Goal: Task Accomplishment & Management: Use online tool/utility

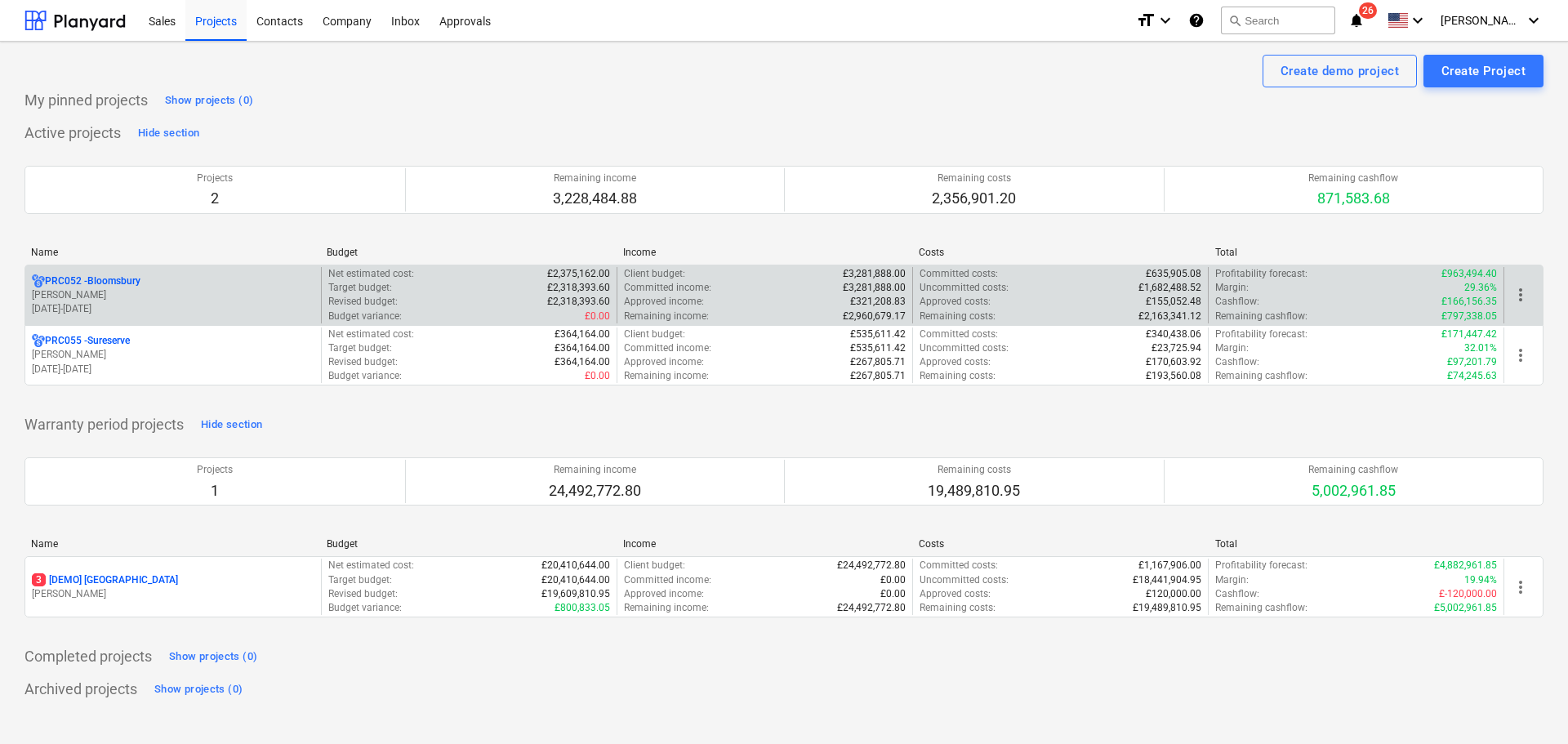
click at [95, 286] on p "PRC052 - [GEOGRAPHIC_DATA]" at bounding box center [92, 281] width 95 height 14
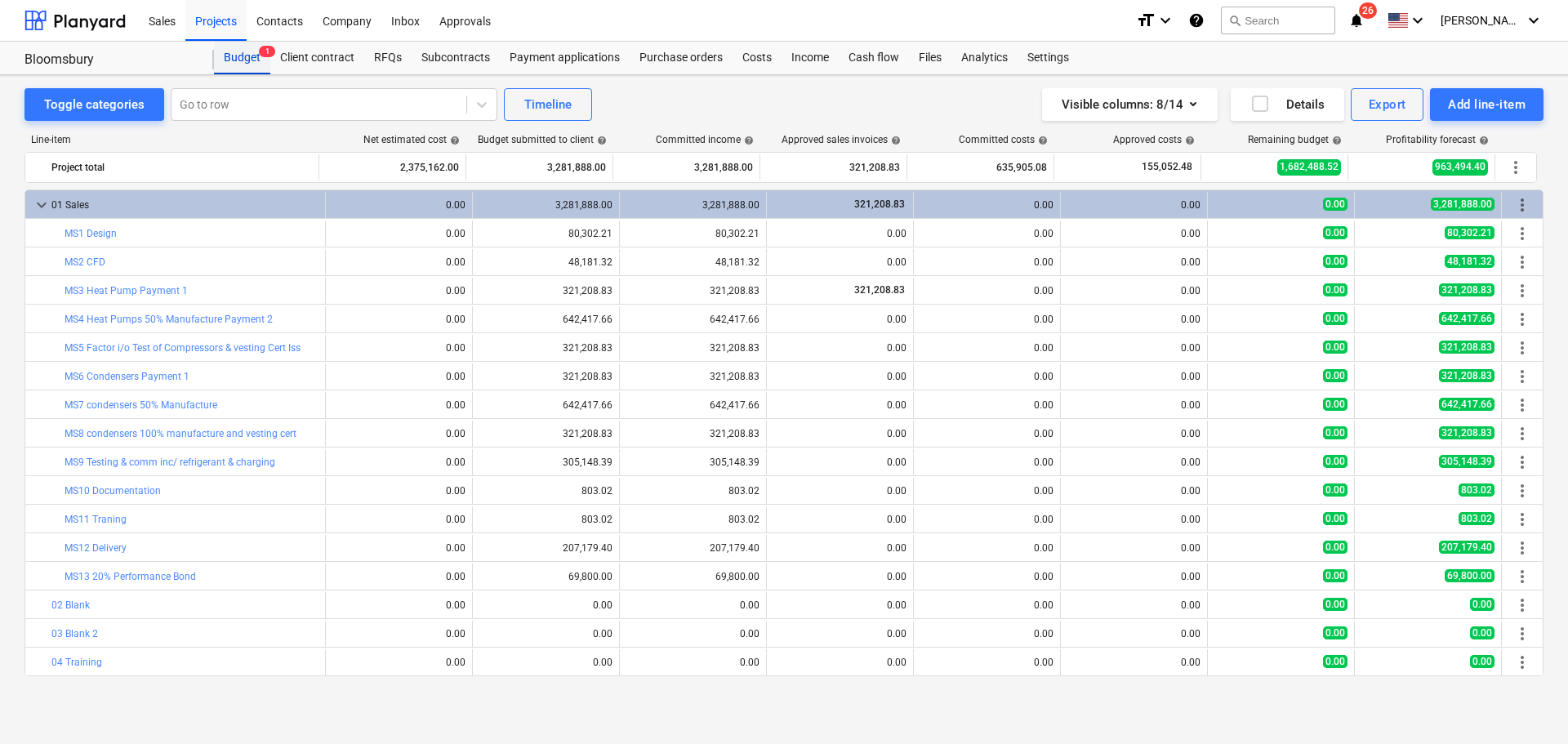
click at [229, 61] on div "Budget 1" at bounding box center [241, 58] width 57 height 33
click at [163, 17] on div "Sales" at bounding box center [162, 20] width 47 height 42
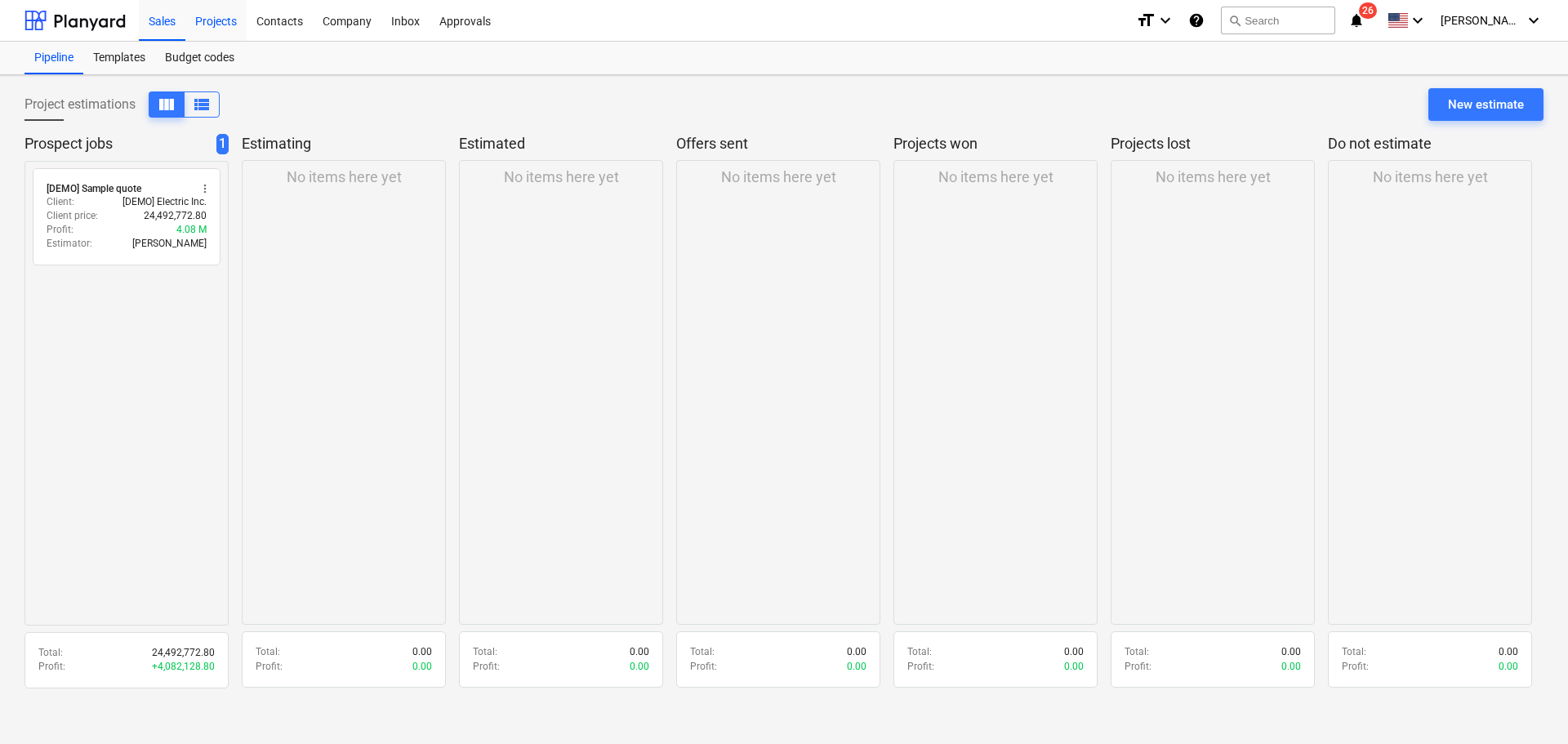
click at [203, 24] on div "Projects" at bounding box center [216, 20] width 62 height 42
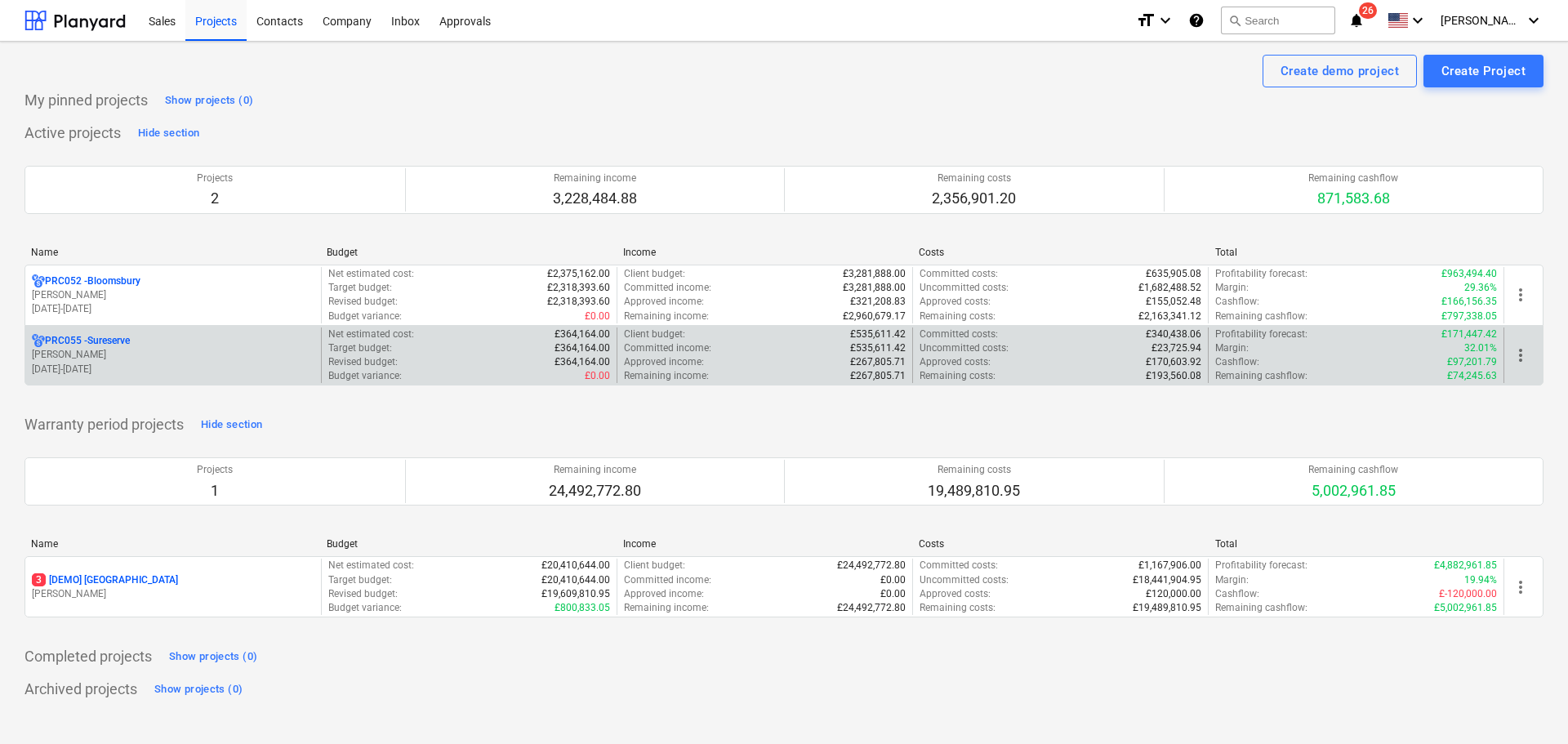
click at [125, 349] on p "[PERSON_NAME]" at bounding box center [173, 355] width 283 height 14
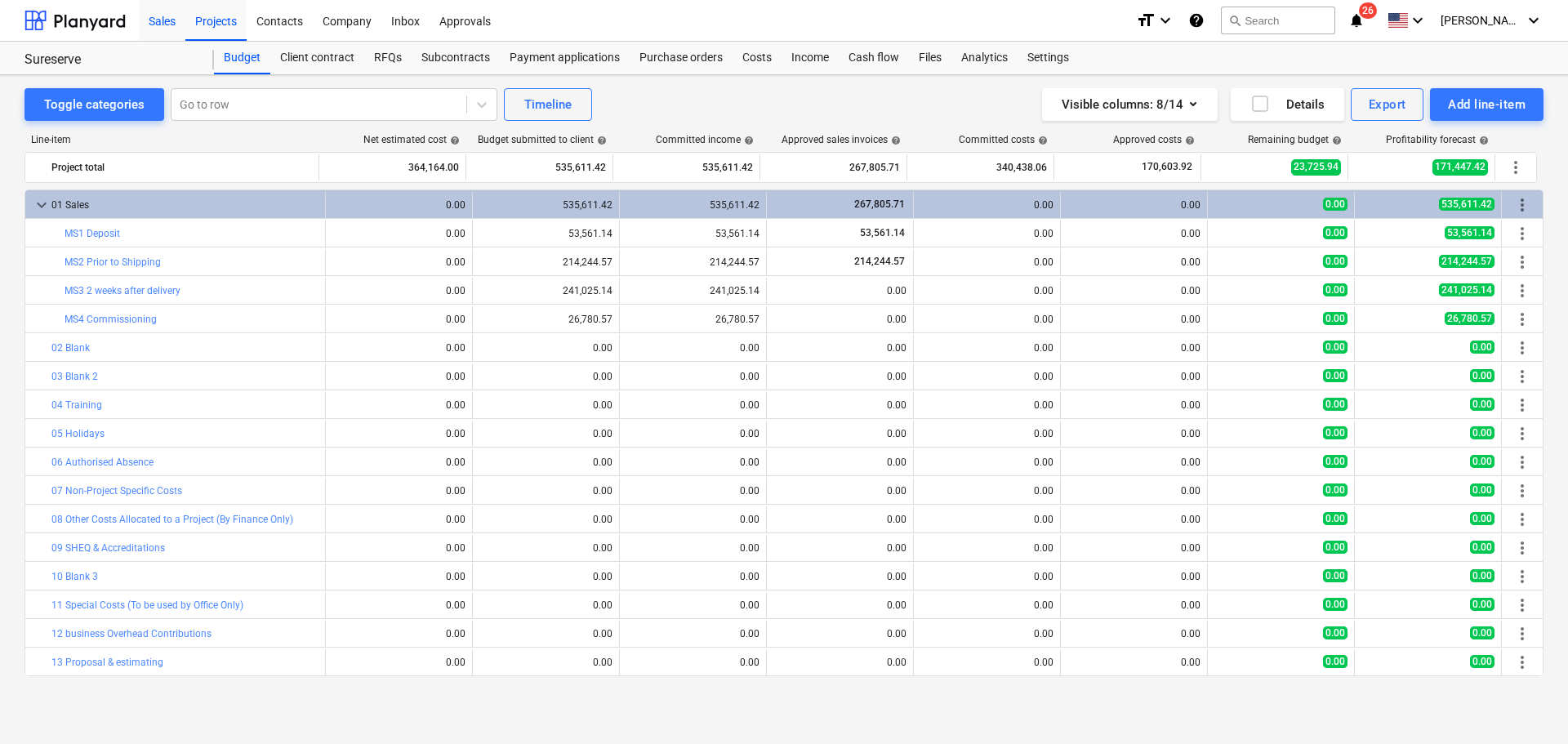
click at [157, 21] on div "Sales" at bounding box center [162, 20] width 47 height 42
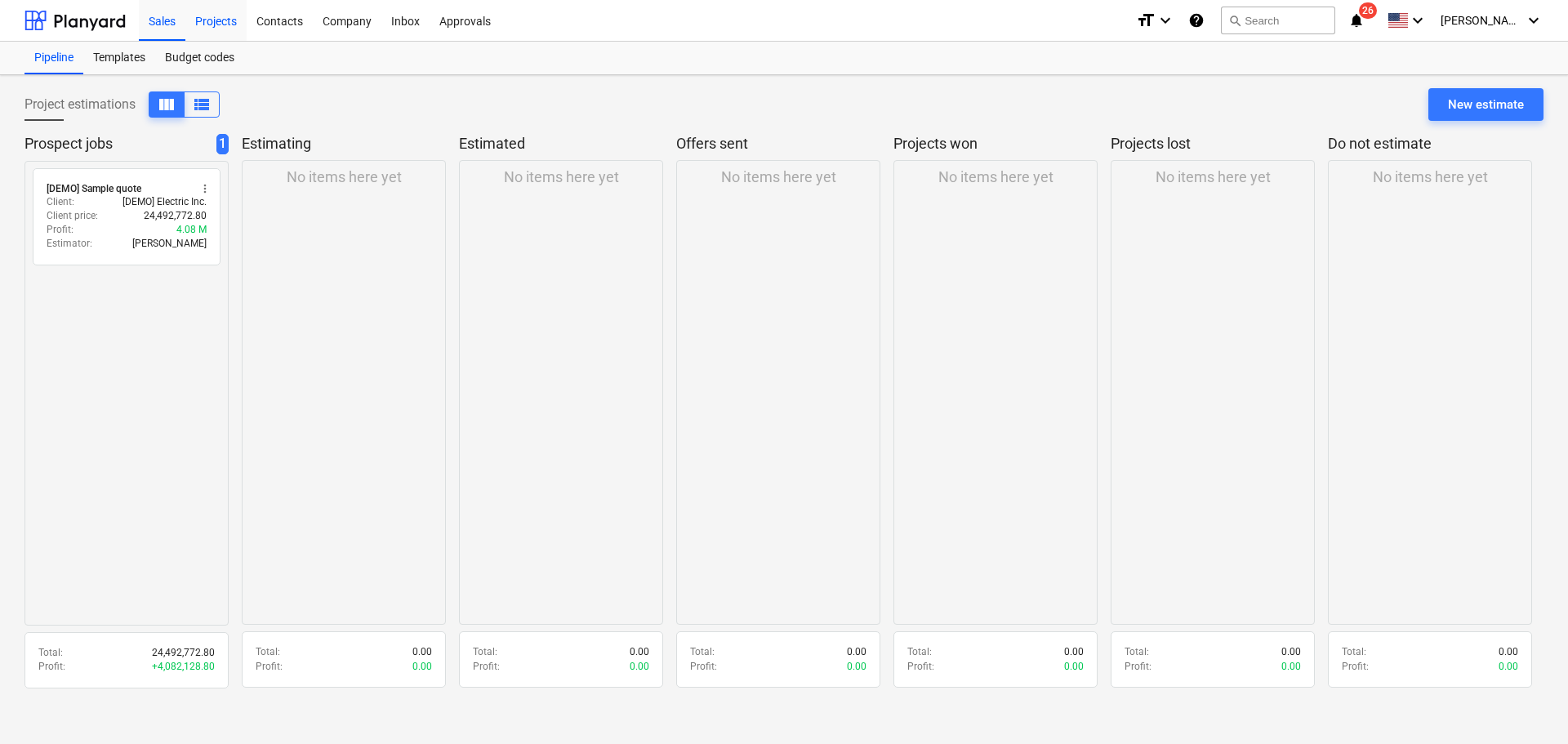
click at [209, 20] on div "Projects" at bounding box center [216, 20] width 62 height 42
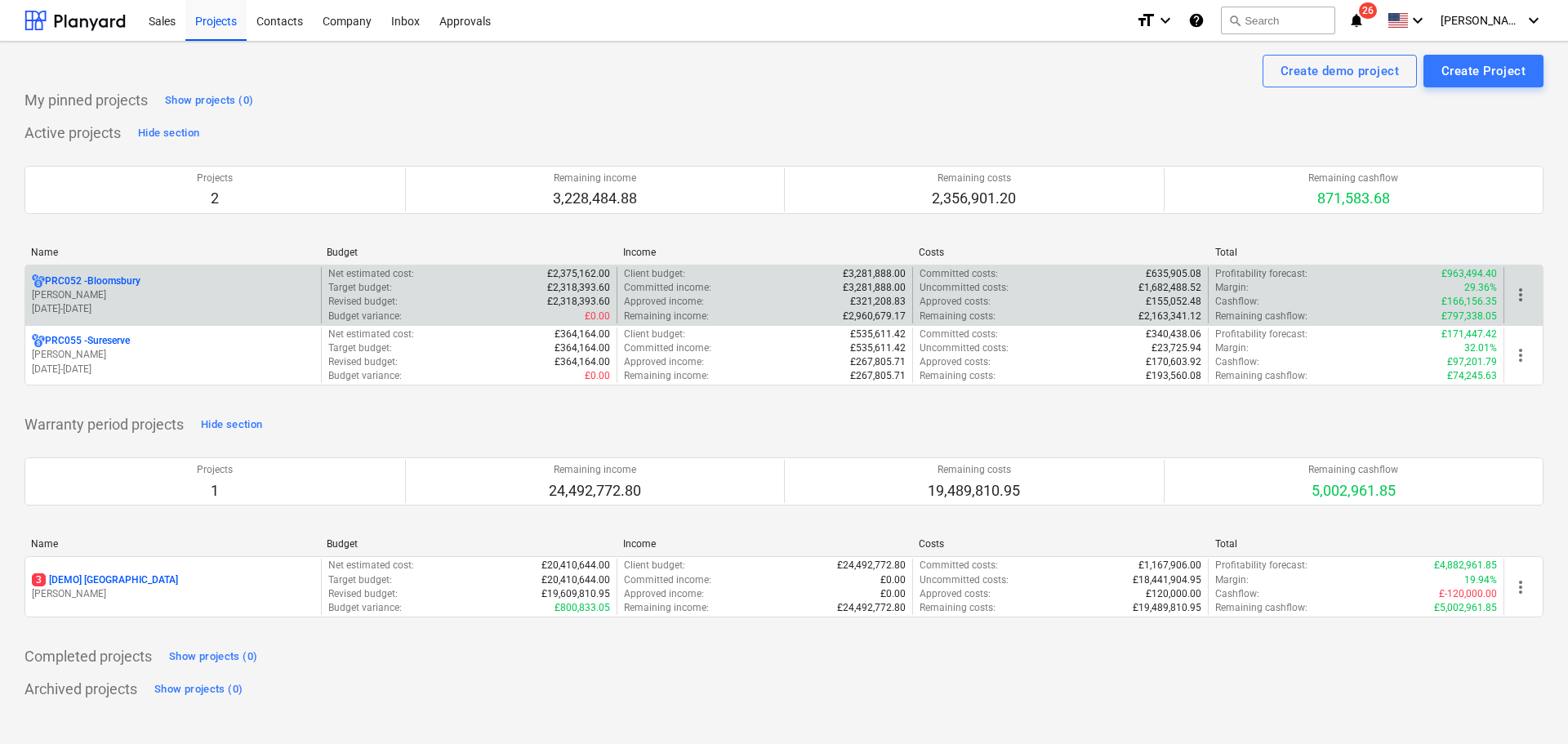
click at [112, 281] on p "PRC052 - Bloomsbury" at bounding box center [92, 281] width 95 height 14
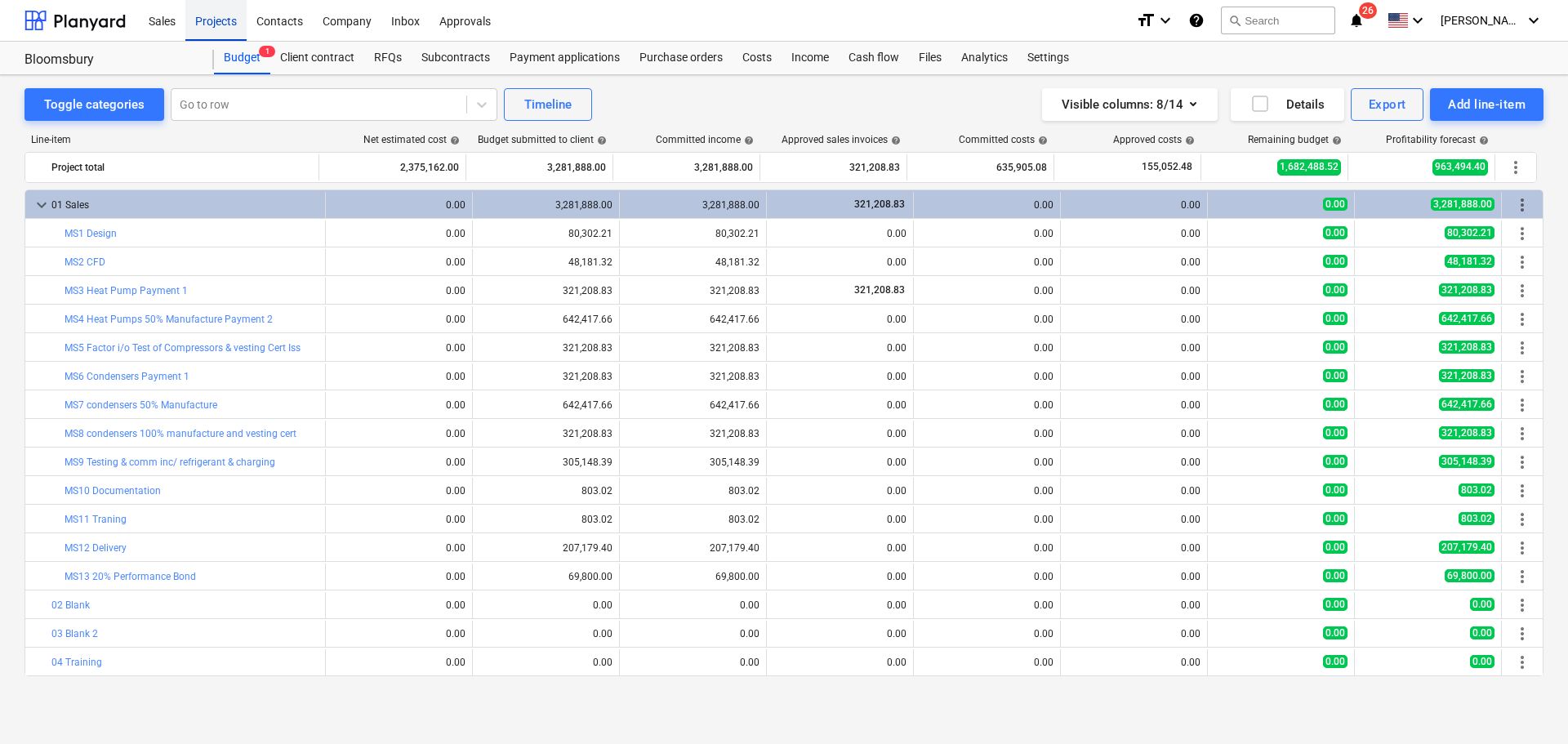
drag, startPoint x: 228, startPoint y: 27, endPoint x: 242, endPoint y: 19, distance: 16.1
click at [228, 27] on div "Projects" at bounding box center [216, 20] width 62 height 42
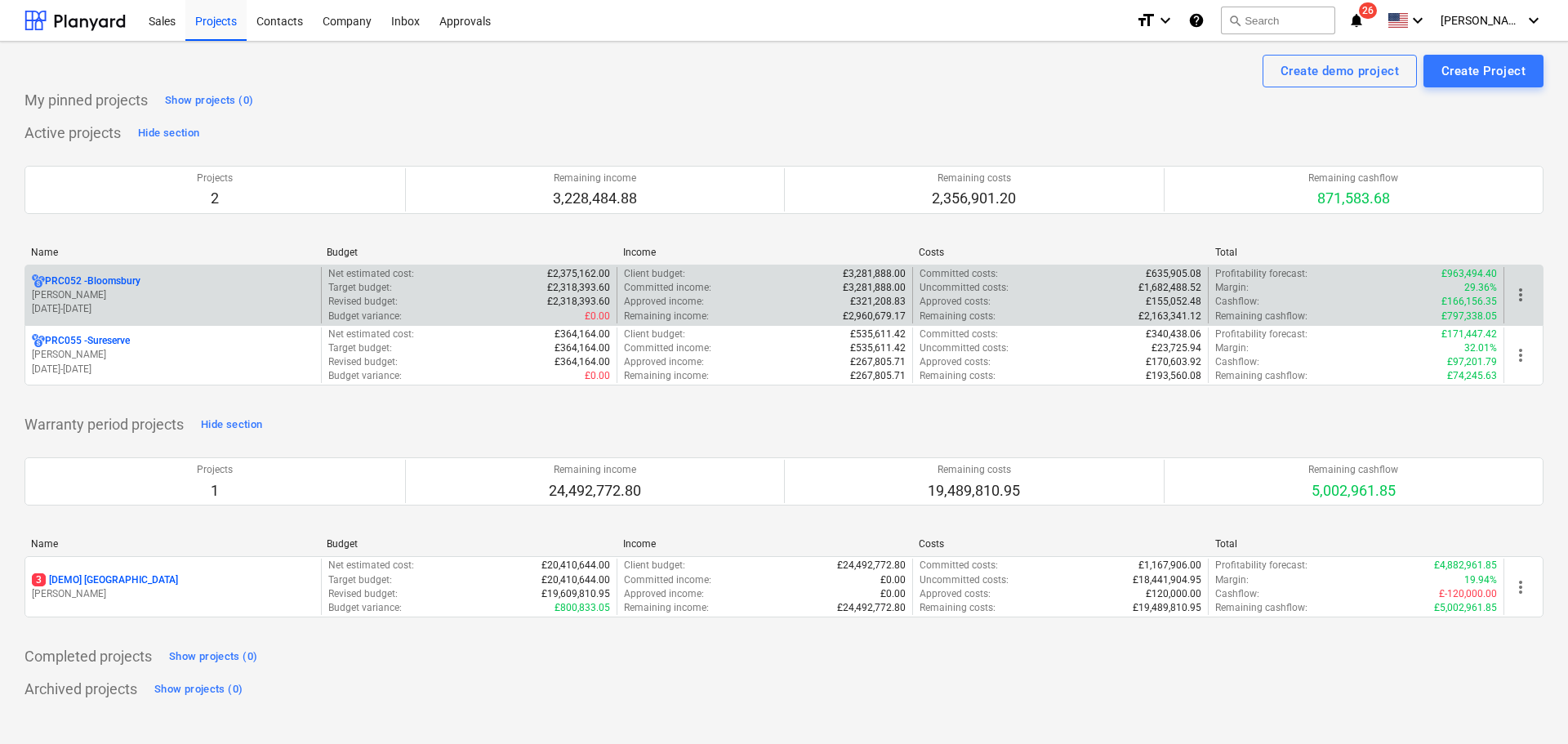
click at [126, 297] on p "[PERSON_NAME]" at bounding box center [173, 295] width 283 height 14
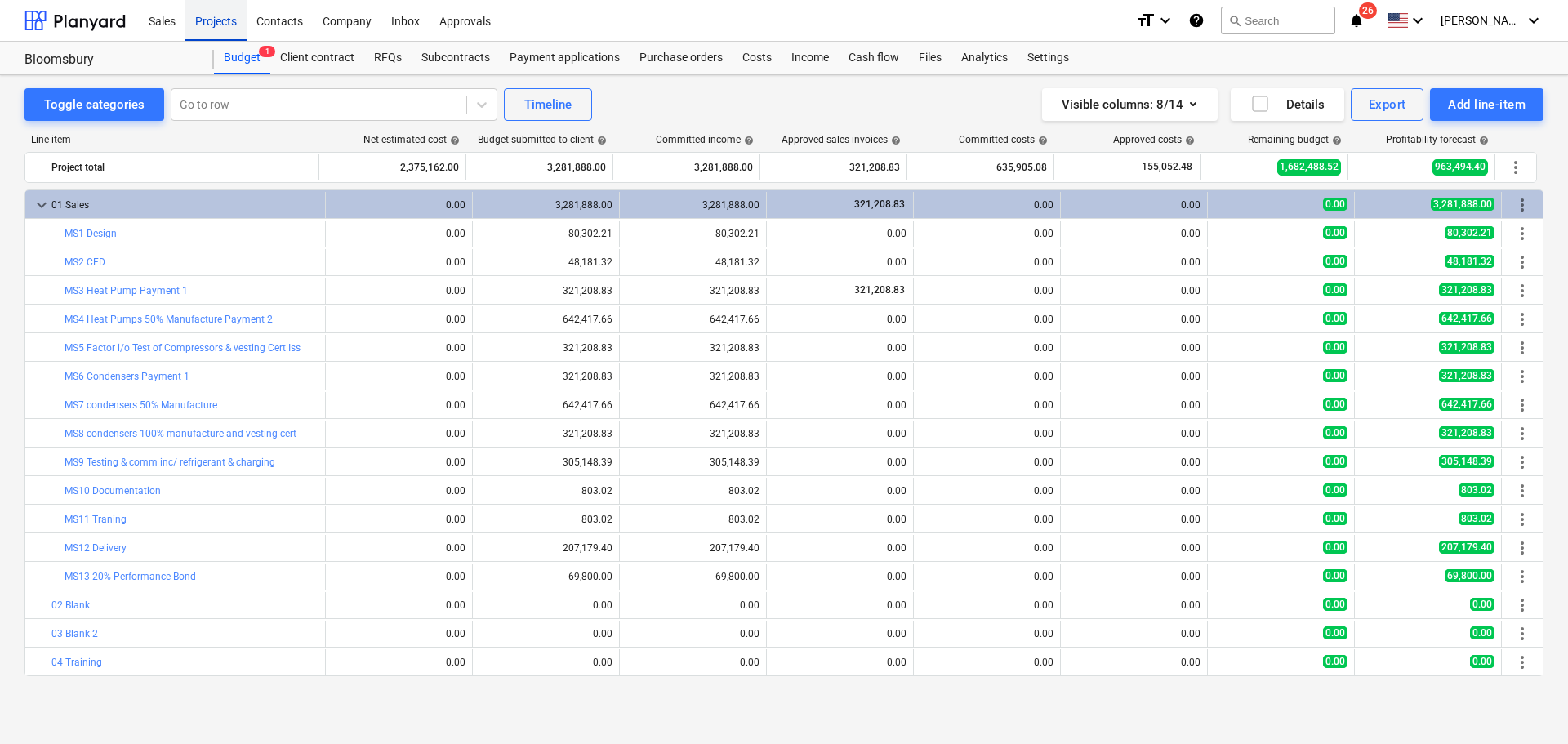
drag, startPoint x: 213, startPoint y: 23, endPoint x: 212, endPoint y: 40, distance: 17.0
click at [213, 24] on div "Projects" at bounding box center [216, 20] width 62 height 42
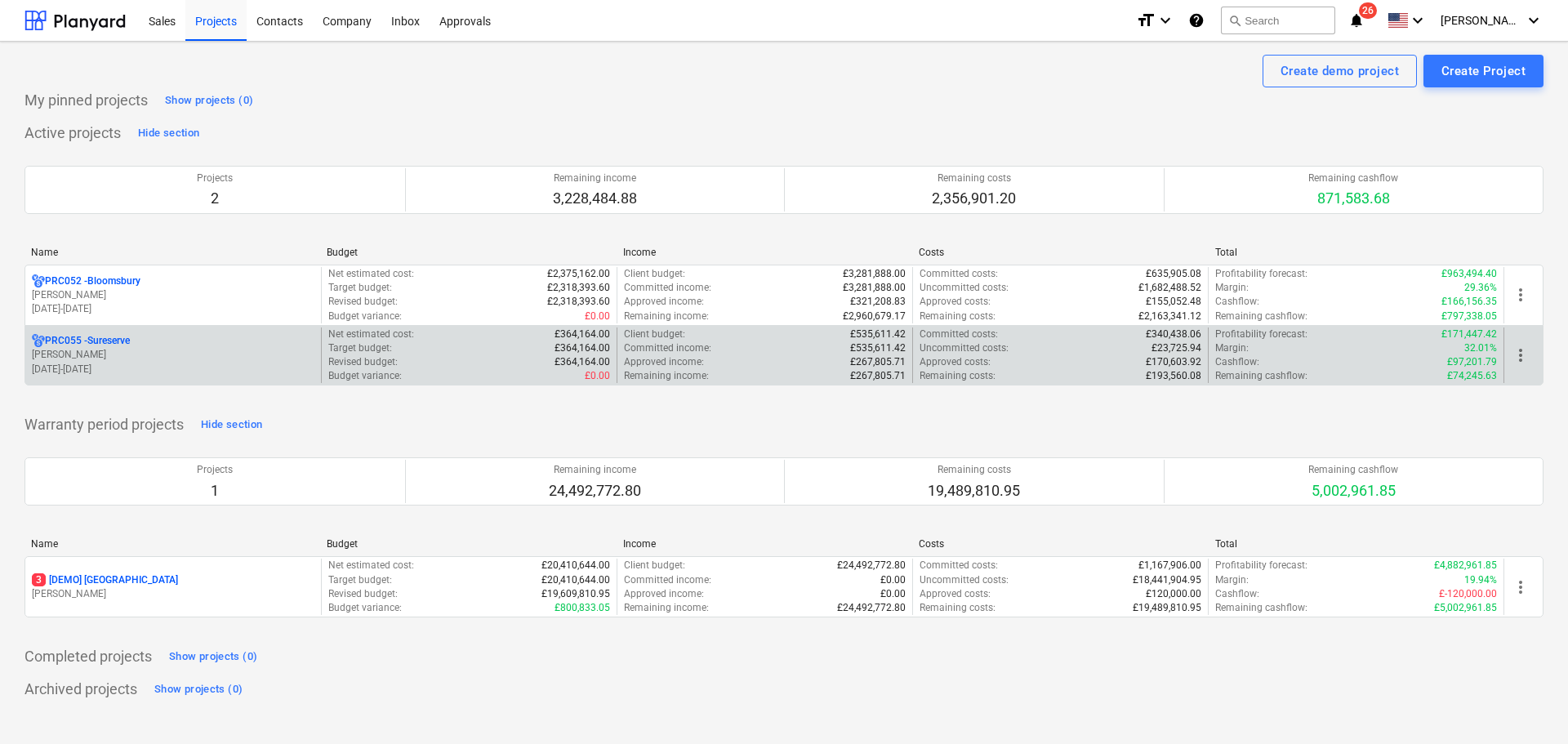
click at [110, 336] on p "PRC055 - Sureserve" at bounding box center [87, 341] width 85 height 14
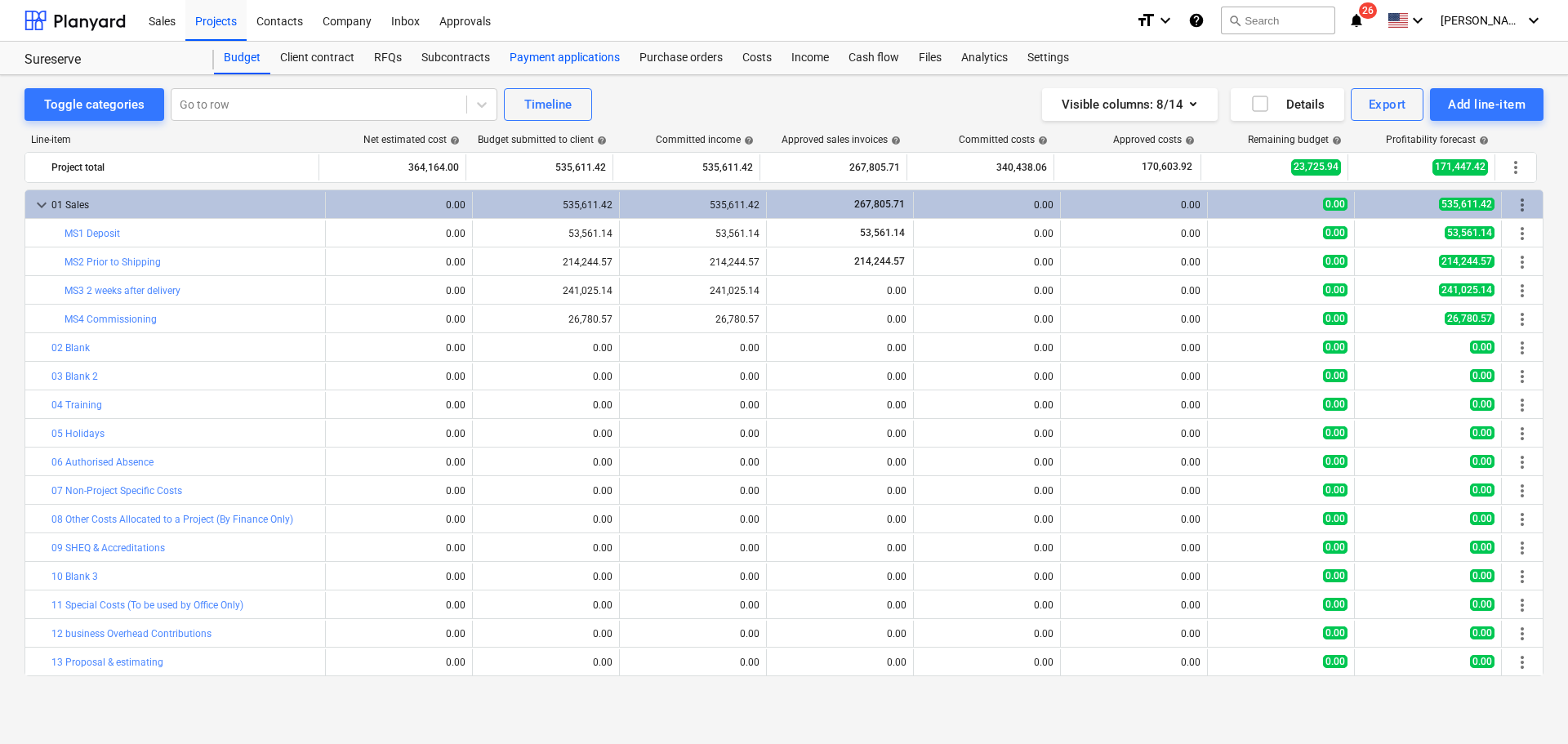
click at [584, 46] on div "Payment applications" at bounding box center [564, 58] width 130 height 33
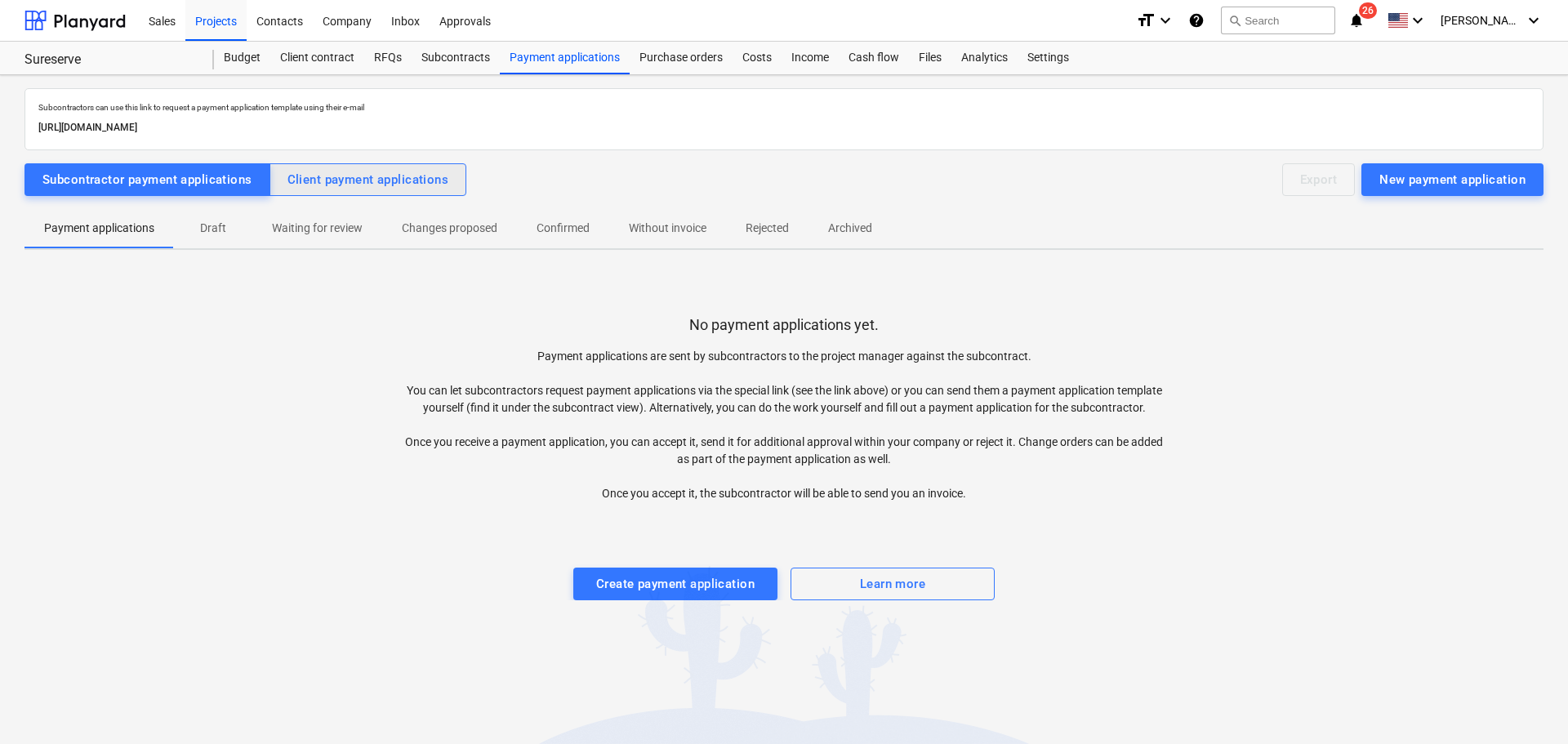
click at [349, 190] on div "Client payment applications" at bounding box center [367, 179] width 162 height 21
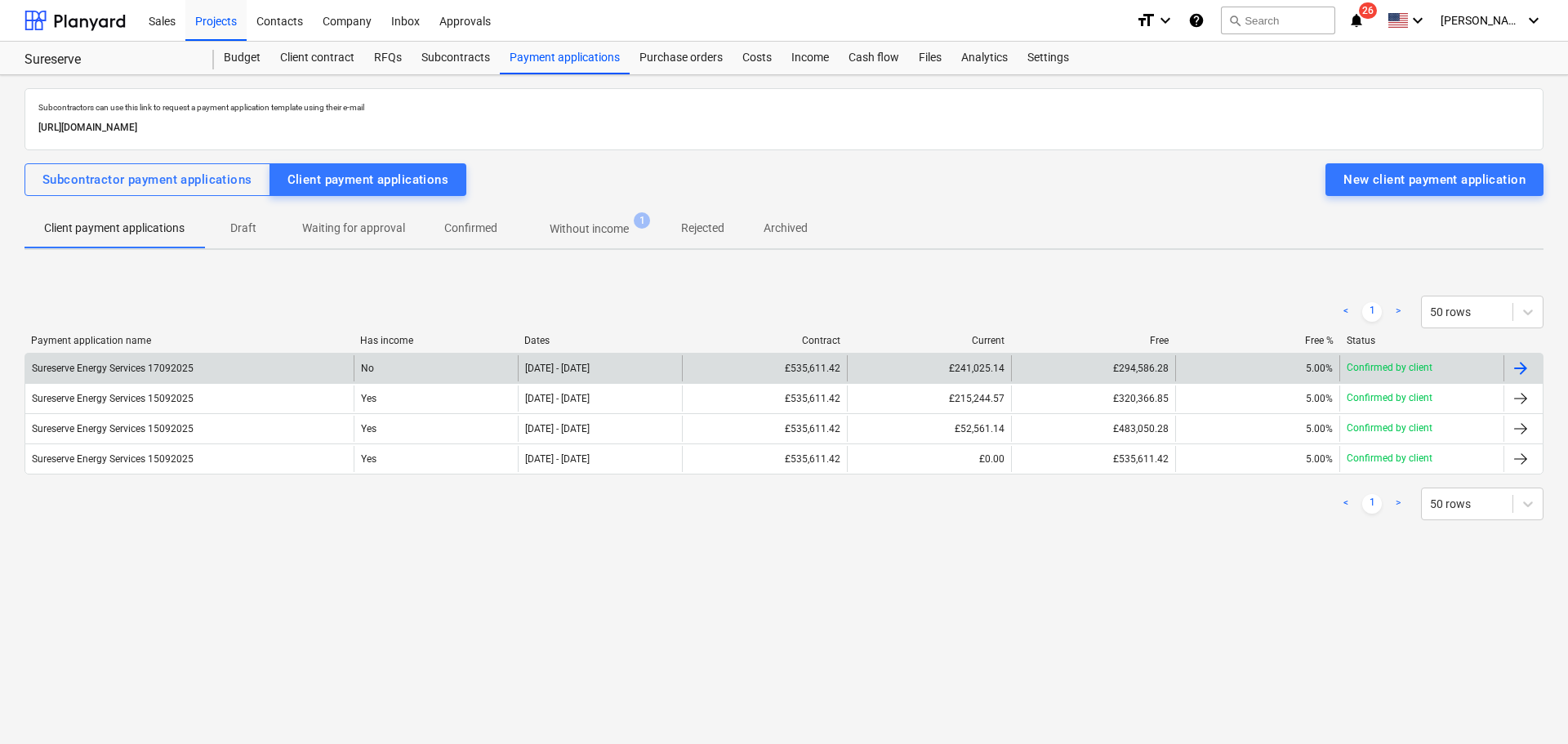
click at [981, 364] on div "£241,025.14" at bounding box center [928, 369] width 164 height 26
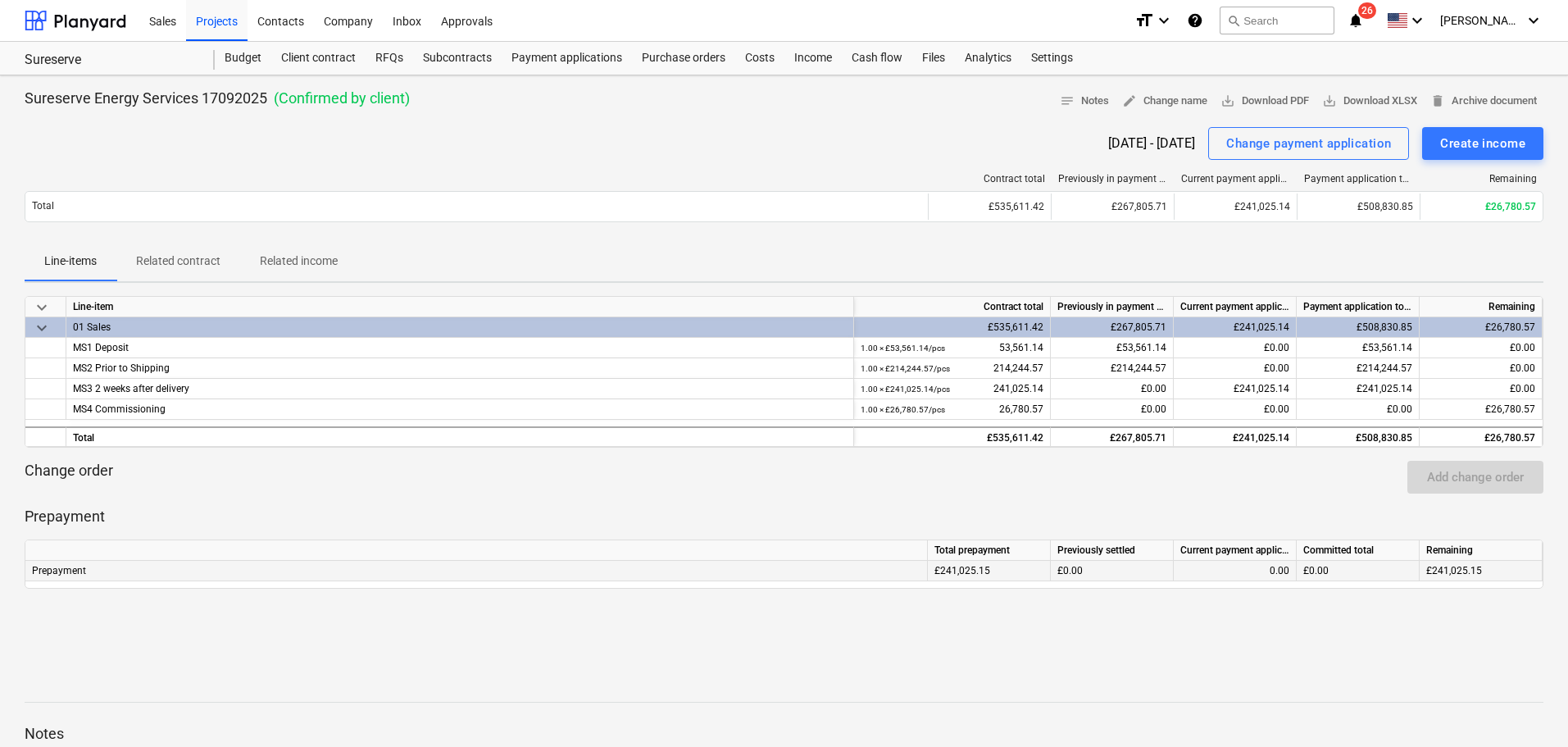
click at [1253, 562] on div "0.00" at bounding box center [1234, 570] width 109 height 21
click at [1308, 146] on div "Change payment application" at bounding box center [1308, 143] width 164 height 21
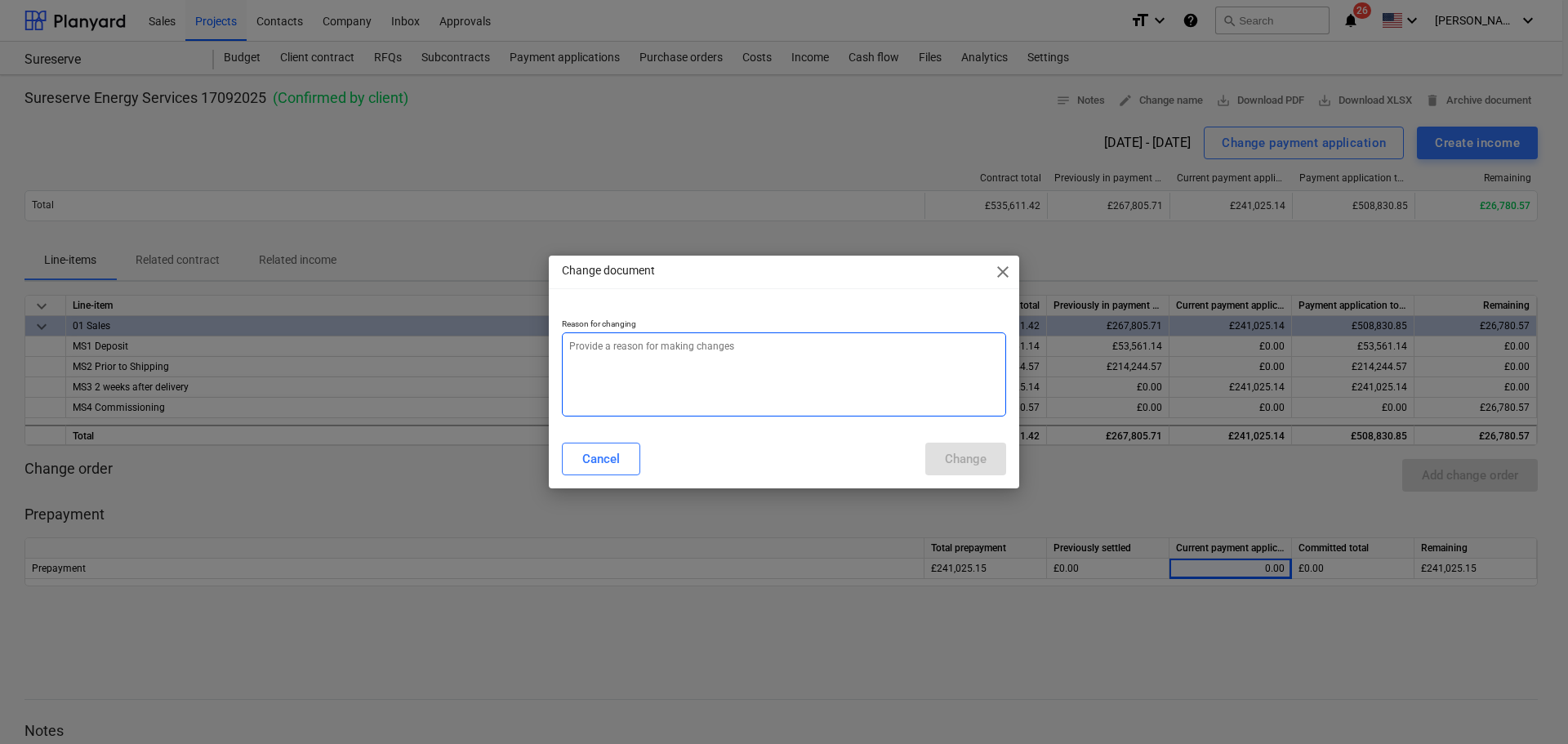
click at [657, 355] on textarea at bounding box center [784, 374] width 444 height 84
type textarea "x"
type textarea "p"
type textarea "x"
type textarea "pa"
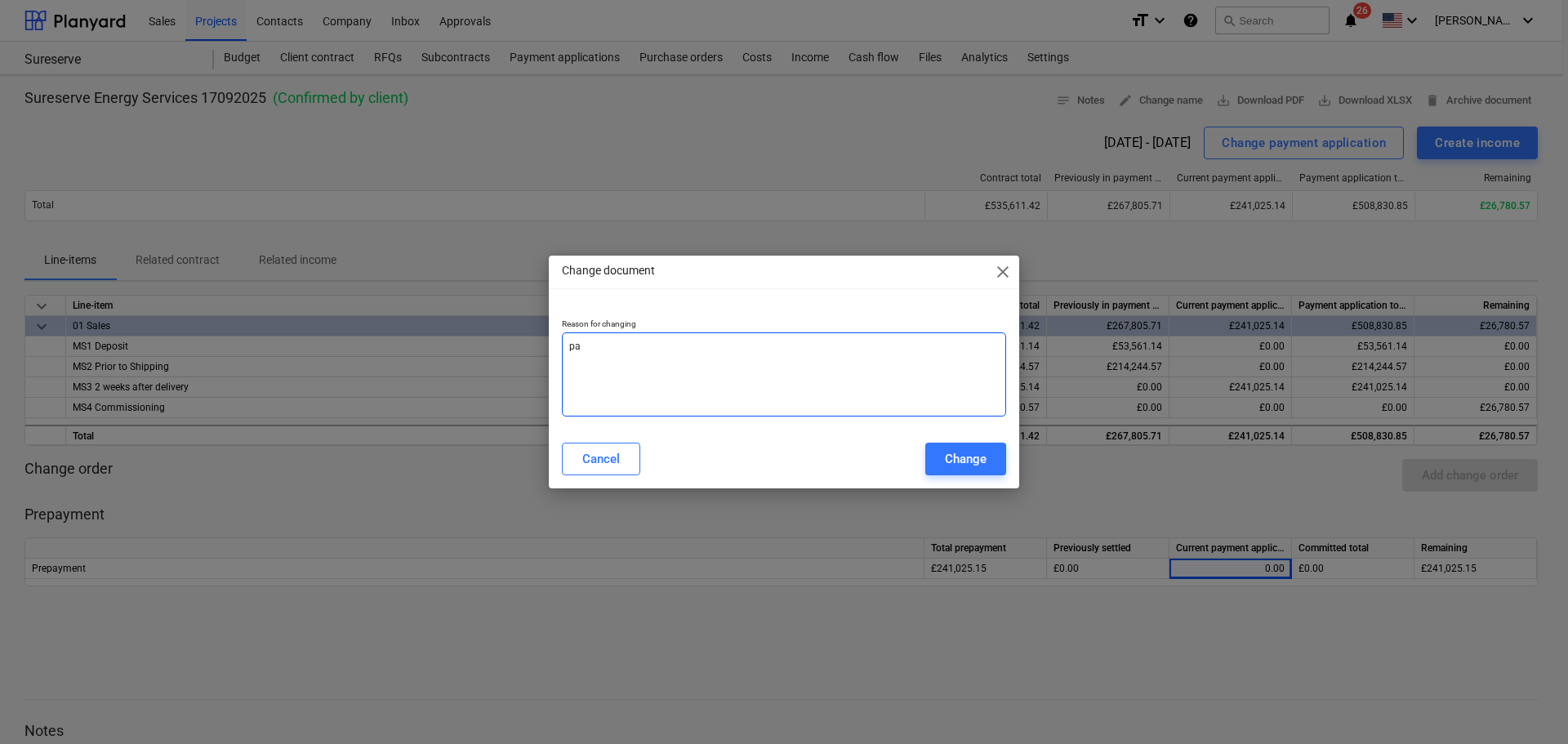
type textarea "x"
type textarea "par"
type textarea "x"
type textarea "part"
type textarea "x"
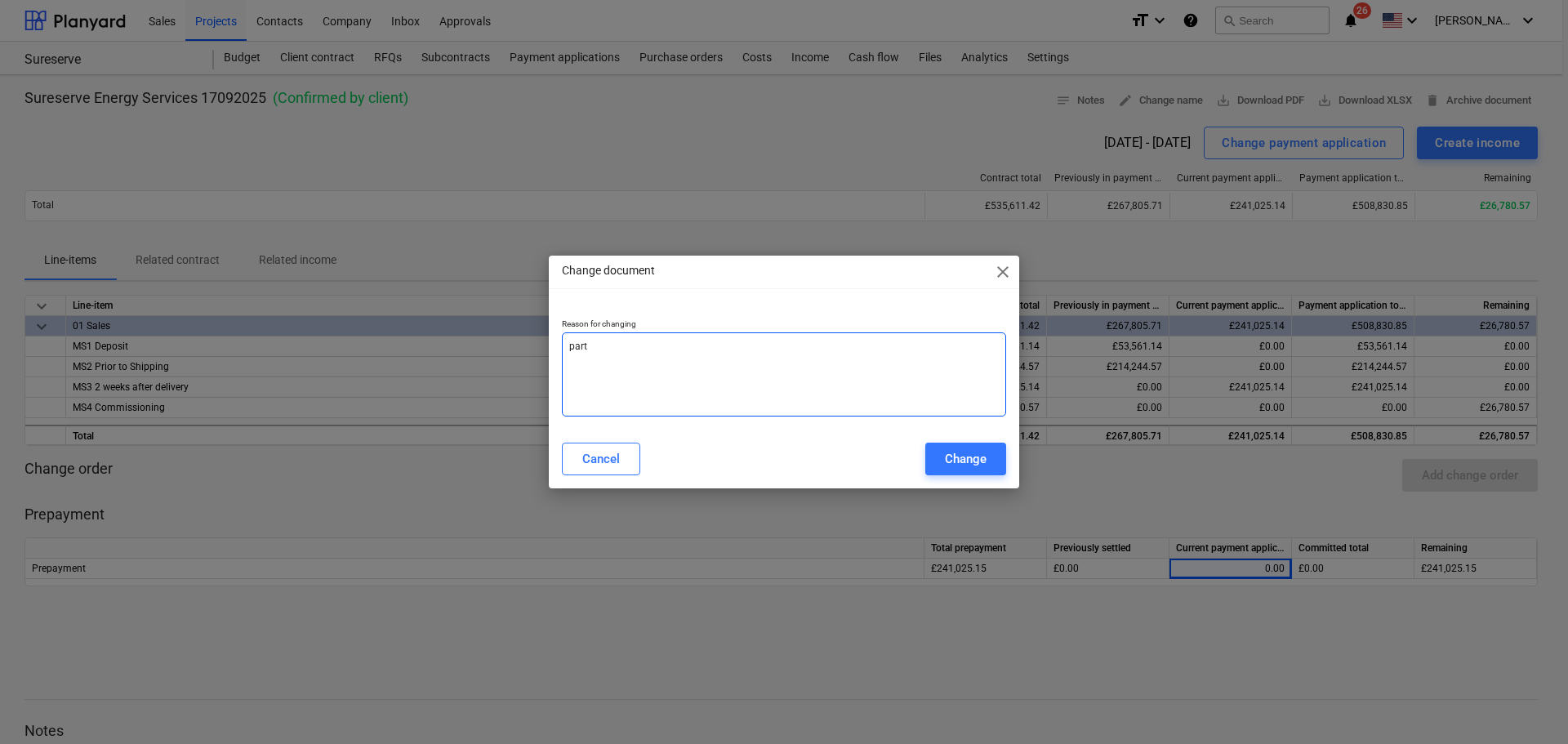
type textarea "part"
type textarea "x"
type textarea "part p"
type textarea "x"
type textarea "part pa"
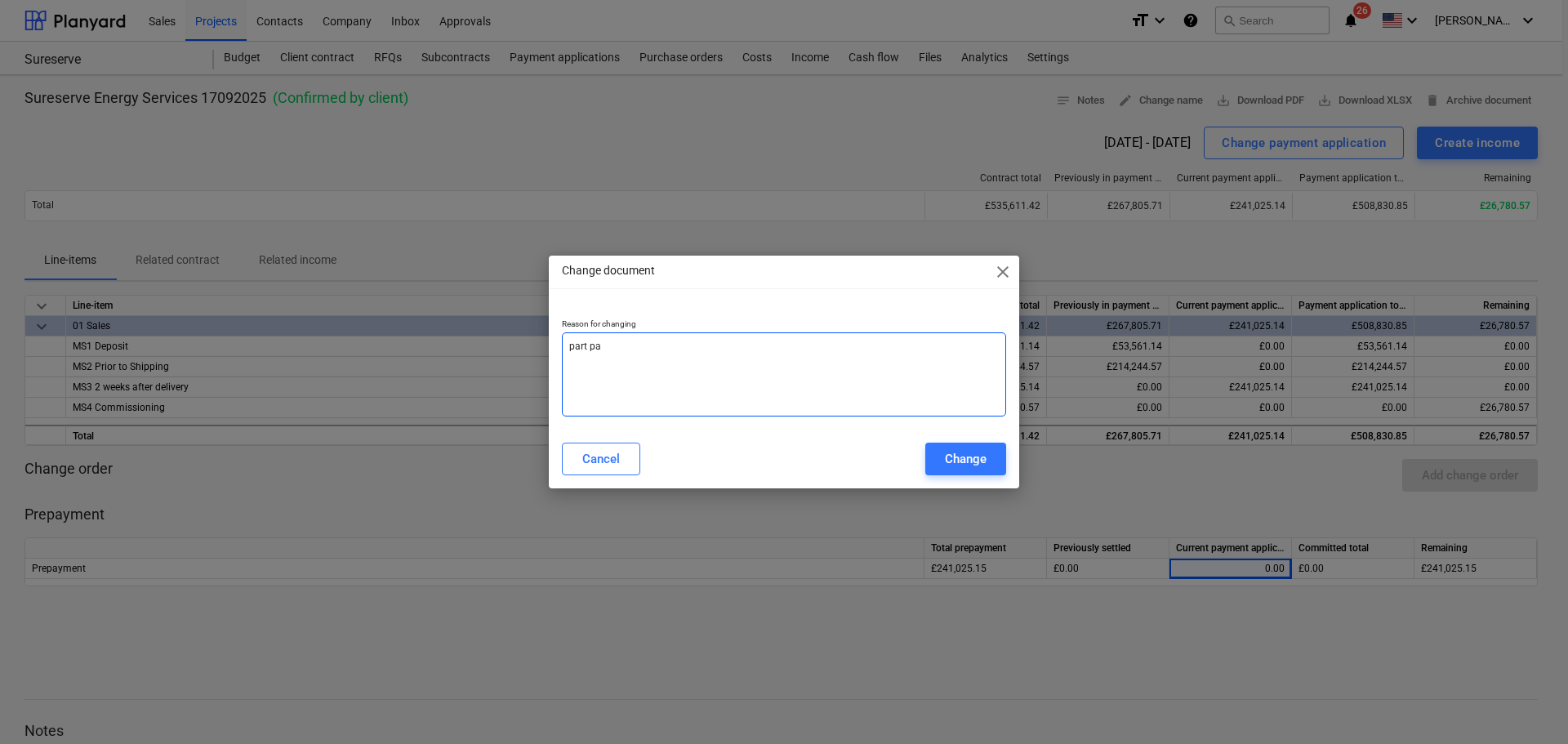
type textarea "x"
type textarea "part pai"
type textarea "x"
type textarea "part paid"
type textarea "x"
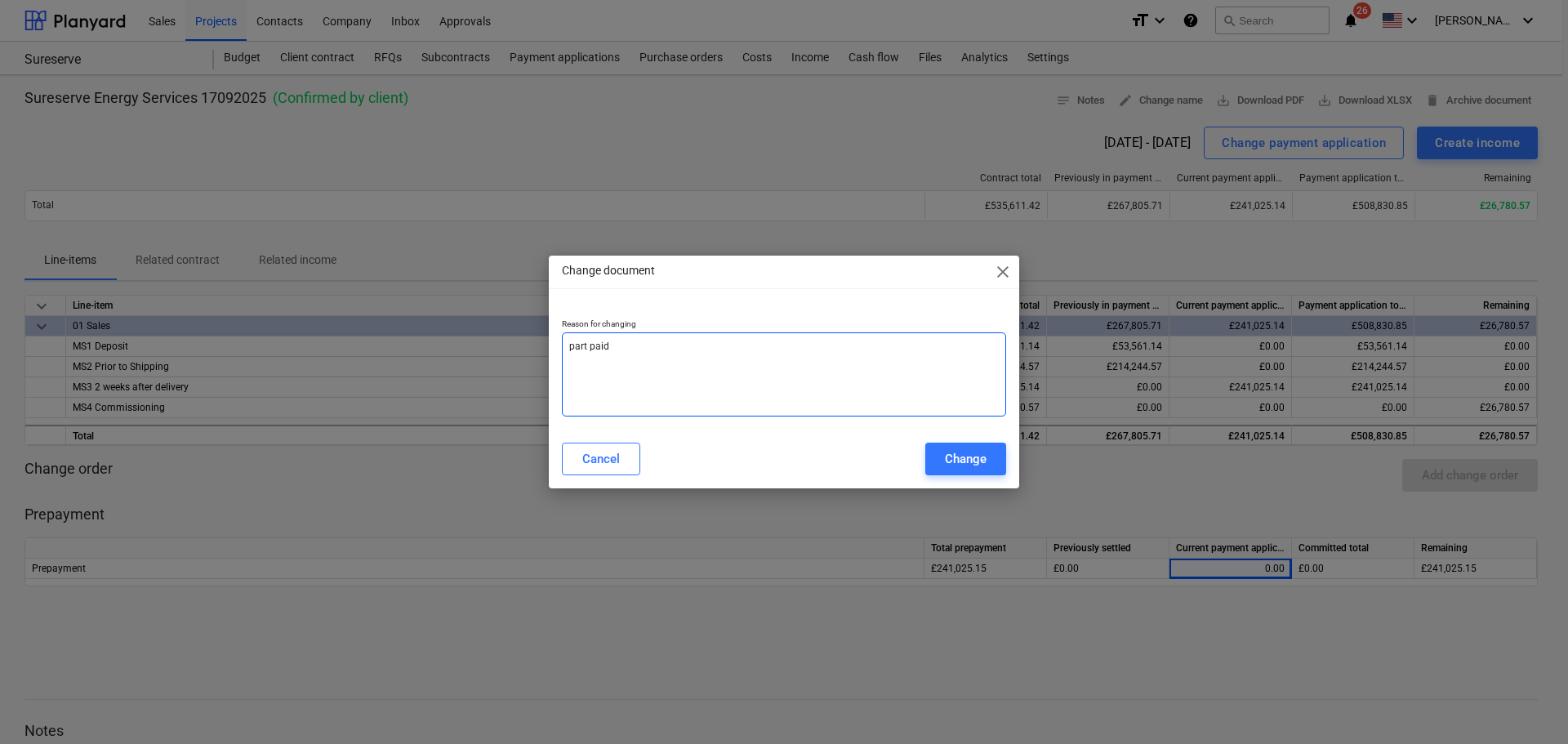
type textarea "part paid"
click at [974, 442] on div "Cancel Change" at bounding box center [784, 459] width 464 height 46
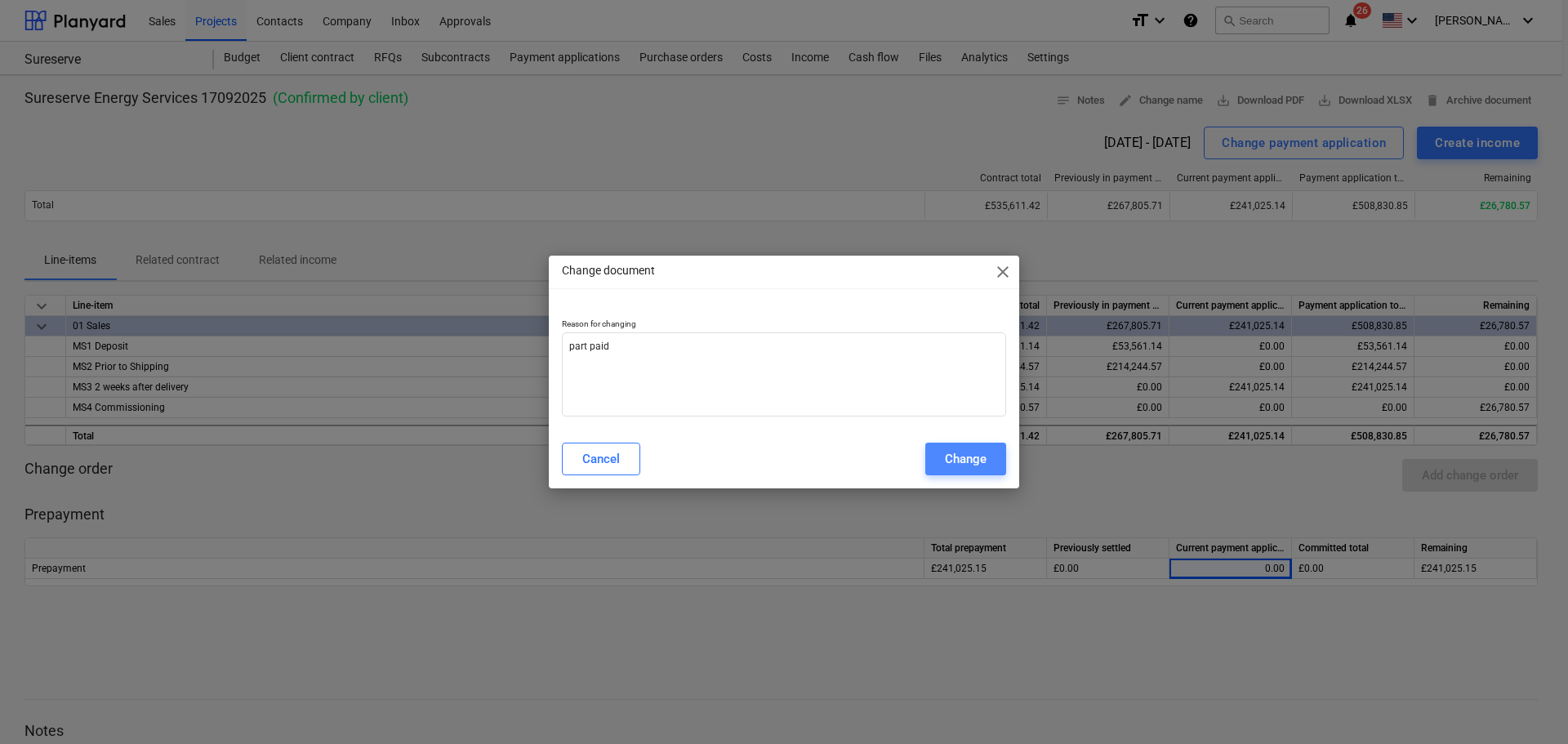
click at [982, 455] on div "Change" at bounding box center [965, 458] width 42 height 21
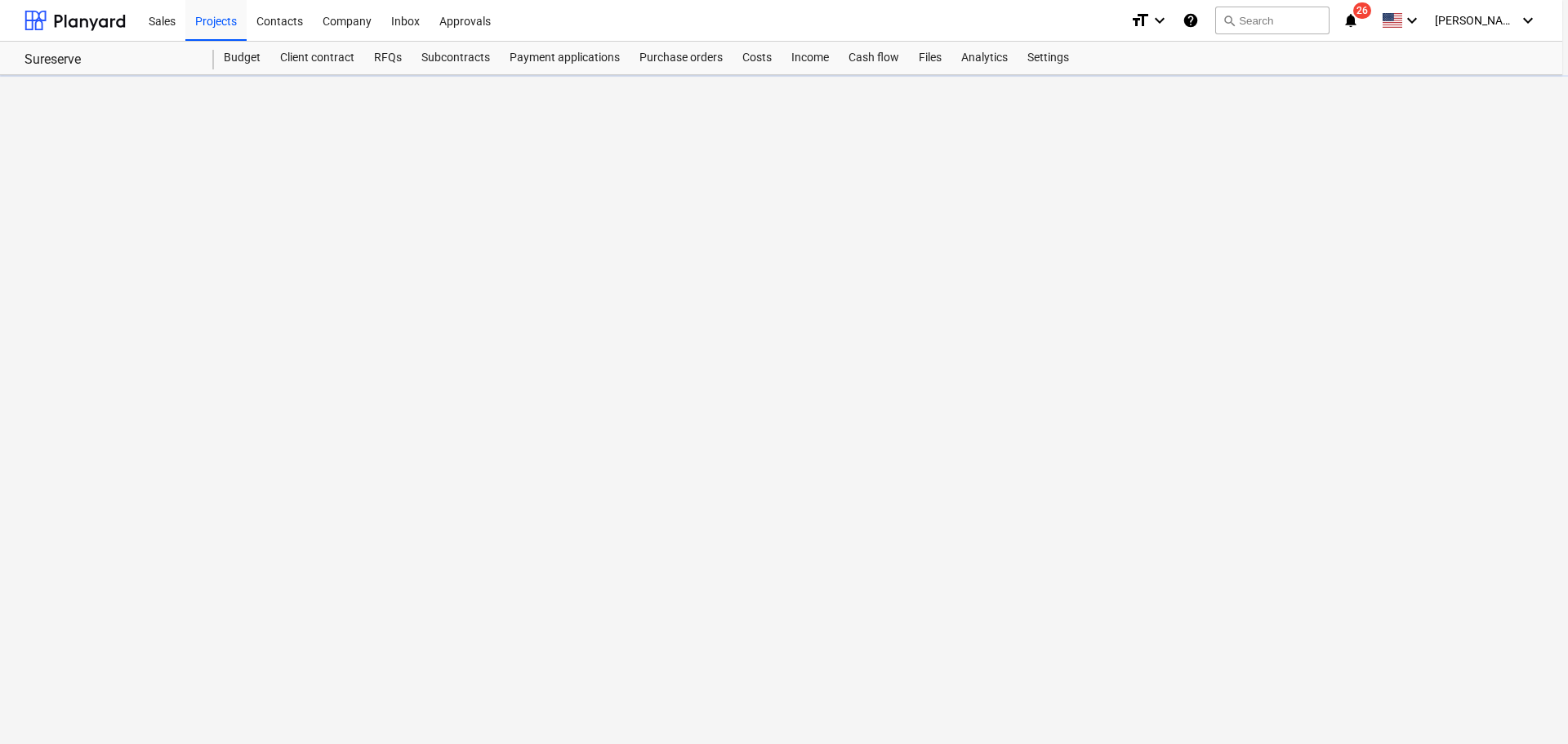
type textarea "x"
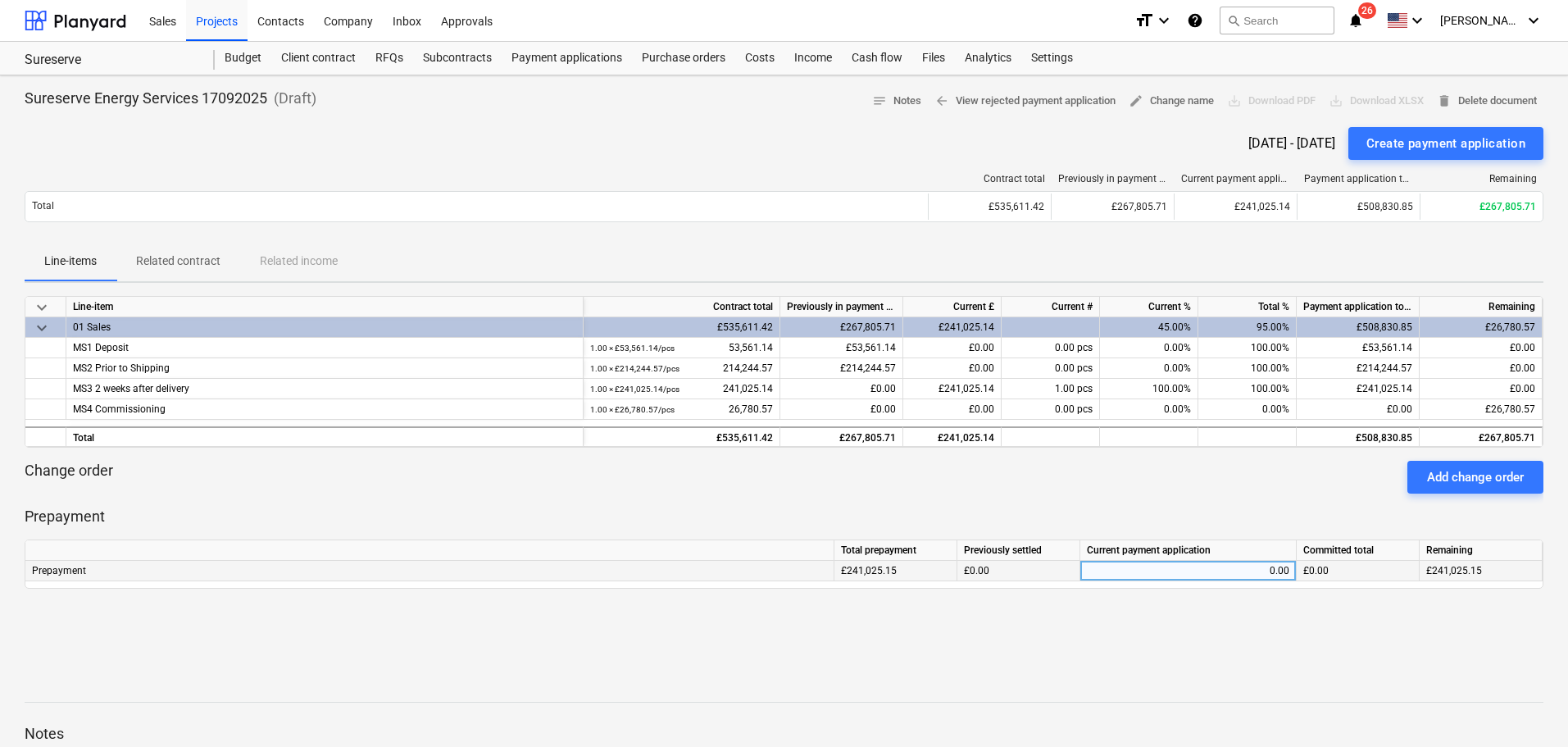
click at [1154, 565] on div "0.00" at bounding box center [1187, 570] width 202 height 21
click at [210, 21] on div "Projects" at bounding box center [217, 20] width 62 height 42
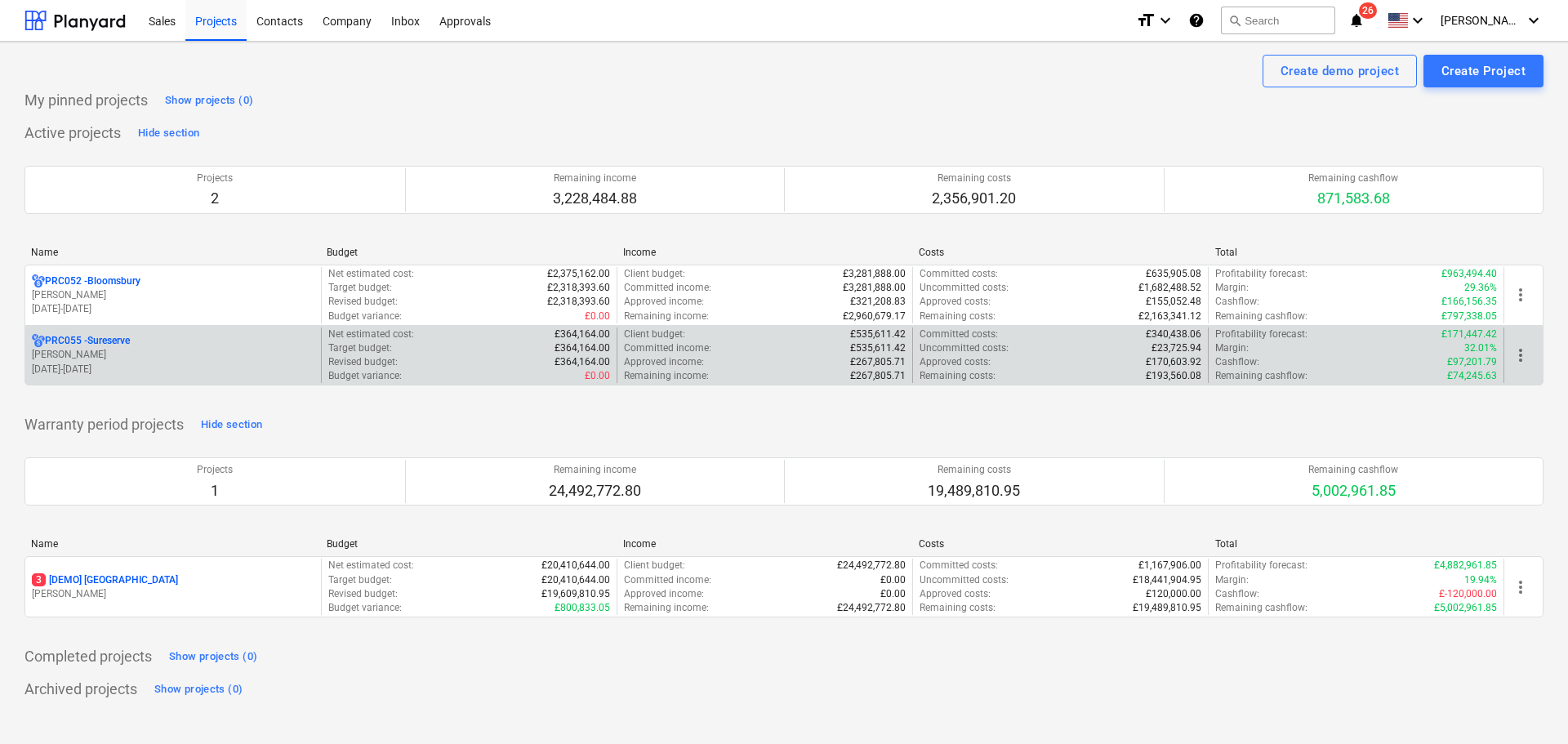
click at [138, 355] on p "[PERSON_NAME]" at bounding box center [173, 355] width 283 height 14
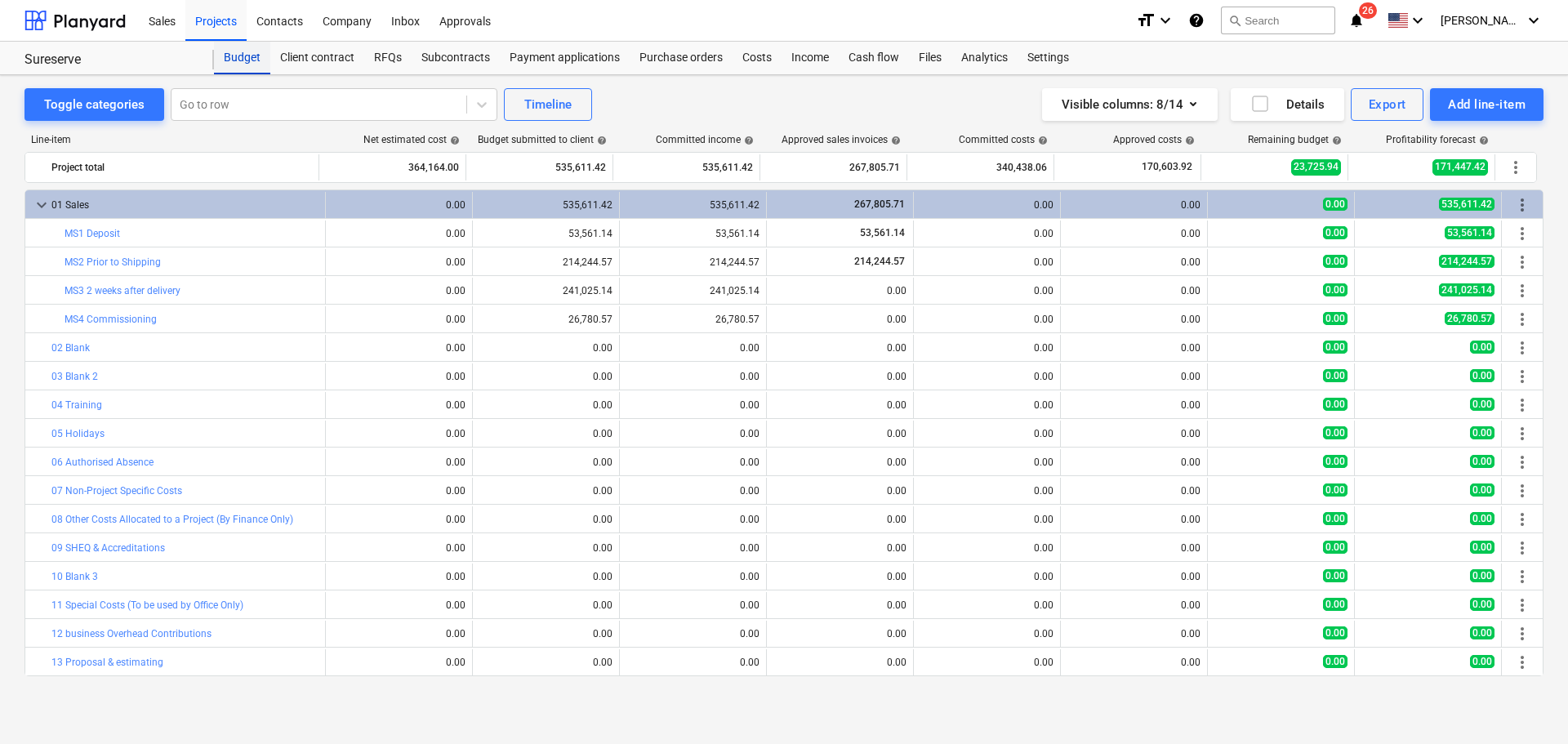
click at [233, 58] on div "Budget" at bounding box center [241, 58] width 57 height 33
click at [221, 16] on div "Projects" at bounding box center [216, 20] width 62 height 42
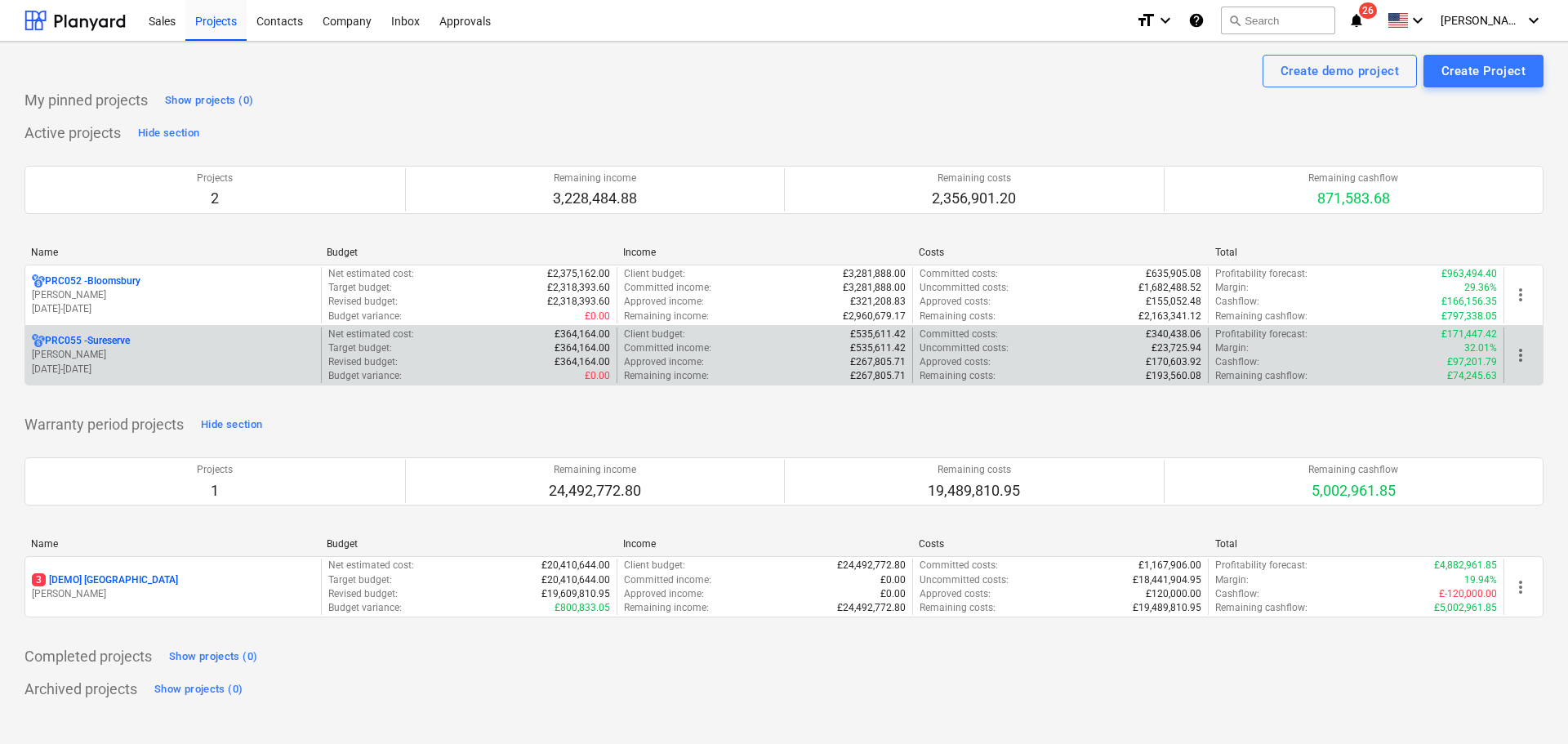
click at [131, 361] on p "[PERSON_NAME]" at bounding box center [173, 355] width 283 height 14
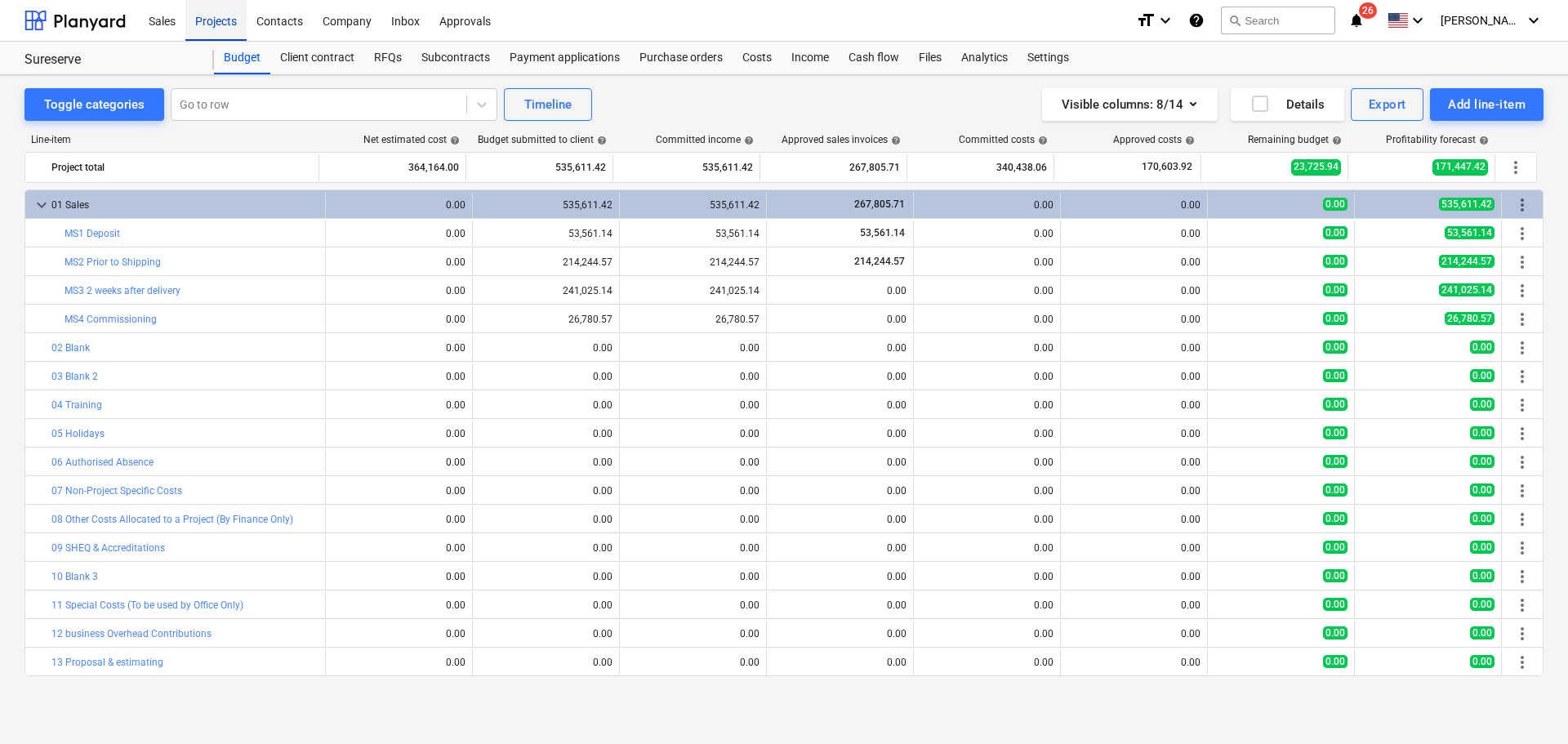
click at [211, 16] on div "Projects" at bounding box center [216, 20] width 62 height 42
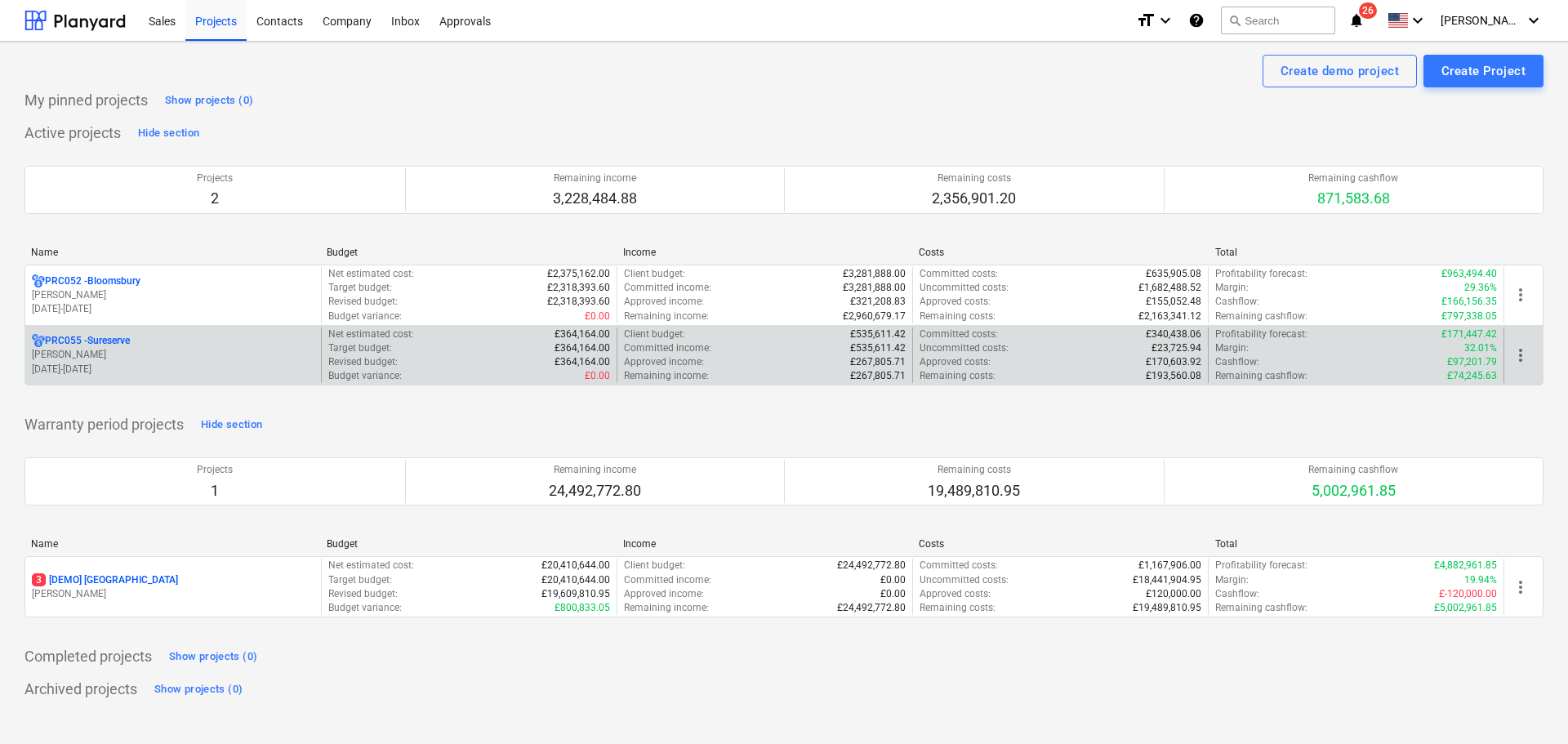
click at [197, 364] on p "01.08.2025 - 30.06.2026" at bounding box center [173, 370] width 283 height 14
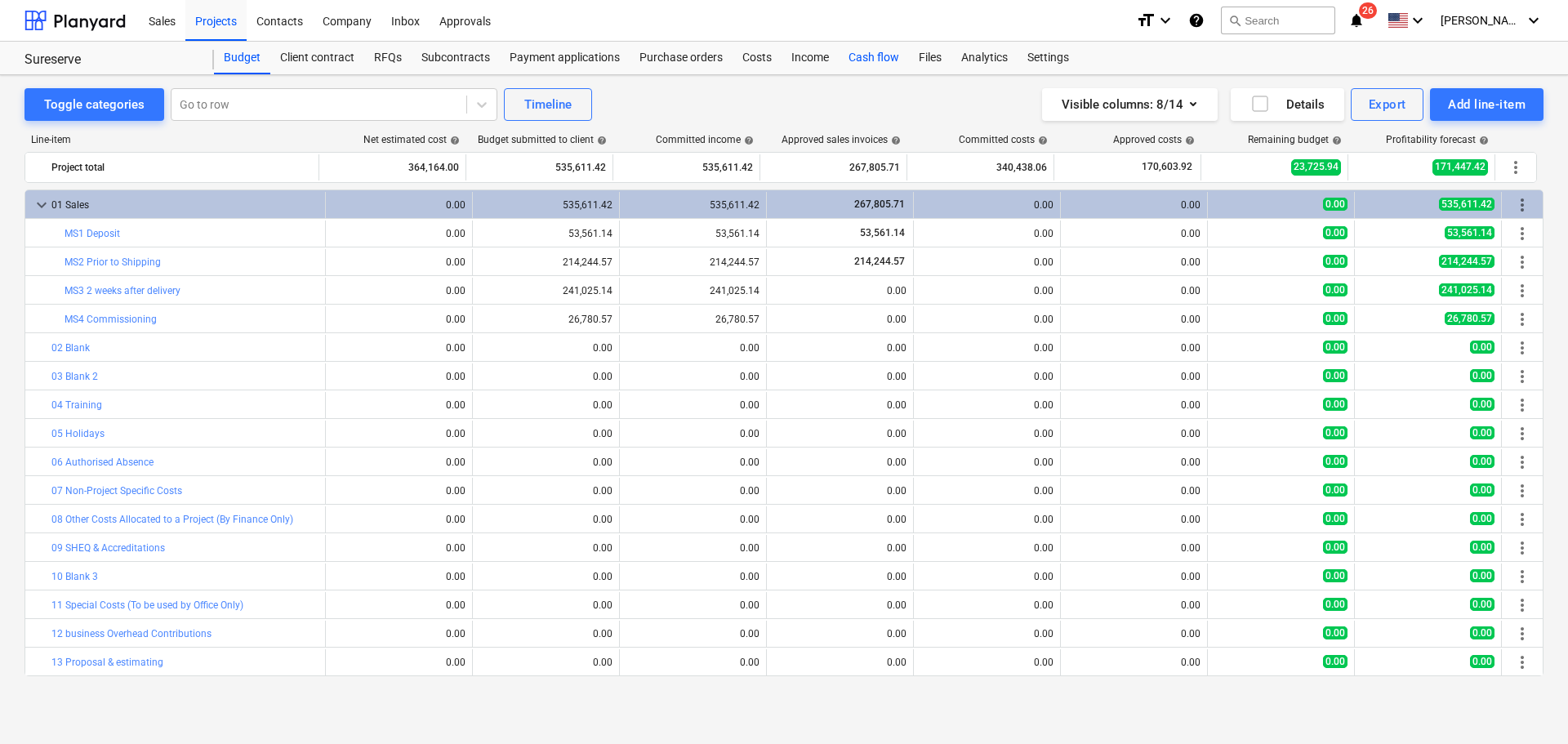
click at [880, 53] on div "Cash flow" at bounding box center [874, 58] width 71 height 33
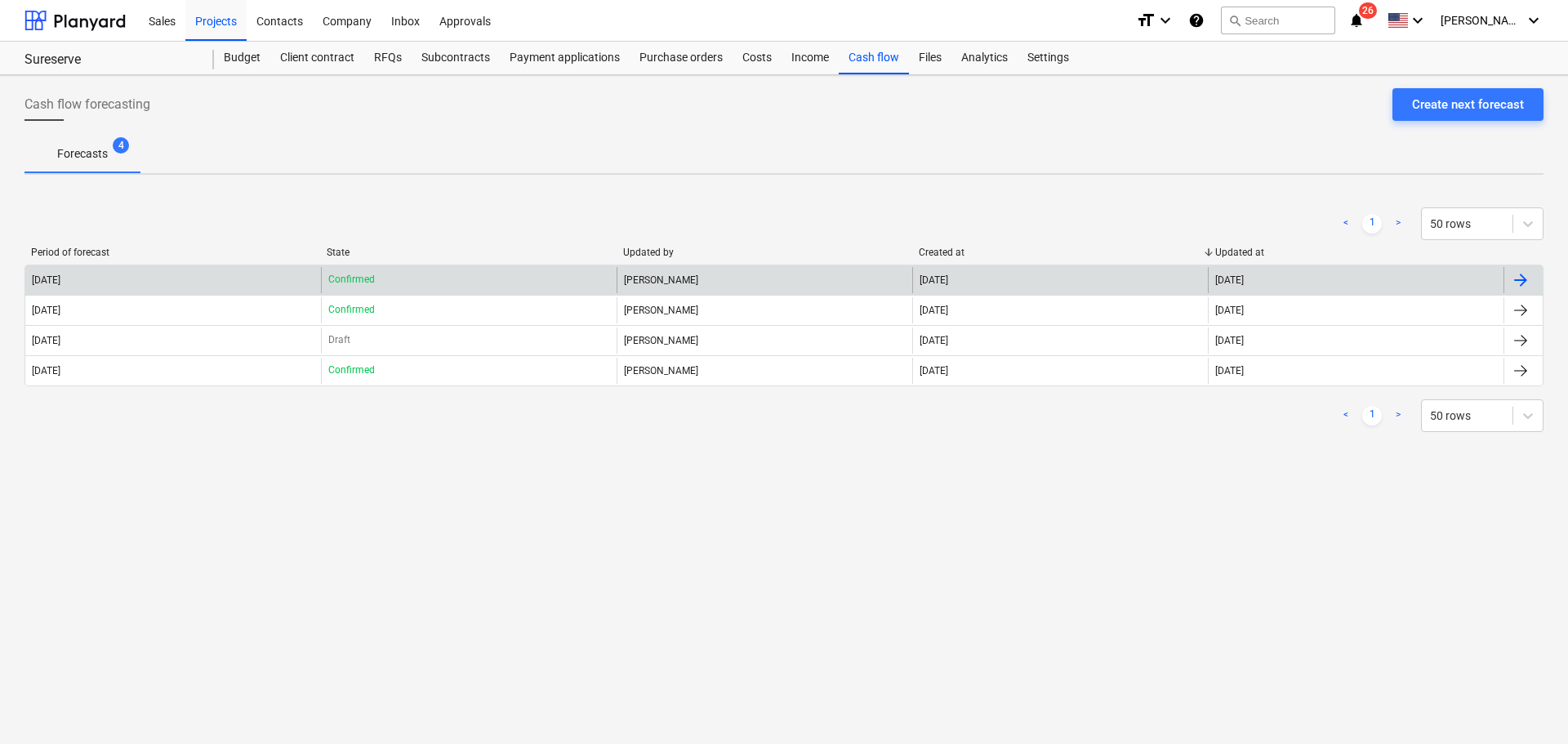
click at [387, 291] on div "Confirmed" at bounding box center [469, 280] width 296 height 26
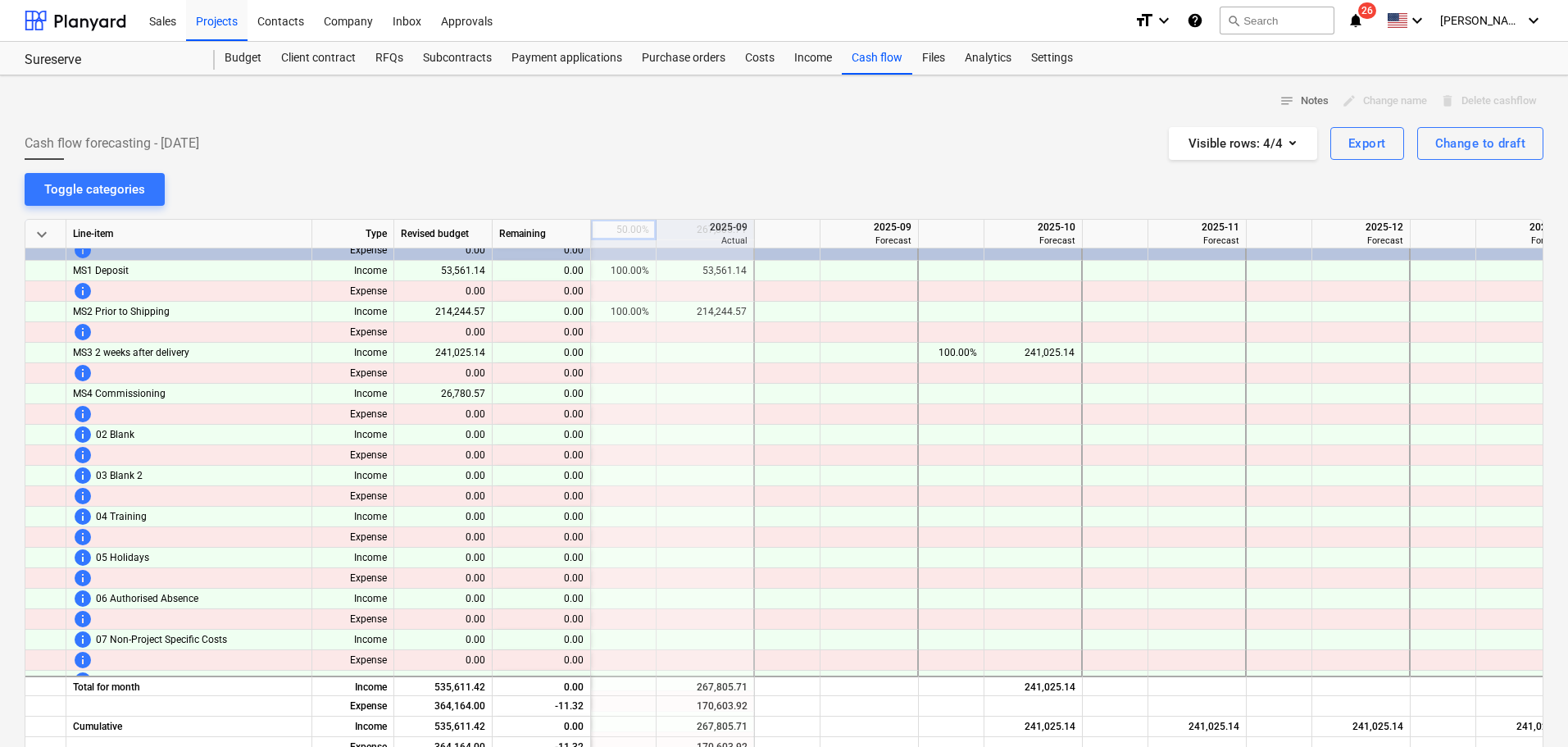
scroll to position [0, 328]
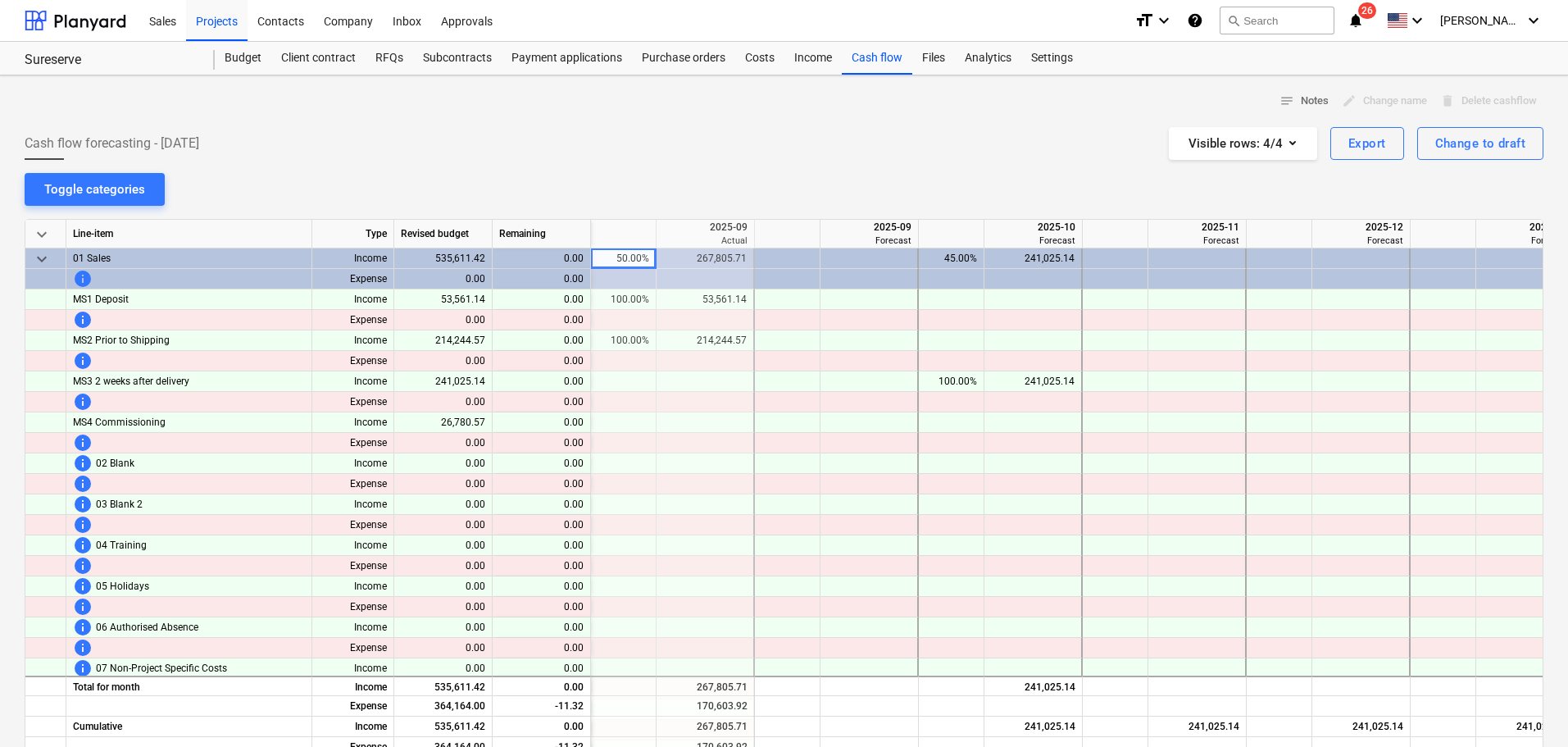
click at [673, 415] on div at bounding box center [706, 423] width 99 height 21
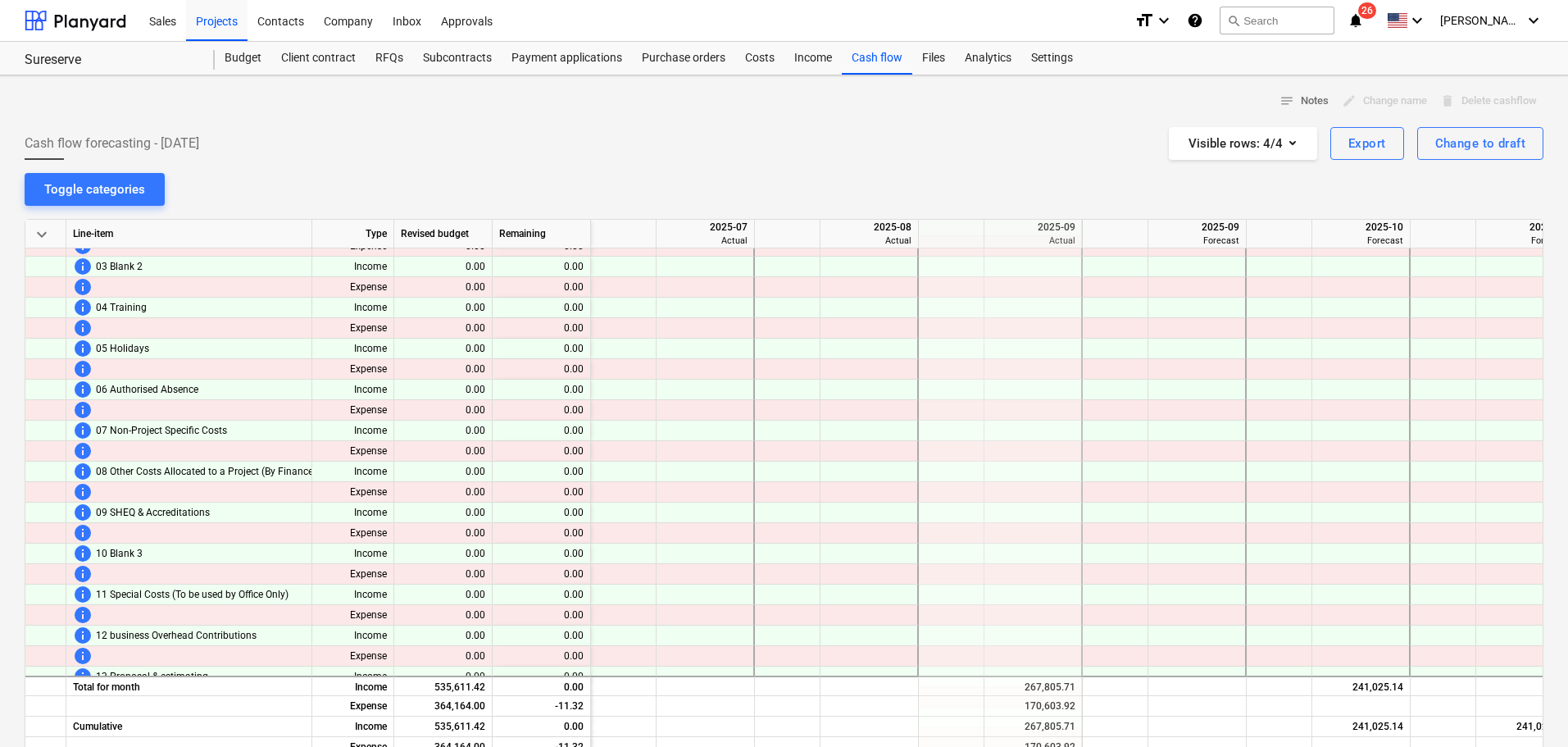
scroll to position [246, 0]
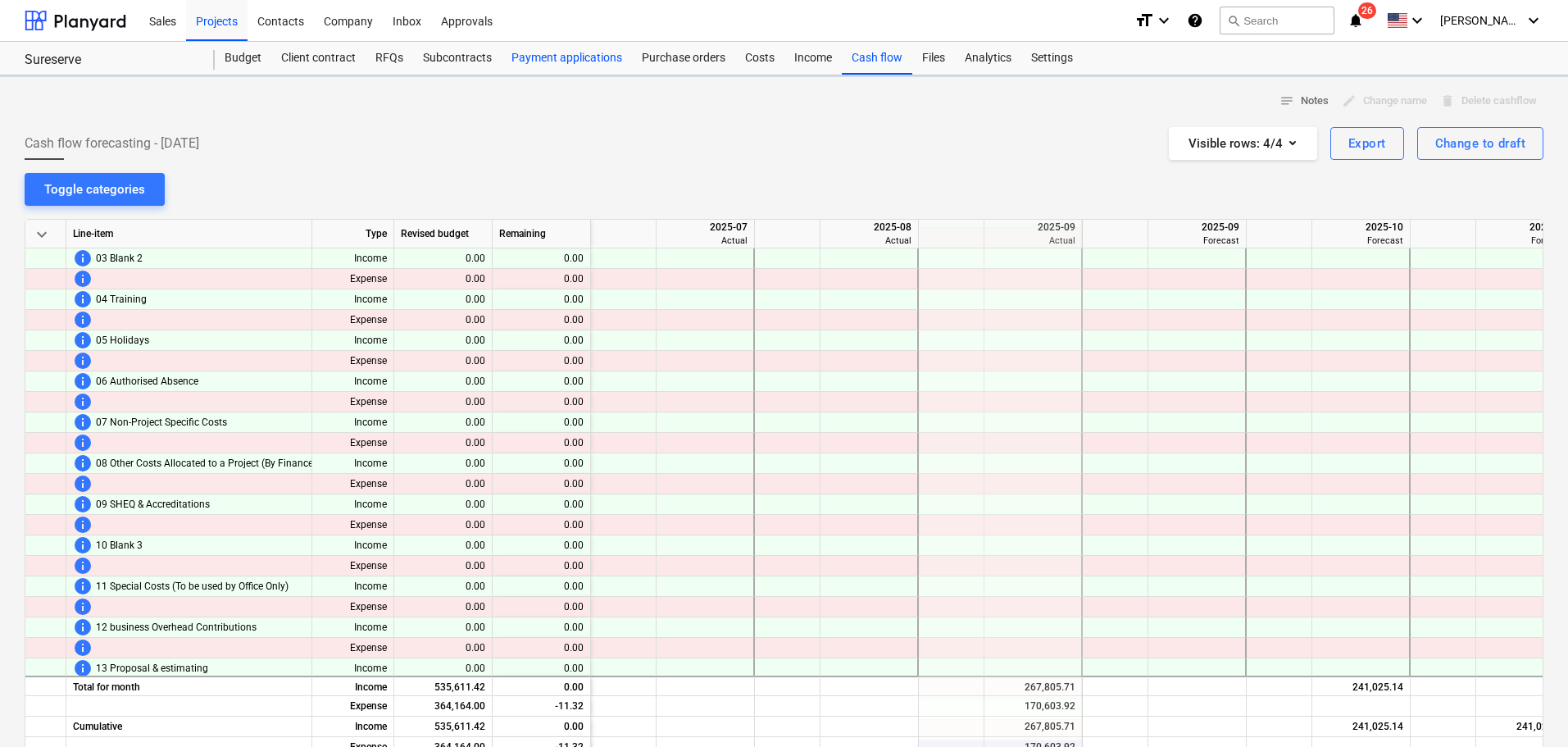
click at [540, 57] on div "Payment applications" at bounding box center [566, 58] width 131 height 33
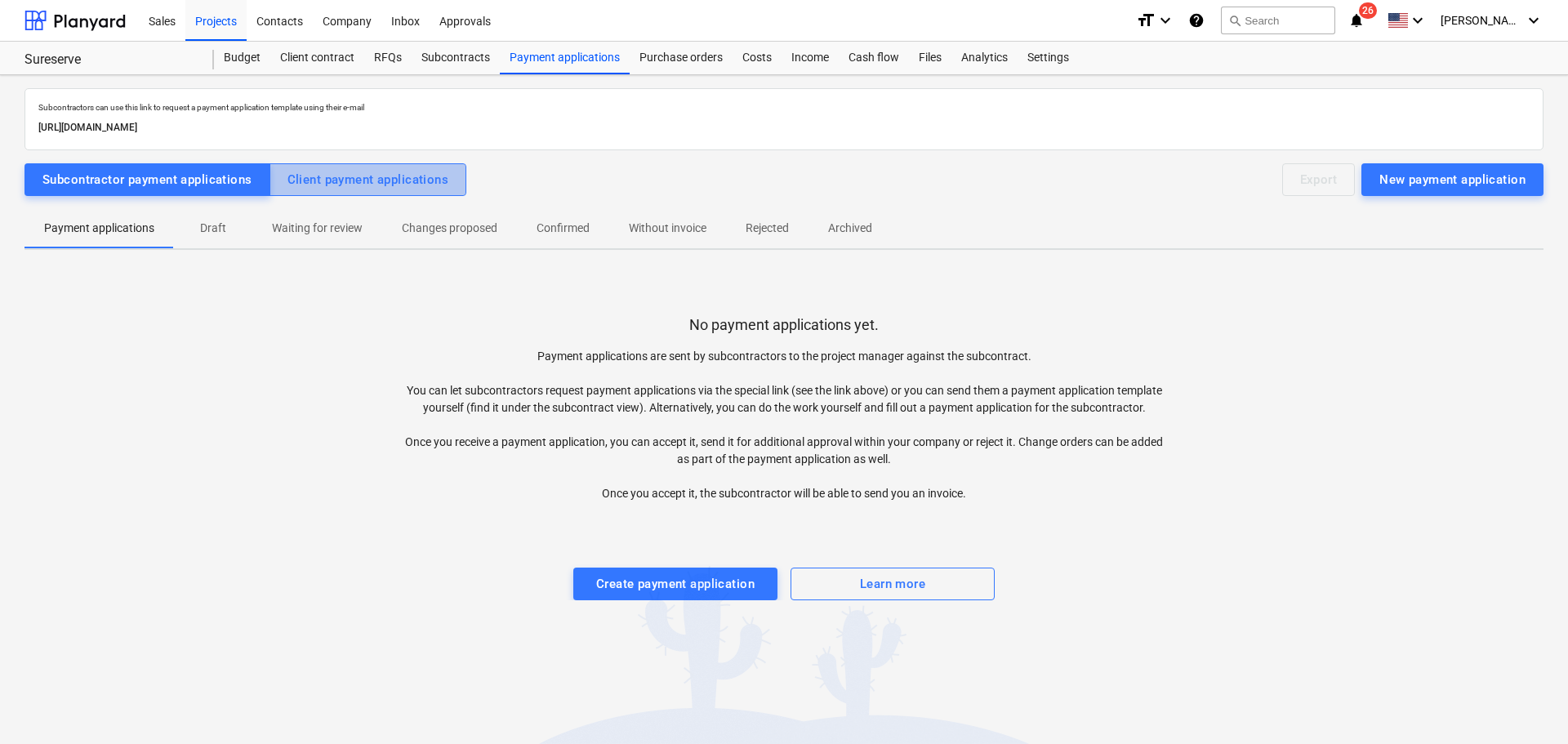
click at [370, 170] on div "Client payment applications" at bounding box center [367, 179] width 162 height 21
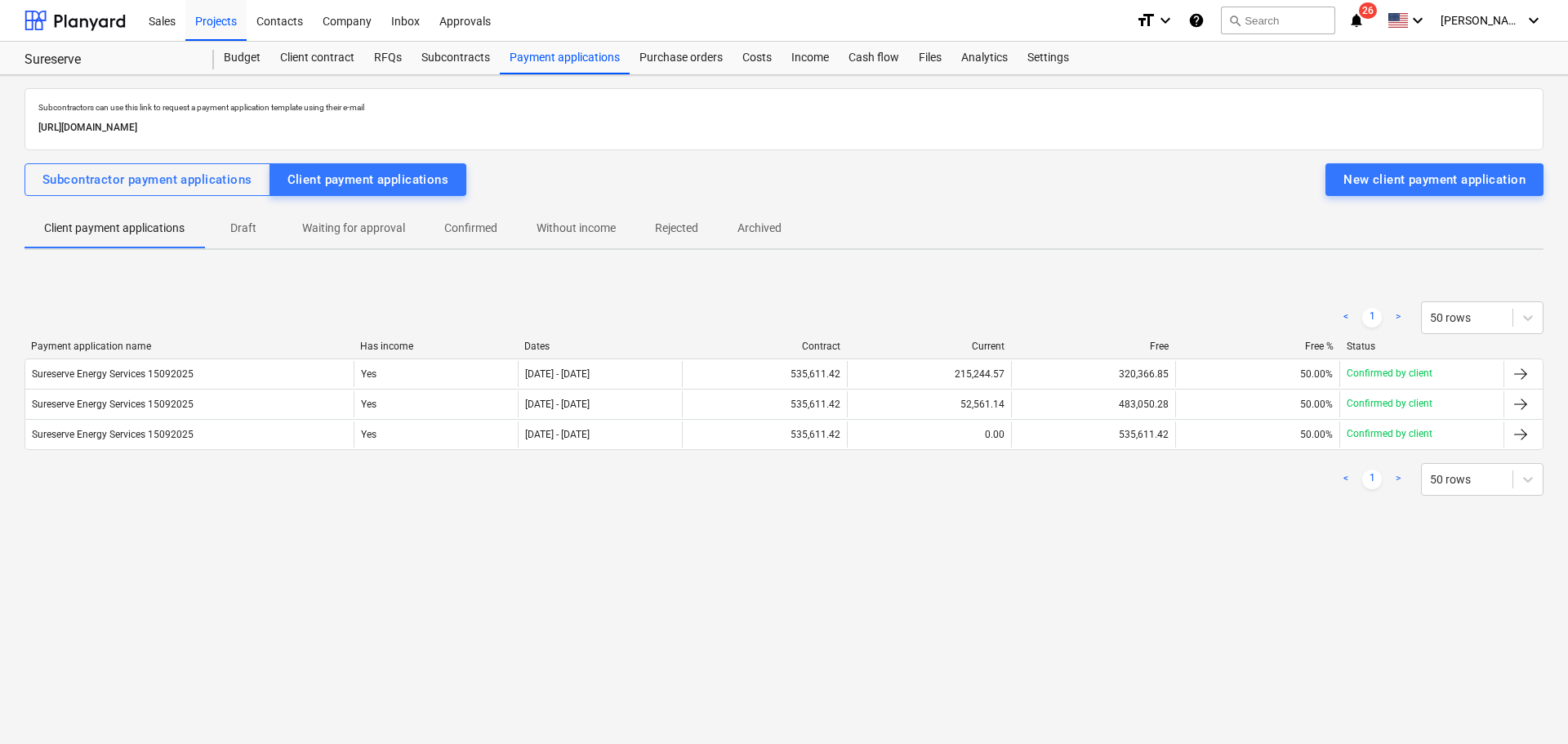
click at [371, 234] on p "Waiting for approval" at bounding box center [354, 227] width 103 height 17
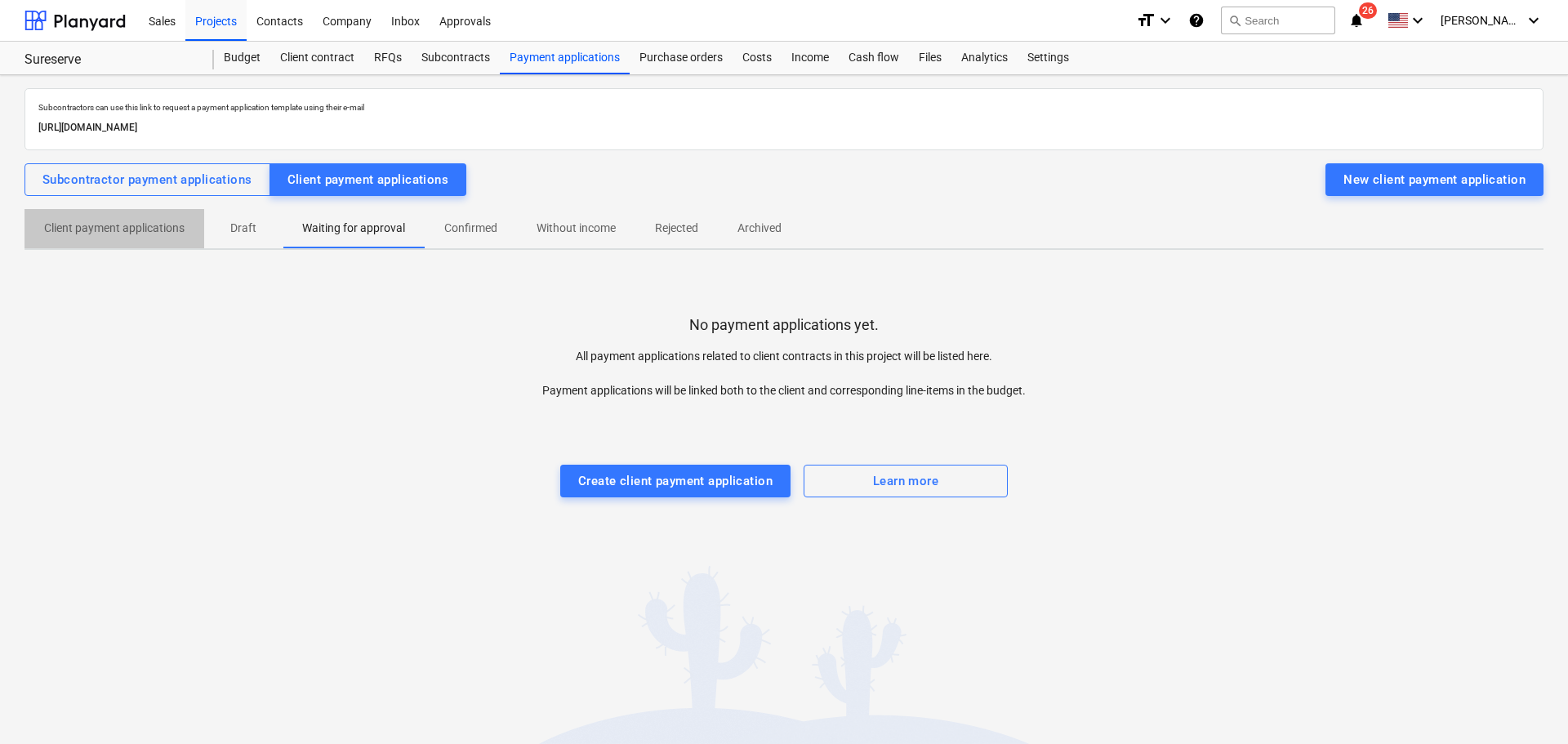
click at [147, 223] on p "Client payment applications" at bounding box center [113, 227] width 140 height 17
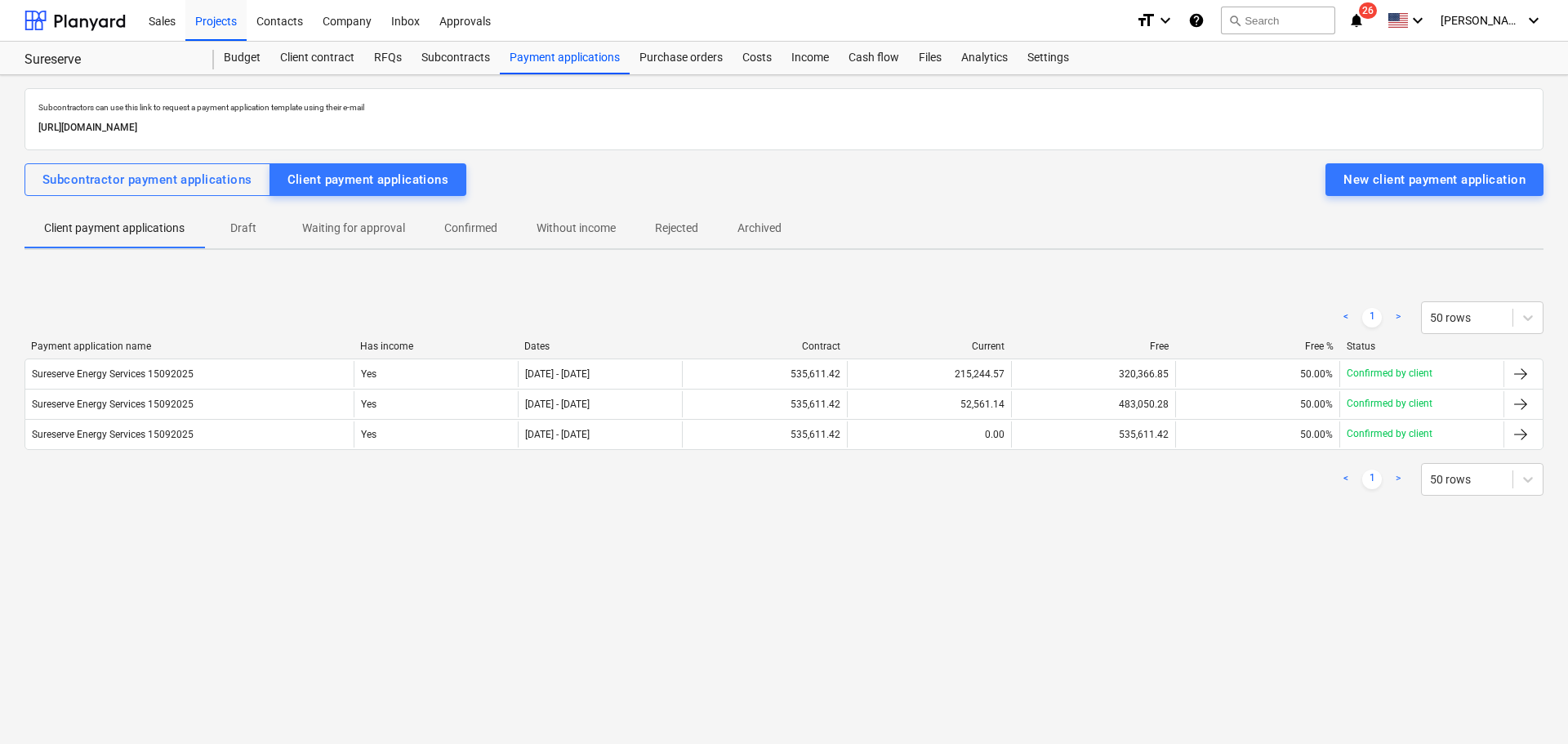
click at [356, 224] on p "Waiting for approval" at bounding box center [354, 227] width 103 height 17
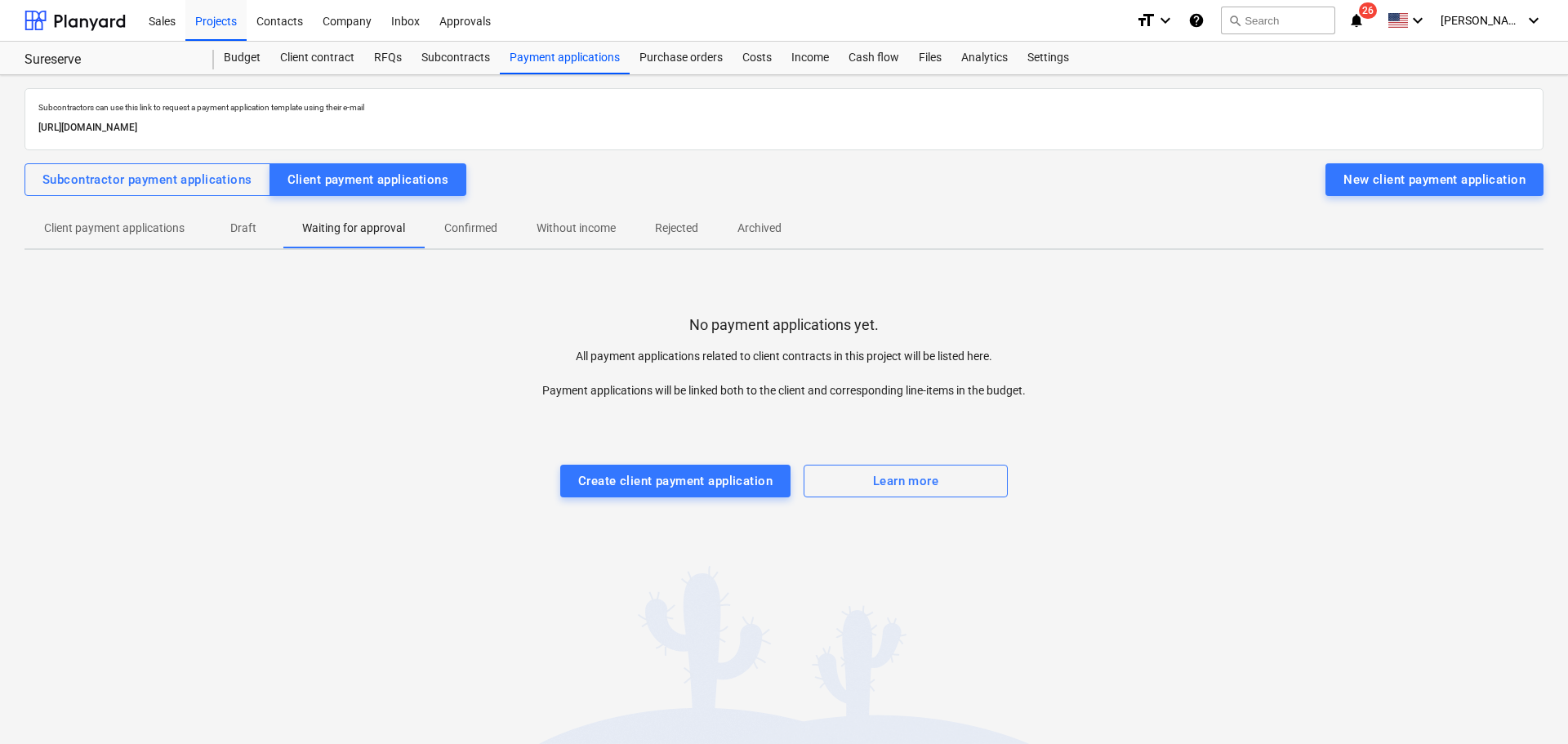
click at [540, 224] on p "Without income" at bounding box center [576, 227] width 79 height 17
click at [354, 232] on p "Waiting for approval" at bounding box center [354, 227] width 103 height 17
click at [151, 224] on p "Client payment applications" at bounding box center [113, 227] width 140 height 17
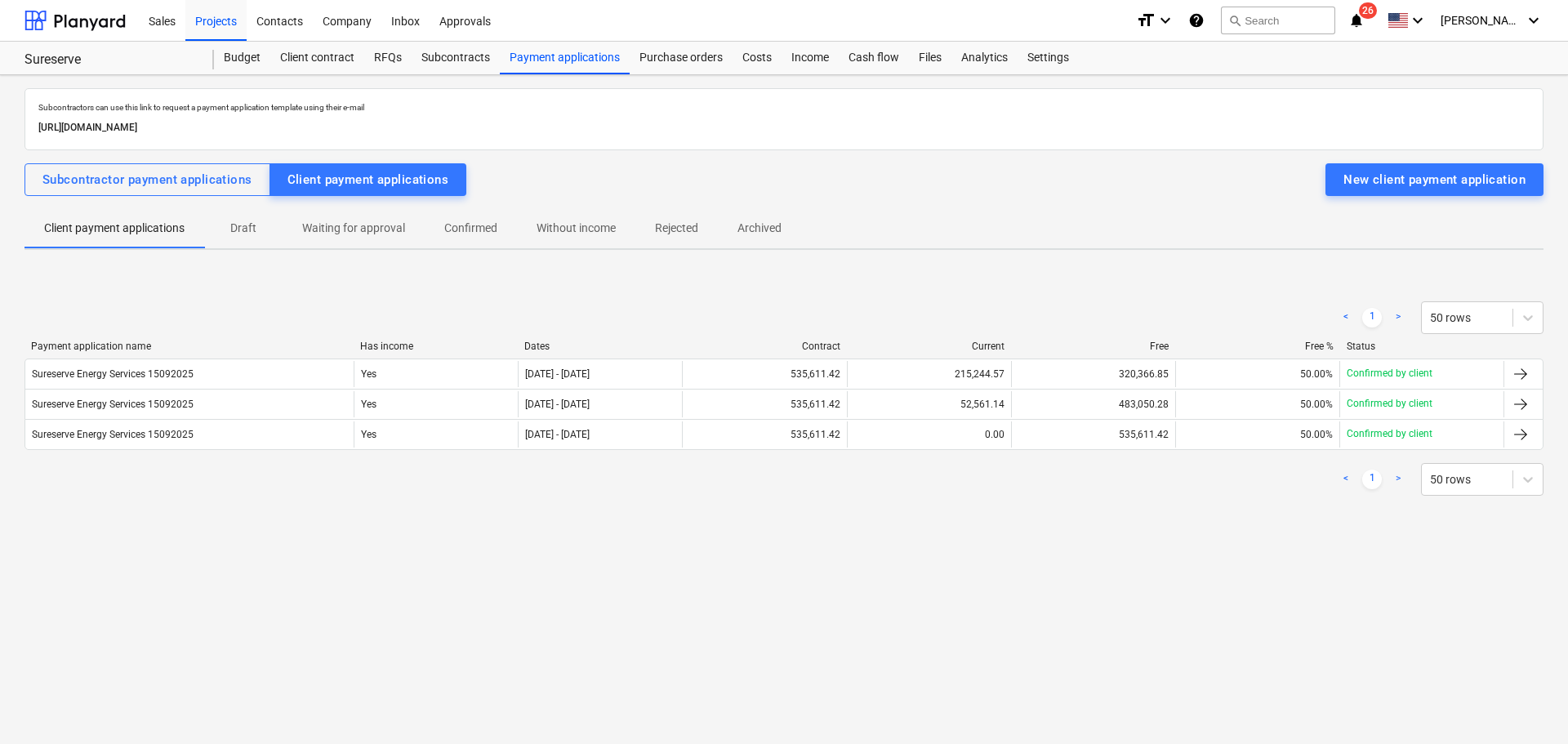
click at [899, 451] on div "Payment application name Has income Dates Contract Current Free Free % Status S…" at bounding box center [784, 398] width 1519 height 116
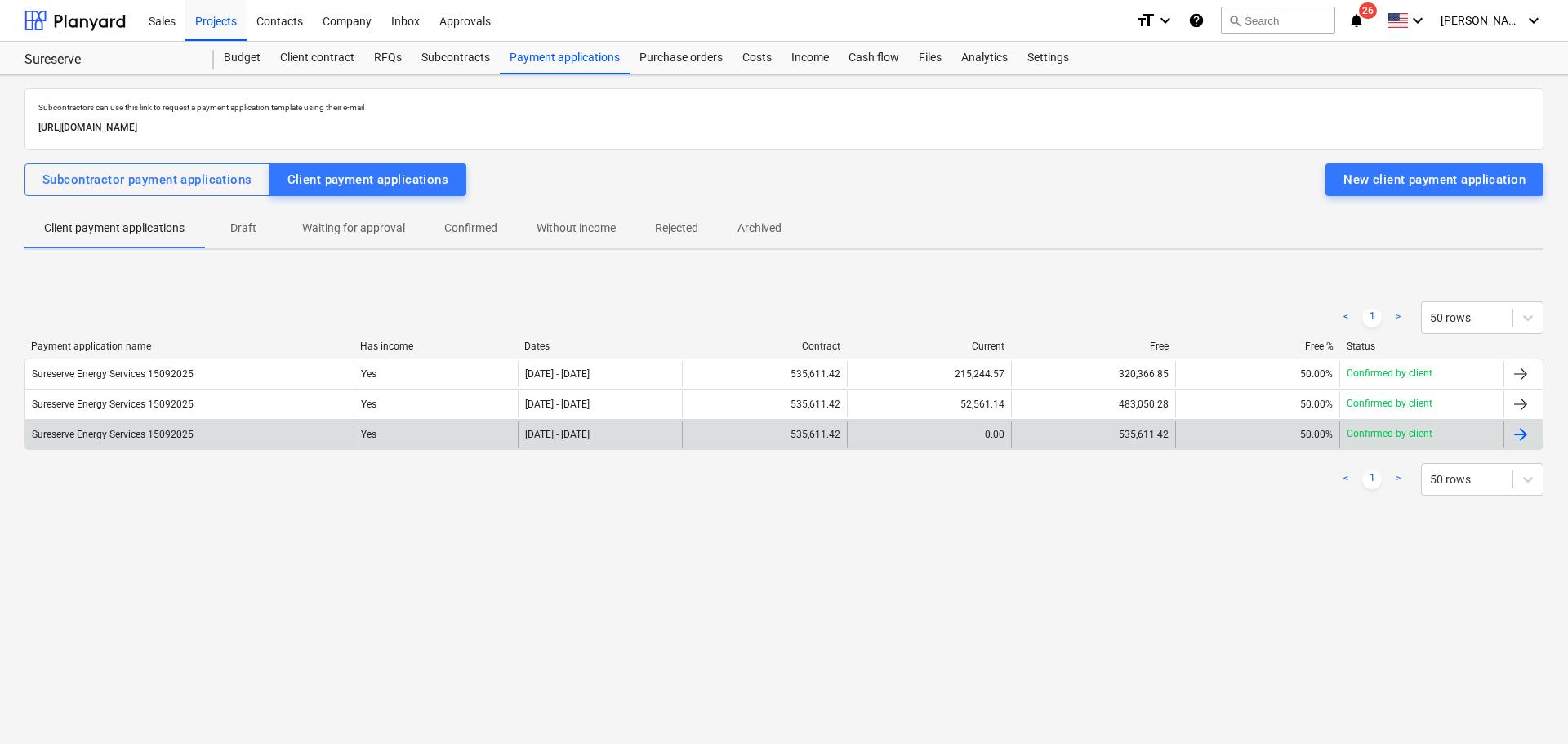
click at [835, 430] on div "535,611.42" at bounding box center [764, 434] width 164 height 26
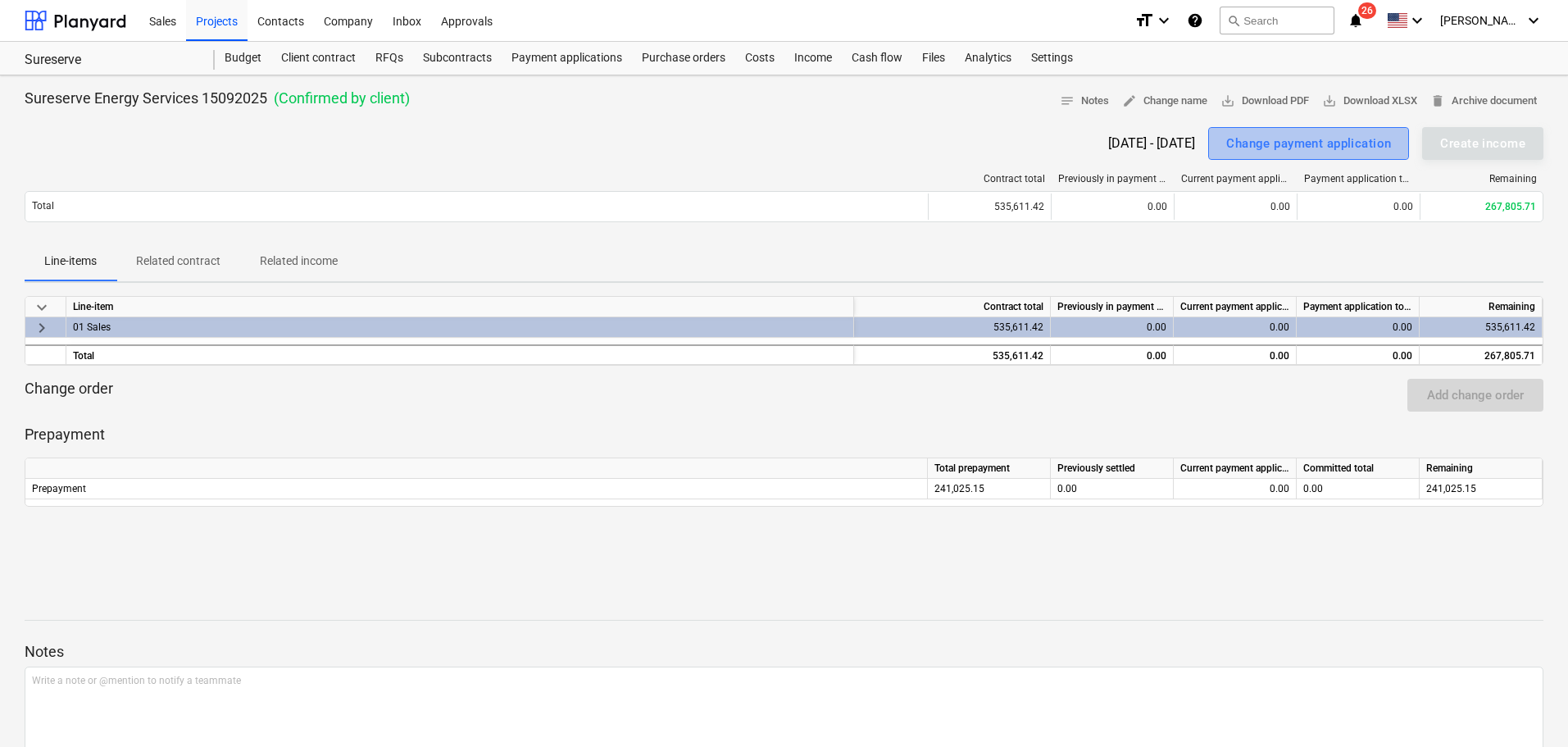
click at [1263, 143] on div "Change payment application" at bounding box center [1308, 143] width 164 height 21
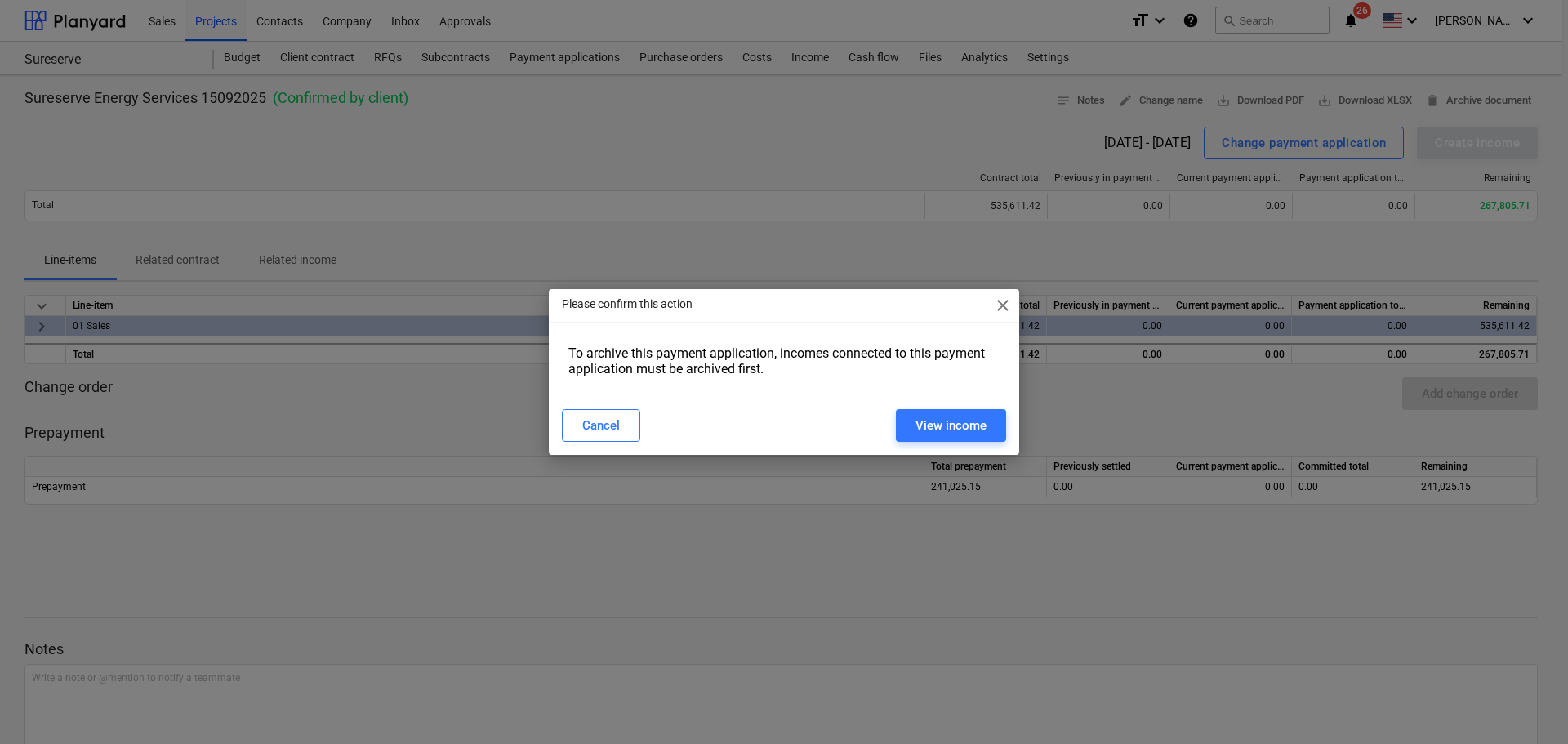
click at [1011, 306] on span "close" at bounding box center [1003, 306] width 20 height 20
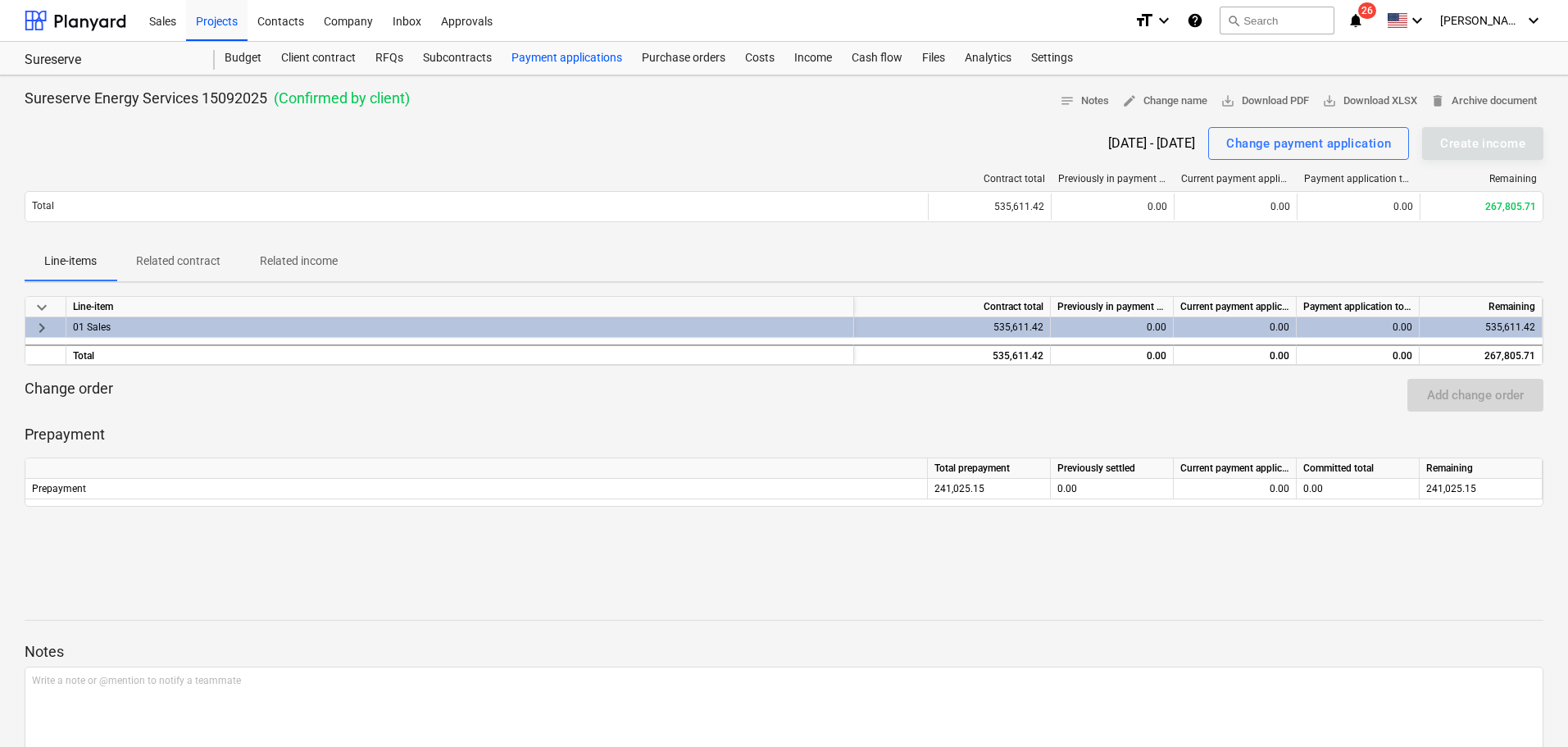
click at [571, 53] on div "Payment applications" at bounding box center [566, 58] width 131 height 33
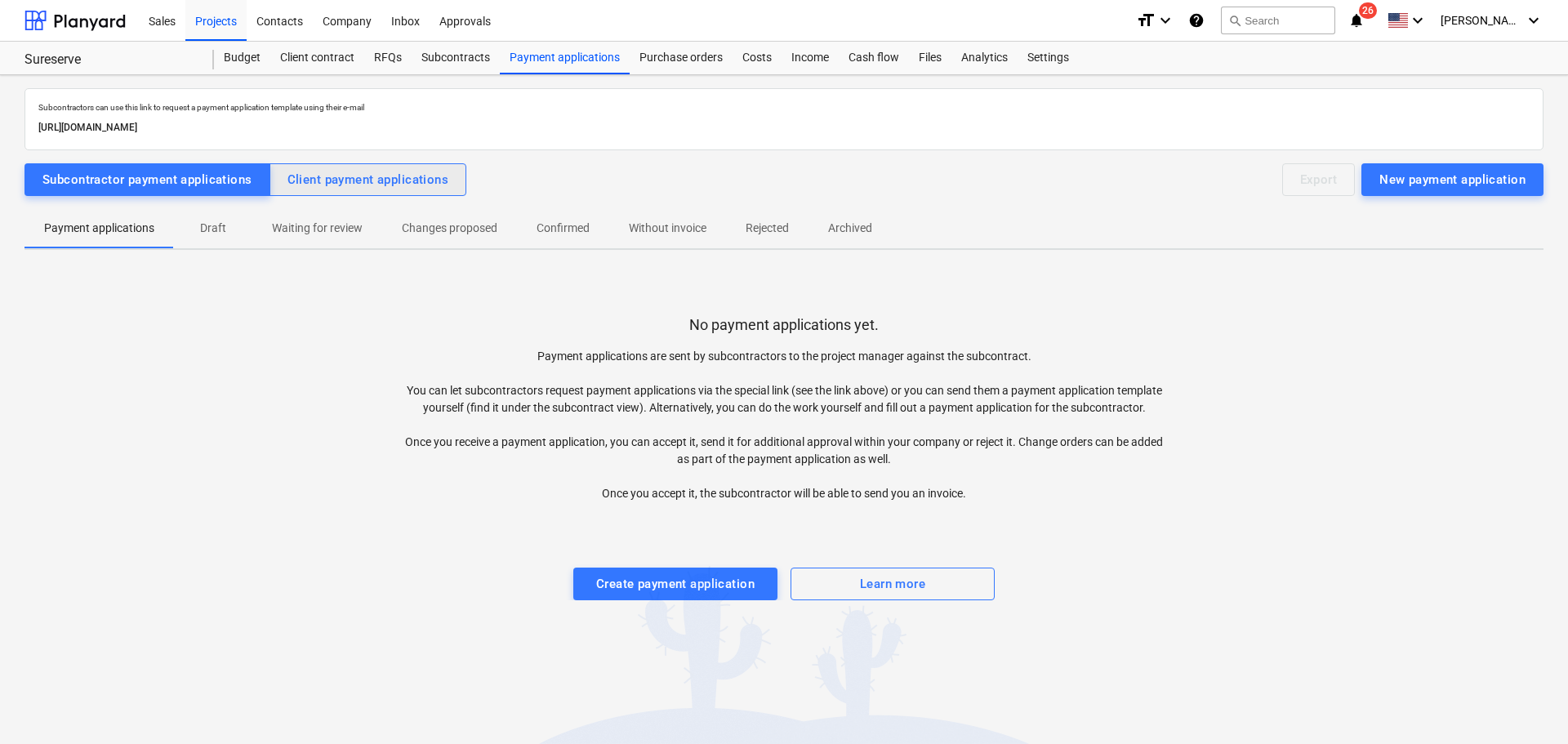
click at [376, 184] on div "Client payment applications" at bounding box center [367, 179] width 162 height 21
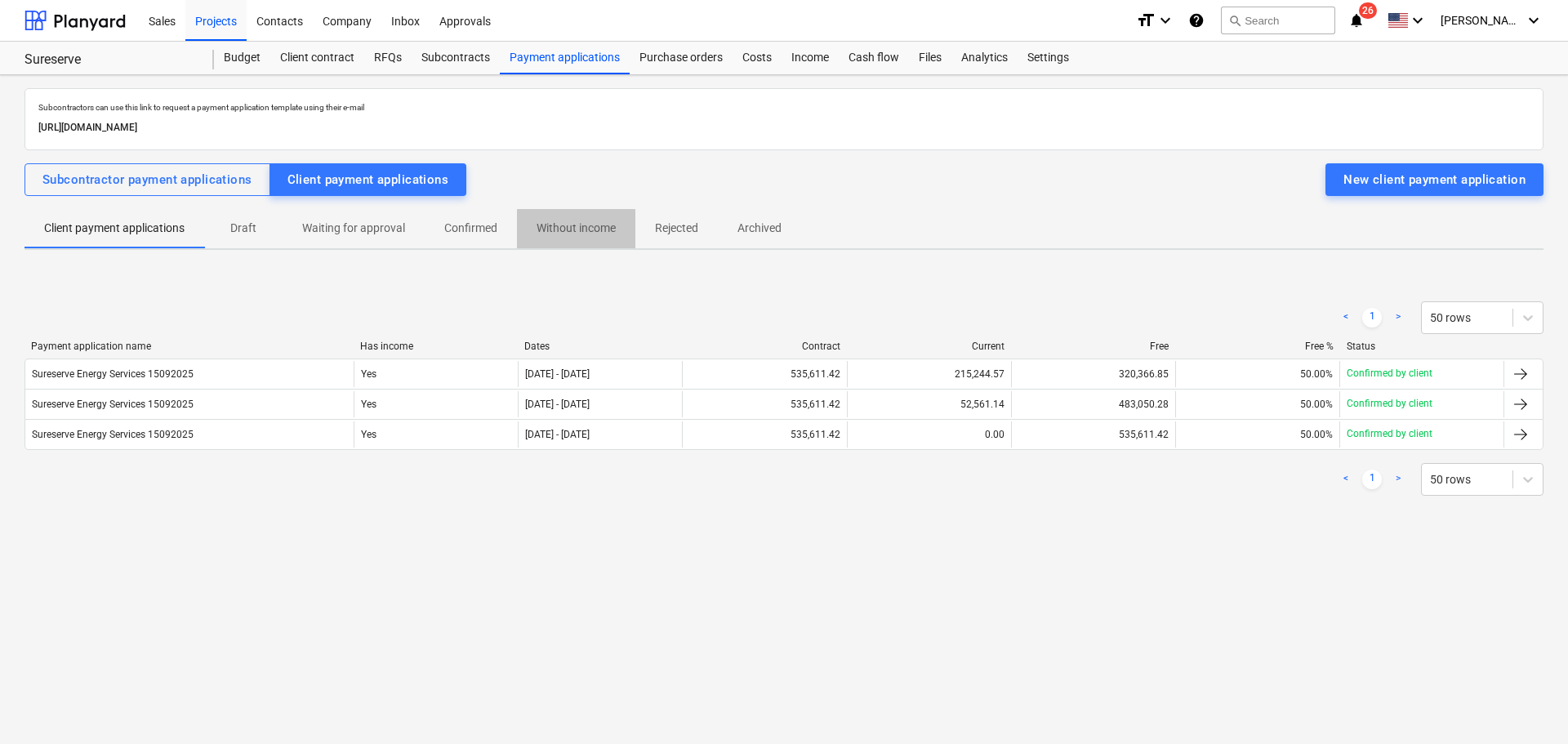
click at [572, 228] on p "Without income" at bounding box center [576, 227] width 79 height 17
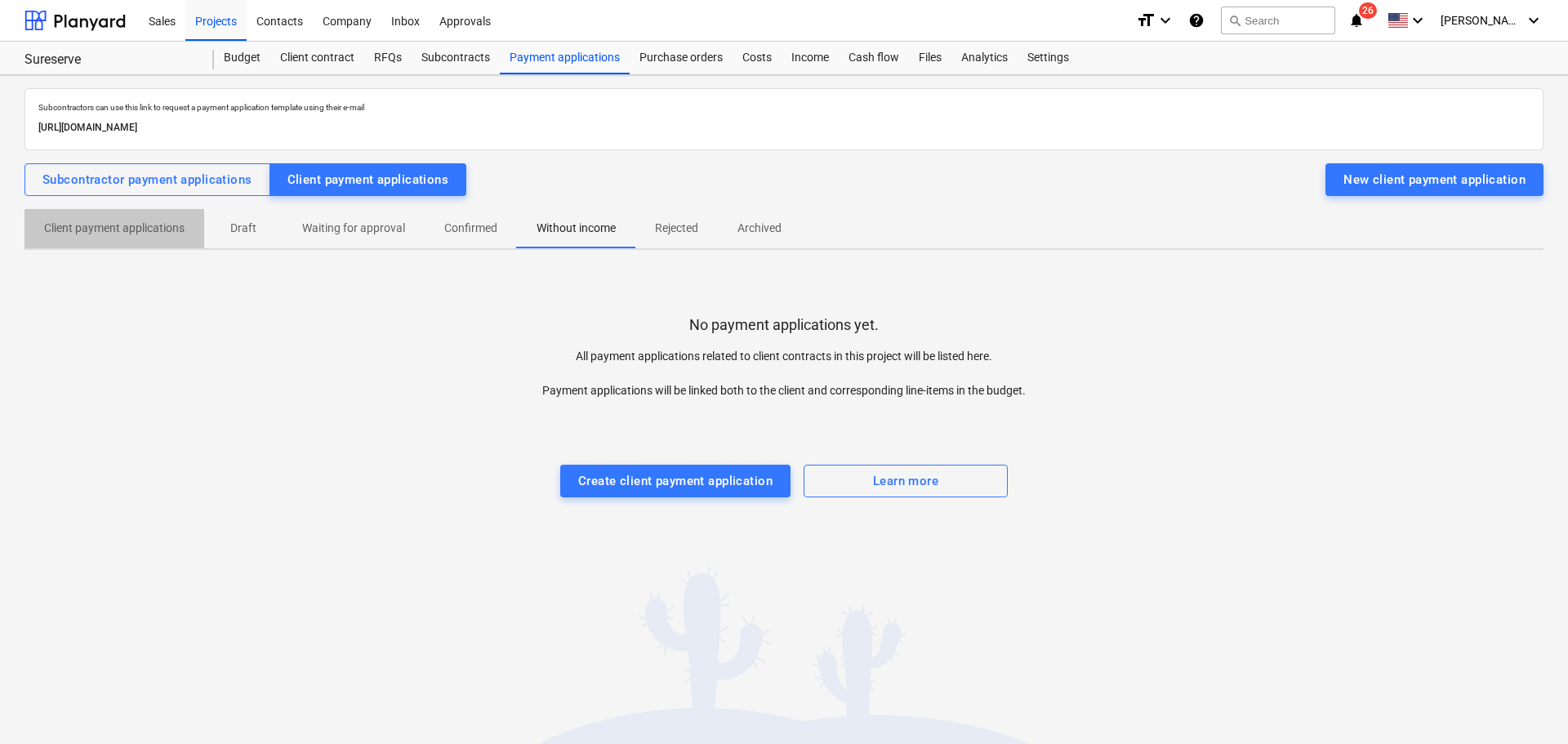
click at [78, 224] on p "Client payment applications" at bounding box center [113, 227] width 140 height 17
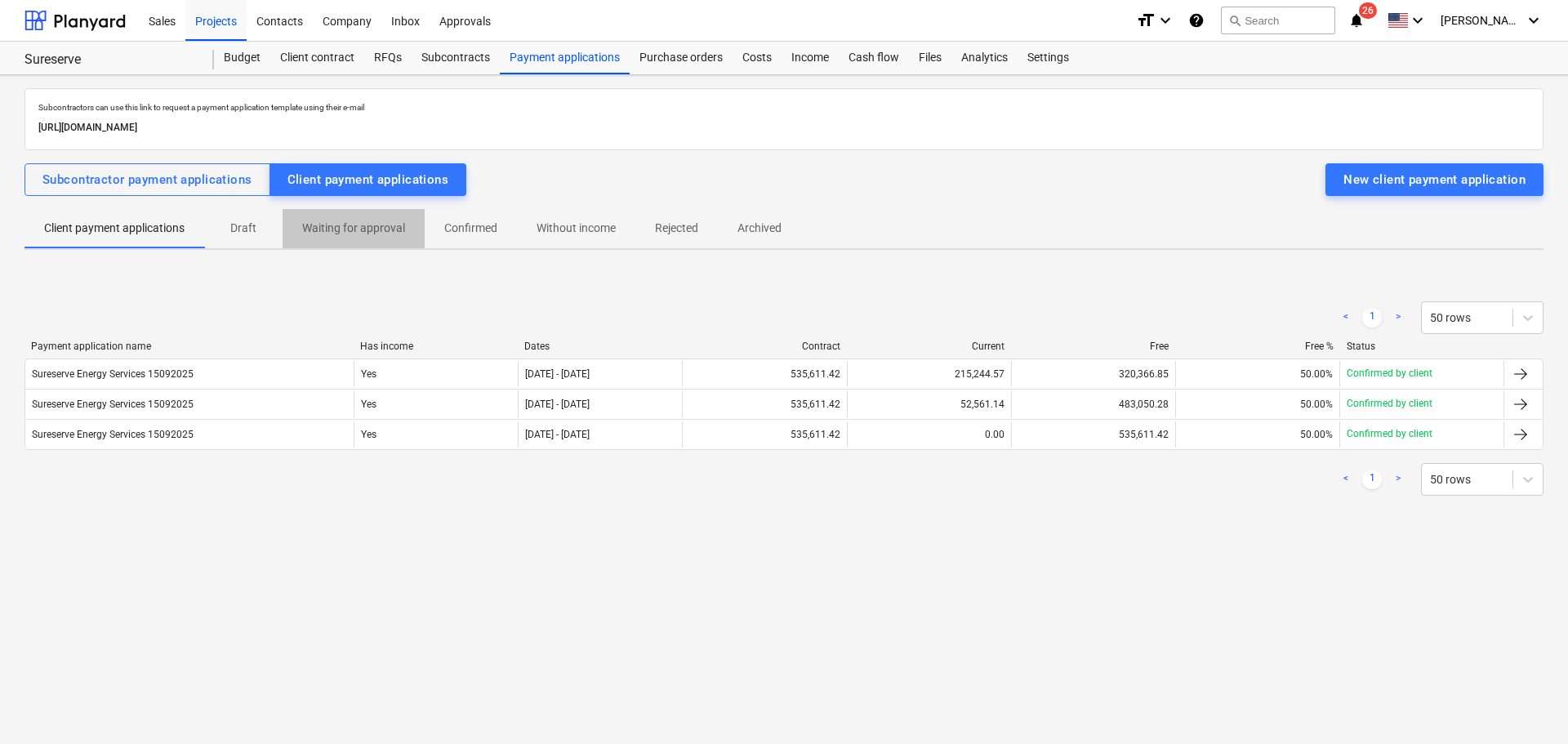
click at [294, 232] on span "Waiting for approval" at bounding box center [354, 227] width 142 height 27
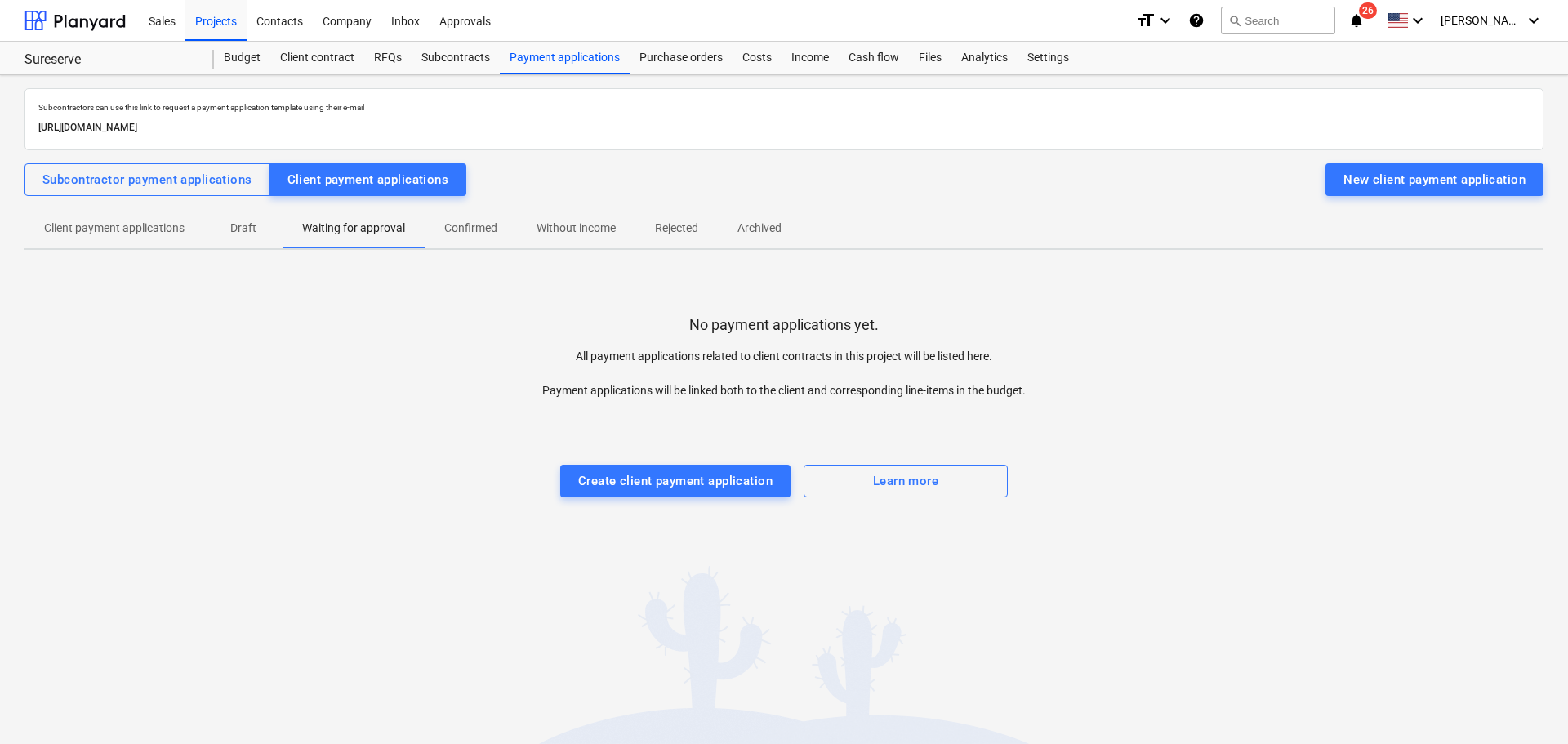
click at [134, 234] on p "Client payment applications" at bounding box center [113, 227] width 140 height 17
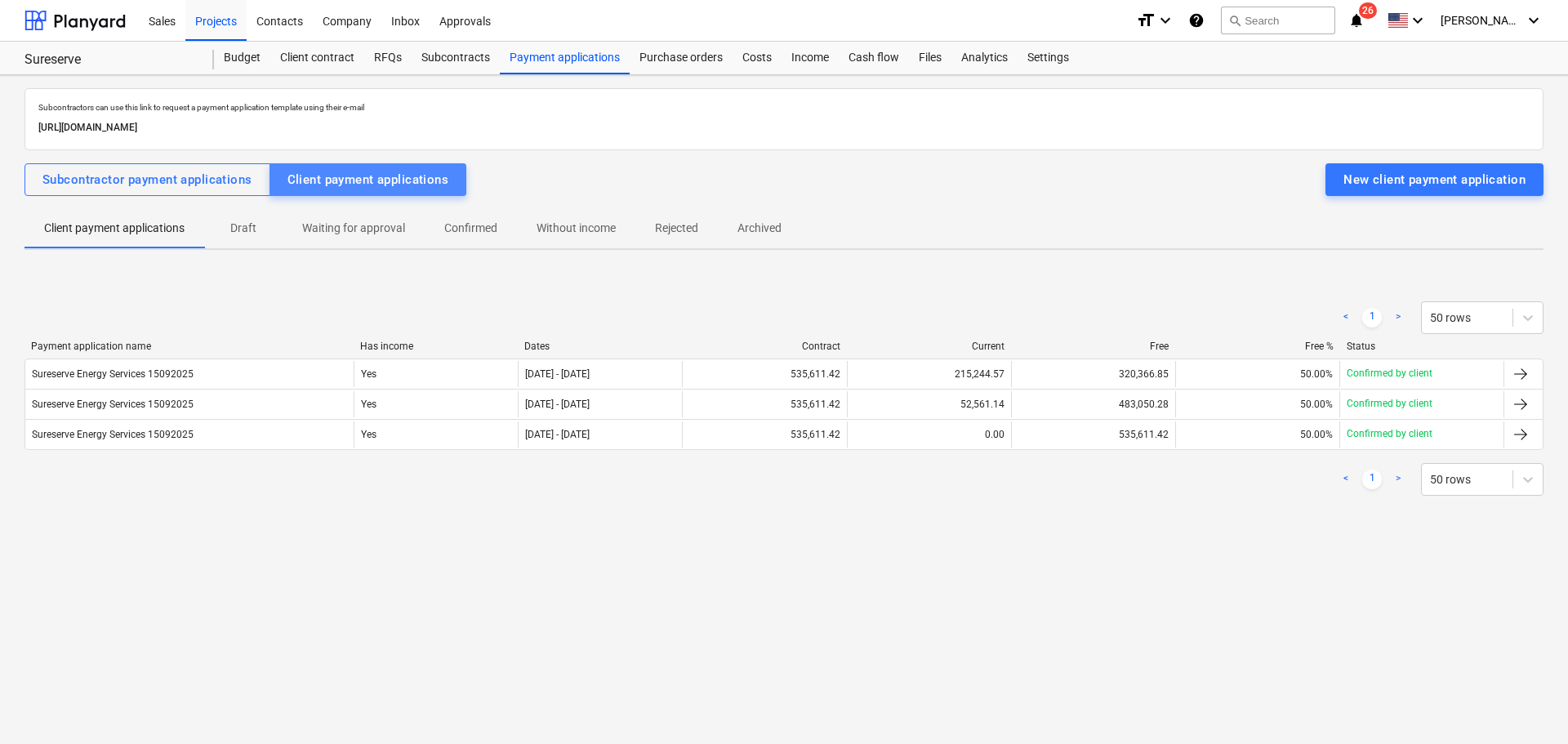
click at [395, 185] on div "Client payment applications" at bounding box center [367, 179] width 162 height 21
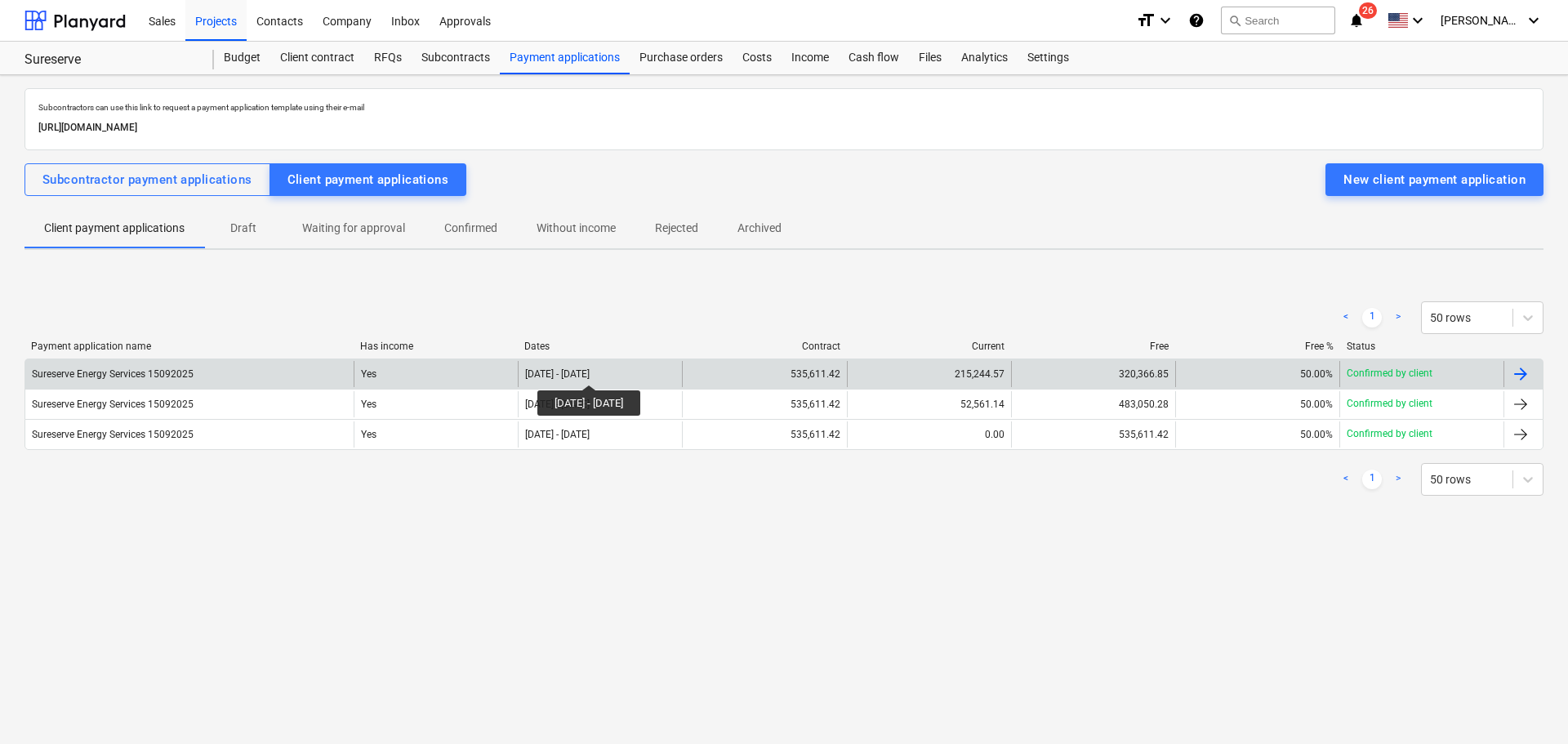
click at [590, 371] on div "01 Aug 2025 - 22 Aug 2025" at bounding box center [557, 374] width 65 height 12
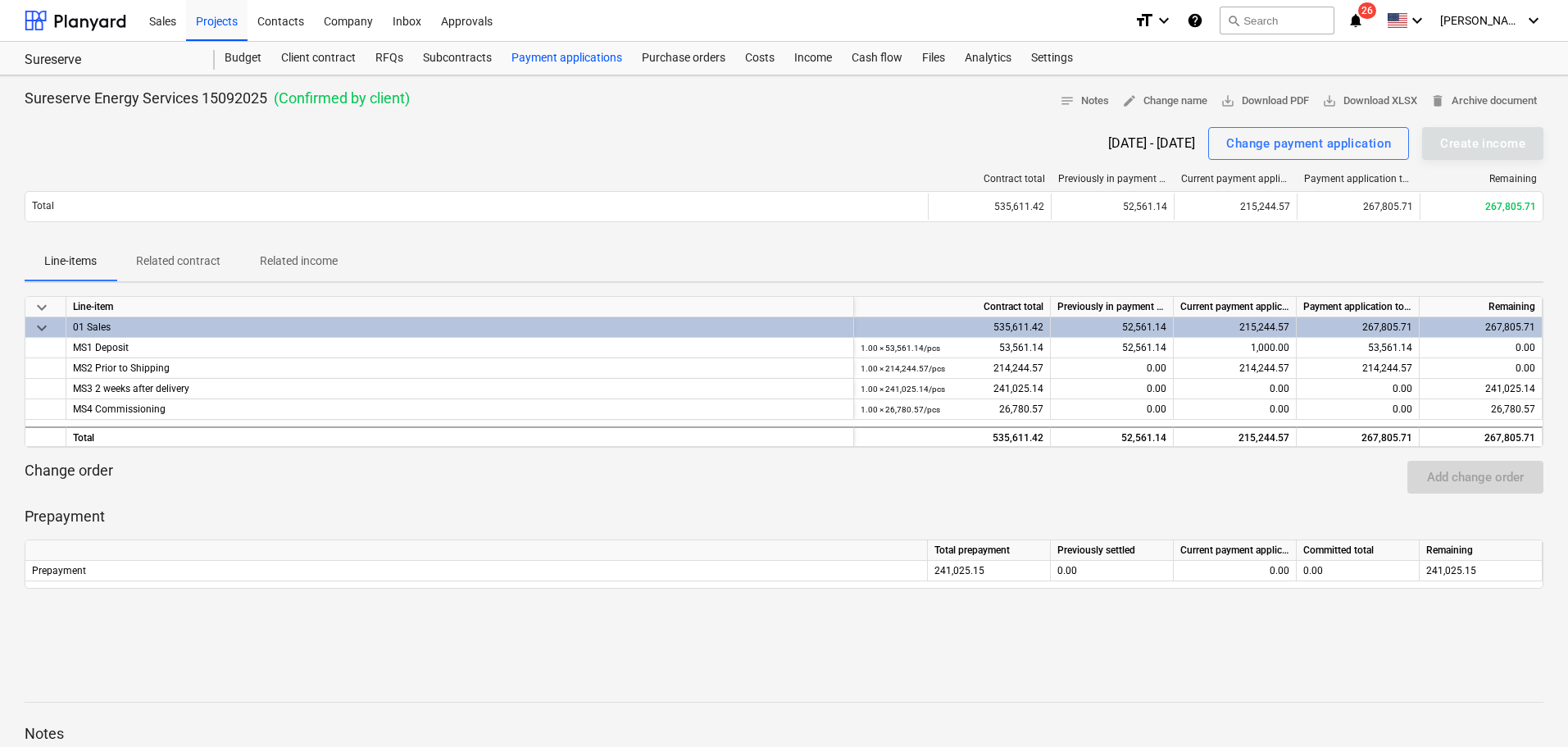
click at [522, 58] on div "Payment applications" at bounding box center [566, 58] width 131 height 33
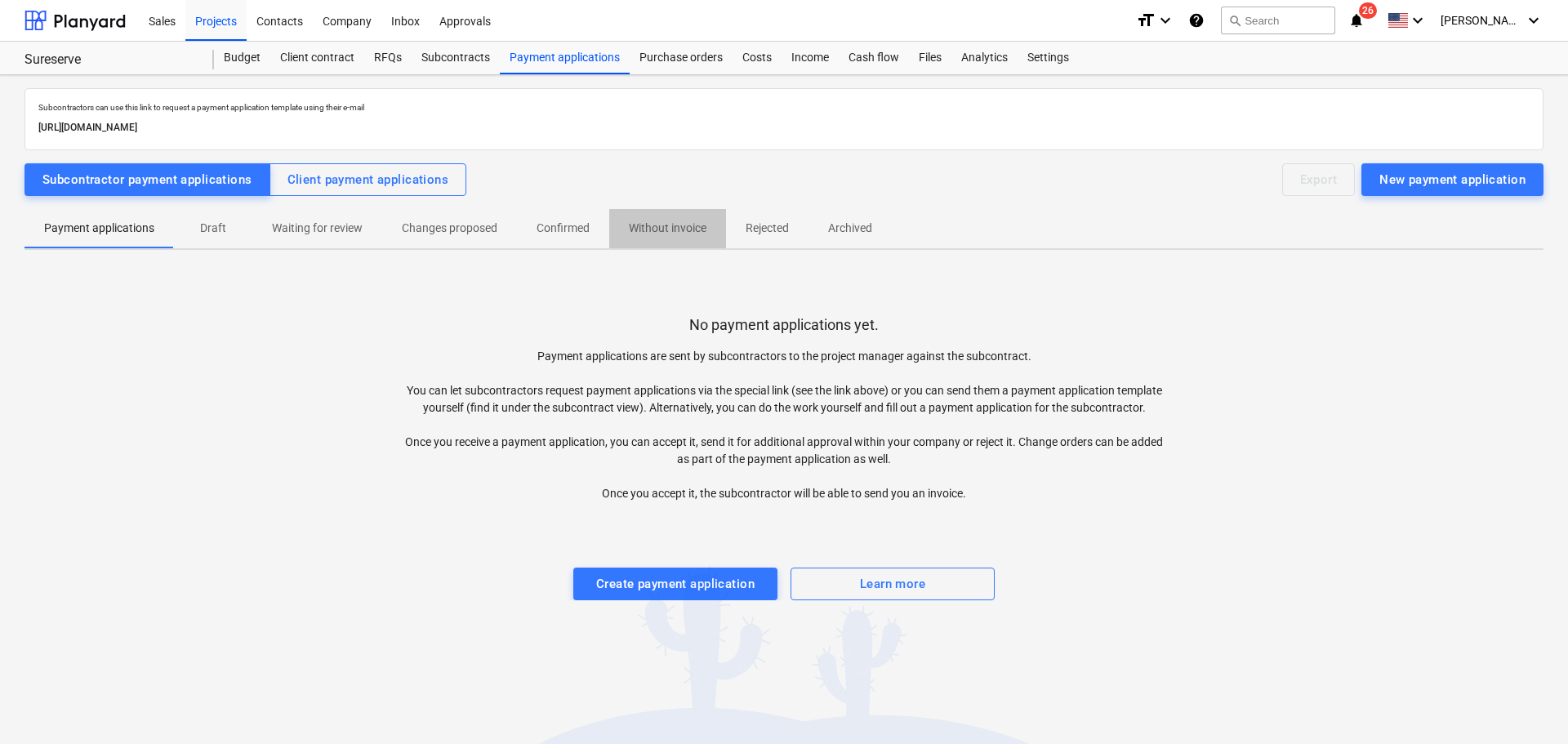
click at [645, 231] on p "Without invoice" at bounding box center [667, 227] width 77 height 17
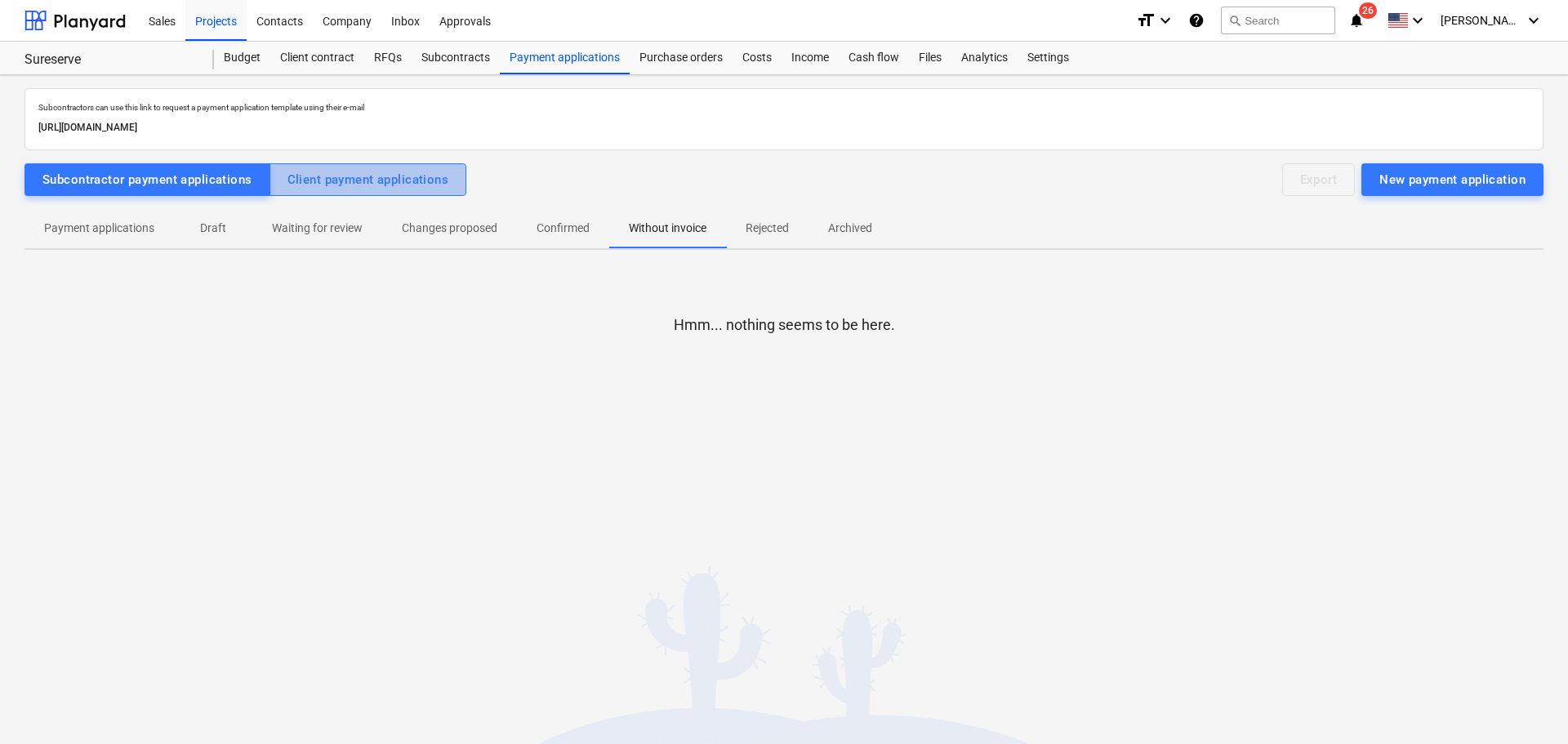
click at [398, 177] on div "Client payment applications" at bounding box center [367, 179] width 162 height 21
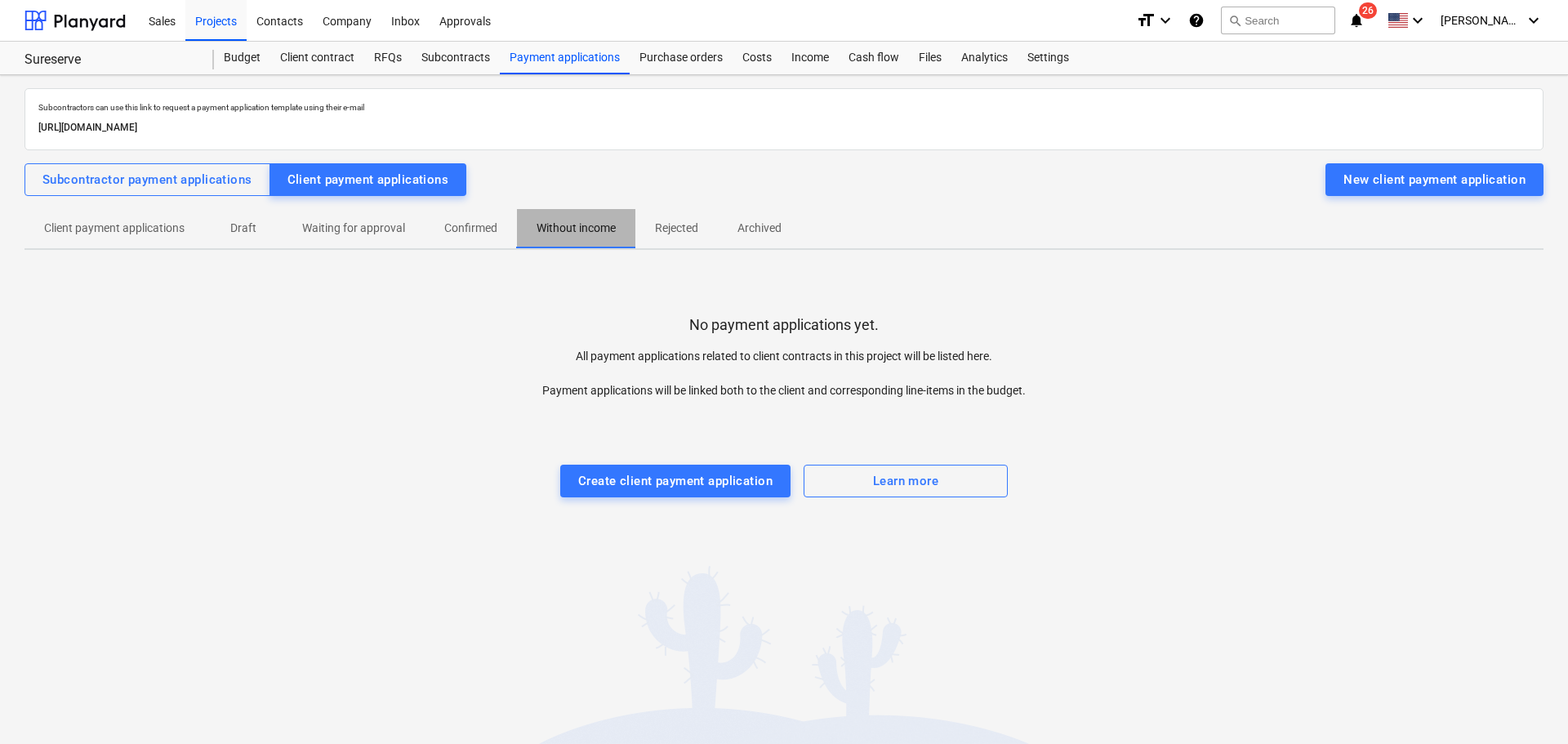
click at [604, 223] on p "Without income" at bounding box center [576, 227] width 79 height 17
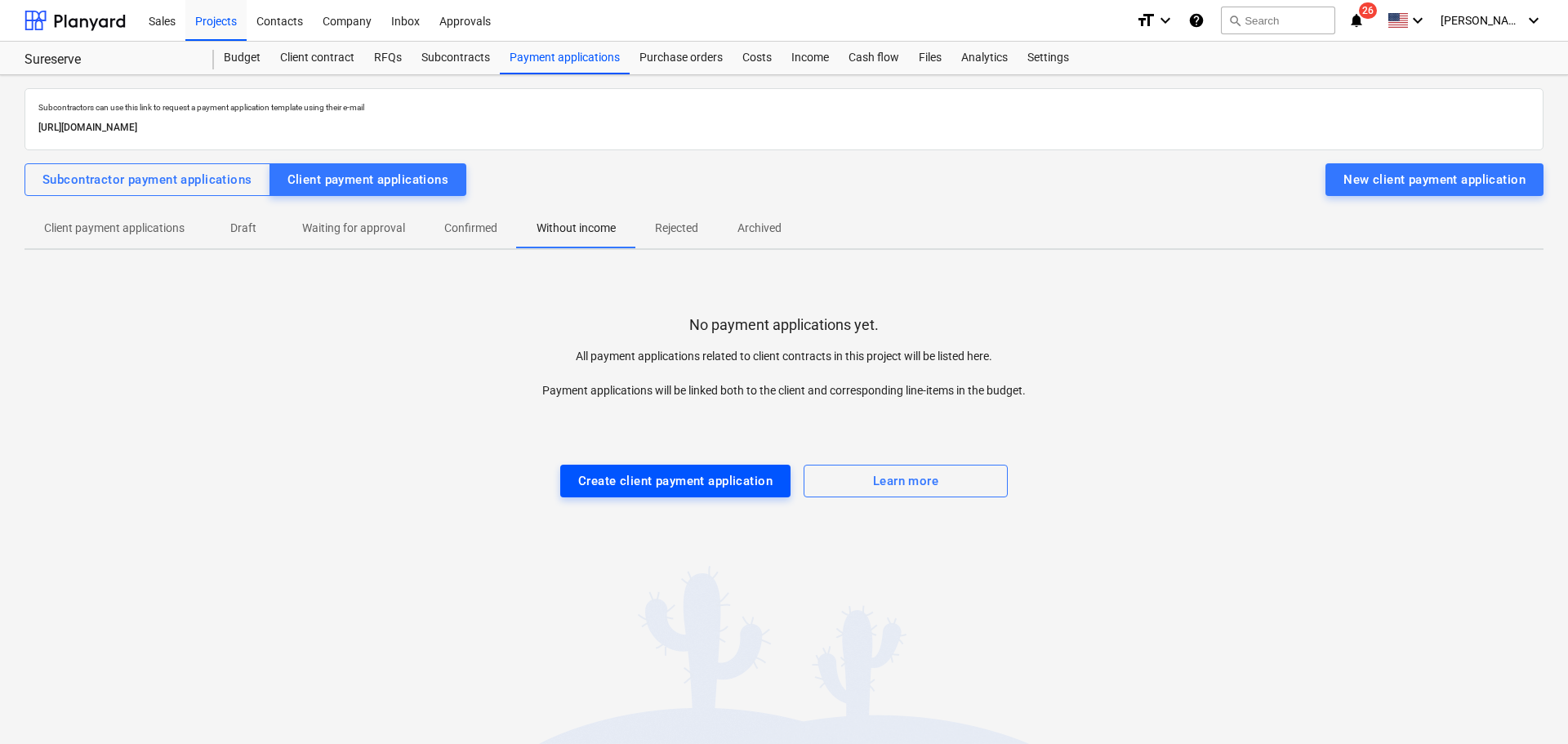
click at [666, 471] on div "Create client payment application" at bounding box center [675, 481] width 195 height 21
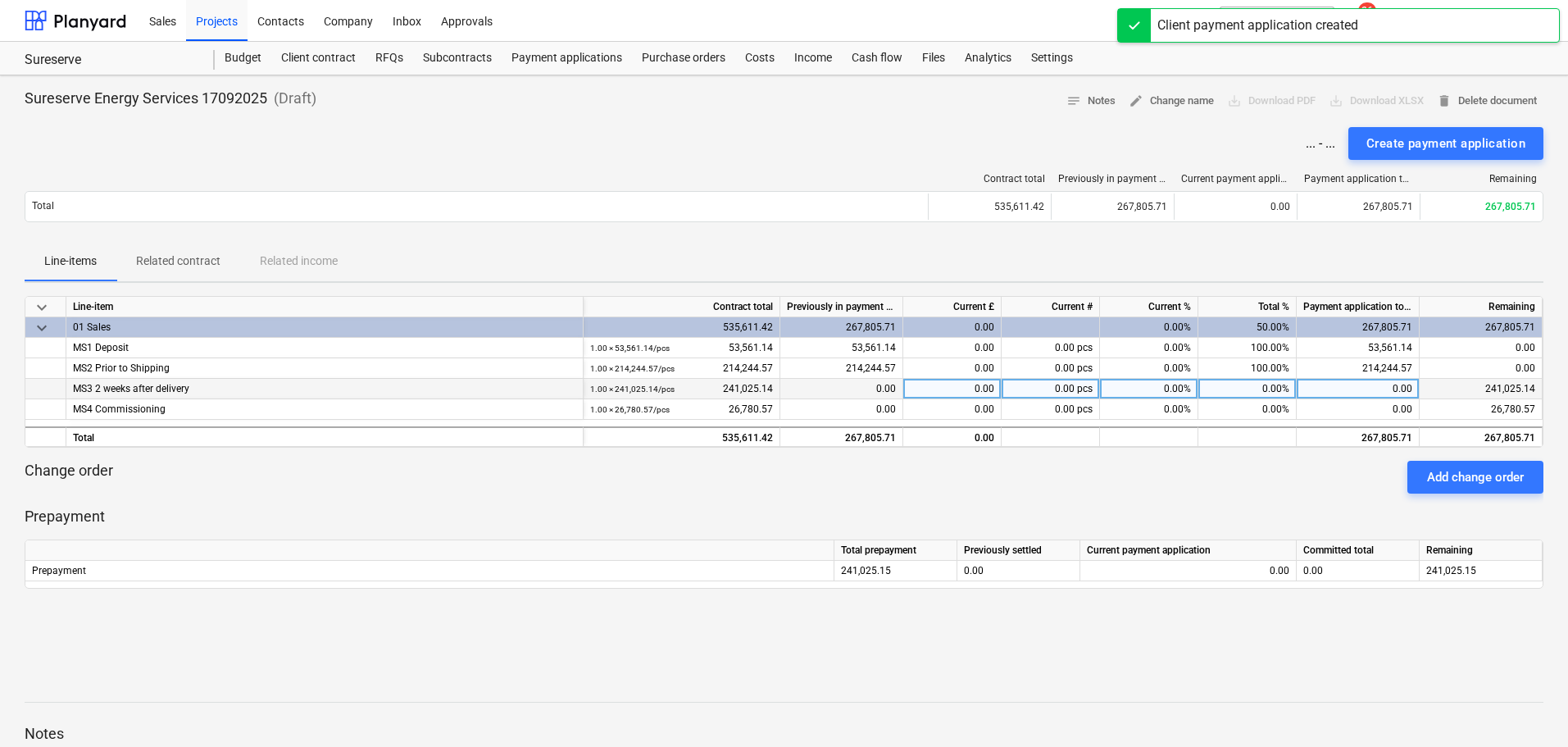
click at [1250, 388] on div "0.00%" at bounding box center [1247, 389] width 99 height 21
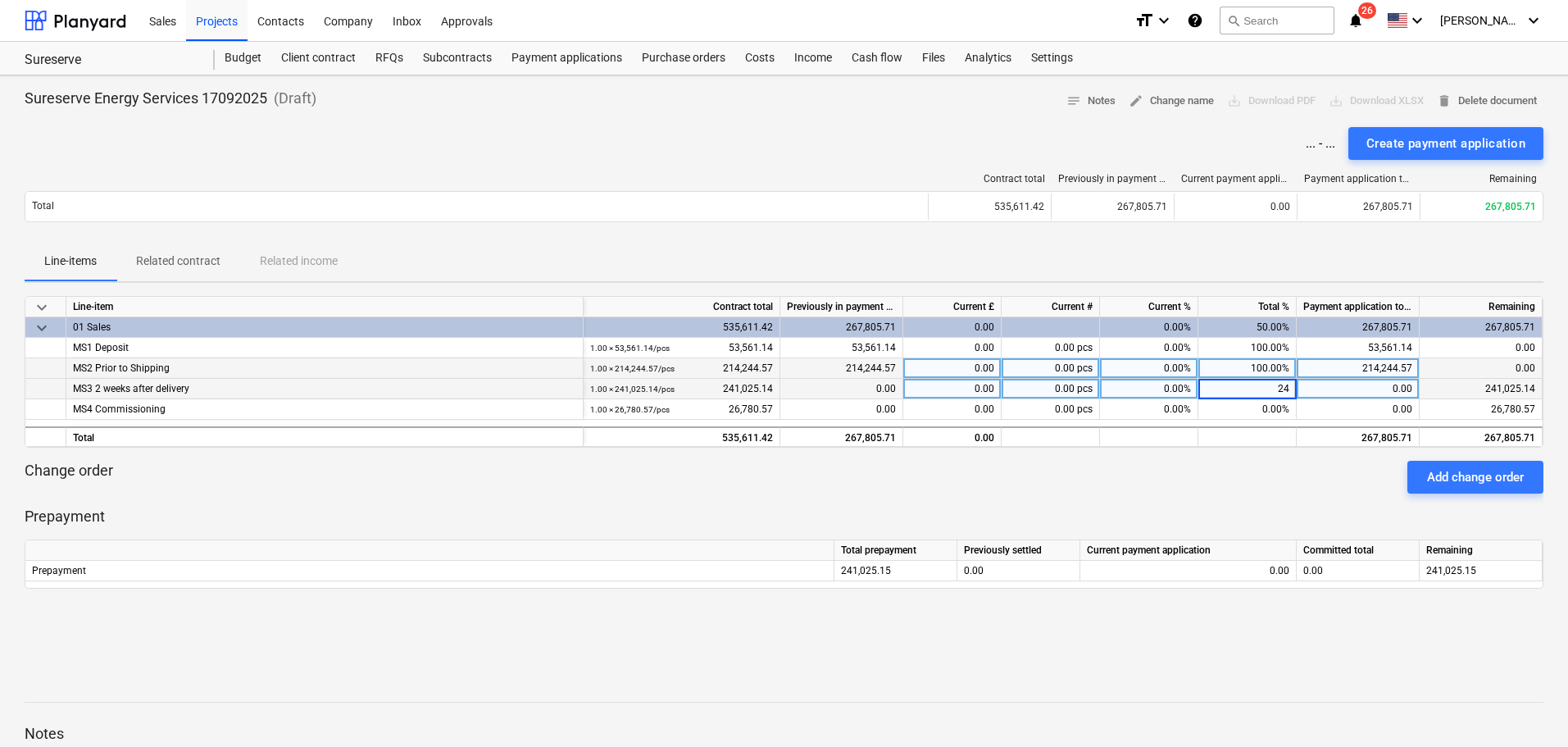
type input "2"
type input "100"
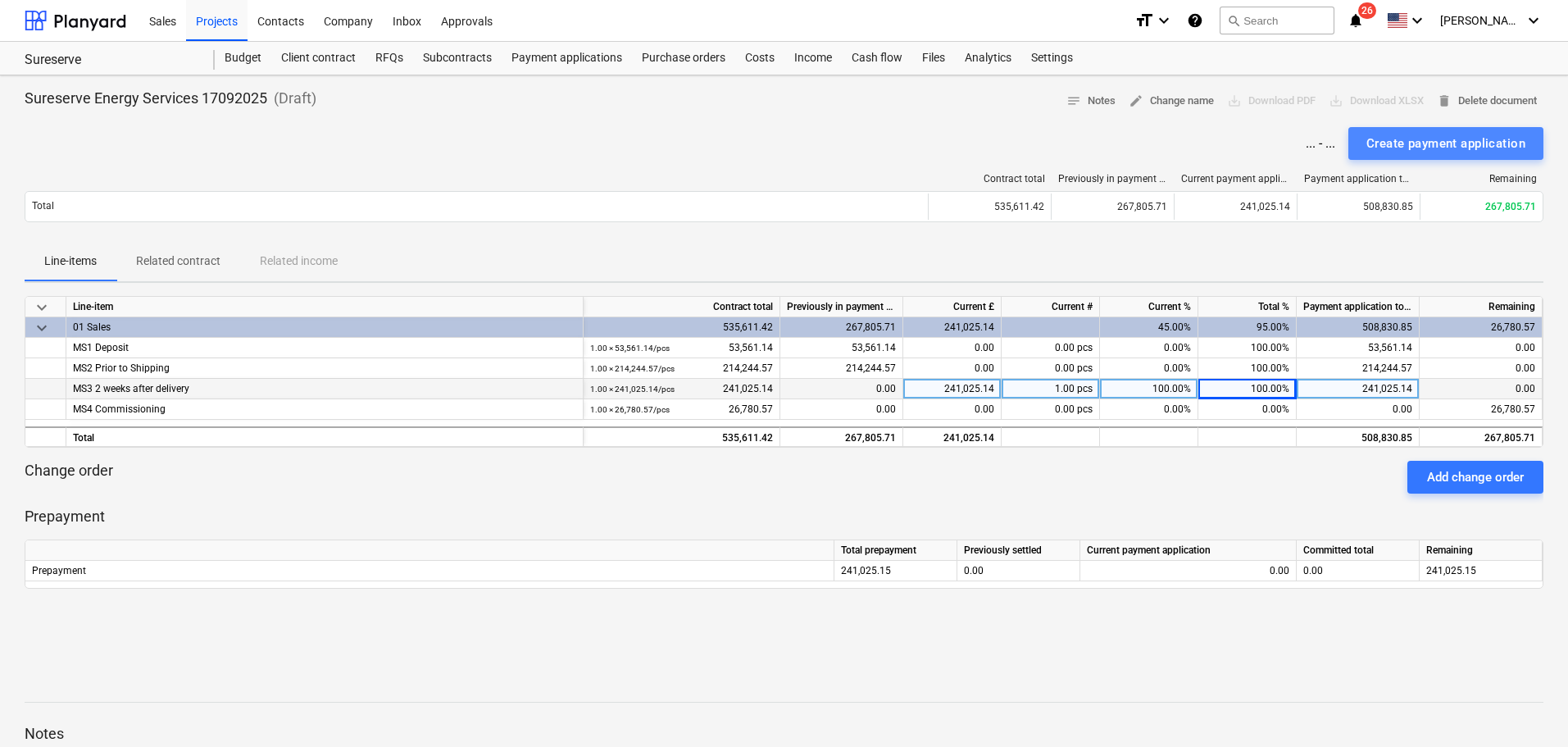
click at [1418, 137] on div "Create payment application" at bounding box center [1446, 143] width 159 height 21
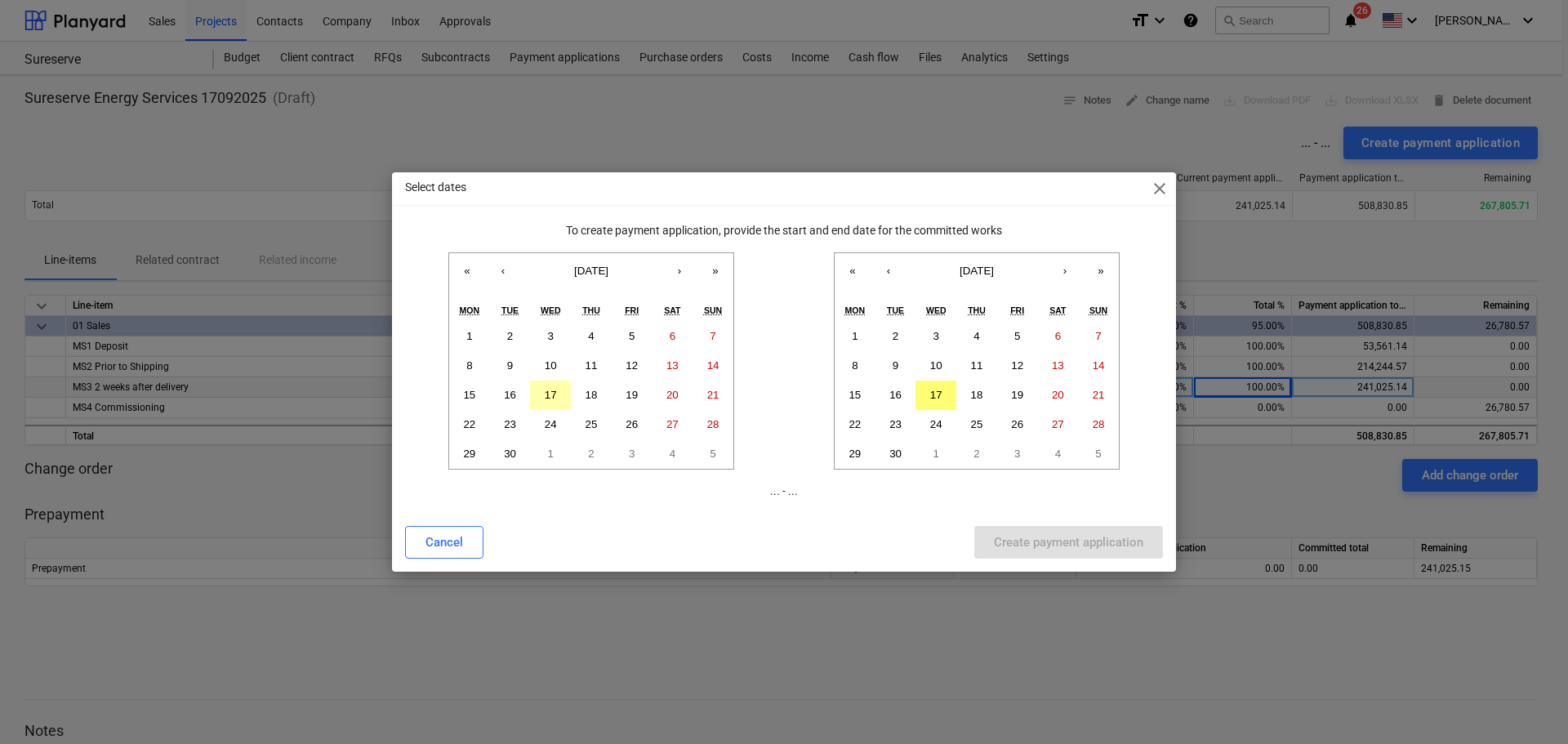
click at [549, 393] on abbr "17" at bounding box center [550, 394] width 12 height 12
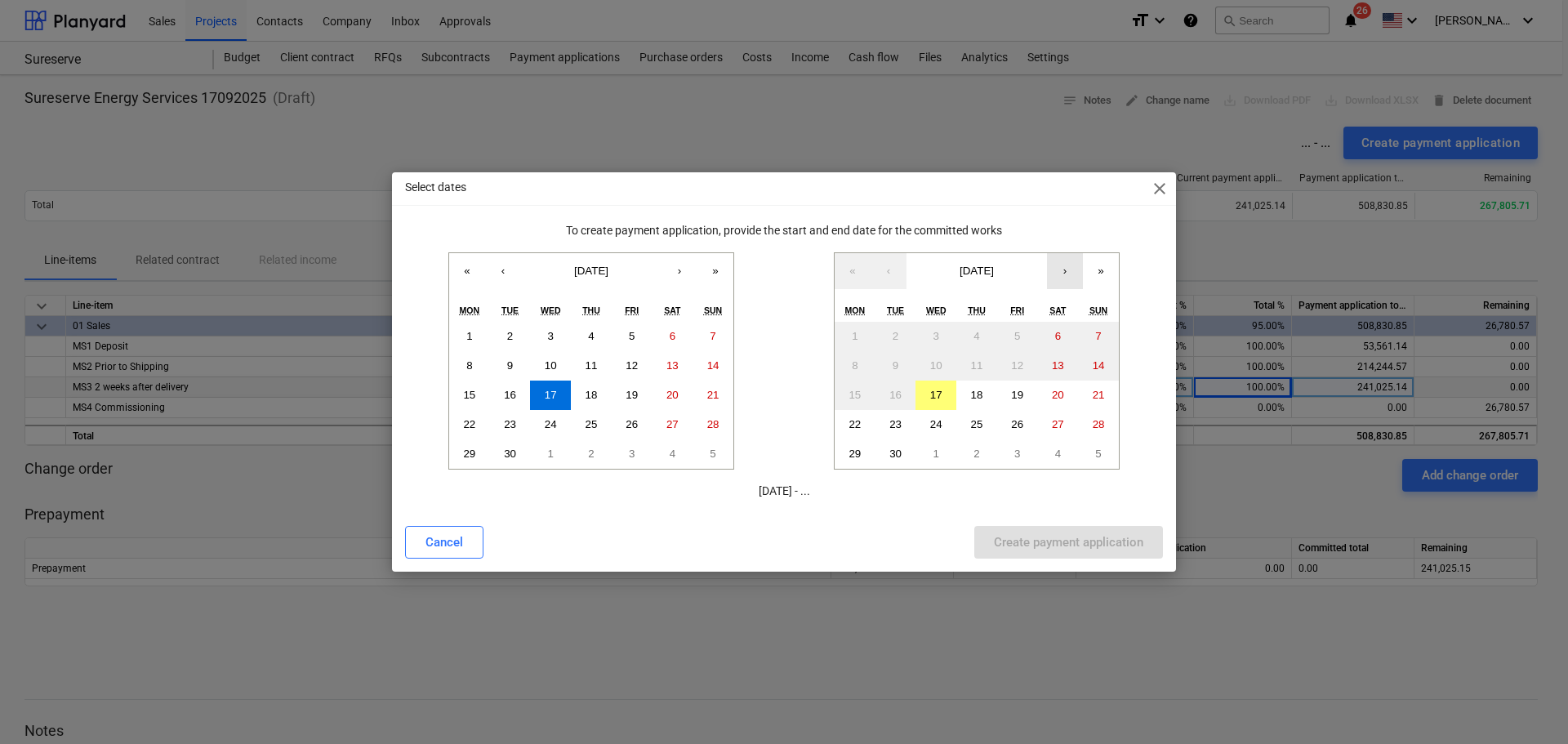
click at [1070, 273] on button "›" at bounding box center [1065, 271] width 36 height 36
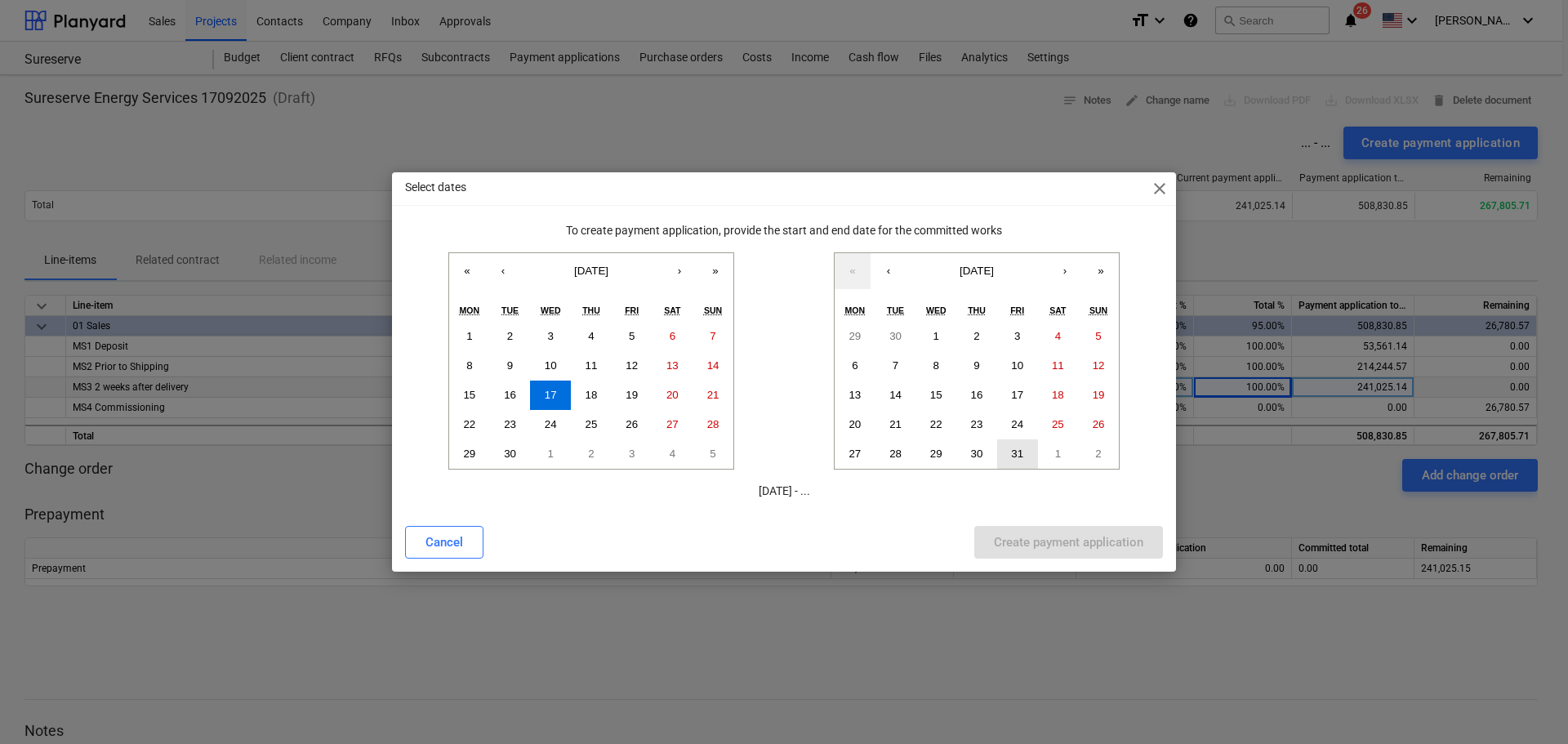
click at [1020, 455] on abbr "31" at bounding box center [1017, 454] width 12 height 12
click at [1054, 534] on div "Create payment application" at bounding box center [1069, 541] width 149 height 21
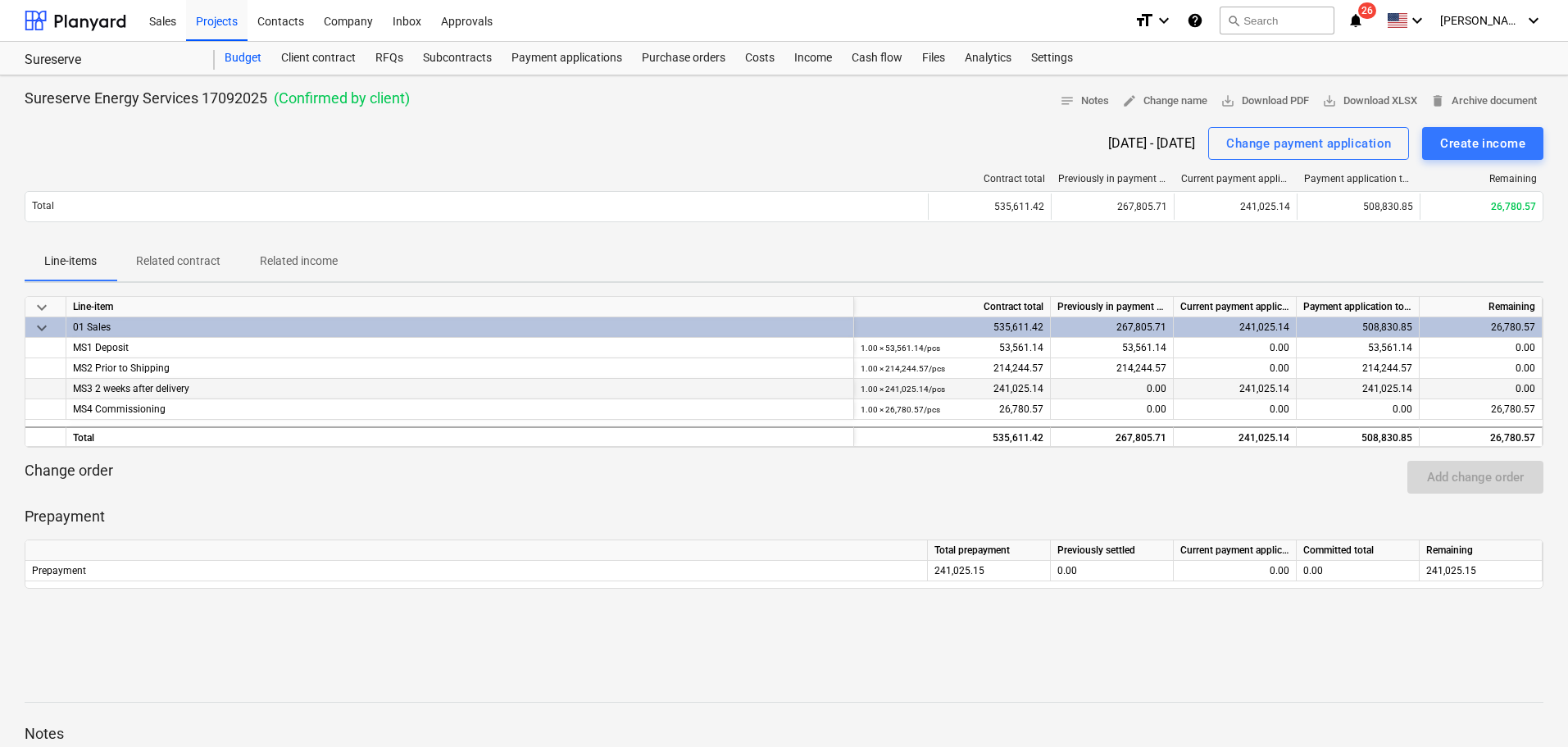
click at [254, 65] on div "Budget" at bounding box center [242, 58] width 57 height 33
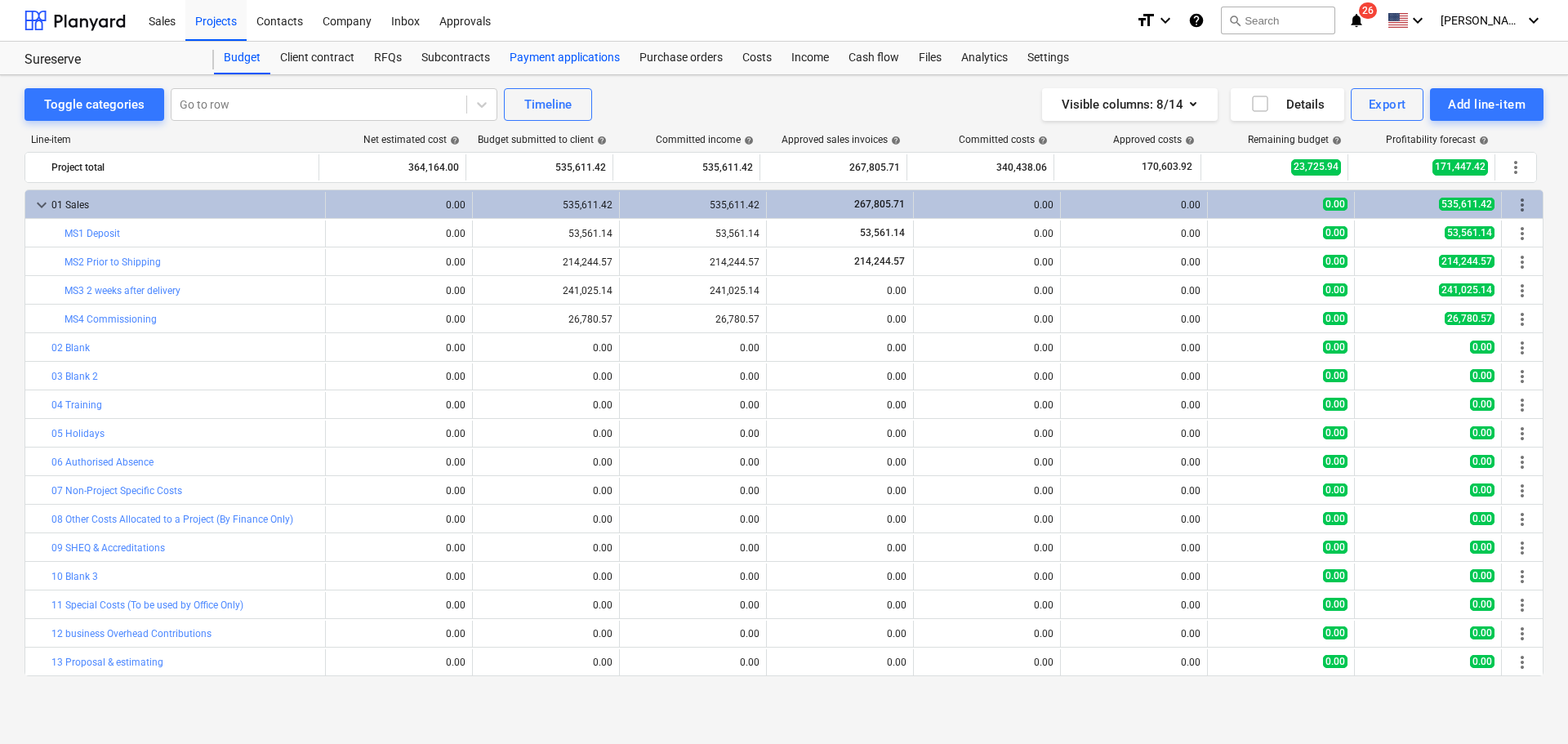
click at [572, 44] on div "Payment applications" at bounding box center [564, 58] width 130 height 33
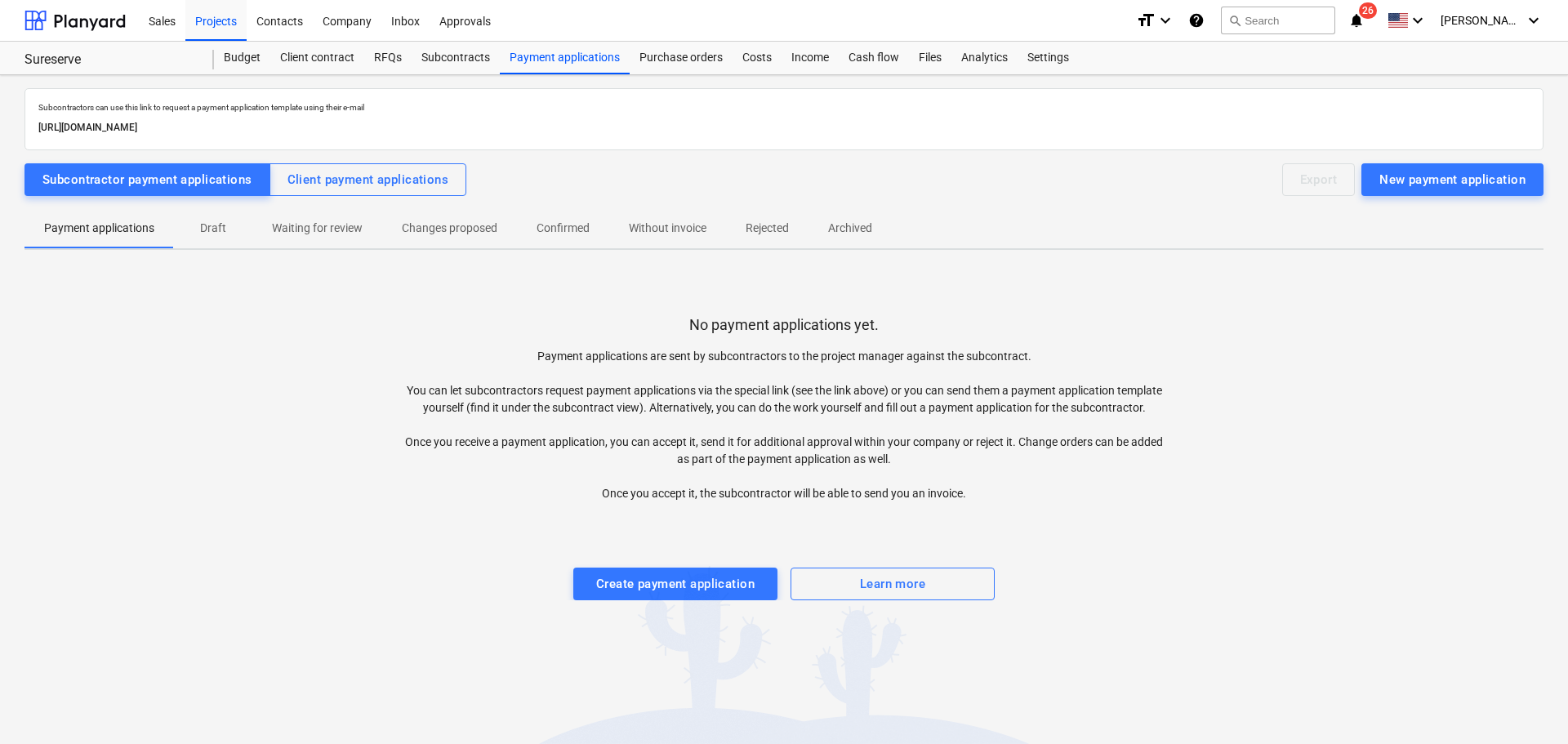
drag, startPoint x: 343, startPoint y: 145, endPoint x: 347, endPoint y: 156, distance: 11.7
click at [343, 148] on div "Subcontractors can use this link to request a payment application template usin…" at bounding box center [784, 119] width 1519 height 62
click at [389, 175] on div "Client payment applications" at bounding box center [367, 179] width 162 height 21
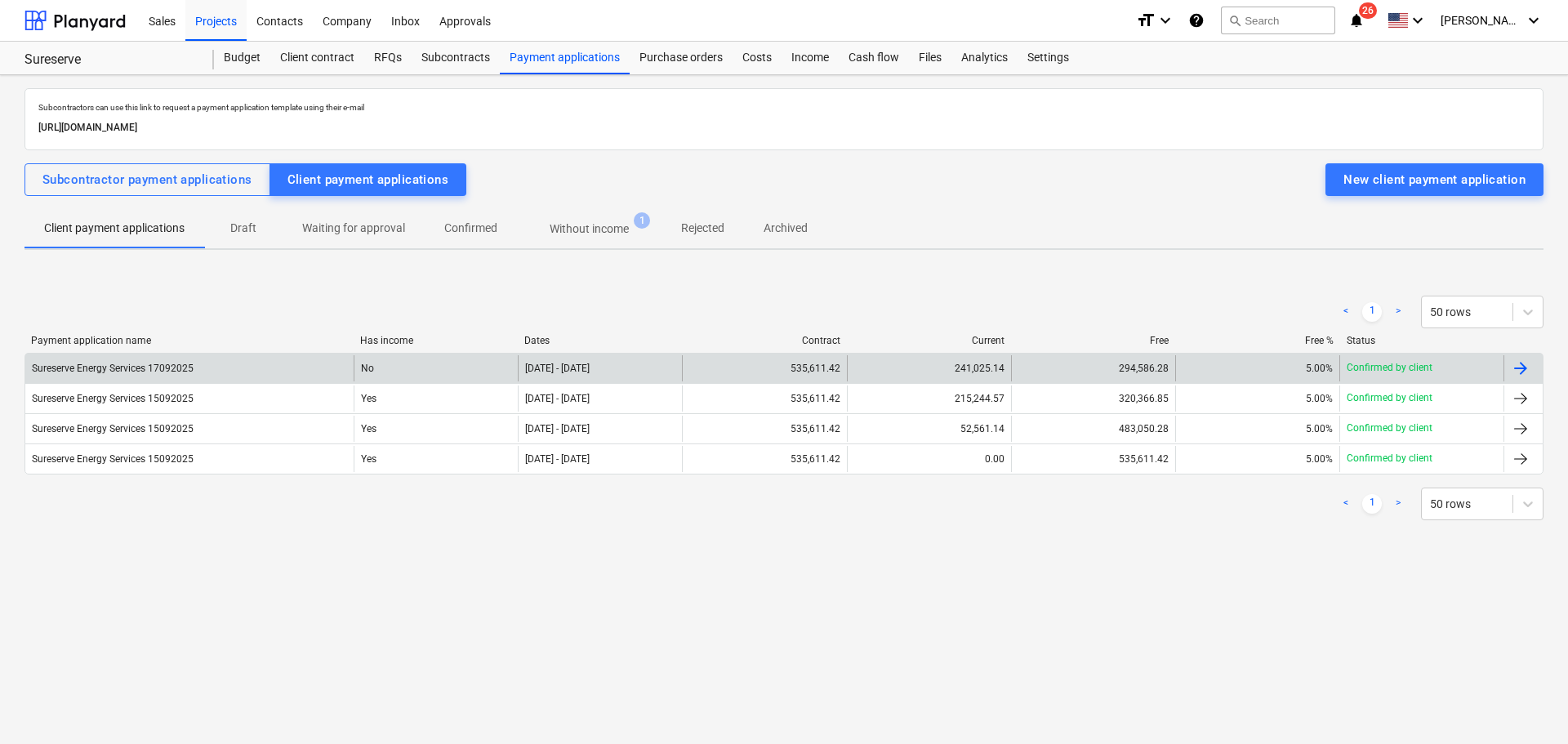
click at [1119, 370] on div "294,586.28" at bounding box center [1092, 369] width 164 height 26
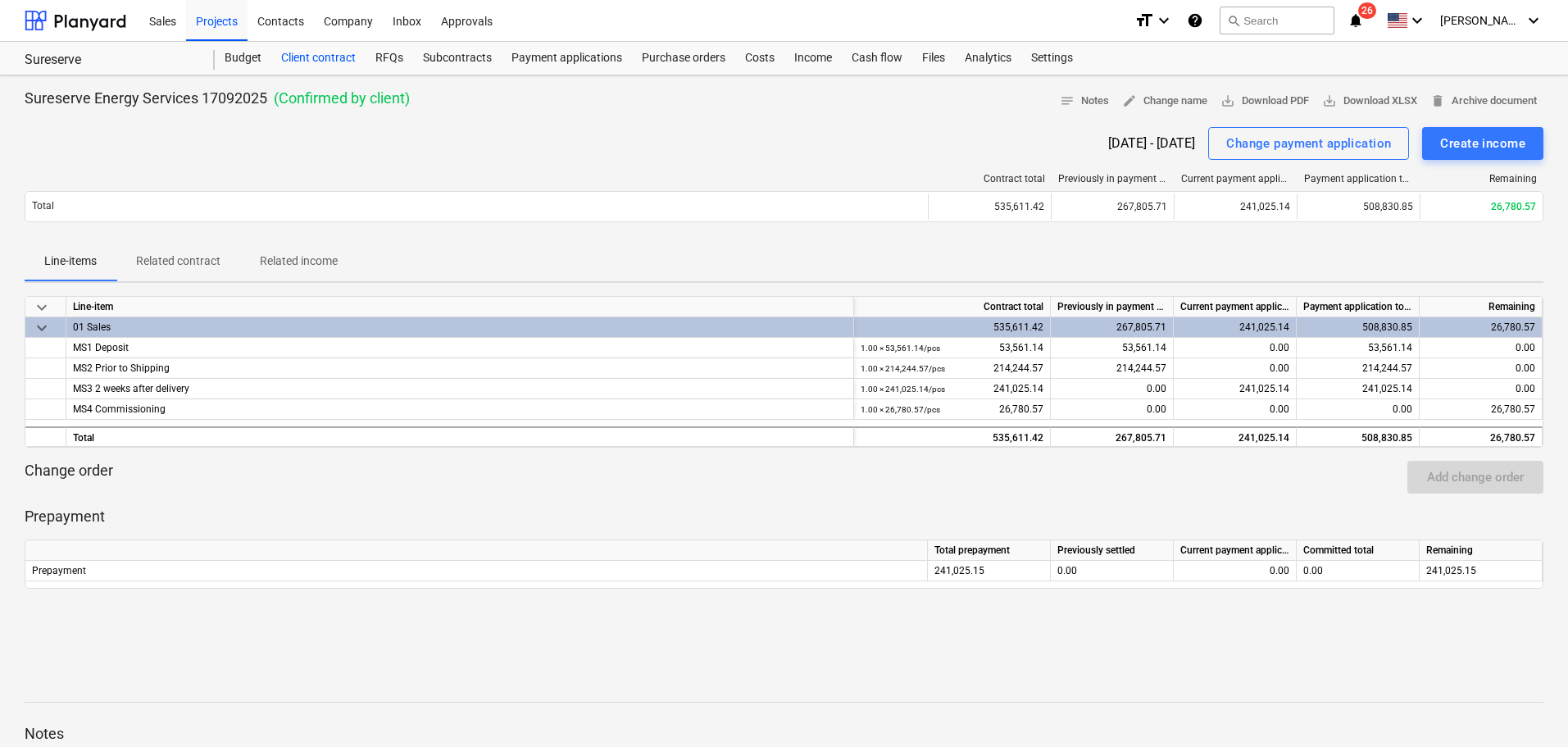
click at [307, 52] on div "Client contract" at bounding box center [318, 58] width 95 height 33
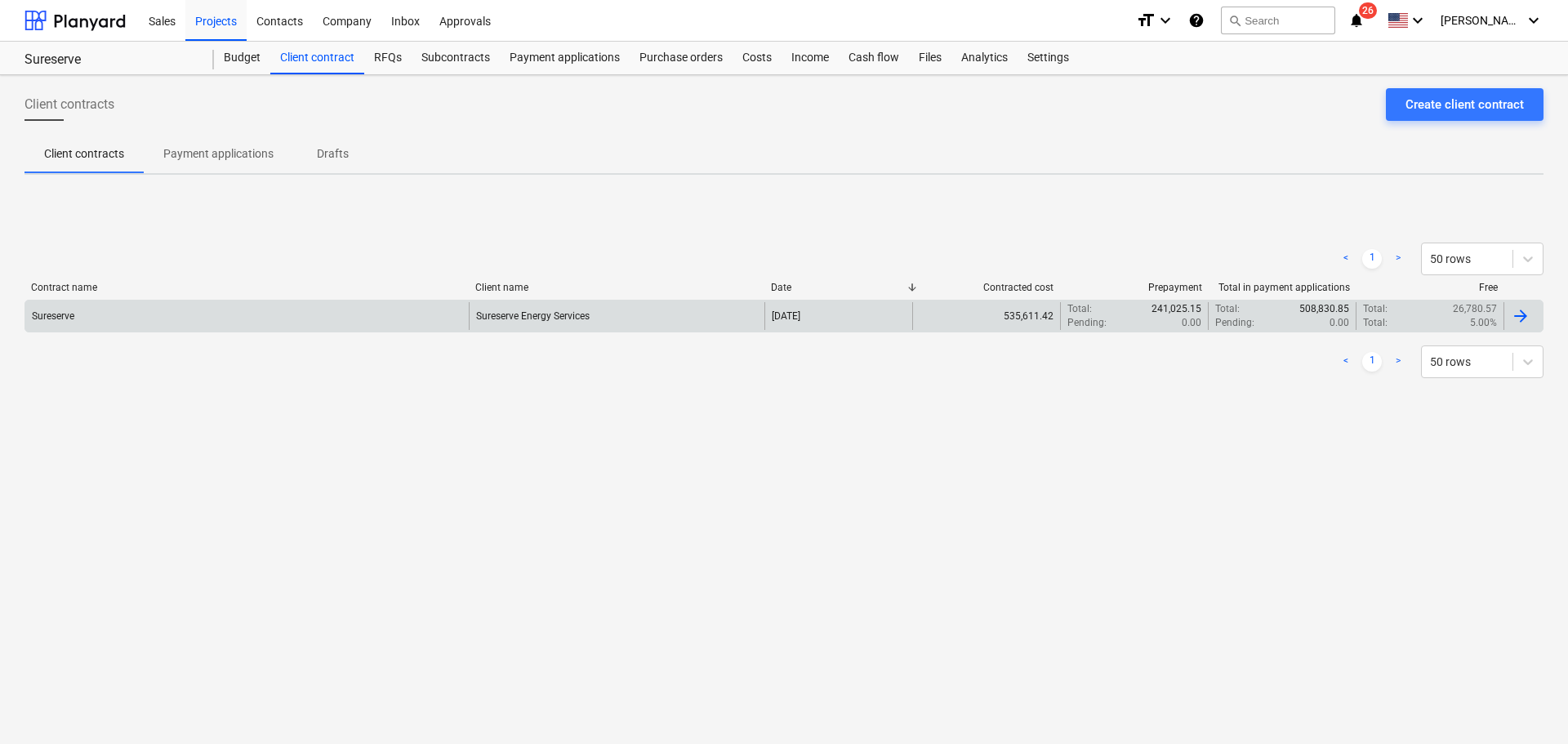
click at [1004, 313] on div "535,611.42" at bounding box center [986, 316] width 148 height 28
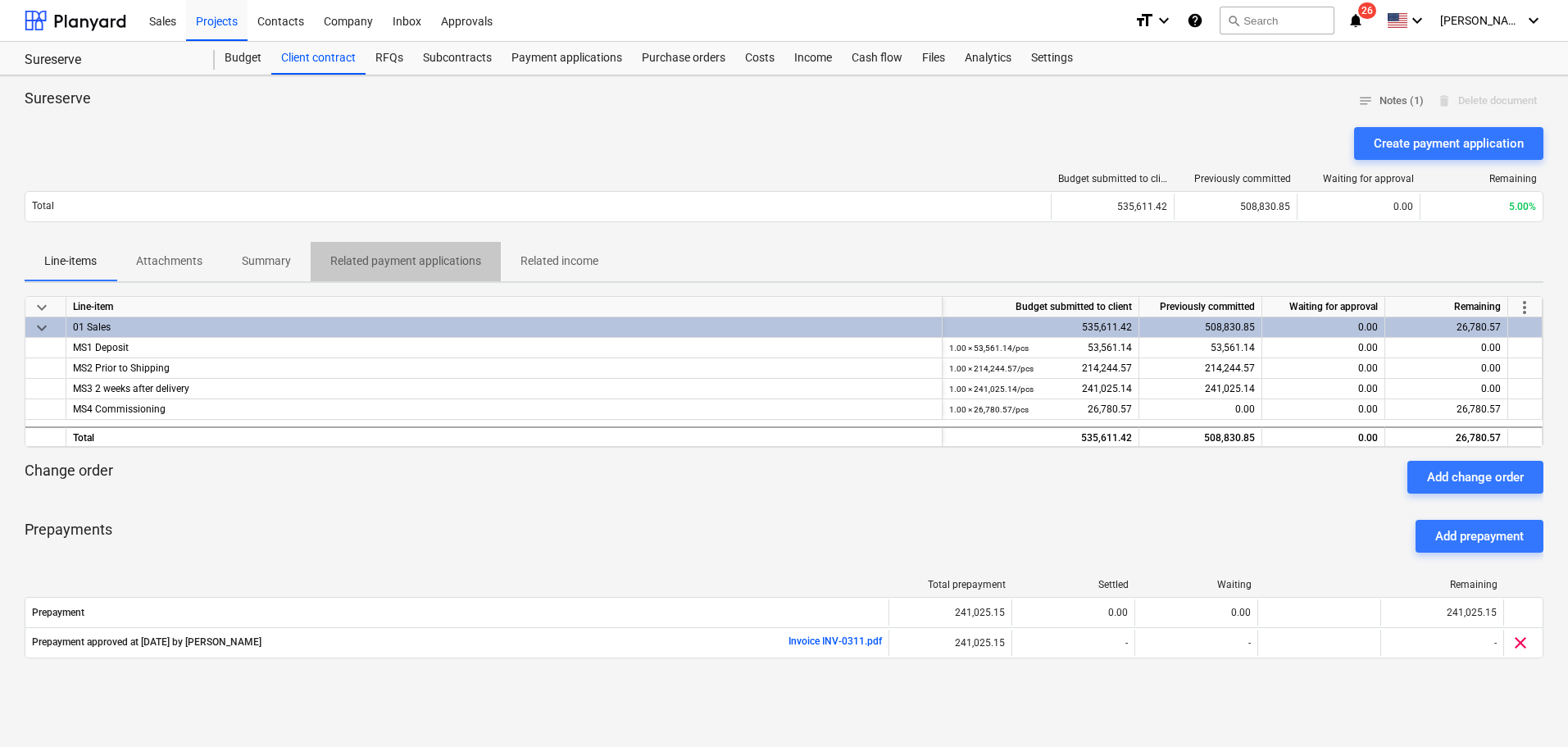
click at [392, 258] on p "Related payment applications" at bounding box center [405, 260] width 151 height 17
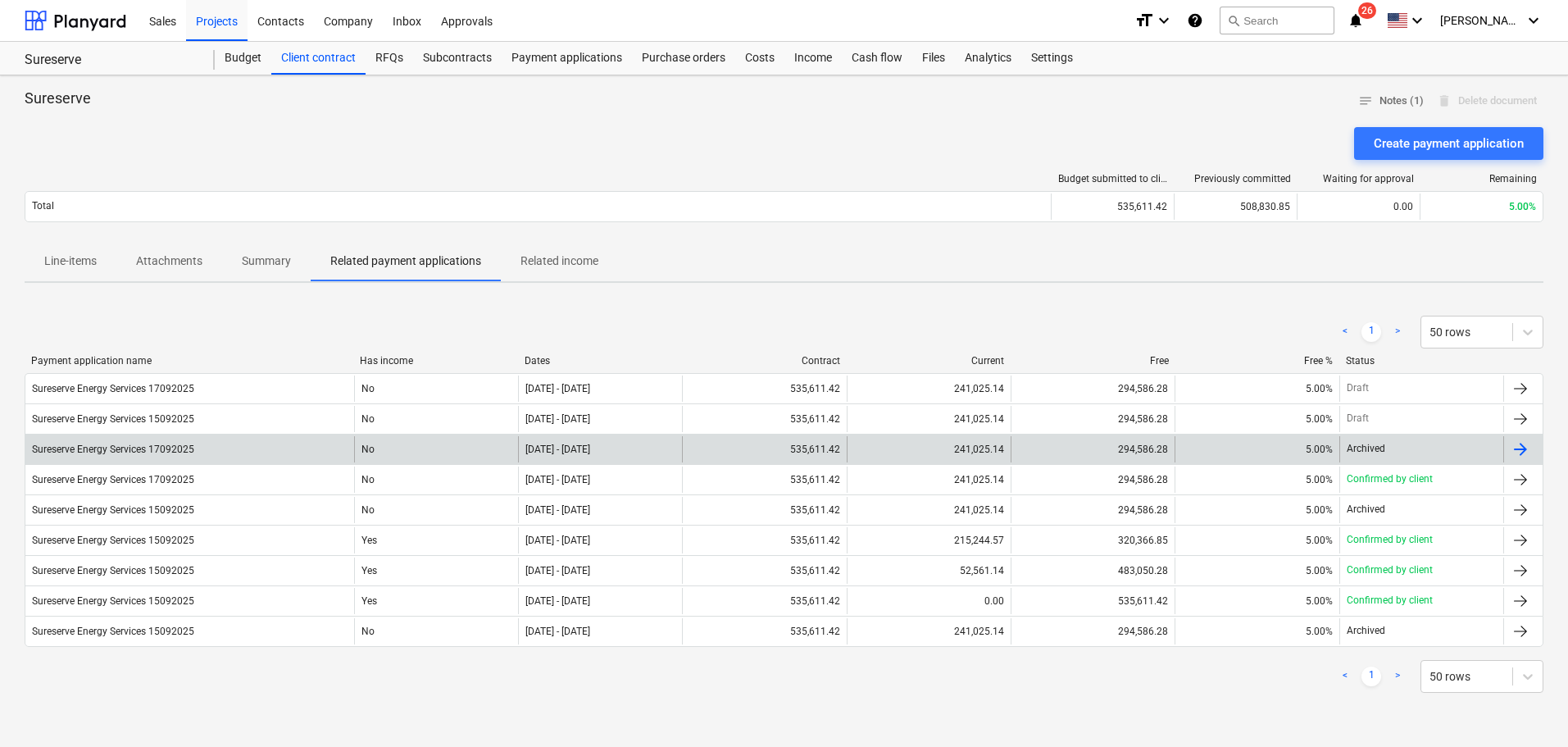
click at [338, 449] on div "Sureserve Energy Services 17092025" at bounding box center [189, 449] width 329 height 26
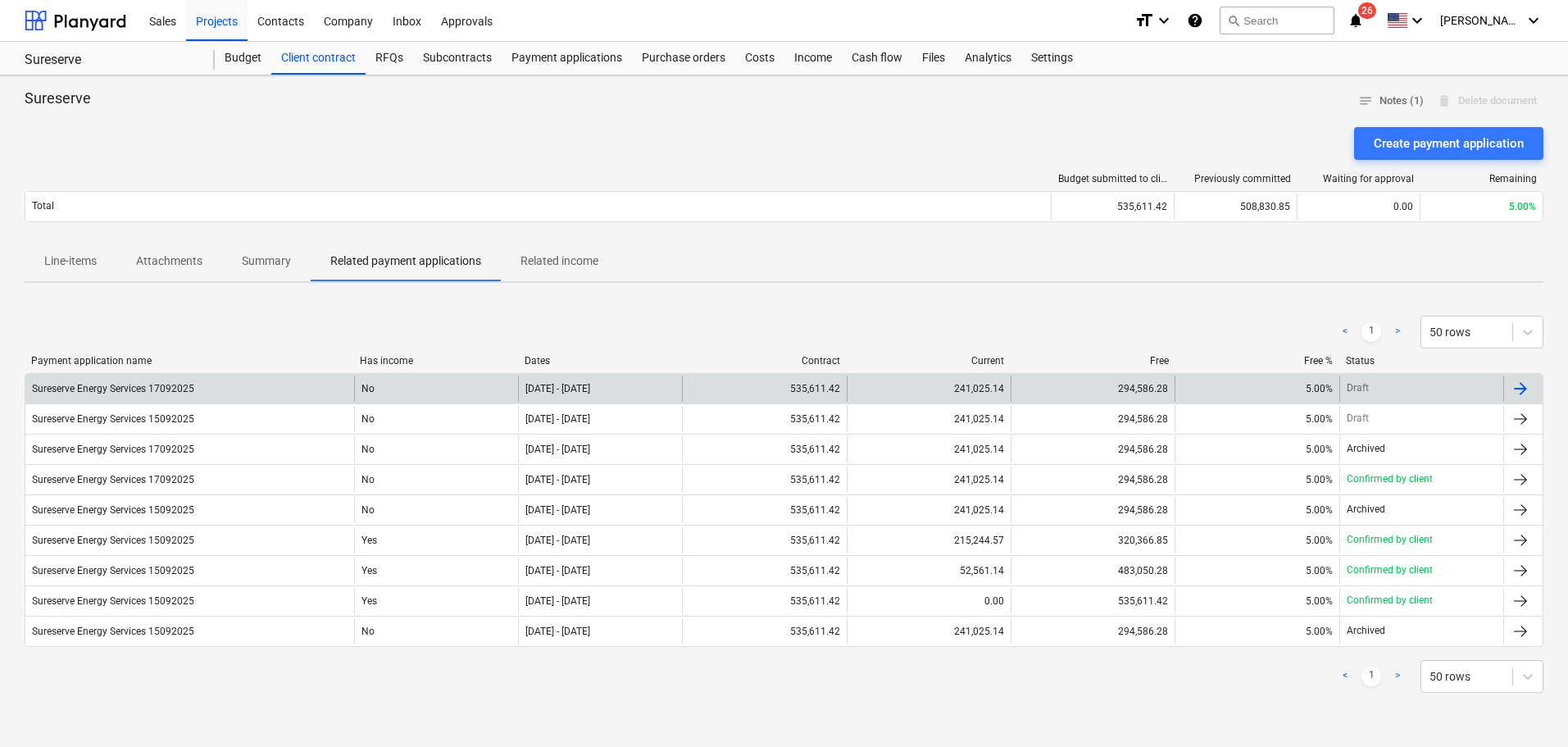
click at [955, 390] on div "241,025.14" at bounding box center [928, 389] width 163 height 26
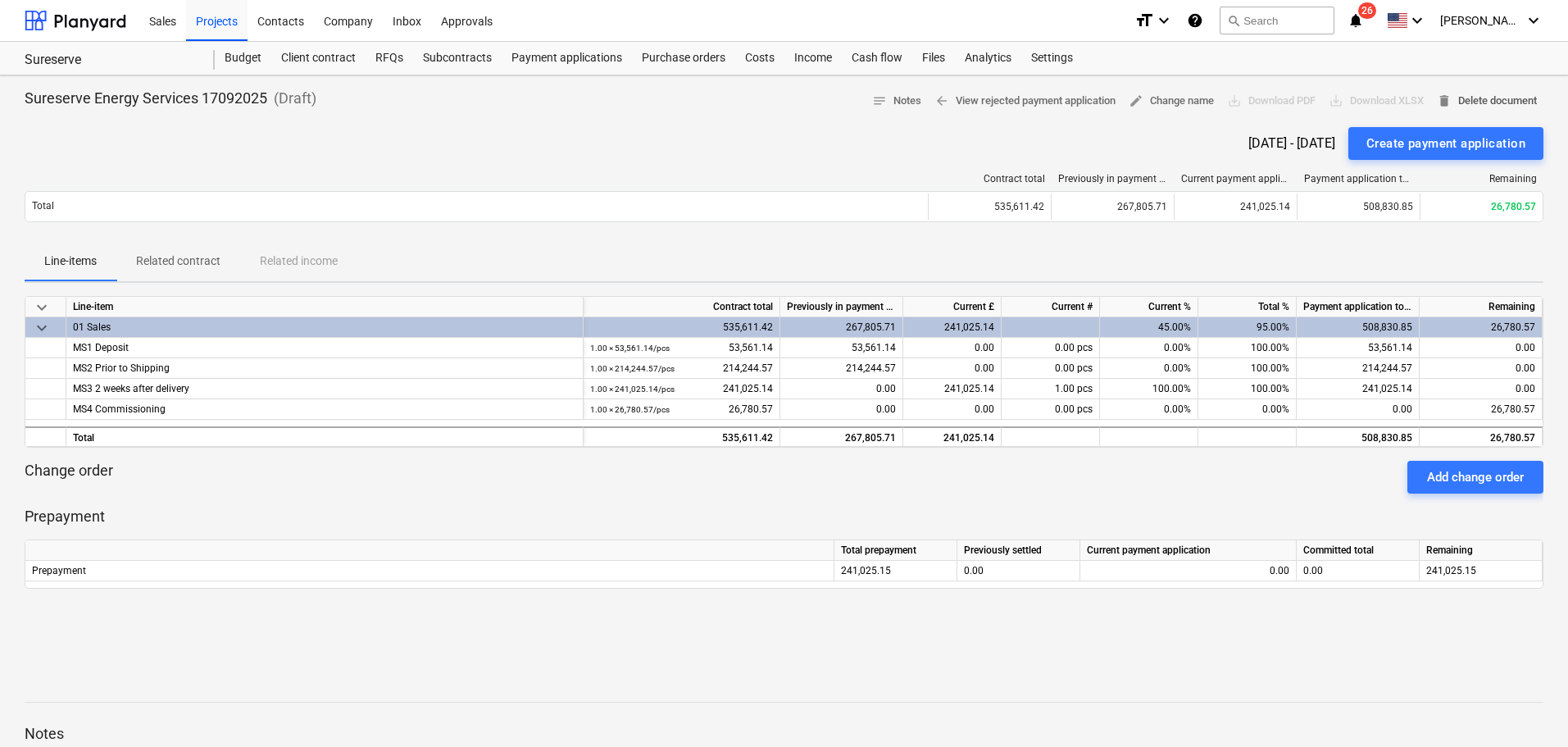
click at [1478, 106] on span "delete Delete document" at bounding box center [1487, 101] width 100 height 19
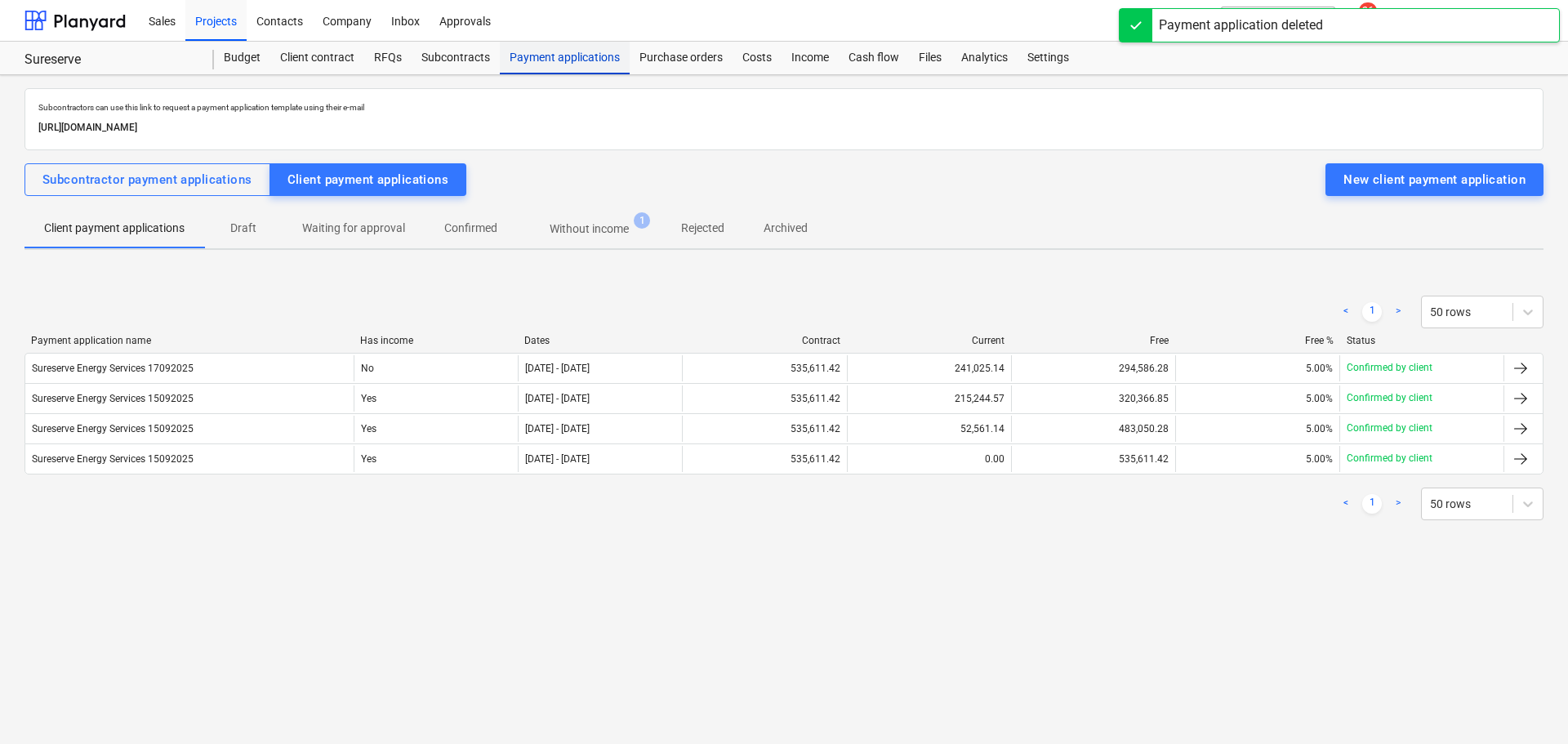
click at [545, 65] on div "Payment applications" at bounding box center [564, 58] width 130 height 33
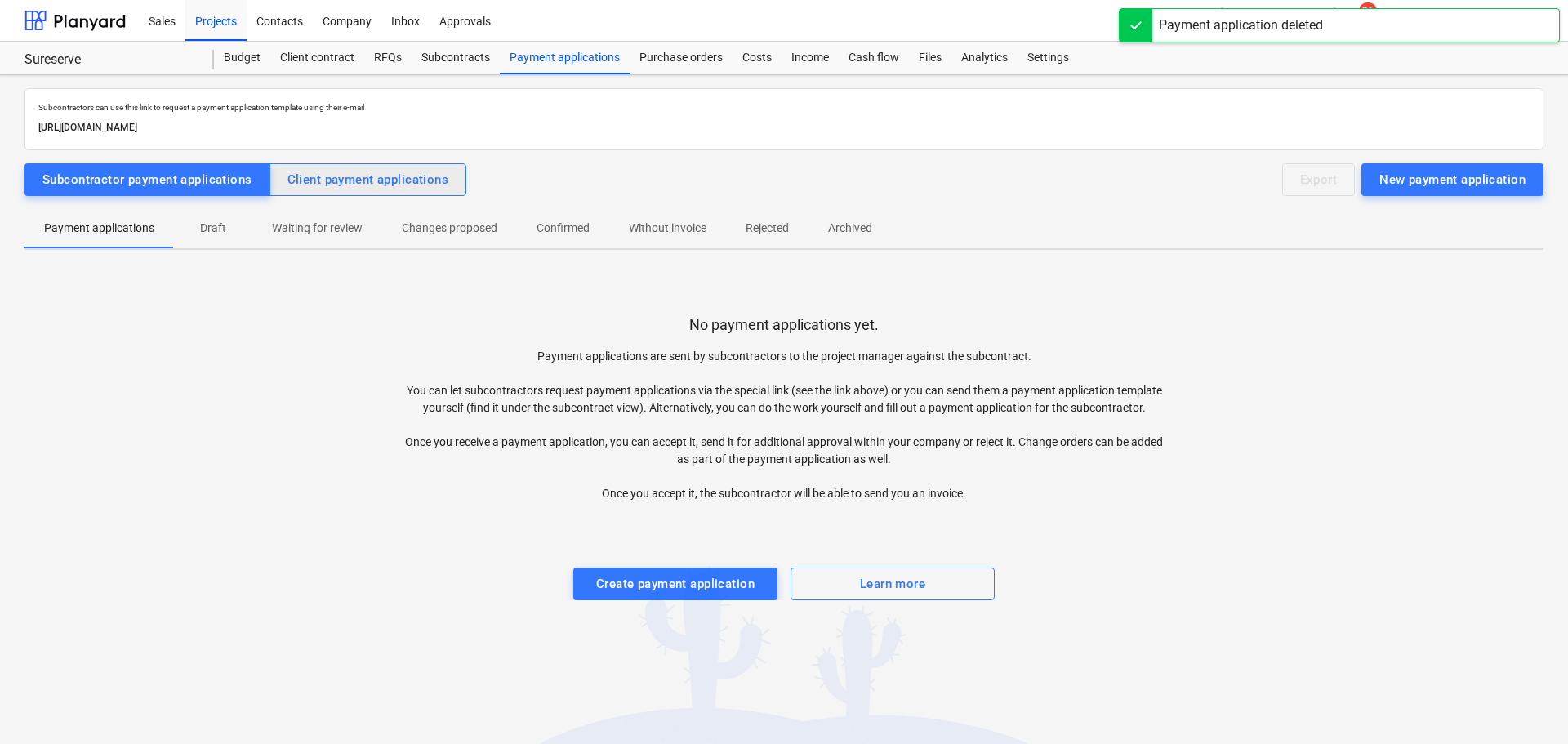
click at [367, 182] on div "Client payment applications" at bounding box center [367, 179] width 162 height 21
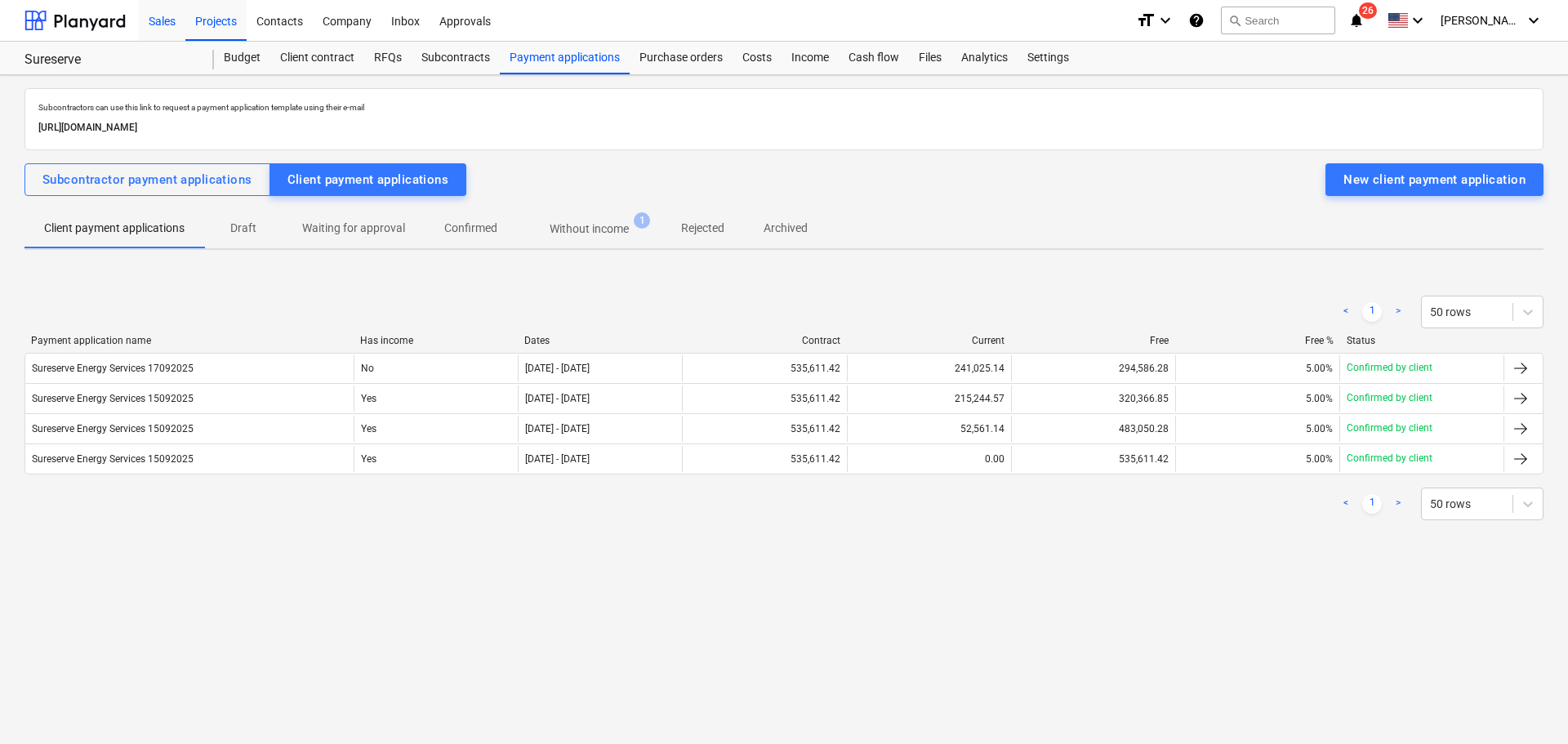
click at [161, 25] on div "Sales" at bounding box center [162, 20] width 47 height 42
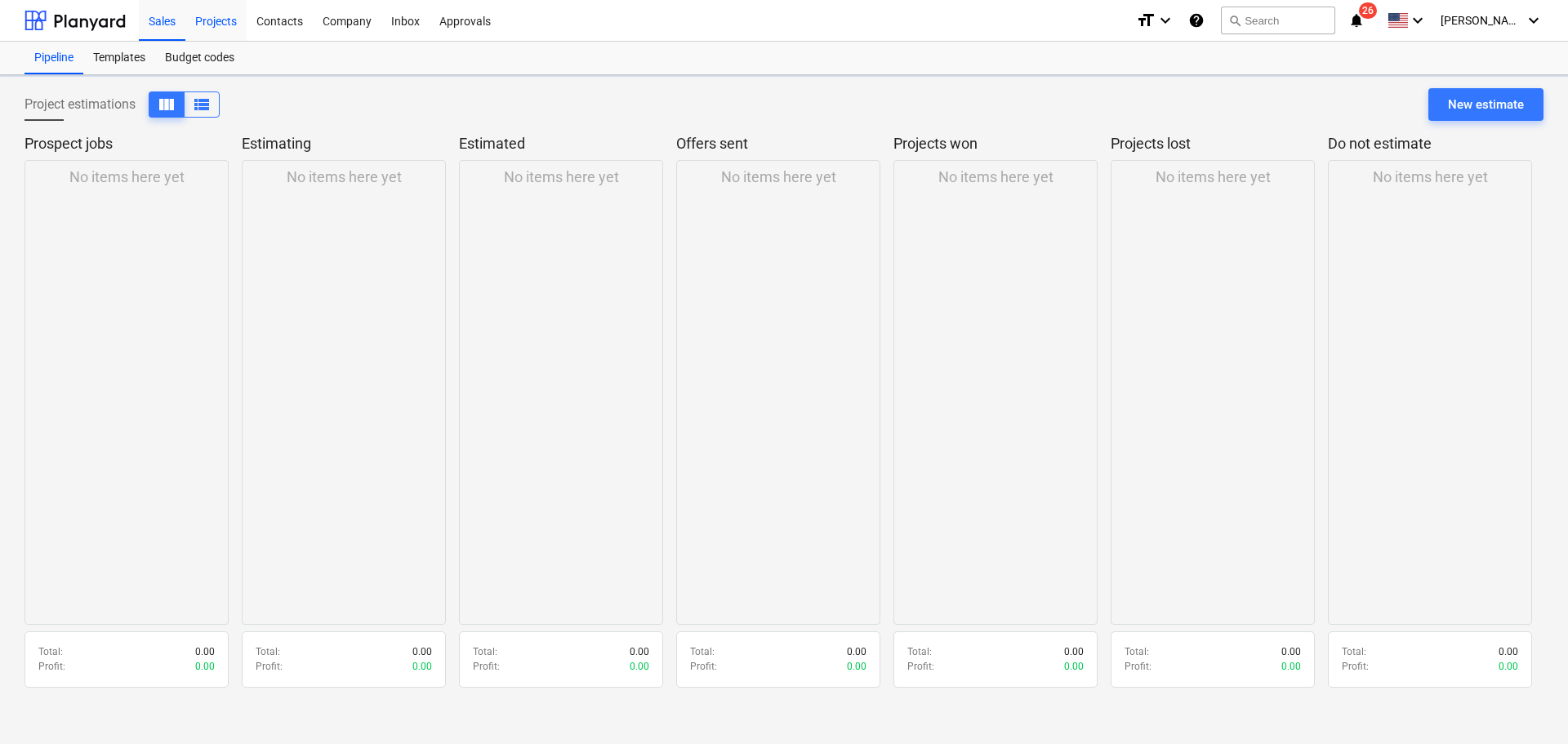
click at [230, 19] on div "Projects" at bounding box center [216, 20] width 62 height 42
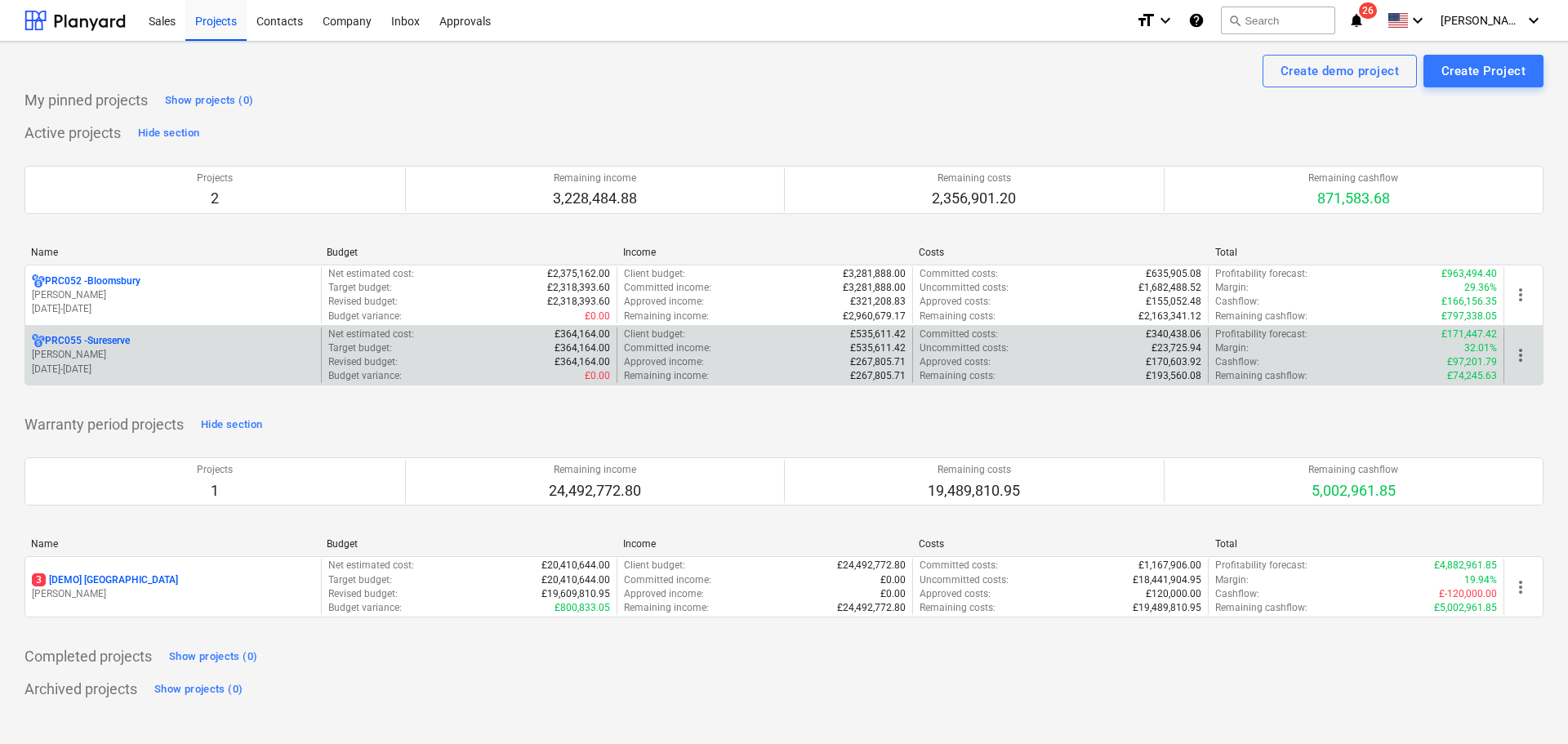
click at [80, 338] on p "PRC055 - Sureserve" at bounding box center [87, 341] width 85 height 14
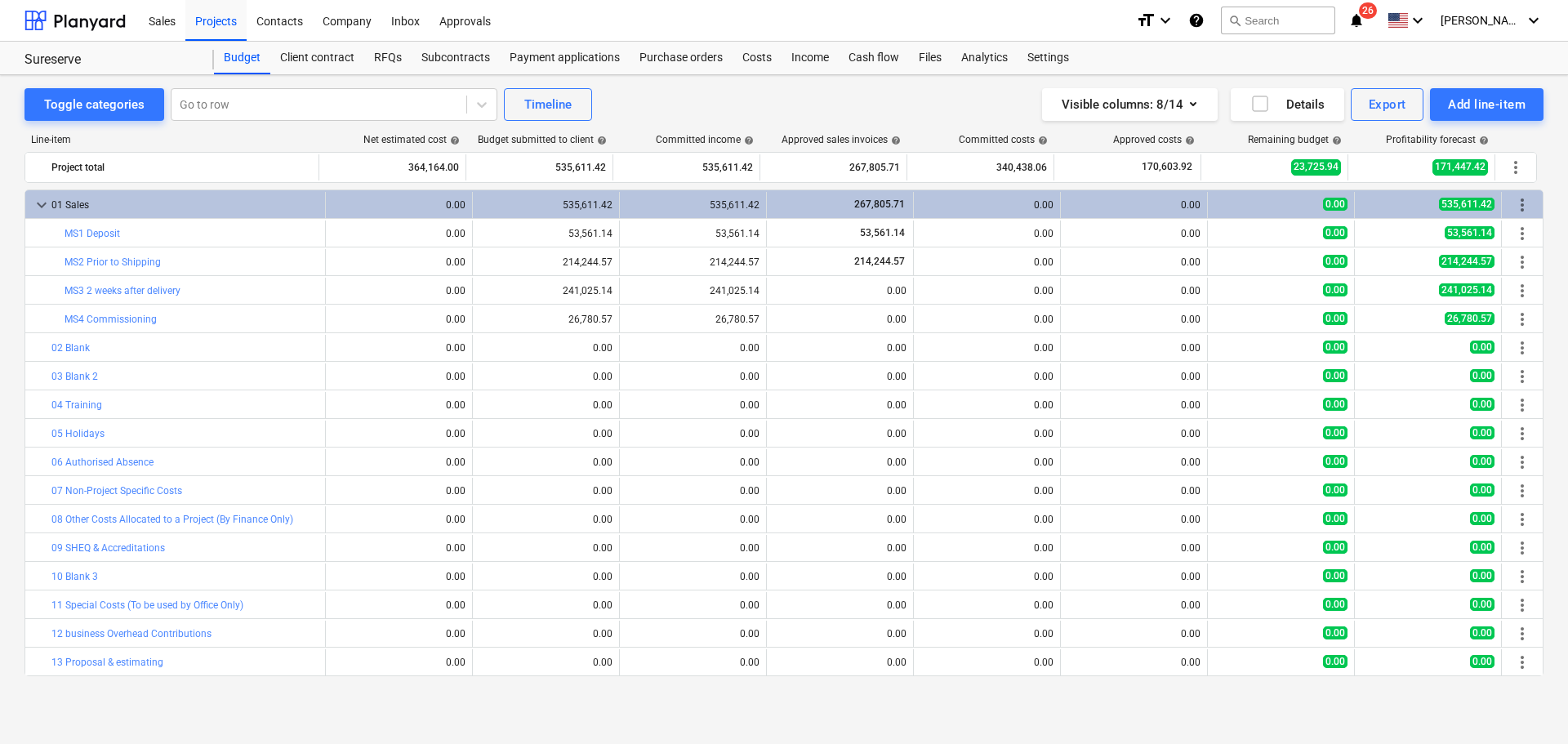
click at [710, 131] on div "Line-item Net estimated cost help Budget submitted to client help Committed inc…" at bounding box center [784, 408] width 1519 height 575
click at [556, 58] on div "Payment applications" at bounding box center [564, 58] width 130 height 33
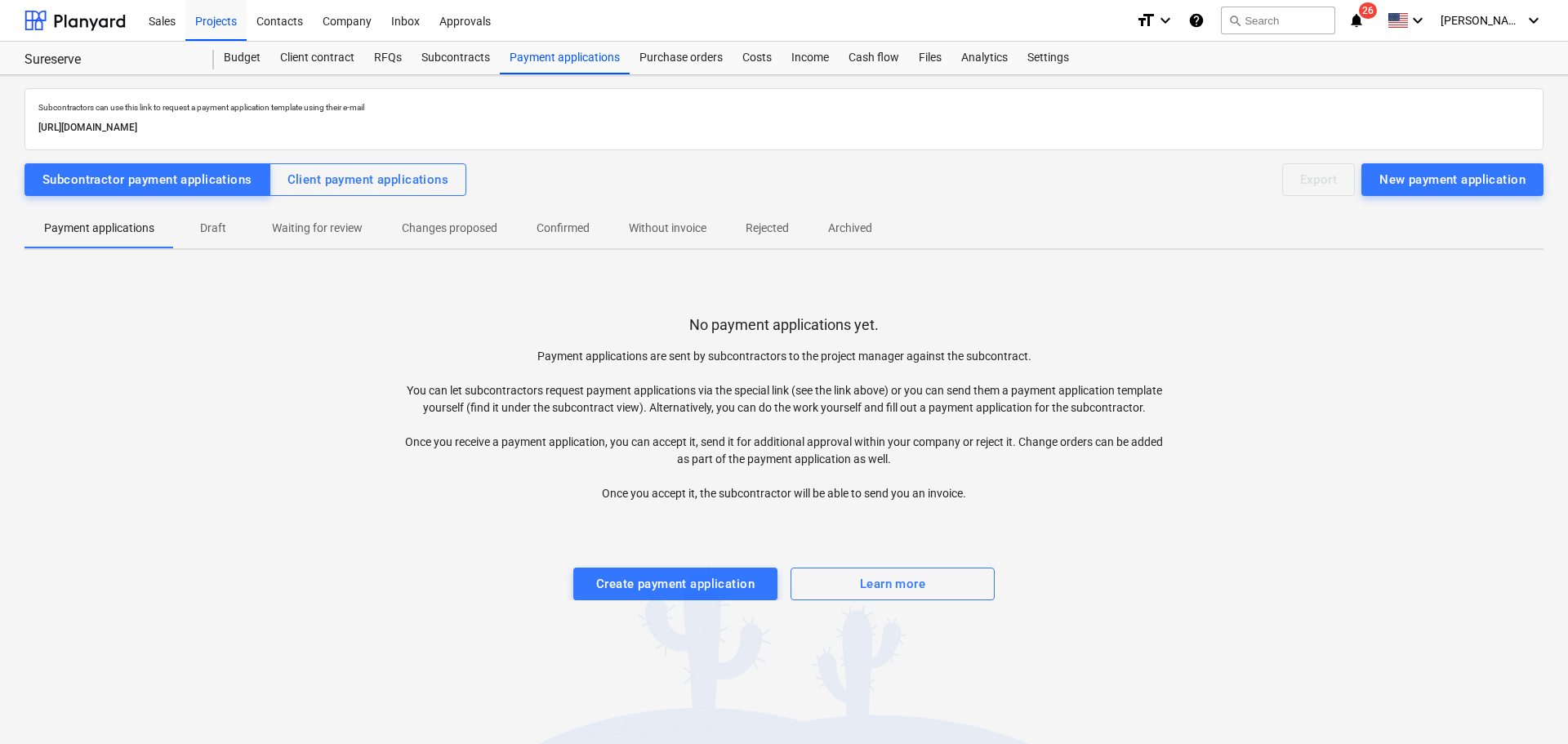
click at [221, 223] on p "Draft" at bounding box center [213, 227] width 39 height 17
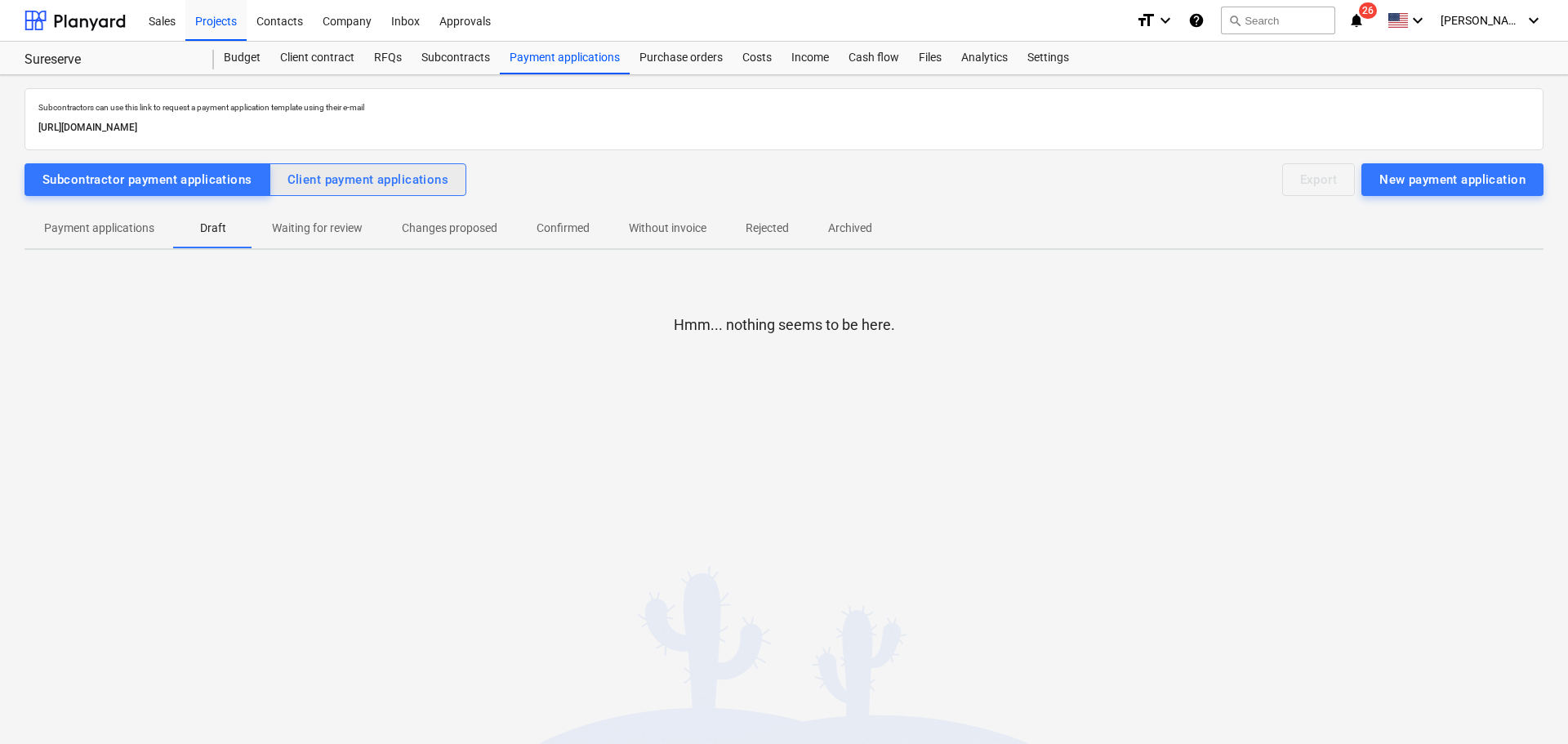
click at [409, 181] on div "Client payment applications" at bounding box center [367, 179] width 162 height 21
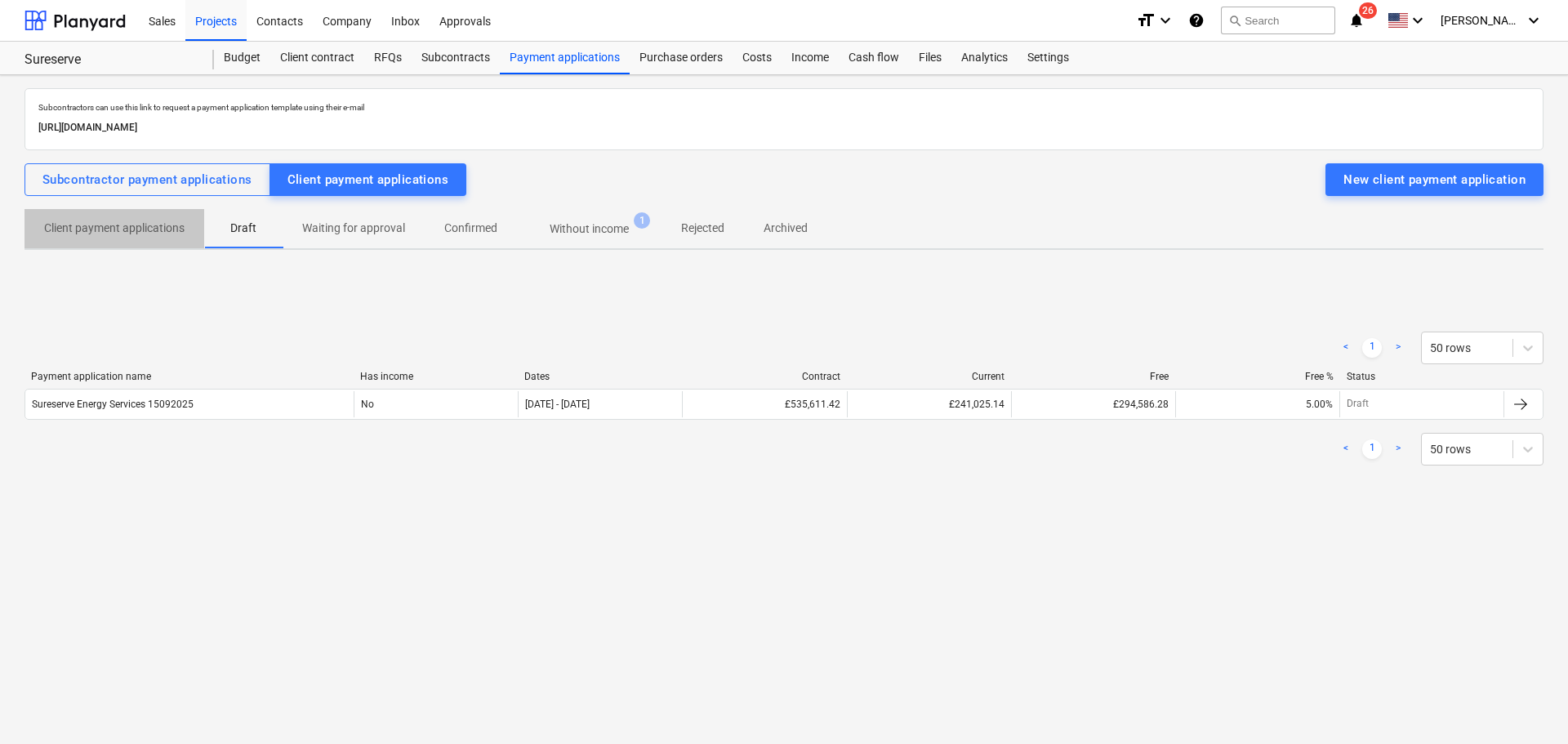
click at [153, 228] on p "Client payment applications" at bounding box center [113, 227] width 140 height 17
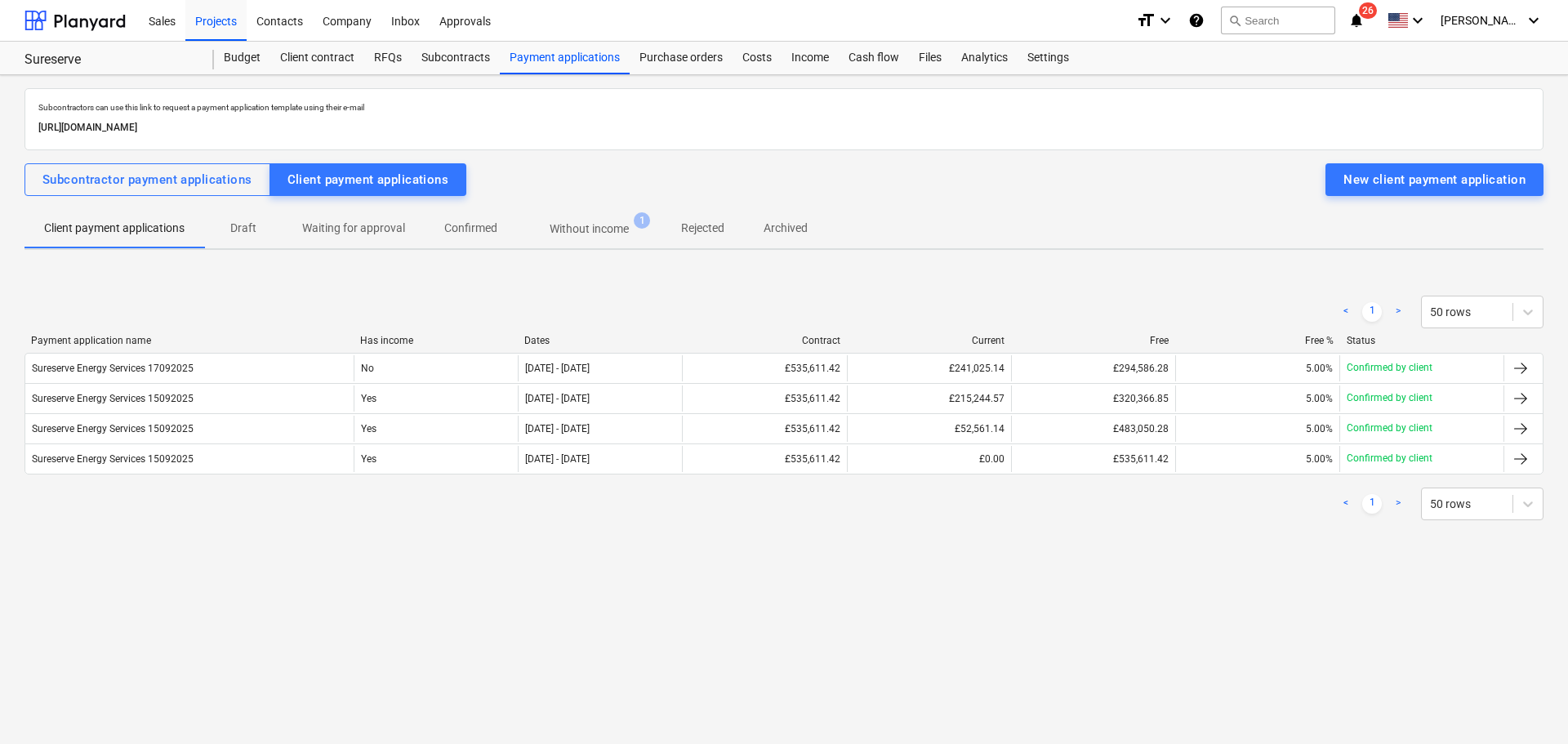
click at [260, 223] on p "Draft" at bounding box center [242, 227] width 39 height 17
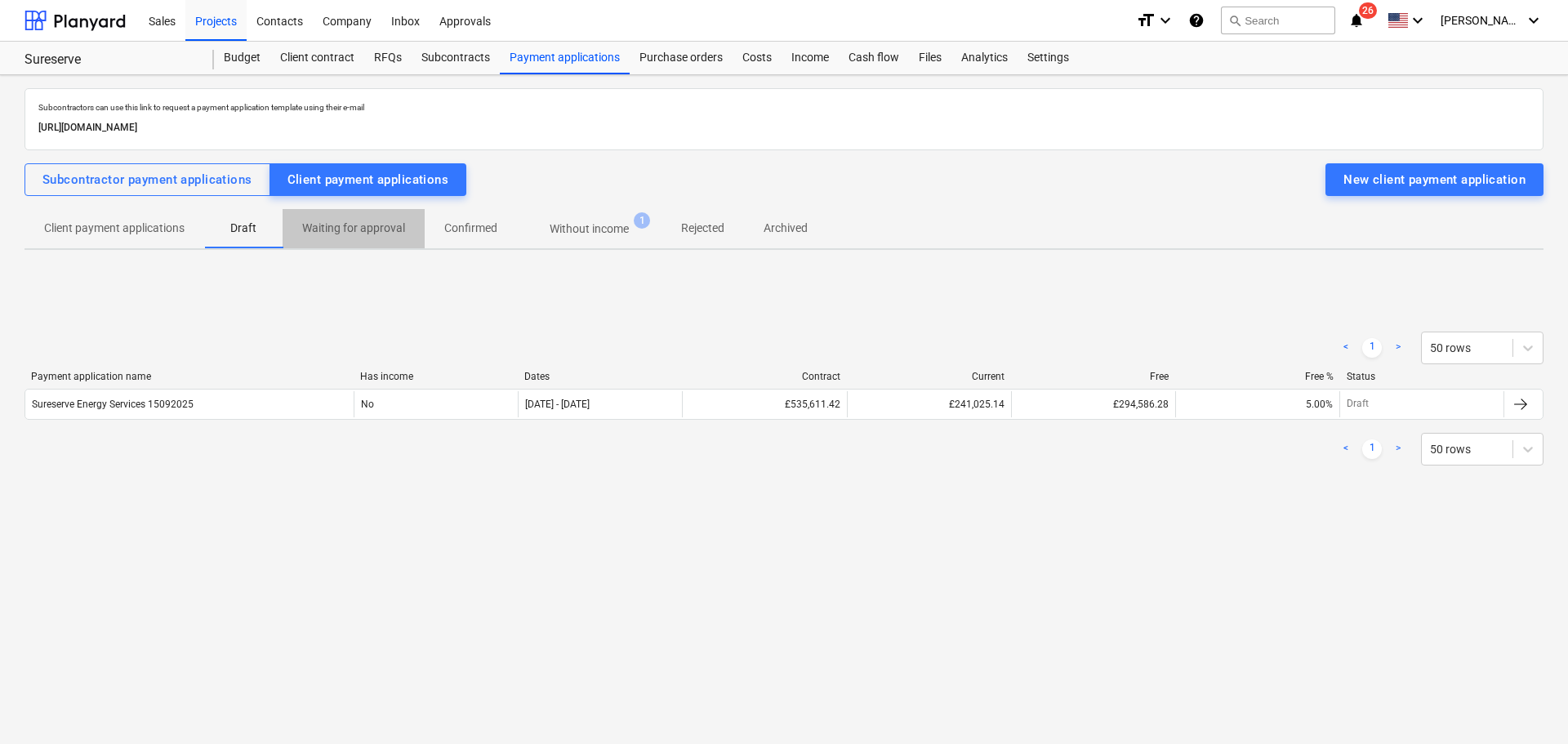
click at [345, 231] on p "Waiting for approval" at bounding box center [354, 227] width 103 height 17
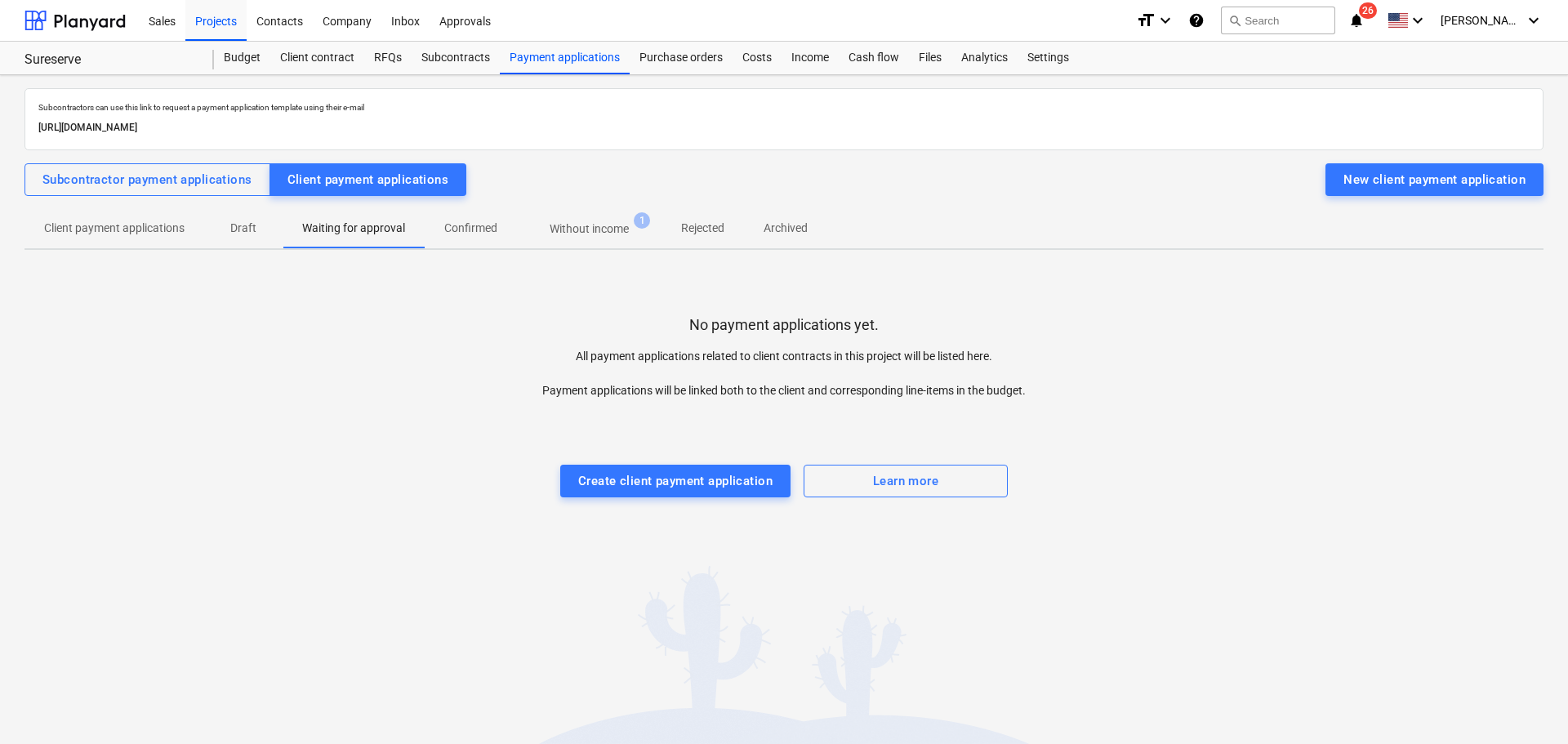
click at [484, 229] on p "Confirmed" at bounding box center [470, 227] width 53 height 17
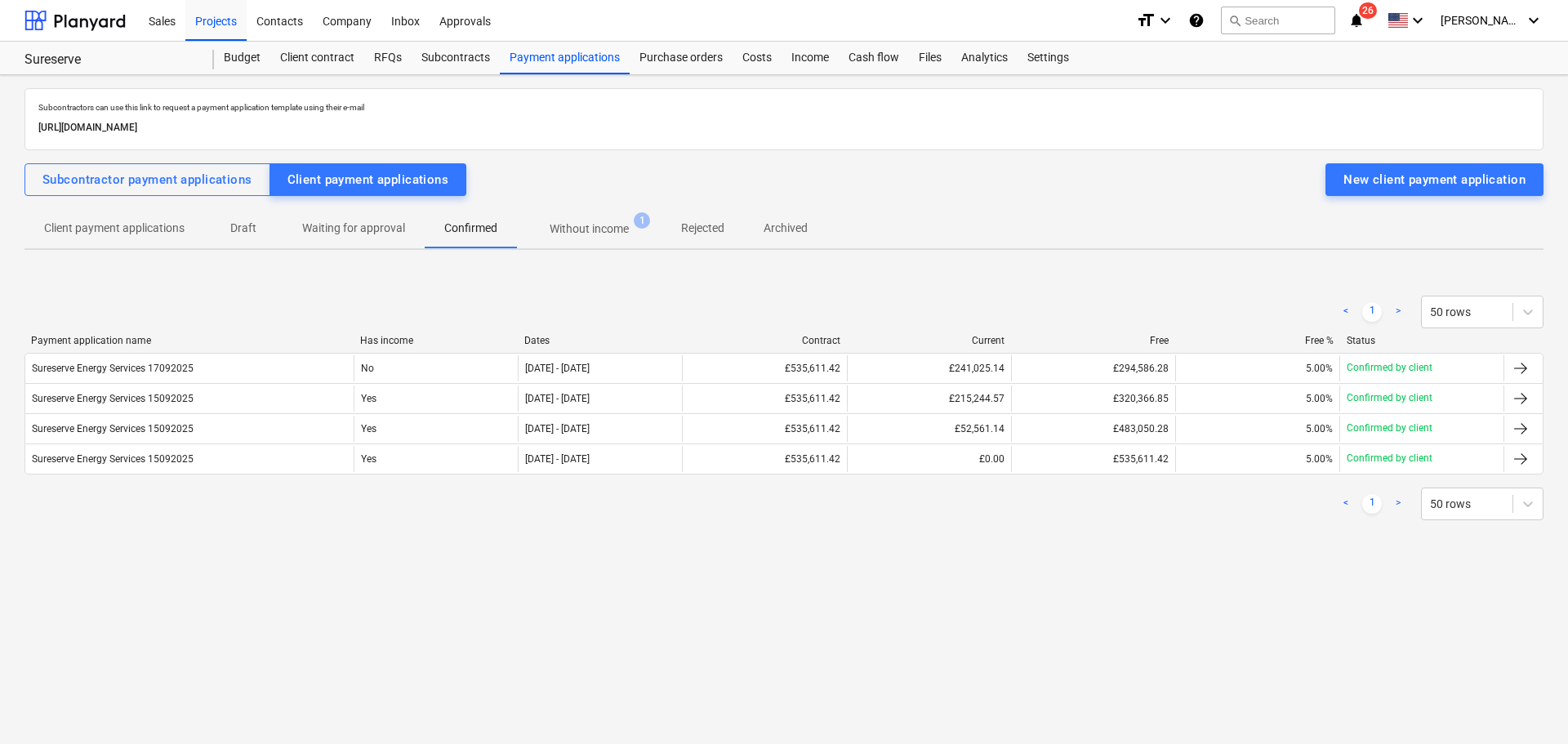
click at [622, 228] on p "Without income" at bounding box center [589, 228] width 79 height 17
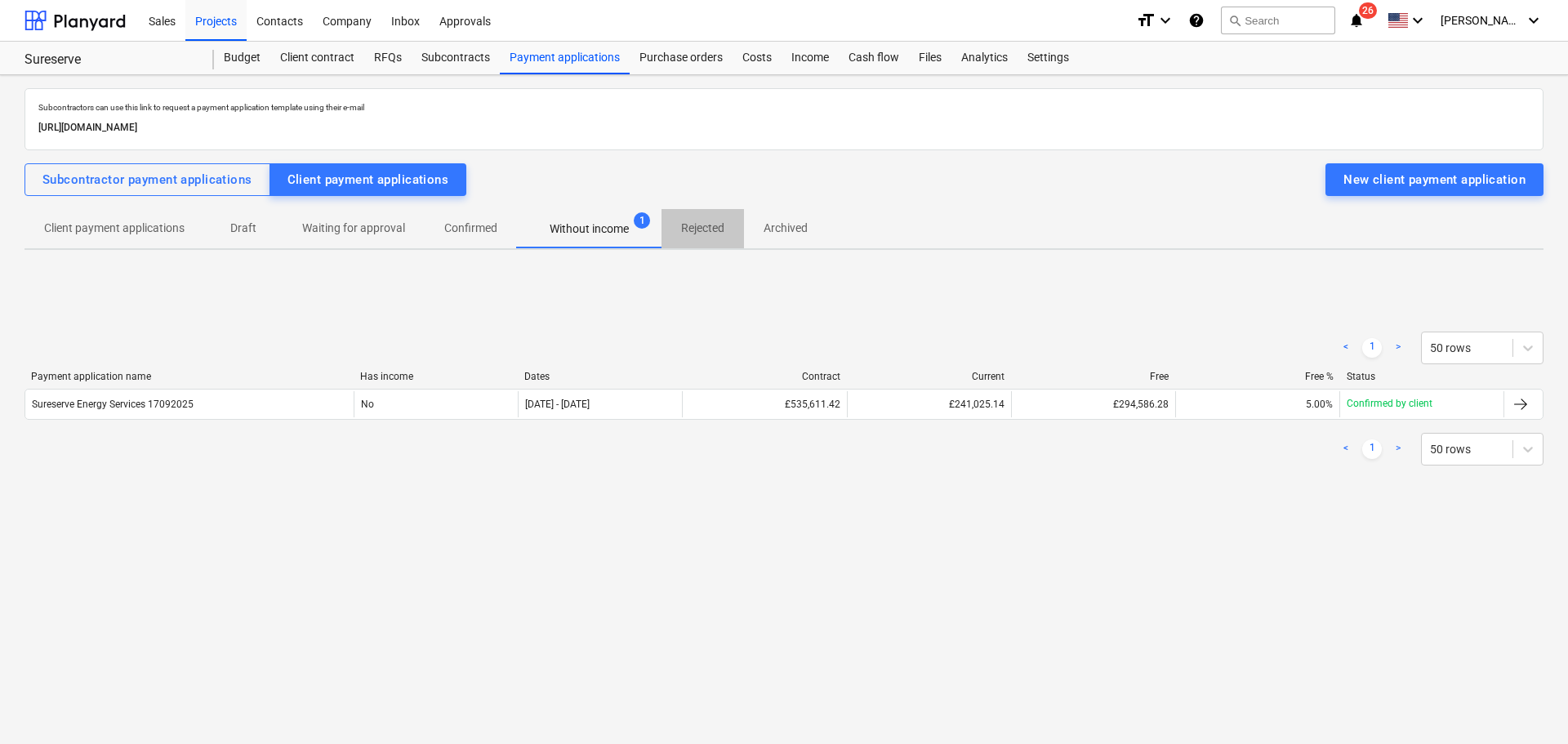
click at [707, 230] on p "Rejected" at bounding box center [703, 227] width 44 height 17
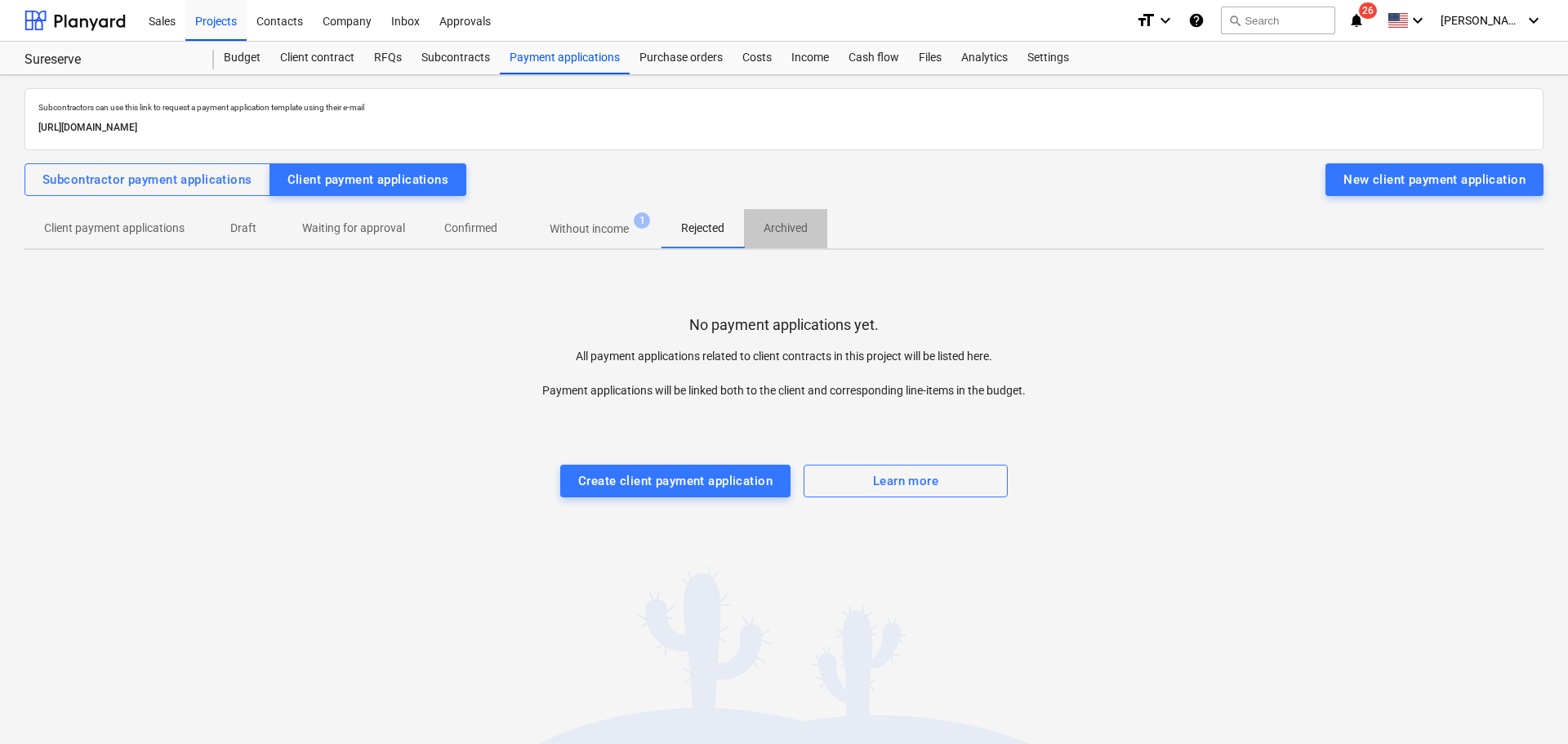
click at [784, 222] on p "Archived" at bounding box center [785, 227] width 44 height 17
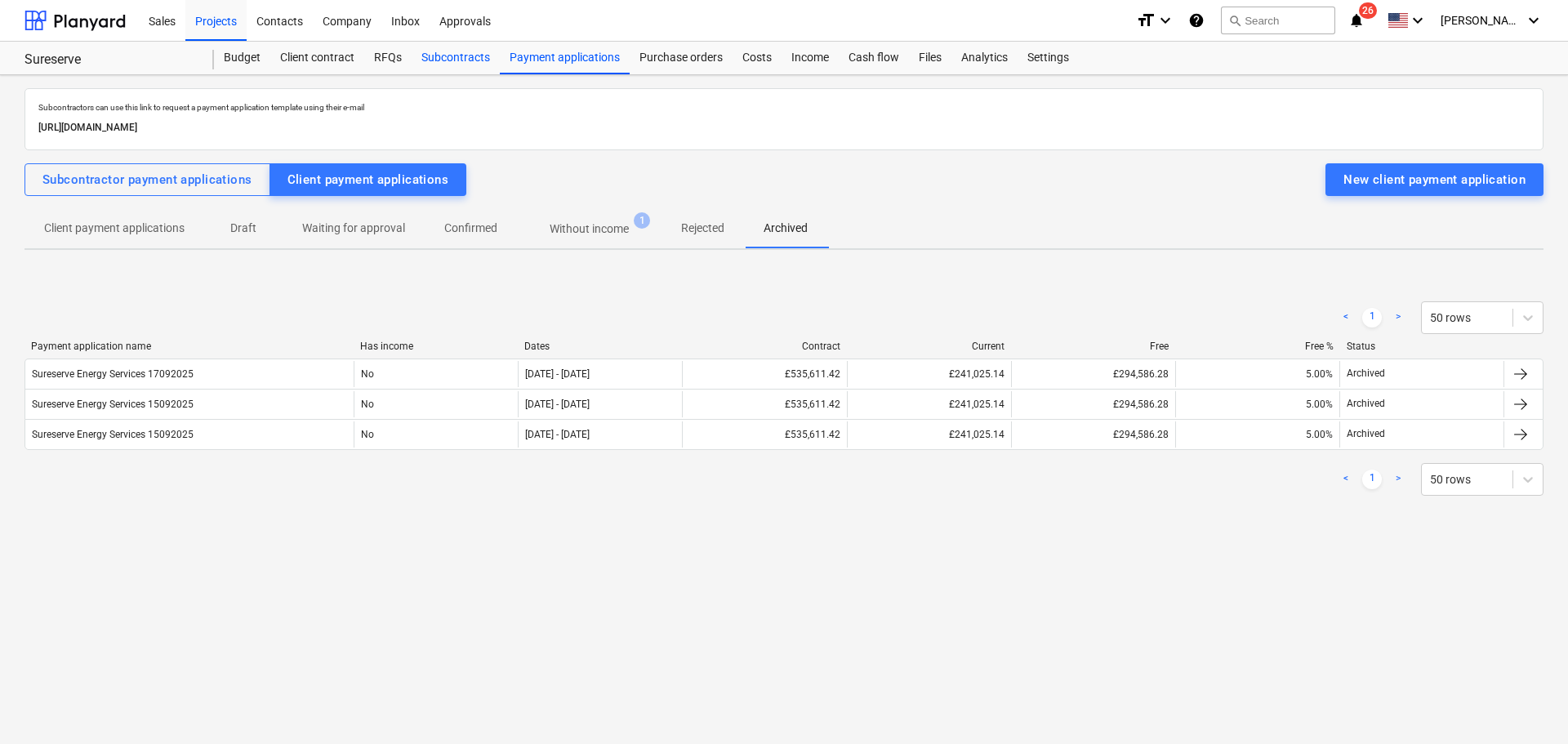
click at [441, 59] on div "Subcontracts" at bounding box center [455, 58] width 88 height 33
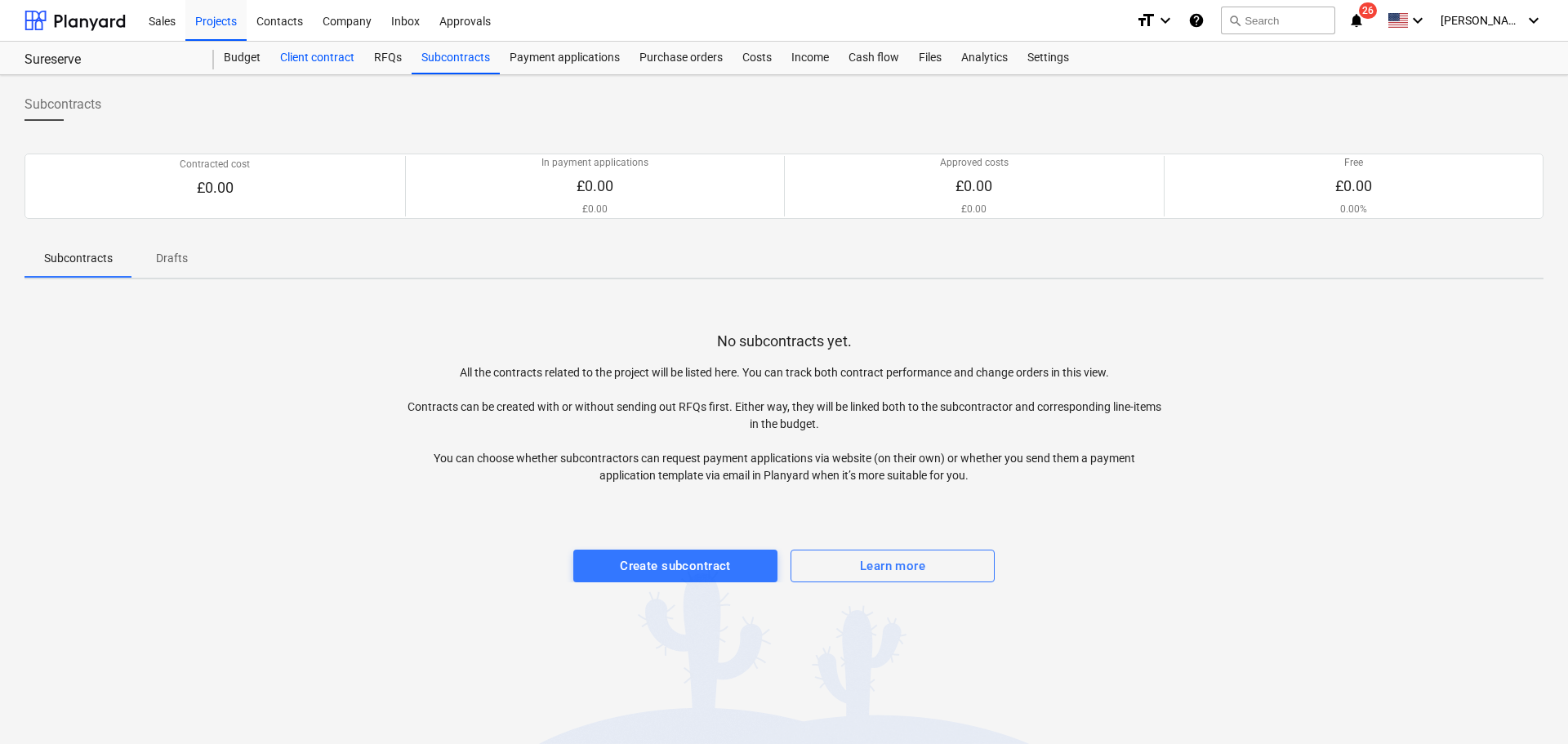
click at [322, 58] on div "Client contract" at bounding box center [317, 58] width 94 height 33
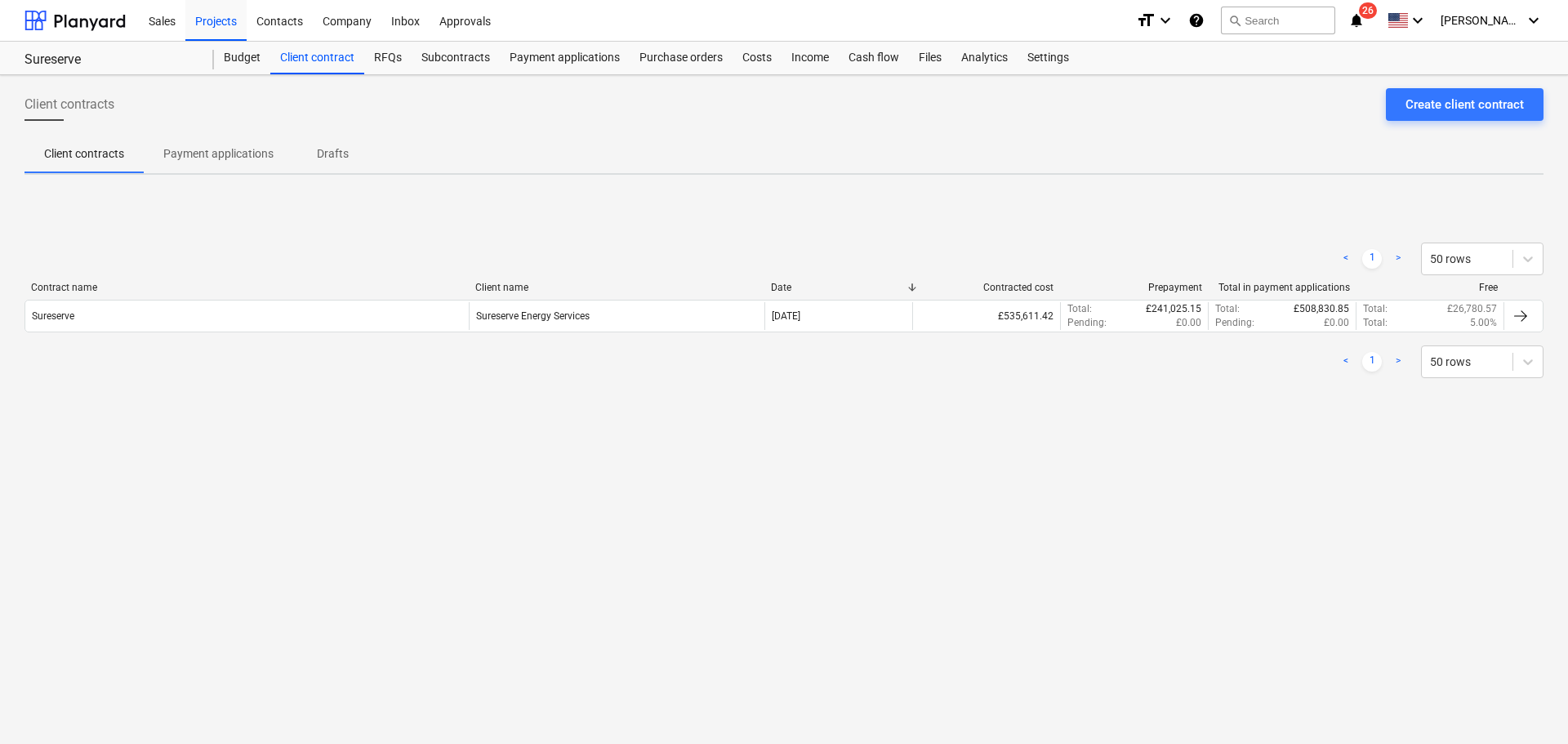
click at [232, 154] on p "Payment applications" at bounding box center [217, 153] width 110 height 17
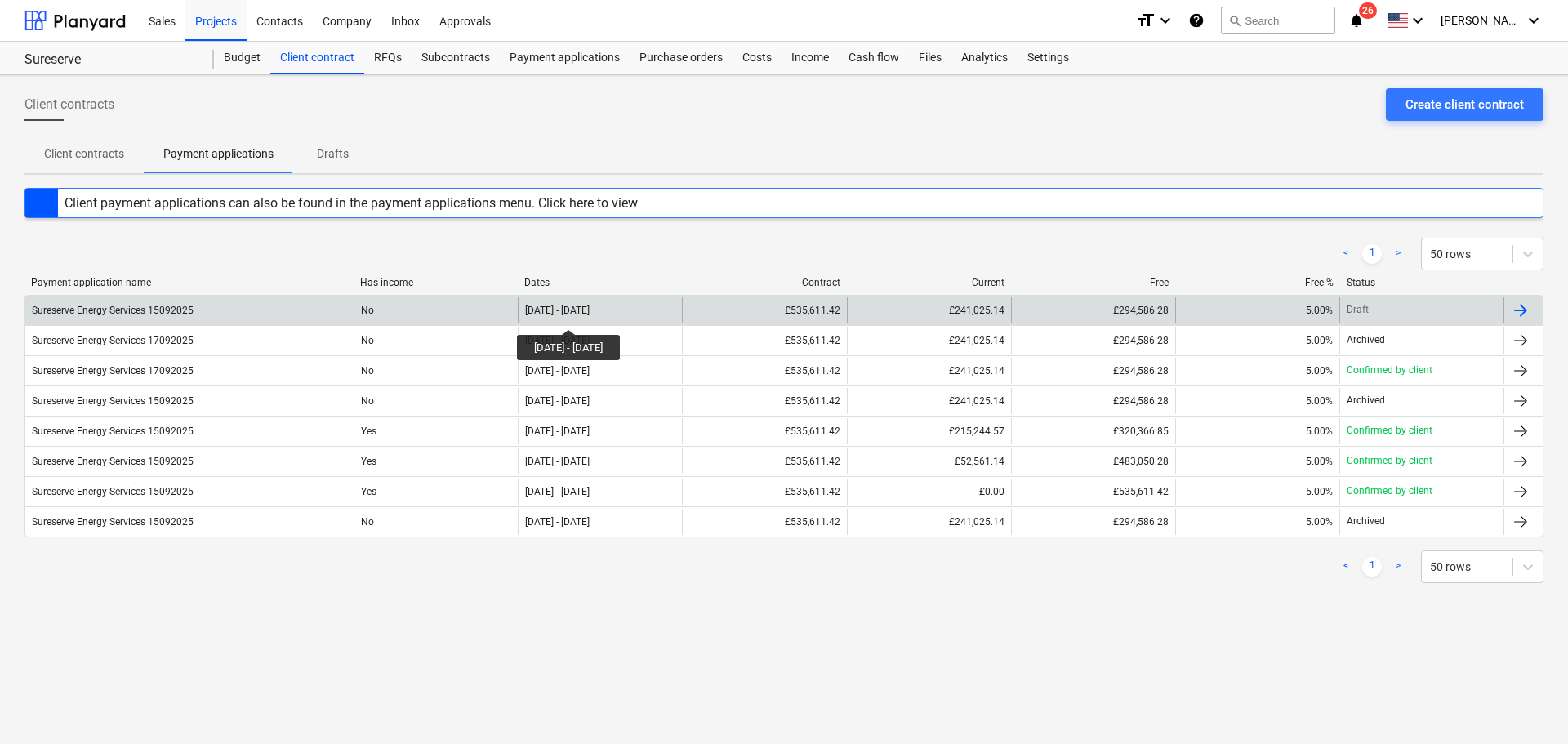
click at [590, 315] on div "01 Oct 2025 - 31 Oct 2025" at bounding box center [557, 311] width 65 height 12
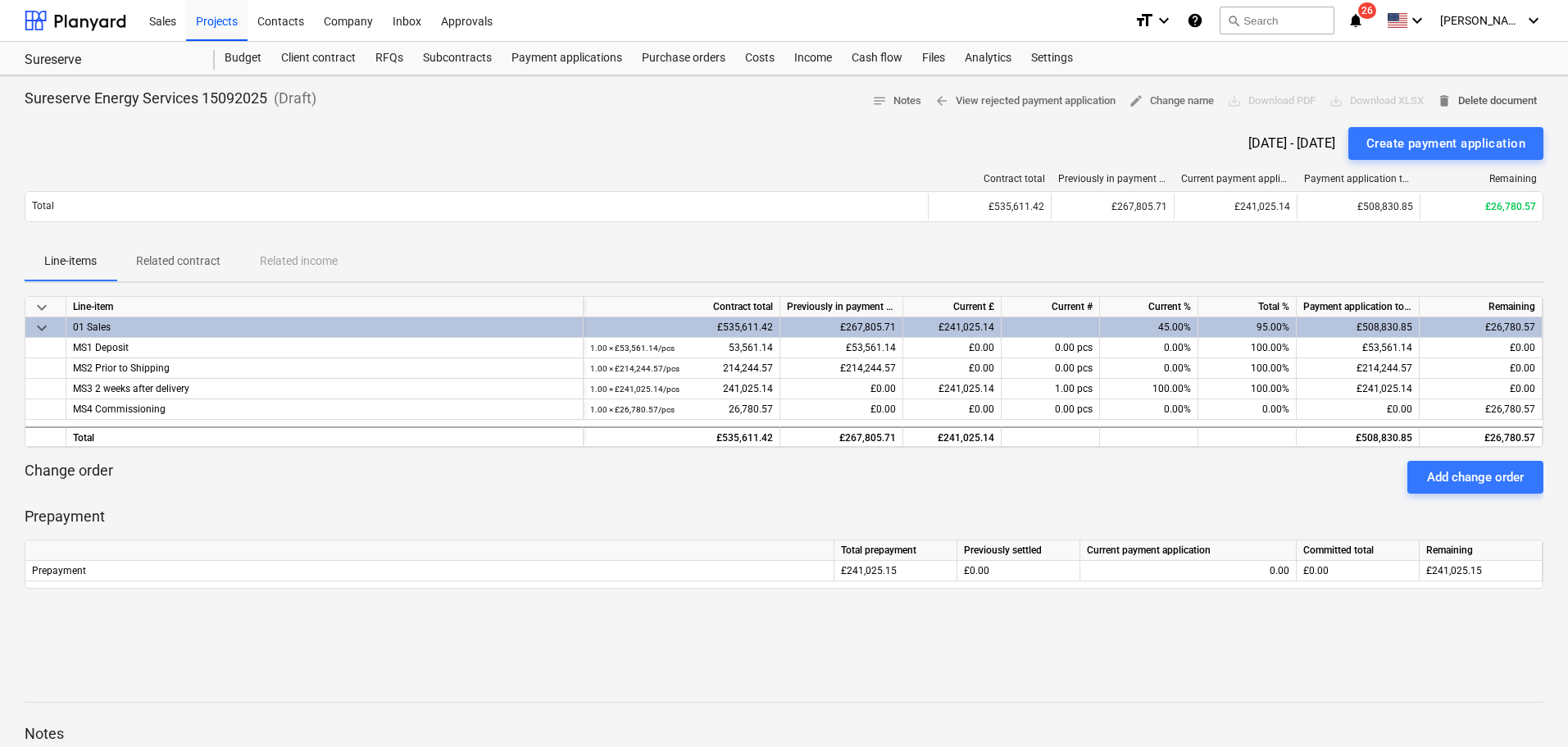
click at [1474, 100] on span "delete Delete document" at bounding box center [1487, 101] width 100 height 19
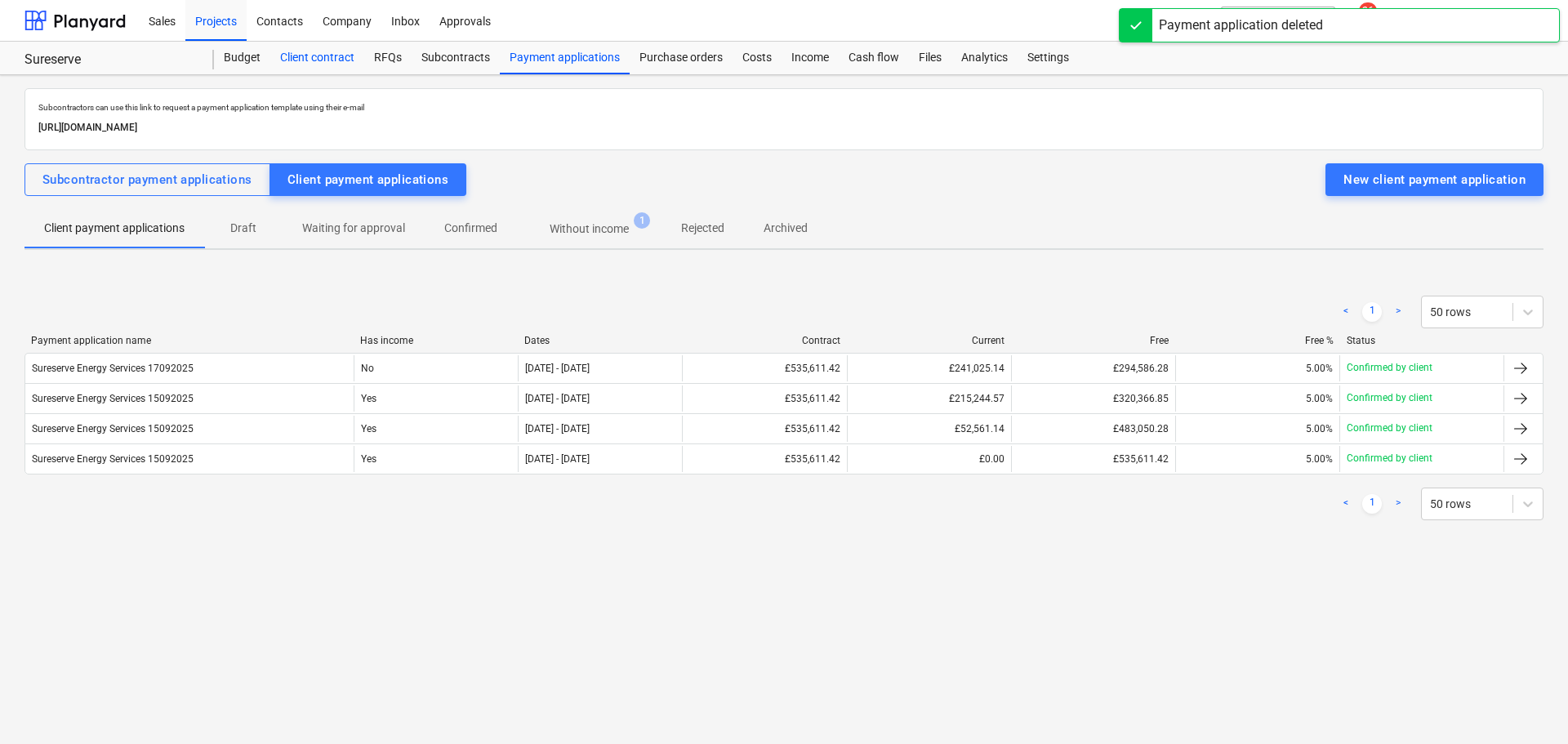
click at [311, 59] on div "Client contract" at bounding box center [317, 58] width 94 height 33
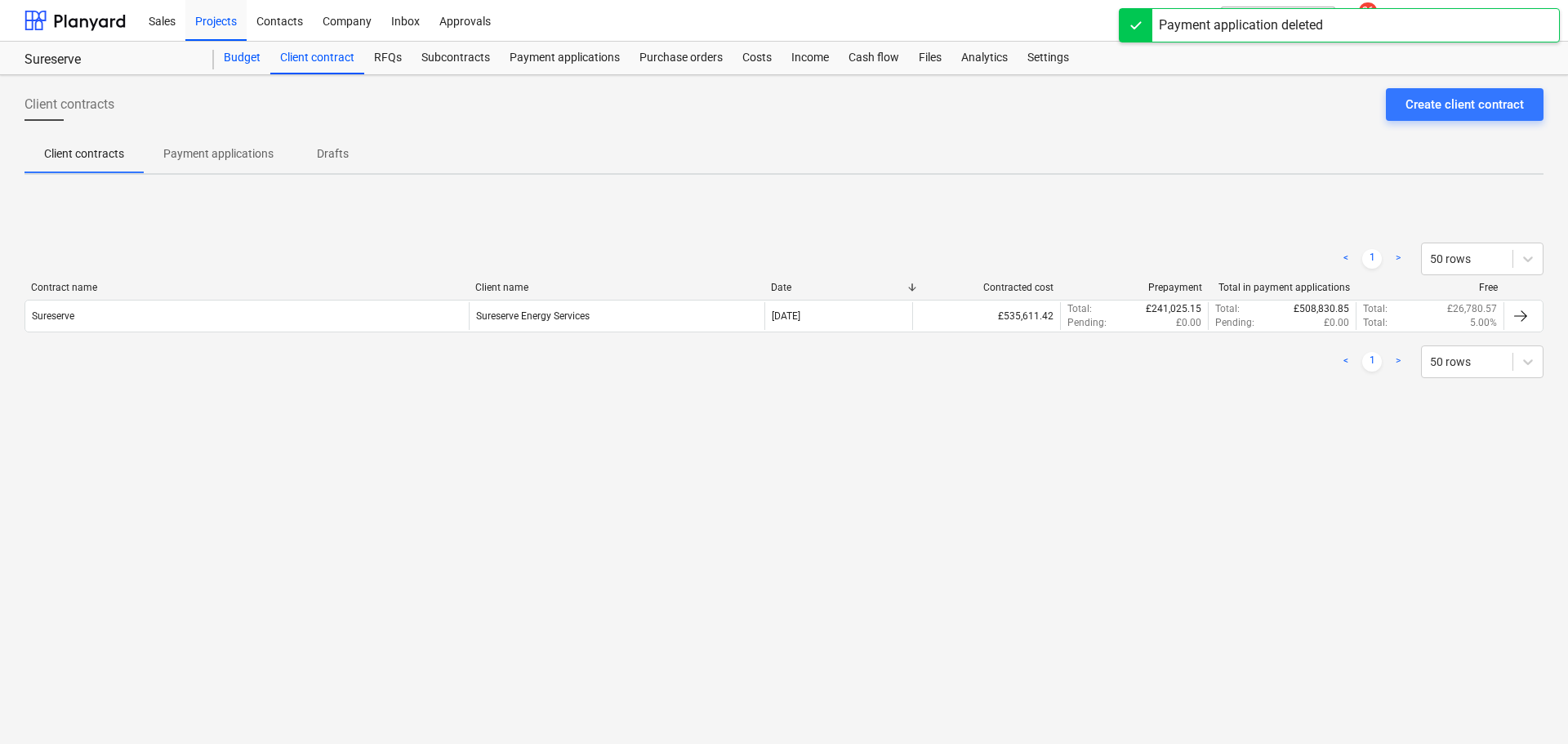
click at [250, 54] on div "Budget" at bounding box center [241, 58] width 57 height 33
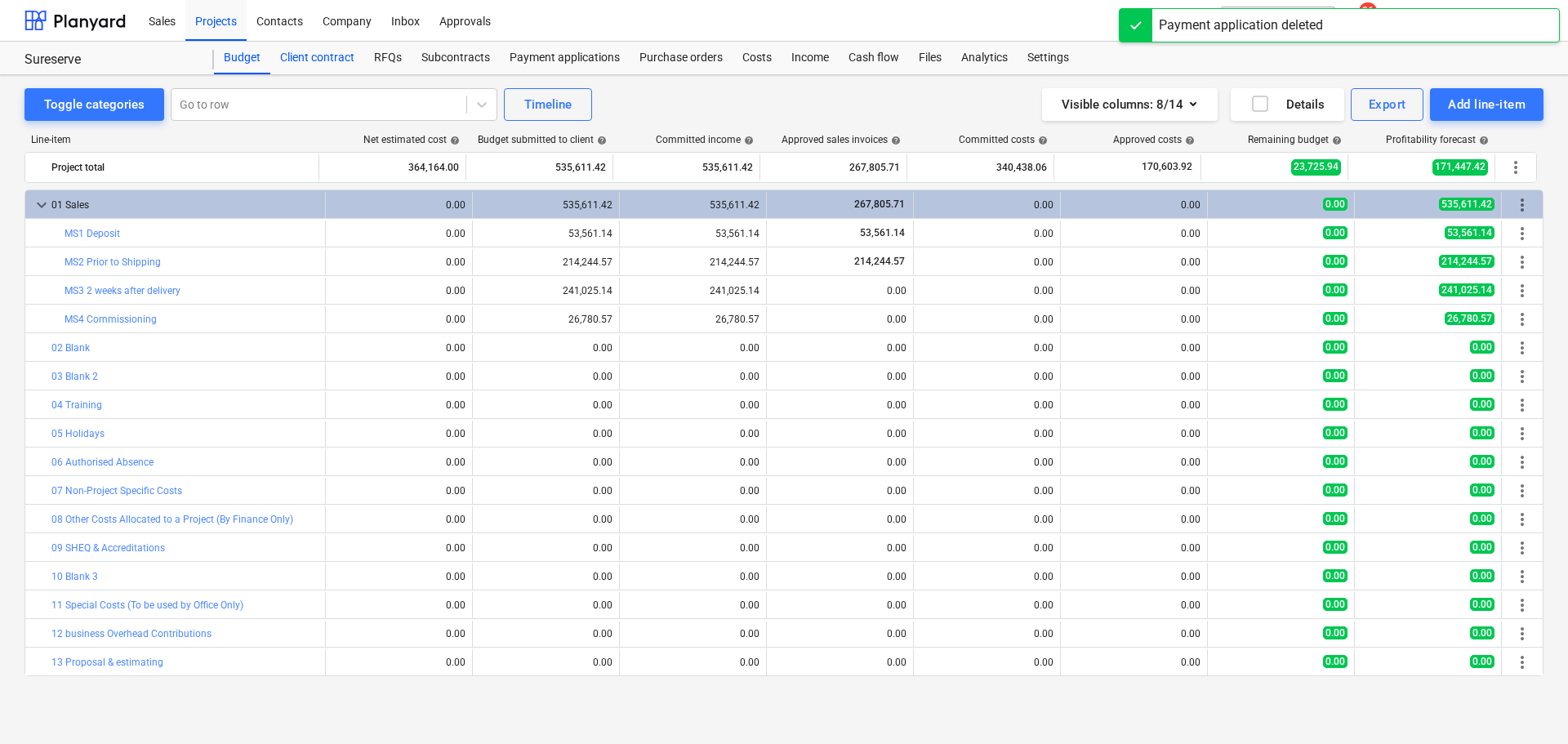
click at [335, 60] on div "Client contract" at bounding box center [317, 58] width 94 height 33
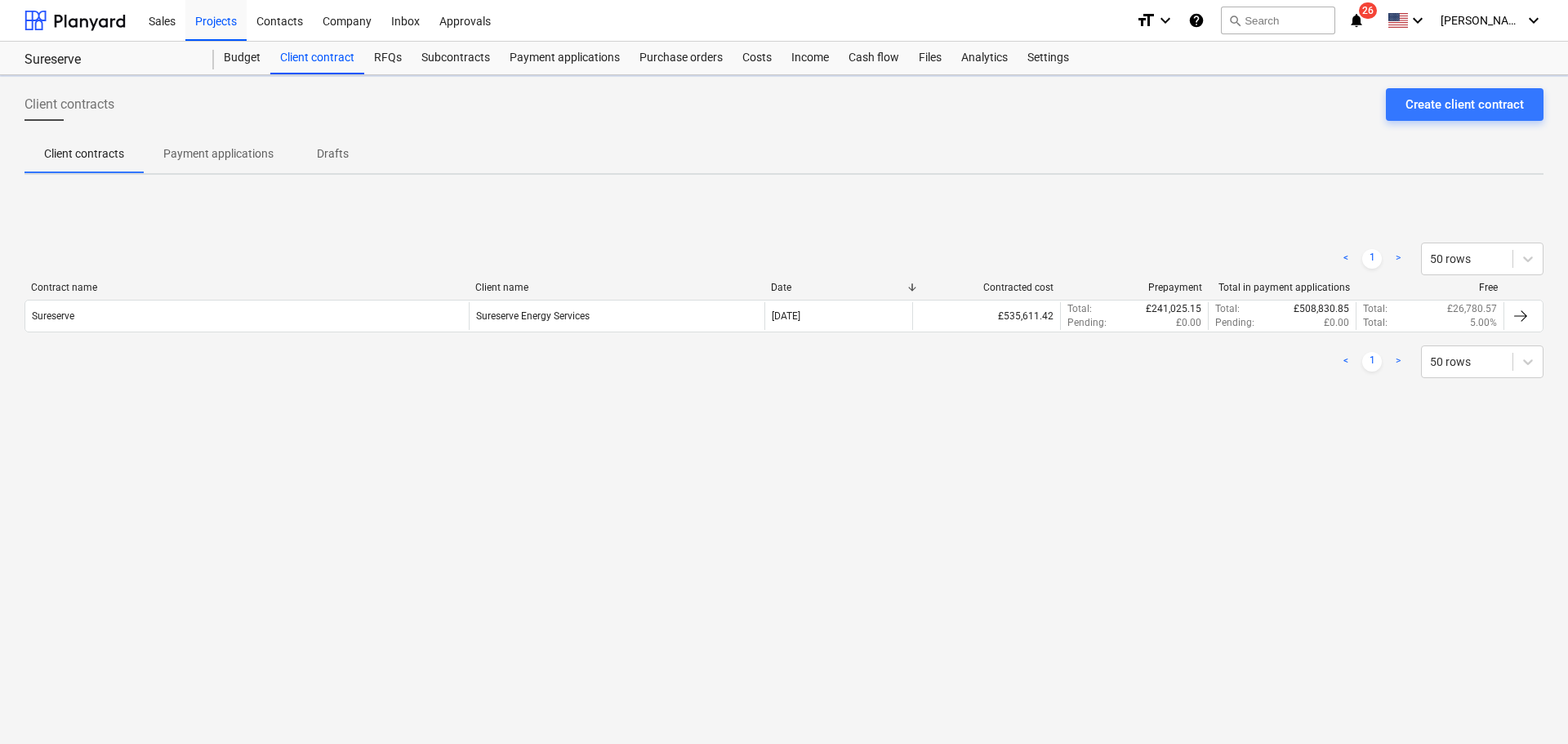
click at [237, 148] on p "Payment applications" at bounding box center [217, 153] width 110 height 17
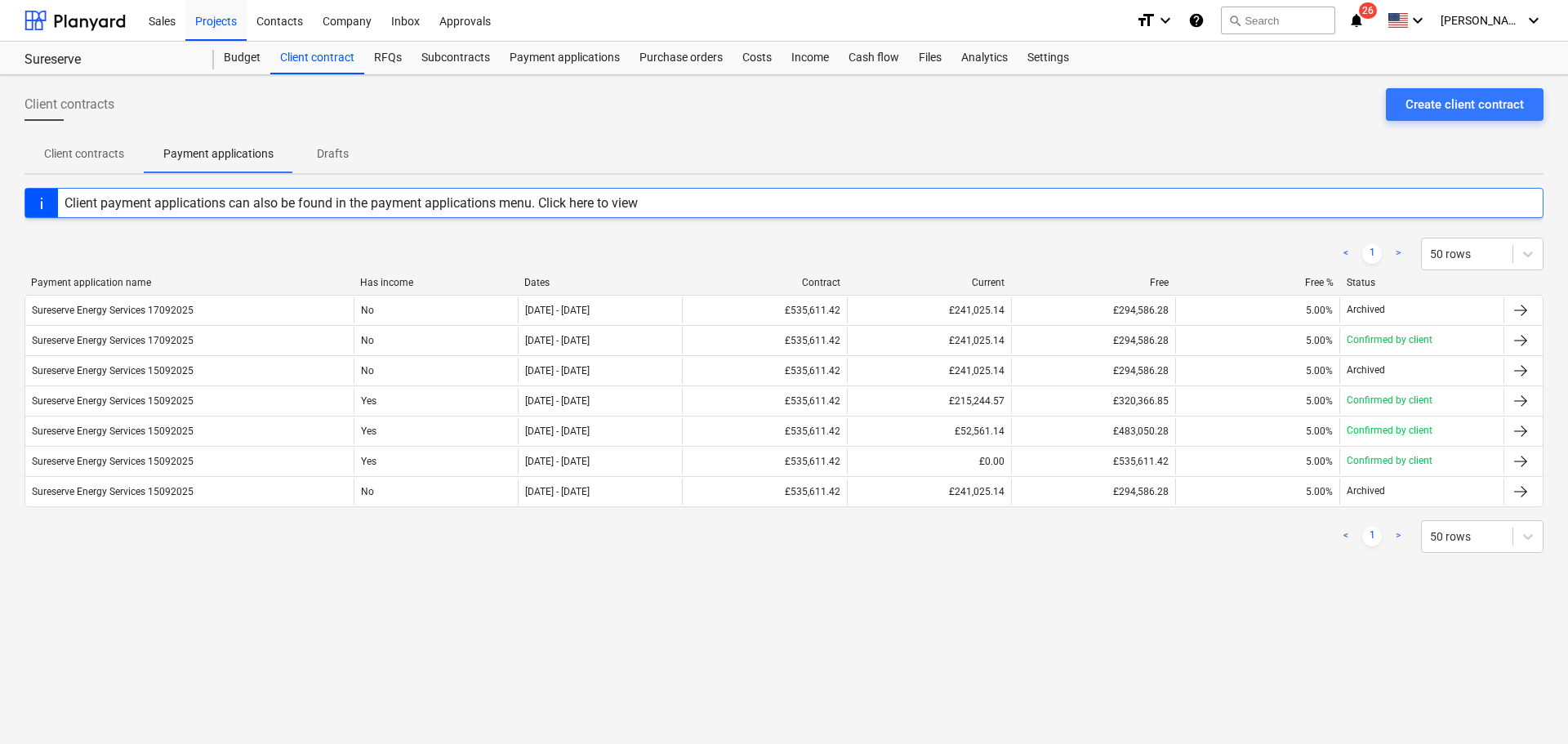
click at [594, 205] on div "Client payment applications can also be found in the payment applications menu.…" at bounding box center [351, 204] width 573 height 16
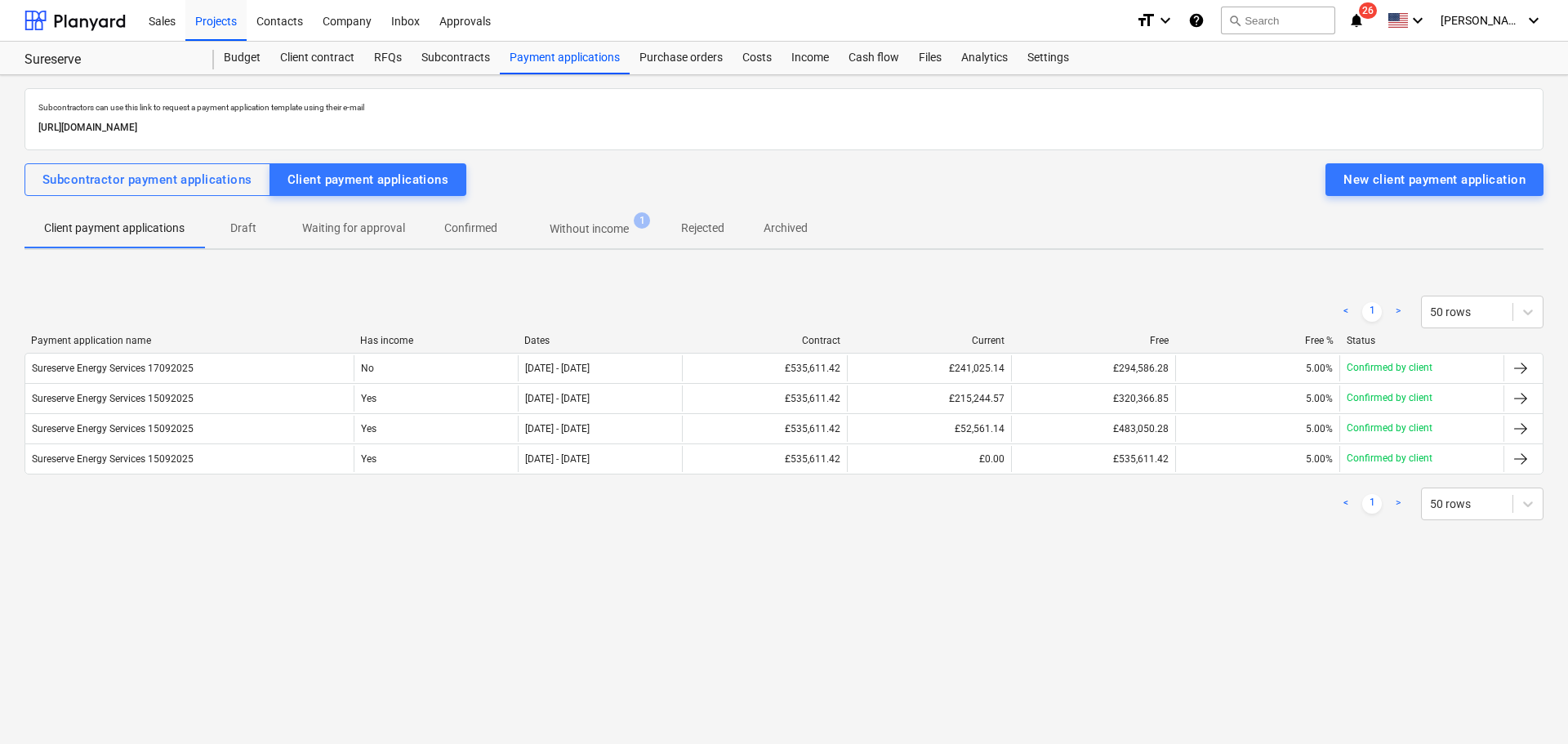
click at [125, 233] on p "Client payment applications" at bounding box center [113, 227] width 140 height 17
click at [374, 236] on p "Waiting for approval" at bounding box center [354, 227] width 103 height 17
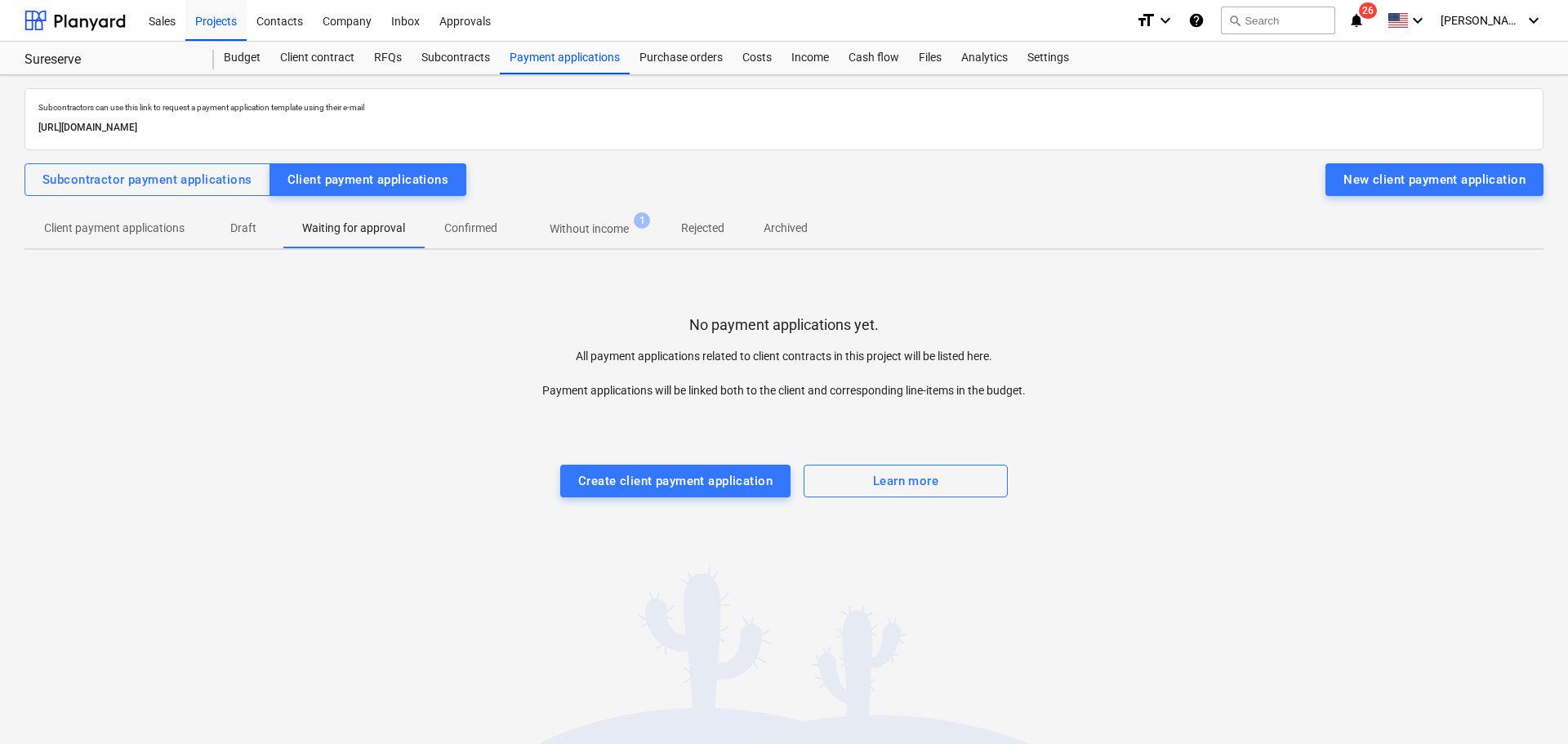
click at [446, 229] on p "Confirmed" at bounding box center [470, 227] width 53 height 17
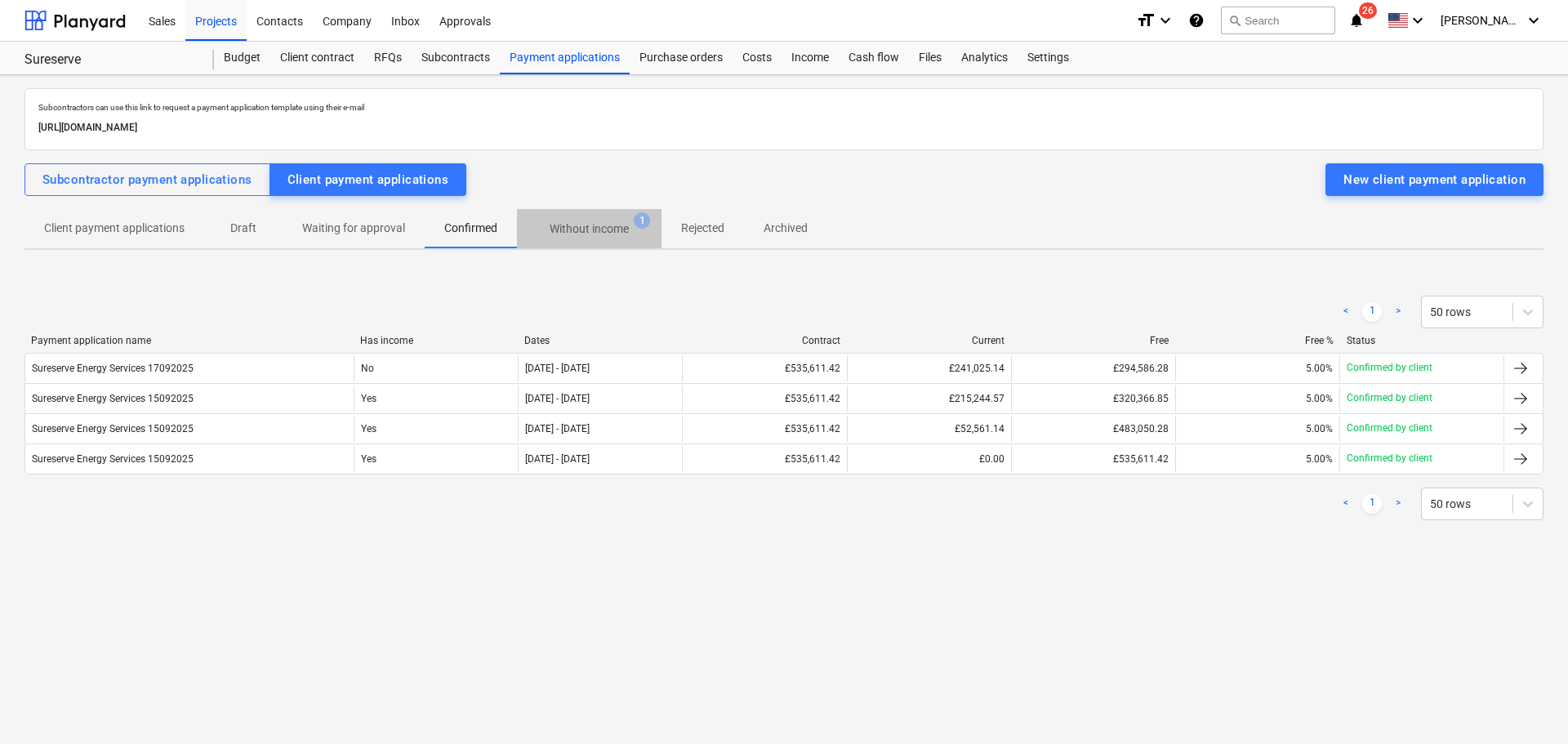
click at [594, 228] on p "Without income" at bounding box center [589, 228] width 79 height 17
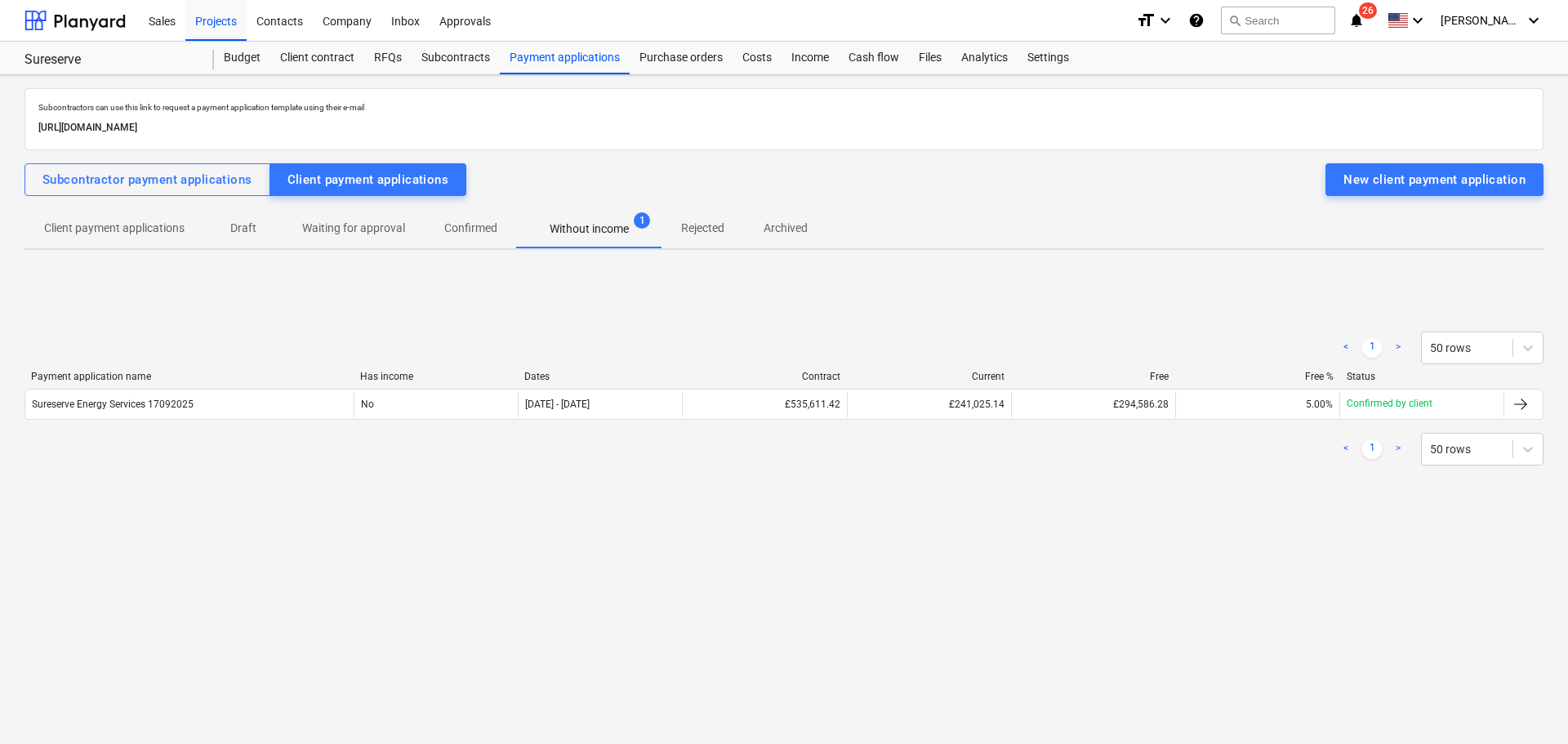
click at [706, 227] on p "Rejected" at bounding box center [703, 227] width 44 height 17
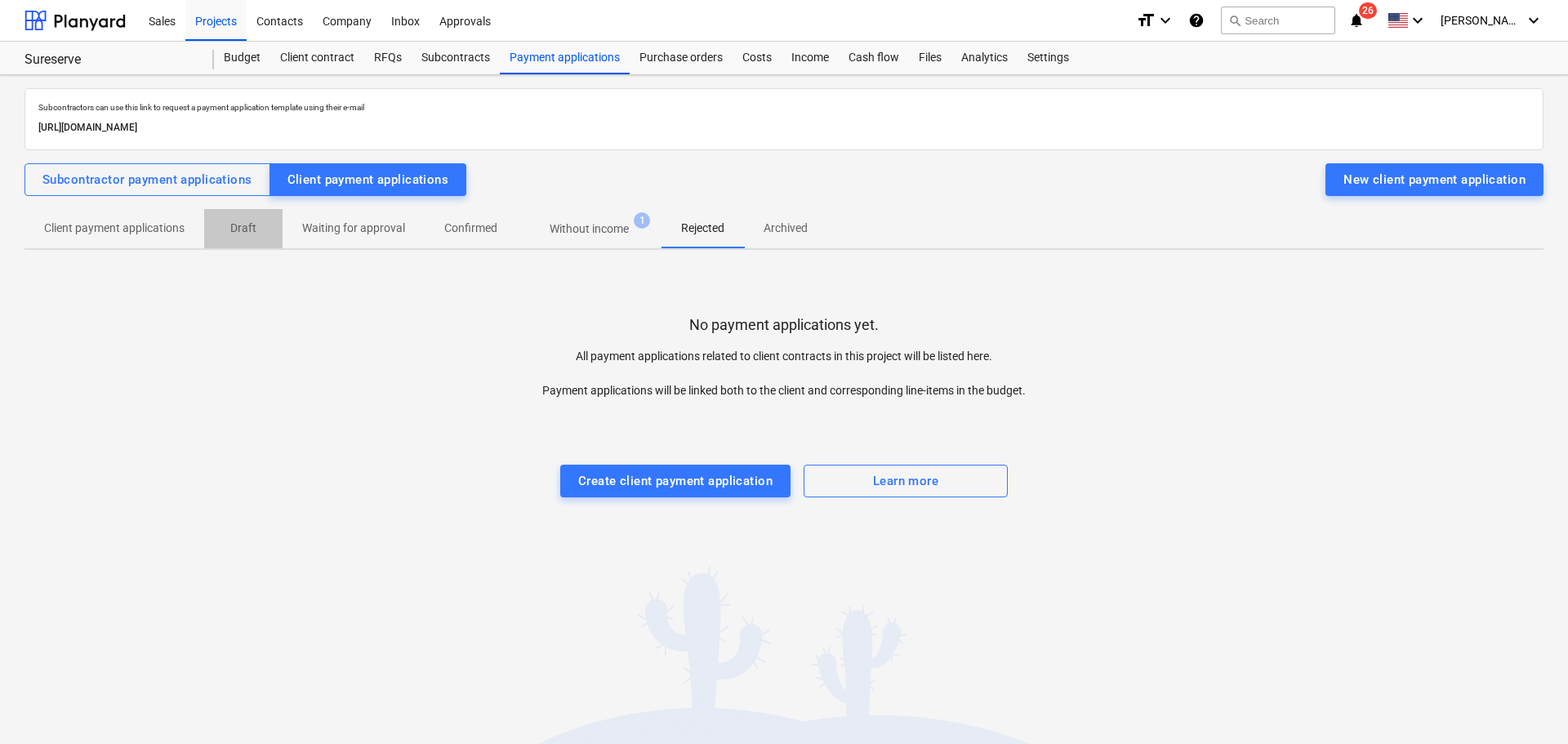
click at [232, 229] on p "Draft" at bounding box center [242, 227] width 39 height 17
click at [85, 239] on span "Client payment applications" at bounding box center [114, 227] width 180 height 27
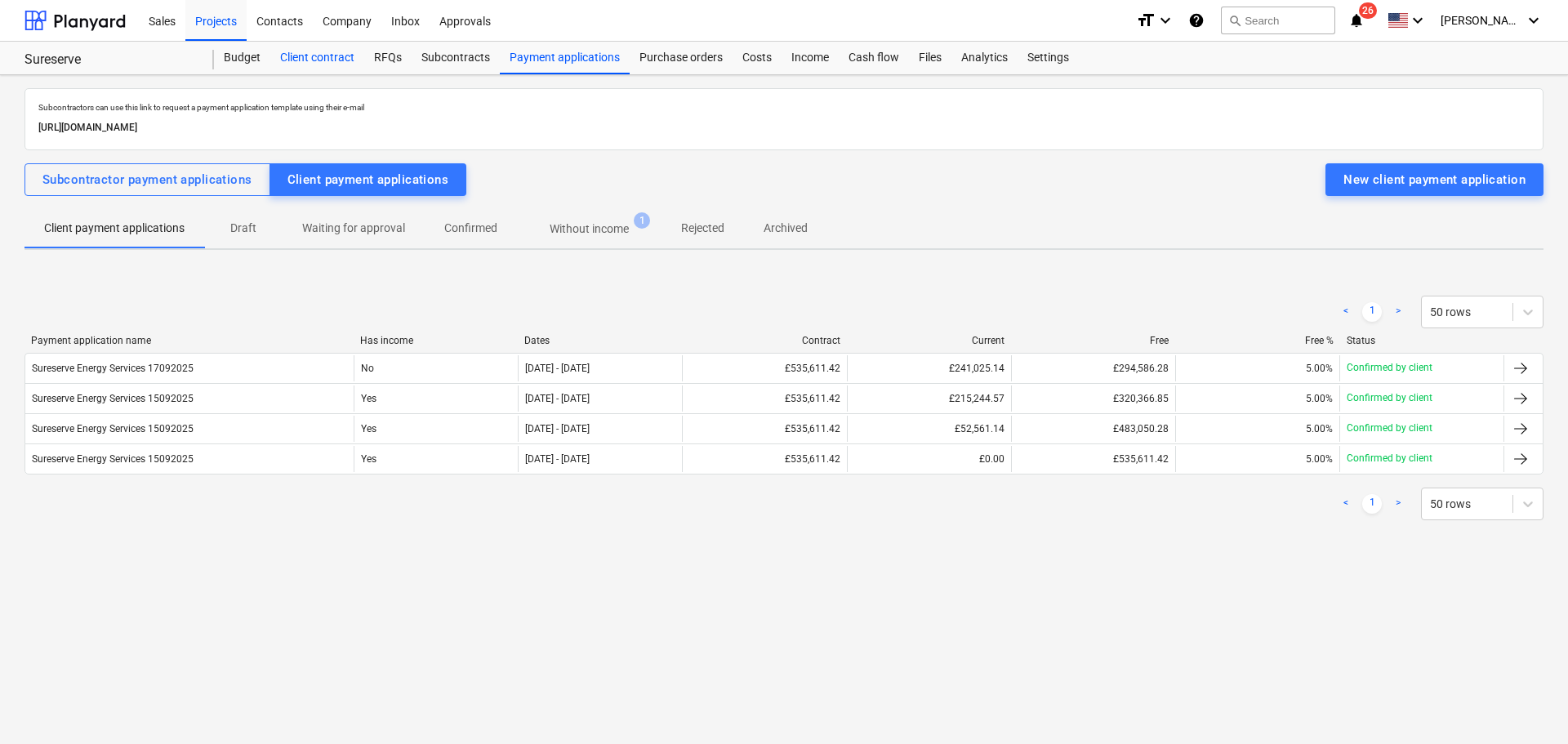
drag, startPoint x: 291, startPoint y: 63, endPoint x: 299, endPoint y: 58, distance: 9.4
click at [291, 63] on div "Client contract" at bounding box center [317, 58] width 94 height 33
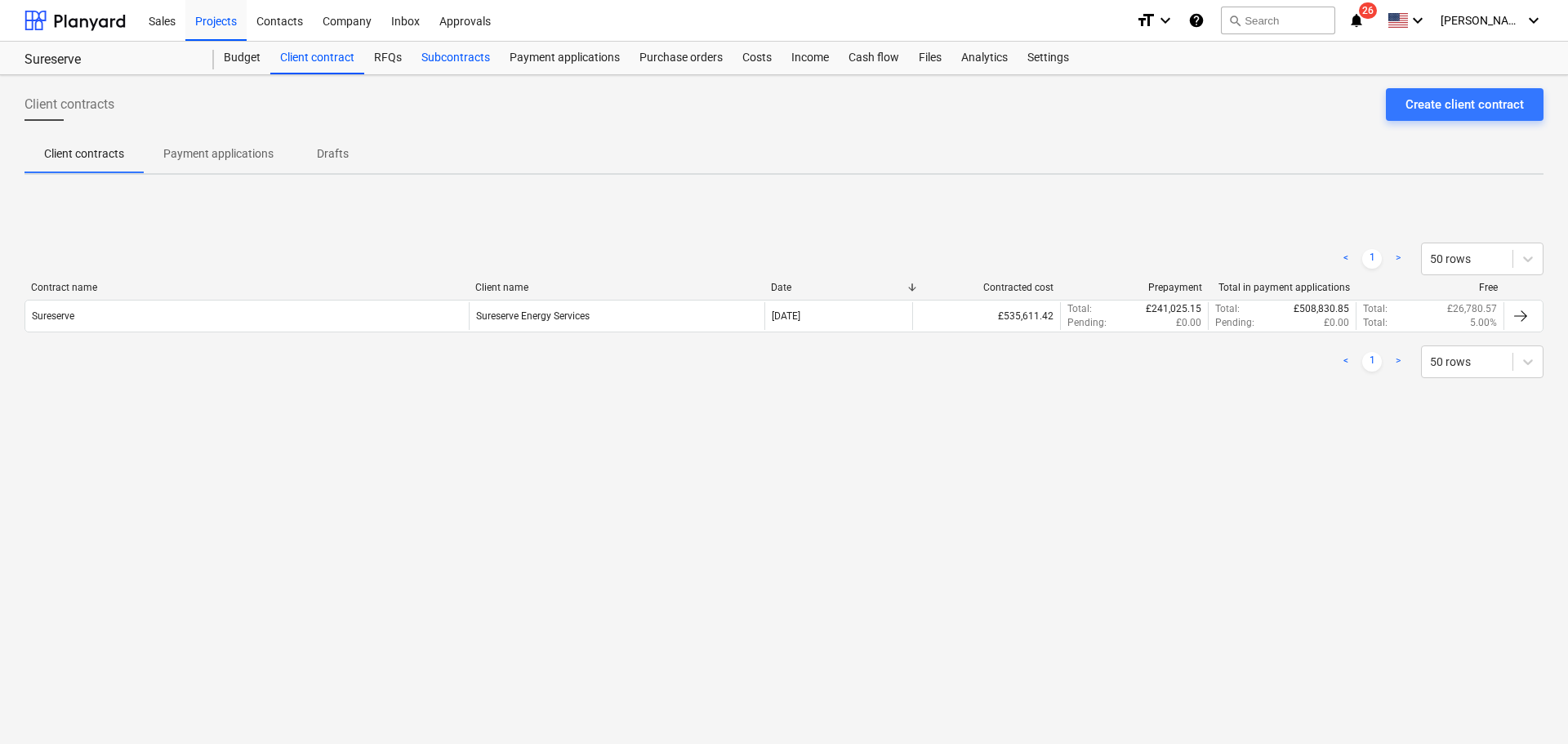
click at [466, 49] on div "Subcontracts" at bounding box center [455, 58] width 88 height 33
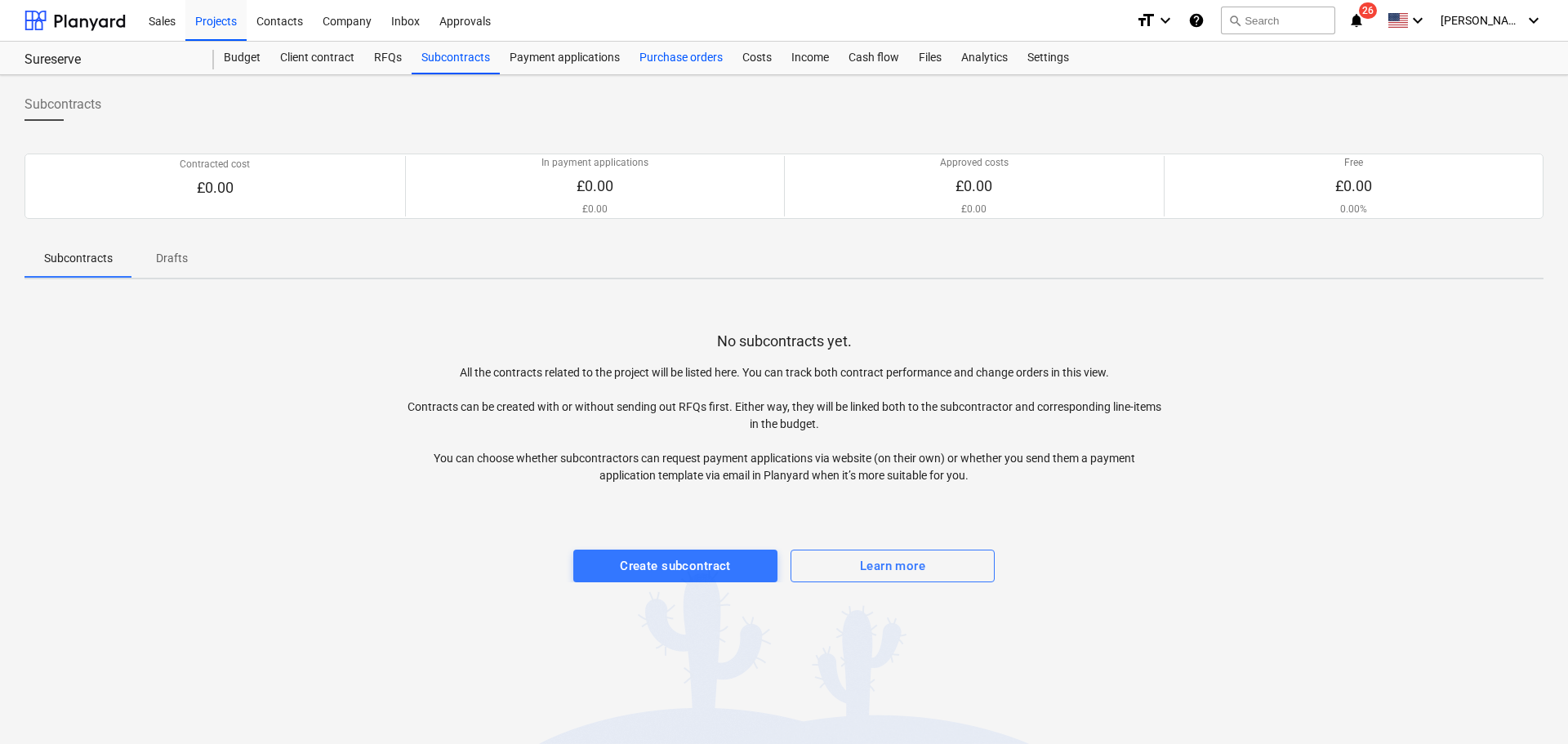
click at [710, 51] on div "Purchase orders" at bounding box center [681, 58] width 103 height 33
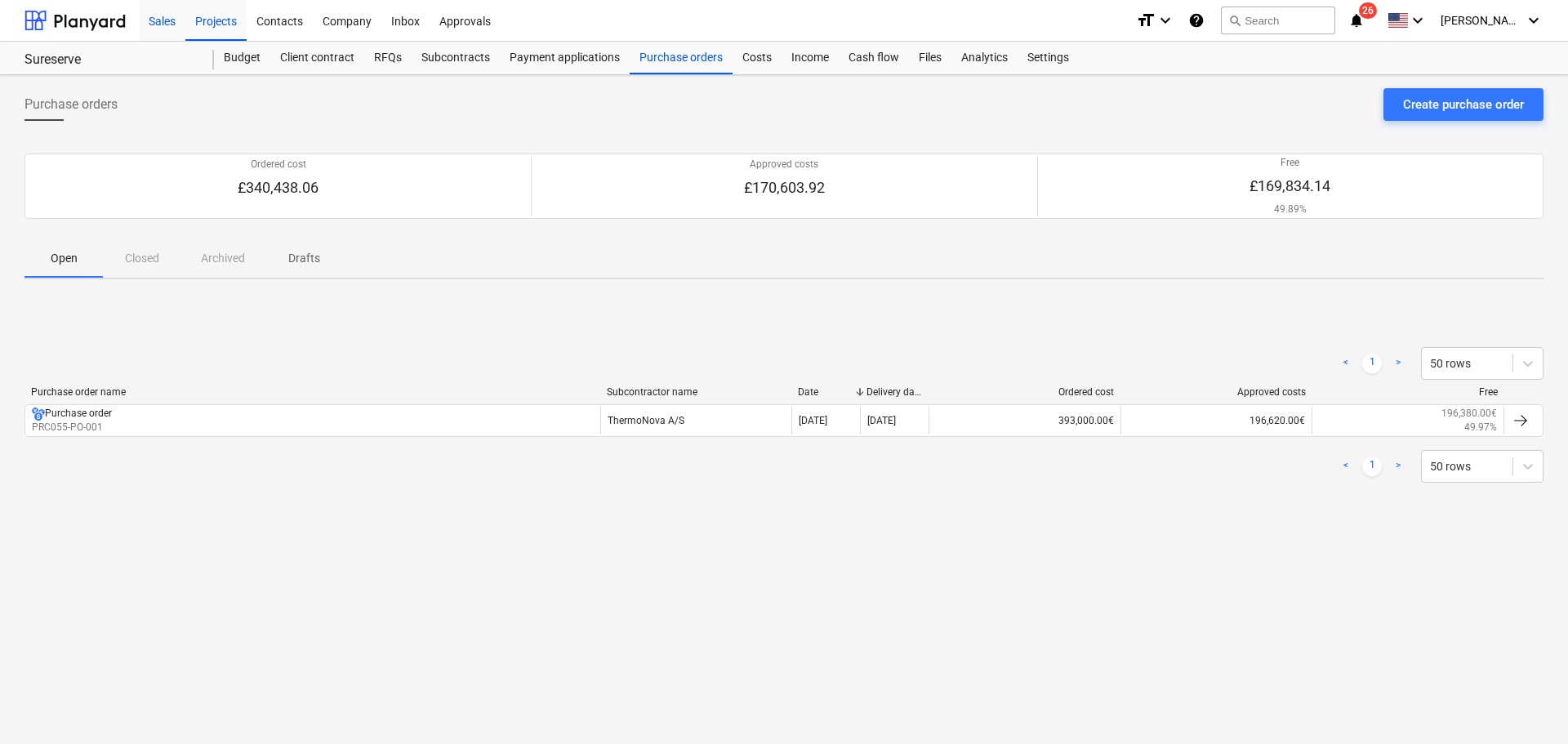
click at [170, 24] on div "Sales" at bounding box center [162, 20] width 47 height 42
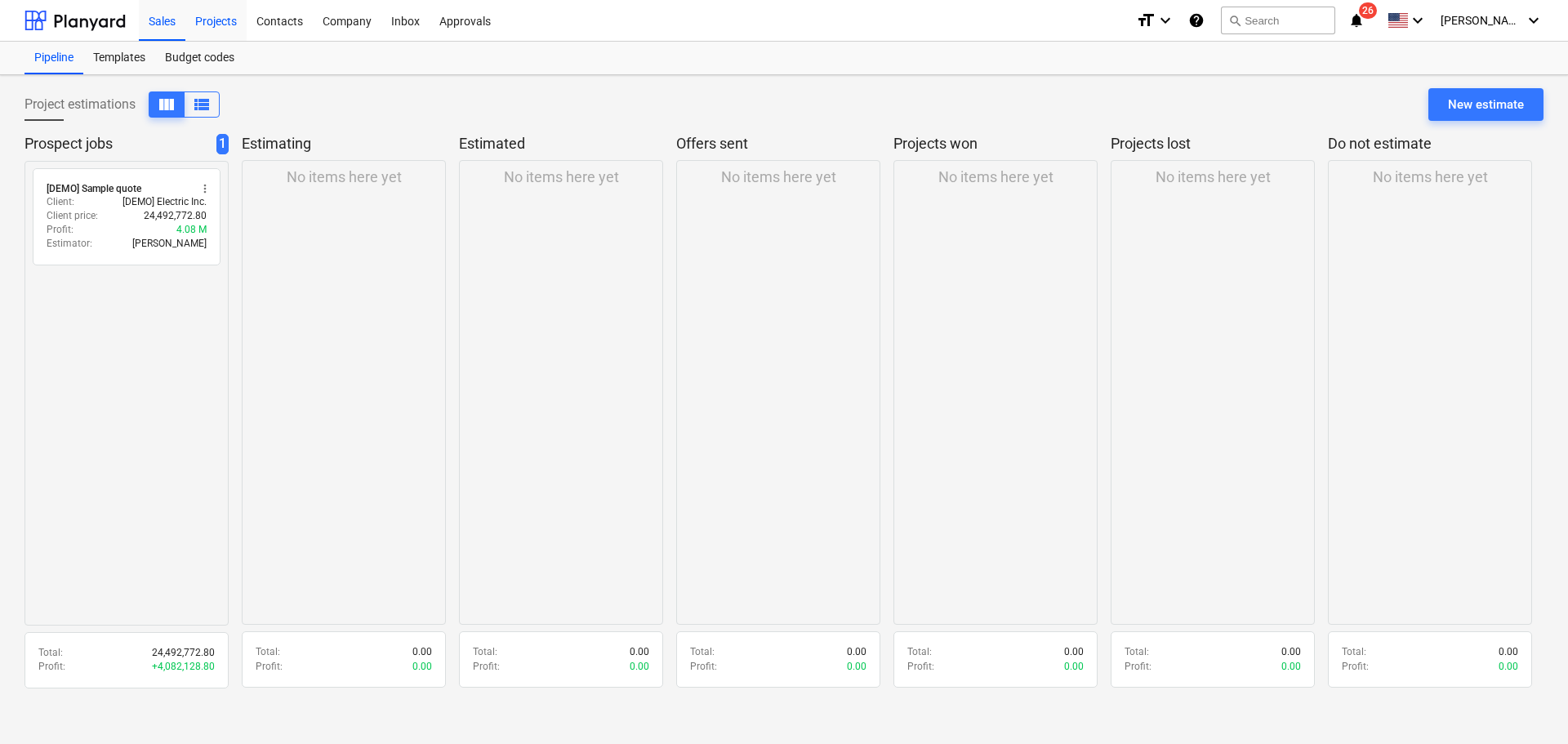
click at [210, 21] on div "Projects" at bounding box center [216, 20] width 62 height 42
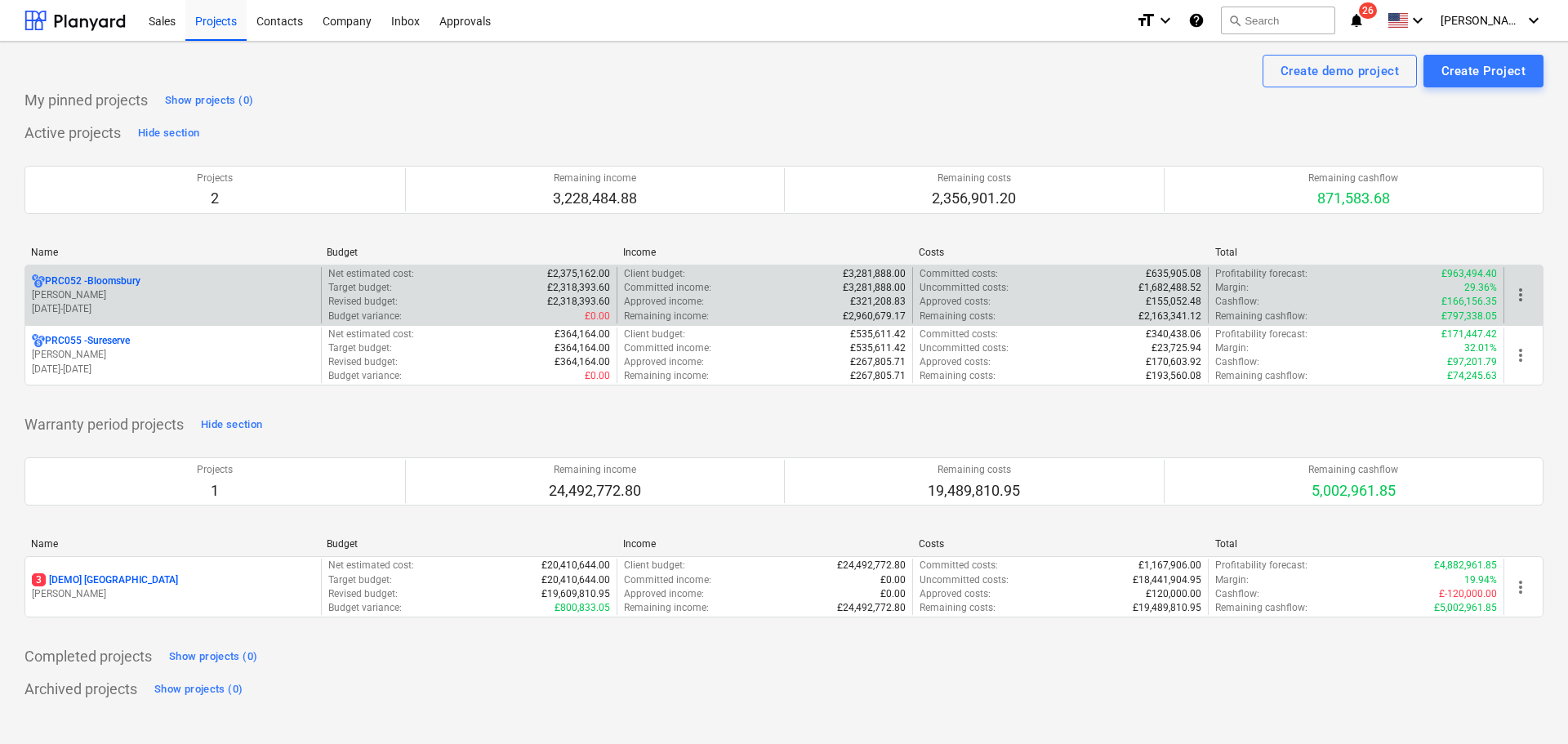
click at [109, 284] on p "PRC052 - Bloomsbury" at bounding box center [92, 281] width 95 height 14
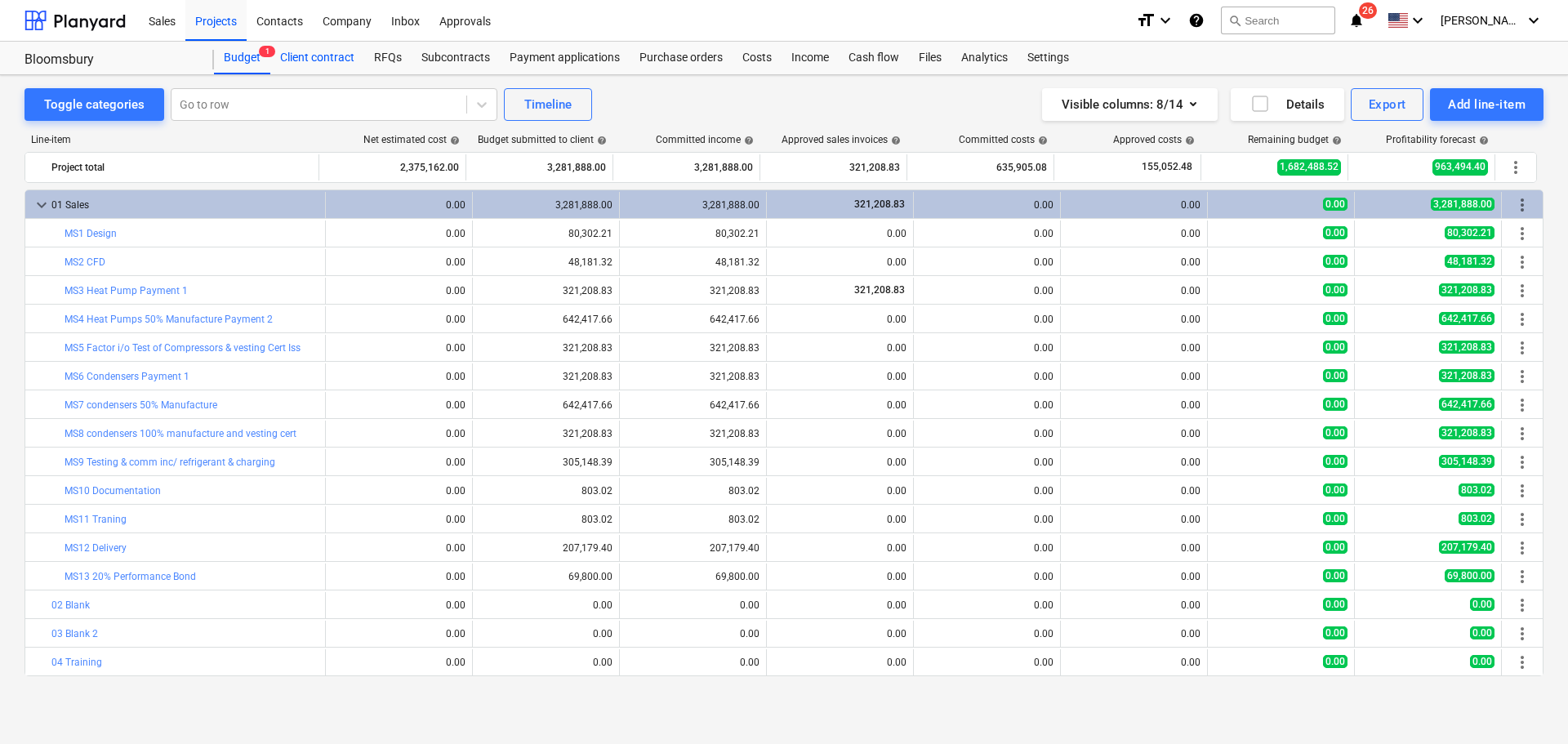
click at [329, 59] on div "Client contract" at bounding box center [317, 58] width 94 height 33
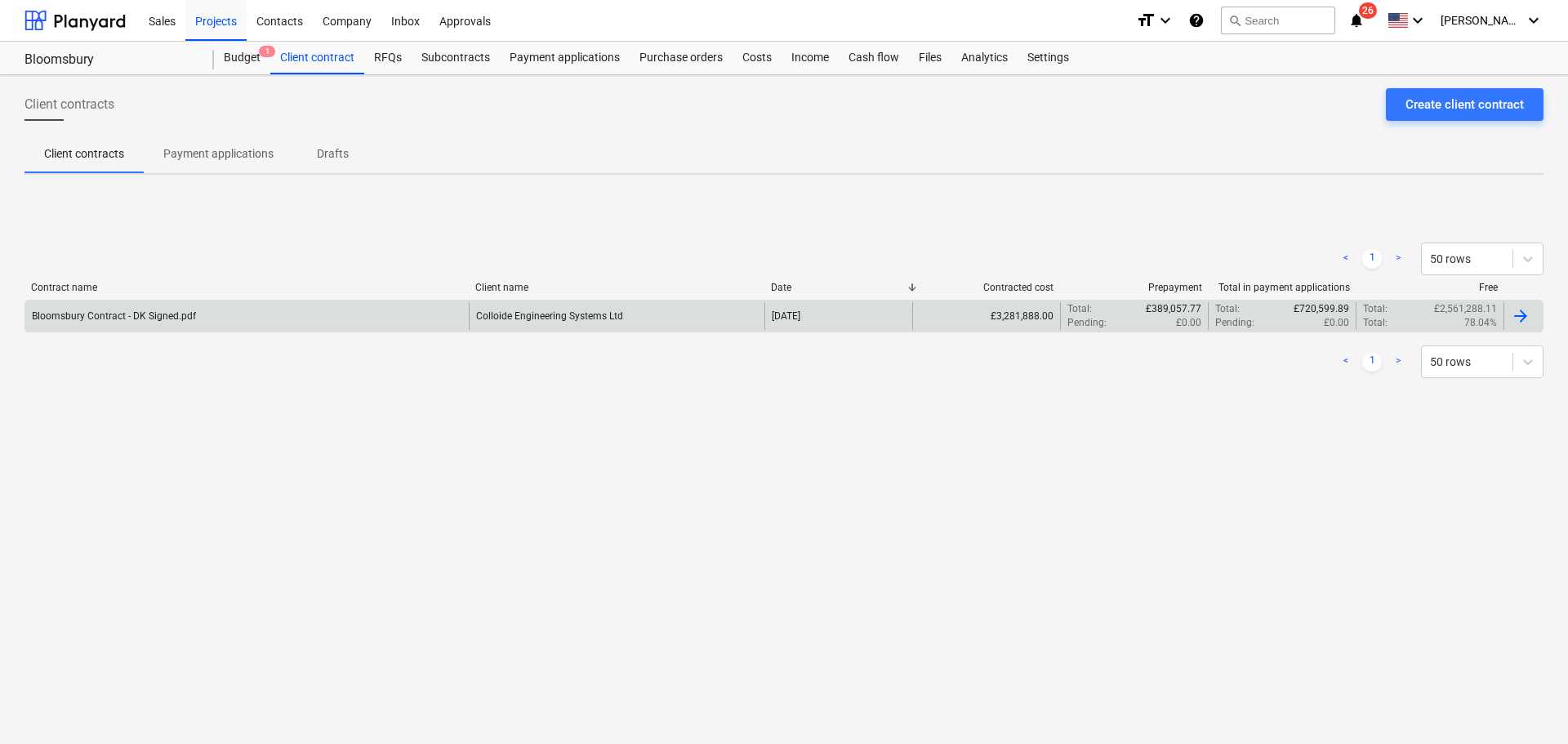
click at [587, 309] on div "Colloide Engineering Systems Ltd" at bounding box center [617, 316] width 296 height 28
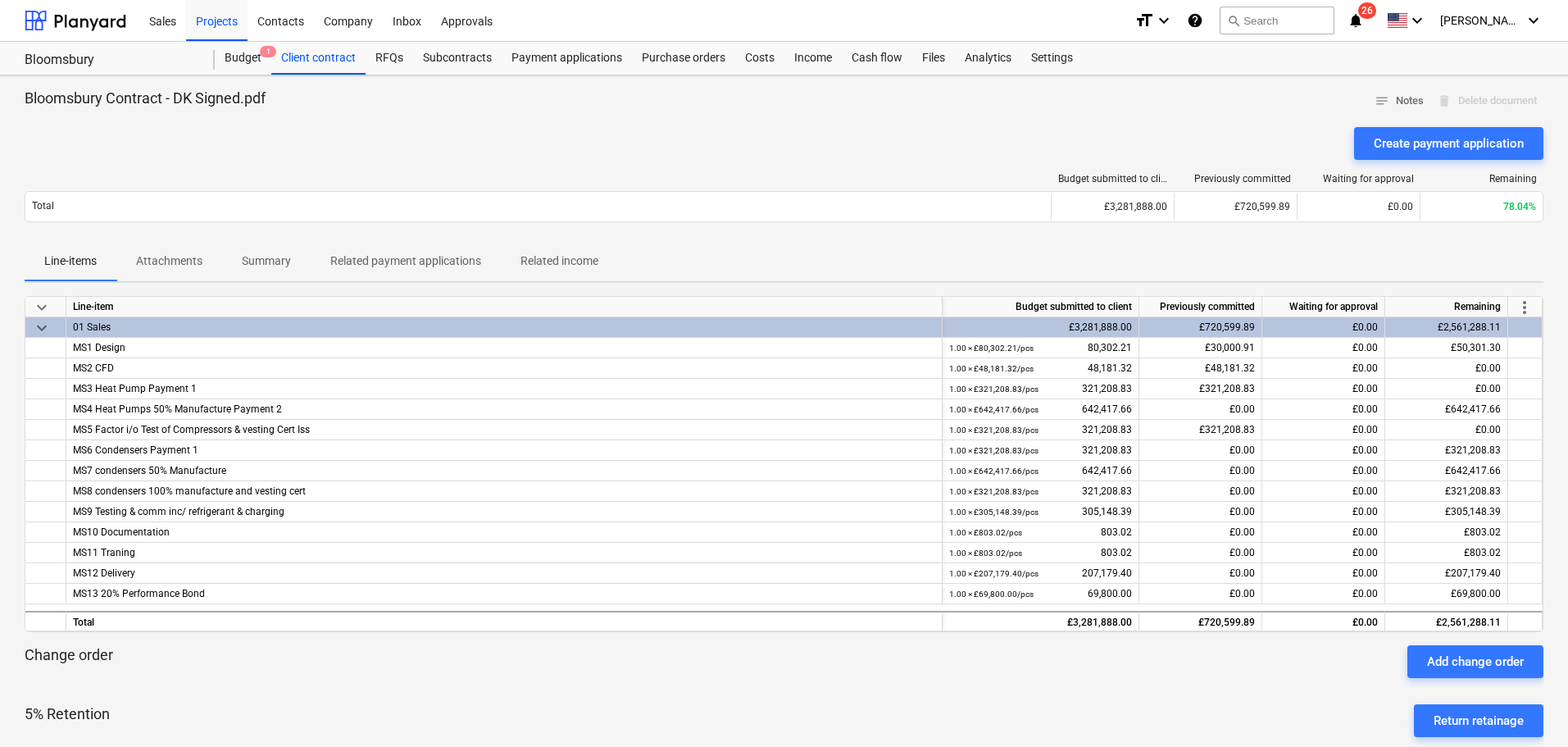
click at [395, 264] on p "Related payment applications" at bounding box center [405, 260] width 151 height 17
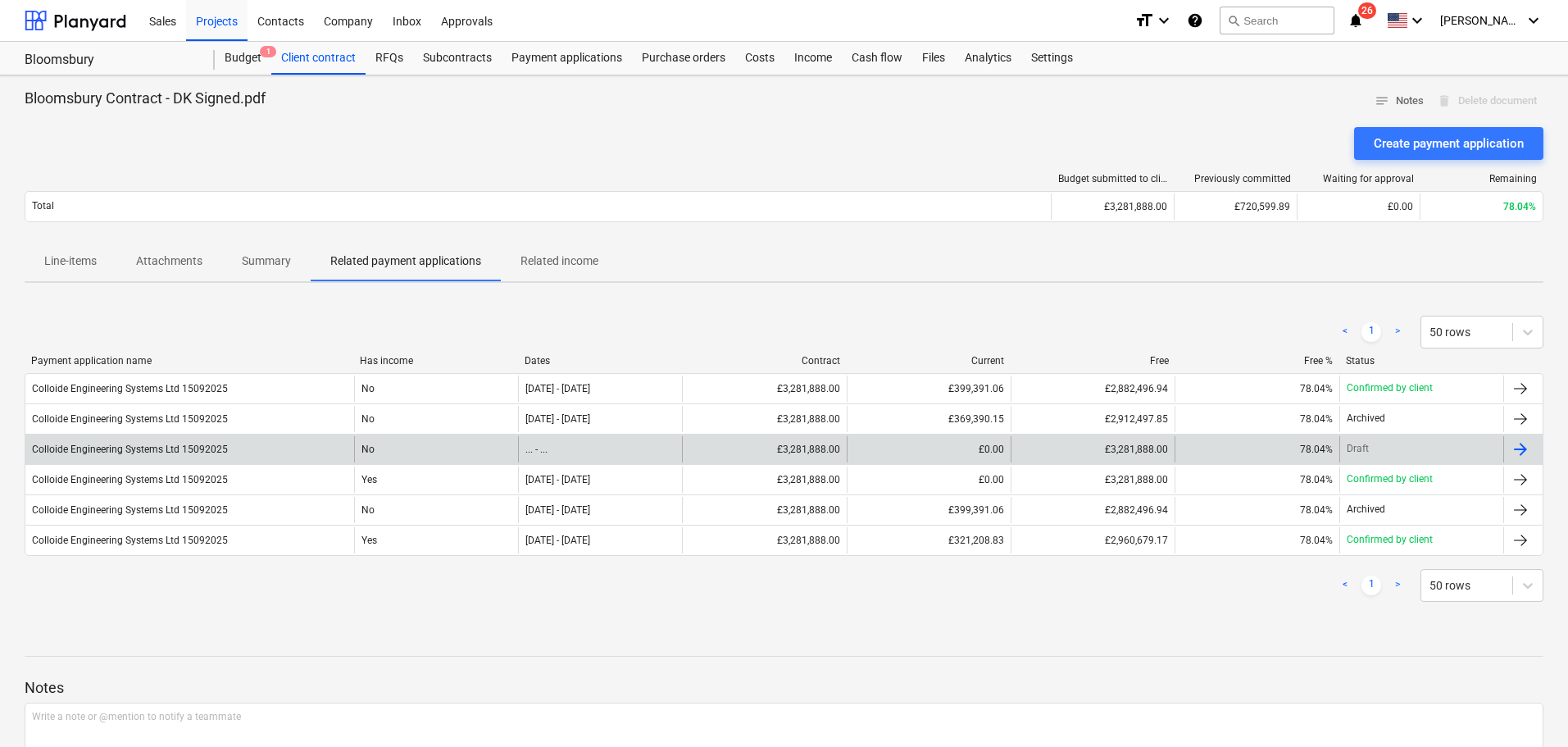
click at [248, 459] on div "Colloide Engineering Systems Ltd 15092025" at bounding box center [189, 449] width 329 height 26
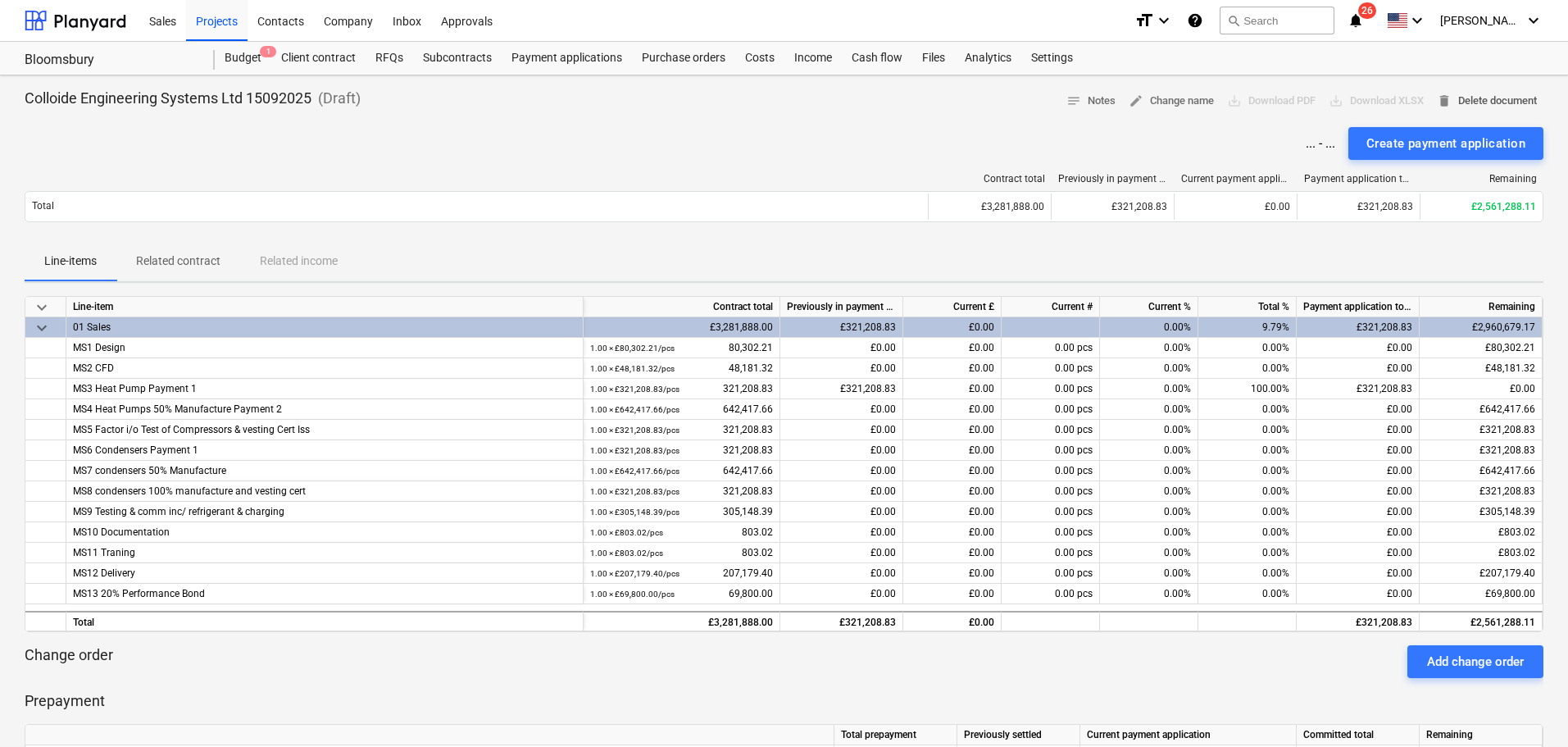
click at [1491, 95] on span "delete Delete document" at bounding box center [1487, 101] width 100 height 19
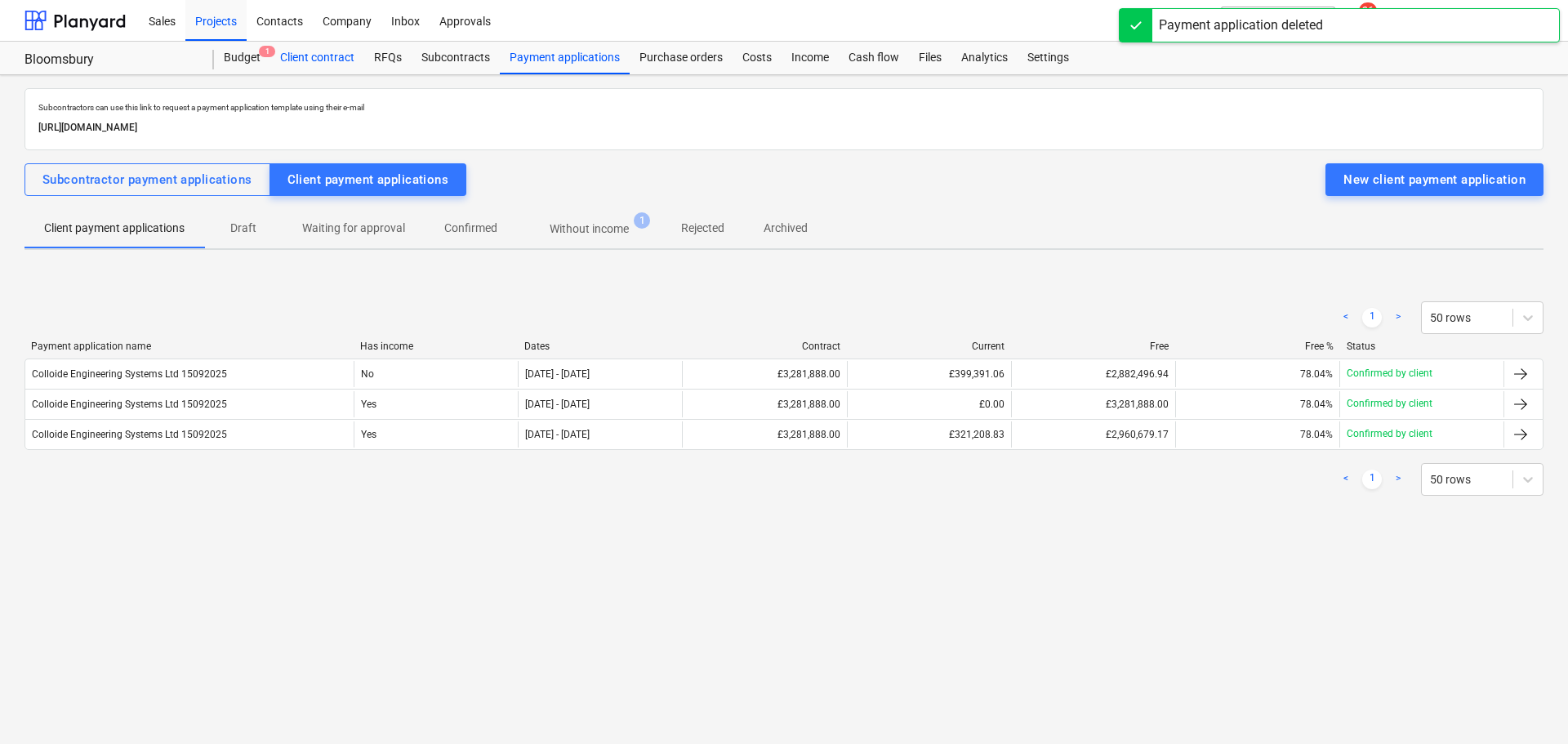
drag, startPoint x: 295, startPoint y: 67, endPoint x: 301, endPoint y: 55, distance: 13.4
click at [295, 67] on div "Client contract" at bounding box center [317, 58] width 94 height 33
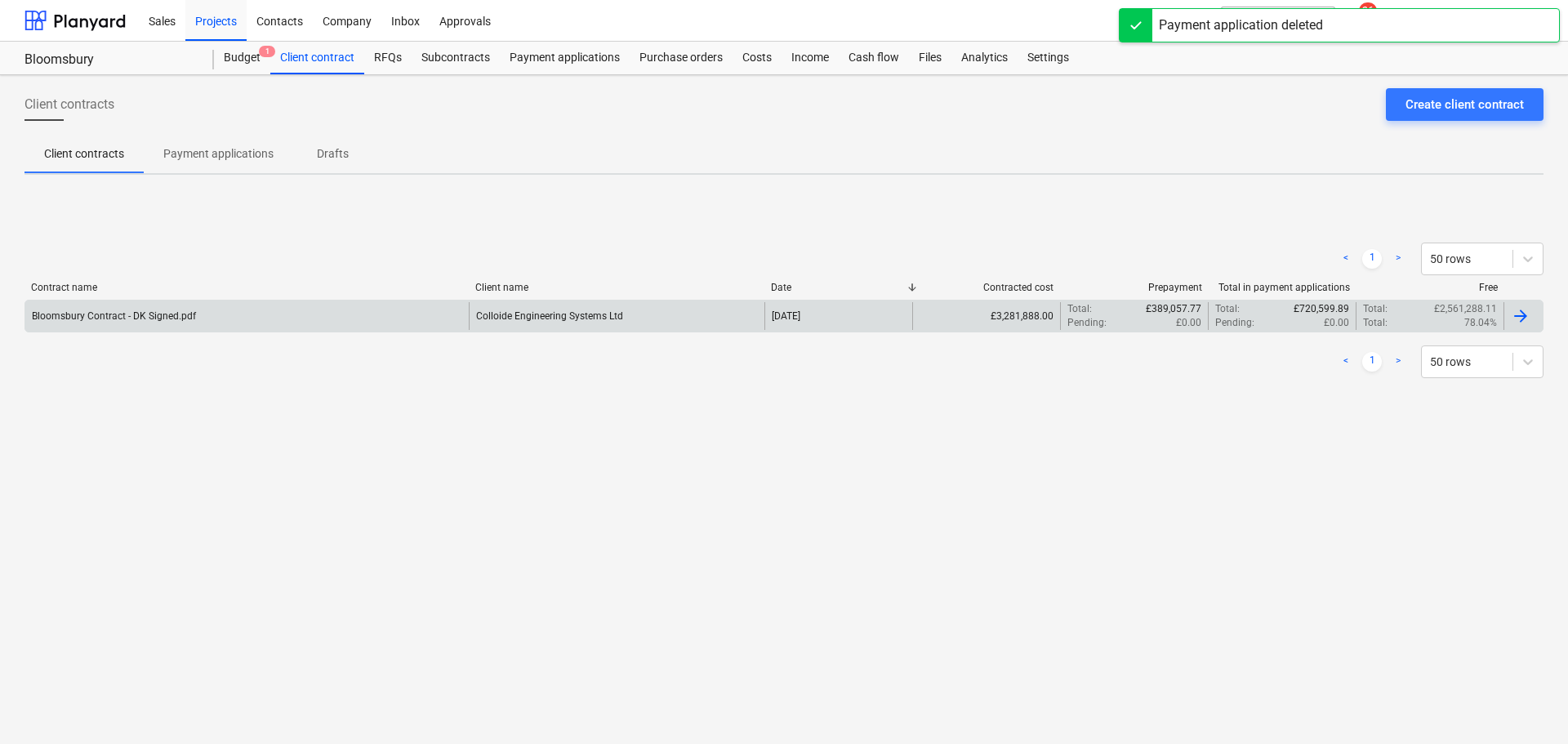
click at [563, 322] on div "Colloide Engineering Systems Ltd" at bounding box center [617, 316] width 296 height 28
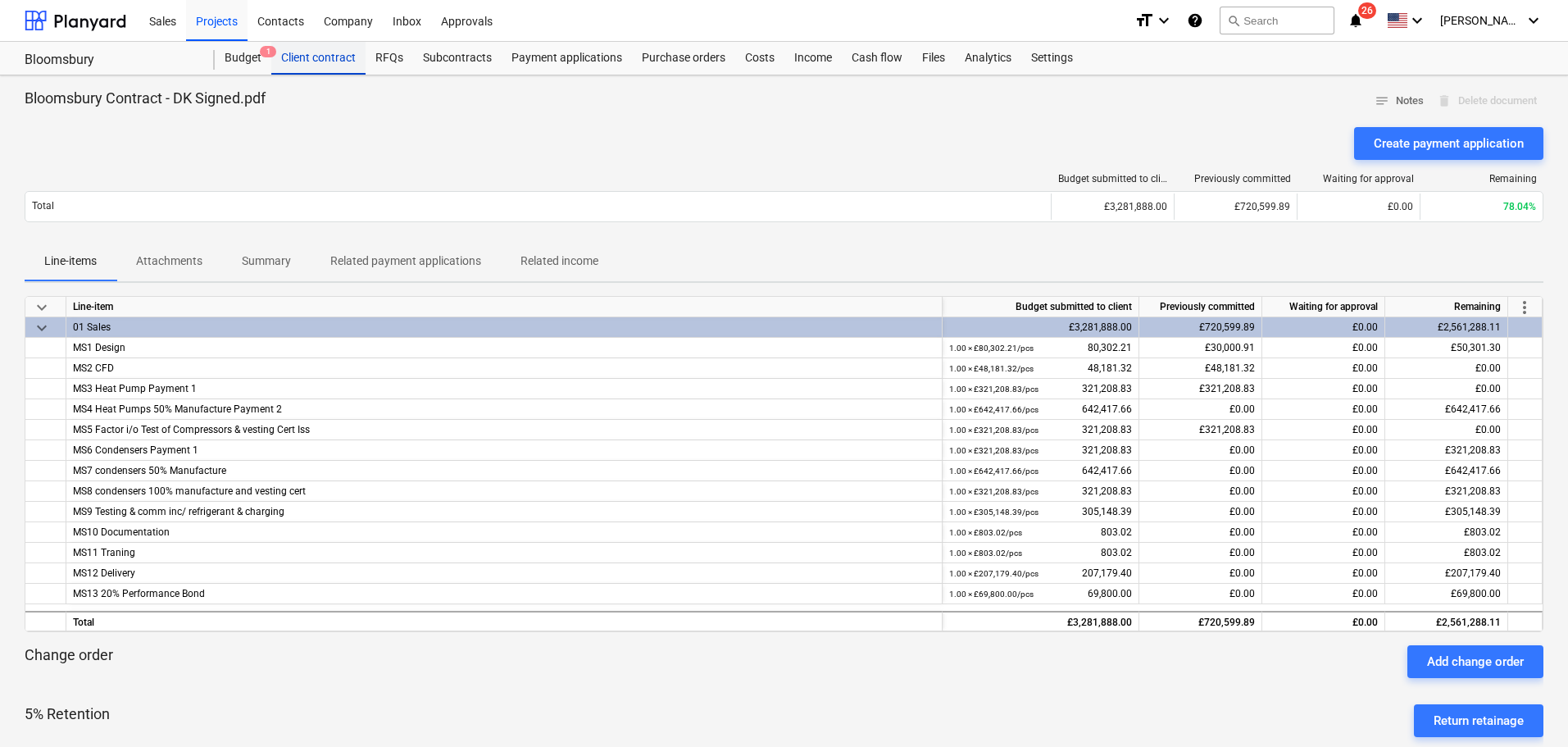
click at [310, 66] on div "Client contract" at bounding box center [318, 58] width 95 height 33
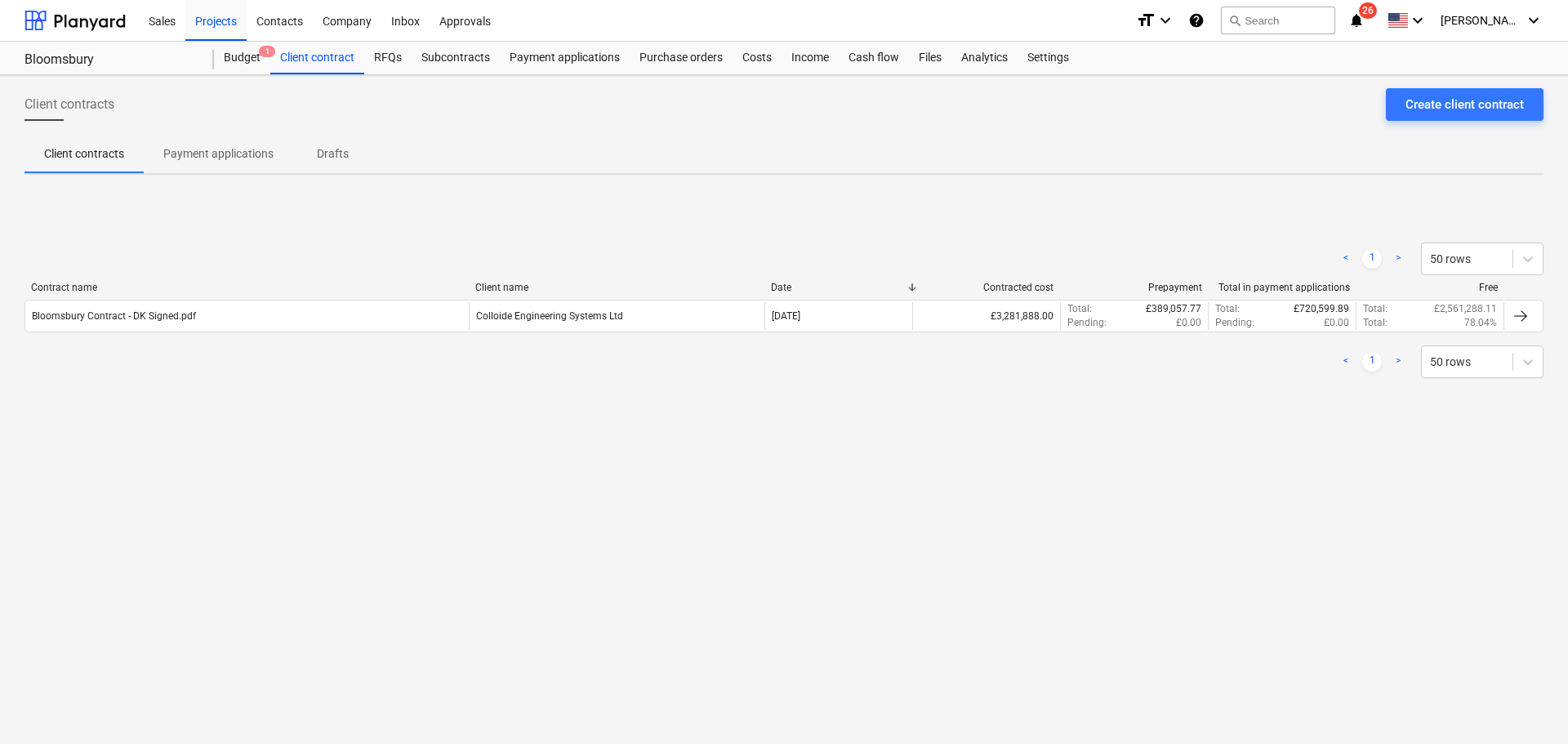
click at [236, 160] on p "Payment applications" at bounding box center [217, 153] width 110 height 17
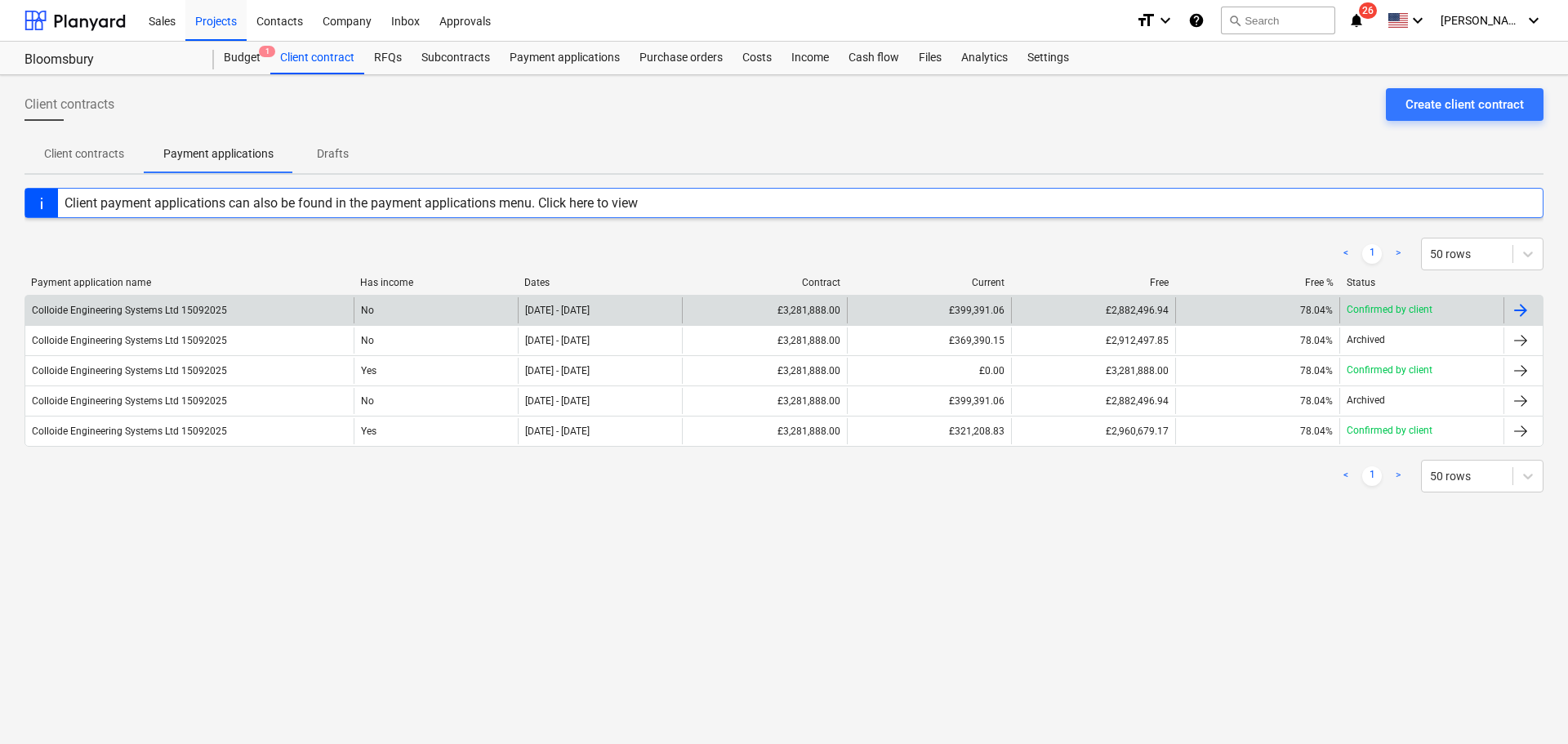
click at [974, 309] on div "£399,391.06" at bounding box center [928, 310] width 164 height 26
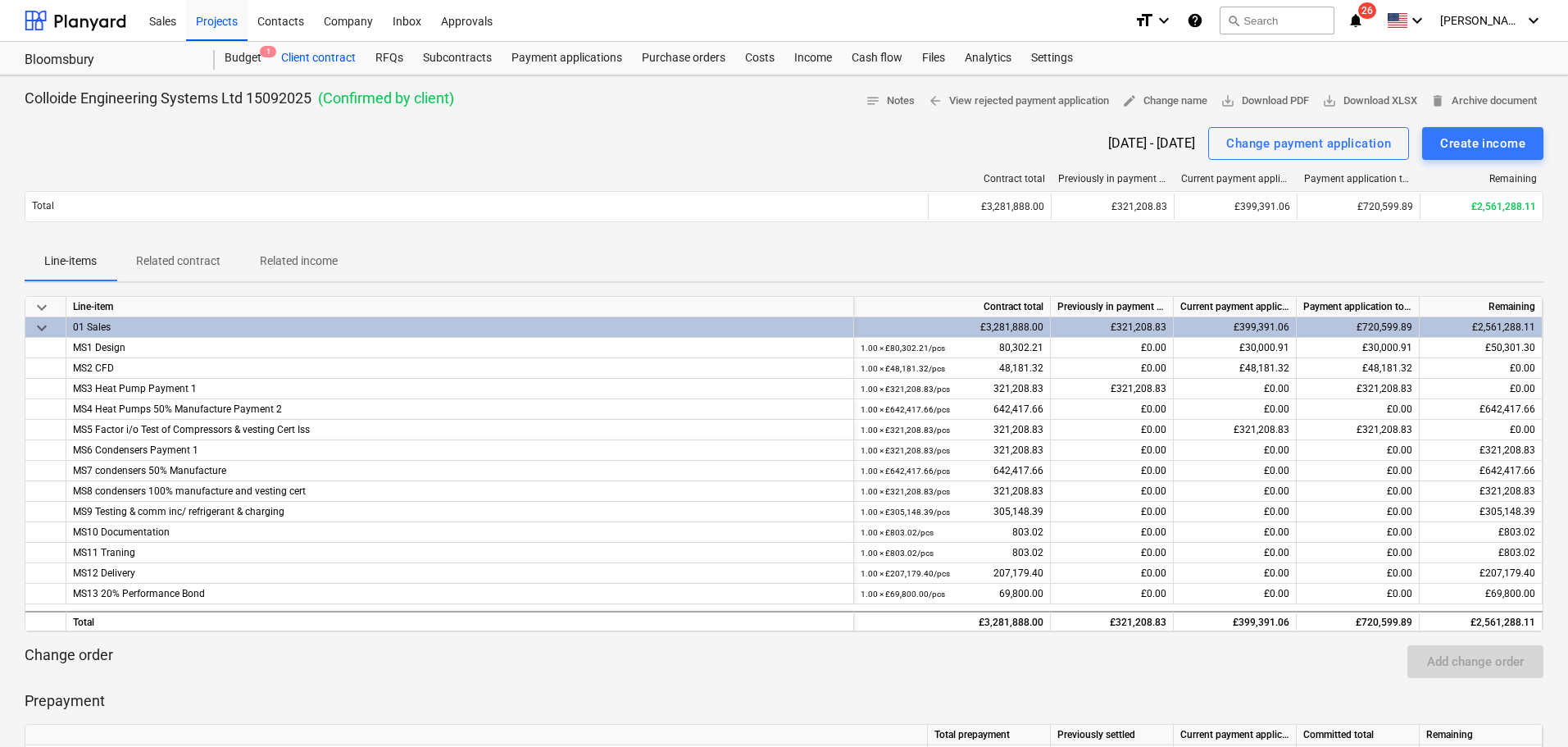
click at [327, 58] on div "Client contract" at bounding box center [318, 58] width 95 height 33
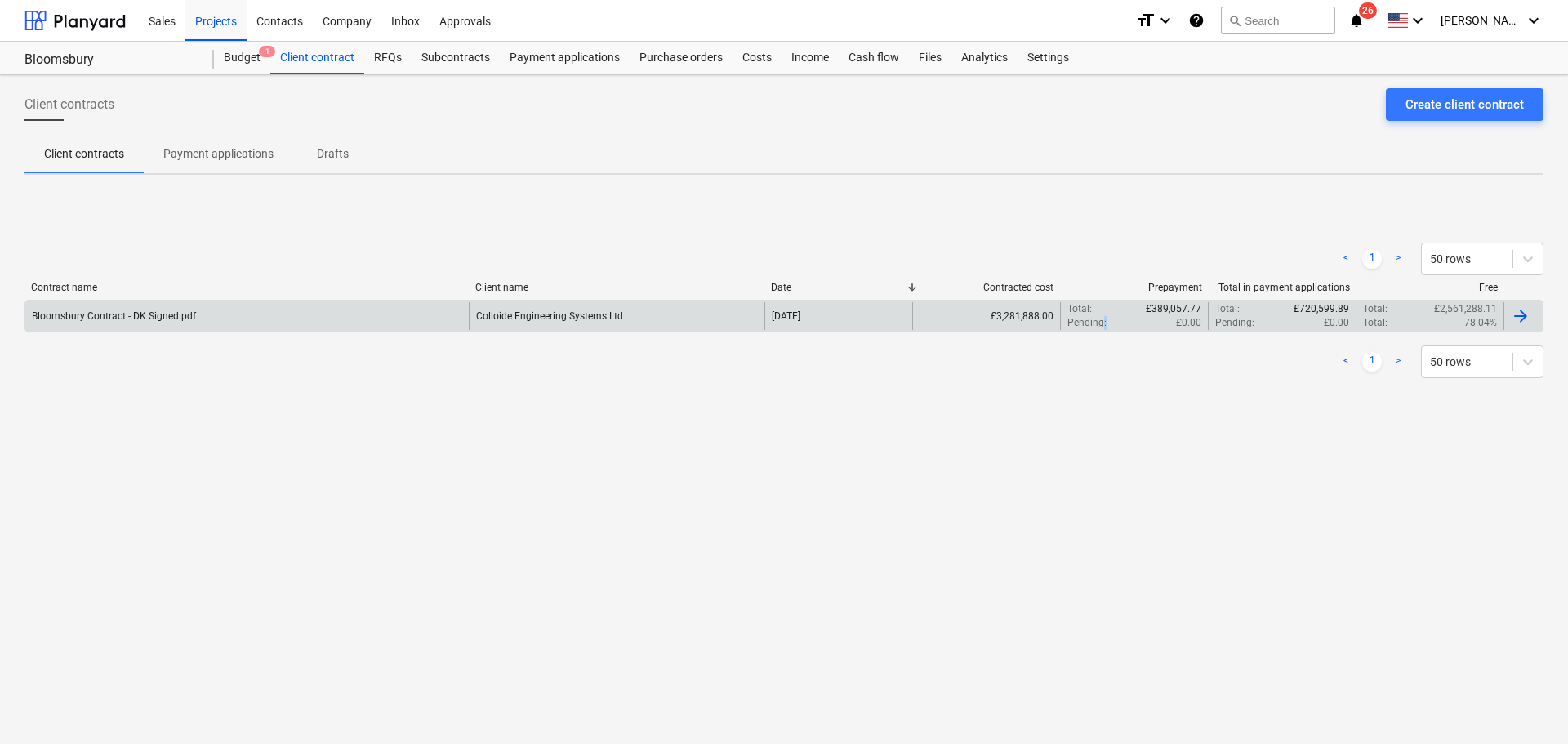
click at [1105, 316] on div "Pending : £0.00" at bounding box center [1134, 323] width 134 height 14
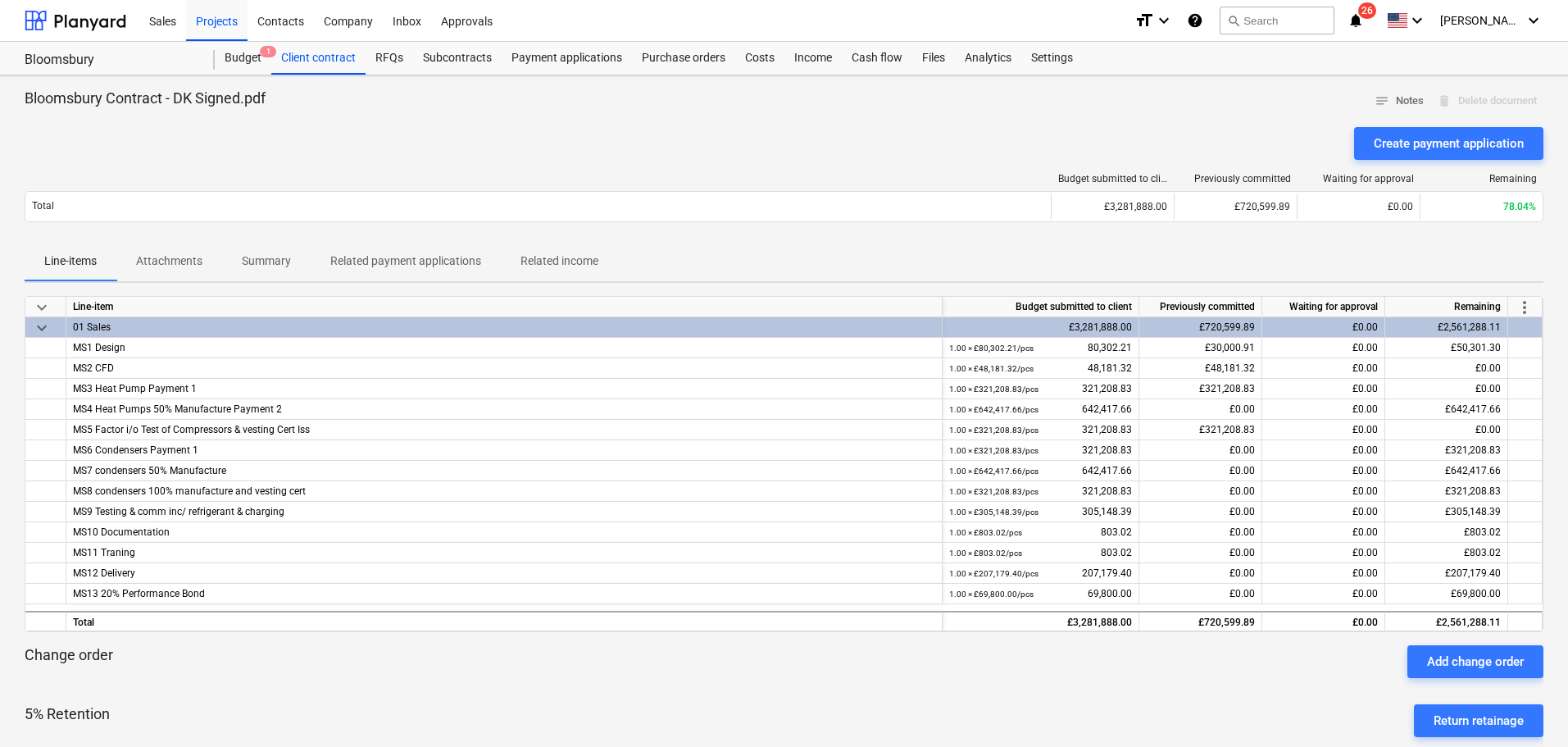
click at [164, 255] on p "Attachments" at bounding box center [169, 260] width 67 height 17
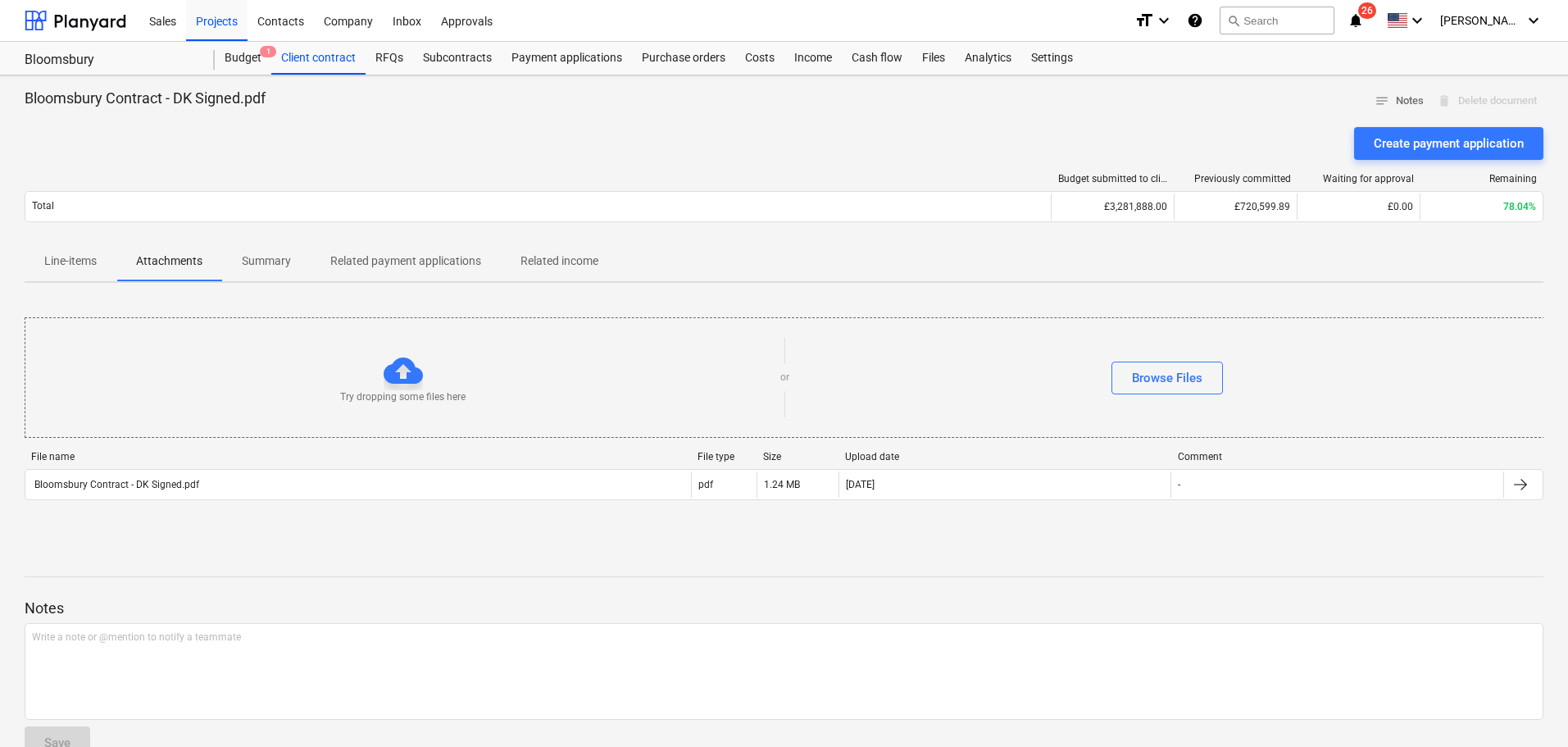
click at [85, 258] on p "Line-items" at bounding box center [70, 260] width 53 height 17
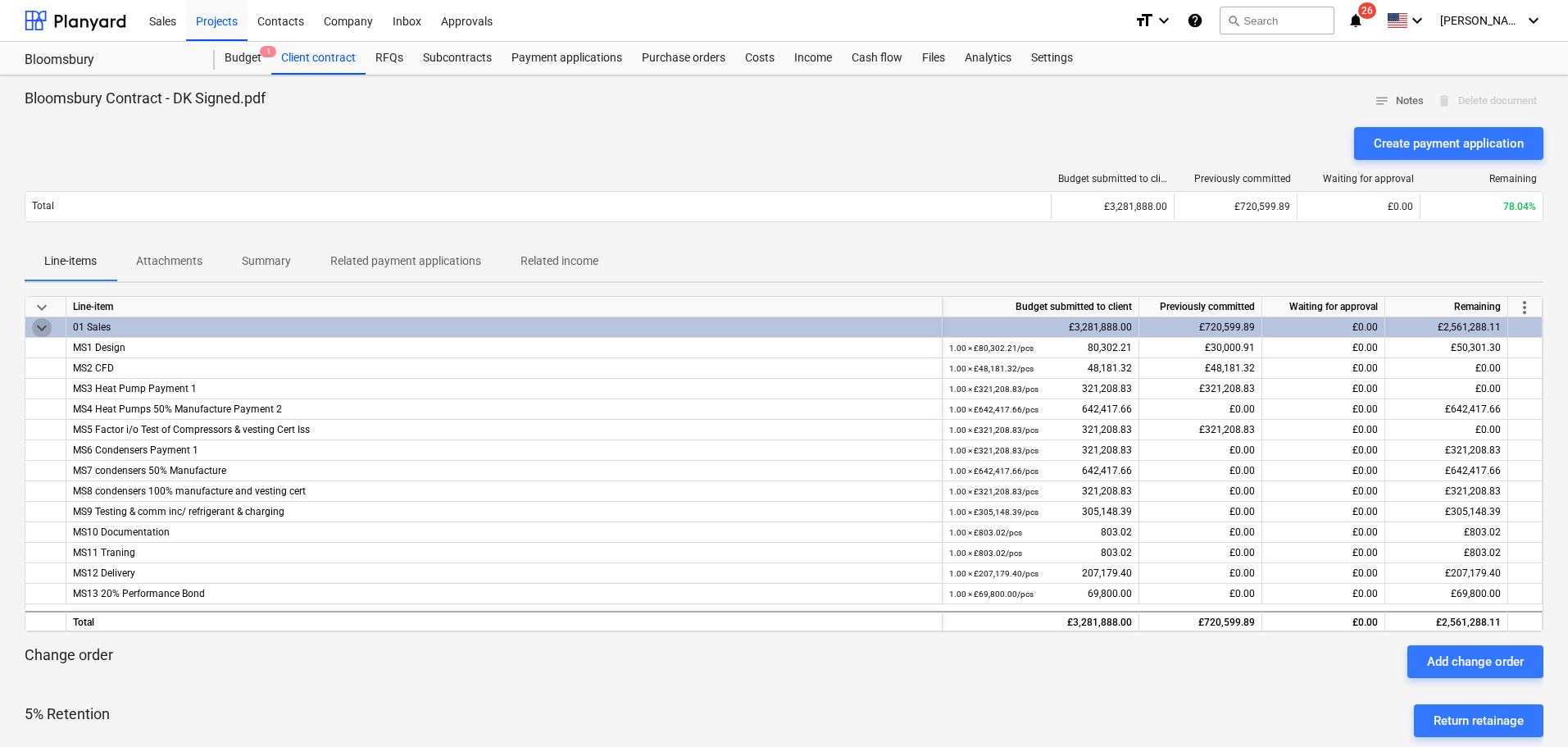
click at [33, 325] on span "keyboard_arrow_down" at bounding box center [42, 328] width 20 height 20
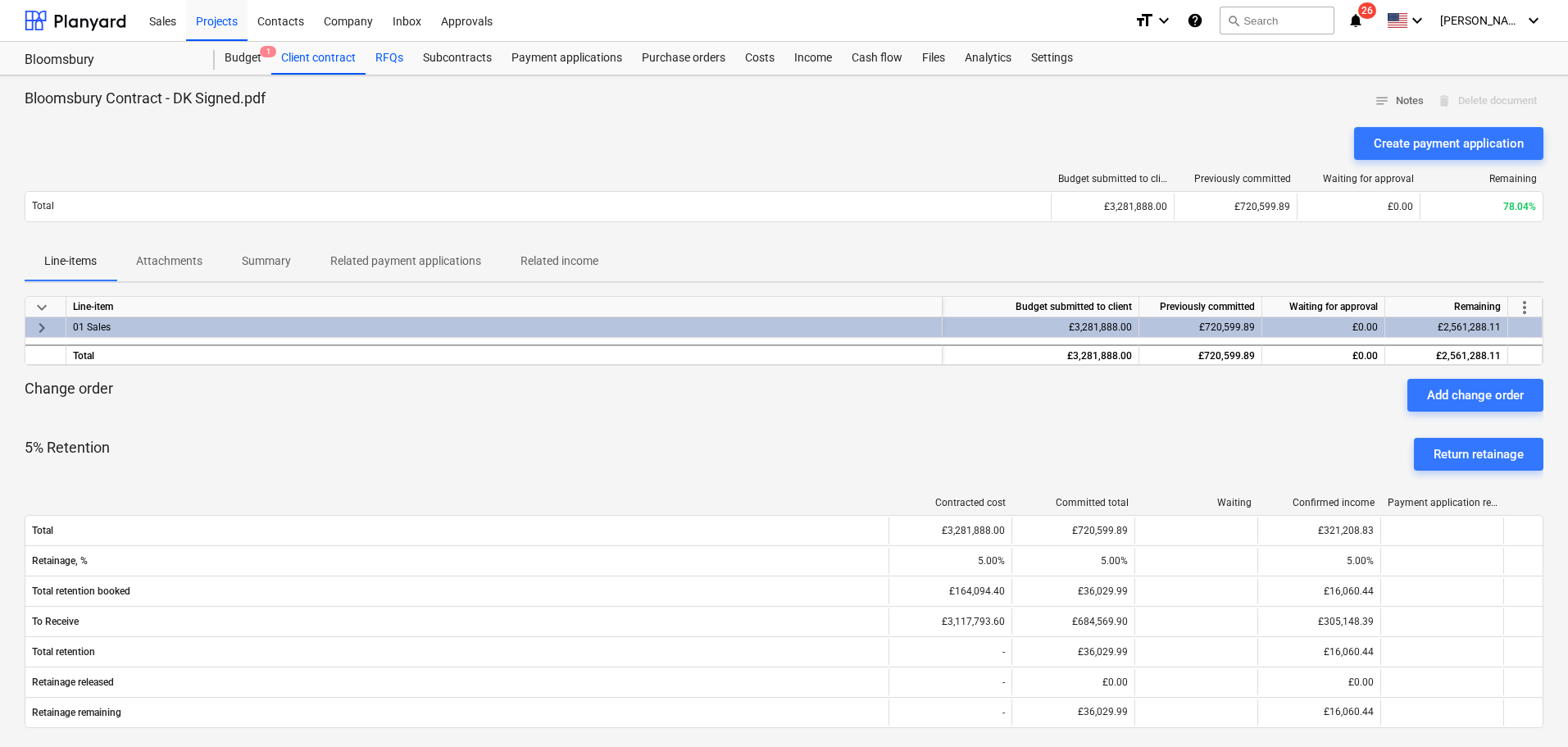
click at [387, 58] on div "RFQs" at bounding box center [390, 58] width 48 height 33
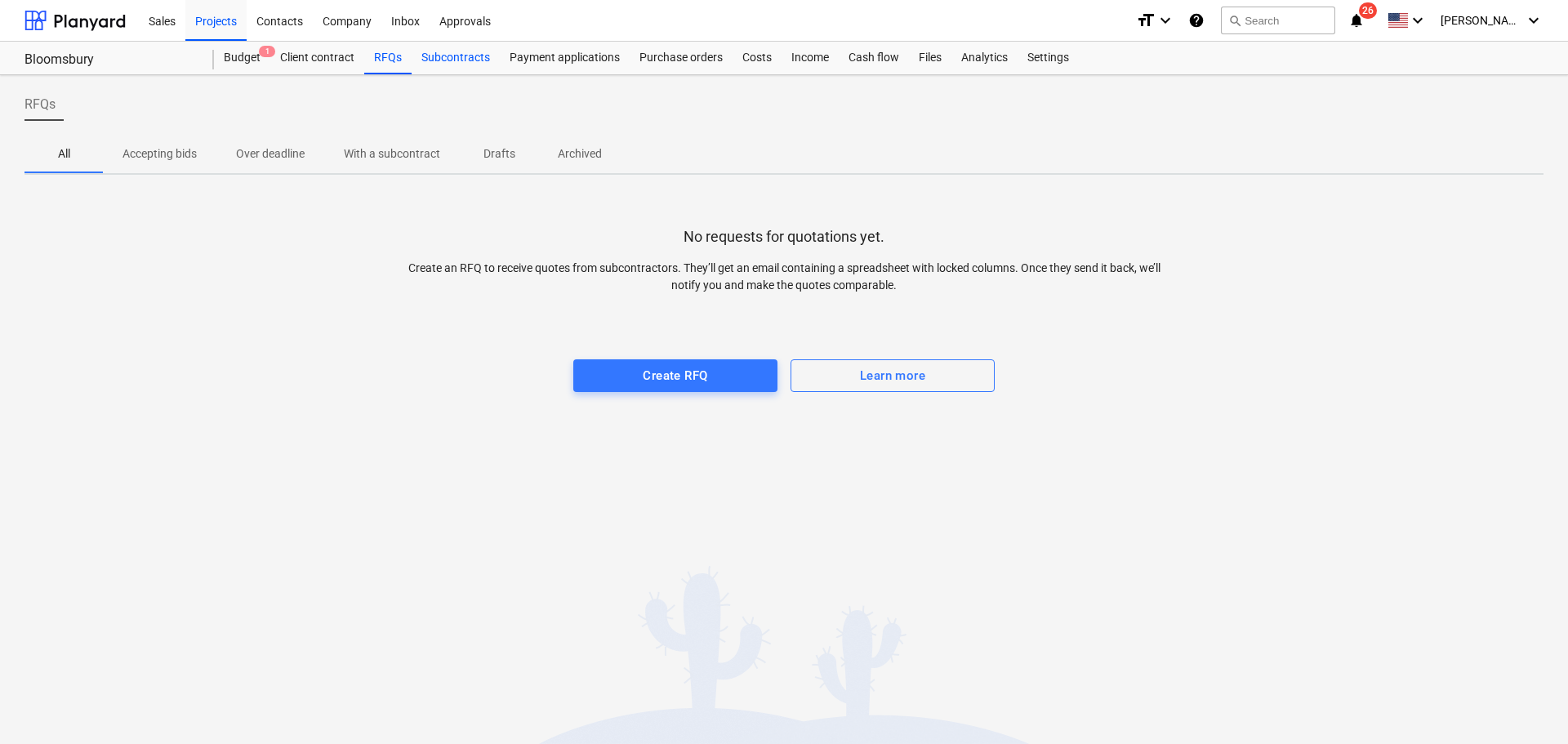
click at [488, 60] on div "Subcontracts" at bounding box center [455, 58] width 88 height 33
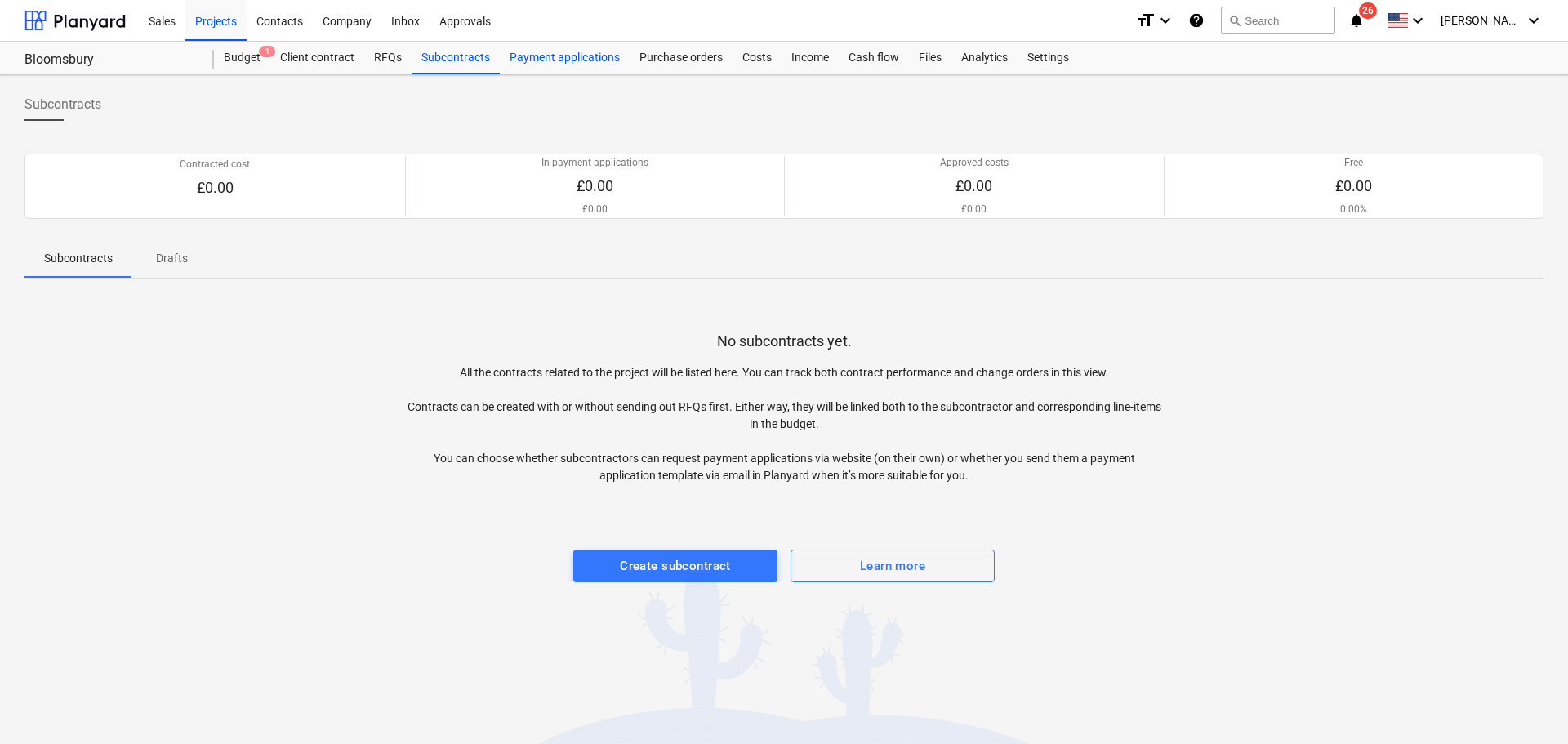
click at [589, 56] on div "Payment applications" at bounding box center [564, 58] width 130 height 33
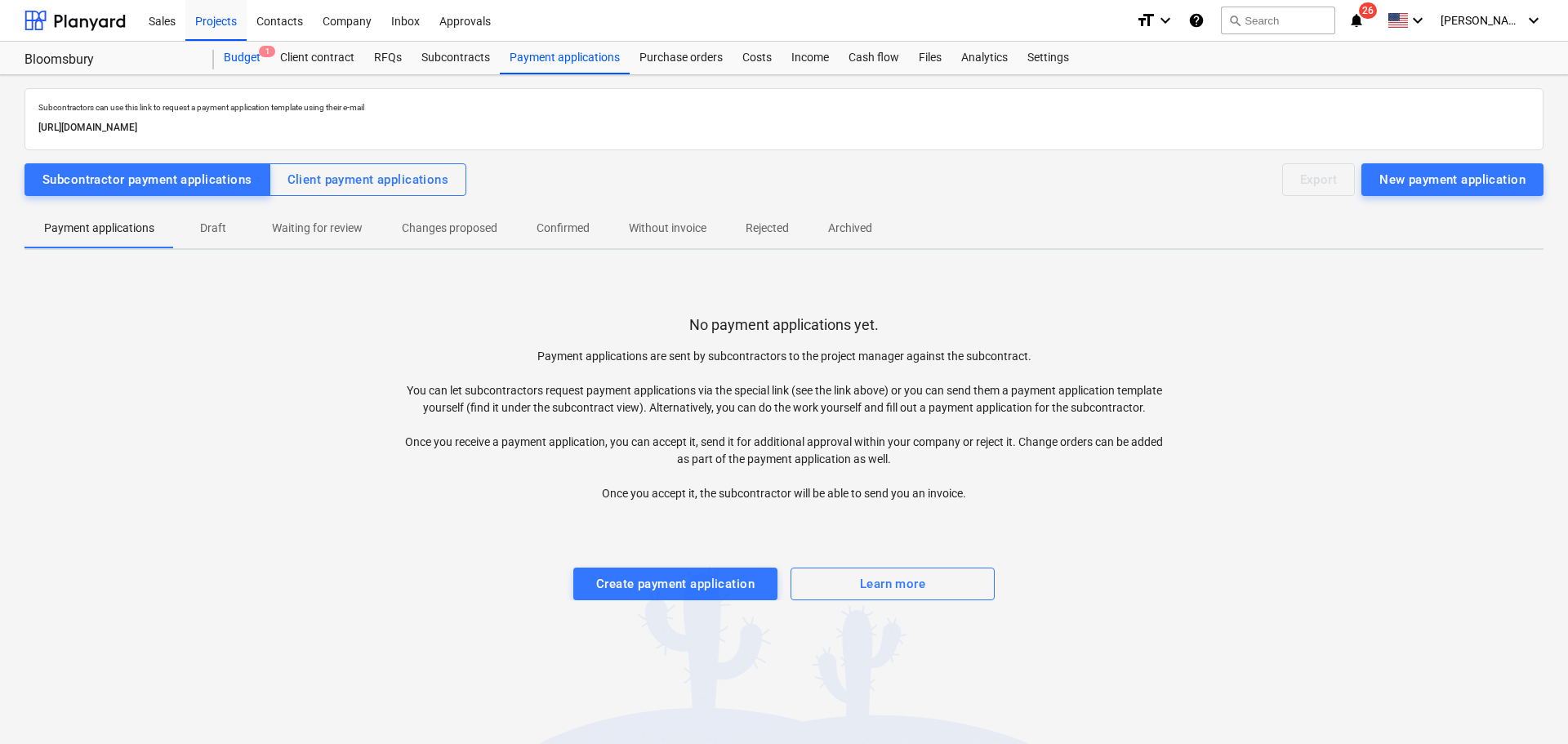
click at [254, 51] on div "Budget 1" at bounding box center [241, 58] width 57 height 33
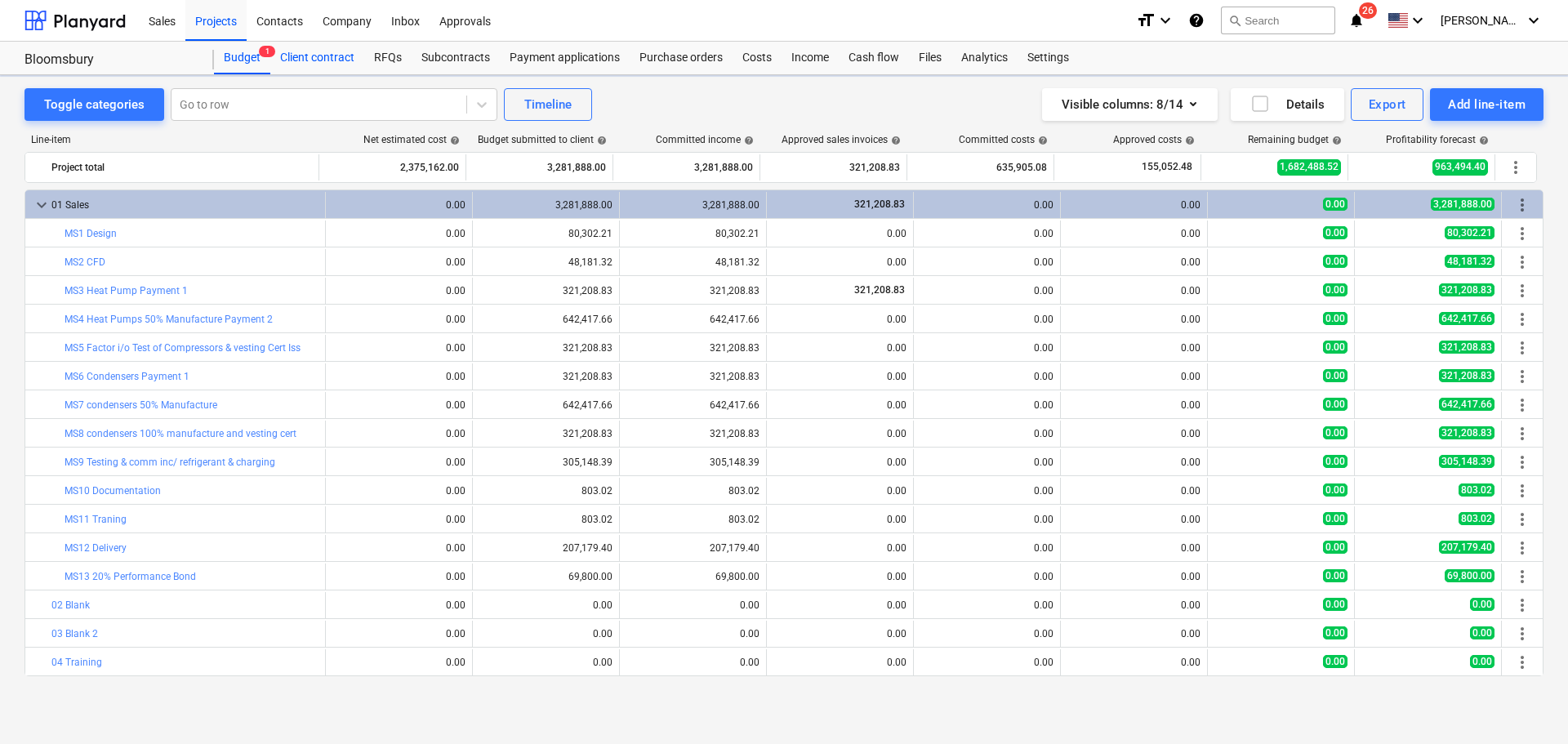
click at [303, 55] on div "Client contract" at bounding box center [317, 58] width 94 height 33
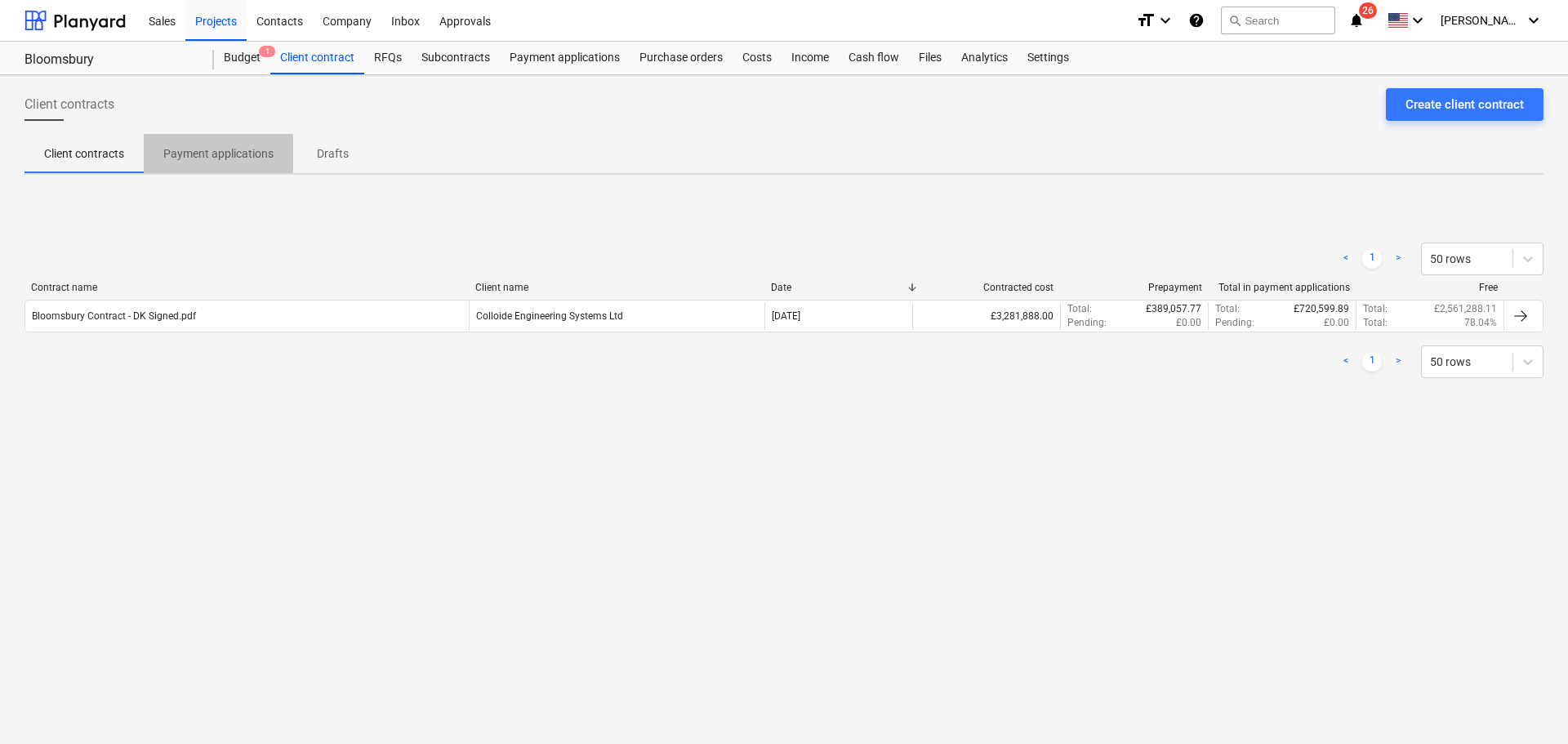
click at [192, 164] on span "Payment applications" at bounding box center [218, 153] width 149 height 27
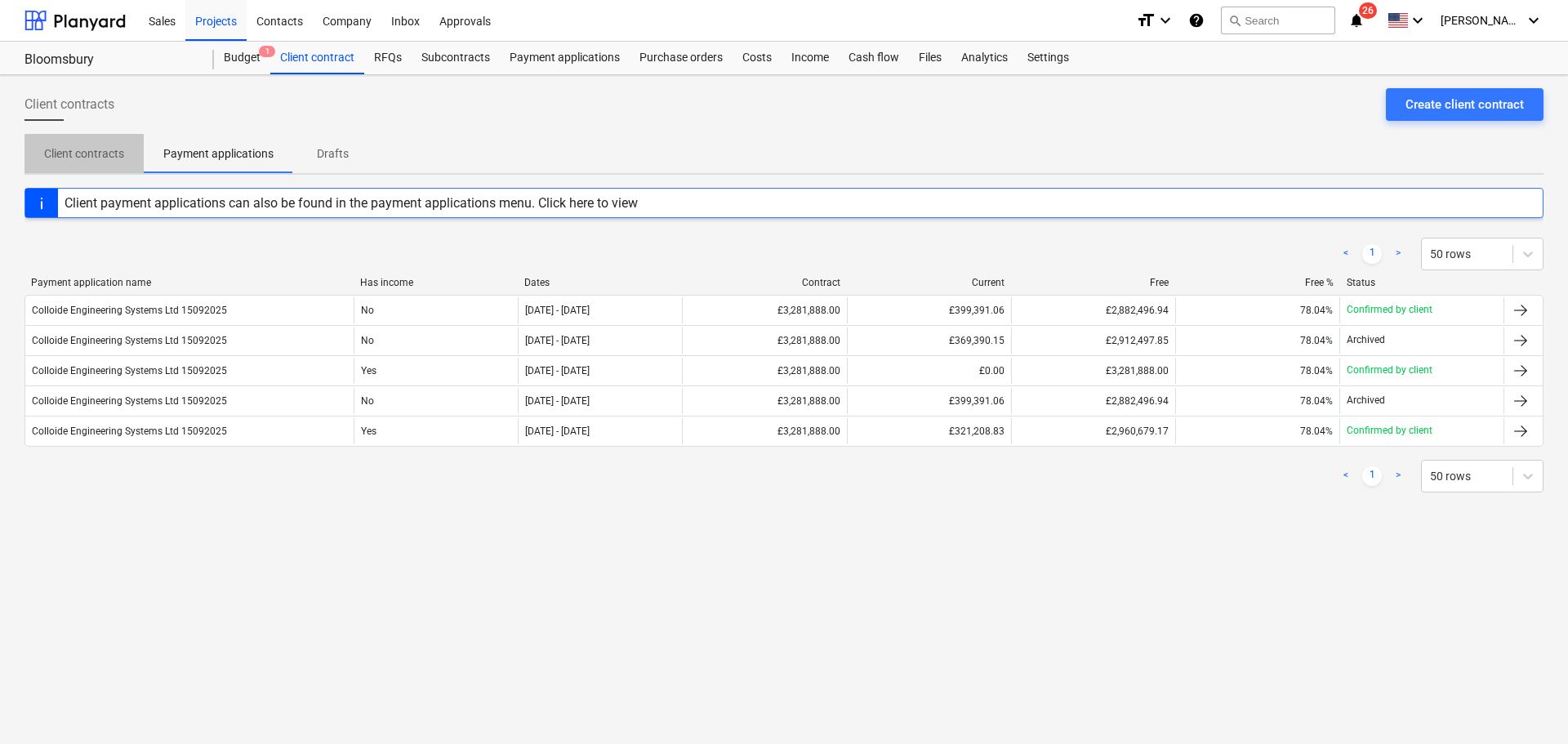
click at [125, 154] on span "Client contracts" at bounding box center [84, 153] width 119 height 27
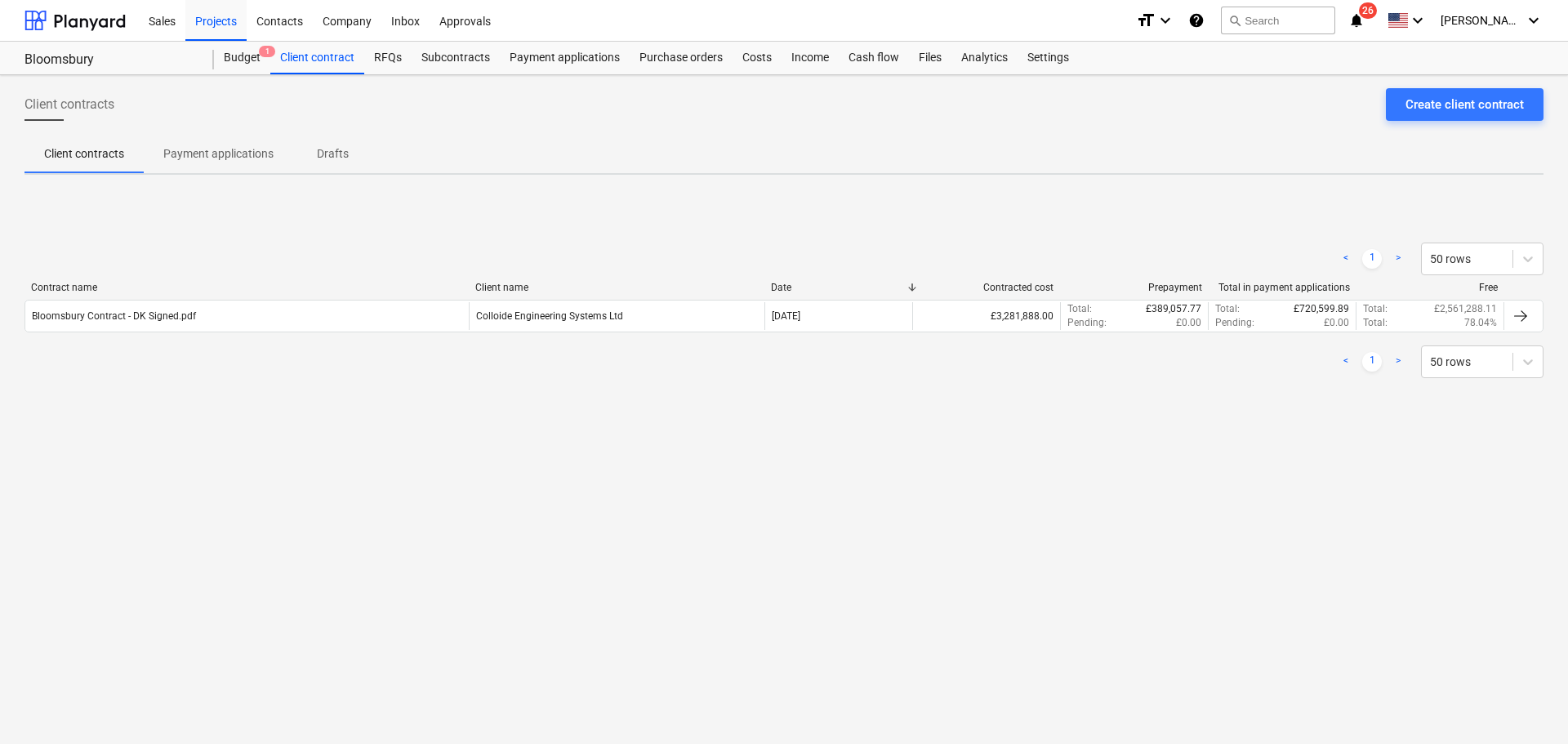
click at [455, 292] on div at bounding box center [469, 288] width 30 height 12
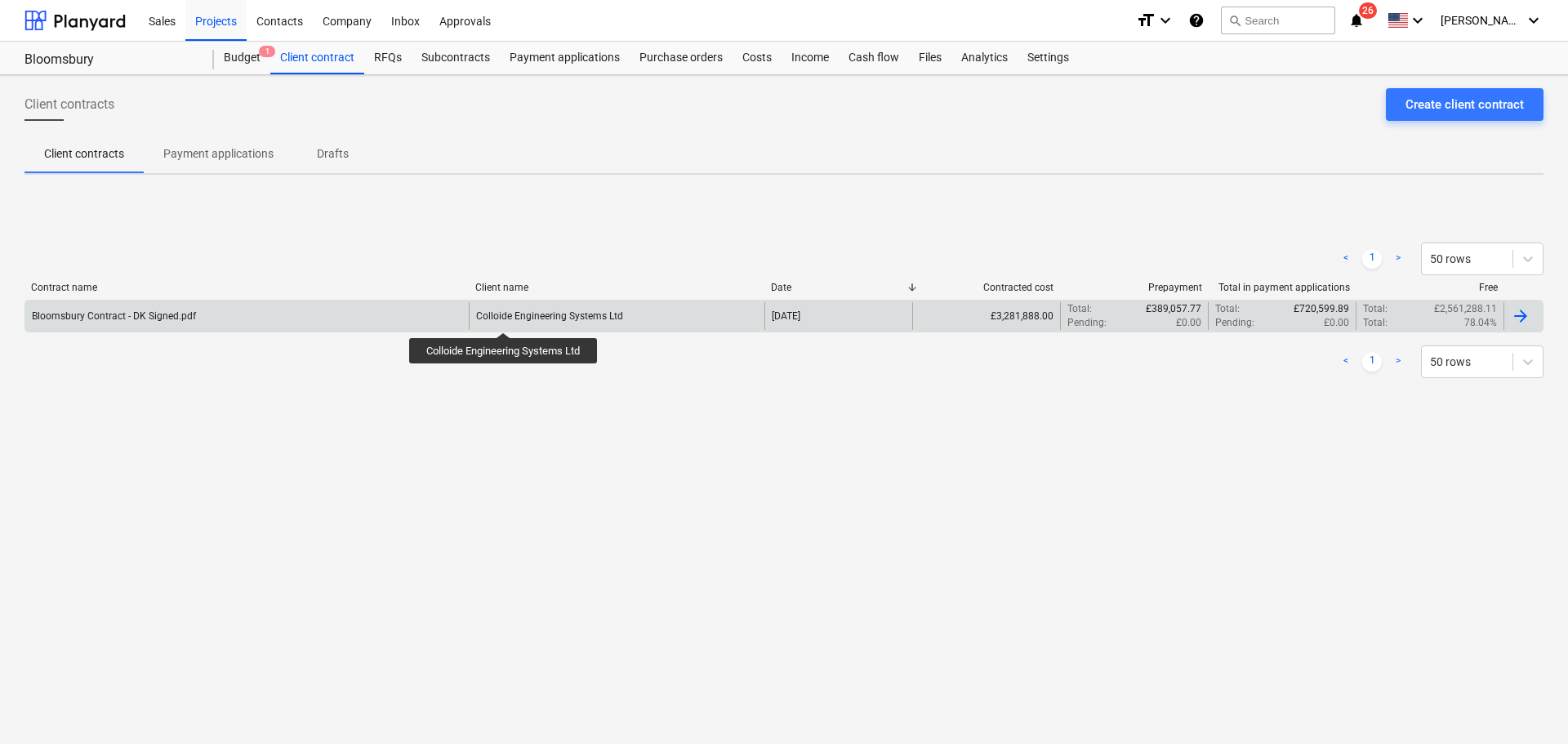
click at [505, 318] on div "Colloide Engineering Systems Ltd" at bounding box center [549, 316] width 147 height 12
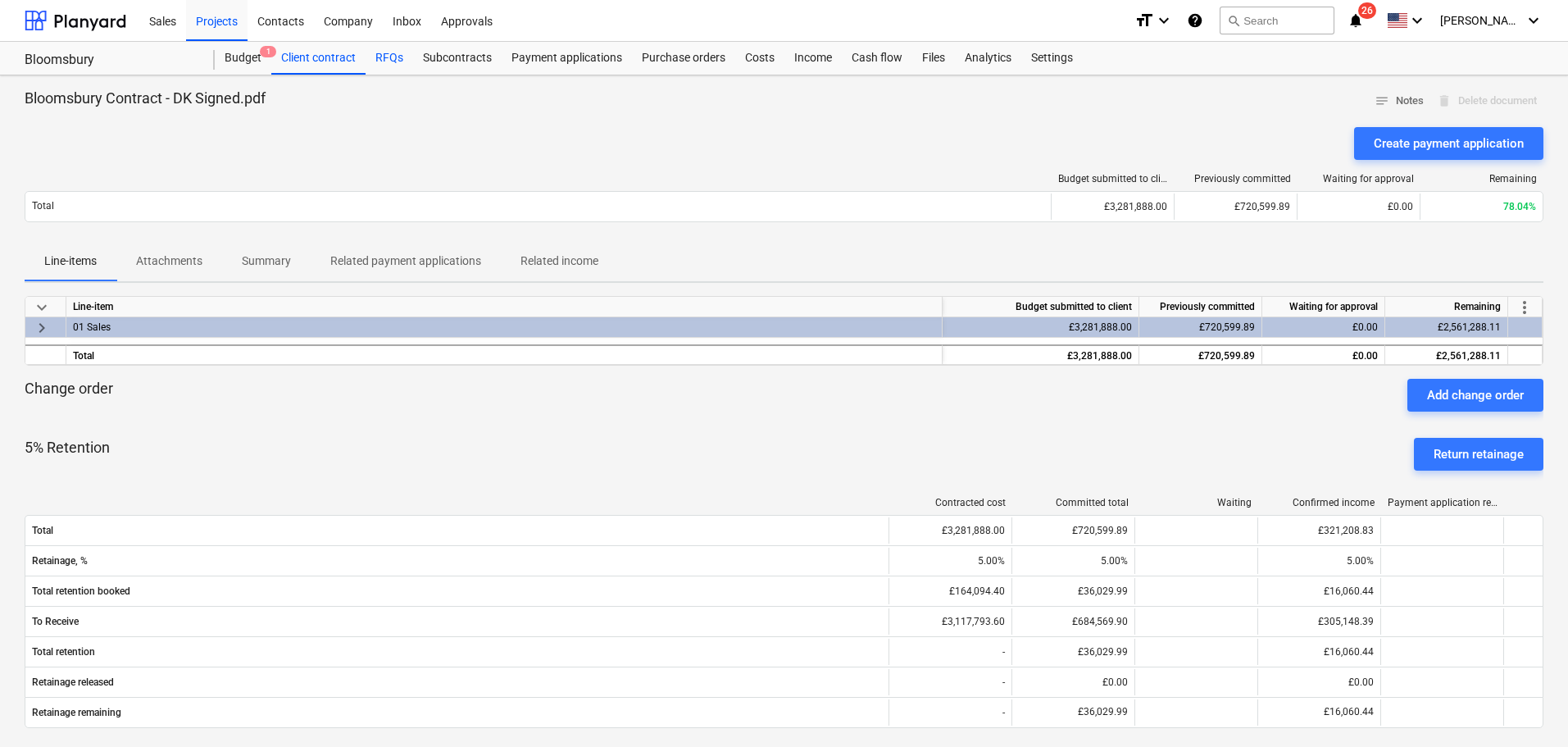
click at [390, 54] on div "RFQs" at bounding box center [390, 58] width 48 height 33
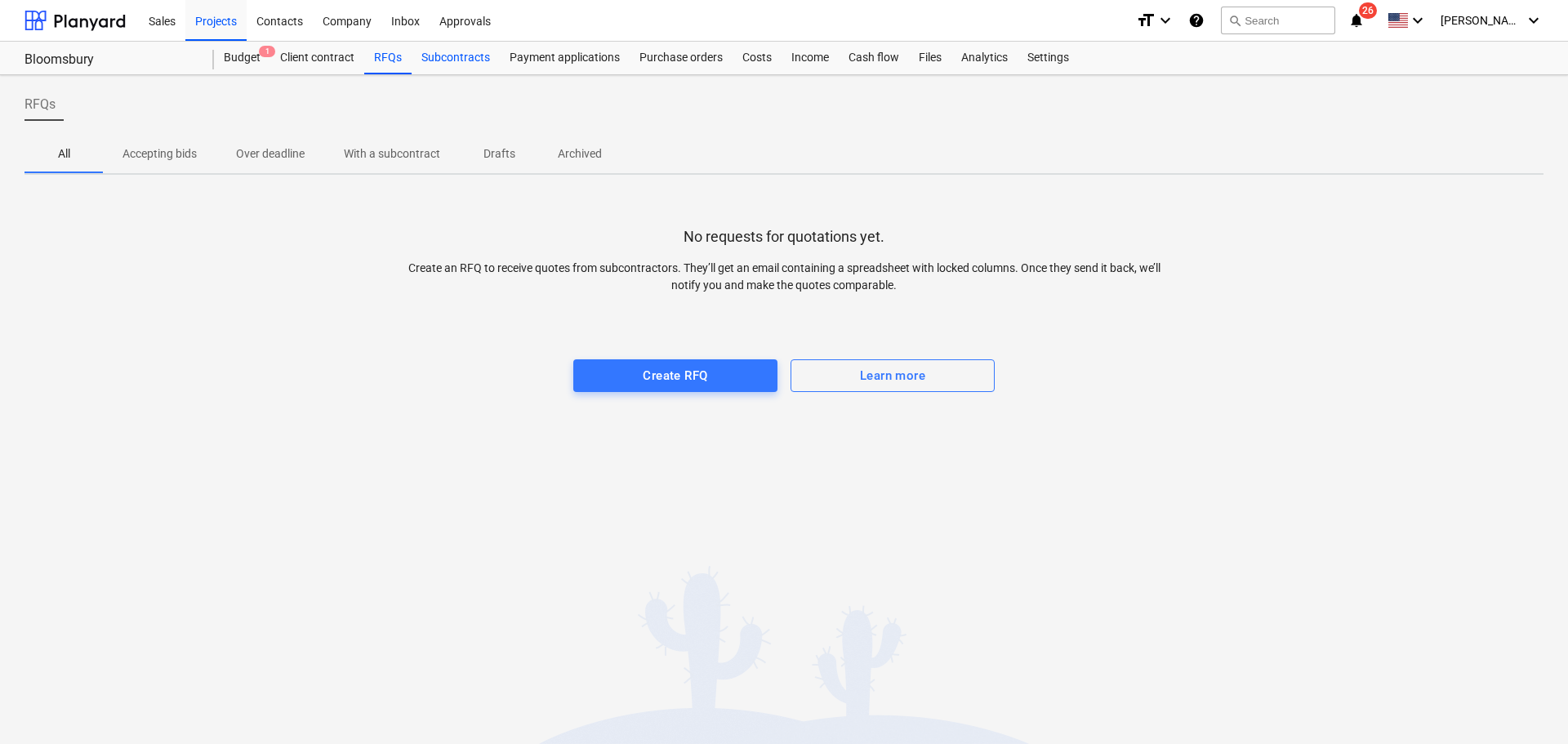
click at [475, 56] on div "Subcontracts" at bounding box center [455, 58] width 88 height 33
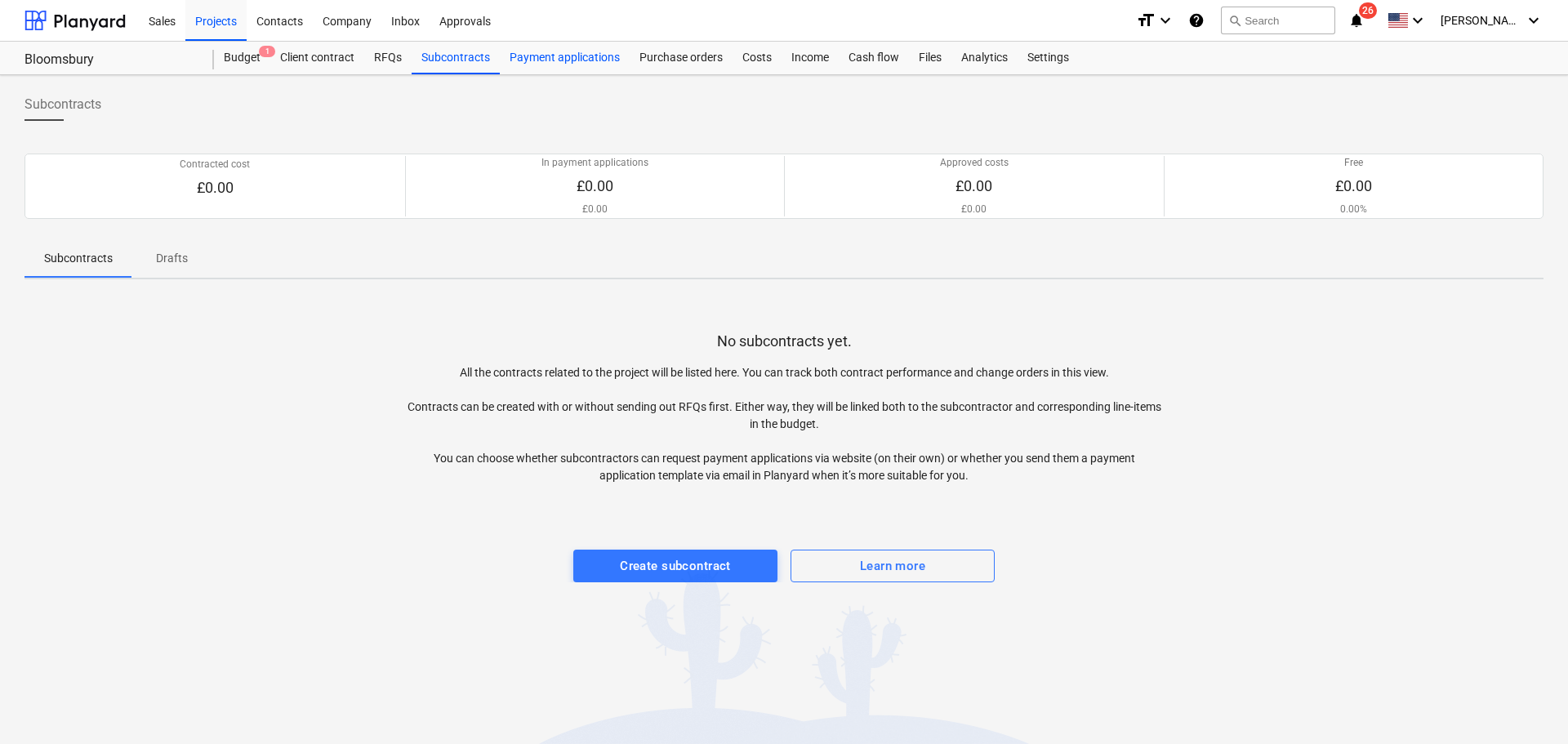
click at [574, 60] on div "Payment applications" at bounding box center [564, 58] width 130 height 33
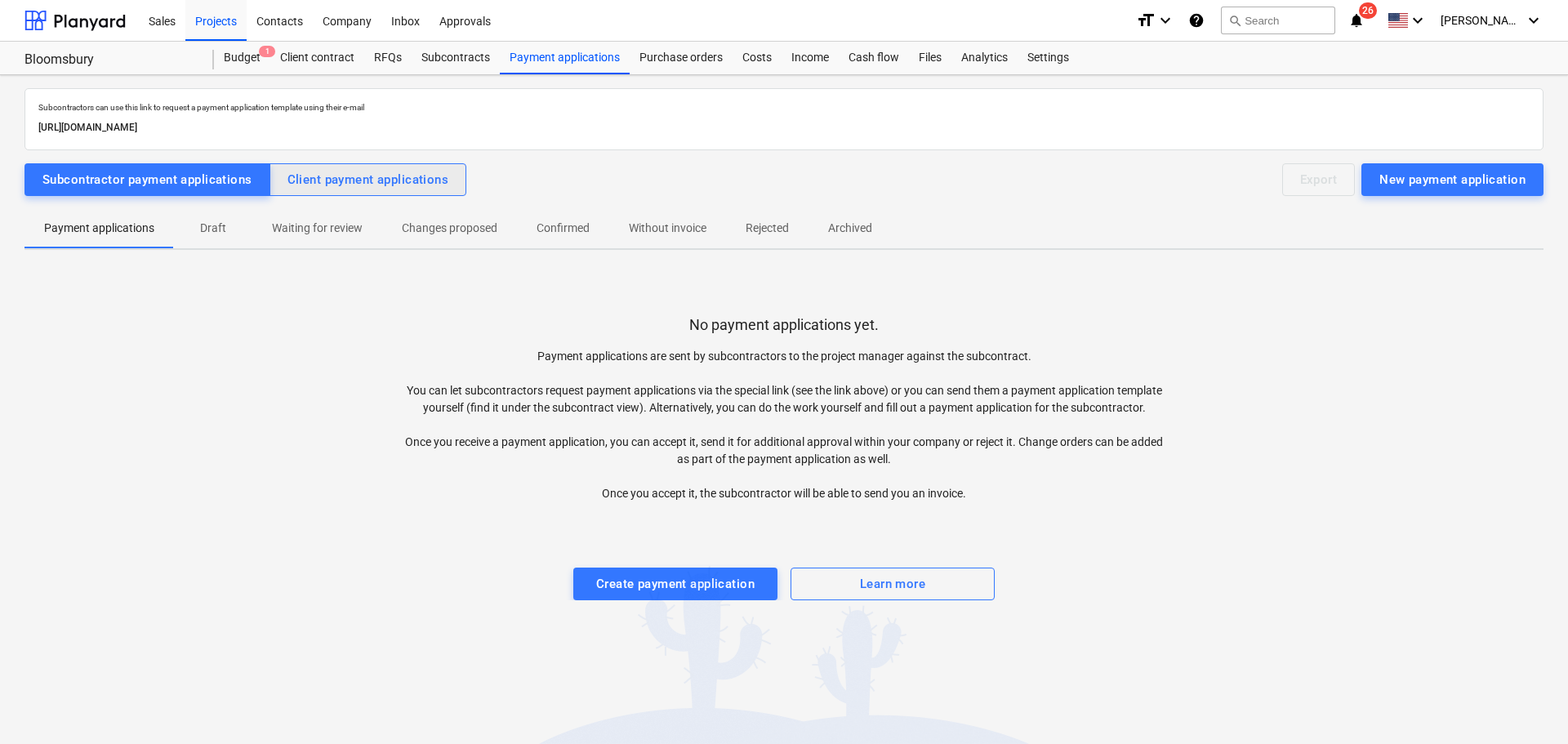
click at [351, 175] on div "Client payment applications" at bounding box center [367, 179] width 162 height 21
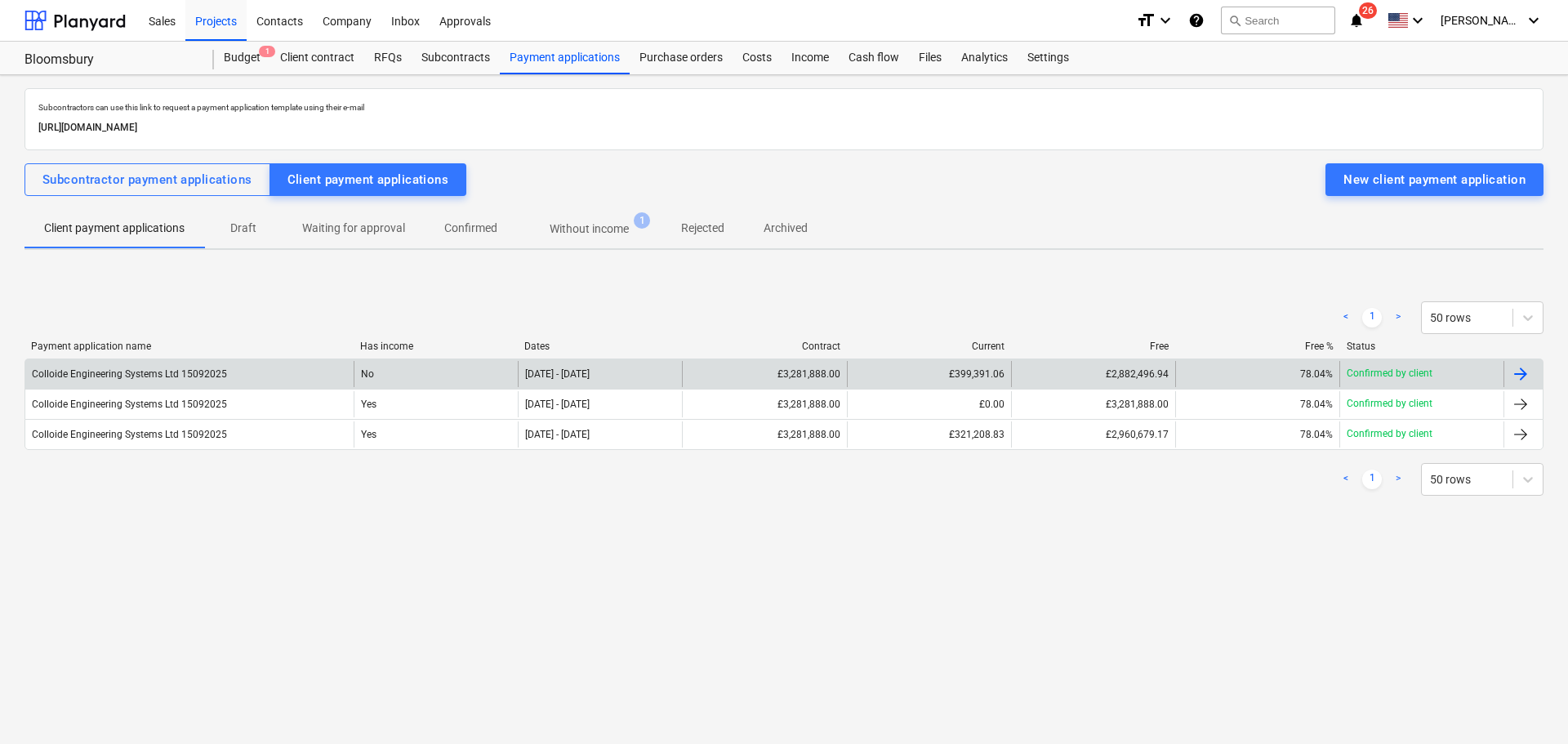
click at [459, 377] on div "No" at bounding box center [435, 373] width 164 height 26
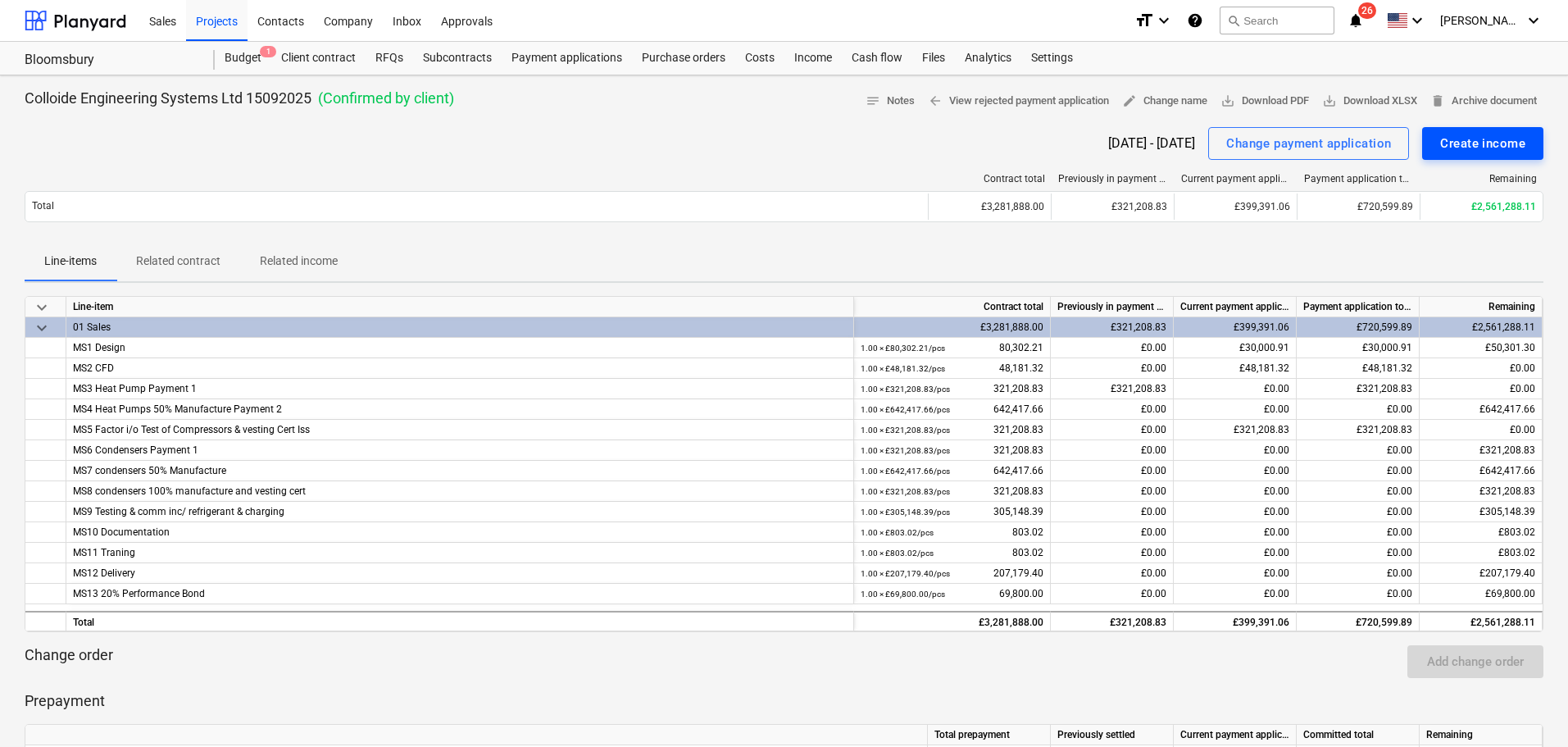
click at [1479, 146] on div "Create income" at bounding box center [1483, 143] width 86 height 21
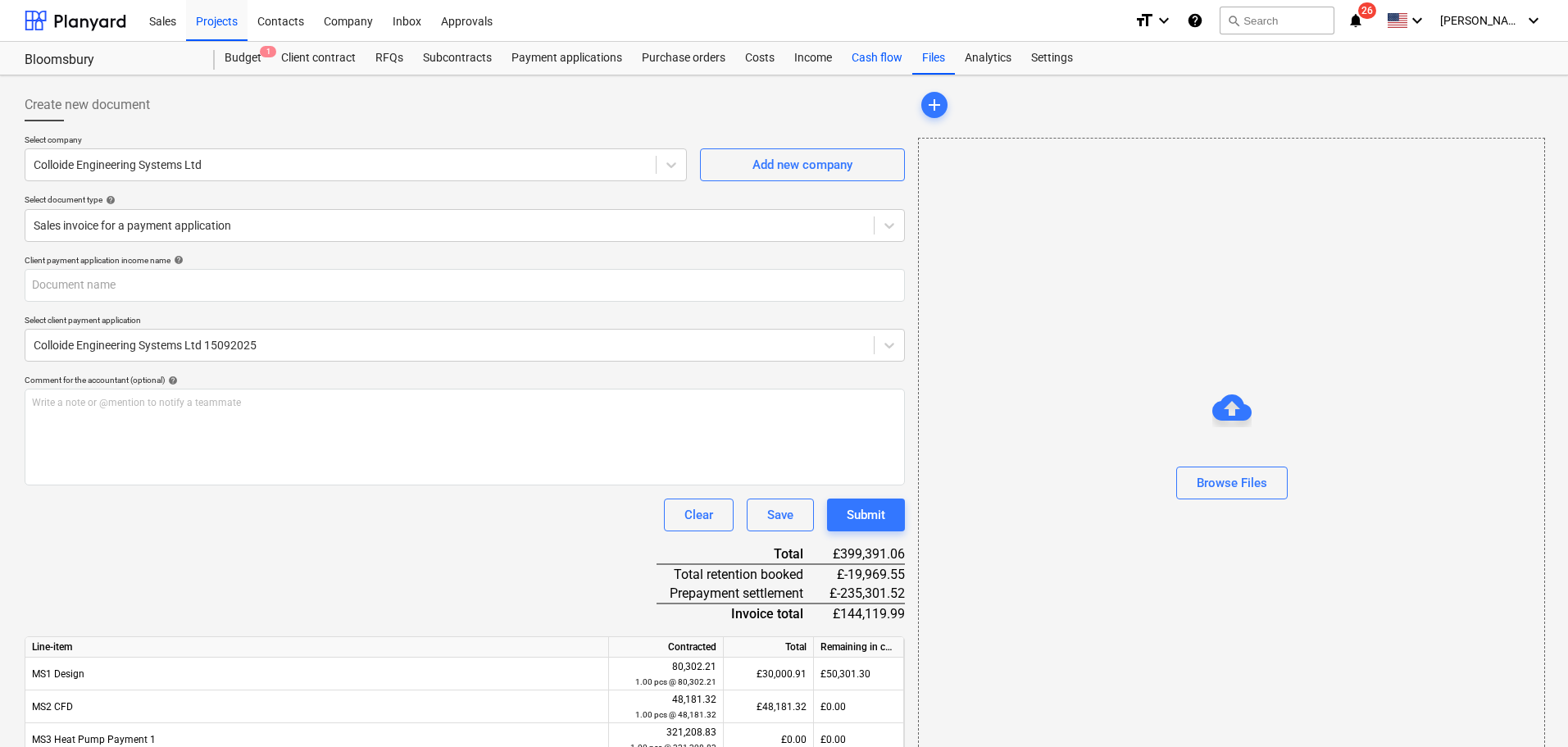
click at [861, 51] on div "Cash flow" at bounding box center [877, 58] width 71 height 33
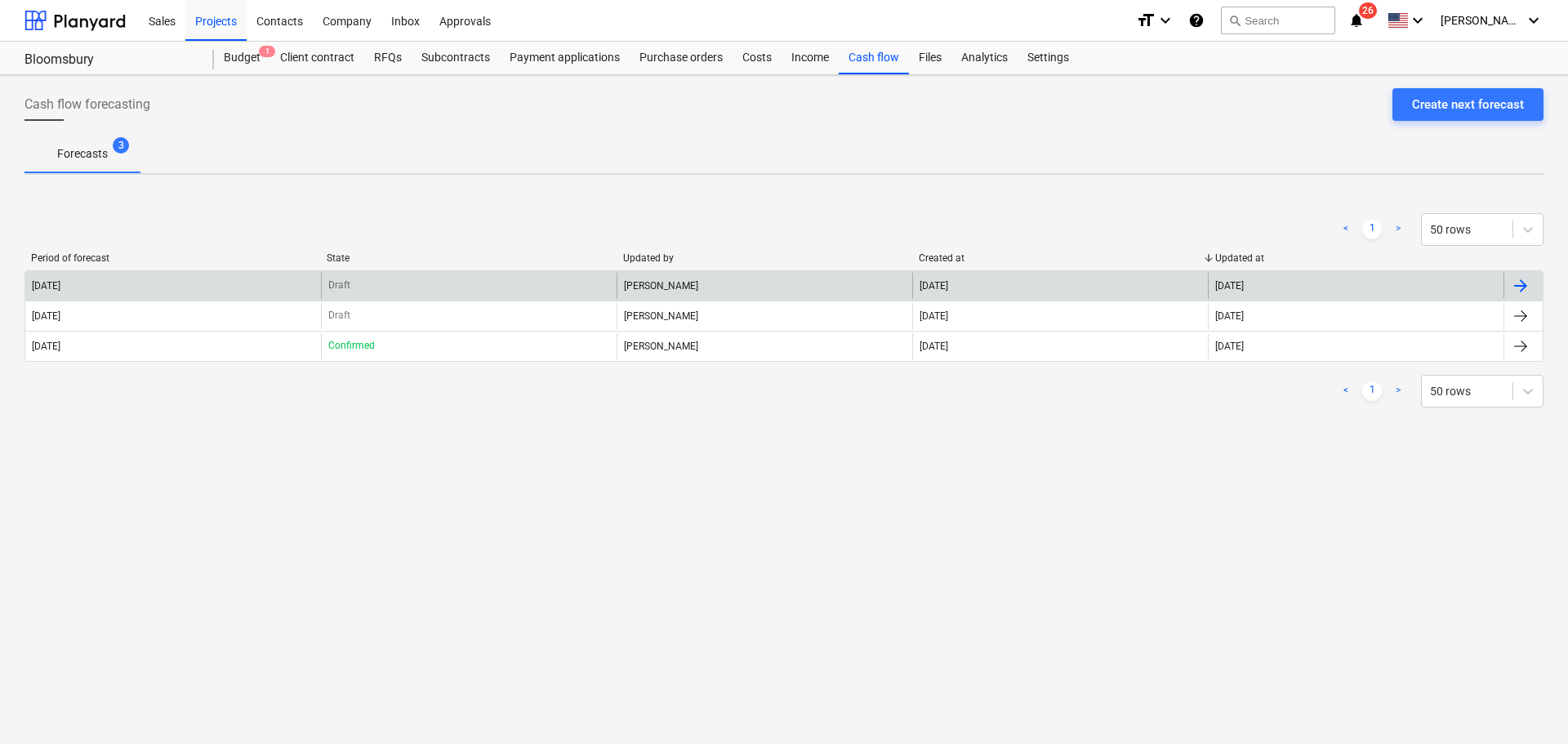
click at [428, 282] on div "Draft" at bounding box center [469, 286] width 296 height 26
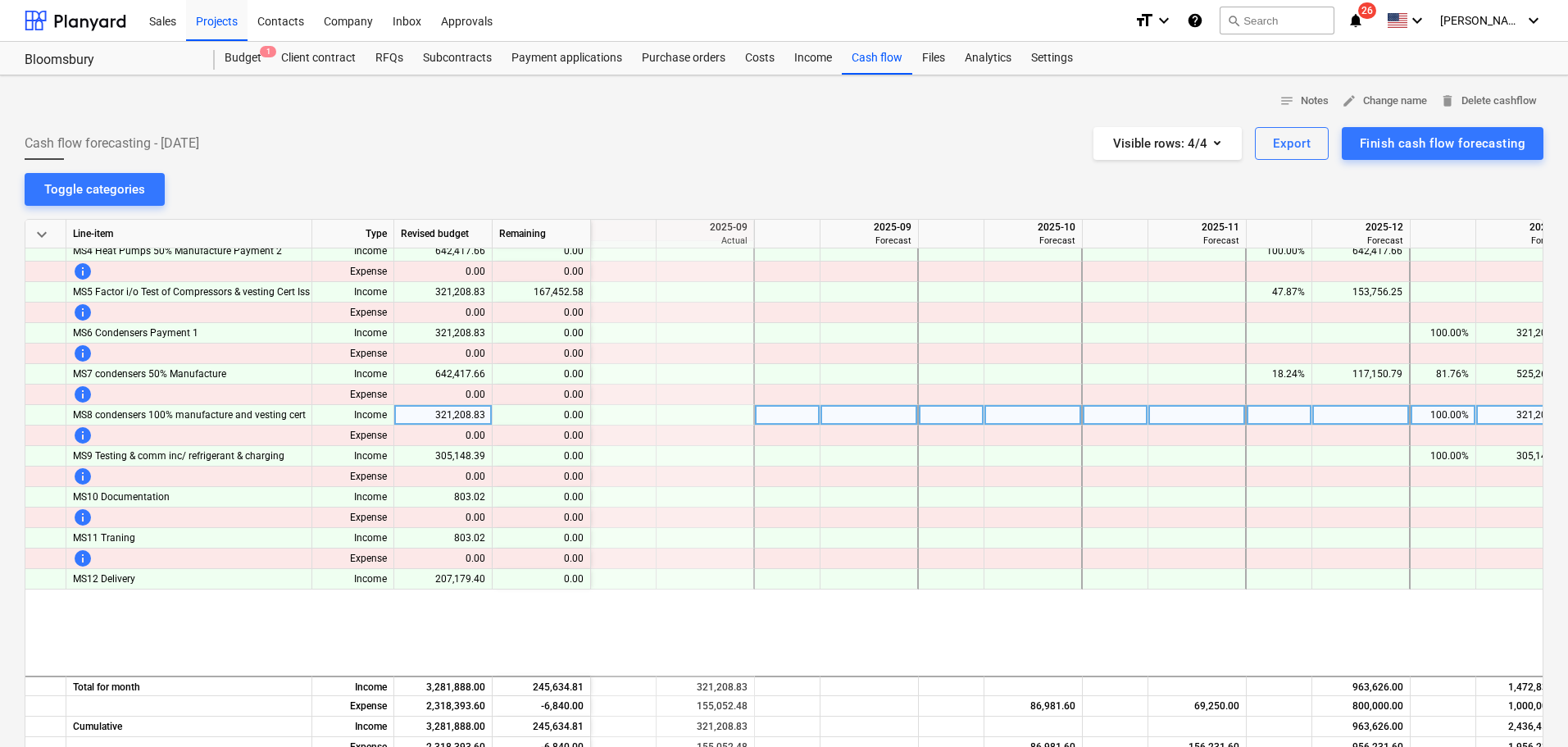
scroll to position [0, 656]
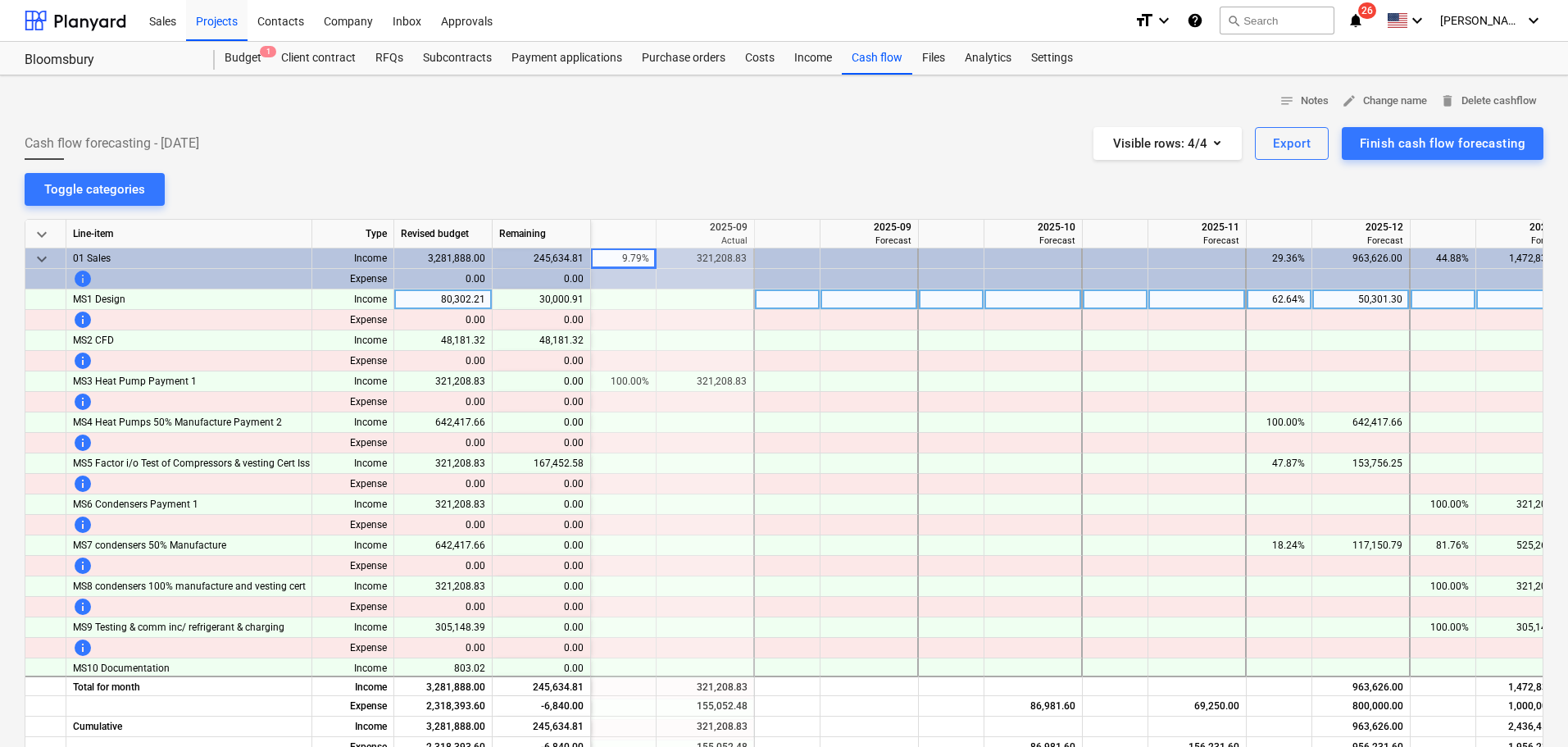
click at [805, 295] on div at bounding box center [787, 299] width 66 height 21
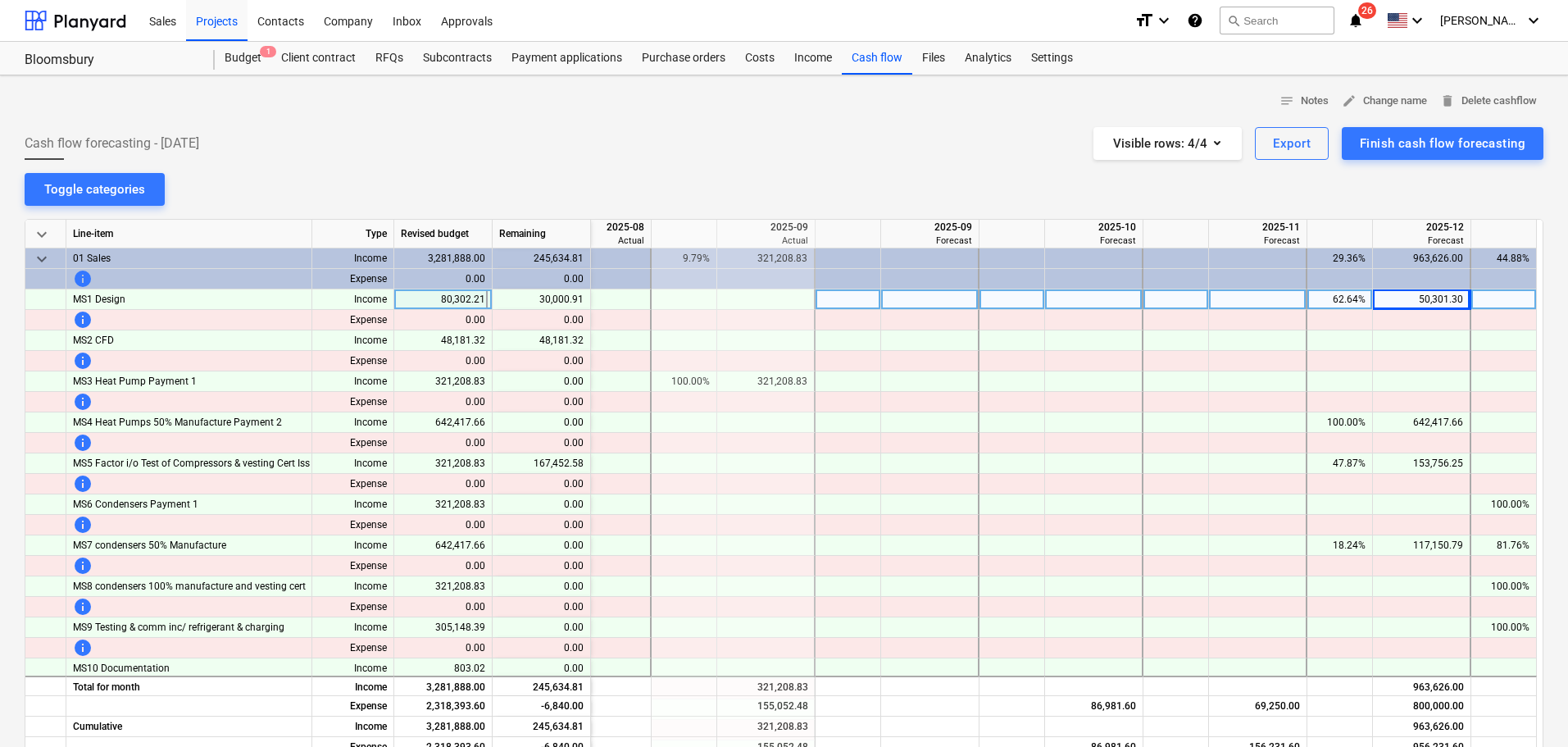
scroll to position [0, 694]
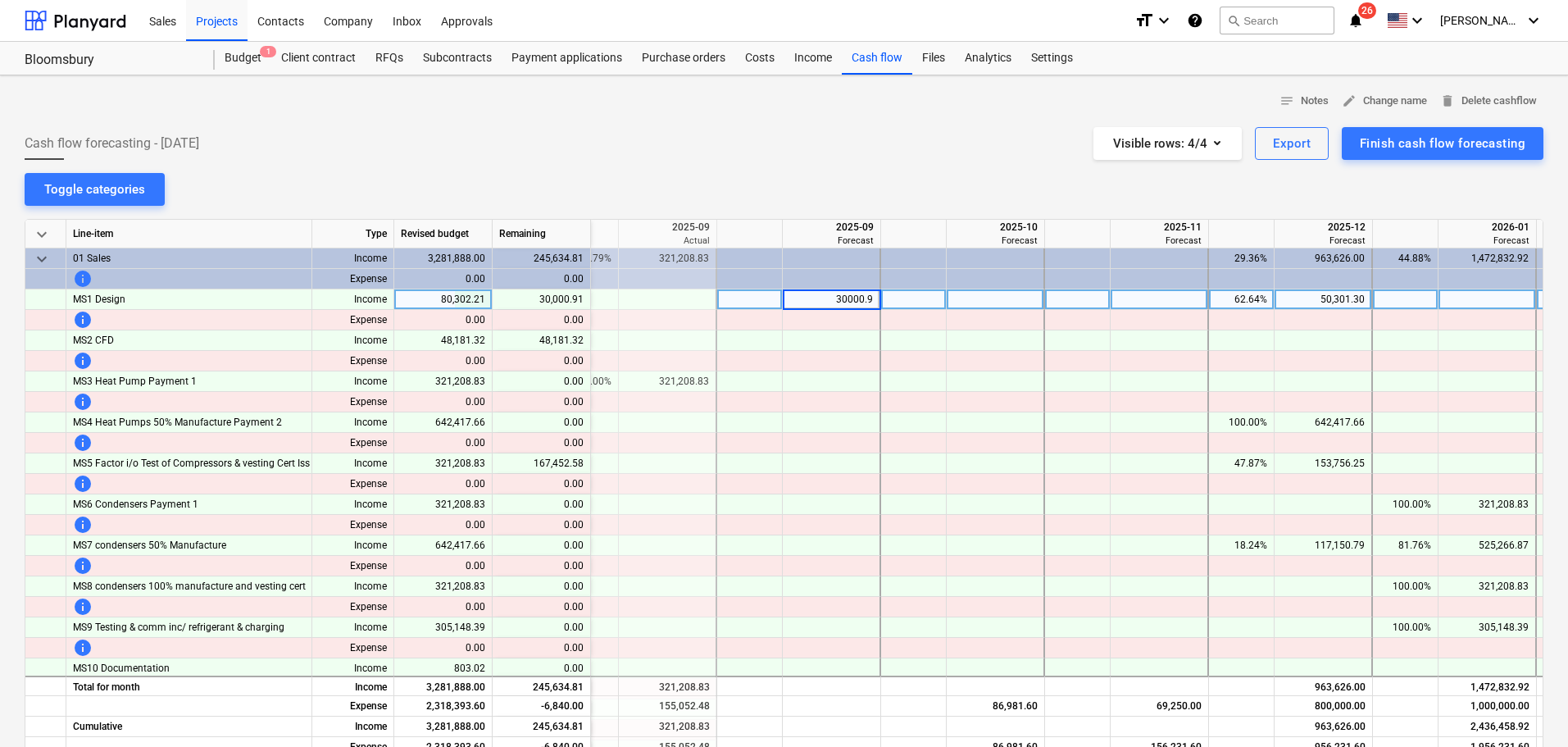
type input "30000.91"
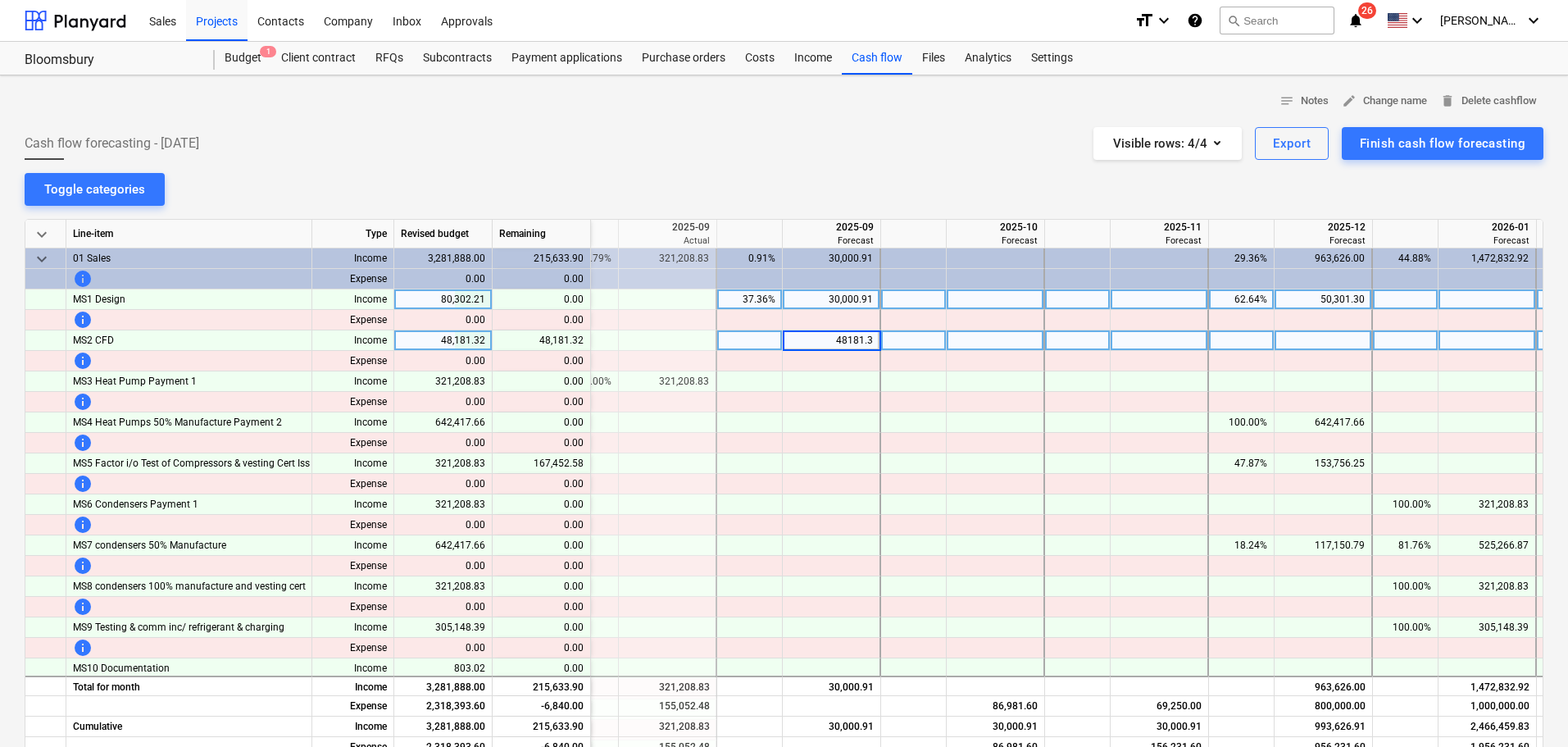
type input "48181.32"
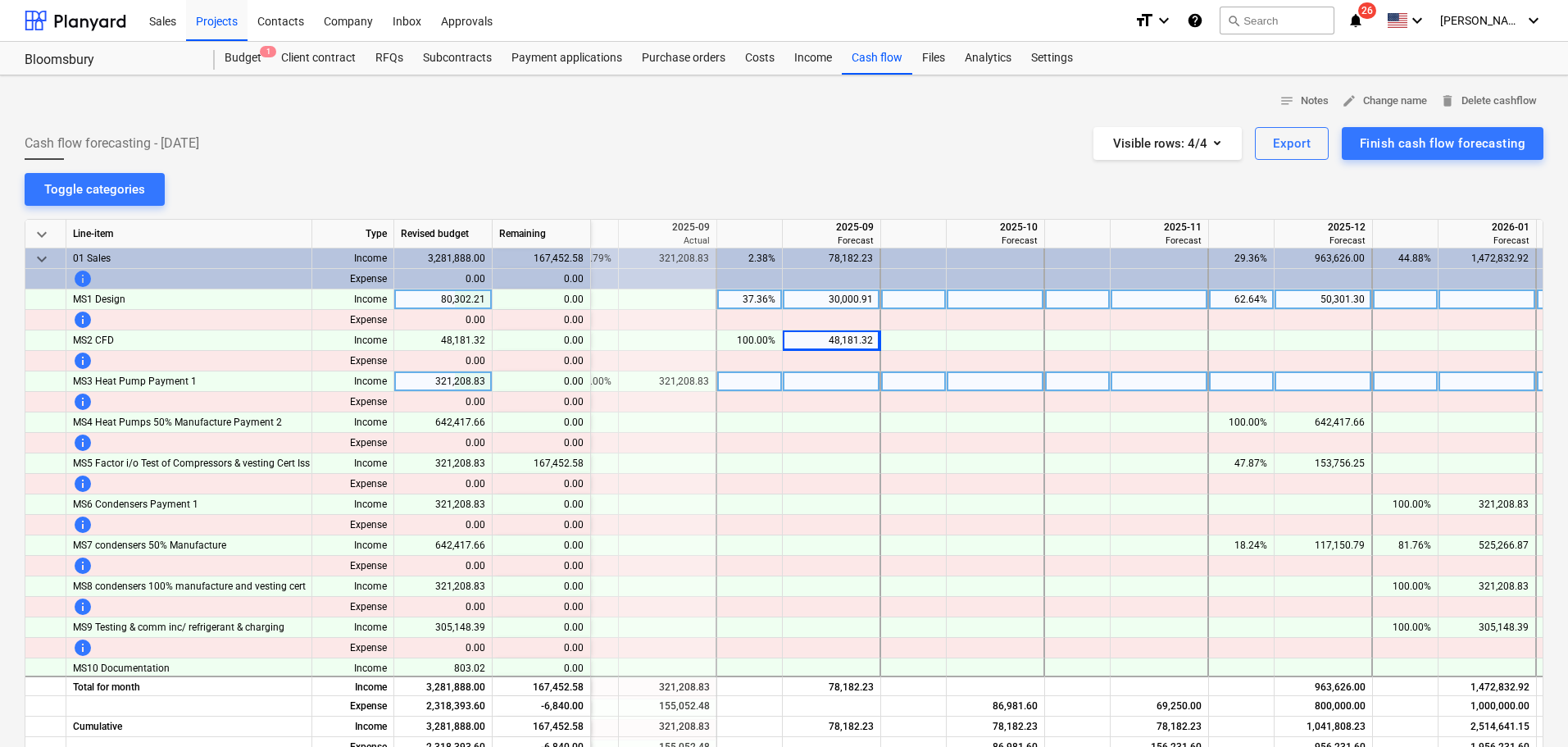
click at [800, 390] on div at bounding box center [831, 382] width 99 height 21
type input "157119.29"
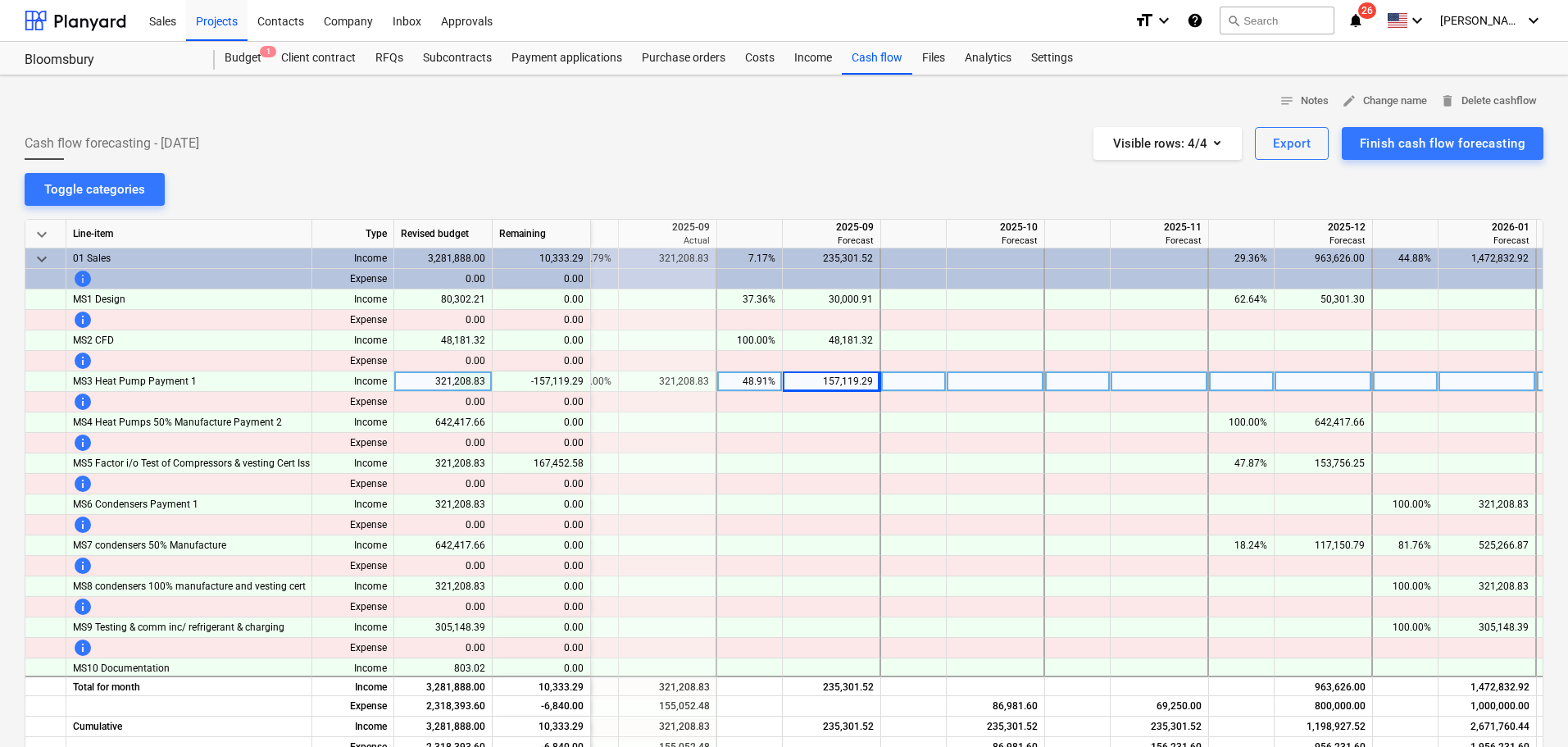
click at [992, 384] on div at bounding box center [996, 382] width 99 height 21
click at [837, 381] on div "157,119.29" at bounding box center [831, 382] width 84 height 21
click at [753, 379] on div "48.91%" at bounding box center [750, 382] width 52 height 21
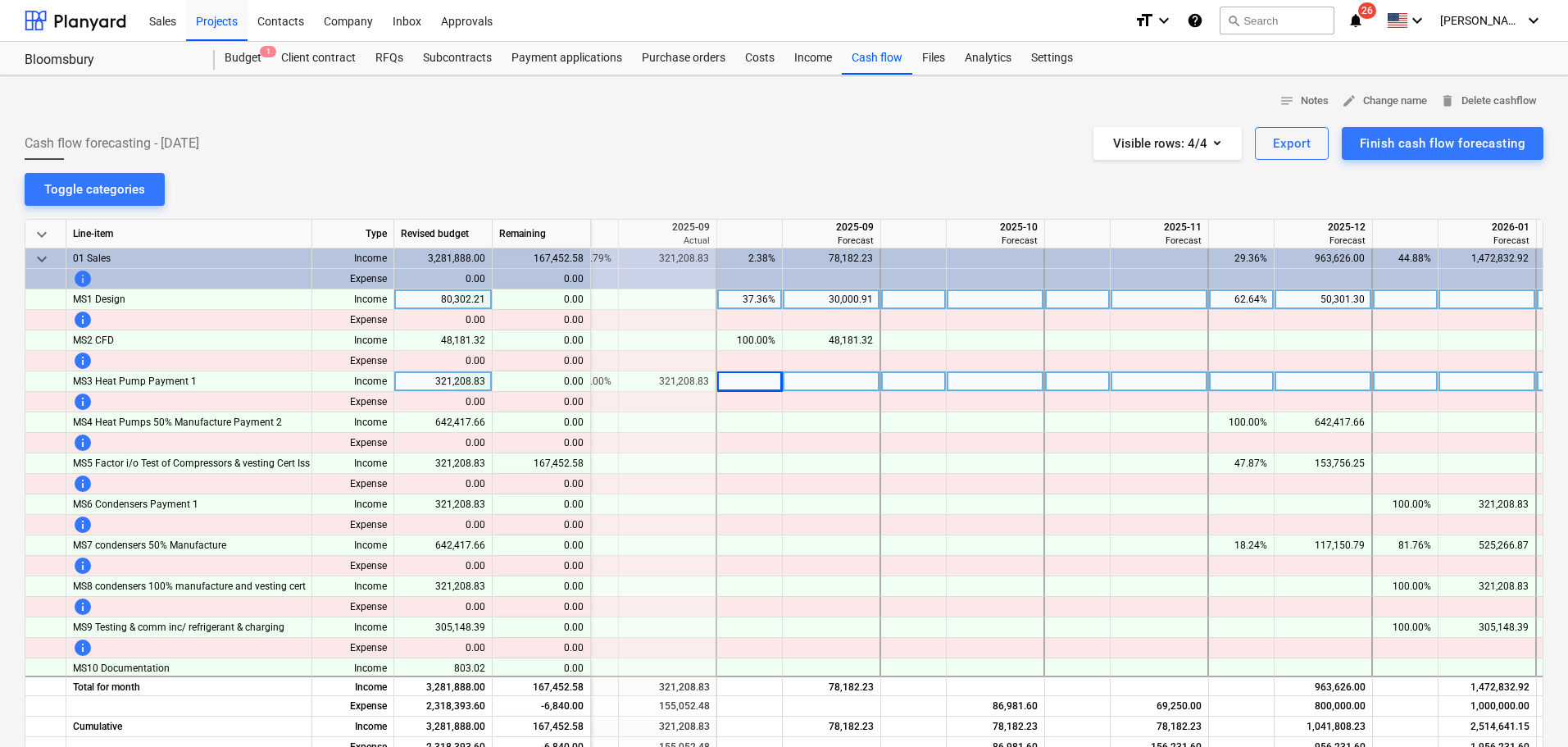
drag, startPoint x: 1253, startPoint y: 310, endPoint x: 1262, endPoint y: 290, distance: 21.9
click at [1253, 310] on div at bounding box center [1242, 320] width 66 height 21
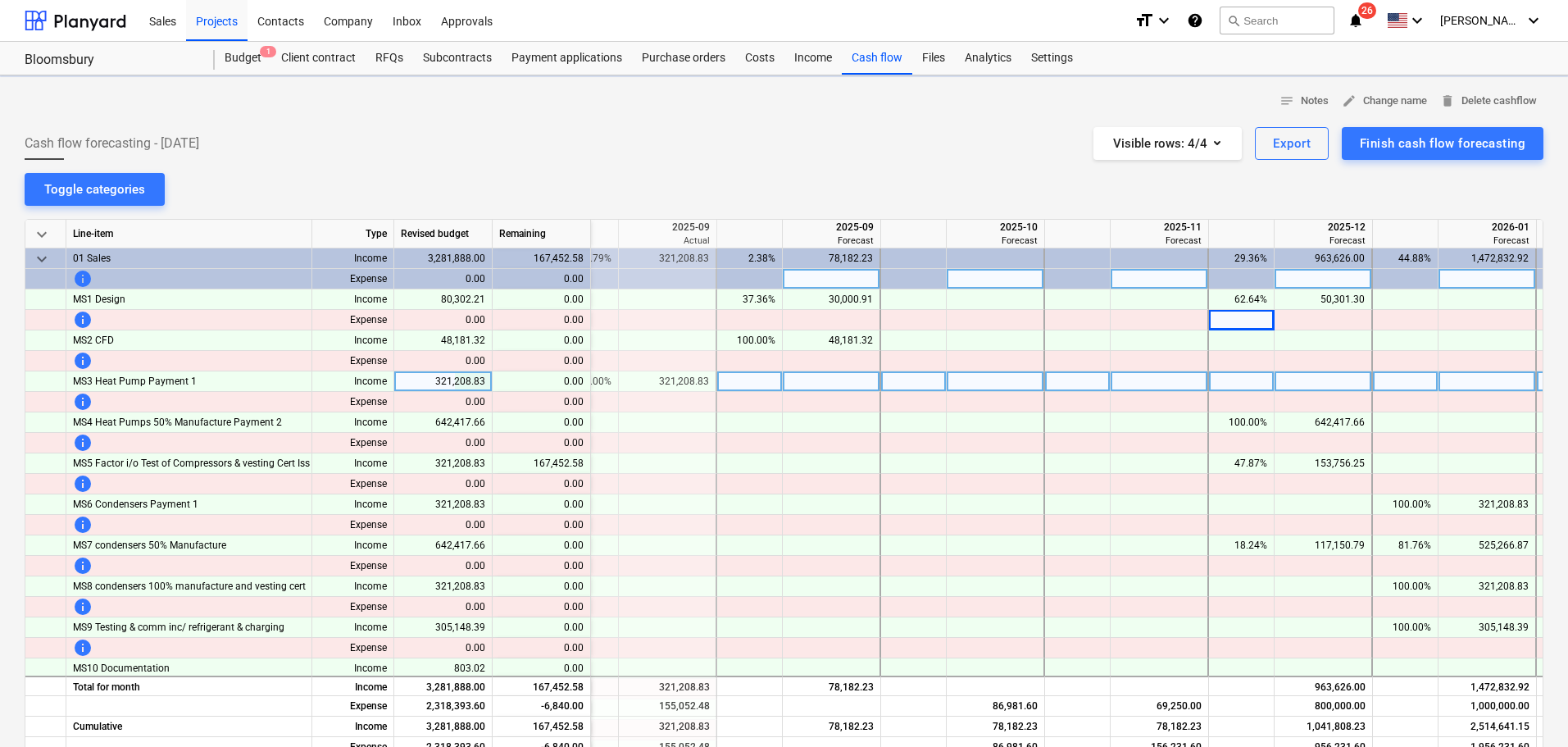
click at [1262, 288] on div at bounding box center [1242, 279] width 66 height 21
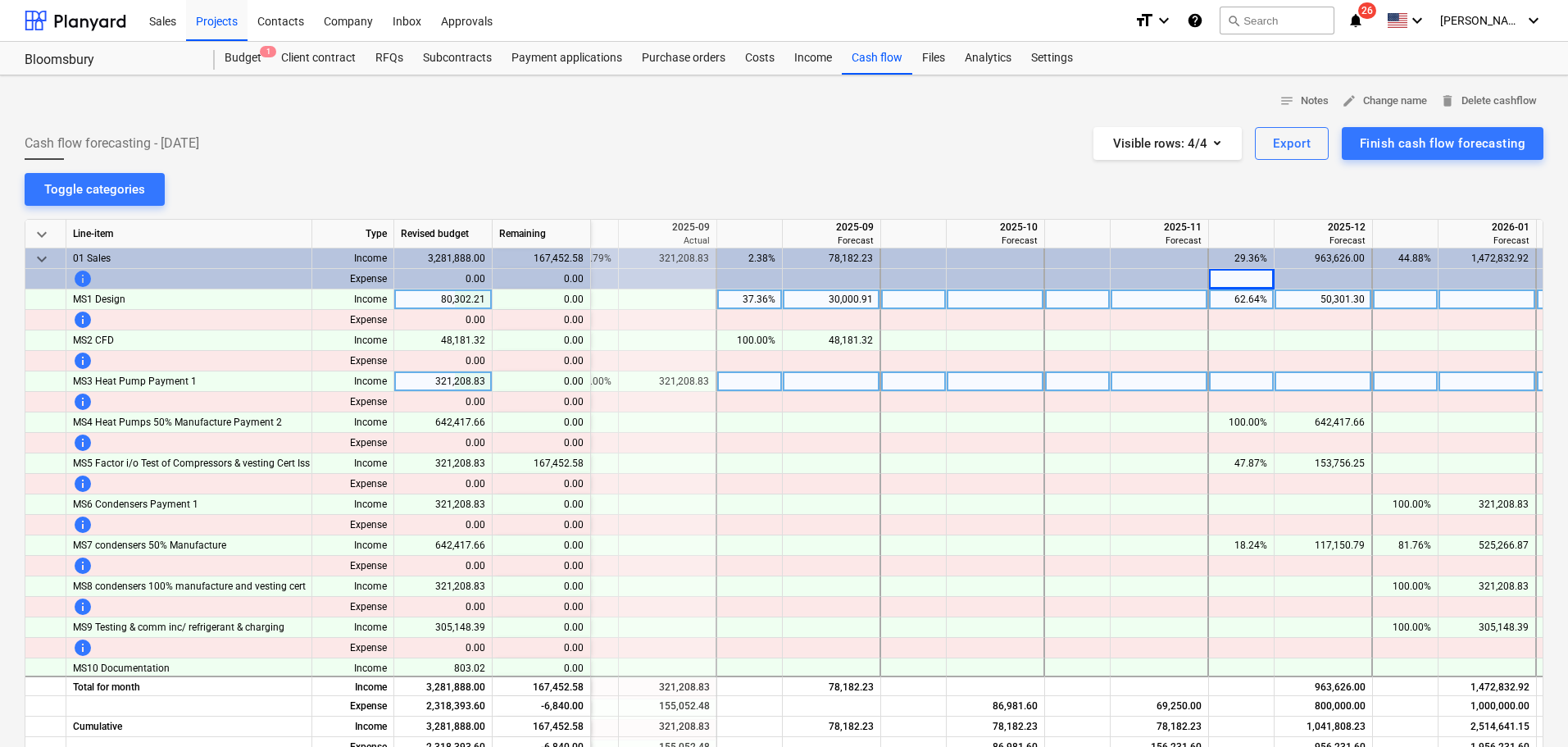
click at [1254, 298] on div "62.64%" at bounding box center [1241, 299] width 52 height 21
click at [743, 298] on div "37.36%" at bounding box center [750, 299] width 52 height 21
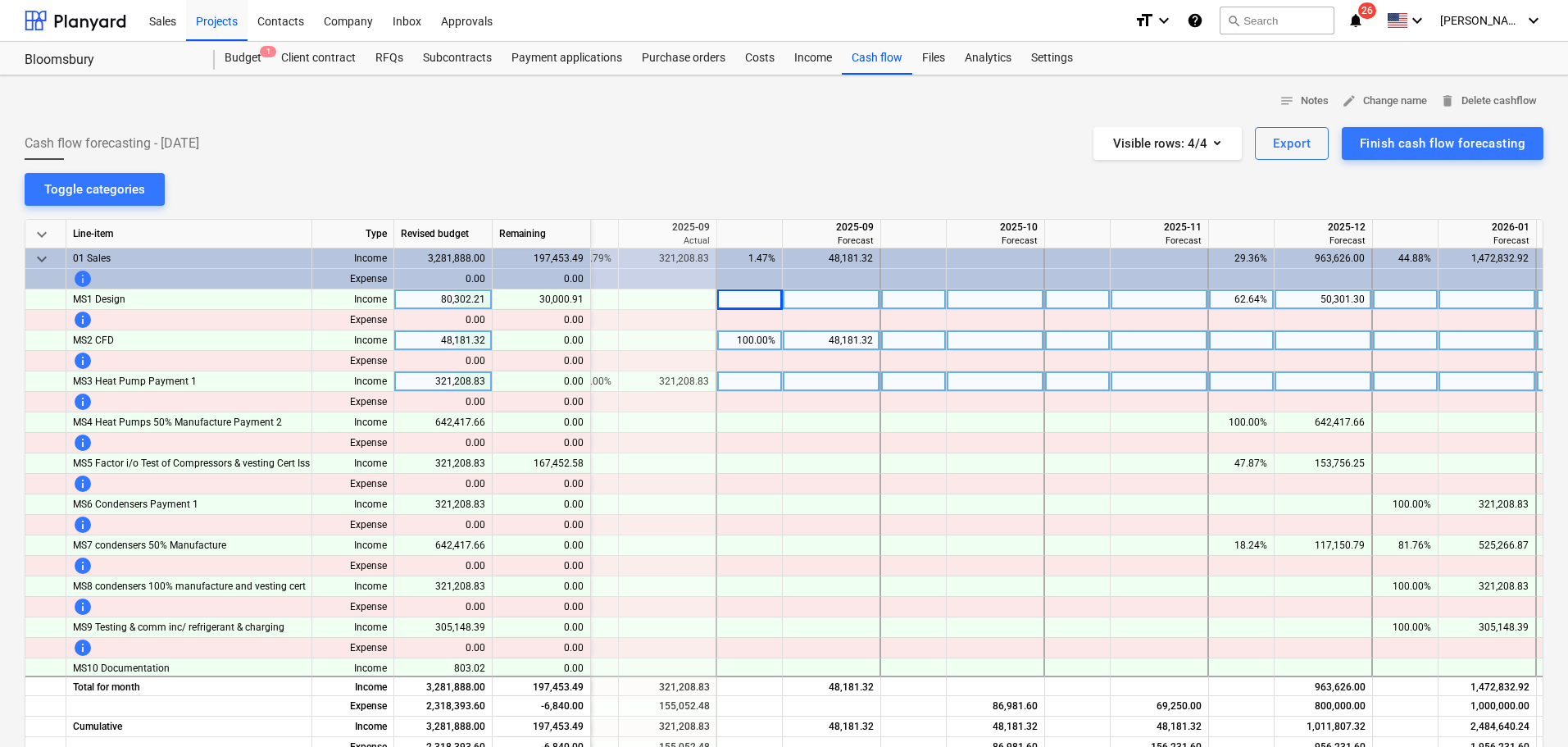
click at [745, 348] on div "100.00%" at bounding box center [750, 340] width 52 height 21
type input "0"
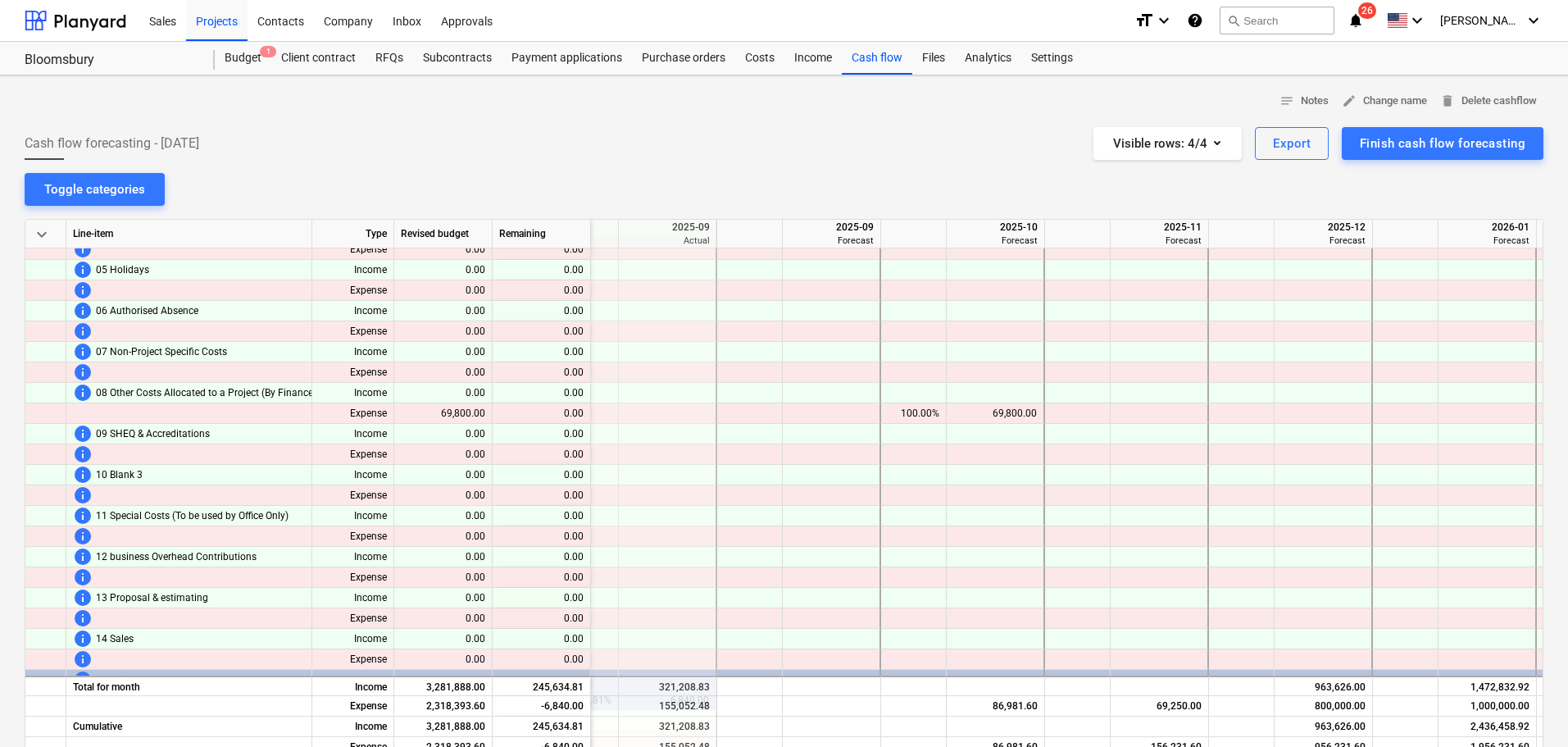
scroll to position [1424, 694]
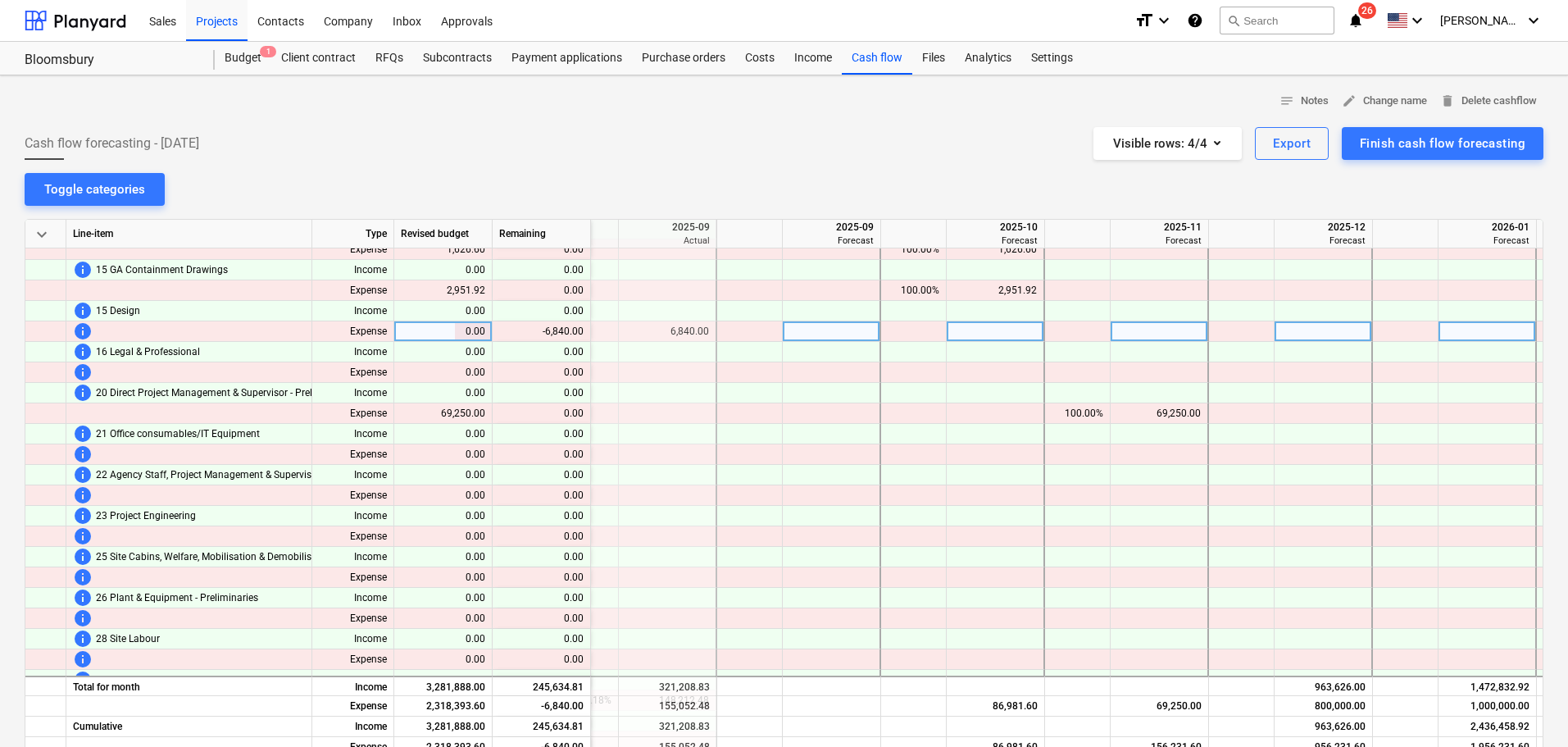
click at [659, 333] on div "6,840.00" at bounding box center [667, 331] width 84 height 21
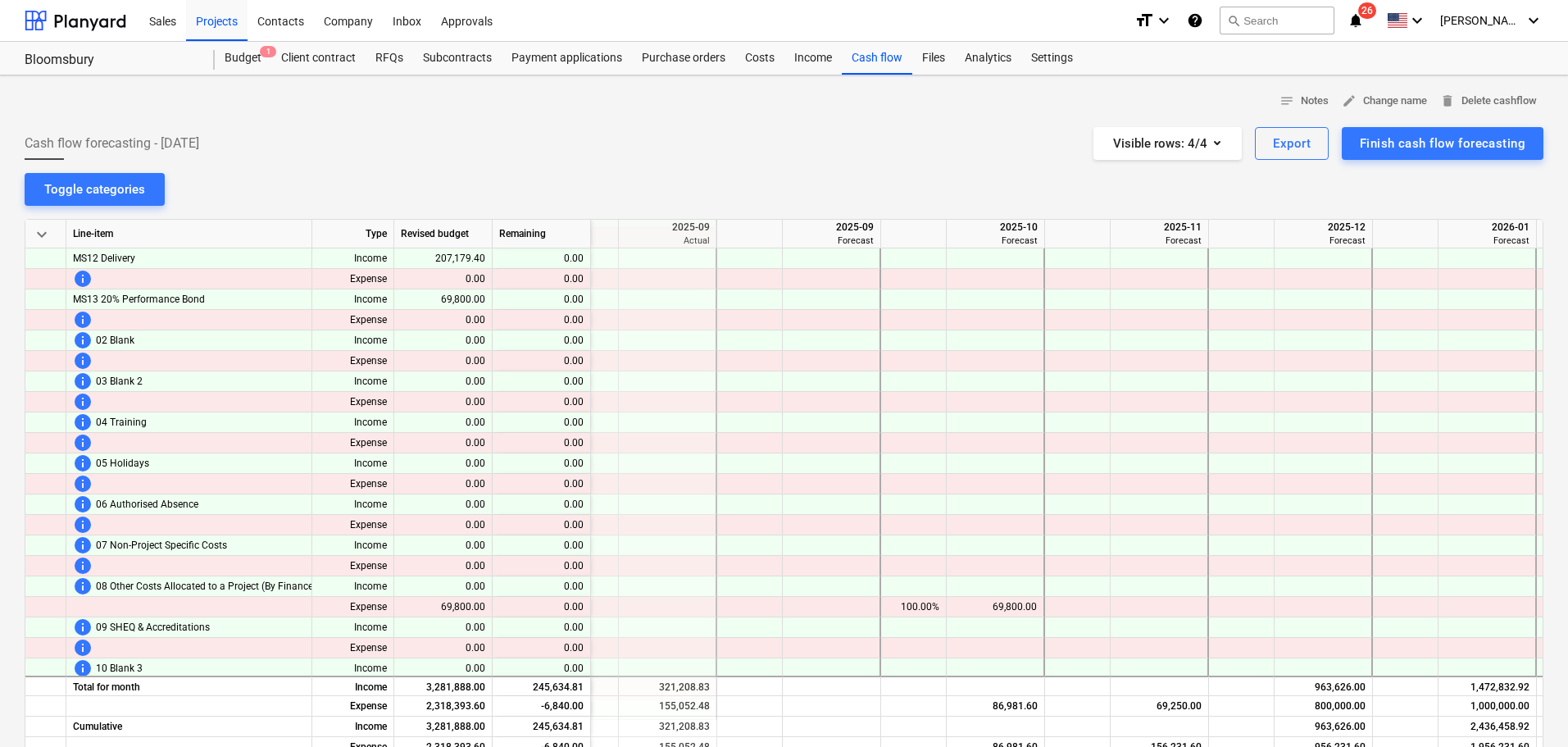
scroll to position [0, 694]
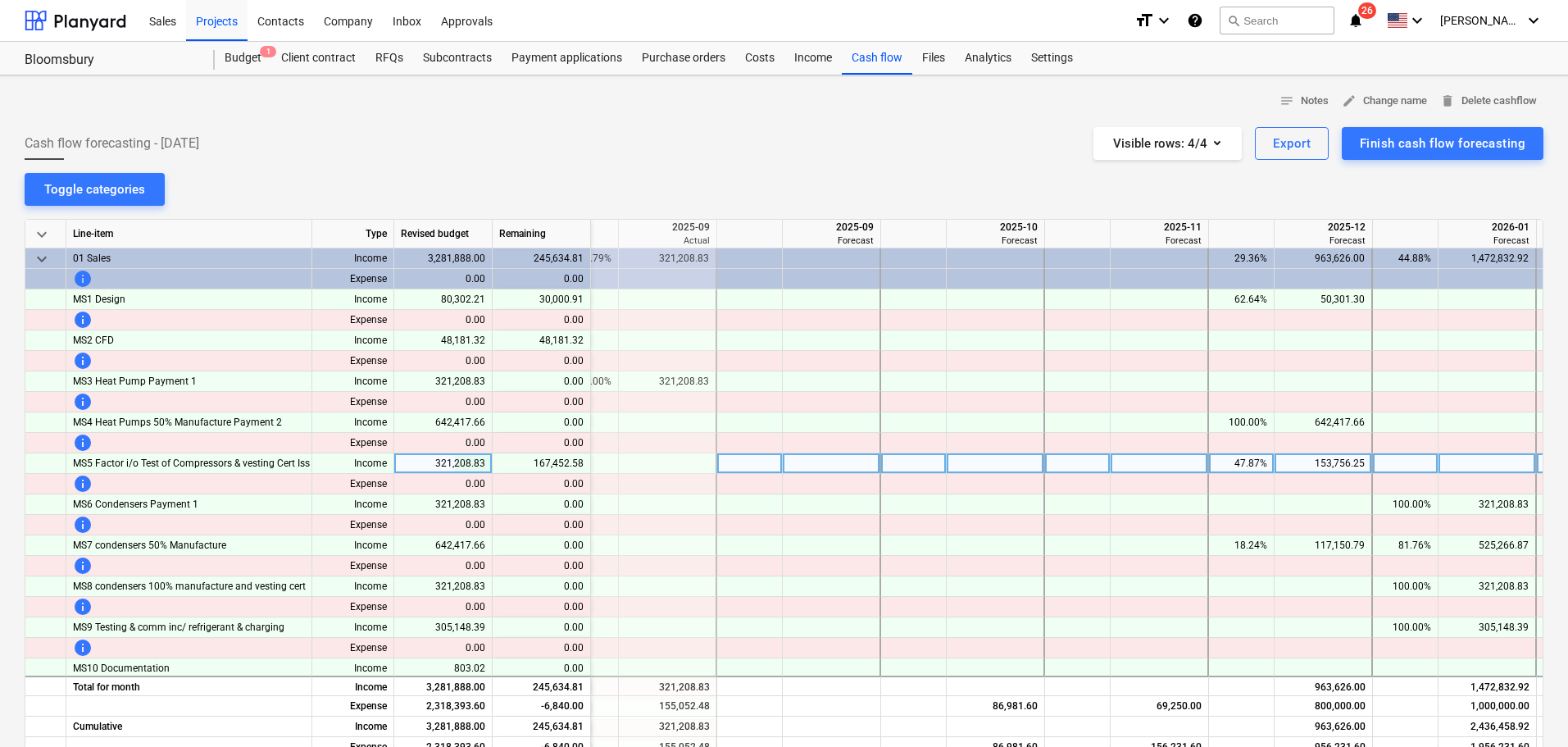
click at [1357, 458] on div "153,756.25" at bounding box center [1323, 464] width 84 height 21
click at [1220, 458] on div "47.87%" at bounding box center [1241, 464] width 52 height 21
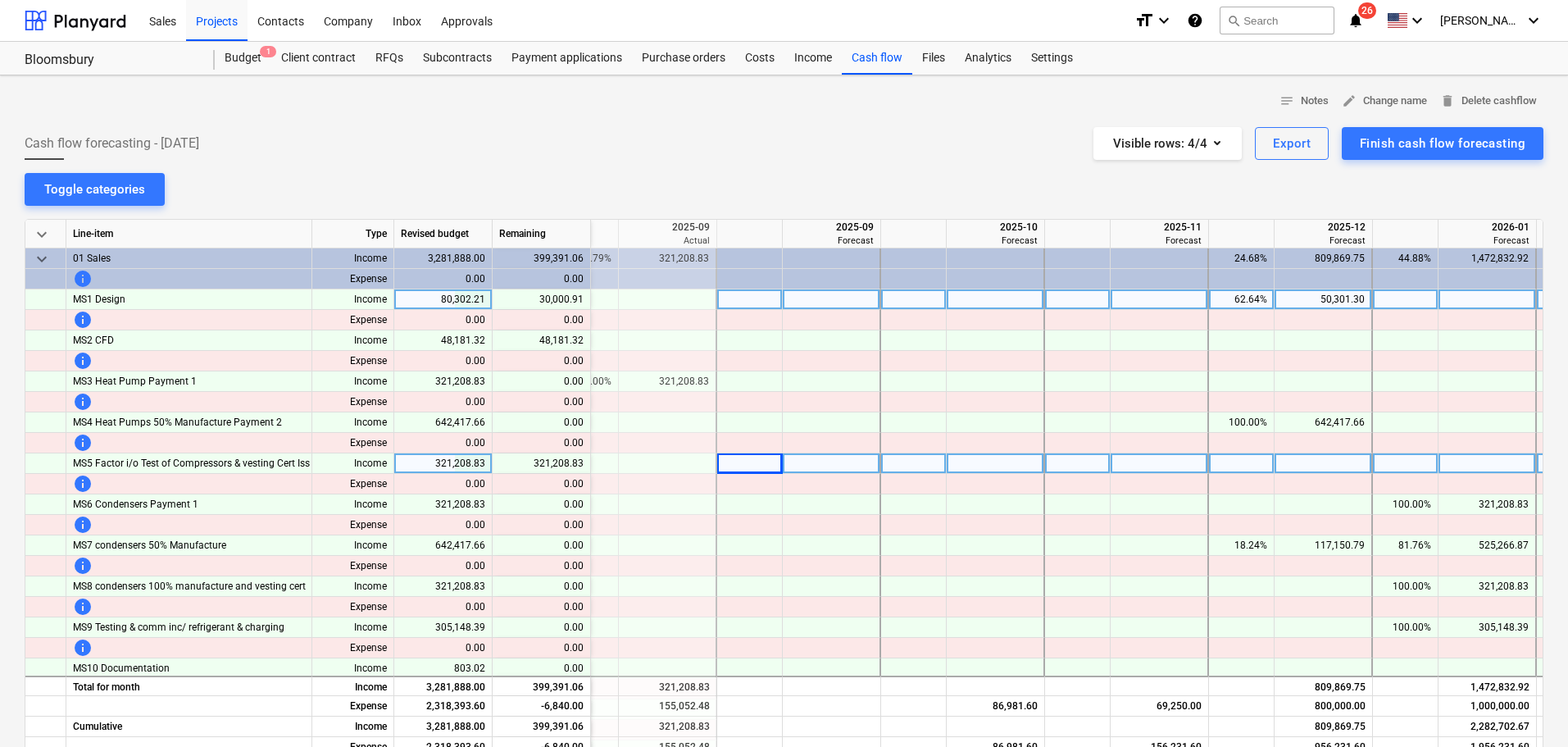
click at [1260, 300] on div "62.64%" at bounding box center [1241, 299] width 52 height 21
click at [746, 294] on div at bounding box center [751, 299] width 66 height 21
click at [866, 298] on div at bounding box center [831, 299] width 99 height 21
type input "30000.91"
type input "100"
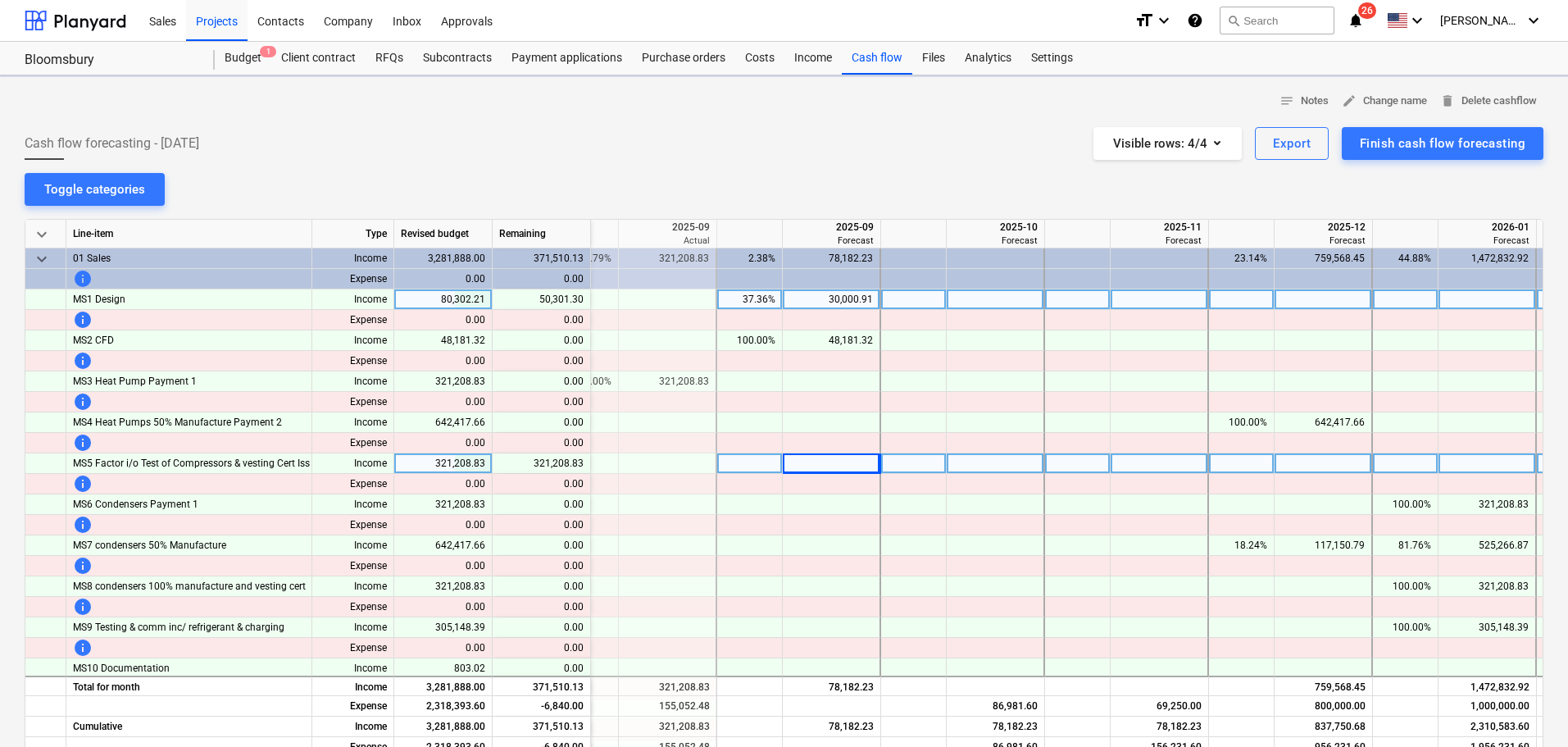
click at [846, 467] on div at bounding box center [831, 464] width 99 height 21
type input "75574.02"
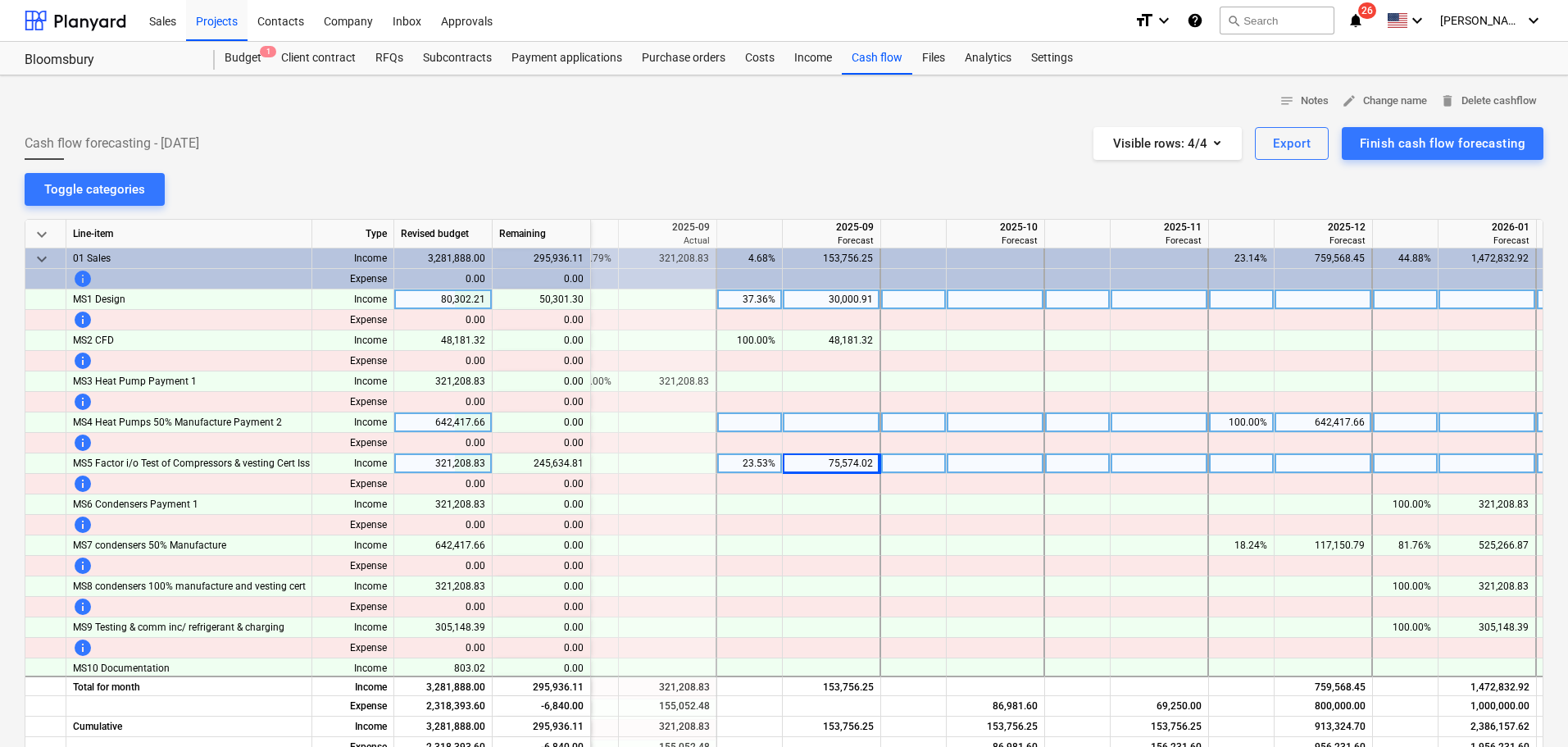
click at [965, 422] on div at bounding box center [996, 423] width 99 height 21
click at [858, 463] on div "75,574.02" at bounding box center [831, 464] width 84 height 21
click at [831, 461] on div at bounding box center [831, 464] width 99 height 21
type input "4"
type input "157119.29"
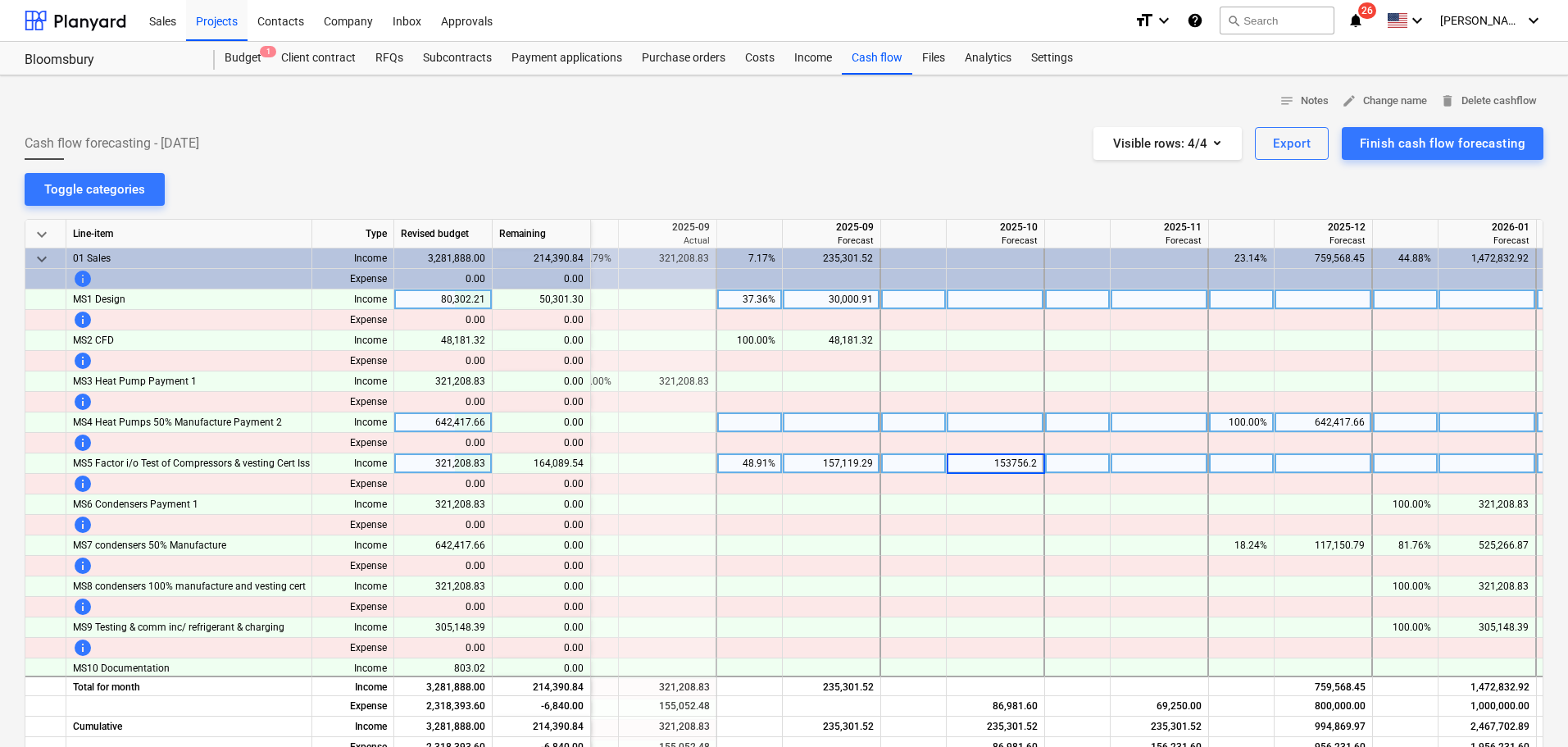
type input "153756.25"
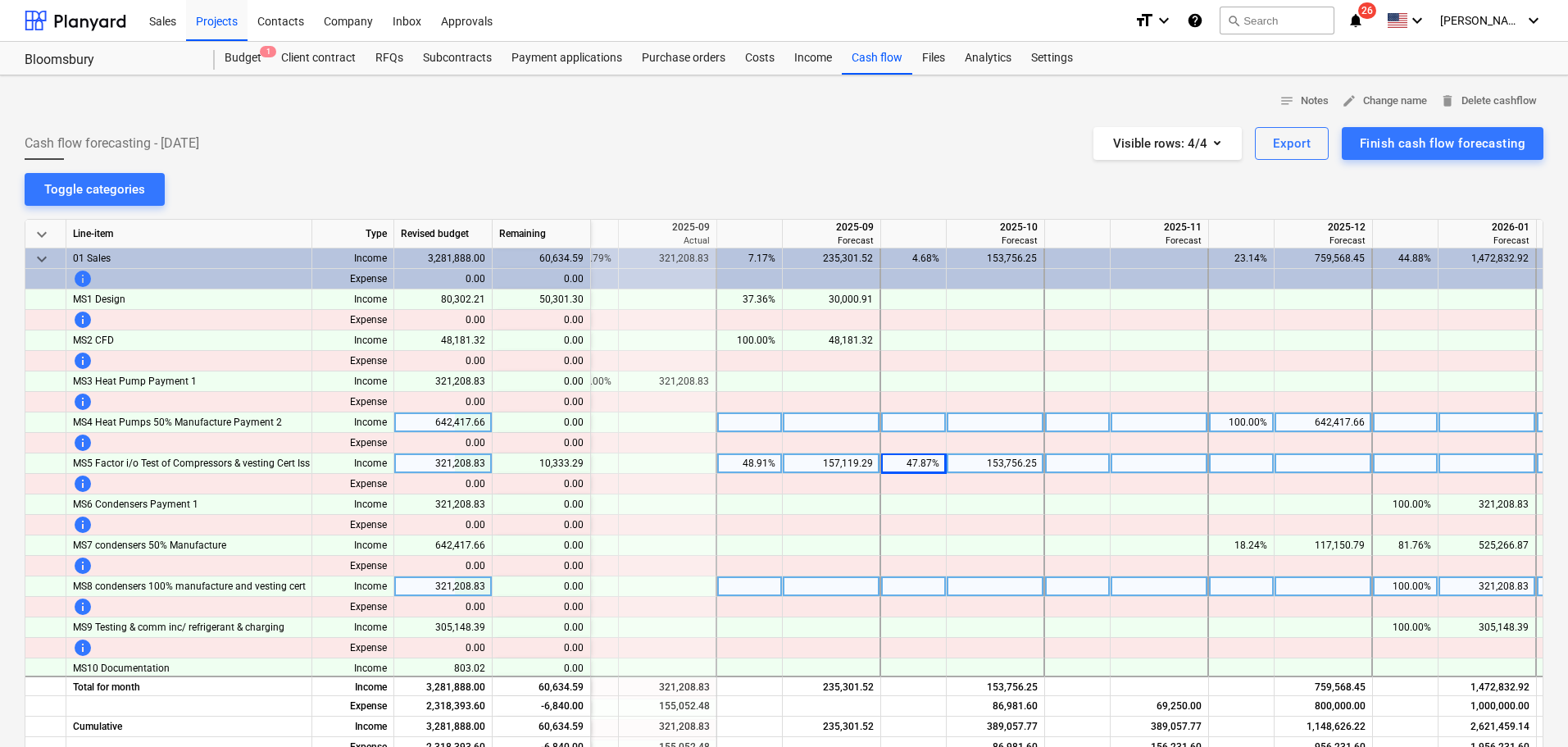
click at [1338, 586] on div at bounding box center [1324, 586] width 99 height 21
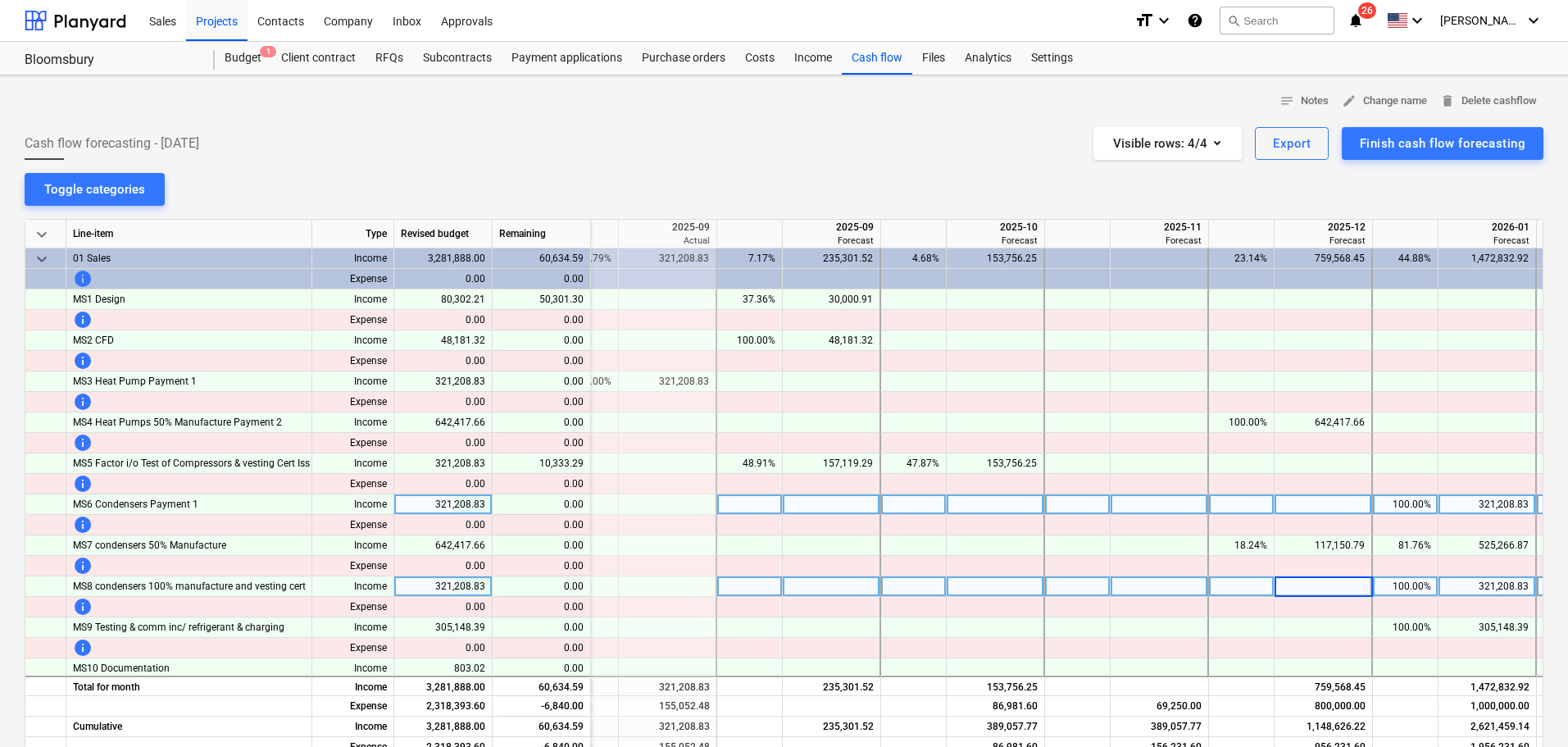
click at [1474, 513] on div "321,208.83" at bounding box center [1487, 505] width 84 height 21
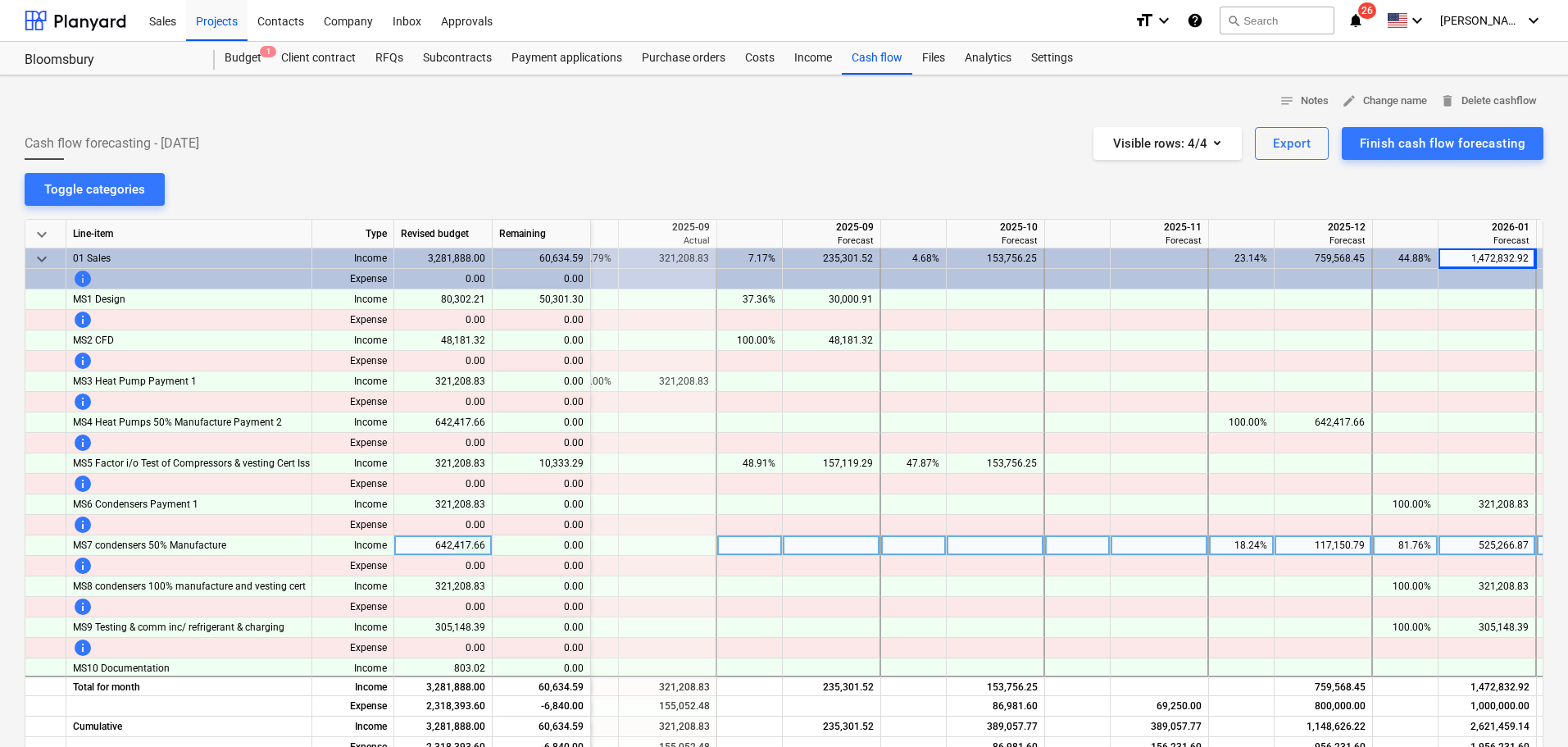
click at [1248, 543] on div "18.24%" at bounding box center [1241, 546] width 52 height 21
type input "20"
type input "25"
type input "75"
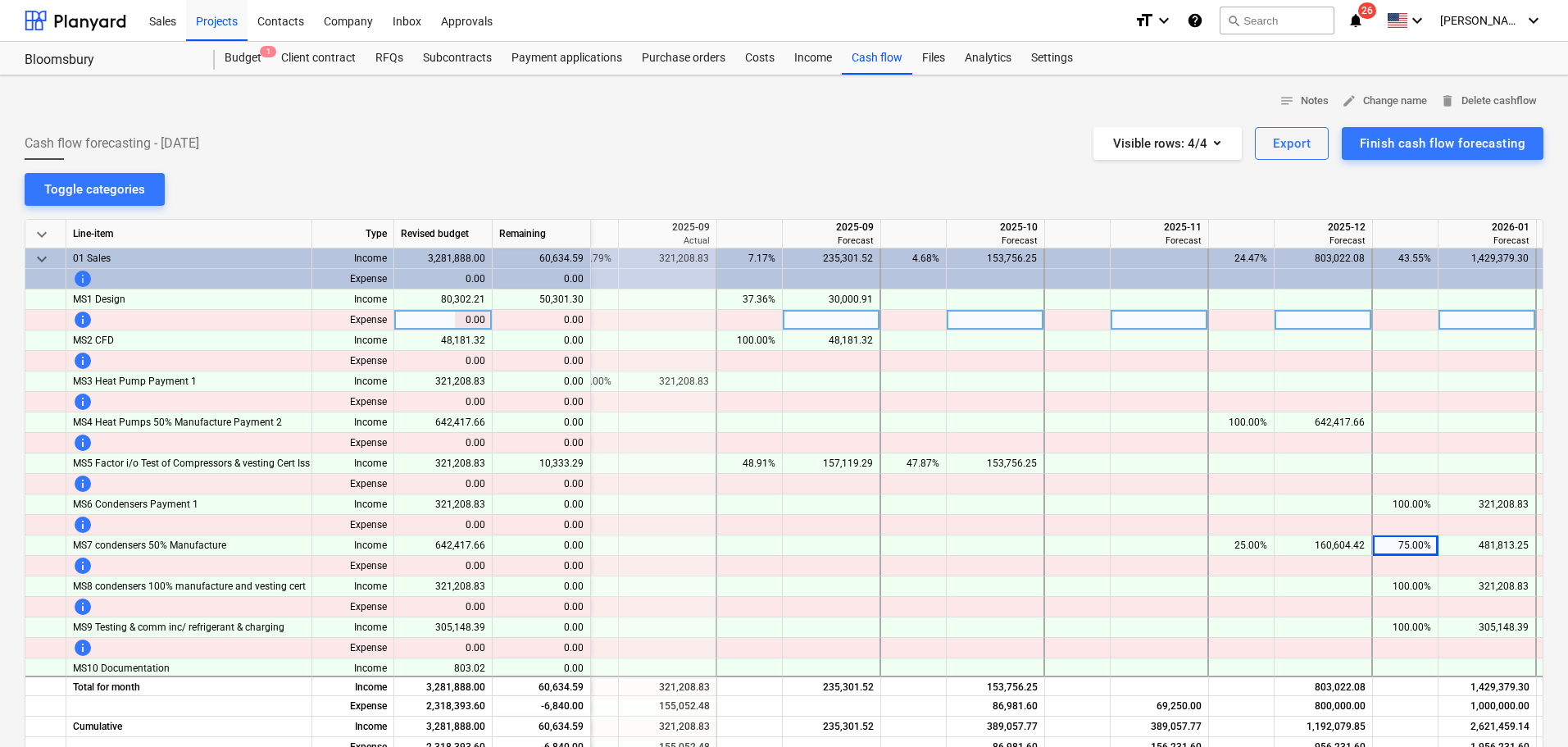
click at [975, 330] on div at bounding box center [996, 320] width 99 height 21
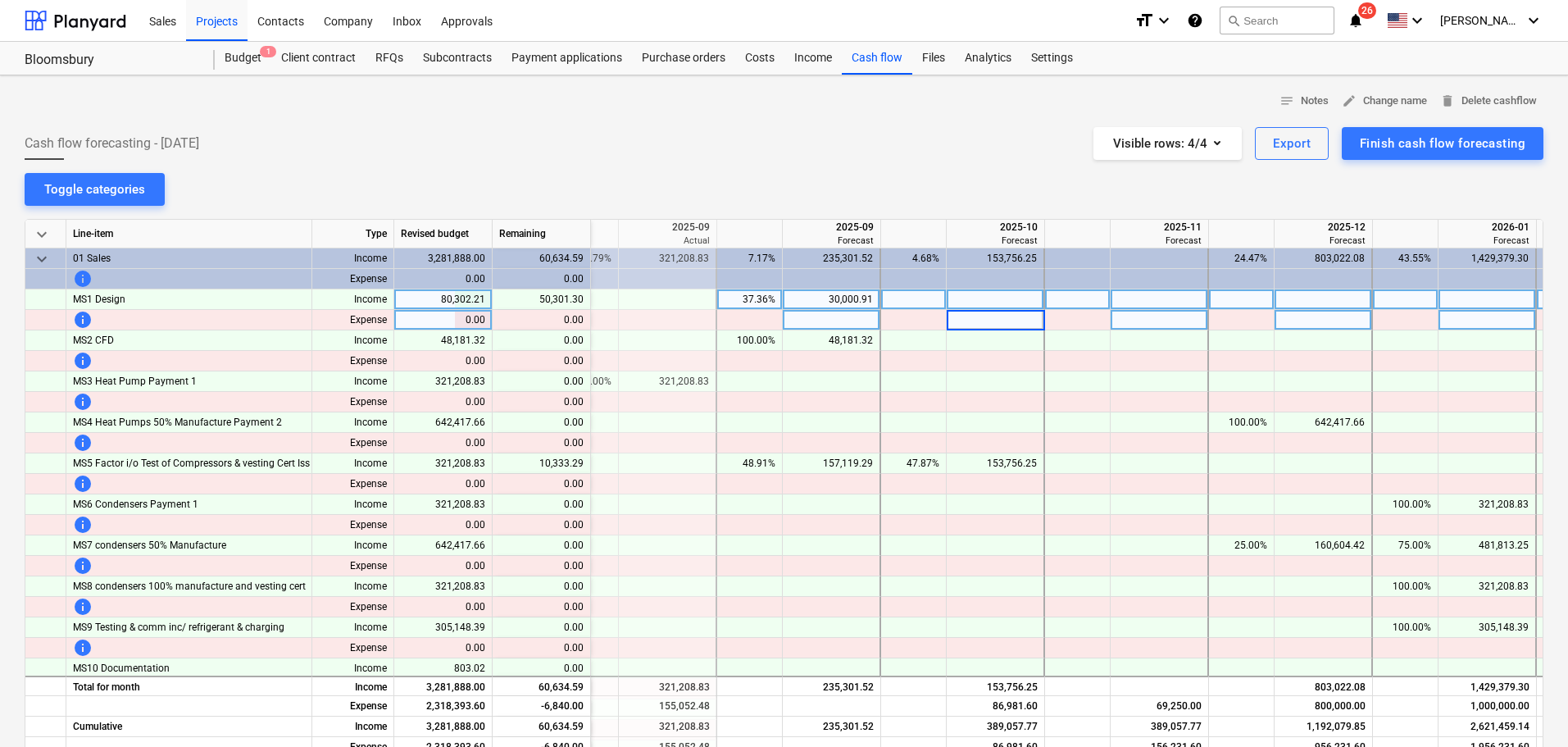
click at [1265, 294] on div at bounding box center [1242, 299] width 66 height 21
type input "5"
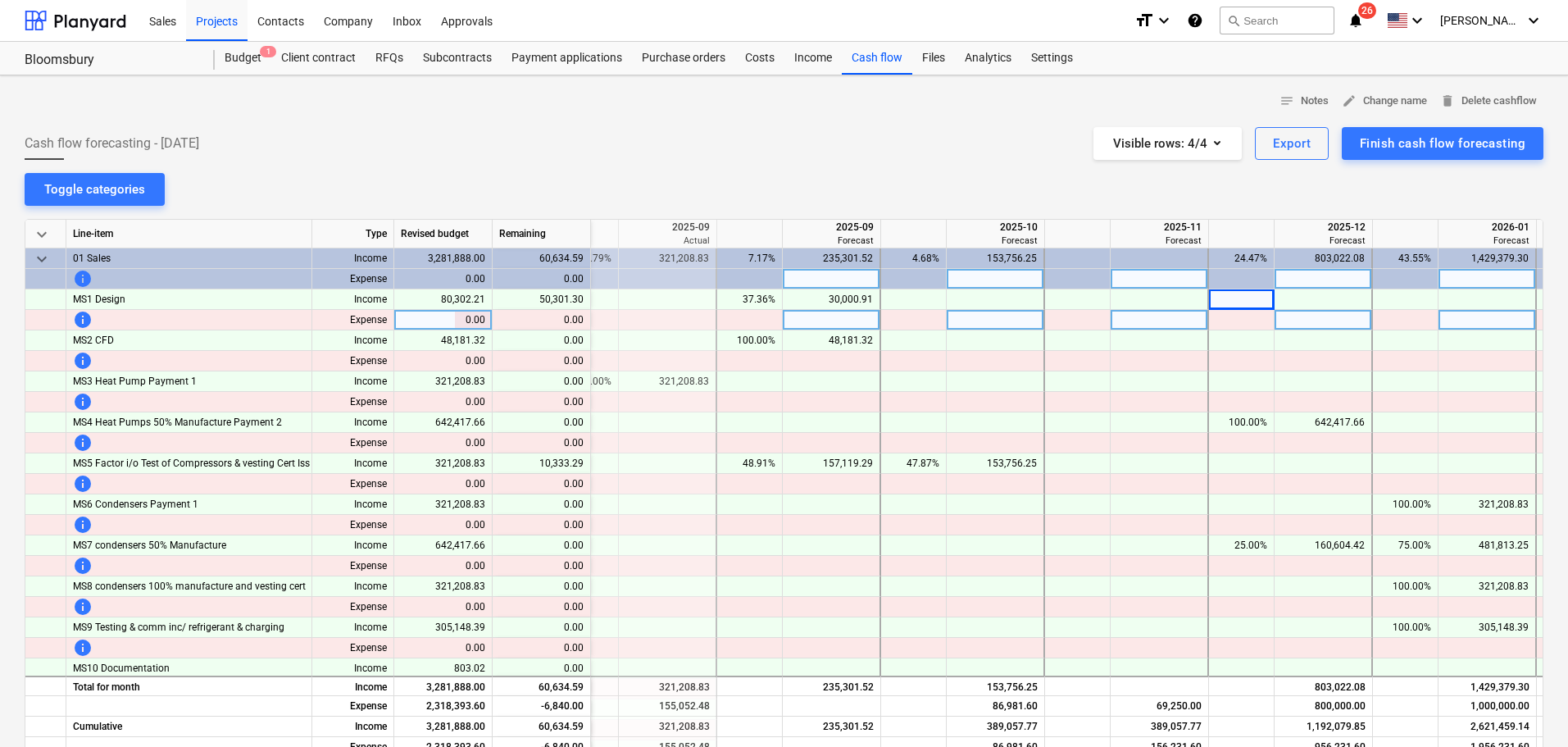
drag, startPoint x: 1352, startPoint y: 289, endPoint x: 1371, endPoint y: 287, distance: 19.1
click at [1367, 288] on div "keyboard_arrow_down Line-item Type Revised budget Remaining 2025-08 Actual 2025…" at bounding box center [784, 500] width 1519 height 560
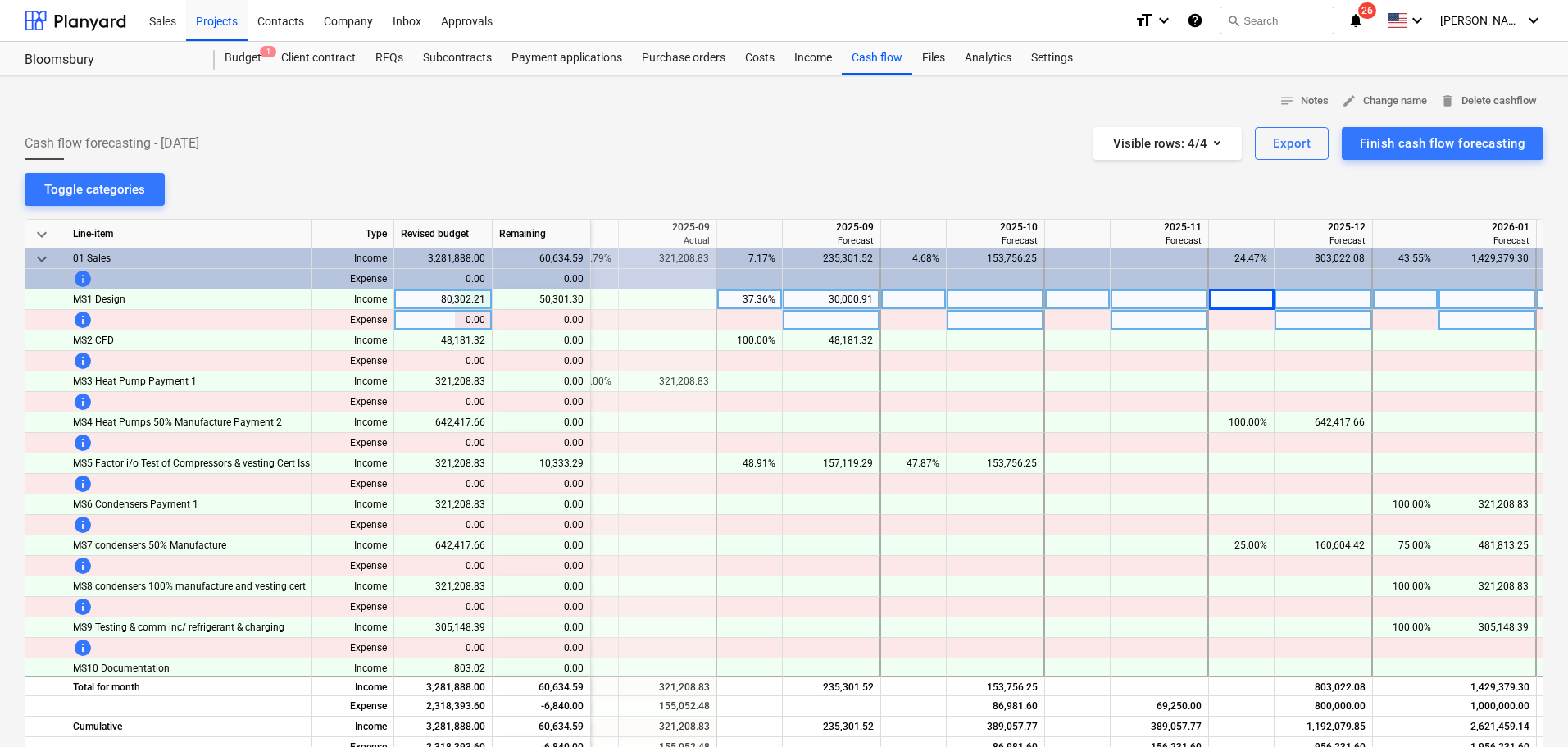
click at [1323, 302] on div at bounding box center [1324, 299] width 99 height 21
type input "50301.30"
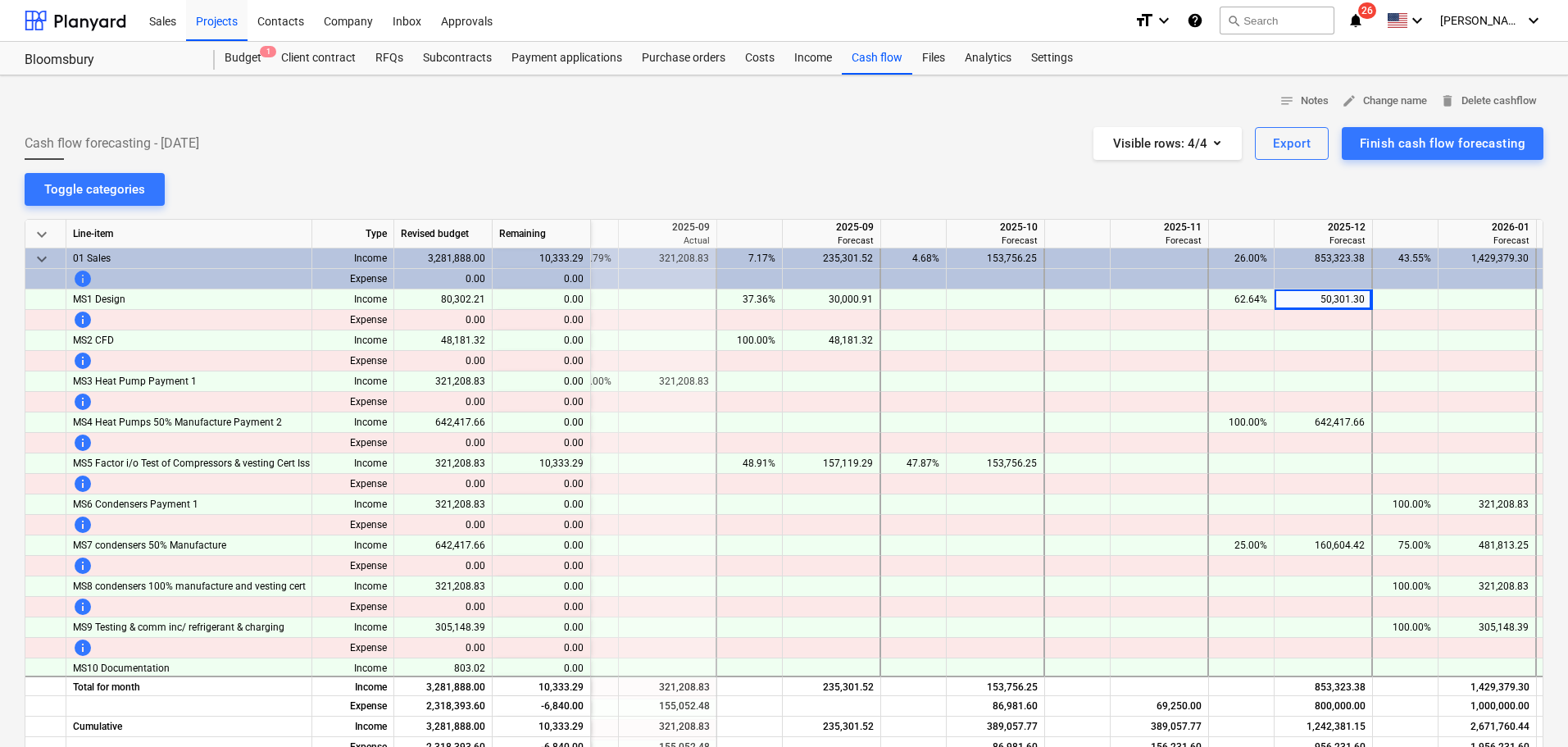
click at [544, 40] on div "Sales Projects Contacts Company Inbox Approvals" at bounding box center [630, 20] width 982 height 41
click at [543, 59] on div "Payment applications" at bounding box center [566, 58] width 131 height 33
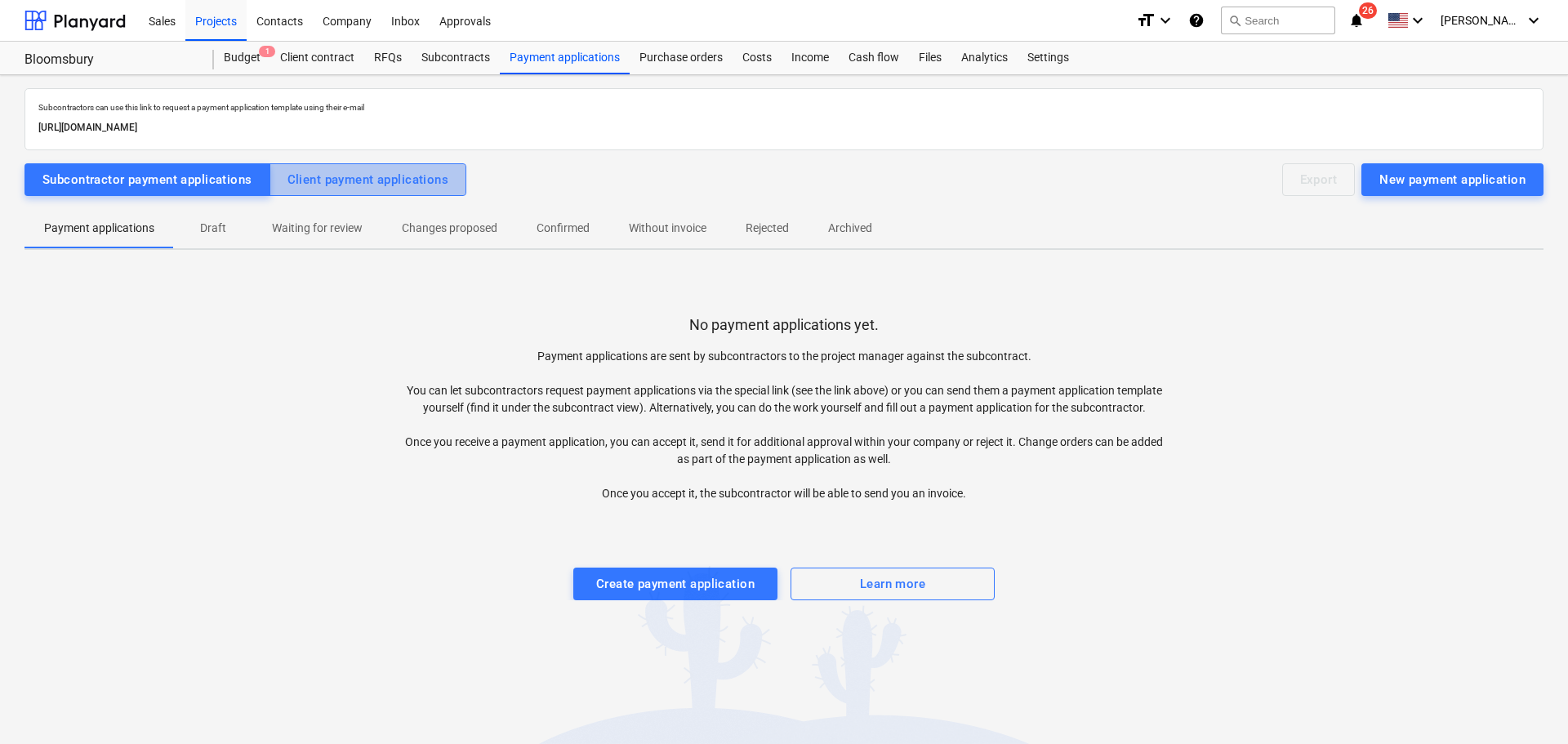
click at [379, 179] on div "Client payment applications" at bounding box center [367, 179] width 162 height 21
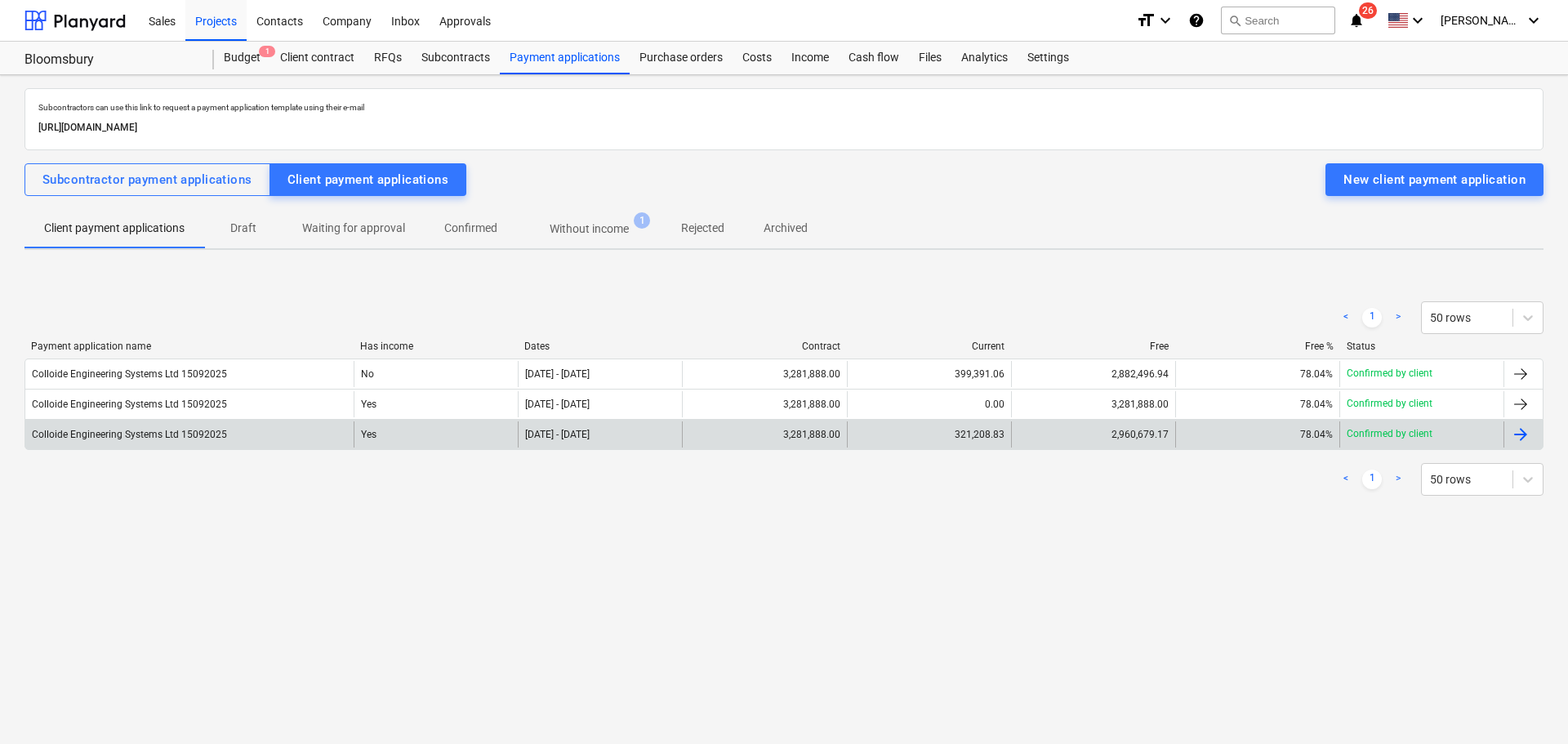
click at [455, 437] on div "Yes" at bounding box center [435, 434] width 164 height 26
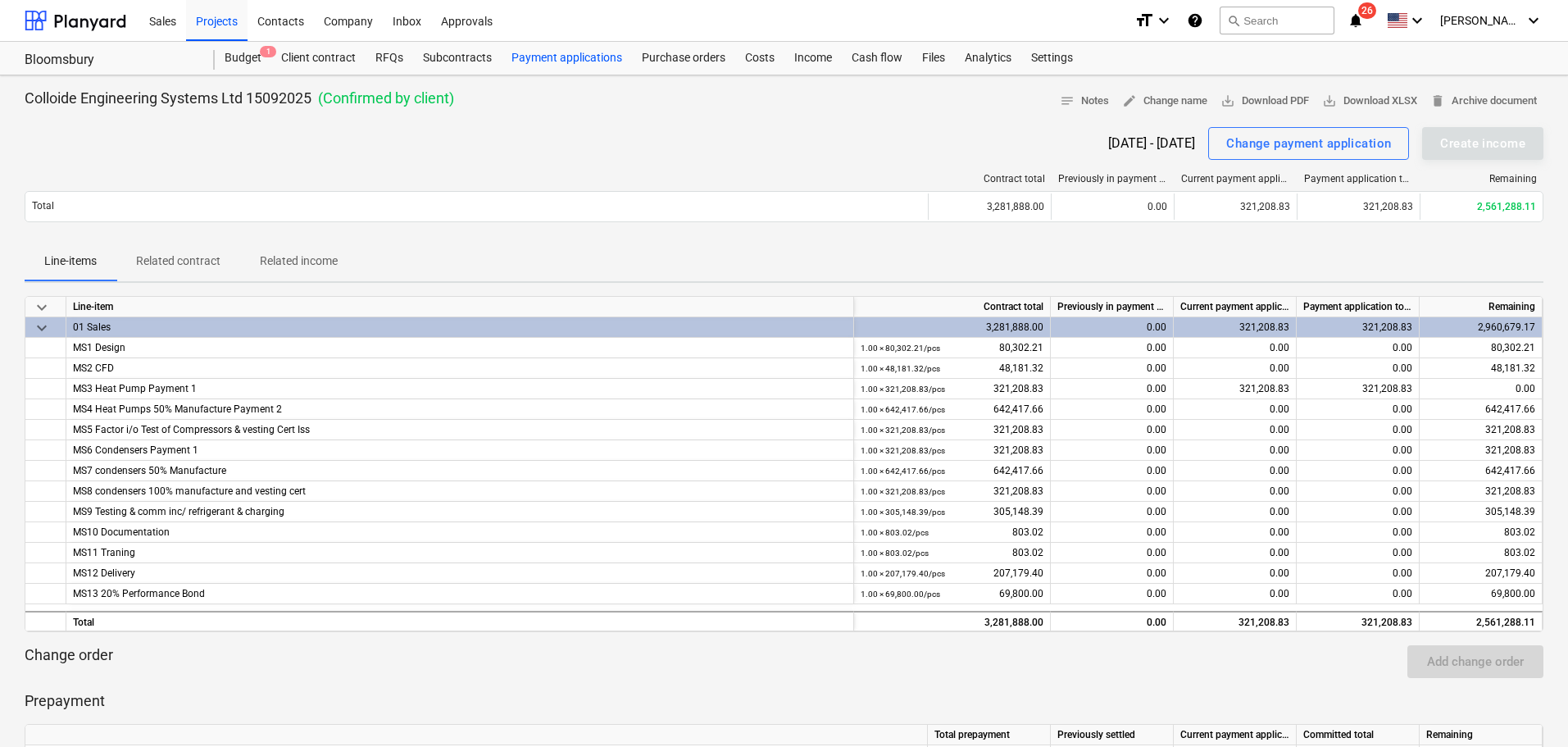
click at [544, 60] on div "Payment applications" at bounding box center [566, 58] width 131 height 33
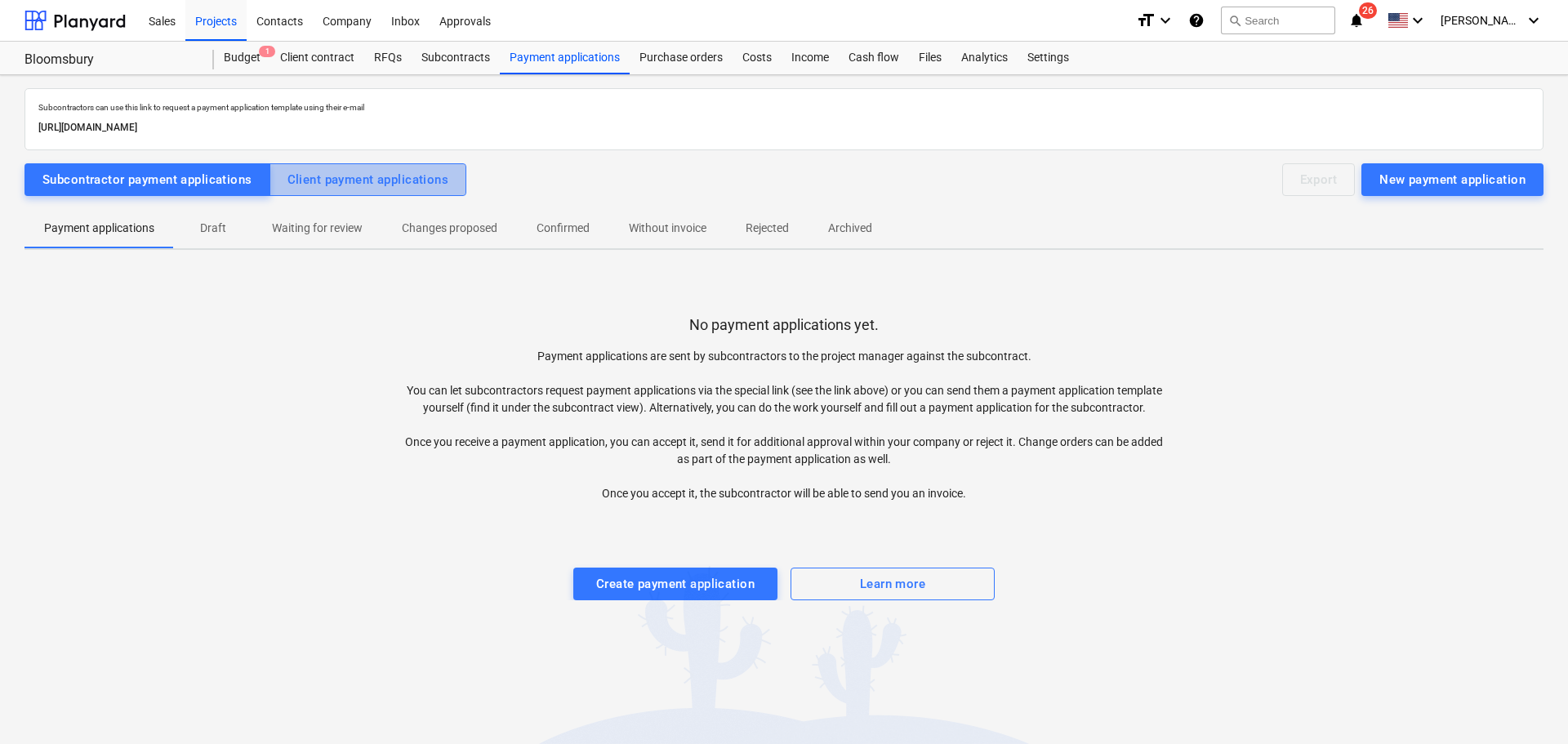
click at [418, 179] on div "Client payment applications" at bounding box center [367, 179] width 162 height 21
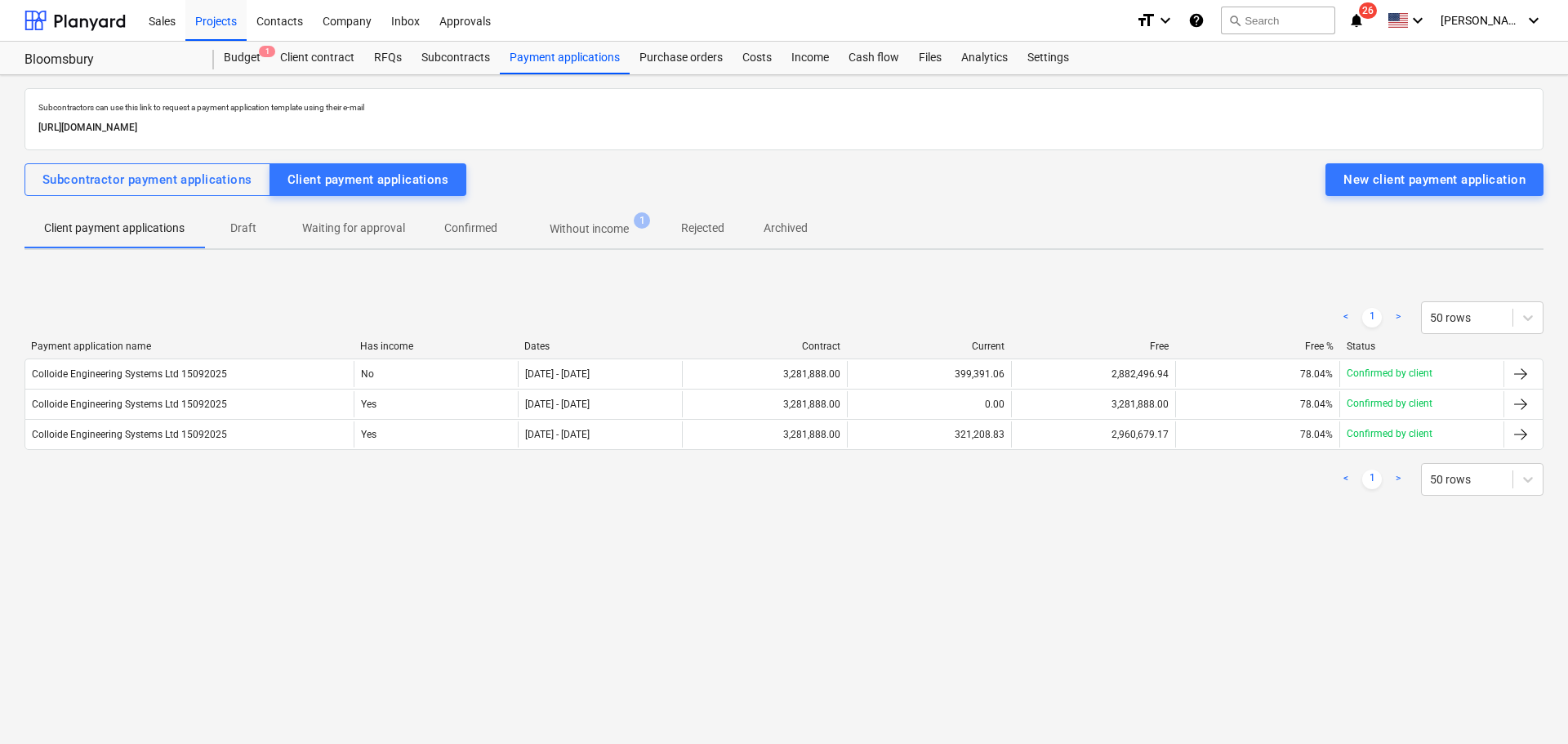
click at [599, 227] on p "Without income" at bounding box center [589, 228] width 79 height 17
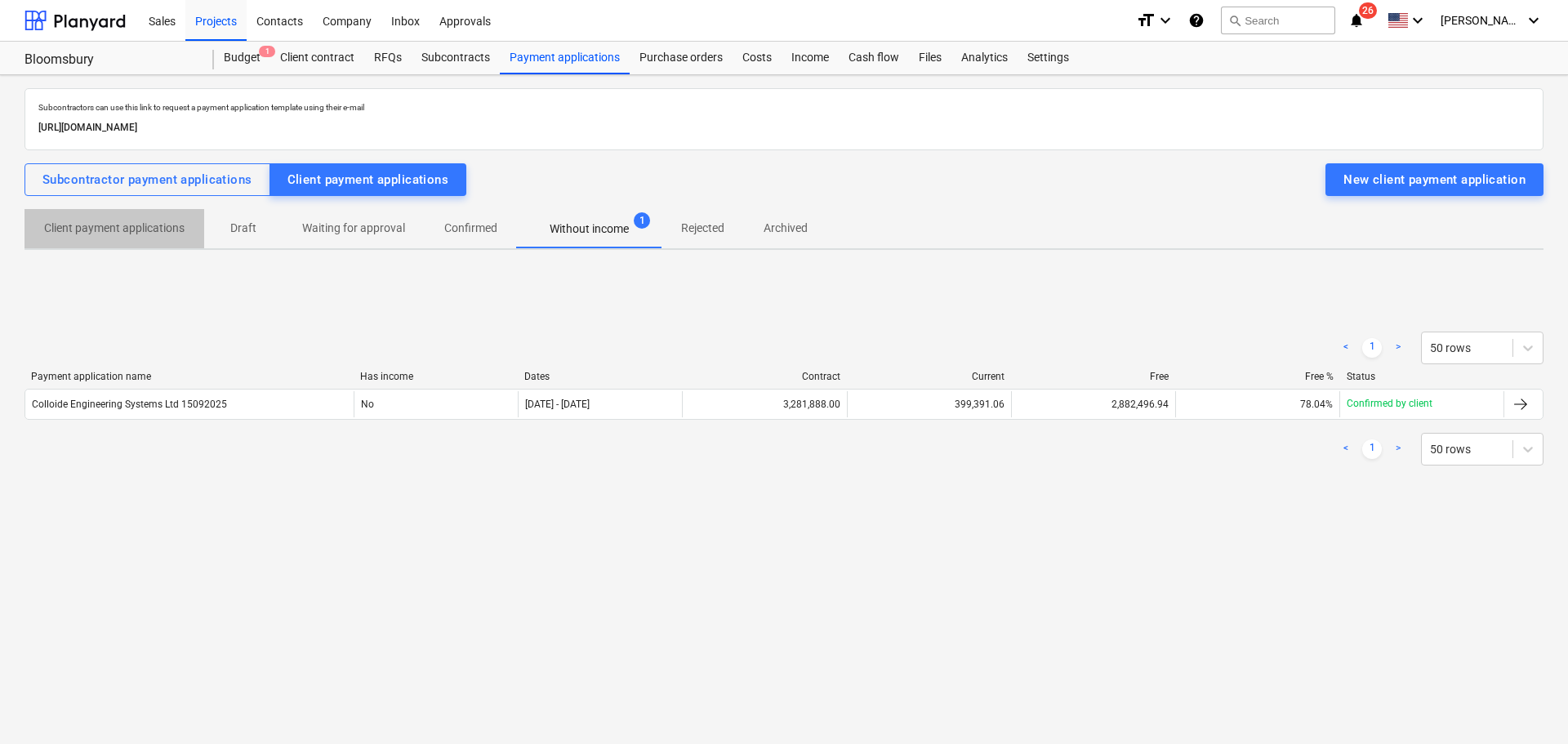
click at [170, 227] on p "Client payment applications" at bounding box center [113, 227] width 140 height 17
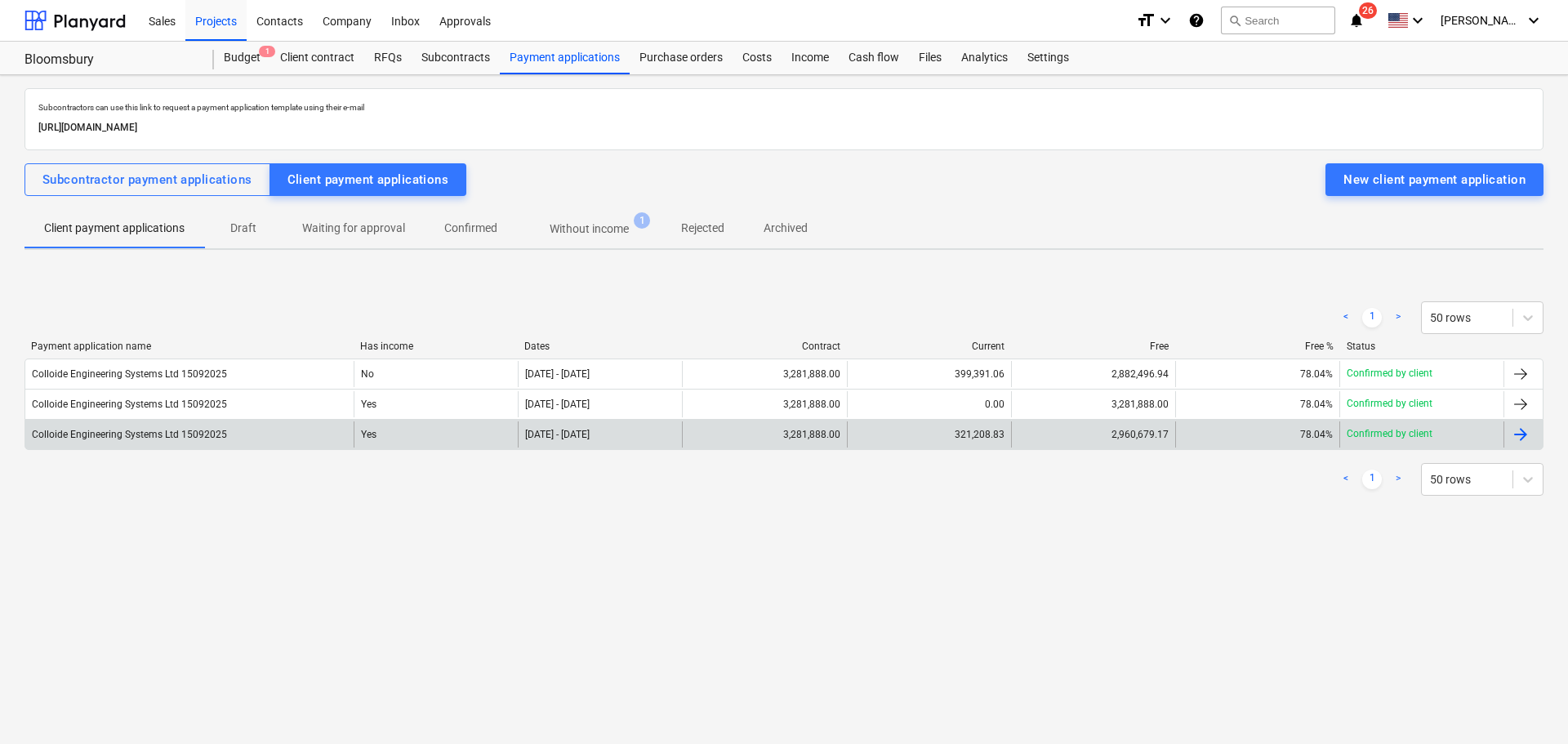
click at [571, 430] on div "29 Jun 2025 - 22 Jul 2025" at bounding box center [557, 435] width 65 height 12
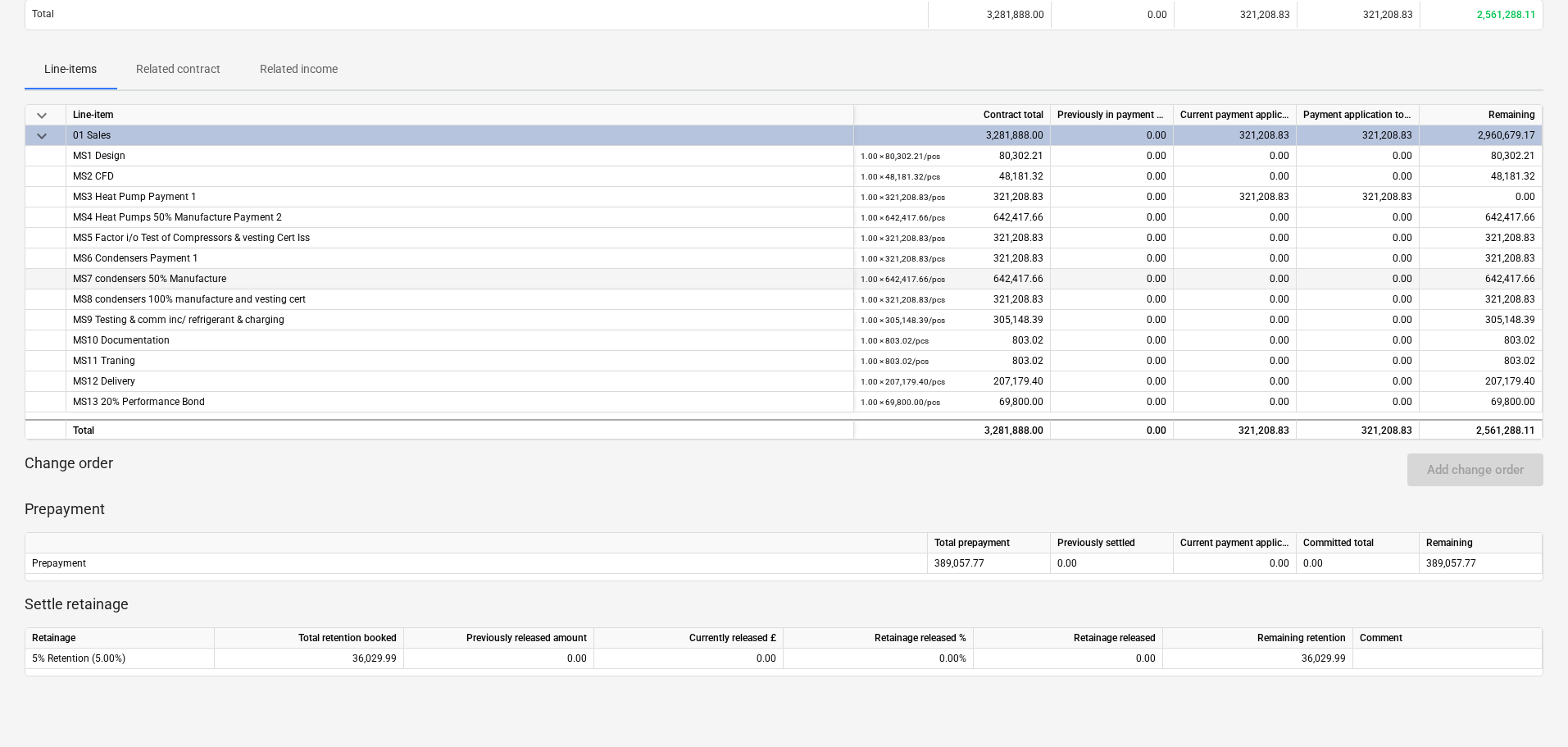
scroll to position [164, 0]
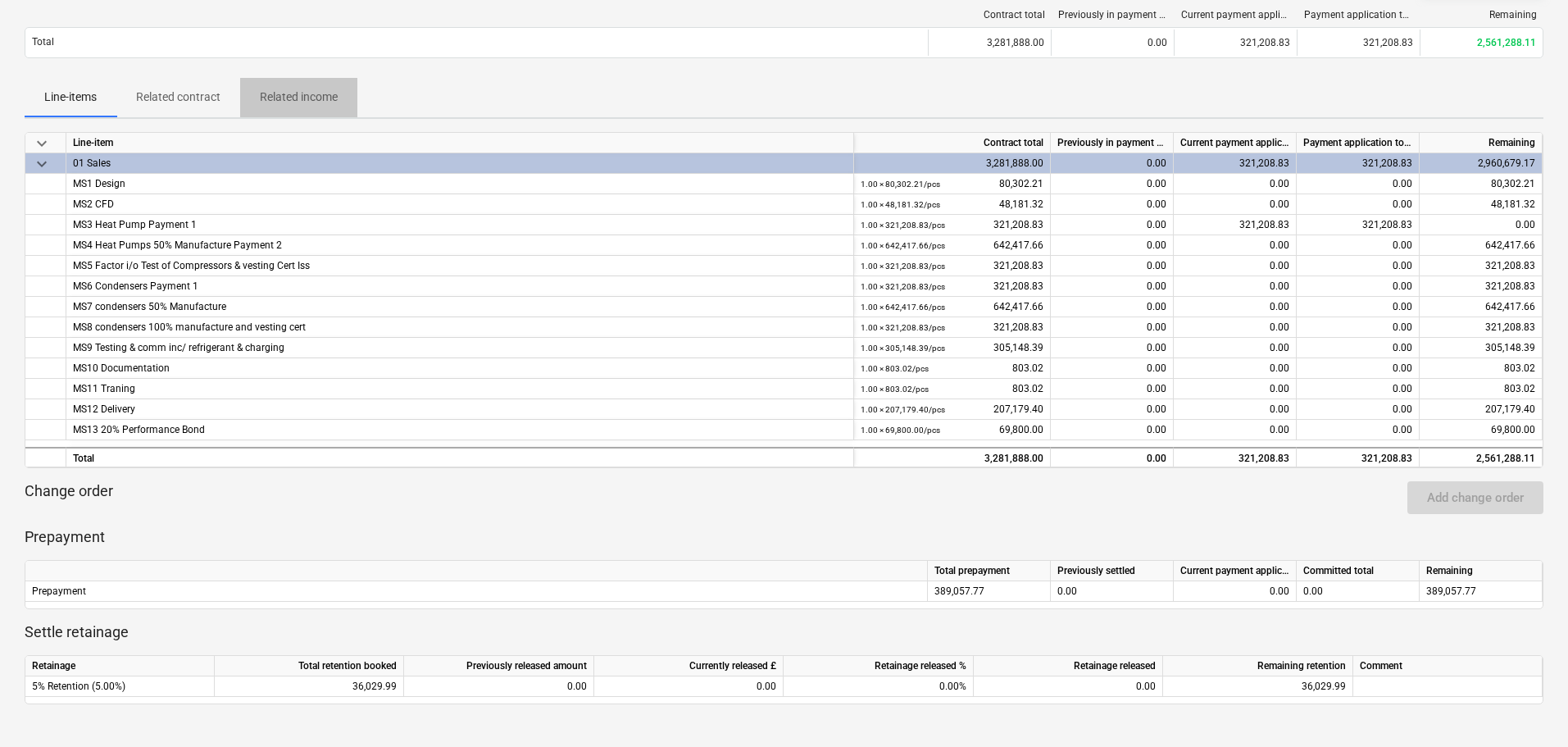
click at [310, 95] on p "Related income" at bounding box center [299, 97] width 78 height 17
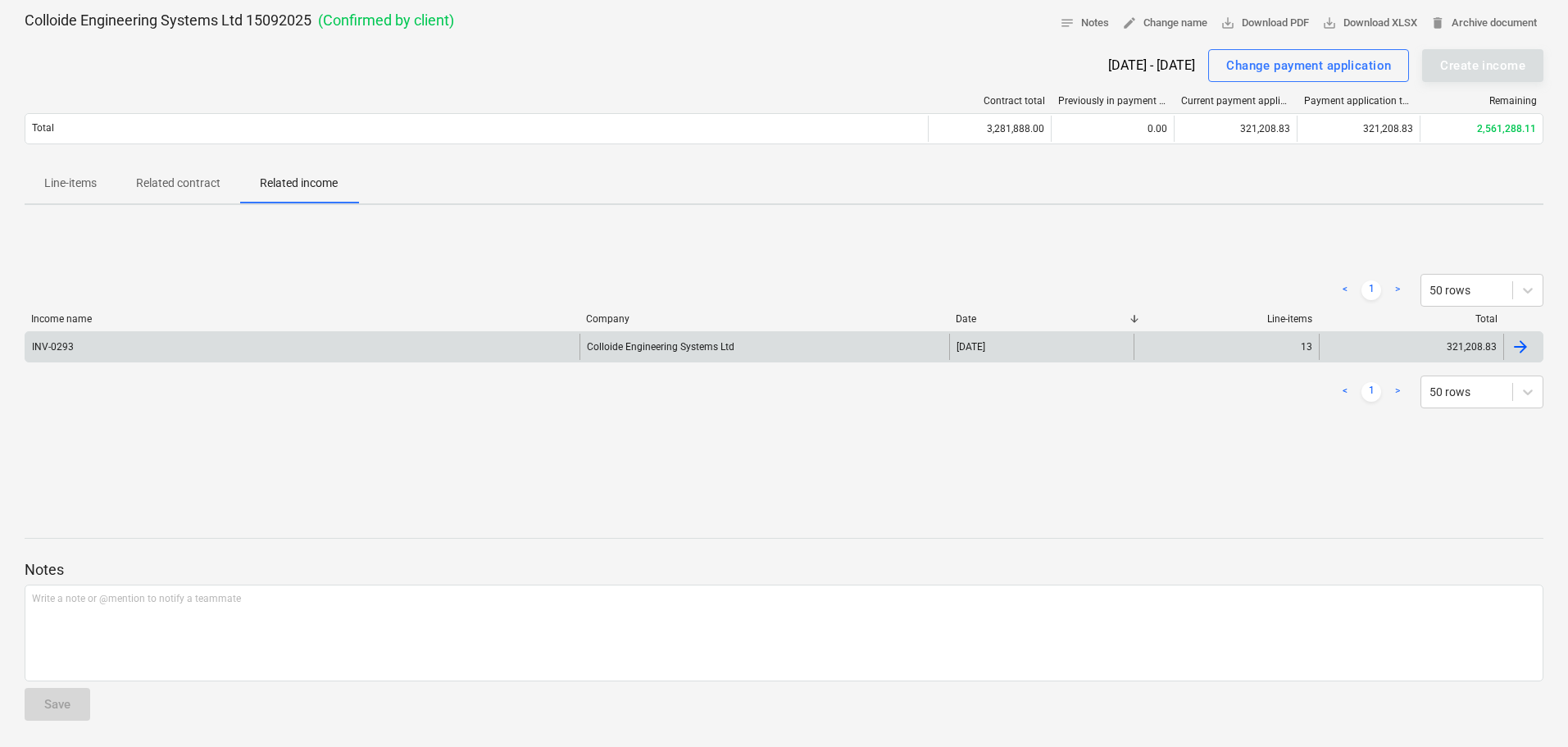
click at [762, 347] on div "Colloide Engineering Systems Ltd" at bounding box center [764, 347] width 370 height 26
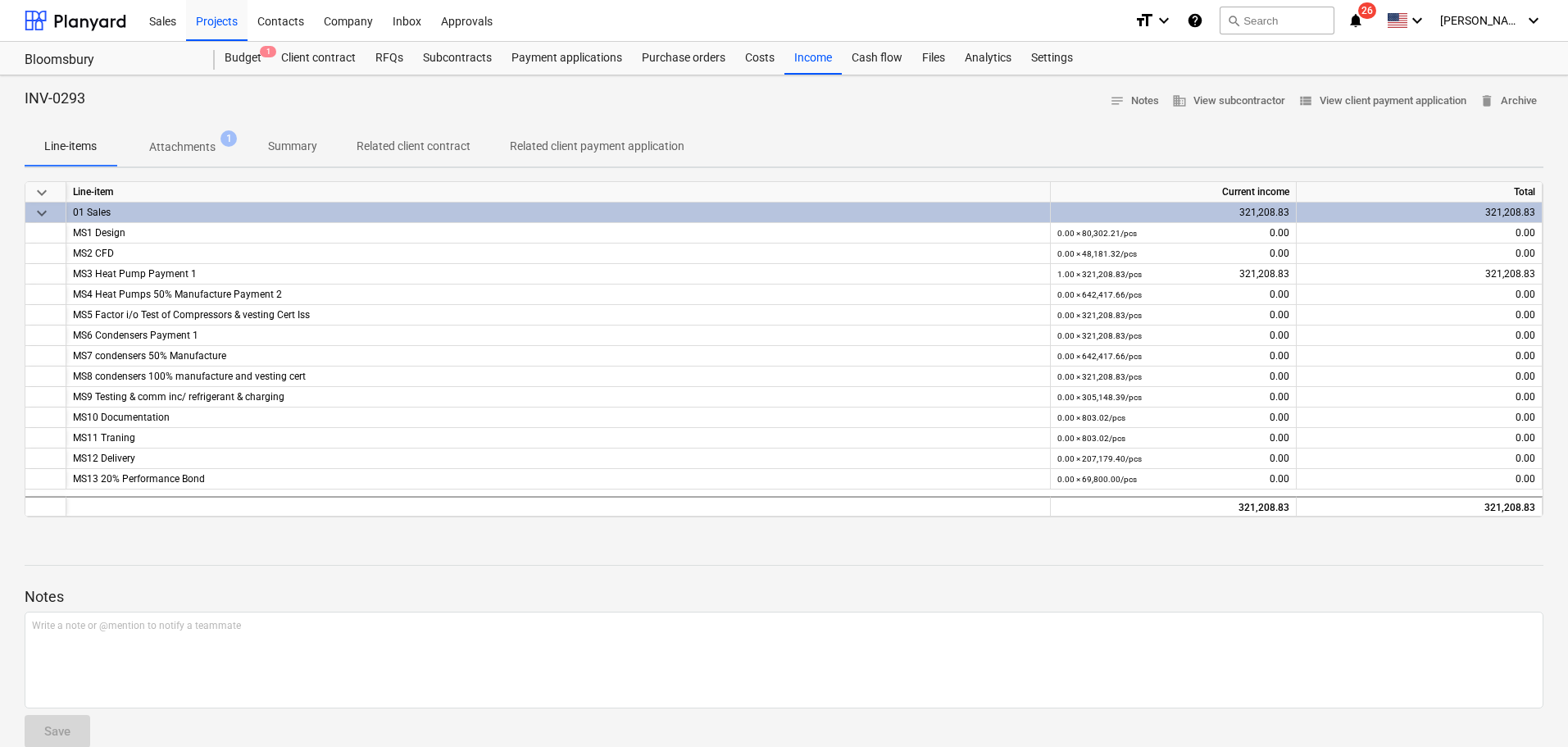
click at [403, 153] on p "Related client contract" at bounding box center [414, 146] width 114 height 17
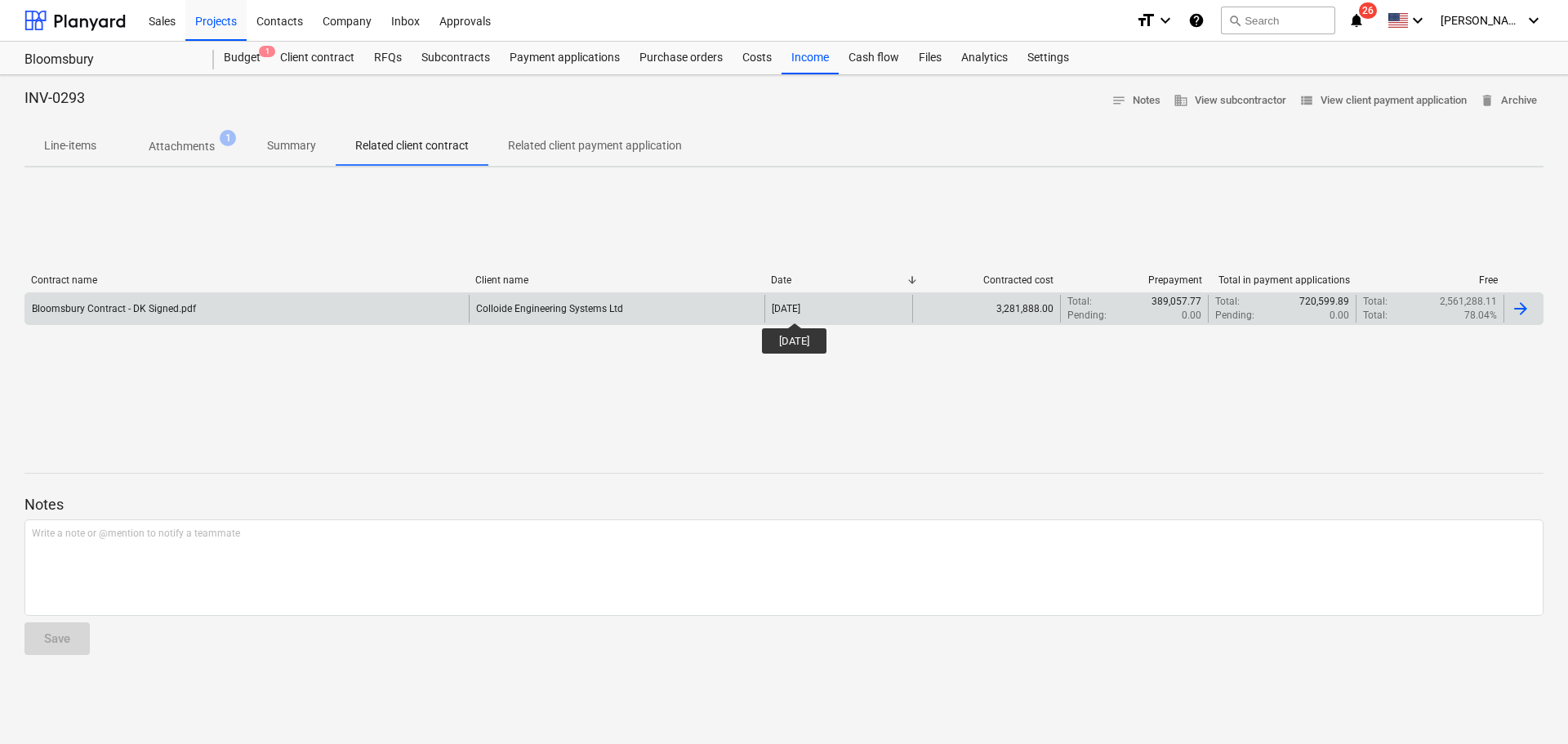
click at [800, 311] on div "[DATE]" at bounding box center [785, 309] width 29 height 12
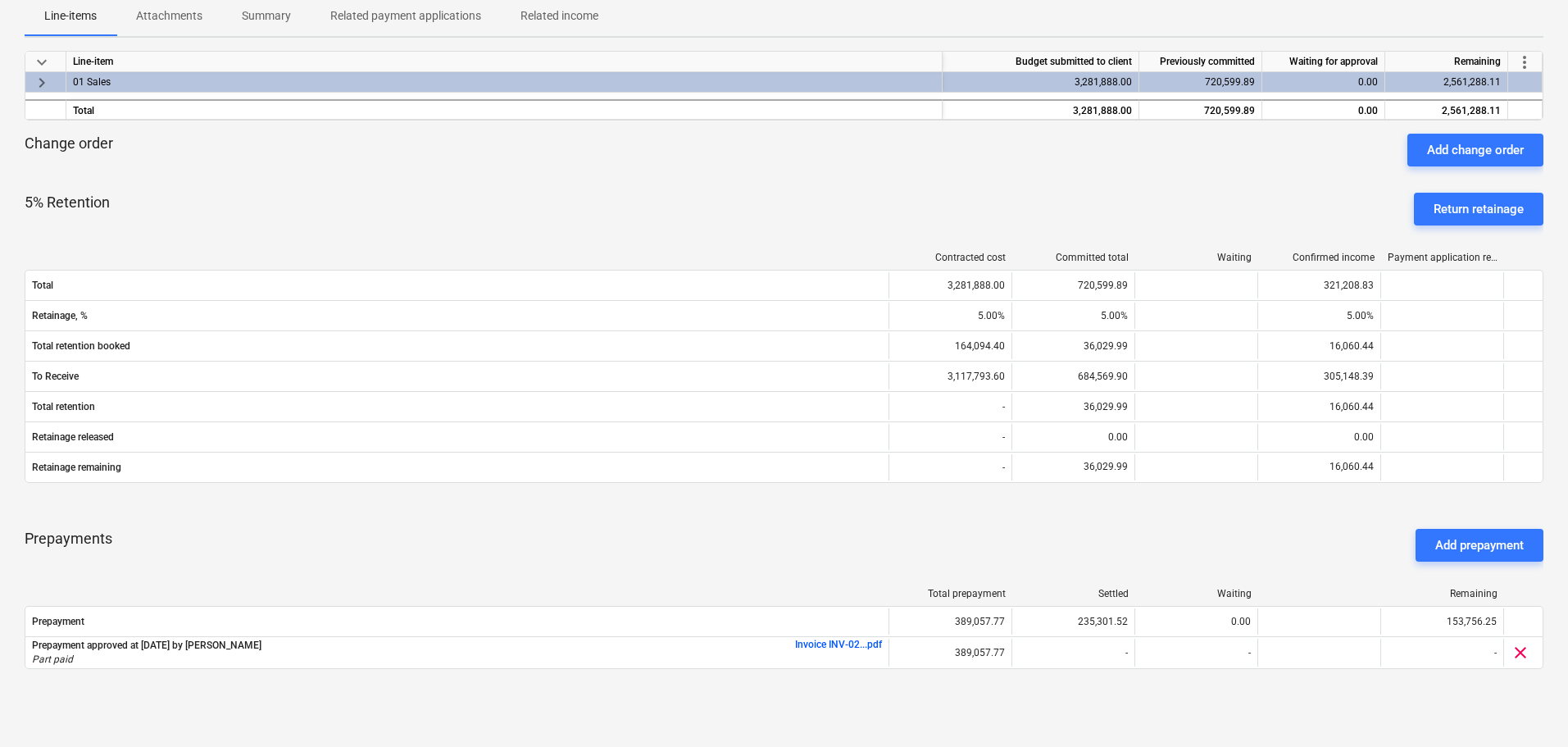
scroll to position [246, 0]
click at [1464, 197] on div "Return retainage" at bounding box center [1478, 207] width 90 height 21
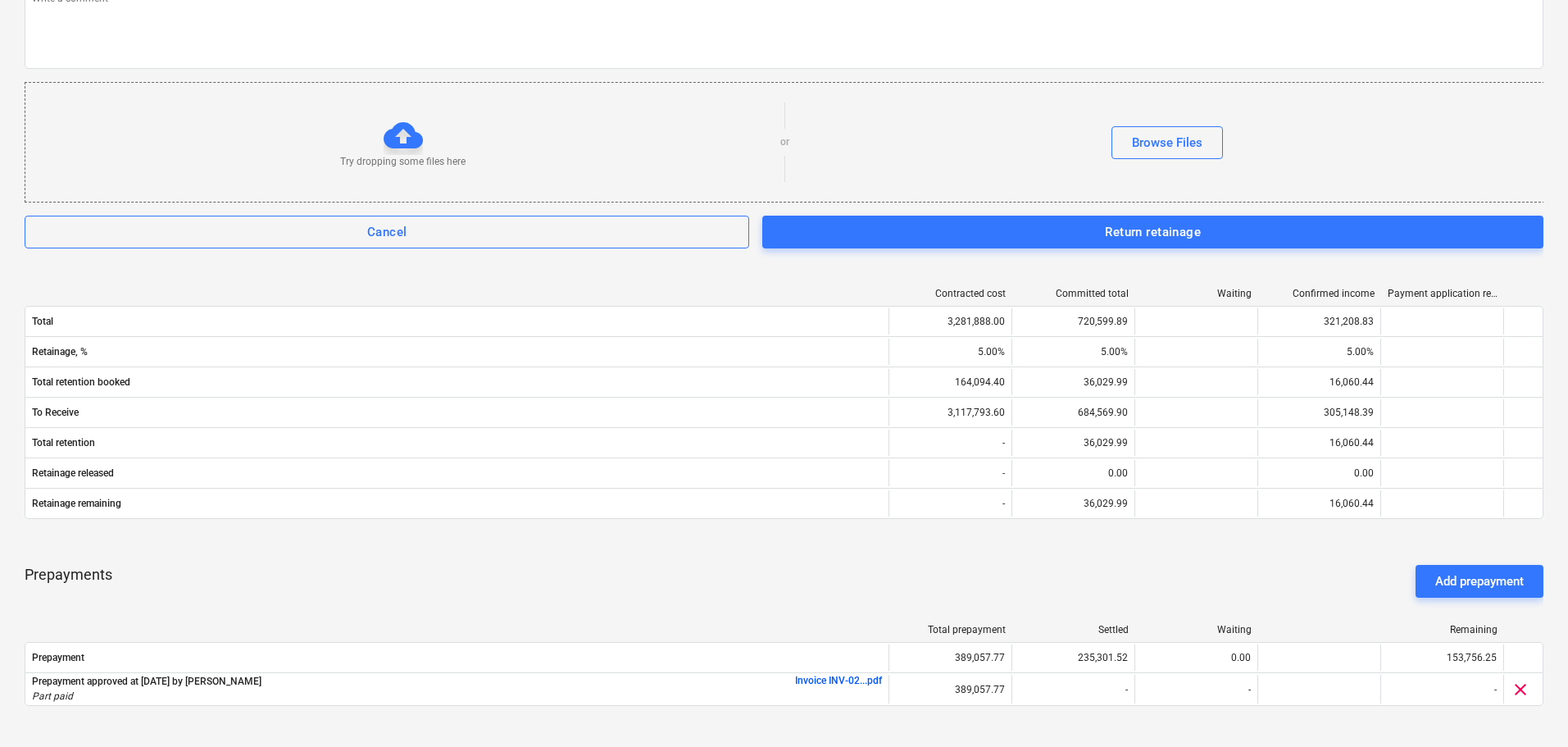
scroll to position [574, 0]
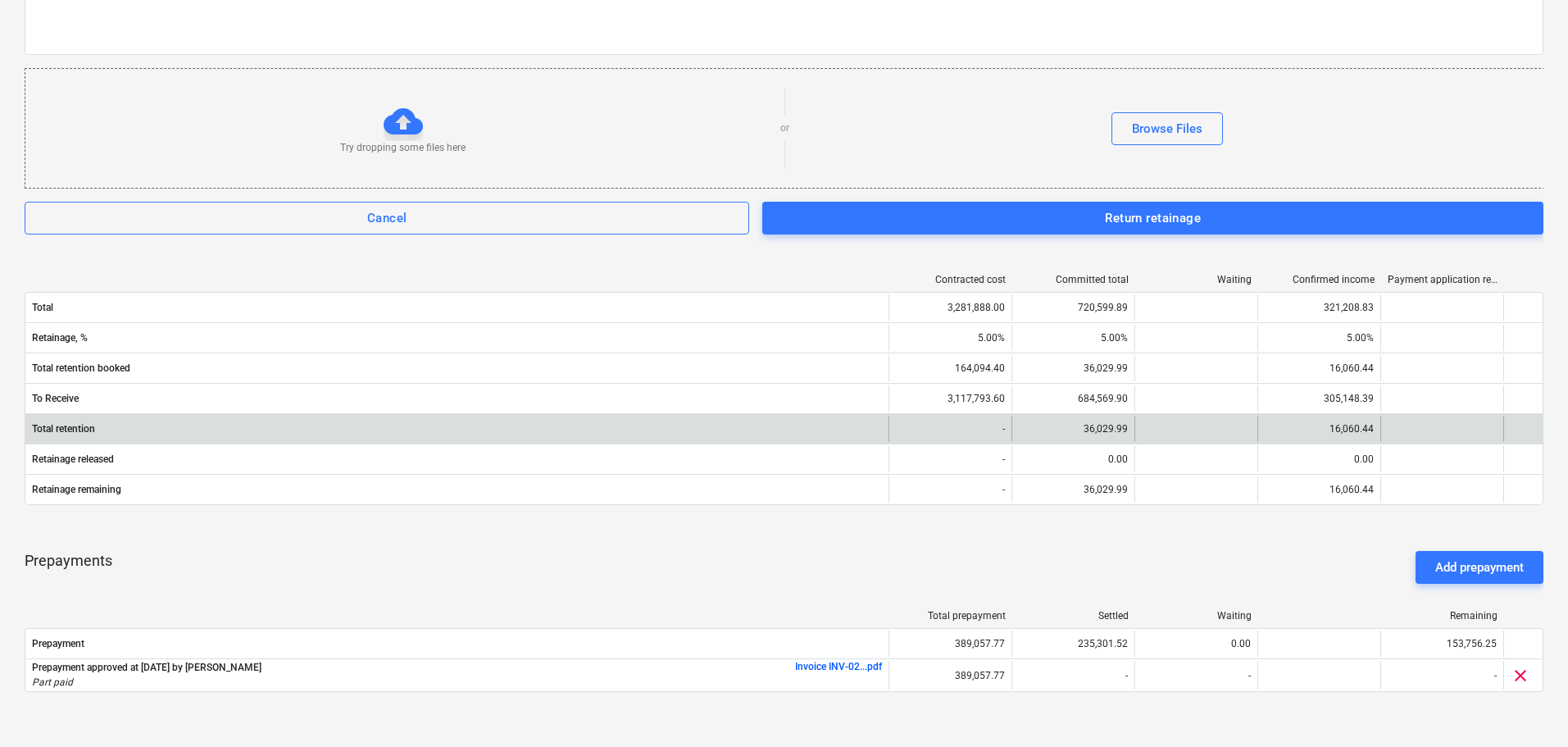
click at [1242, 434] on div at bounding box center [1195, 429] width 123 height 26
click at [1216, 433] on div at bounding box center [1195, 429] width 123 height 26
click at [1362, 430] on div "16,060.44" at bounding box center [1318, 429] width 123 height 26
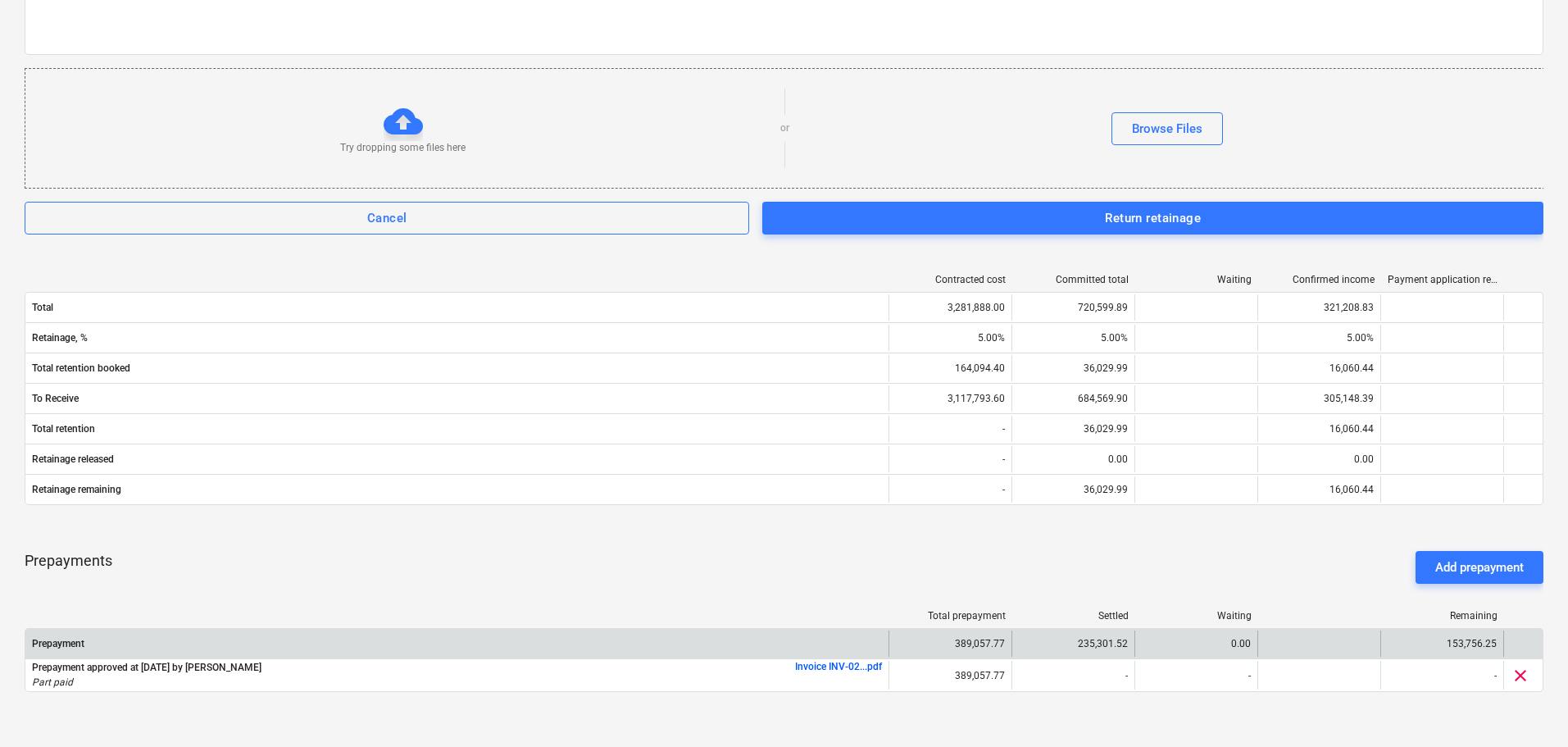
click at [1190, 639] on div "0.00" at bounding box center [1195, 643] width 123 height 26
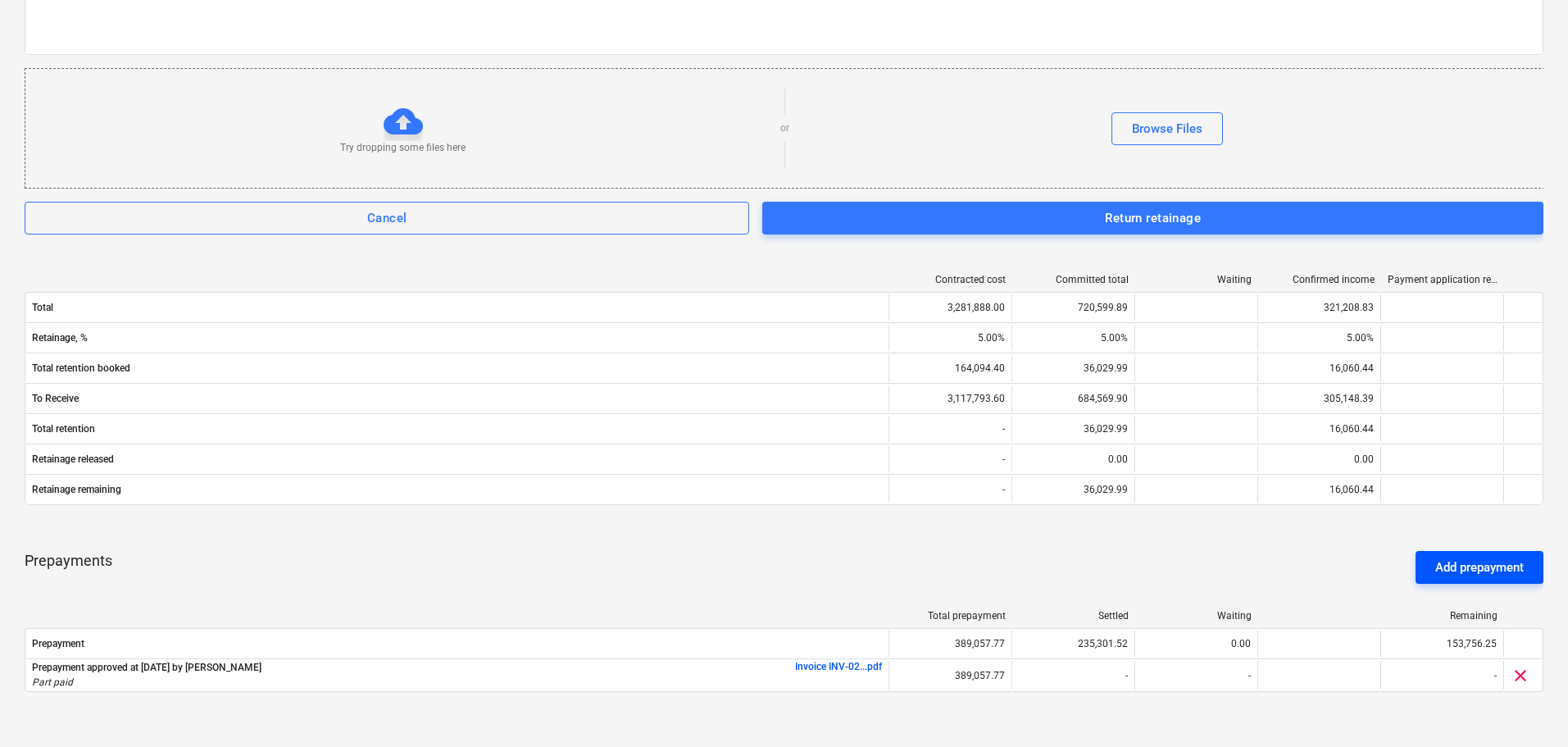
click at [1472, 565] on div "Add prepayment" at bounding box center [1479, 566] width 89 height 21
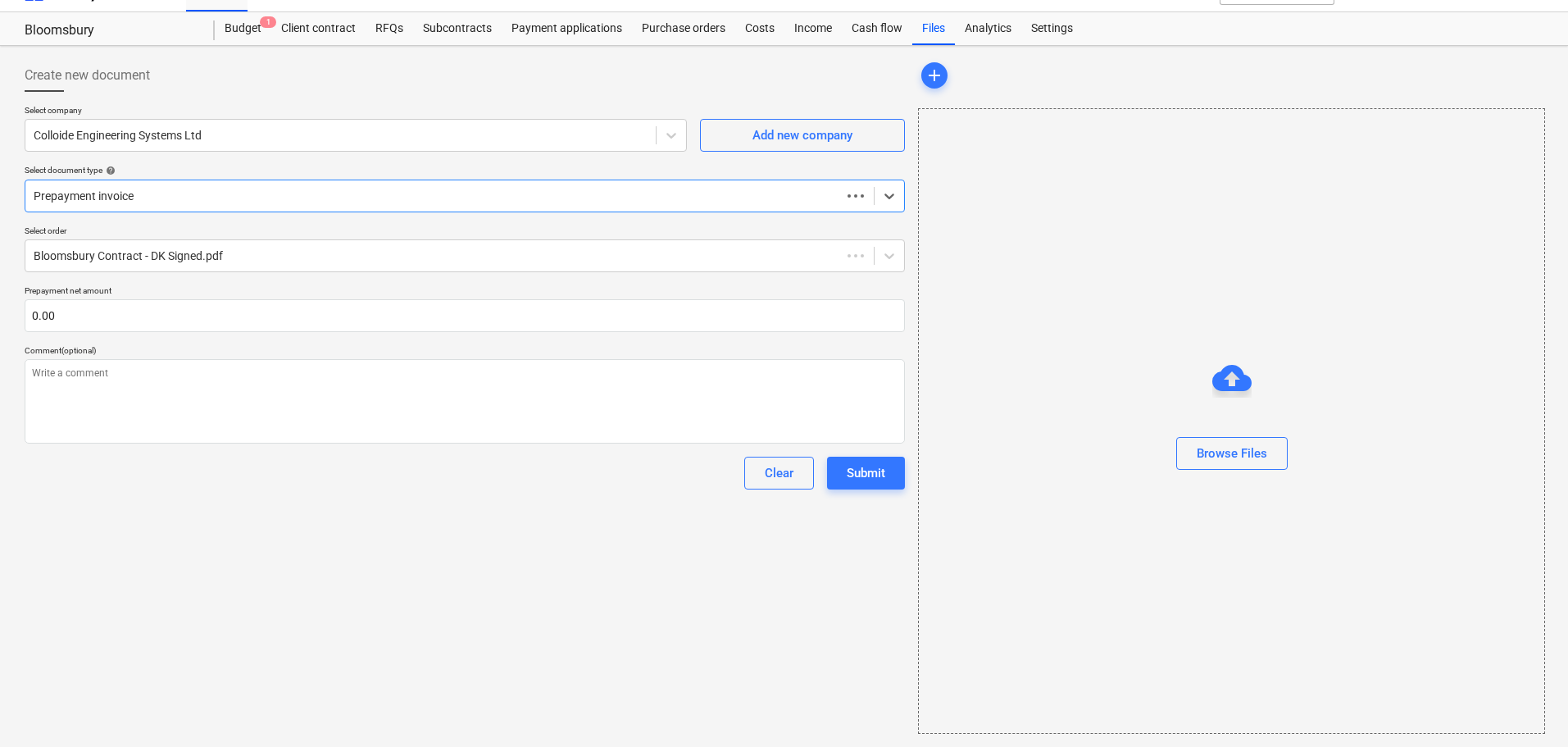
scroll to position [30, 0]
type textarea "x"
click at [817, 16] on div "Income" at bounding box center [813, 28] width 58 height 33
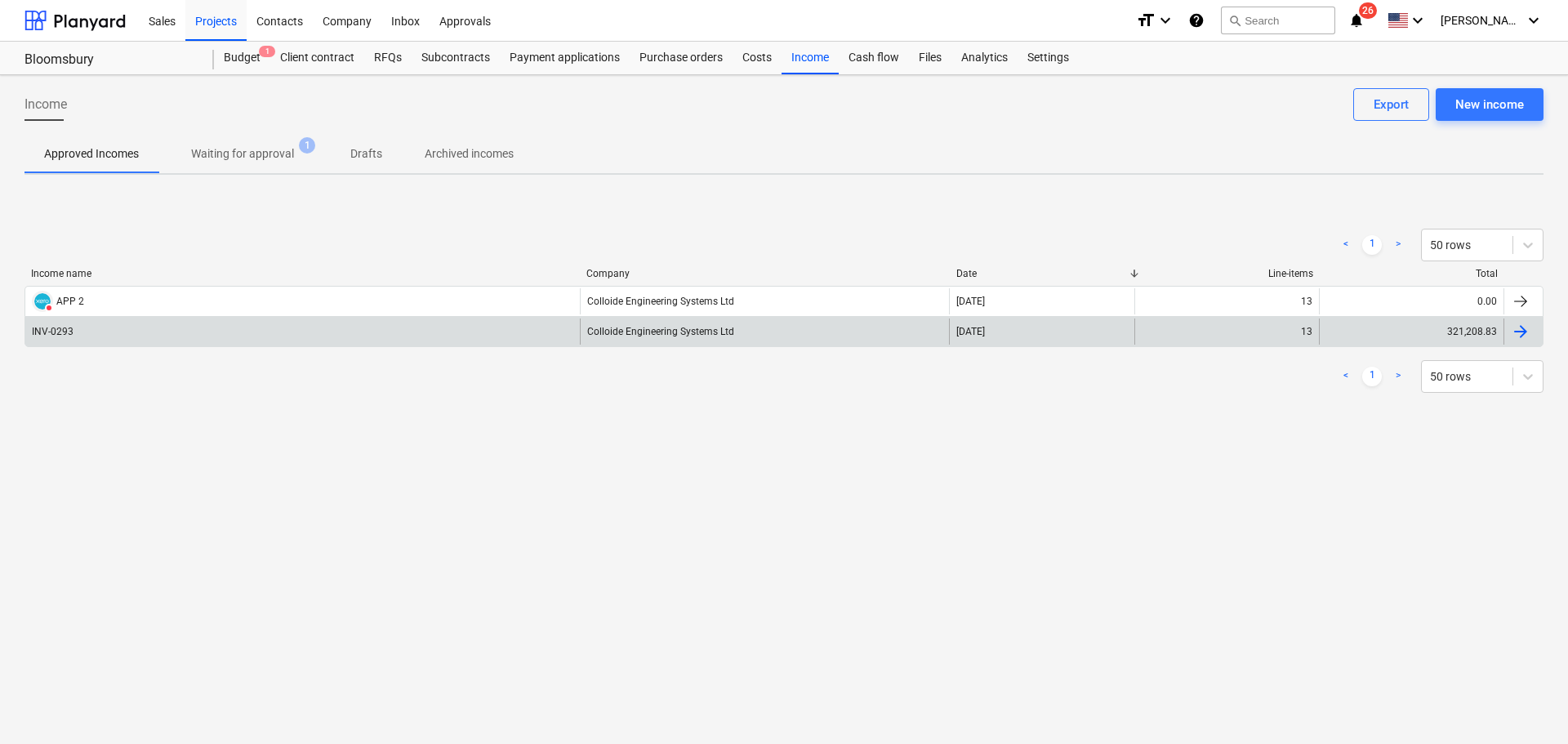
click at [460, 323] on div "INV-0293" at bounding box center [302, 332] width 554 height 26
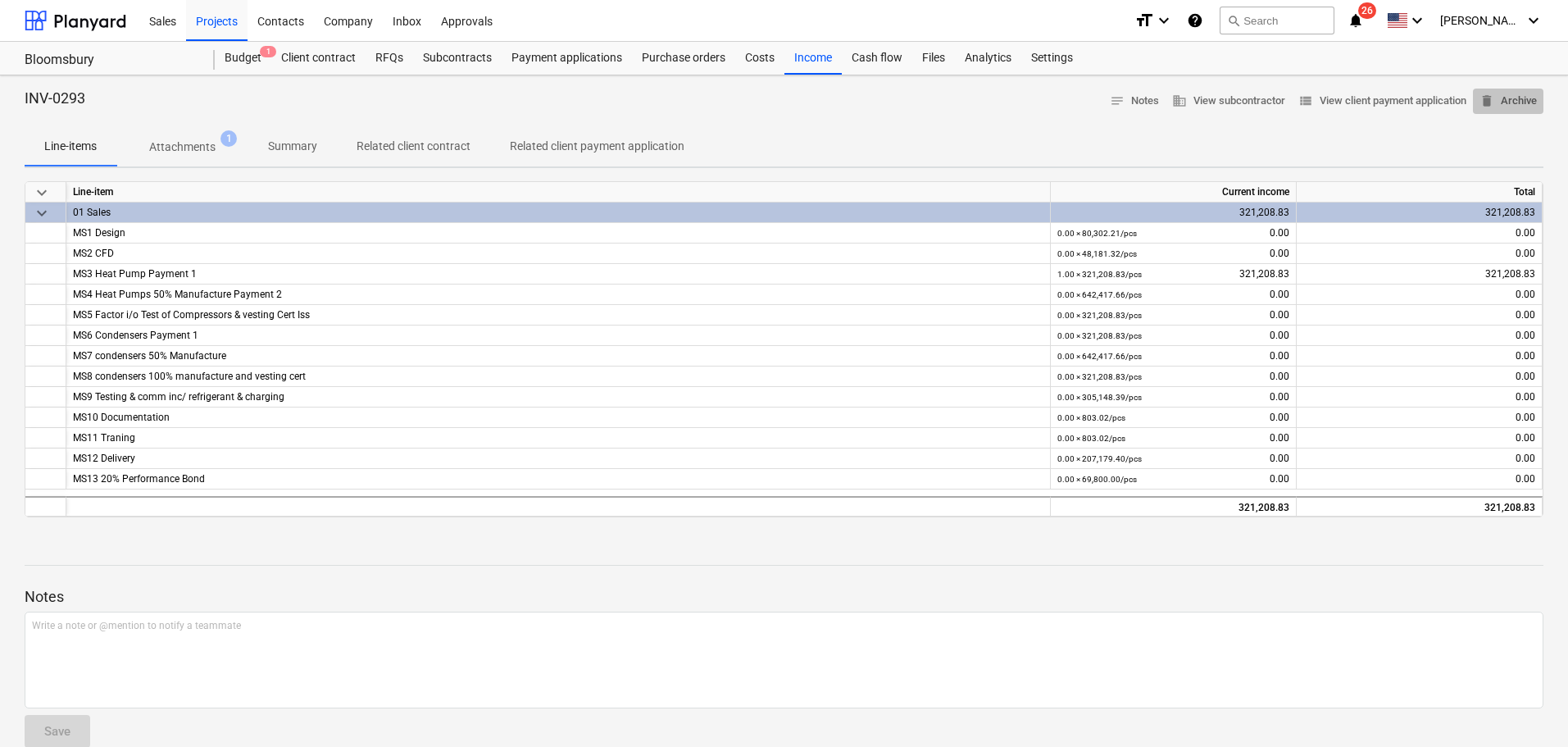
click at [1527, 96] on span "delete Archive" at bounding box center [1508, 101] width 58 height 19
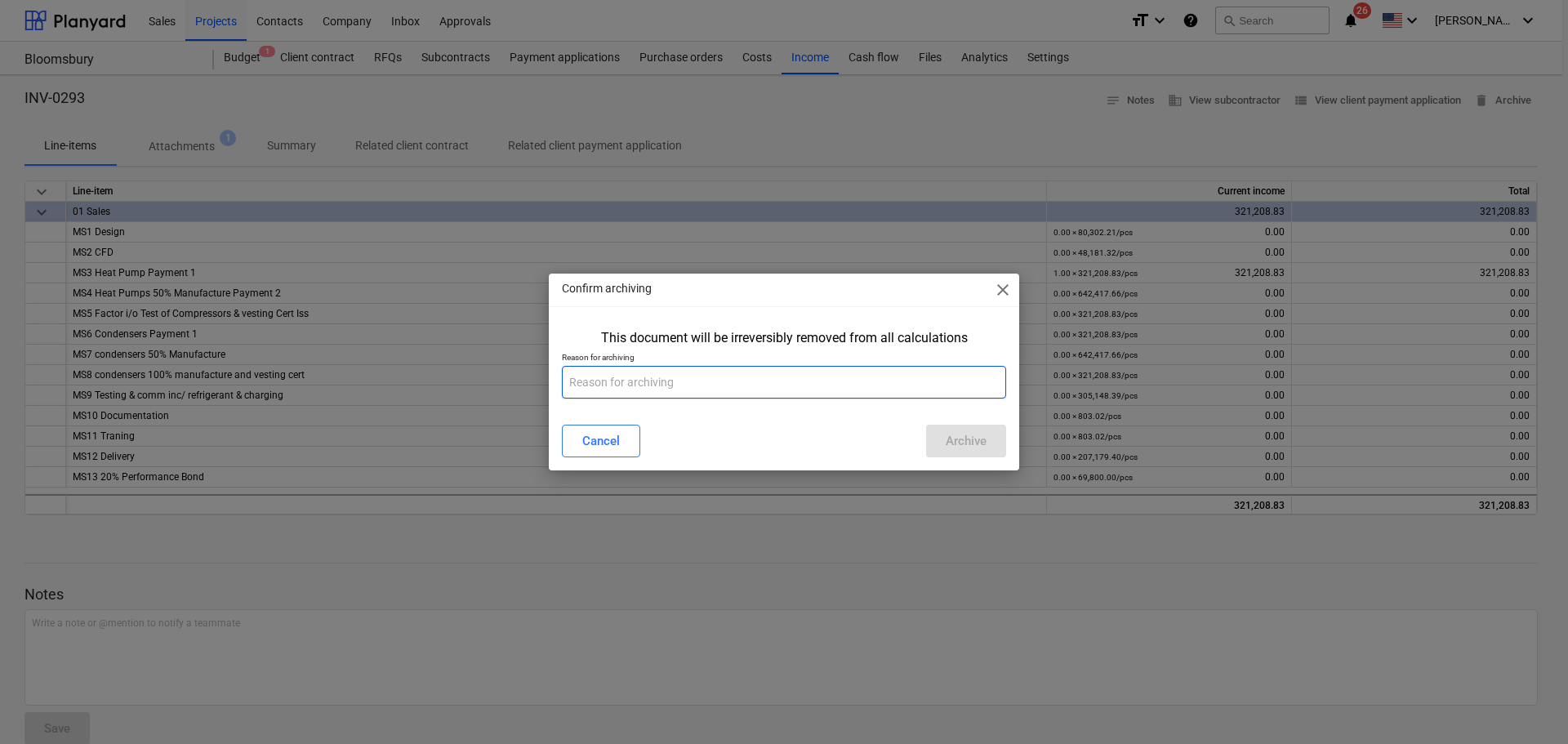
click at [829, 370] on input "text" at bounding box center [784, 381] width 444 height 33
type input "included retention"
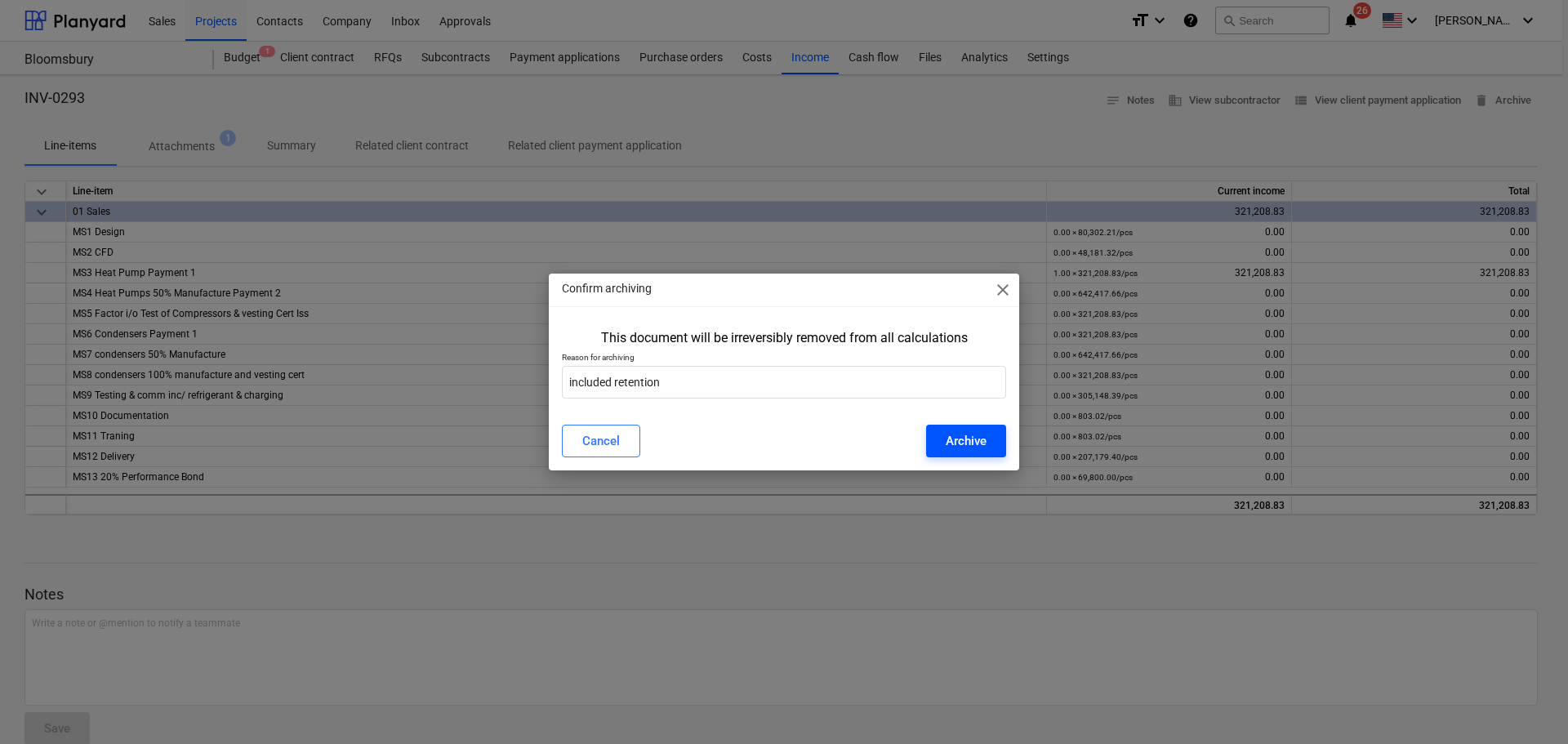
click at [955, 434] on div "Archive" at bounding box center [965, 440] width 41 height 21
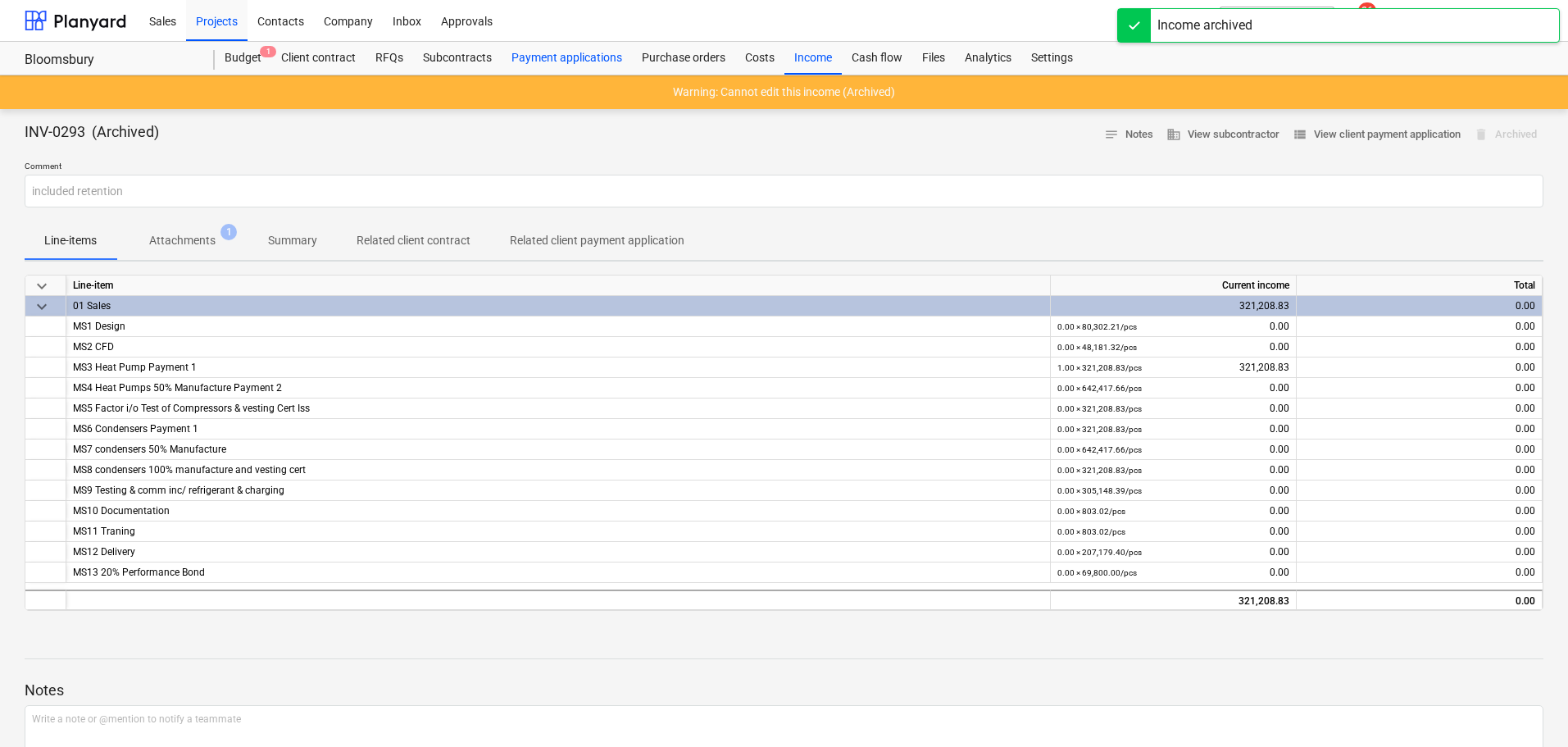
click at [533, 54] on div "Payment applications" at bounding box center [566, 58] width 131 height 33
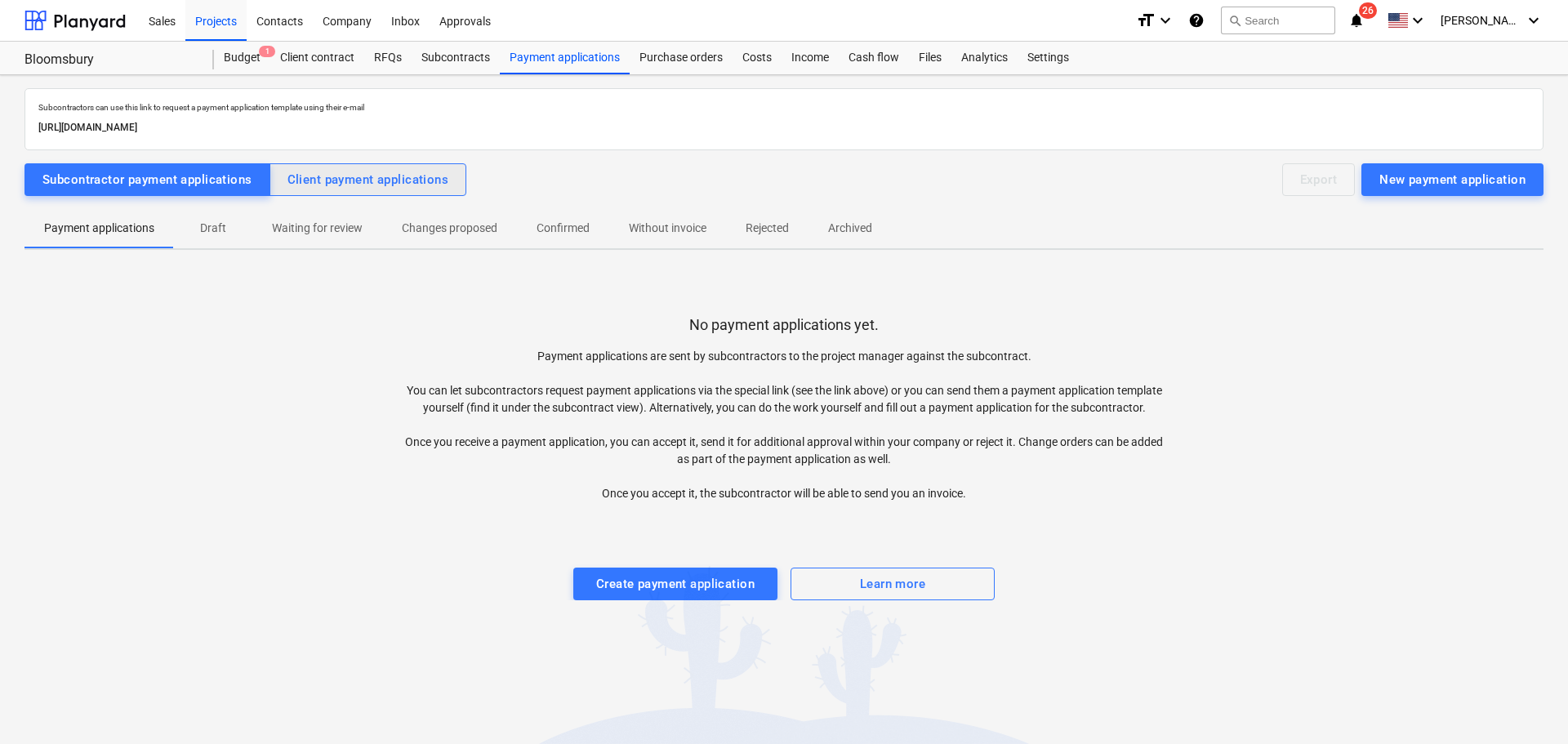
click at [393, 171] on div "Client payment applications" at bounding box center [367, 179] width 162 height 21
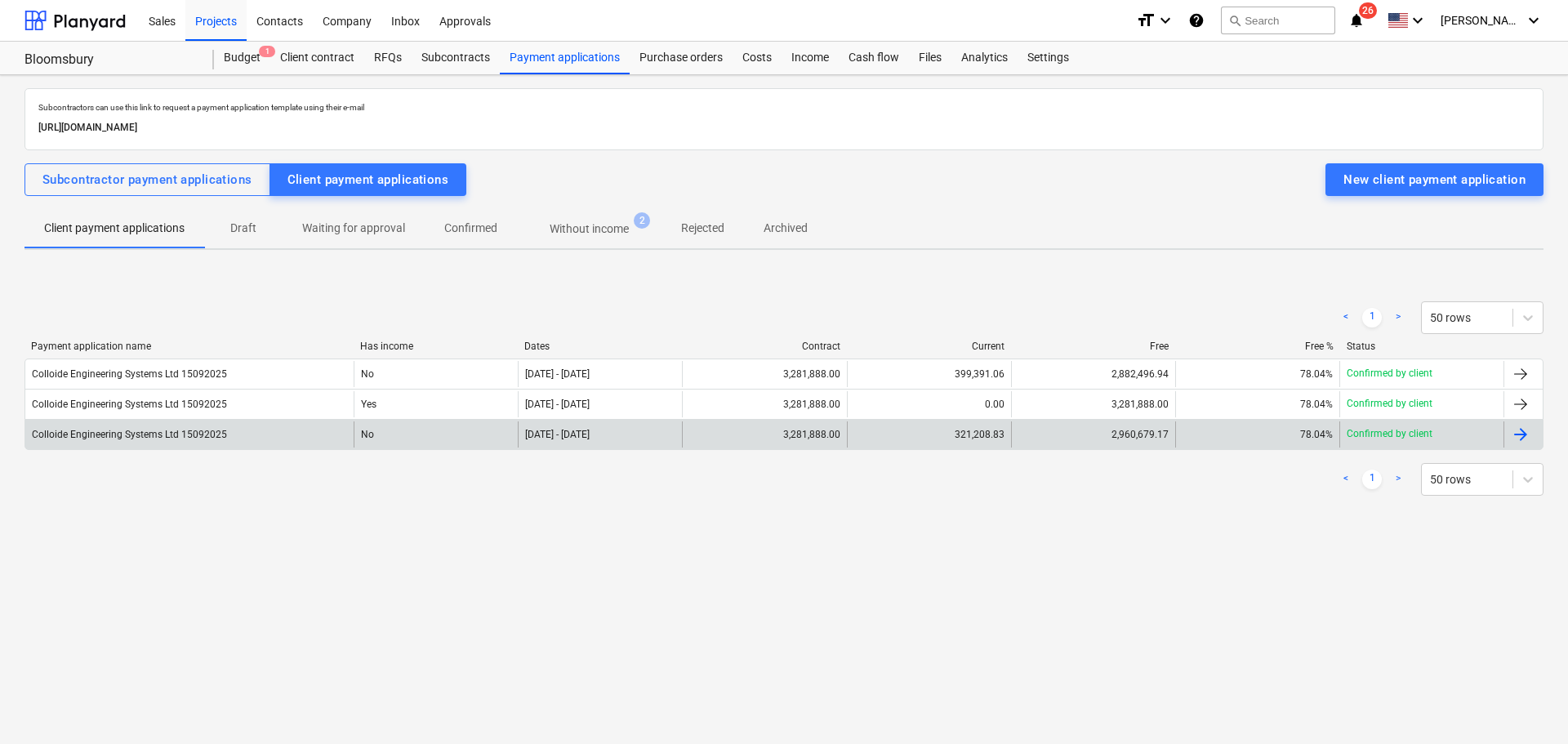
click at [242, 427] on div "Colloide Engineering Systems Ltd 15092025" at bounding box center [189, 434] width 329 height 26
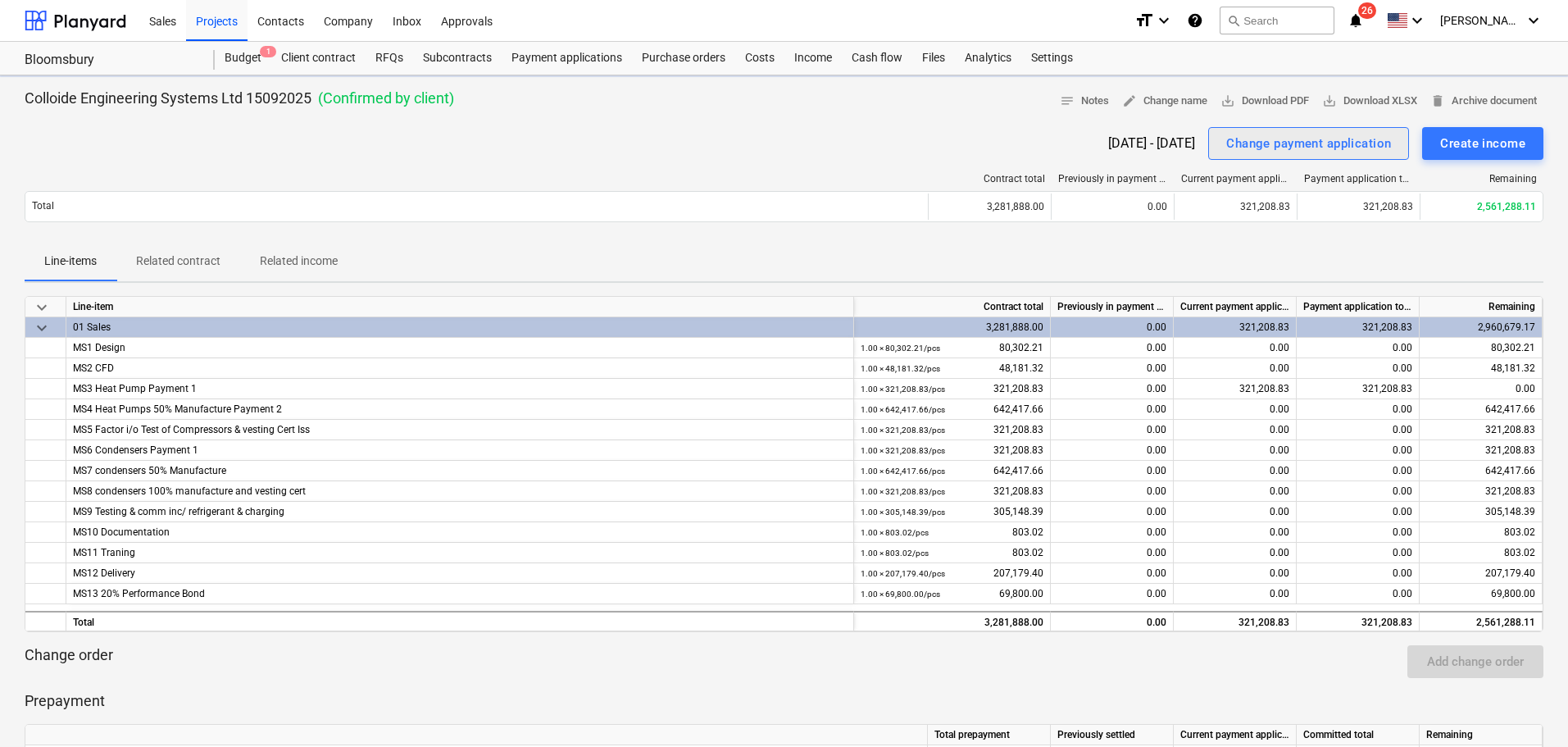
click at [1333, 146] on div "Change payment application" at bounding box center [1308, 143] width 164 height 21
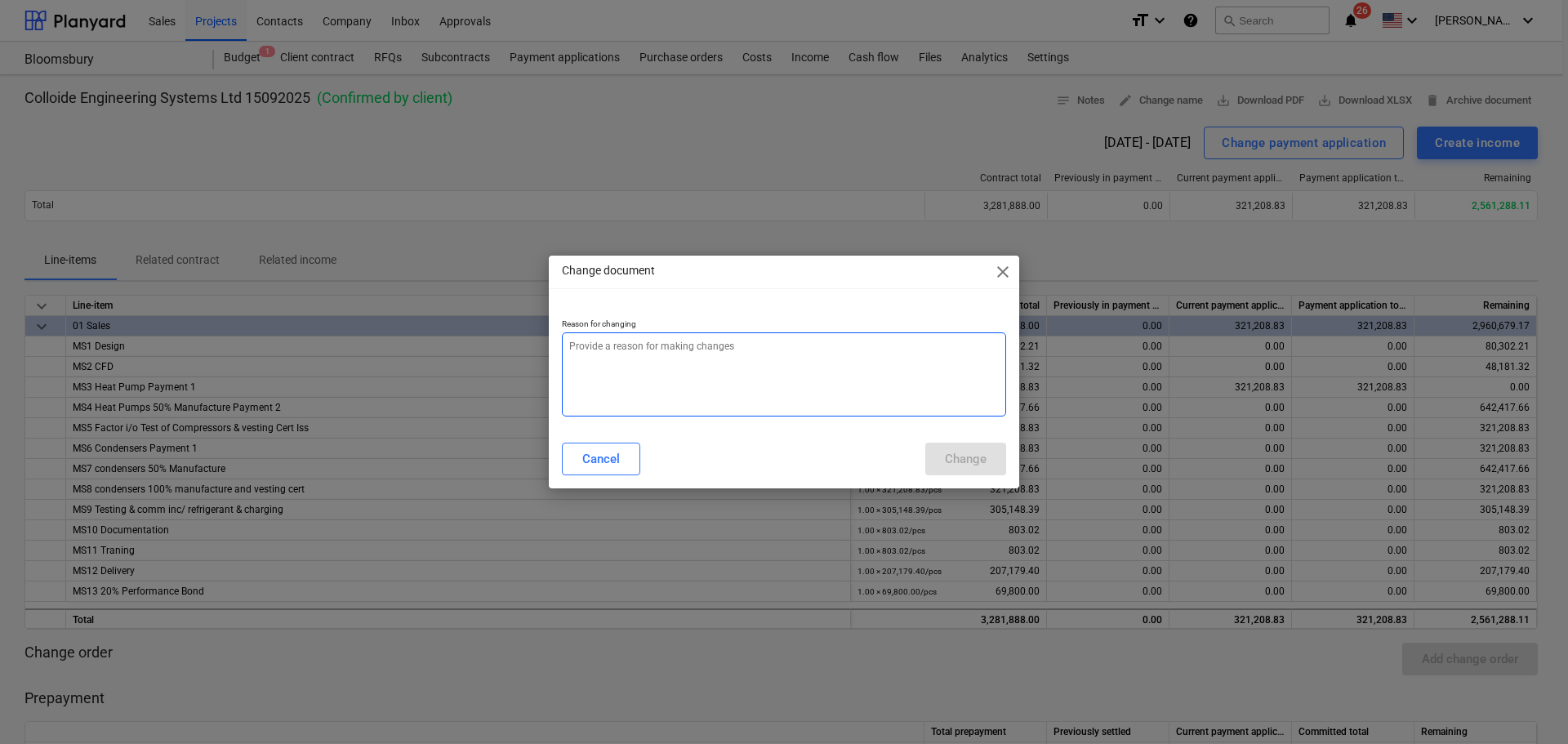
click at [641, 357] on textarea at bounding box center [784, 374] width 444 height 84
type textarea "x"
type textarea "e"
type textarea "x"
type textarea "ex"
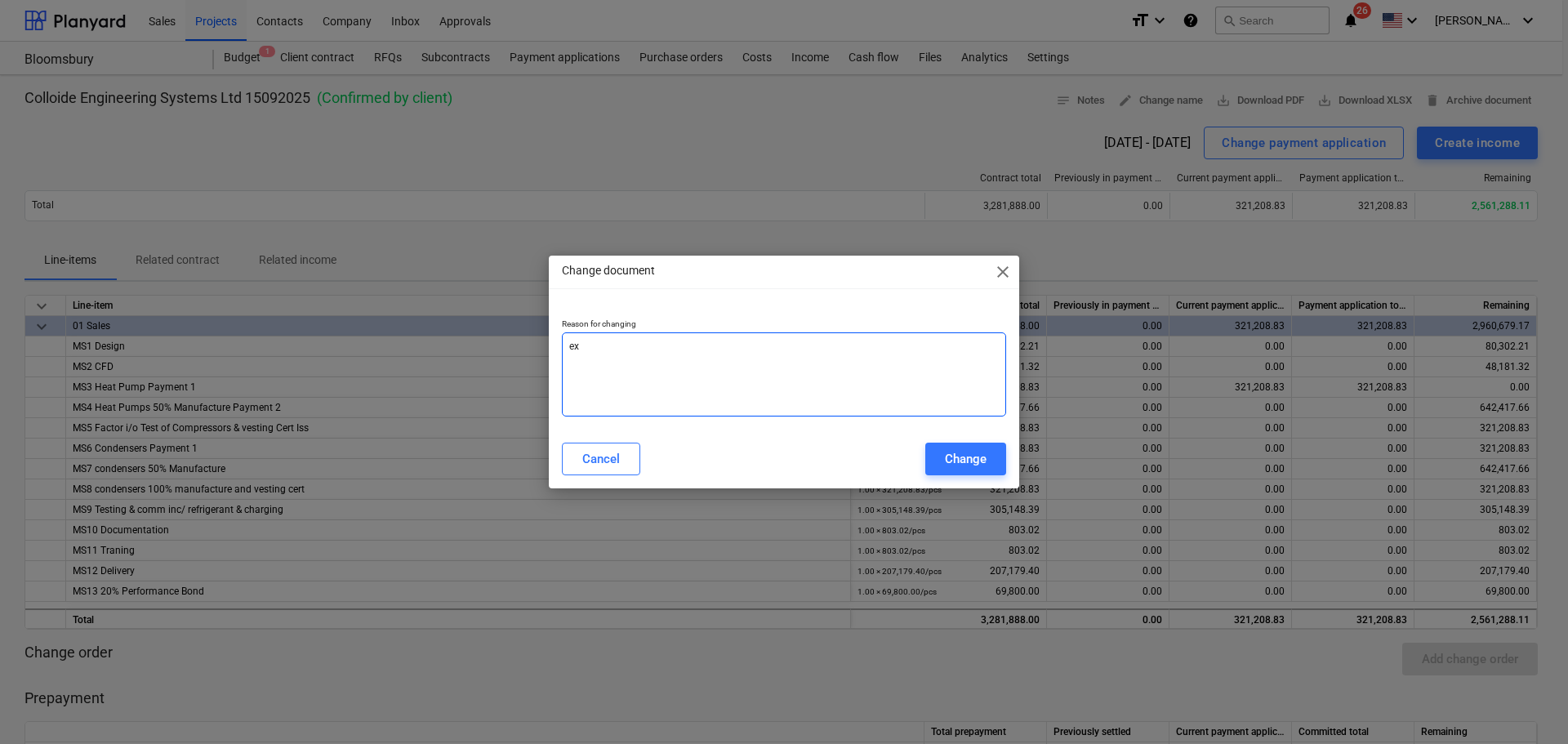
type textarea "x"
type textarea "exc"
type textarea "x"
type textarea "excl"
type textarea "x"
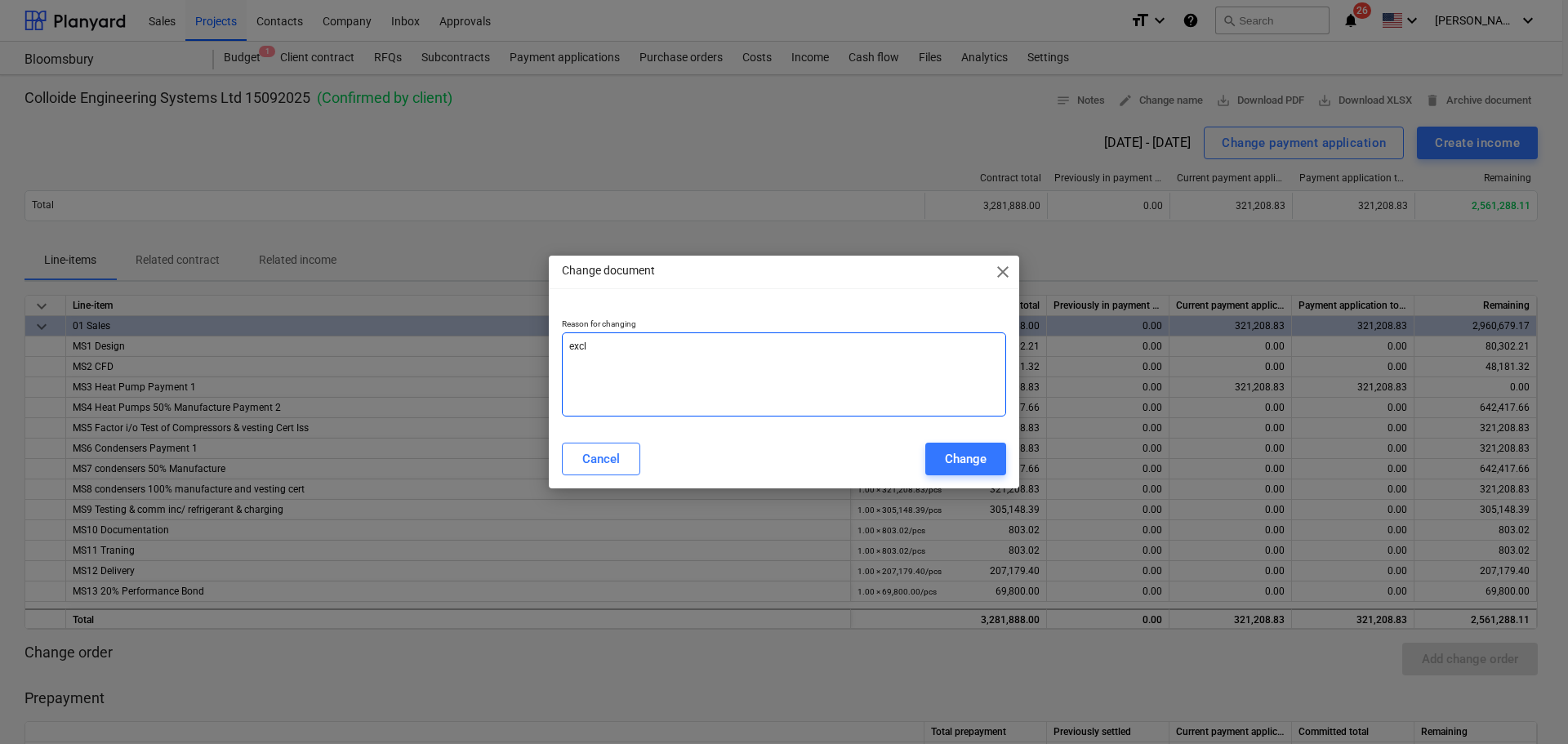
type textarea "exclu"
type textarea "x"
type textarea "exclud"
type textarea "x"
type textarea "exclude"
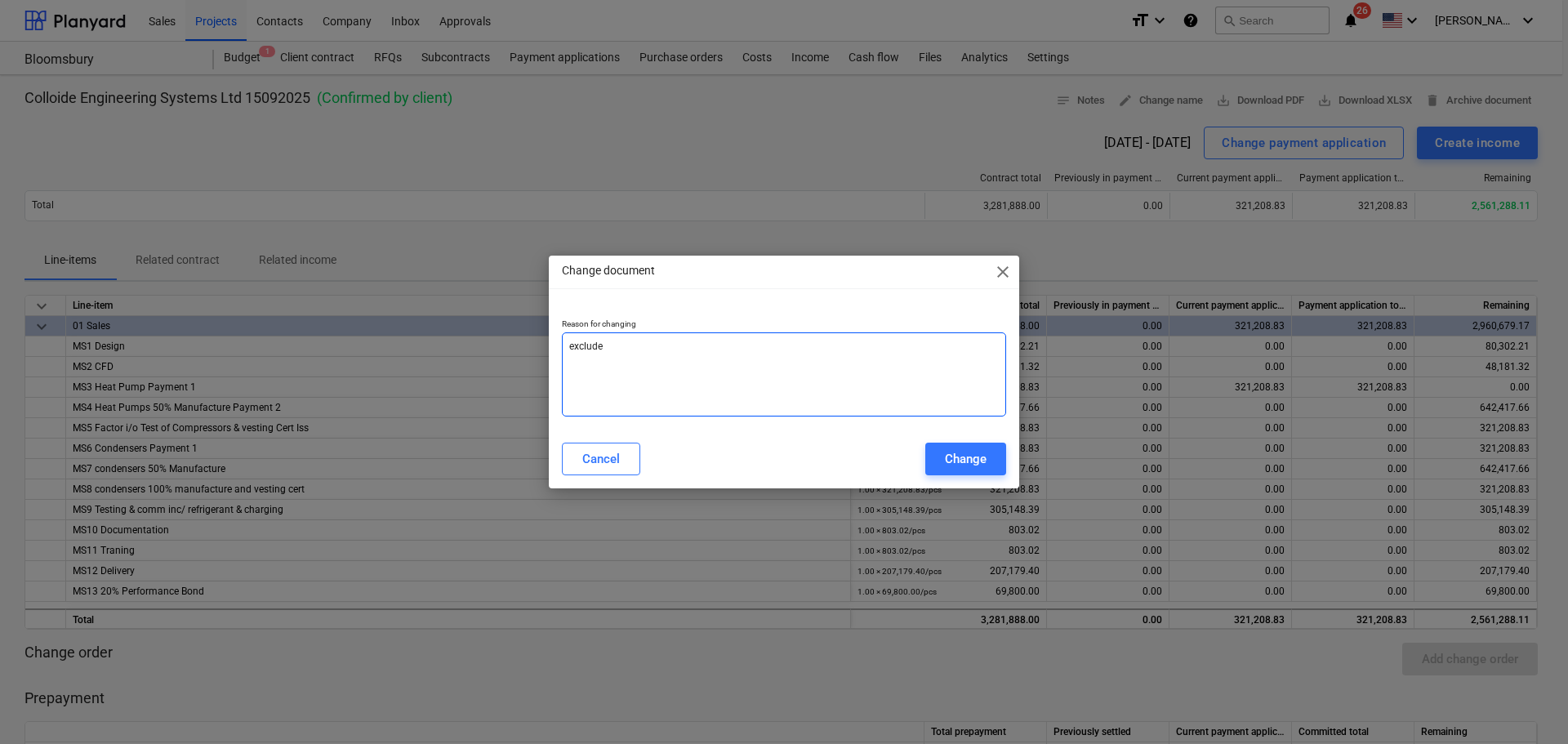
type textarea "x"
type textarea "exclude"
type textarea "x"
type textarea "exclude r"
type textarea "x"
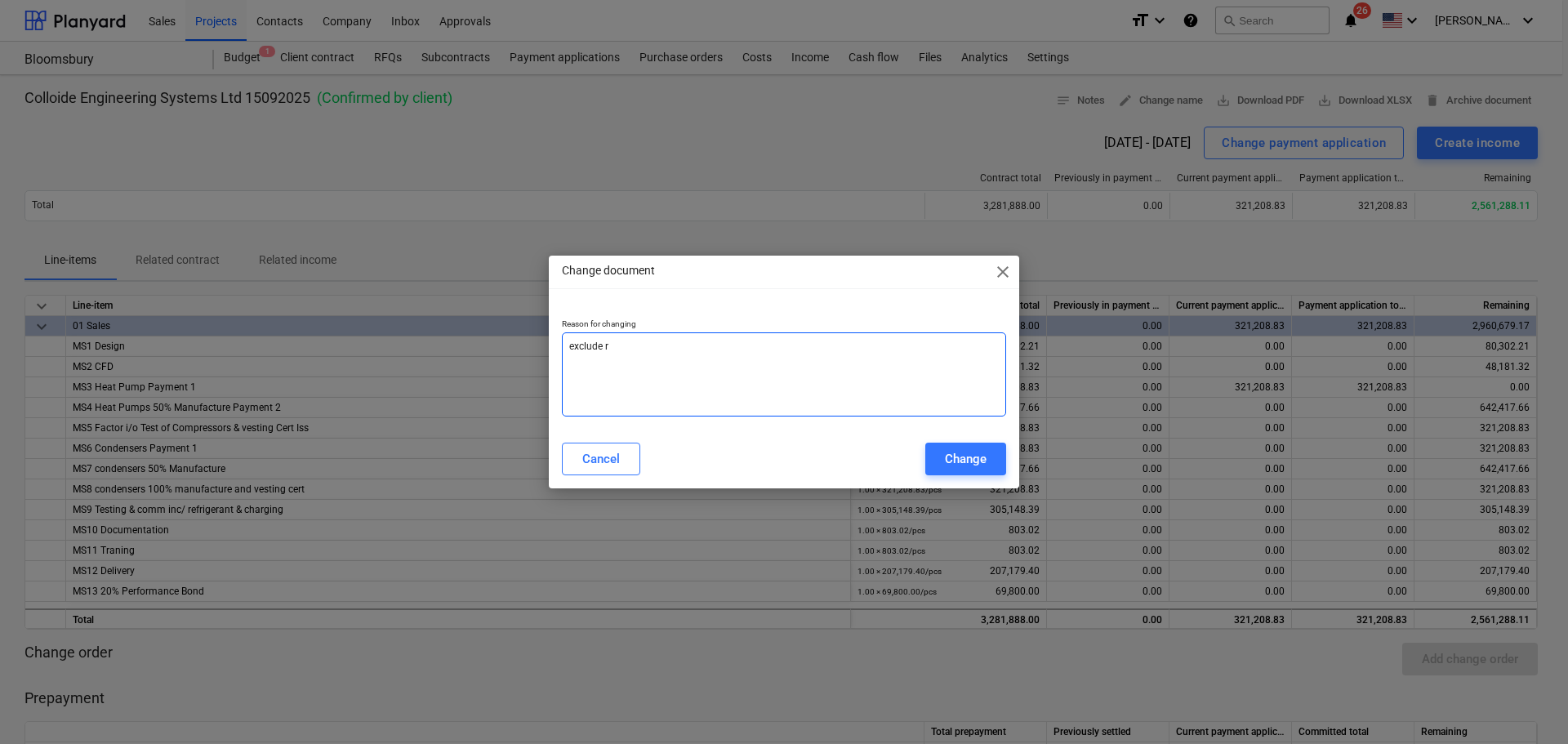
type textarea "exclude re"
type textarea "x"
type textarea "exclude ret"
type textarea "x"
type textarea "exclude retn"
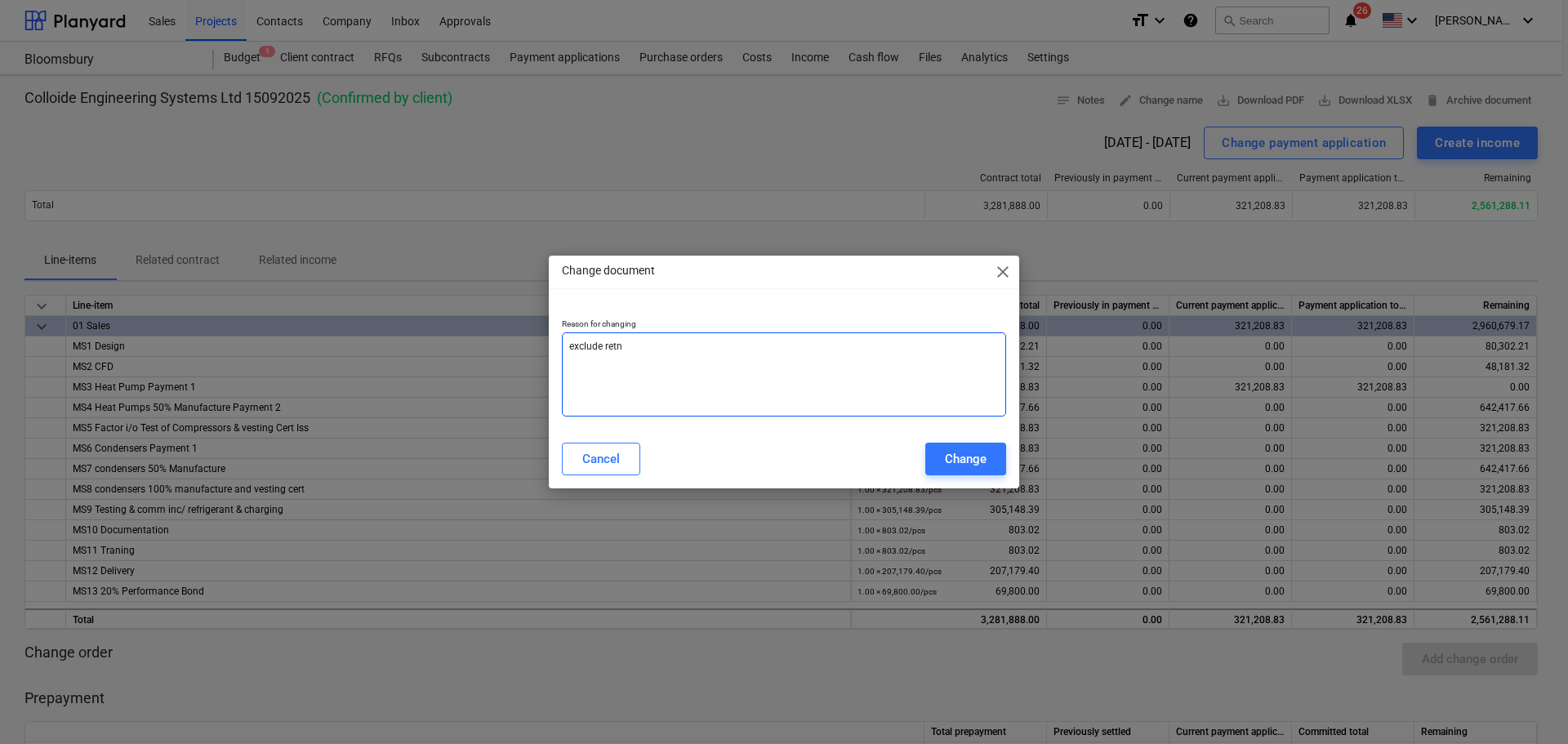
type textarea "x"
type textarea "exclude ret"
type textarea "x"
type textarea "exclude rete"
type textarea "x"
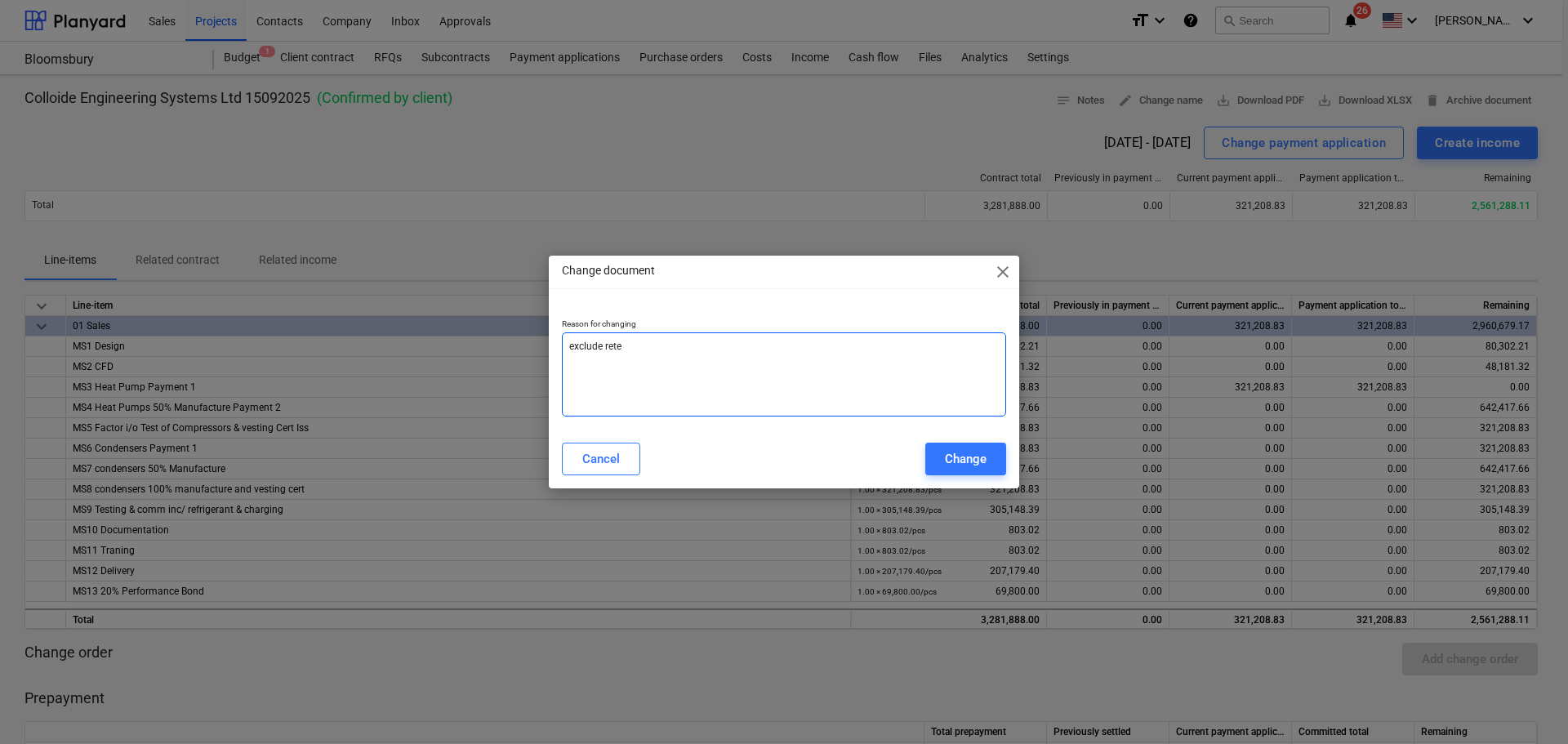
type textarea "exclude reten"
type textarea "x"
type textarea "exclude retent"
type textarea "x"
type textarea "exclude retenti"
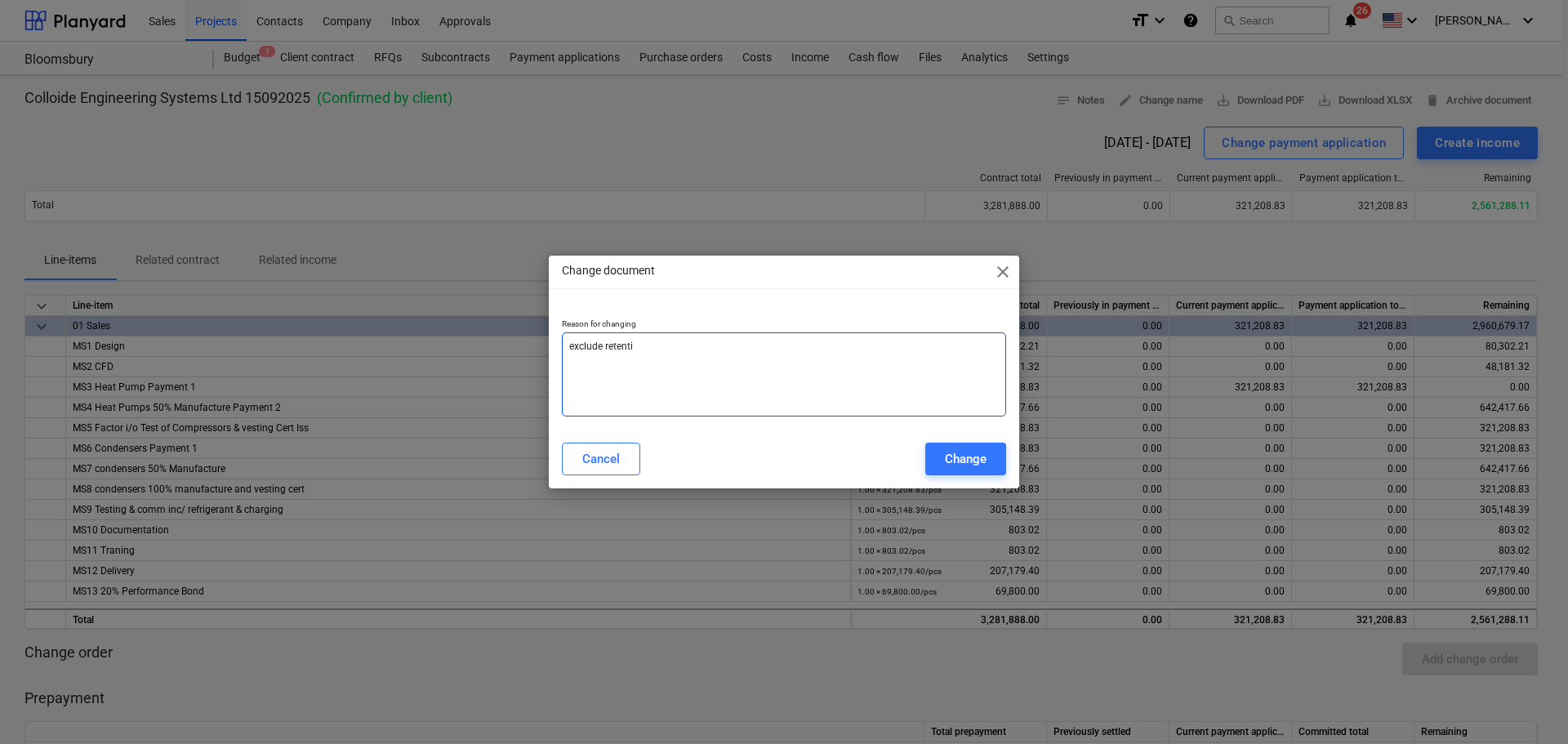
type textarea "x"
type textarea "exclude retentio"
type textarea "x"
type textarea "exclude retention"
type textarea "x"
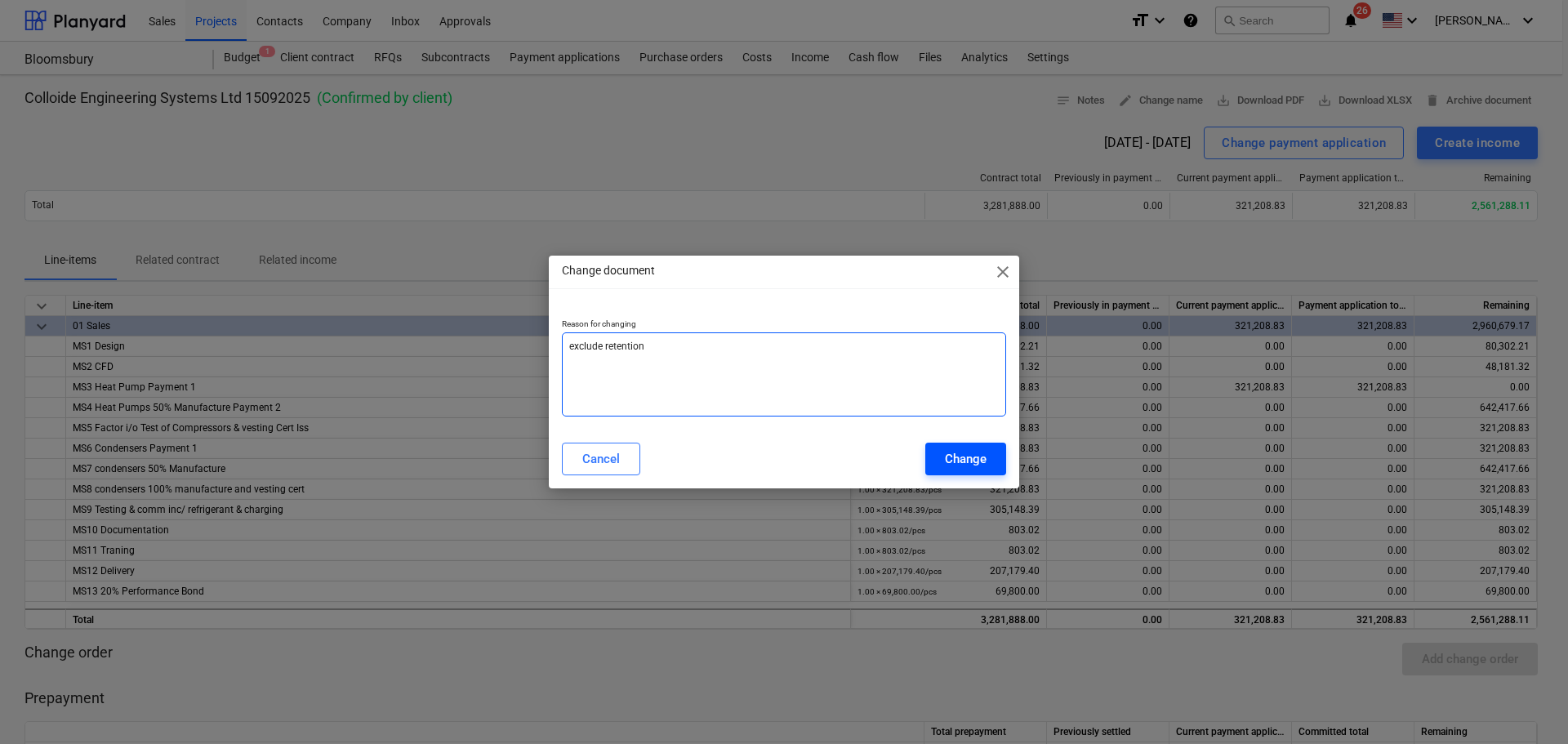
type textarea "exclude retention"
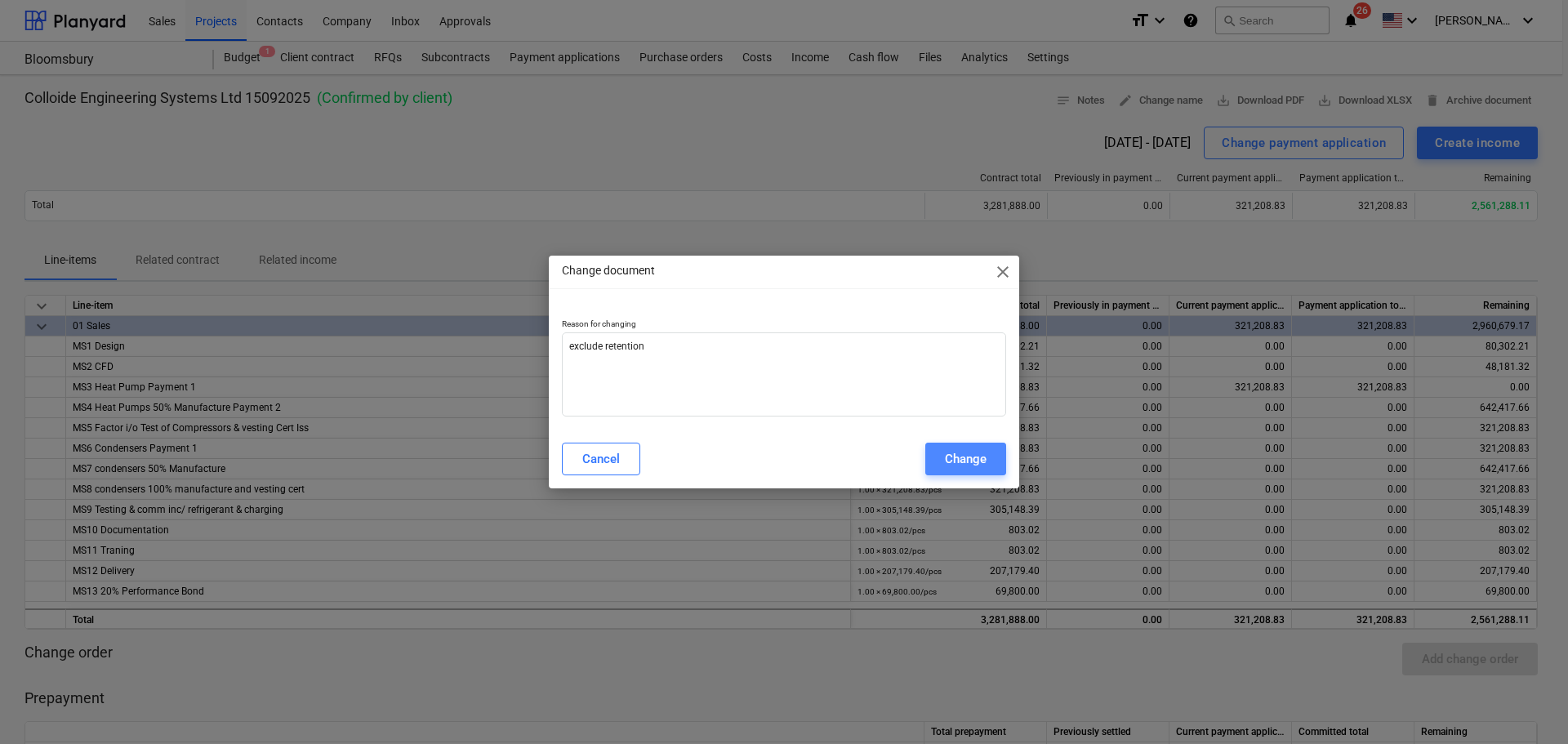
click at [956, 449] on div "Change" at bounding box center [965, 458] width 42 height 21
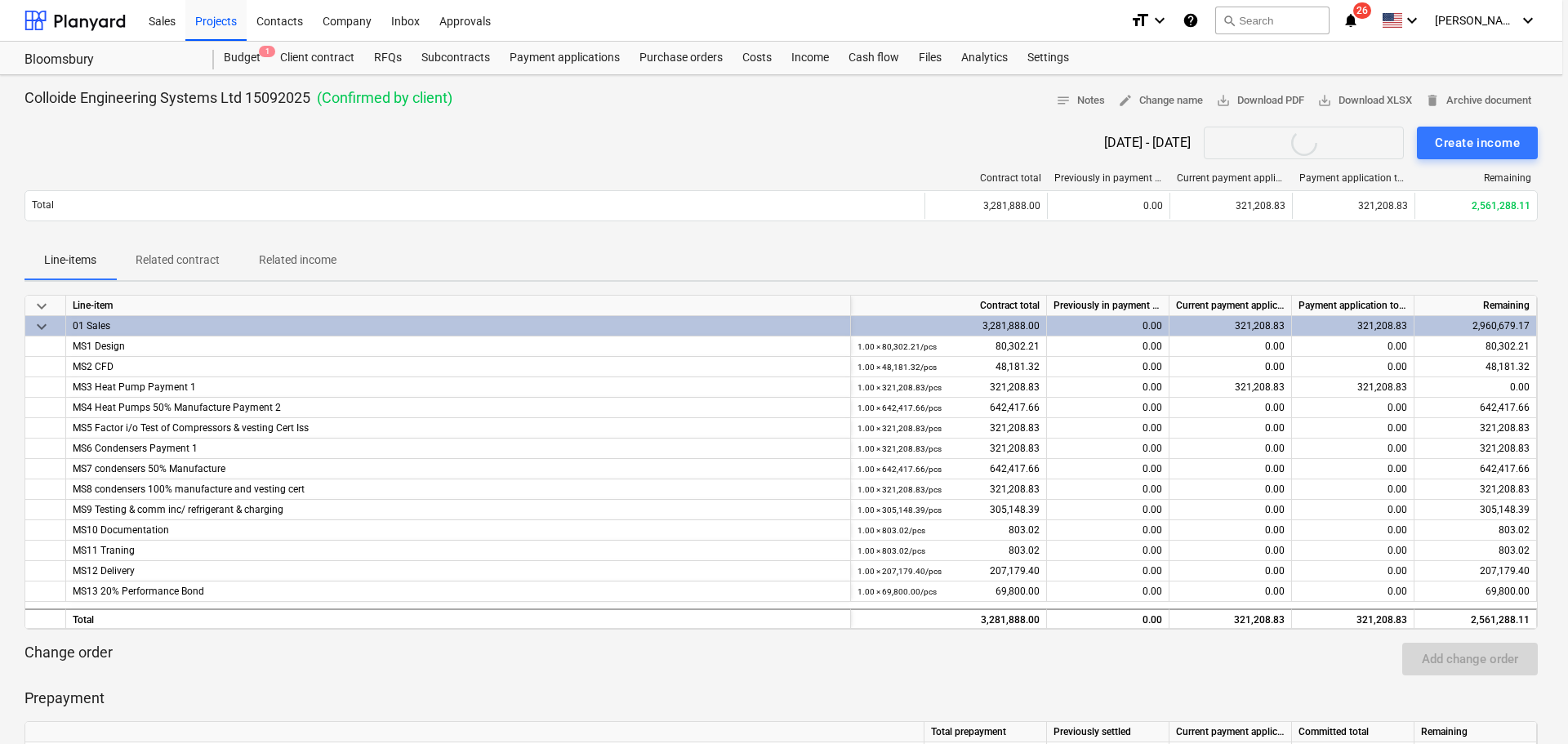
type textarea "x"
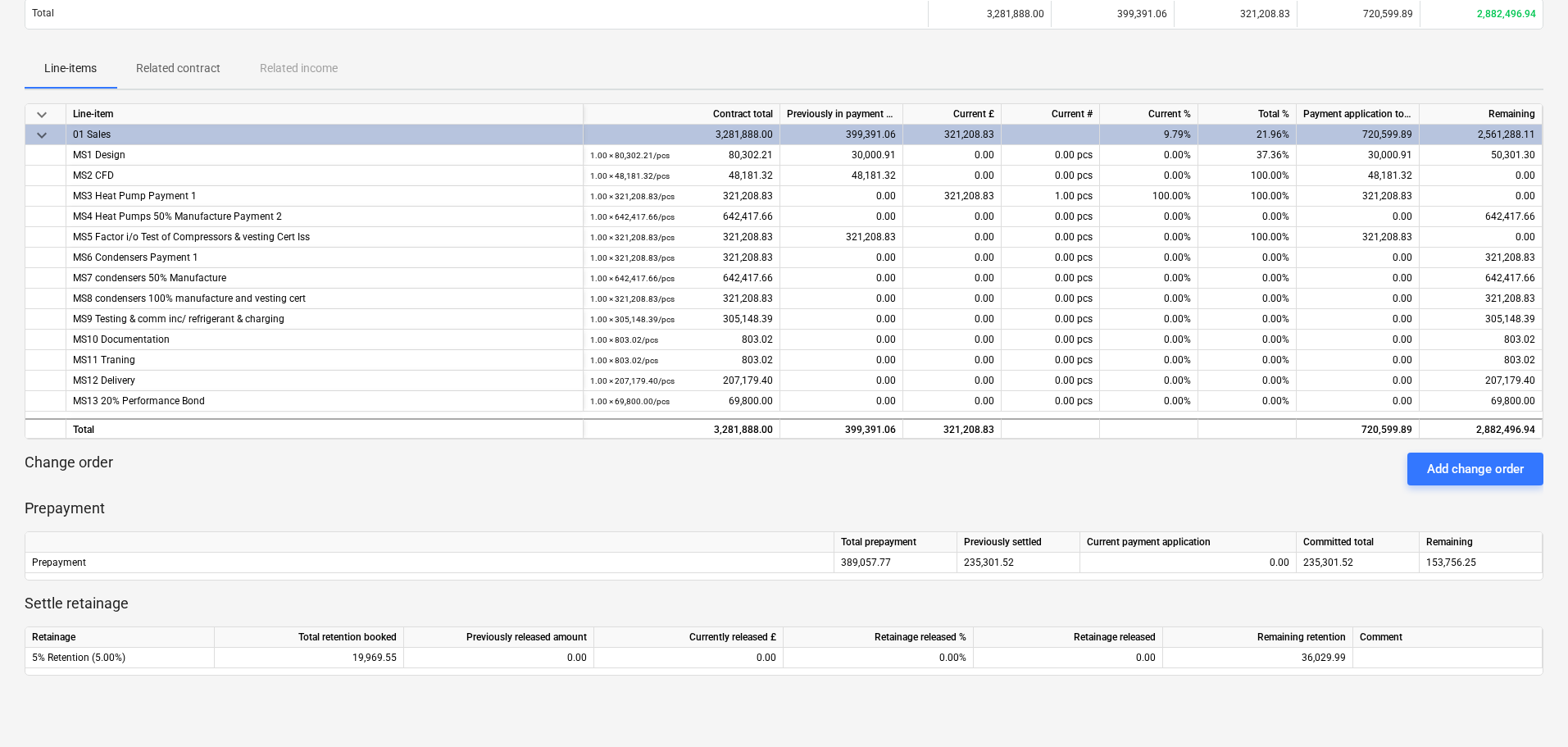
scroll to position [164, 0]
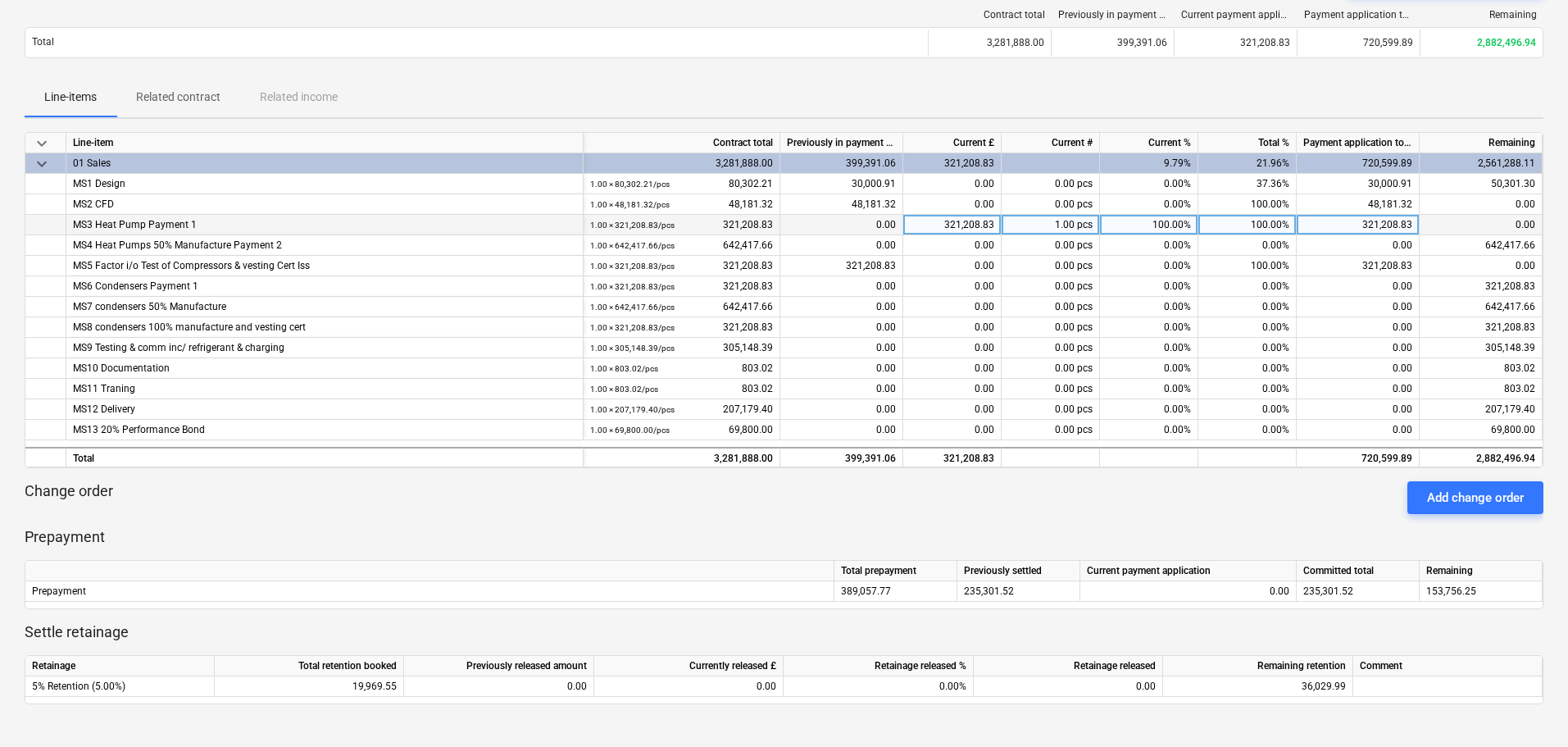
click at [1364, 223] on div "321,208.83" at bounding box center [1358, 224] width 123 height 21
click at [1339, 227] on input at bounding box center [1358, 224] width 123 height 20
click at [1271, 227] on div "100.00%" at bounding box center [1247, 224] width 99 height 21
type input "95"
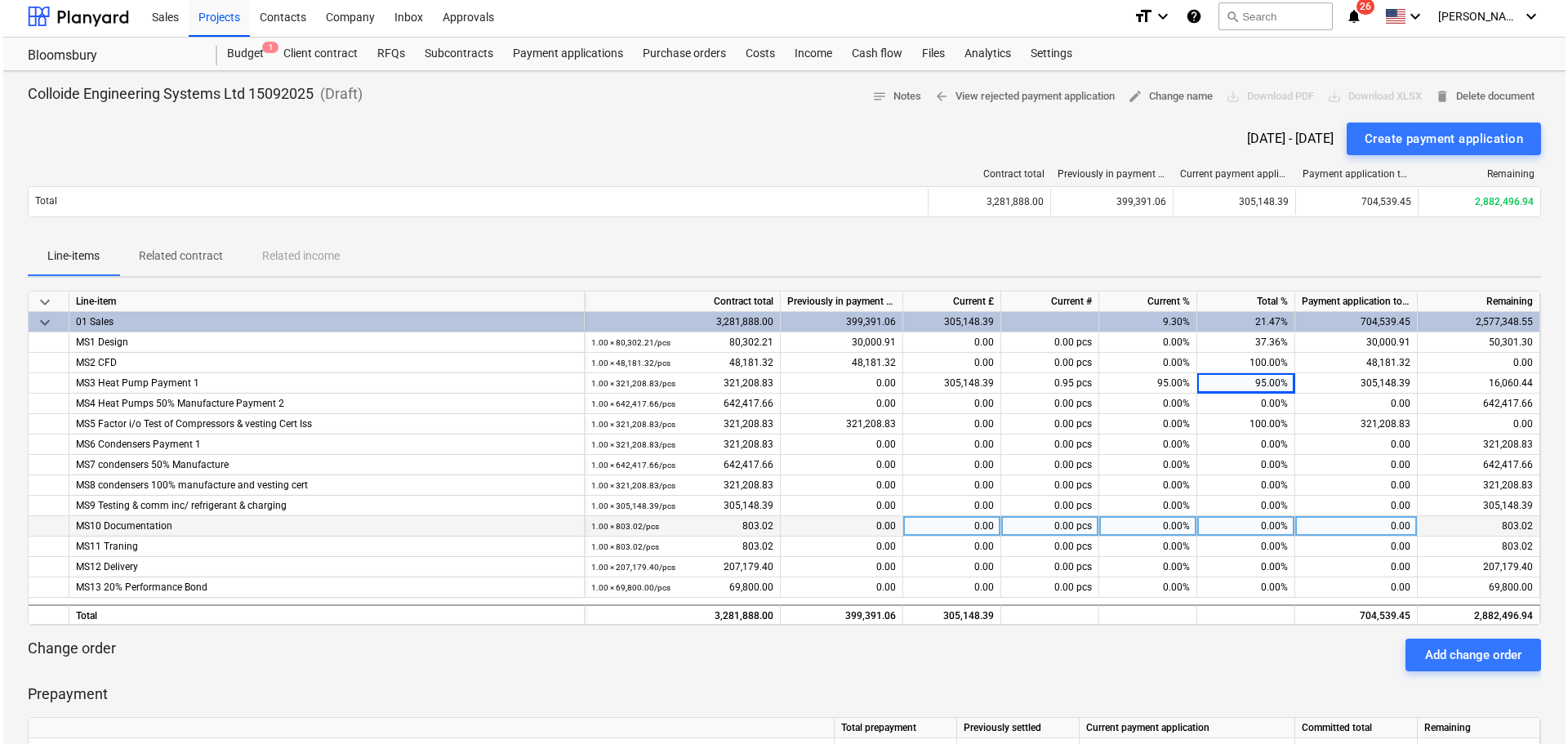
scroll to position [0, 0]
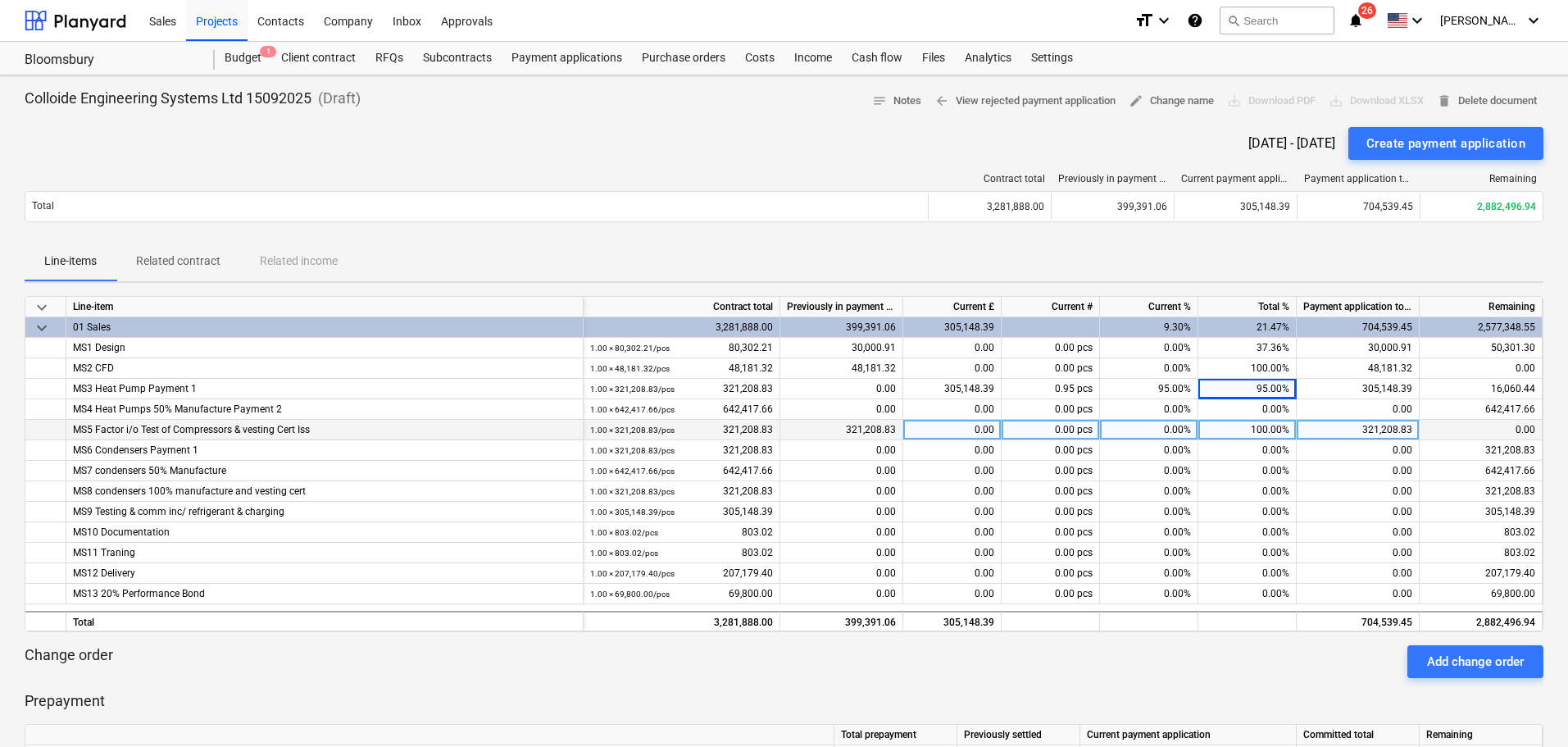
click at [1240, 431] on div "100.00%" at bounding box center [1247, 430] width 99 height 21
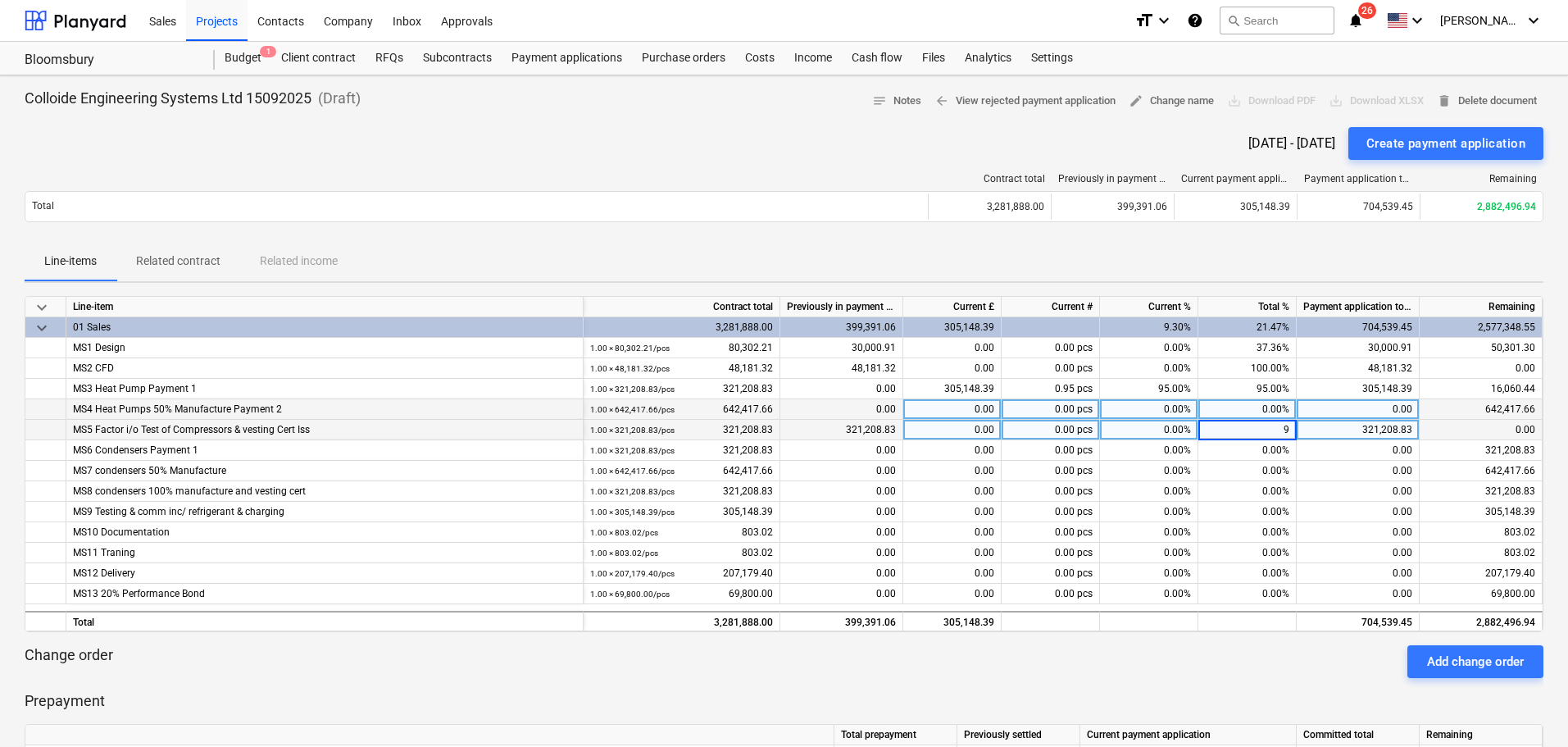
type input "95"
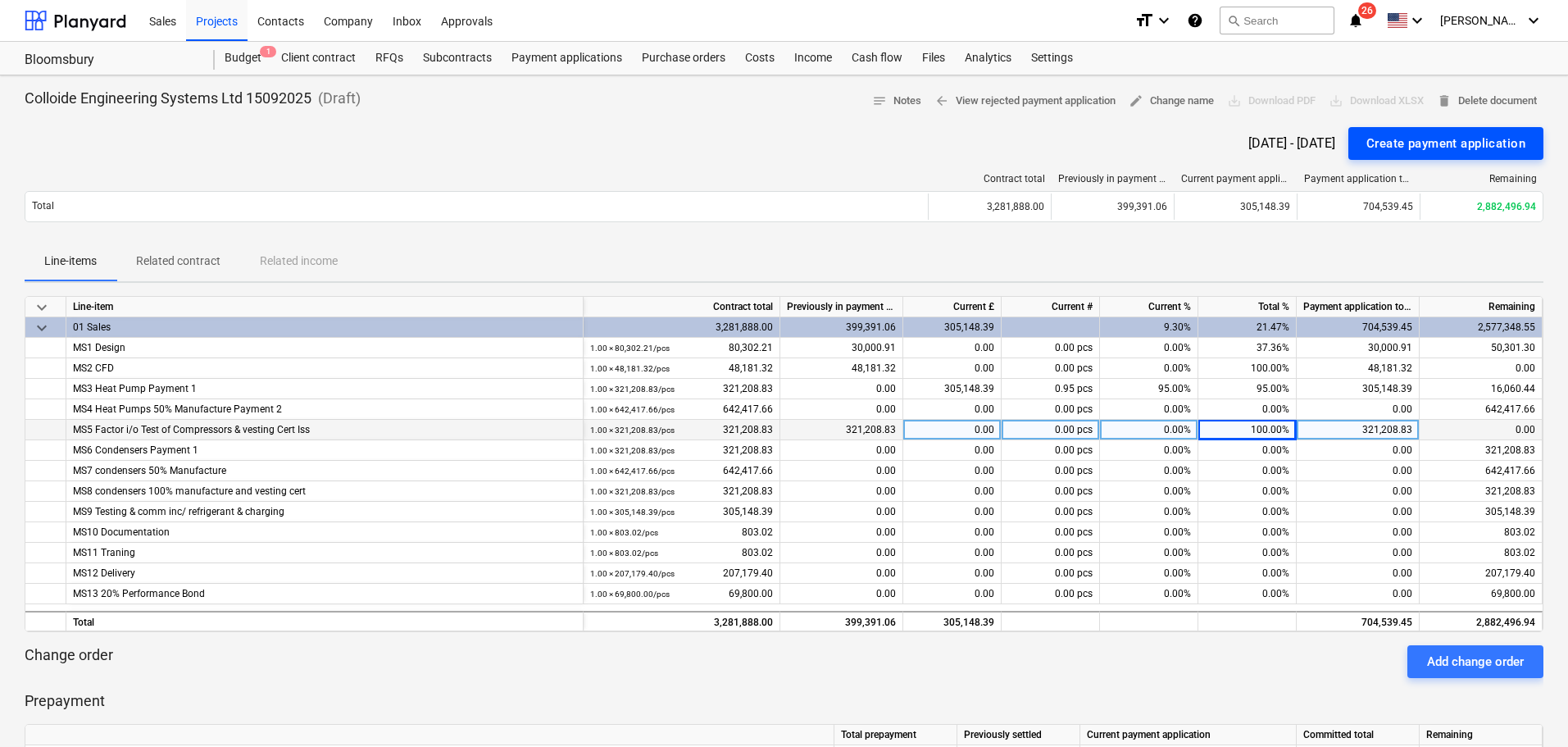
click at [1431, 139] on div "Create payment application" at bounding box center [1446, 143] width 159 height 21
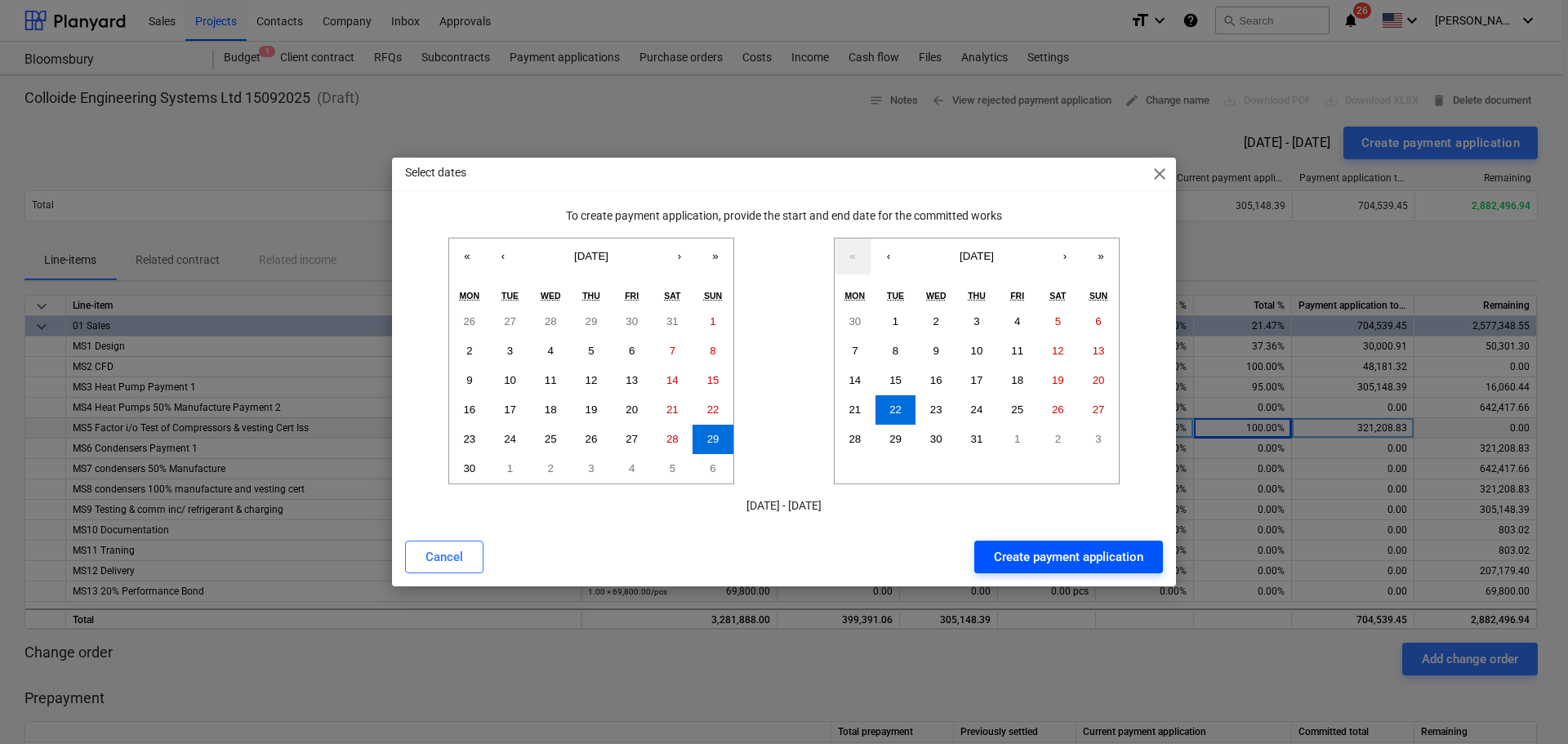
click at [1019, 556] on div "Create payment application" at bounding box center [1069, 556] width 149 height 21
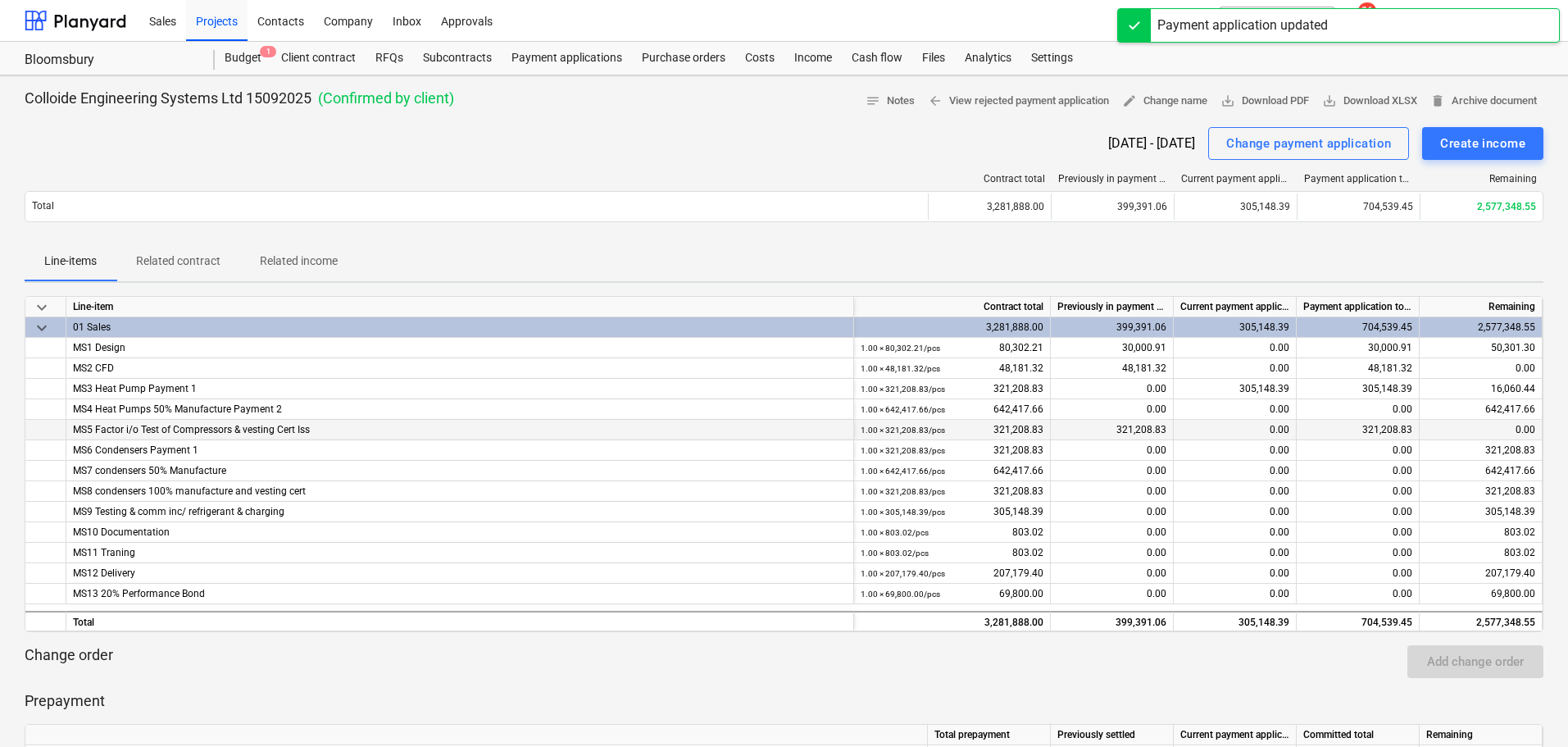
click at [1384, 431] on div "321,208.83" at bounding box center [1358, 430] width 123 height 21
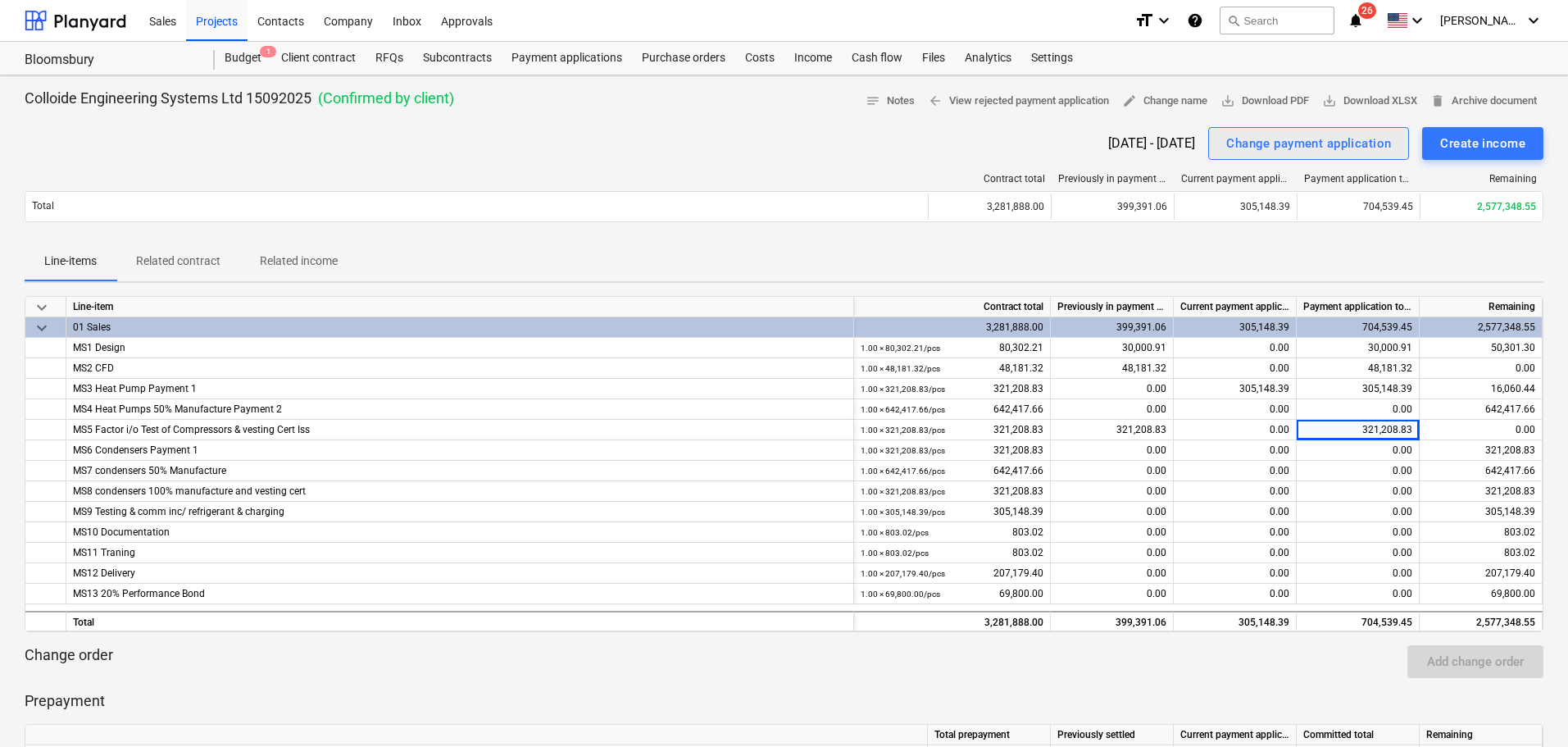
click at [1304, 135] on div "Change payment application" at bounding box center [1308, 143] width 164 height 21
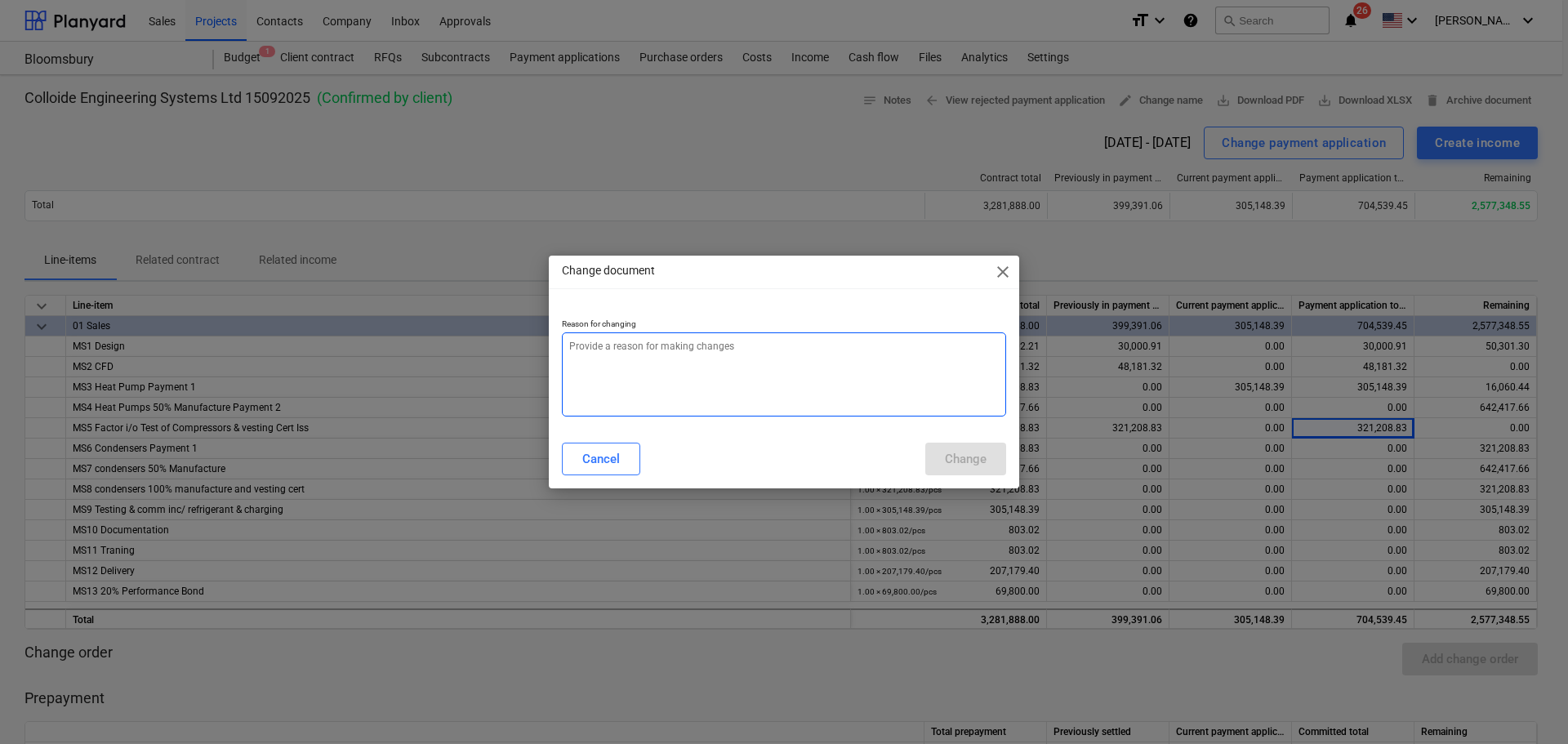
click at [658, 373] on textarea at bounding box center [784, 374] width 444 height 84
type textarea "x"
type textarea "t"
type textarea "x"
type textarea "te"
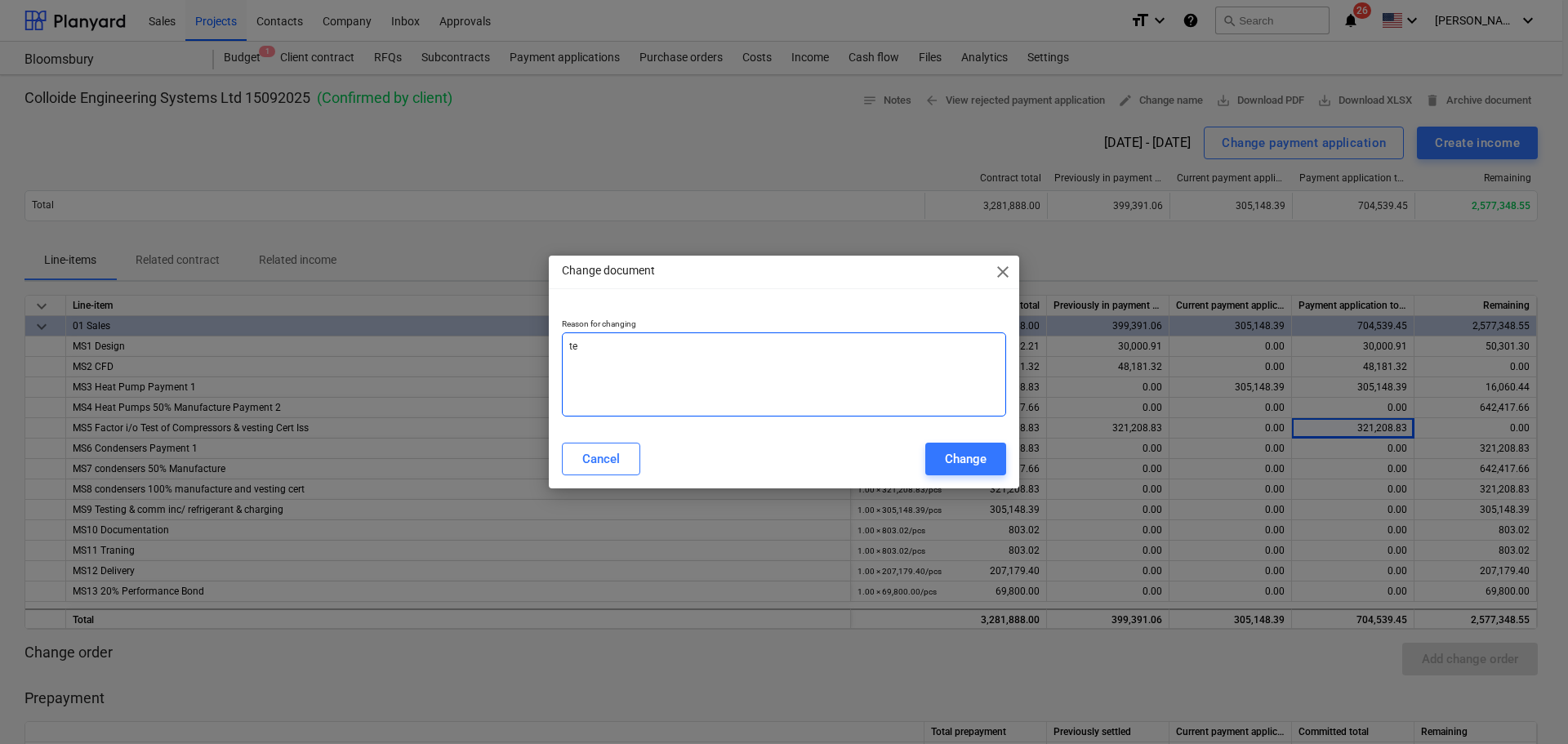
type textarea "x"
type textarea "tes"
type textarea "x"
type textarea "test"
type textarea "x"
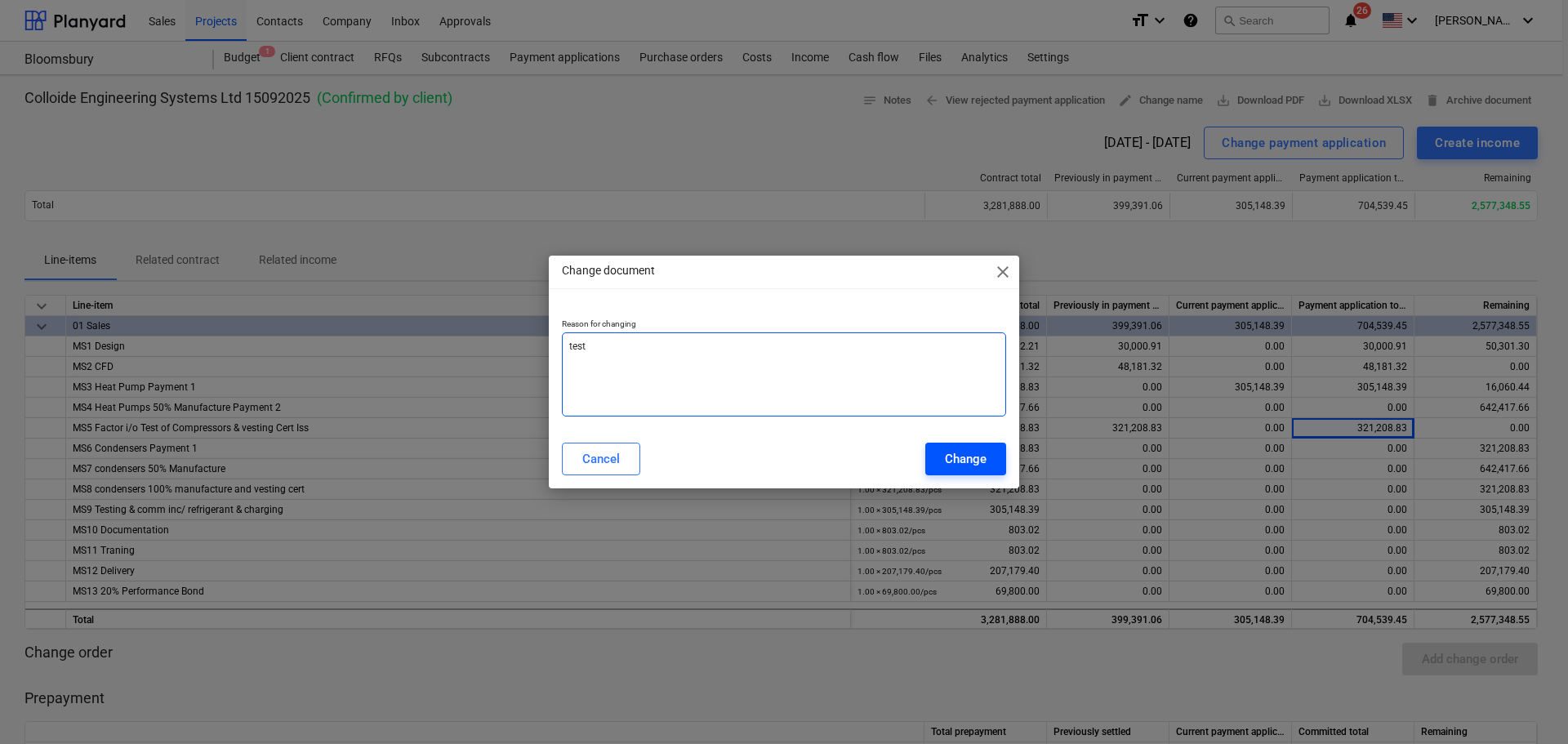
type textarea "test"
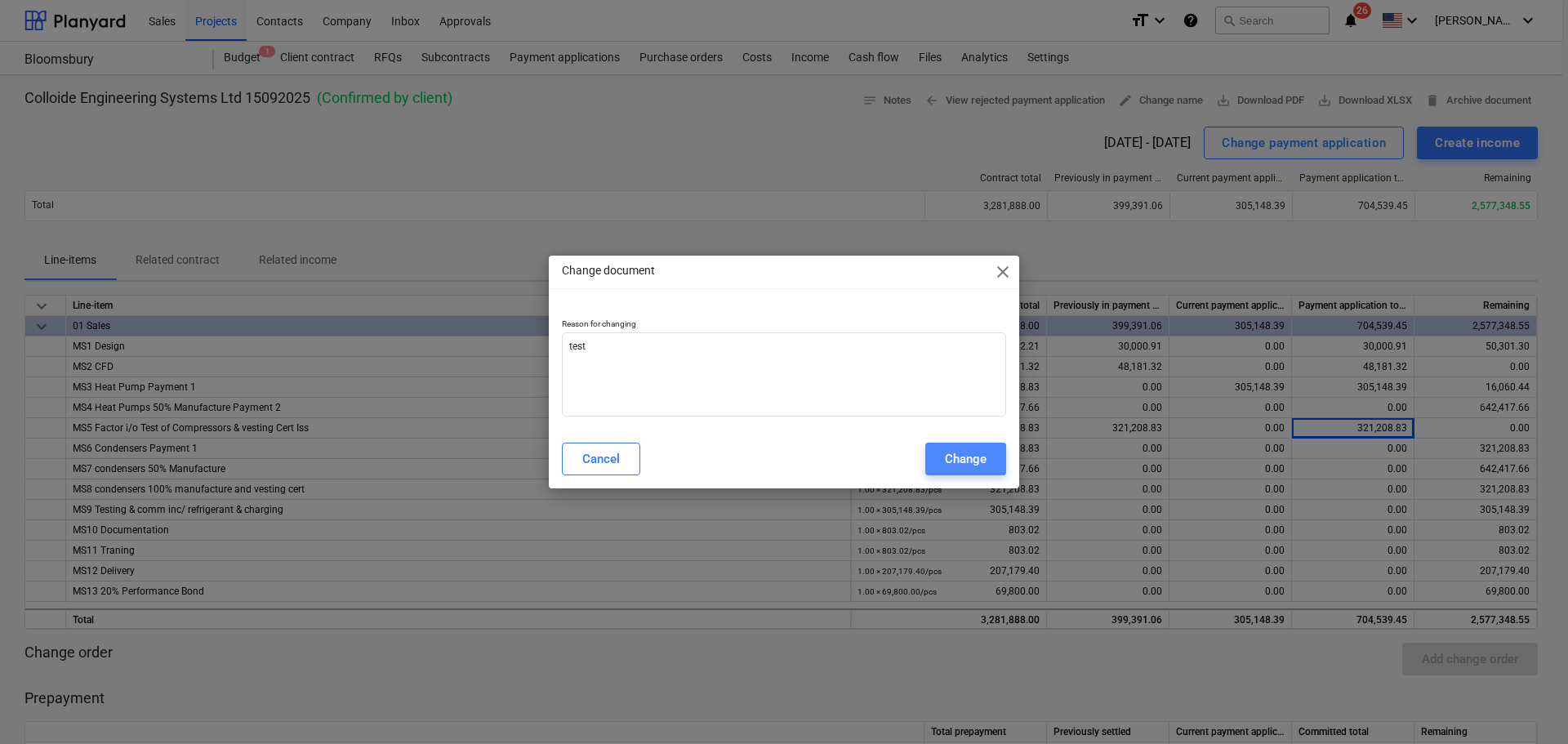
click at [944, 462] on div "Change" at bounding box center [965, 458] width 42 height 21
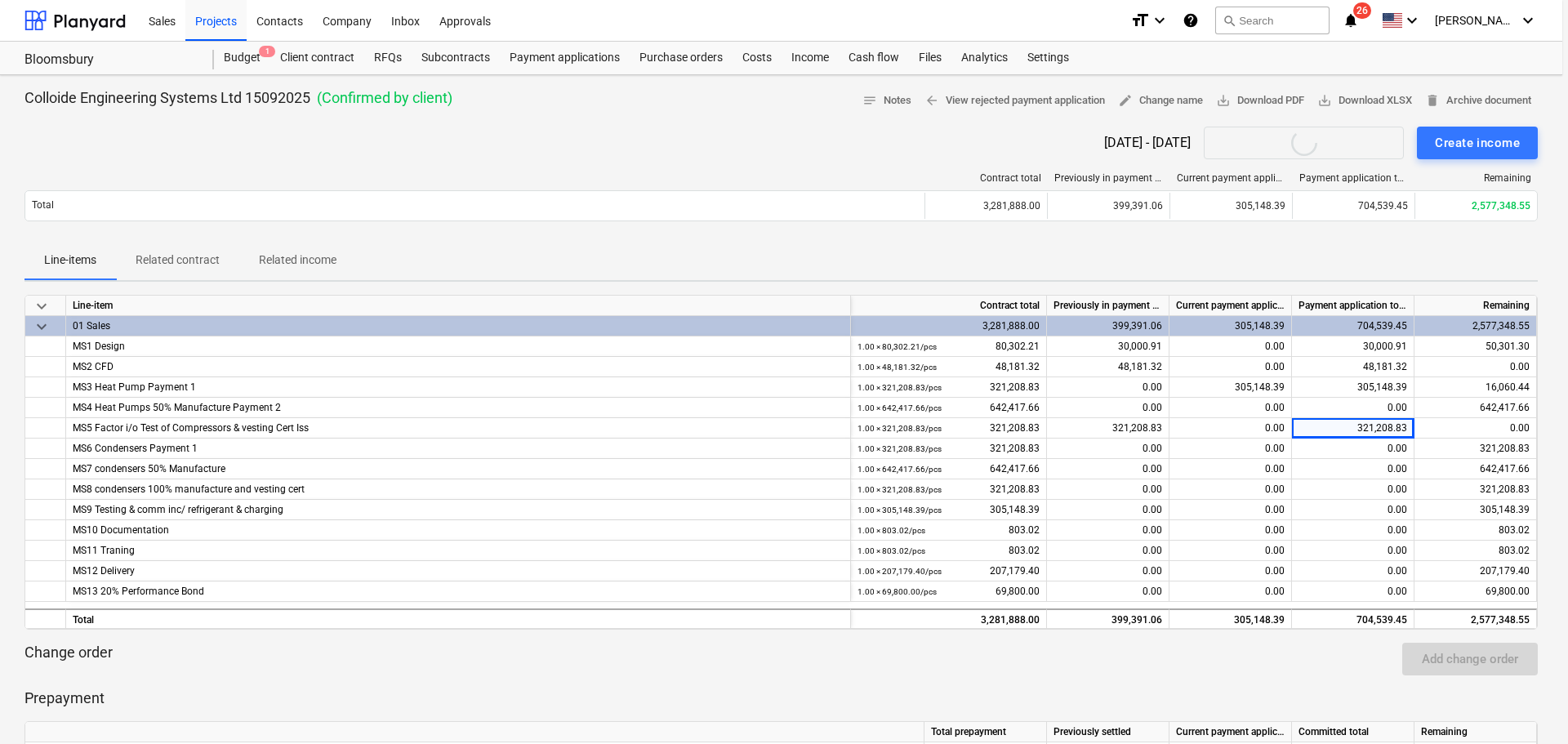
type textarea "x"
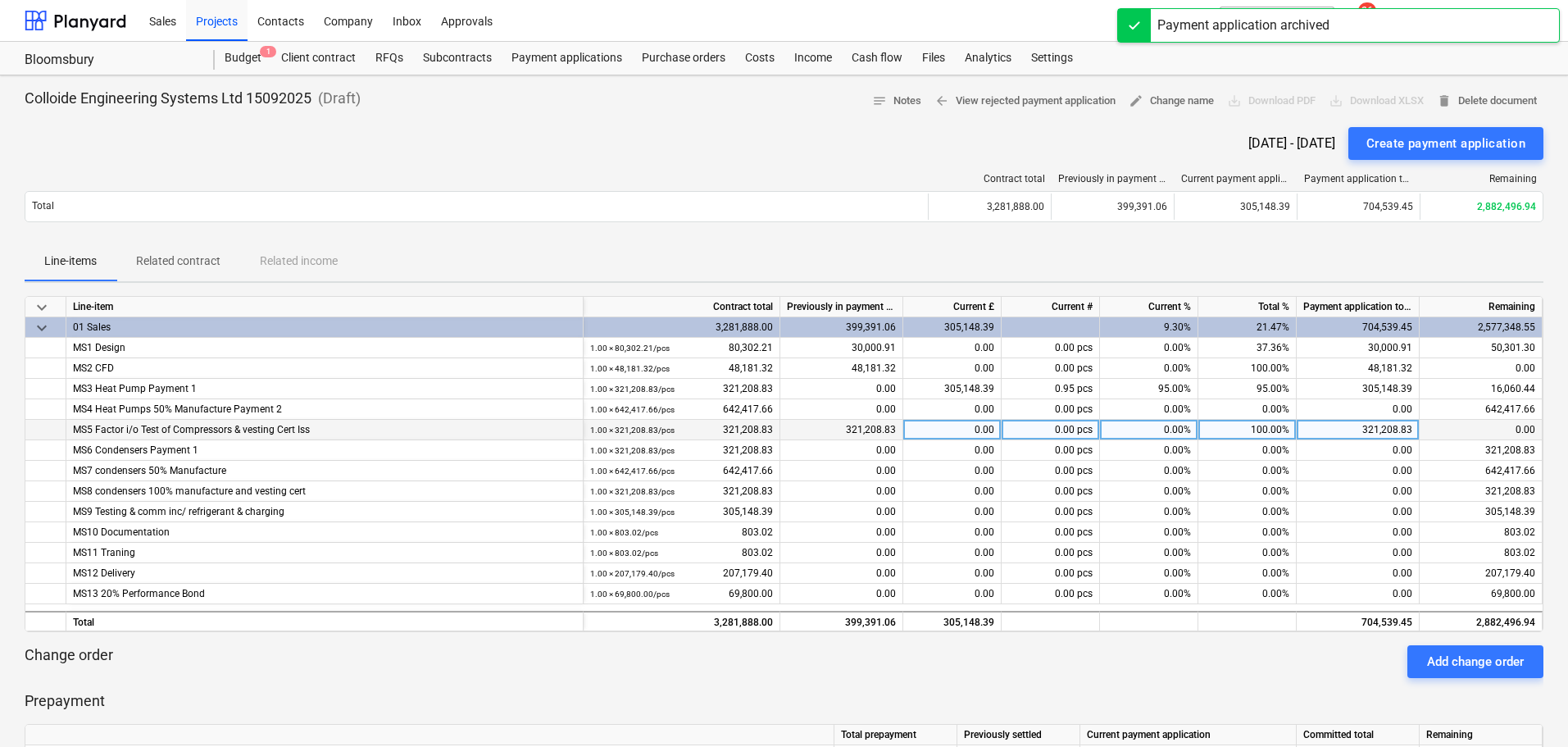
click at [1260, 436] on div "100.00%" at bounding box center [1247, 430] width 99 height 21
type input "95"
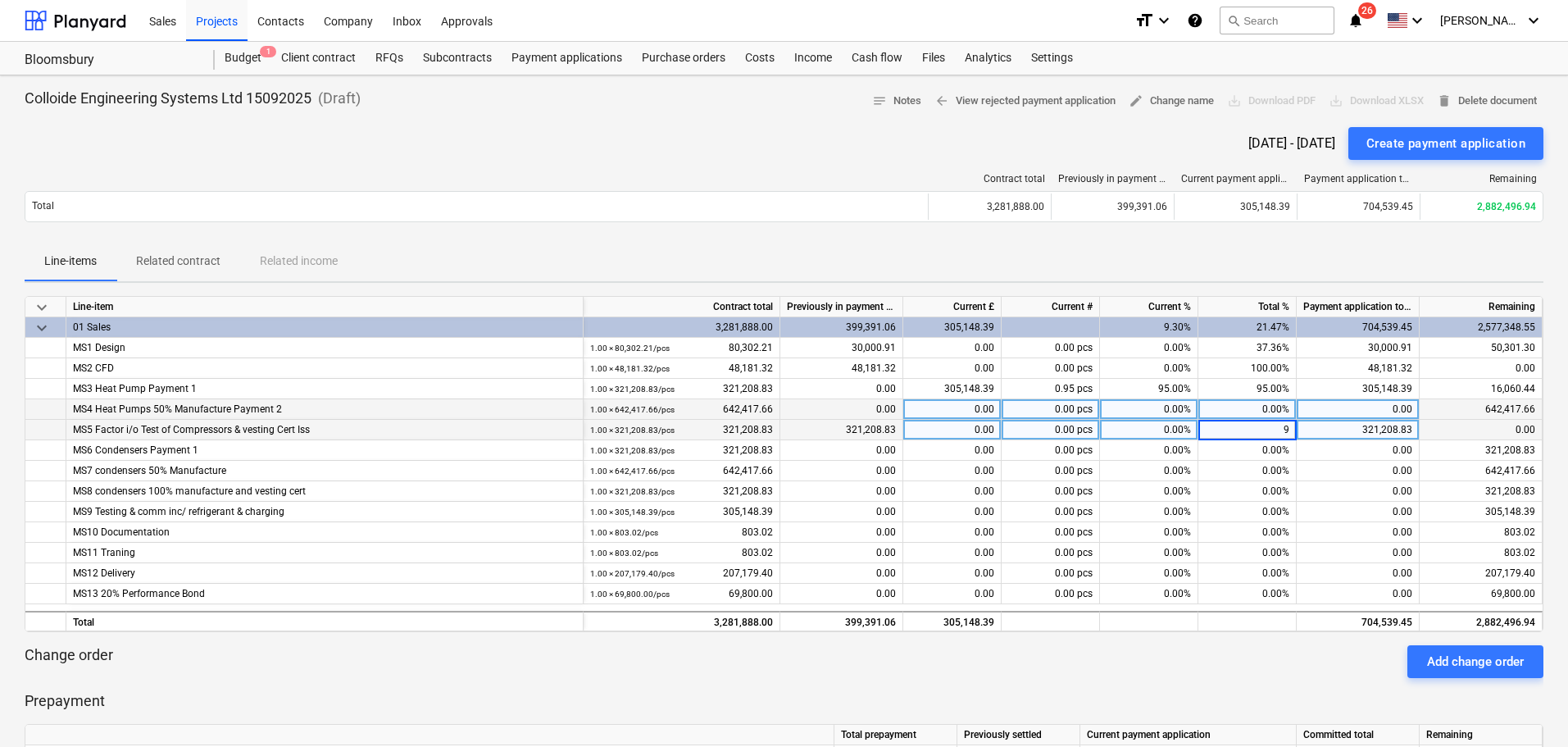
type input "95"
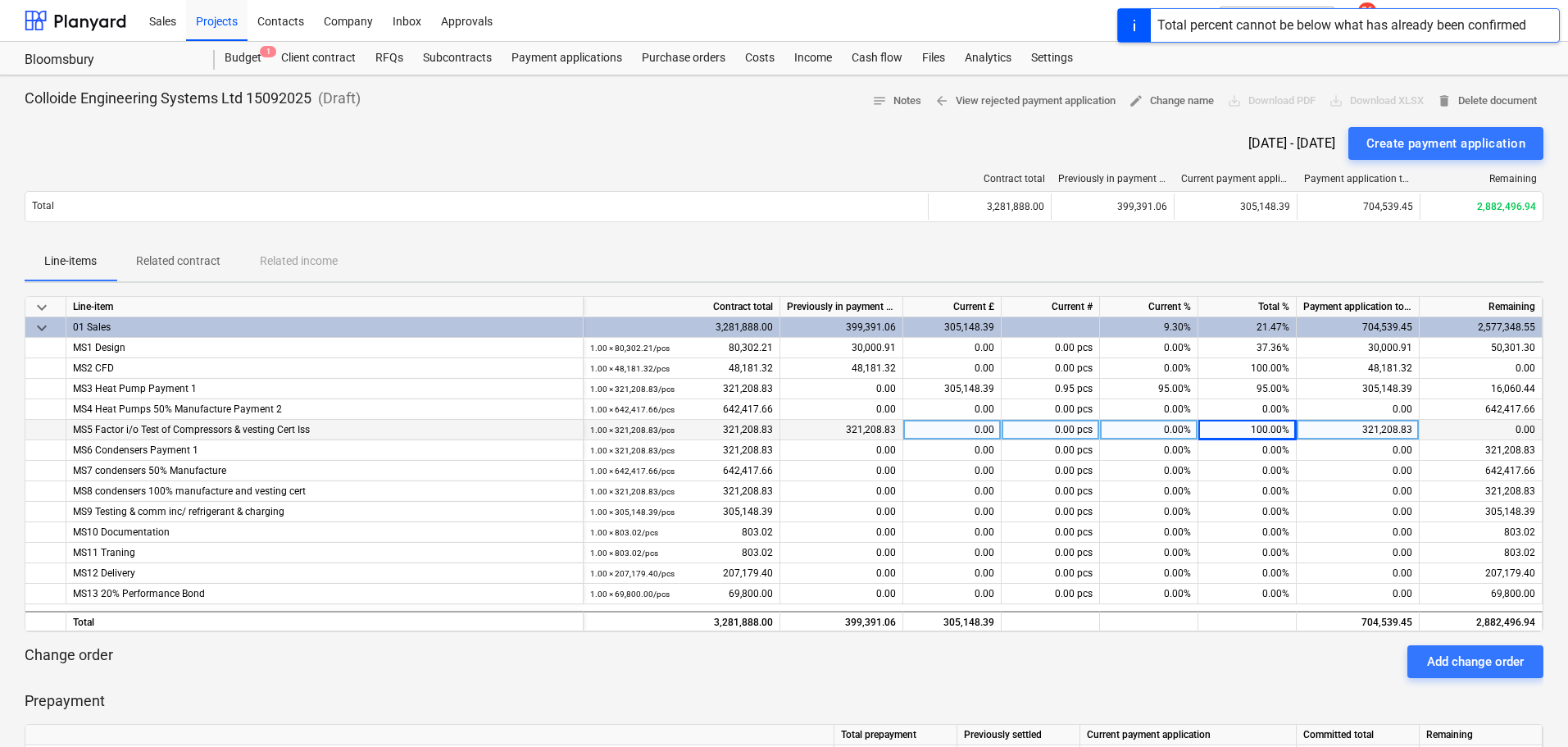
click at [1345, 246] on div "Line-items Related contract Related income" at bounding box center [784, 261] width 1519 height 39
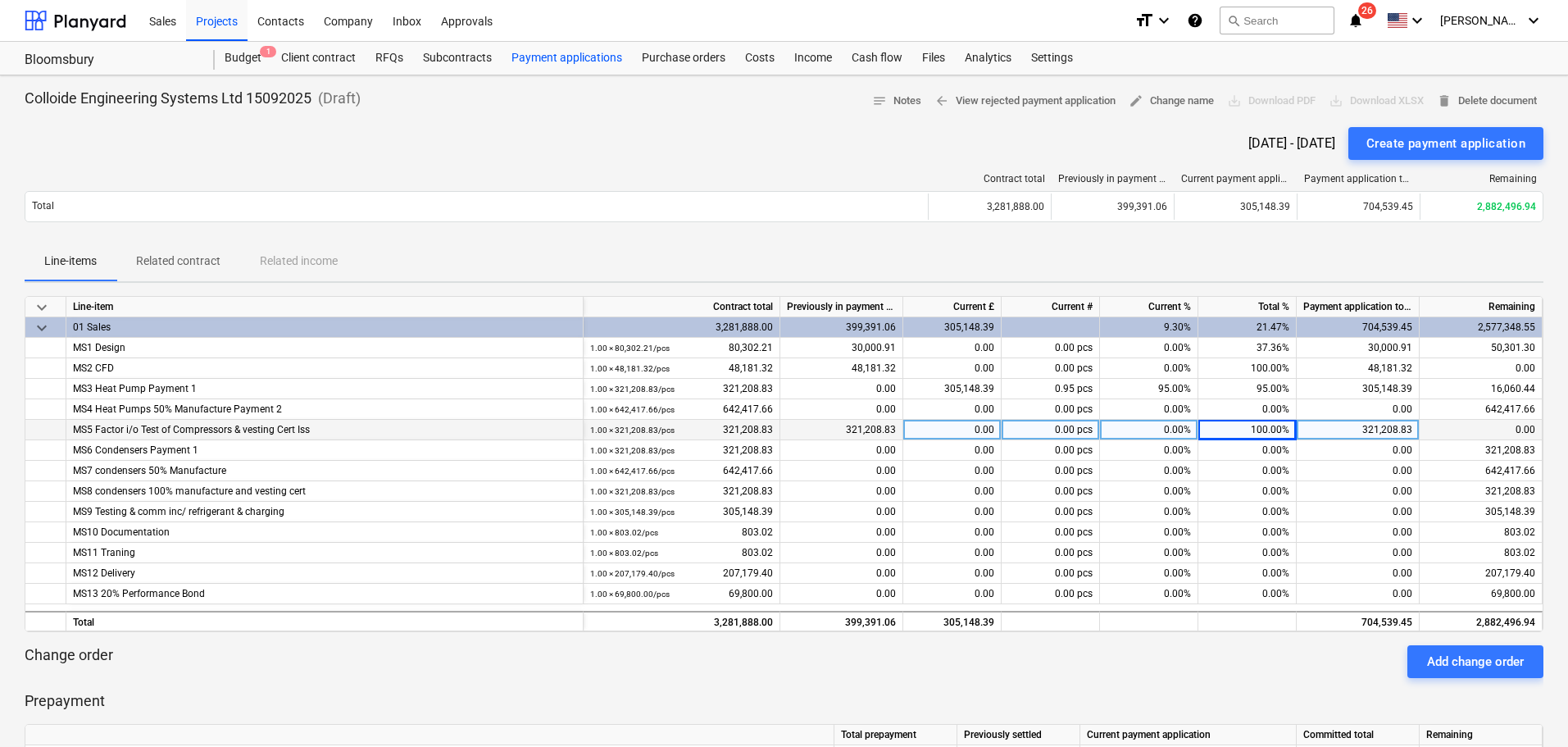
click at [535, 55] on div "Payment applications" at bounding box center [566, 58] width 131 height 33
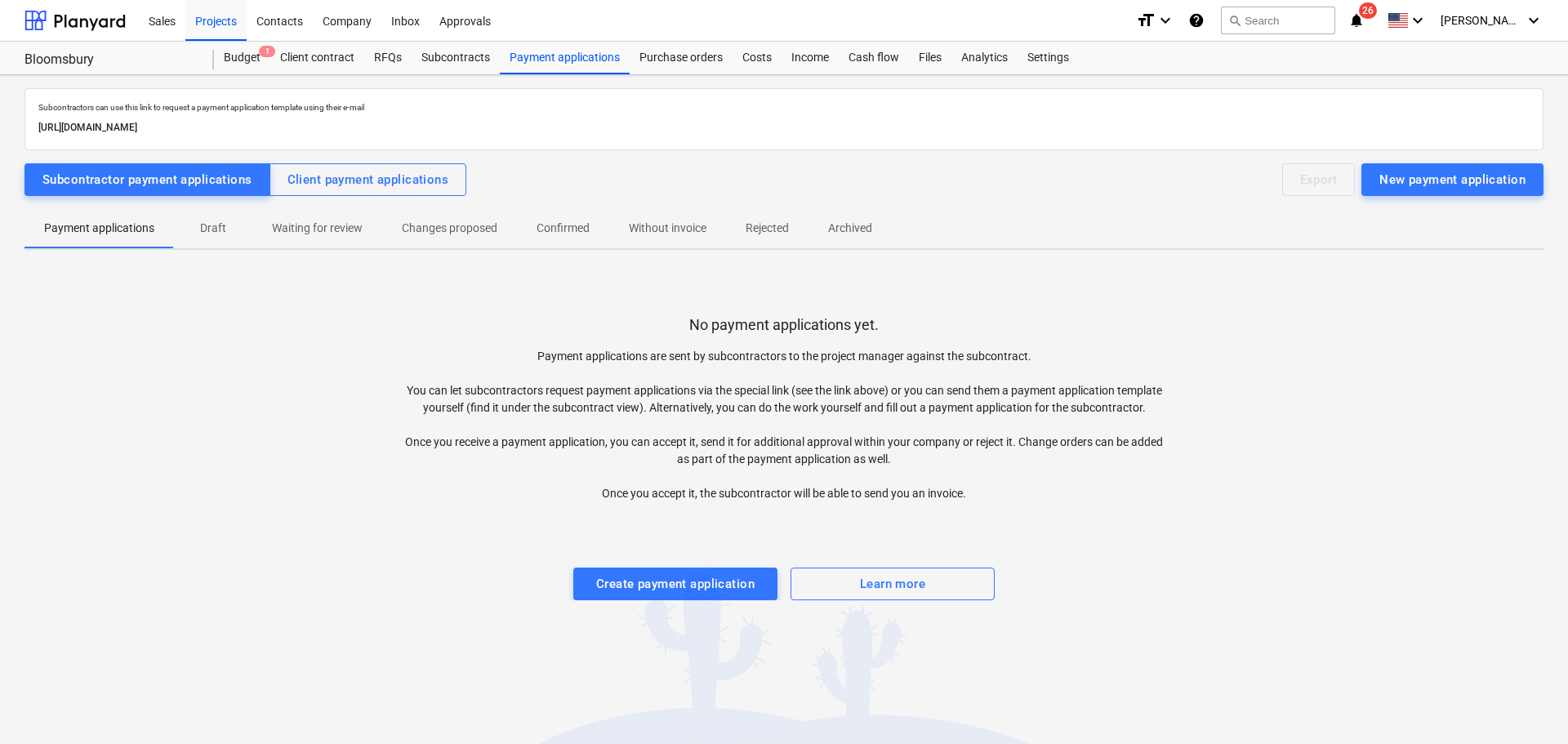
click at [387, 158] on div "Subcontractors can use this link to request a payment application template usin…" at bounding box center [784, 351] width 1519 height 525
click at [381, 172] on div "Client payment applications" at bounding box center [367, 179] width 162 height 21
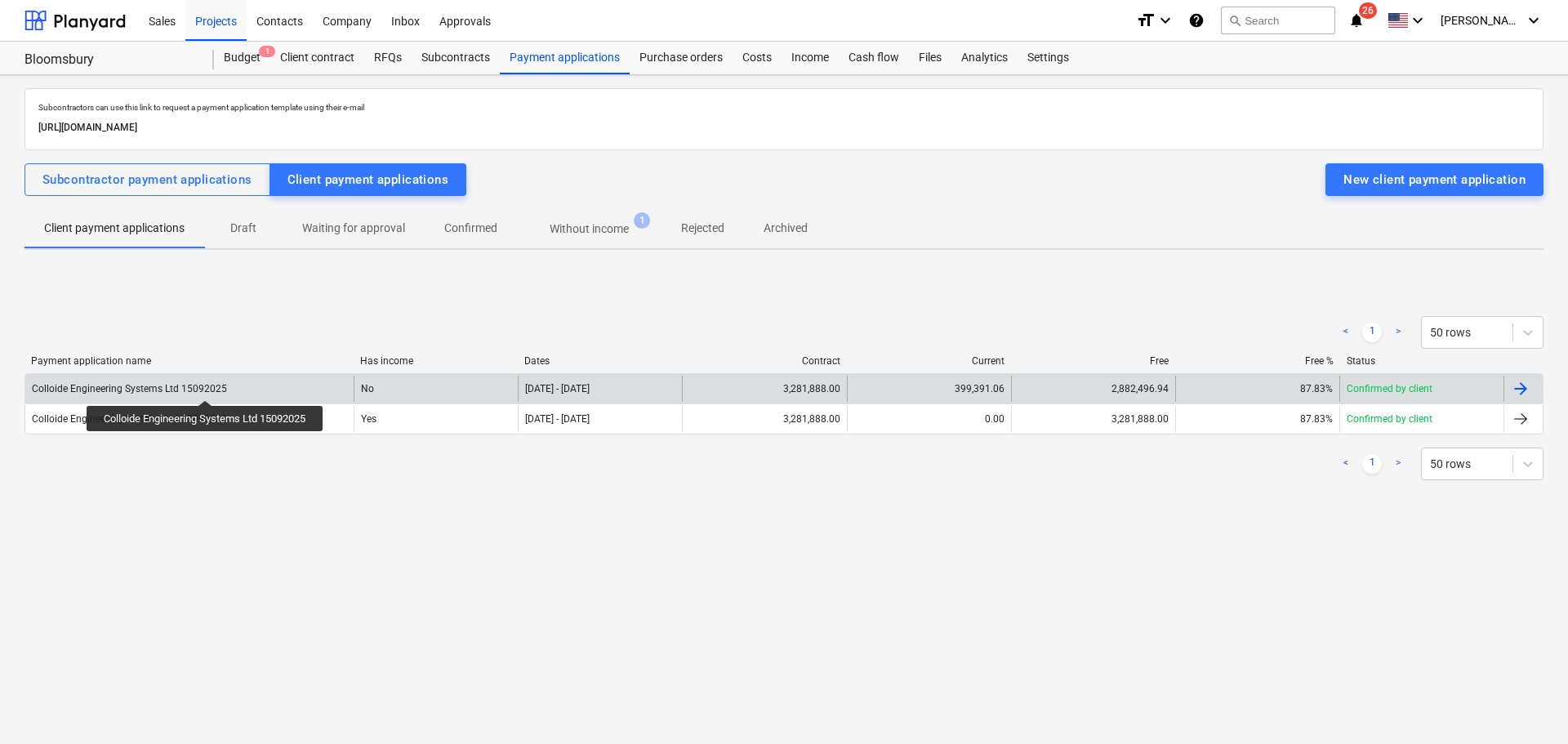
click at [208, 385] on div "Colloide Engineering Systems Ltd 15092025" at bounding box center [129, 389] width 196 height 12
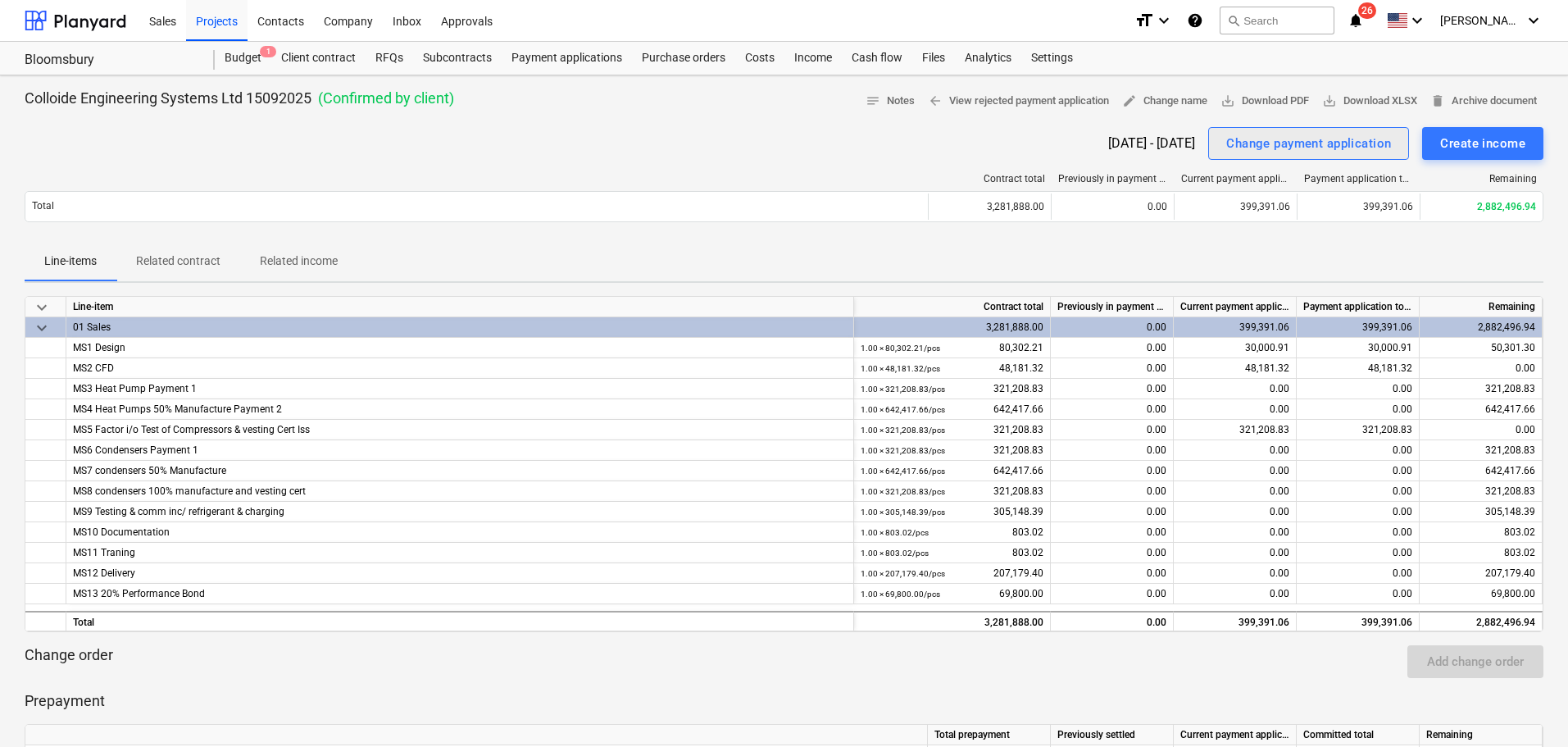
click at [1332, 143] on div "Change payment application" at bounding box center [1308, 143] width 164 height 21
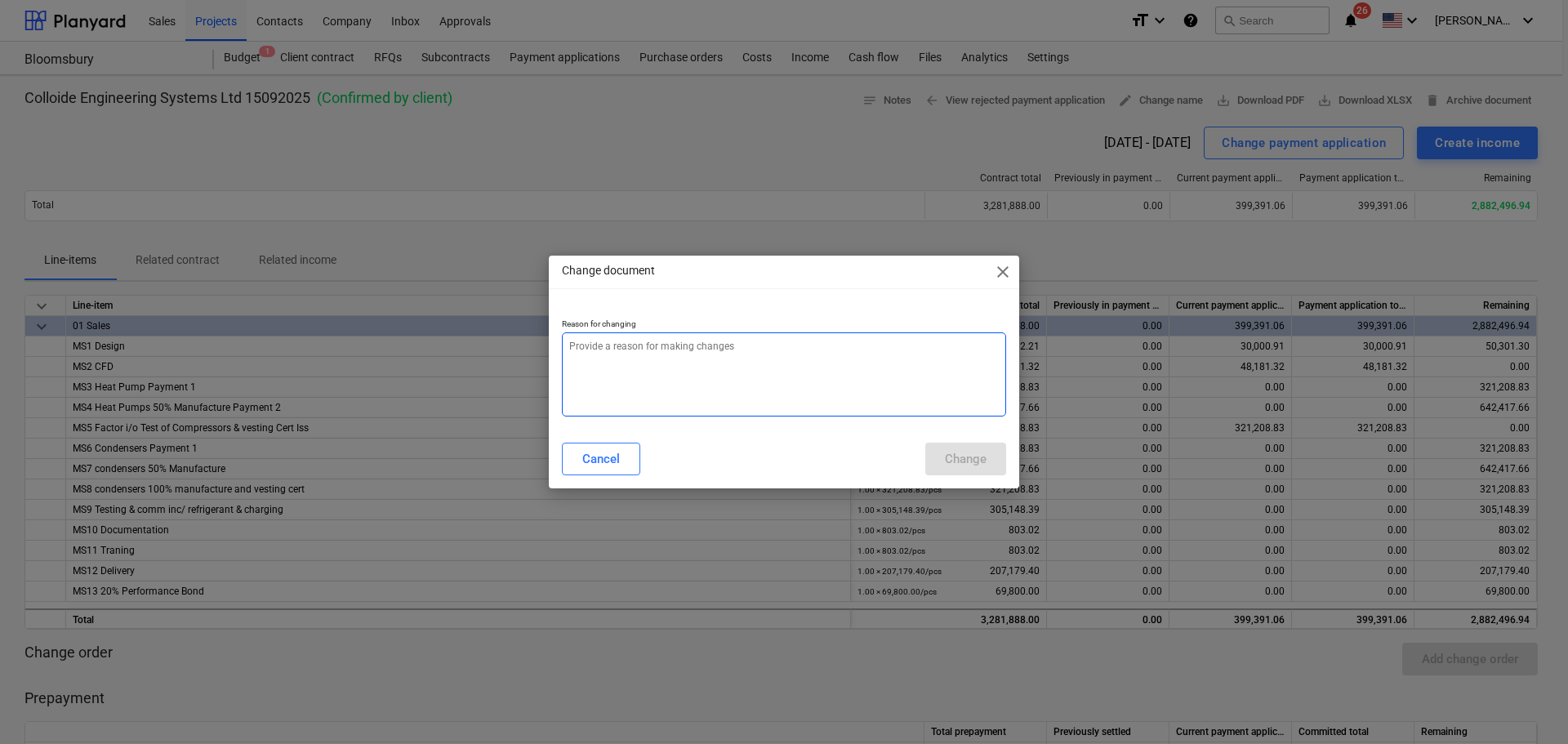
click at [696, 337] on textarea at bounding box center [784, 374] width 444 height 84
type textarea "x"
type textarea "t"
type textarea "x"
type textarea "te"
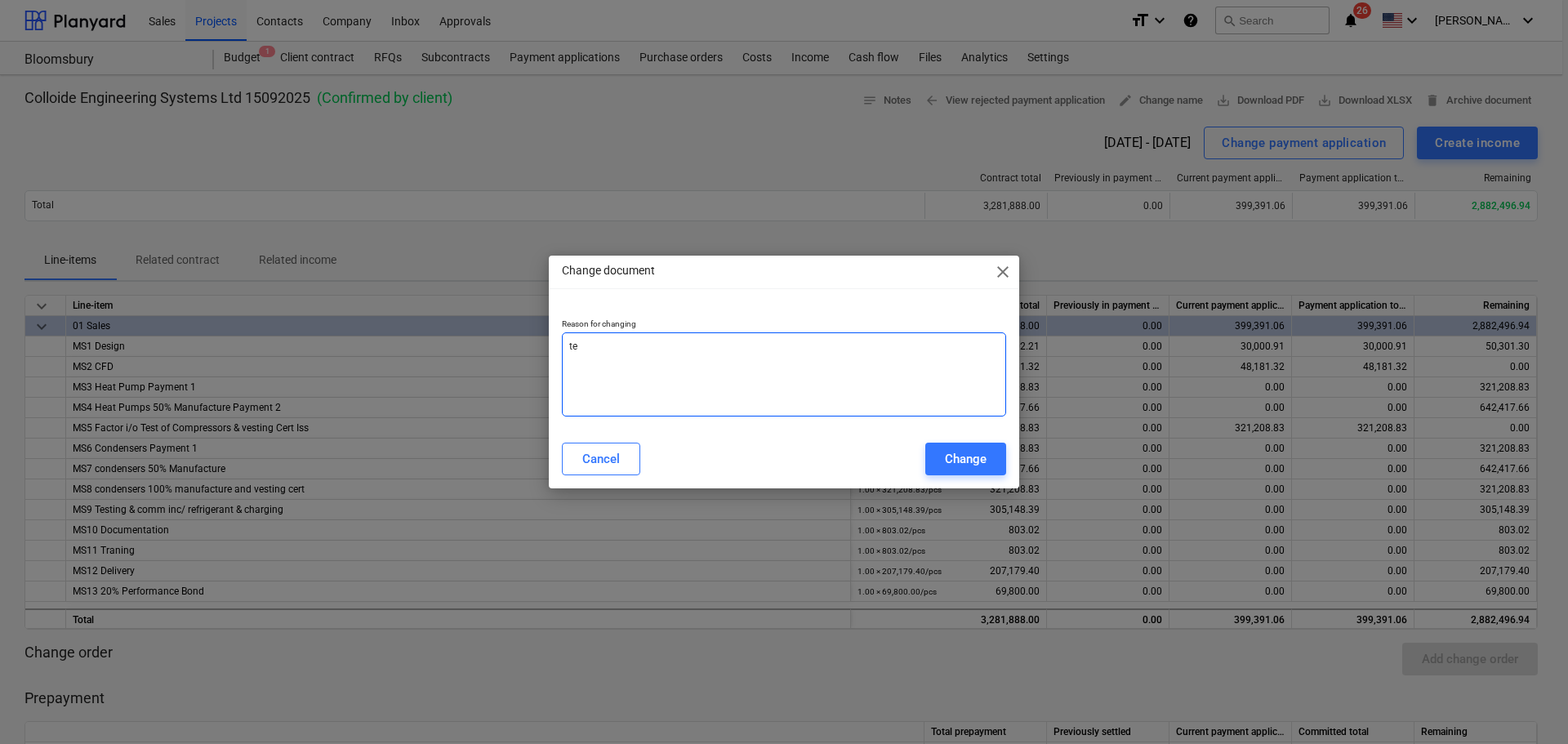
type textarea "x"
type textarea "tes"
type textarea "x"
type textarea "test"
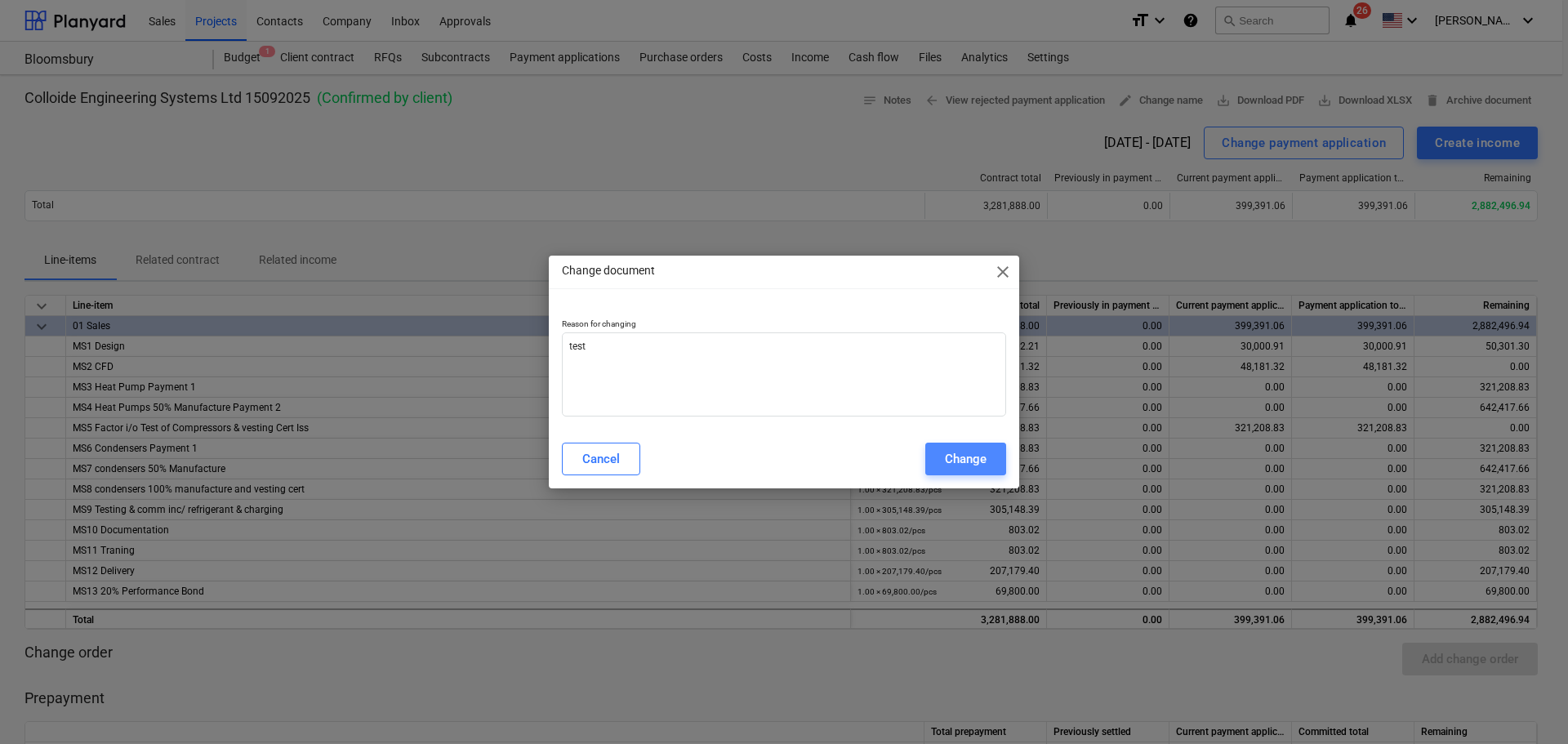
drag, startPoint x: 953, startPoint y: 453, endPoint x: 1052, endPoint y: 416, distance: 105.7
click at [953, 452] on div "Change" at bounding box center [965, 458] width 42 height 21
type textarea "x"
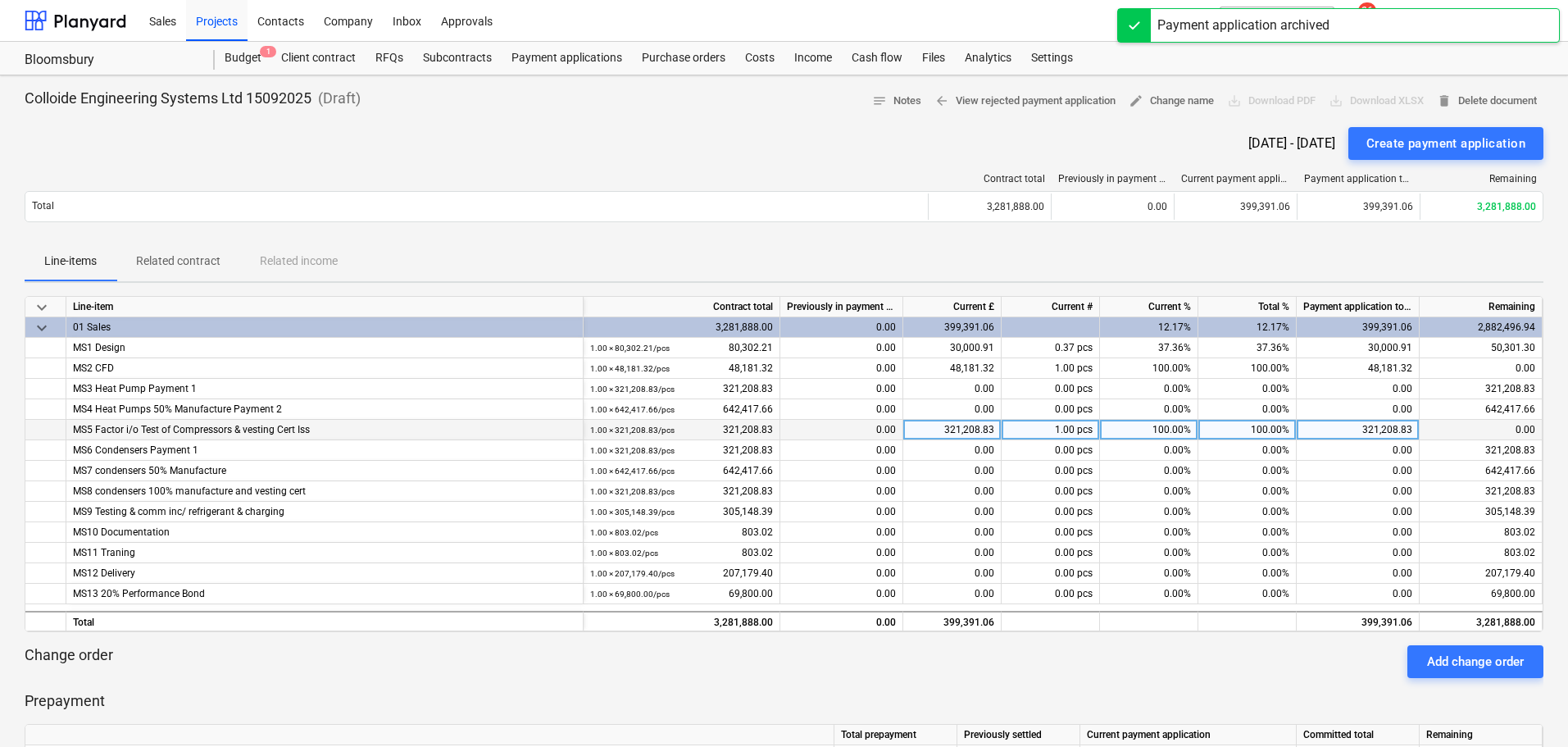
click at [1267, 436] on div "100.00%" at bounding box center [1247, 430] width 99 height 21
type input "95"
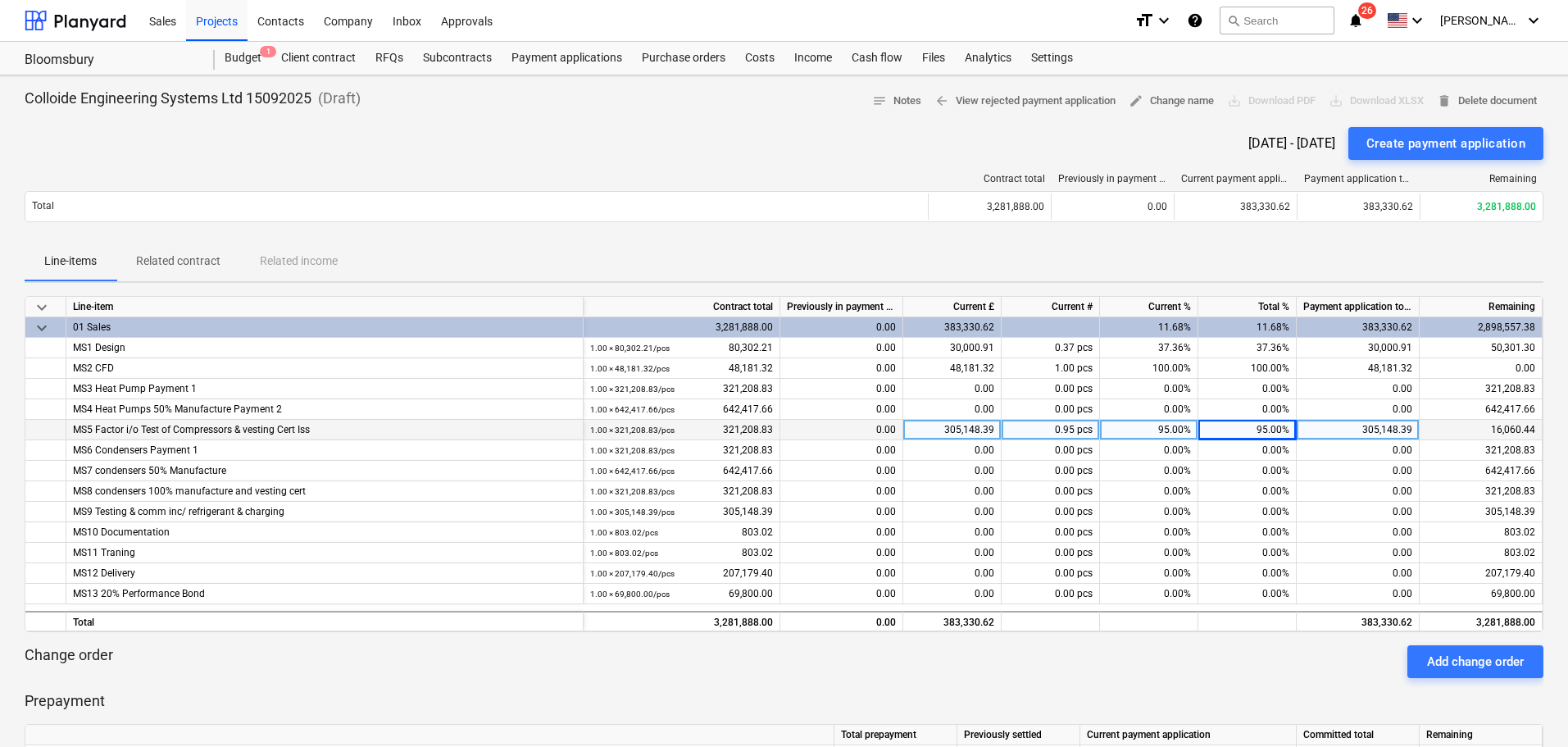
click at [1255, 671] on div "Change order Add change order" at bounding box center [784, 661] width 1519 height 33
click at [1272, 425] on div "95.00%" at bounding box center [1247, 430] width 99 height 21
drag, startPoint x: 1237, startPoint y: 425, endPoint x: 1247, endPoint y: 424, distance: 10.0
click at [1247, 424] on input "90" at bounding box center [1247, 430] width 98 height 20
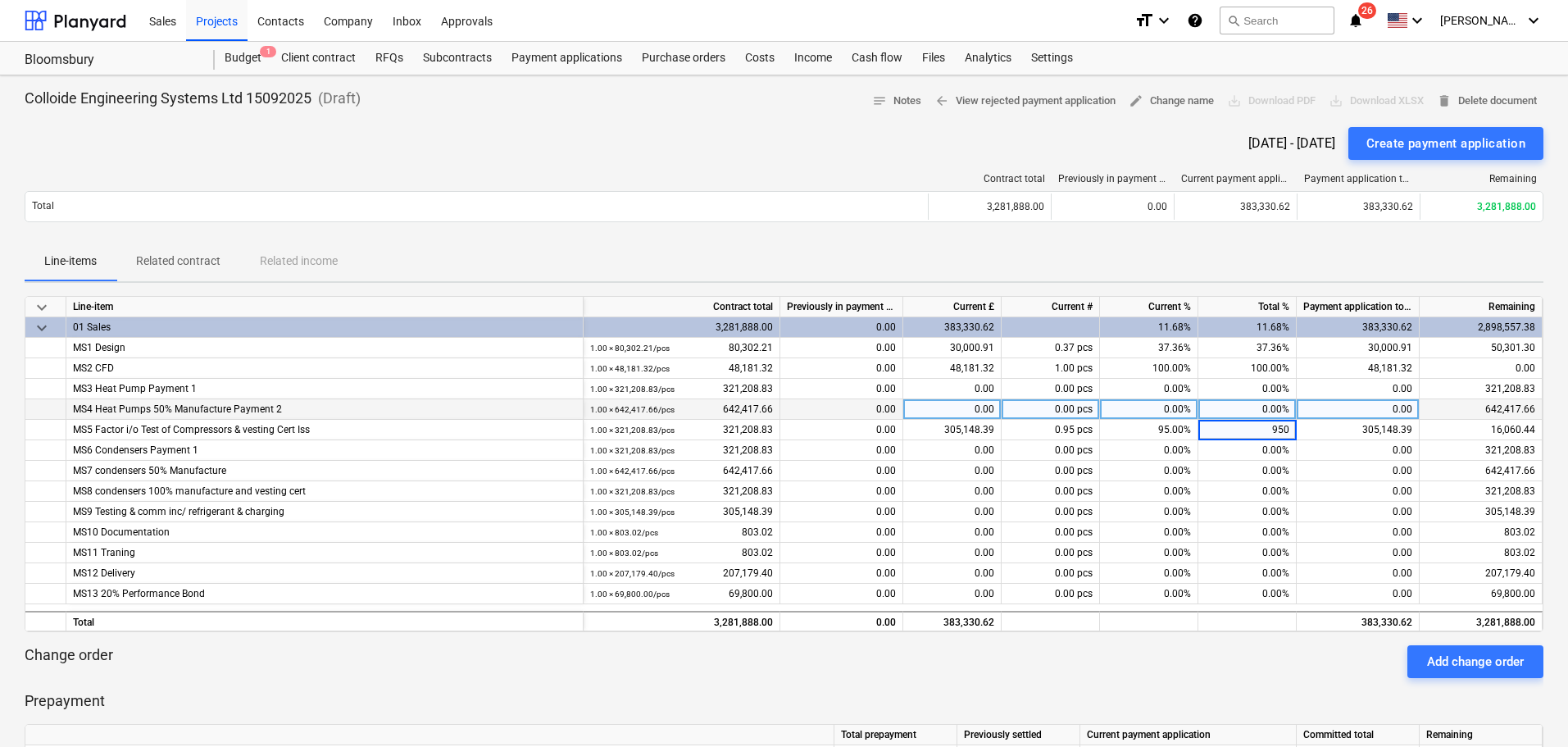
type input "95"
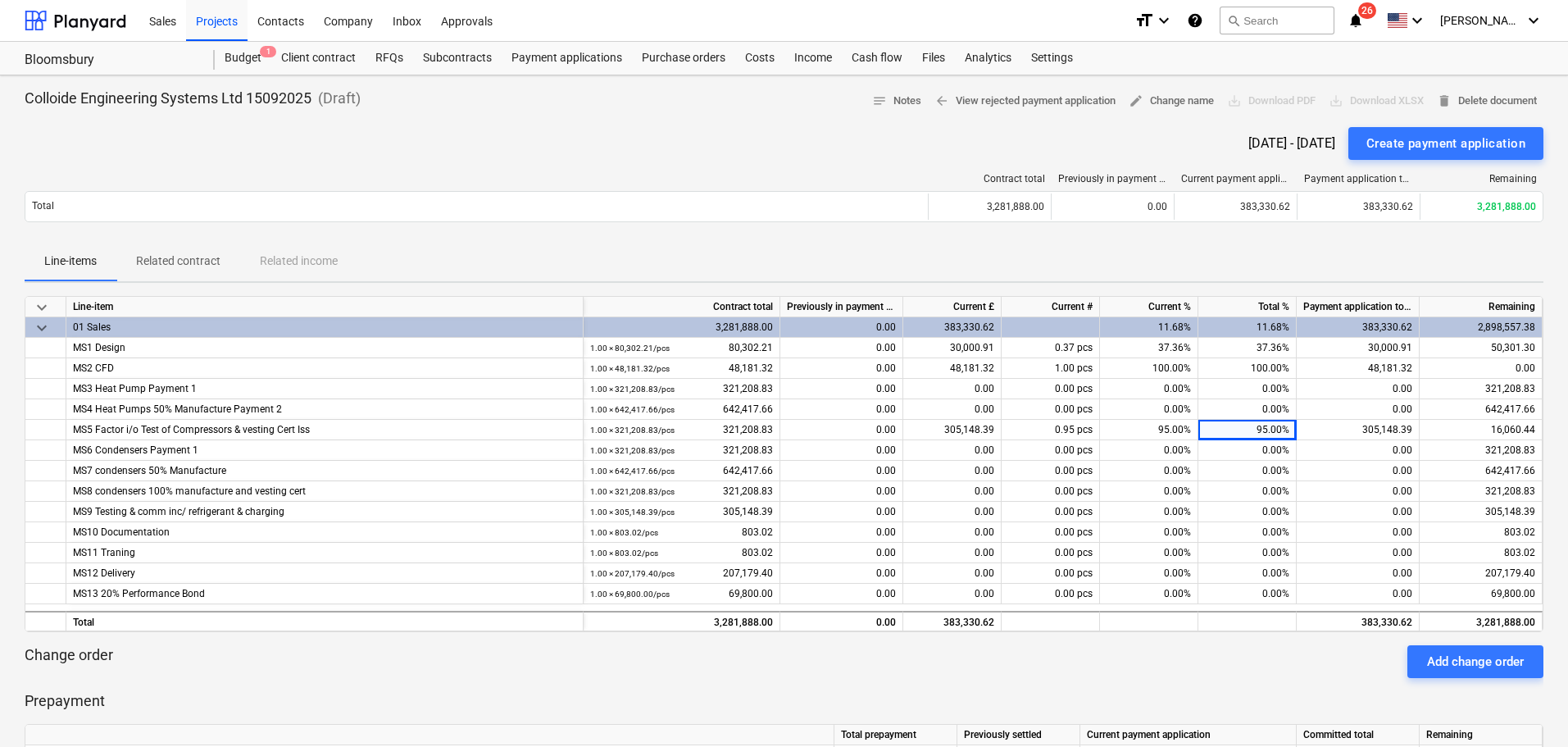
drag, startPoint x: 1252, startPoint y: 345, endPoint x: 1246, endPoint y: 334, distance: 12.5
click at [1253, 344] on div "37.36%" at bounding box center [1247, 348] width 99 height 21
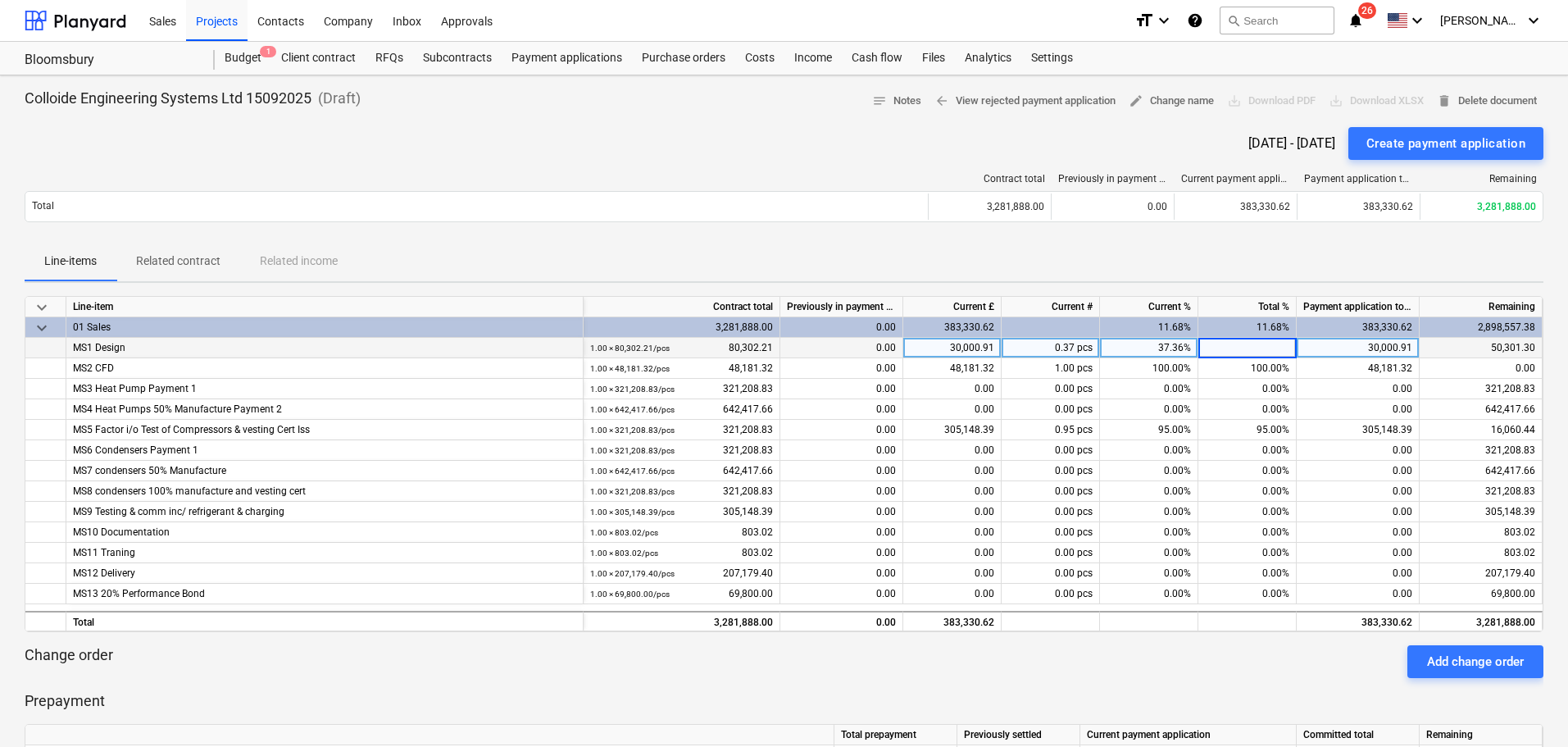
click at [1261, 351] on input at bounding box center [1247, 348] width 98 height 20
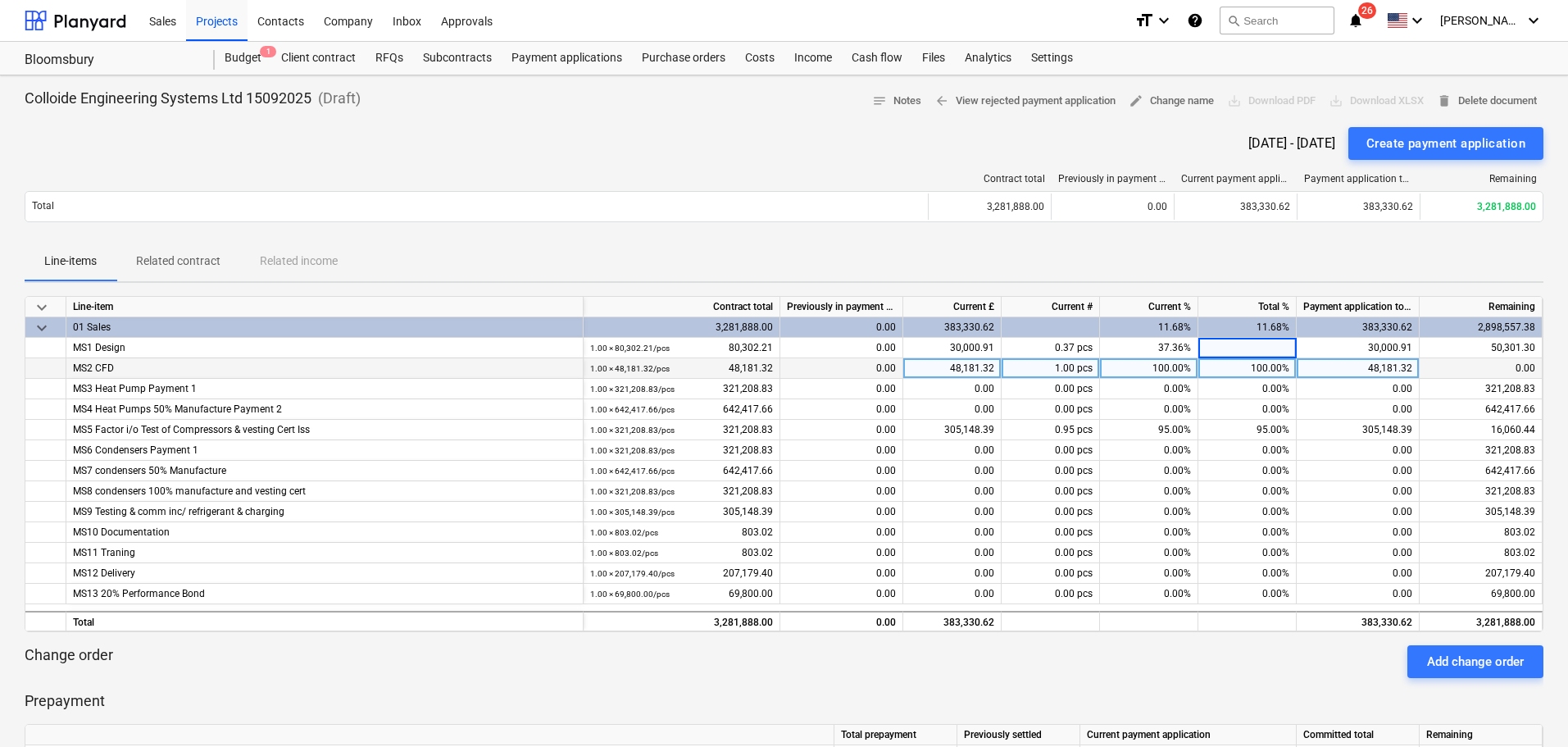
click at [1264, 365] on div "100.00%" at bounding box center [1247, 368] width 99 height 21
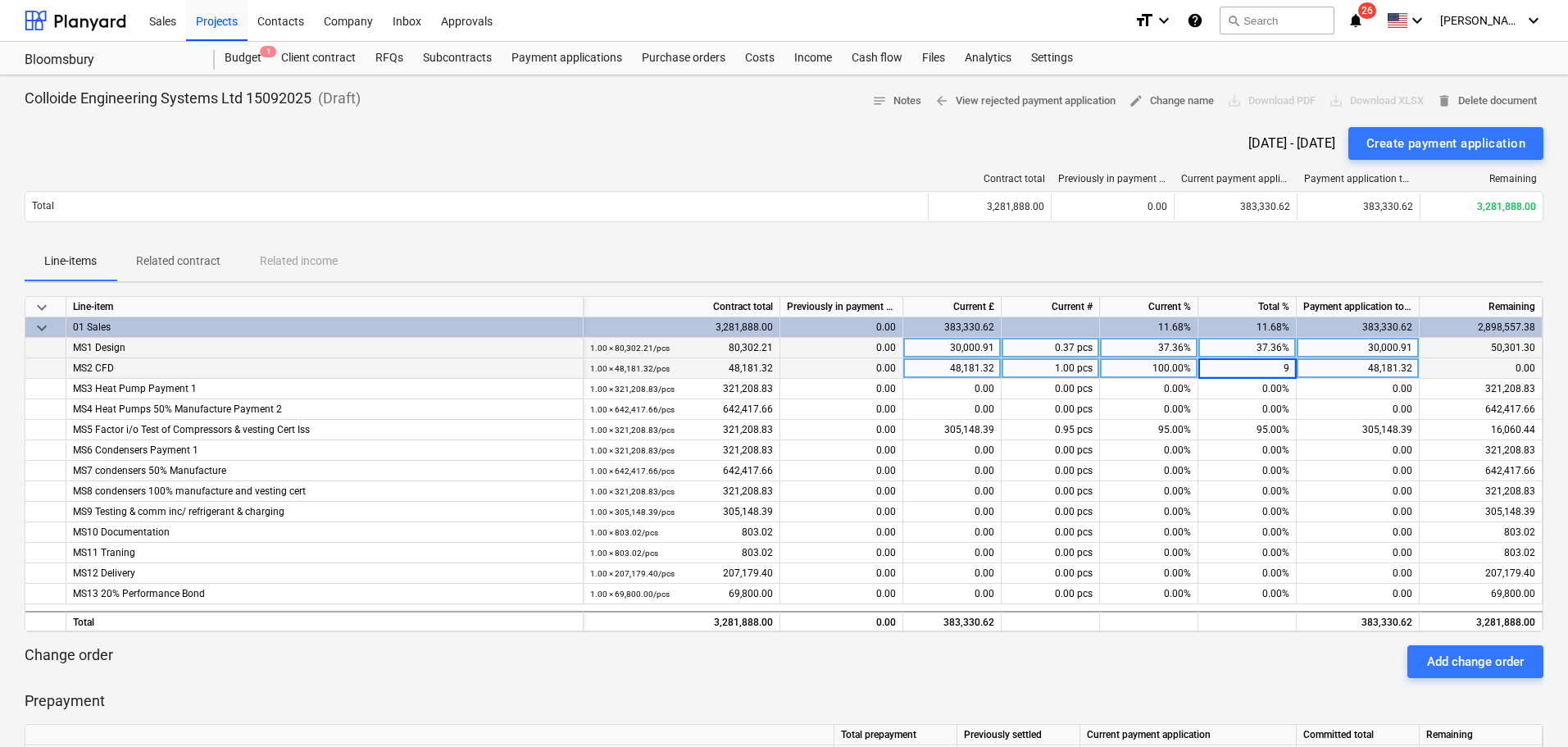
type input "95"
click at [1262, 350] on div "37.36%" at bounding box center [1247, 348] width 99 height 21
click at [1367, 353] on div "30,000.91" at bounding box center [1358, 348] width 123 height 21
type input "28500.86"
click at [1408, 348] on div "28,500.86" at bounding box center [1358, 348] width 123 height 21
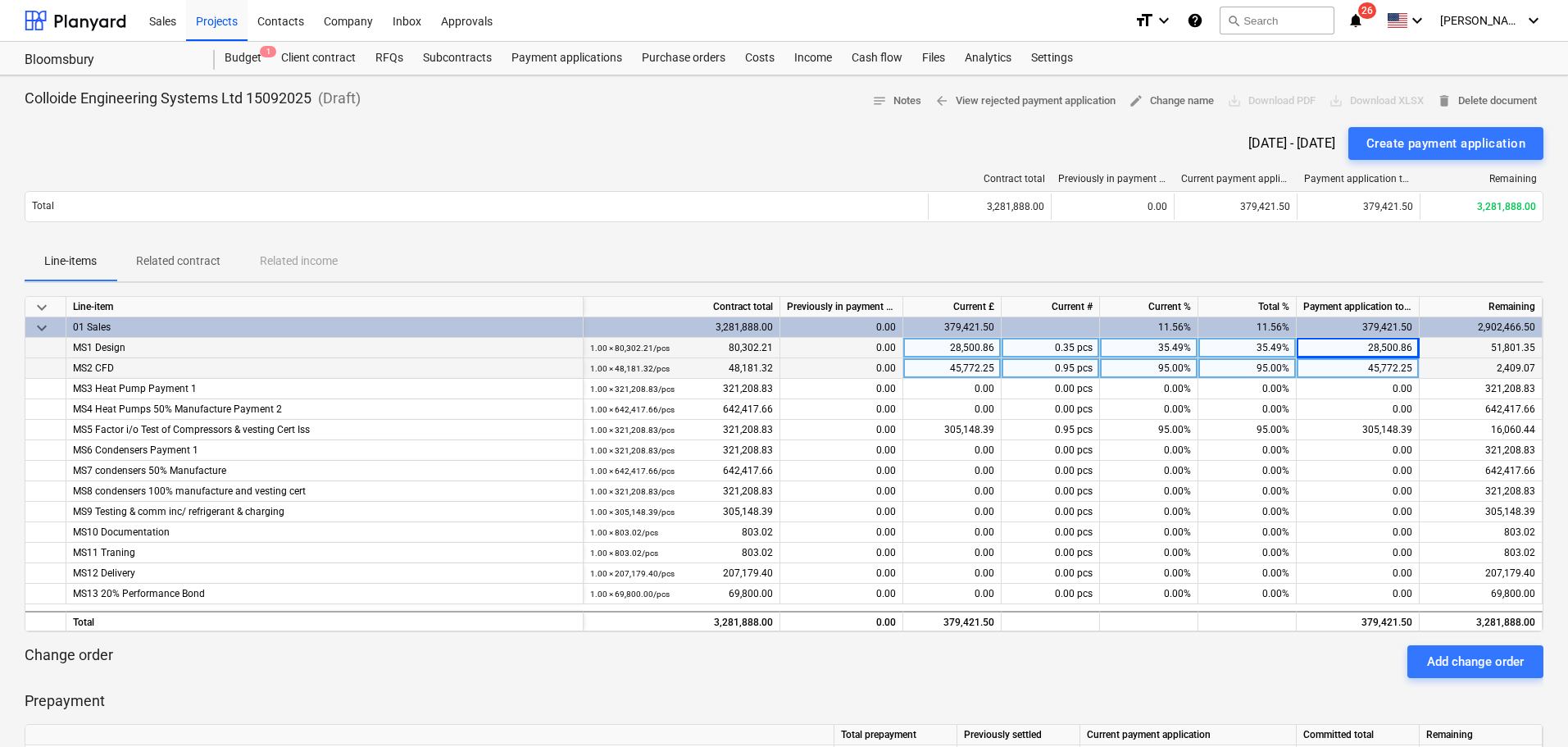
click at [1414, 358] on div "45,772.25" at bounding box center [1358, 368] width 123 height 21
click at [1415, 348] on div "28,500.86" at bounding box center [1358, 348] width 123 height 21
type input "28500.87"
click at [1387, 136] on div "Create payment application" at bounding box center [1446, 143] width 159 height 21
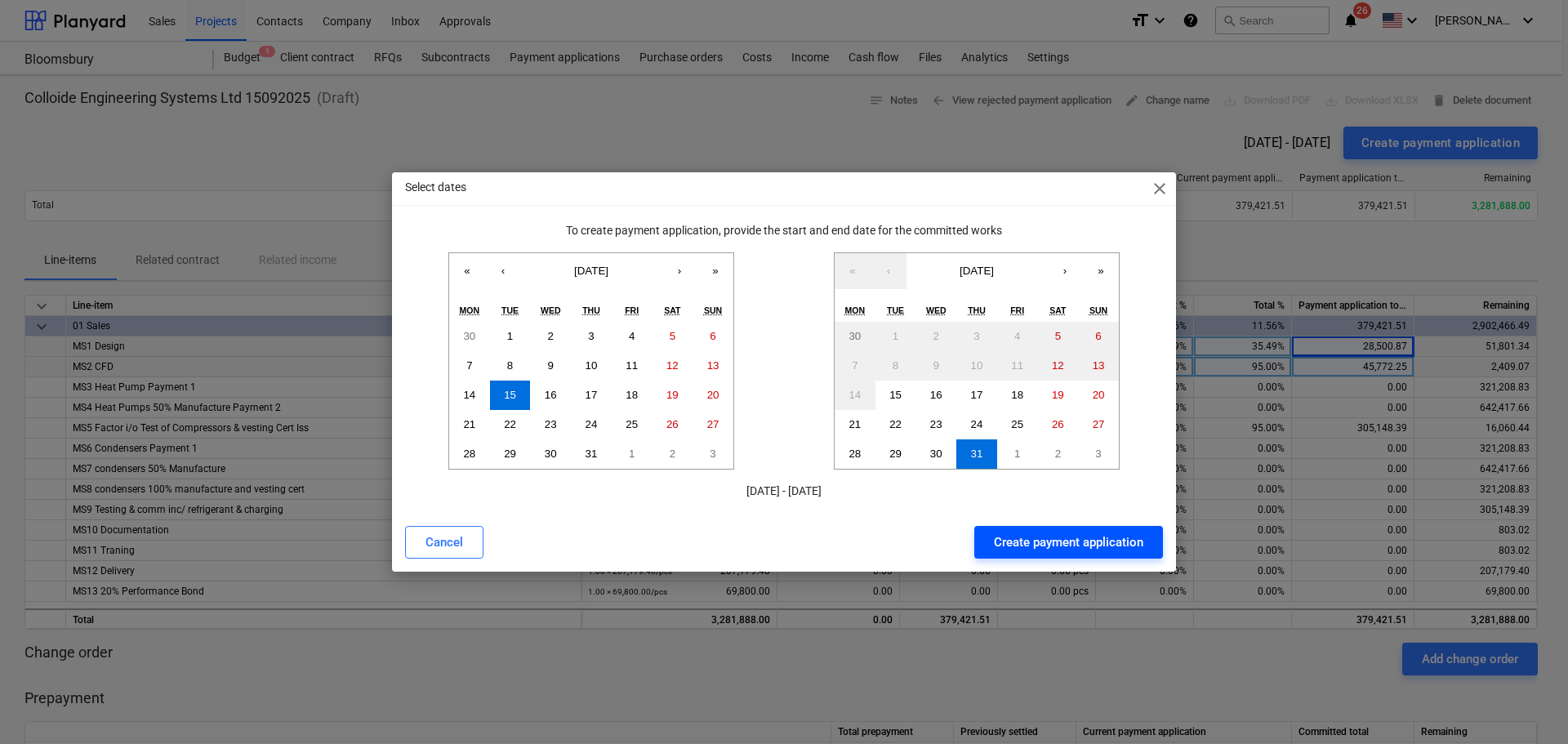
click at [1028, 540] on div "Create payment application" at bounding box center [1069, 541] width 149 height 21
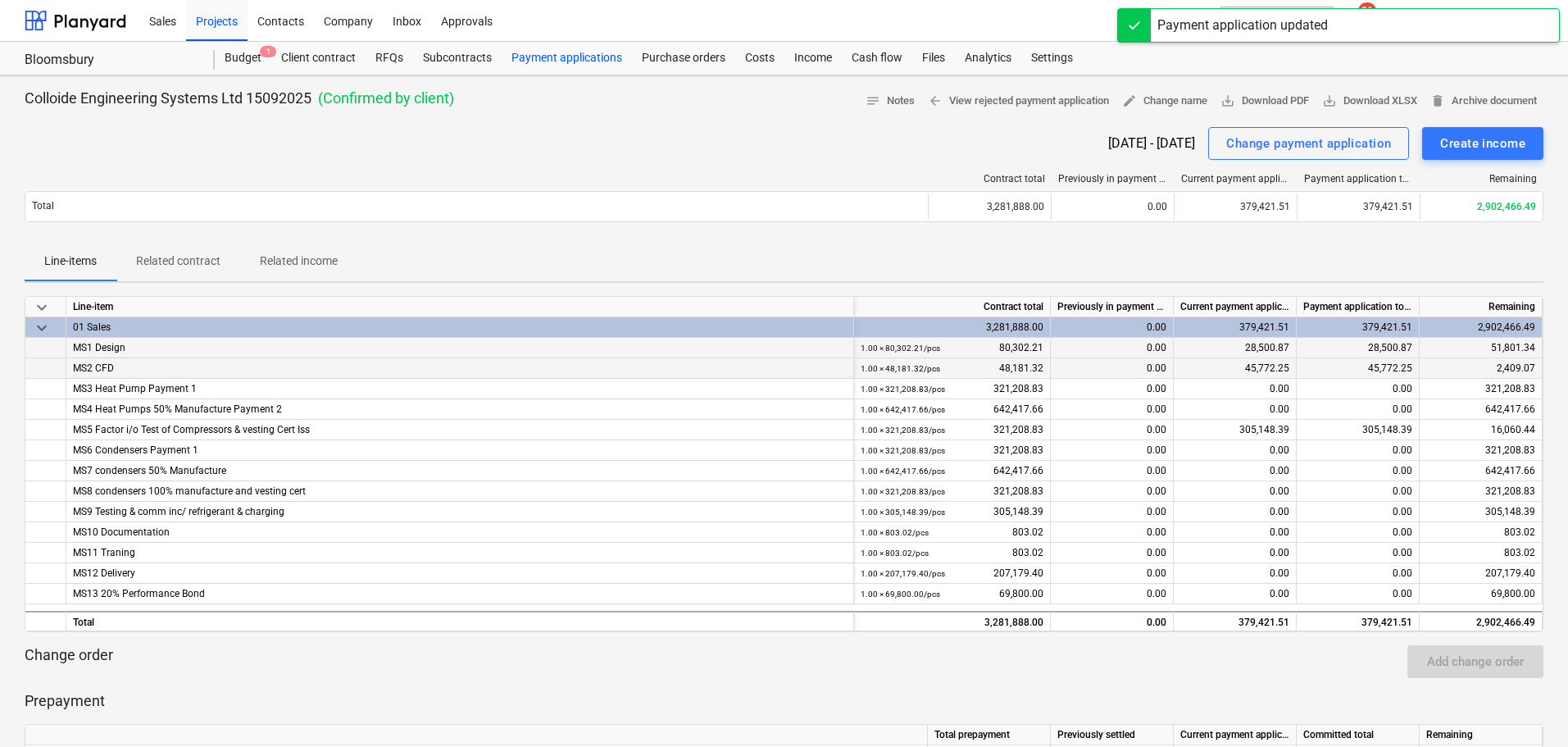
click at [558, 64] on div "Payment applications" at bounding box center [566, 58] width 131 height 33
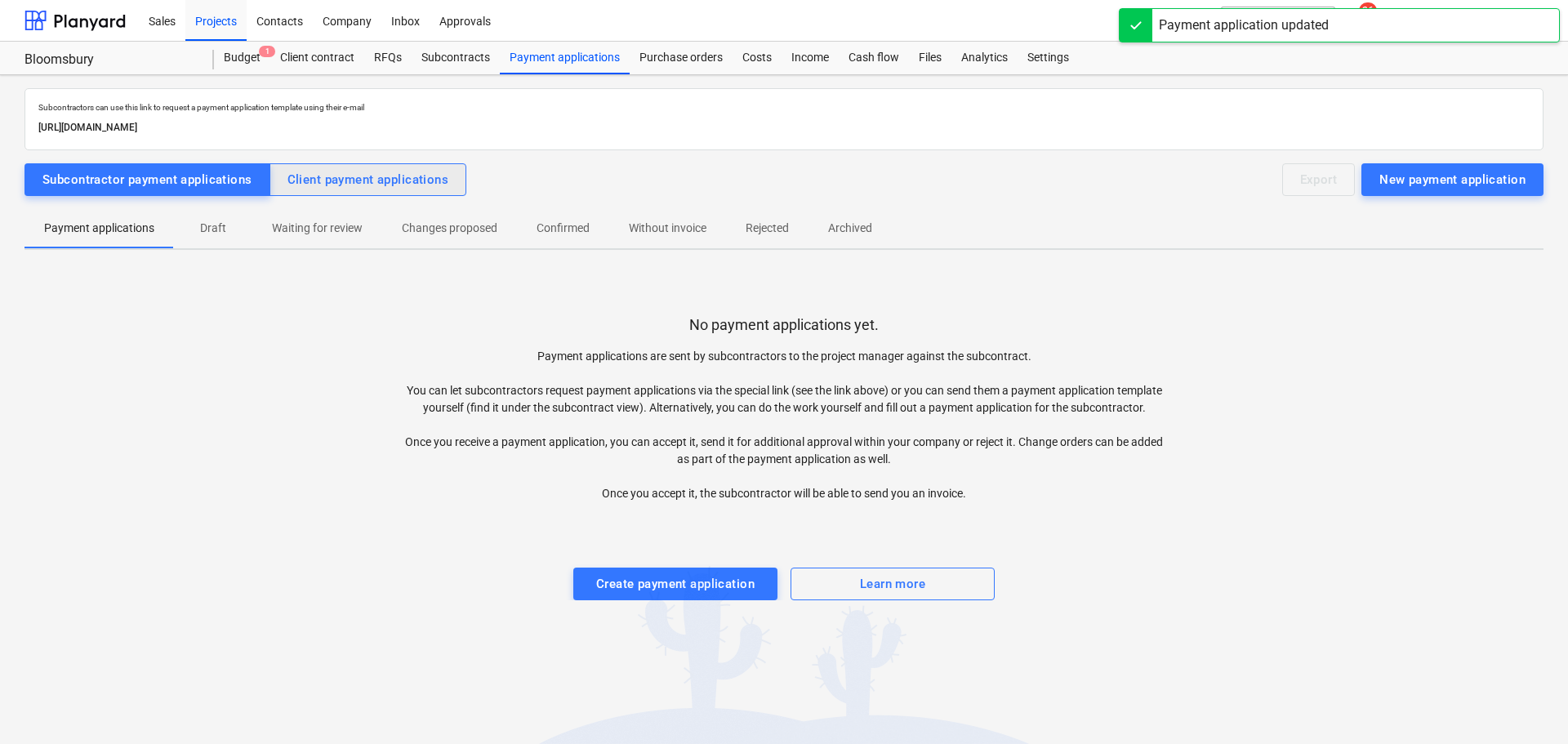
click at [334, 193] on button "Client payment applications" at bounding box center [367, 179] width 198 height 33
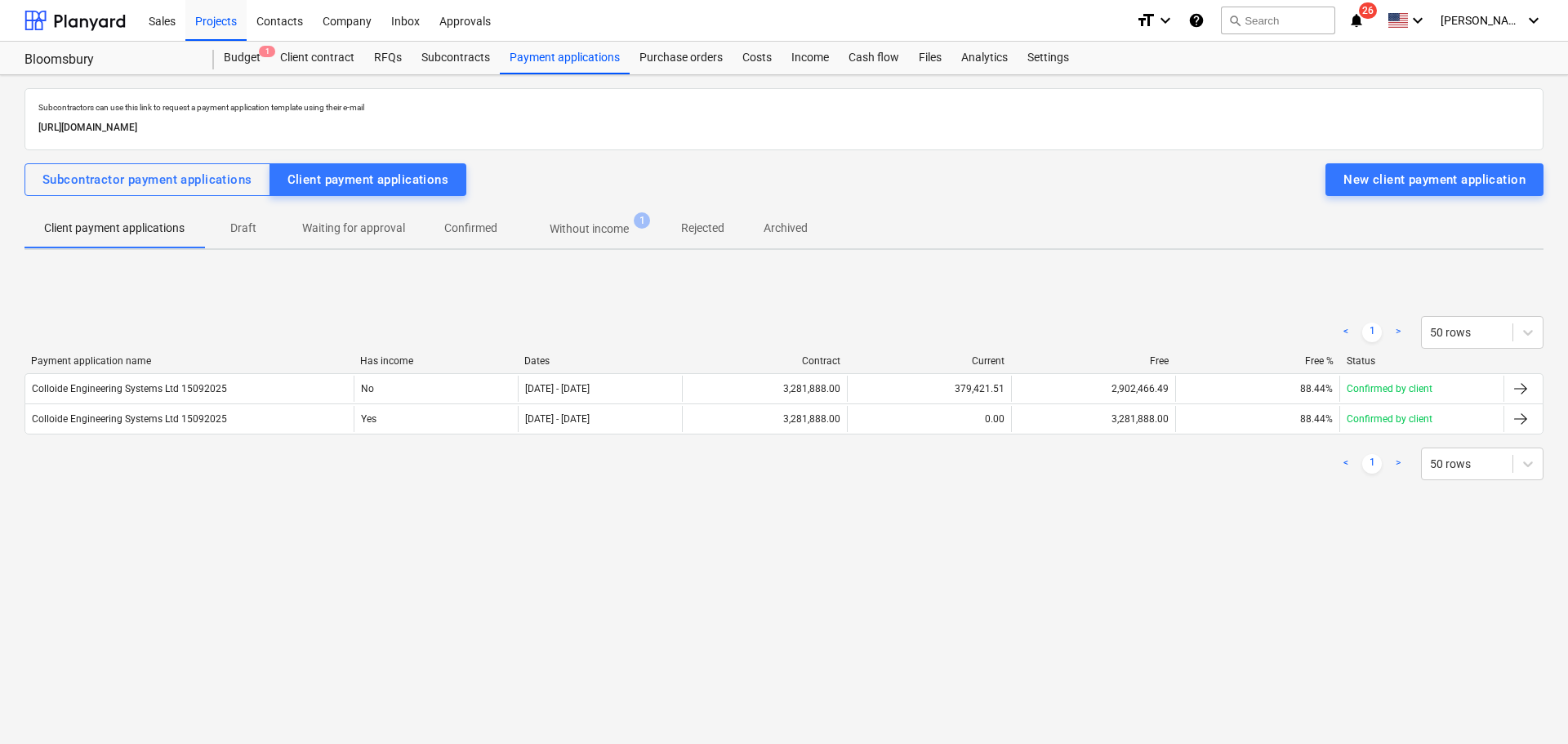
click at [347, 223] on p "Waiting for approval" at bounding box center [354, 227] width 103 height 17
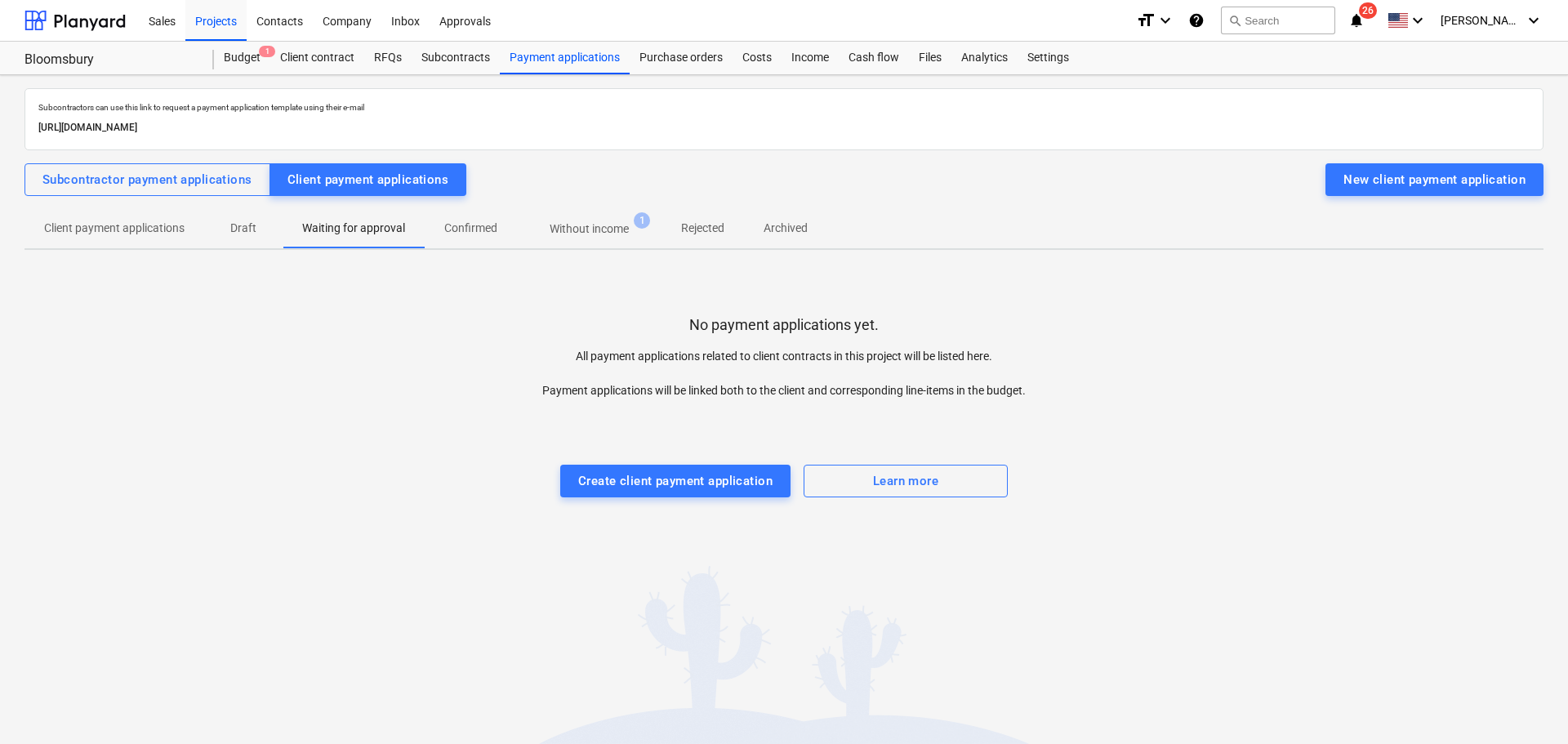
click at [621, 219] on span "Without income 1" at bounding box center [590, 228] width 145 height 30
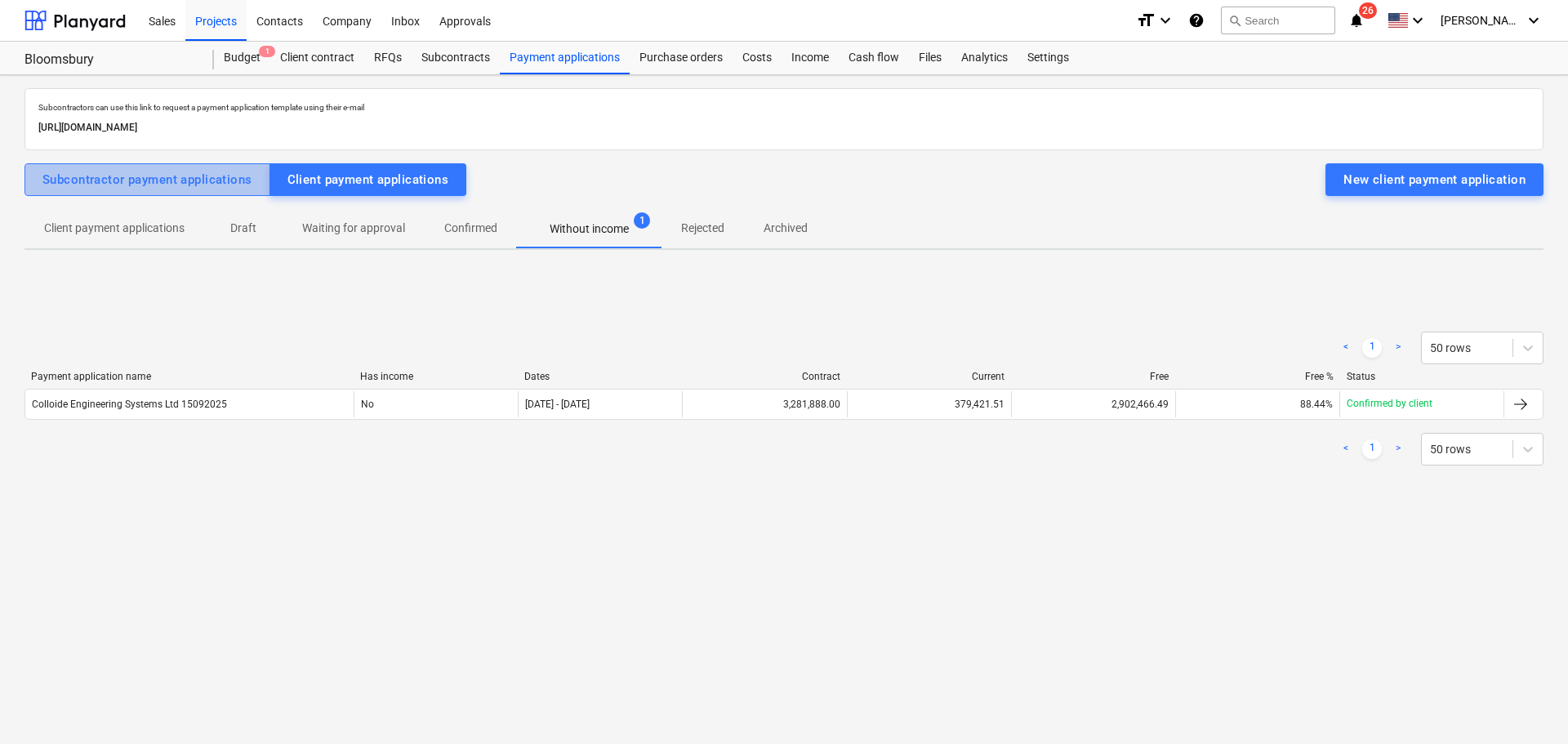
click at [111, 177] on div "Subcontractor payment applications" at bounding box center [147, 179] width 210 height 21
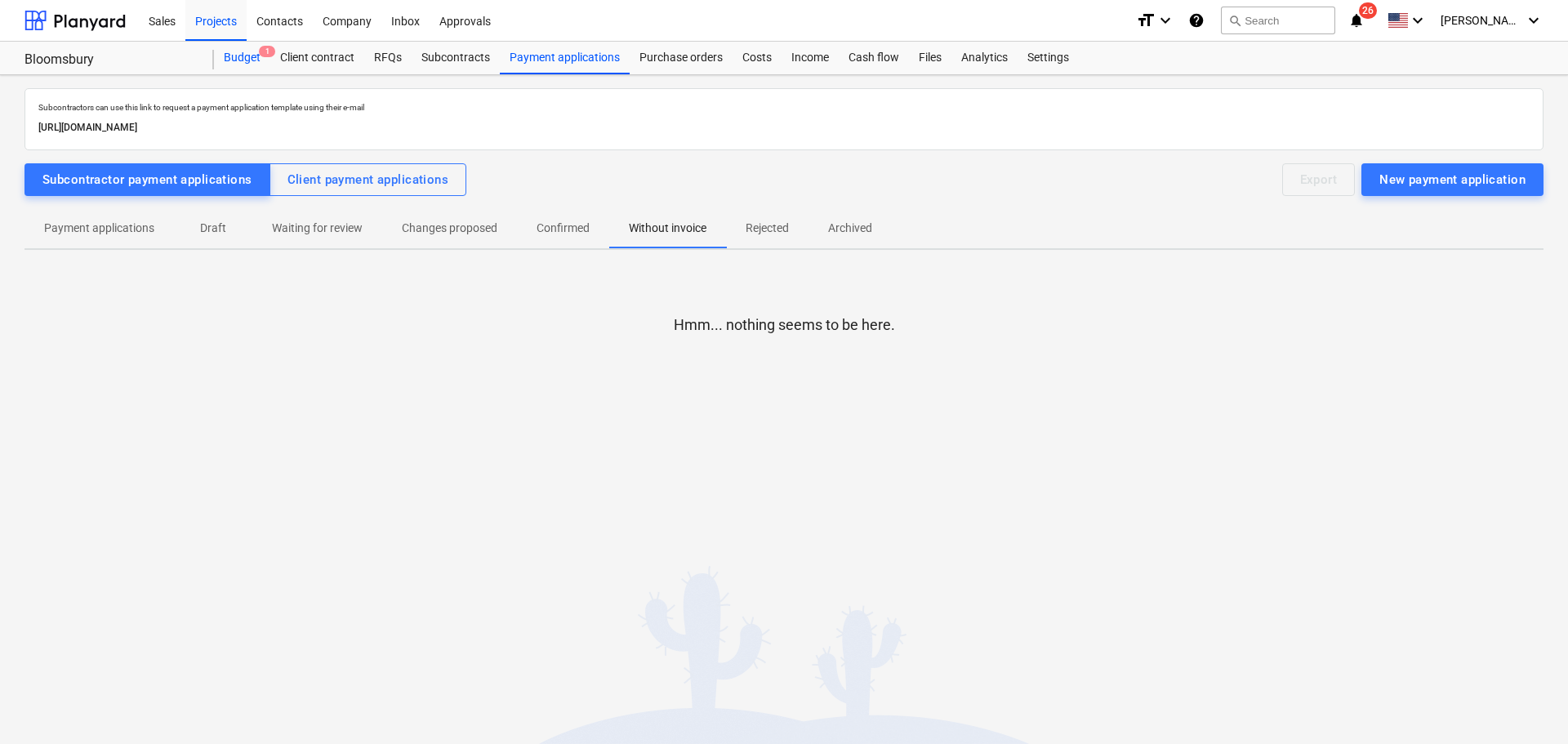
click at [236, 60] on div "Budget 1" at bounding box center [241, 58] width 57 height 33
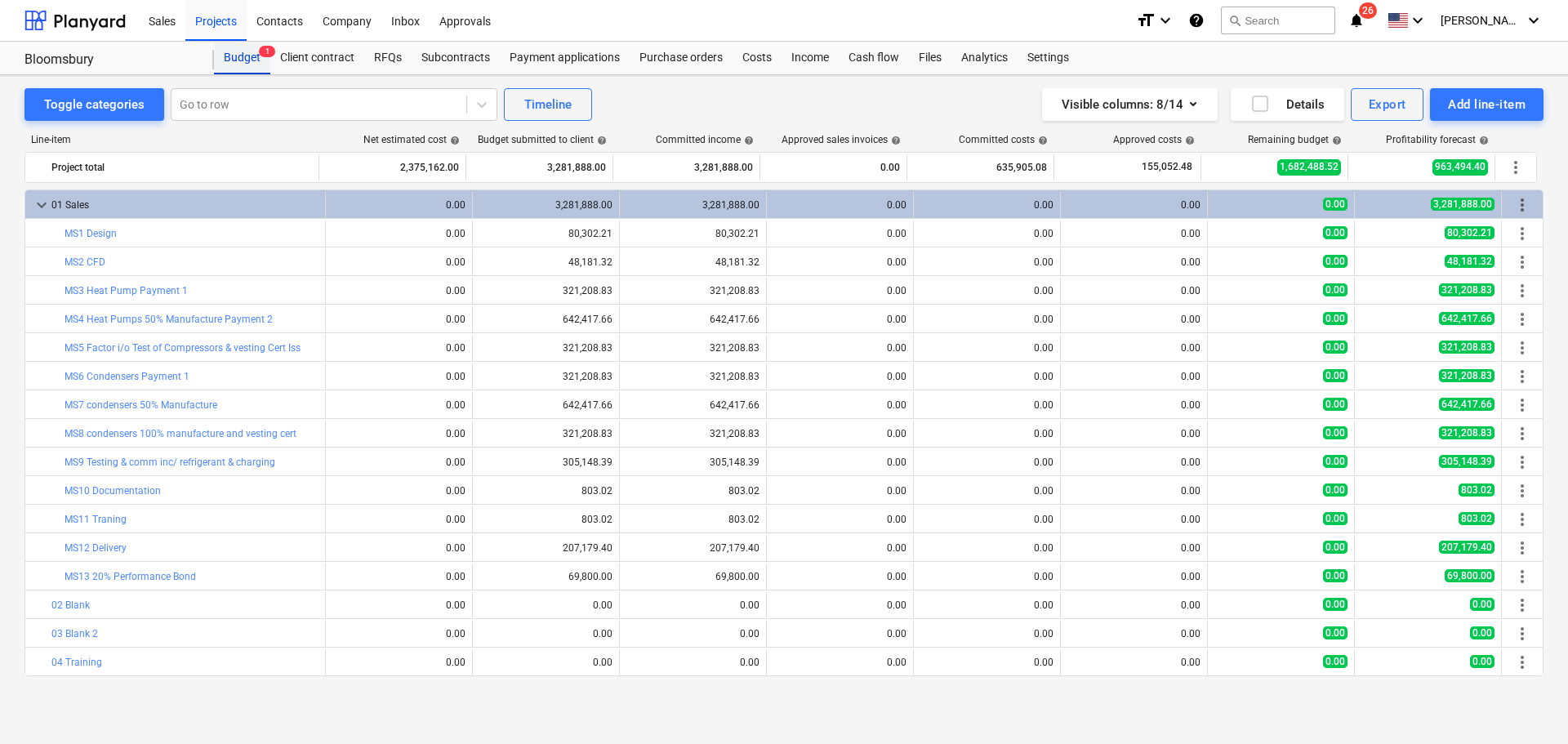
click at [239, 60] on div "Budget 1" at bounding box center [241, 58] width 57 height 33
click at [165, 23] on div "Sales" at bounding box center [162, 20] width 47 height 42
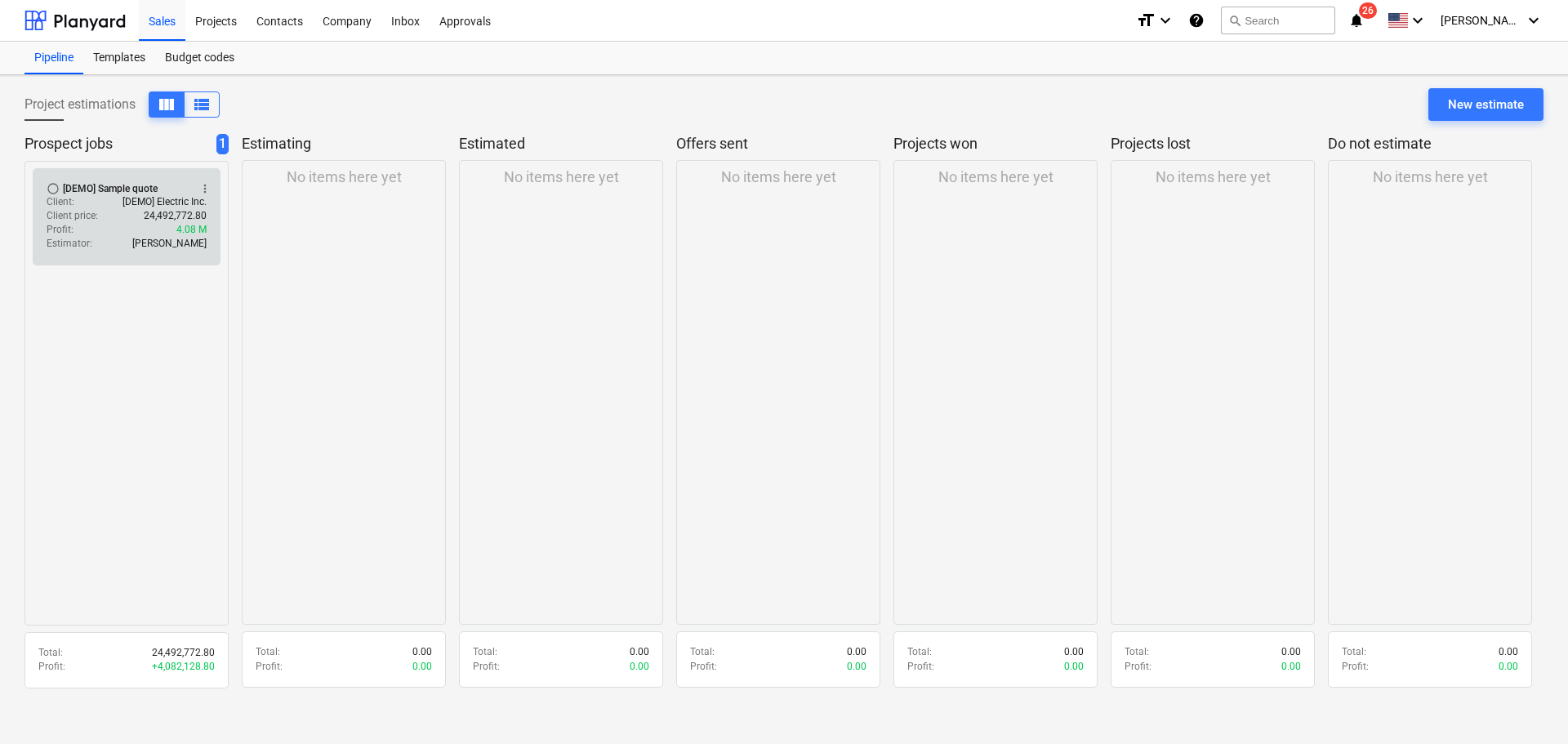
click at [144, 214] on div "Client price : 24,492,772.80" at bounding box center [126, 217] width 160 height 14
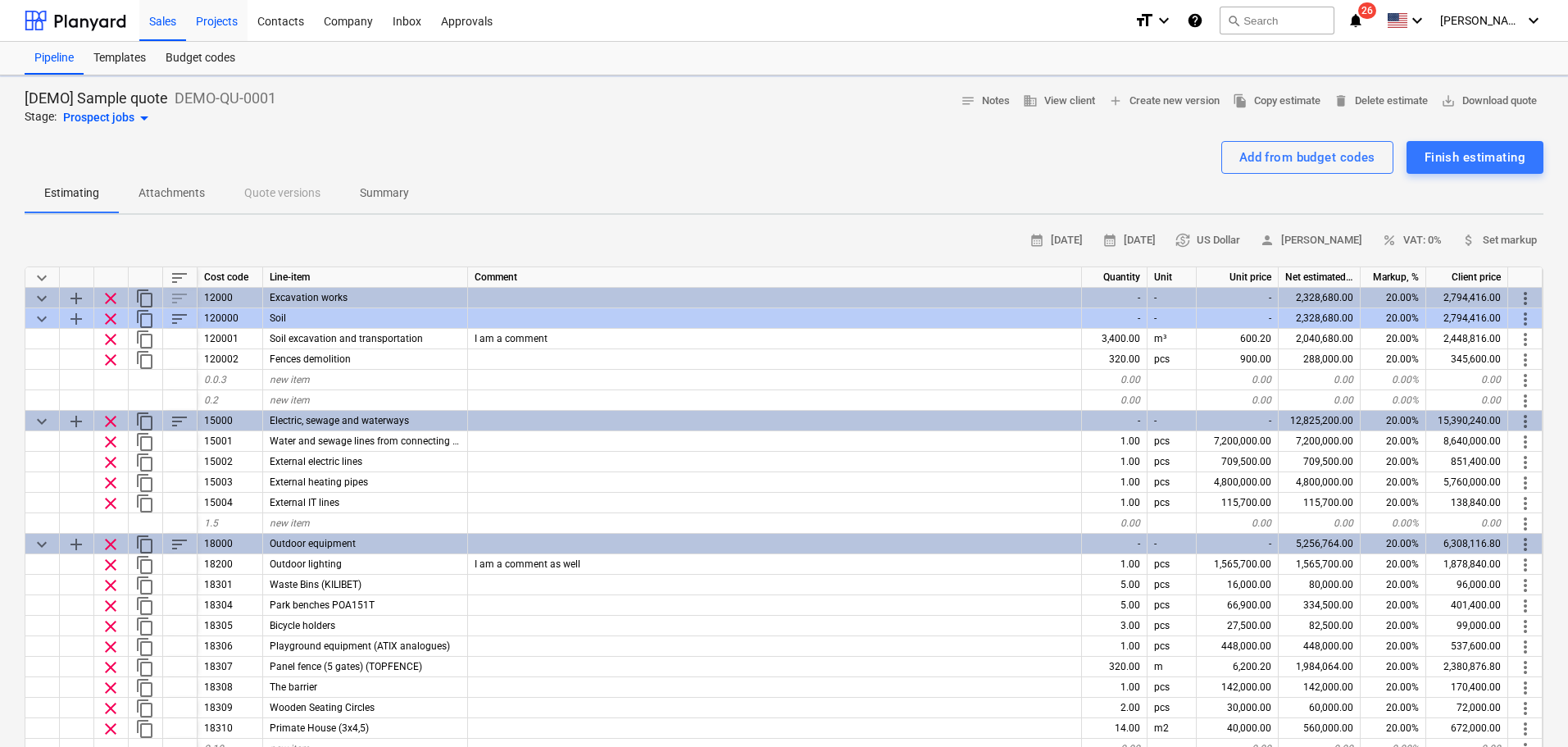
click at [233, 21] on div "Projects" at bounding box center [217, 20] width 62 height 42
type textarea "x"
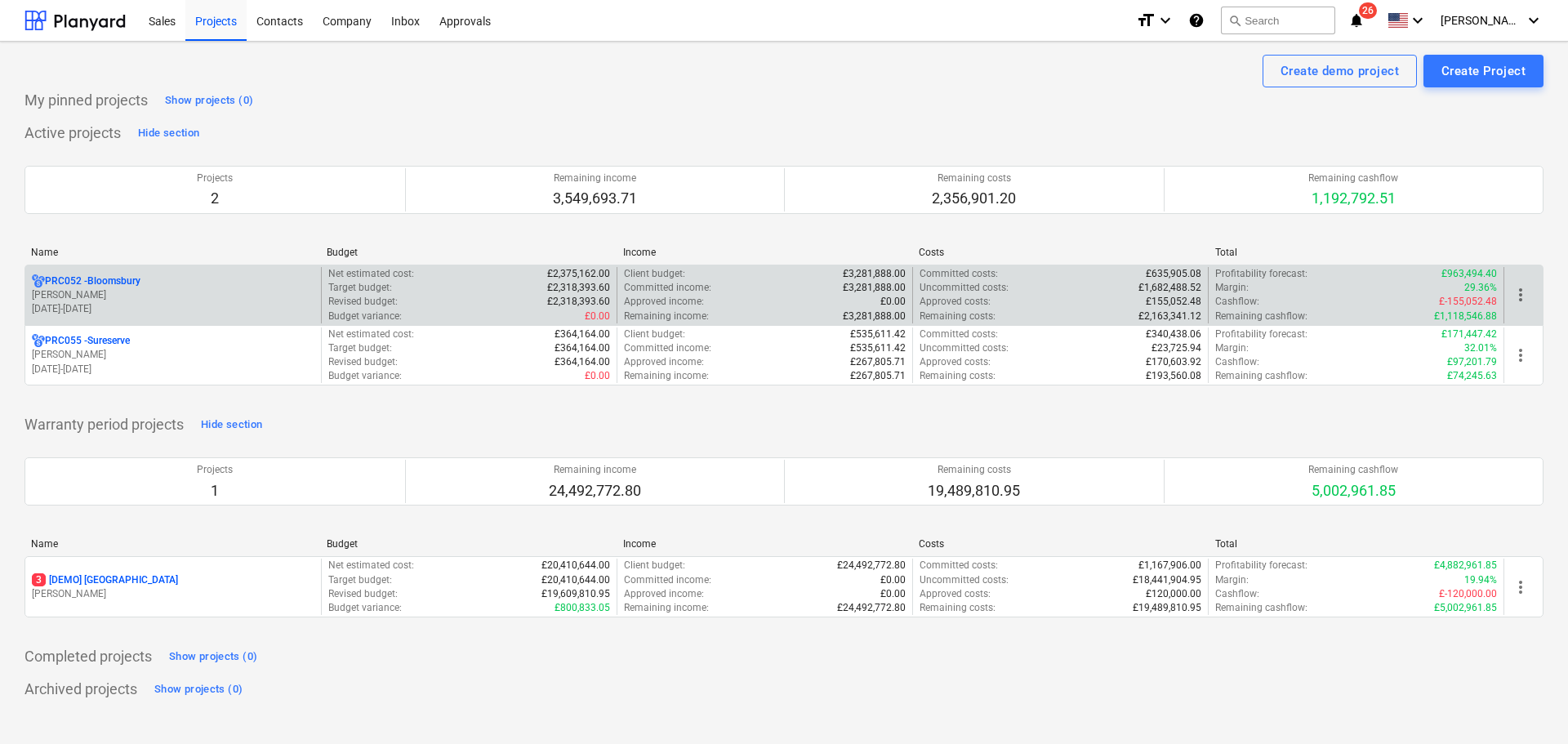
click at [99, 297] on p "[PERSON_NAME]" at bounding box center [173, 295] width 283 height 14
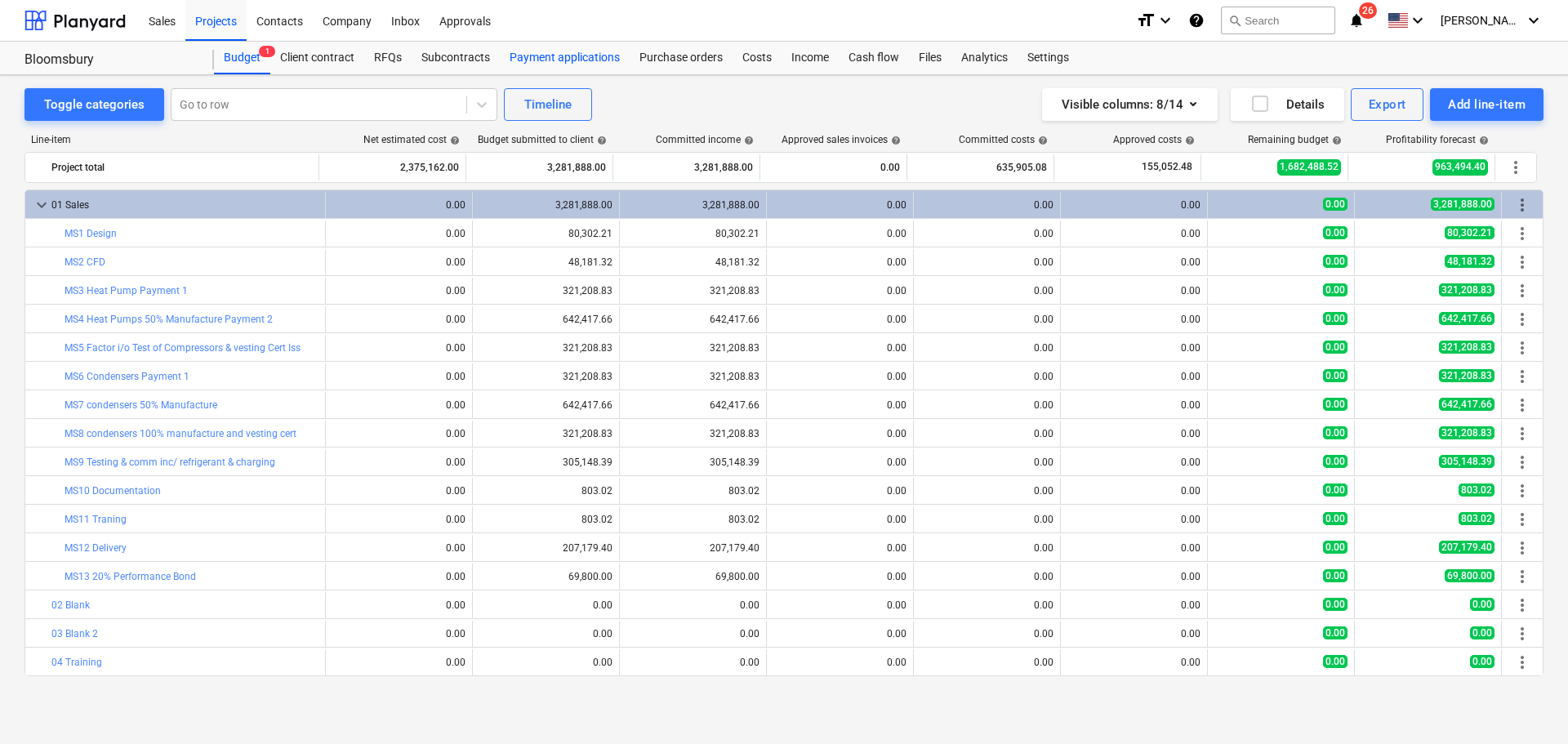
click at [544, 66] on div "Payment applications" at bounding box center [564, 58] width 130 height 33
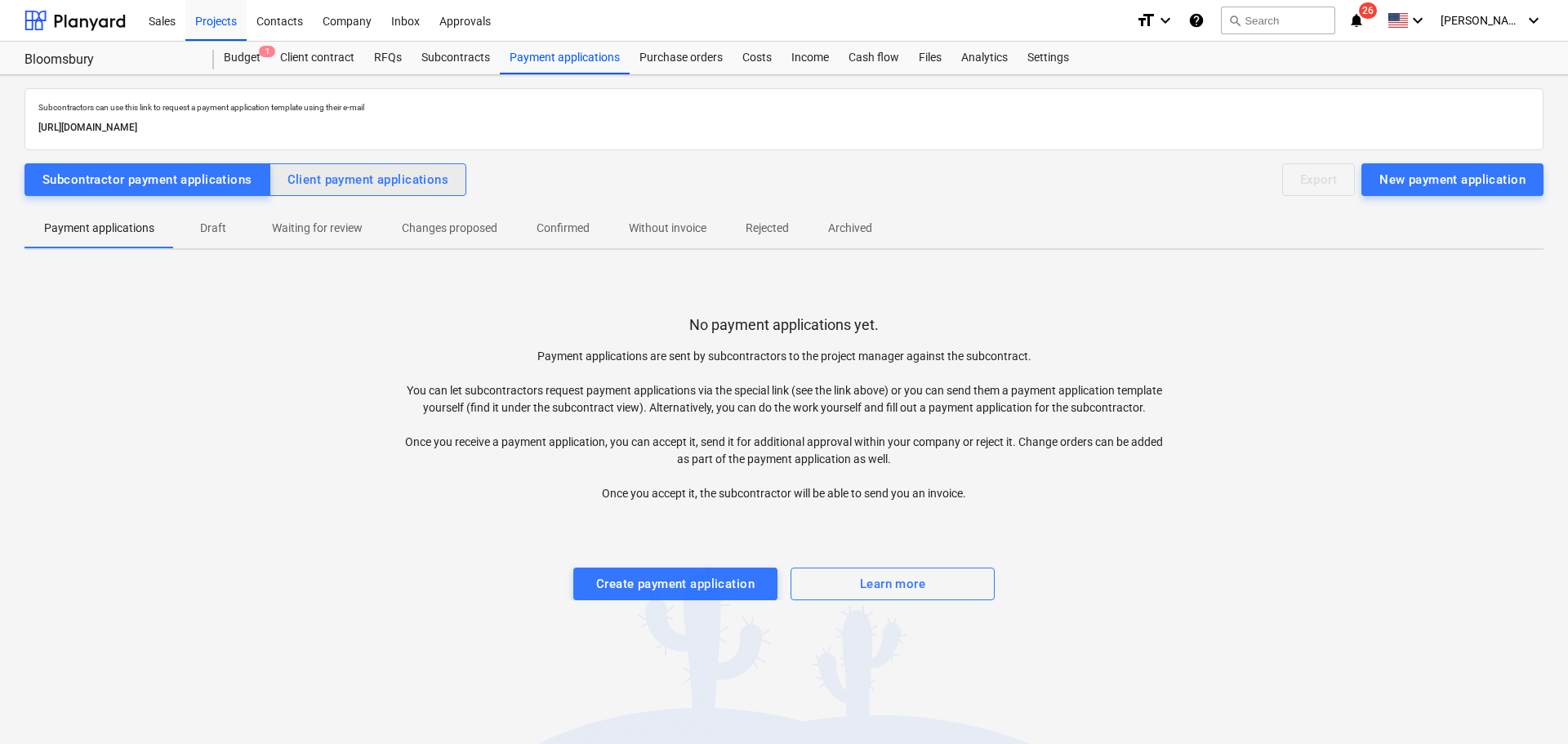
click at [369, 169] on div "Client payment applications" at bounding box center [367, 179] width 162 height 21
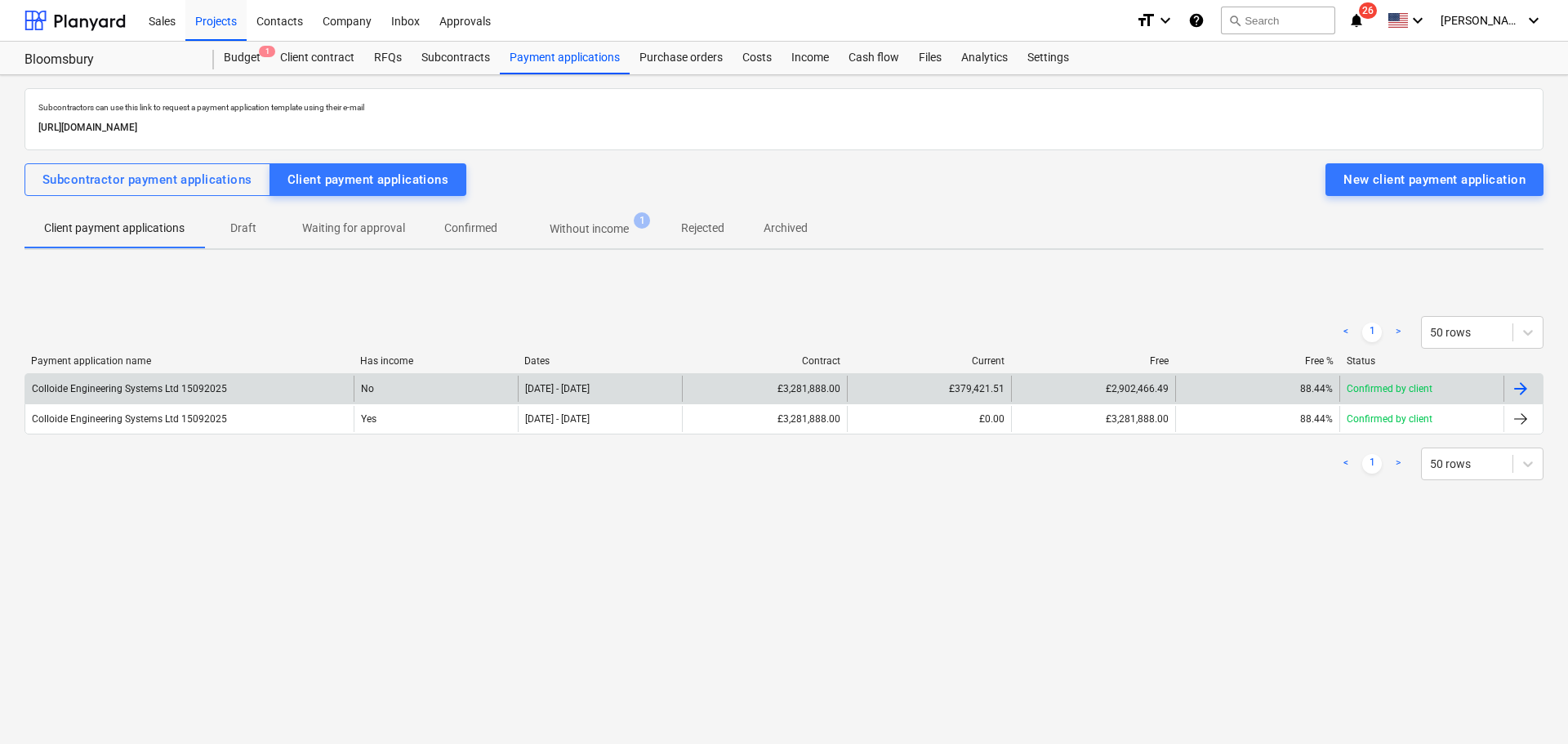
click at [728, 388] on div "£3,281,888.00" at bounding box center [764, 388] width 164 height 26
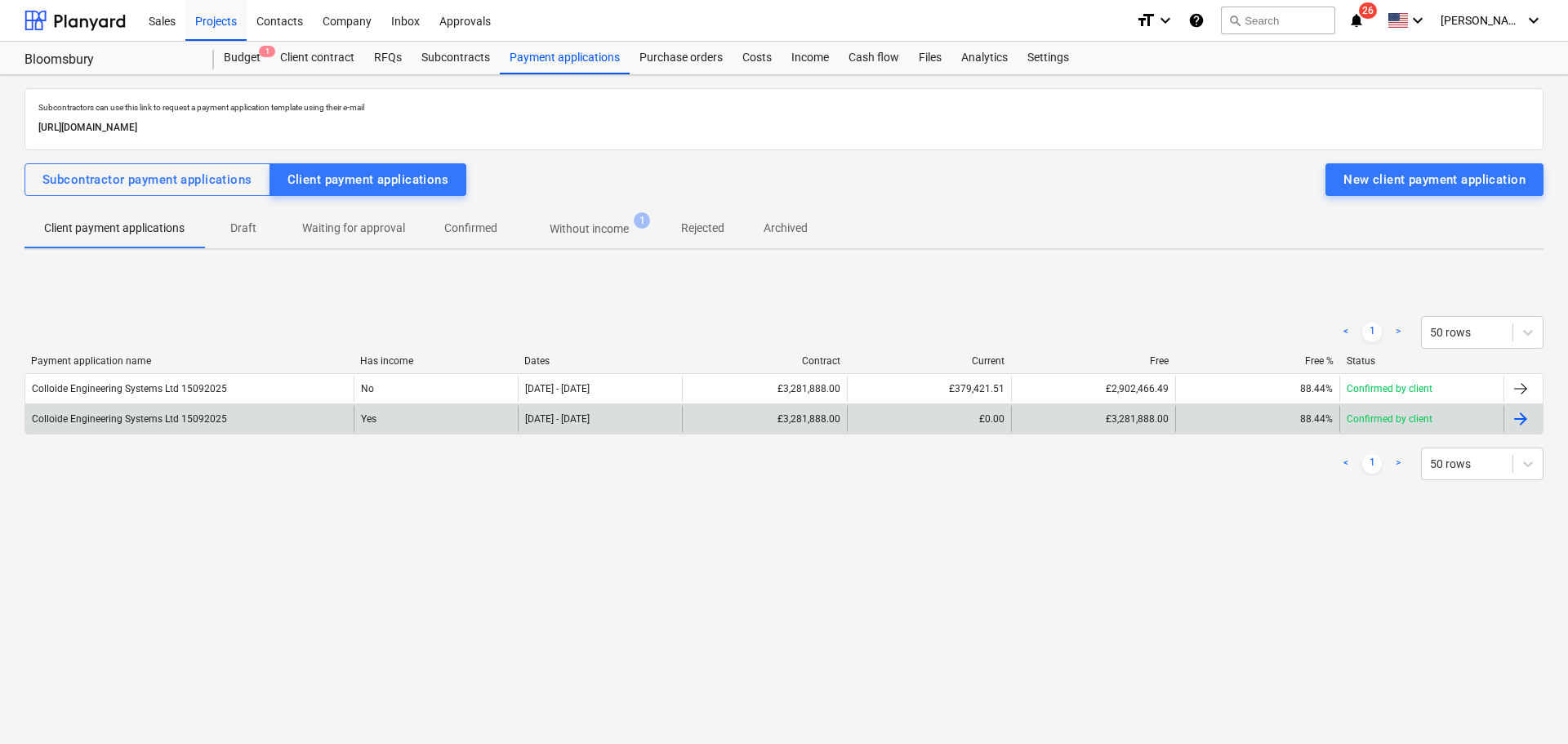
click at [387, 420] on div "Yes" at bounding box center [435, 419] width 164 height 26
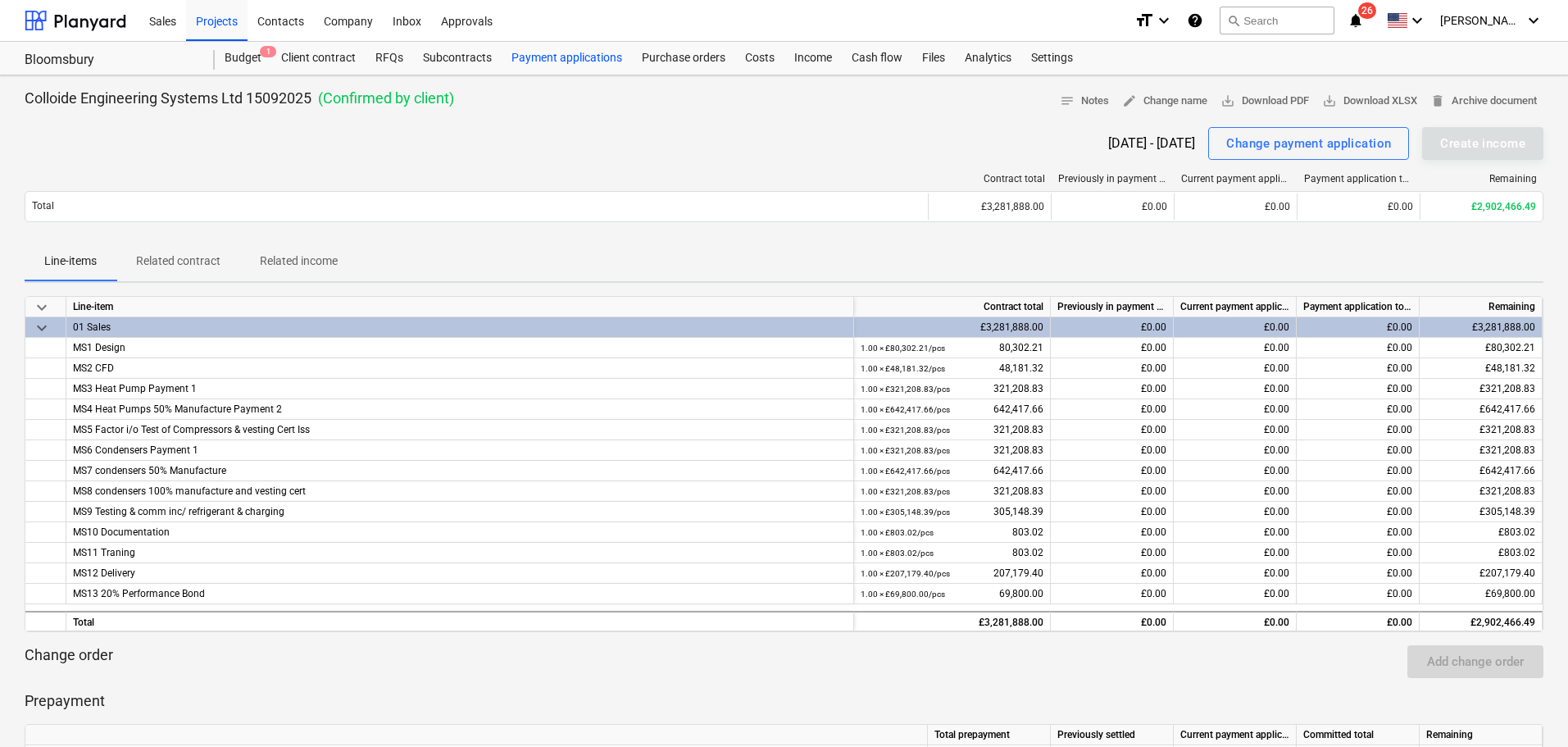
click at [618, 55] on div "Payment applications" at bounding box center [566, 58] width 131 height 33
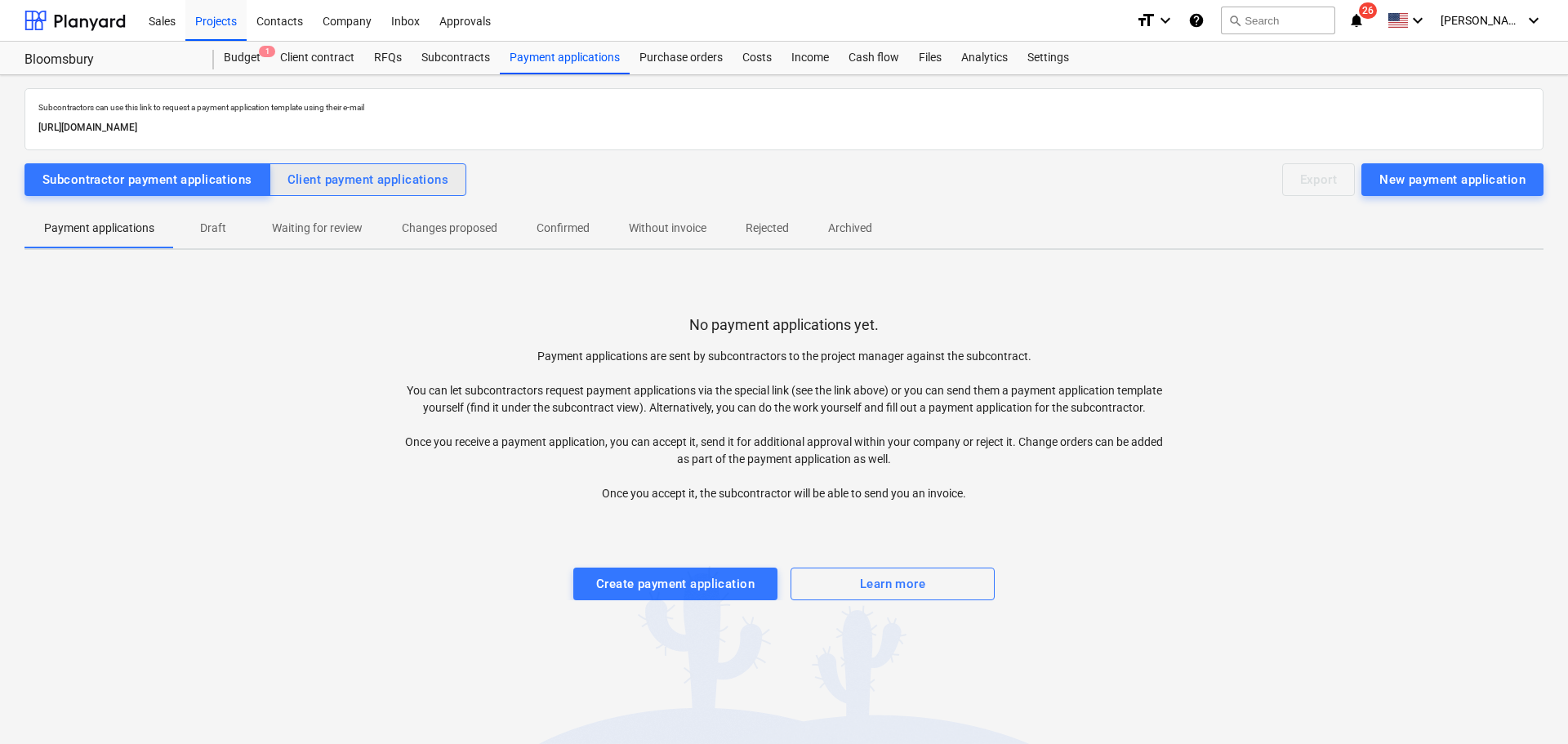
click at [365, 179] on div "Client payment applications" at bounding box center [367, 179] width 162 height 21
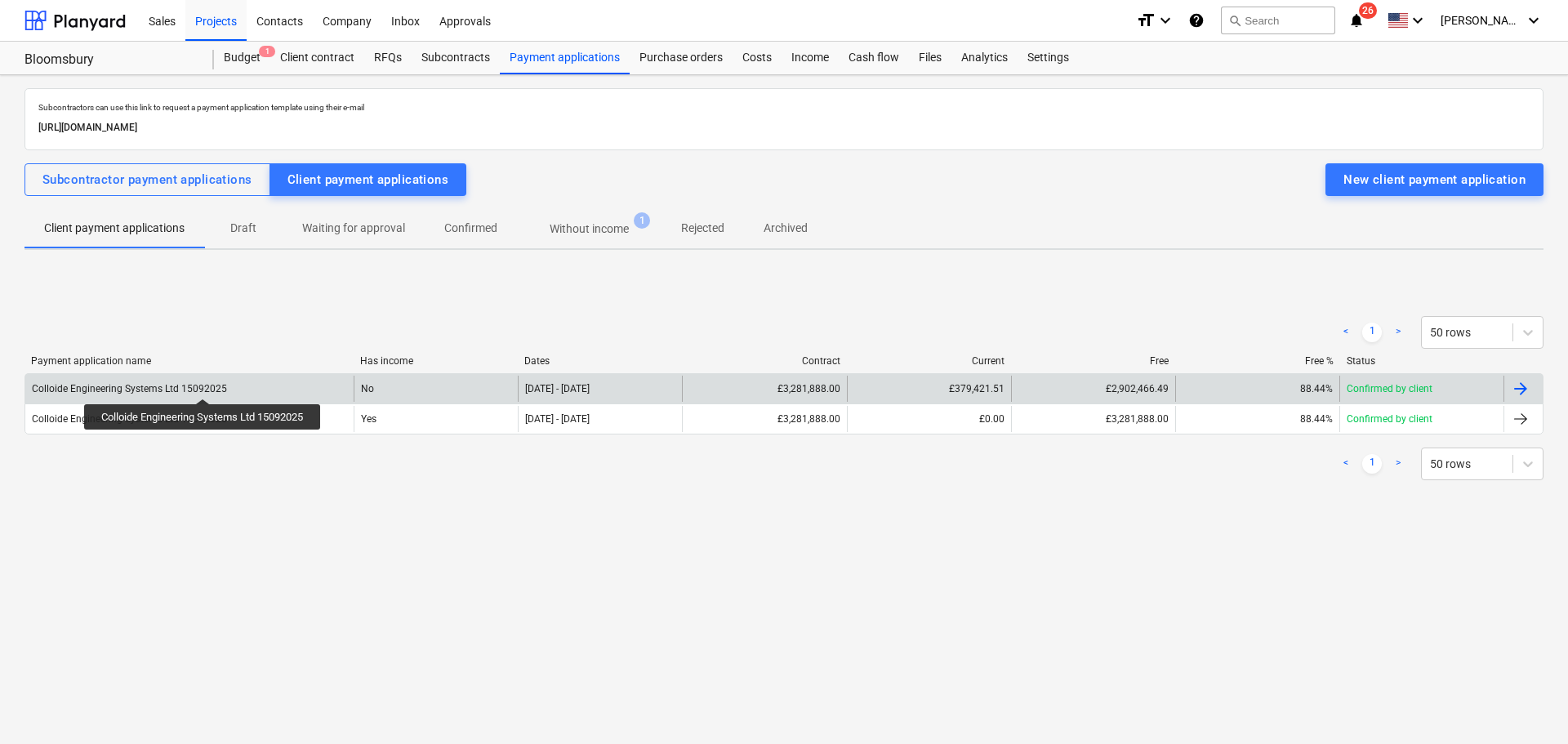
click at [205, 383] on div "Colloide Engineering Systems Ltd 15092025" at bounding box center [129, 389] width 196 height 12
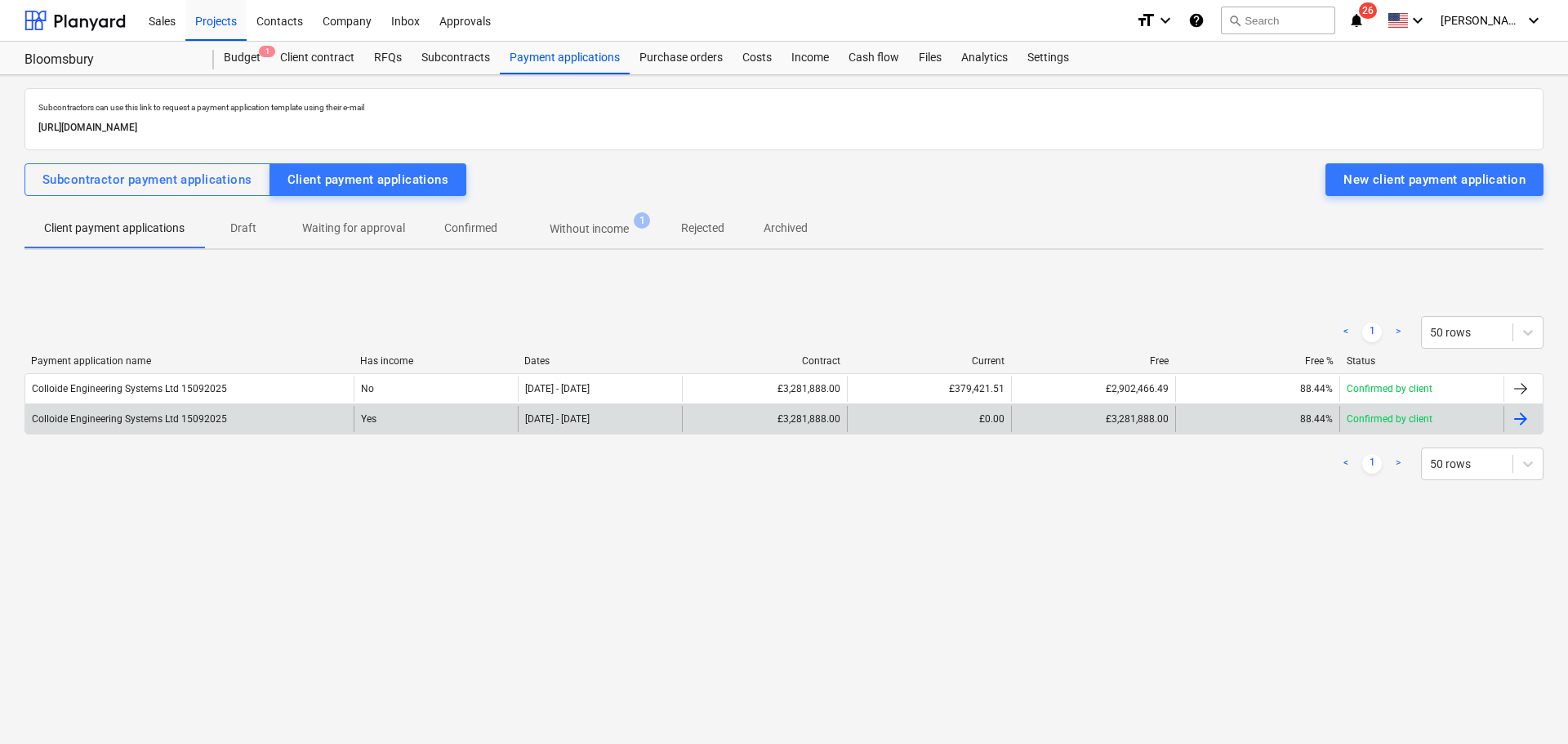
click at [235, 420] on div "Colloide Engineering Systems Ltd 15092025" at bounding box center [189, 419] width 329 height 26
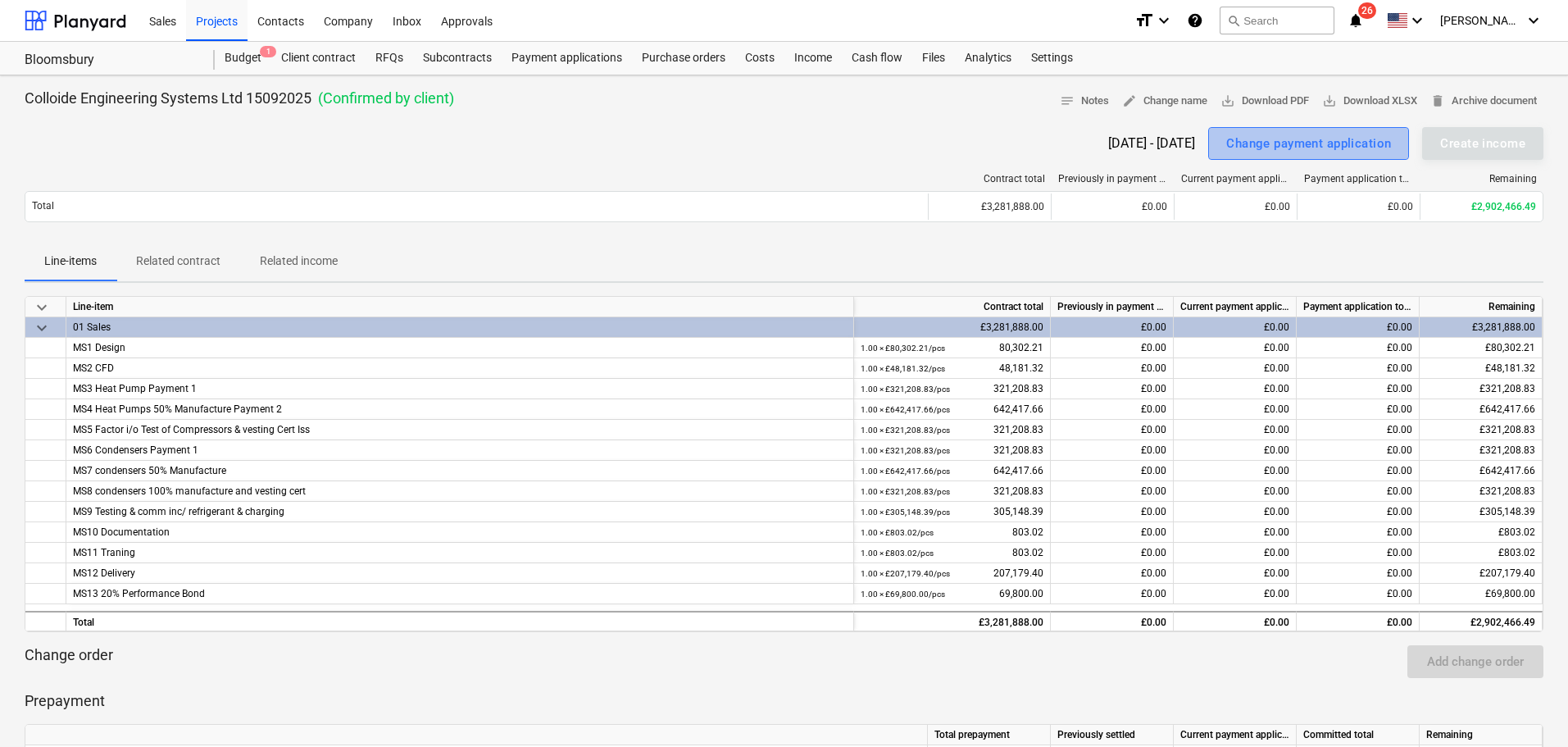
click at [1319, 146] on div "Change payment application" at bounding box center [1308, 143] width 164 height 21
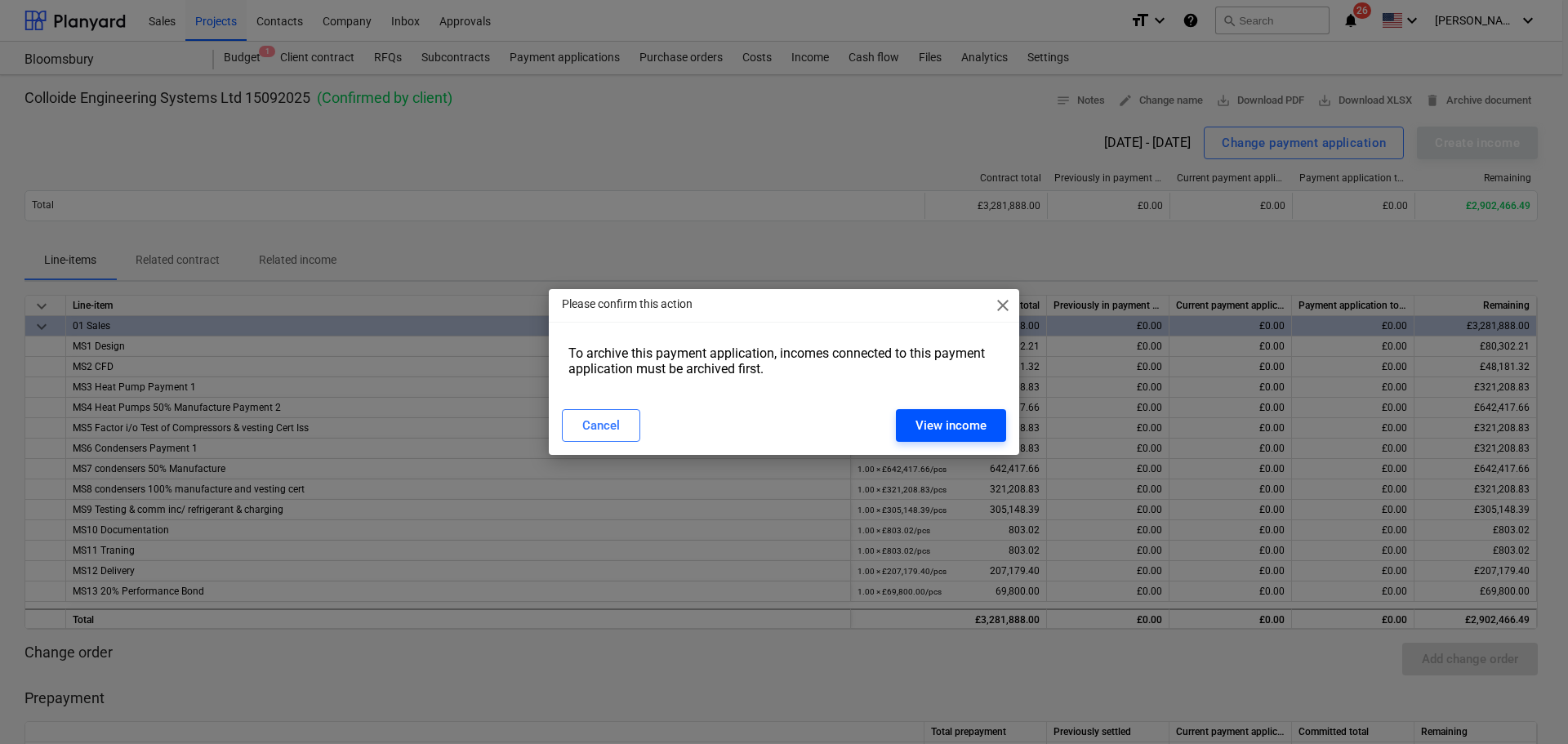
click at [939, 423] on div "View income" at bounding box center [951, 425] width 71 height 21
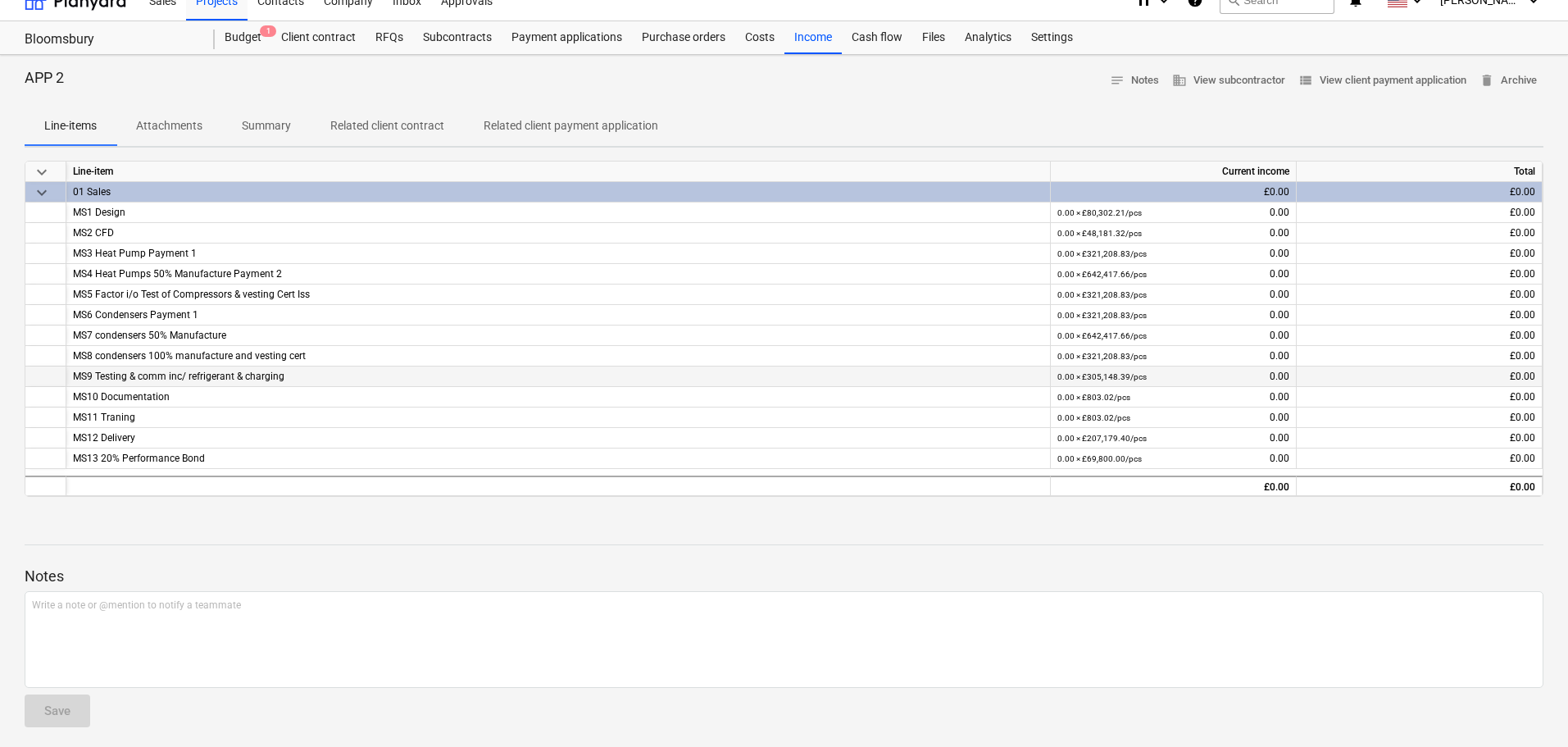
scroll to position [27, 0]
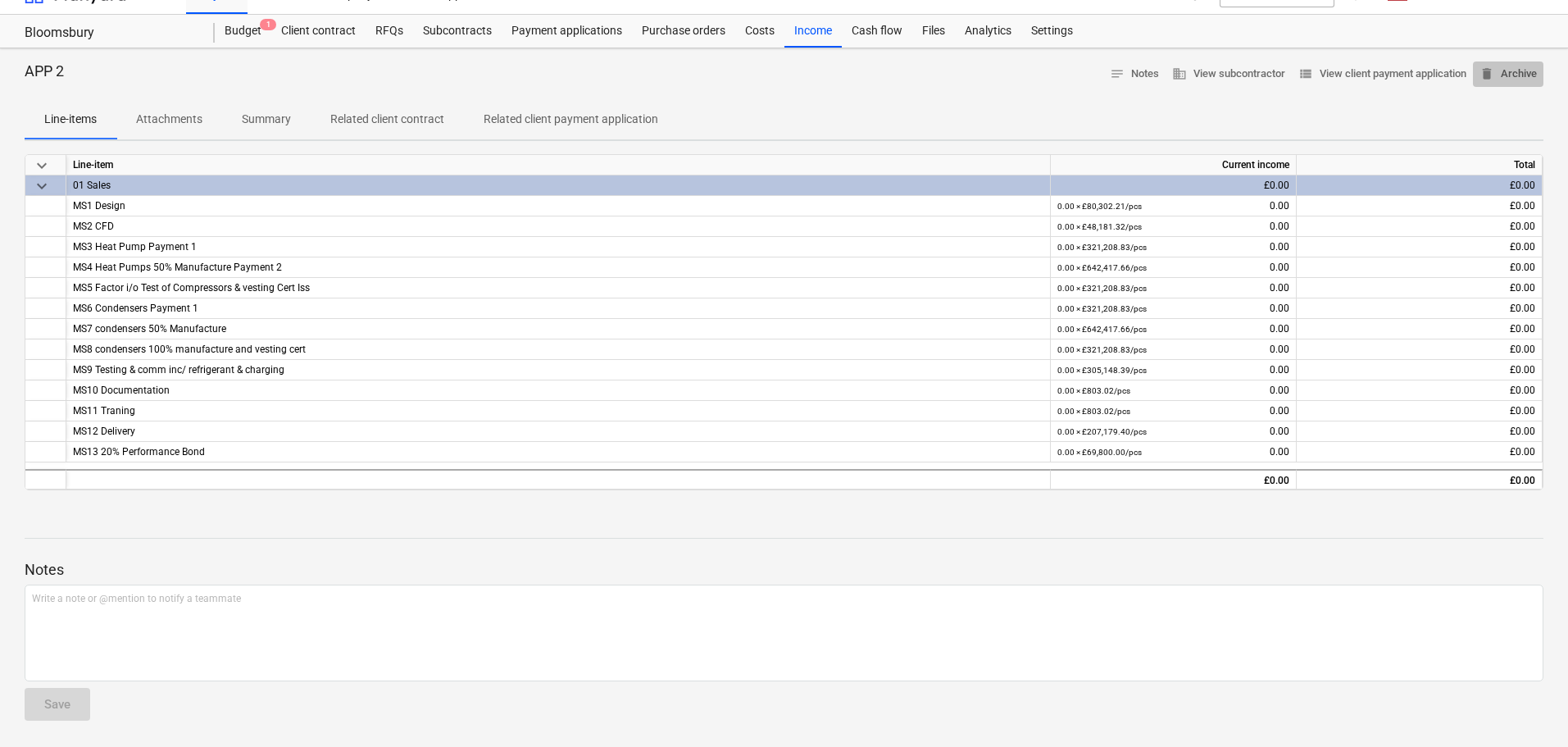
click at [1510, 68] on span "delete Archive" at bounding box center [1508, 74] width 58 height 19
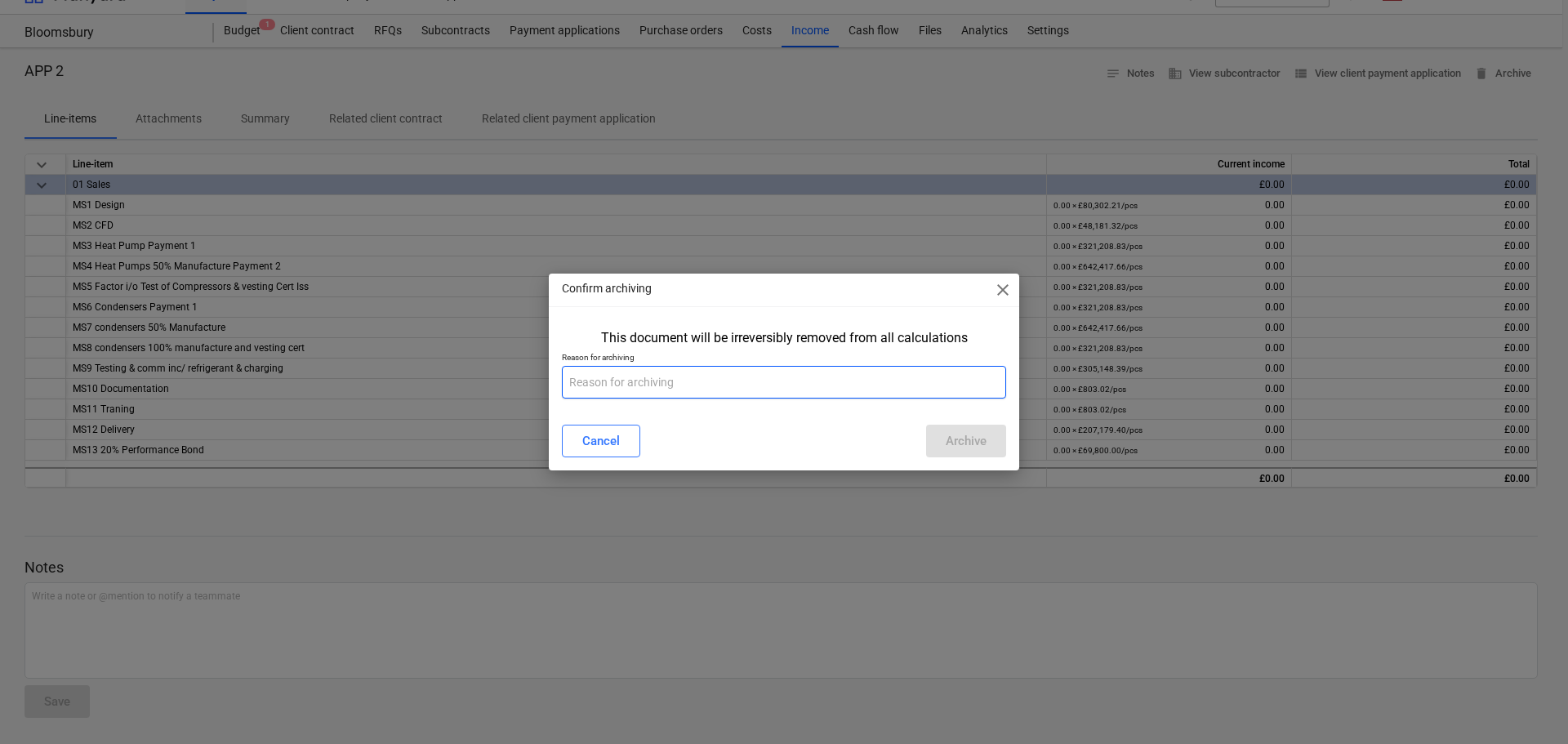
click at [829, 380] on input "text" at bounding box center [784, 381] width 444 height 33
type input "test"
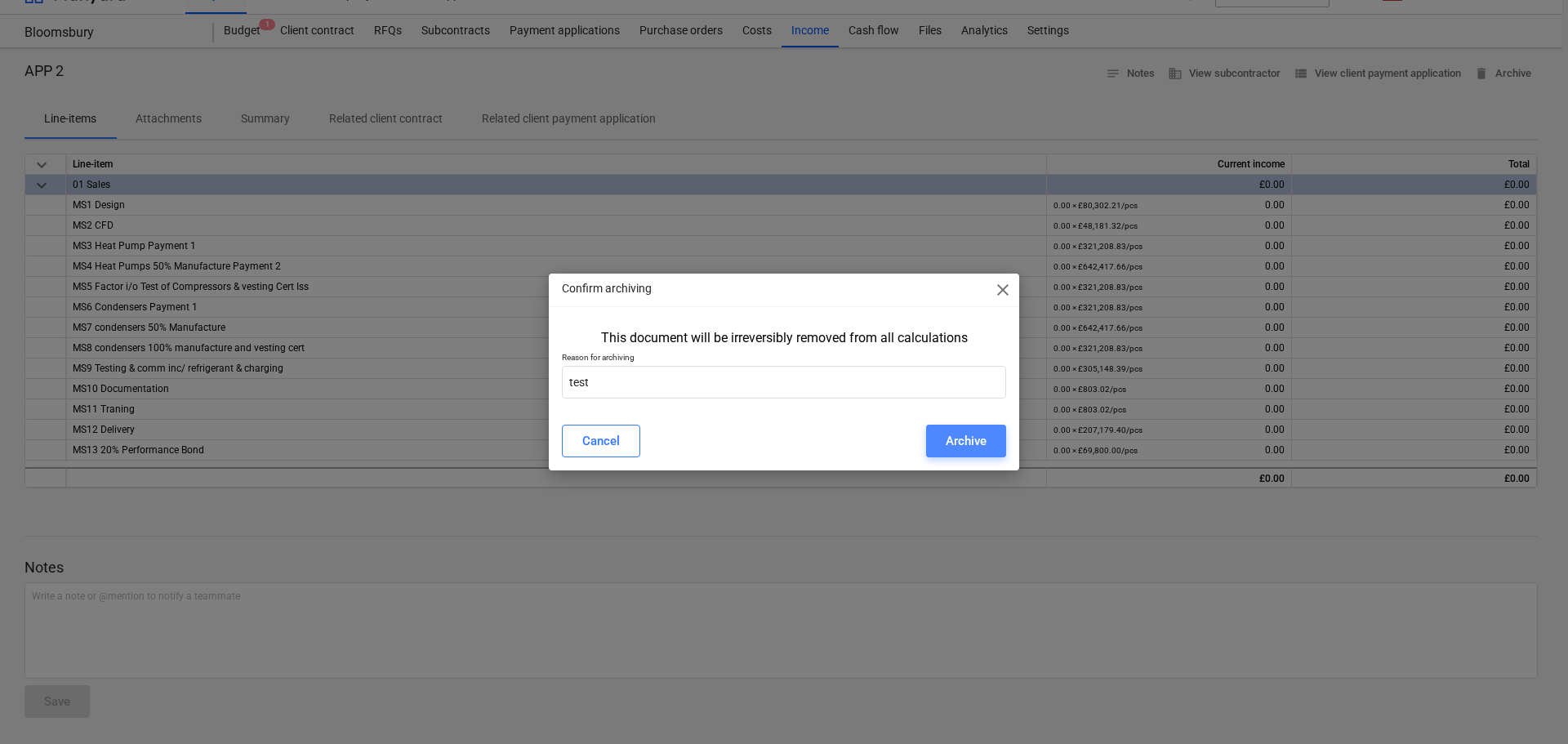
click at [968, 441] on div "Archive" at bounding box center [965, 440] width 41 height 21
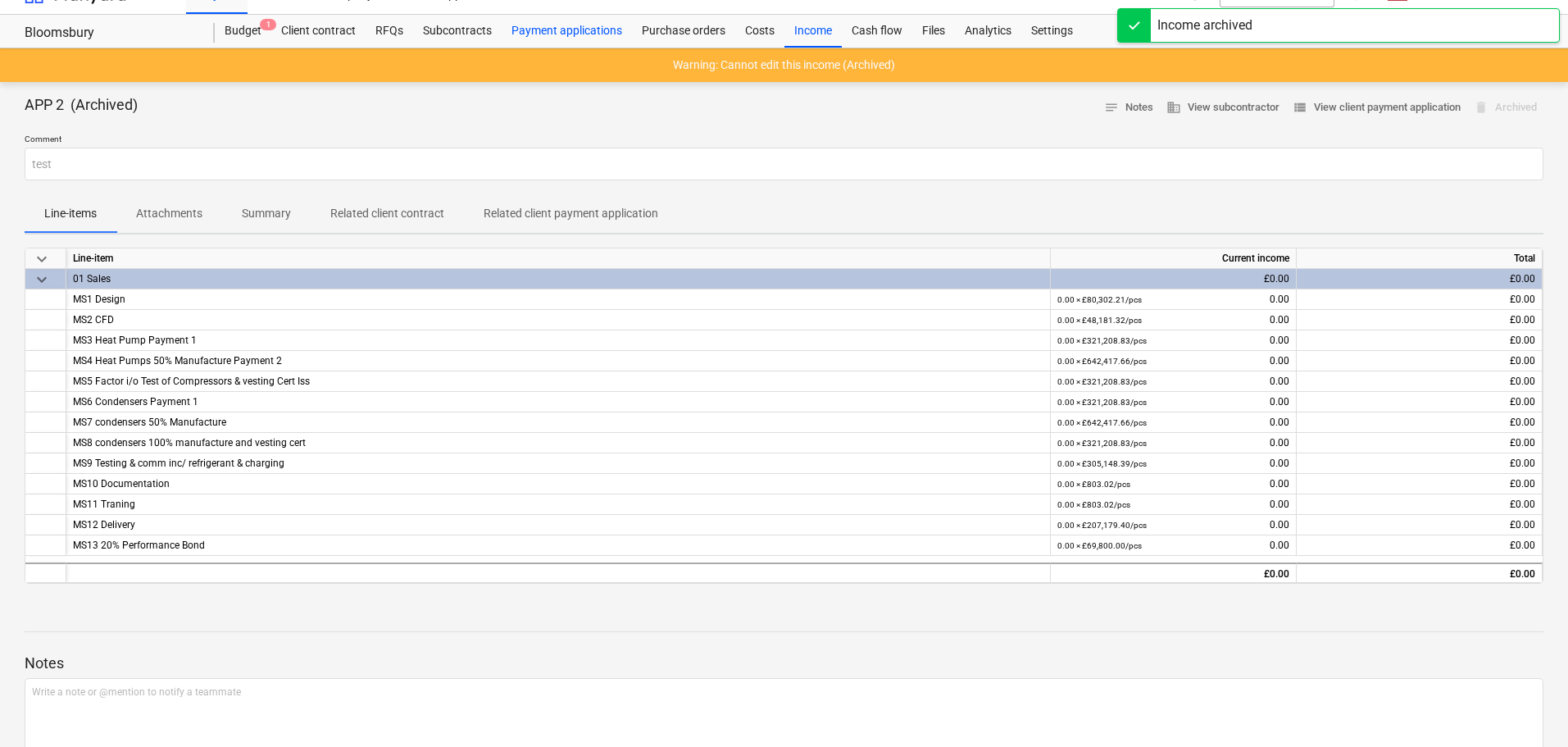
click at [532, 25] on div "Payment applications" at bounding box center [566, 31] width 131 height 33
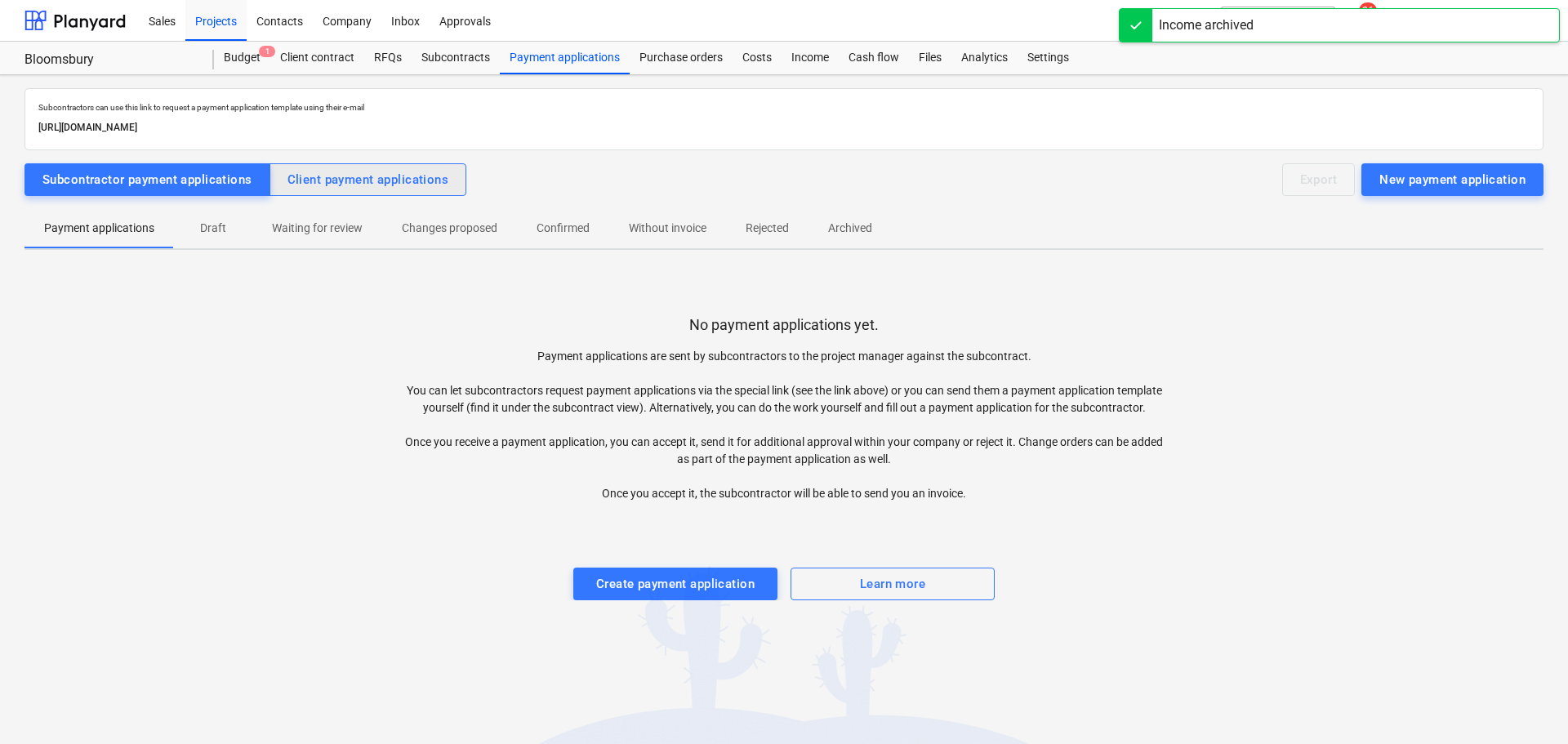
click at [336, 189] on div "Client payment applications" at bounding box center [367, 179] width 162 height 21
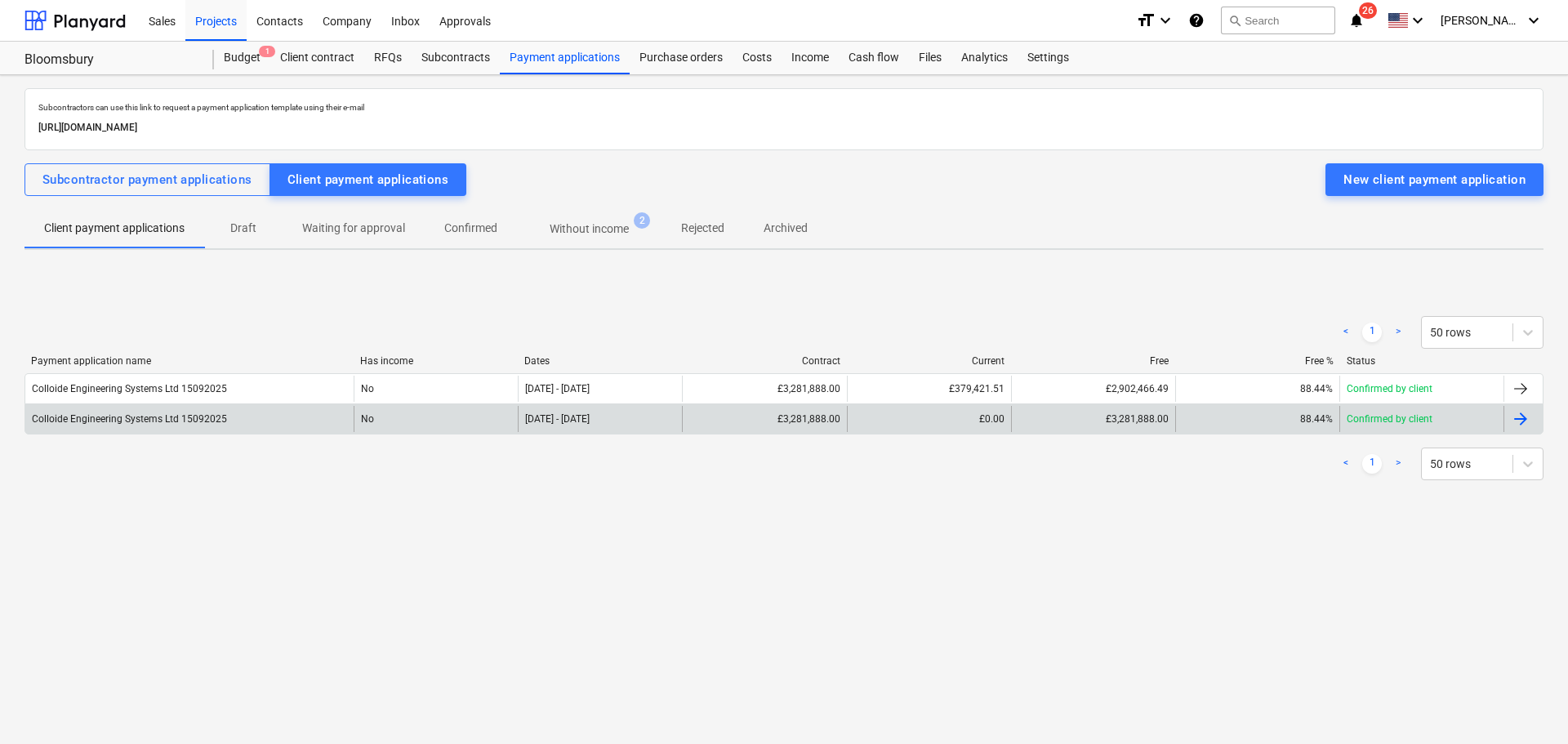
click at [441, 410] on div "No" at bounding box center [435, 419] width 164 height 26
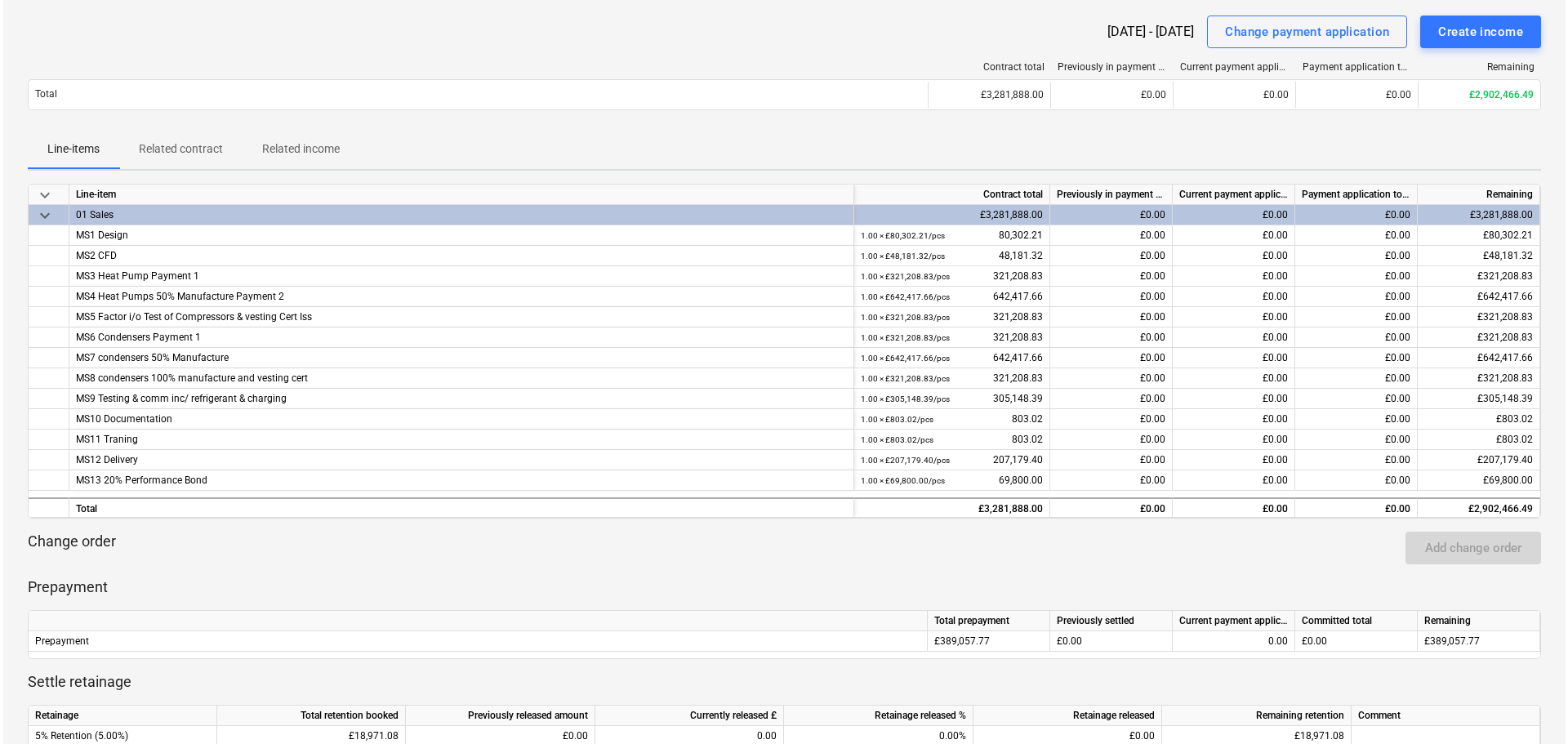
scroll to position [81, 0]
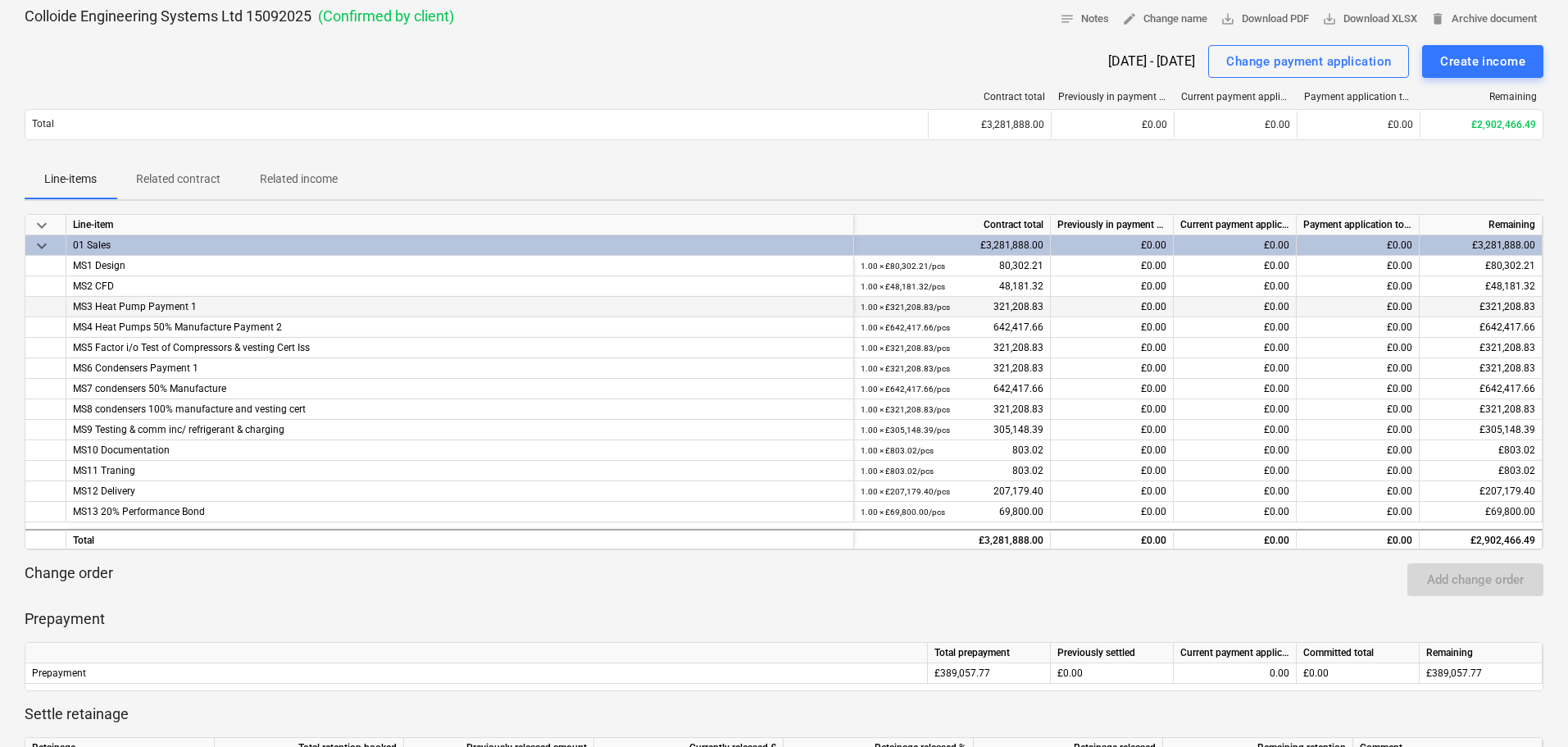
click at [1267, 301] on div "£0.00" at bounding box center [1235, 307] width 123 height 21
click at [1271, 67] on div "Change payment application" at bounding box center [1308, 61] width 164 height 21
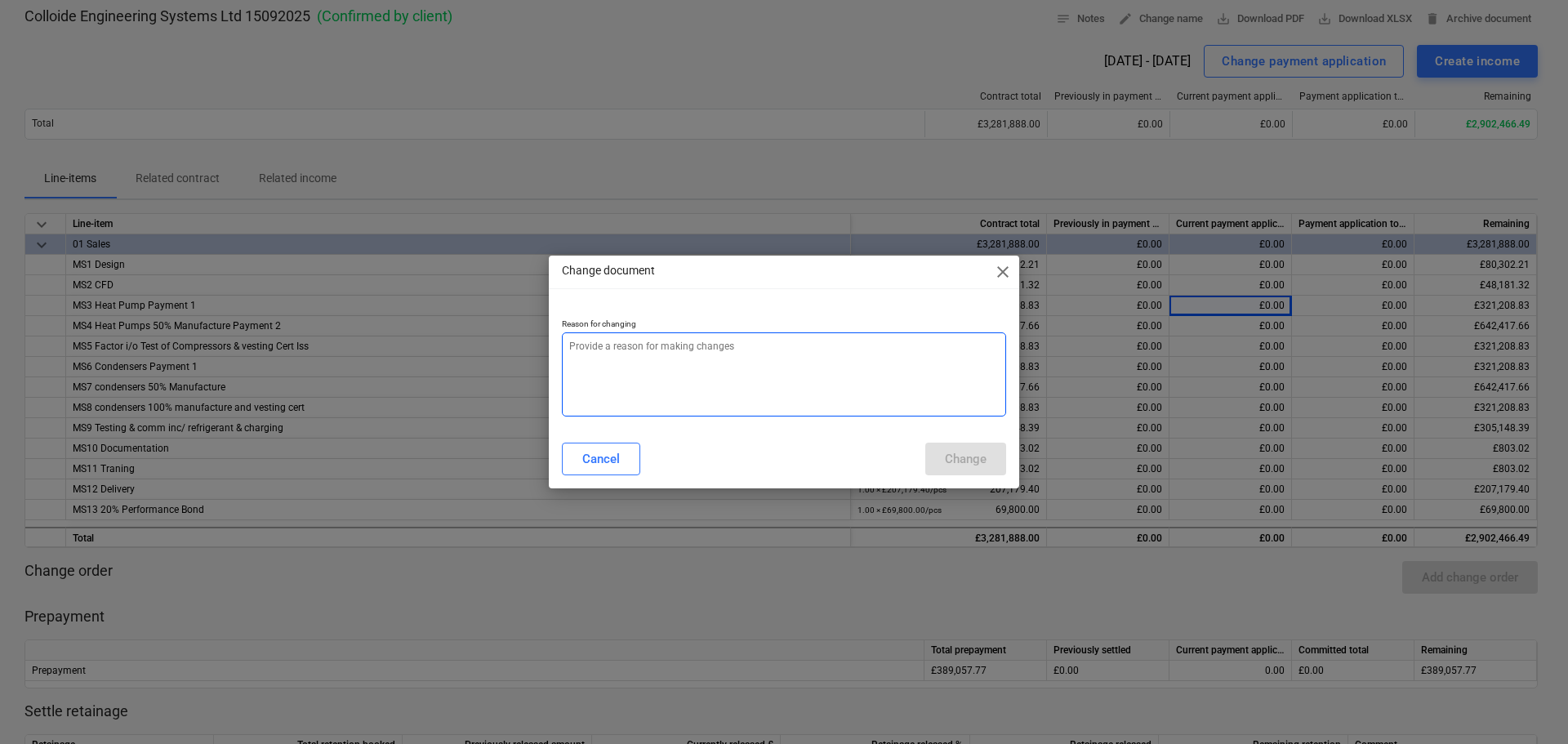
click at [826, 377] on textarea at bounding box center [784, 374] width 444 height 84
type textarea "x"
type textarea "t"
type textarea "x"
type textarea "te"
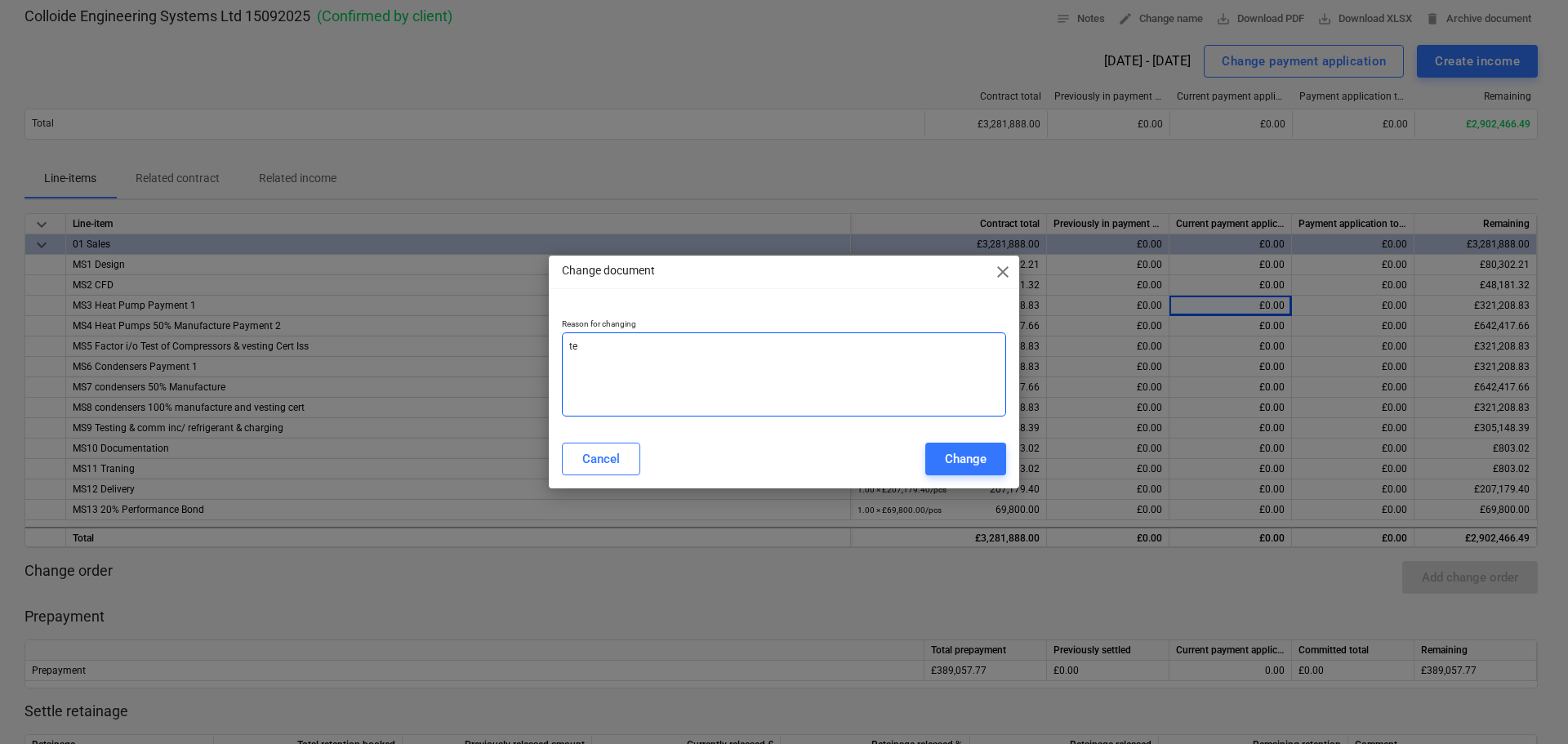
type textarea "x"
type textarea "tes"
type textarea "x"
type textarea "test"
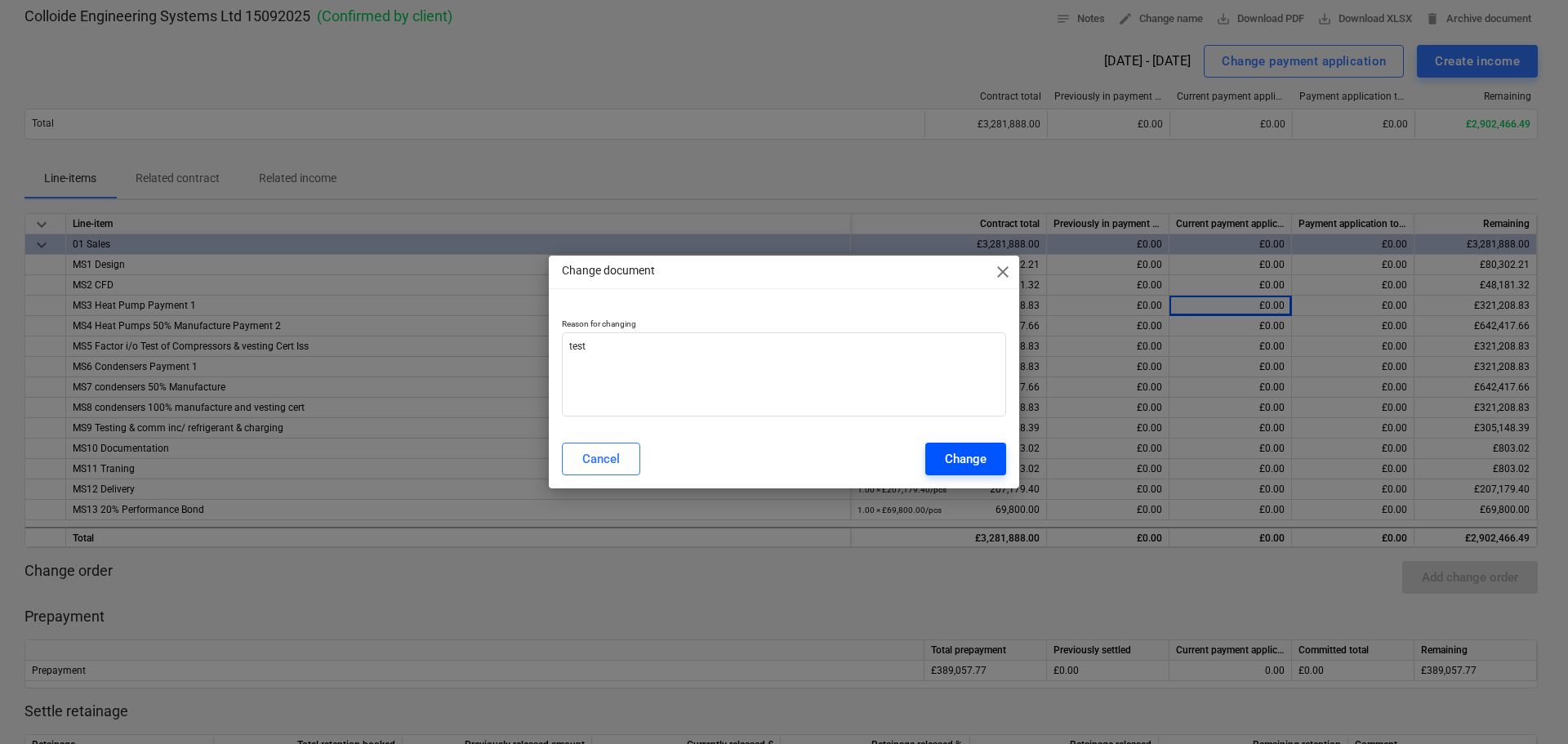
click at [949, 457] on div "Change" at bounding box center [965, 458] width 42 height 21
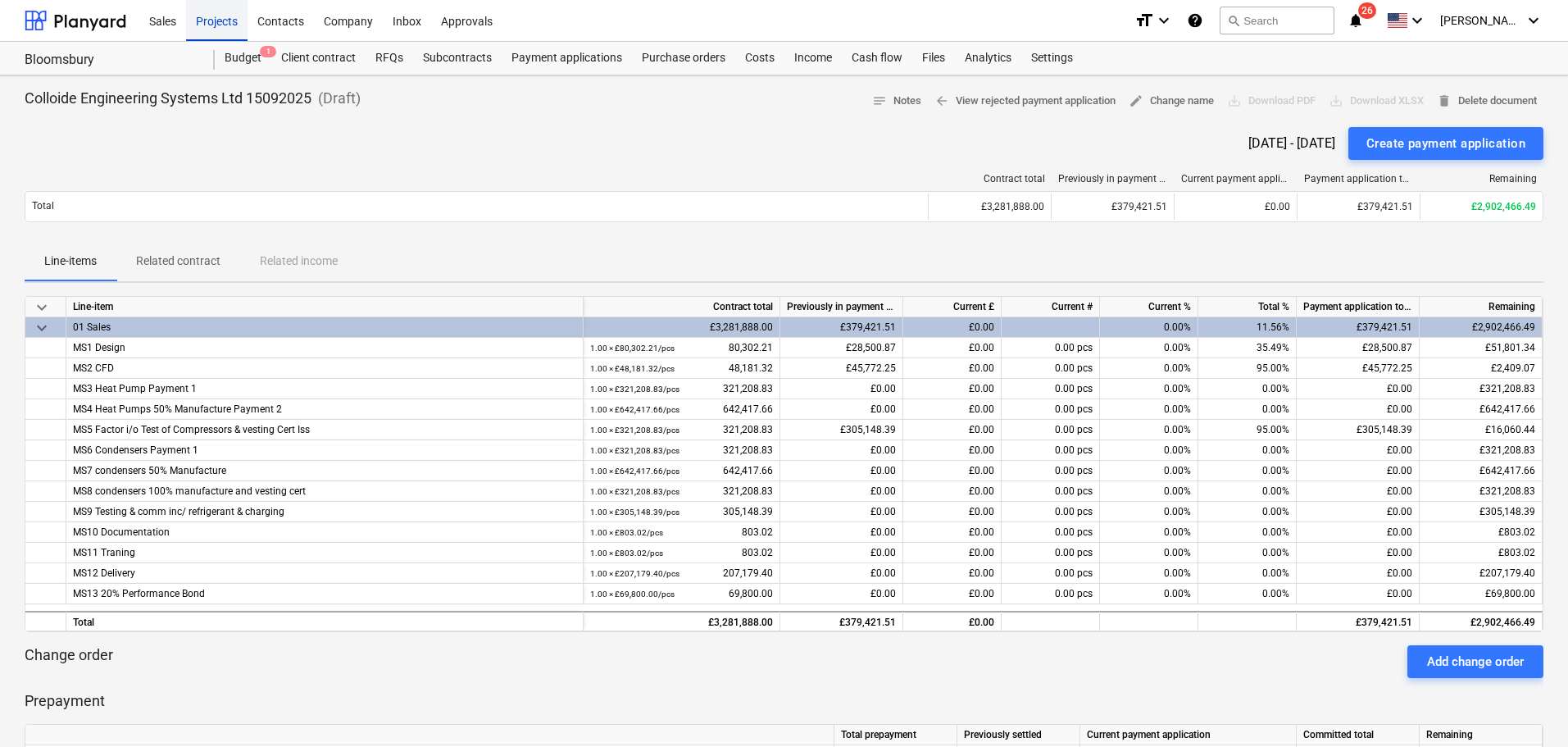
click at [231, 23] on div "Projects" at bounding box center [217, 20] width 62 height 42
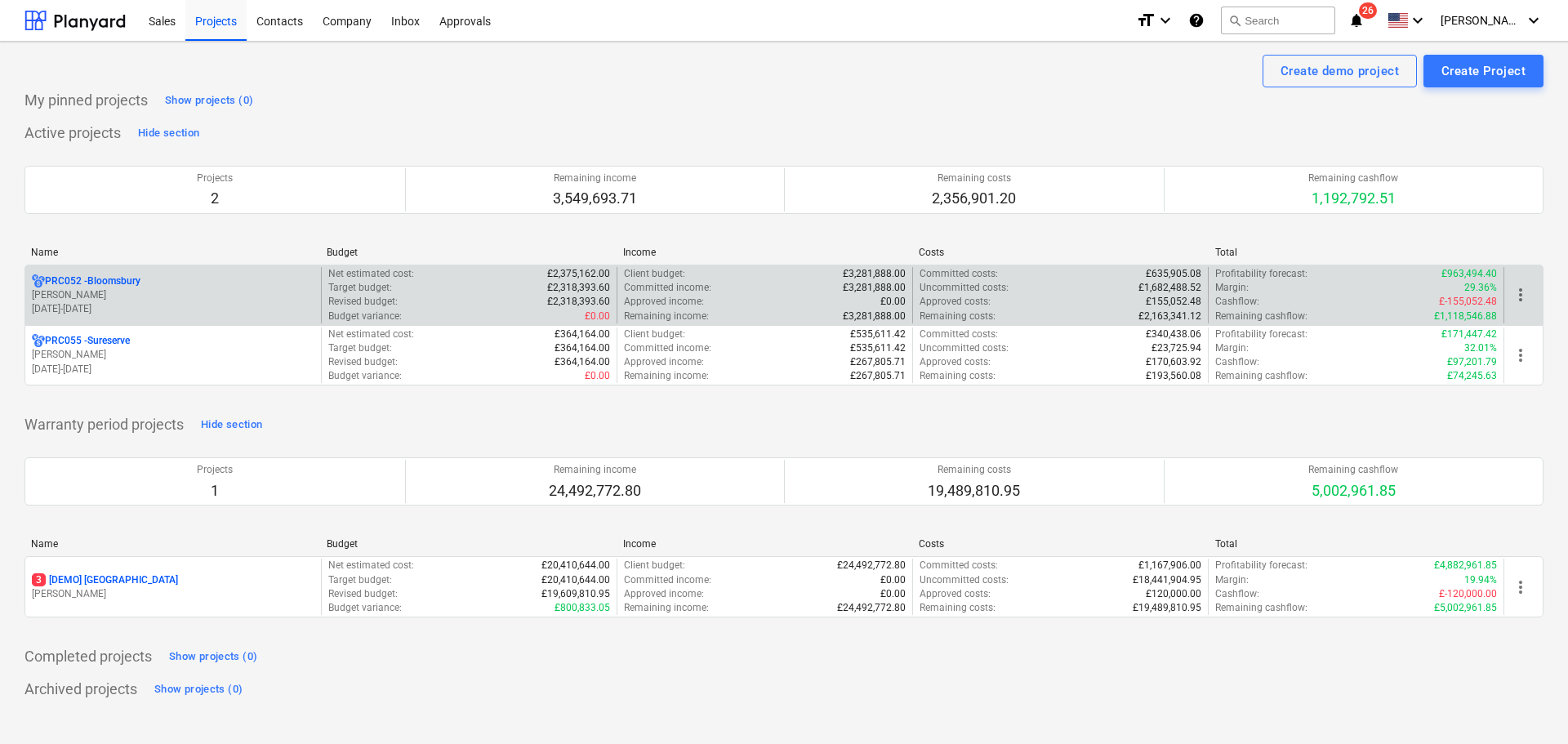
click at [126, 297] on p "[PERSON_NAME]" at bounding box center [173, 295] width 283 height 14
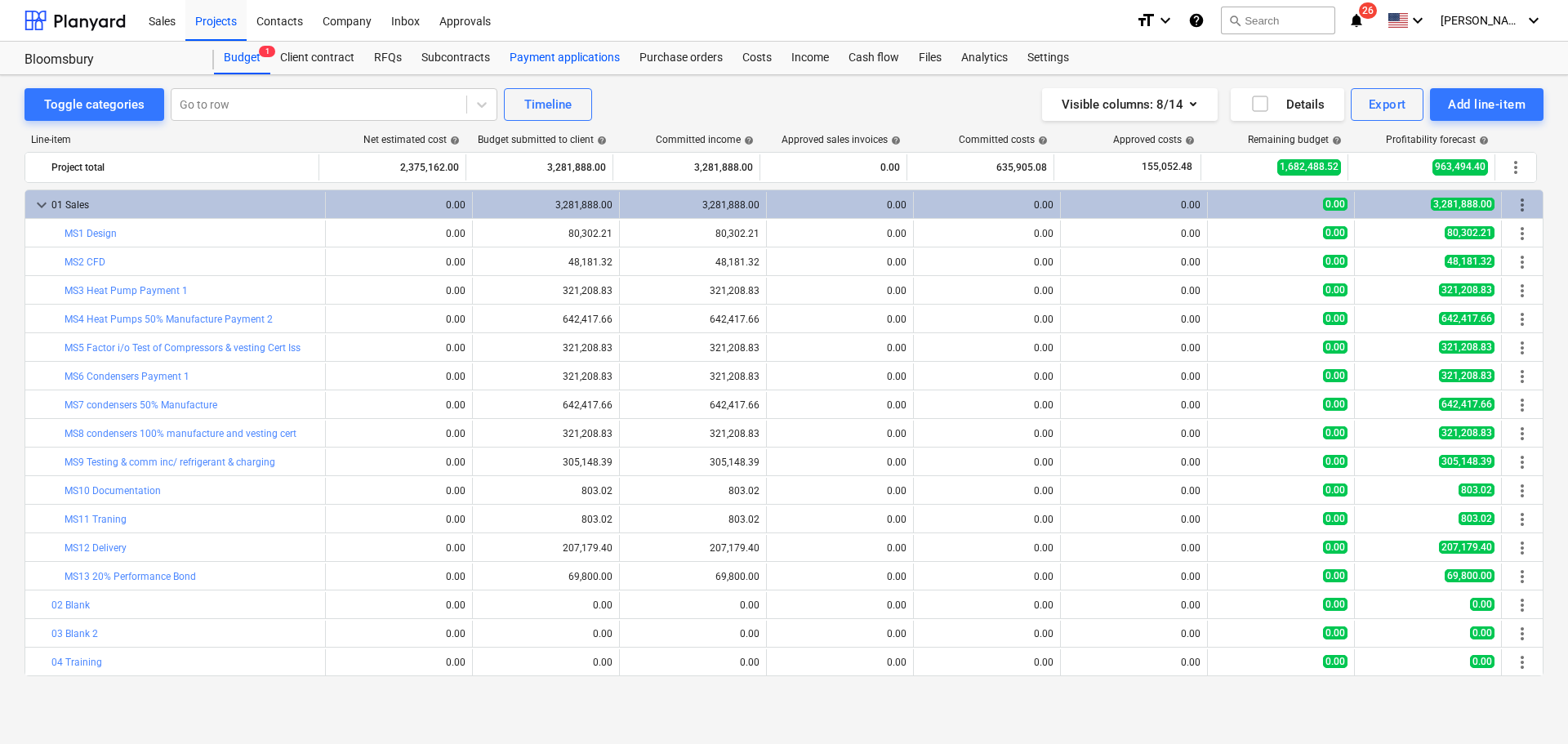
click at [582, 55] on div "Payment applications" at bounding box center [564, 58] width 130 height 33
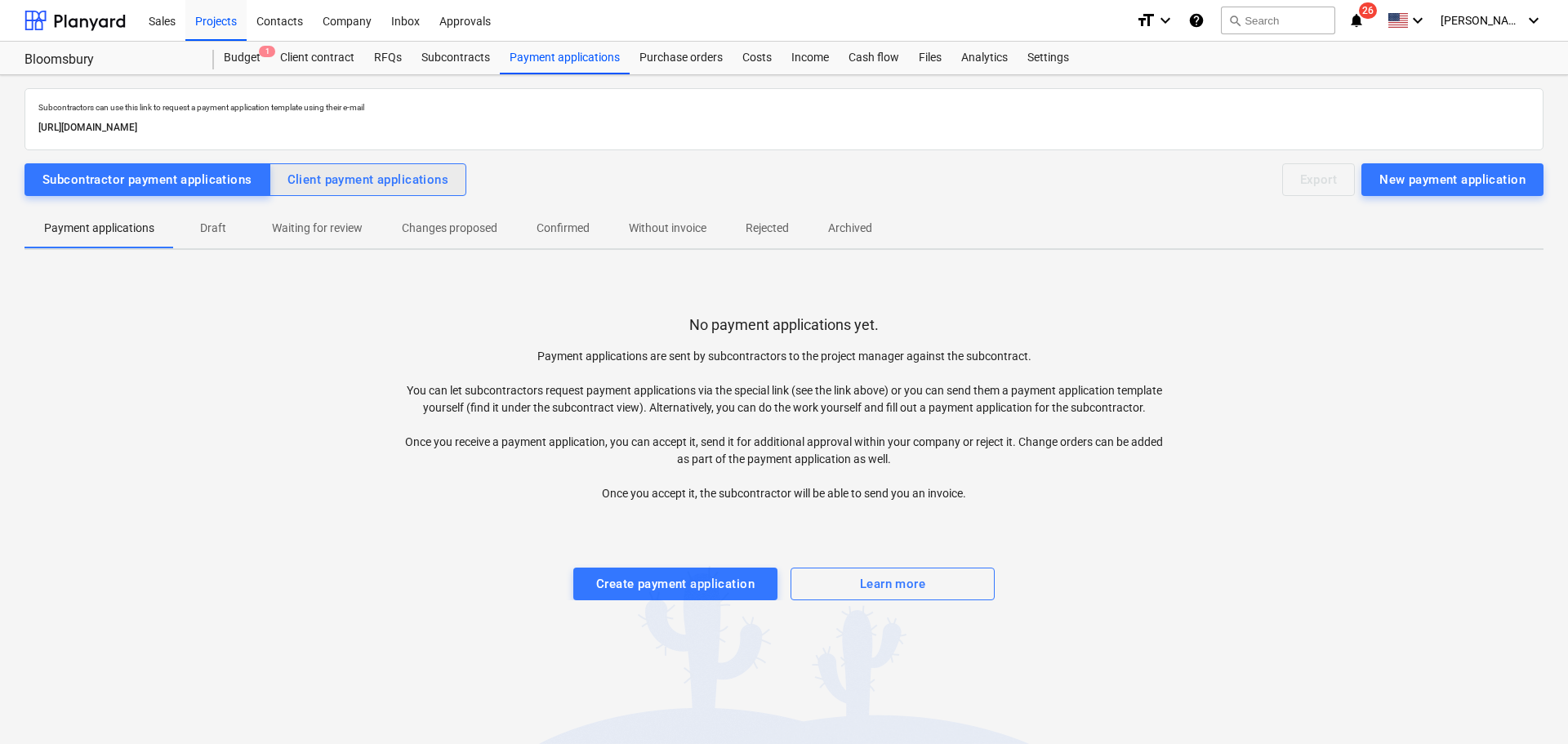
drag, startPoint x: 391, startPoint y: 172, endPoint x: 409, endPoint y: 177, distance: 18.7
click at [391, 172] on div "Client payment applications" at bounding box center [367, 179] width 162 height 21
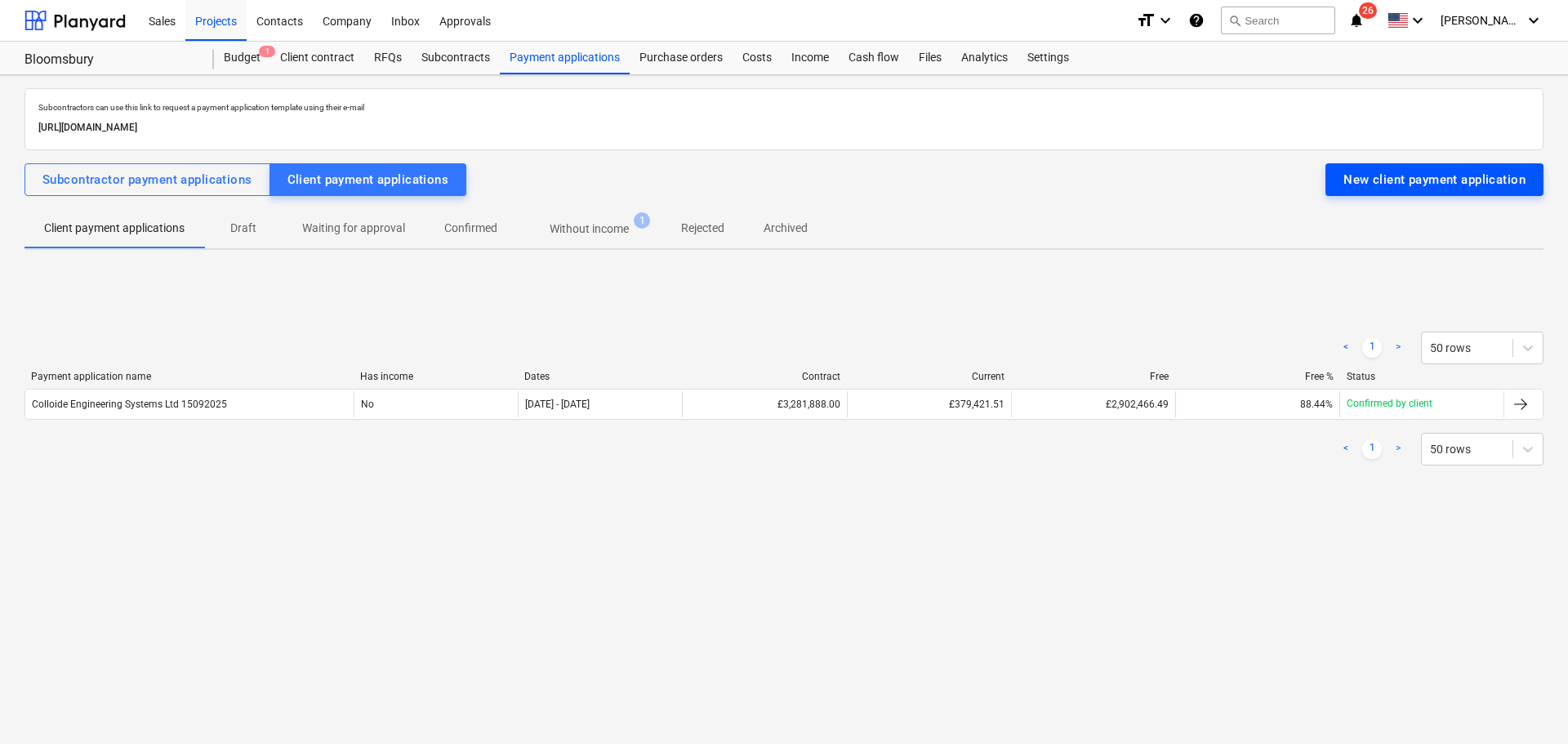
click at [1370, 177] on div "New client payment application" at bounding box center [1434, 179] width 182 height 21
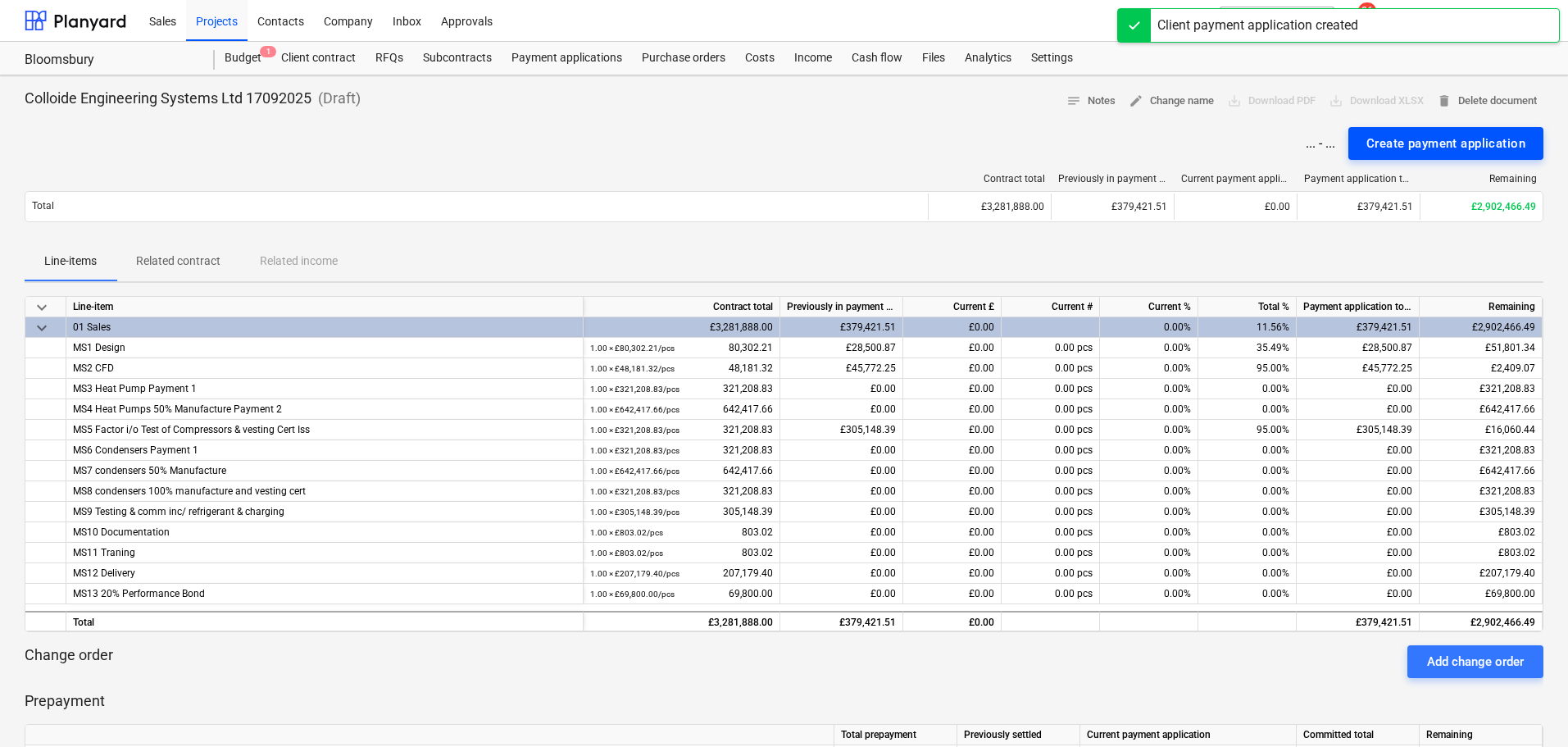
click at [1396, 142] on div "Create payment application" at bounding box center [1446, 143] width 159 height 21
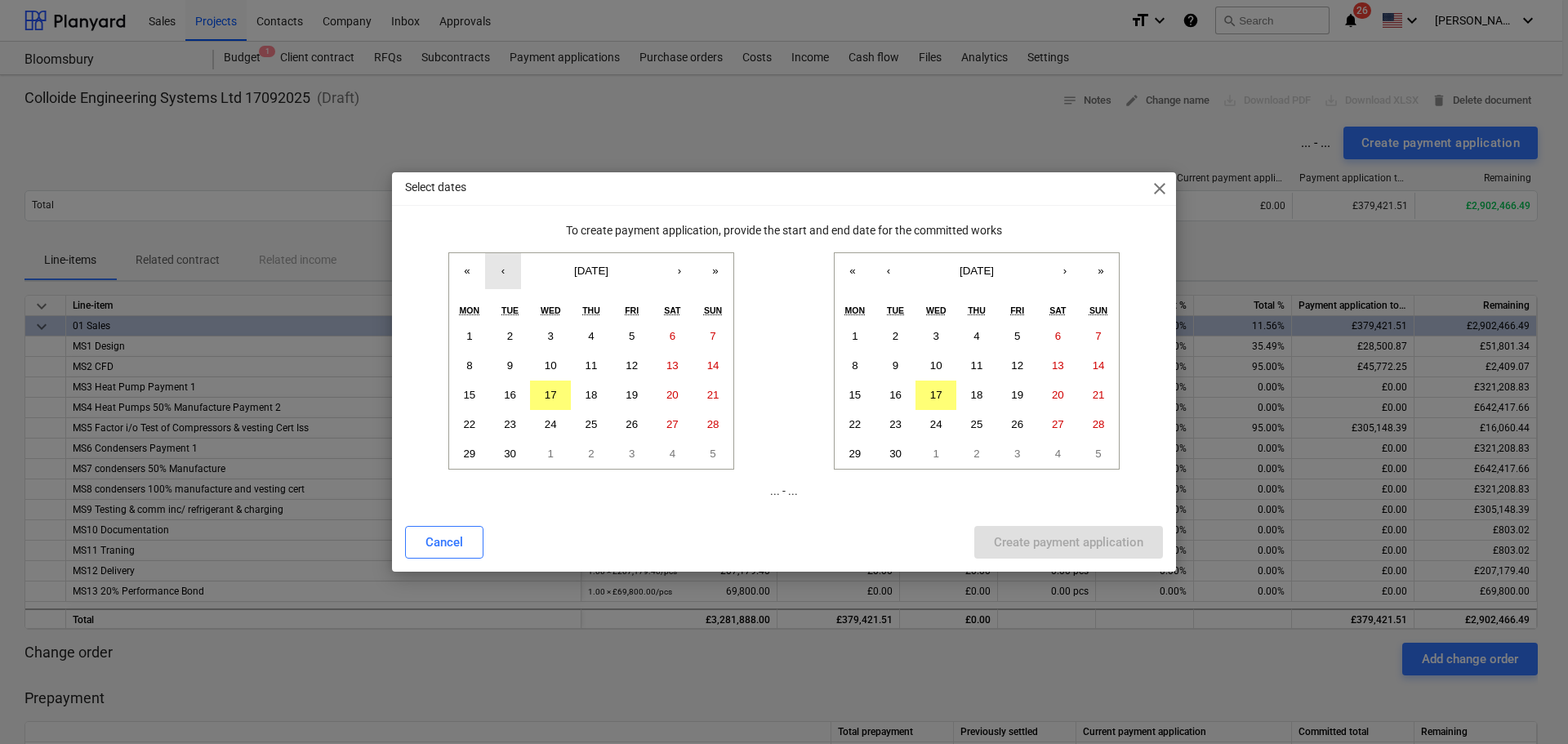
click at [503, 277] on button "‹" at bounding box center [502, 271] width 36 height 36
click at [679, 273] on button "›" at bounding box center [679, 271] width 36 height 36
click at [636, 334] on button "1" at bounding box center [632, 337] width 41 height 30
click at [896, 264] on button "‹" at bounding box center [889, 271] width 36 height 36
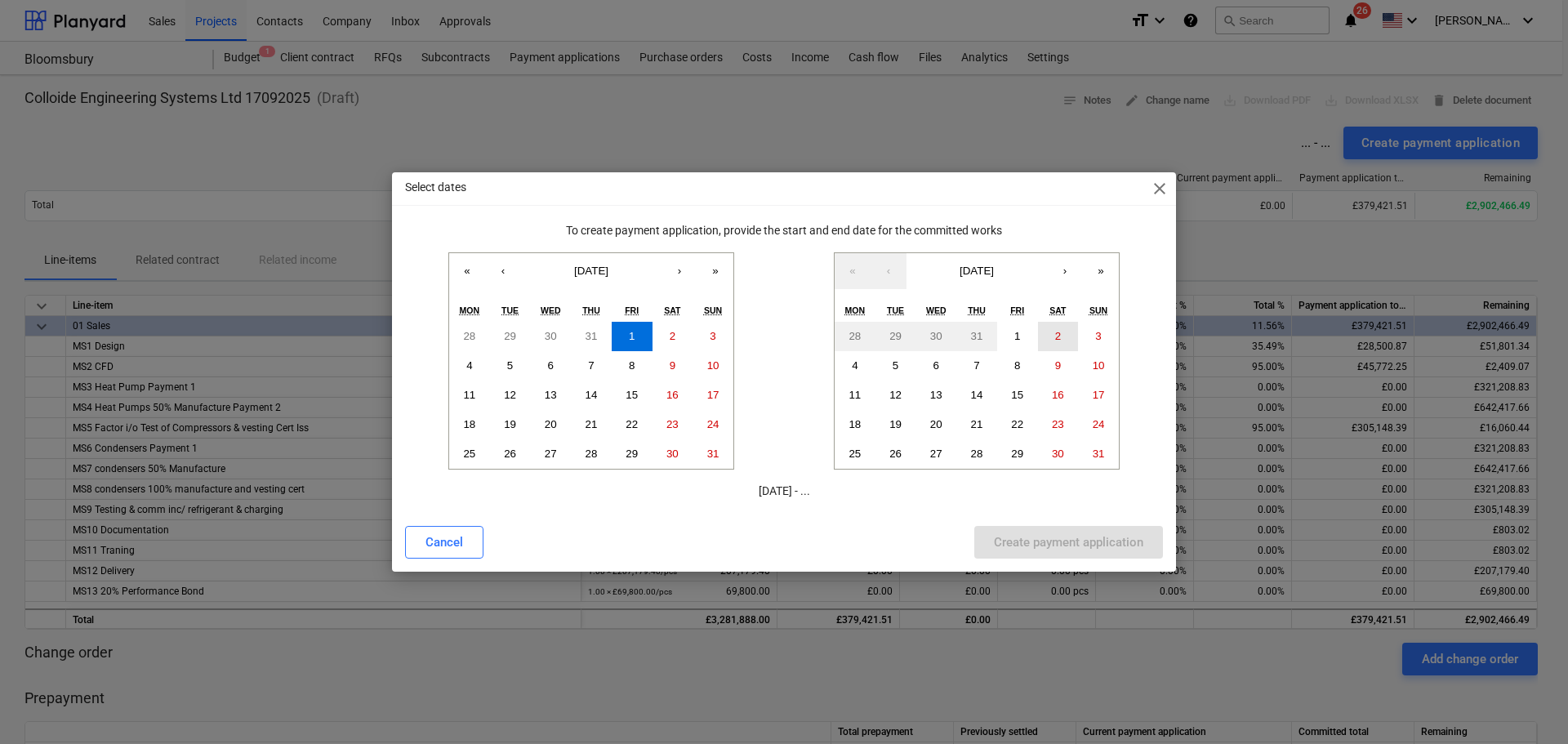
click at [1058, 334] on abbr "2" at bounding box center [1058, 336] width 6 height 12
click at [1066, 546] on div "Create payment application" at bounding box center [1069, 541] width 149 height 21
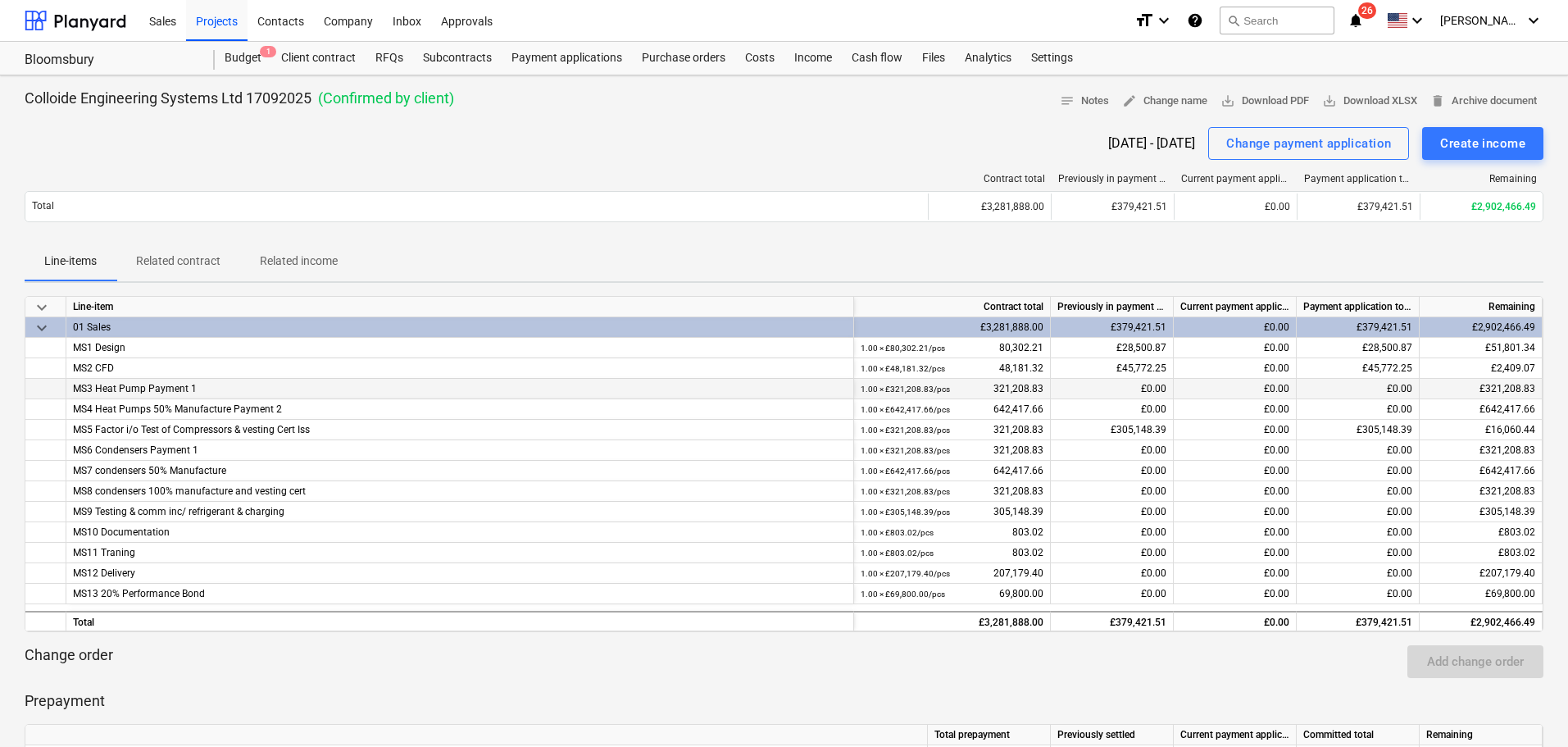
click at [1336, 392] on div "£0.00" at bounding box center [1358, 389] width 123 height 21
click at [1230, 391] on div "£0.00" at bounding box center [1235, 389] width 123 height 21
click at [1266, 149] on div "Change payment application" at bounding box center [1308, 143] width 164 height 21
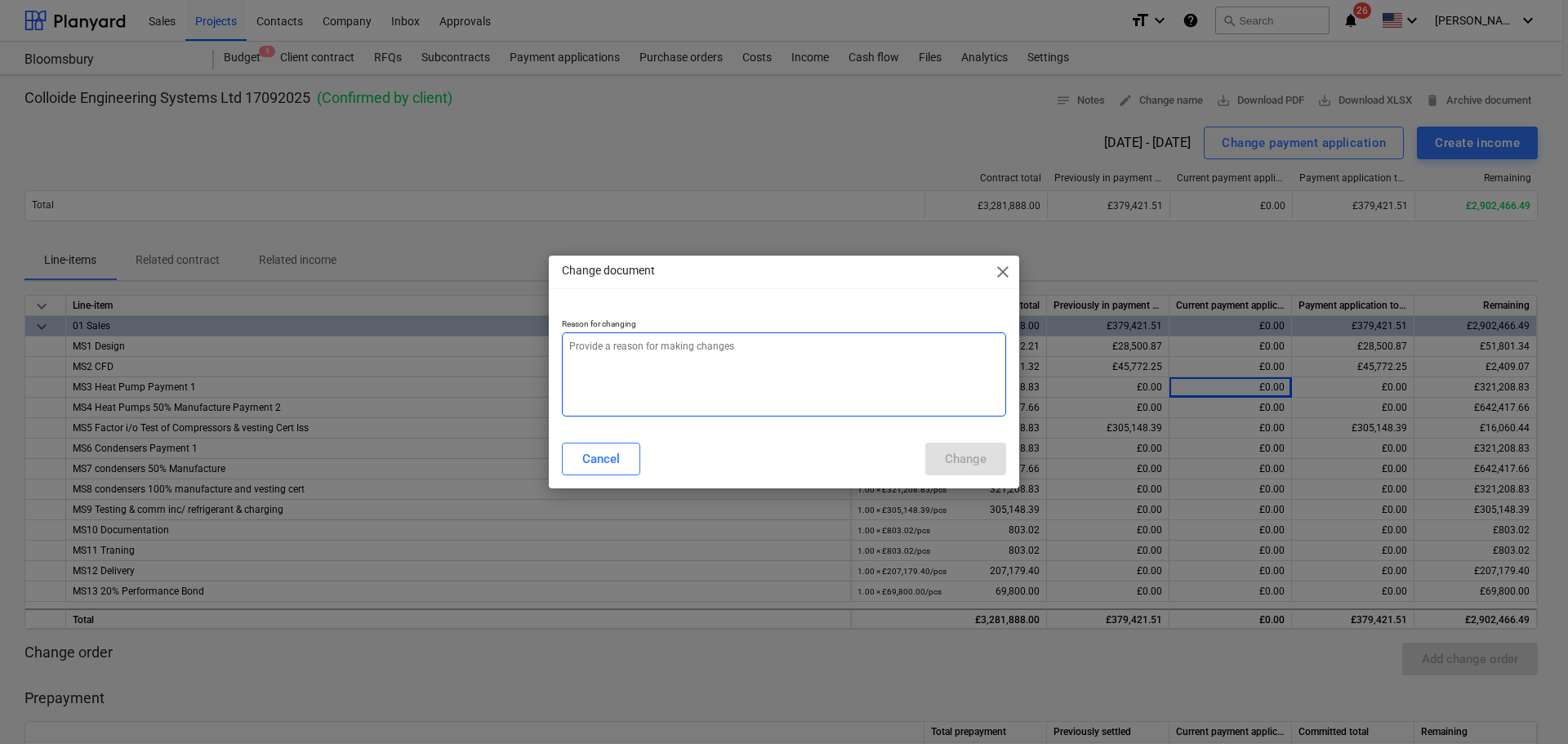
click at [661, 364] on textarea at bounding box center [784, 374] width 444 height 84
type textarea "x"
type textarea "t"
type textarea "x"
type textarea "te"
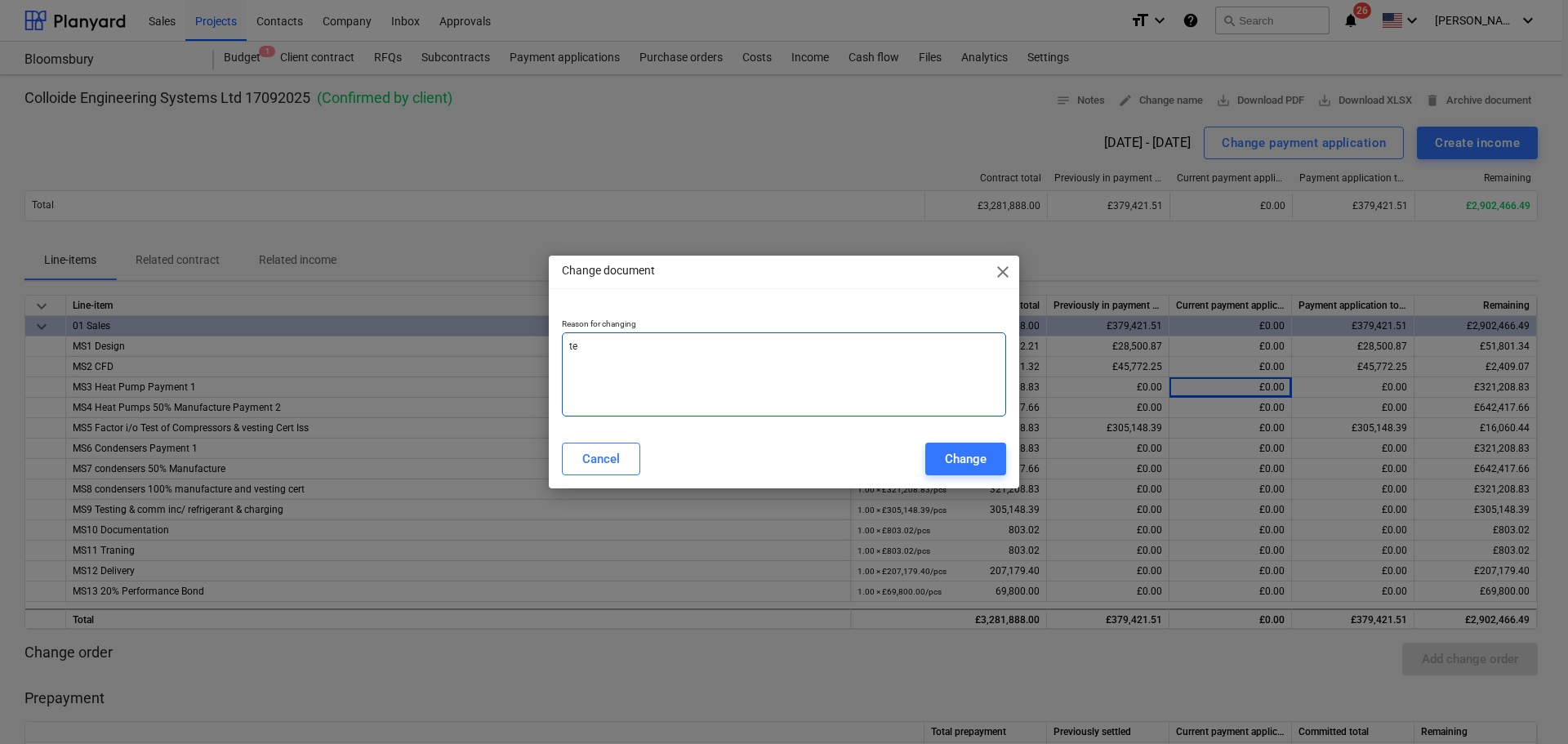
type textarea "x"
type textarea "tes"
type textarea "x"
type textarea "test"
click at [1007, 472] on div "Cancel Change" at bounding box center [784, 459] width 464 height 46
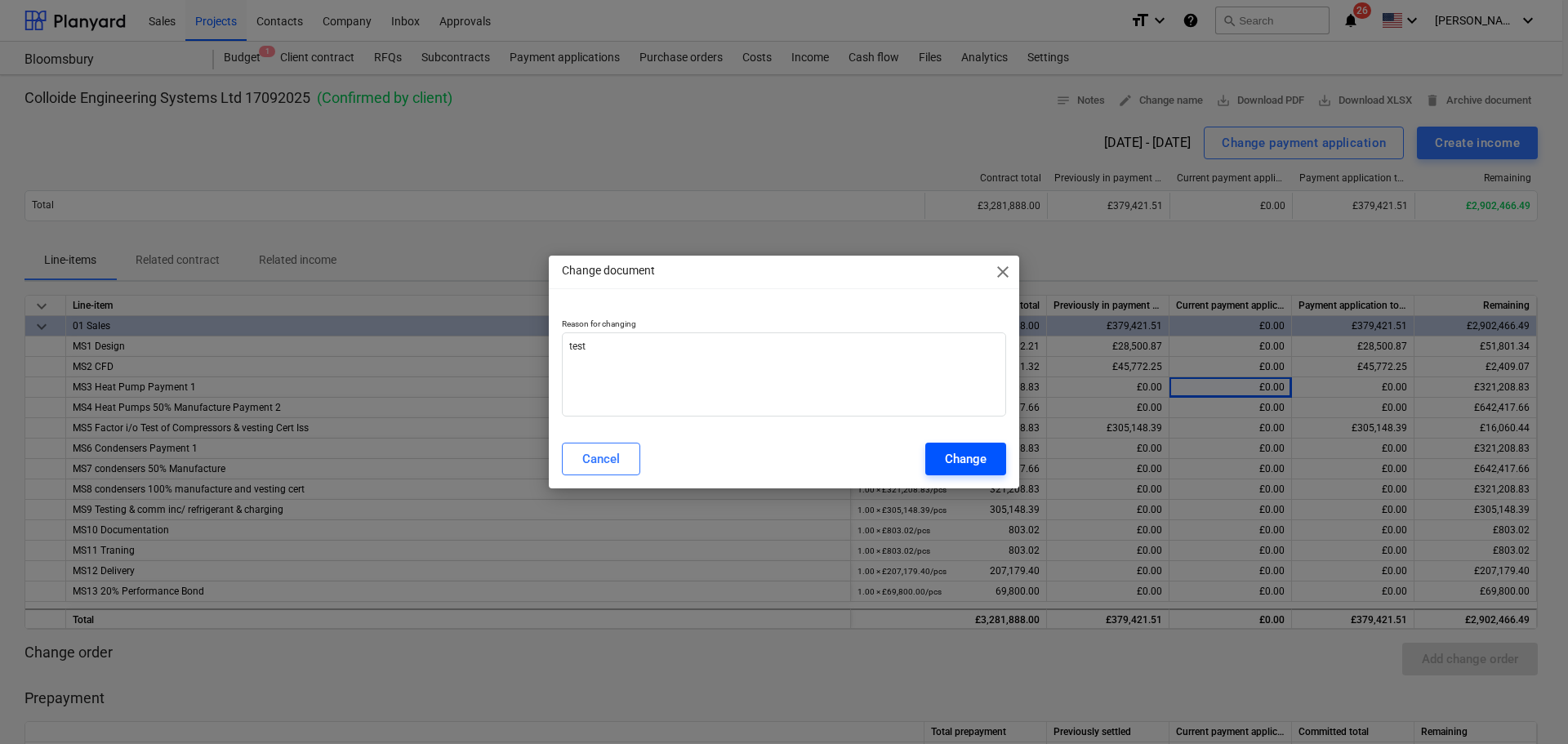
click at [955, 452] on div "Change" at bounding box center [965, 458] width 42 height 21
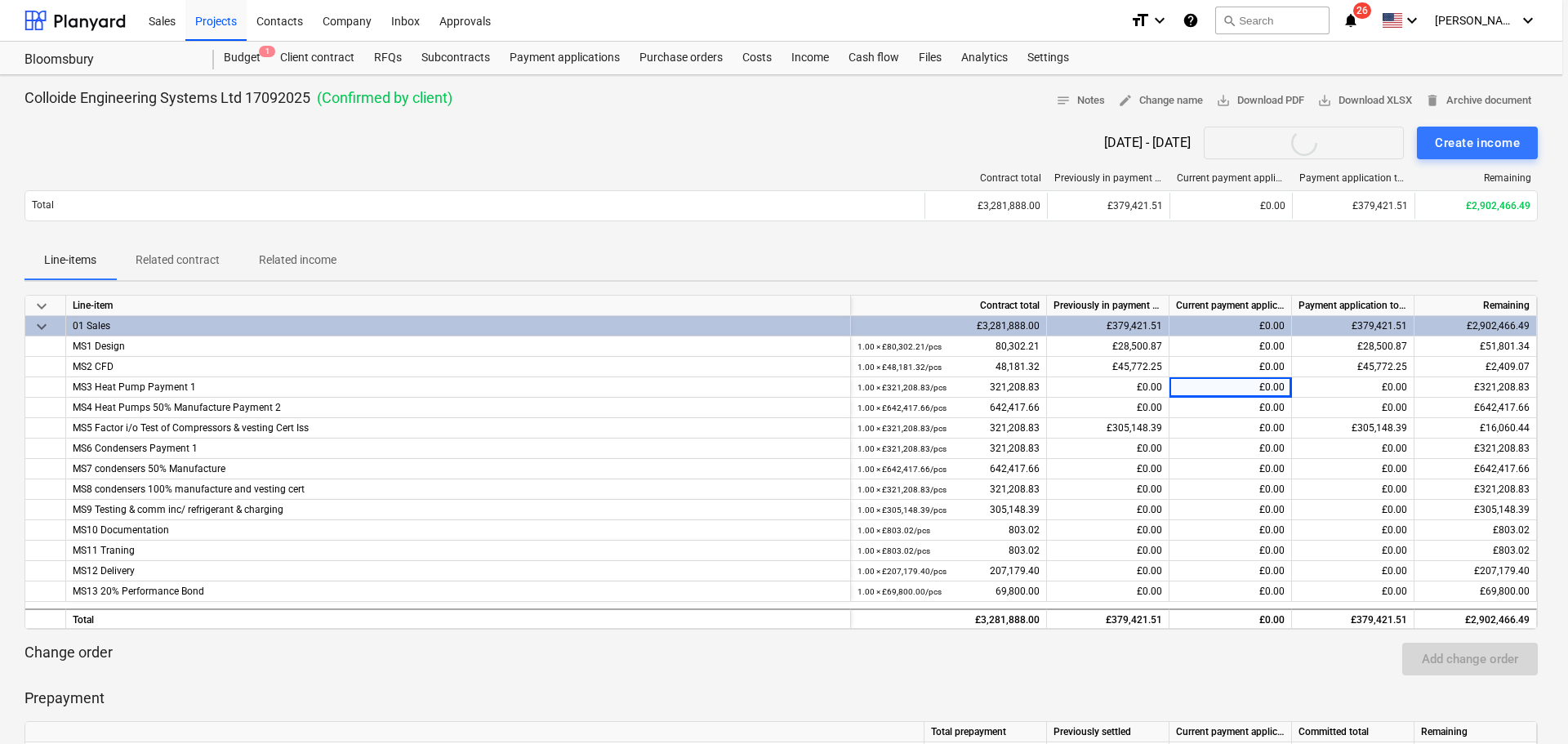
type textarea "x"
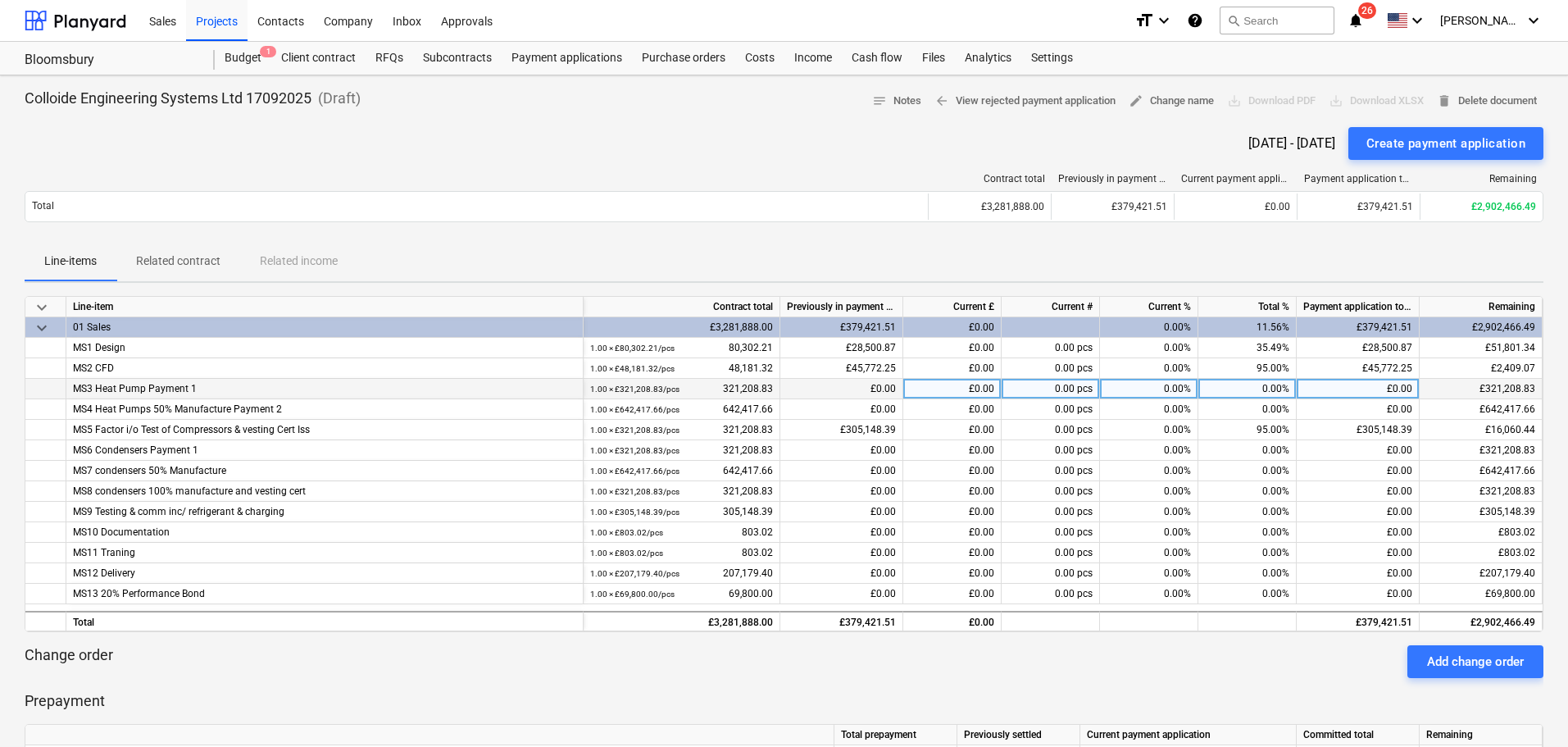
click at [1132, 388] on div "0.00%" at bounding box center [1149, 389] width 99 height 21
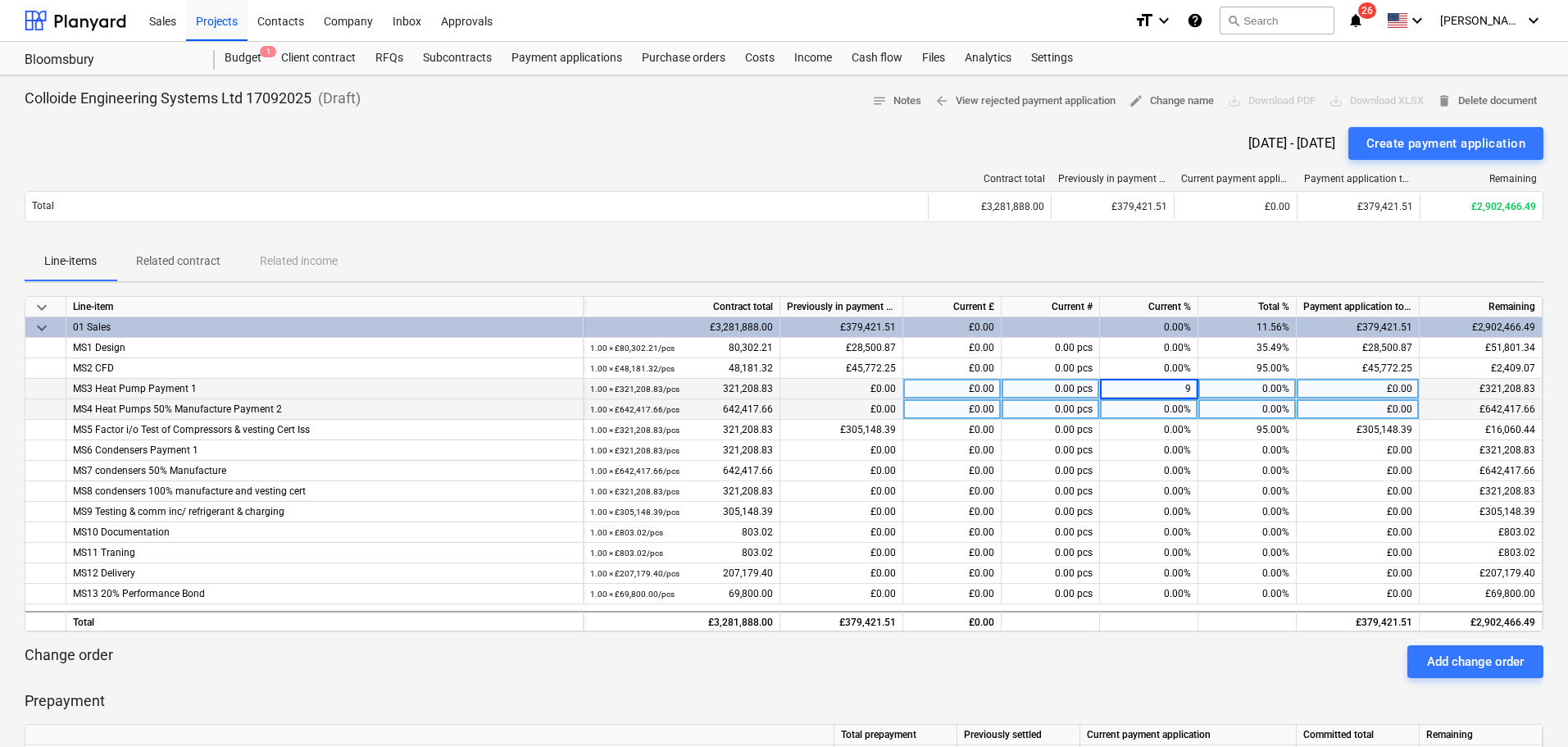
type input "95"
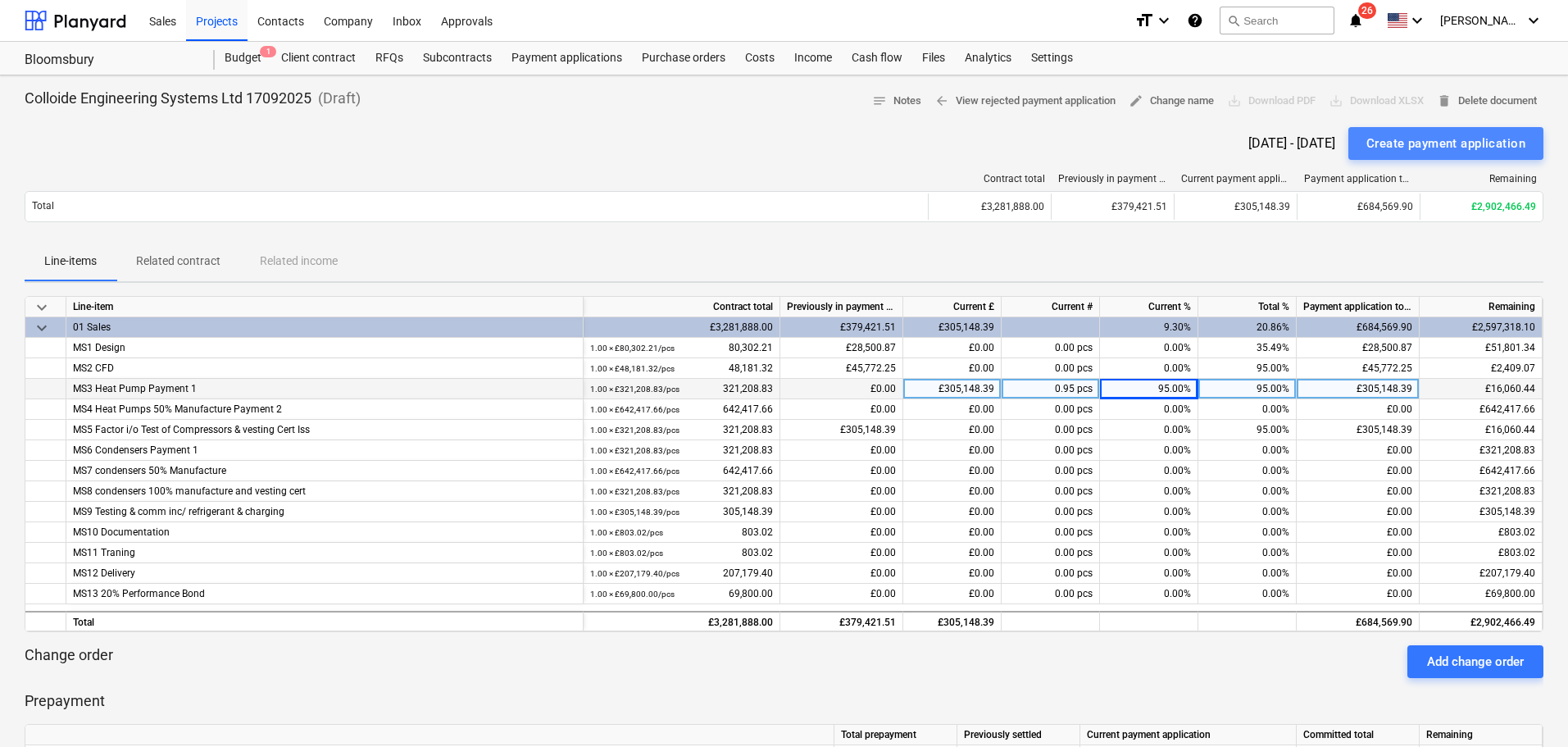
click at [1432, 144] on div "Create payment application" at bounding box center [1446, 143] width 159 height 21
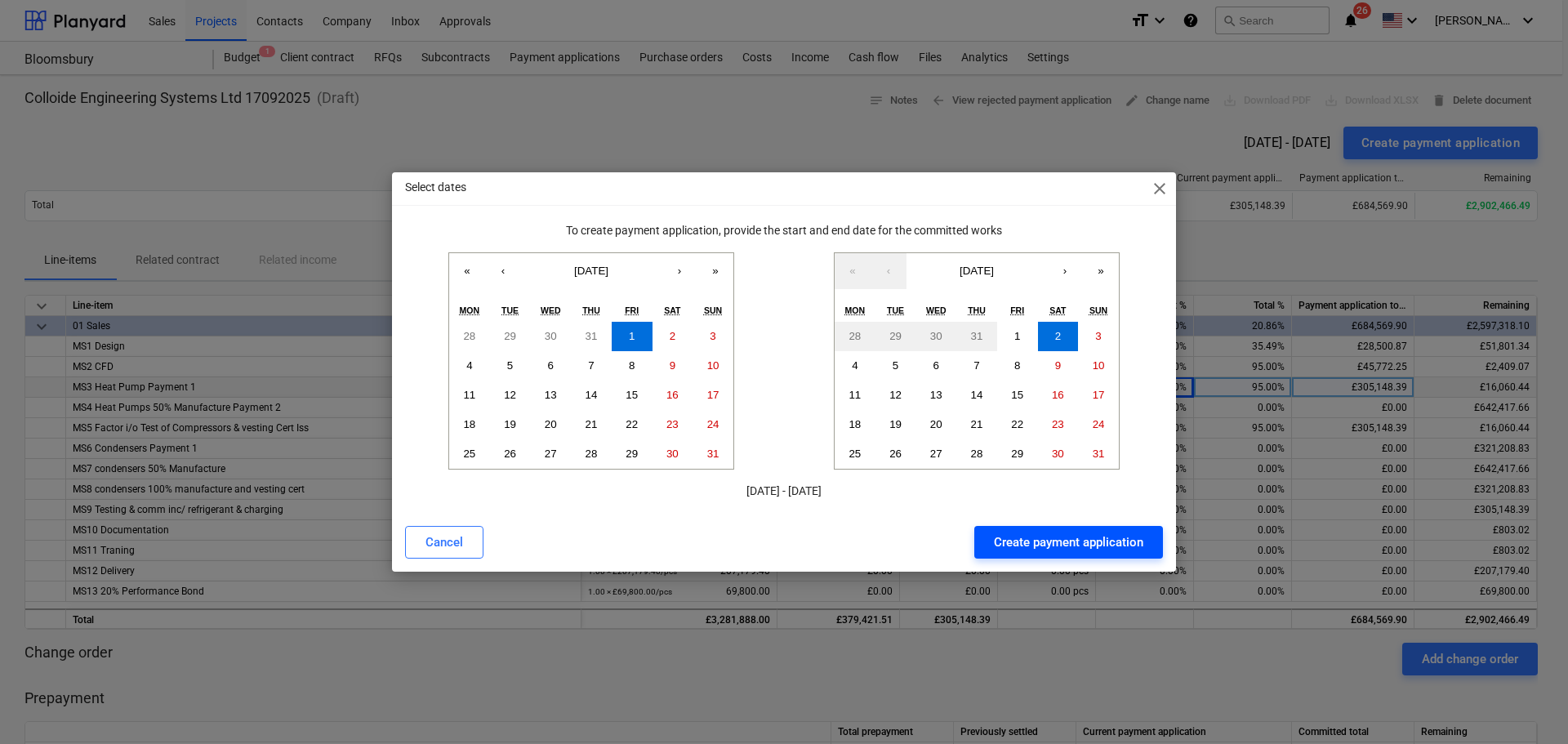
click at [1037, 541] on div "Create payment application" at bounding box center [1069, 541] width 149 height 21
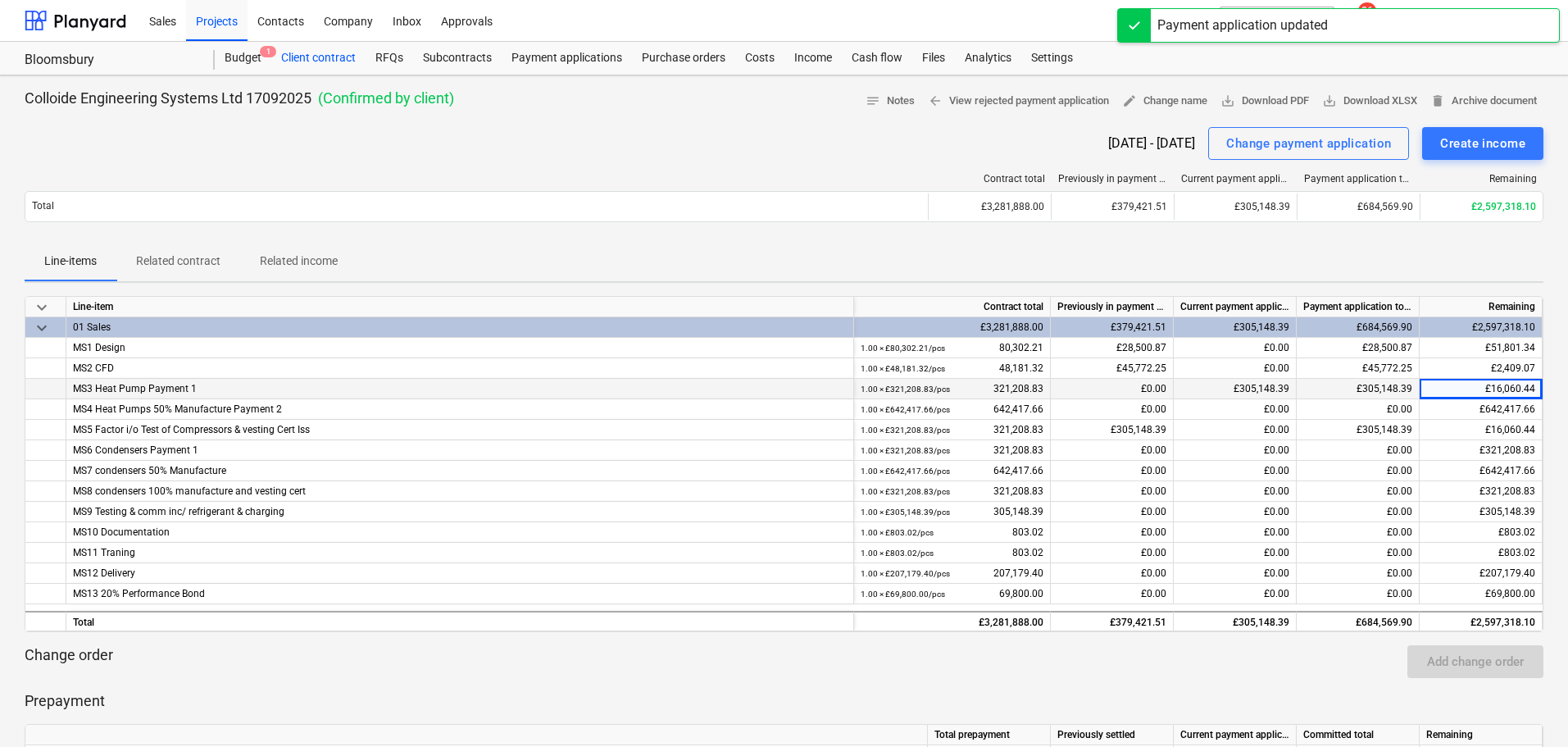
click at [313, 54] on div "Client contract" at bounding box center [318, 58] width 95 height 33
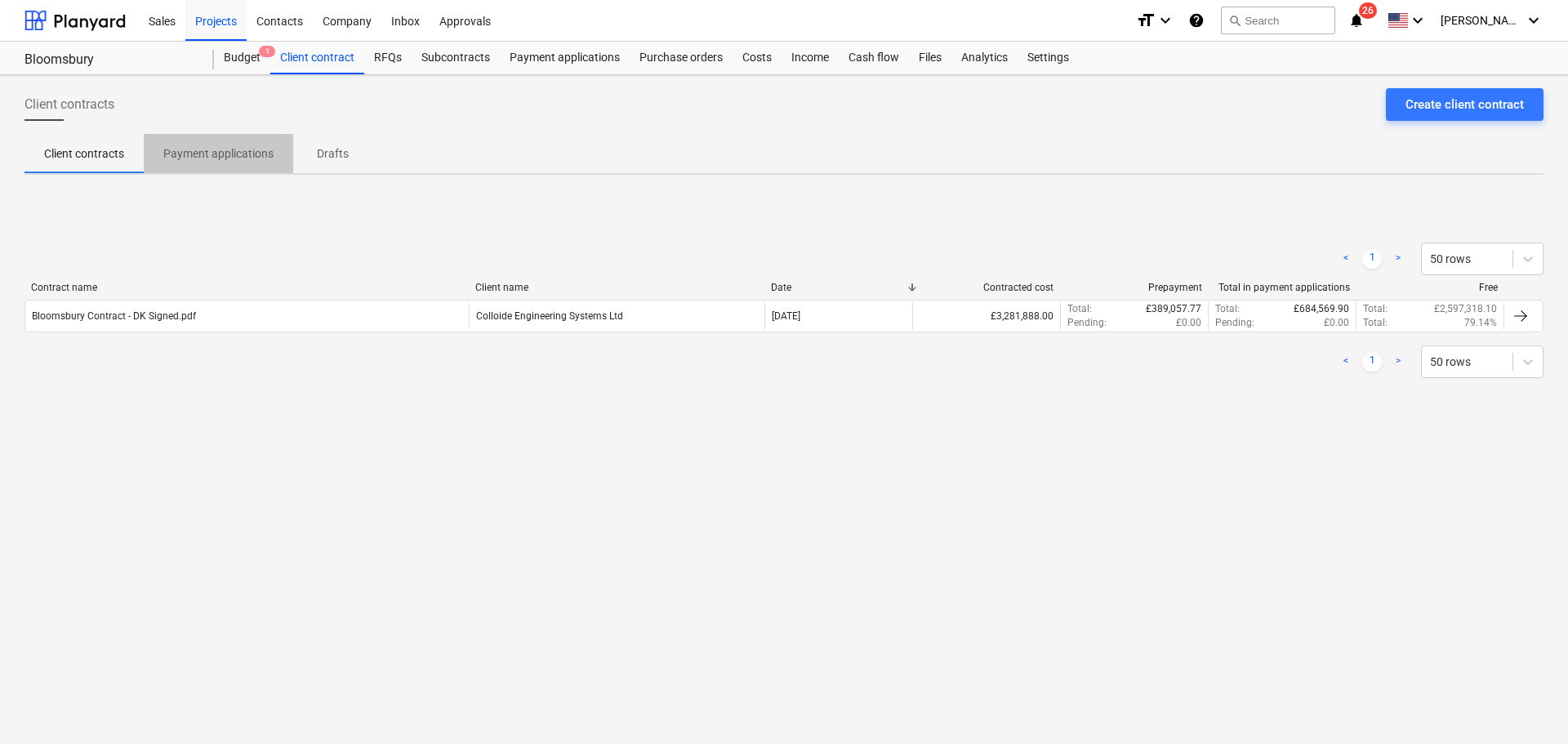
click at [263, 152] on p "Payment applications" at bounding box center [217, 153] width 110 height 17
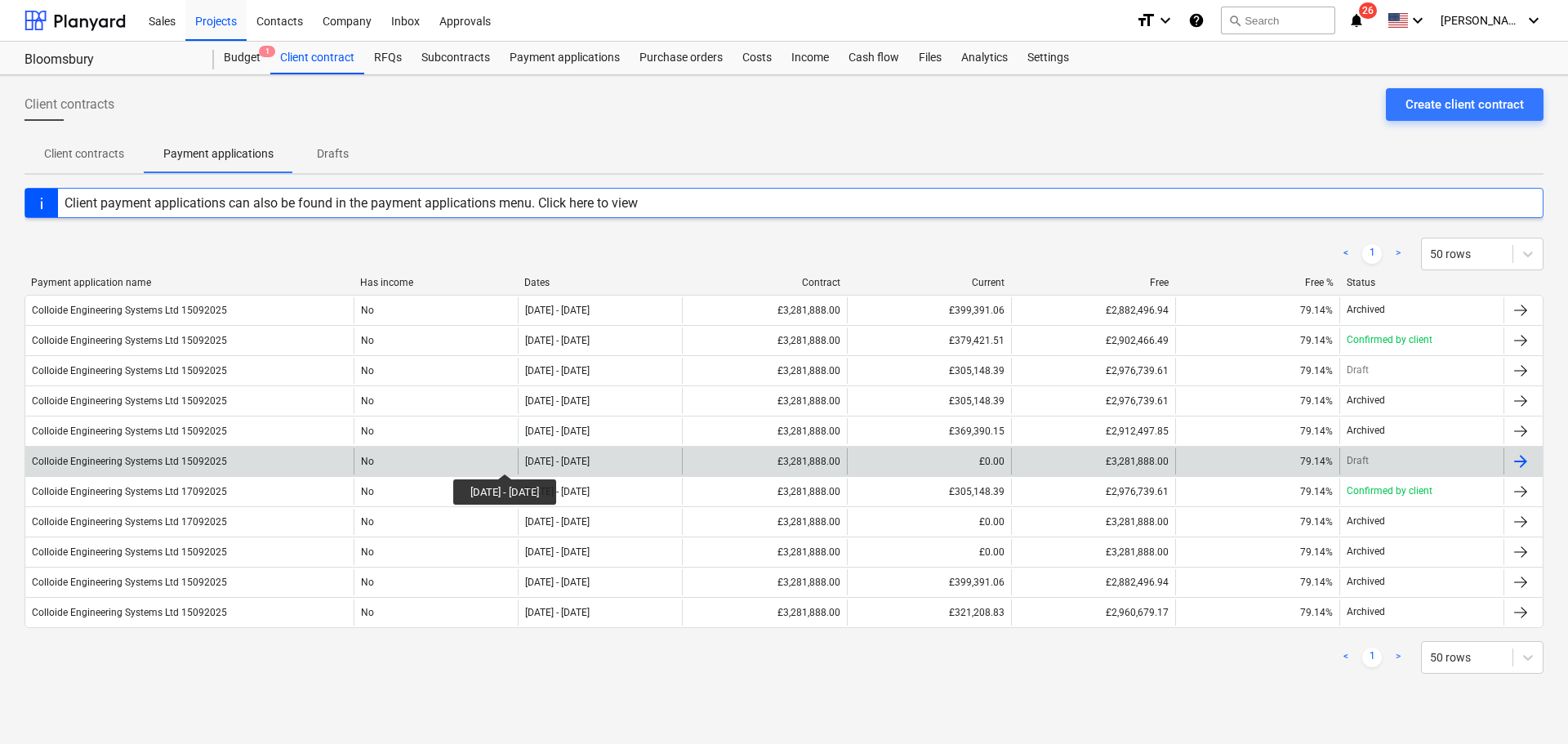
click at [531, 459] on div "29 Jun 2025 - 31 Jul 2025" at bounding box center [557, 462] width 65 height 12
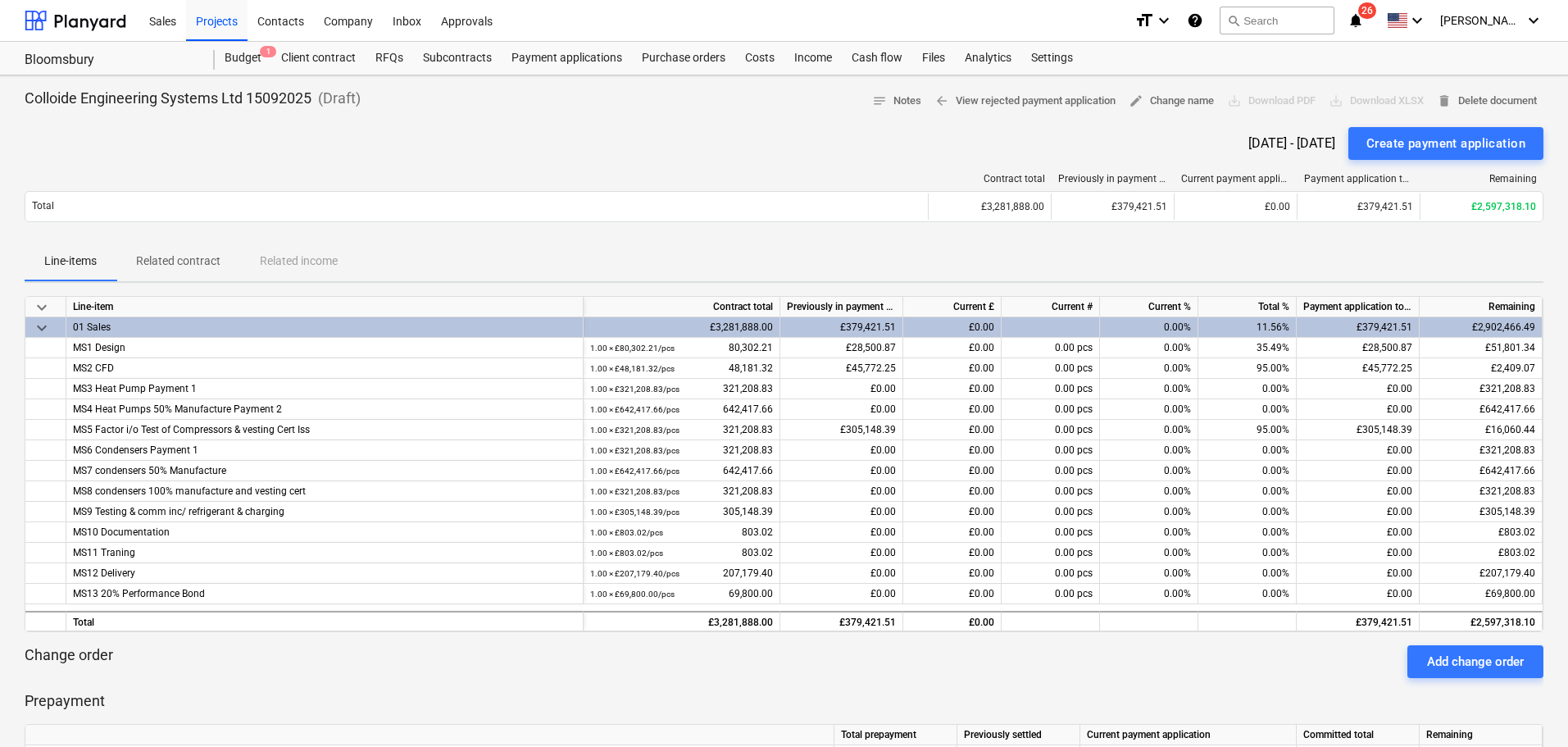
click at [1491, 88] on div "Colloide Engineering Systems Ltd 15092025 ( Draft ) notes Notes arrow_back View…" at bounding box center [784, 633] width 1568 height 1115
click at [1469, 100] on span "delete Delete document" at bounding box center [1487, 101] width 100 height 19
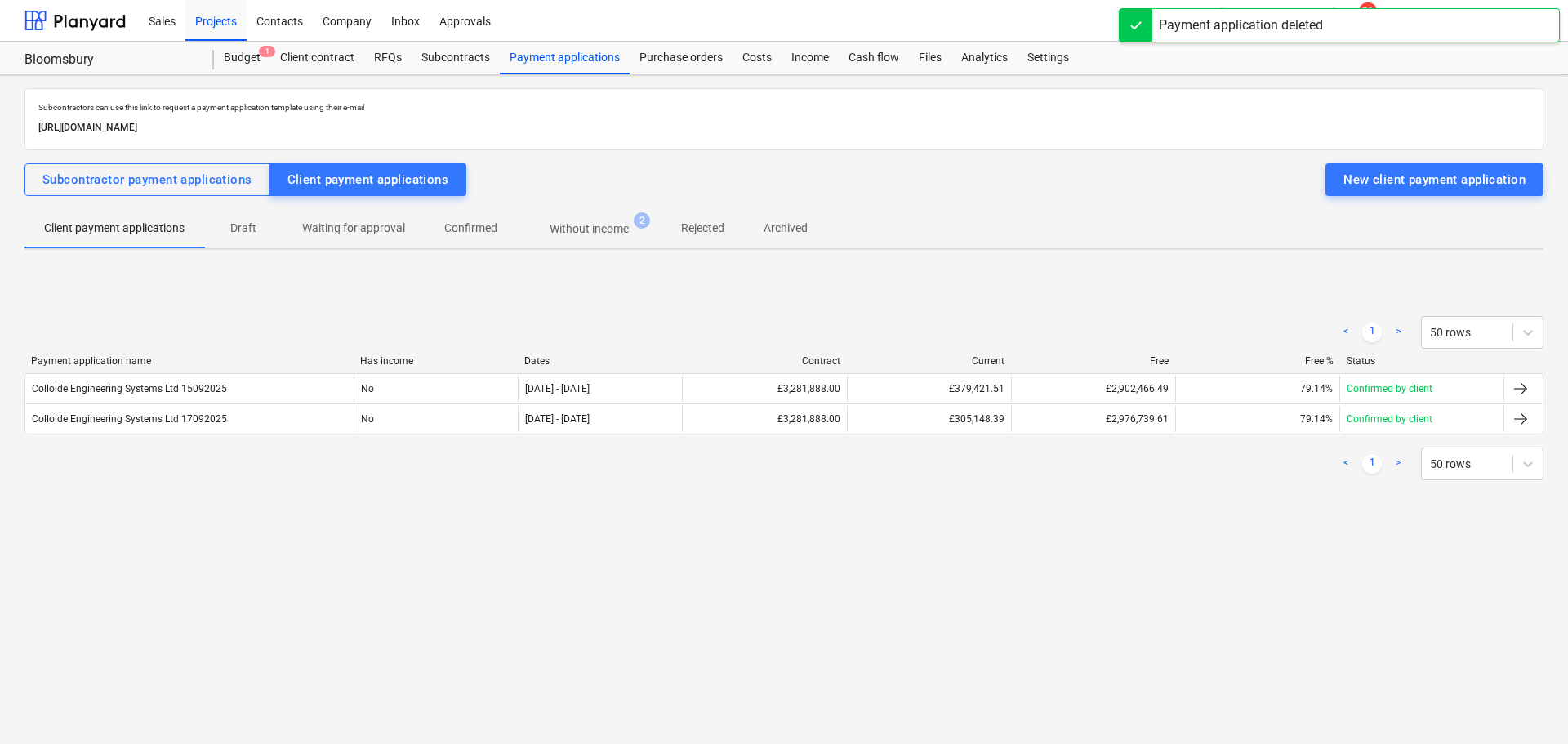
click at [147, 223] on p "Client payment applications" at bounding box center [113, 227] width 140 height 17
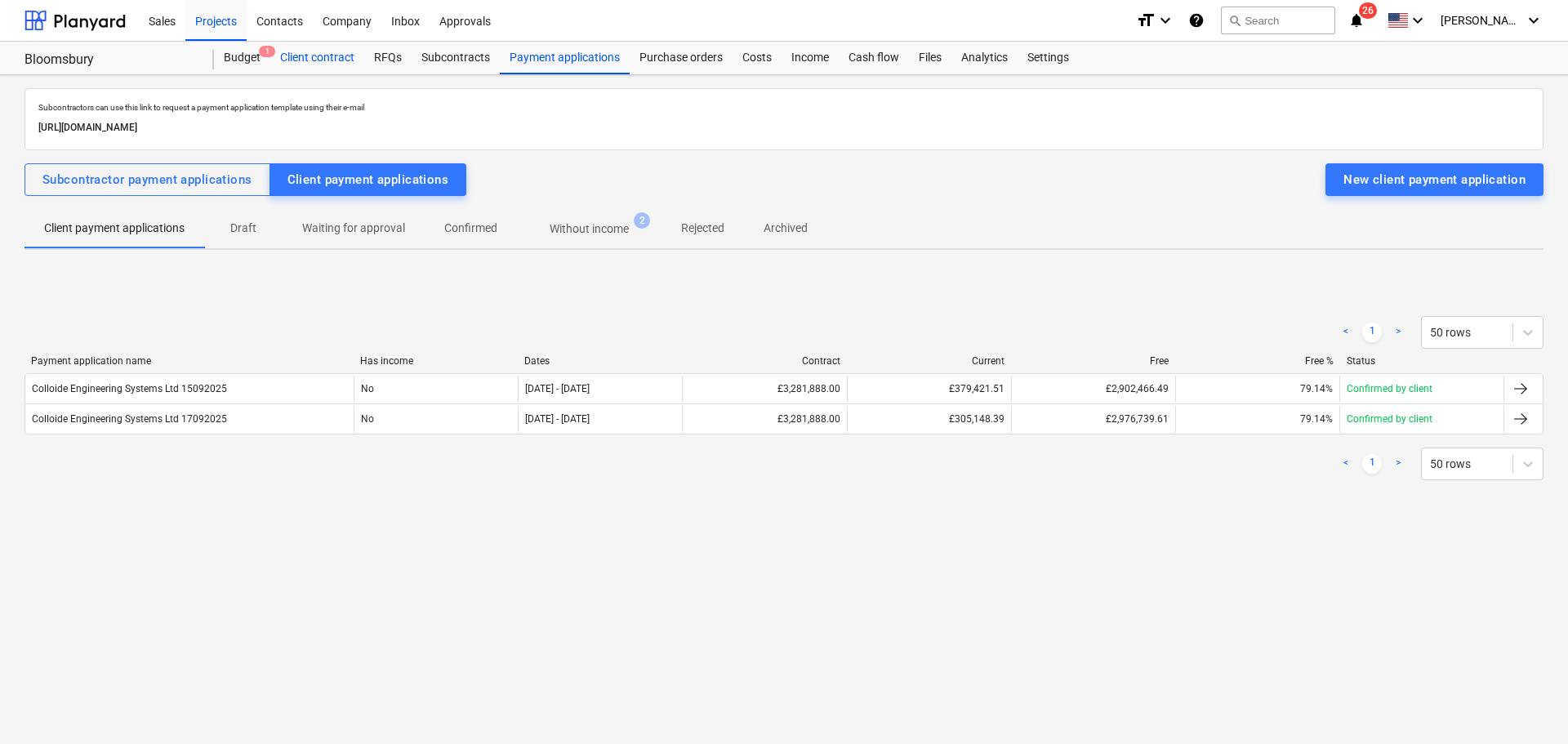
click at [320, 61] on div "Client contract" at bounding box center [317, 58] width 94 height 33
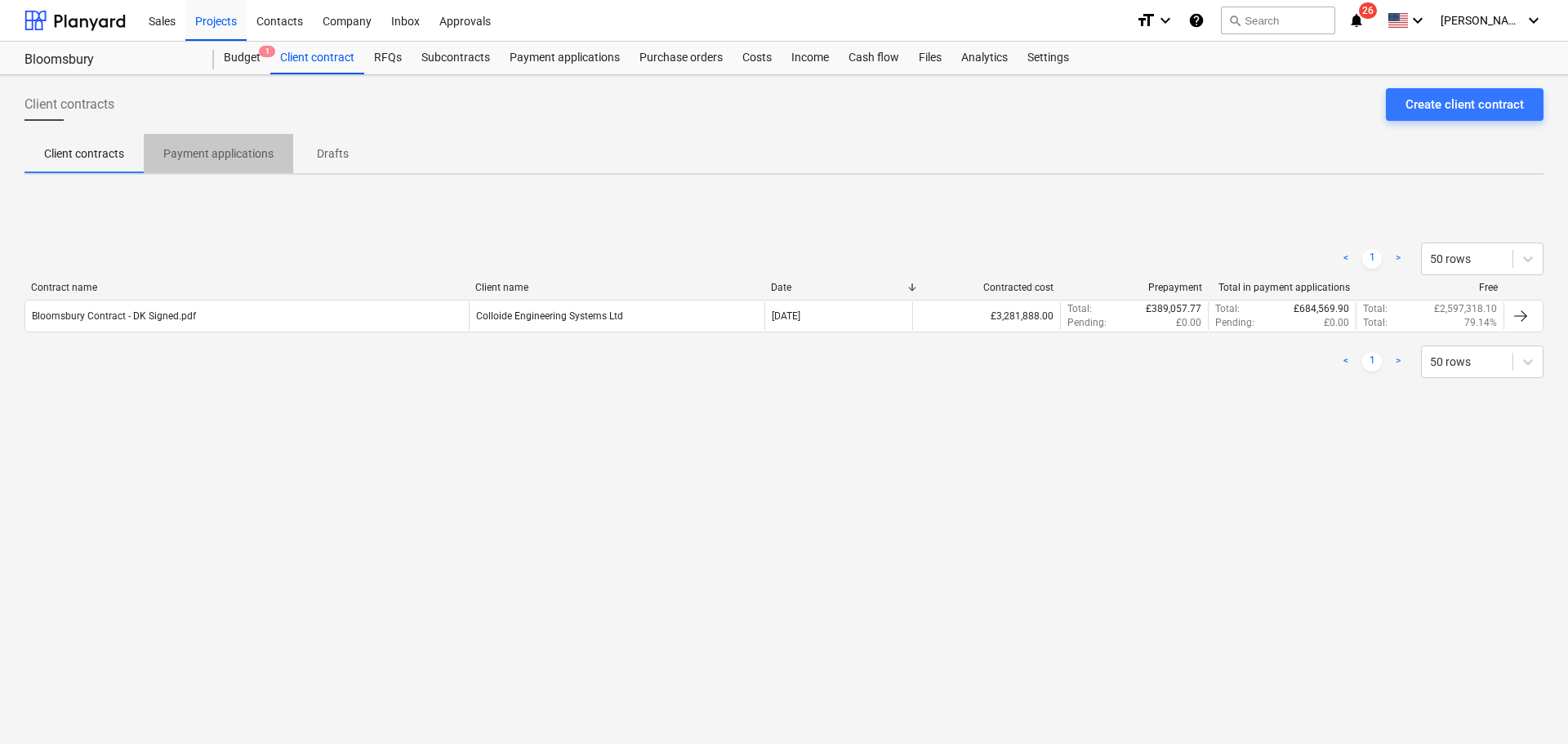
click at [241, 155] on p "Payment applications" at bounding box center [217, 153] width 110 height 17
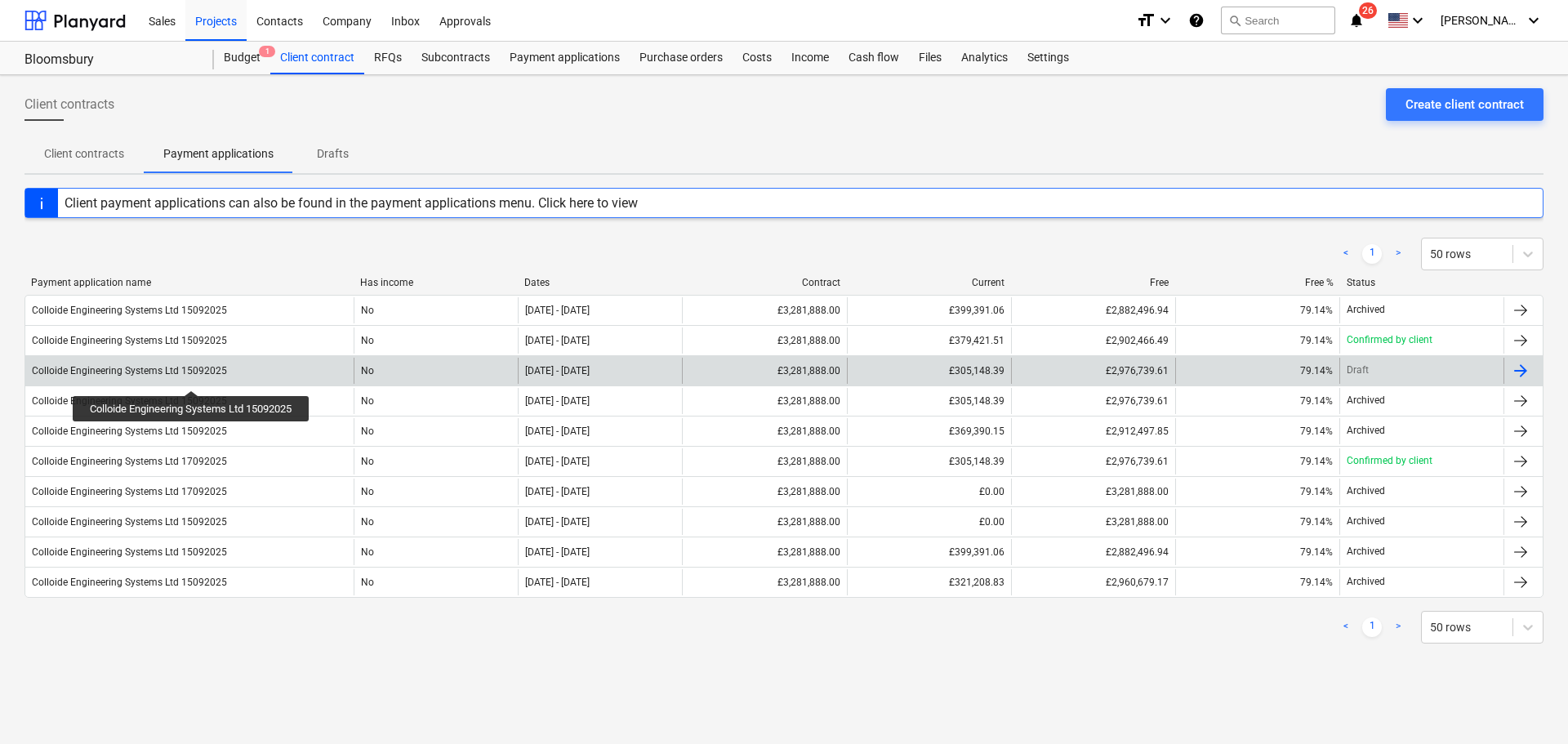
click at [194, 375] on div "Colloide Engineering Systems Ltd 15092025" at bounding box center [129, 372] width 196 height 12
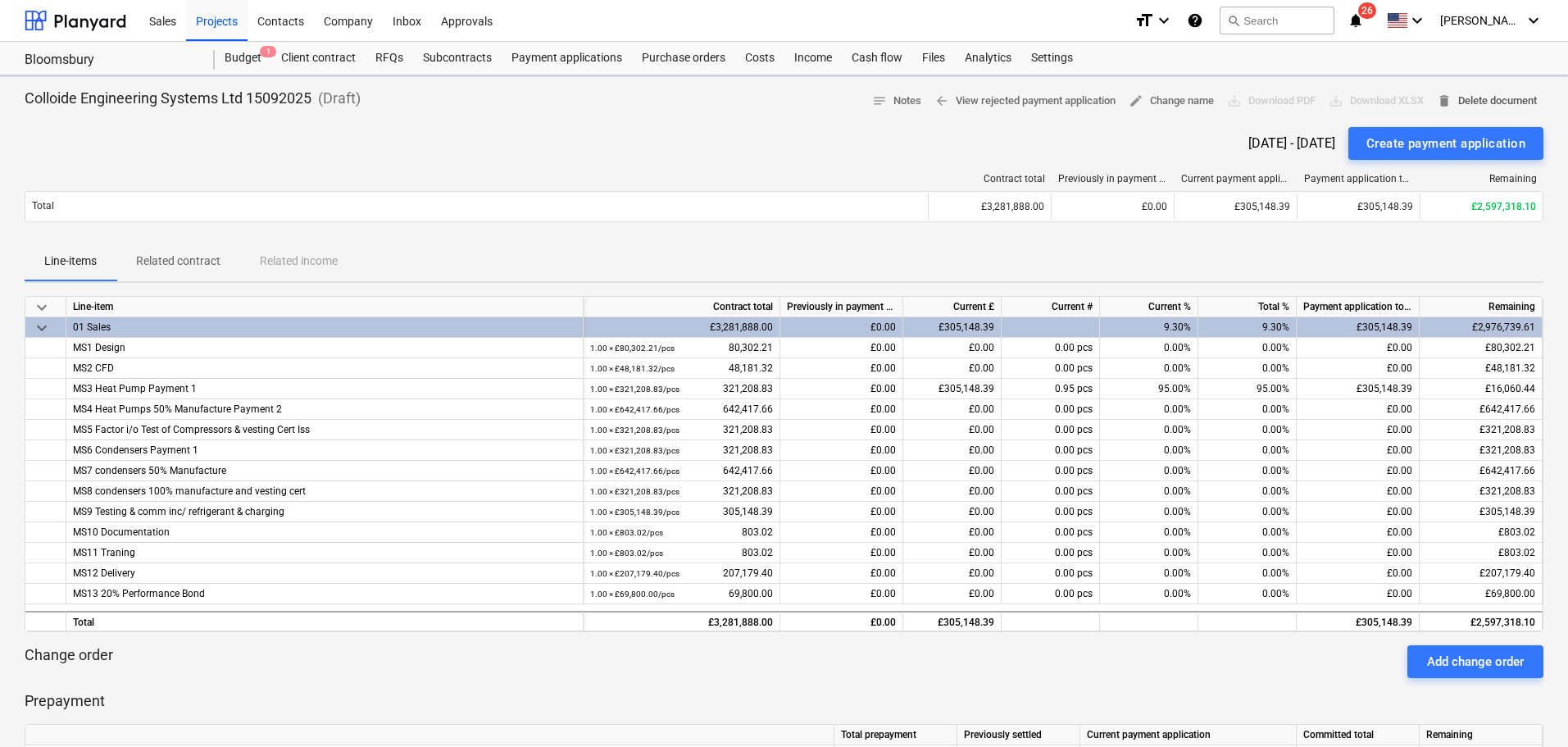
click at [1511, 102] on span "delete Delete document" at bounding box center [1487, 101] width 100 height 19
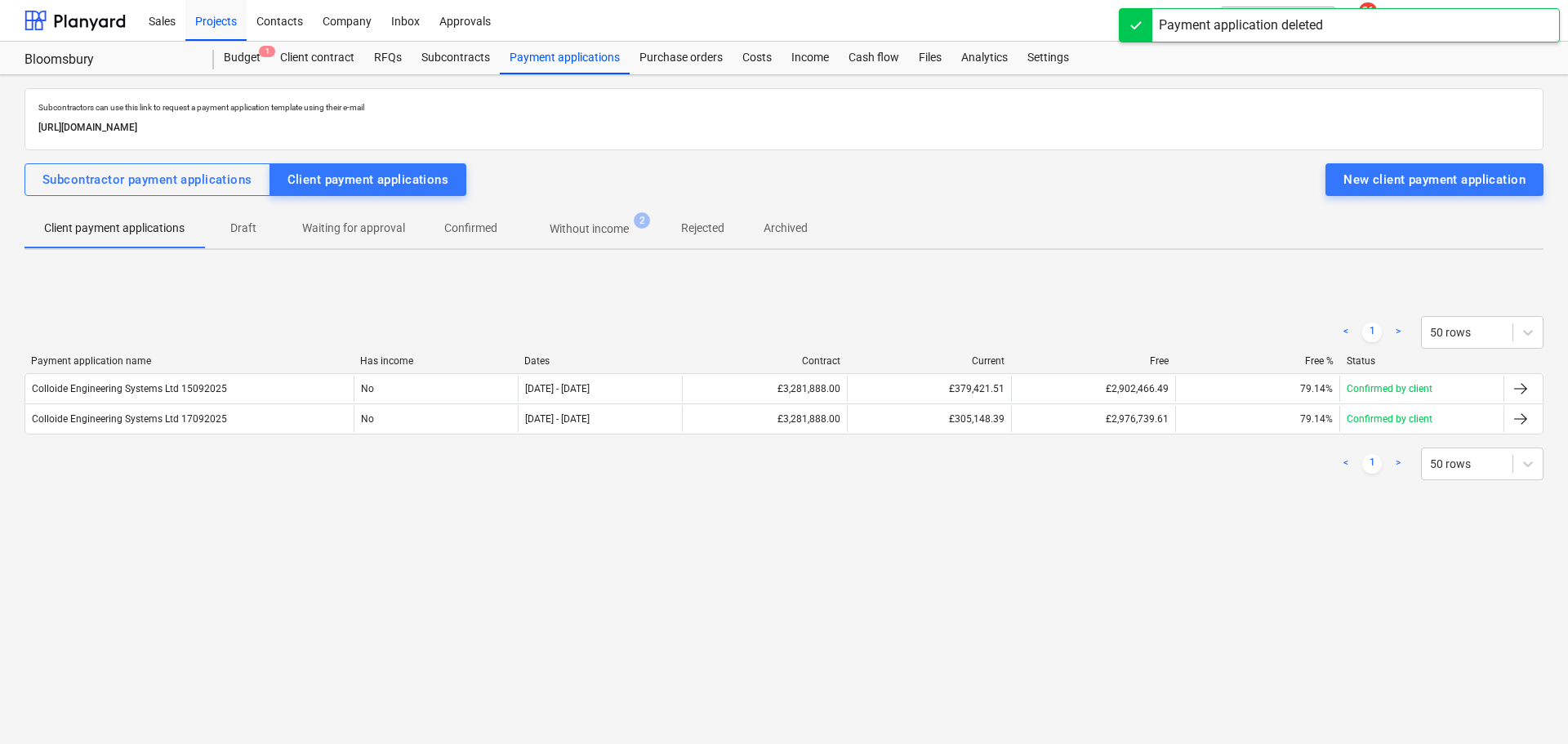
click at [152, 227] on p "Client payment applications" at bounding box center [113, 227] width 140 height 17
click at [236, 228] on p "Draft" at bounding box center [242, 227] width 39 height 17
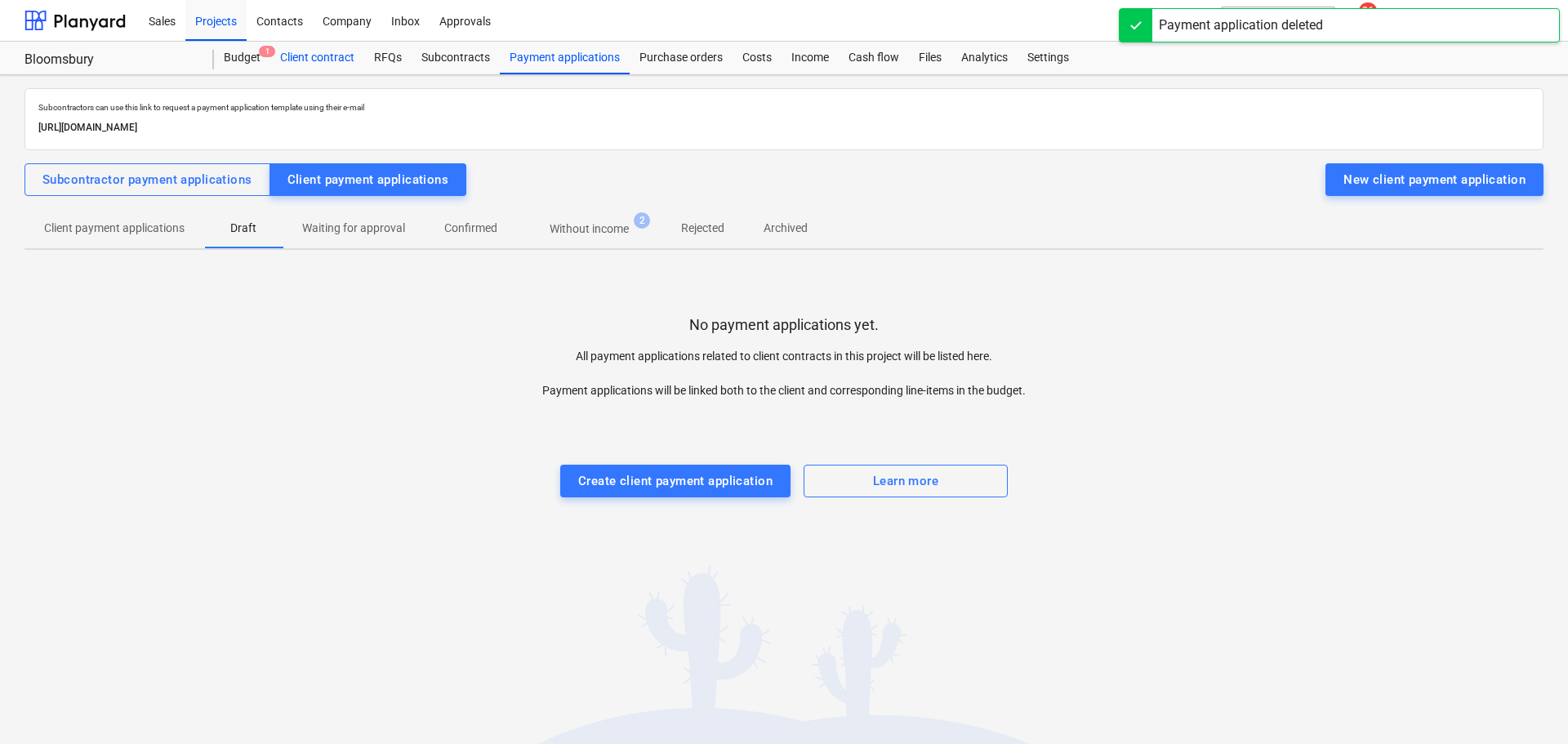
click at [300, 59] on div "Client contract" at bounding box center [317, 58] width 94 height 33
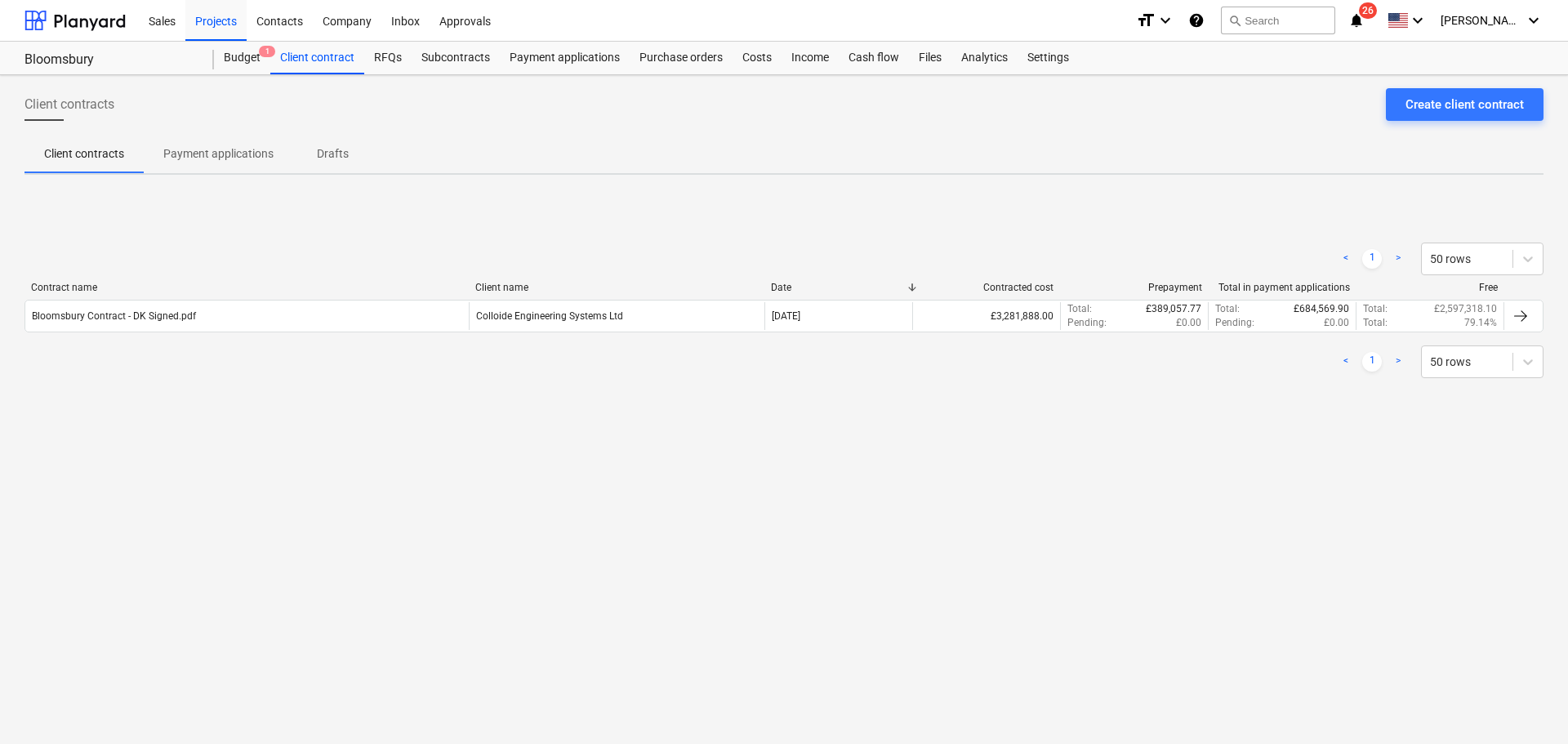
click at [186, 159] on p "Payment applications" at bounding box center [217, 153] width 110 height 17
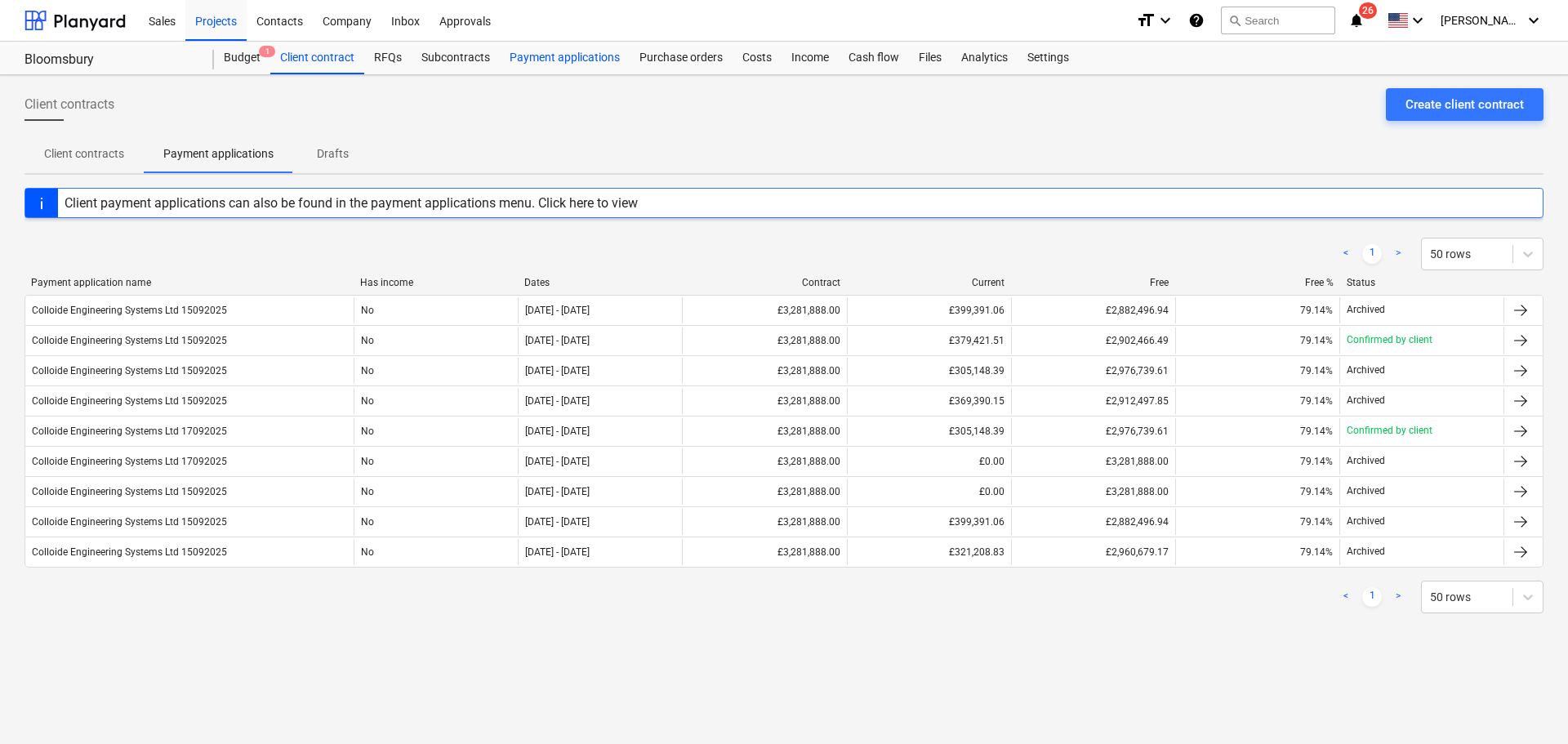
click at [563, 53] on div "Payment applications" at bounding box center [564, 58] width 130 height 33
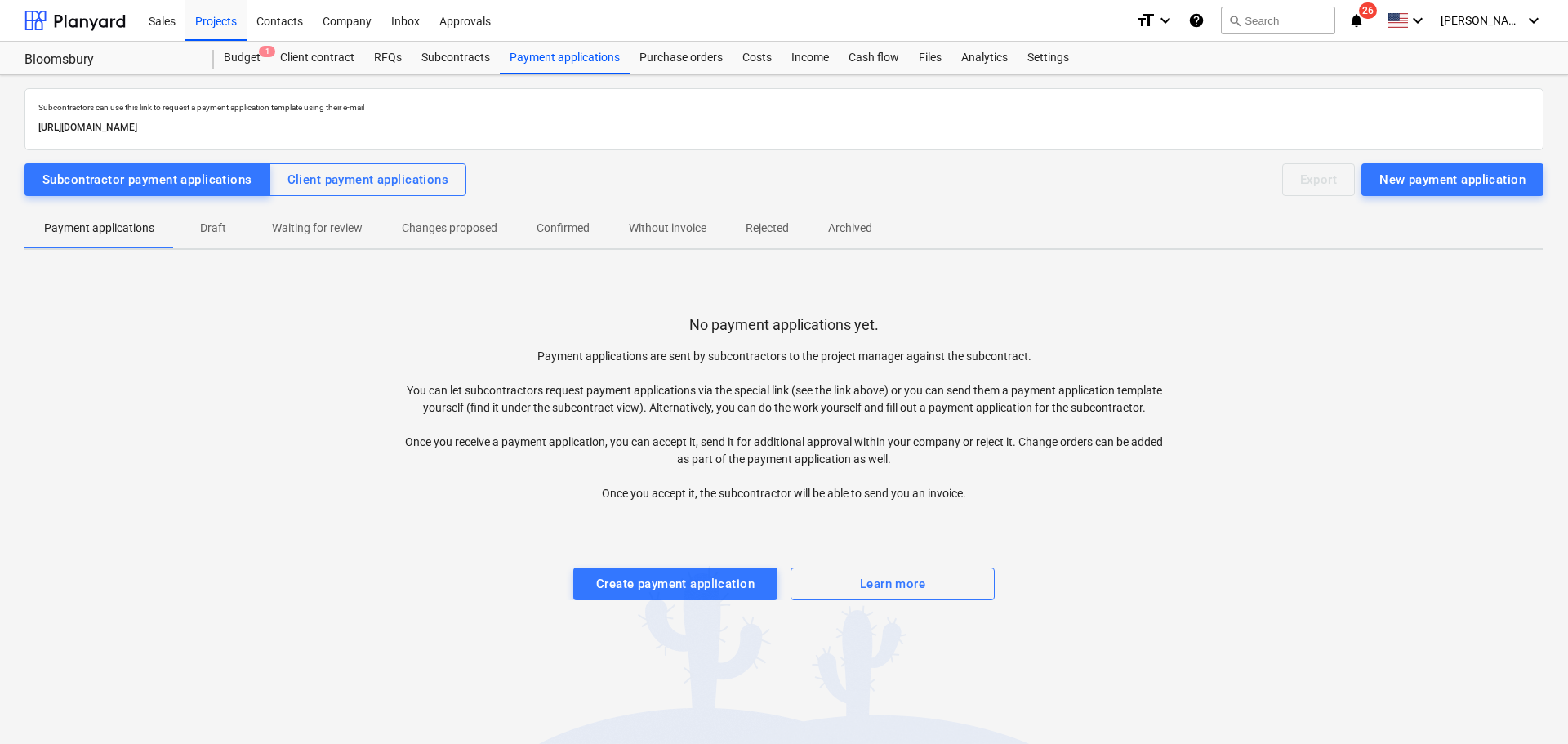
click at [313, 162] on div "Subcontractors can use this link to request a payment application template usin…" at bounding box center [784, 351] width 1519 height 525
click at [360, 187] on div "Client payment applications" at bounding box center [367, 179] width 162 height 21
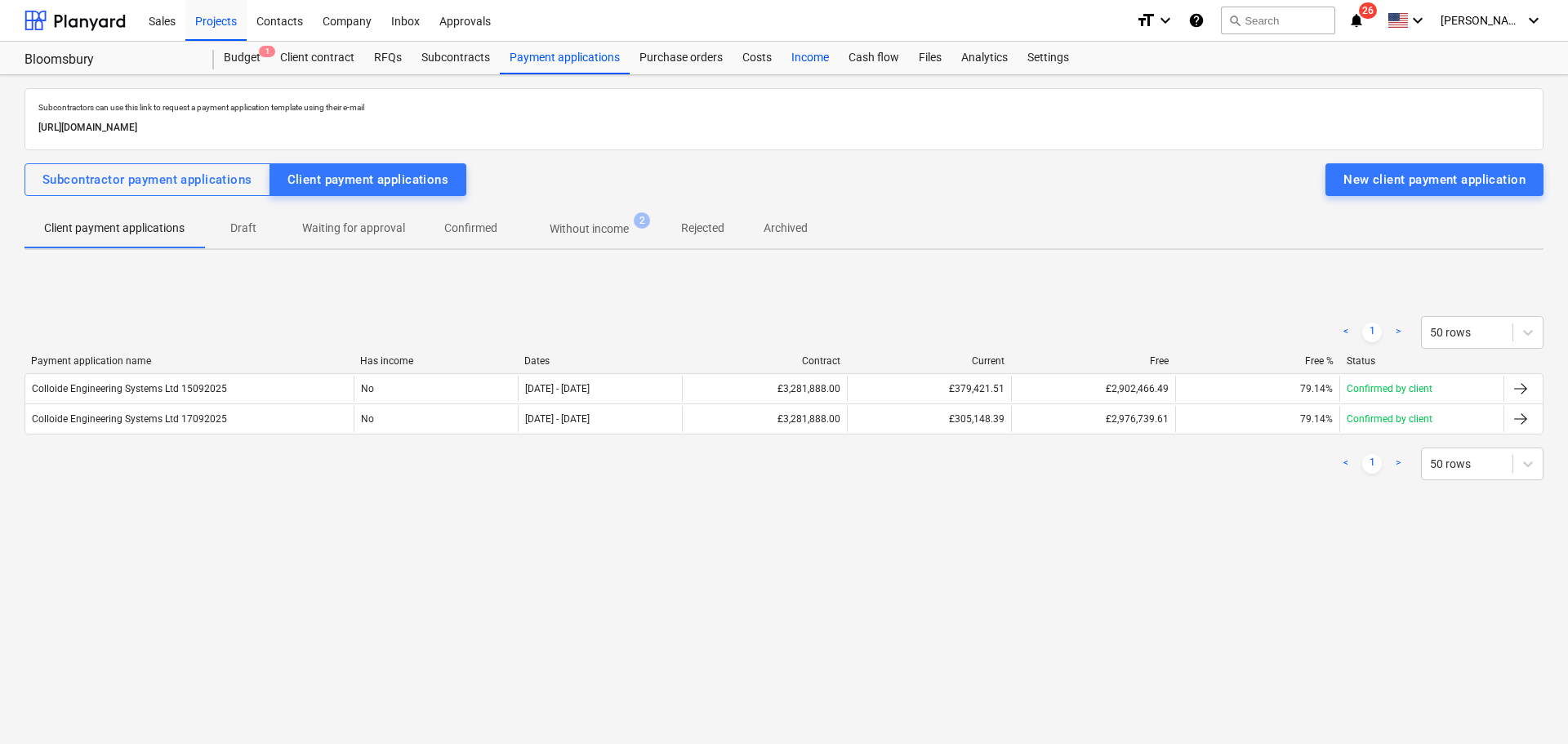
click at [805, 52] on div "Income" at bounding box center [810, 58] width 58 height 33
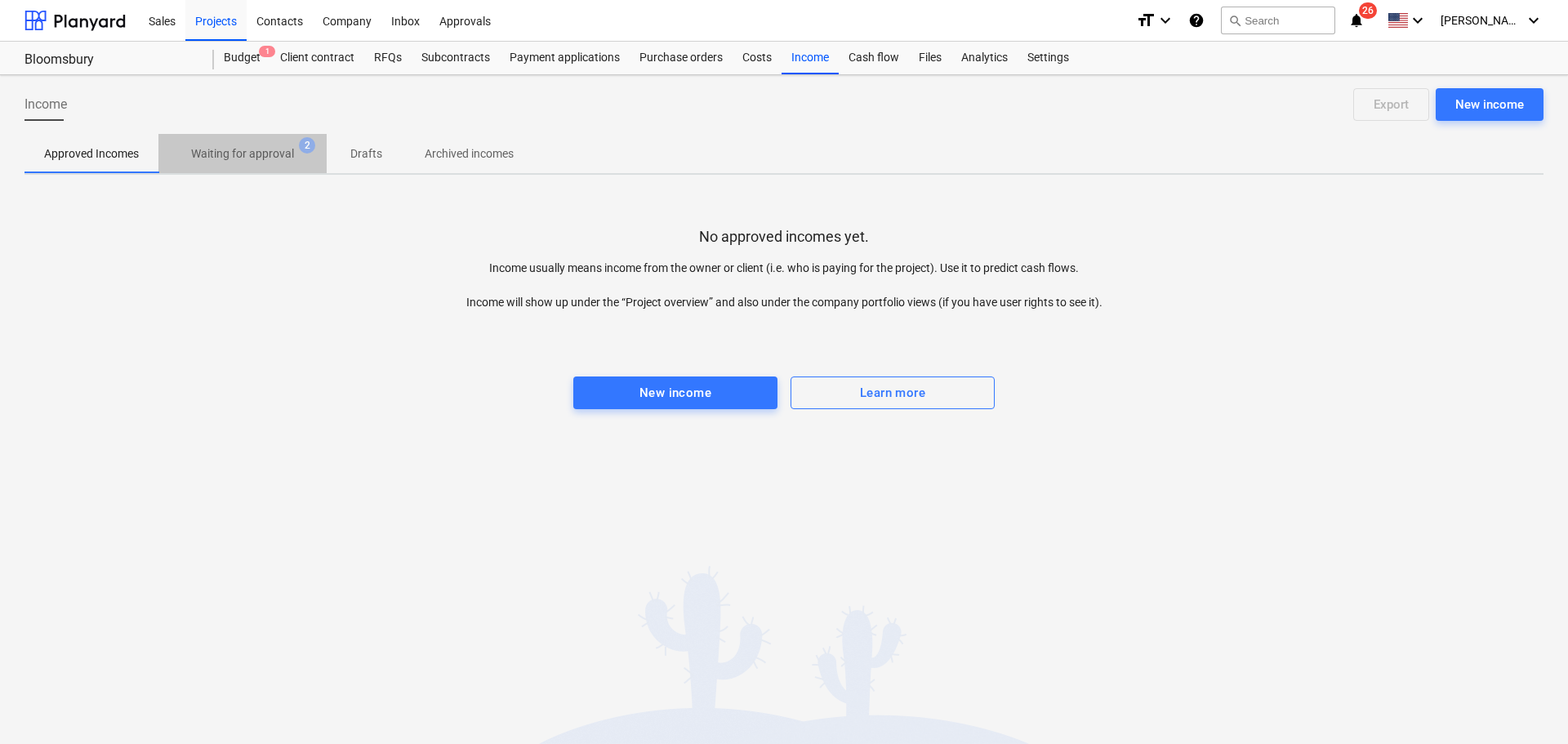
click at [264, 150] on p "Waiting for approval" at bounding box center [242, 153] width 103 height 17
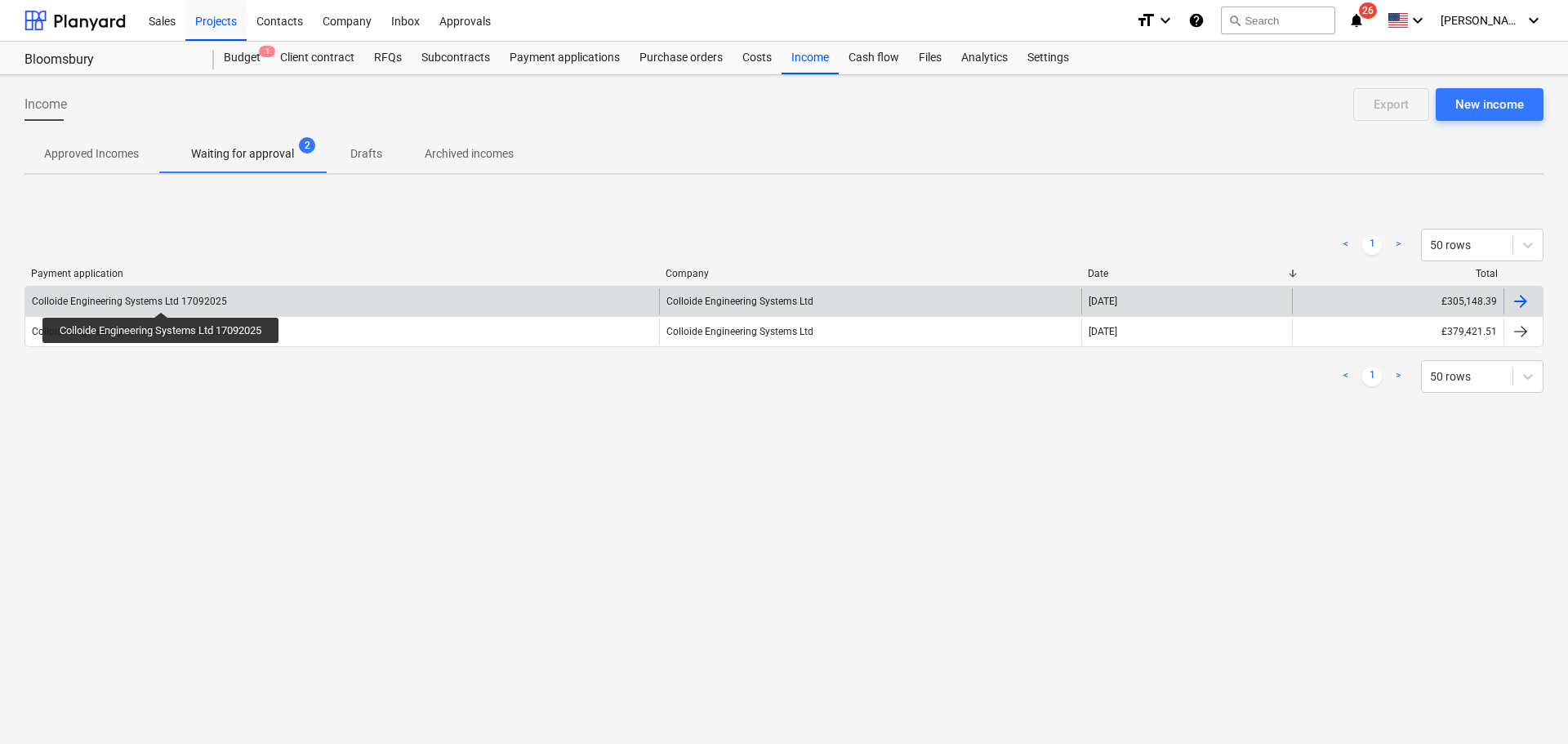
click at [163, 297] on div "Colloide Engineering Systems Ltd 17092025" at bounding box center [129, 302] width 196 height 12
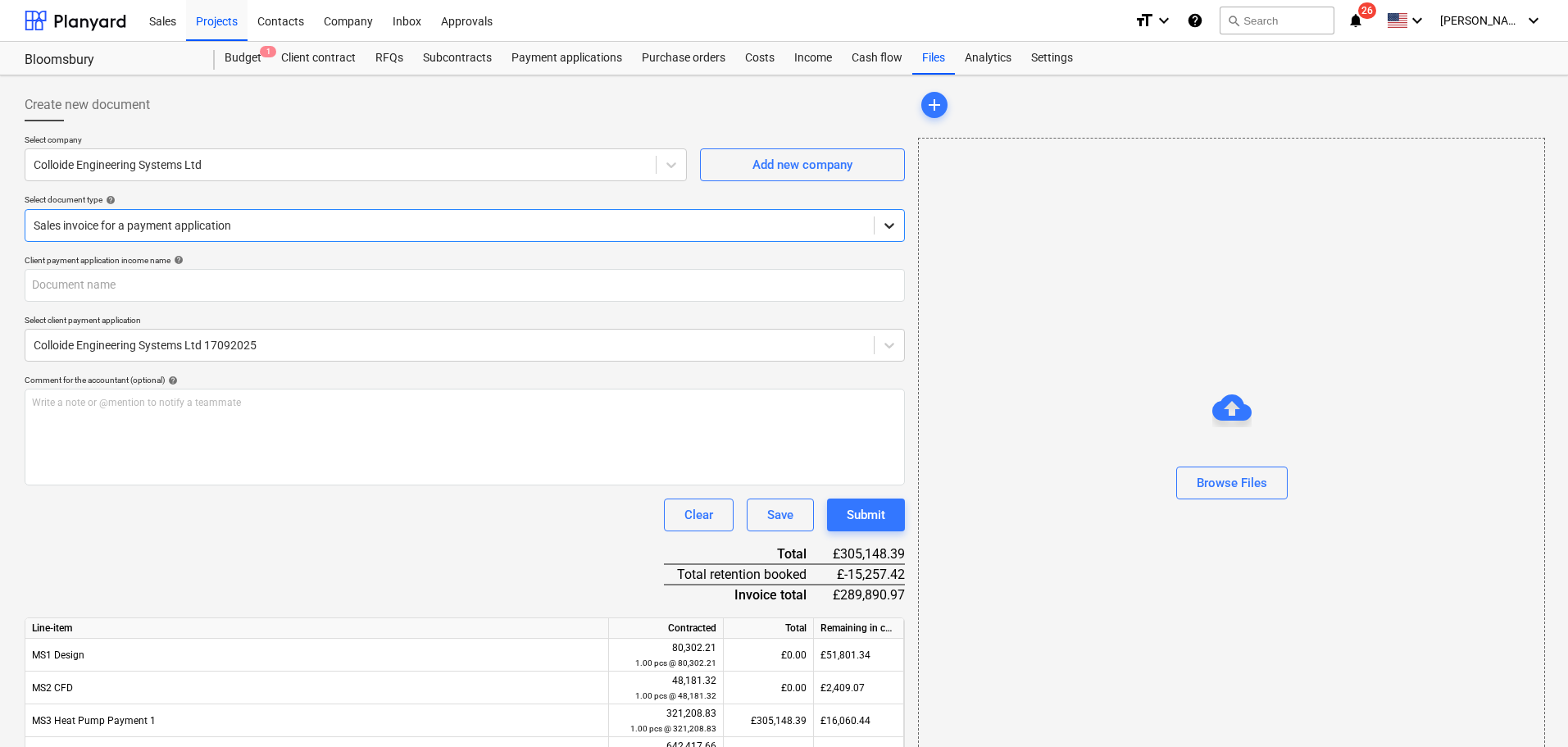
click at [889, 233] on div at bounding box center [889, 225] width 30 height 30
drag, startPoint x: 1036, startPoint y: 520, endPoint x: 1028, endPoint y: 519, distance: 8.1
click at [1037, 519] on div "Browse Files" at bounding box center [1231, 450] width 627 height 625
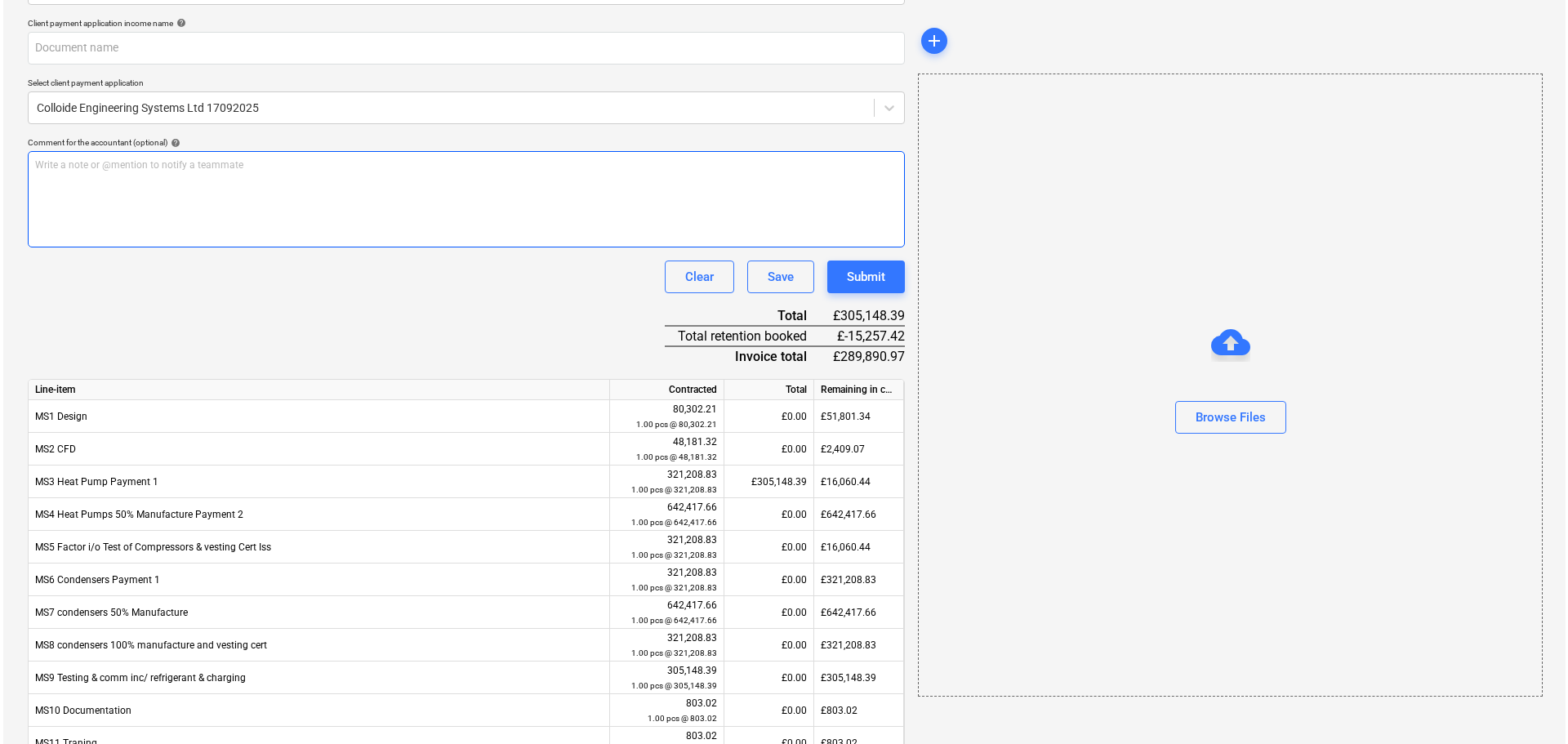
scroll to position [245, 0]
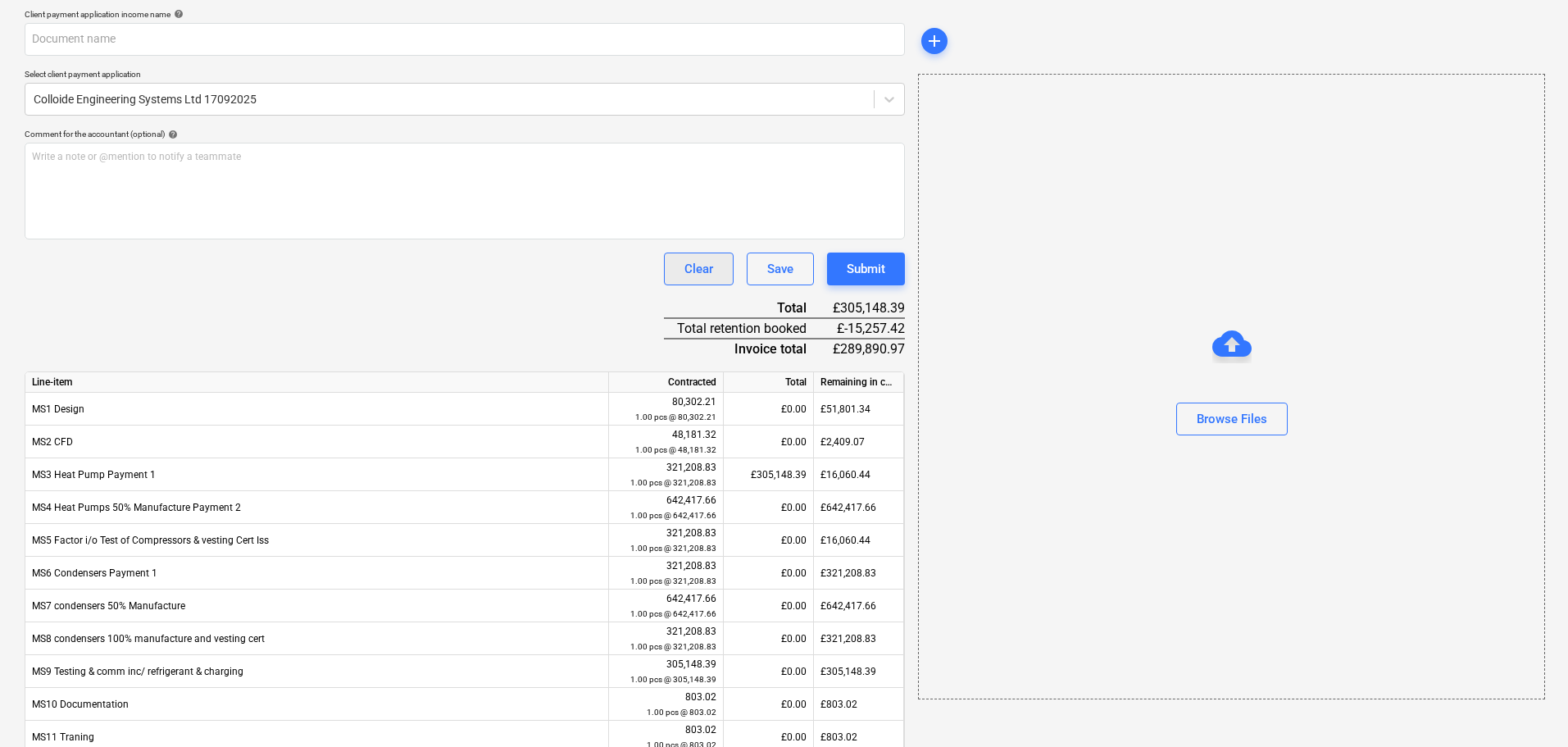
click at [719, 258] on button "Clear" at bounding box center [699, 268] width 70 height 33
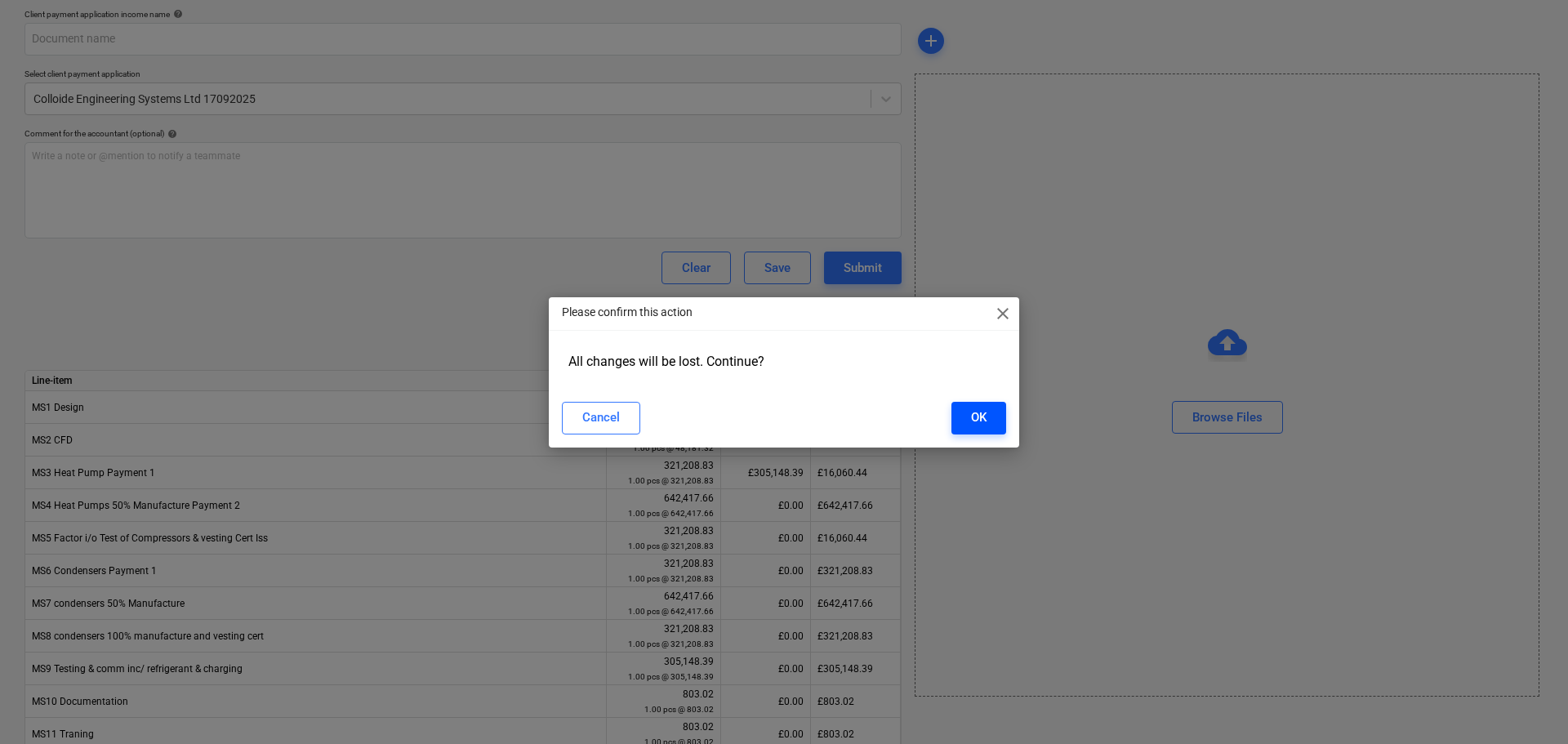
click at [986, 408] on div "OK" at bounding box center [979, 417] width 16 height 21
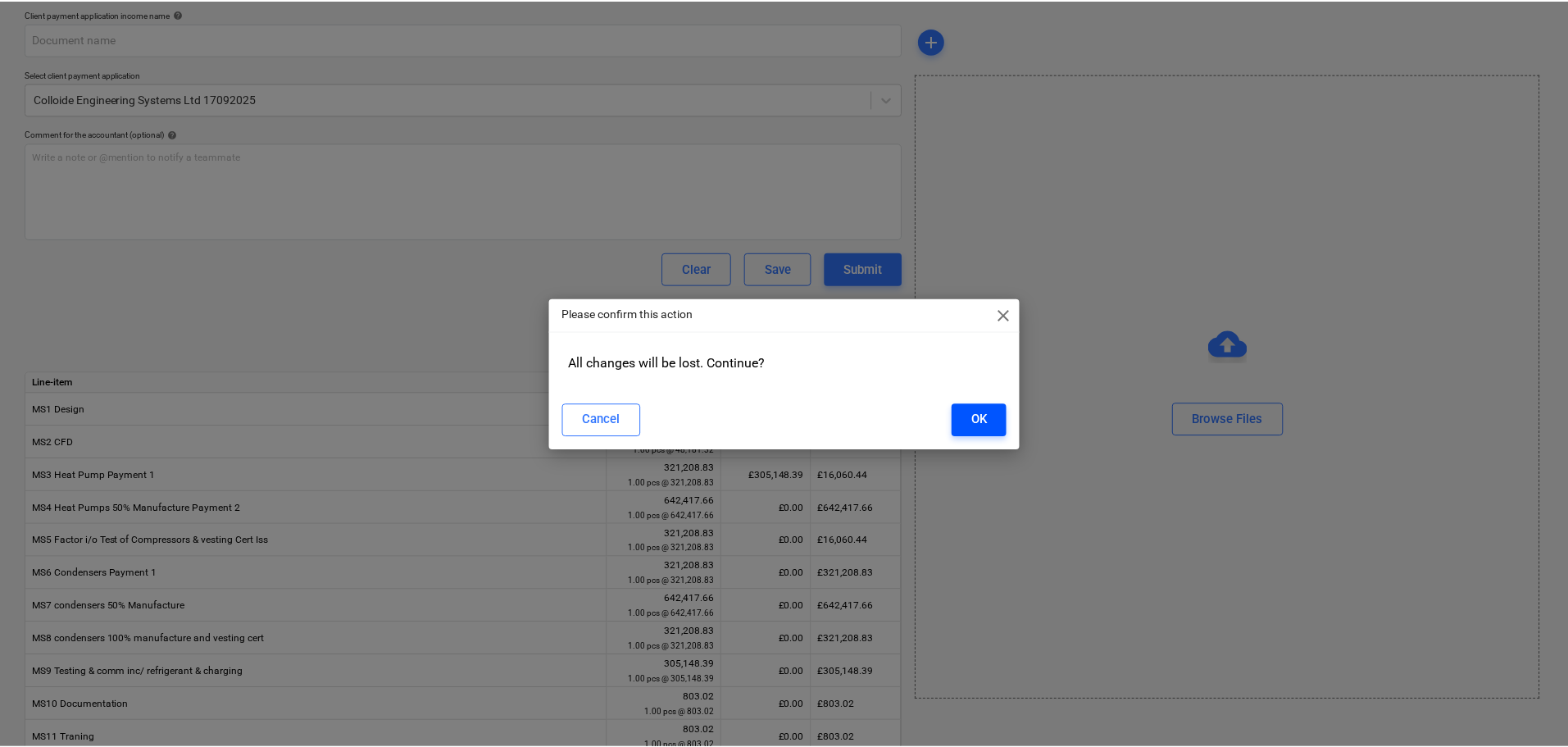
scroll to position [30, 0]
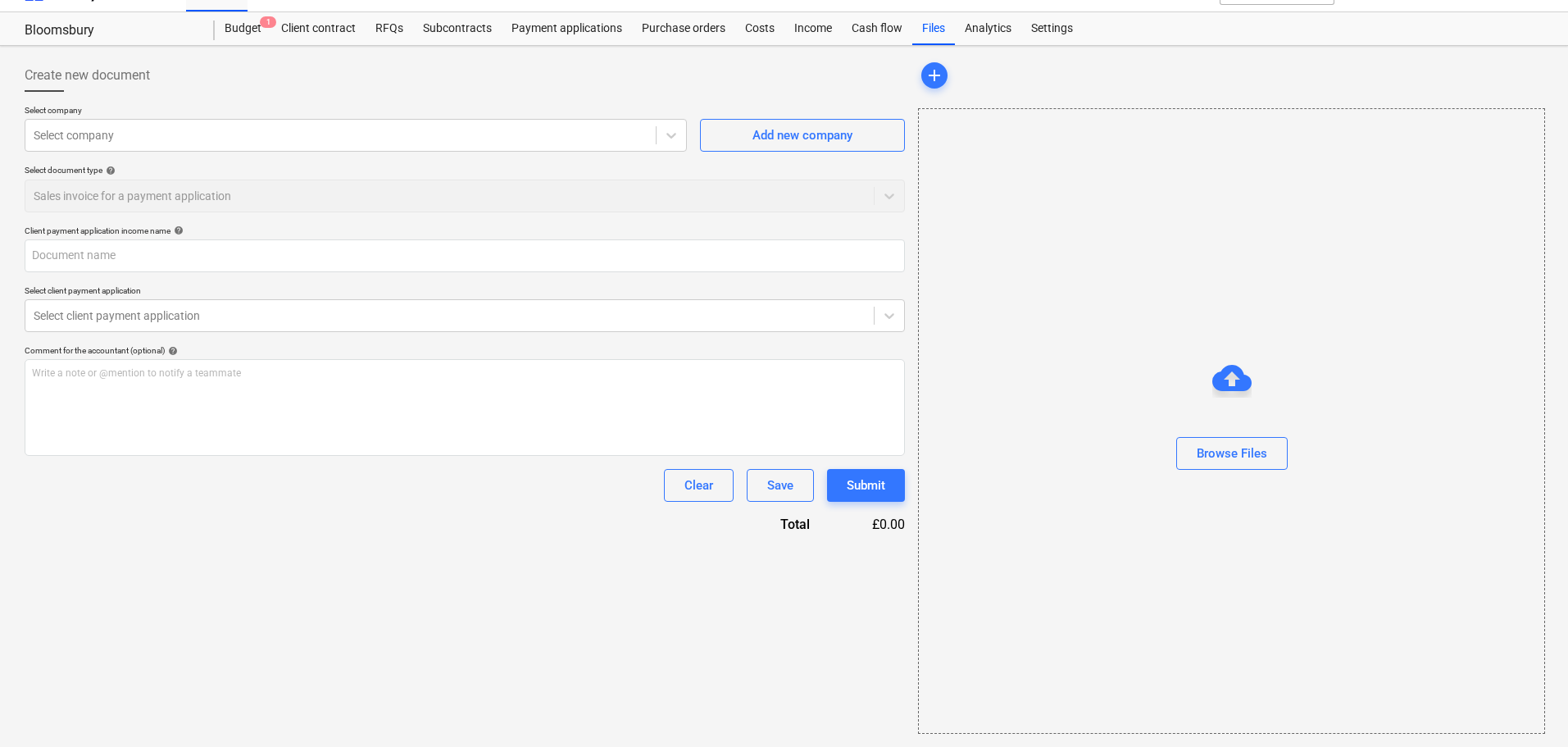
click at [805, 27] on div "Income" at bounding box center [813, 28] width 58 height 33
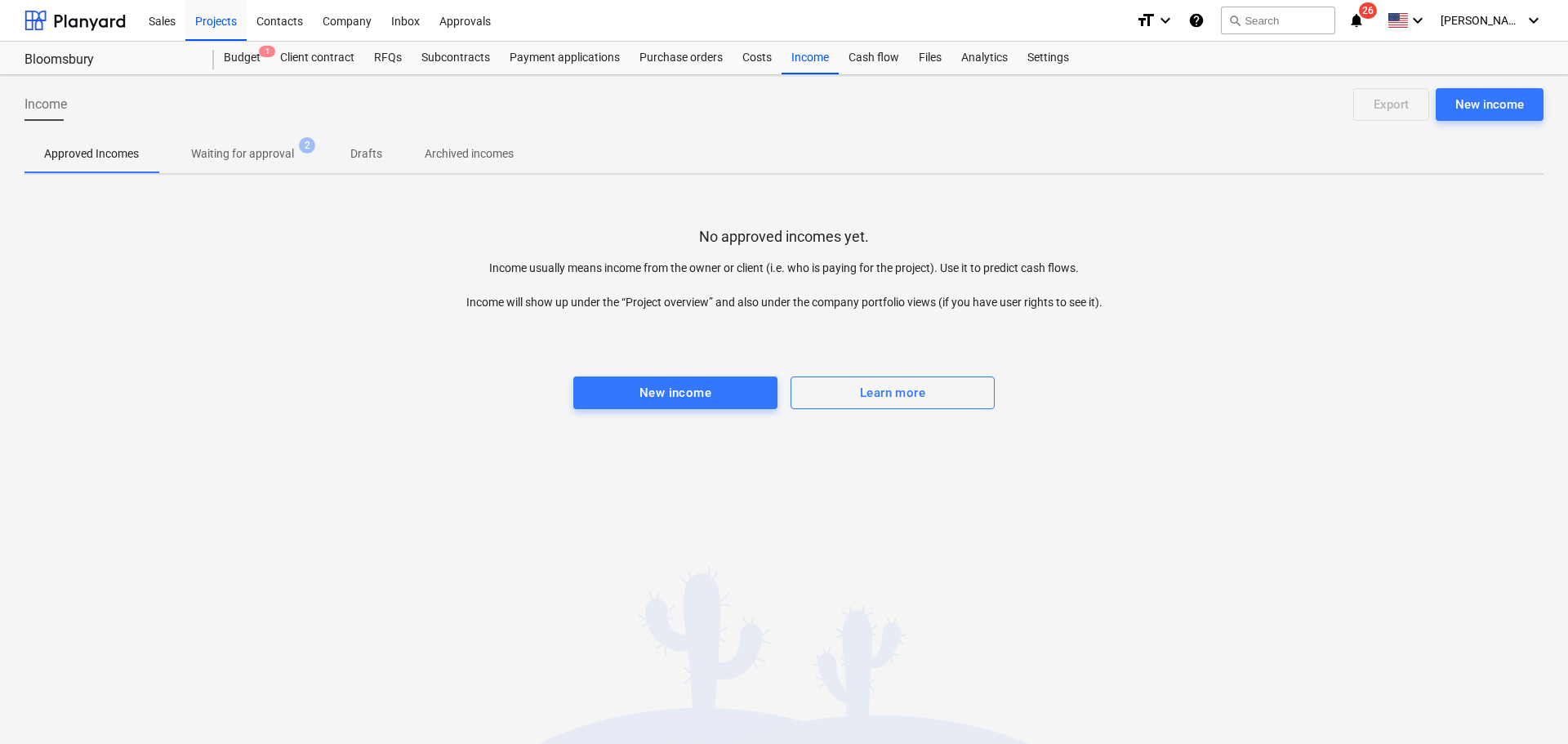
click at [247, 151] on p "Waiting for approval" at bounding box center [242, 153] width 103 height 17
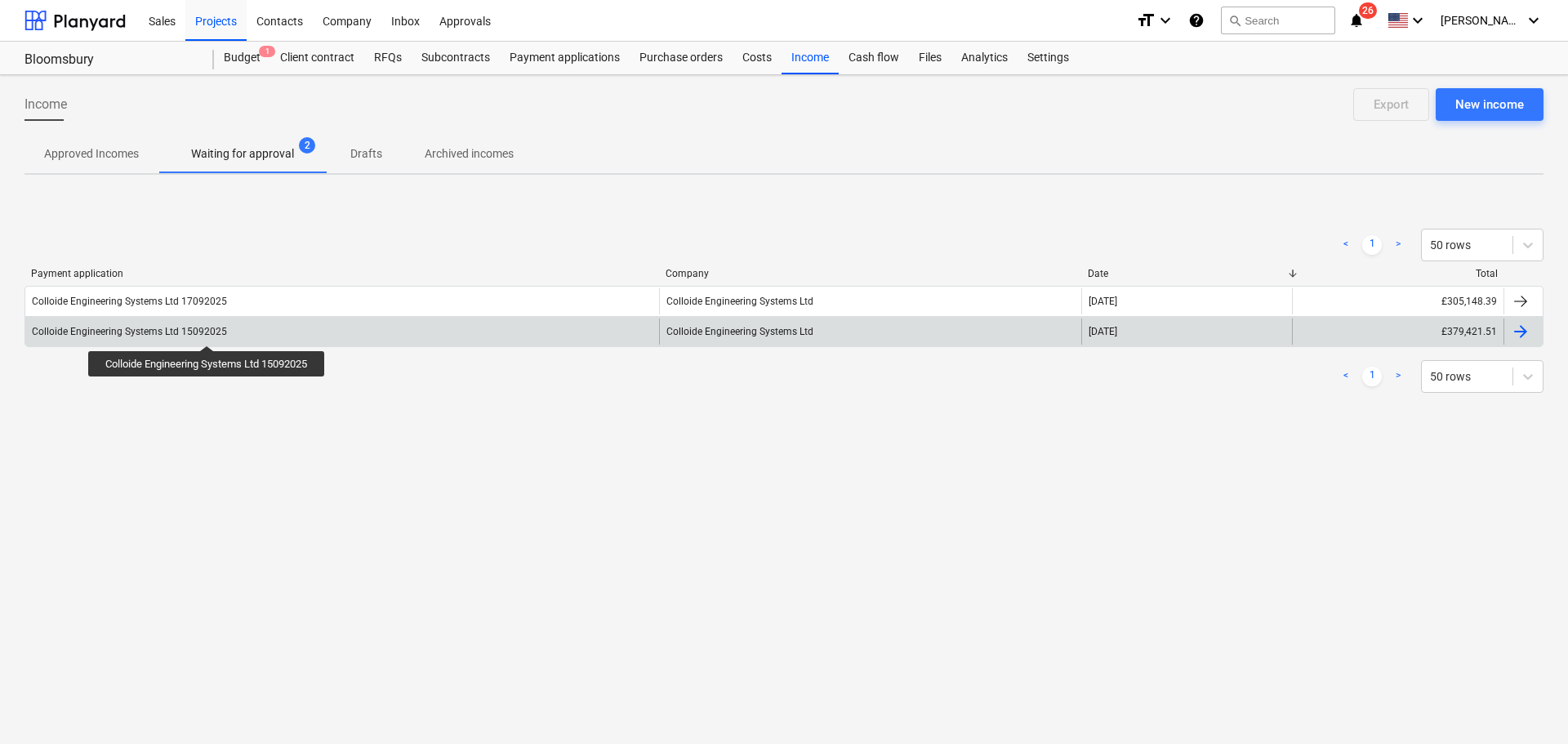
click at [210, 331] on div "Colloide Engineering Systems Ltd 15092025" at bounding box center [129, 332] width 196 height 12
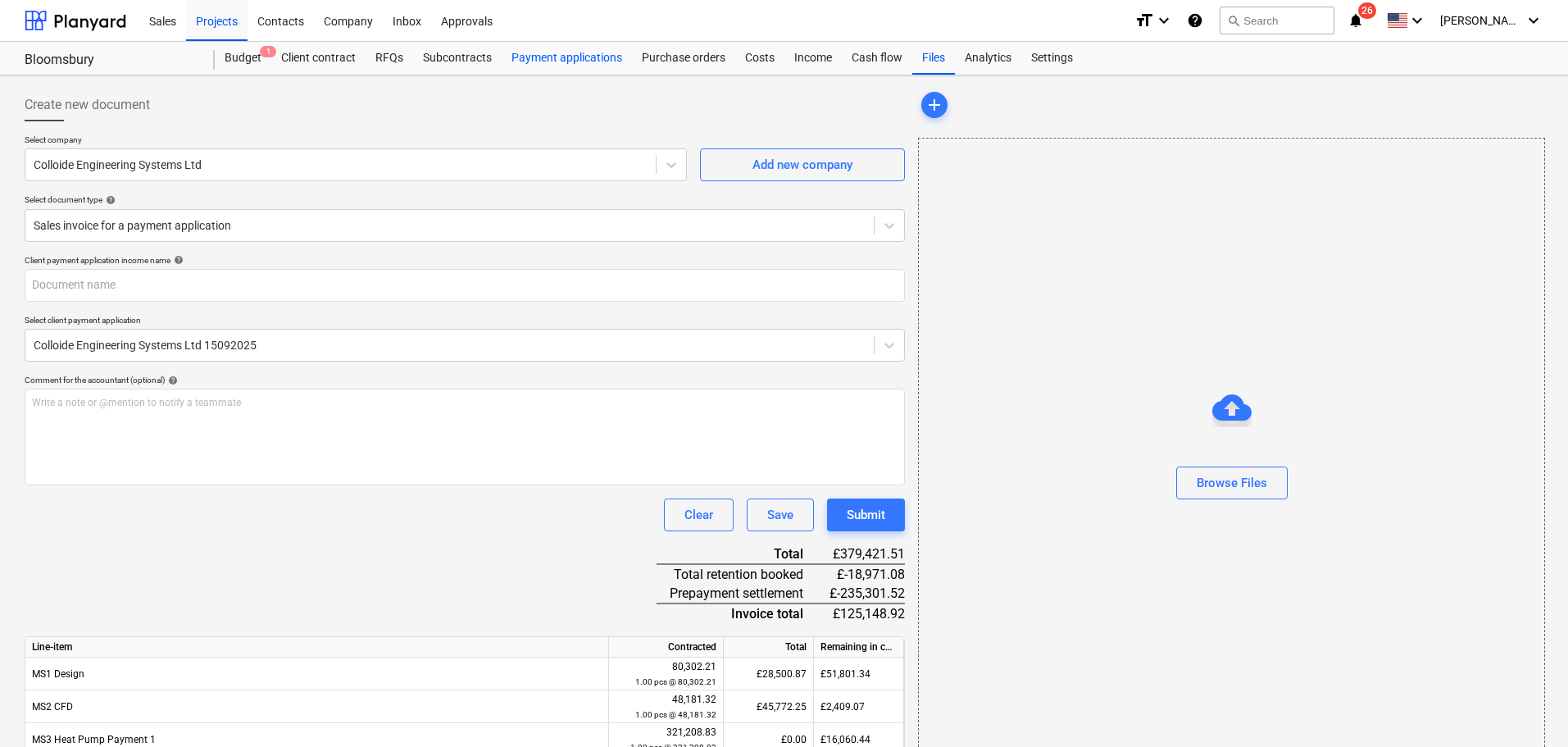
click at [519, 57] on div "Payment applications" at bounding box center [566, 58] width 131 height 33
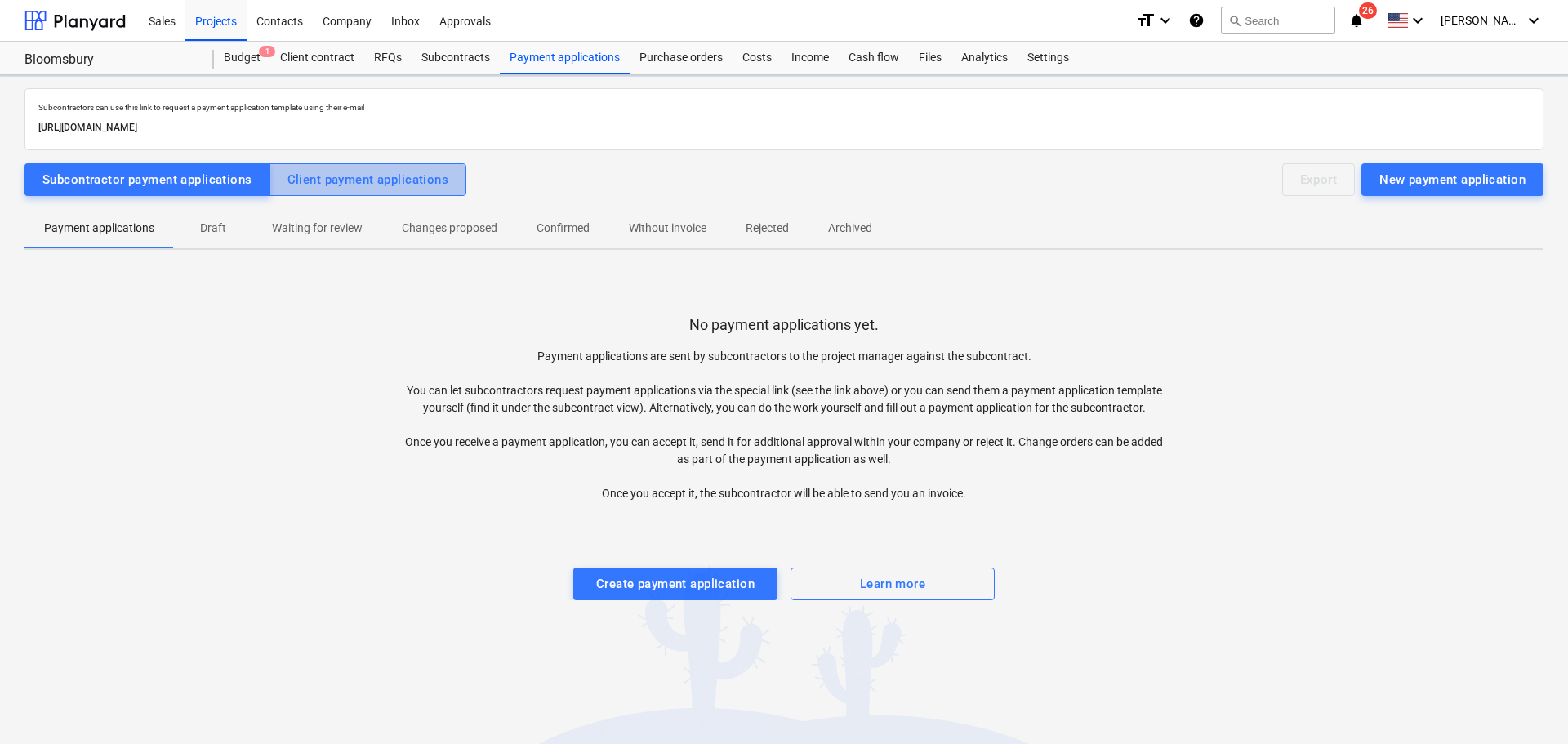
click at [350, 183] on div "Client payment applications" at bounding box center [367, 179] width 162 height 21
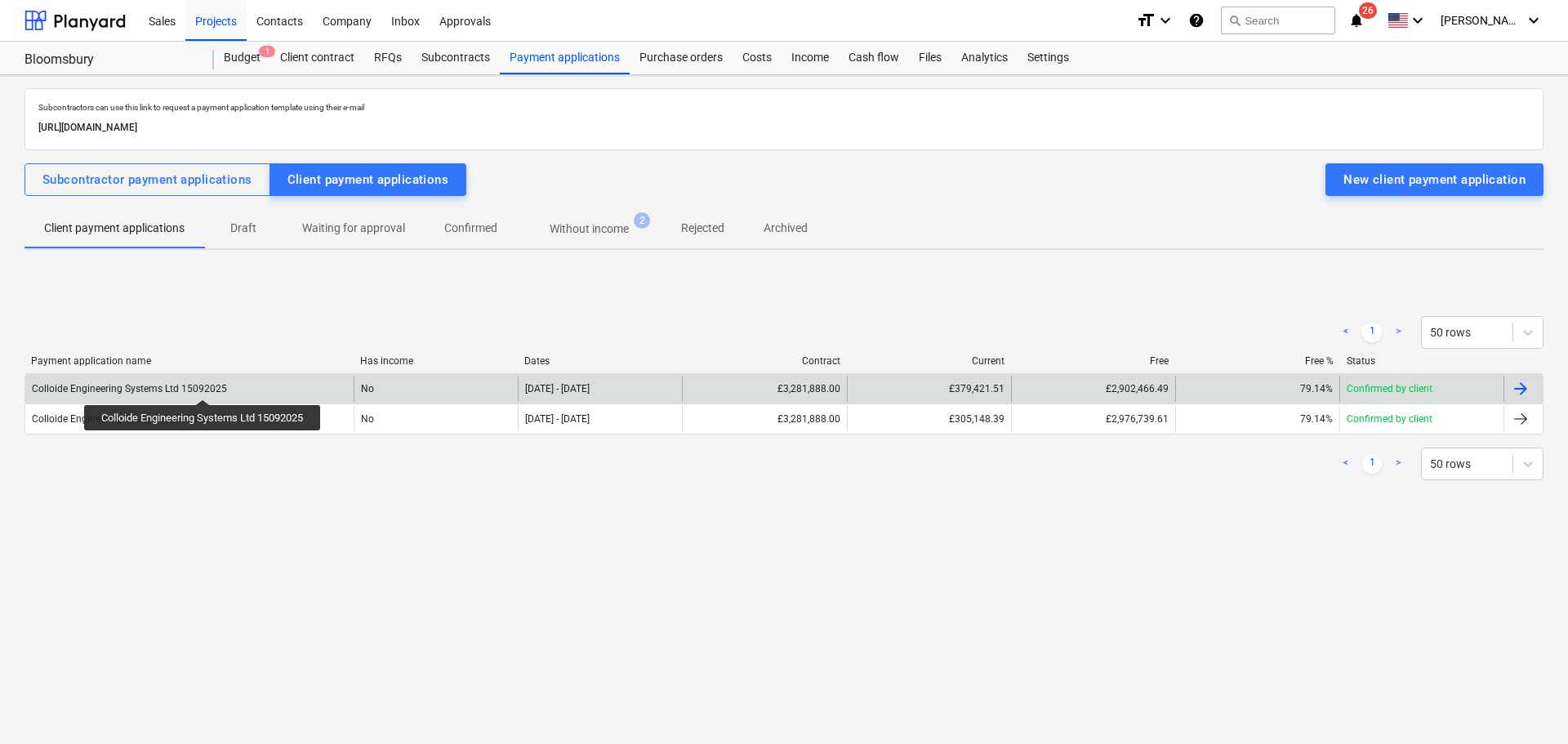
click at [205, 384] on div "Colloide Engineering Systems Ltd 15092025" at bounding box center [129, 389] width 196 height 12
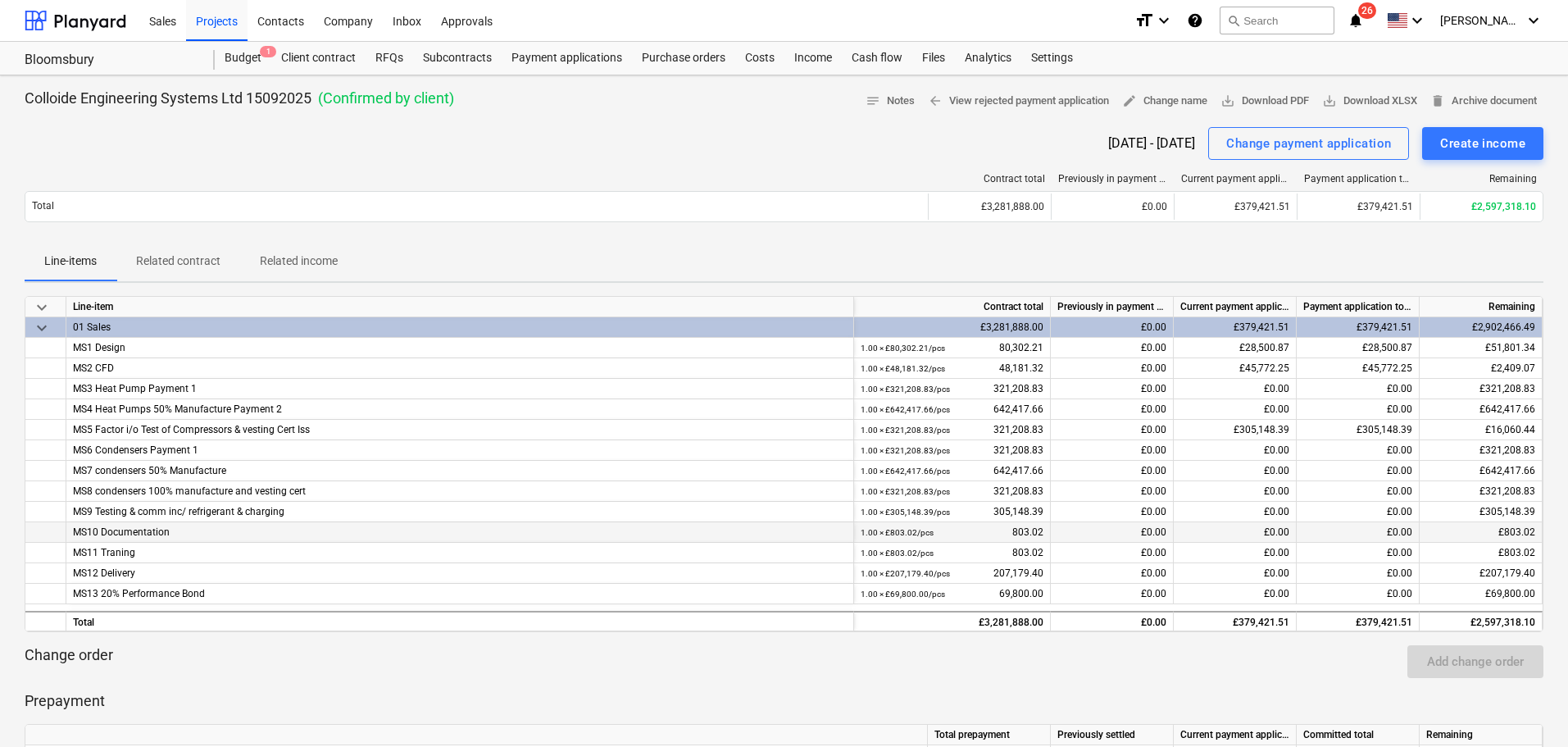
scroll to position [410, 0]
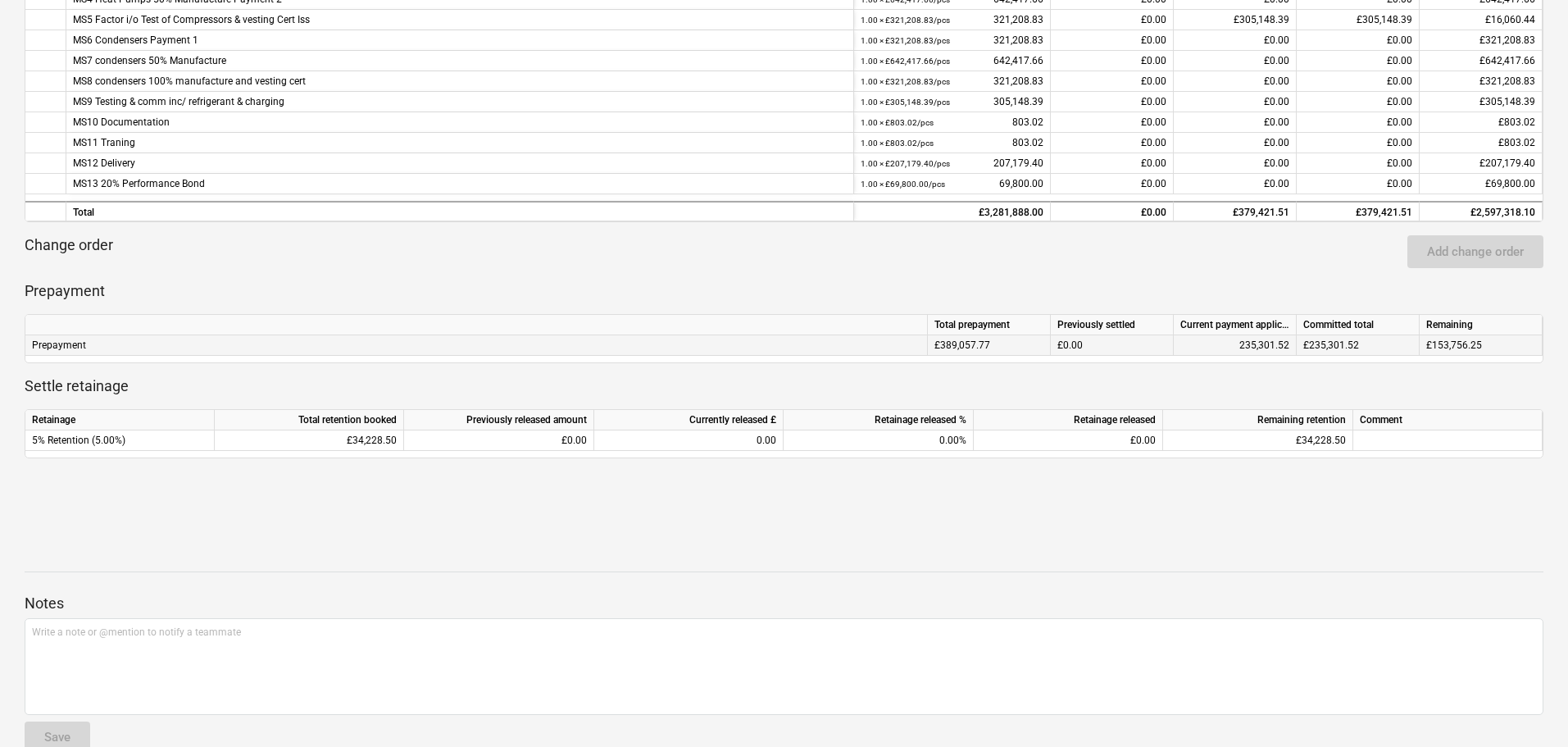
click at [1225, 348] on div "235,301.52" at bounding box center [1234, 345] width 109 height 21
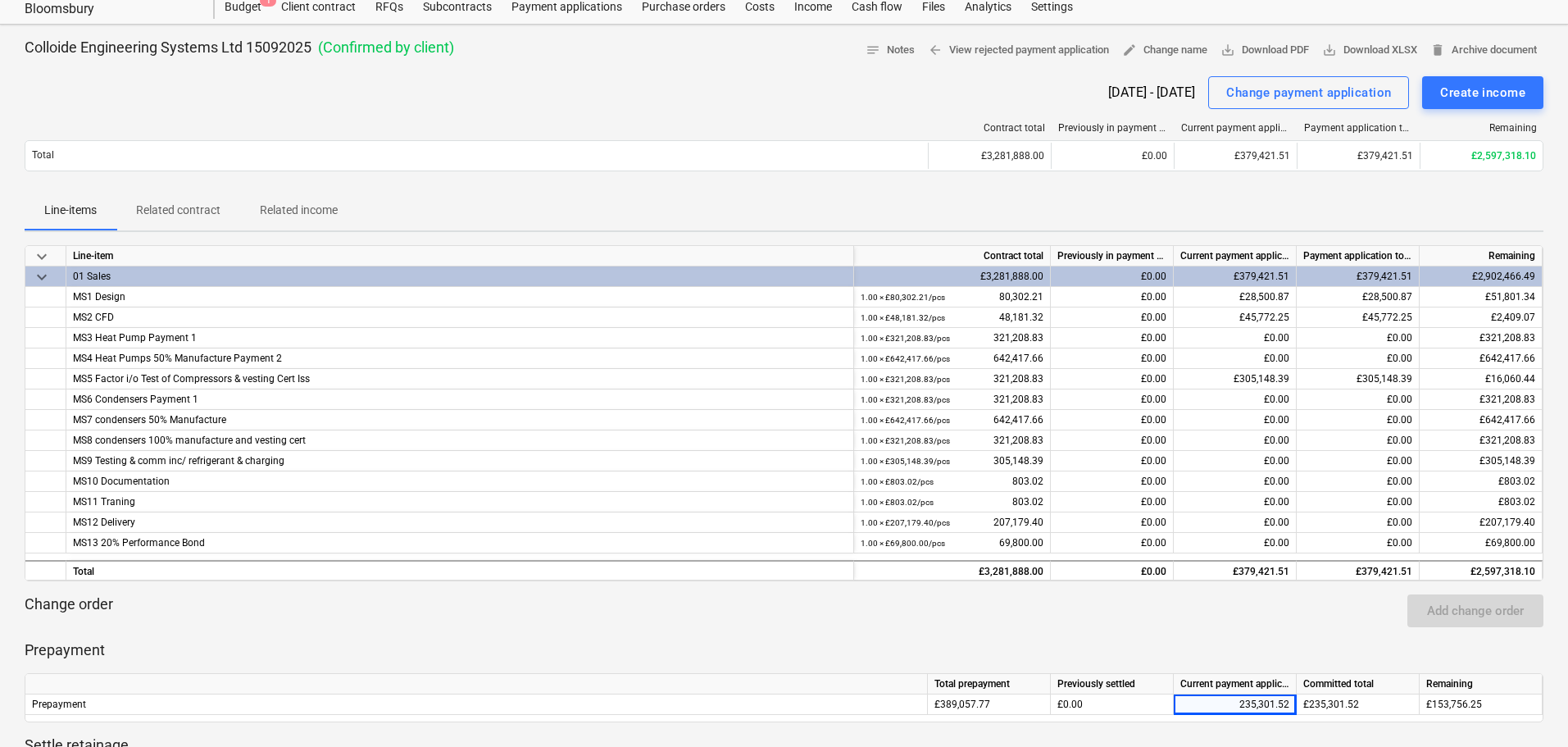
scroll to position [0, 0]
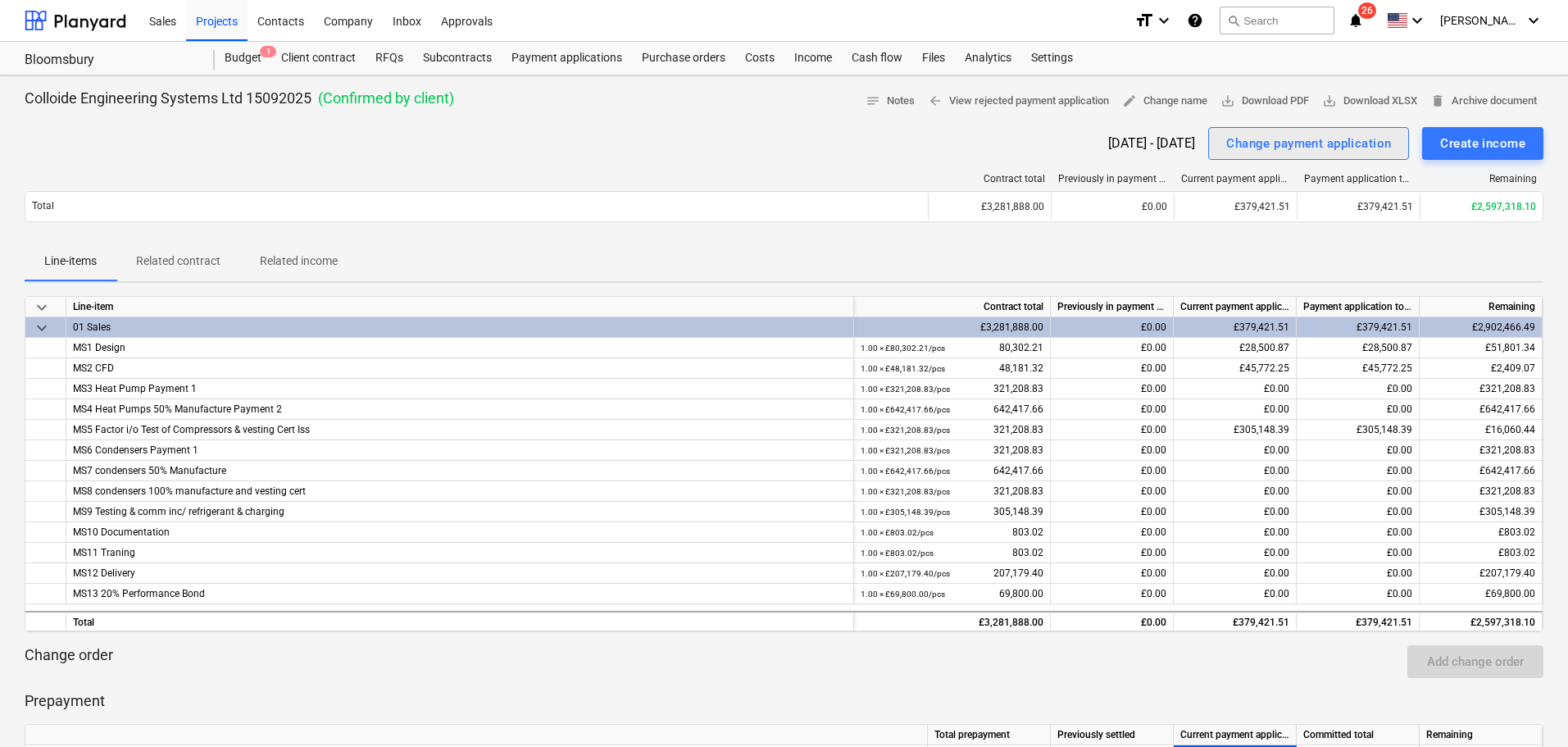
click at [1254, 146] on div "Change payment application" at bounding box center [1308, 143] width 164 height 21
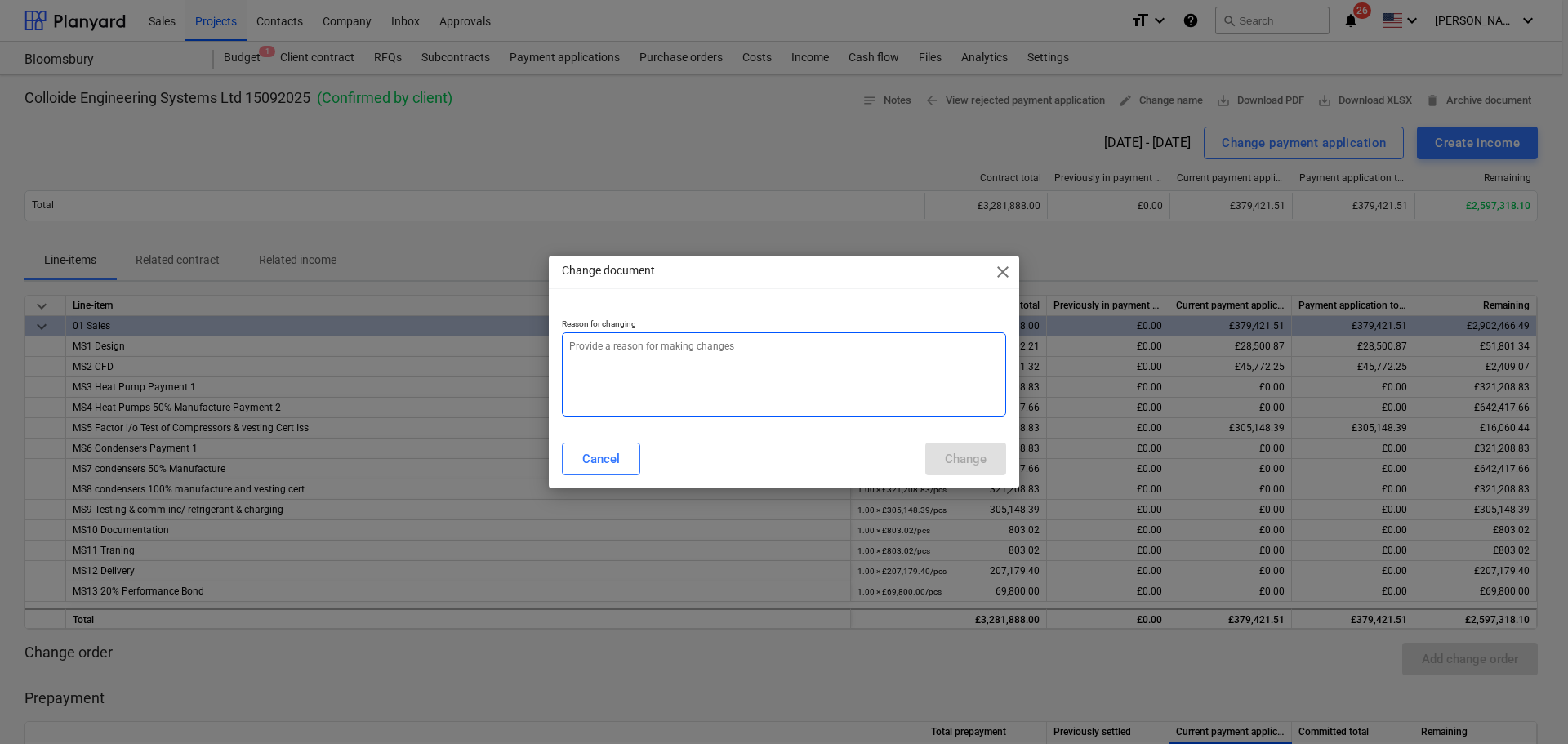
click at [728, 345] on textarea at bounding box center [784, 374] width 444 height 84
type textarea "x"
type textarea "V"
type textarea "x"
type textarea "VAT"
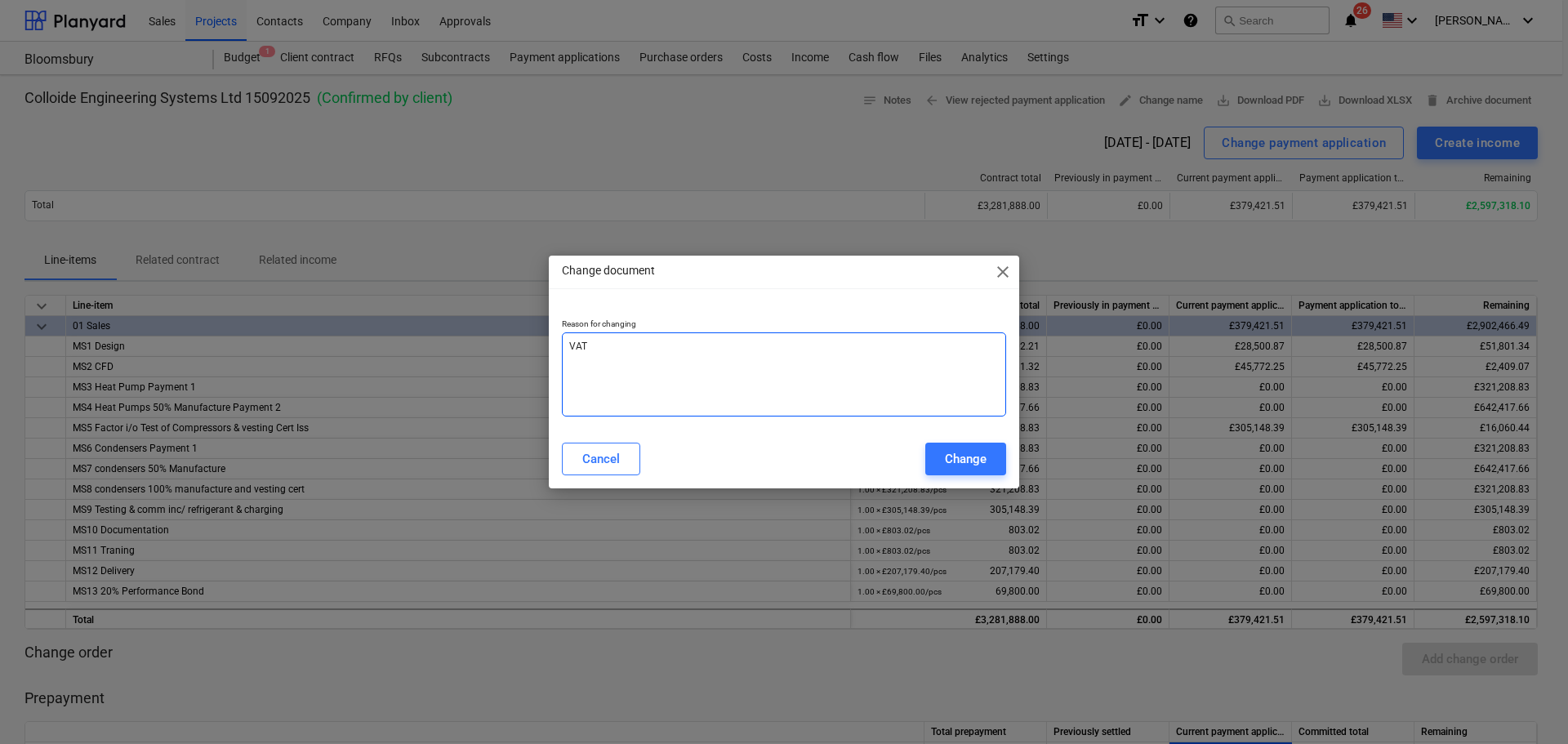
type textarea "x"
type textarea "VAT"
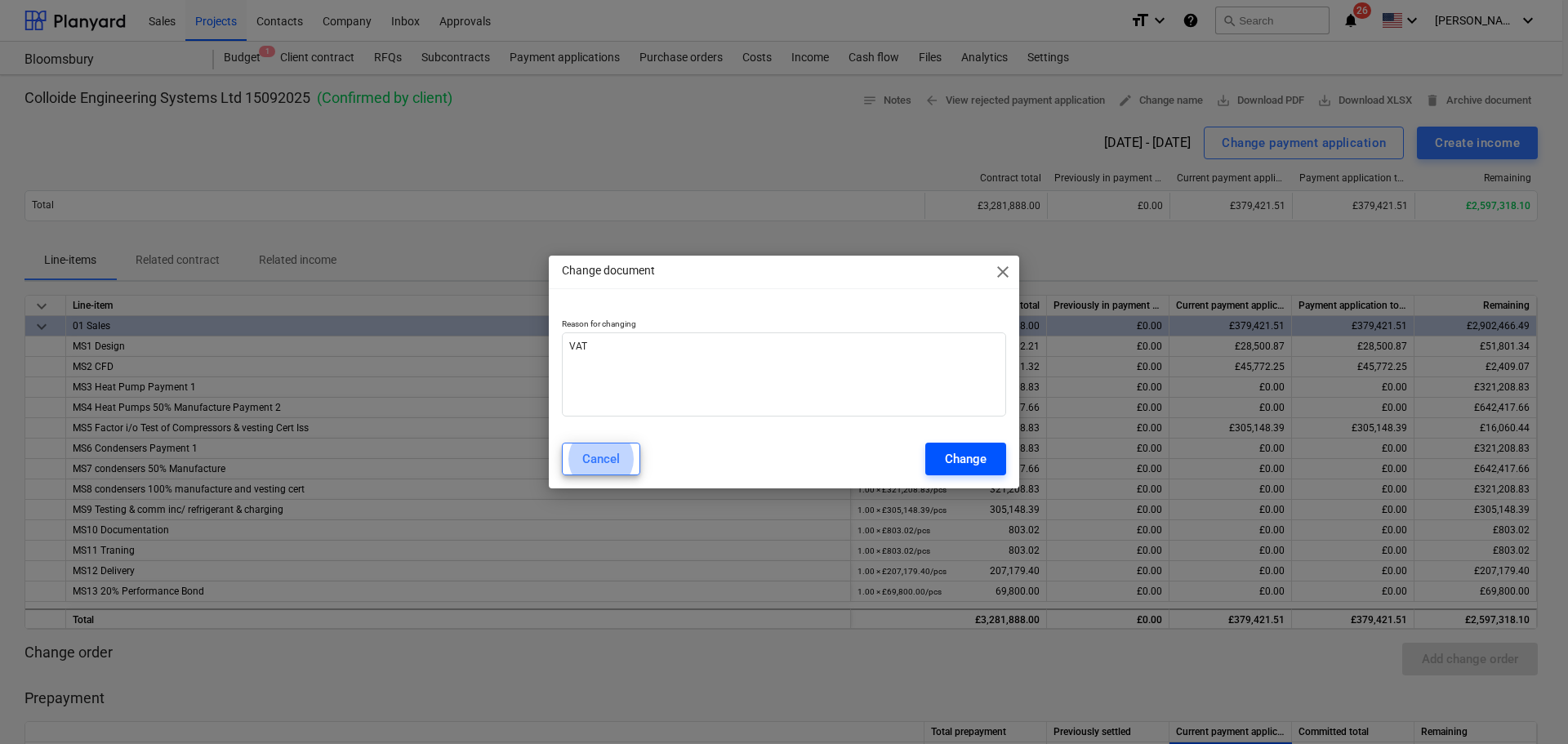
click at [964, 459] on div "Change" at bounding box center [965, 458] width 42 height 21
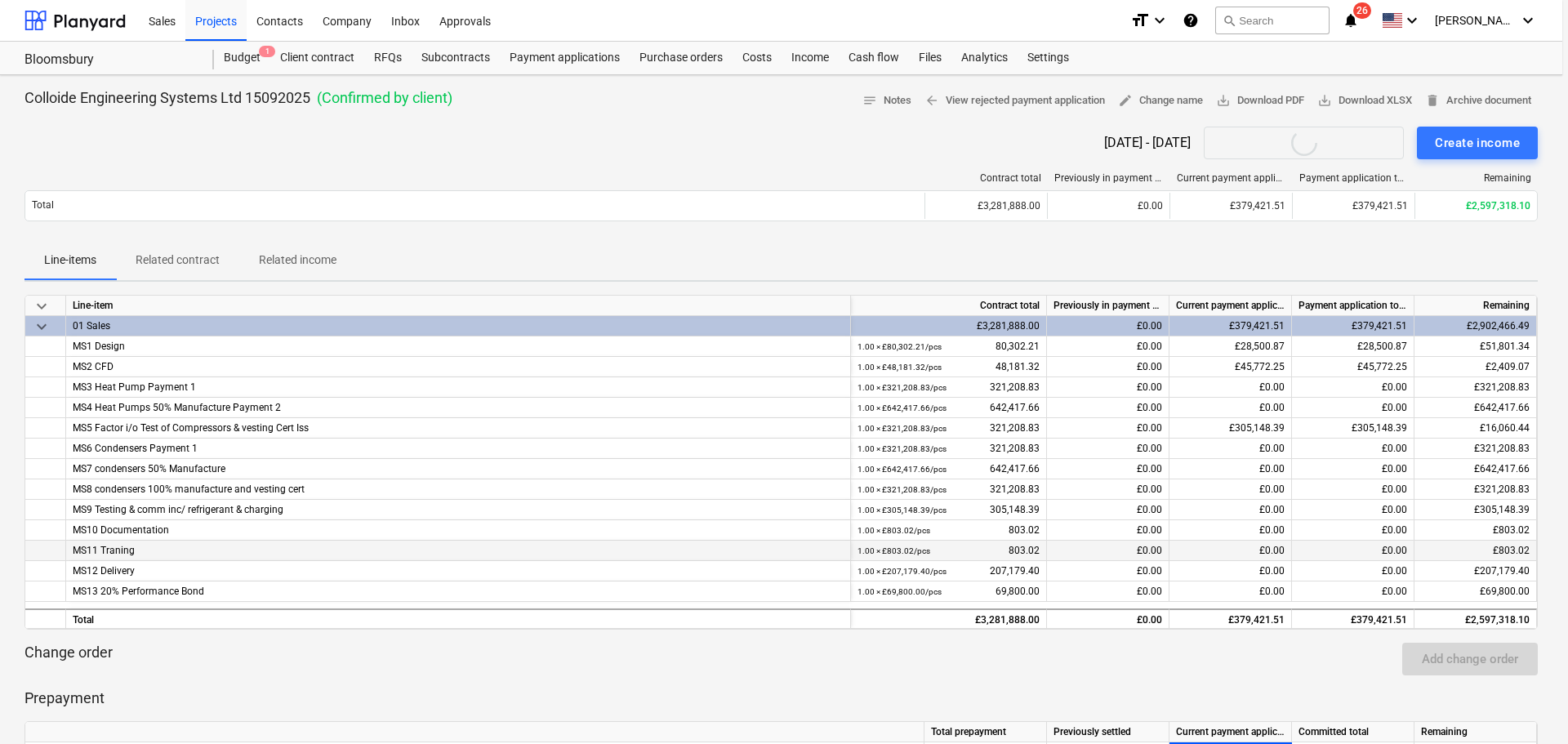
type textarea "x"
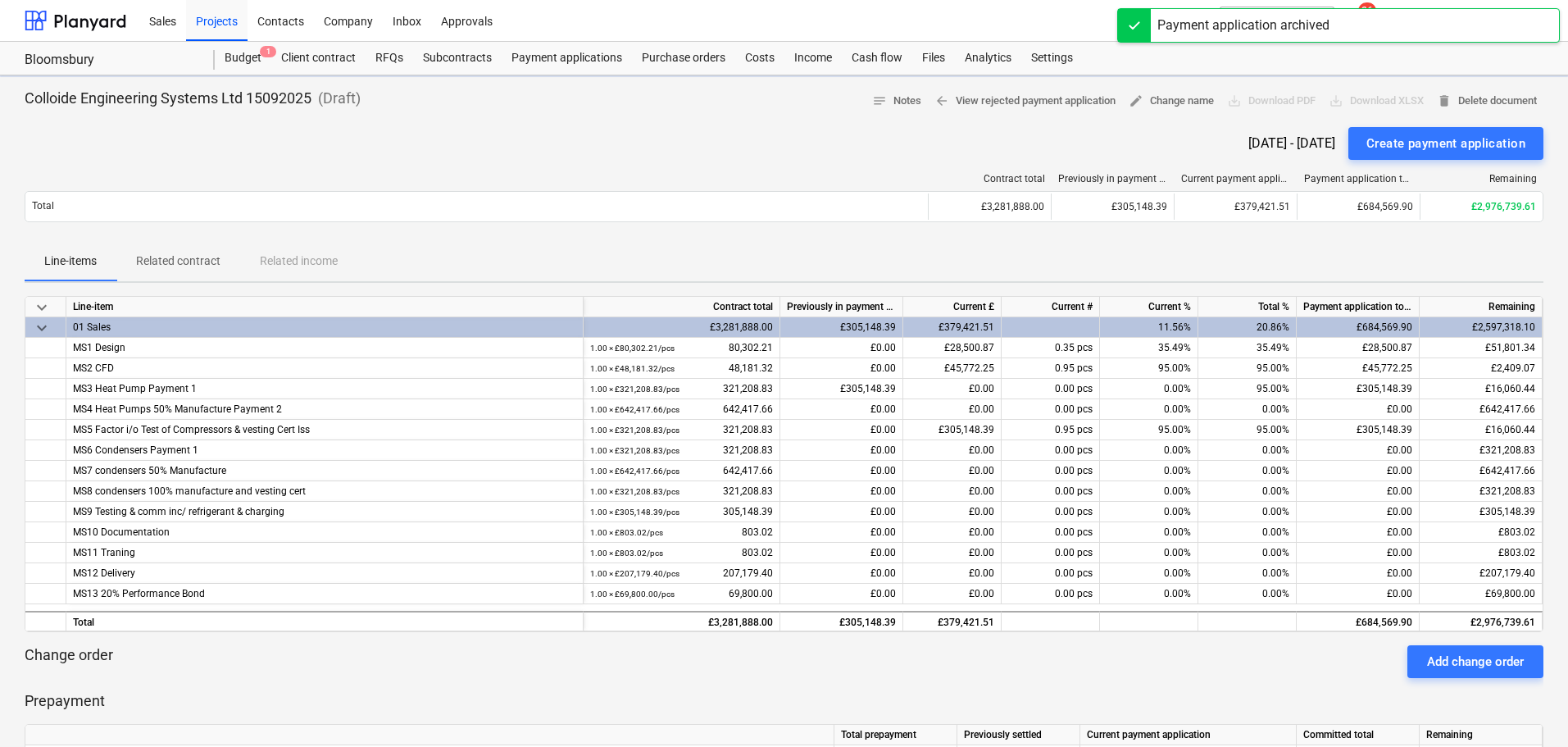
scroll to position [328, 0]
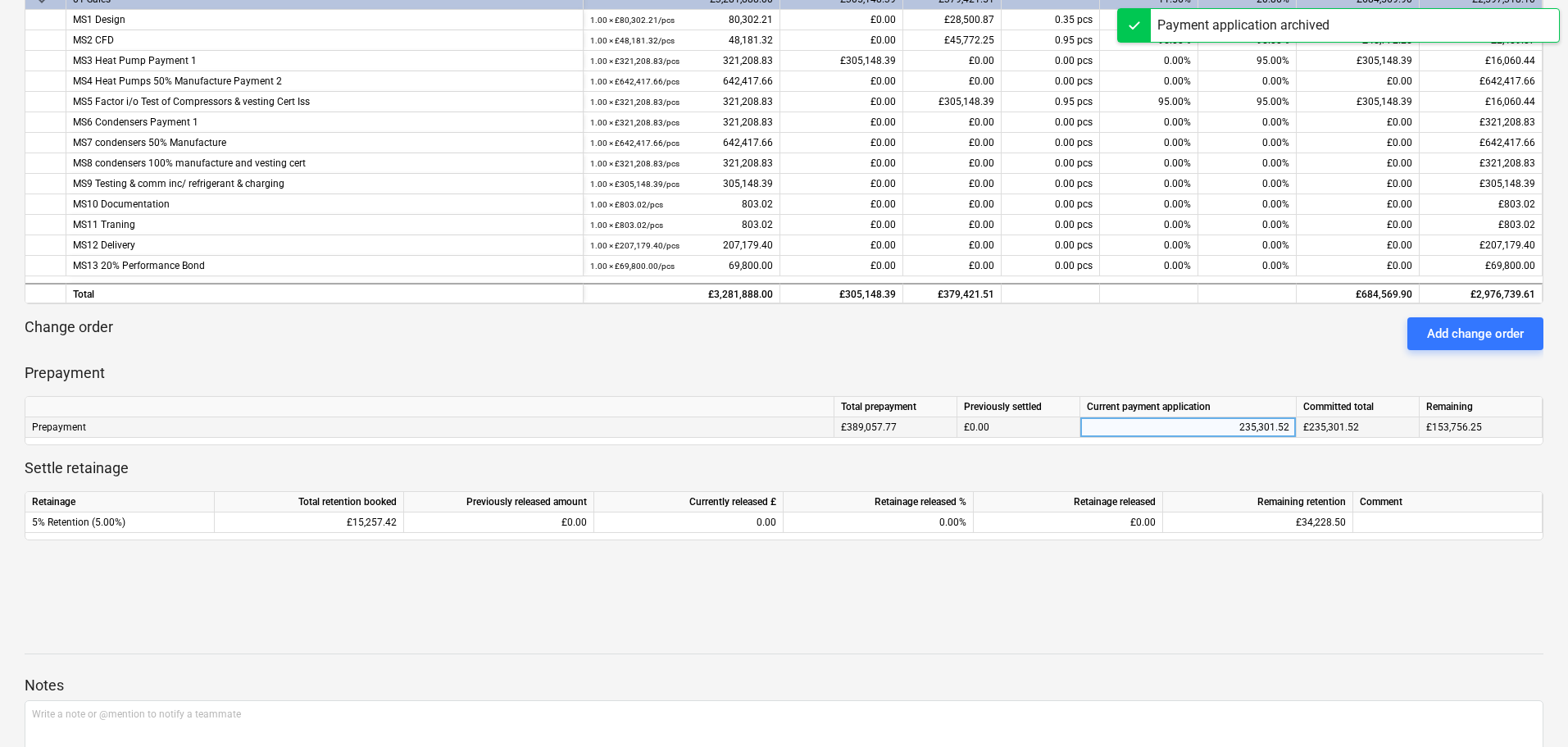
click at [1247, 419] on div "235,301.52" at bounding box center [1187, 428] width 202 height 21
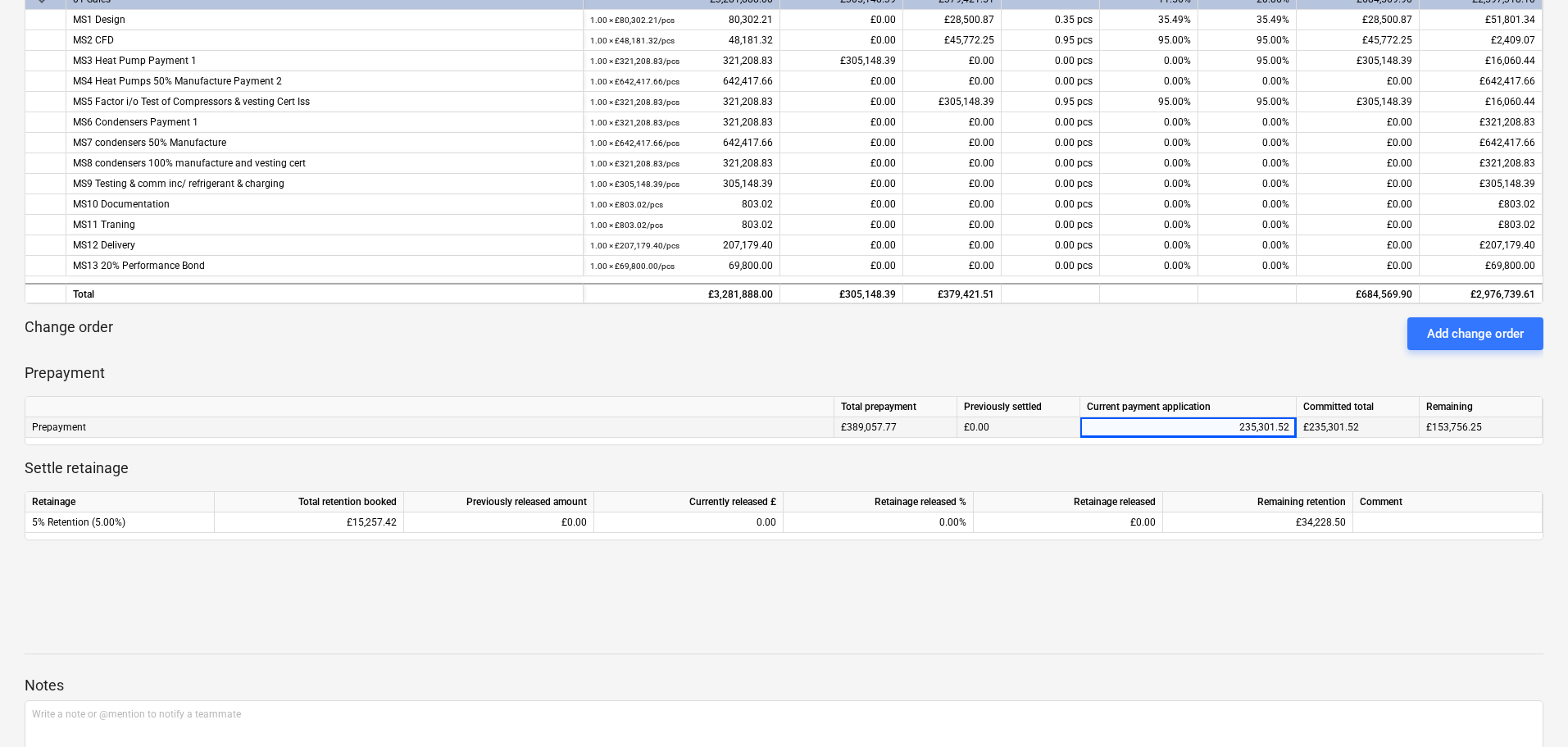
click at [1220, 433] on div "235,301.52" at bounding box center [1187, 428] width 202 height 21
click at [1232, 427] on input "235301.52" at bounding box center [1188, 428] width 215 height 20
type input "225665.26"
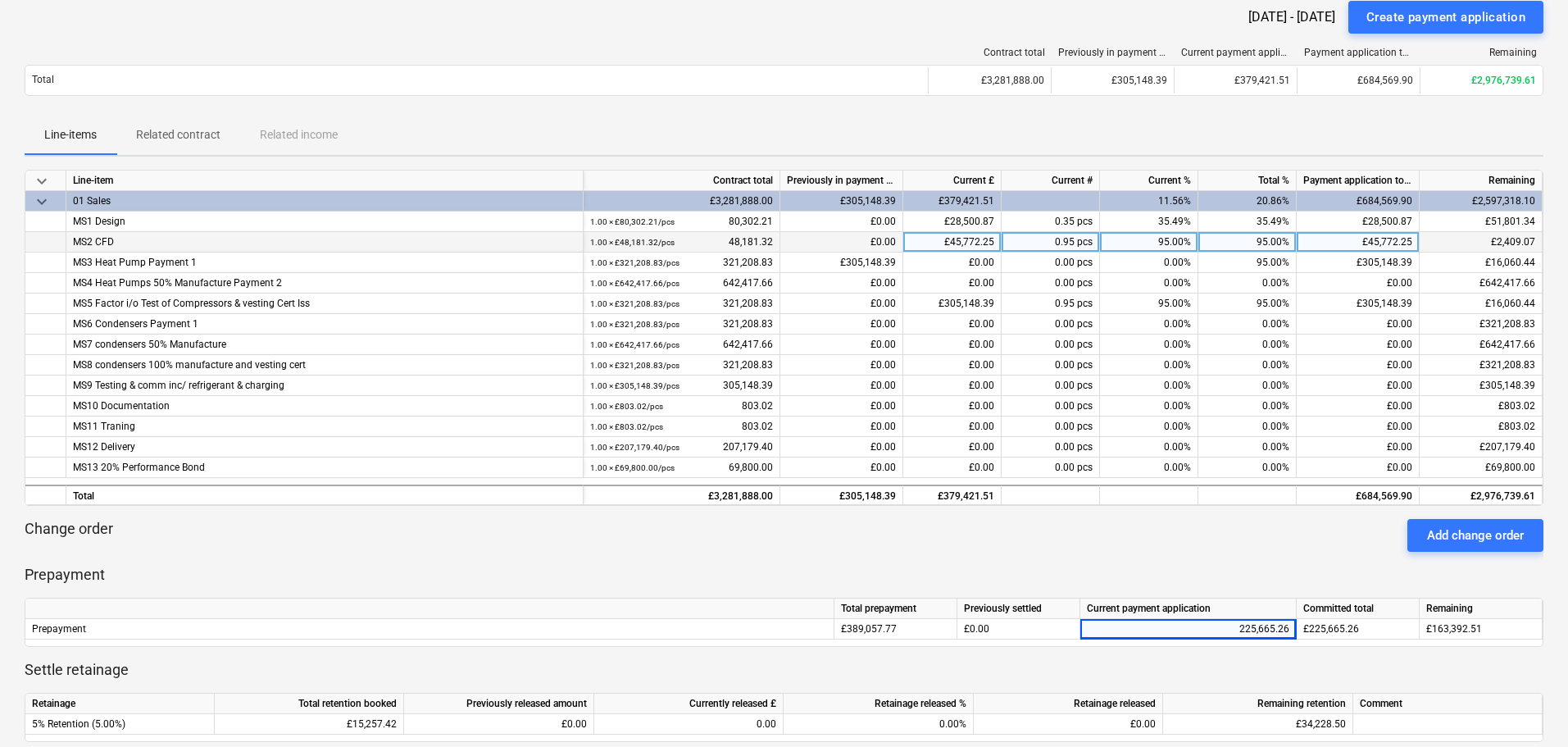
scroll to position [0, 0]
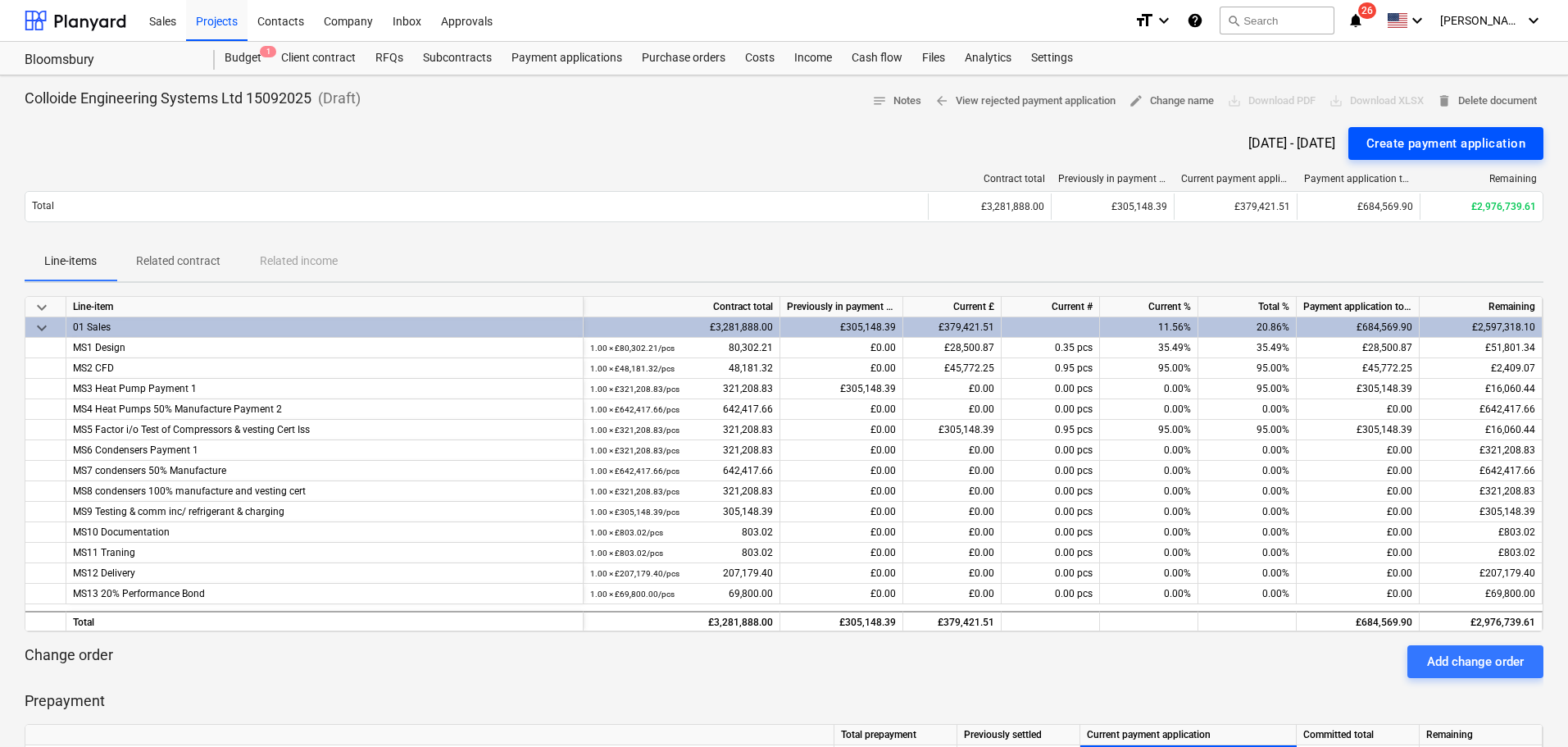
click at [1393, 150] on div "Create payment application" at bounding box center [1446, 143] width 159 height 21
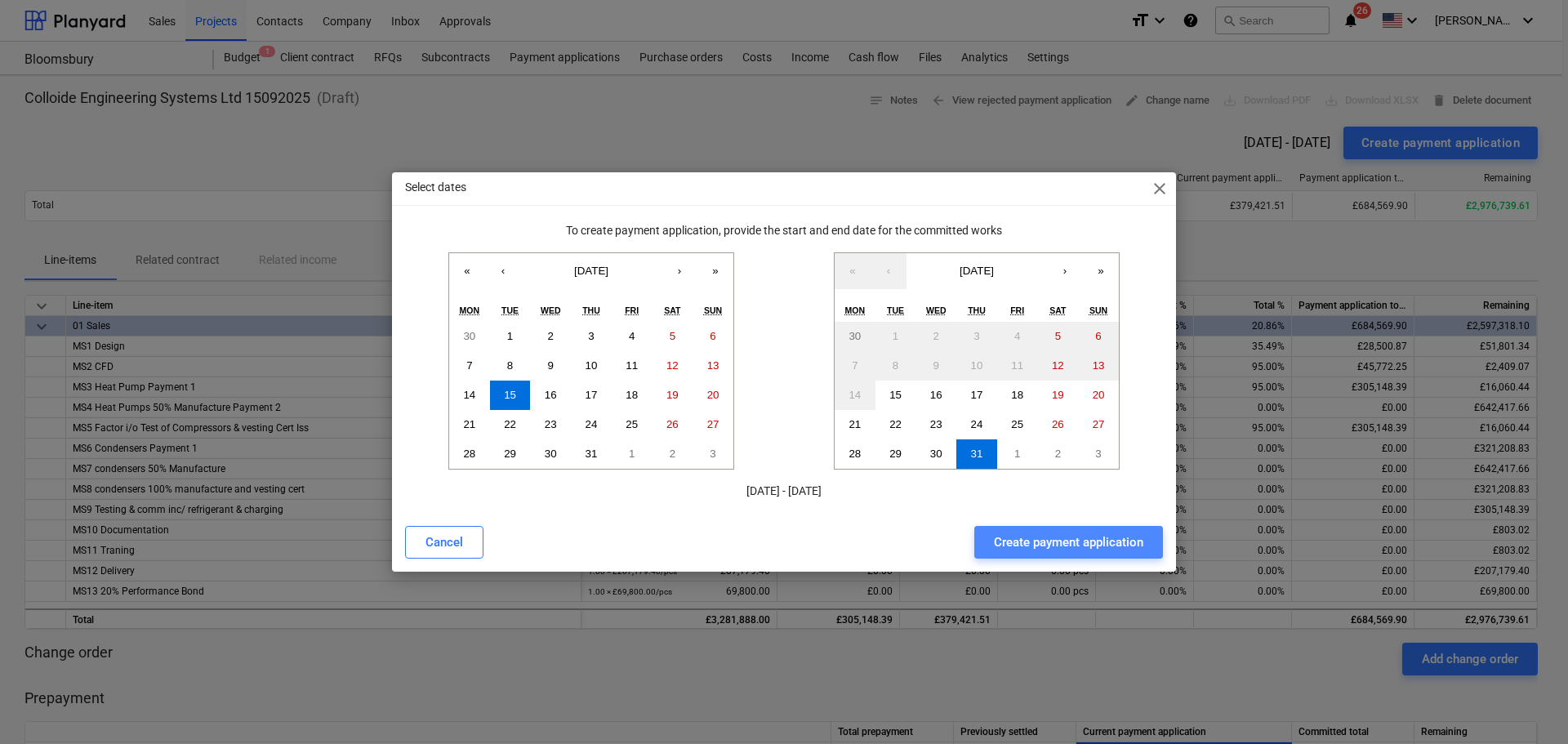
click at [1014, 554] on button "Create payment application" at bounding box center [1069, 542] width 189 height 33
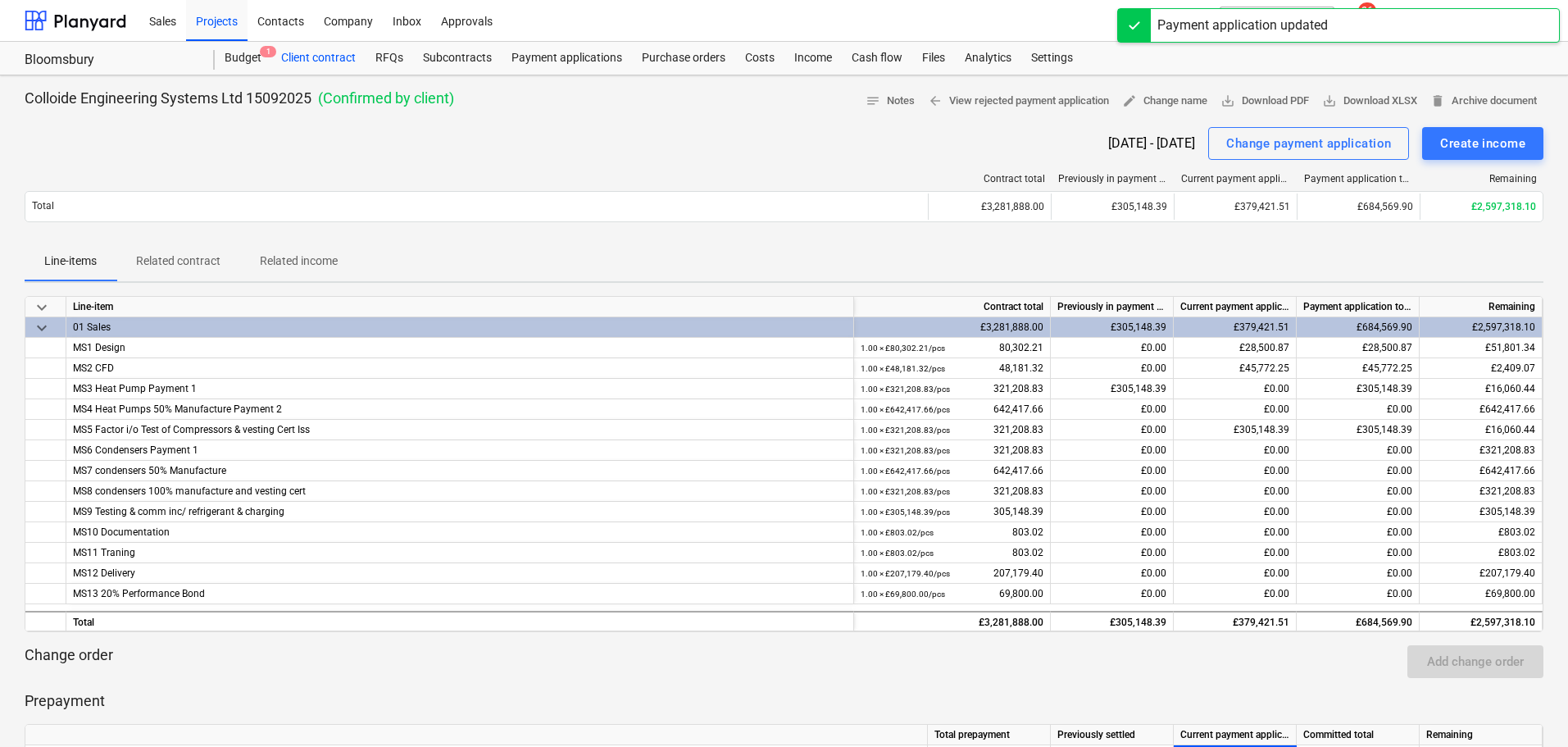
click at [316, 62] on div "Client contract" at bounding box center [318, 58] width 95 height 33
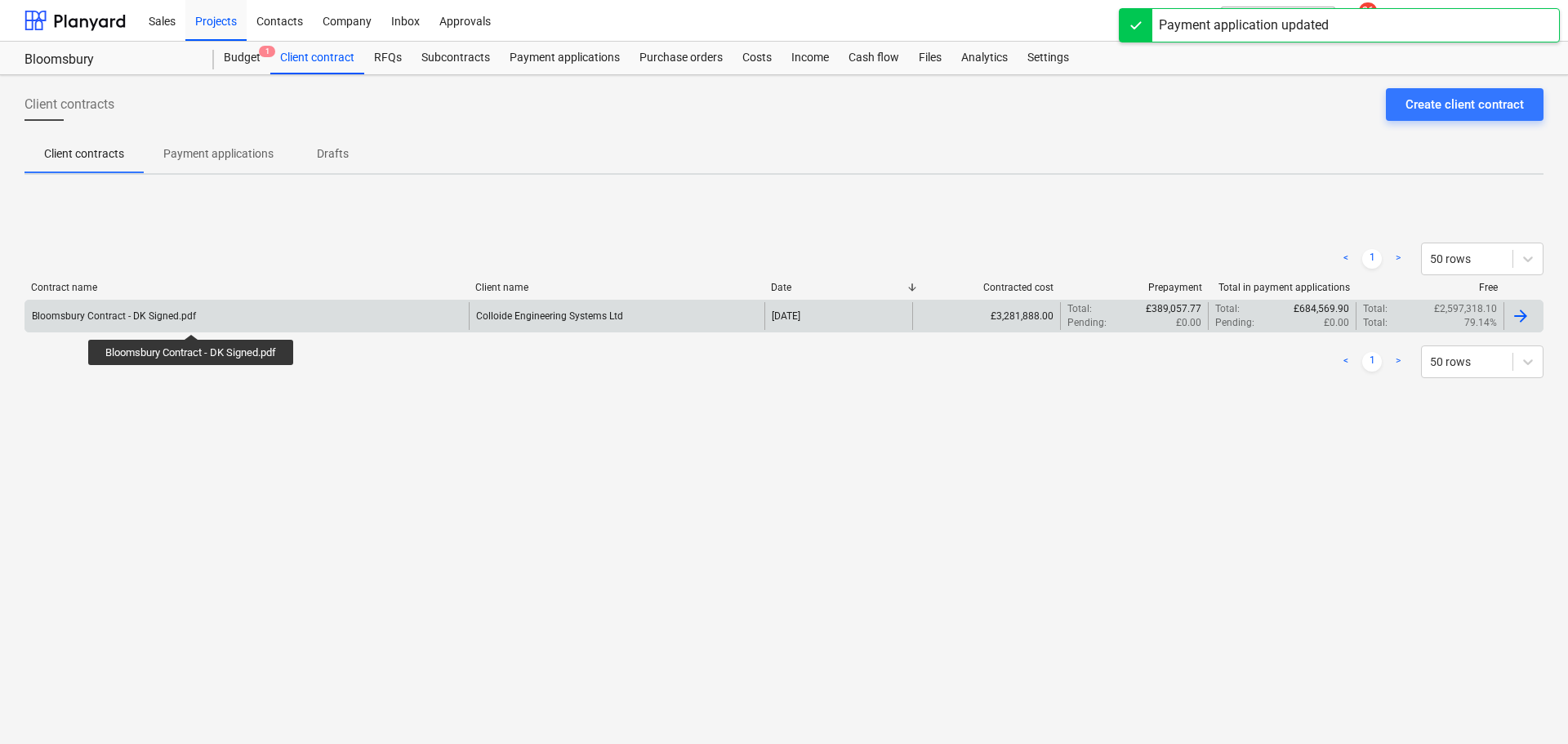
click at [193, 320] on div "Bloomsbury Contract - DK Signed.pdf" at bounding box center [113, 316] width 164 height 12
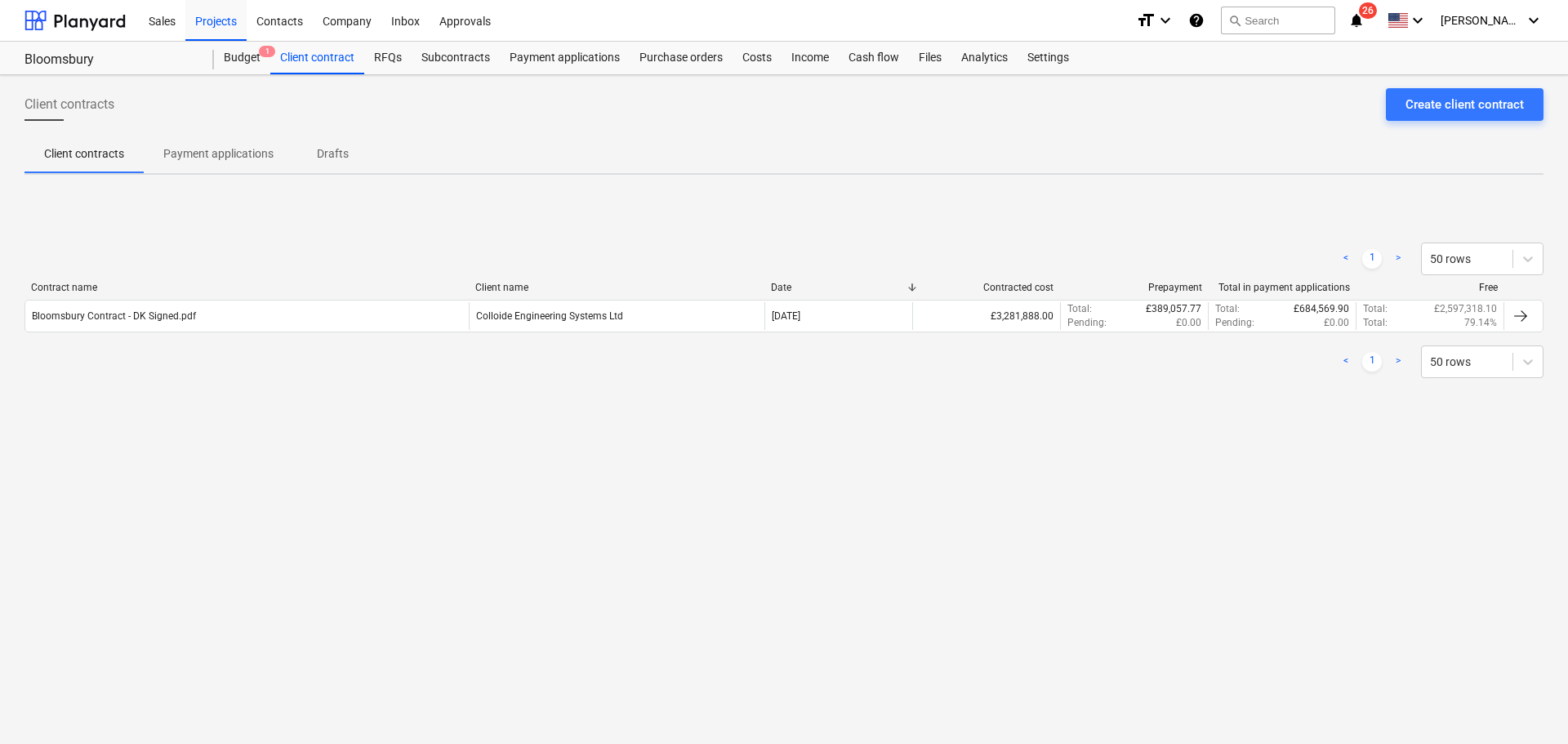
click at [188, 154] on p "Payment applications" at bounding box center [217, 153] width 110 height 17
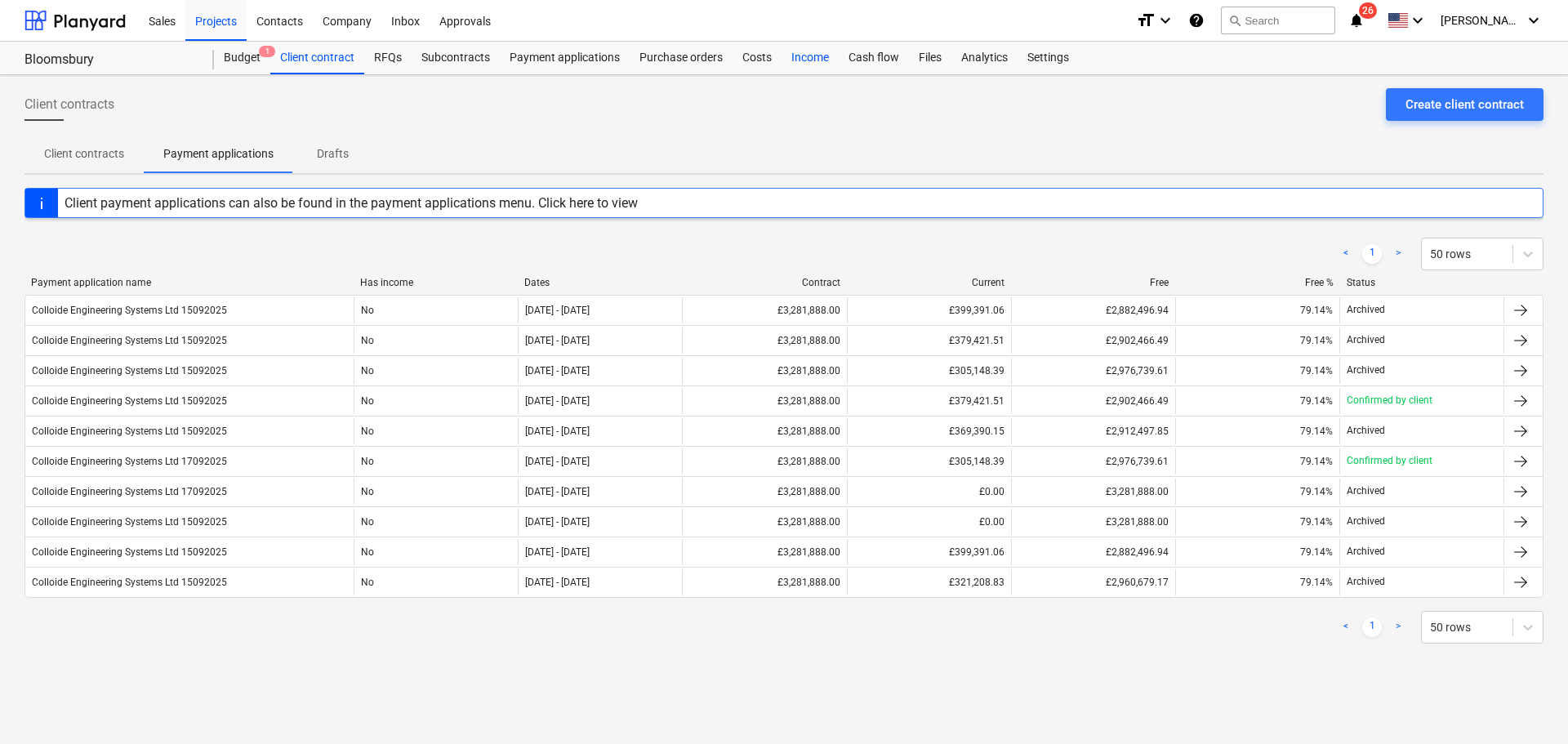
click at [806, 56] on div "Income" at bounding box center [810, 58] width 58 height 33
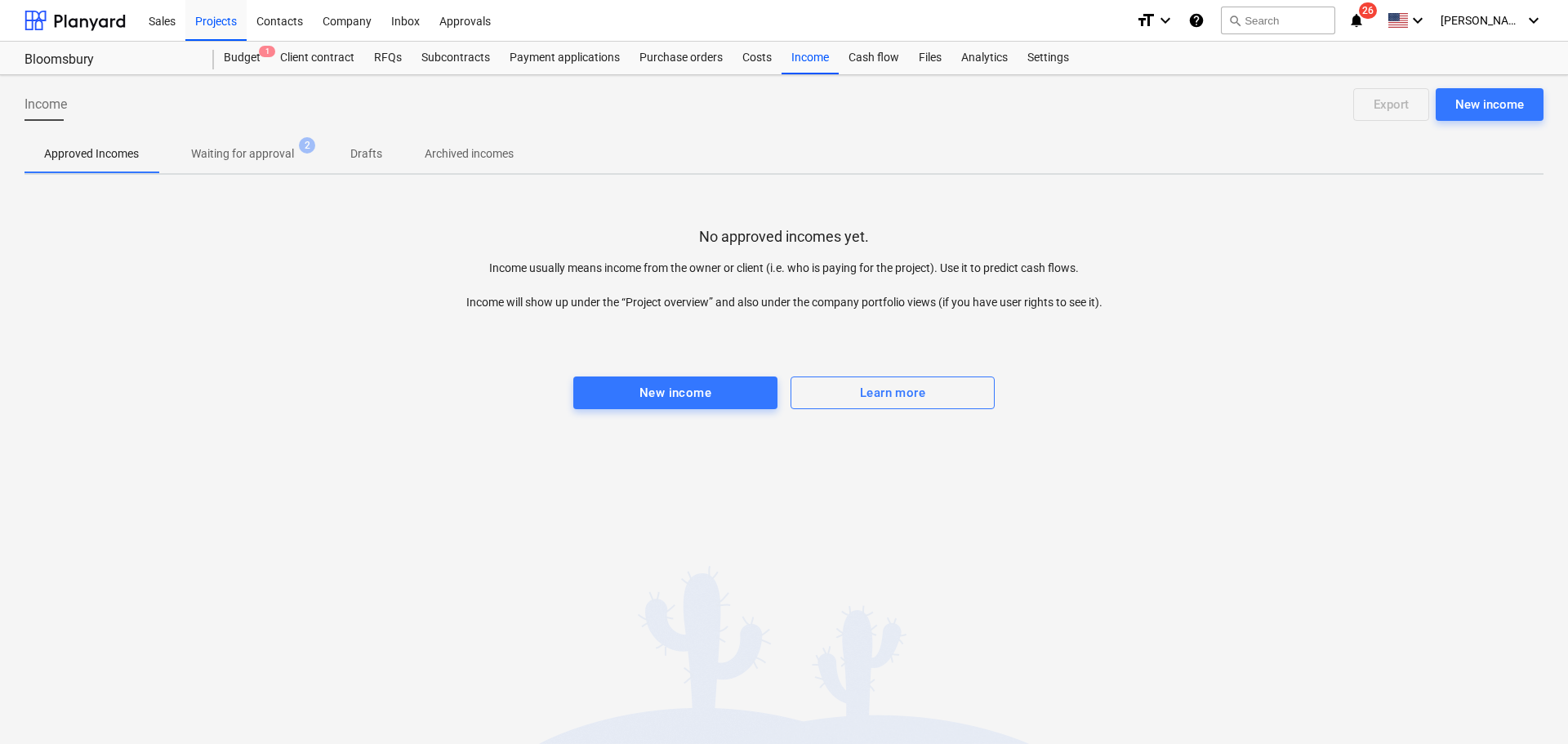
click at [275, 150] on p "Waiting for approval" at bounding box center [242, 153] width 103 height 17
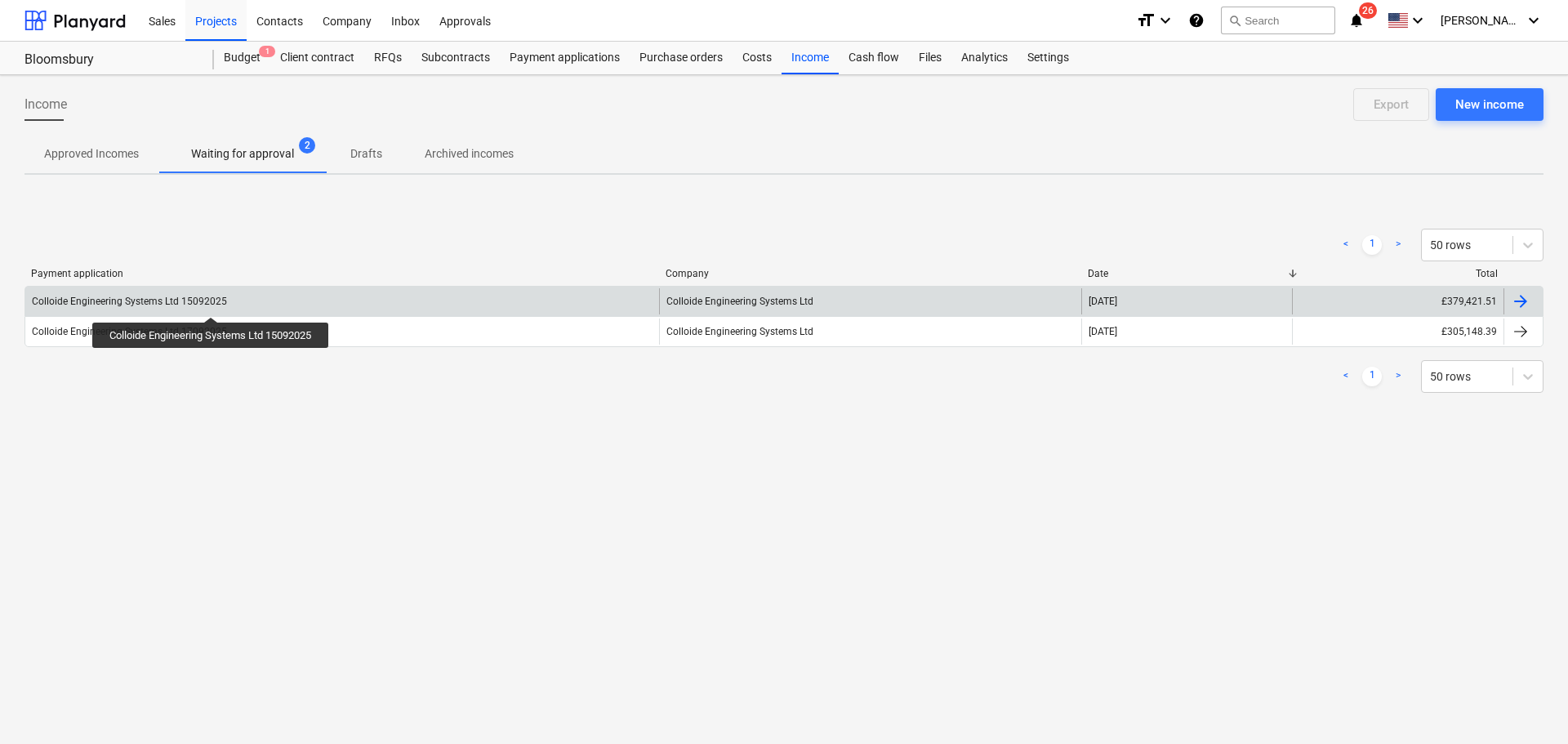
click at [212, 302] on div "Colloide Engineering Systems Ltd 15092025" at bounding box center [129, 302] width 196 height 12
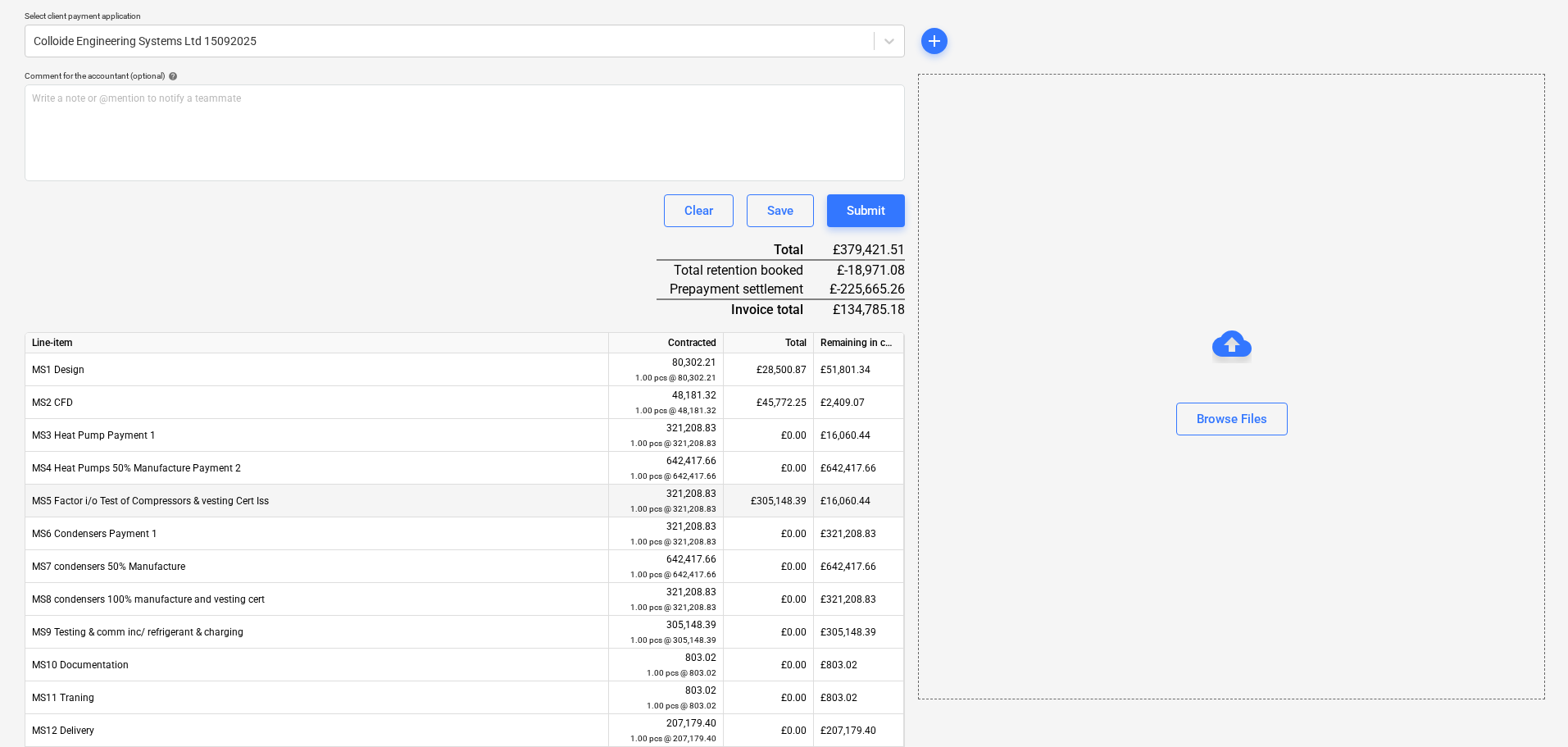
scroll to position [404, 0]
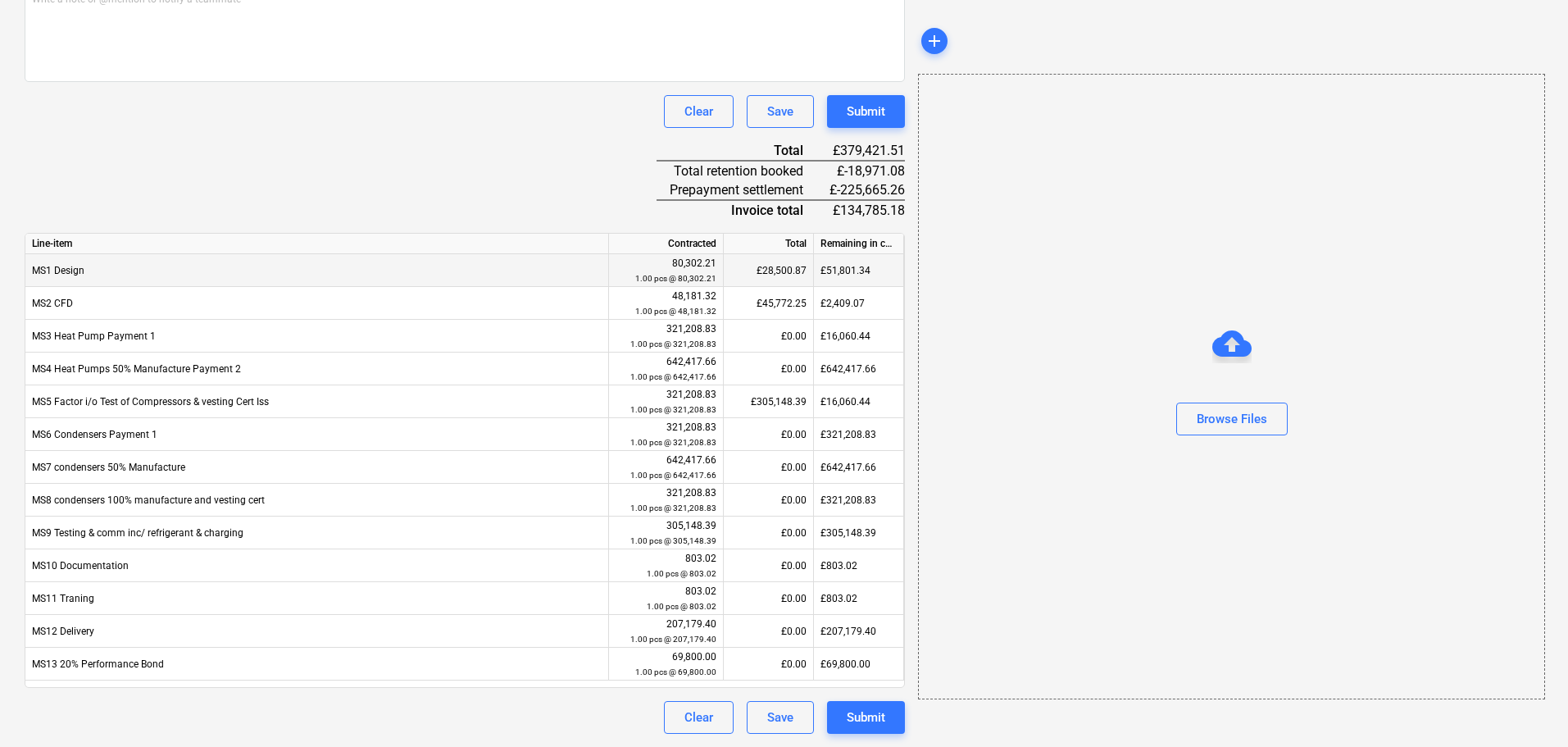
click at [782, 268] on div "£28,500.87" at bounding box center [769, 270] width 90 height 33
click at [870, 264] on div "£51,801.34" at bounding box center [859, 270] width 90 height 33
click at [584, 189] on div "Client payment application income name help Select client payment application C…" at bounding box center [465, 293] width 880 height 884
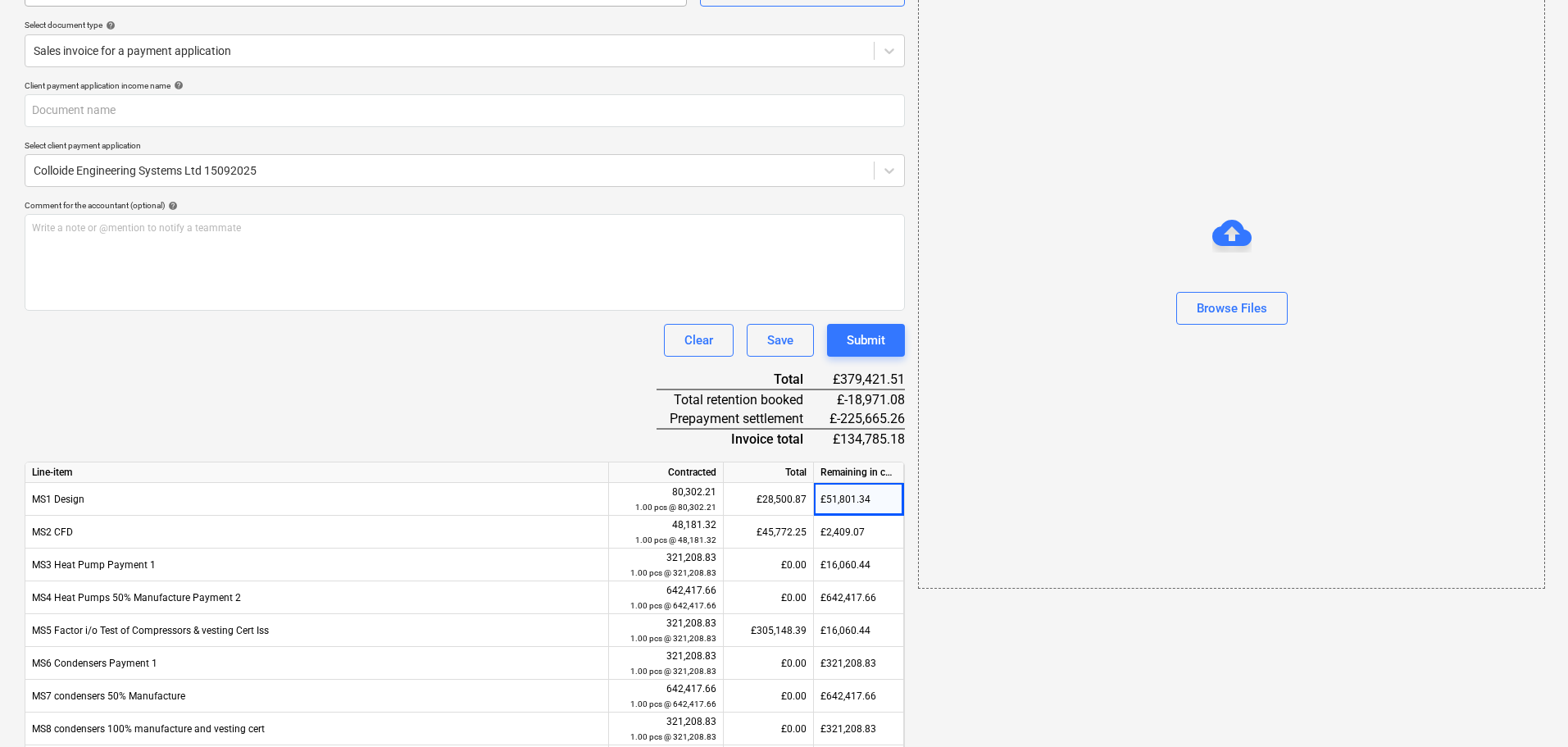
scroll to position [0, 0]
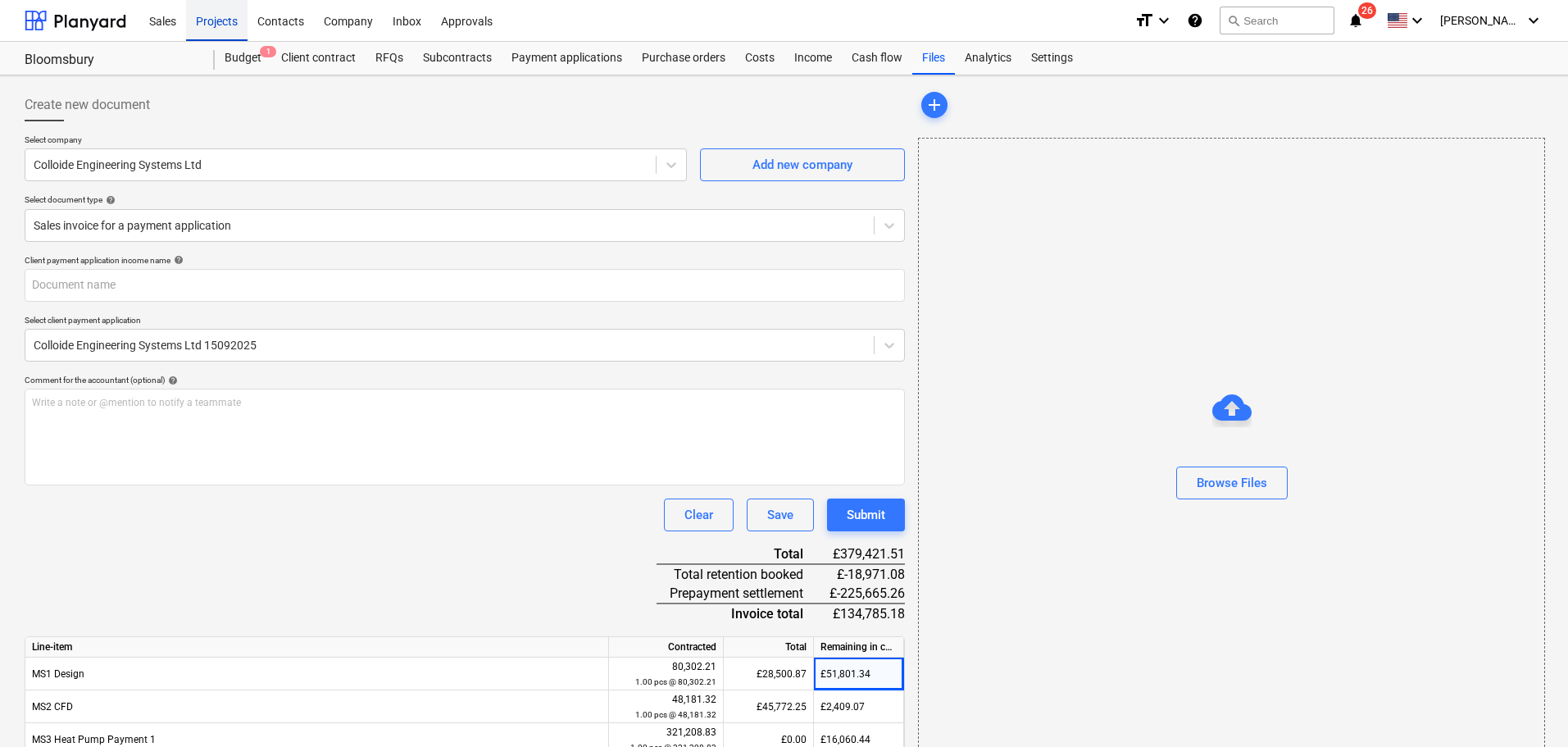
click at [217, 21] on div "Projects" at bounding box center [217, 20] width 62 height 42
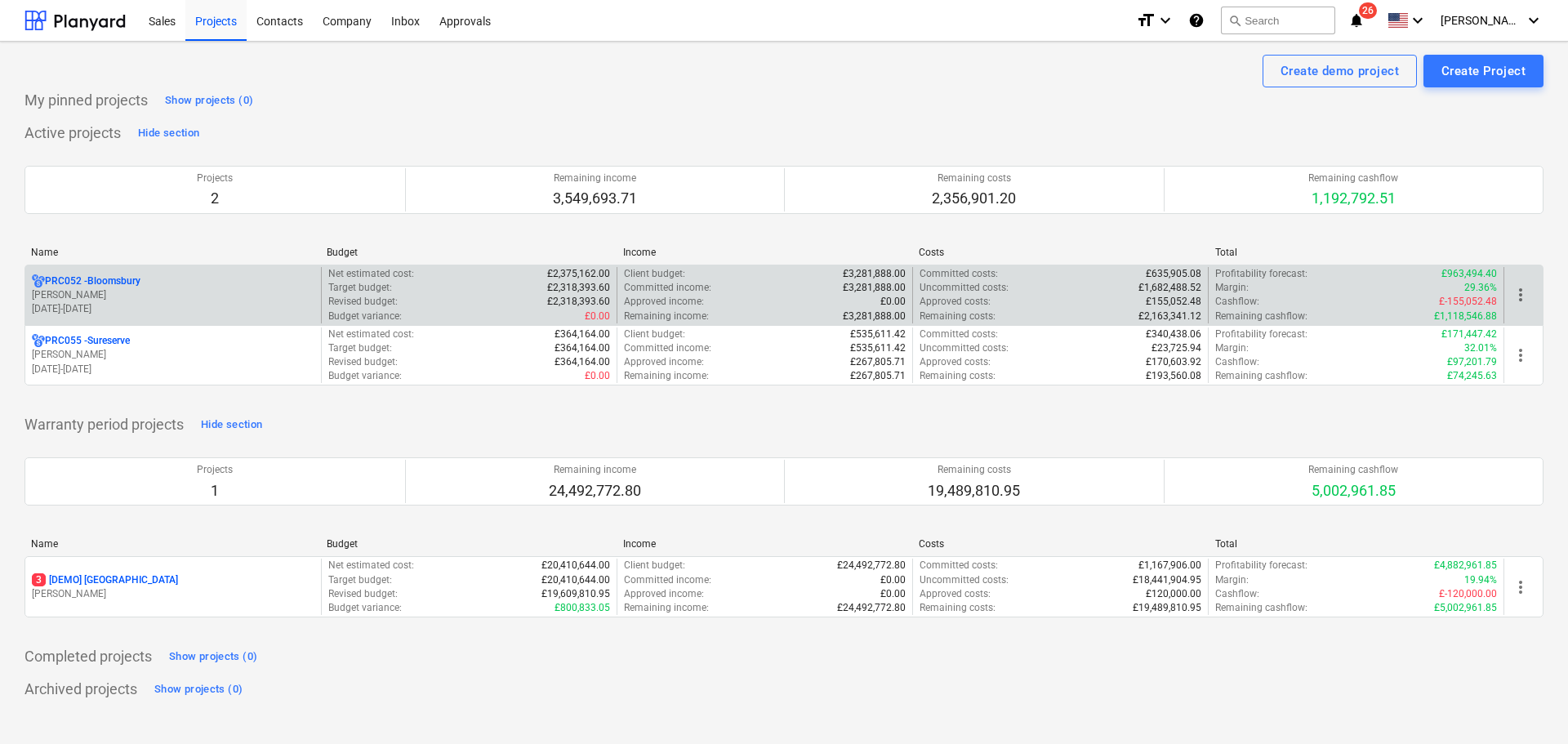
click at [158, 298] on p "[PERSON_NAME]" at bounding box center [173, 295] width 283 height 14
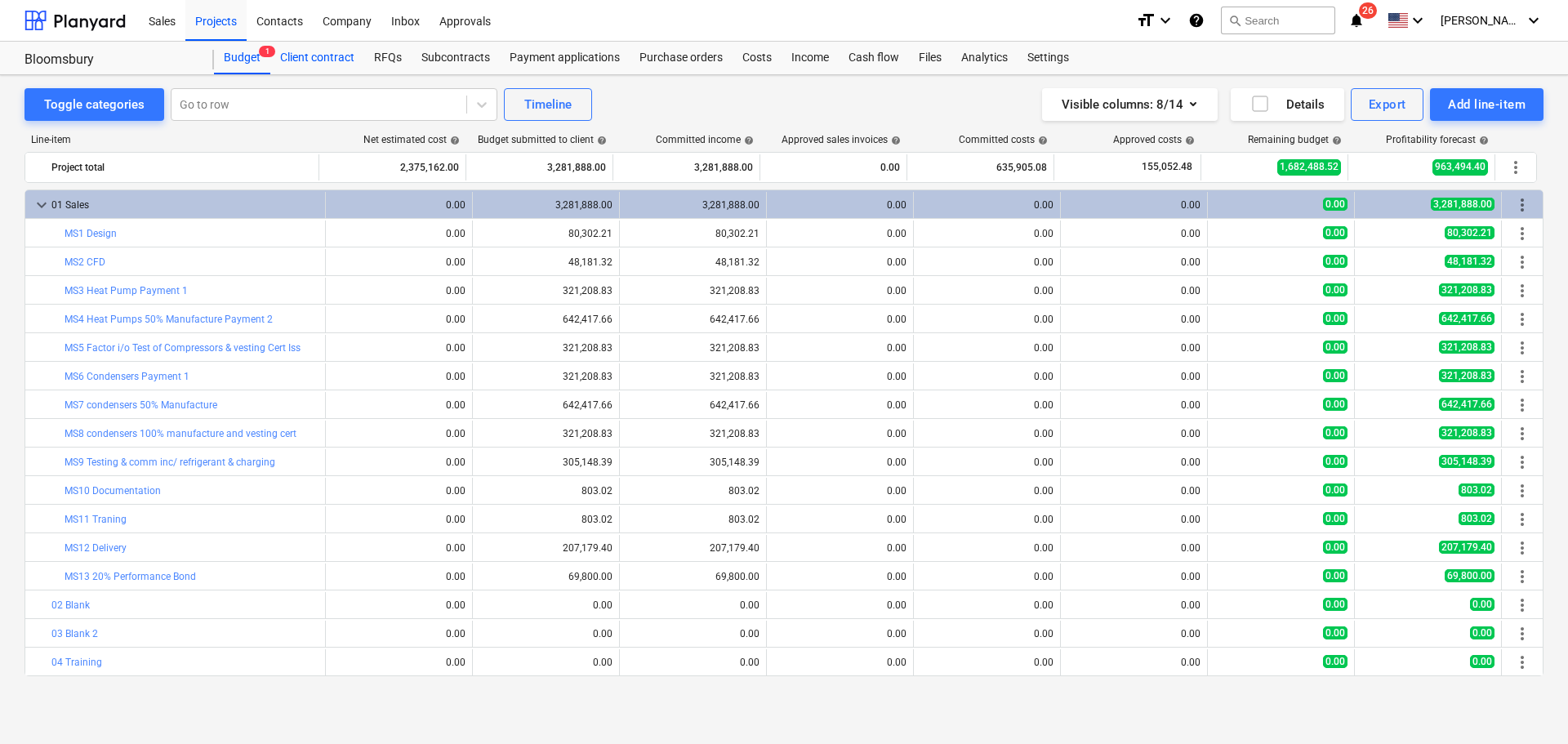
click at [341, 61] on div "Client contract" at bounding box center [317, 58] width 94 height 33
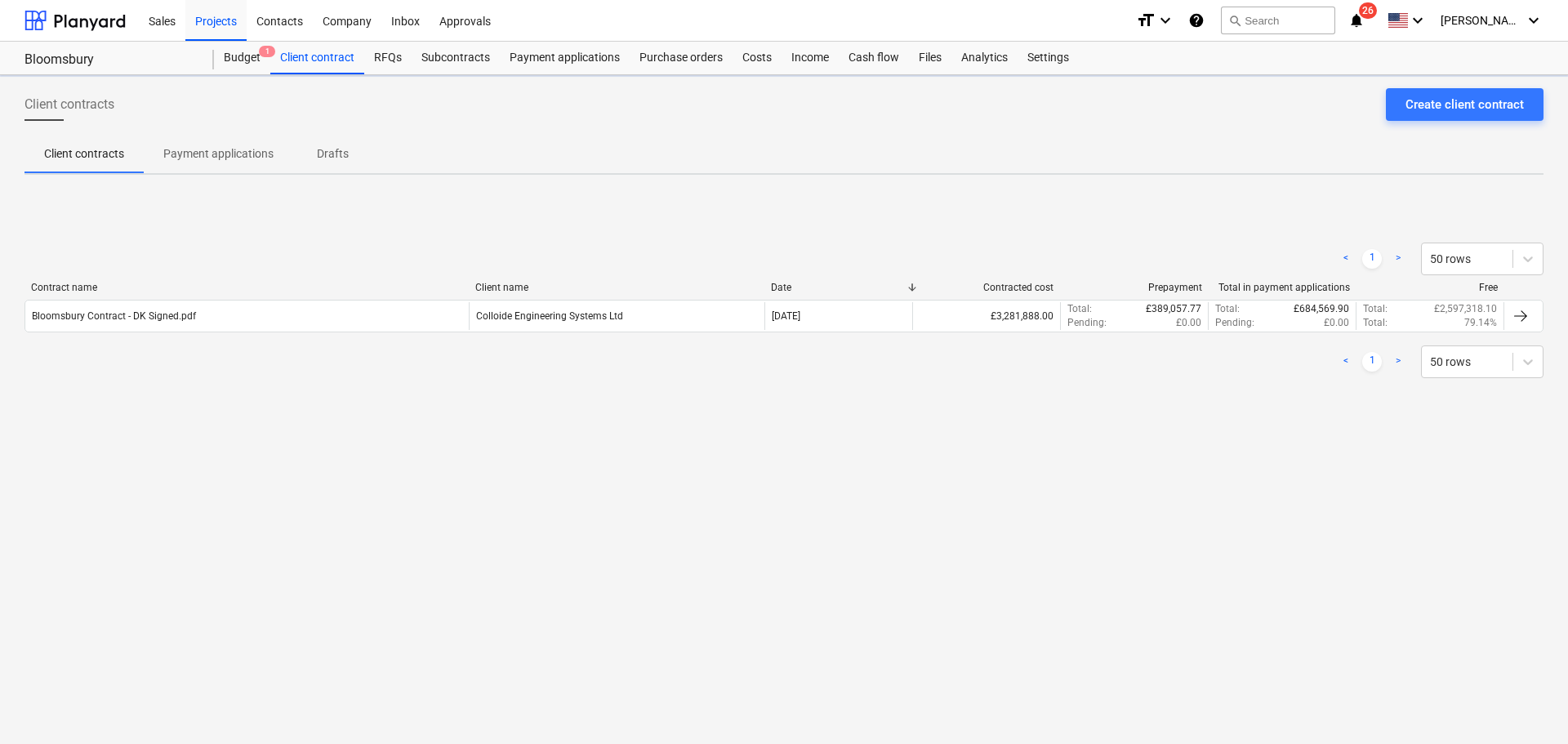
click at [484, 315] on div "Colloide Engineering Systems Ltd" at bounding box center [549, 316] width 147 height 12
click at [208, 148] on p "Payment applications" at bounding box center [217, 153] width 110 height 17
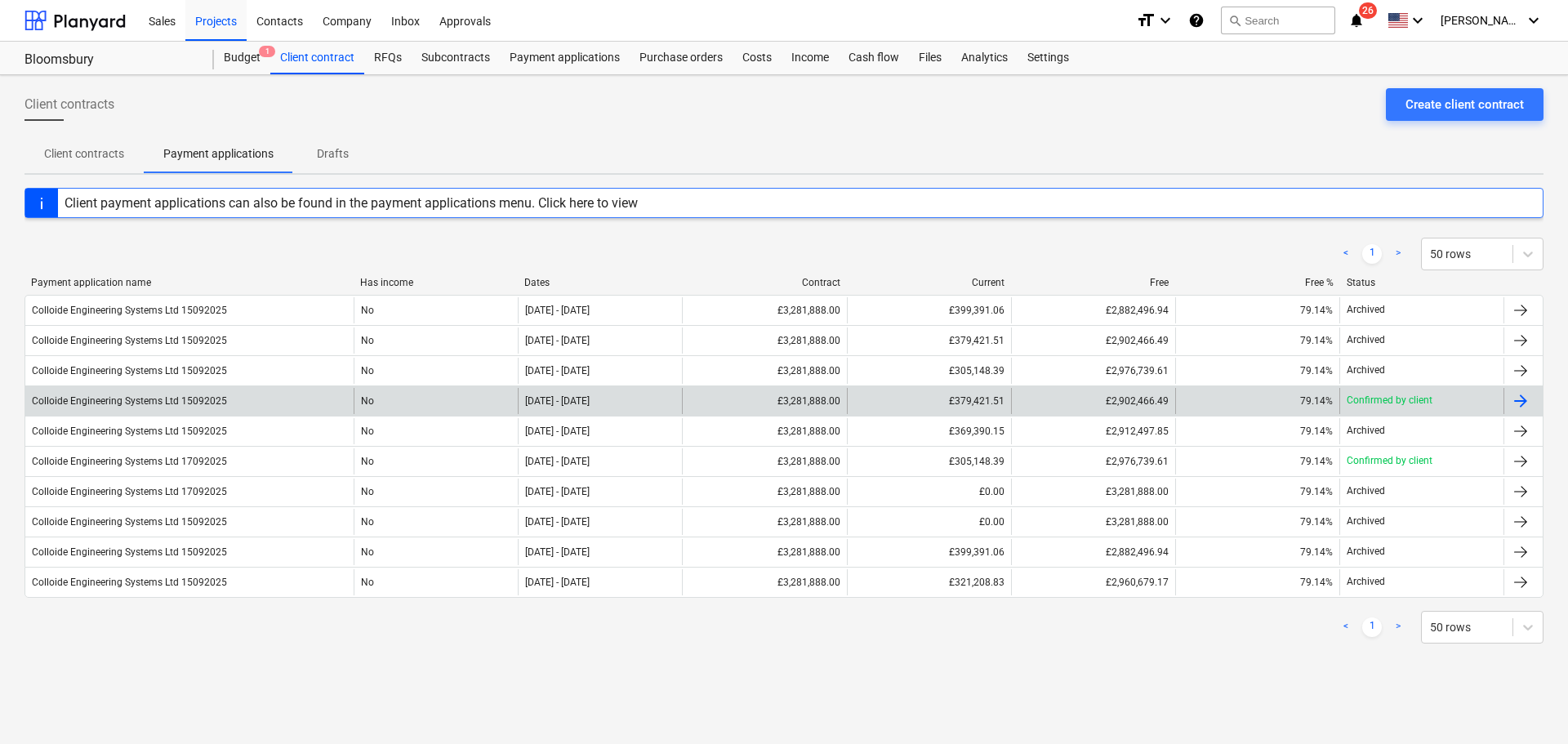
click at [934, 399] on div "£379,421.51" at bounding box center [928, 401] width 164 height 26
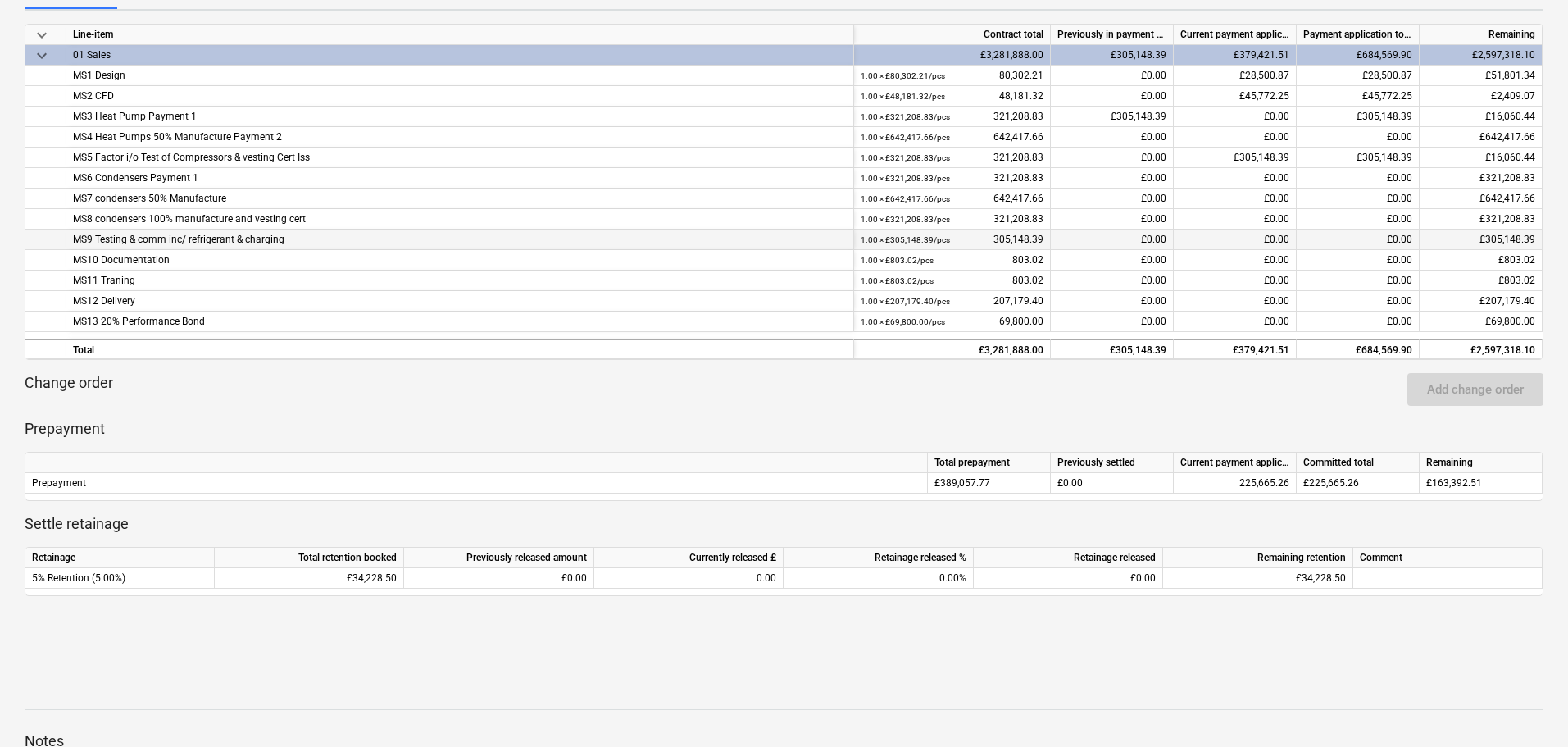
scroll to position [328, 0]
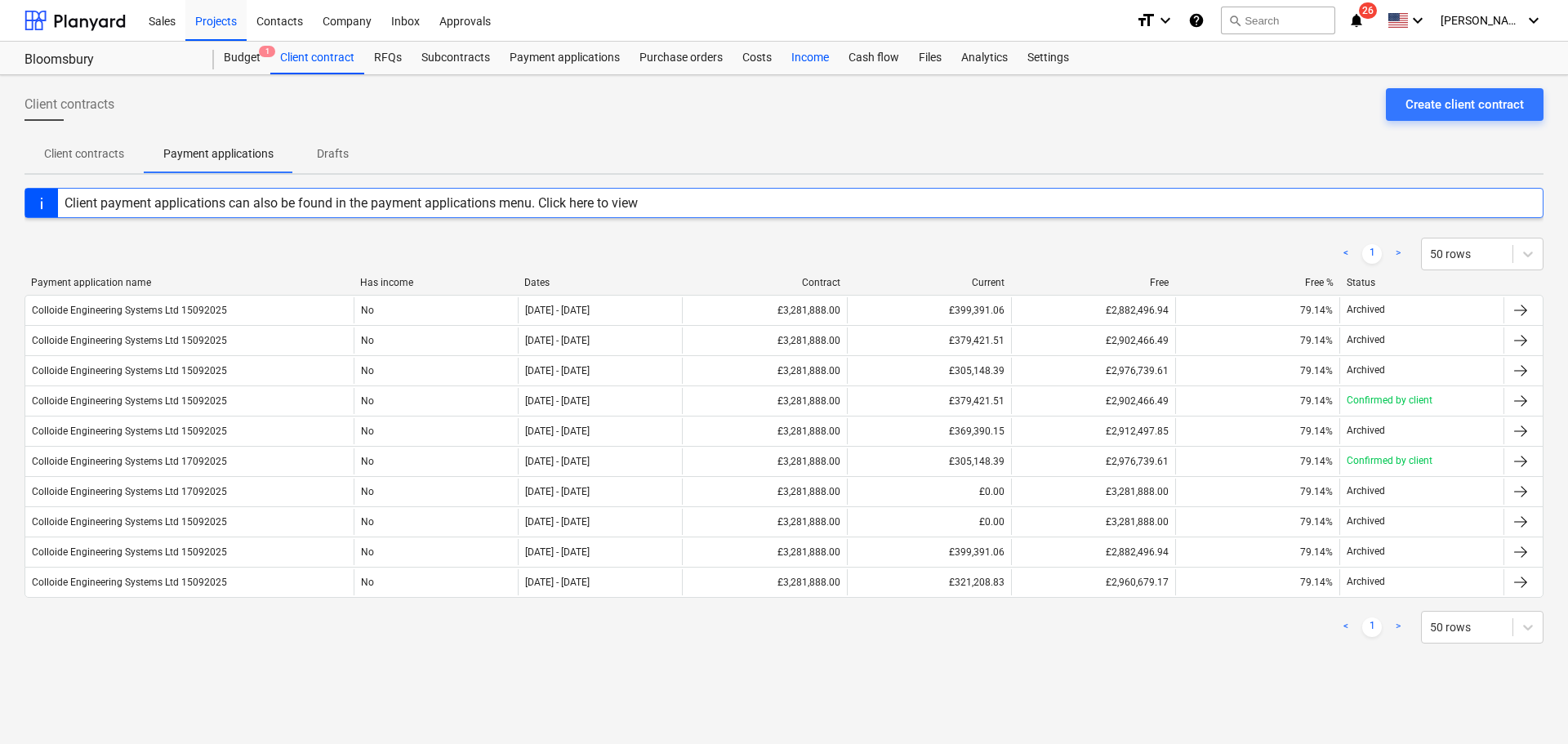
click at [811, 59] on div "Income" at bounding box center [810, 58] width 58 height 33
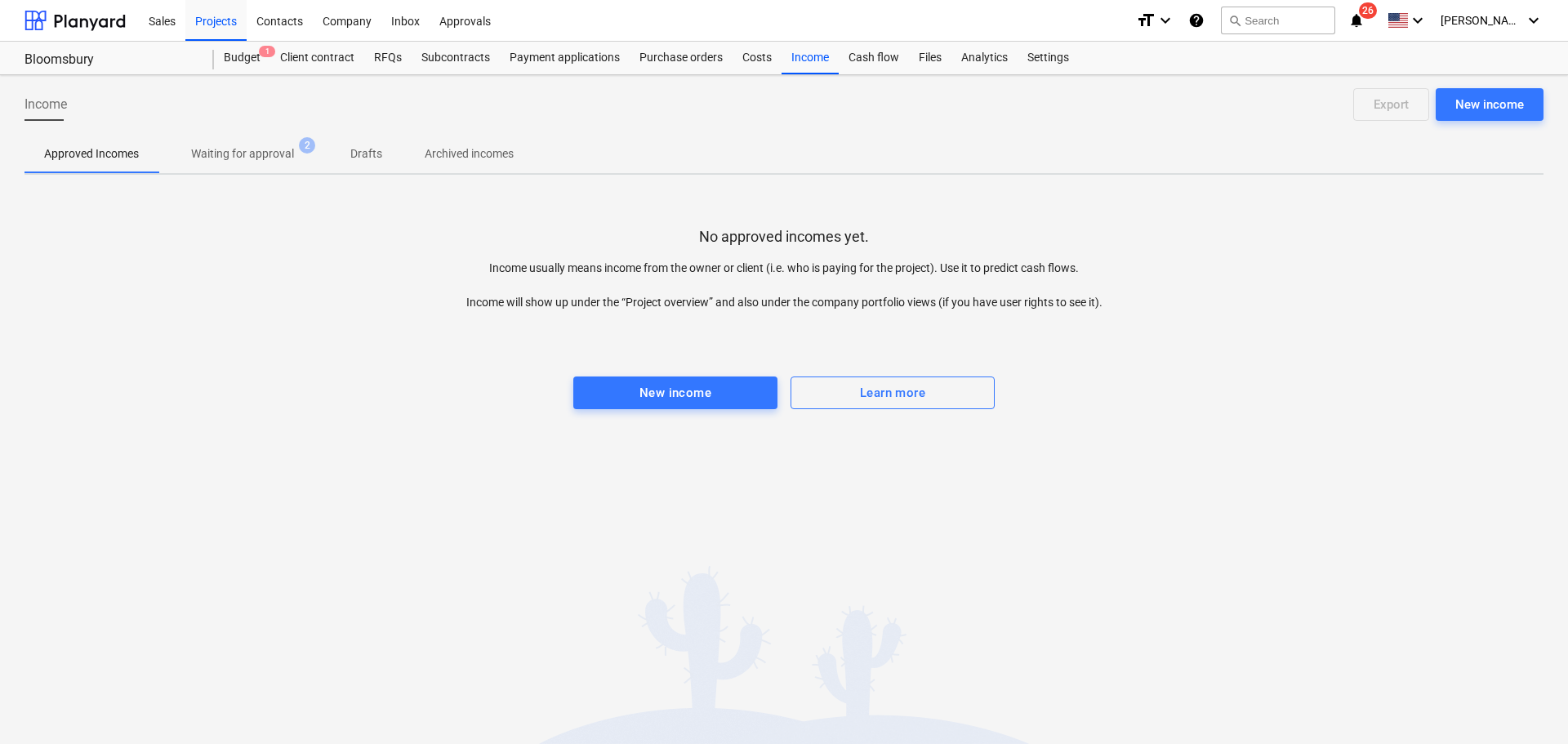
click at [273, 149] on p "Waiting for approval" at bounding box center [242, 153] width 103 height 17
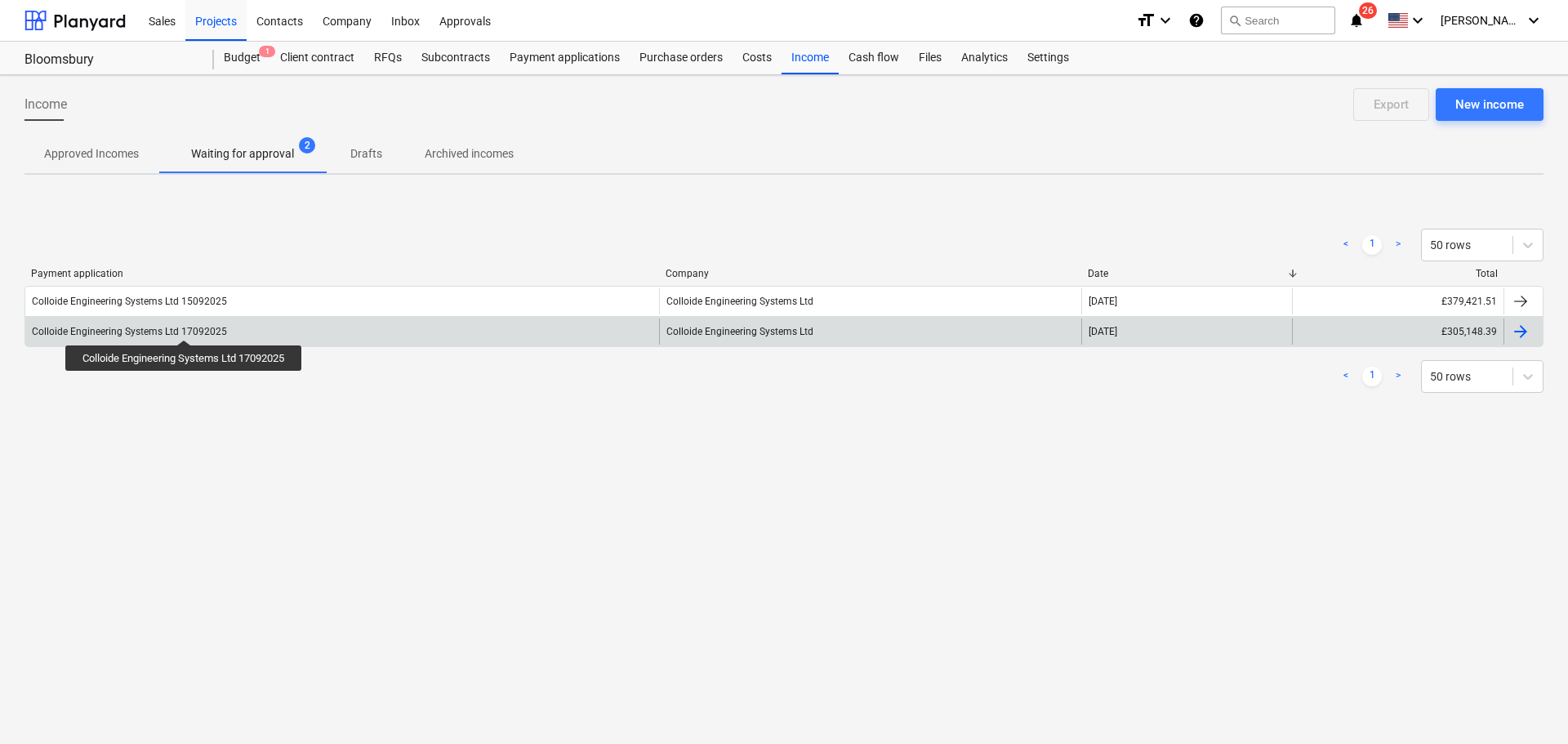
click at [186, 326] on div "Colloide Engineering Systems Ltd 17092025" at bounding box center [129, 332] width 196 height 12
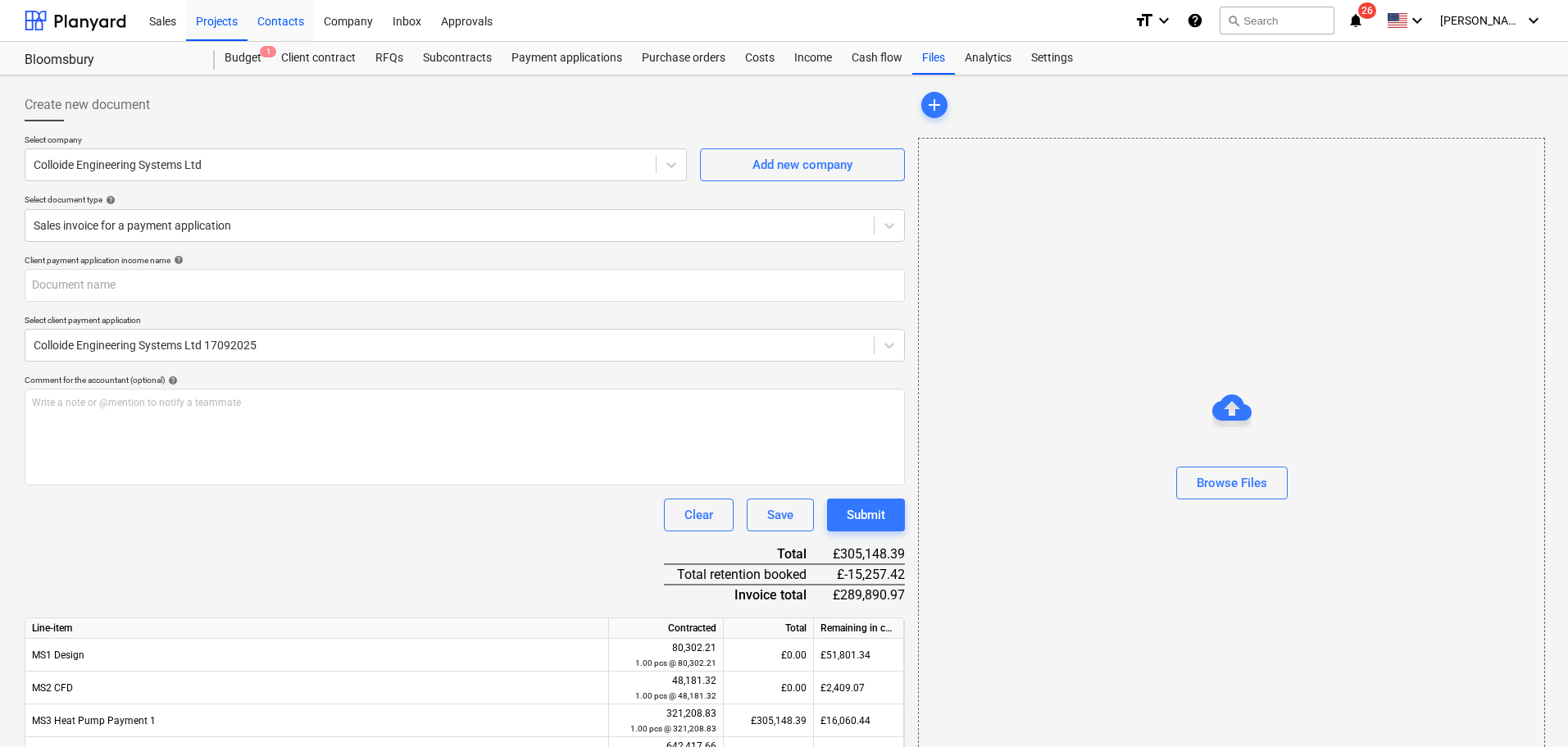
click at [282, 15] on div "Contacts" at bounding box center [280, 20] width 67 height 42
click at [342, 23] on div "Company" at bounding box center [348, 20] width 69 height 42
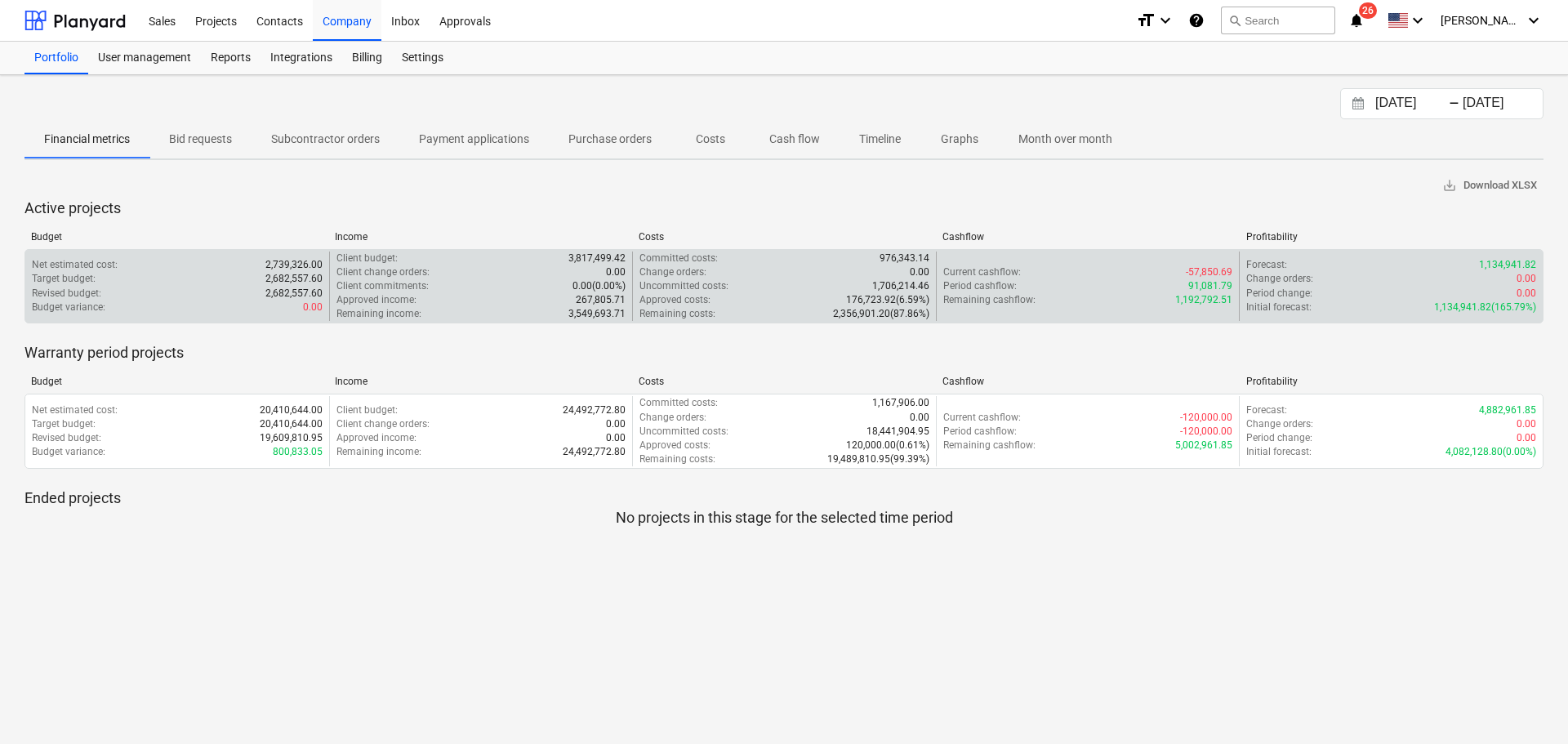
click at [104, 292] on div "Revised budget : 2,682,557.60" at bounding box center [177, 294] width 291 height 14
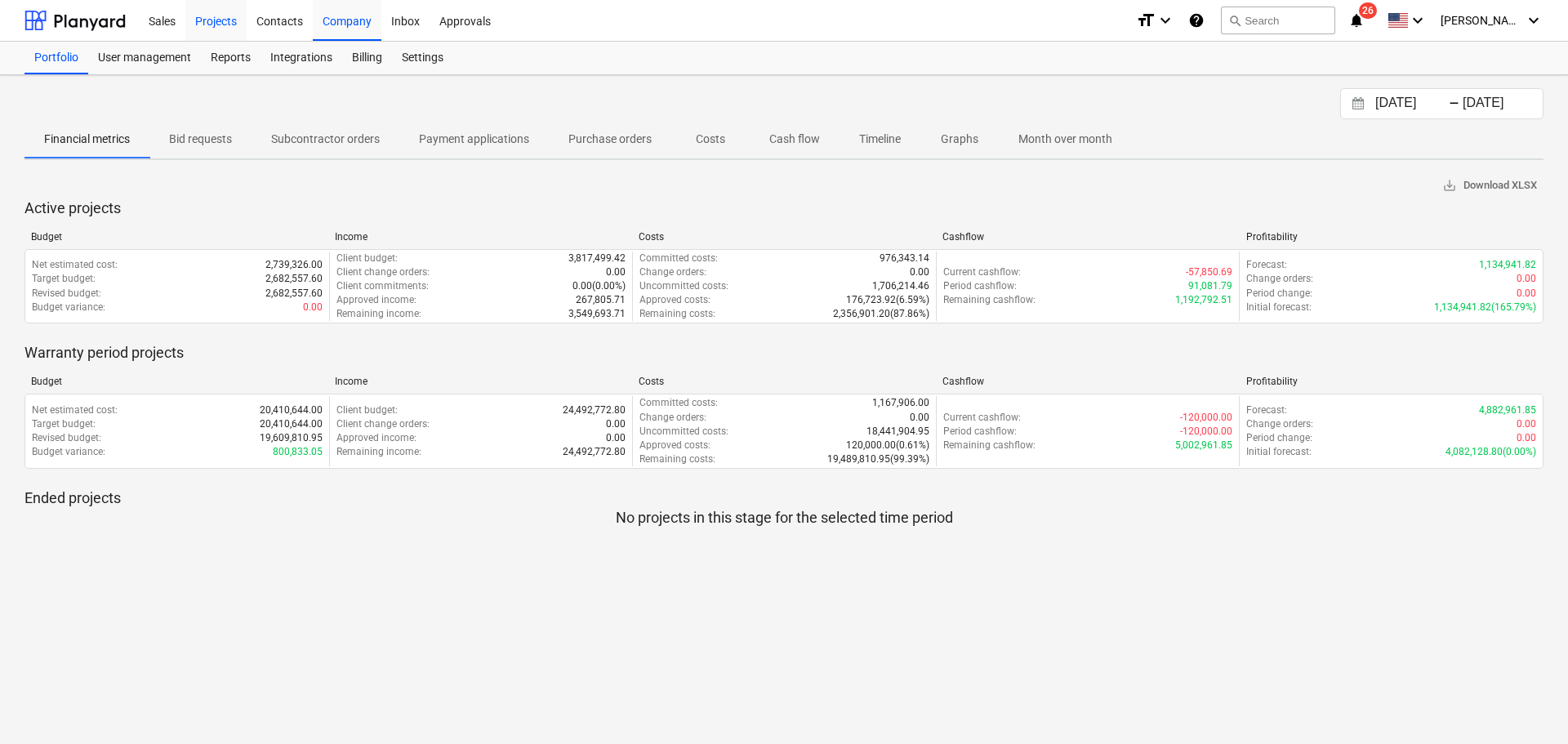
click at [233, 21] on div "Projects" at bounding box center [216, 20] width 62 height 42
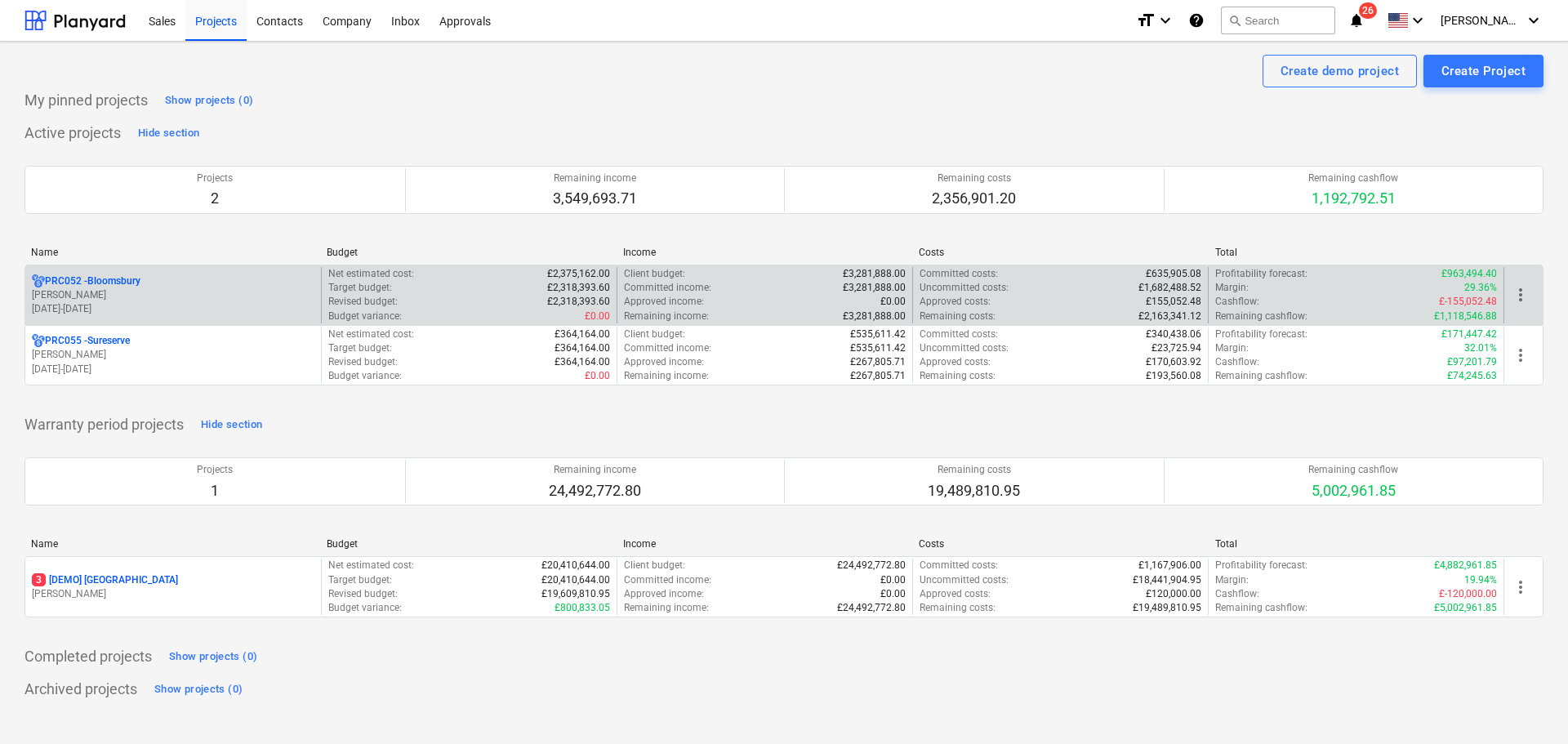
click at [130, 308] on p "29.06.2025 - 31.05.2026" at bounding box center [173, 309] width 283 height 14
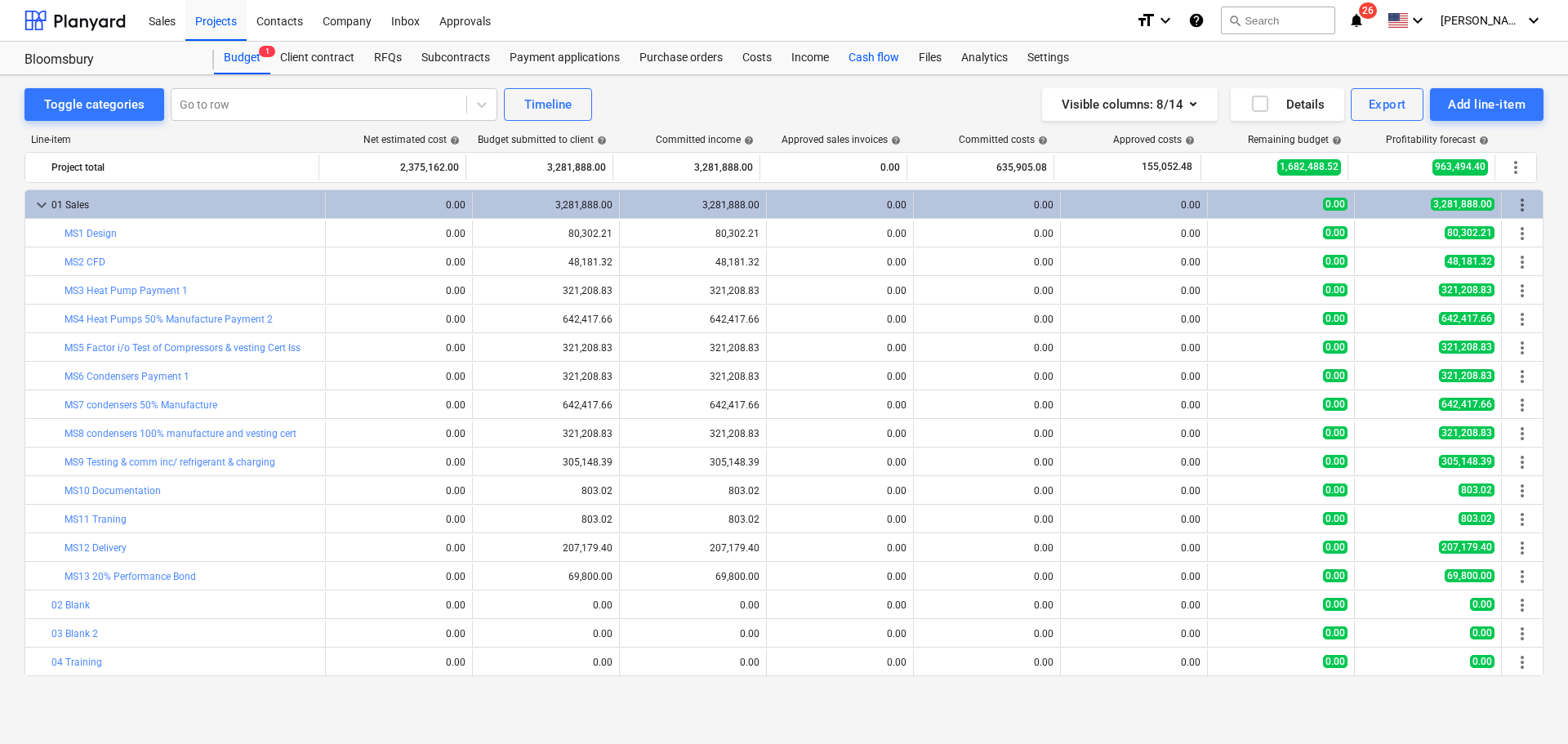
click at [862, 60] on div "Cash flow" at bounding box center [874, 58] width 71 height 33
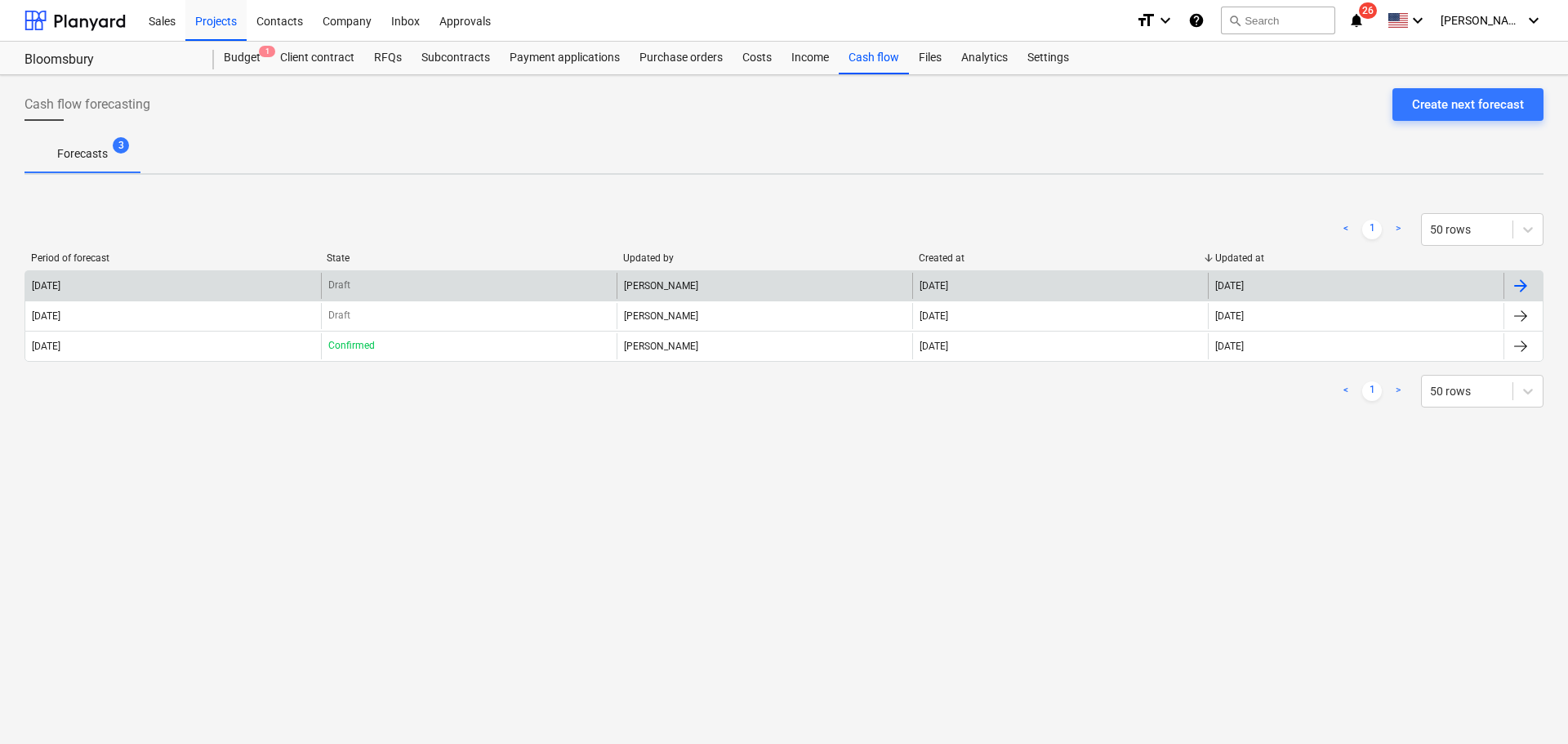
click at [464, 276] on div "Draft" at bounding box center [469, 286] width 296 height 26
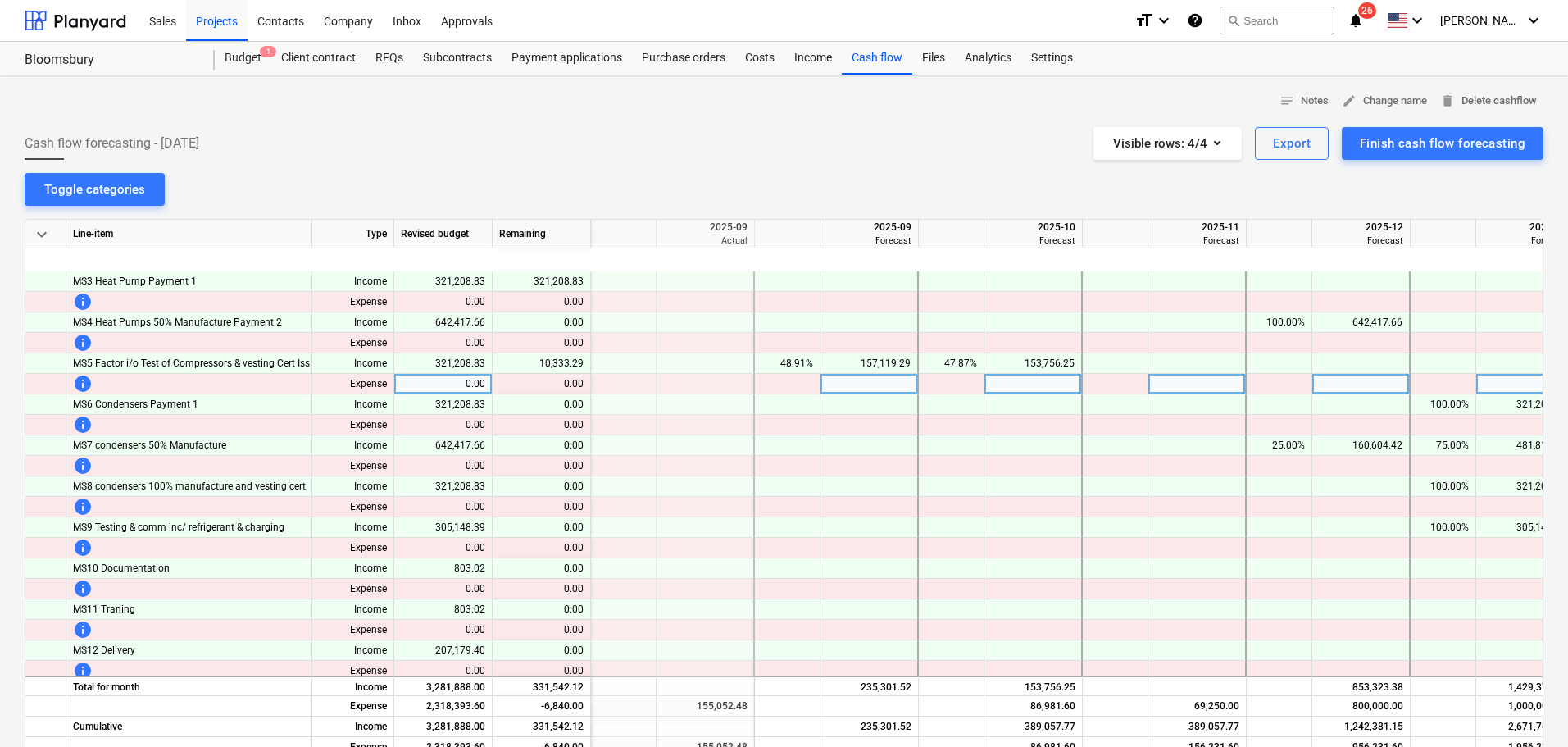
scroll to position [0, 656]
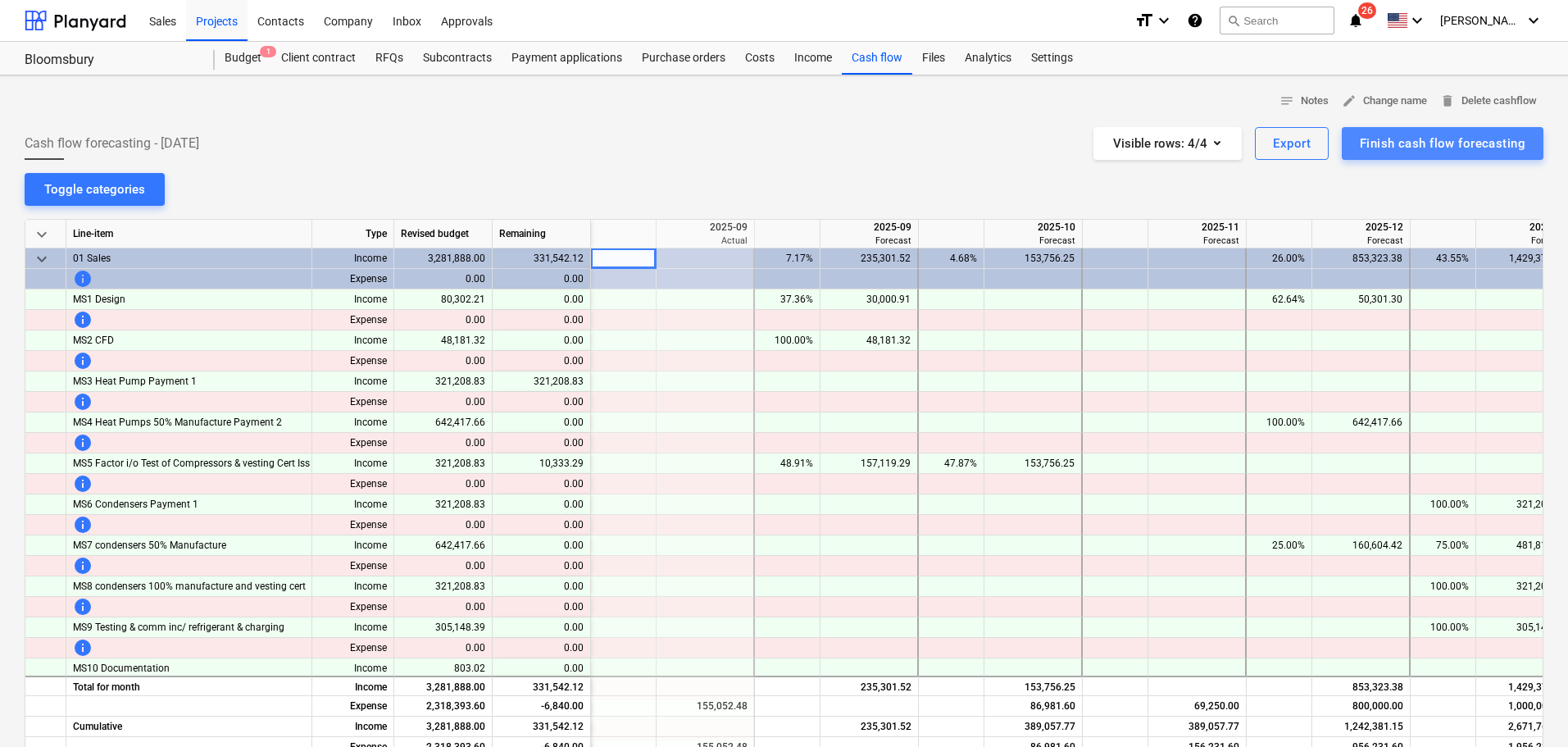
click at [1411, 138] on div "Finish cash flow forecasting" at bounding box center [1442, 143] width 165 height 21
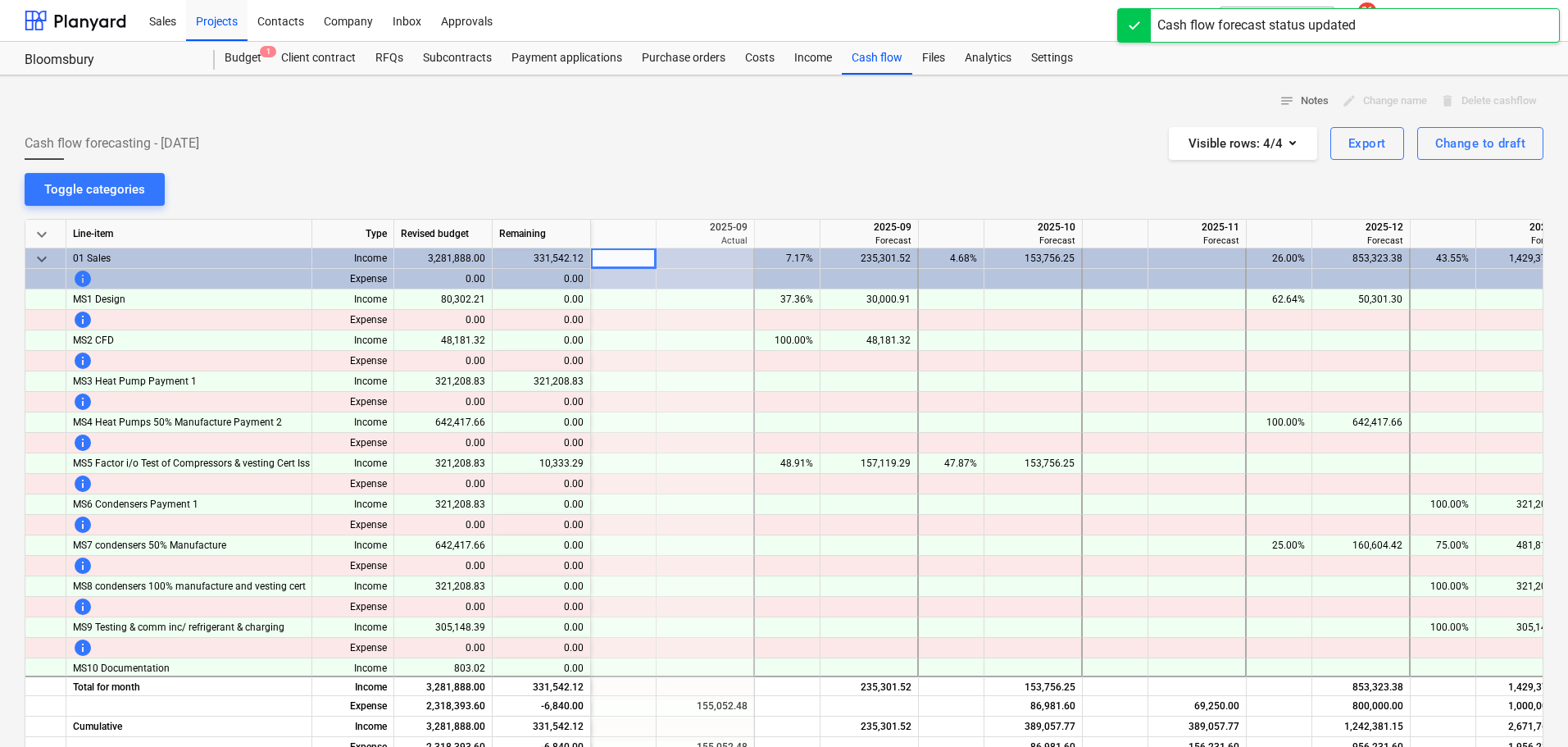
click at [587, 372] on div "content_copy 321,208.83" at bounding box center [541, 382] width 99 height 21
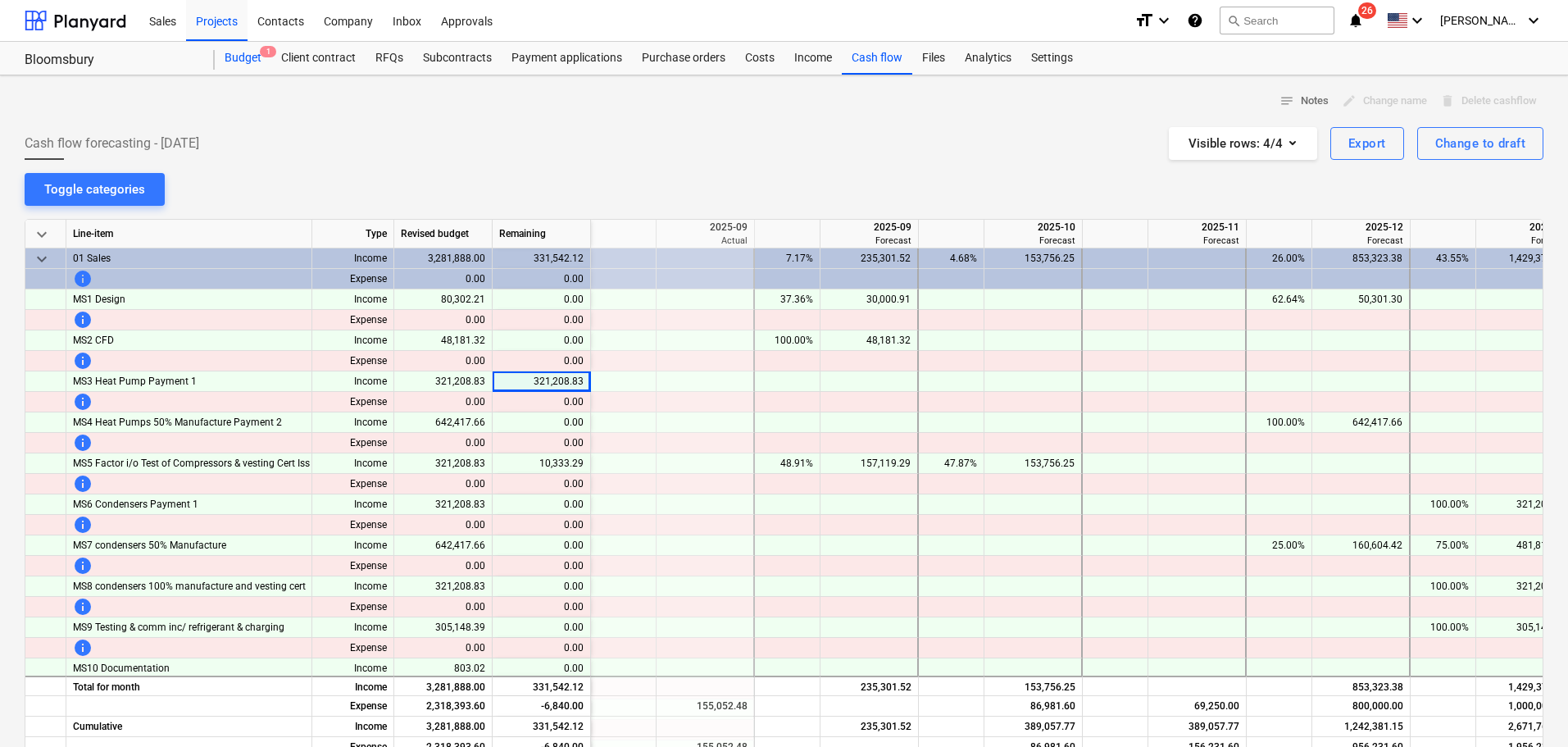
click at [248, 56] on div "Budget 1" at bounding box center [242, 58] width 57 height 33
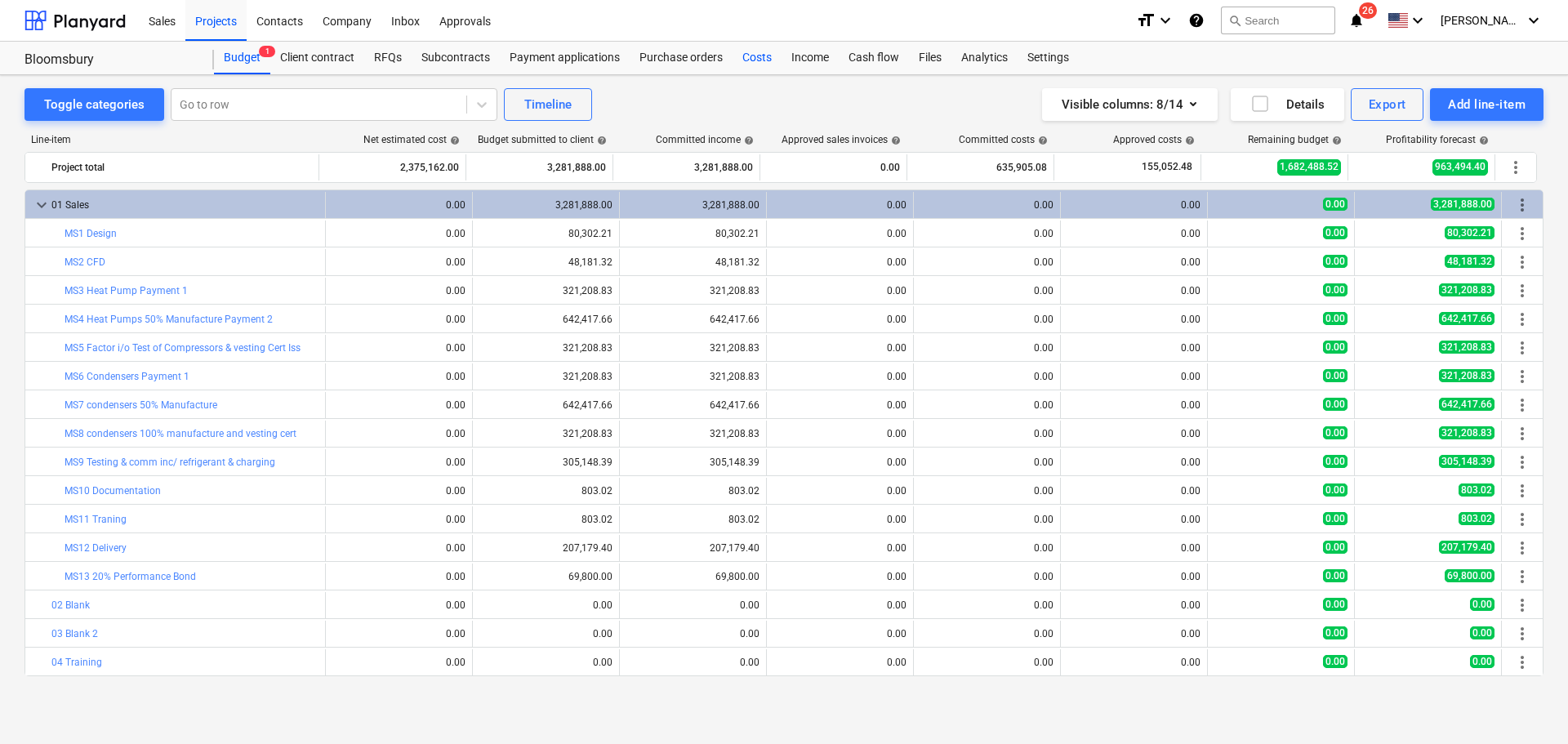
click at [747, 61] on div "Costs" at bounding box center [757, 58] width 49 height 33
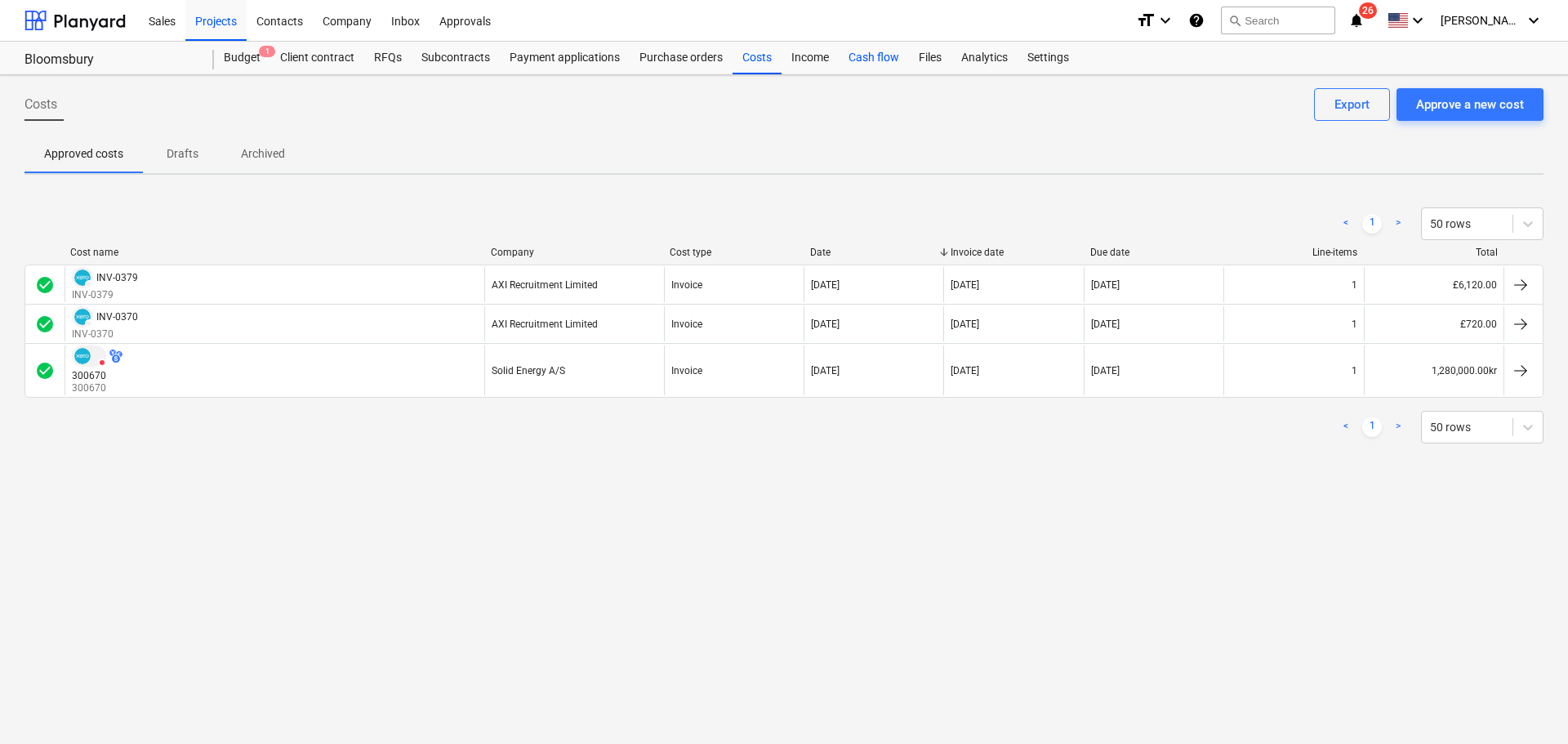
click at [866, 61] on div "Cash flow" at bounding box center [874, 58] width 71 height 33
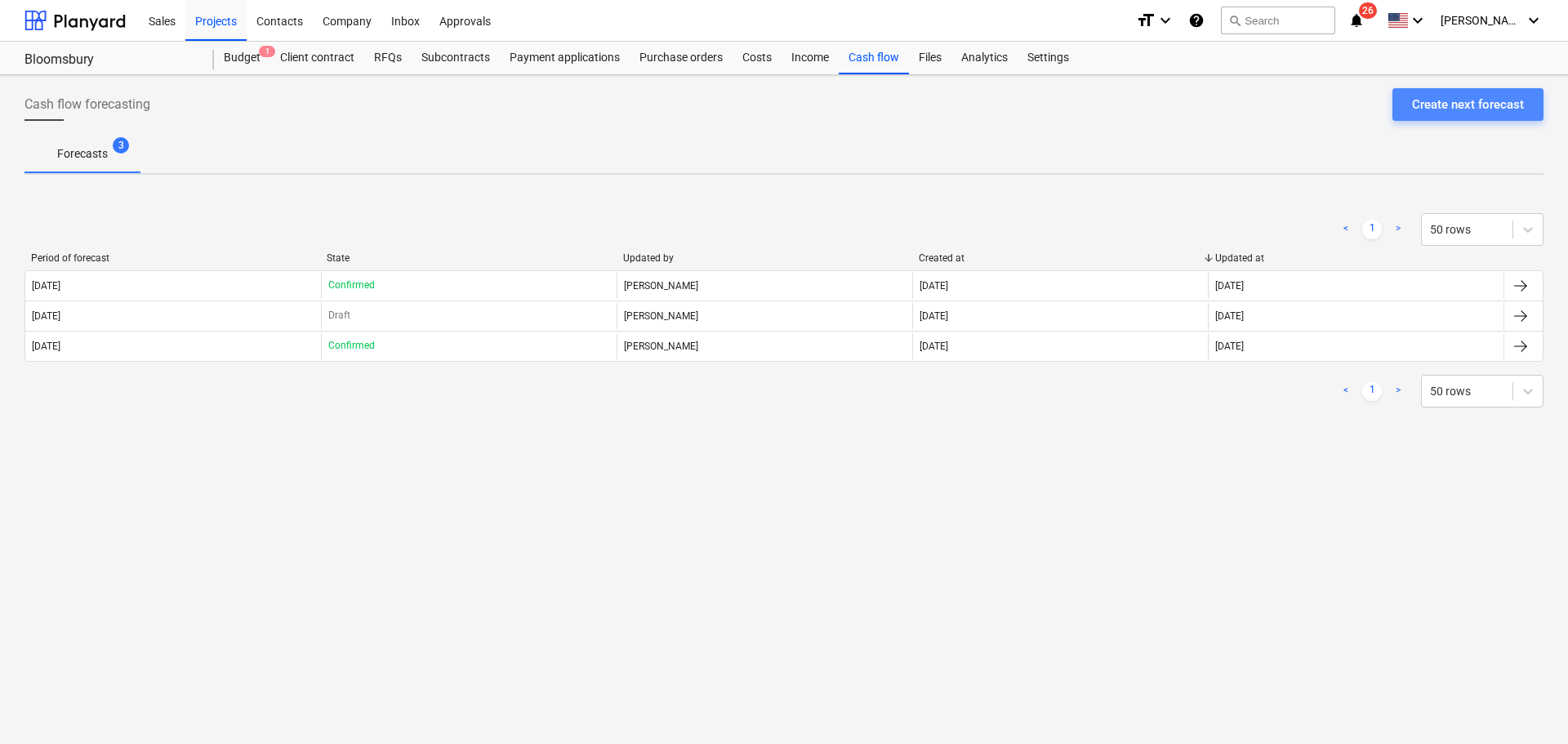
click at [1439, 106] on div "Create next forecast" at bounding box center [1468, 104] width 112 height 21
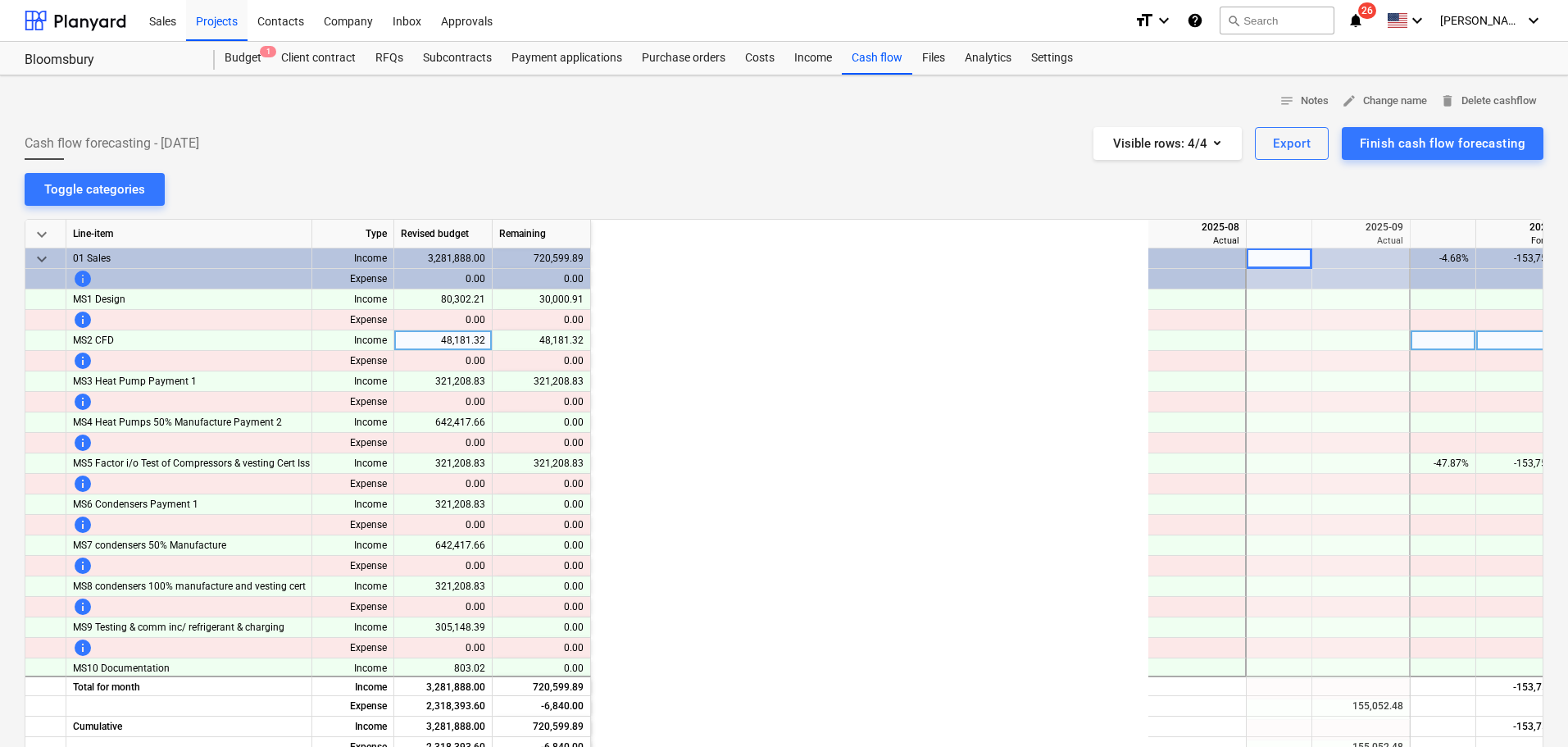
scroll to position [0, 656]
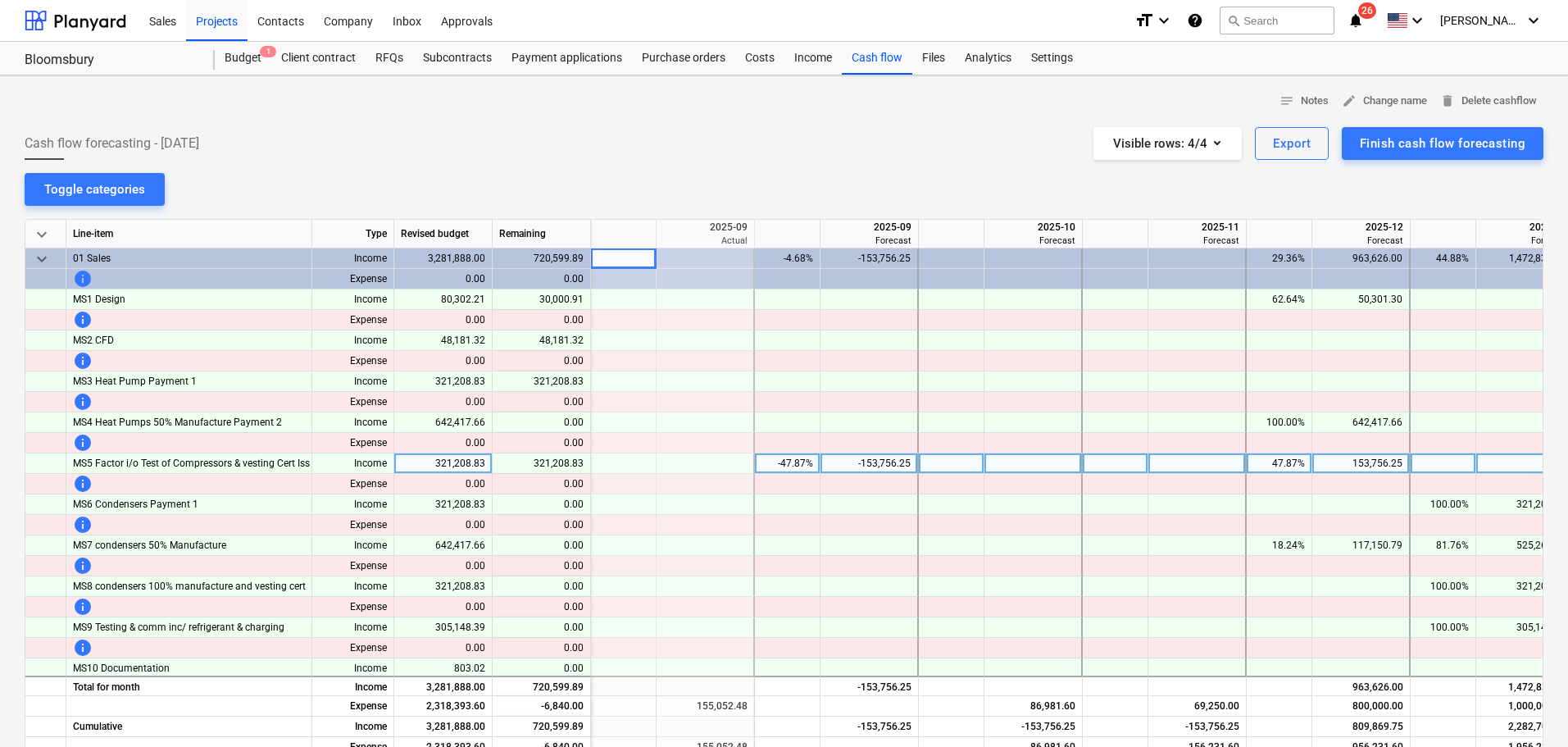
click at [784, 469] on div "-47.87%" at bounding box center [787, 464] width 52 height 21
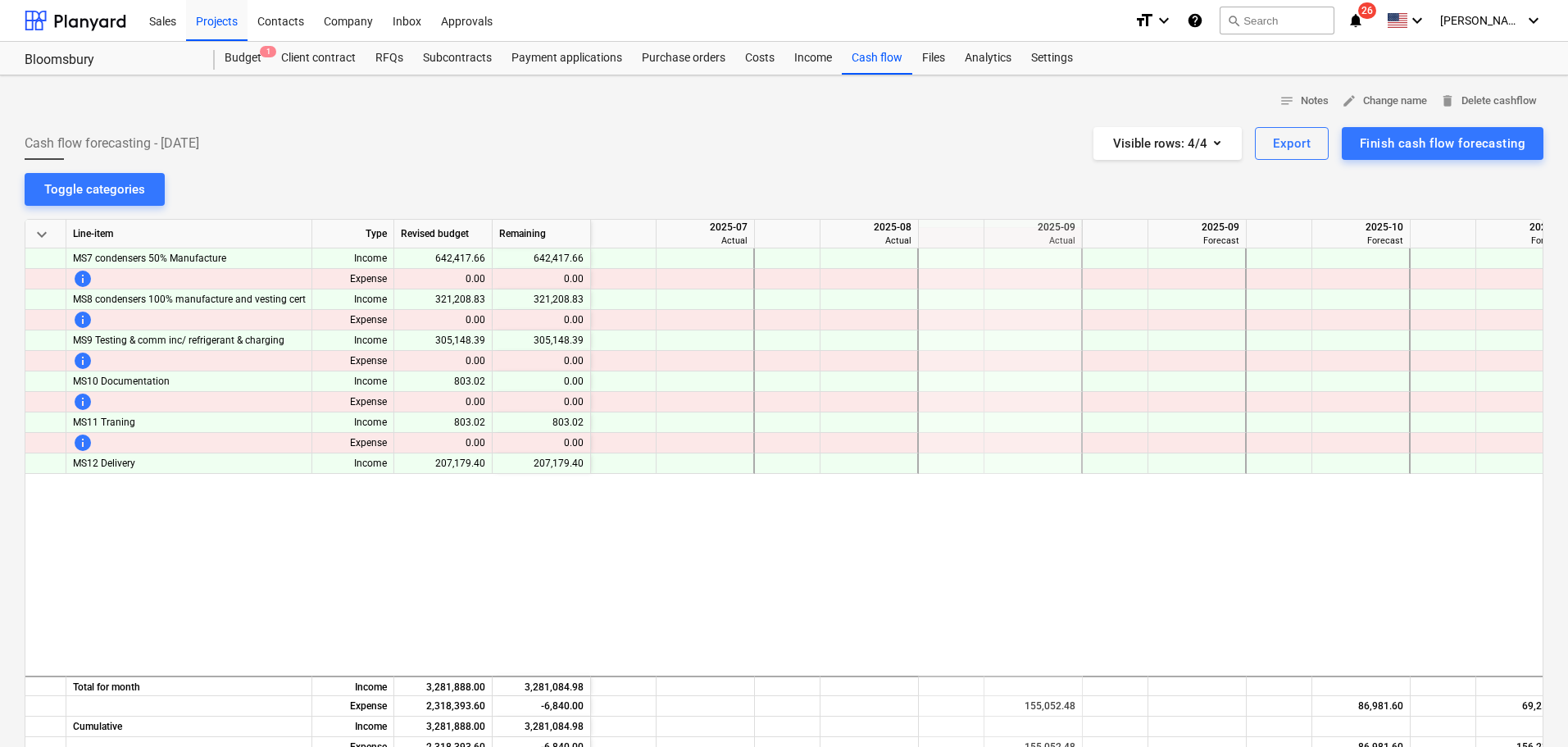
scroll to position [0, 328]
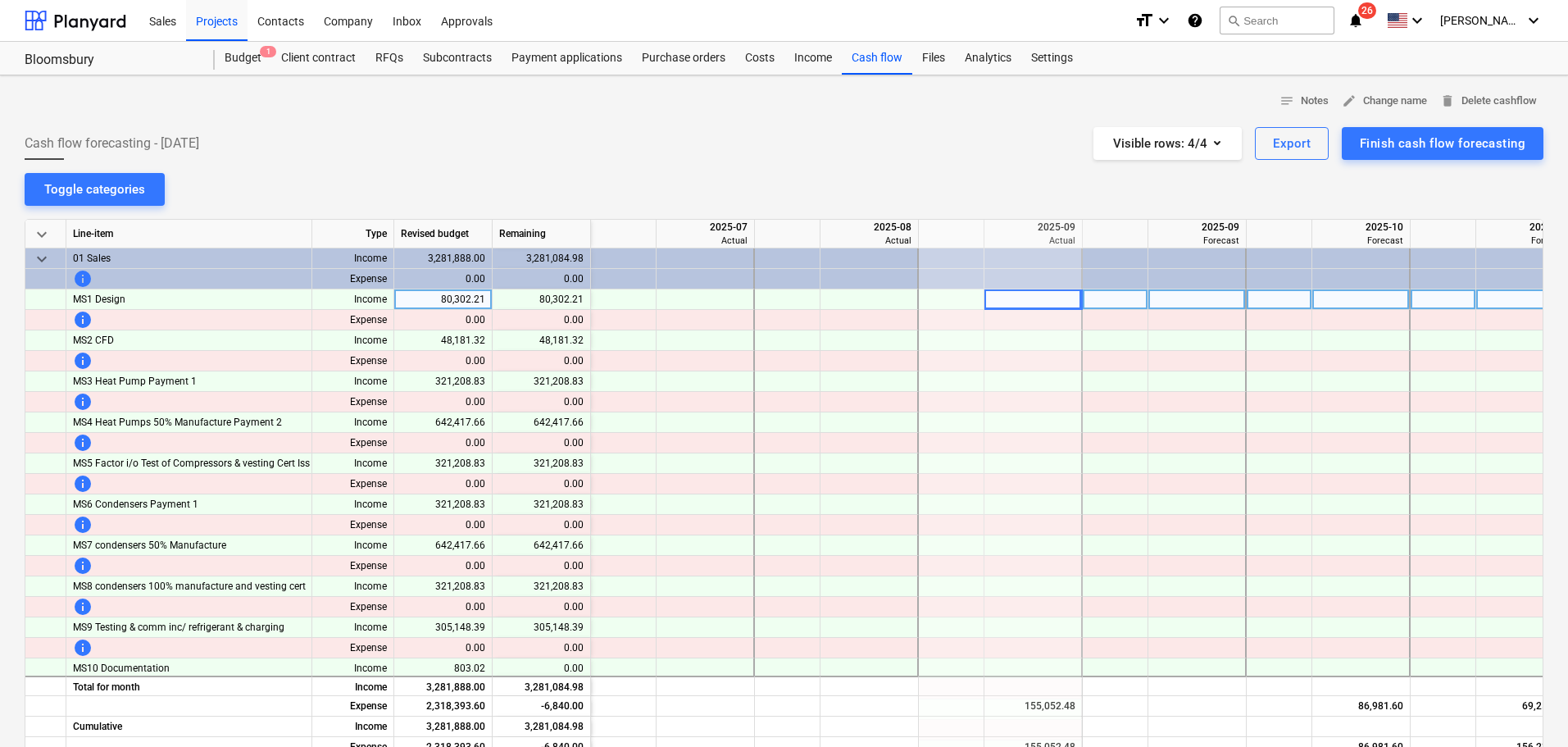
click at [1032, 307] on div at bounding box center [1034, 299] width 99 height 21
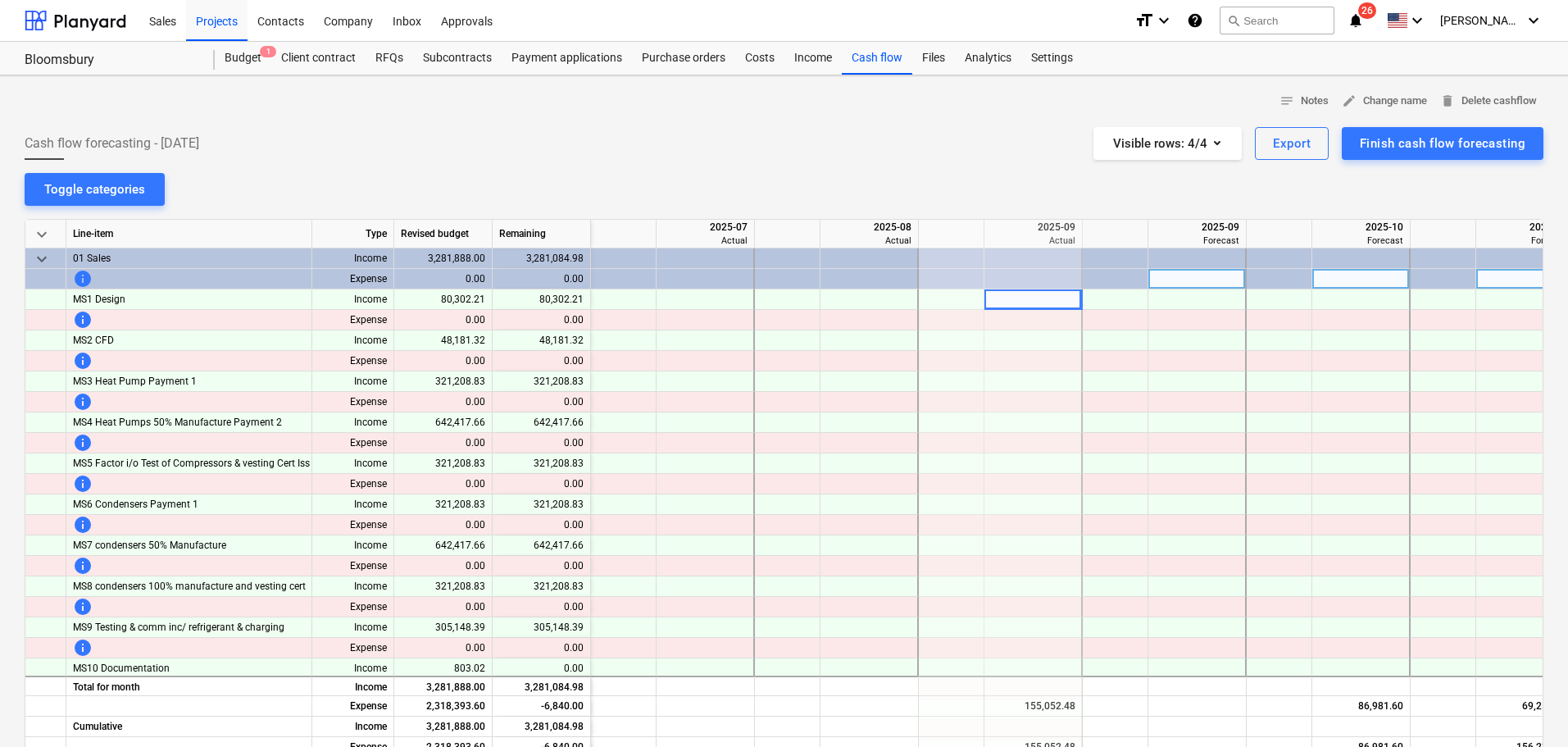
click at [919, 288] on div at bounding box center [952, 279] width 66 height 21
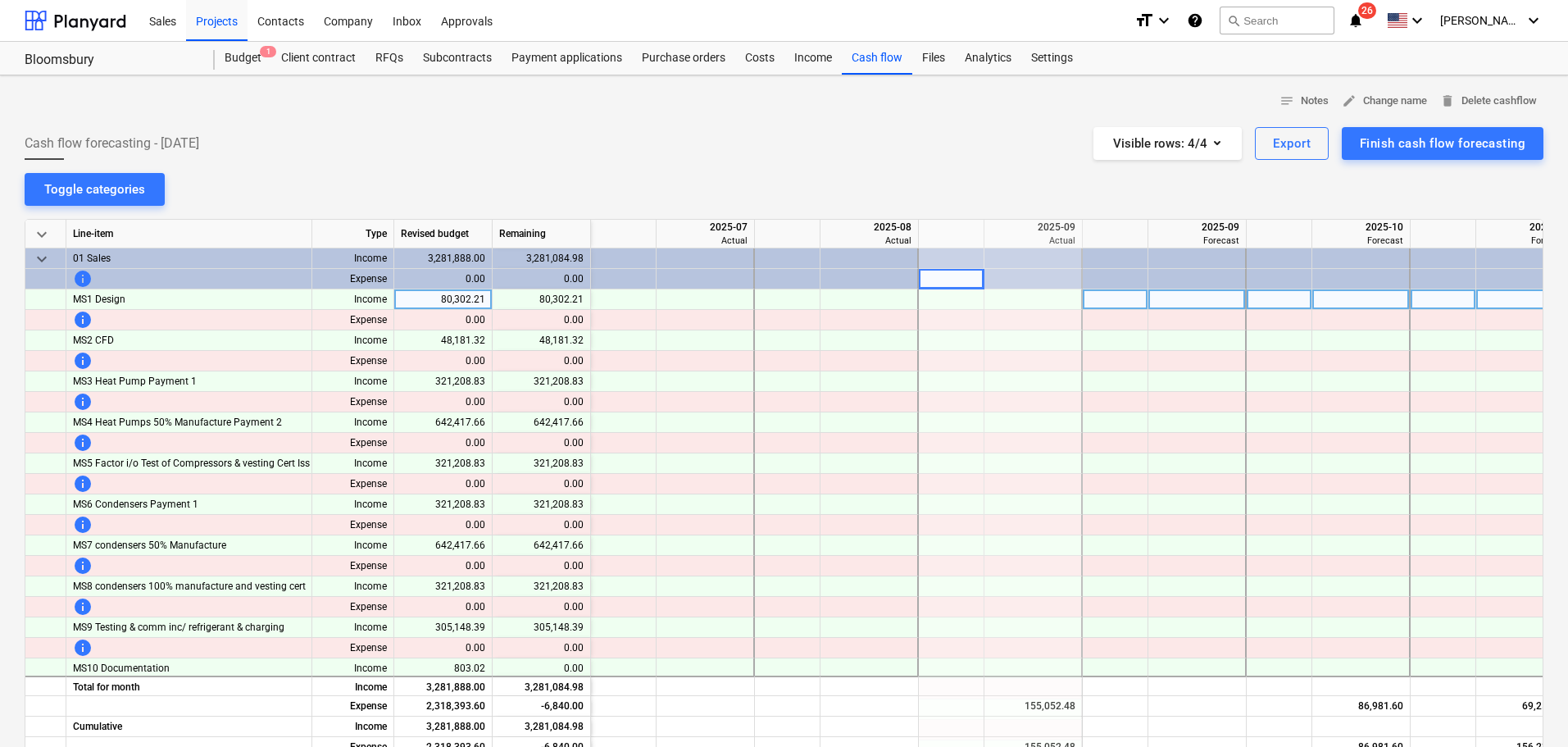
click at [1018, 295] on div at bounding box center [1034, 299] width 99 height 21
click at [1033, 295] on div at bounding box center [1034, 299] width 99 height 21
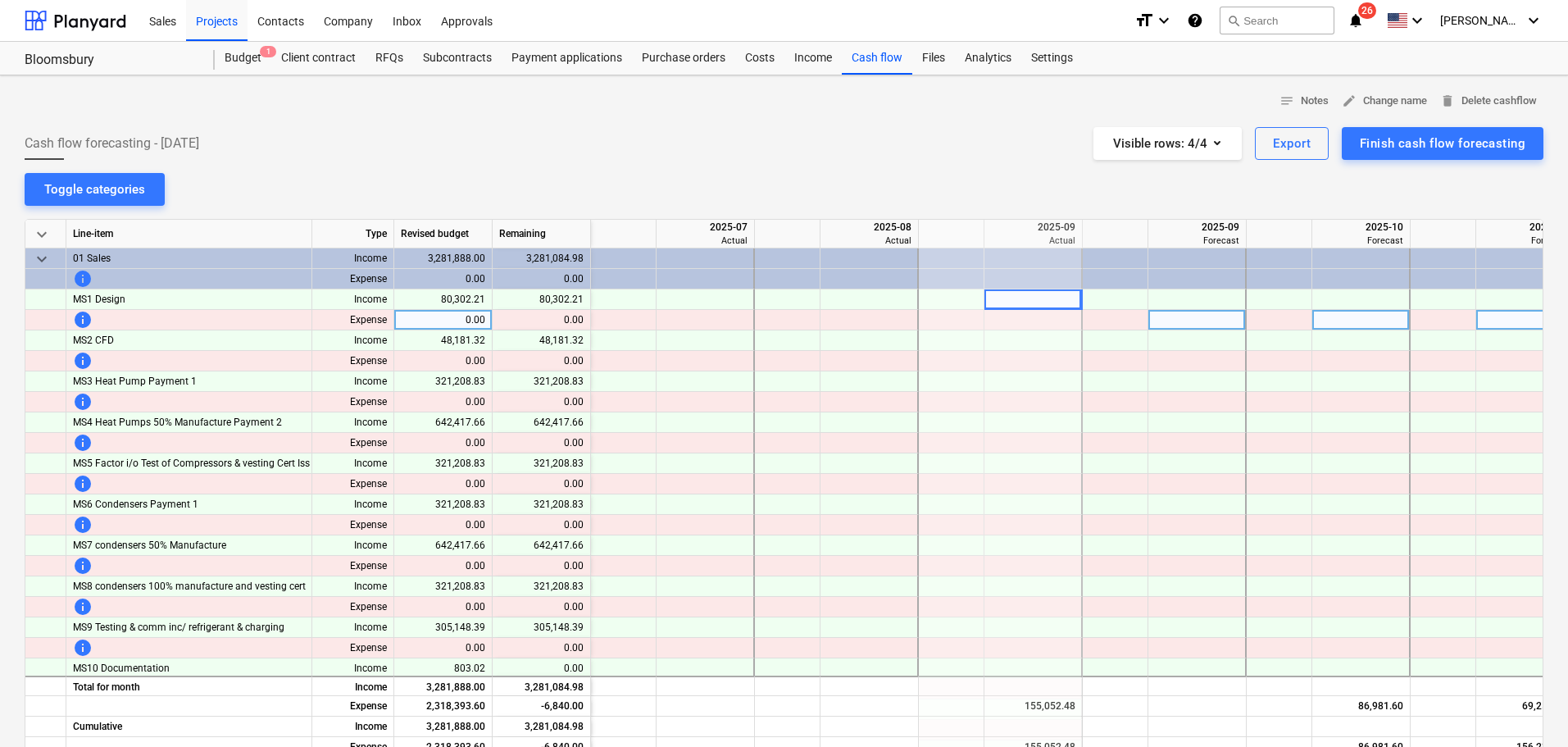
click at [1027, 323] on div at bounding box center [1034, 320] width 99 height 21
click at [1183, 318] on div at bounding box center [1197, 320] width 99 height 21
type input "28500.86"
click at [1188, 318] on div "28,500.86" at bounding box center [1197, 320] width 84 height 21
type input "28500.86"
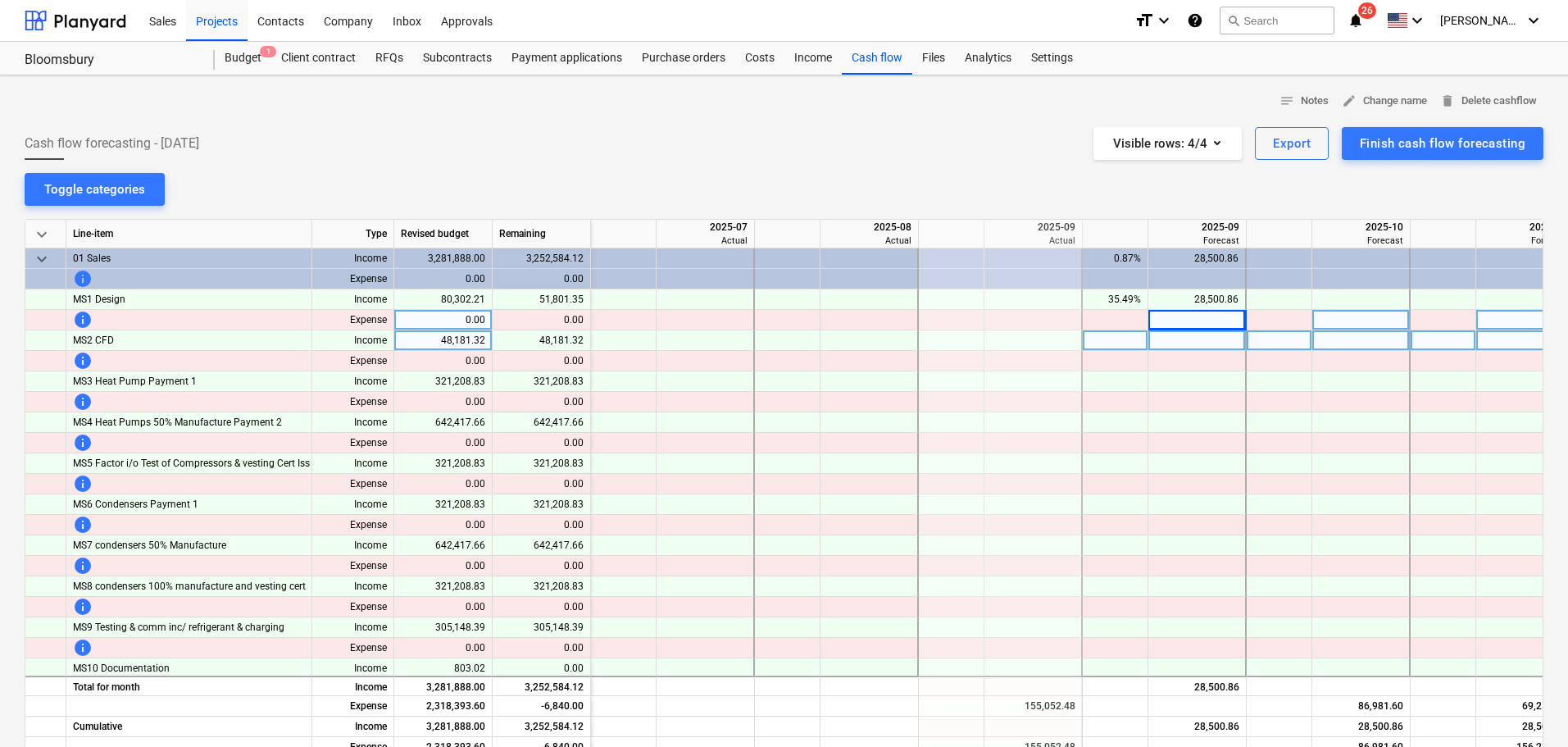
click at [1101, 340] on div at bounding box center [1115, 340] width 66 height 21
type input "95"
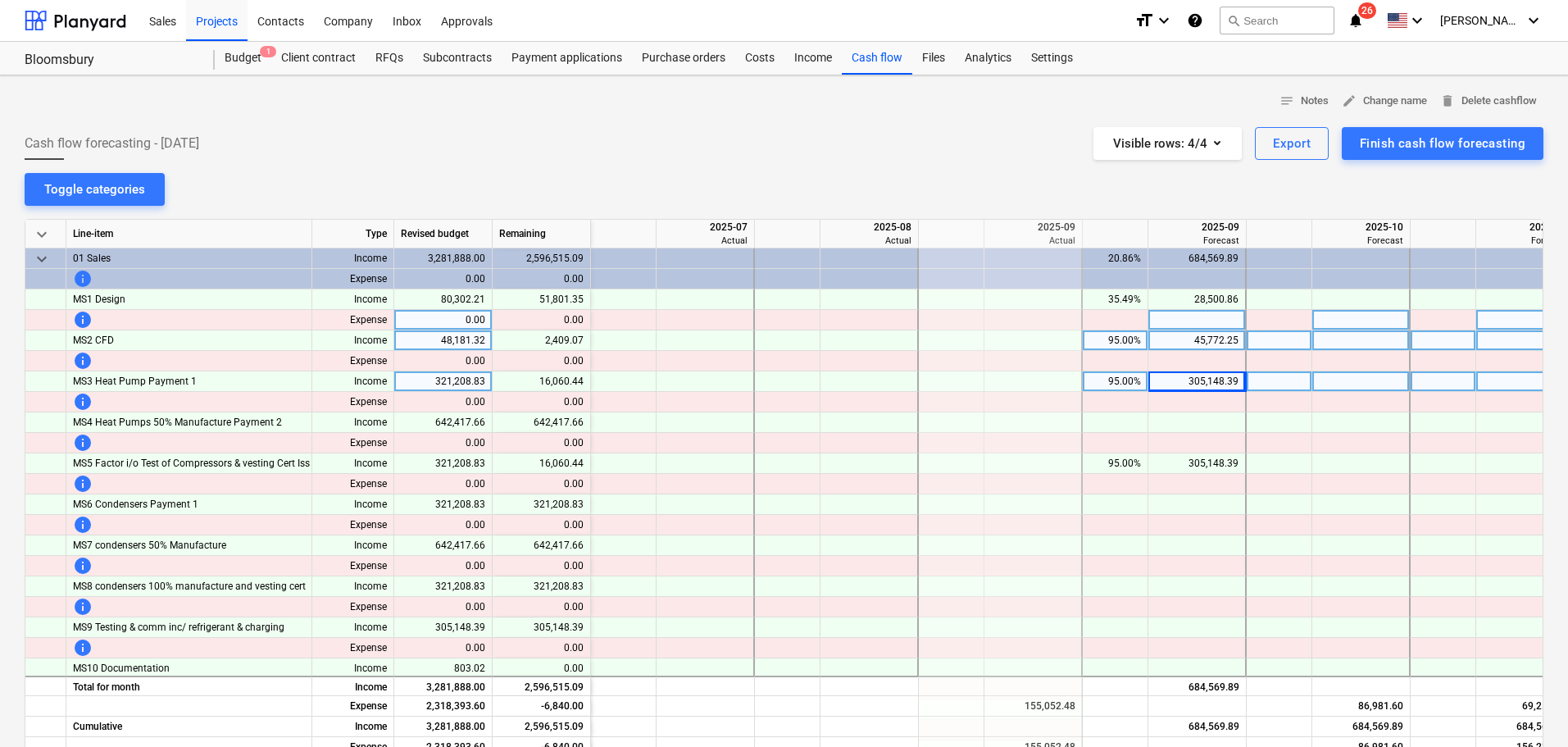
click at [1234, 385] on div "305,148.39" at bounding box center [1197, 382] width 84 height 21
click at [1239, 381] on input "305148.3885" at bounding box center [1196, 382] width 97 height 20
type input "305148.38-235301.52"
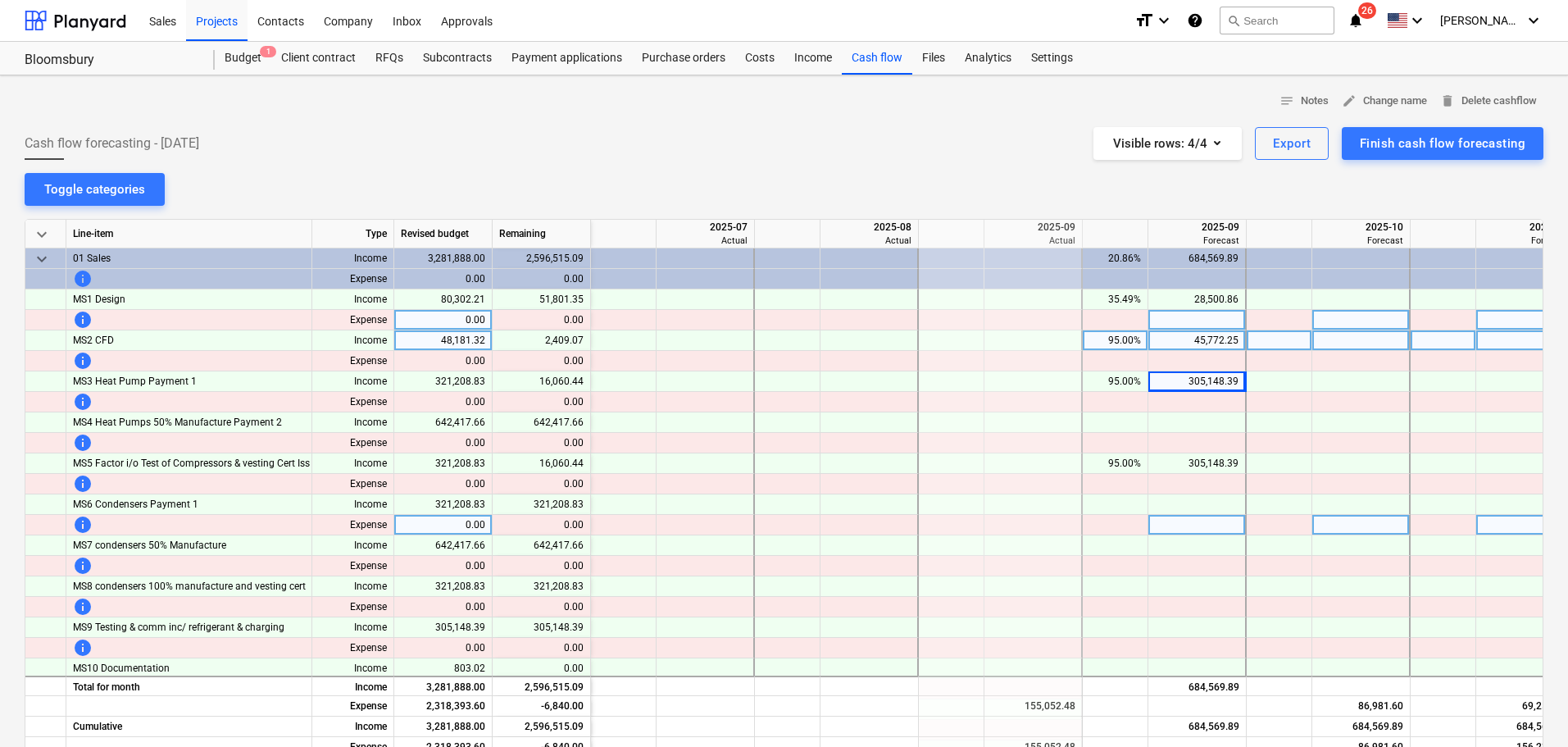
click at [1205, 524] on div at bounding box center [1197, 525] width 99 height 21
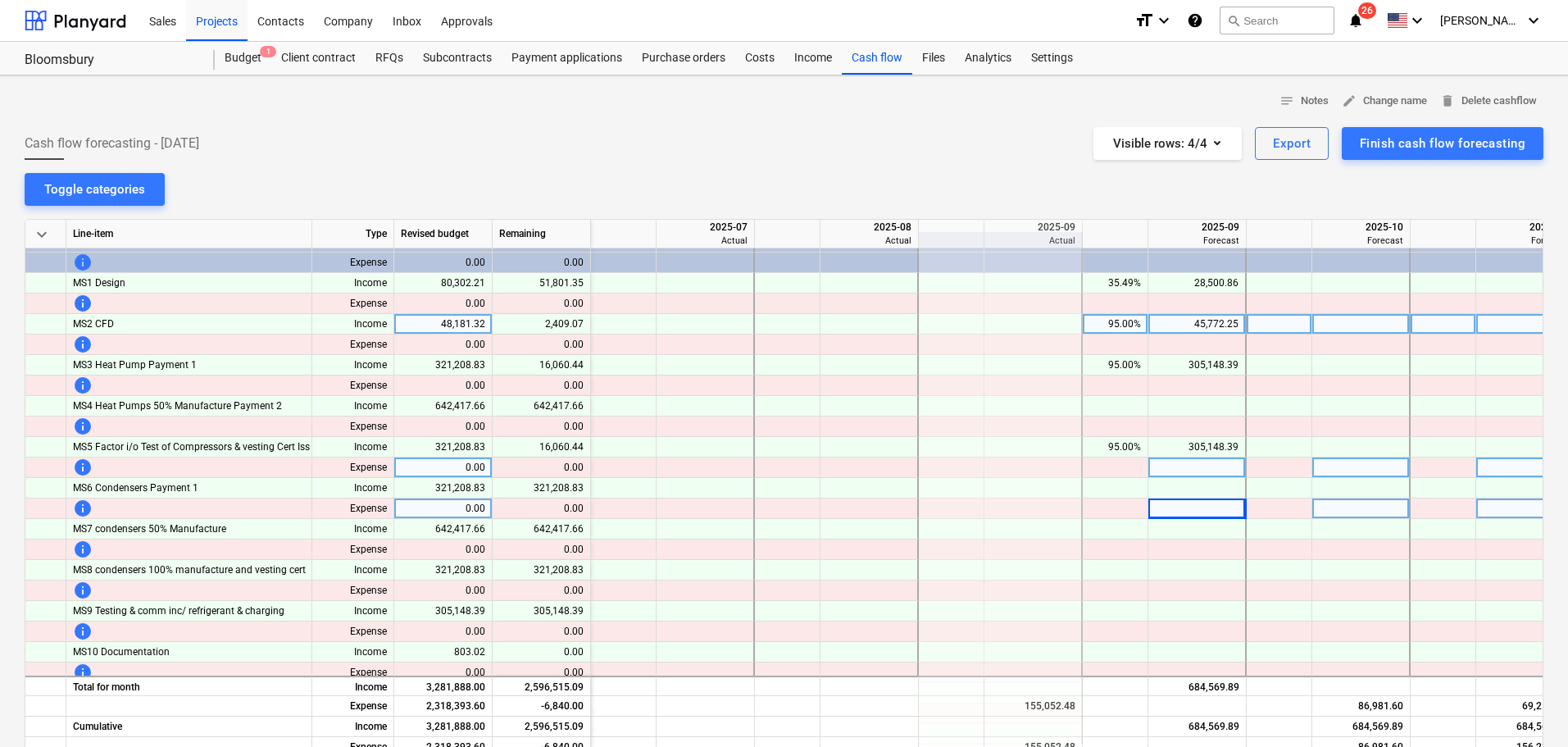
scroll to position [0, 328]
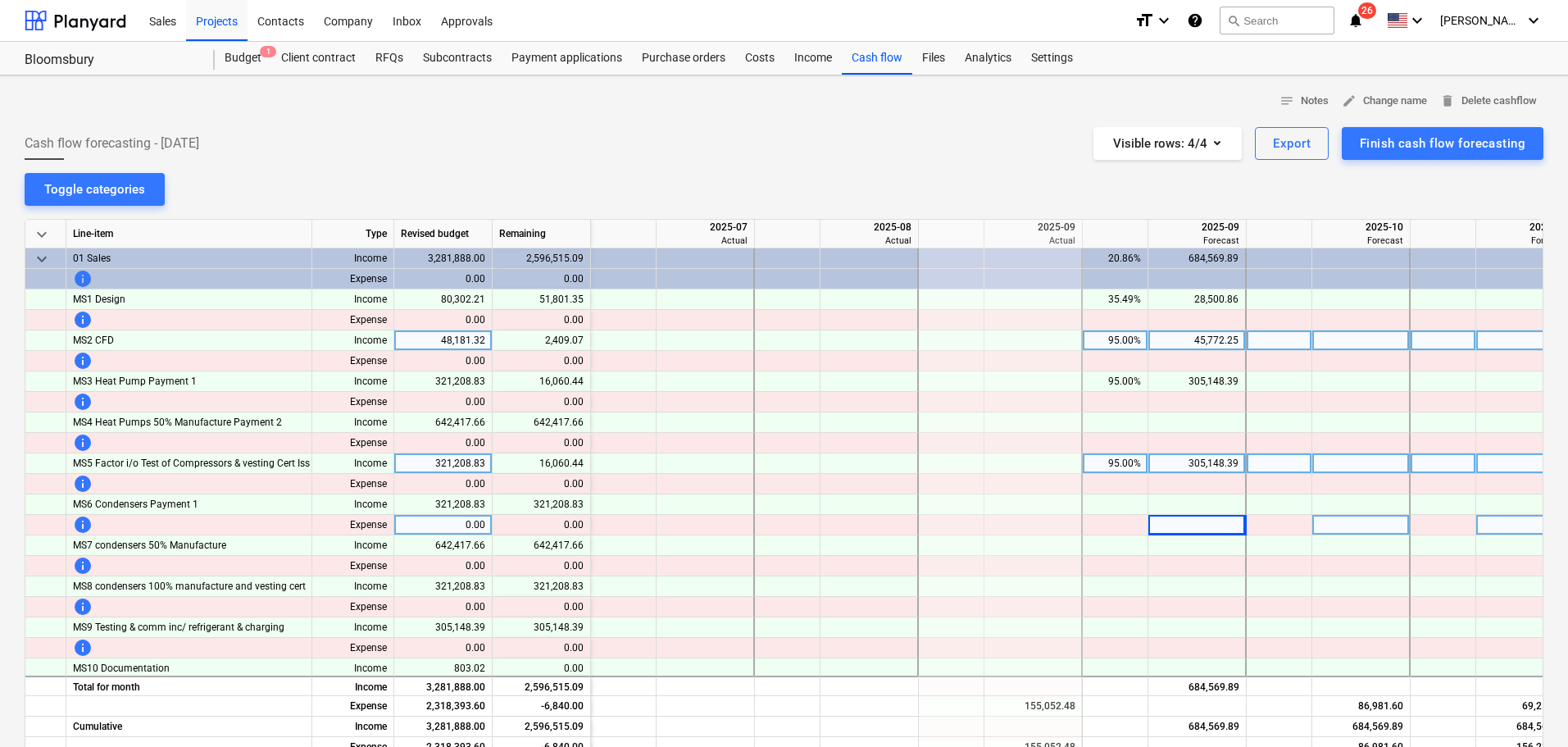
click at [1217, 463] on div "305,148.39" at bounding box center [1197, 464] width 84 height 21
click at [1151, 465] on div "305,148.39" at bounding box center [1197, 464] width 99 height 21
click at [1217, 459] on div at bounding box center [1197, 464] width 99 height 21
type input "161"
type input "28.41"
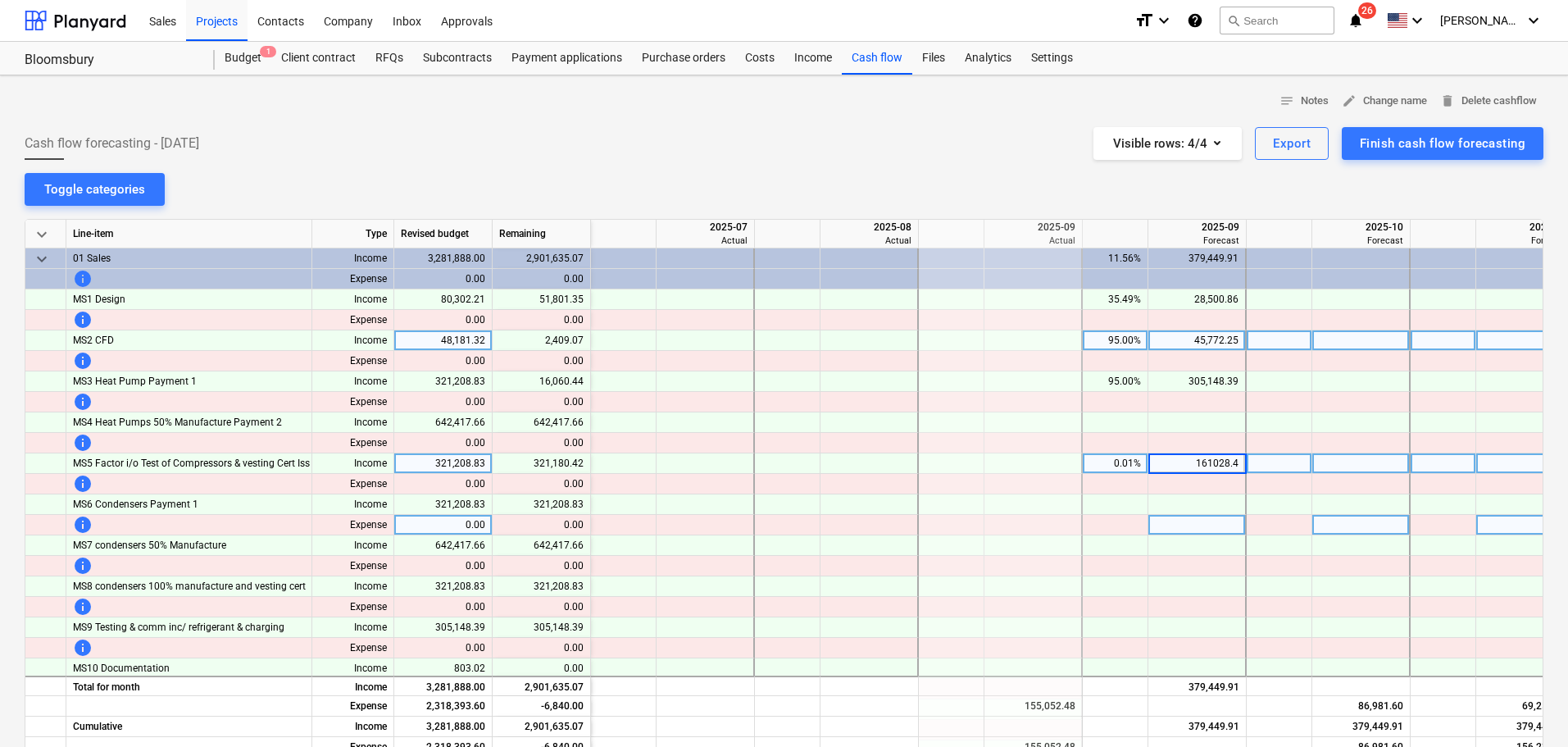
type input "161028.41"
click at [1103, 483] on div at bounding box center [1115, 484] width 66 height 21
click at [1391, 376] on div at bounding box center [1362, 382] width 99 height 21
click at [1372, 469] on div at bounding box center [1362, 464] width 99 height 21
click at [1282, 464] on div at bounding box center [1280, 464] width 66 height 21
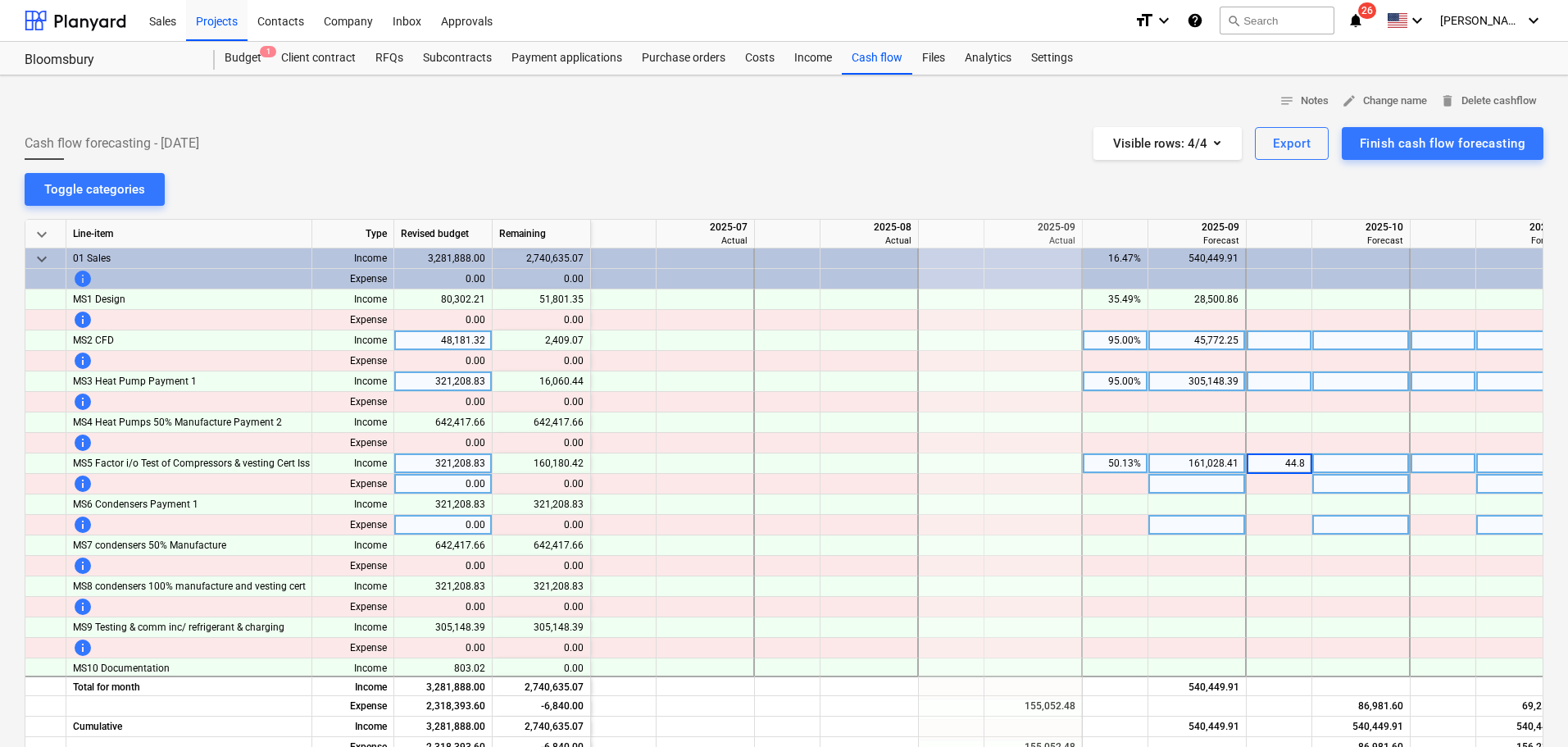
type input "44.87"
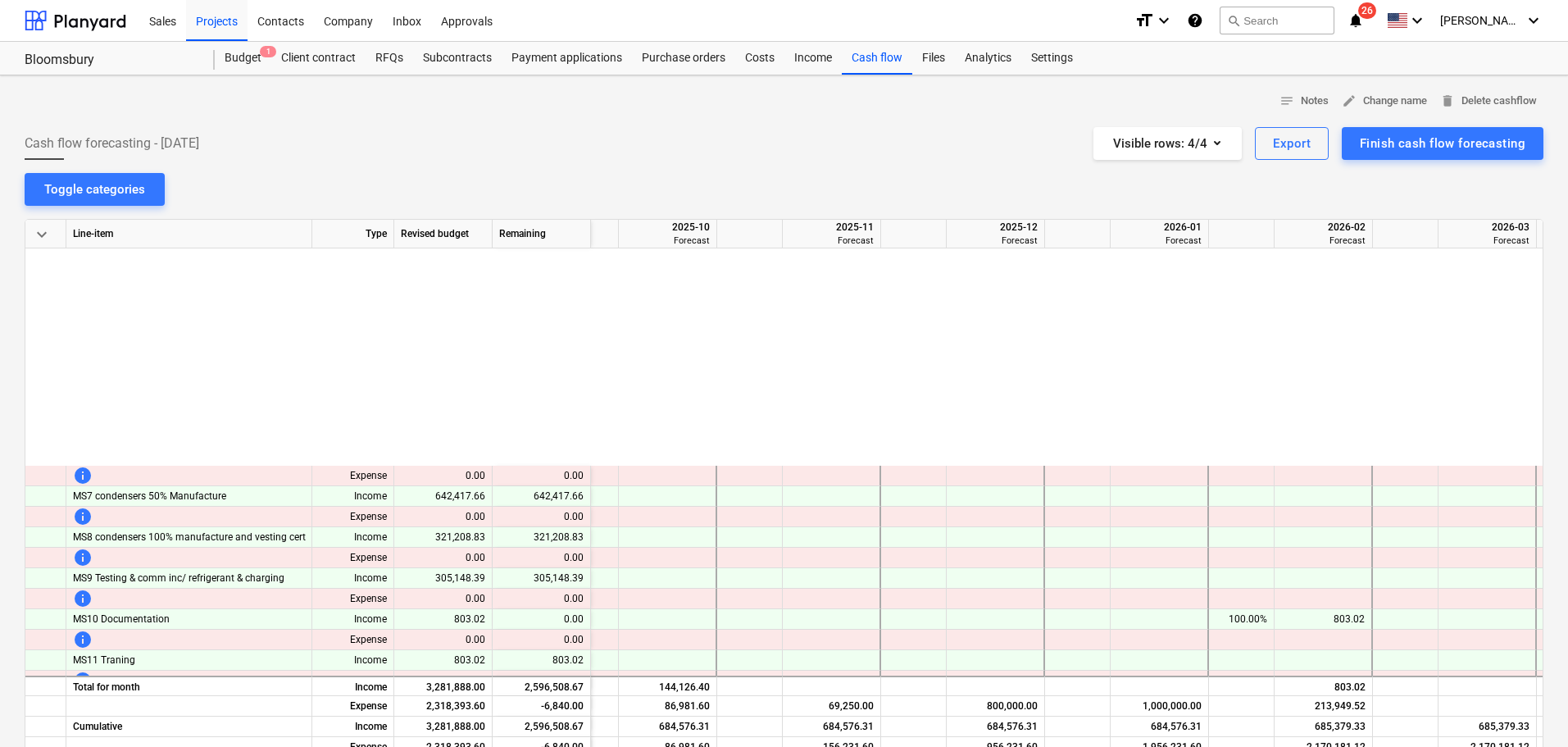
scroll to position [21, 1022]
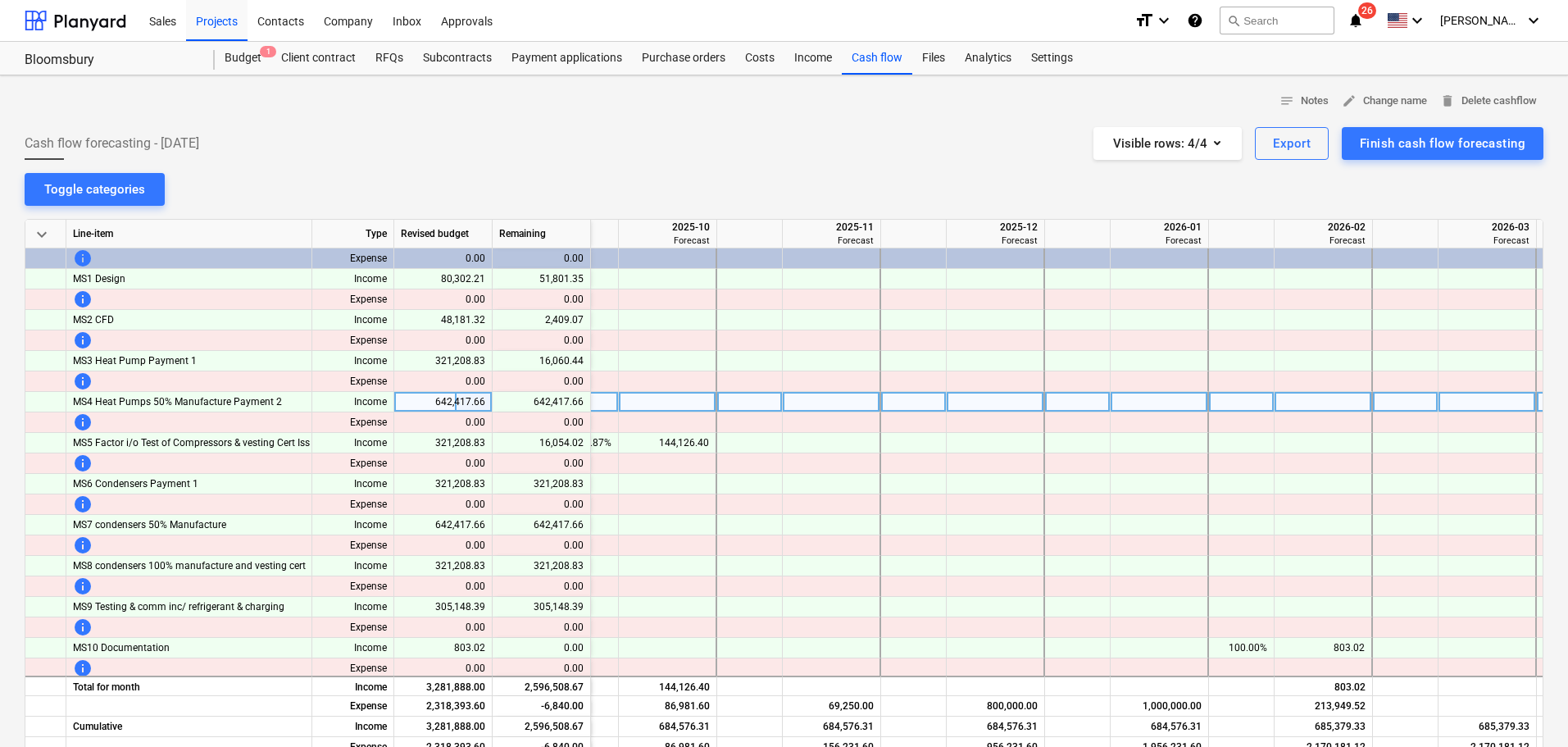
click at [936, 399] on div at bounding box center [914, 402] width 66 height 21
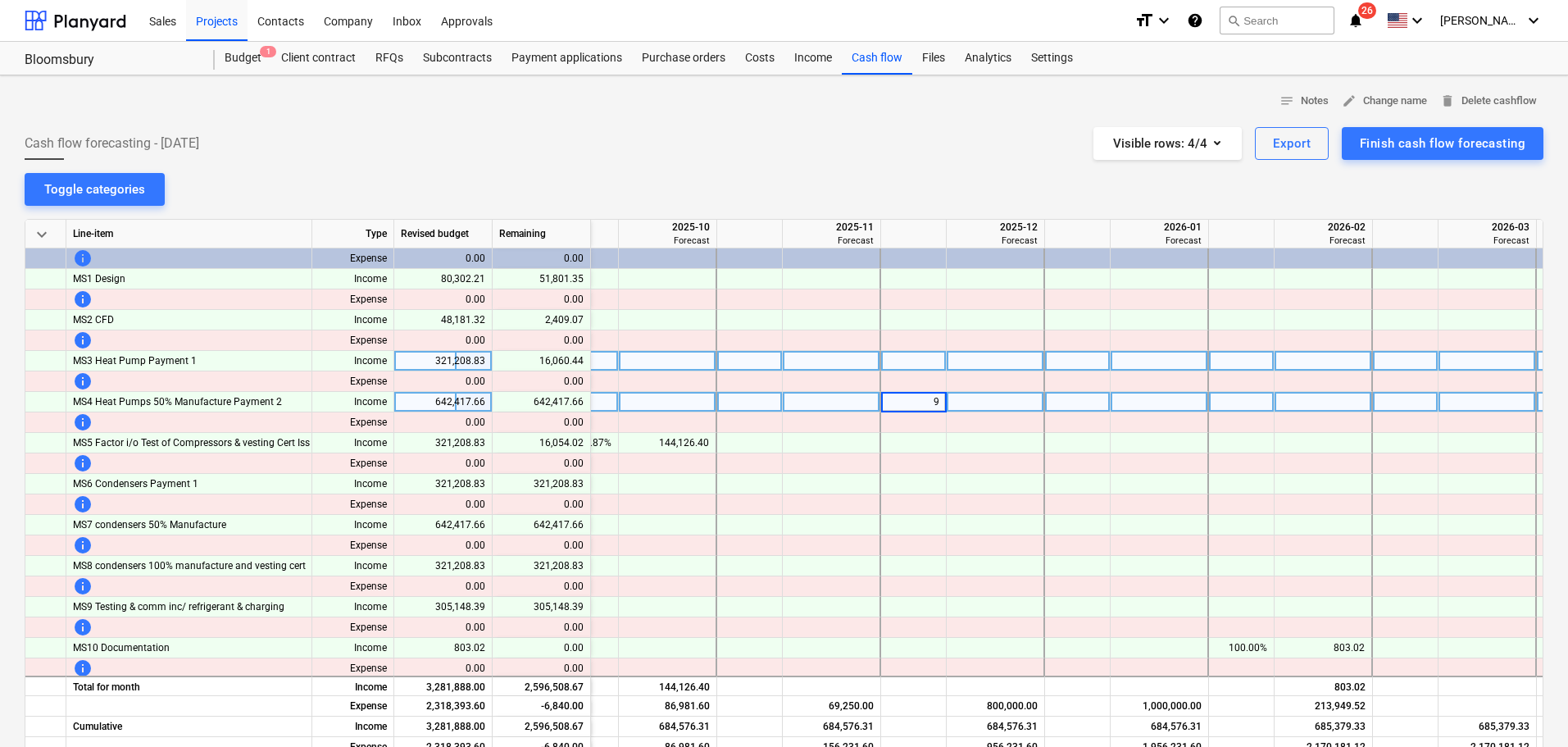
type input "95"
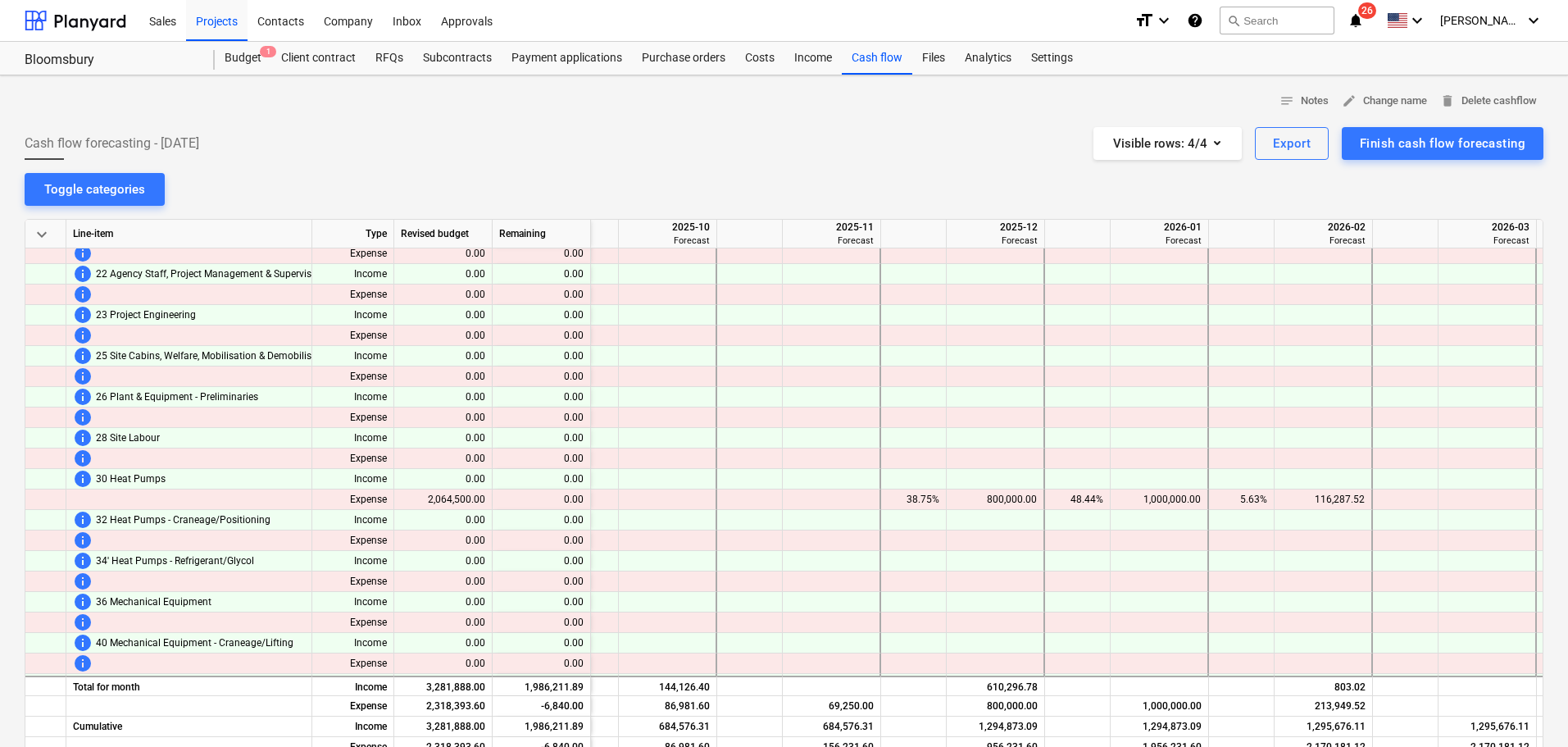
scroll to position [1641, 1022]
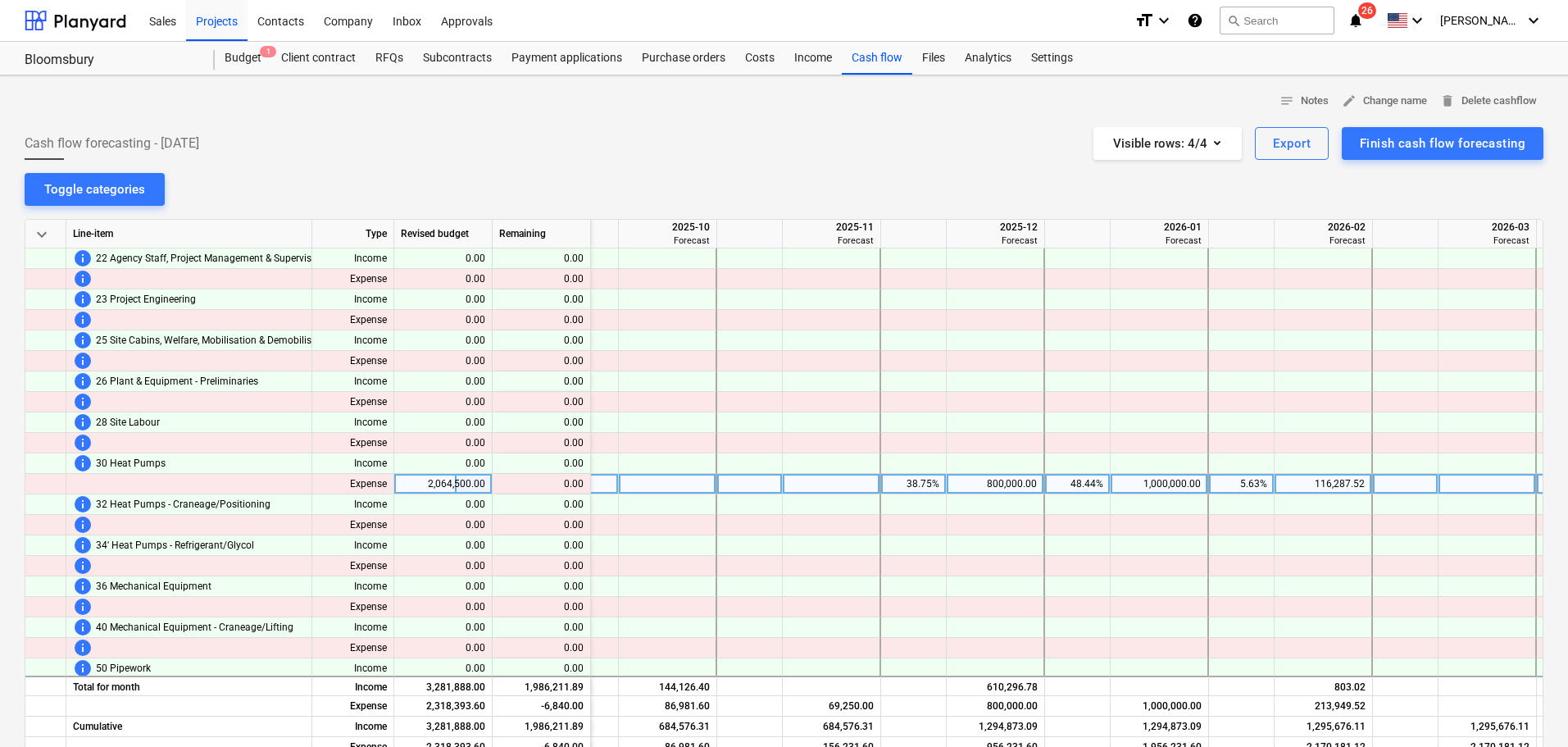
click at [920, 487] on div "38.75%" at bounding box center [914, 484] width 52 height 21
type input "30"
type input "25"
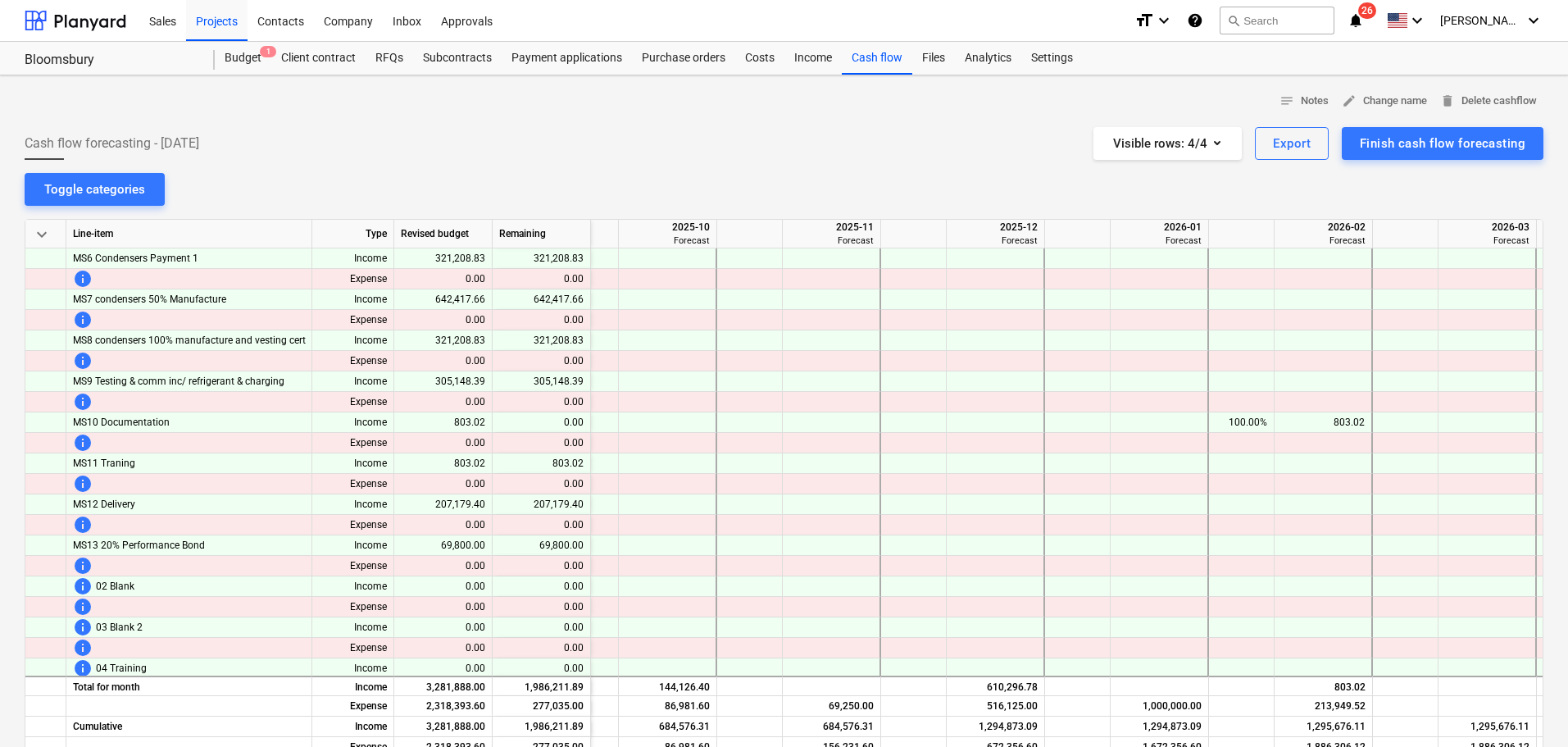
scroll to position [0, 1022]
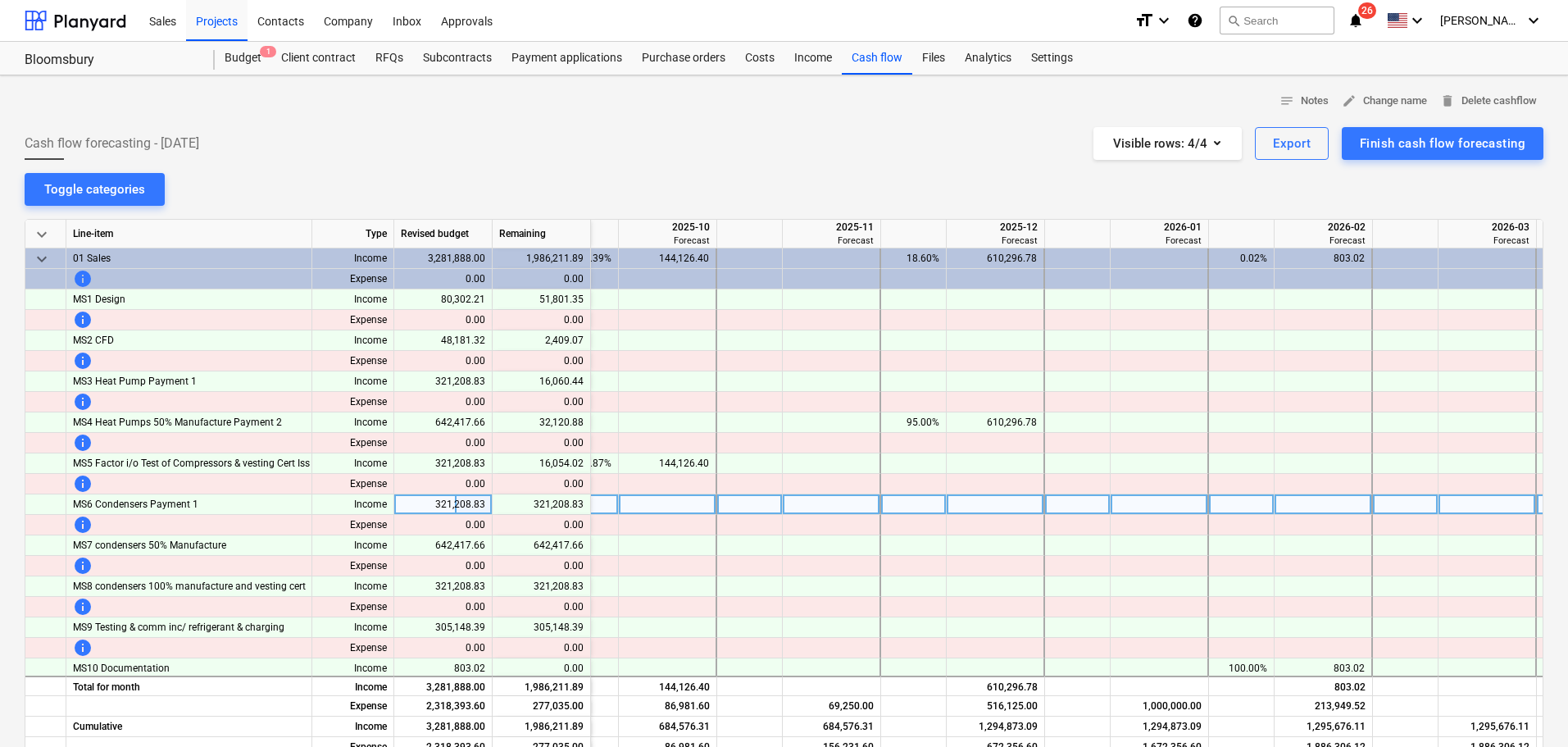
click at [1064, 502] on div at bounding box center [1078, 505] width 66 height 21
type input "95"
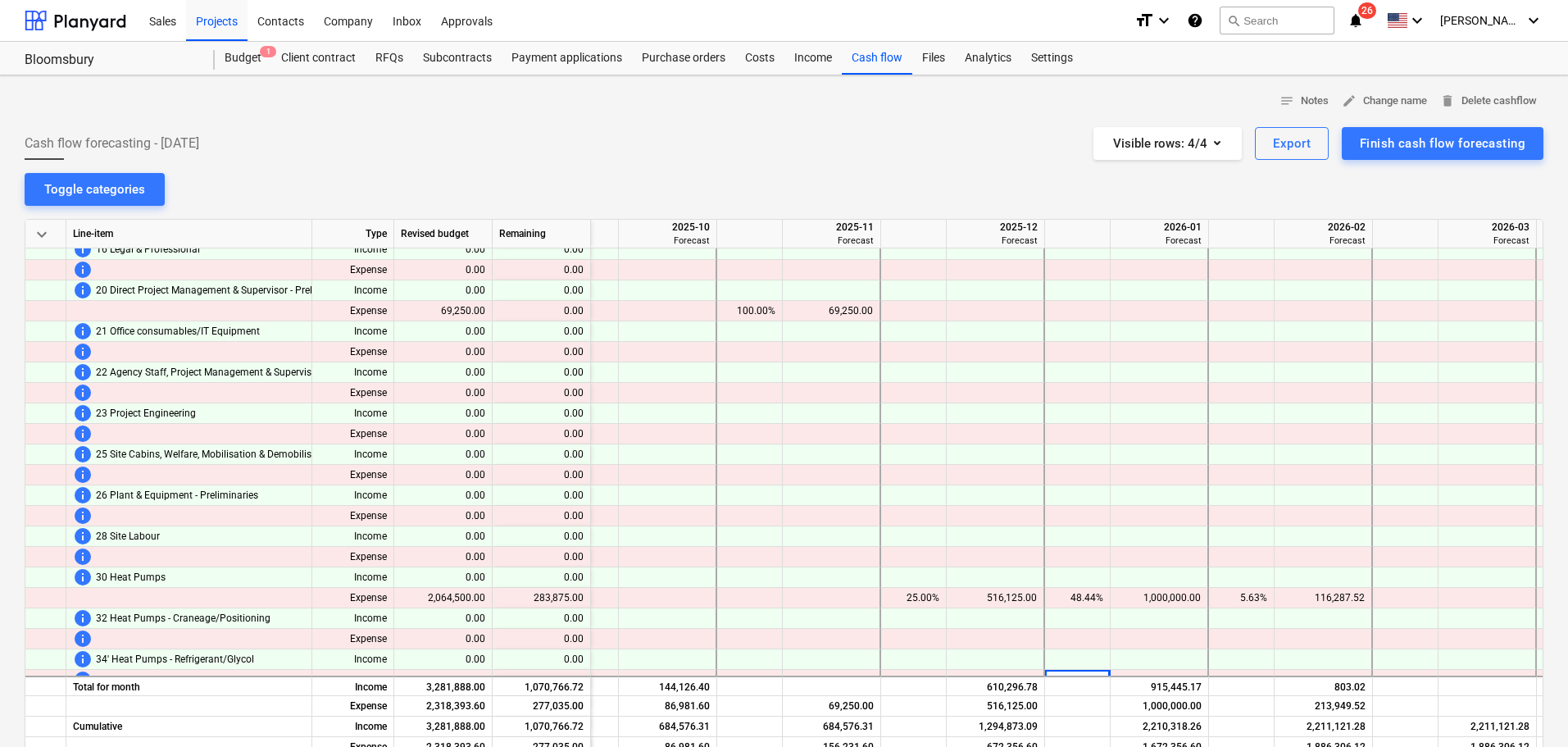
scroll to position [1547, 1022]
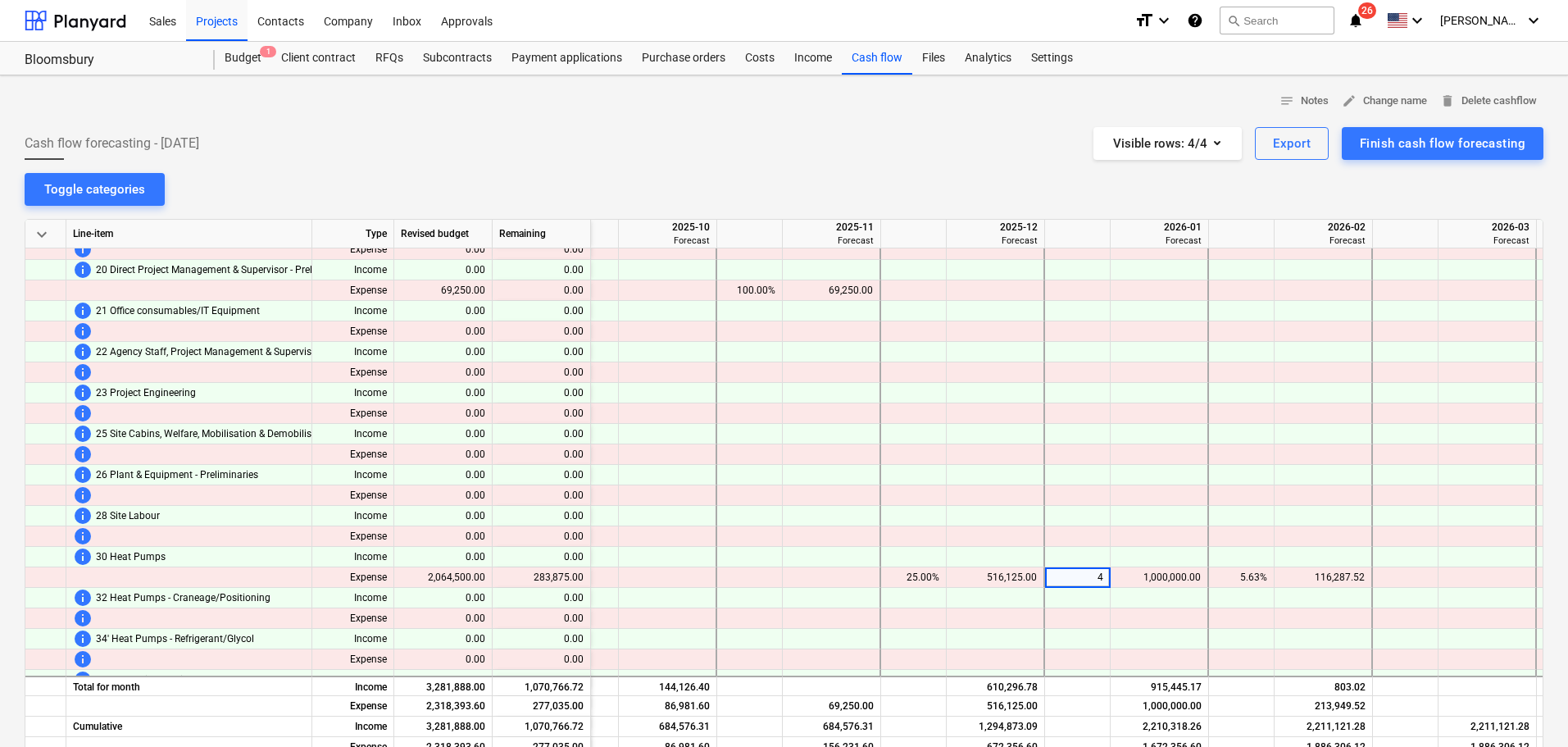
type input "45"
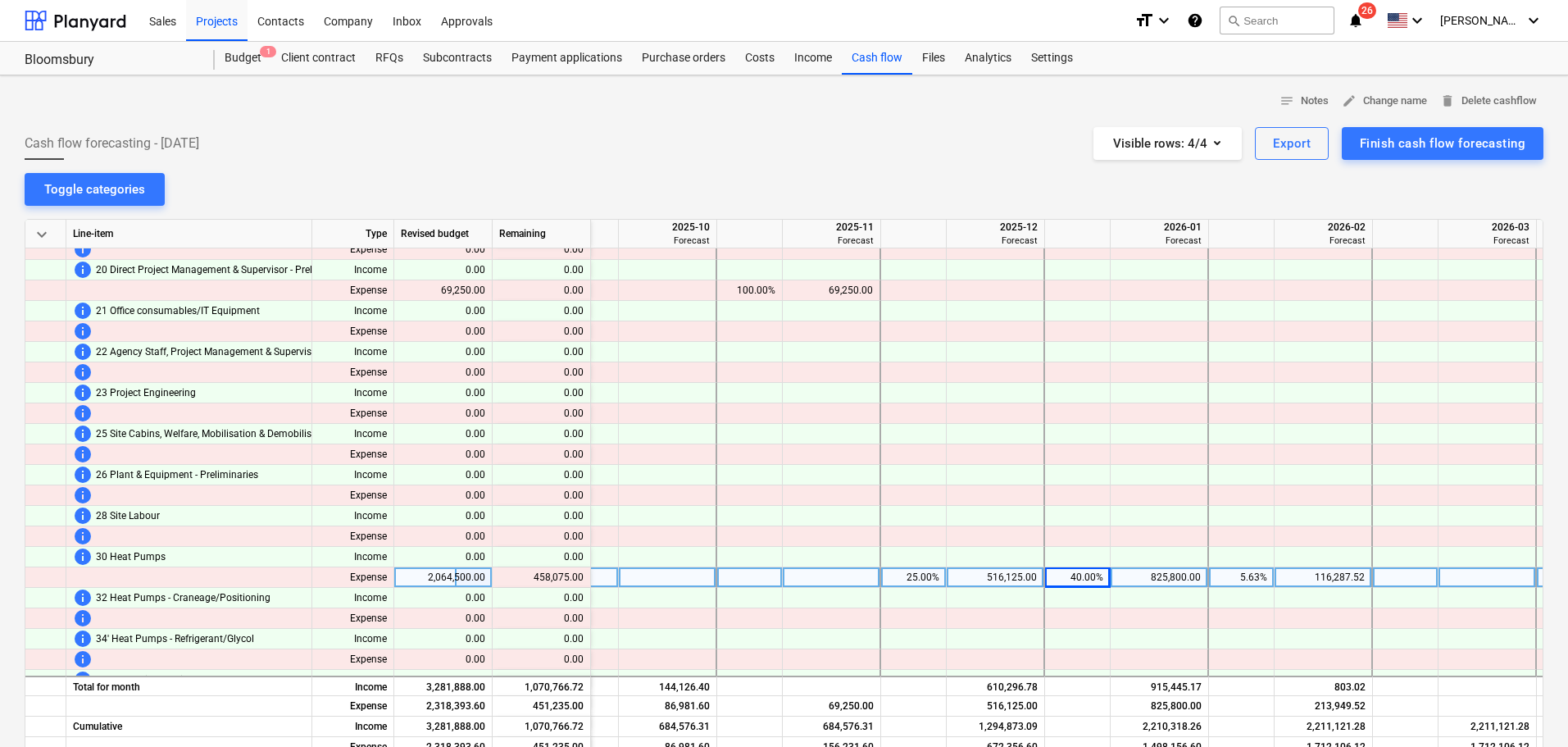
click at [668, 575] on div at bounding box center [668, 577] width 99 height 21
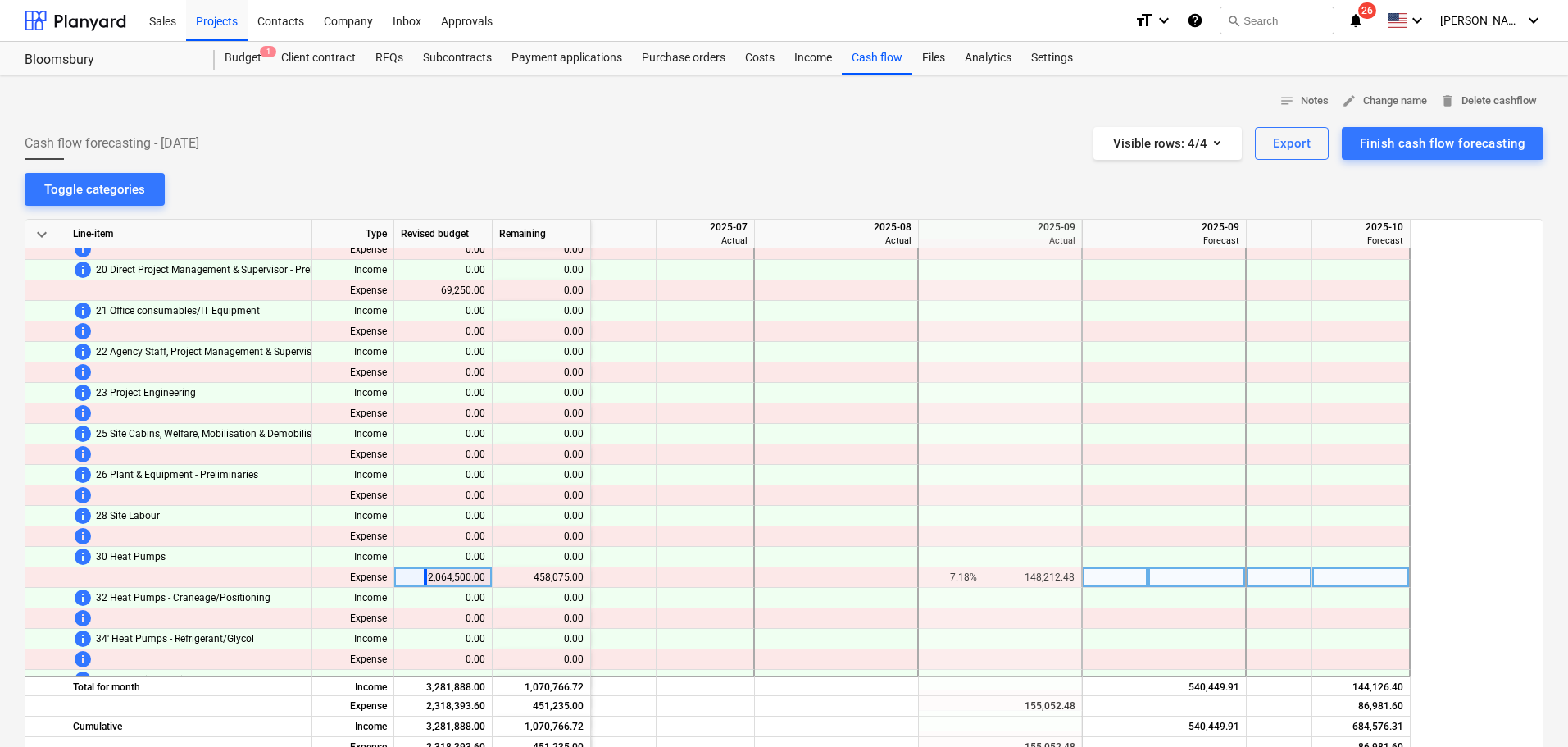
scroll to position [1547, 66]
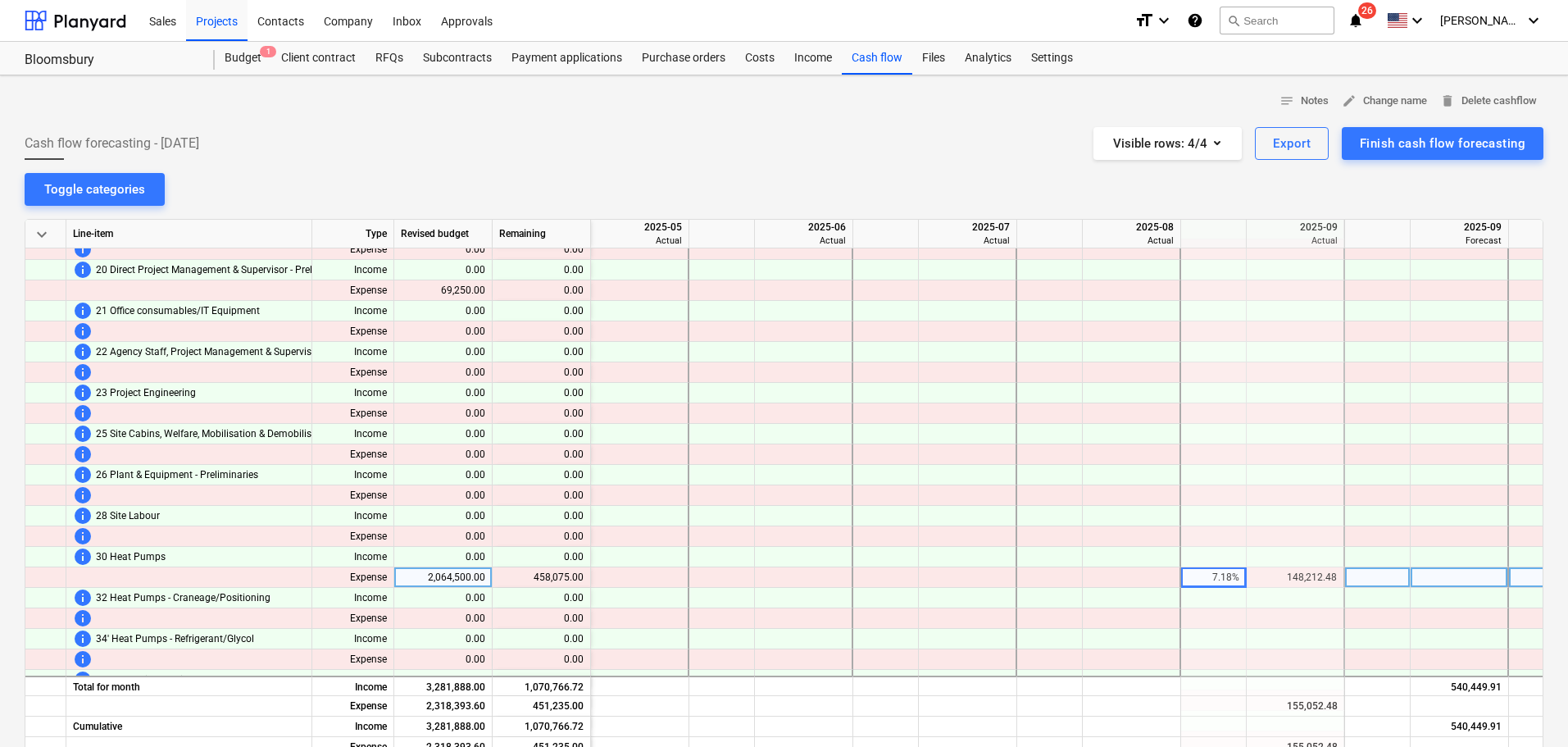
click at [1269, 571] on div "148,212.48" at bounding box center [1295, 577] width 84 height 21
click at [1291, 574] on div "148,212.48" at bounding box center [1295, 577] width 84 height 21
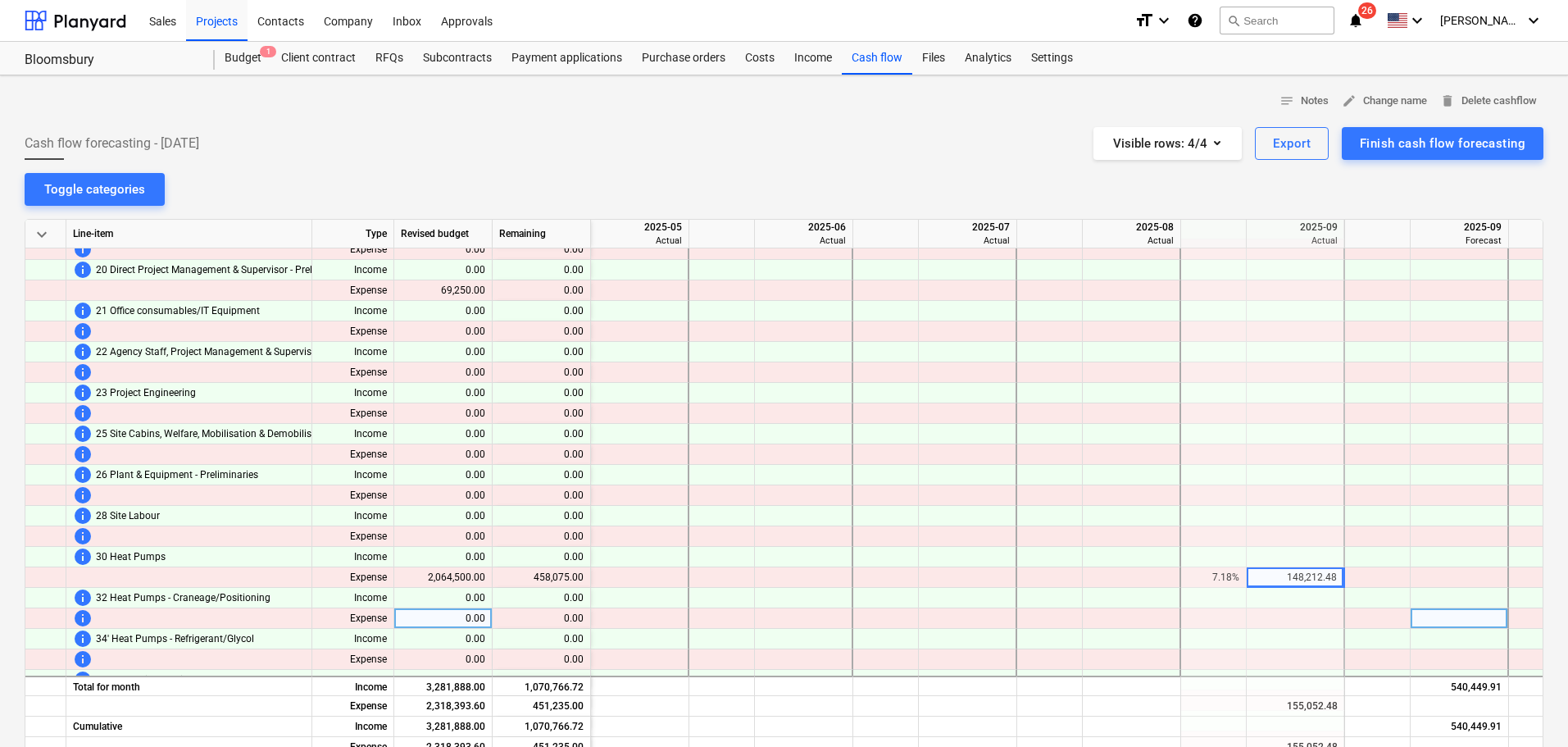
click at [1294, 612] on div at bounding box center [1296, 618] width 99 height 21
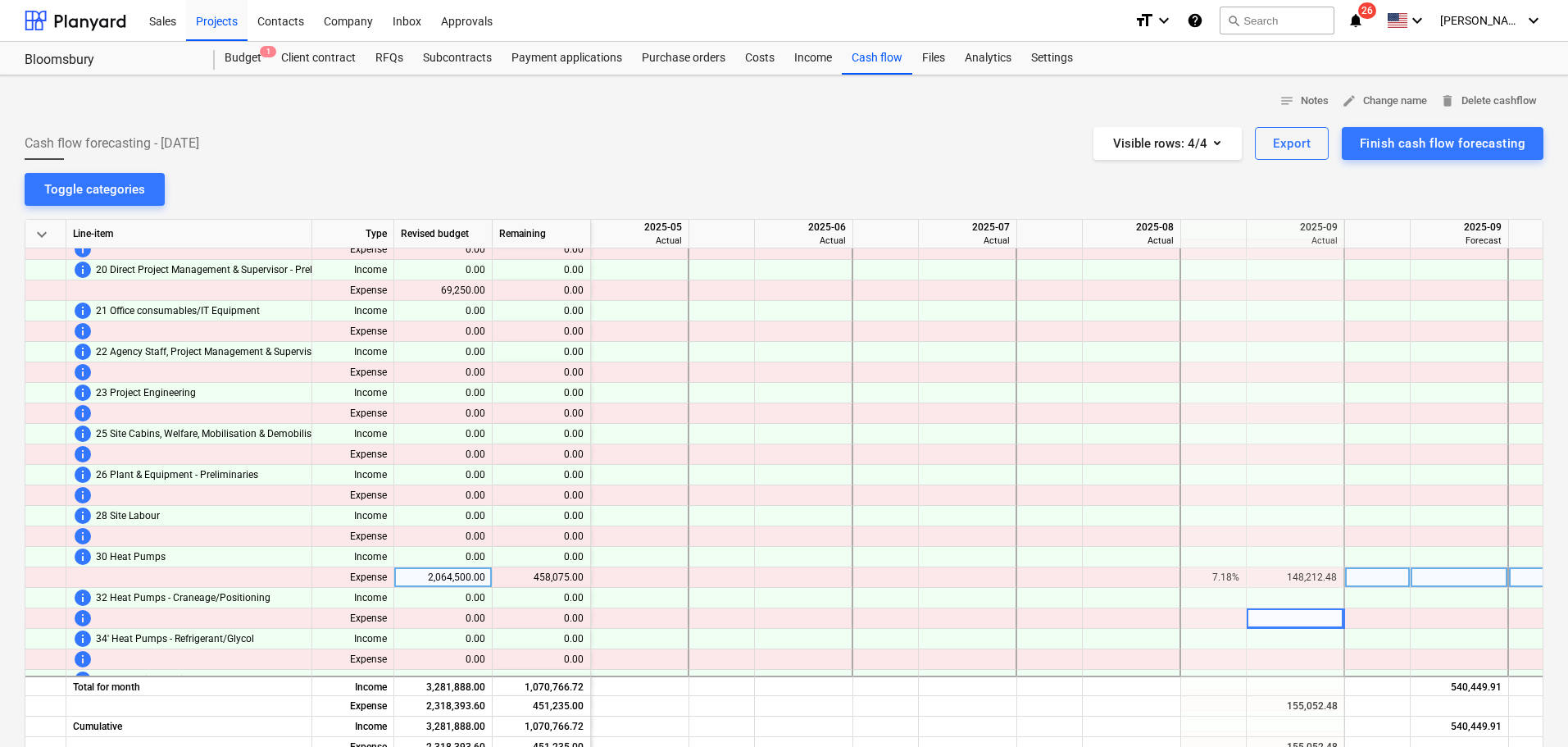
click at [1307, 579] on div "148,212.48" at bounding box center [1295, 577] width 84 height 21
click at [1464, 574] on div at bounding box center [1459, 577] width 99 height 21
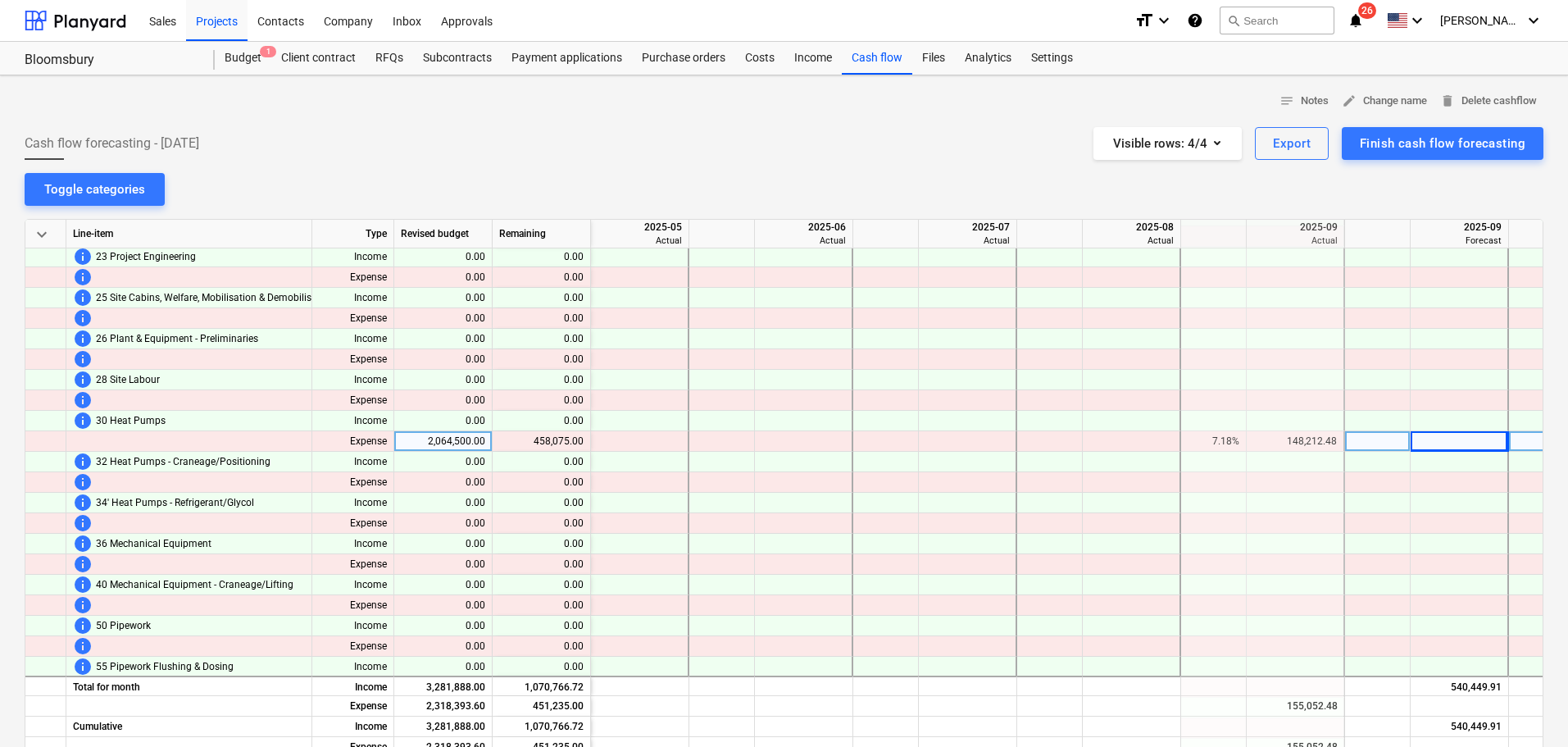
scroll to position [1710, 66]
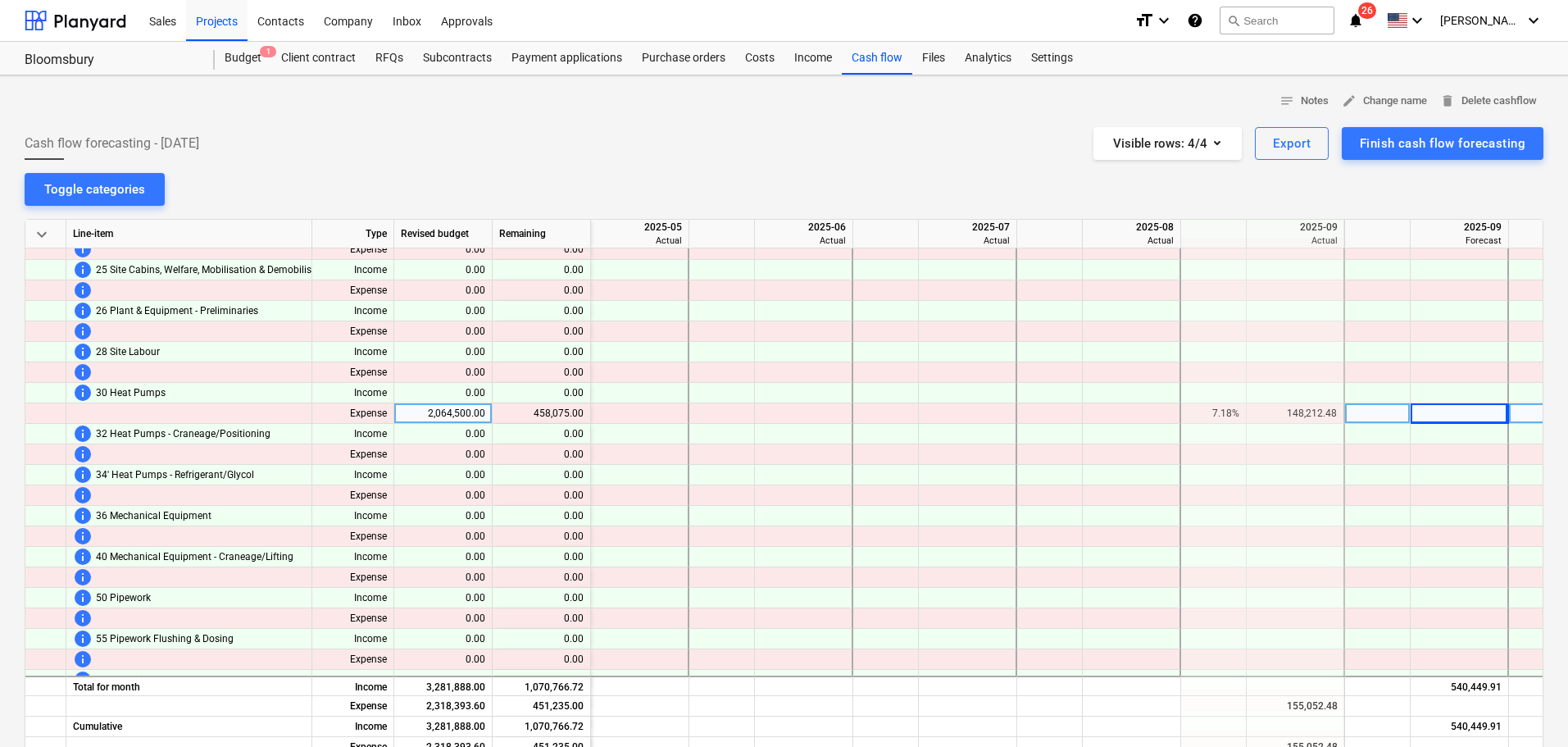
click at [427, 406] on div "2,064,500.00" at bounding box center [444, 414] width 99 height 21
click at [813, 57] on div "Income" at bounding box center [813, 58] width 58 height 33
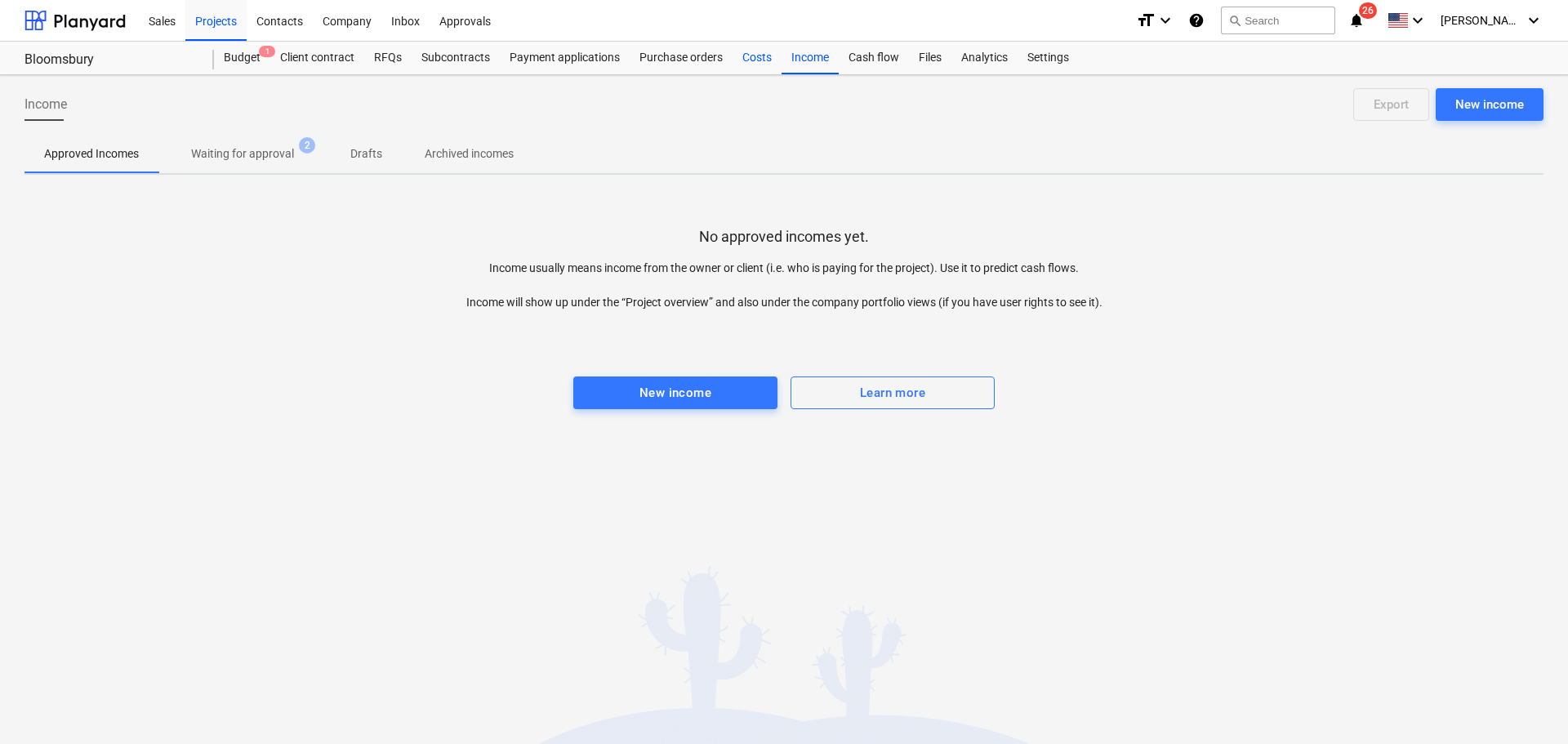
click at [764, 54] on div "Costs" at bounding box center [757, 58] width 49 height 33
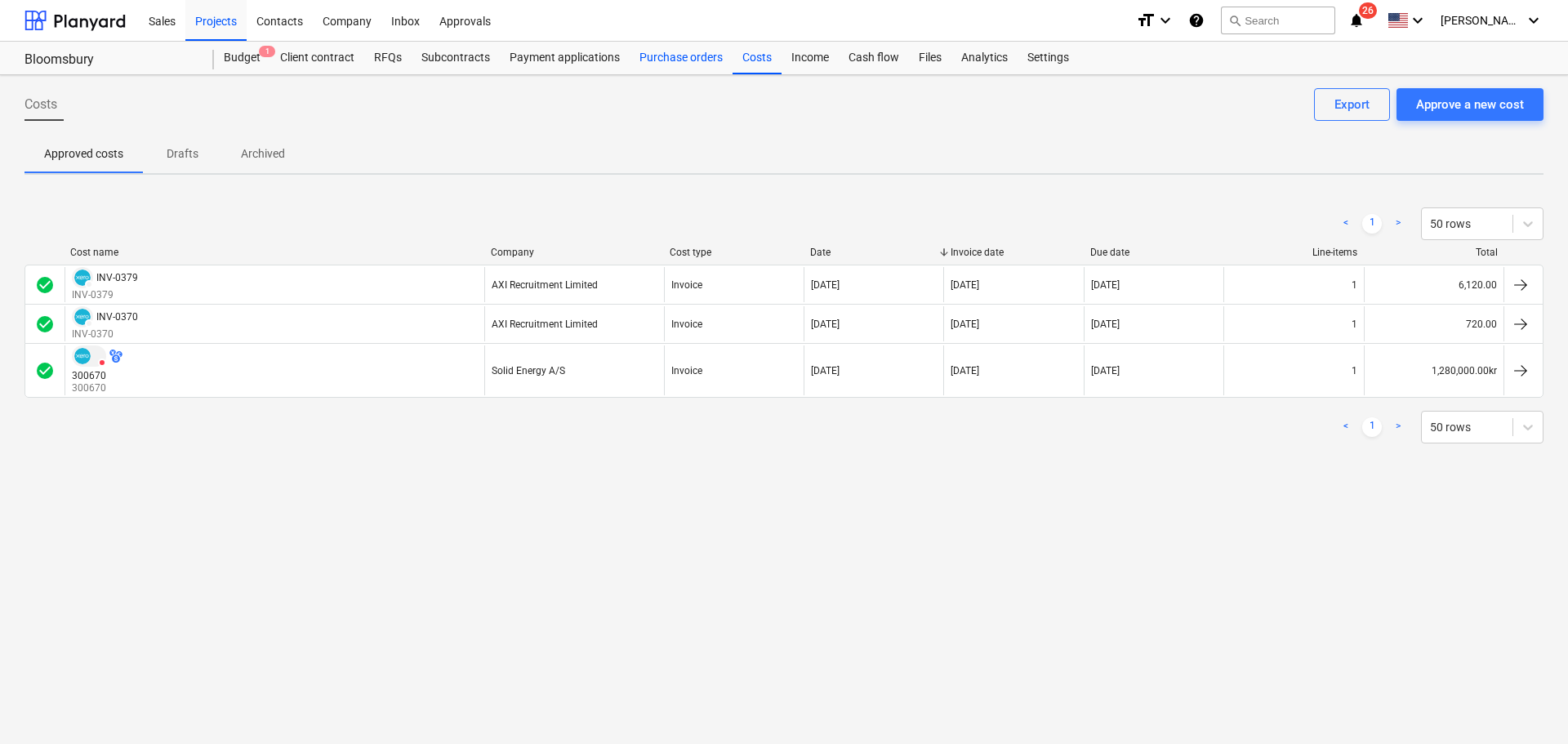
click at [671, 62] on div "Purchase orders" at bounding box center [681, 58] width 103 height 33
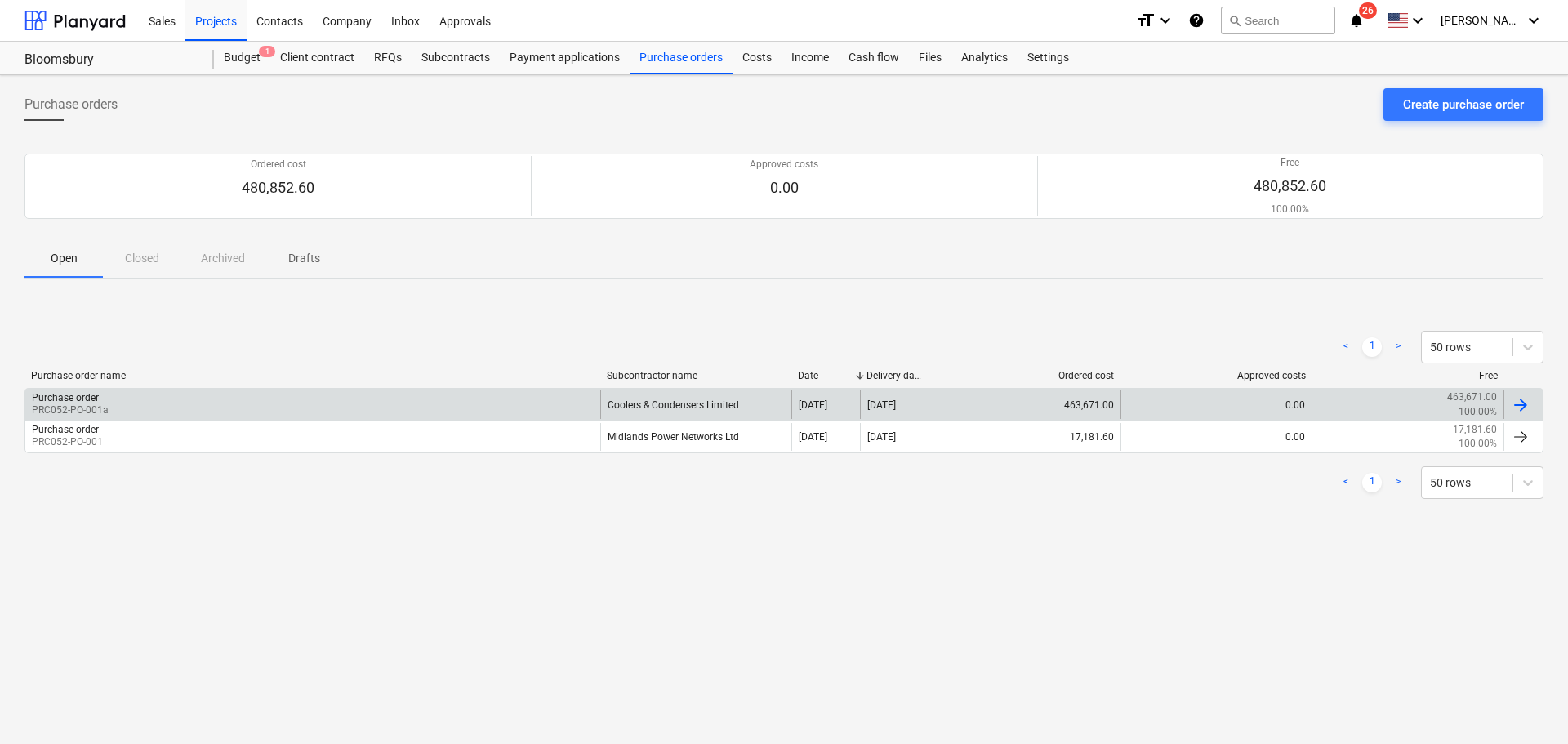
click at [981, 409] on div "463,671.00" at bounding box center [1024, 404] width 192 height 28
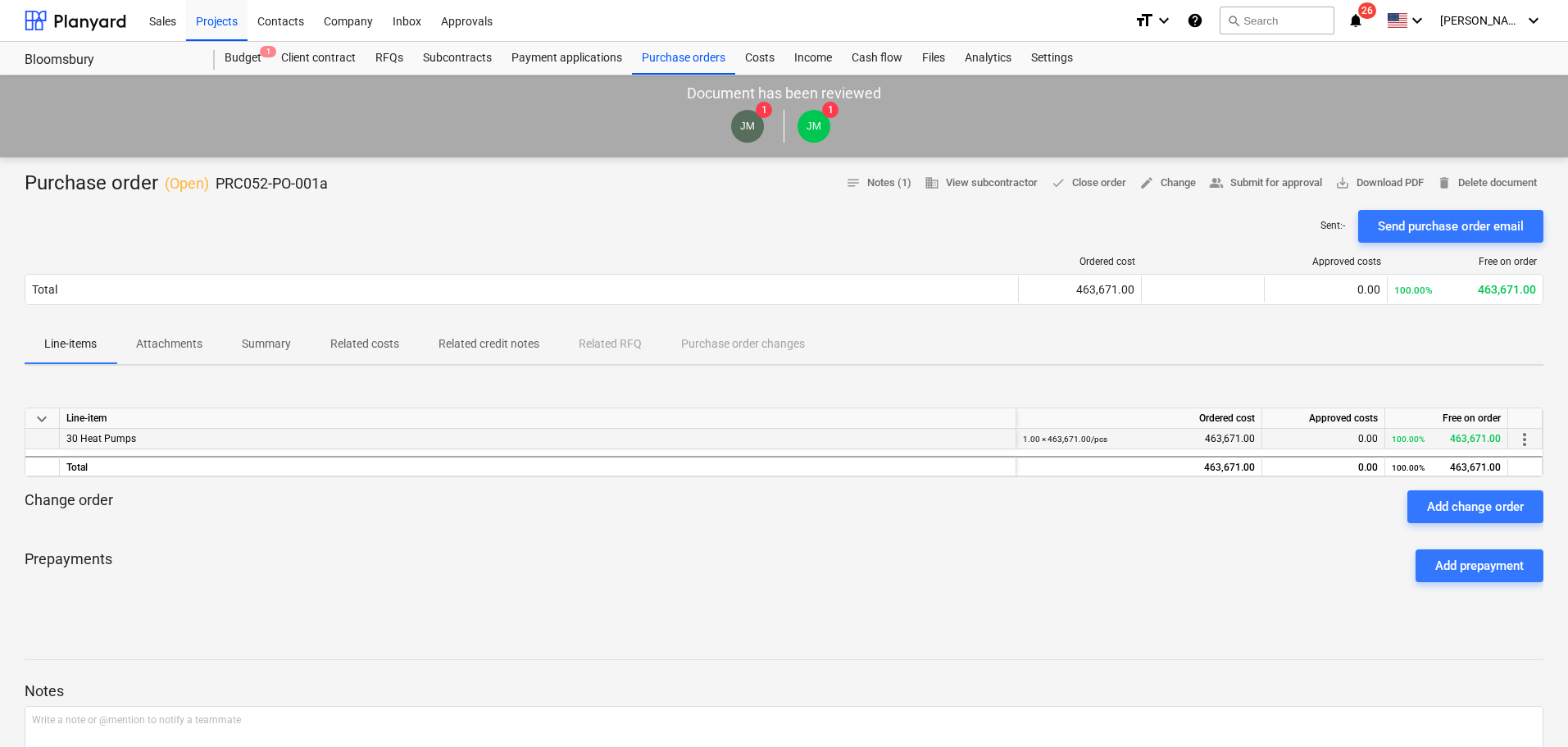
click at [200, 436] on div "30 Heat Pumps" at bounding box center [538, 439] width 957 height 21
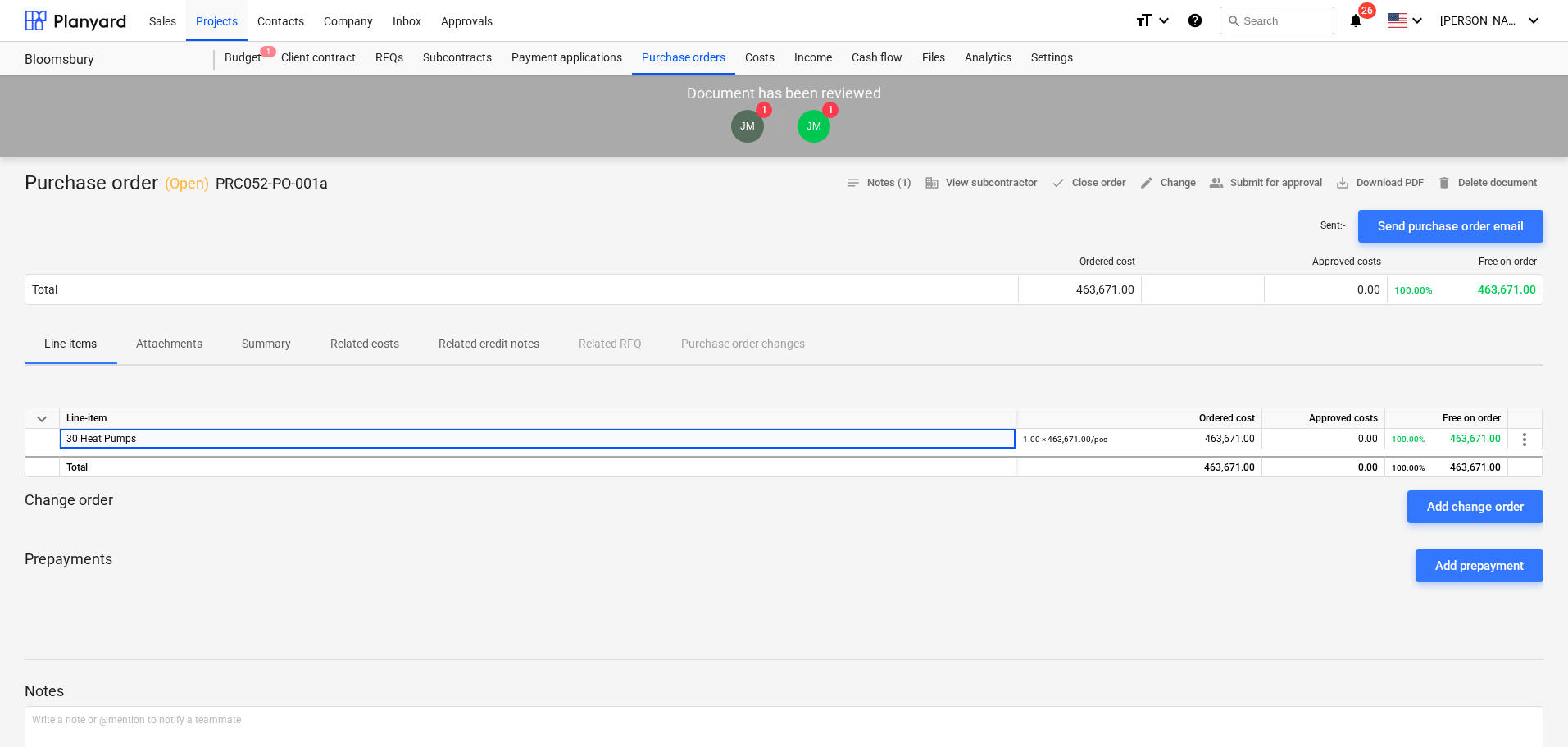
click at [289, 579] on div "Prepayments Add prepayment" at bounding box center [784, 565] width 1519 height 59
click at [1356, 186] on span "save_alt Download PDF" at bounding box center [1380, 183] width 89 height 19
click at [654, 61] on div "Purchase orders" at bounding box center [684, 58] width 104 height 33
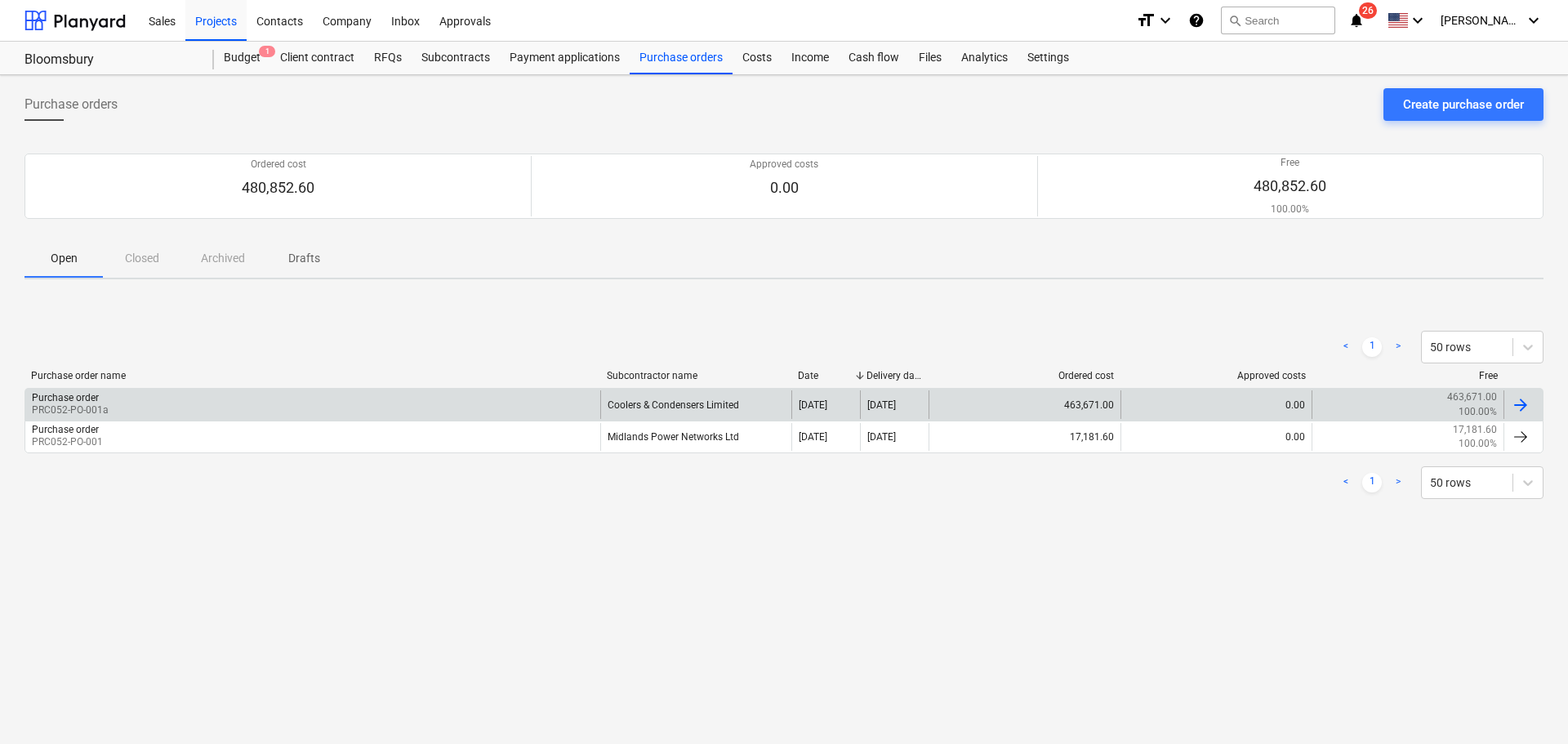
click at [672, 407] on div "Coolers & Condensers Limited" at bounding box center [695, 404] width 192 height 28
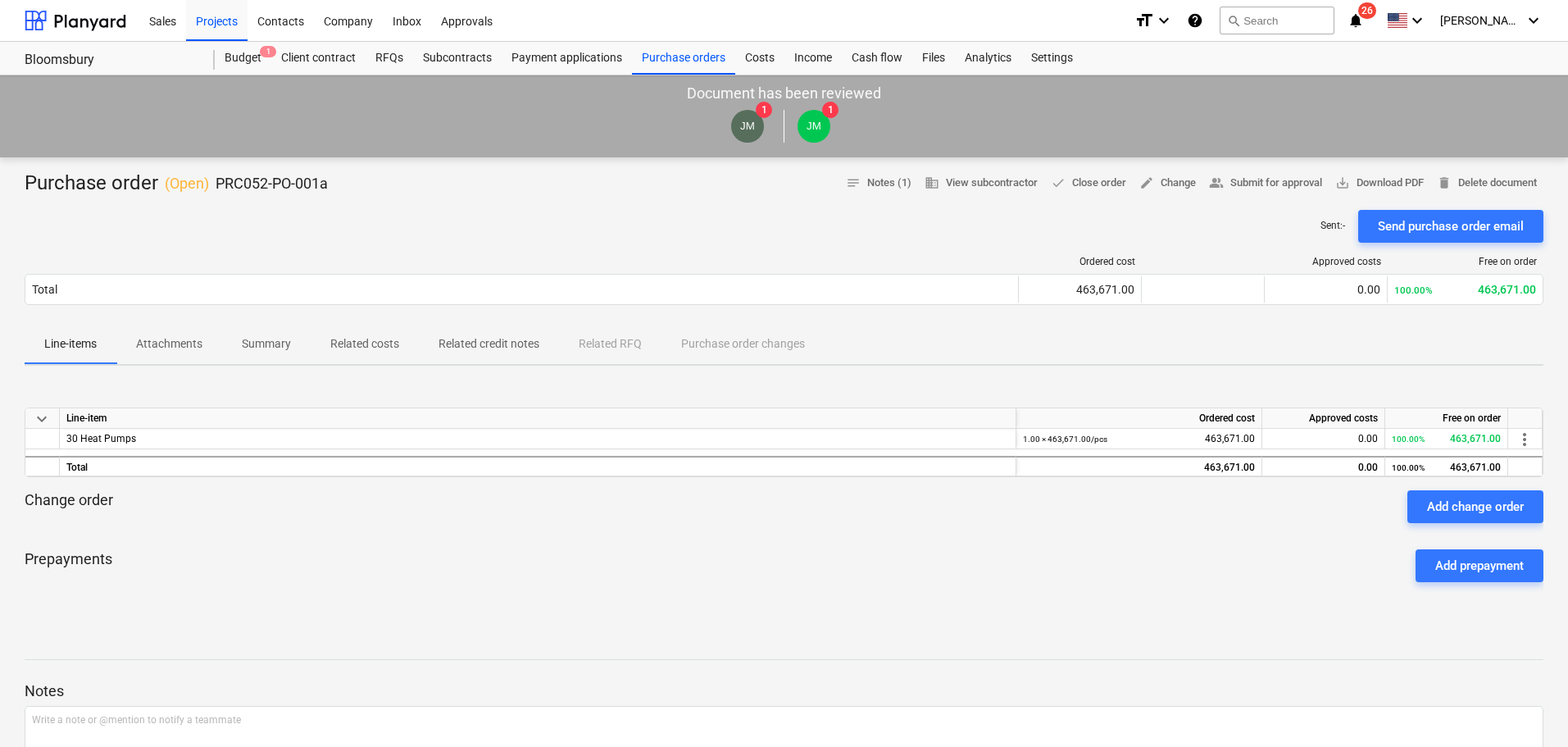
click at [1525, 450] on div "keyboard_arrow_down Line-item Ordered cost Approved costs Free on order 30 Heat…" at bounding box center [784, 443] width 1519 height 70
click at [1525, 442] on span "more_vert" at bounding box center [1525, 440] width 20 height 20
click at [1534, 440] on li "Edit" at bounding box center [1536, 440] width 49 height 38
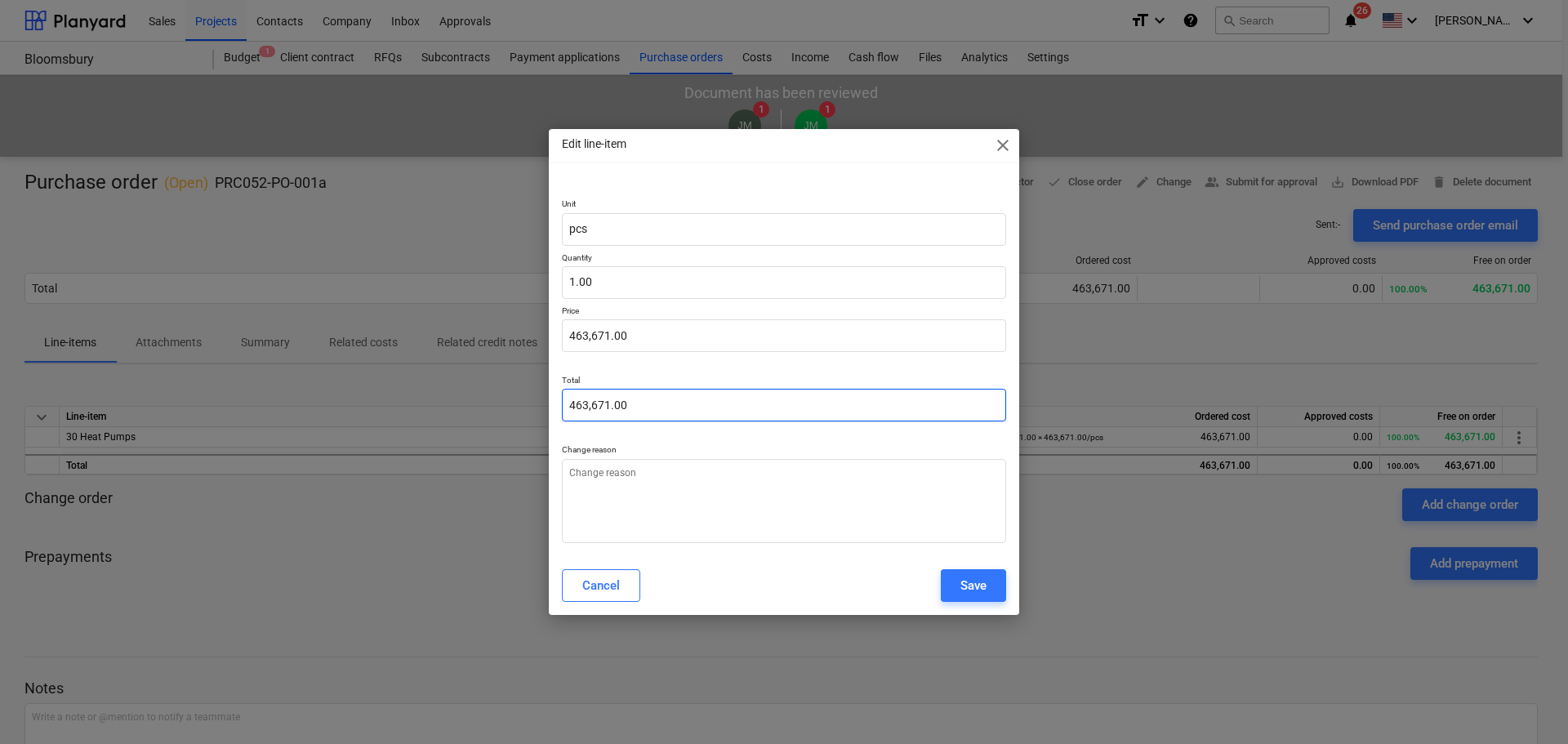
type textarea "x"
type input "463671"
drag, startPoint x: 739, startPoint y: 348, endPoint x: 746, endPoint y: 323, distance: 26.0
click at [739, 347] on input "463671" at bounding box center [784, 336] width 444 height 33
drag, startPoint x: 740, startPoint y: 323, endPoint x: 0, endPoint y: 278, distance: 741.4
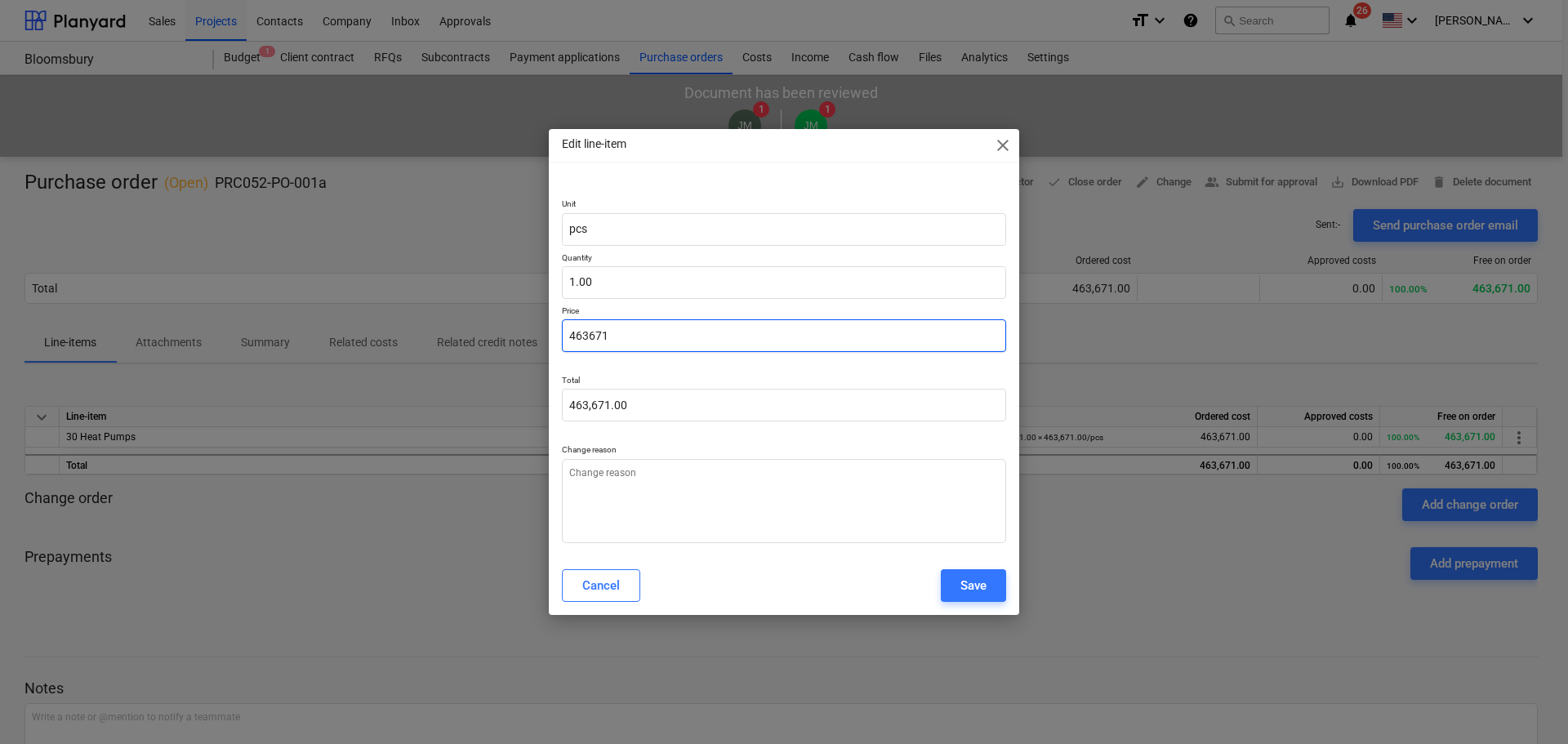
click at [284, 323] on div "Edit line-item close Unit pcs Quantity 1.00 Price 463671 Total 463,671.00 Chang…" at bounding box center [784, 372] width 1568 height 744
type textarea "x"
type input "4"
type input "4.00"
type textarea "x"
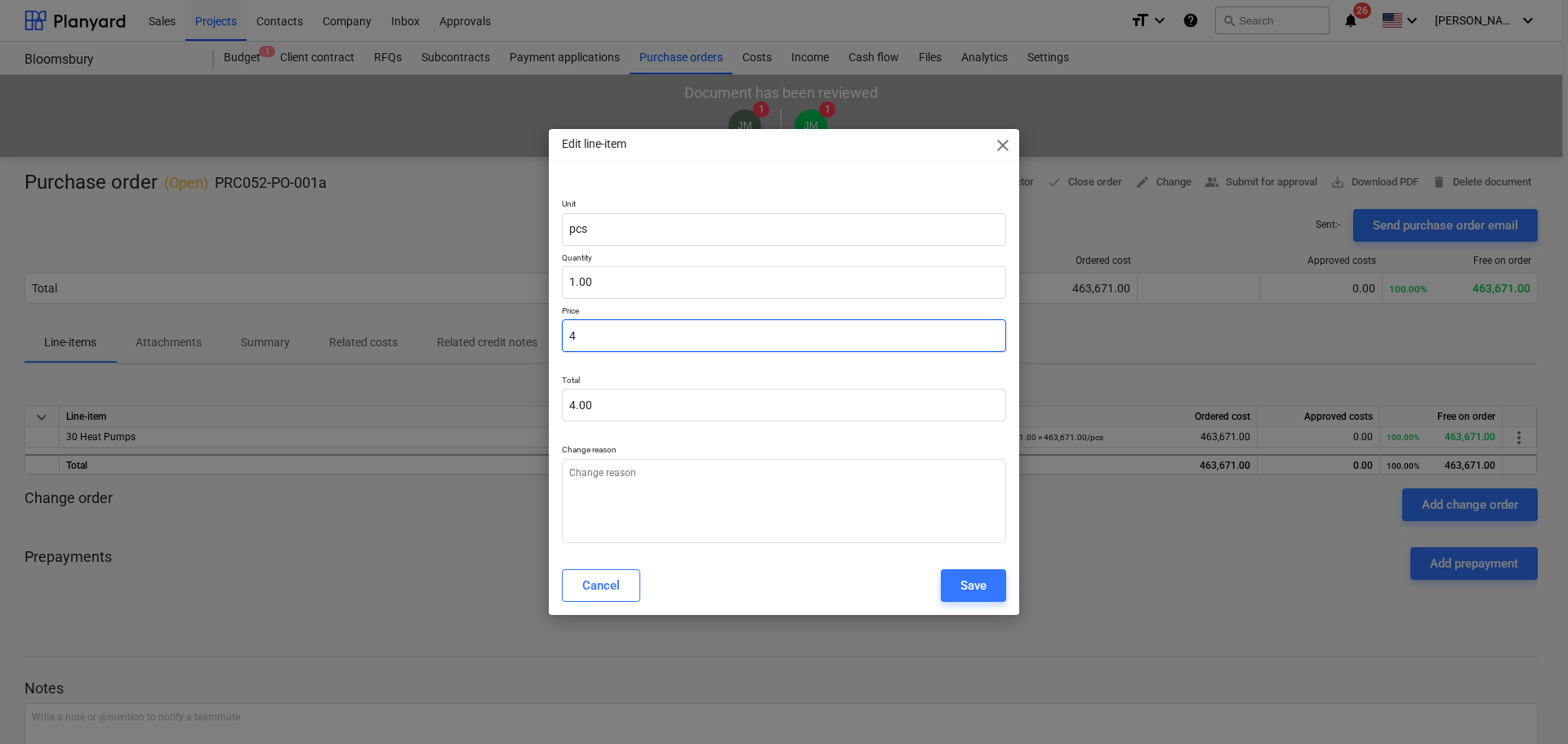
type input "46"
type input "46.00"
type textarea "x"
type input "466"
type input "466.00"
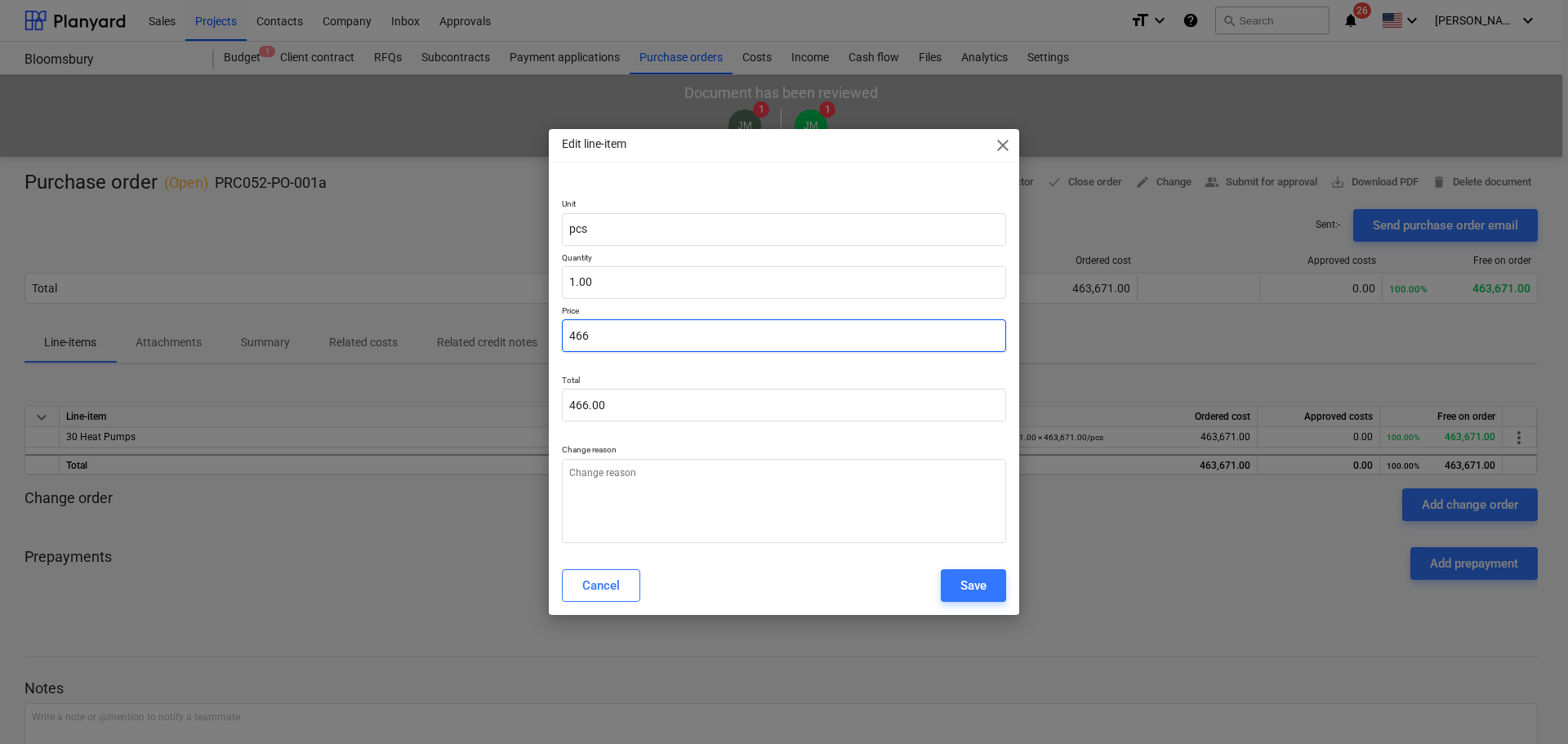
type textarea "x"
type input "4660"
type input "4,660.00"
type textarea "x"
type input "46604"
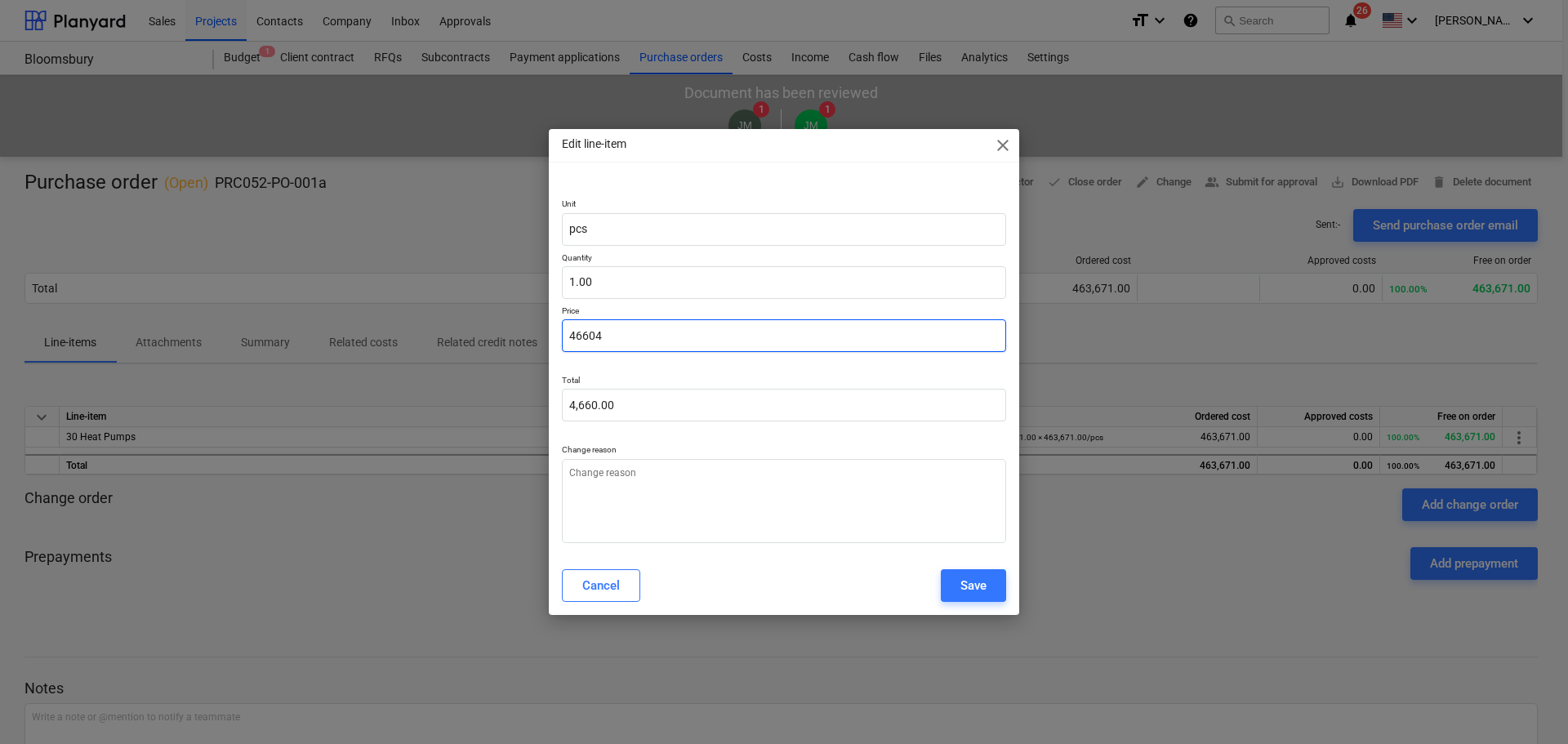
type input "46,604.00"
type textarea "x"
type input "466048"
type input "466,048.00"
type textarea "x"
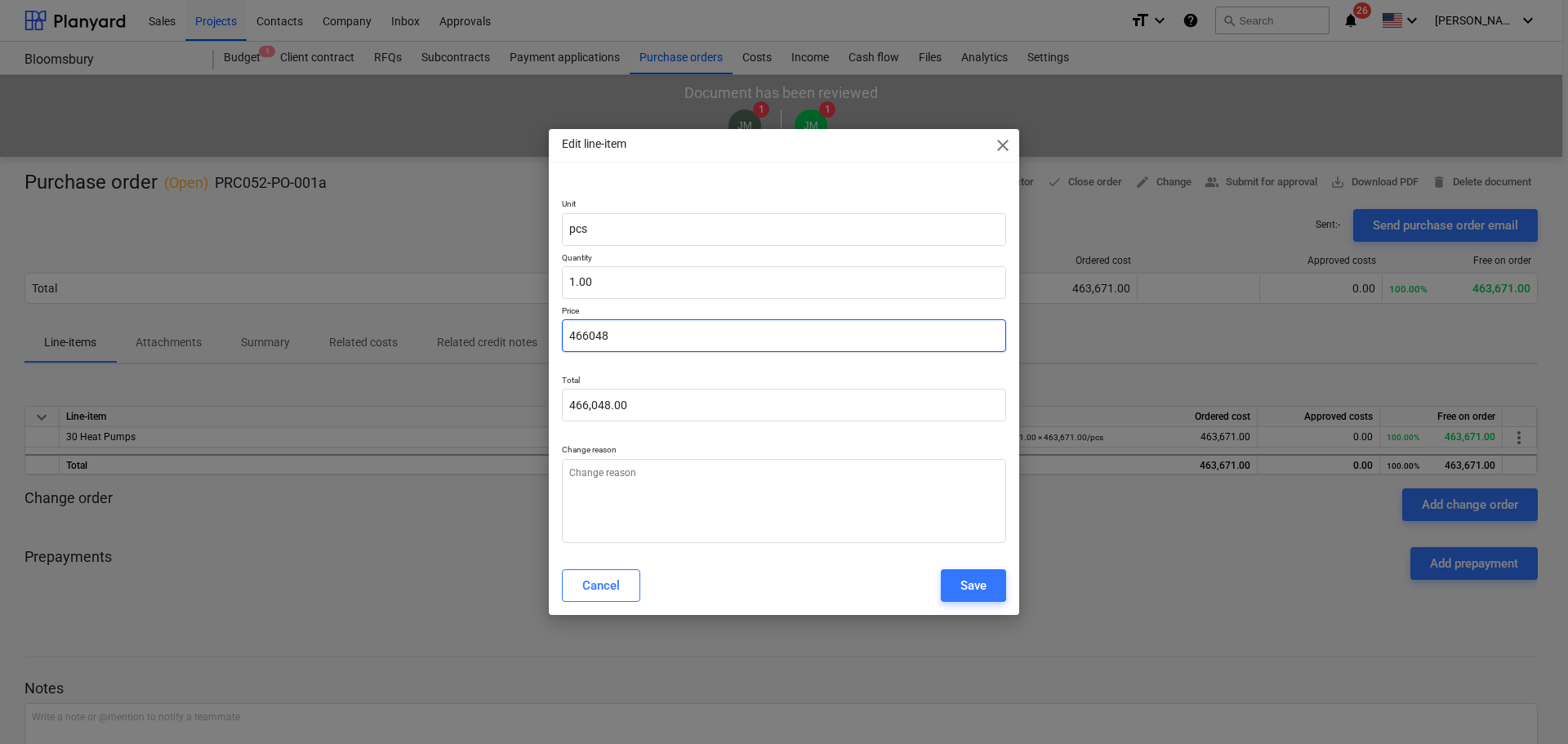
type input "466048."
type textarea "x"
type input "466048.8"
type input "466,048.80"
type input "466048.8"
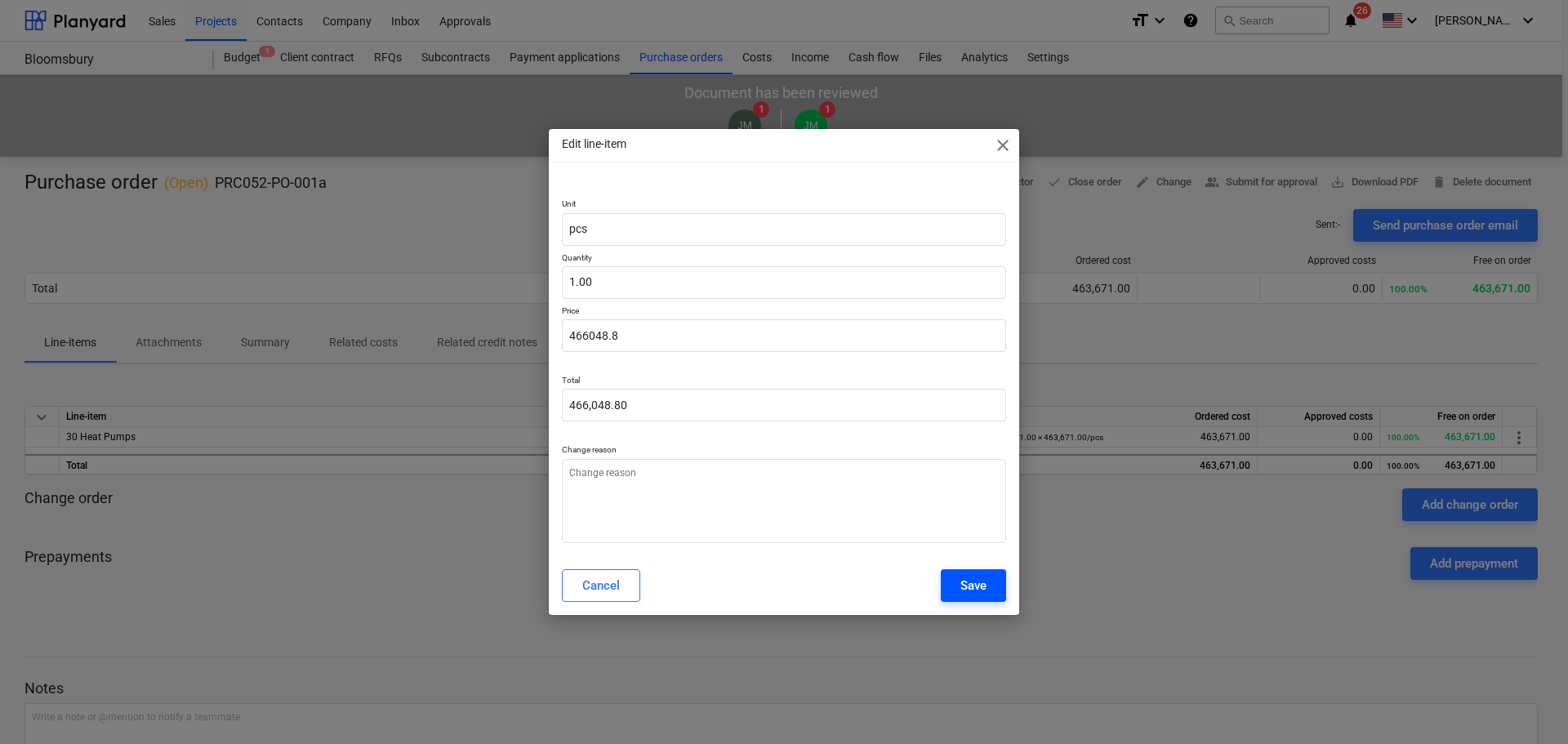
type textarea "x"
type input "466,048.80"
click at [972, 596] on button "Save" at bounding box center [973, 585] width 66 height 33
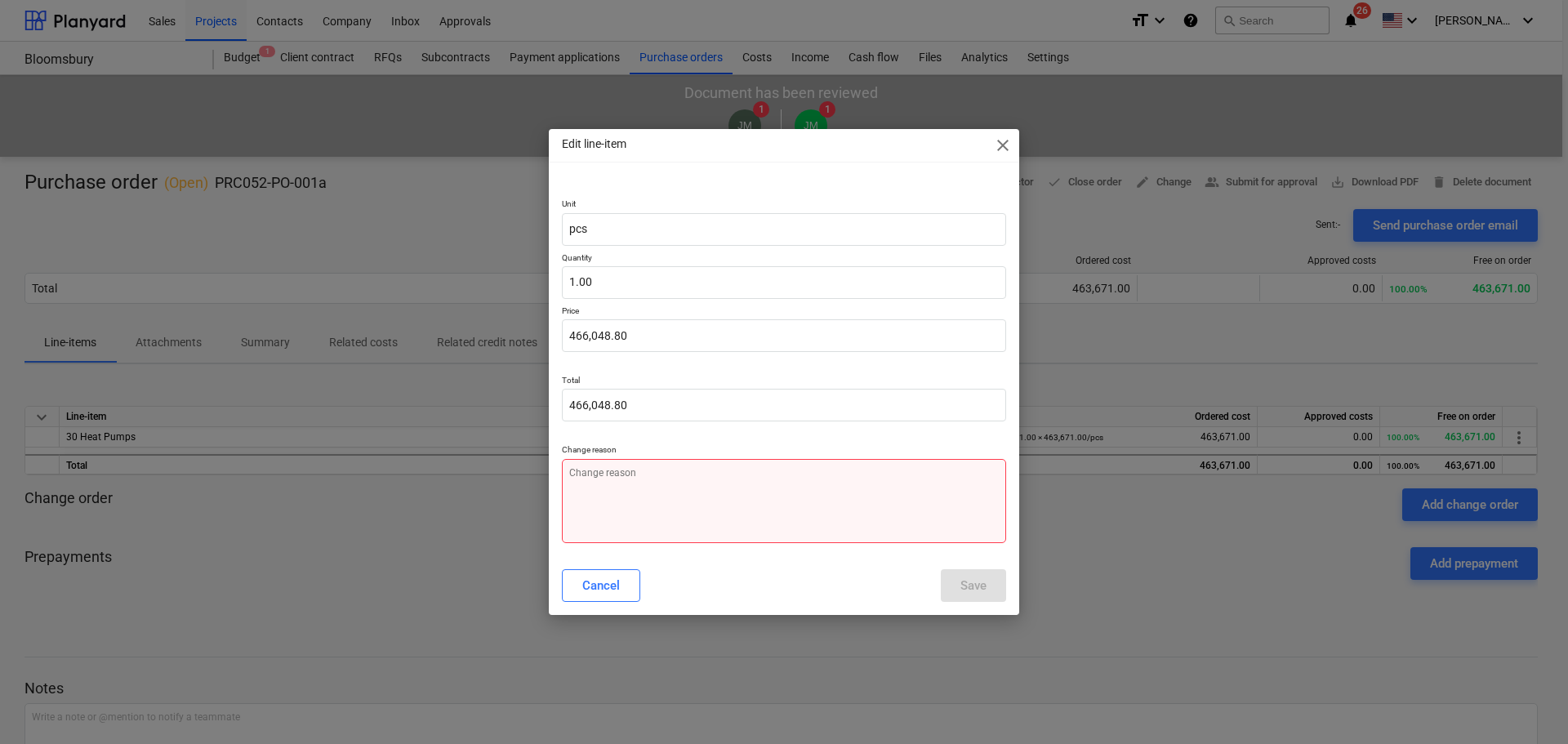
click at [596, 482] on textarea at bounding box center [784, 501] width 444 height 84
type textarea "x"
type textarea "c"
type textarea "x"
type textarea "ch"
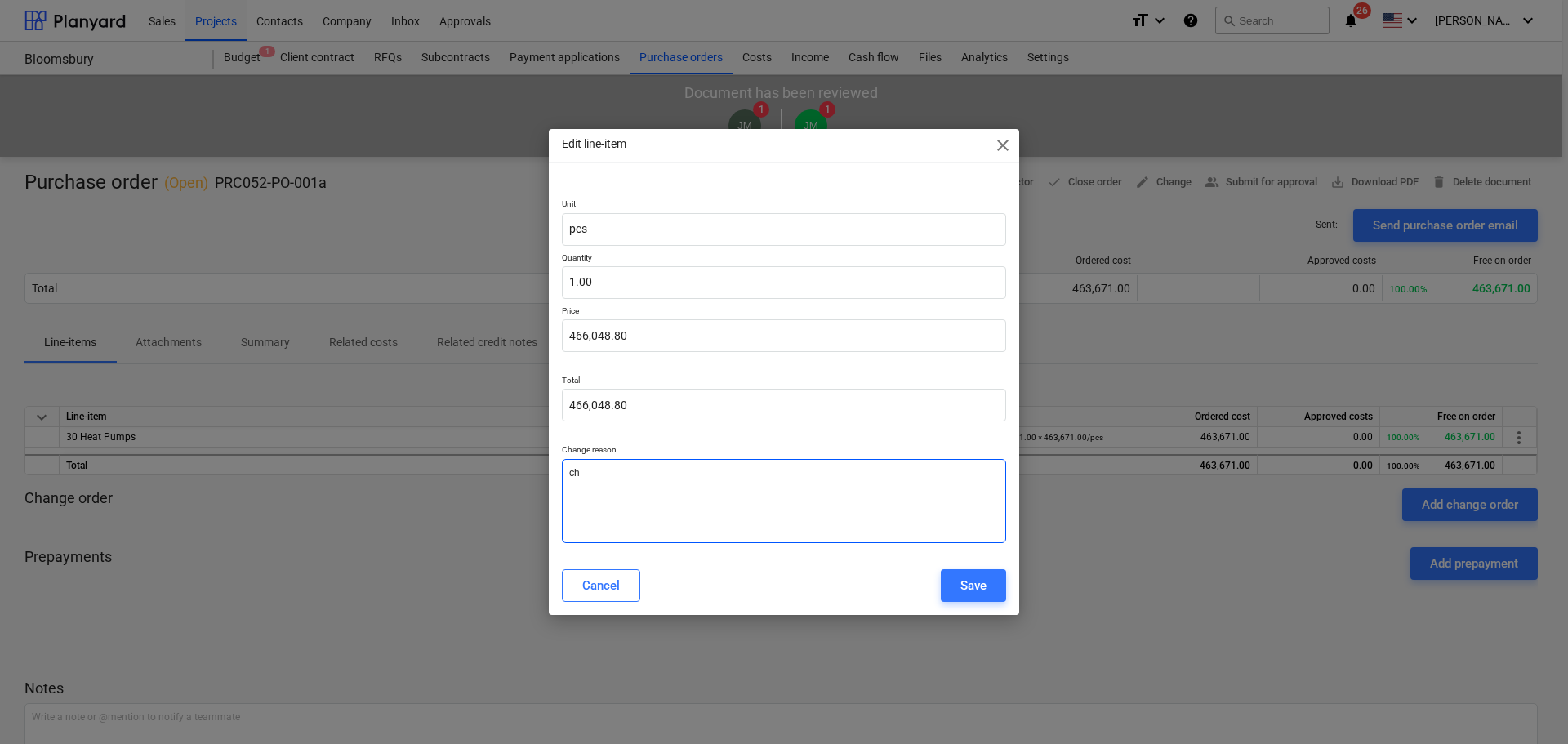
type textarea "x"
type textarea "cha"
type textarea "x"
type textarea "chan"
type textarea "x"
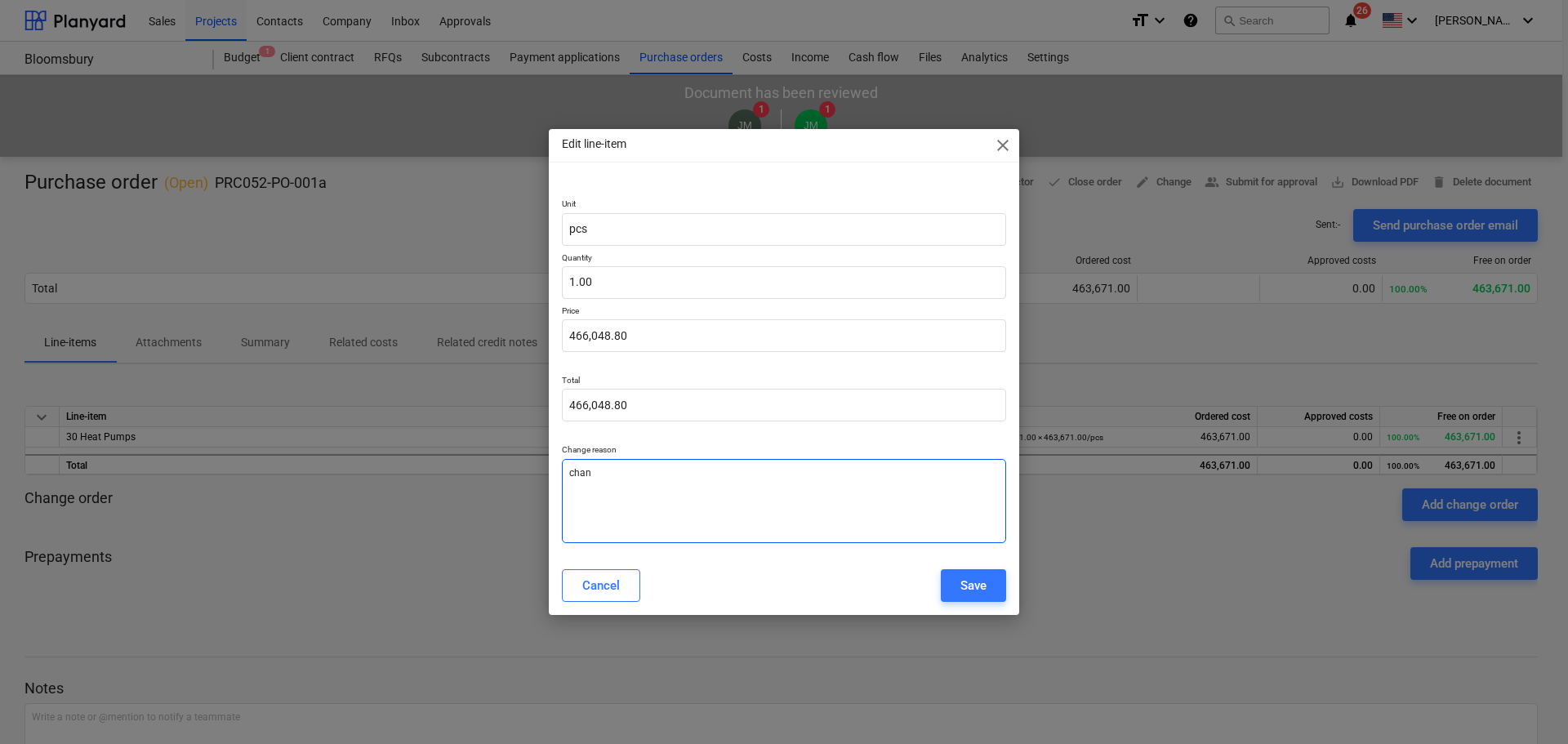
type textarea "chang"
type textarea "x"
type textarea "change"
type textarea "x"
type textarea "change"
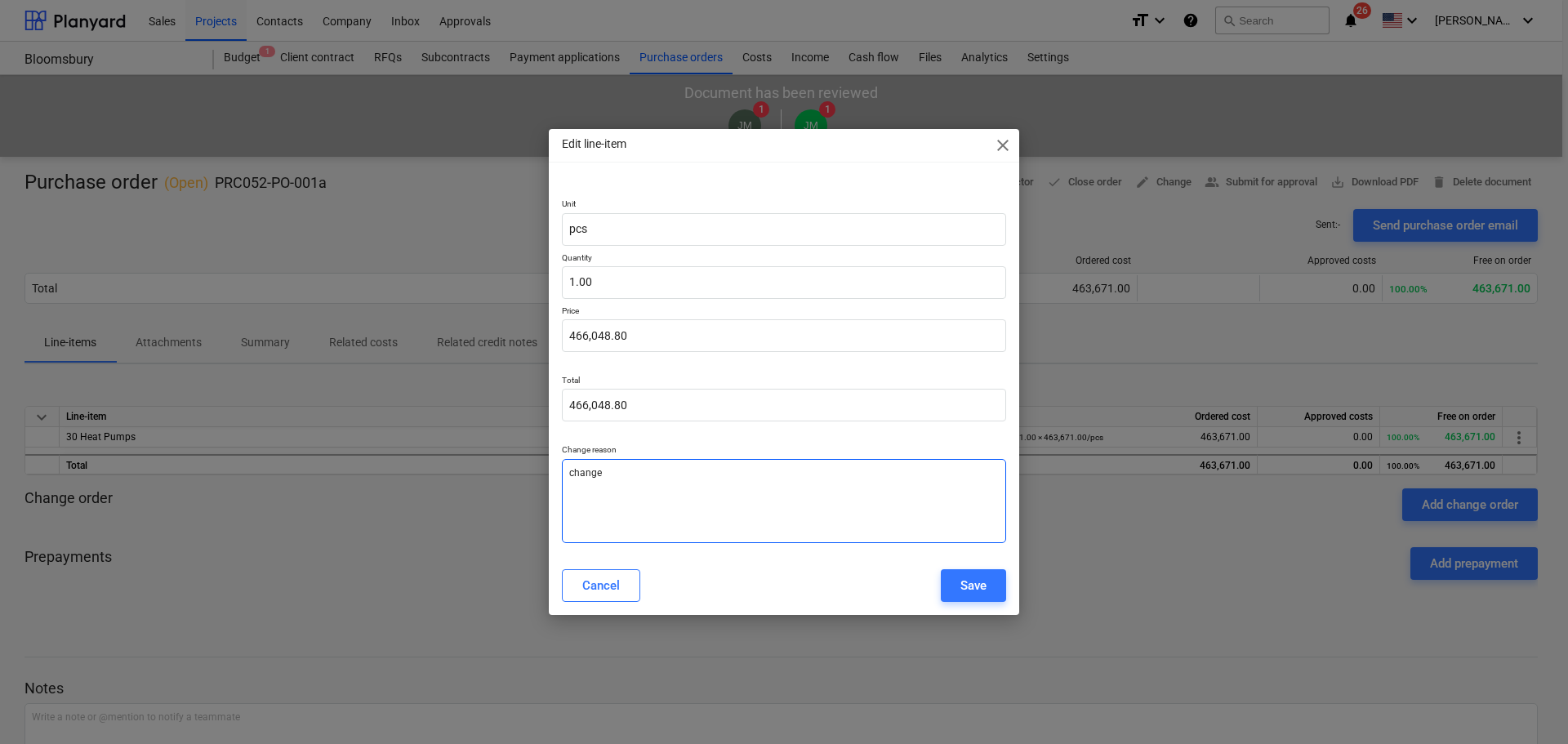
type textarea "x"
type textarea "change"
type textarea "x"
type textarea "changed"
type textarea "x"
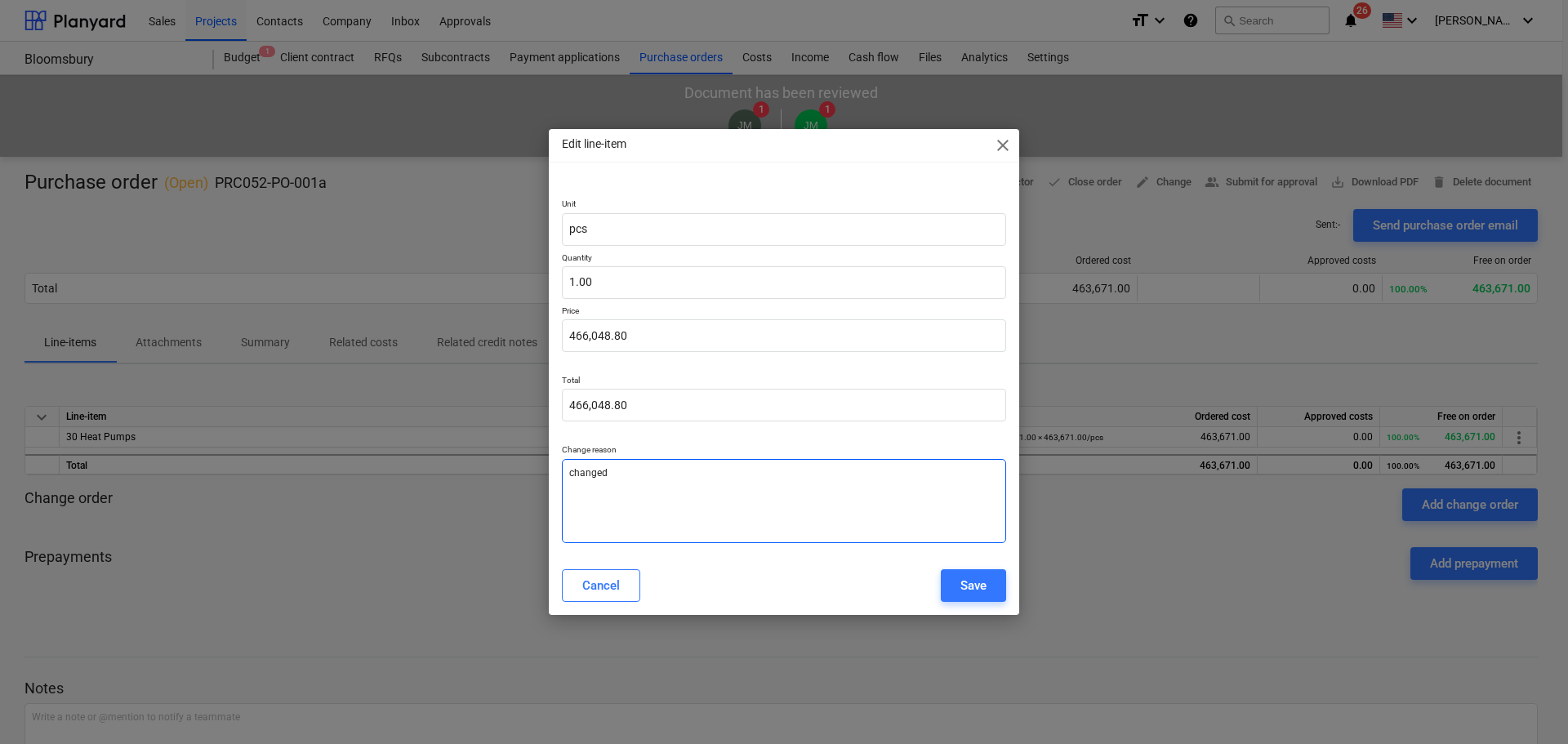
type textarea "changed"
type textarea "x"
type textarea "changed b"
type textarea "x"
type textarea "changed by"
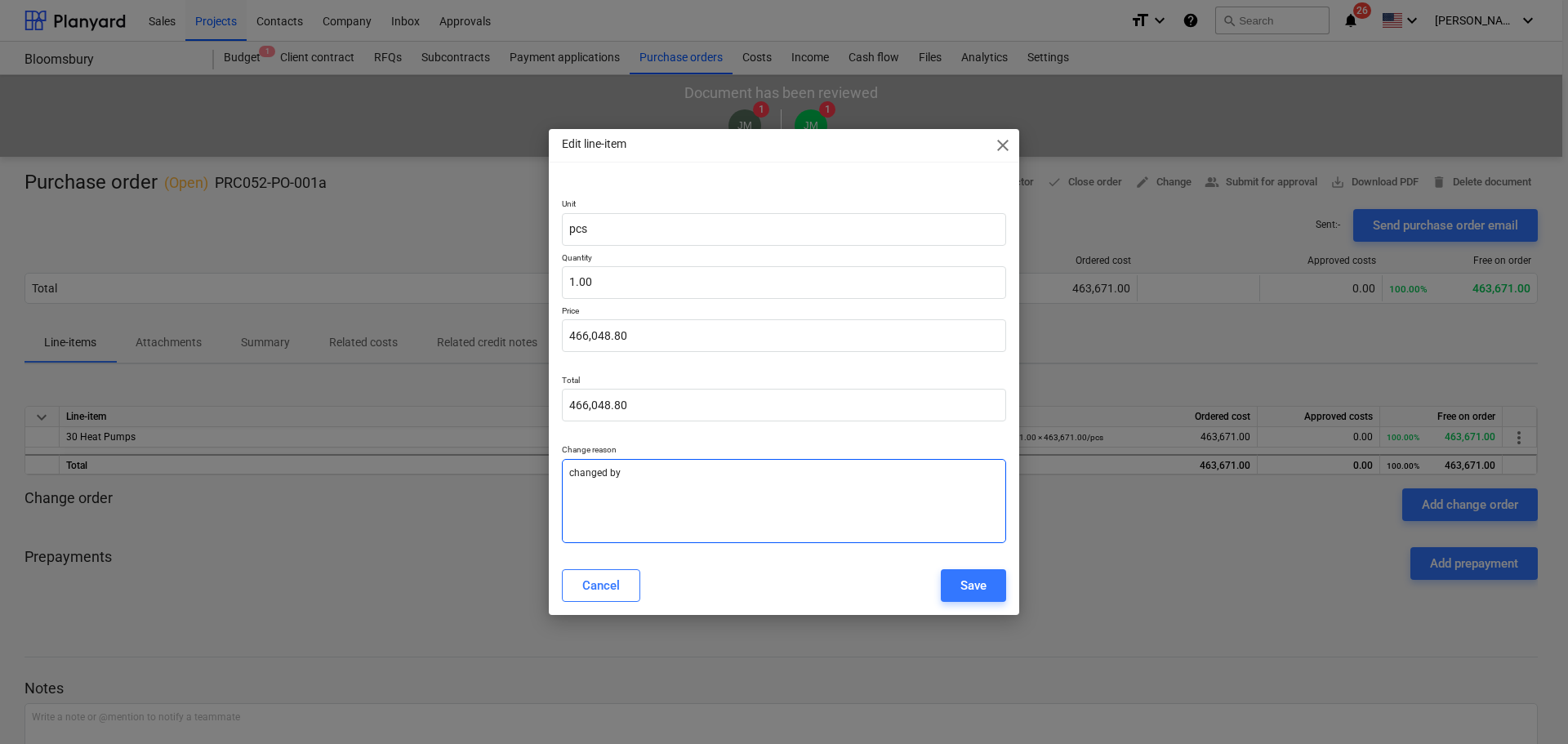
type textarea "x"
type textarea "changed by"
type textarea "x"
type textarea "changed by J"
type textarea "x"
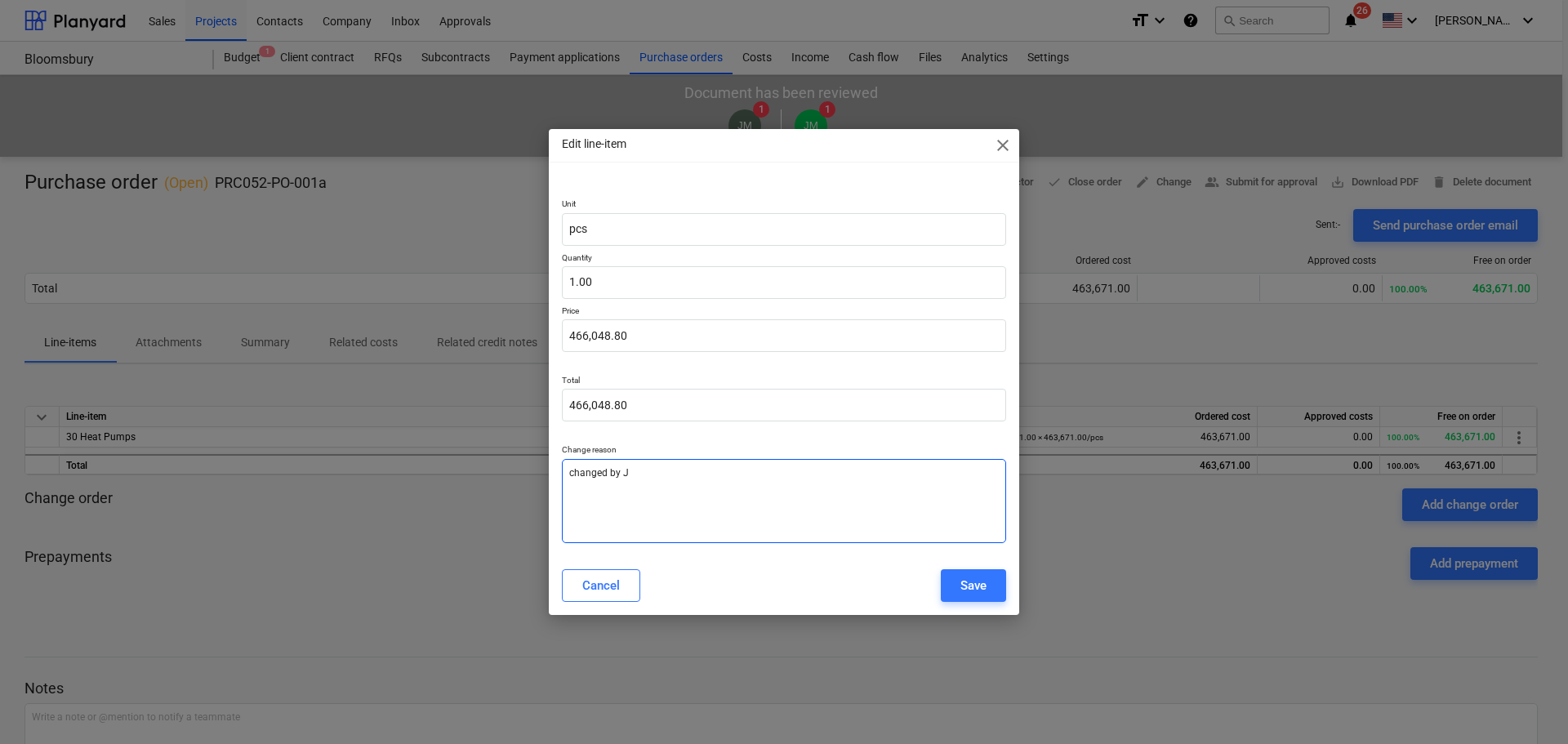
type textarea "changed by Je"
type textarea "x"
type textarea "changed by Jen"
type textarea "x"
type textarea "changed by Jenn"
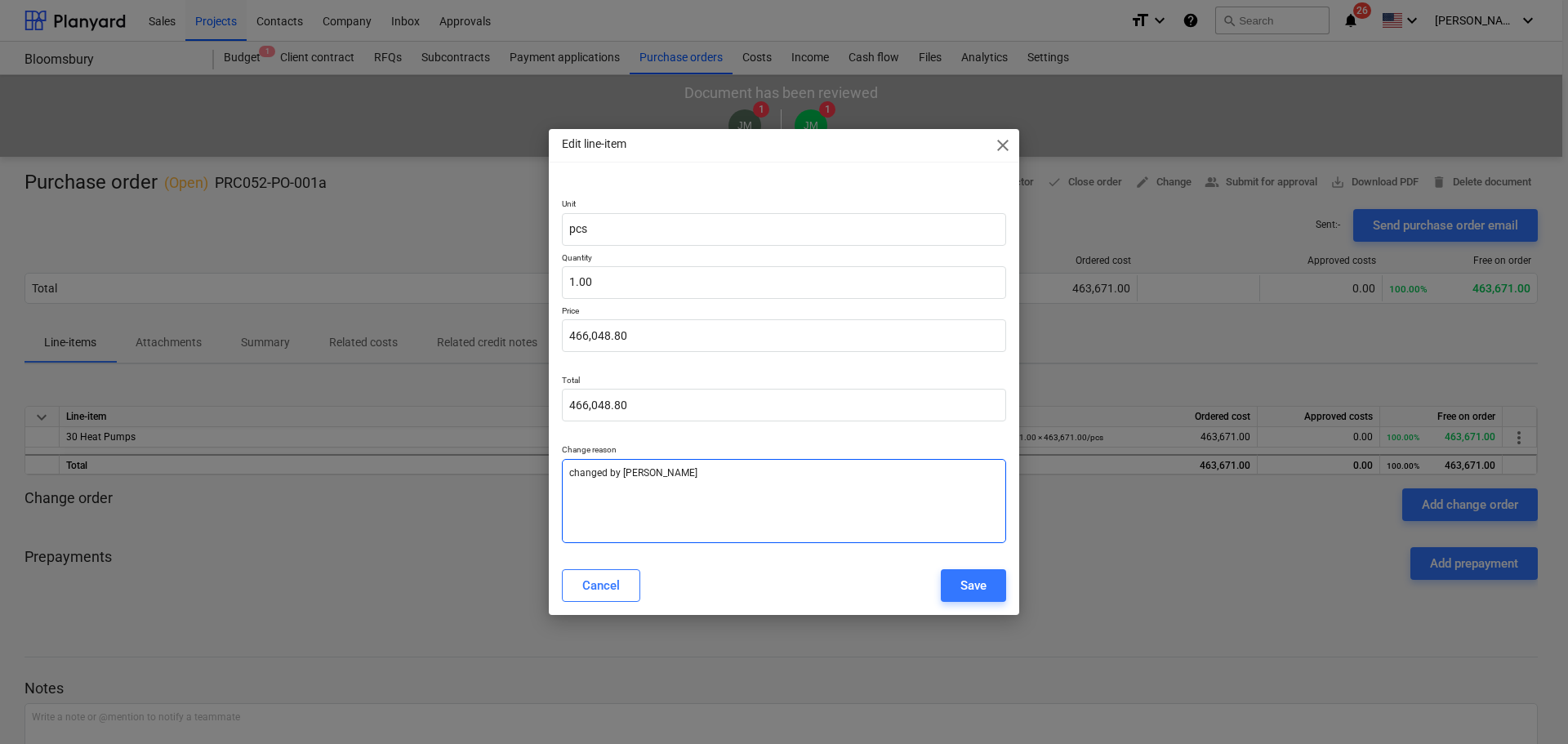
type textarea "x"
type textarea "changed by Jenna"
type textarea "x"
type textarea "changed by Jenna"
type textarea "x"
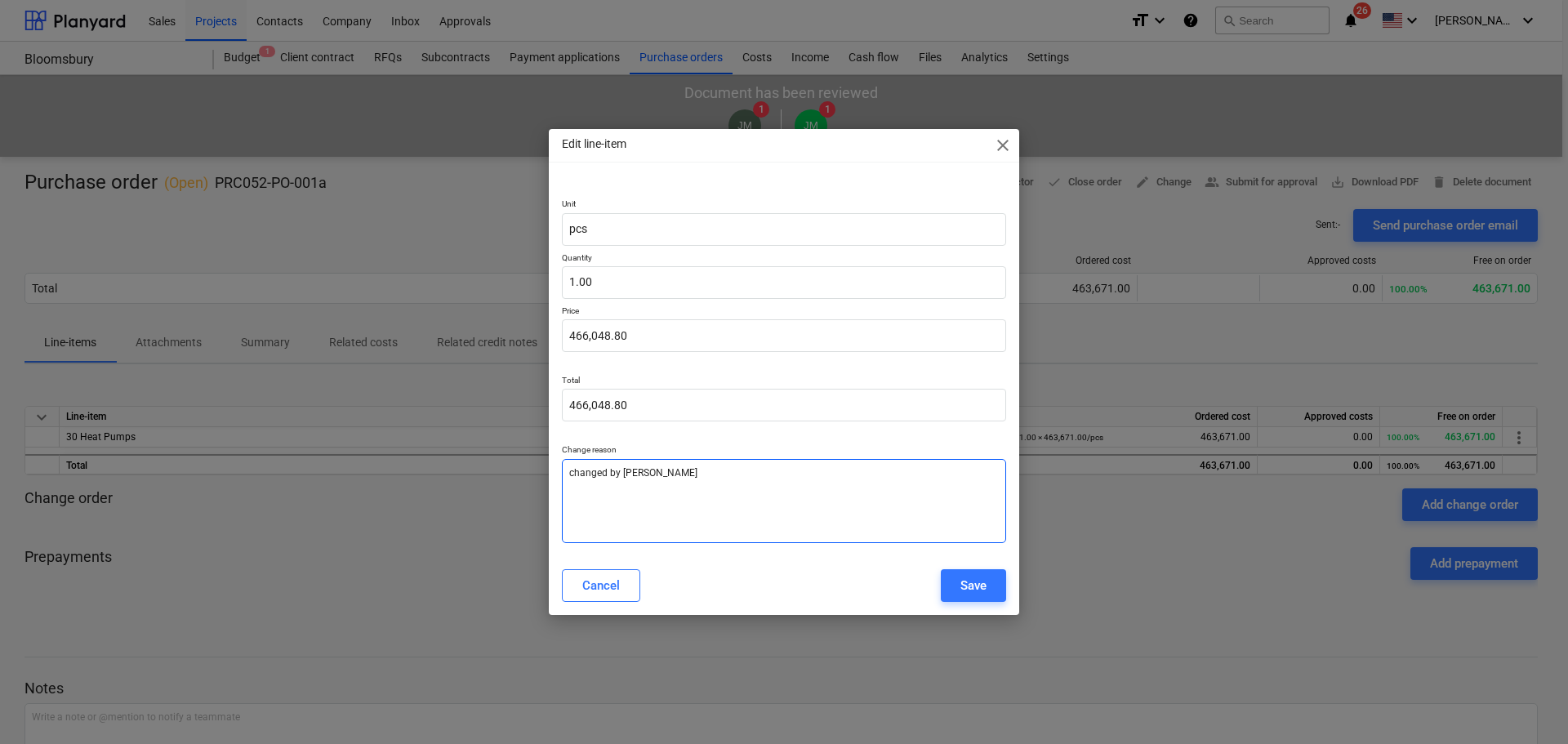
type textarea "changed by Jenna f"
type textarea "x"
type textarea "changed by Jenna fr"
type textarea "x"
type textarea "changed by Jenna fro"
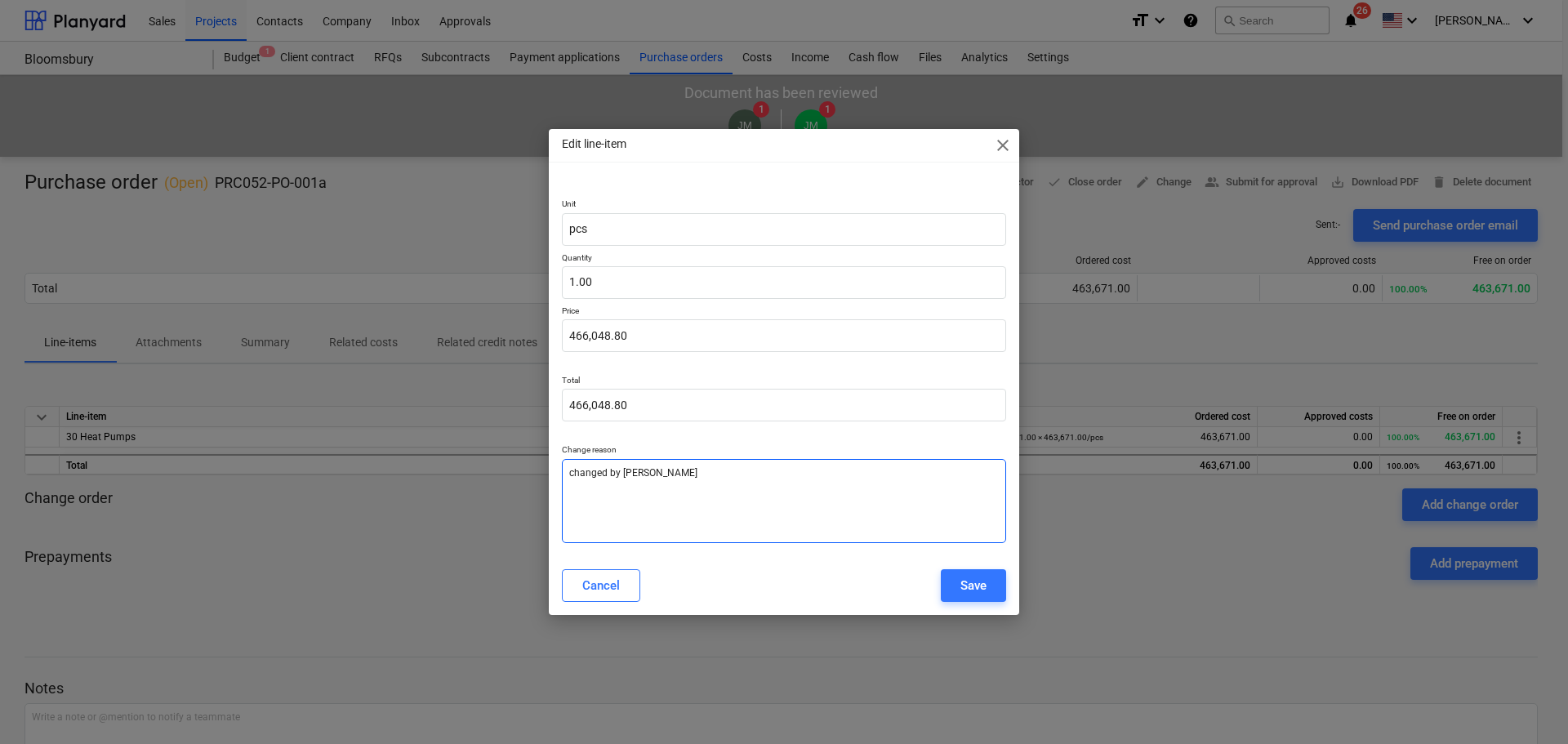
type textarea "x"
type textarea "changed by Jenna from"
type textarea "x"
type textarea "changed by Jenna from"
type textarea "x"
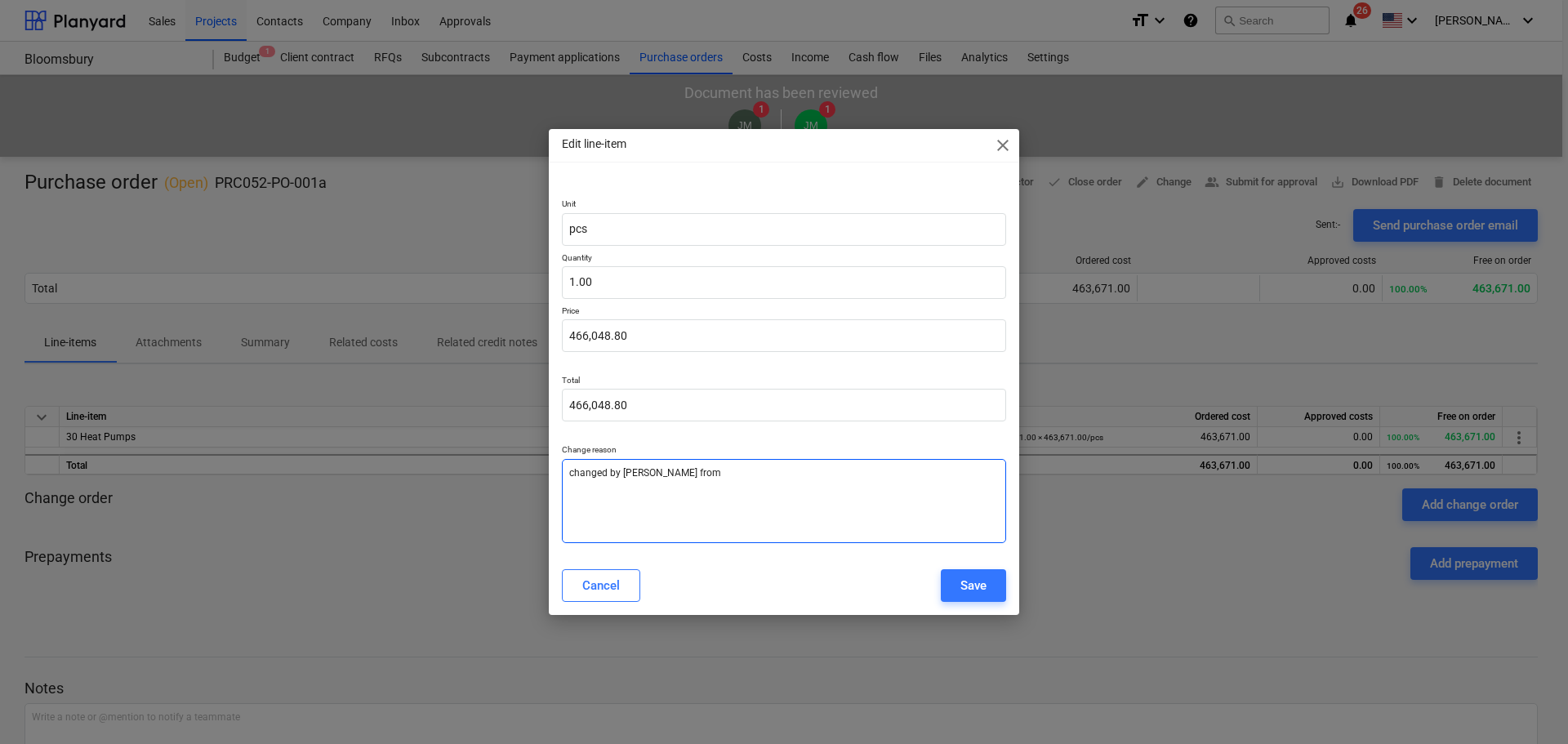
type textarea "changed by Jenna from £"
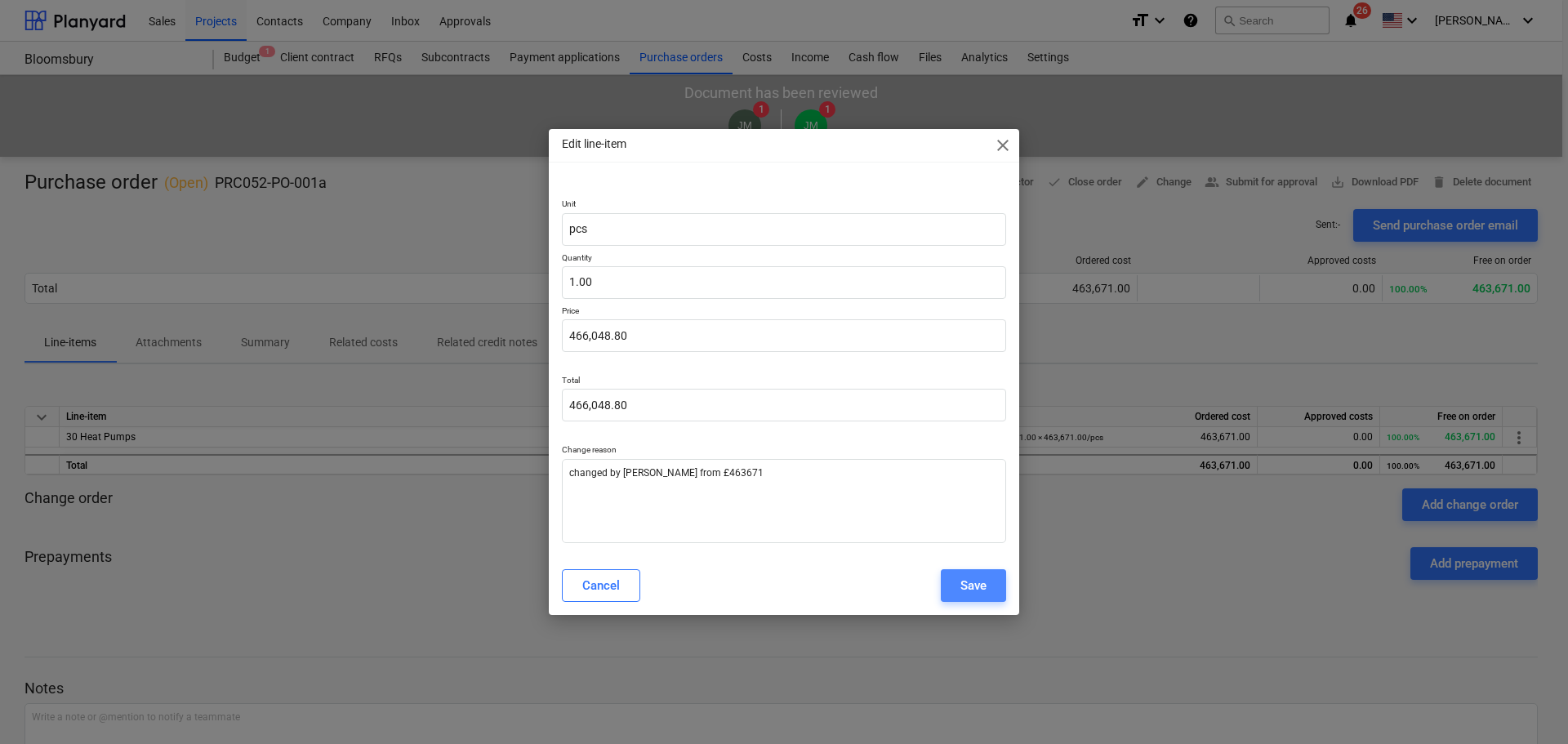
click at [976, 581] on div "Save" at bounding box center [973, 585] width 26 height 21
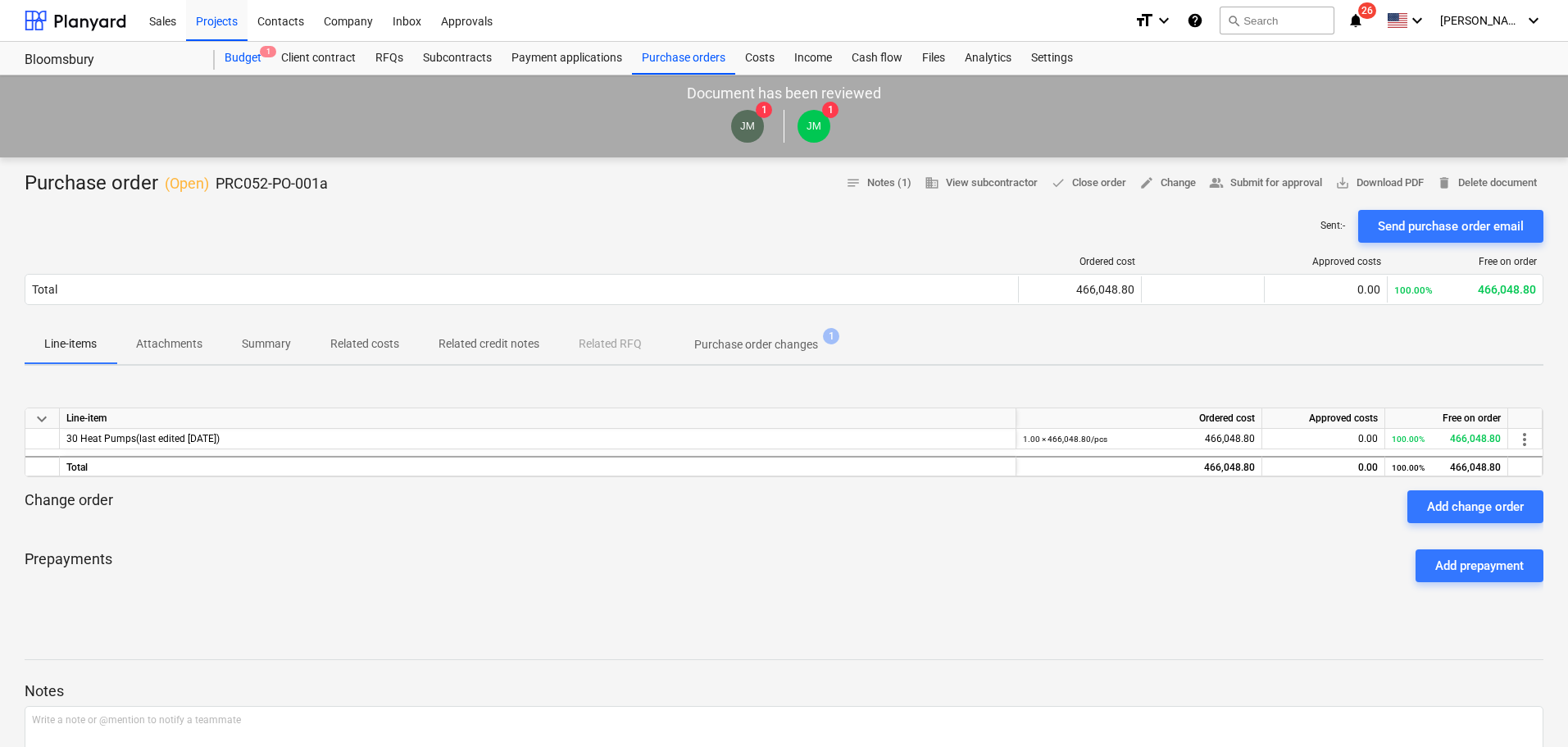
click at [237, 54] on div "Budget 1" at bounding box center [242, 58] width 57 height 33
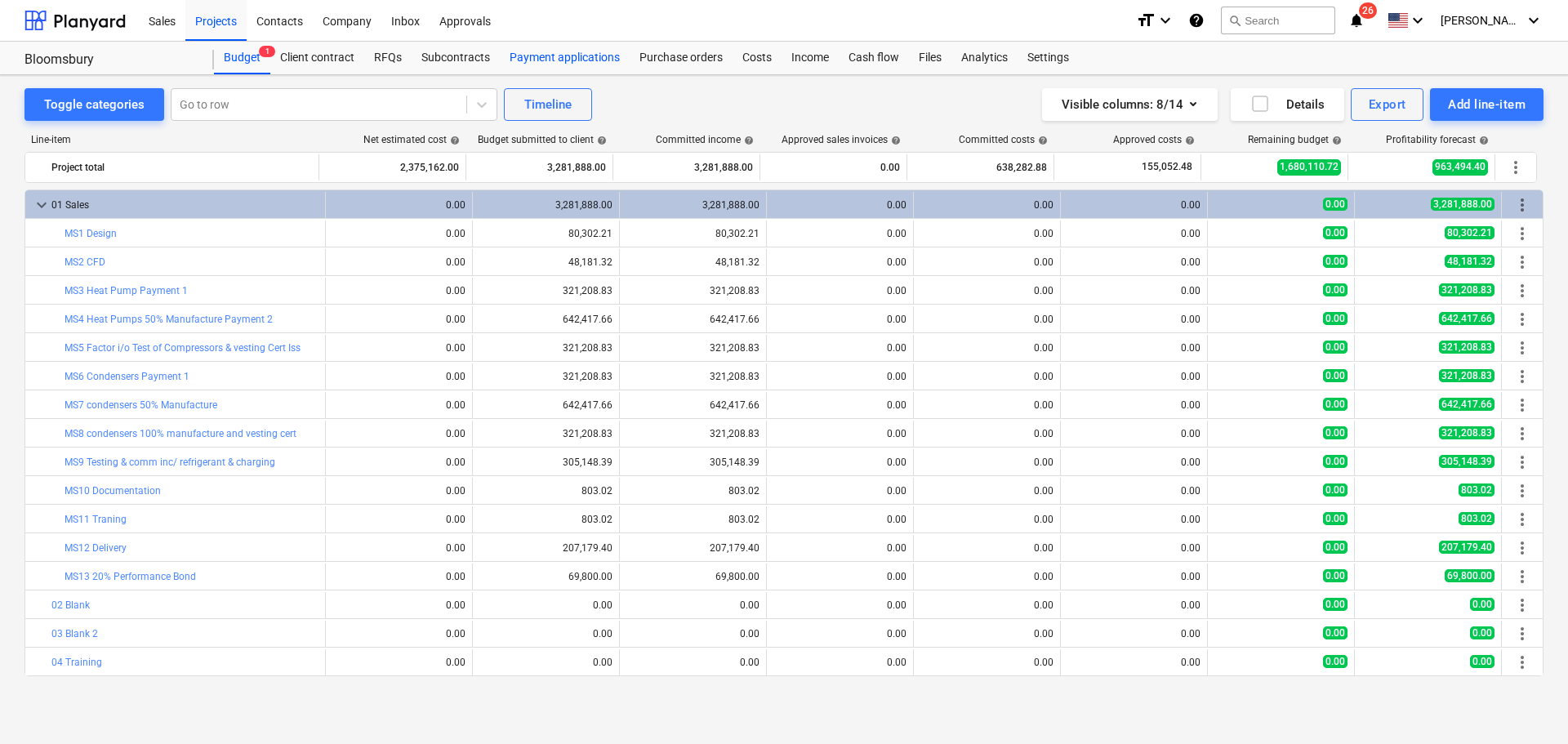
click at [584, 49] on div "Payment applications" at bounding box center [564, 58] width 130 height 33
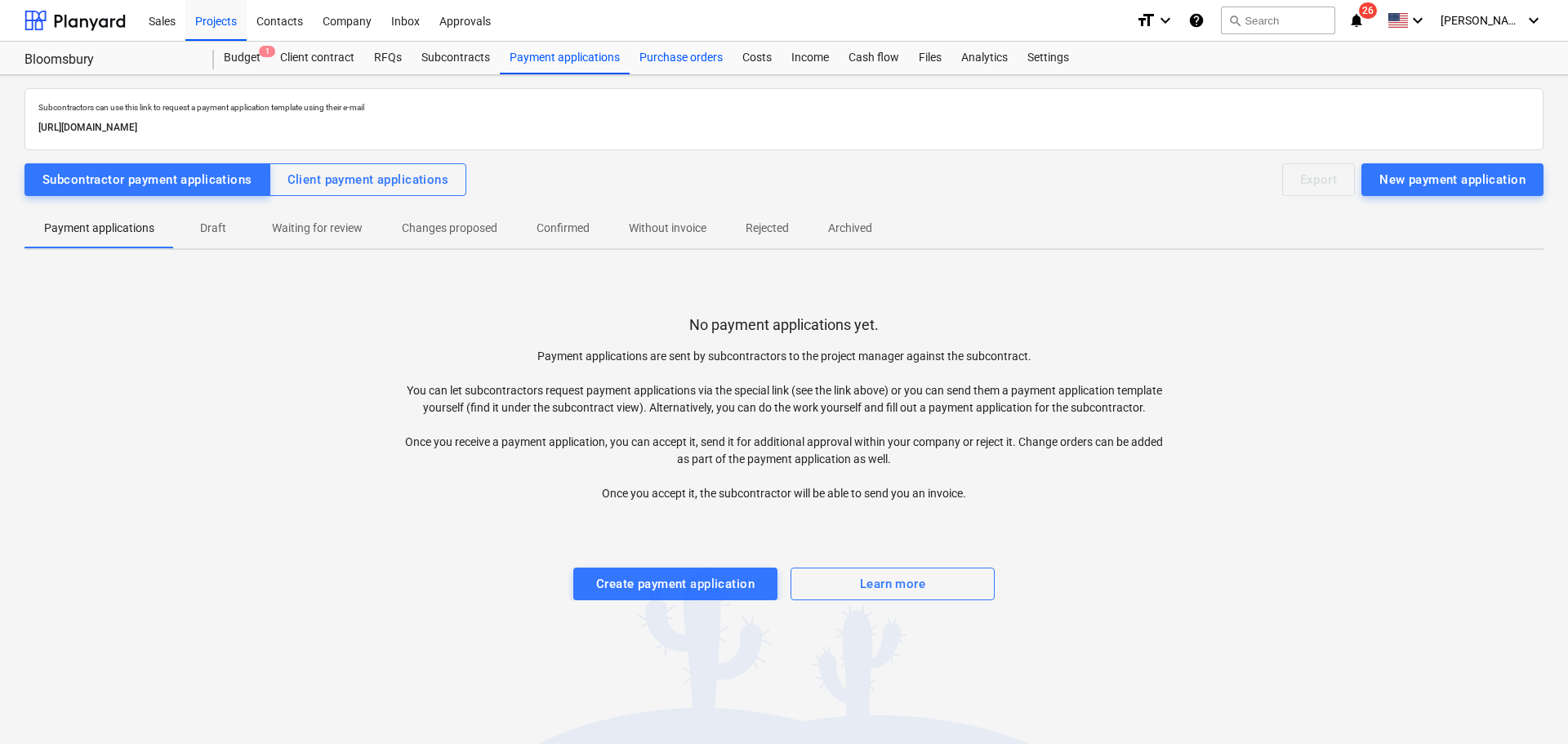
click at [678, 51] on div "Purchase orders" at bounding box center [681, 58] width 103 height 33
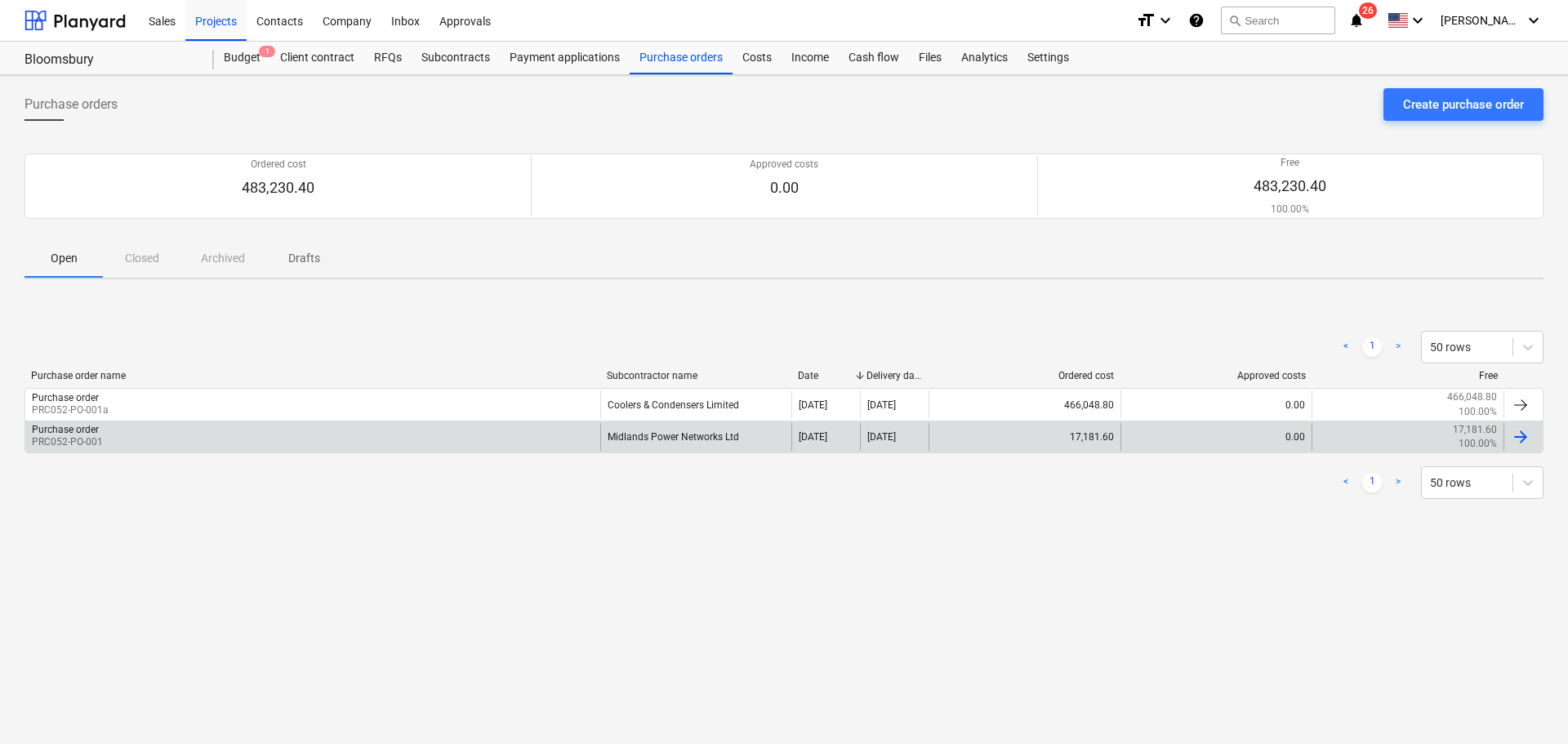
click at [758, 437] on div "Midlands Power Networks Ltd" at bounding box center [695, 437] width 192 height 28
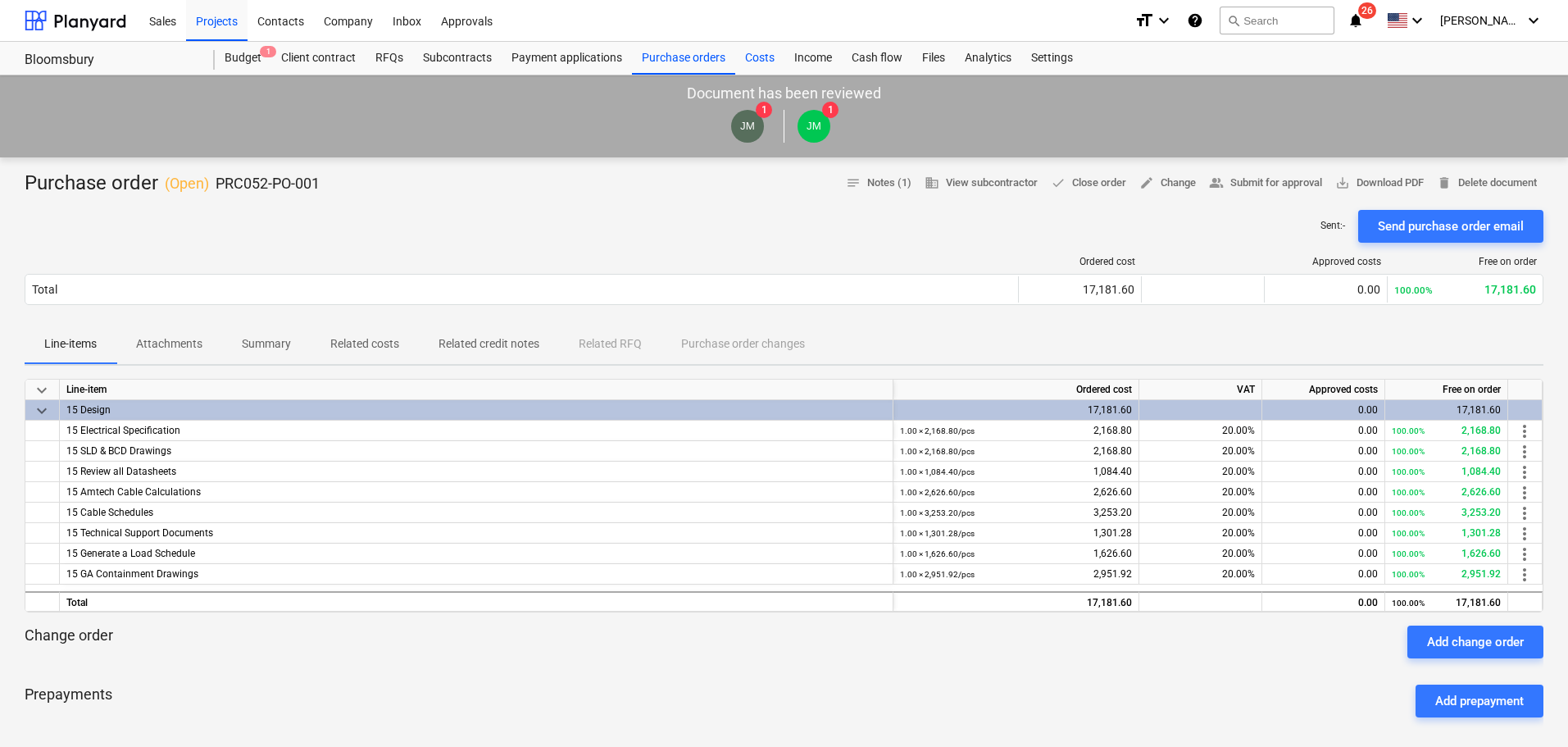
click at [742, 56] on div "Costs" at bounding box center [760, 58] width 49 height 33
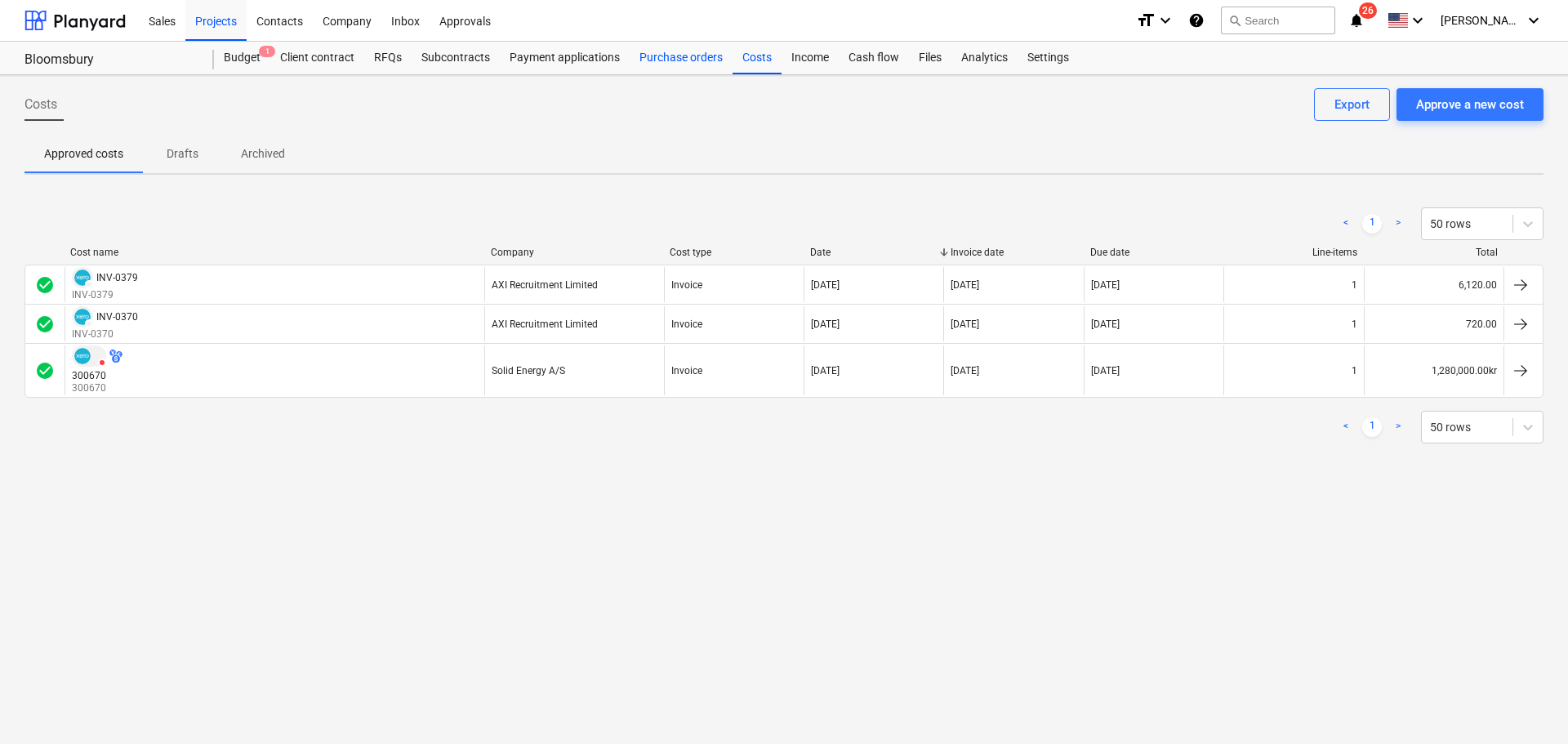
click at [696, 55] on div "Purchase orders" at bounding box center [681, 58] width 103 height 33
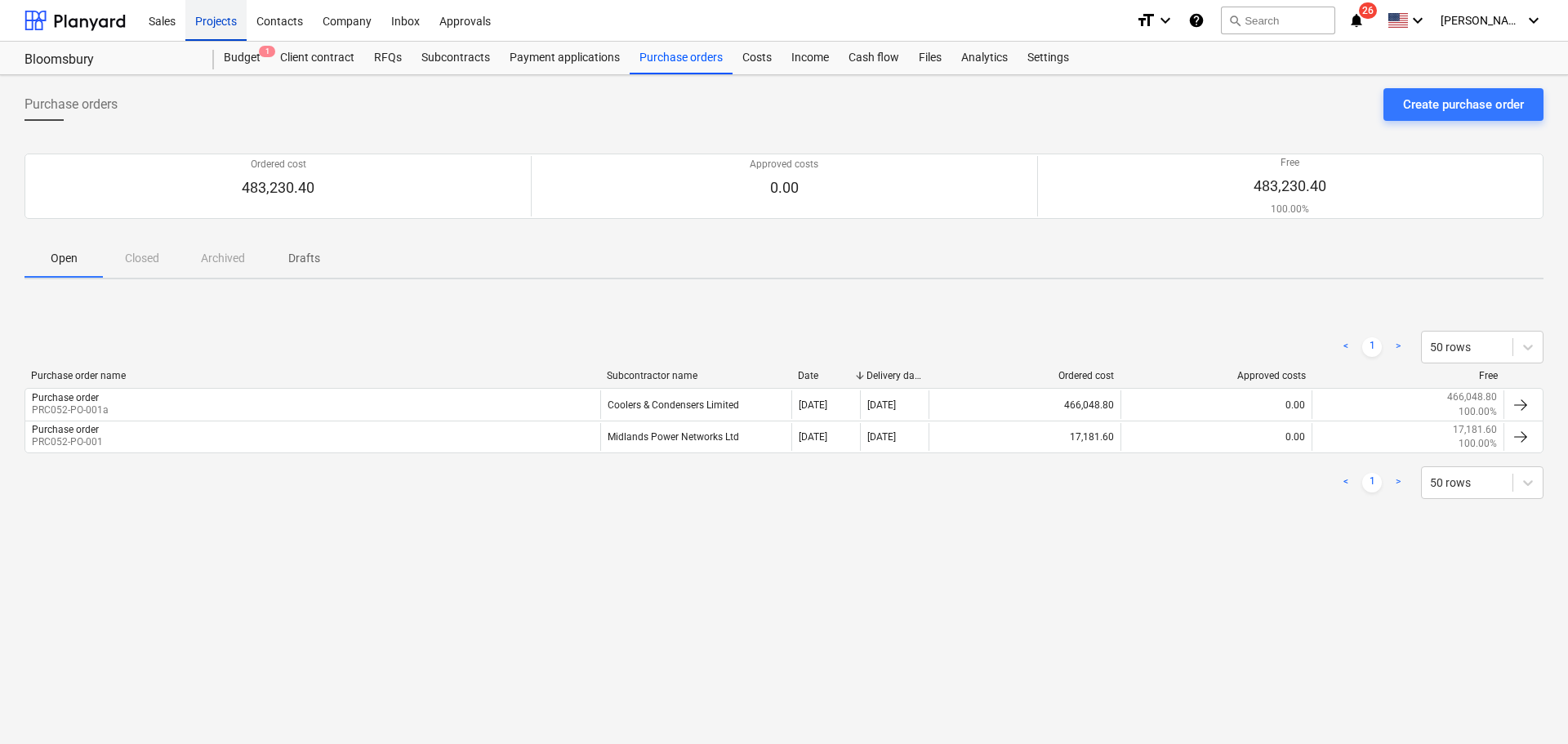
click at [208, 17] on div "Projects" at bounding box center [216, 20] width 62 height 42
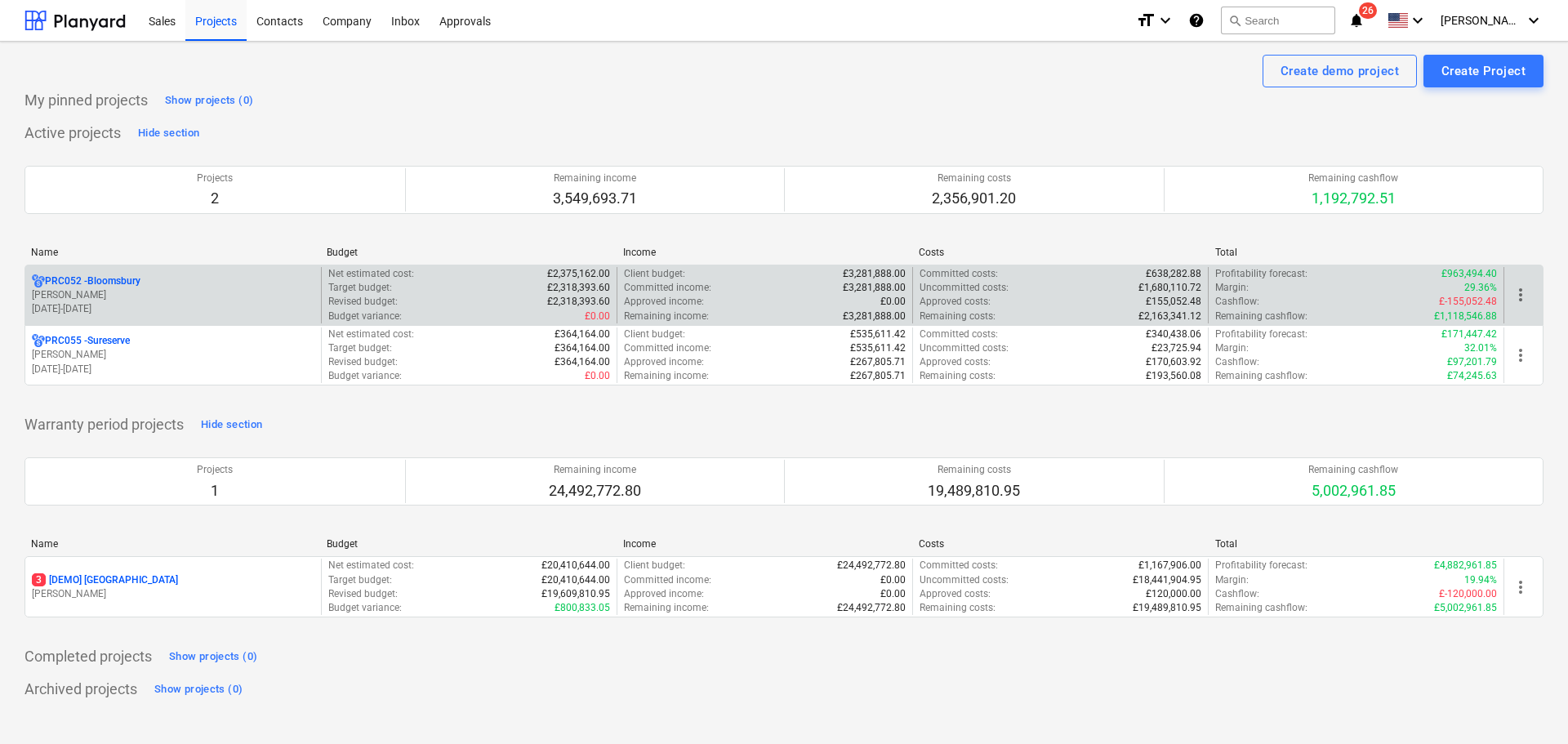
click at [94, 281] on p "PRC052 - Bloomsbury" at bounding box center [92, 281] width 95 height 14
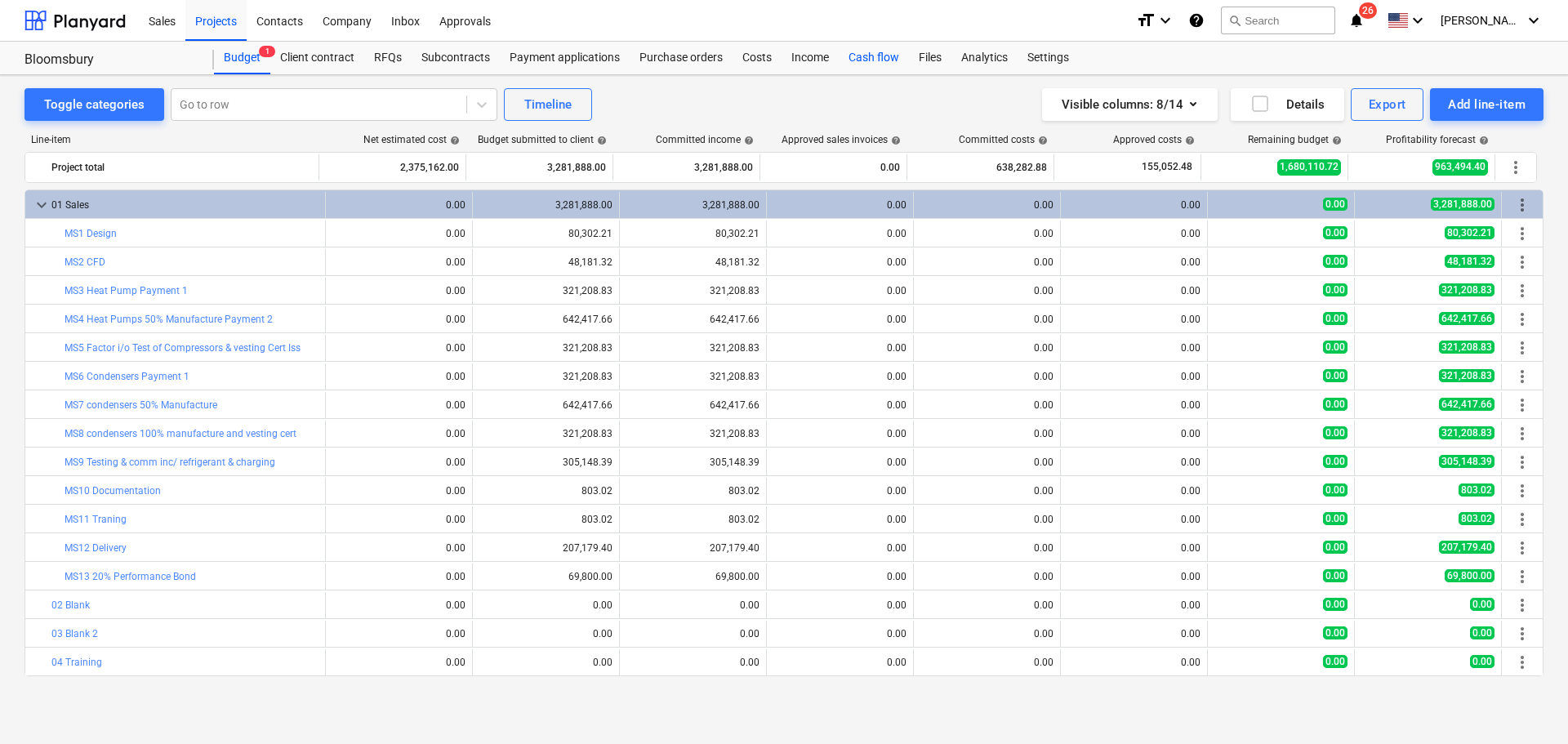
click at [852, 53] on div "Cash flow" at bounding box center [874, 58] width 71 height 33
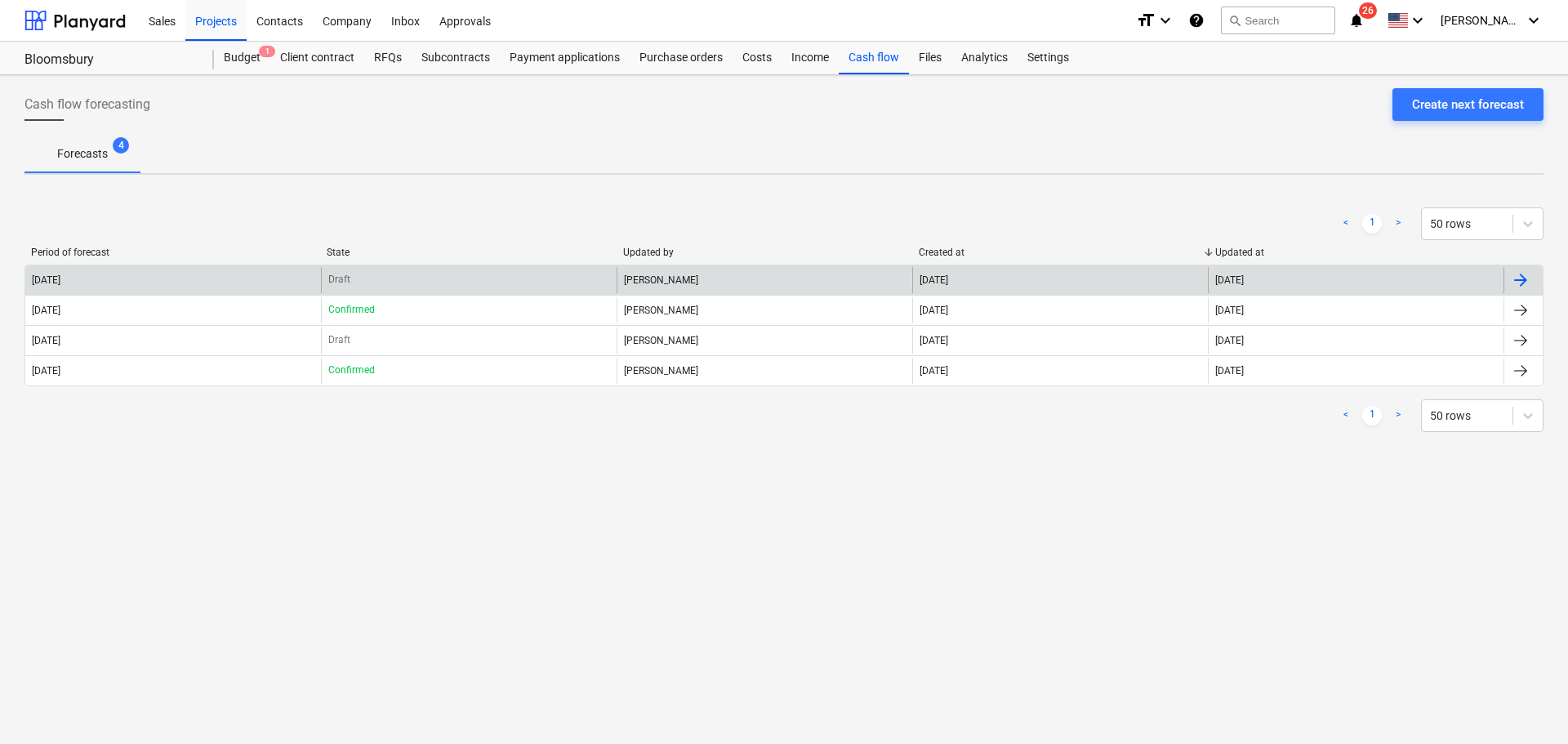
click at [945, 280] on div "17 Sep 2025" at bounding box center [933, 280] width 29 height 12
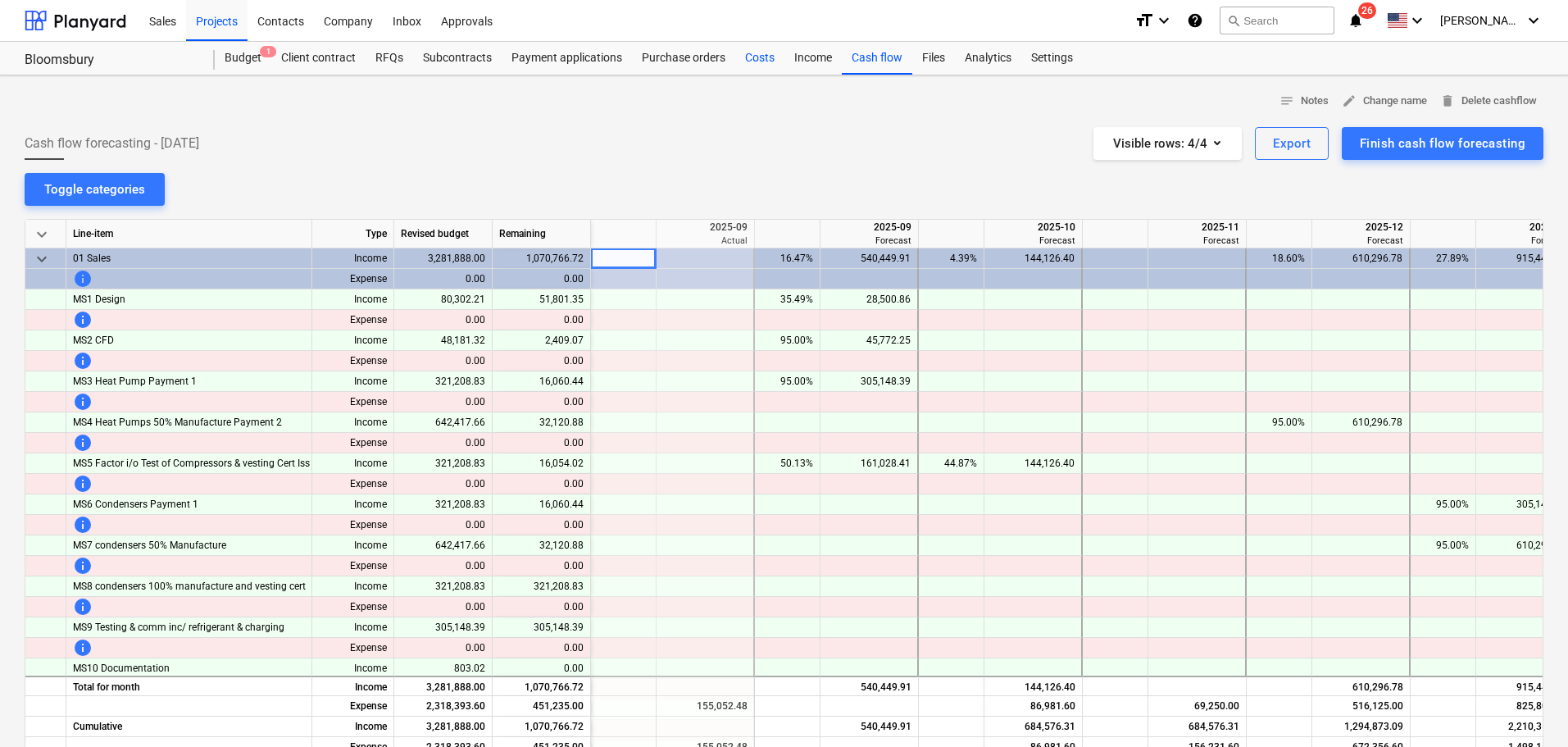
click at [759, 54] on div "Costs" at bounding box center [760, 58] width 49 height 33
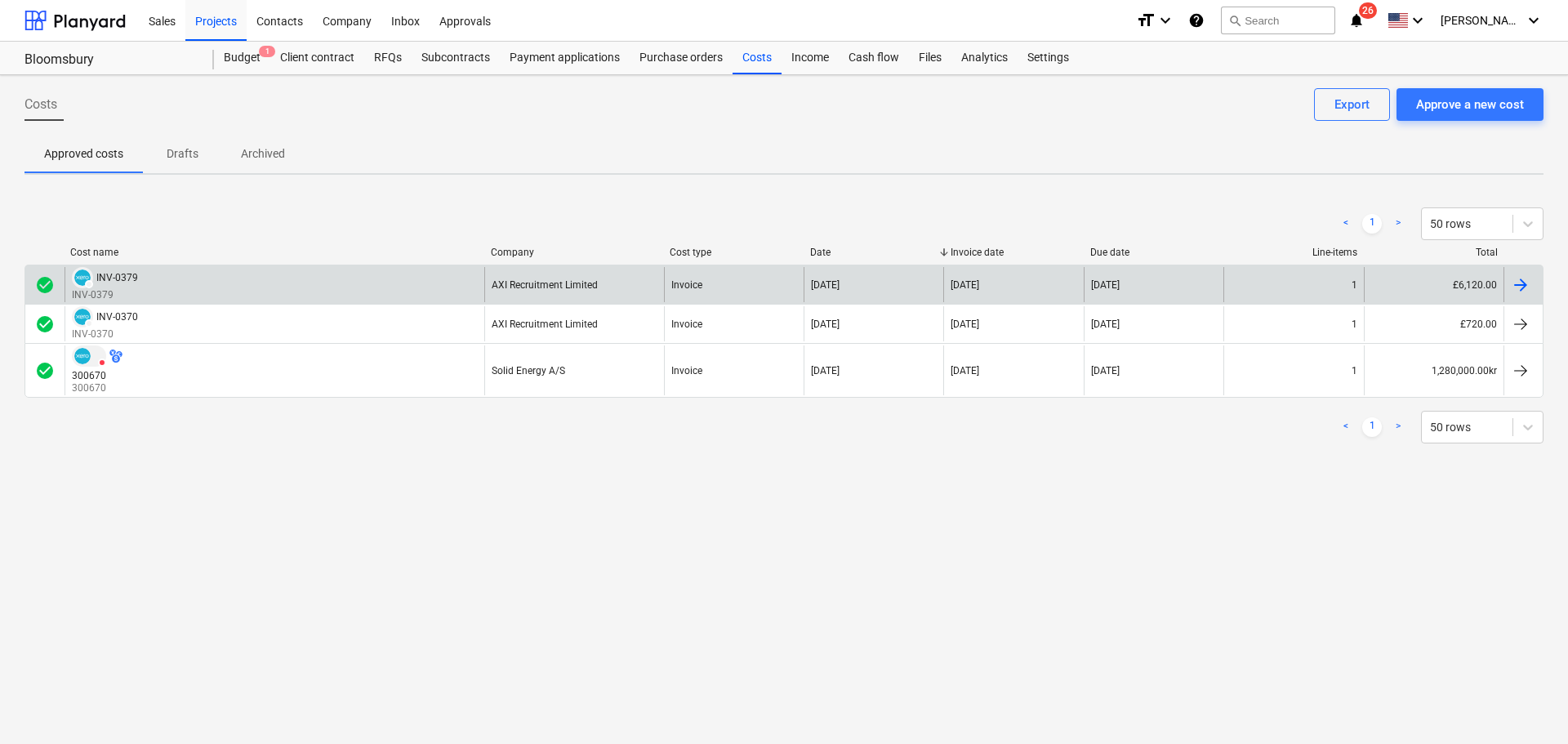
click at [544, 288] on div "AXI Recruitment Limited" at bounding box center [544, 285] width 106 height 12
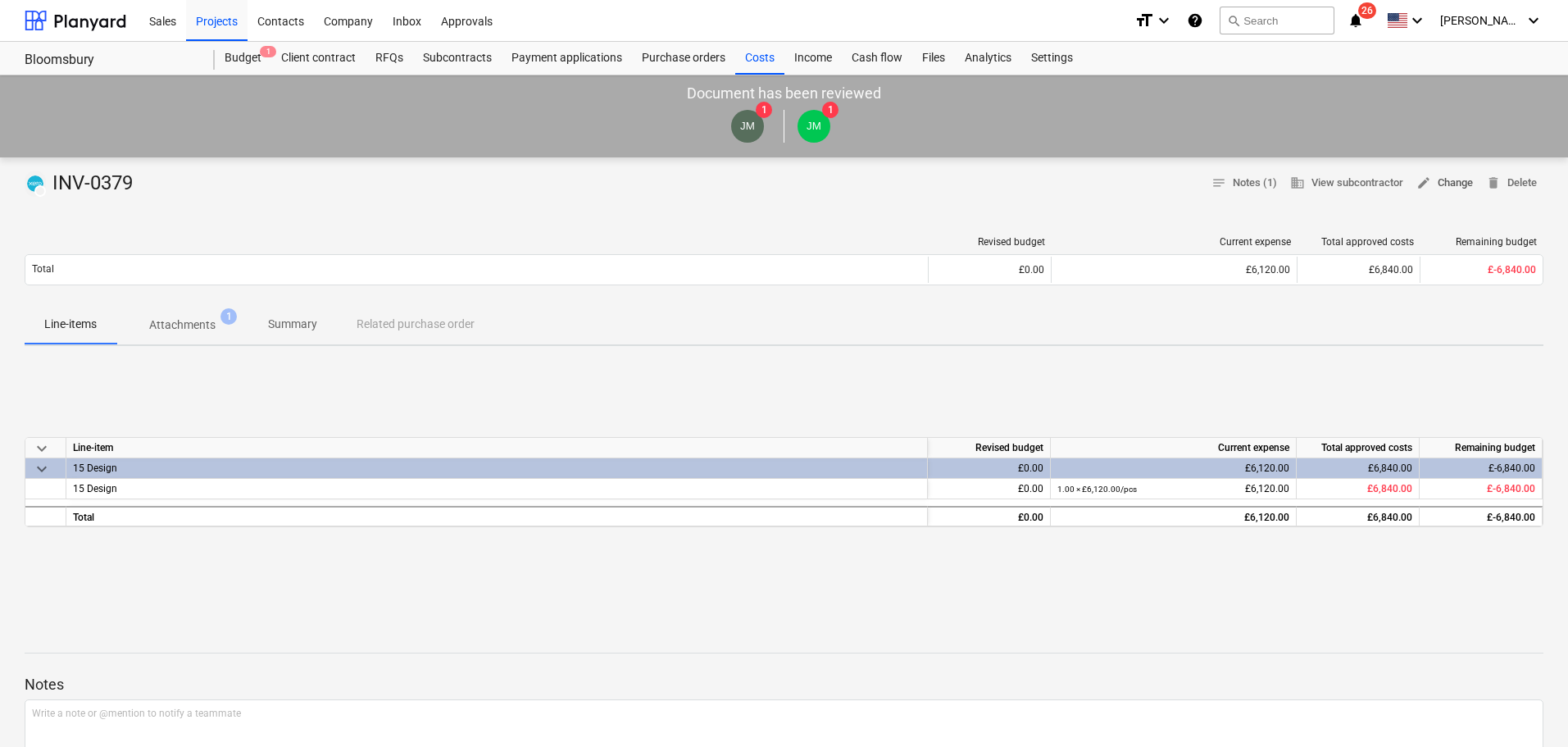
click at [1460, 182] on span "edit Change" at bounding box center [1444, 183] width 57 height 19
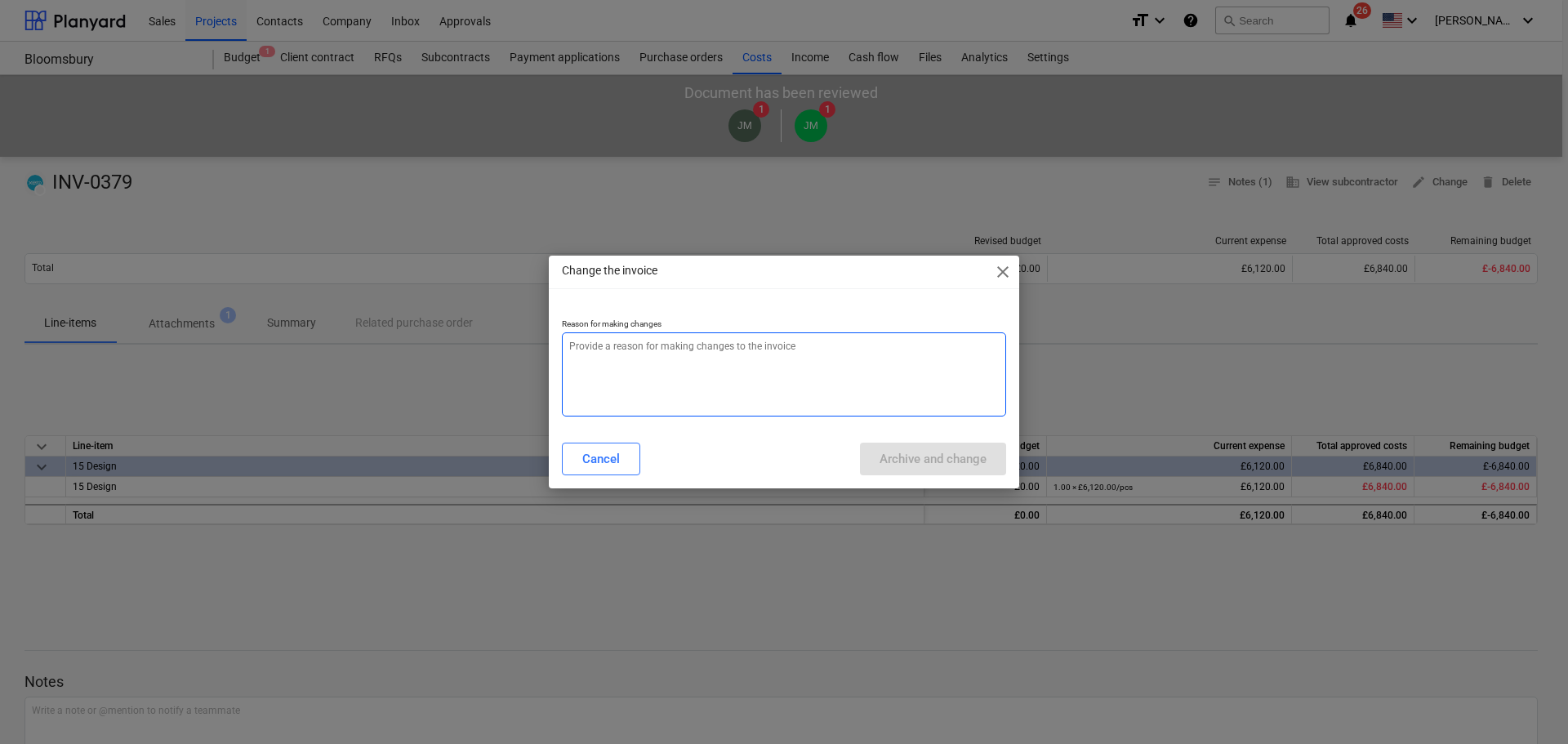
click at [717, 335] on textarea at bounding box center [784, 374] width 444 height 84
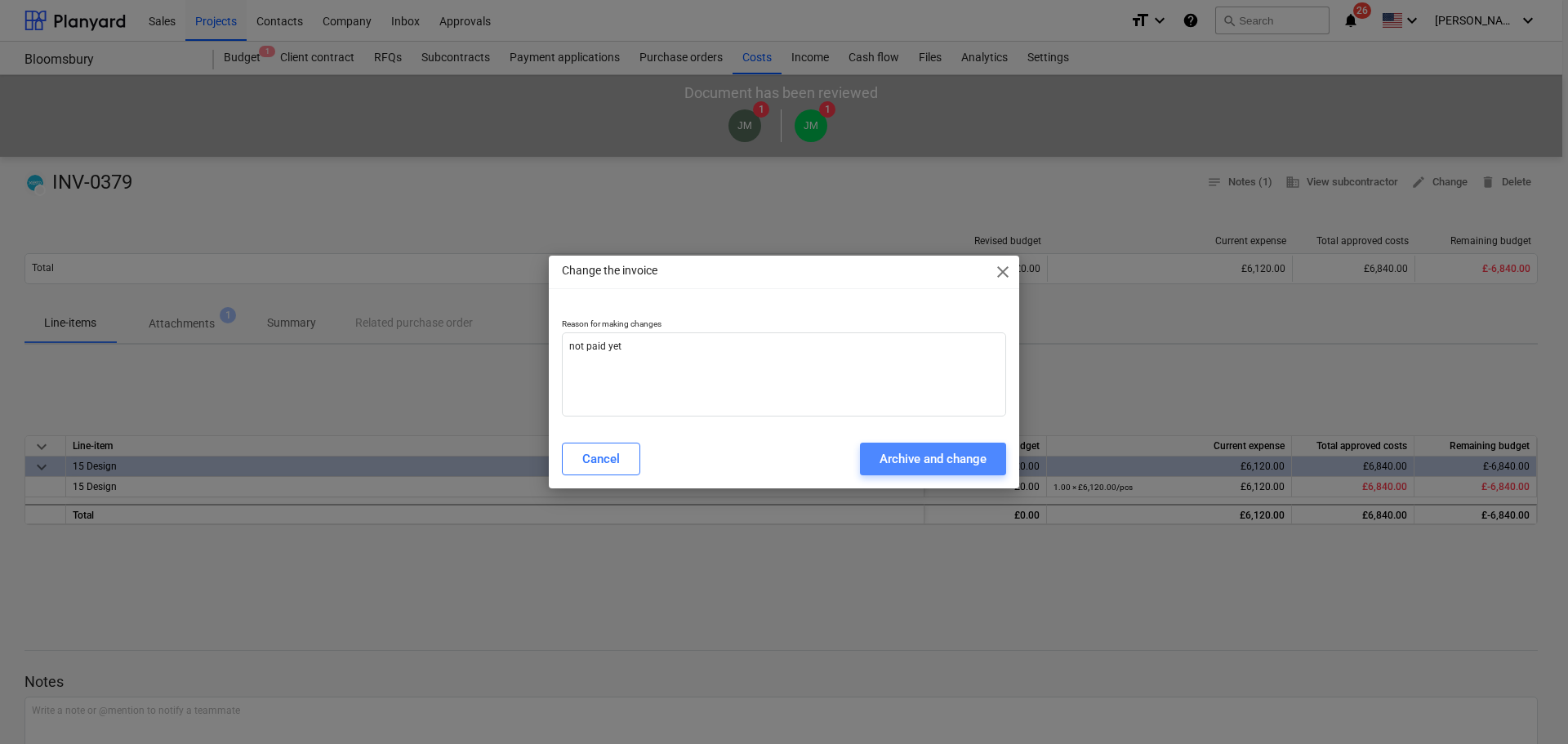
click at [981, 463] on div "Archive and change" at bounding box center [933, 458] width 107 height 21
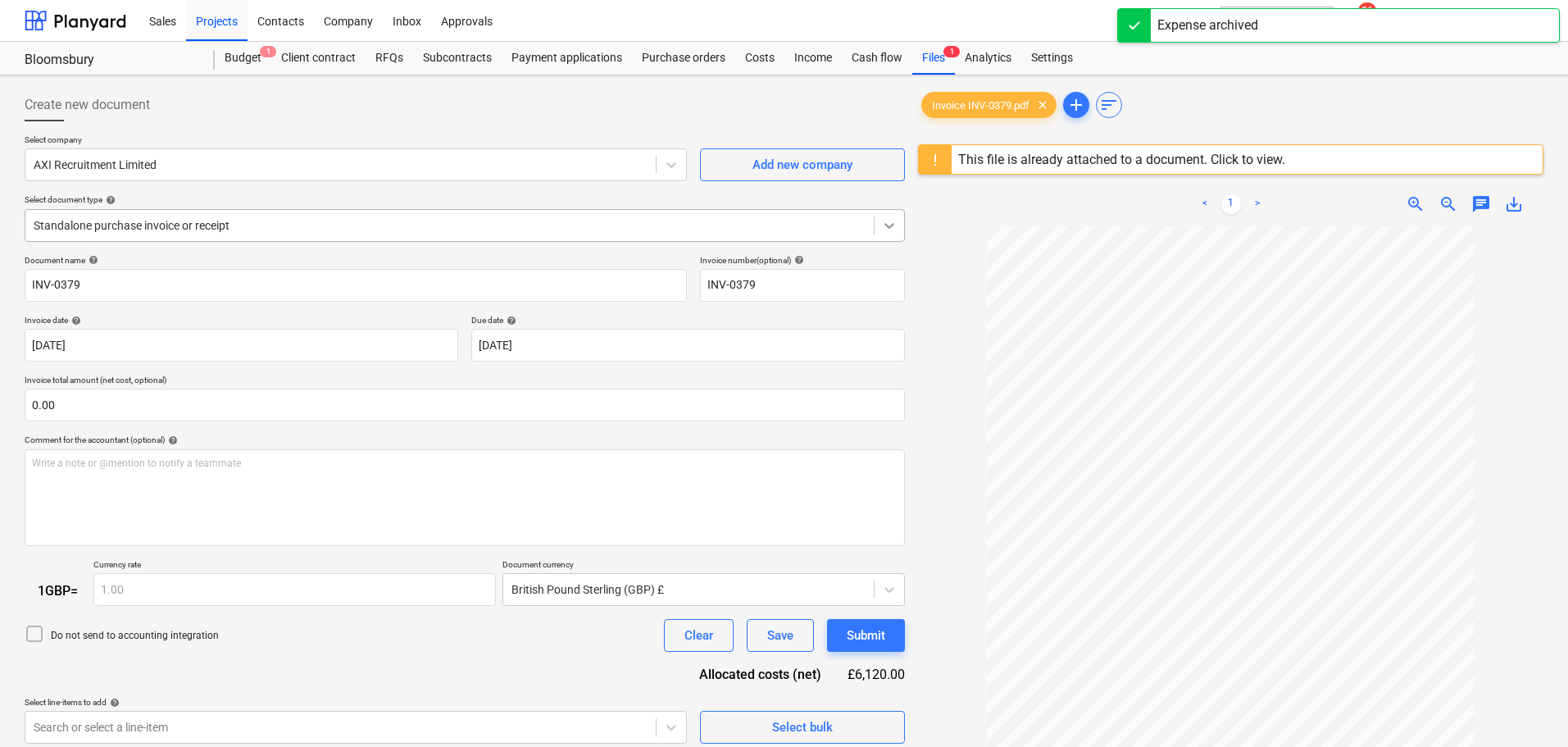
click at [889, 228] on icon at bounding box center [889, 225] width 16 height 16
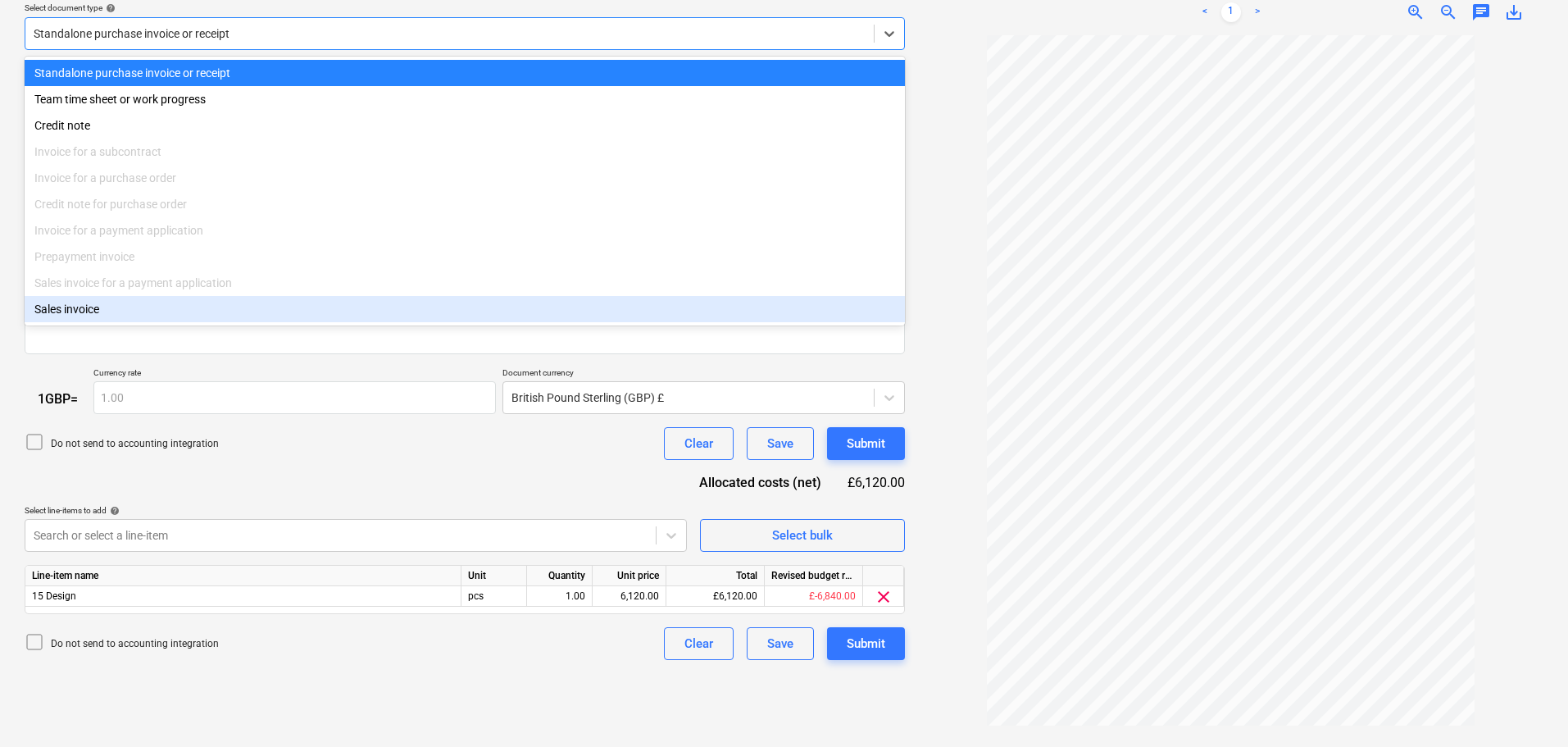
scroll to position [194, 0]
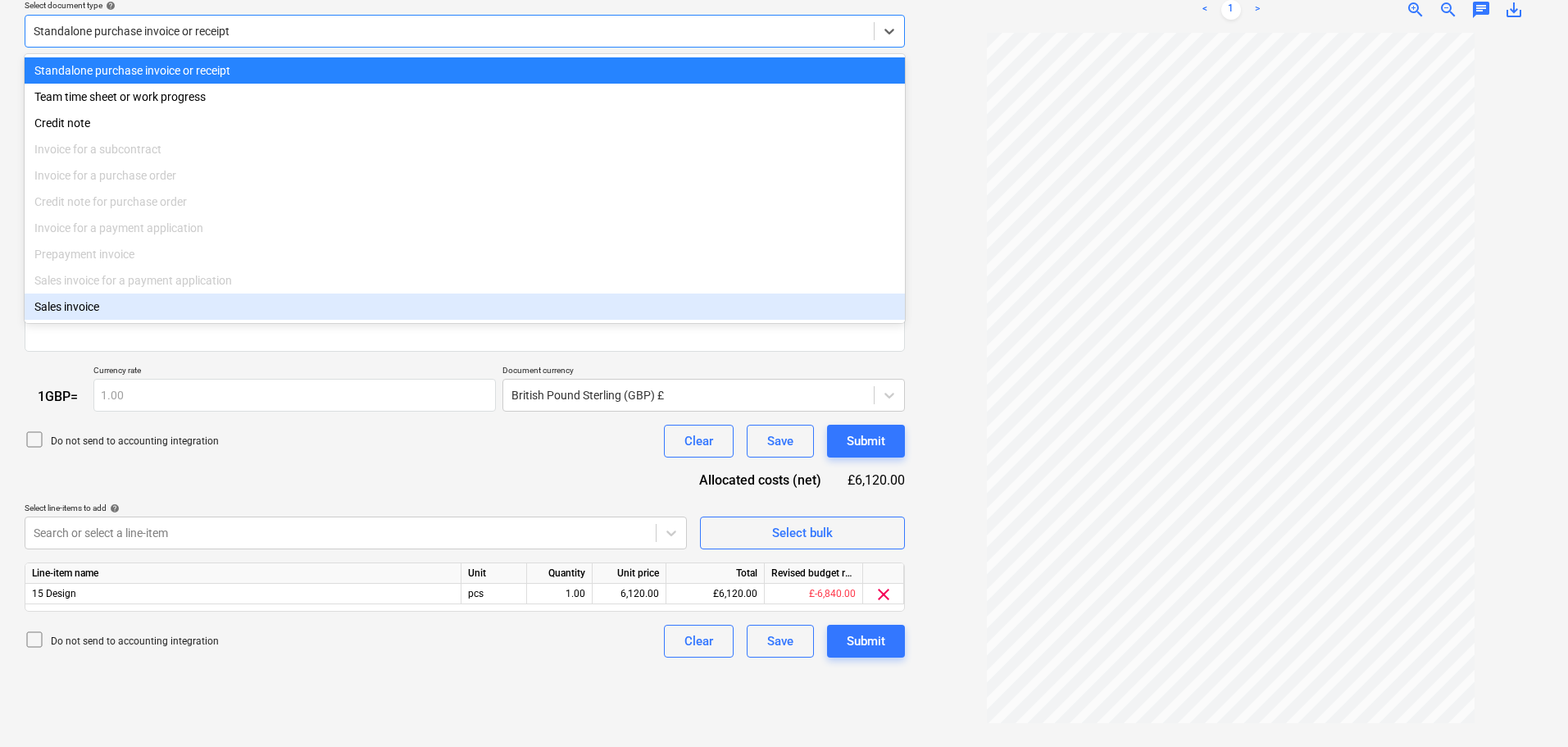
click at [104, 446] on p "Do not send to accounting integration" at bounding box center [135, 442] width 168 height 14
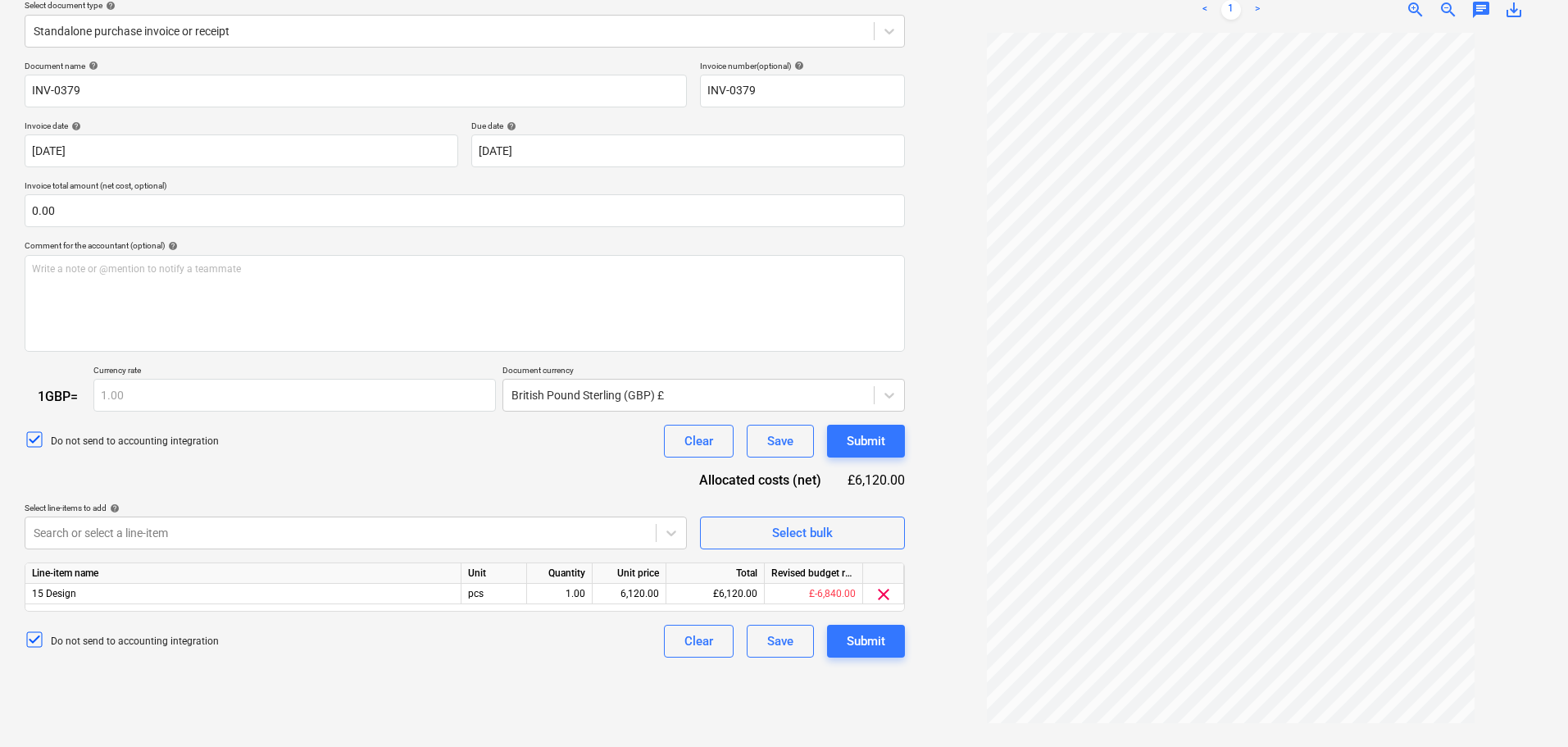
click at [90, 649] on div "Do not send to accounting integration" at bounding box center [122, 641] width 194 height 23
click at [137, 643] on p "Do not send to accounting integration" at bounding box center [135, 641] width 168 height 14
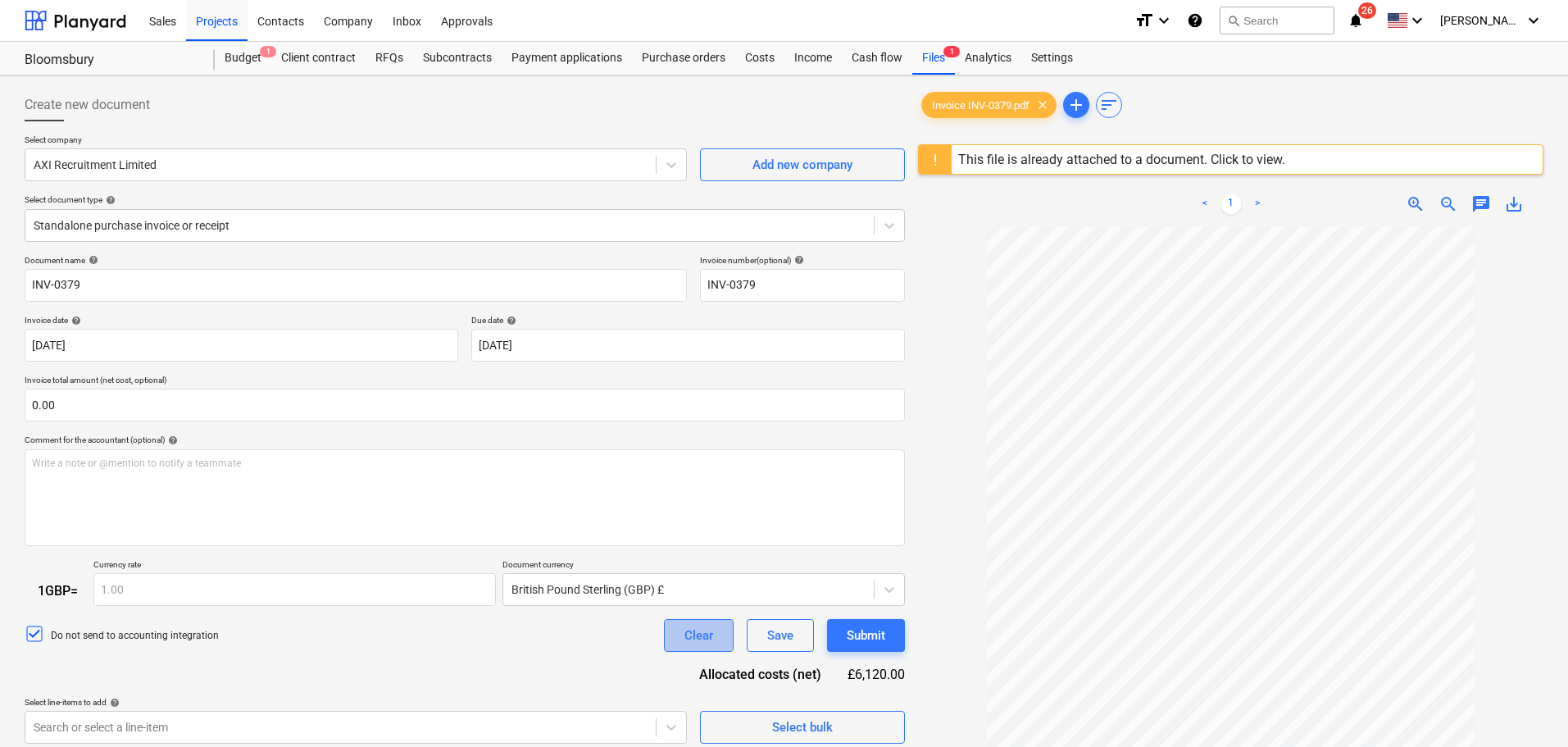
click at [689, 640] on div "Clear" at bounding box center [699, 635] width 29 height 21
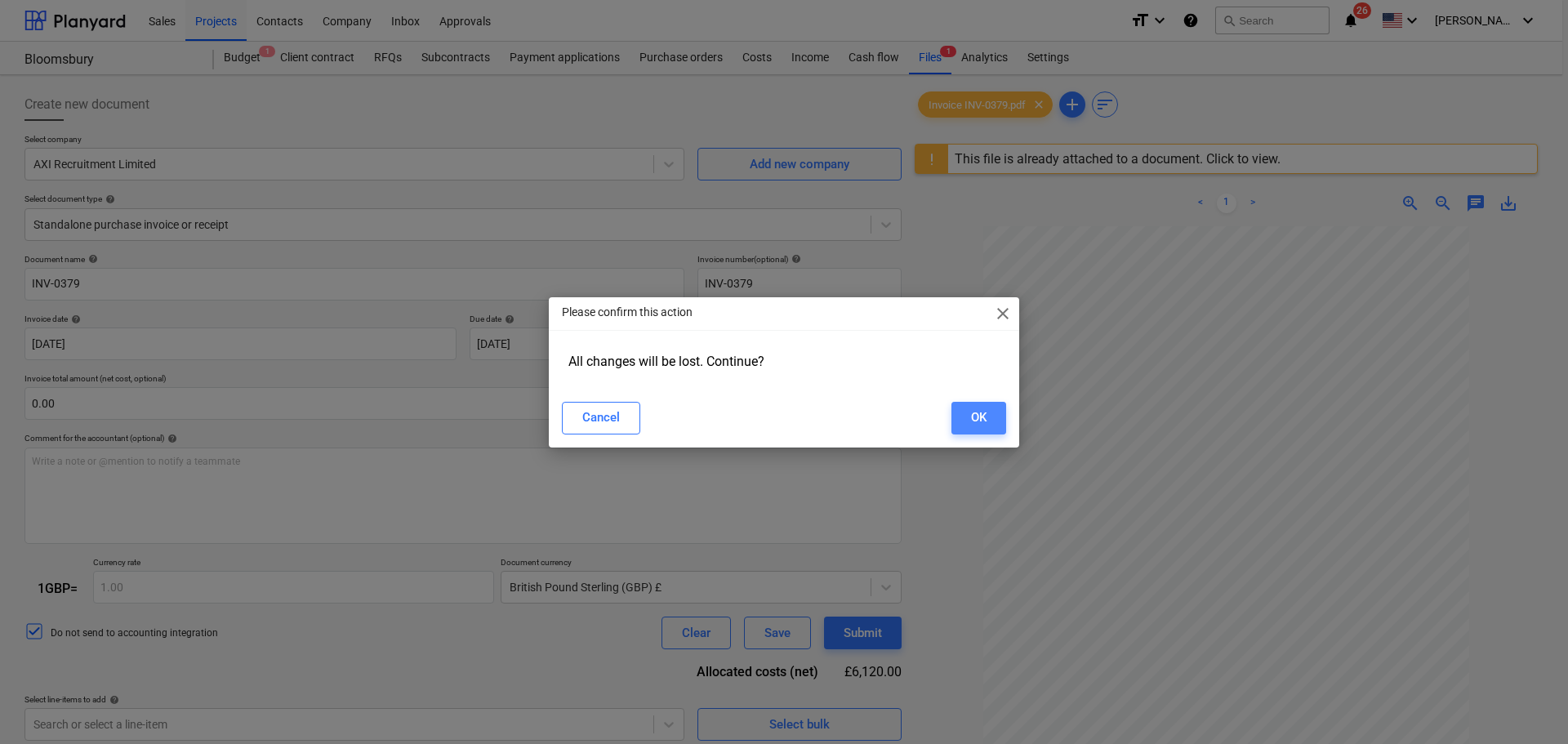
click at [996, 416] on button "OK" at bounding box center [978, 418] width 55 height 33
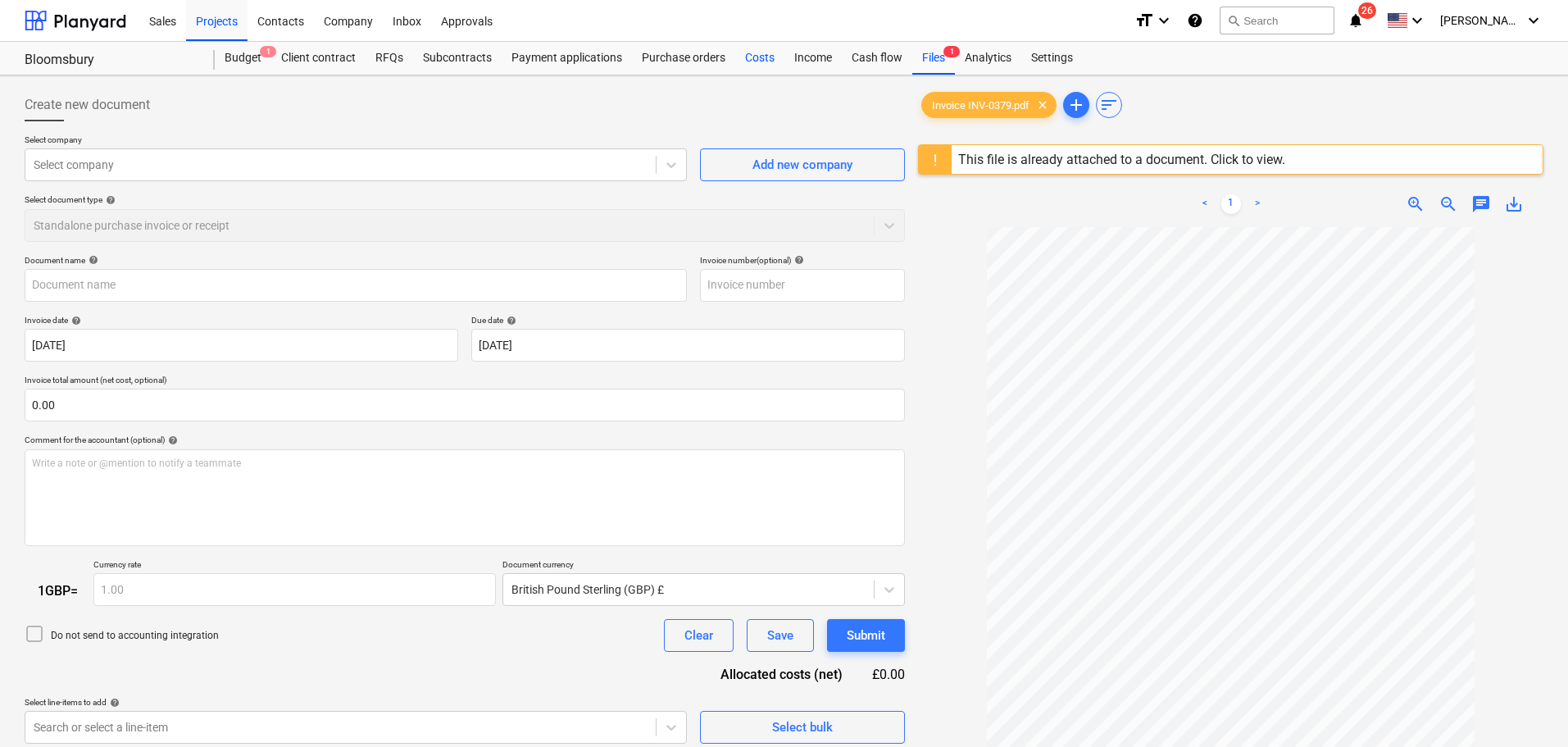
click at [750, 57] on div "Costs" at bounding box center [760, 58] width 49 height 33
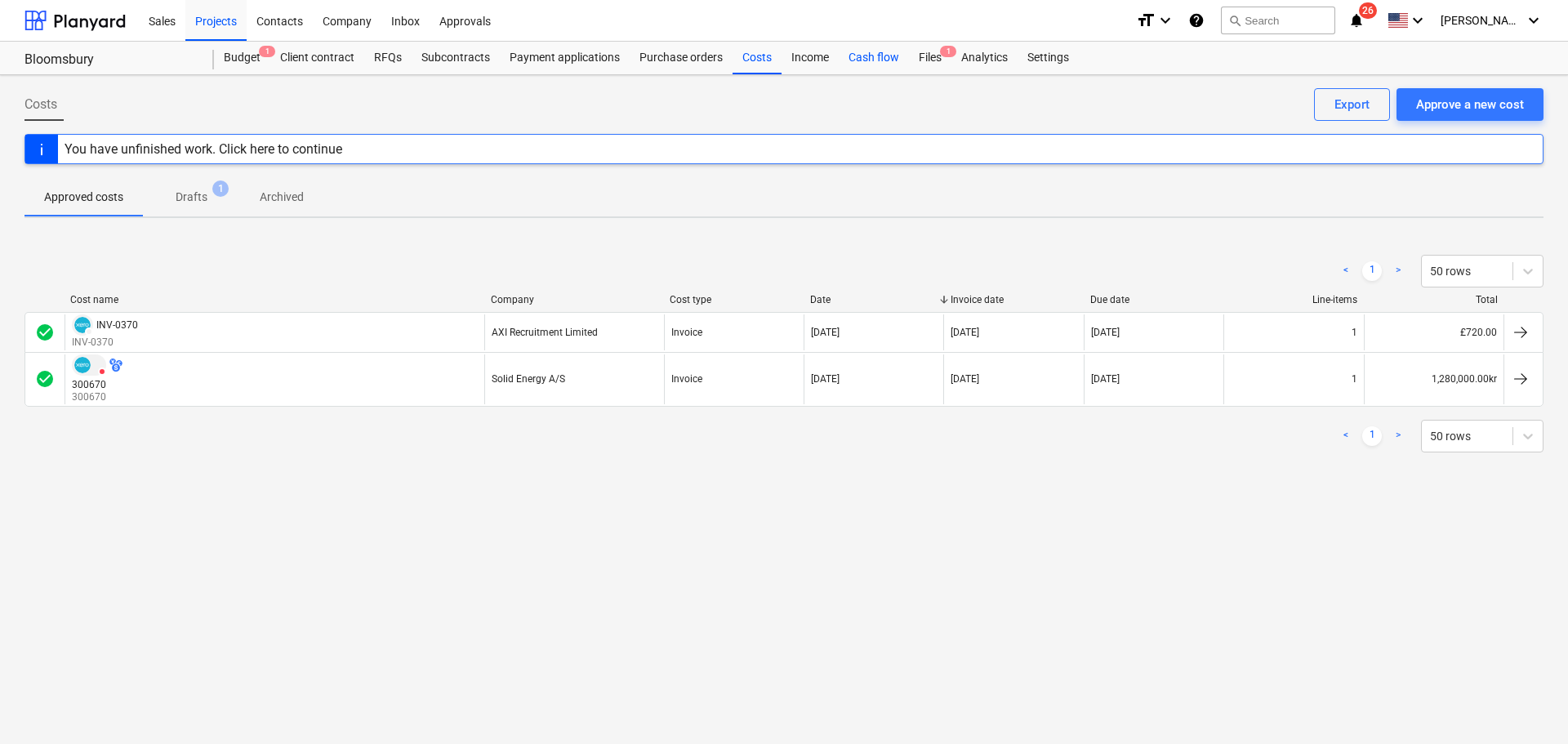
click at [852, 57] on div "Cash flow" at bounding box center [874, 58] width 71 height 33
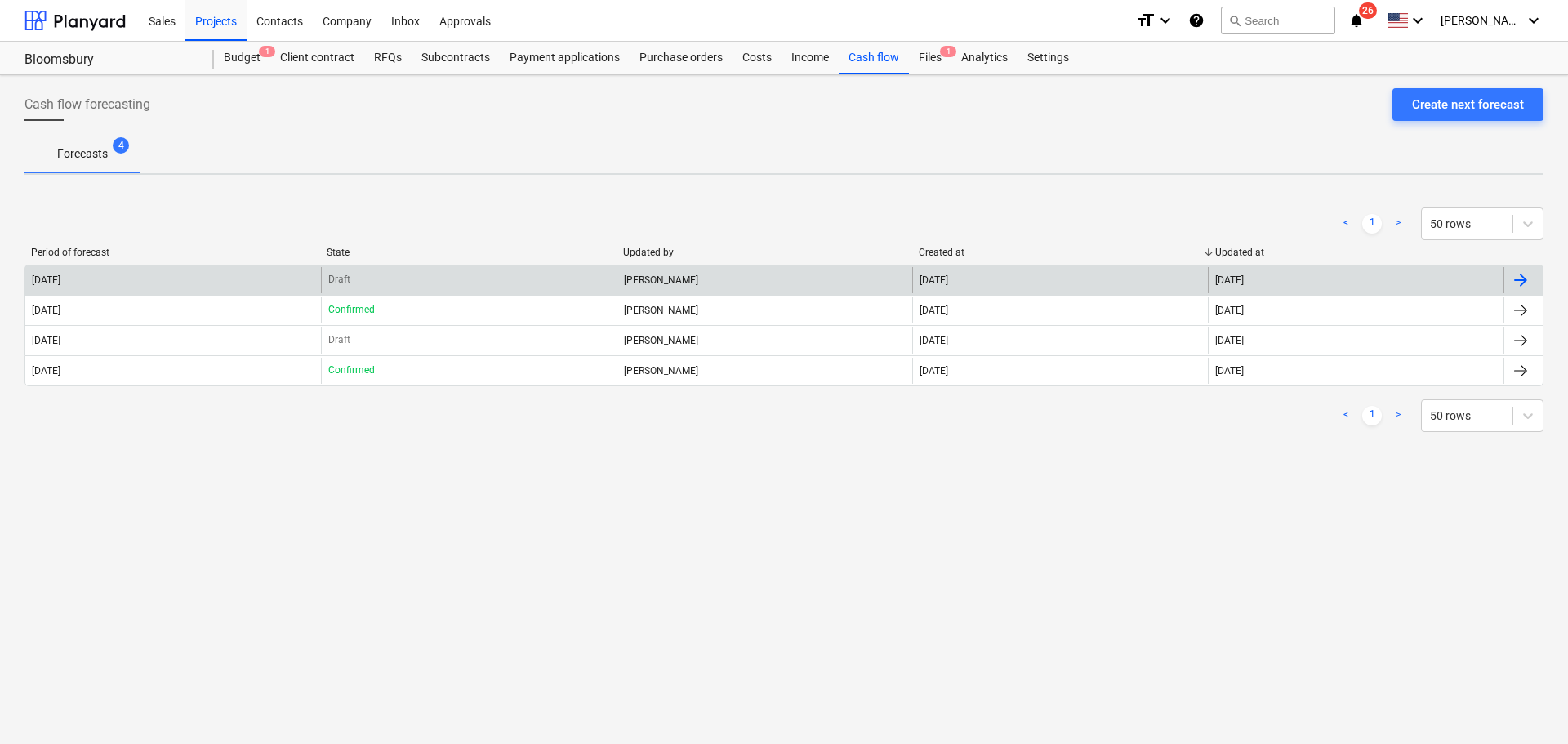
click at [673, 281] on div "[PERSON_NAME]" at bounding box center [765, 280] width 296 height 26
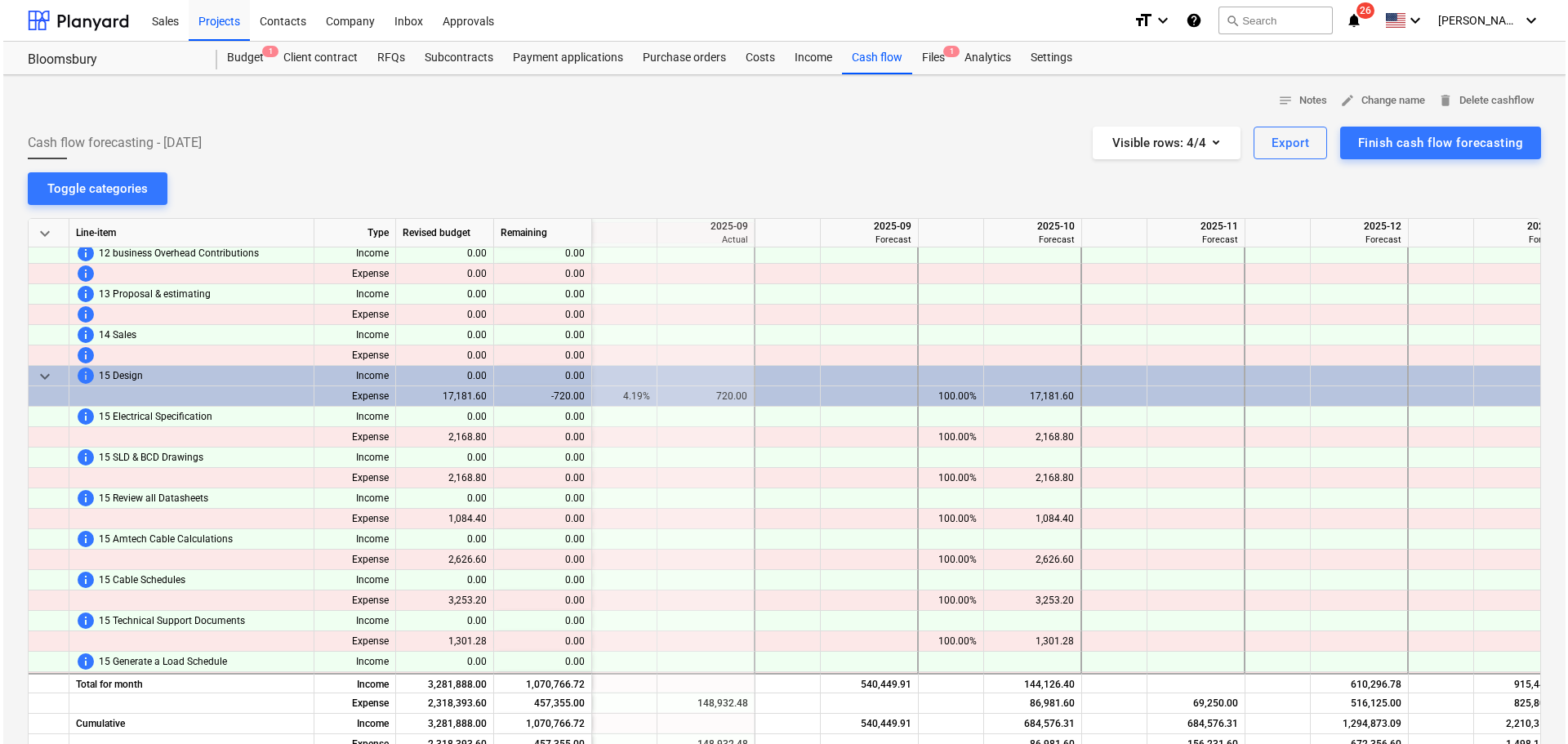
scroll to position [1225, 653]
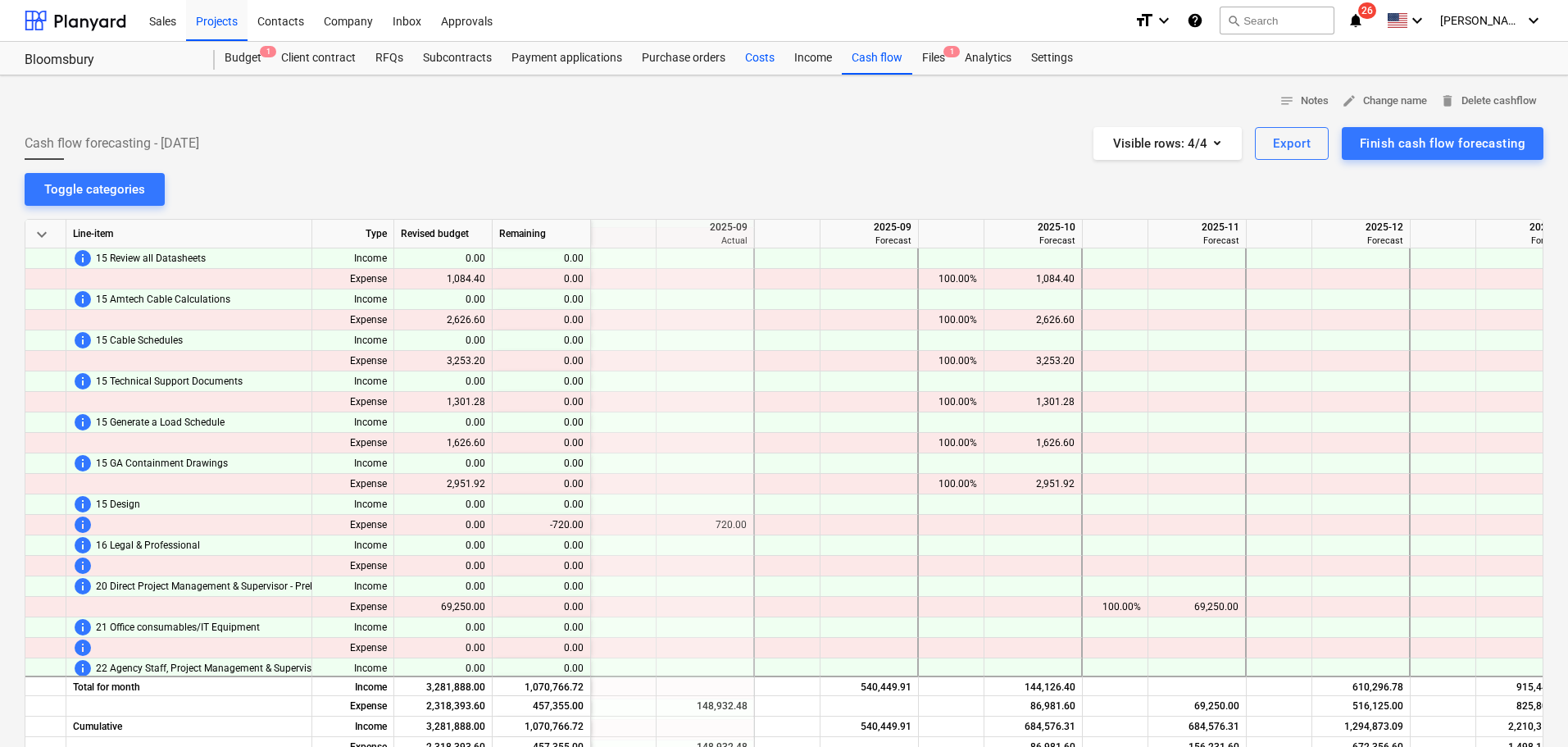
click at [758, 53] on div "Costs" at bounding box center [760, 58] width 49 height 33
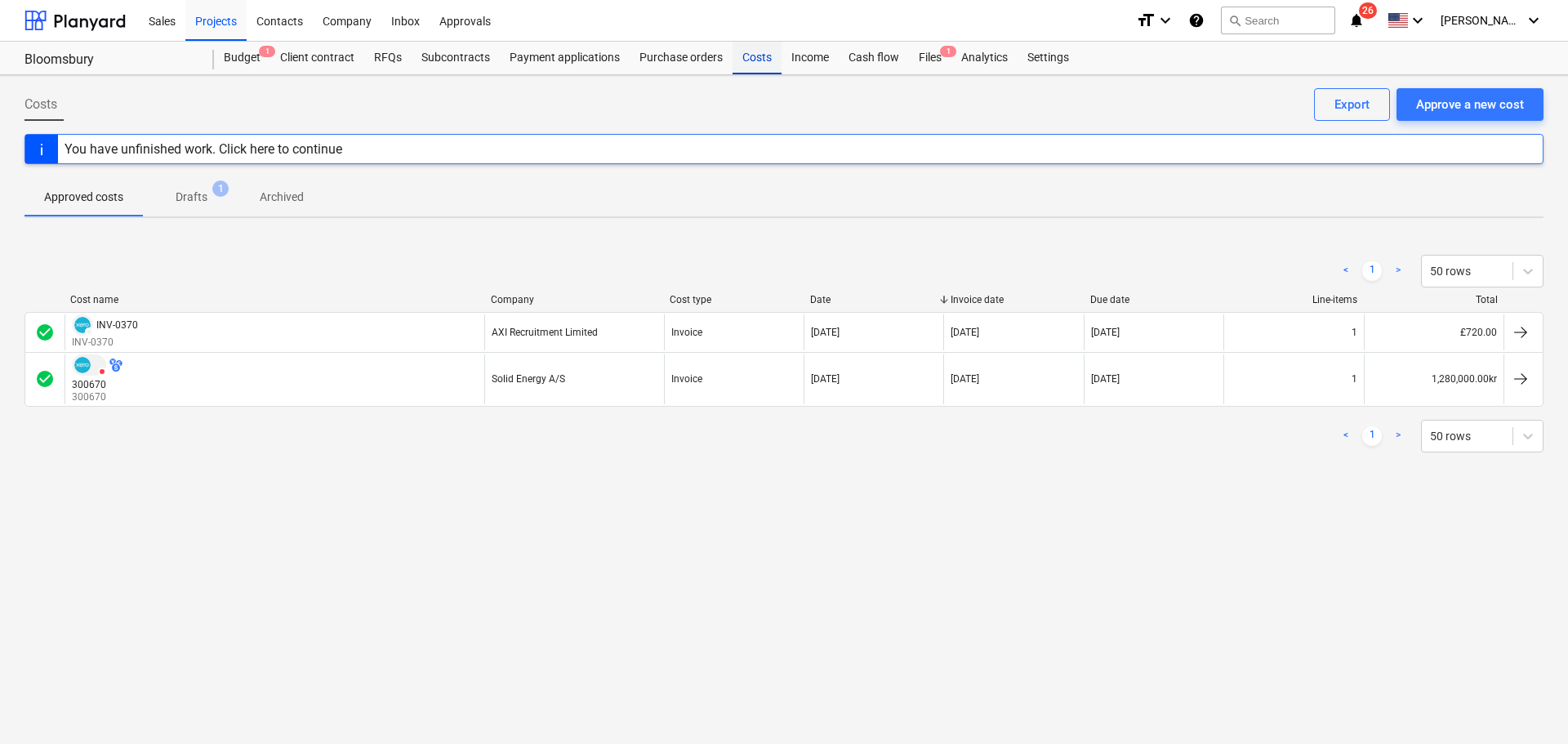
click at [747, 54] on div "Costs" at bounding box center [757, 58] width 49 height 33
click at [191, 198] on p "Drafts" at bounding box center [192, 197] width 32 height 17
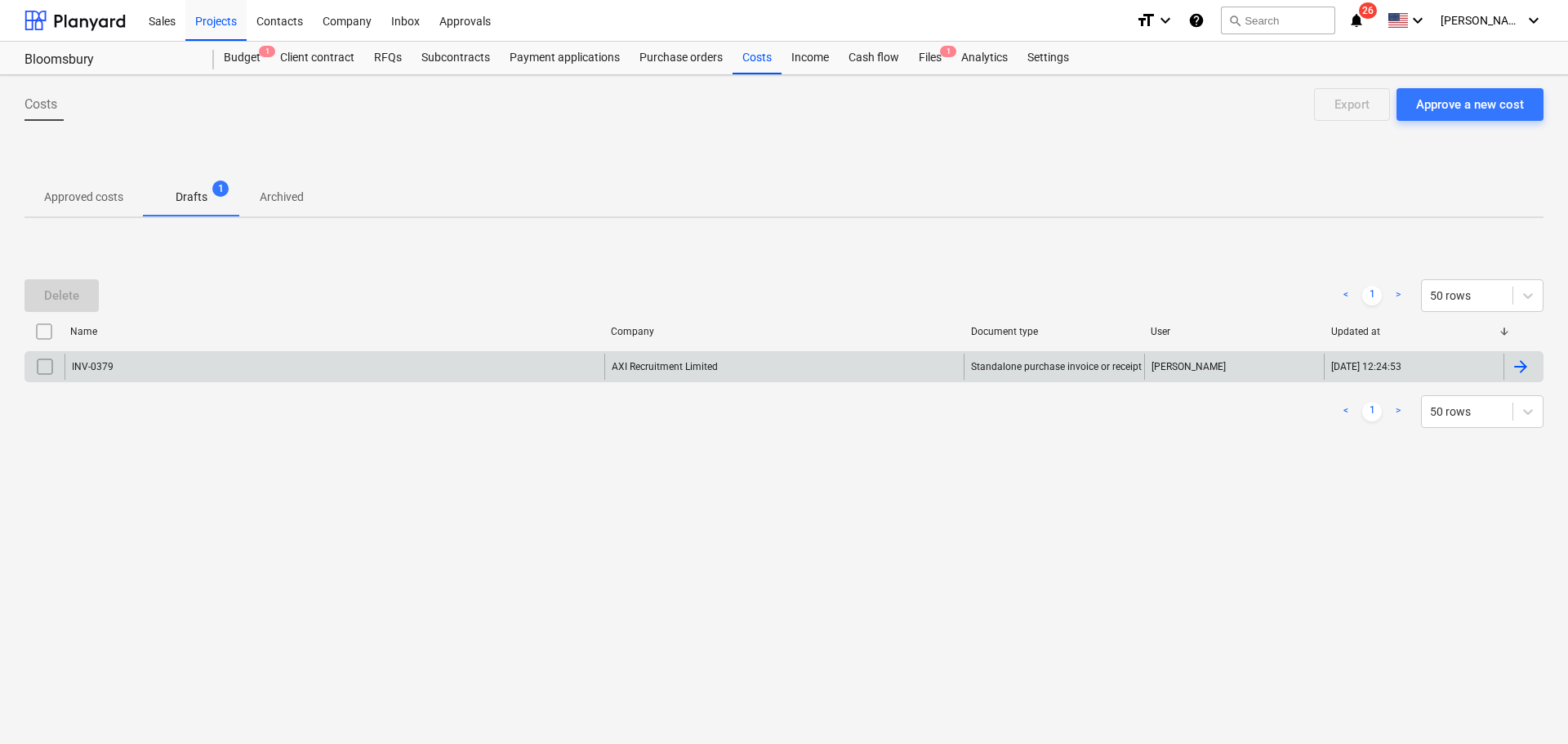
click at [239, 374] on div "INV-0379" at bounding box center [335, 367] width 540 height 26
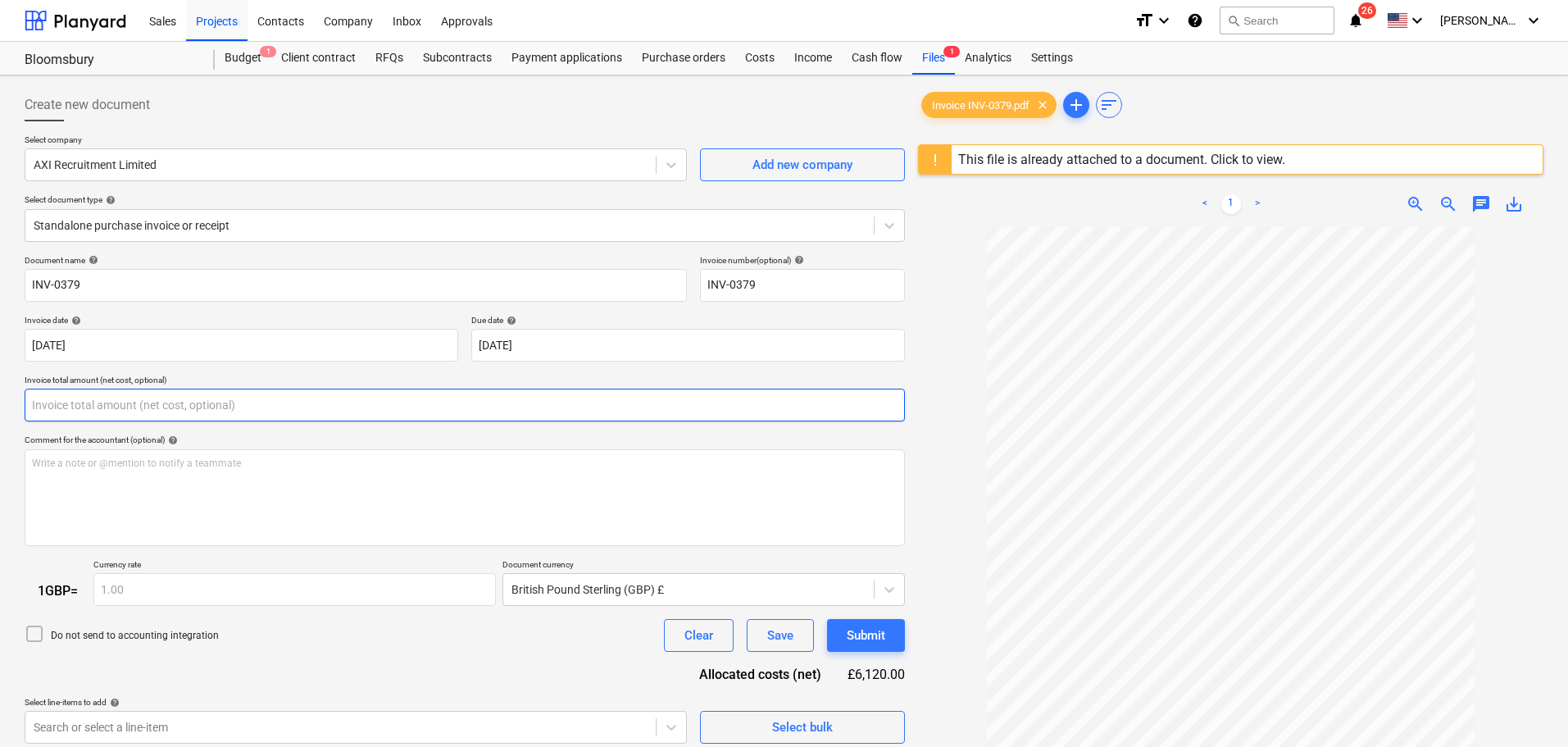
click at [309, 405] on input "text" at bounding box center [465, 405] width 880 height 33
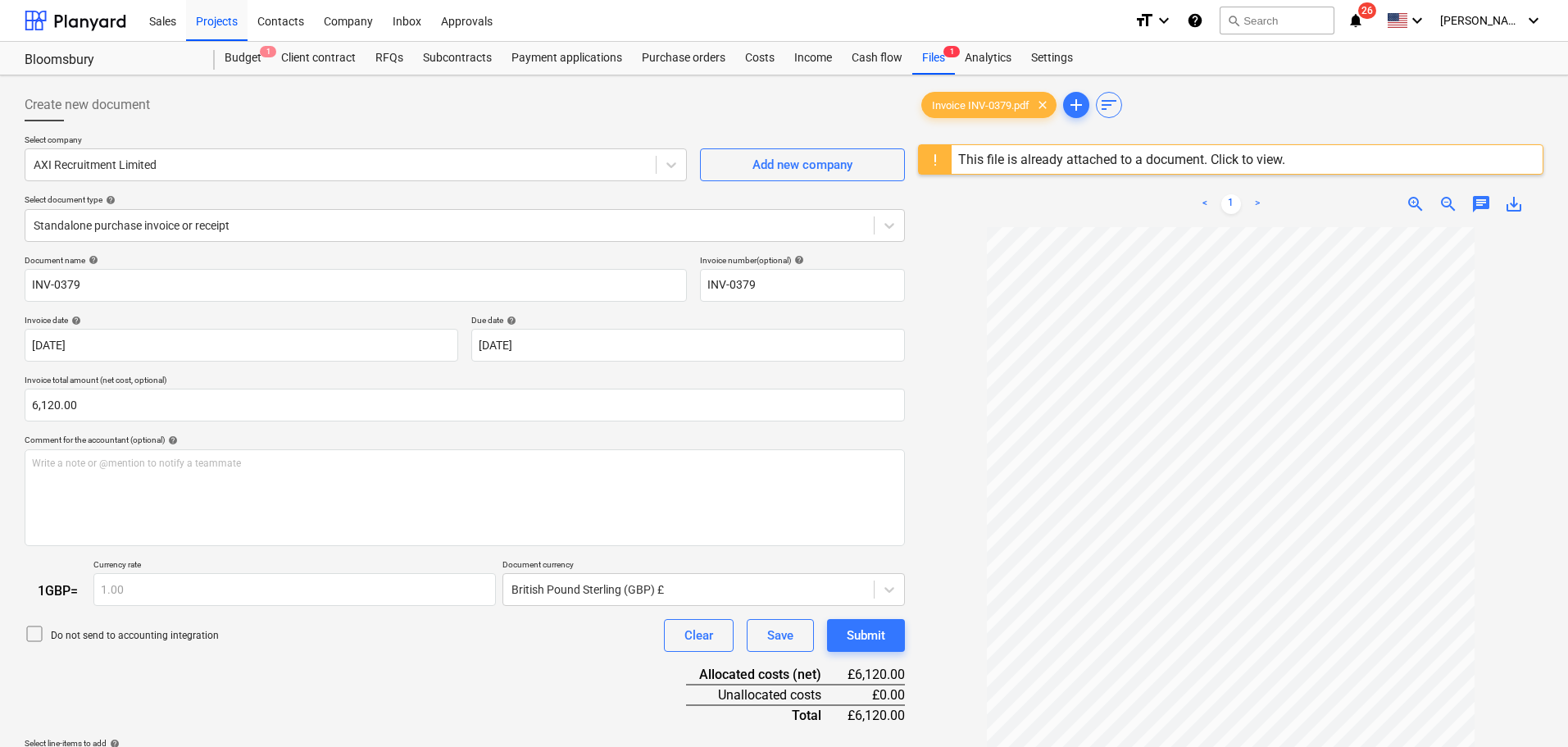
click at [28, 631] on icon at bounding box center [35, 634] width 20 height 20
click at [778, 646] on div "Save" at bounding box center [781, 635] width 26 height 21
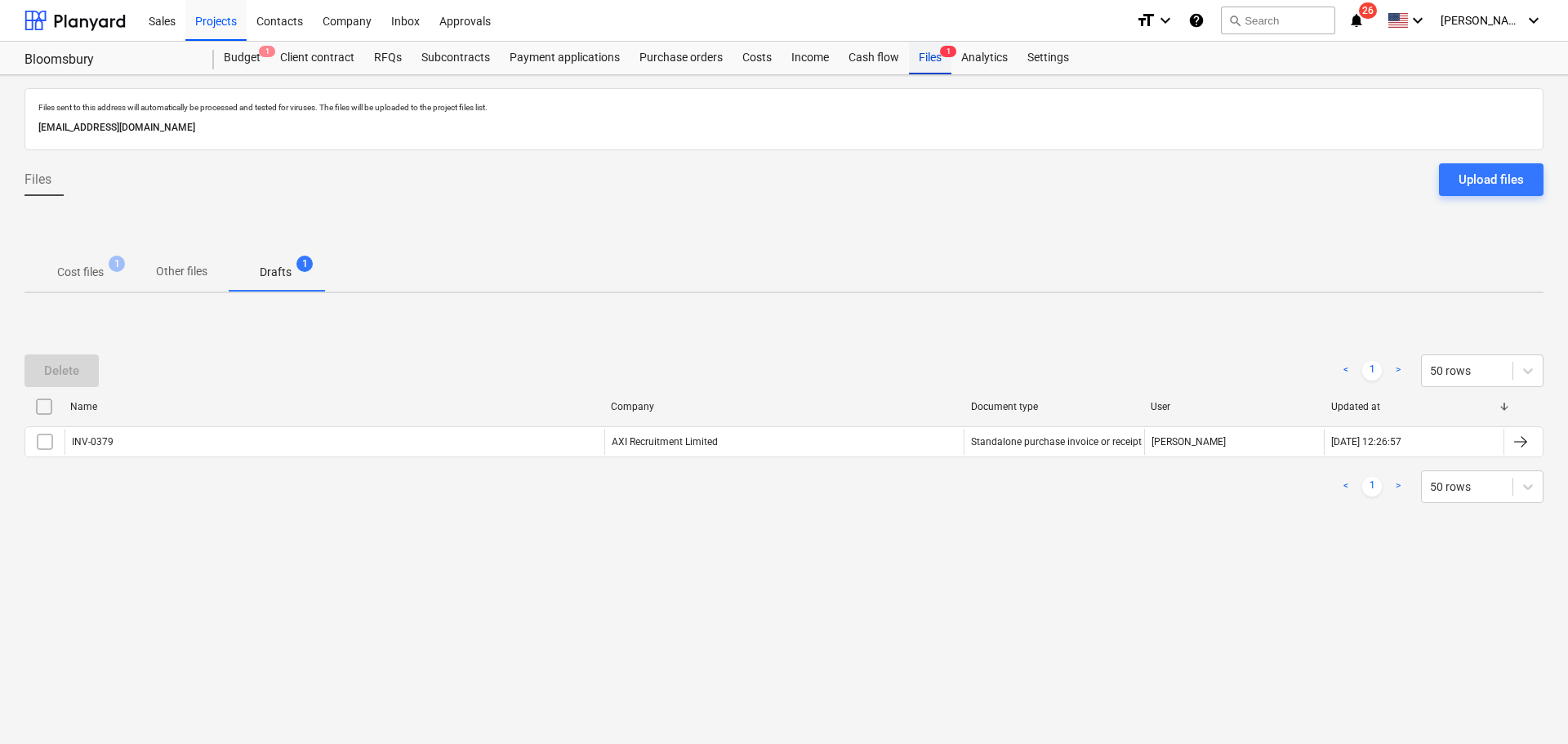
click at [928, 53] on div "Files 1" at bounding box center [929, 58] width 43 height 33
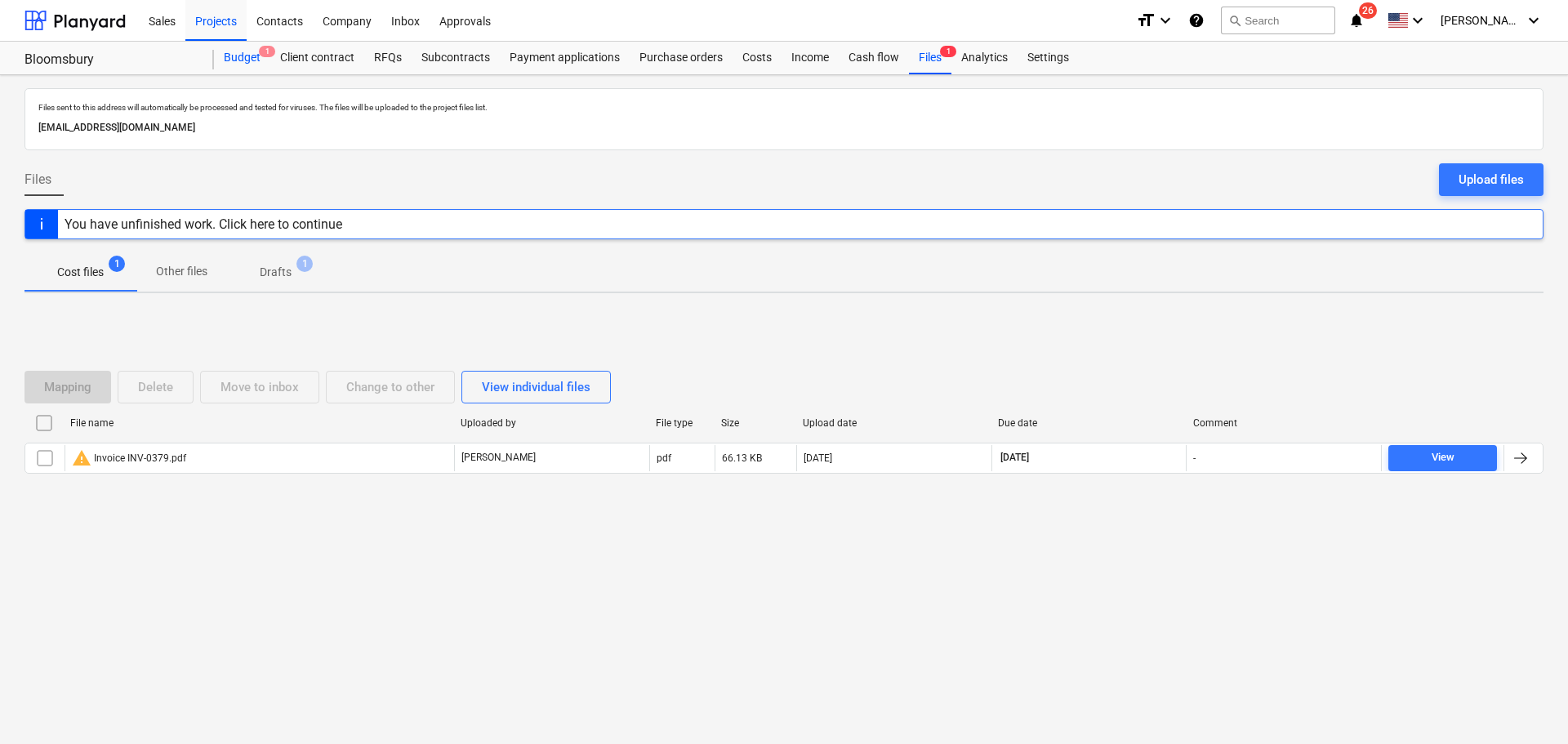
click at [232, 58] on div "Budget 1" at bounding box center [241, 58] width 57 height 33
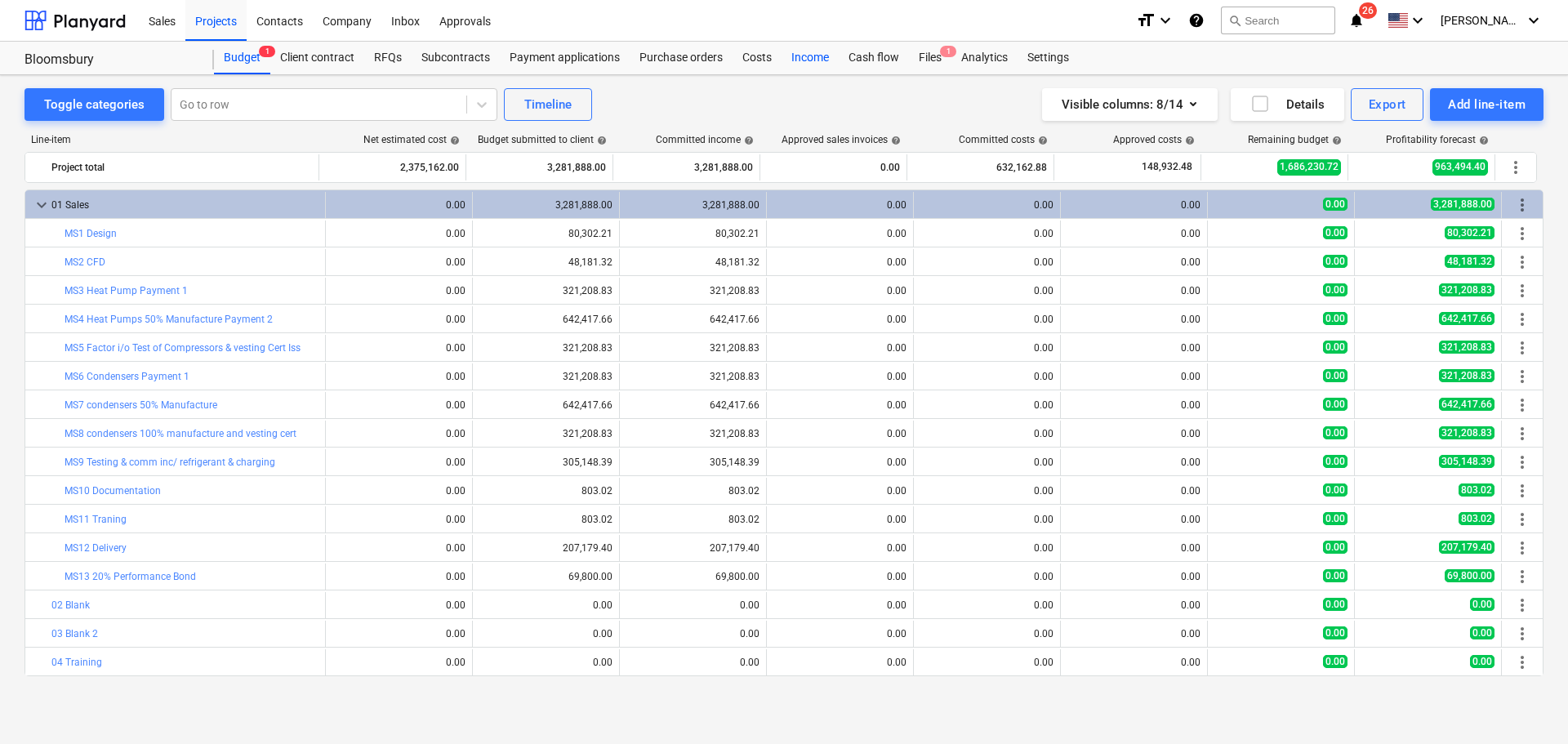
click at [784, 59] on div "Income" at bounding box center [810, 58] width 58 height 33
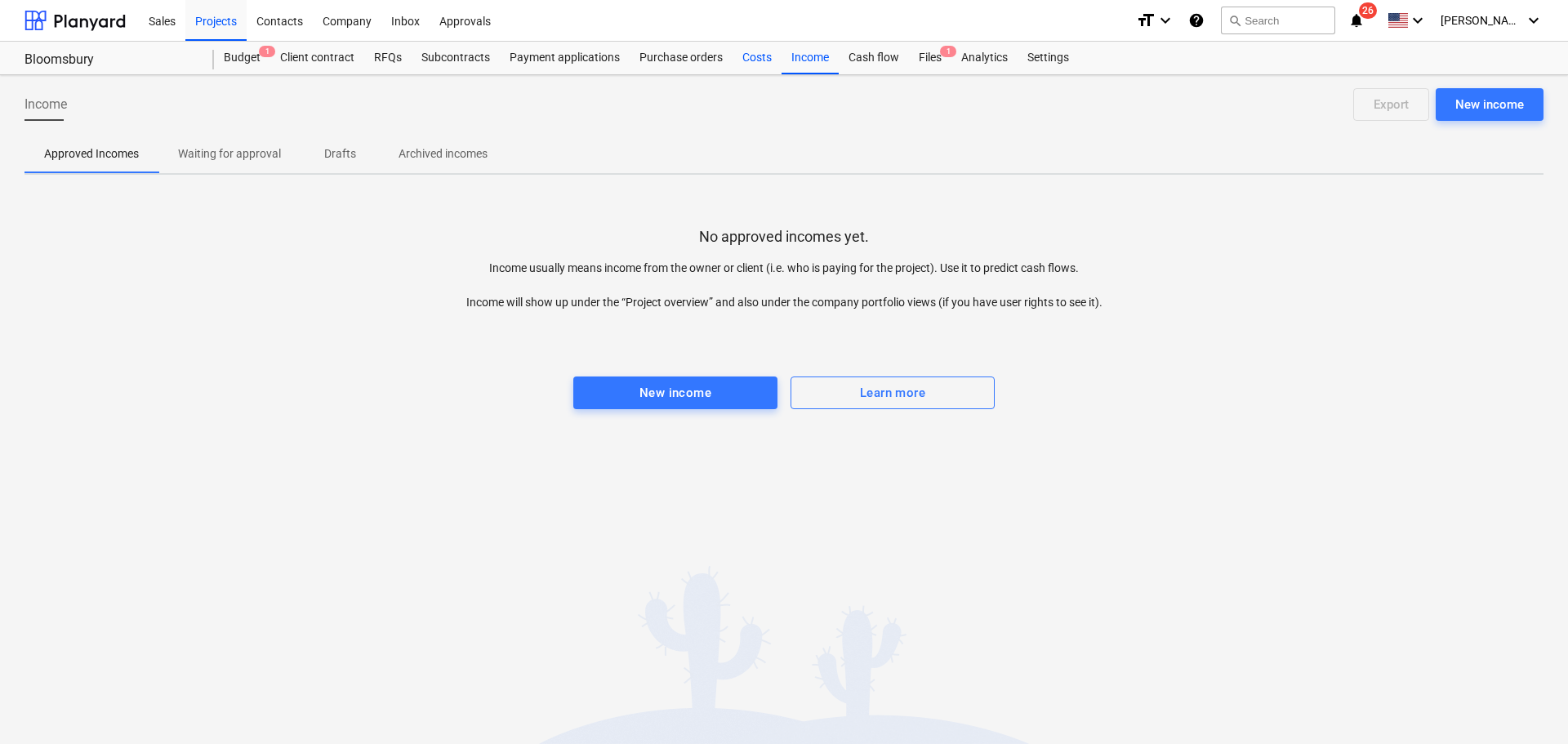
click at [771, 52] on div "Costs" at bounding box center [757, 58] width 49 height 33
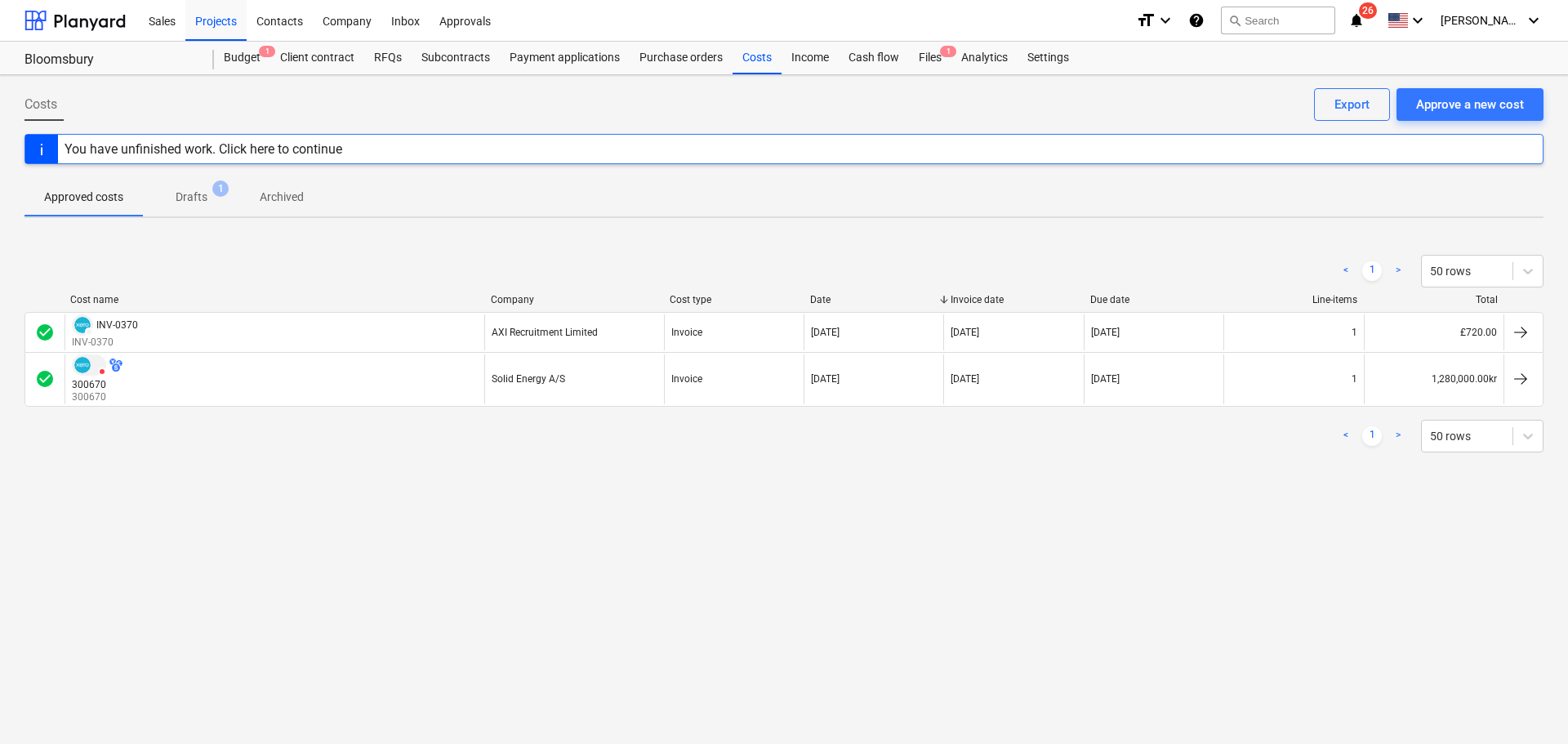
click at [176, 198] on span "Drafts 1" at bounding box center [192, 197] width 58 height 17
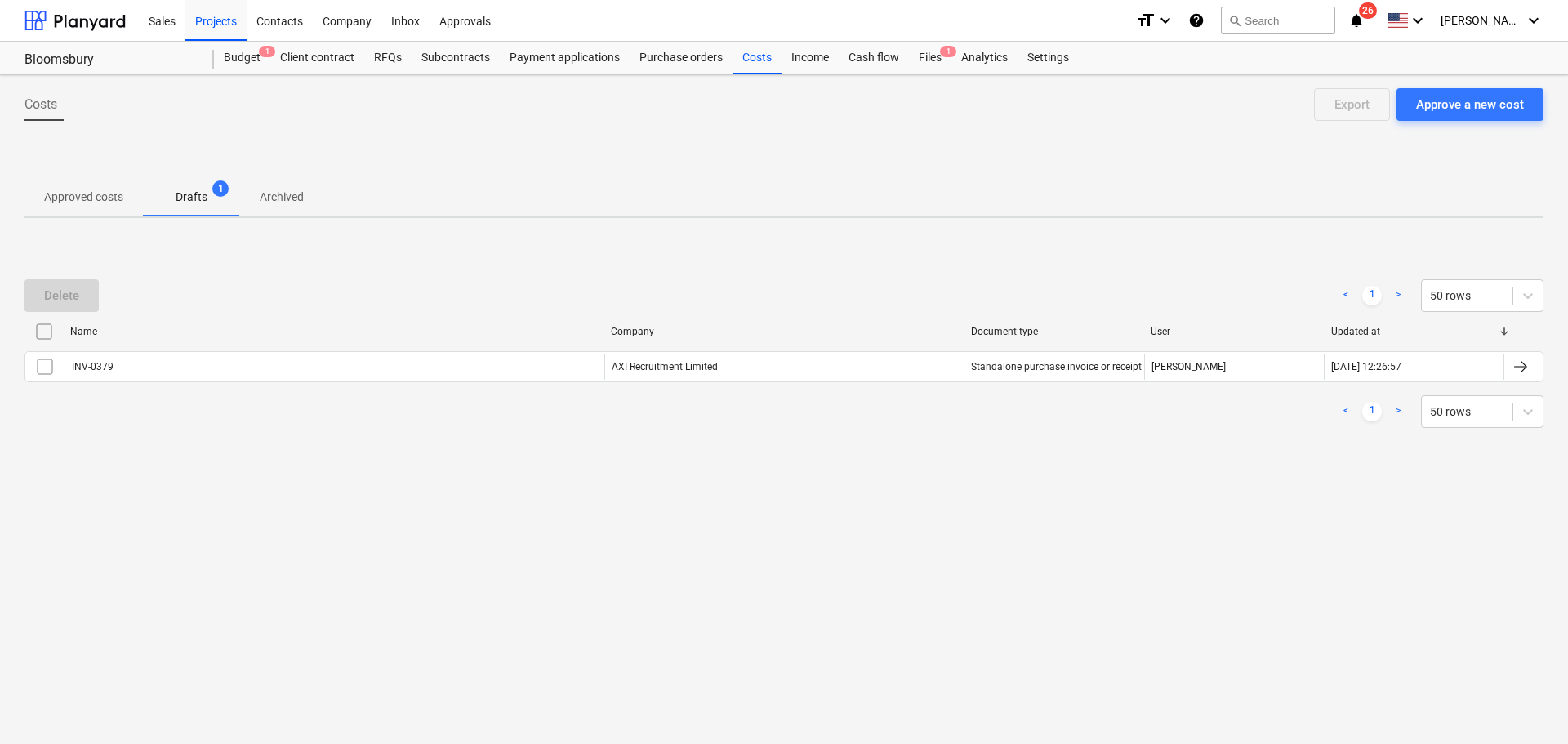
click at [96, 192] on p "Approved costs" at bounding box center [83, 197] width 79 height 17
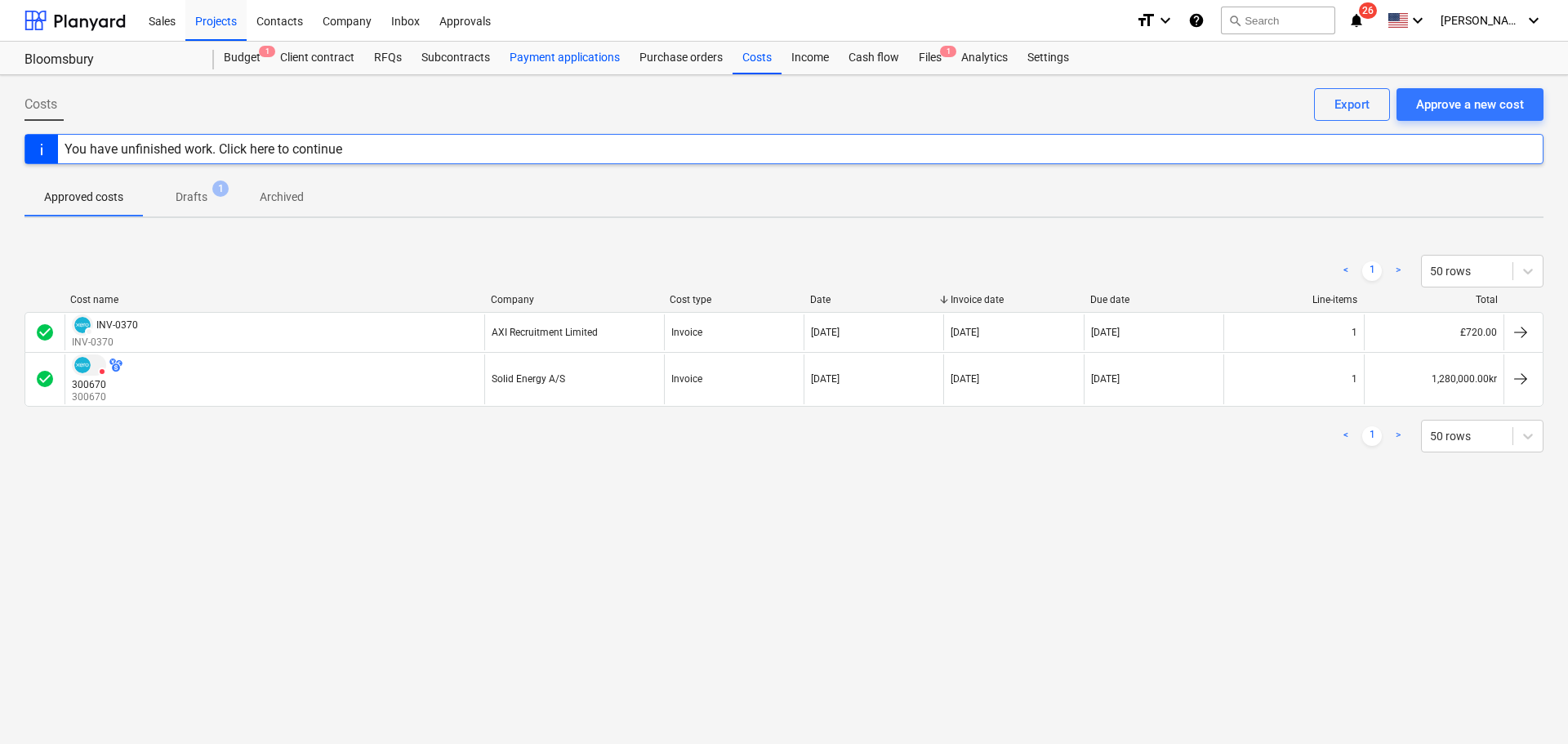
click at [549, 53] on div "Payment applications" at bounding box center [564, 58] width 130 height 33
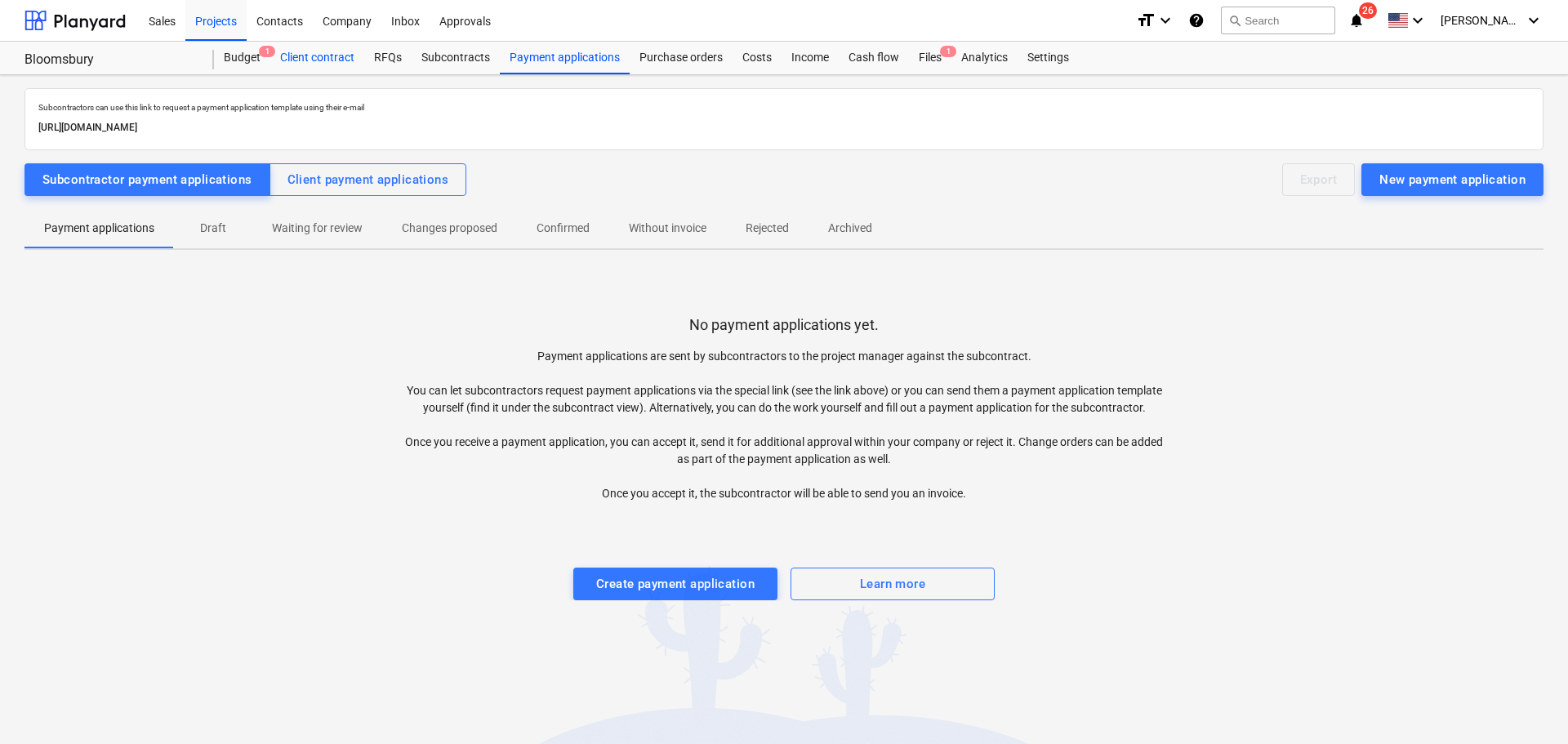
click at [305, 54] on div "Client contract" at bounding box center [317, 58] width 94 height 33
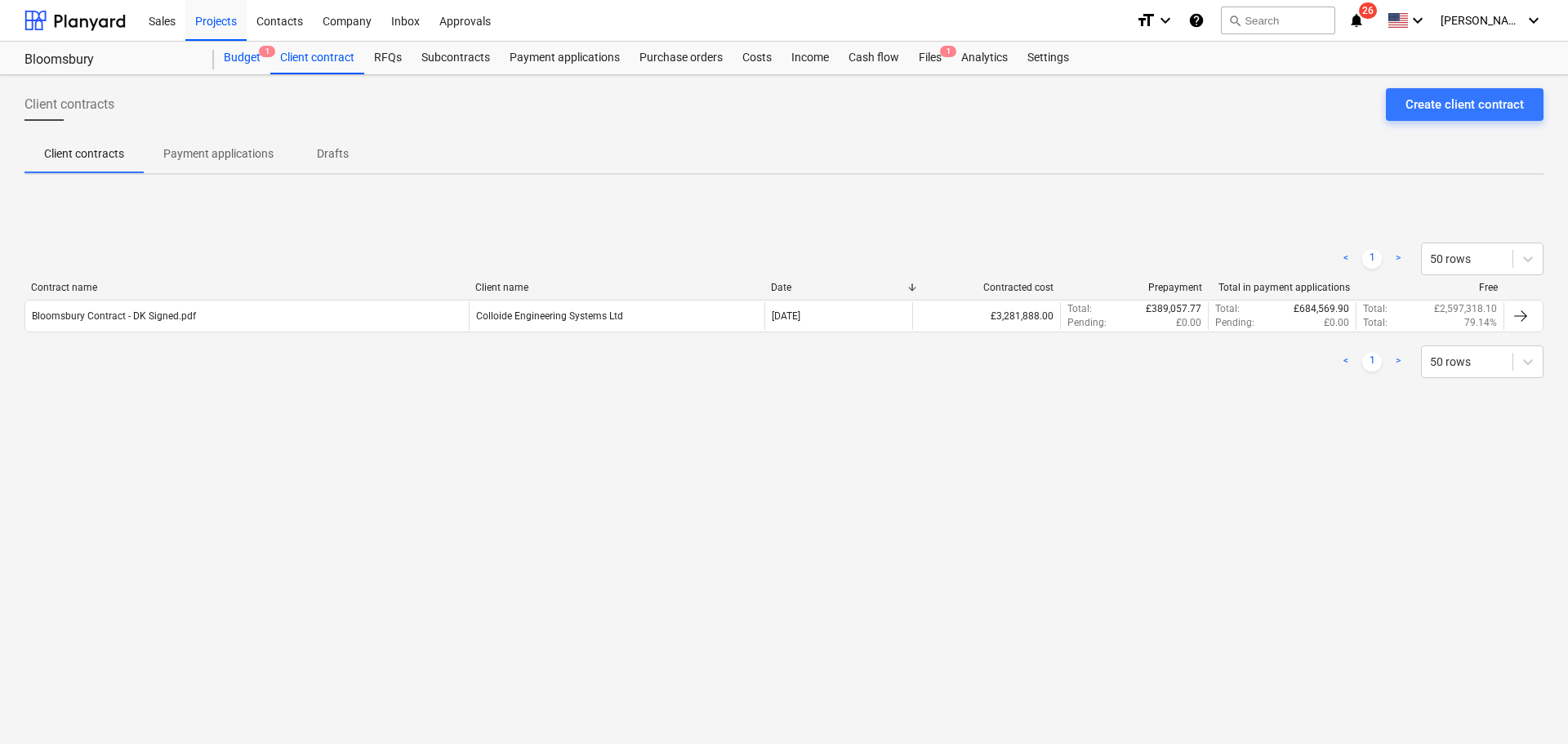
click at [255, 54] on div "Budget 1" at bounding box center [241, 58] width 57 height 33
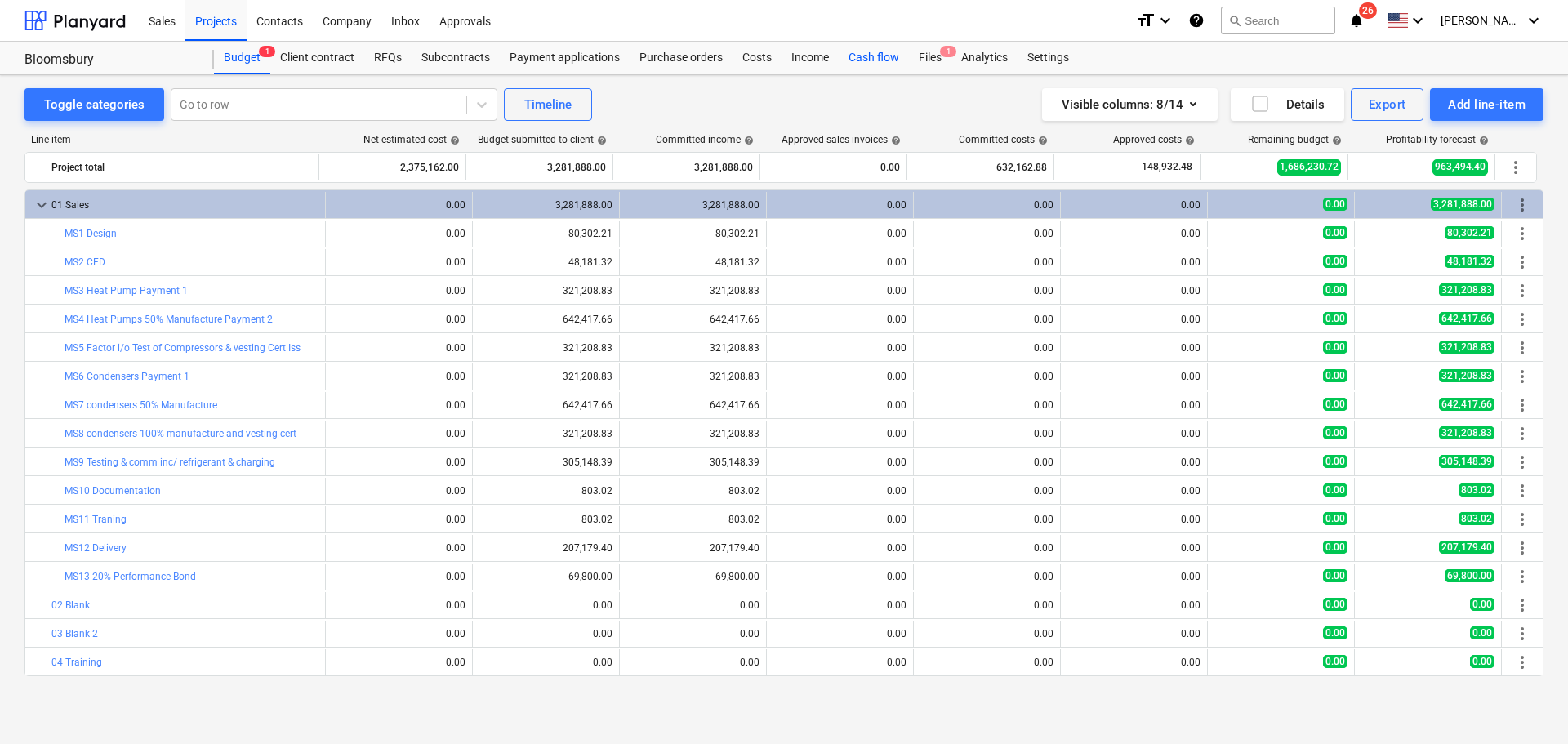
click at [870, 58] on div "Cash flow" at bounding box center [874, 58] width 71 height 33
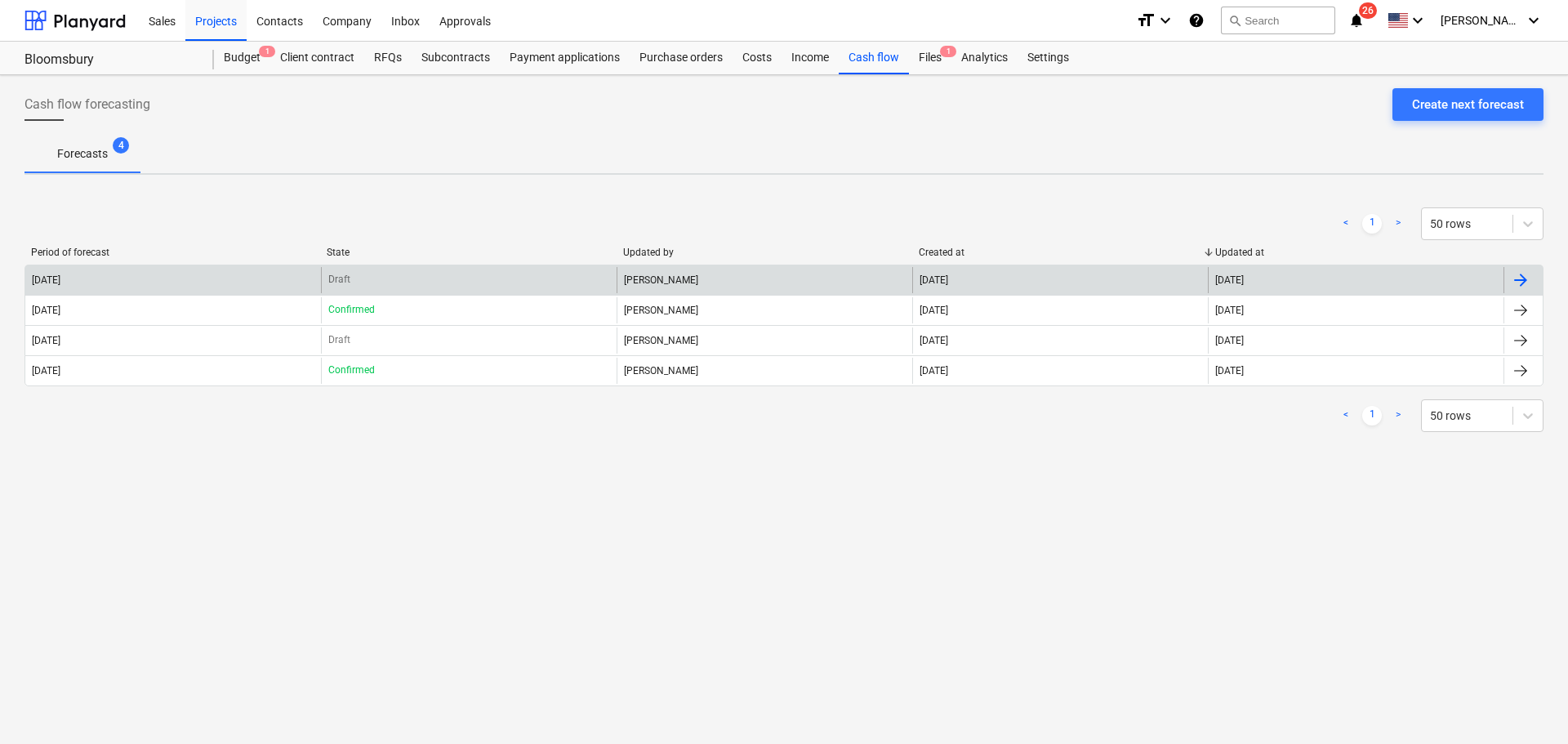
click at [633, 282] on div "[PERSON_NAME]" at bounding box center [765, 280] width 296 height 26
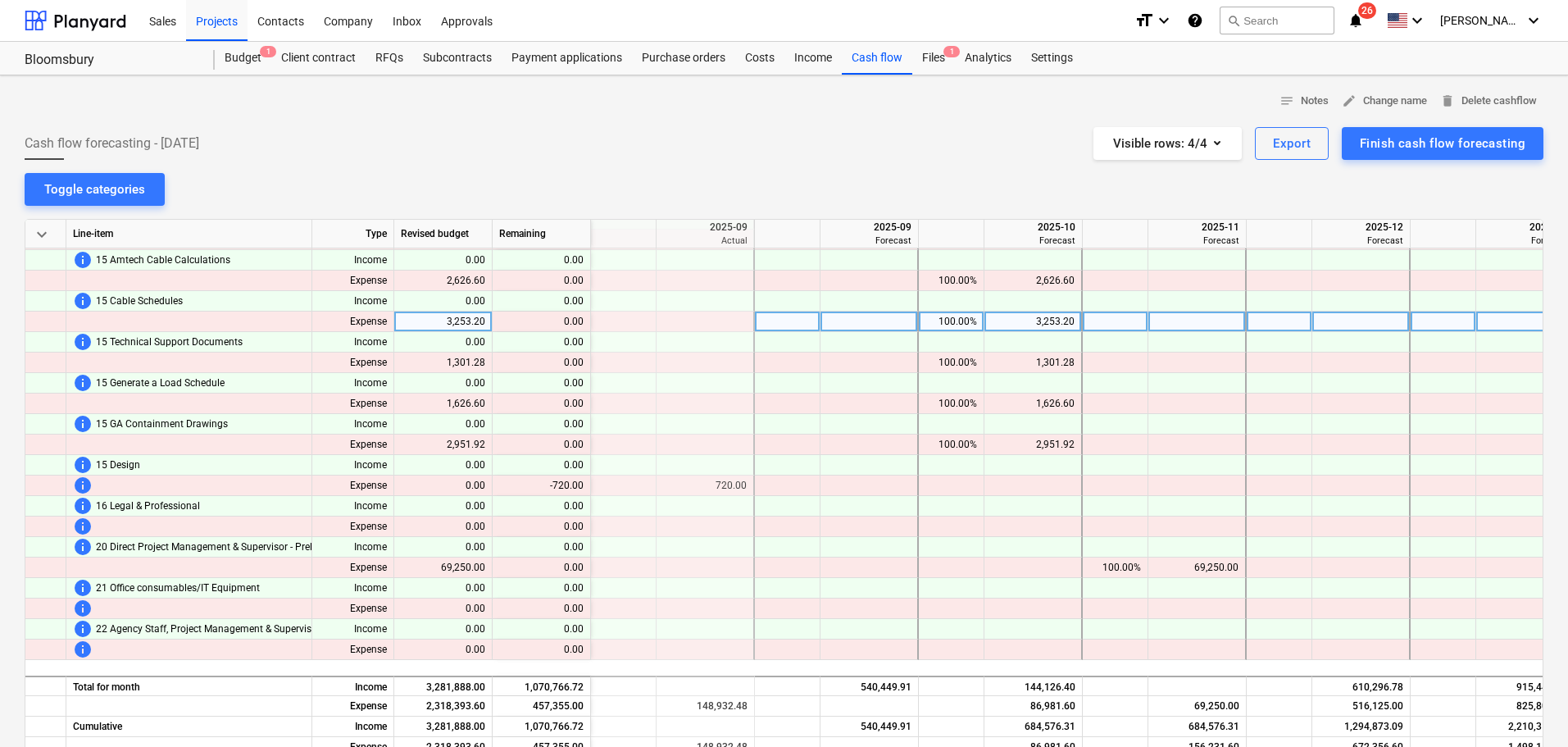
scroll to position [1476, 656]
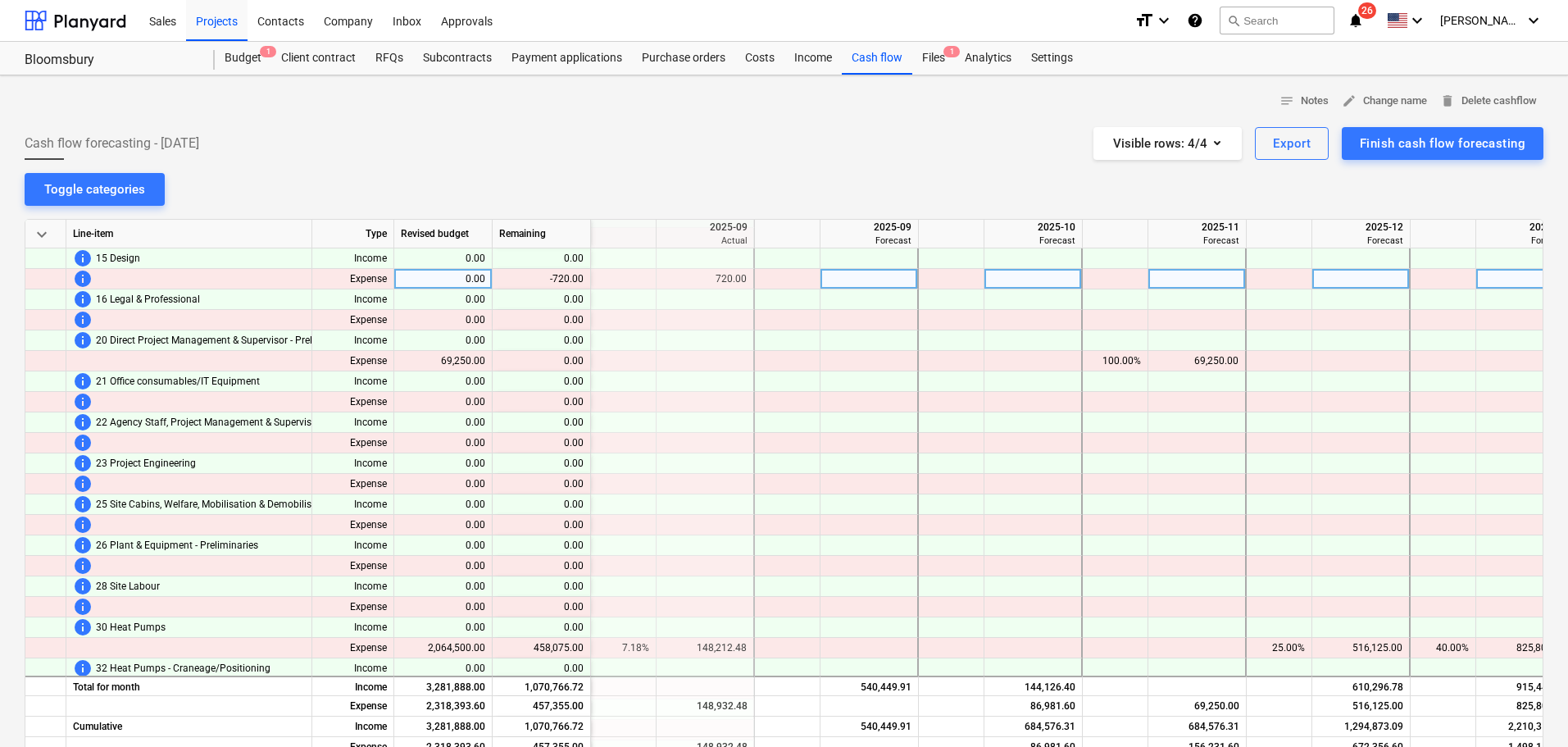
click at [864, 275] on div at bounding box center [869, 279] width 99 height 21
type input "6120"
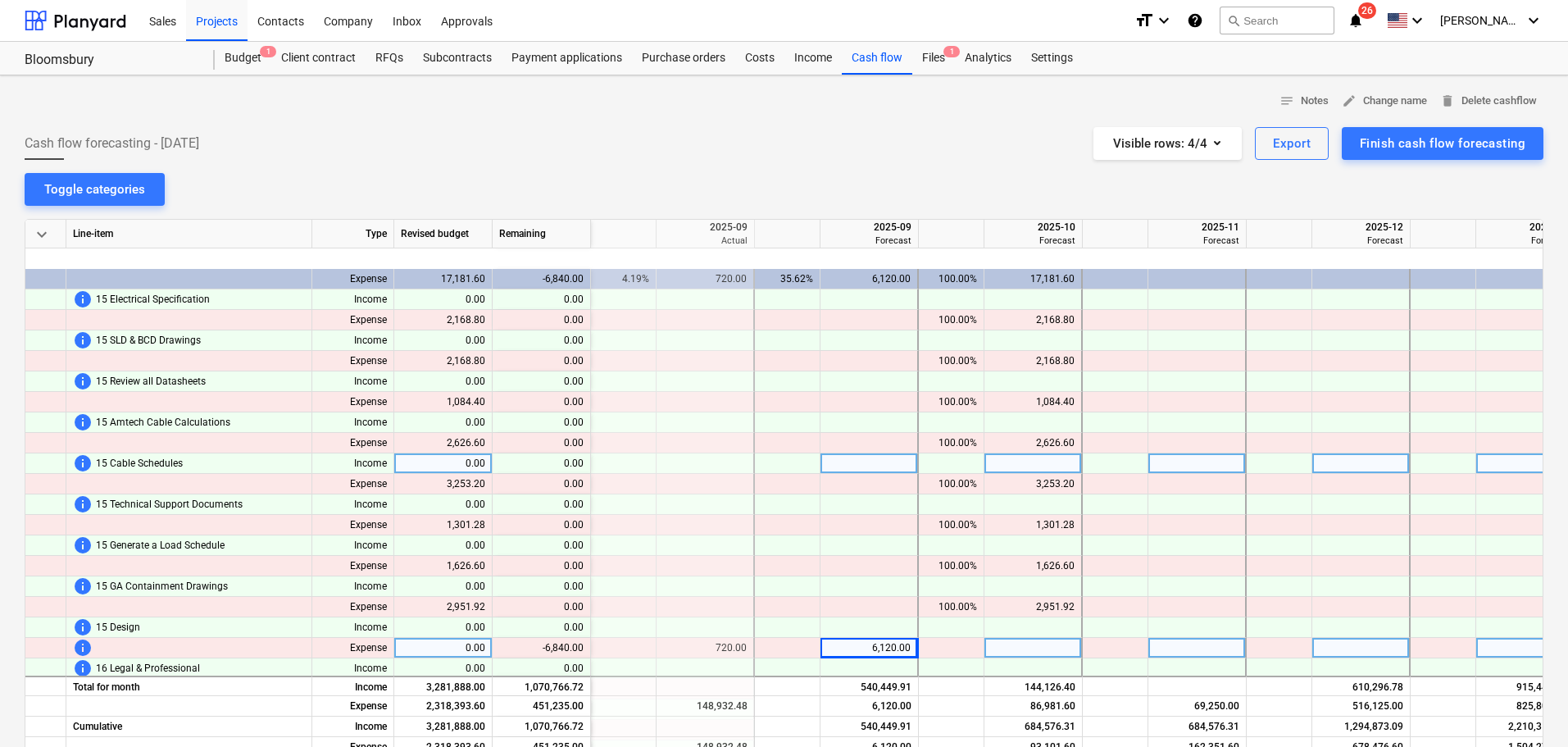
scroll to position [1230, 656]
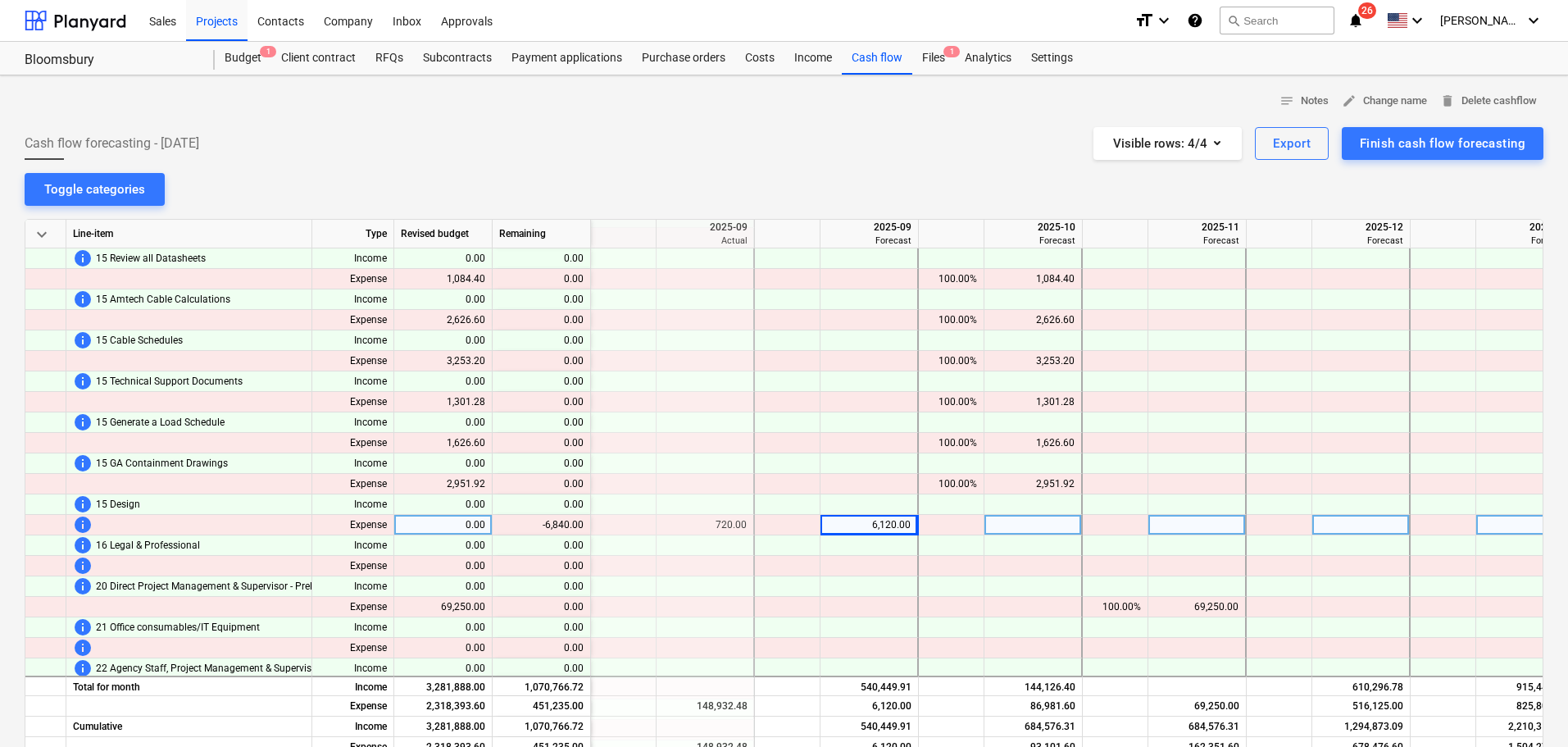
click at [865, 523] on div "6,120.00" at bounding box center [869, 525] width 84 height 21
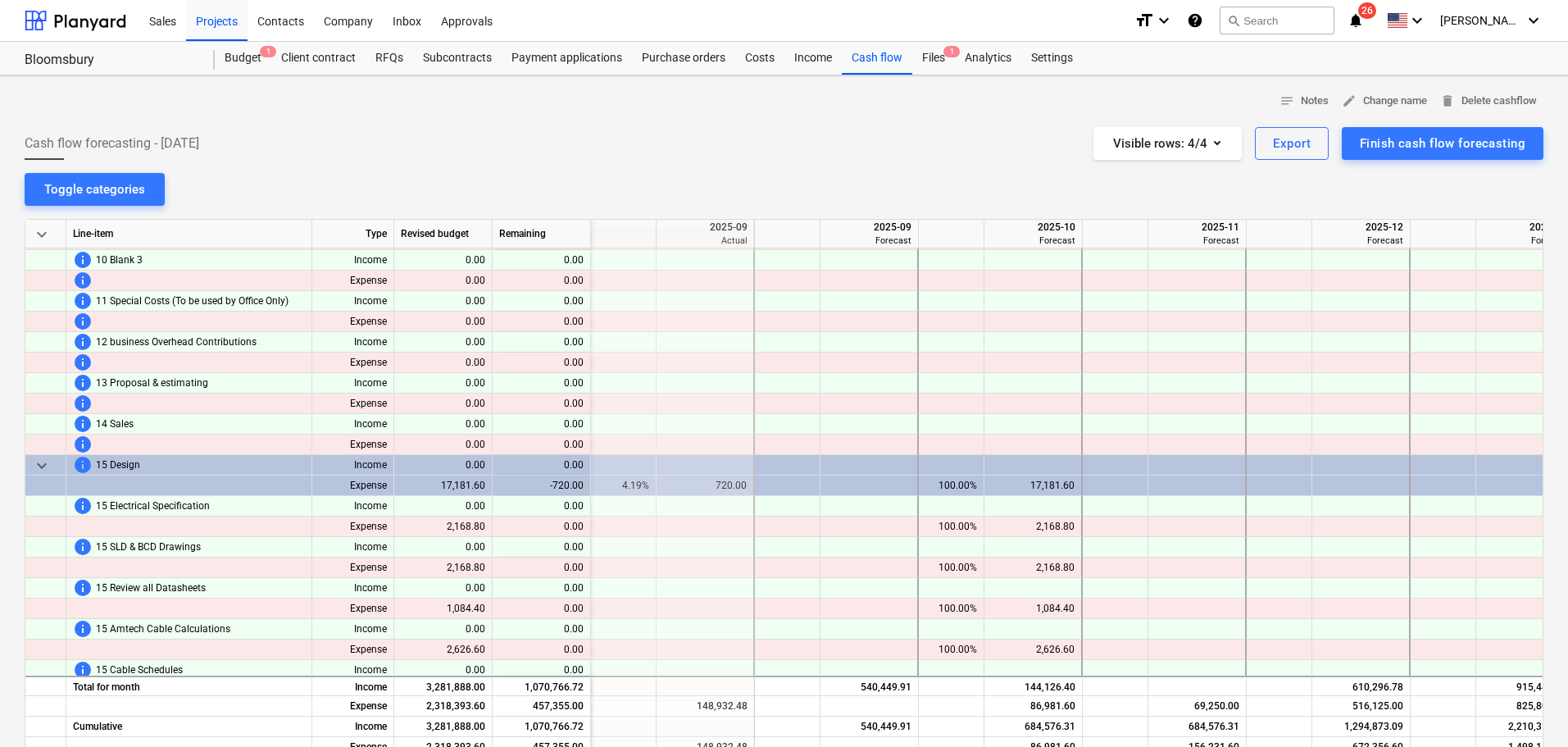
scroll to position [903, 656]
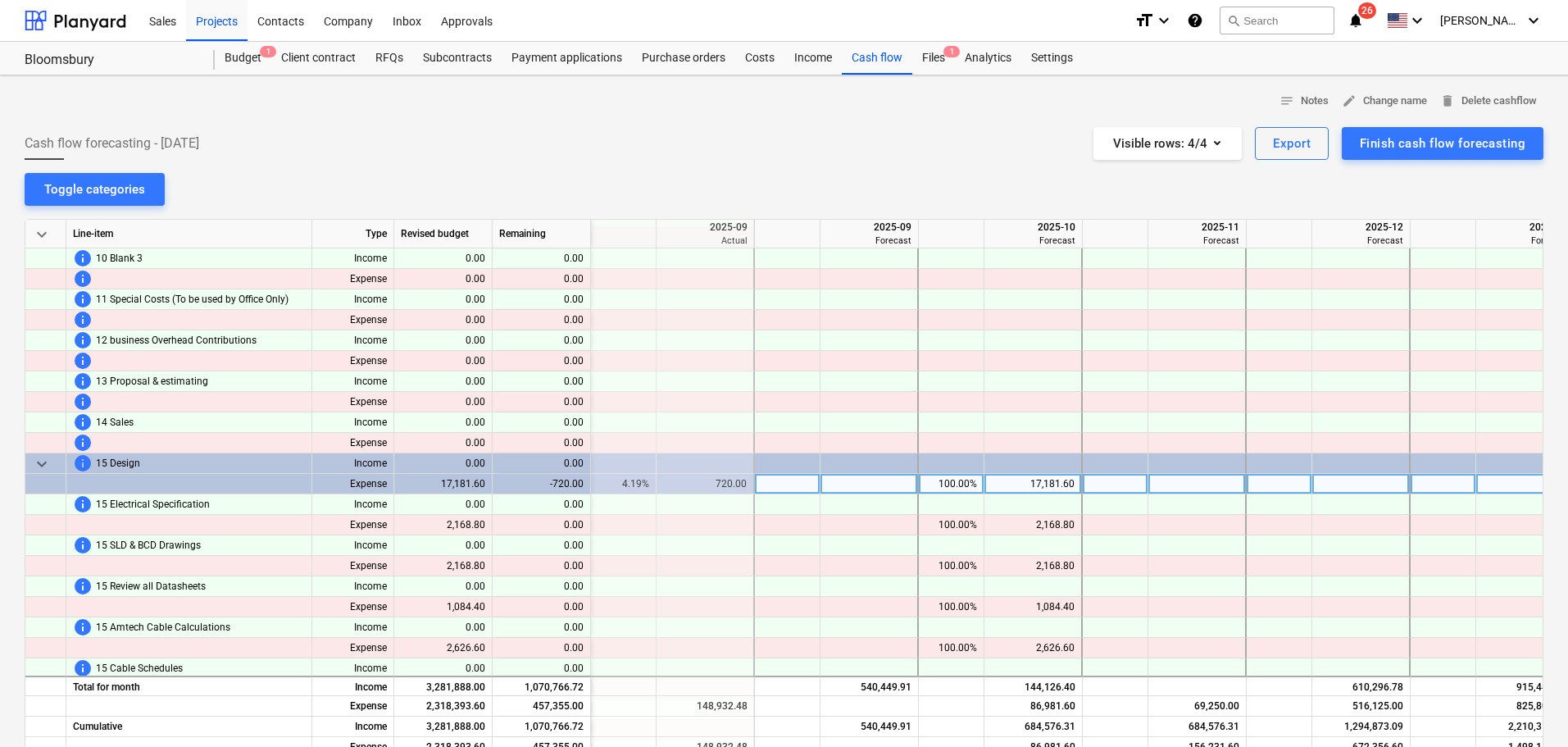
click at [1041, 478] on div "17,181.60" at bounding box center [1033, 484] width 84 height 21
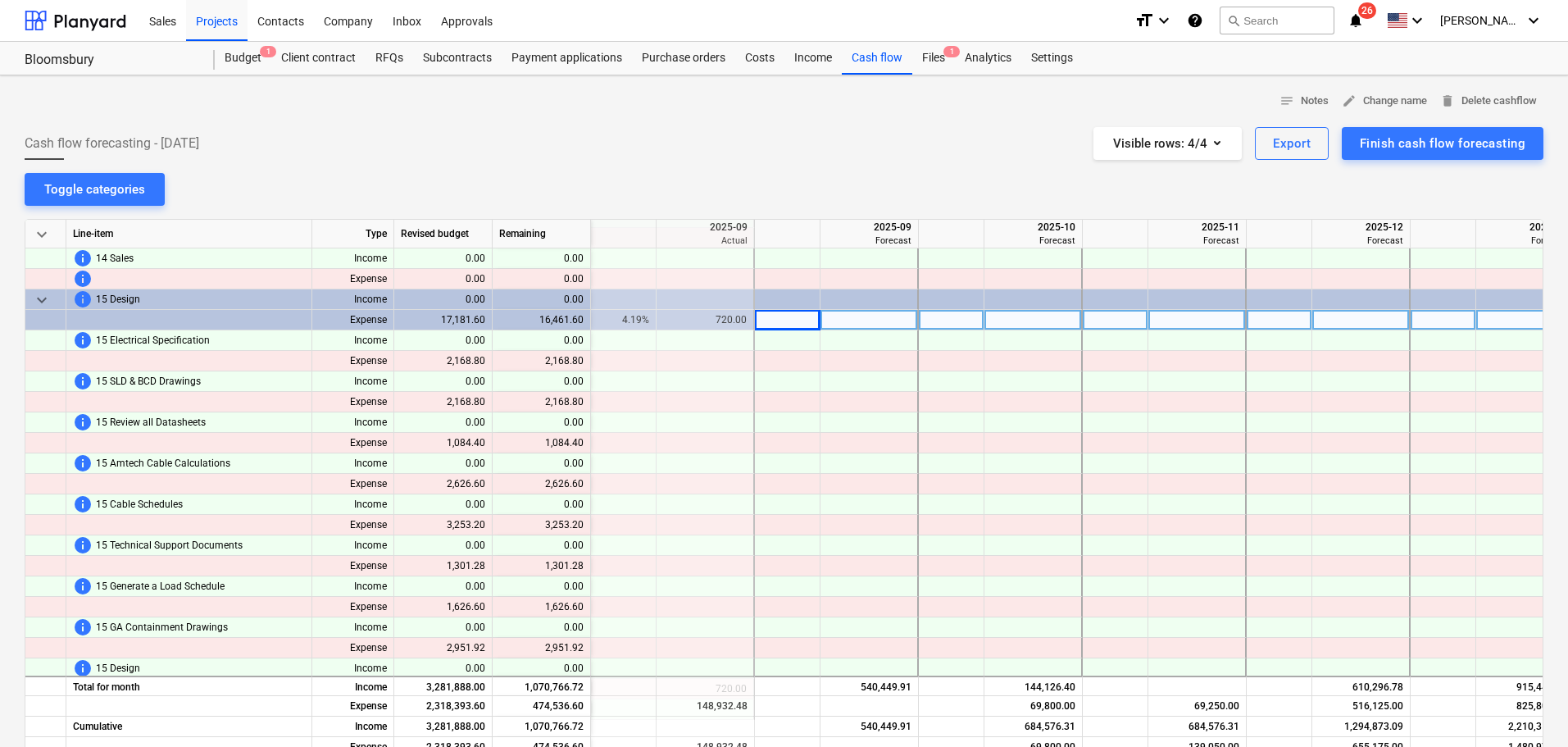
scroll to position [984, 656]
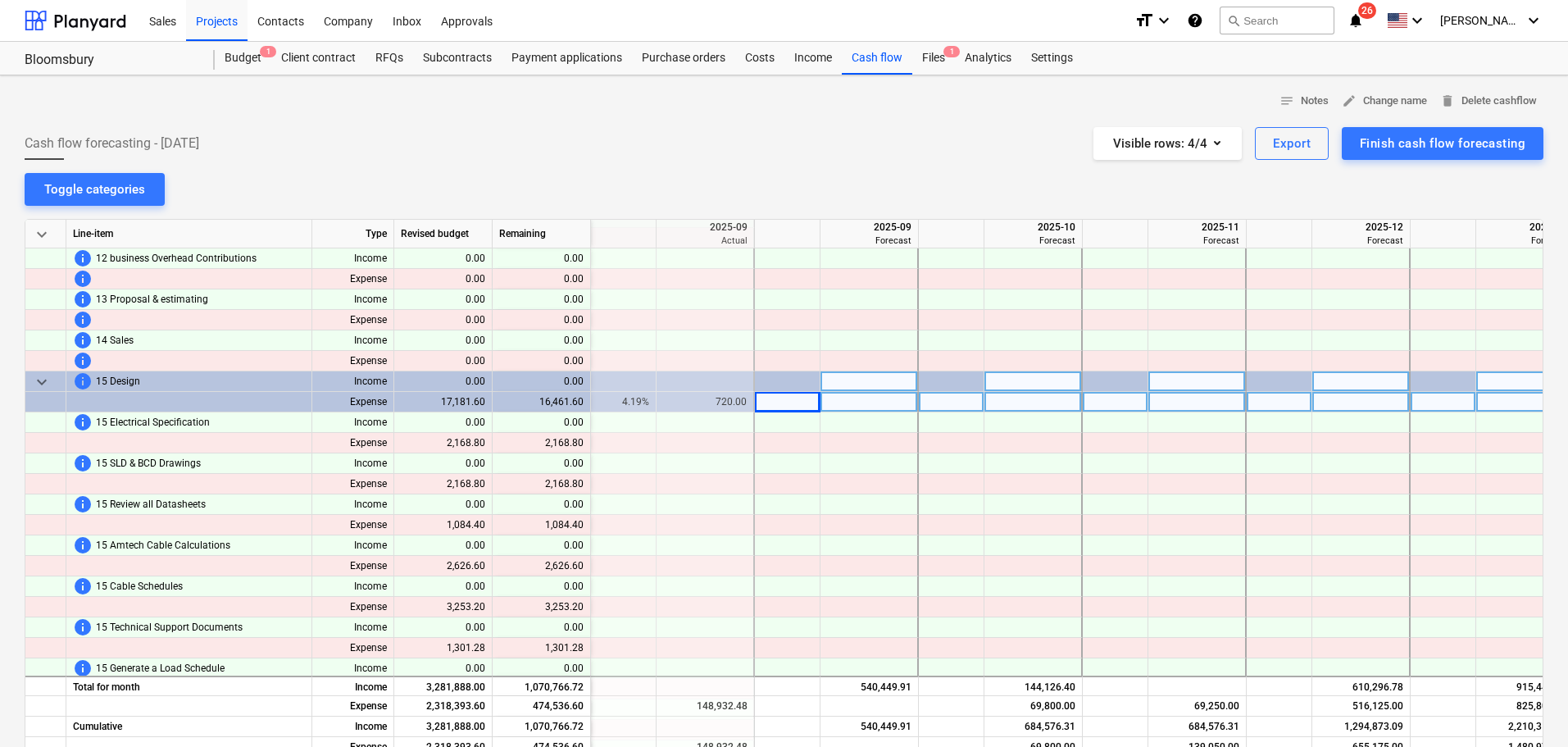
click at [43, 376] on span "keyboard_arrow_down" at bounding box center [42, 382] width 20 height 20
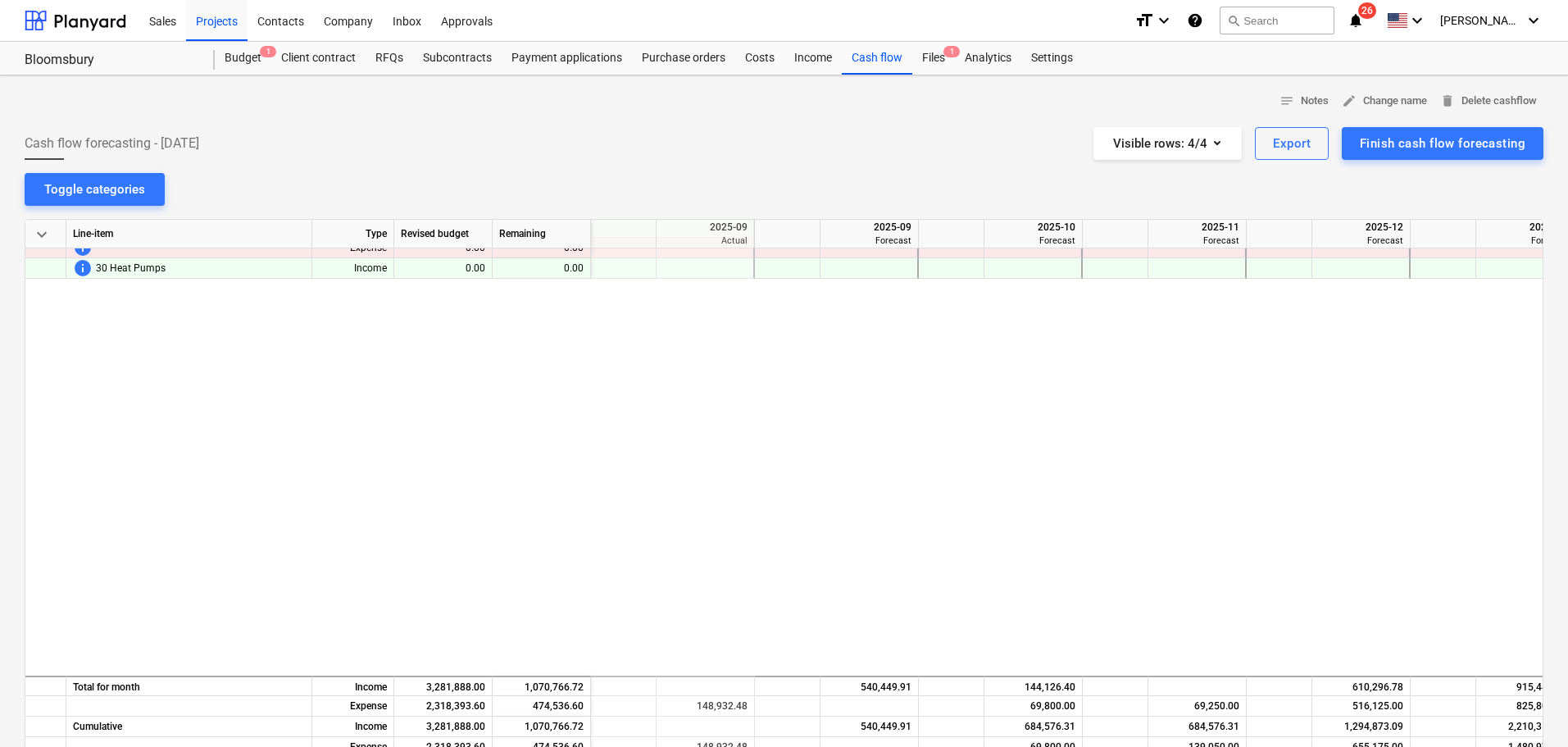
scroll to position [972, 656]
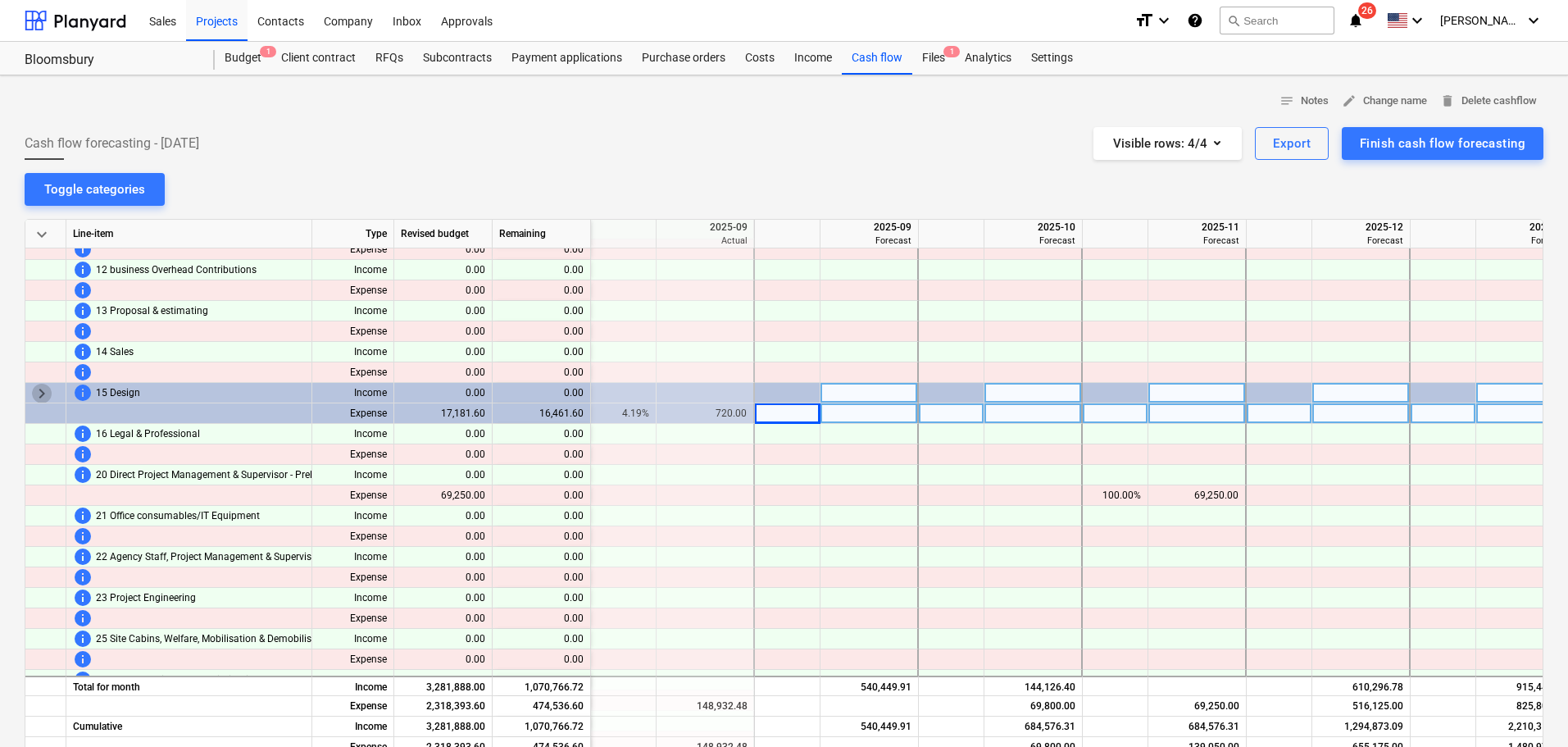
click at [45, 395] on span "keyboard_arrow_right" at bounding box center [42, 394] width 20 height 20
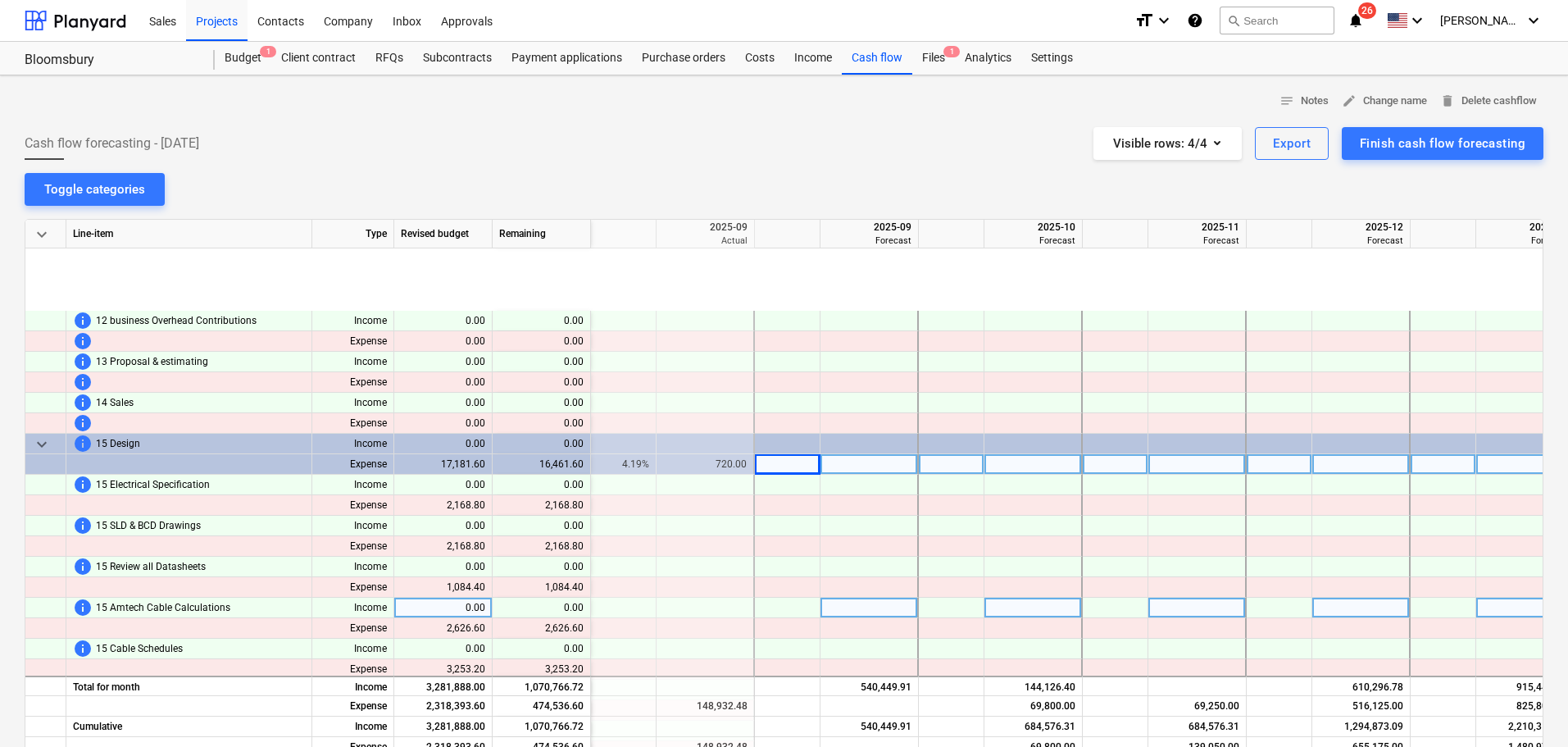
scroll to position [891, 656]
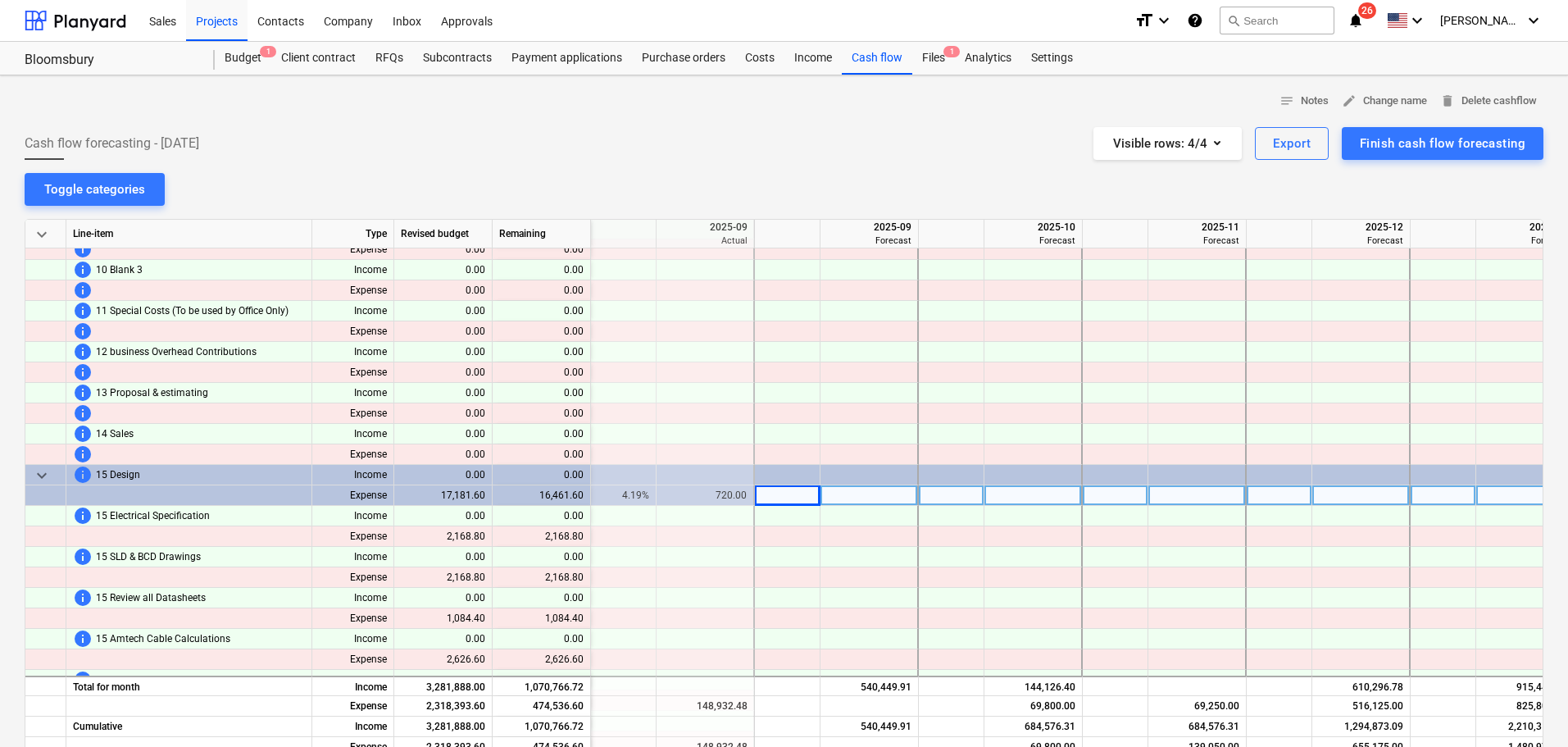
click at [834, 495] on div at bounding box center [869, 496] width 99 height 21
type input "6120"
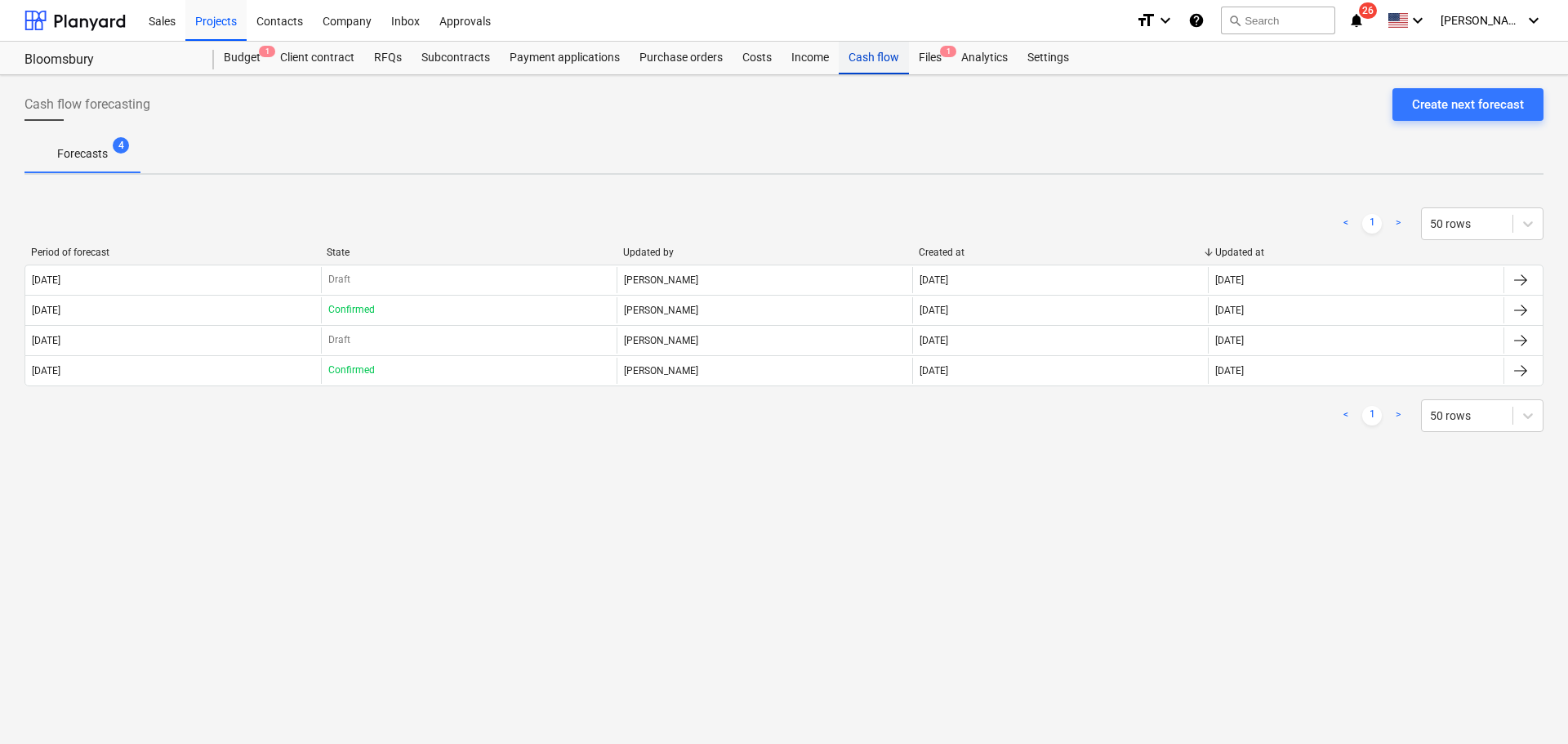
click at [871, 59] on div "Cash flow" at bounding box center [874, 58] width 71 height 33
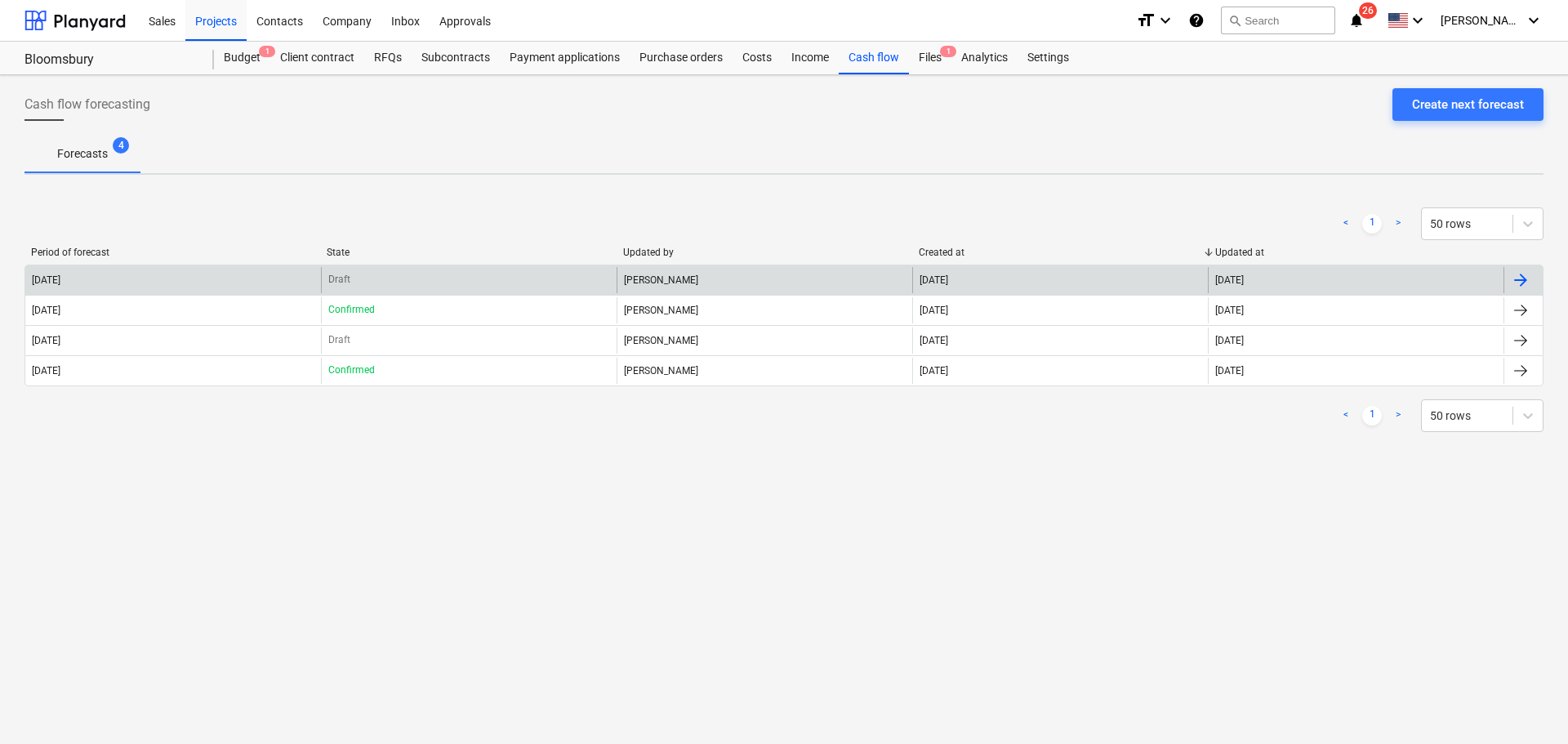
click at [598, 290] on div "Draft" at bounding box center [469, 280] width 296 height 26
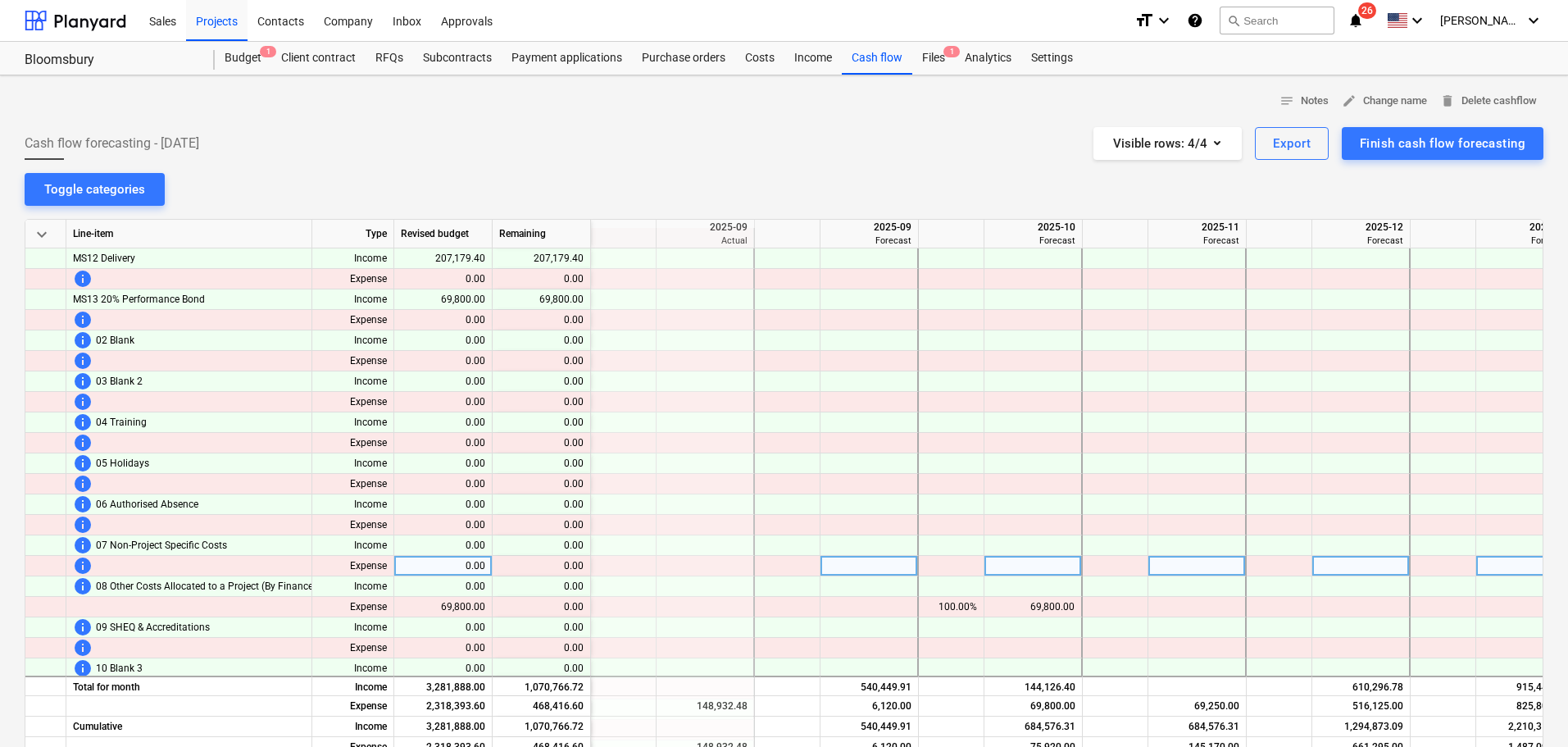
scroll to position [1066, 656]
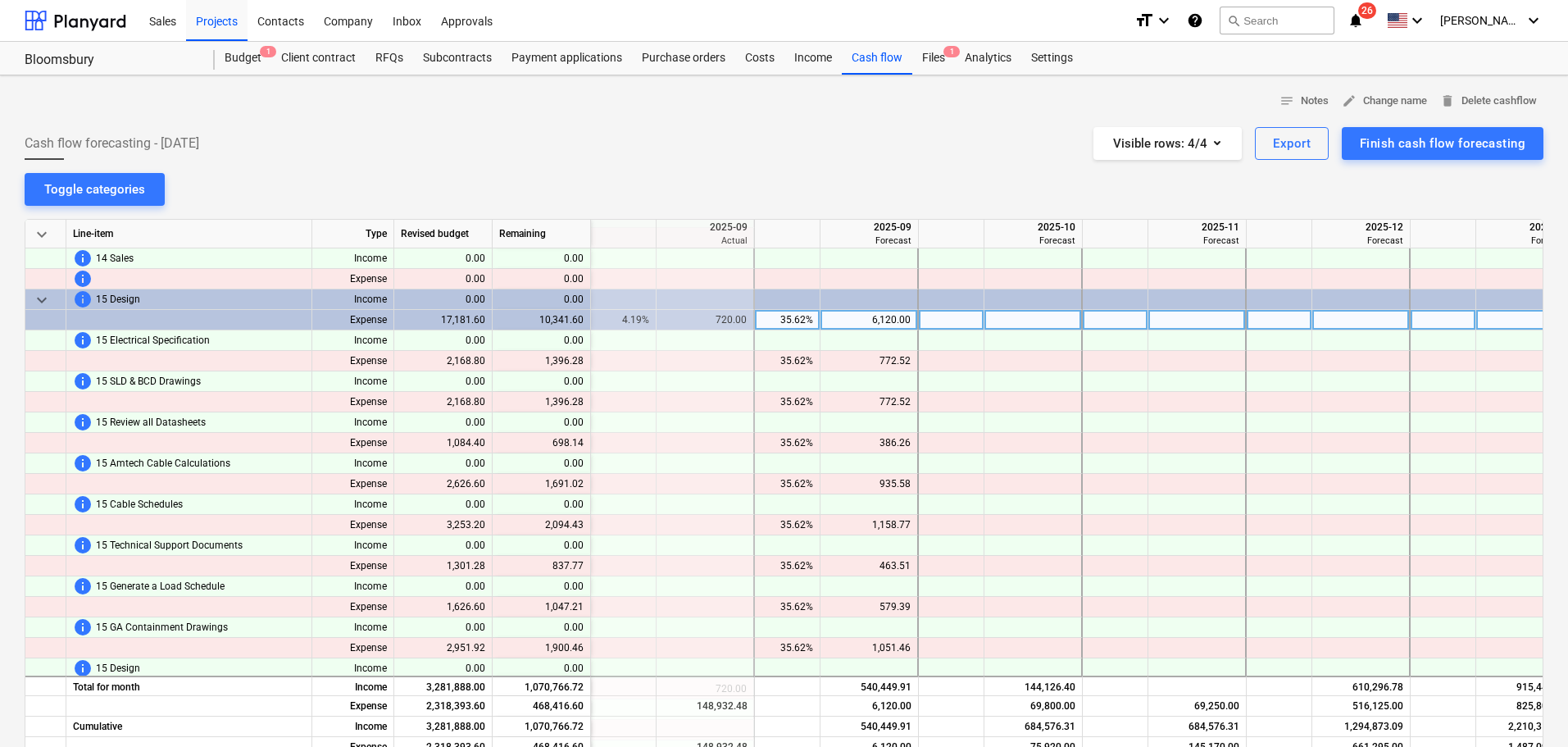
click at [871, 318] on div "6,120.00" at bounding box center [869, 320] width 84 height 21
type input "0"
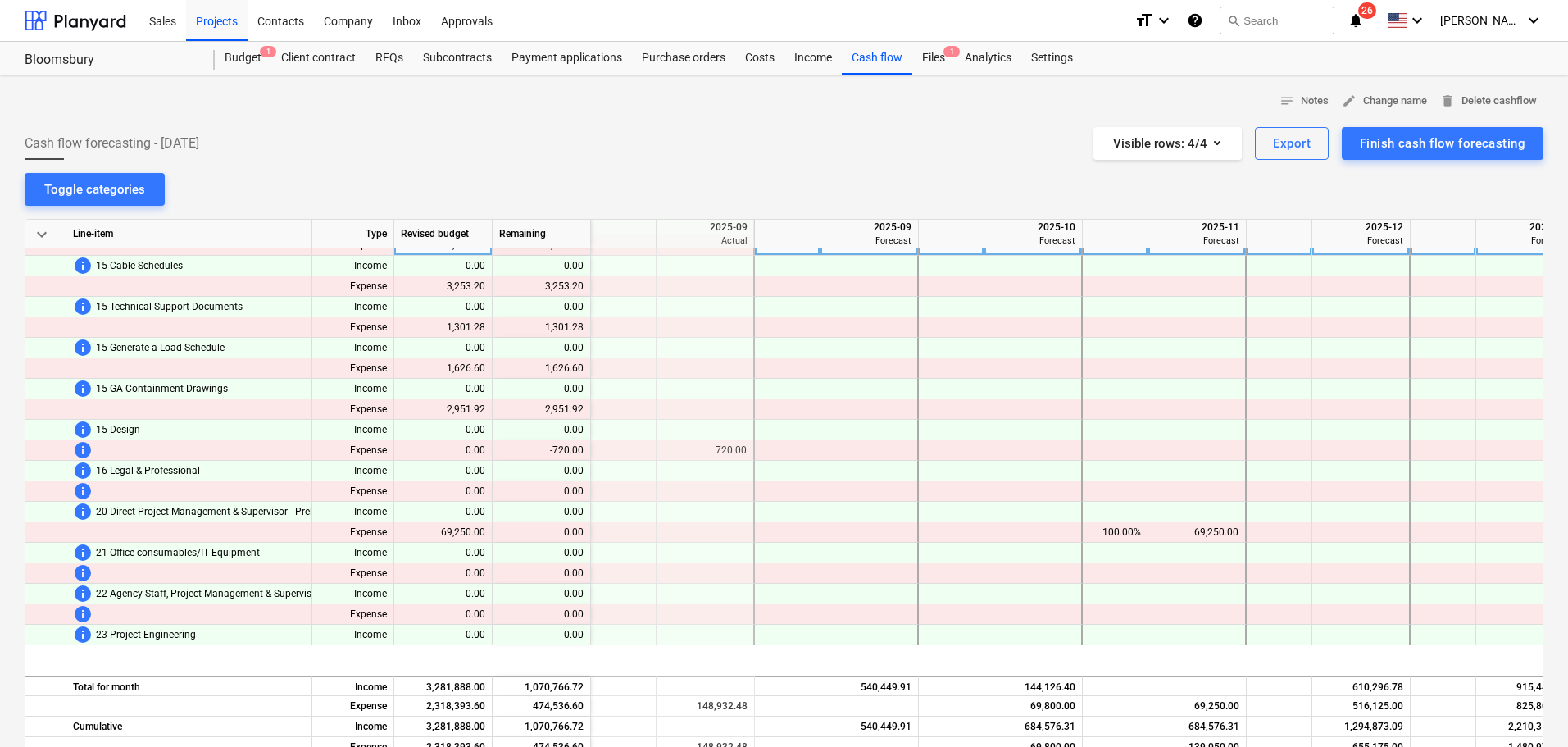
scroll to position [1312, 656]
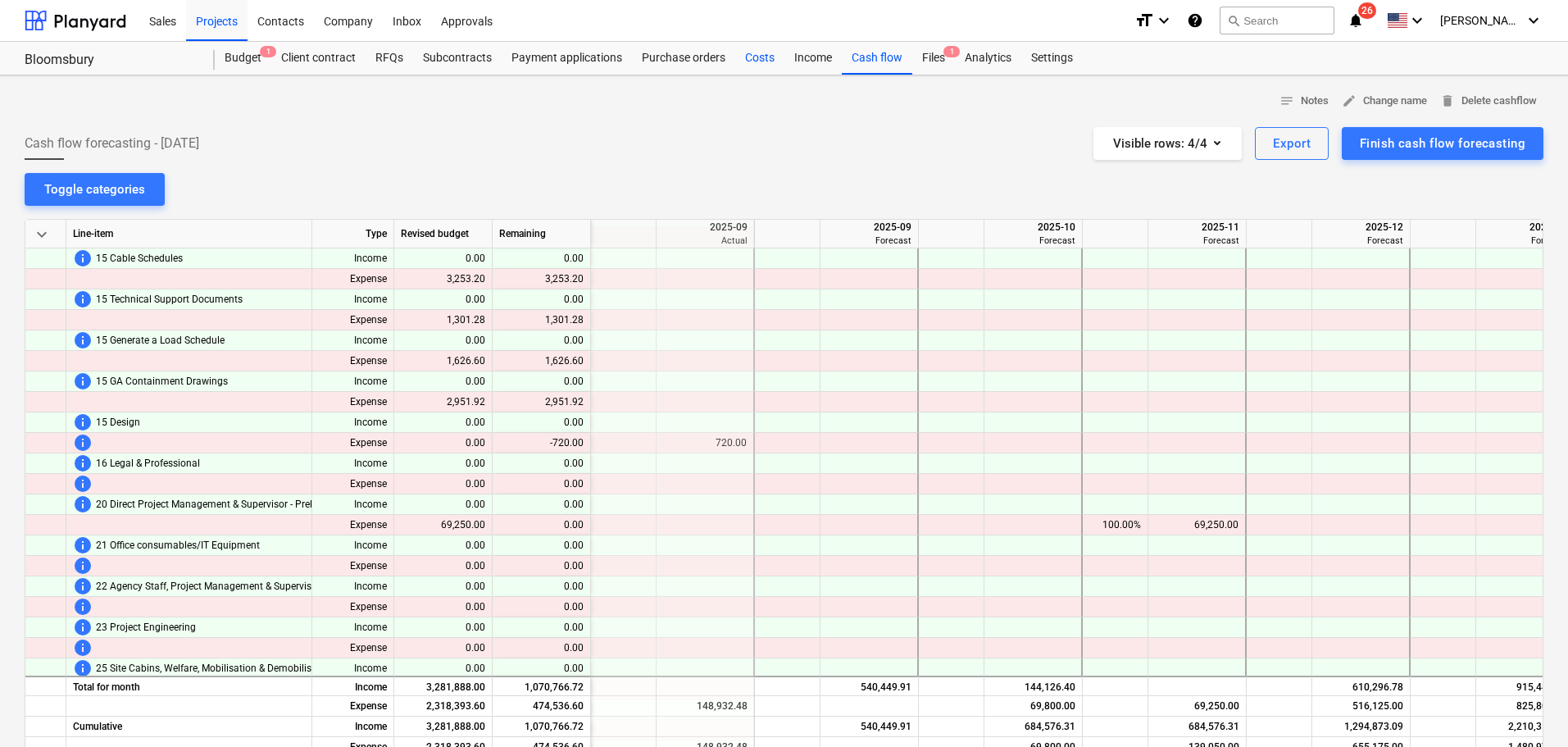
click at [766, 57] on div "Costs" at bounding box center [760, 58] width 49 height 33
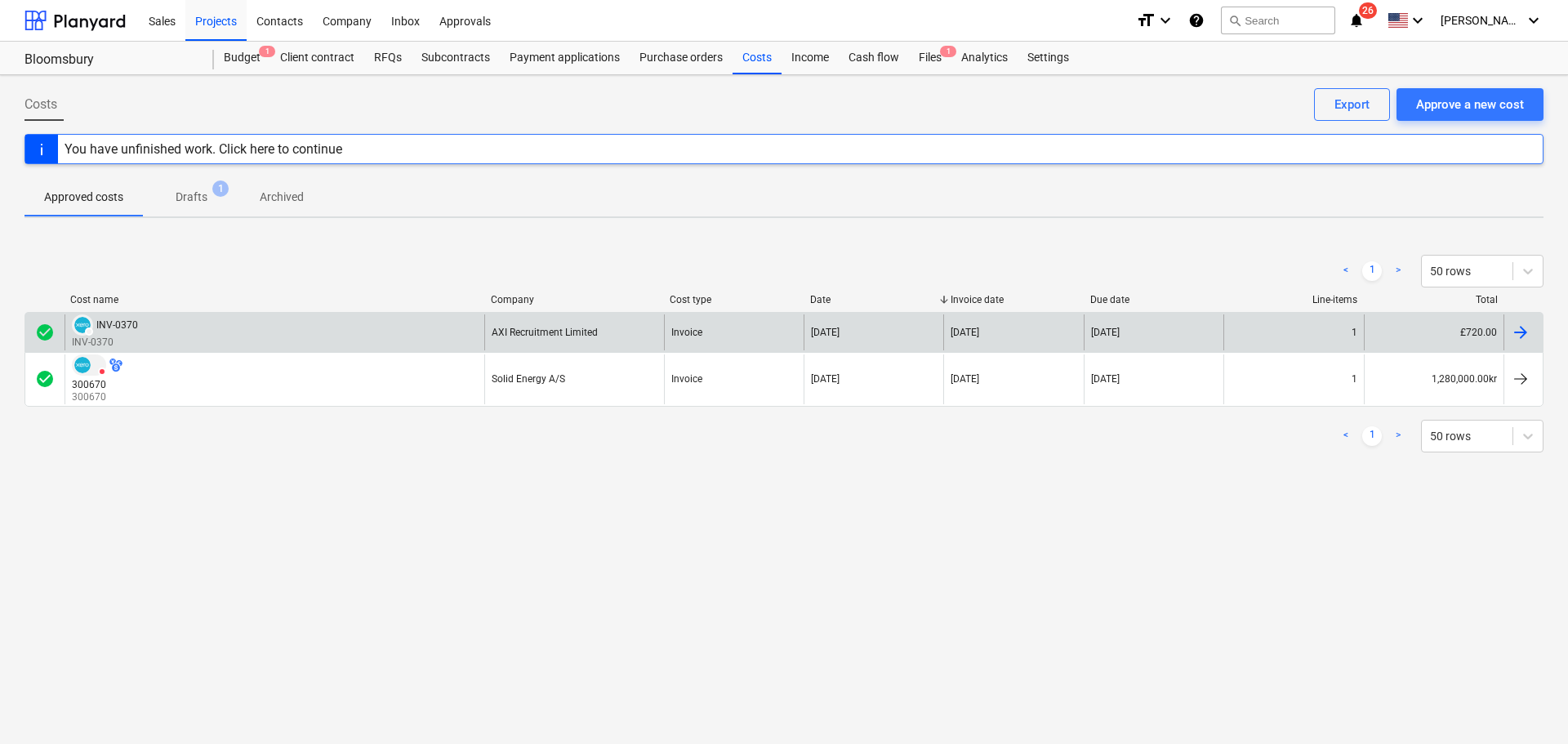
click at [325, 331] on div "DRAFT INV-0370 INV-0370" at bounding box center [274, 332] width 420 height 35
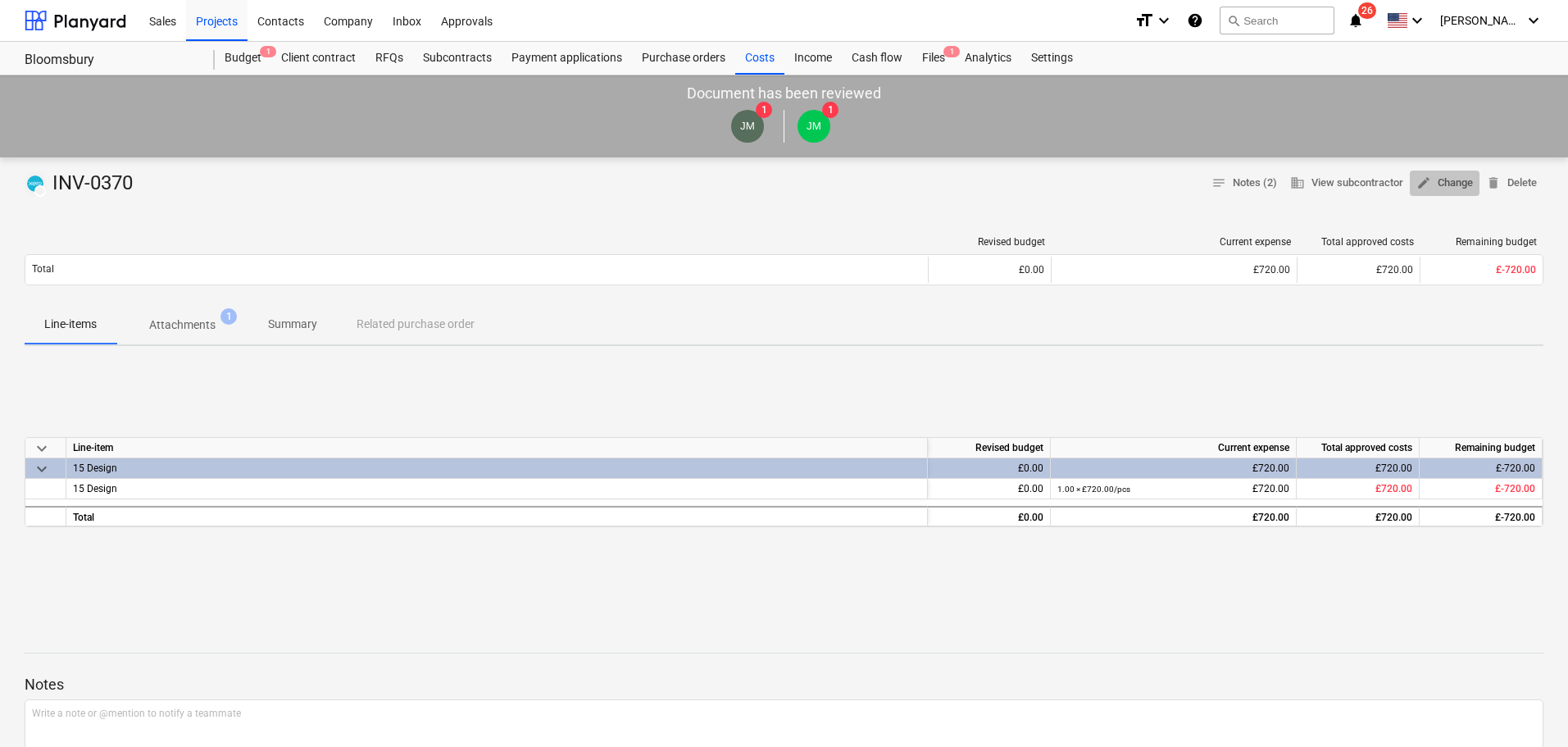
click at [1450, 183] on span "edit Change" at bounding box center [1444, 183] width 57 height 19
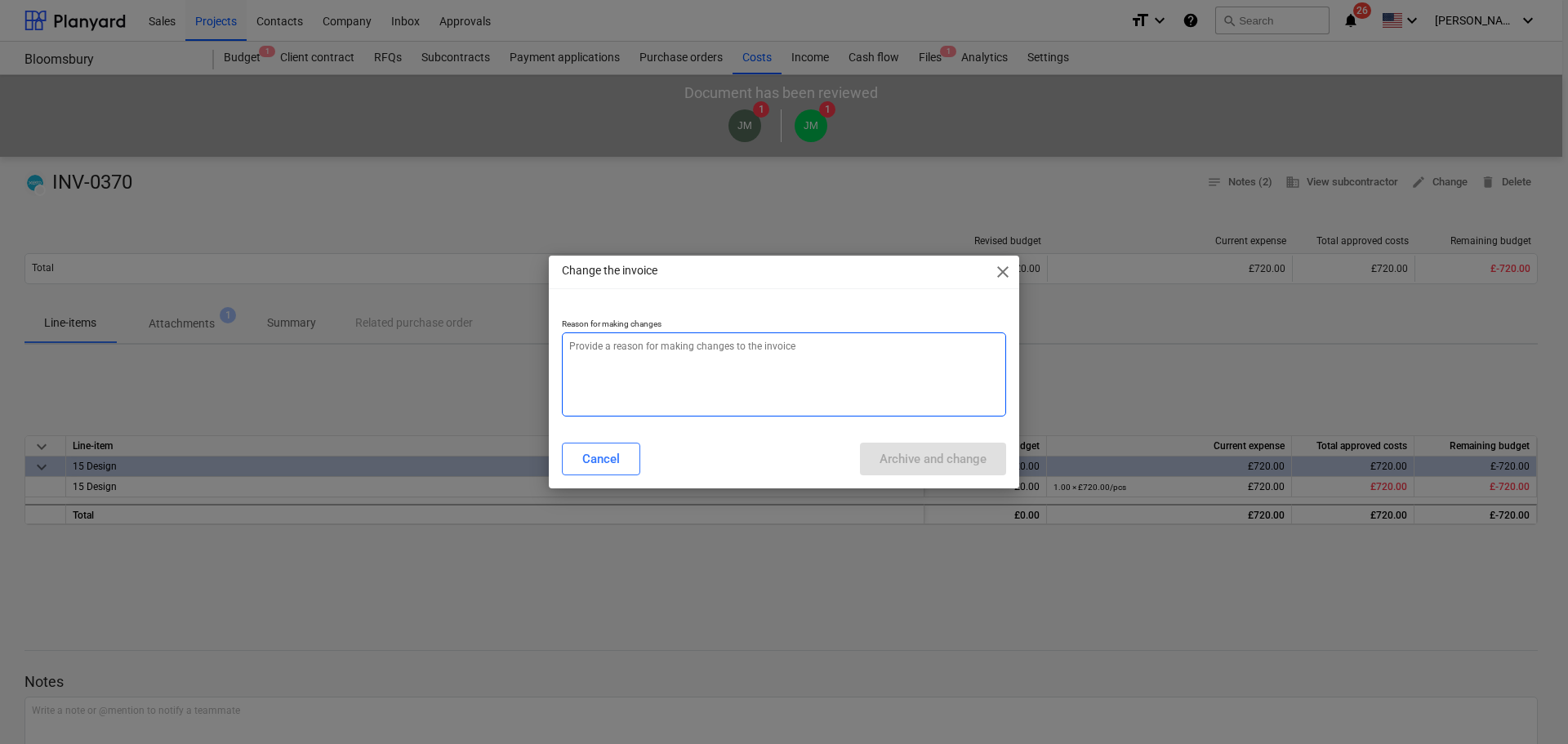
click at [829, 372] on textarea at bounding box center [784, 374] width 444 height 84
type textarea "x"
type textarea "w"
type textarea "x"
type textarea "wr"
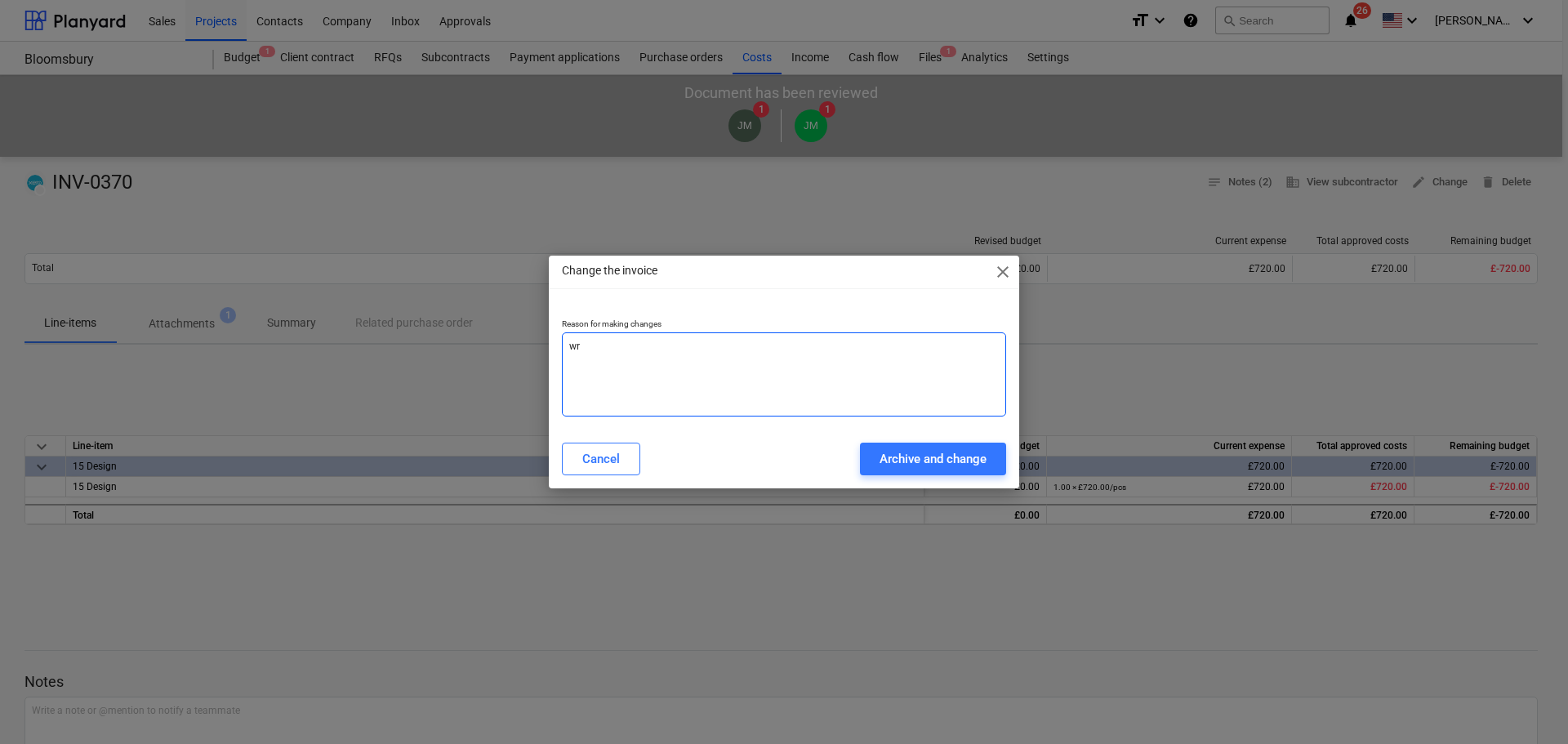
type textarea "x"
type textarea "wro"
type textarea "x"
type textarea "wron"
type textarea "x"
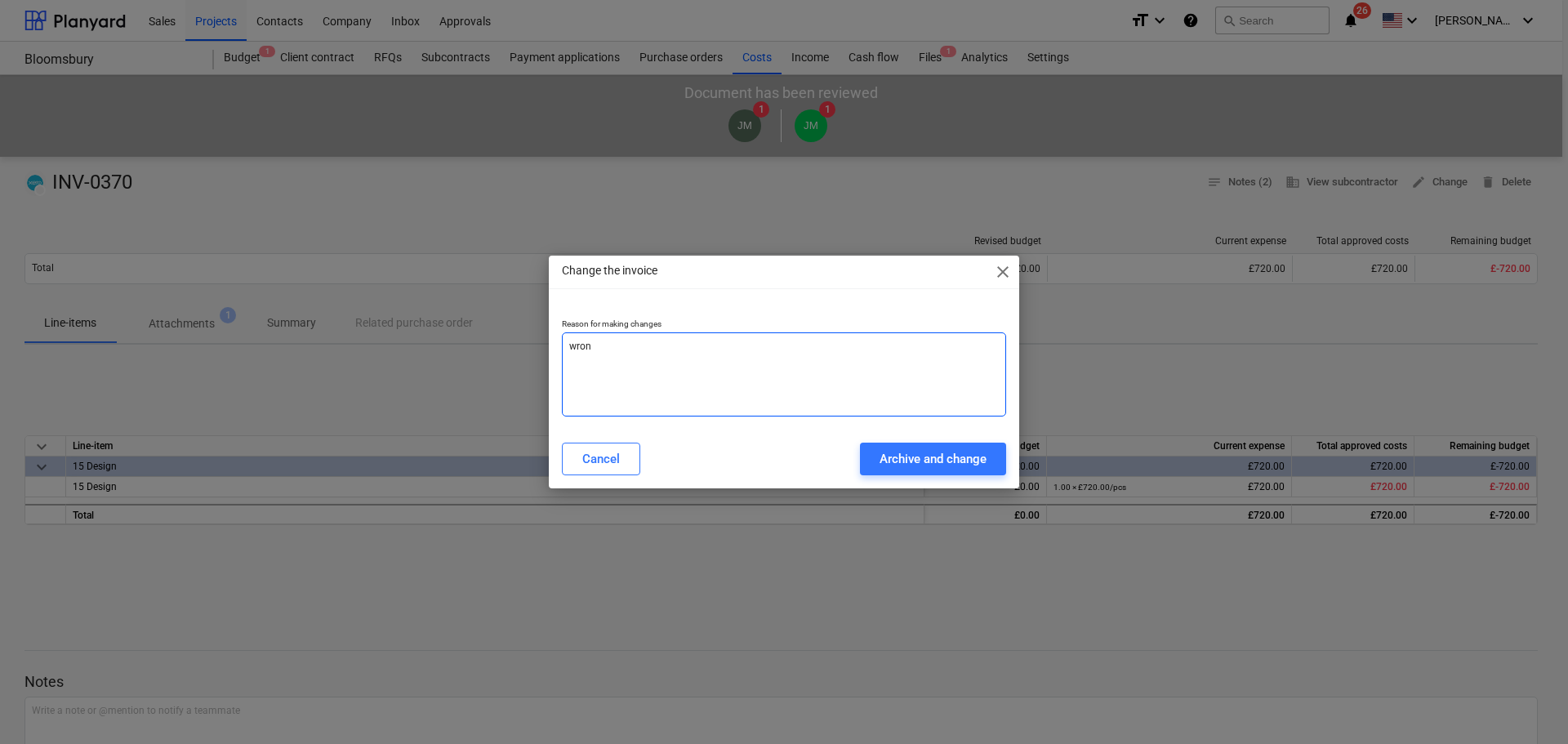
type textarea "wrong"
type textarea "x"
type textarea "wrong"
type textarea "x"
type textarea "wrong c"
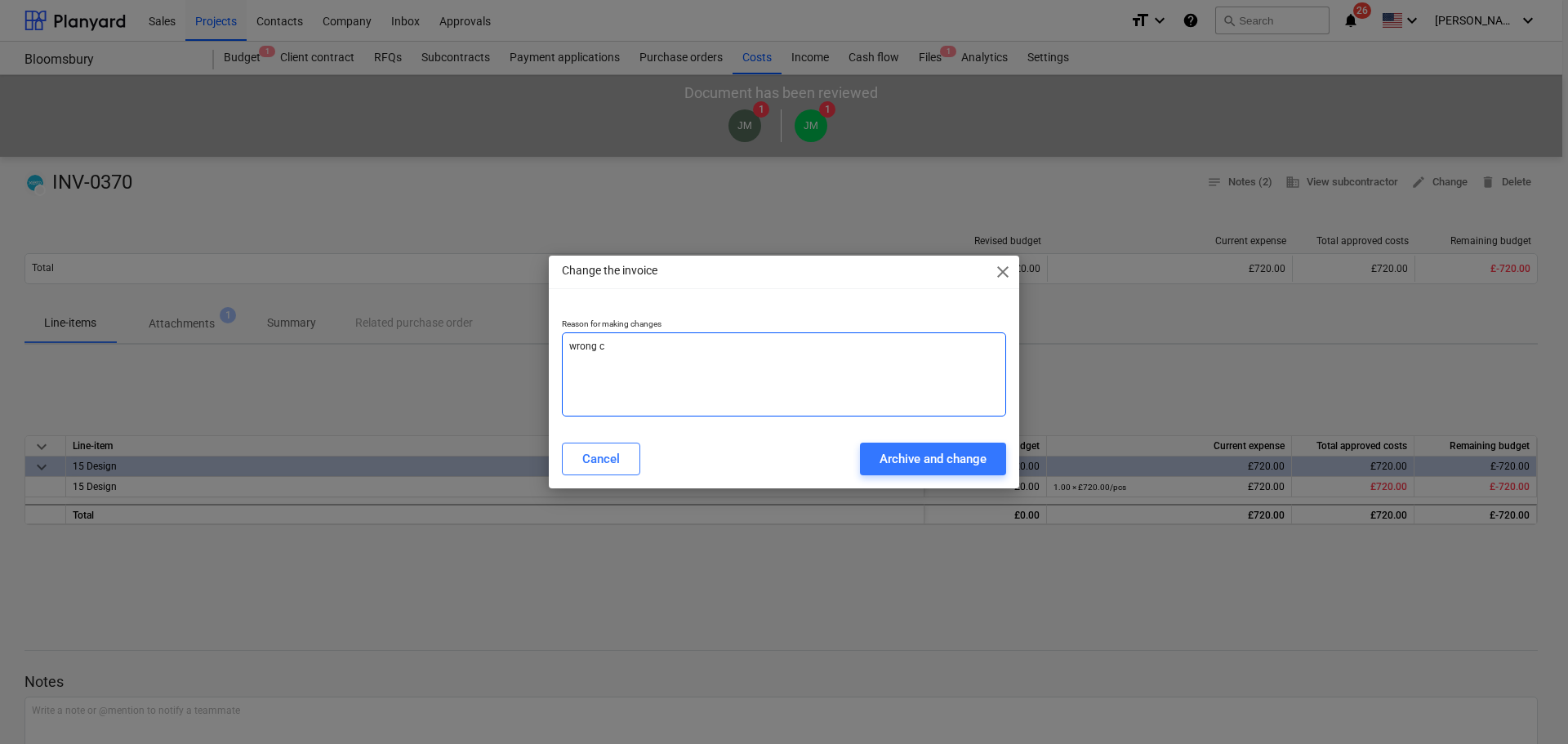
type textarea "x"
type textarea "wrong co"
type textarea "x"
type textarea "wrong cod"
type textarea "x"
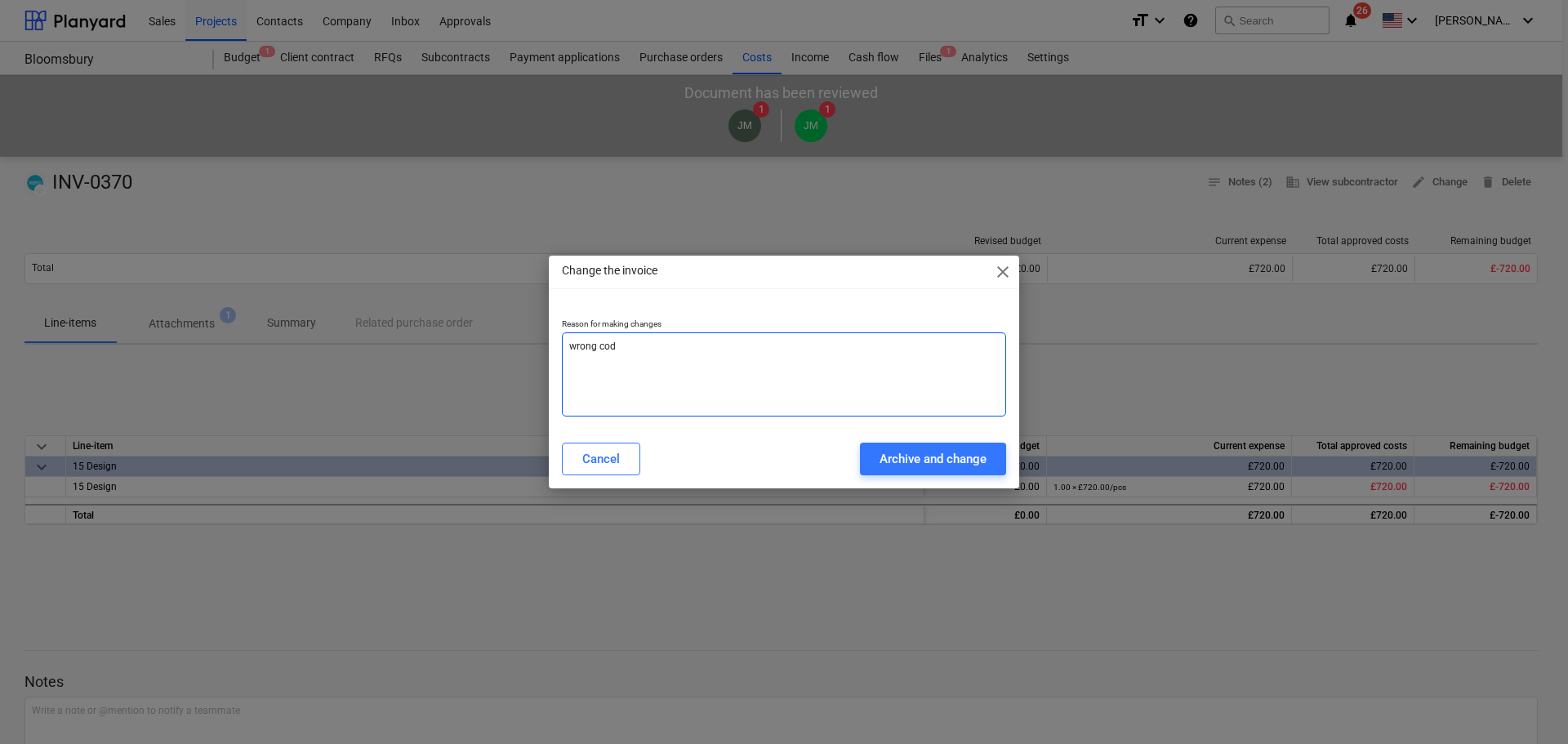
type textarea "wrong cods"
type textarea "x"
type textarea "wrong codst"
type textarea "x"
type textarea "wrong codst"
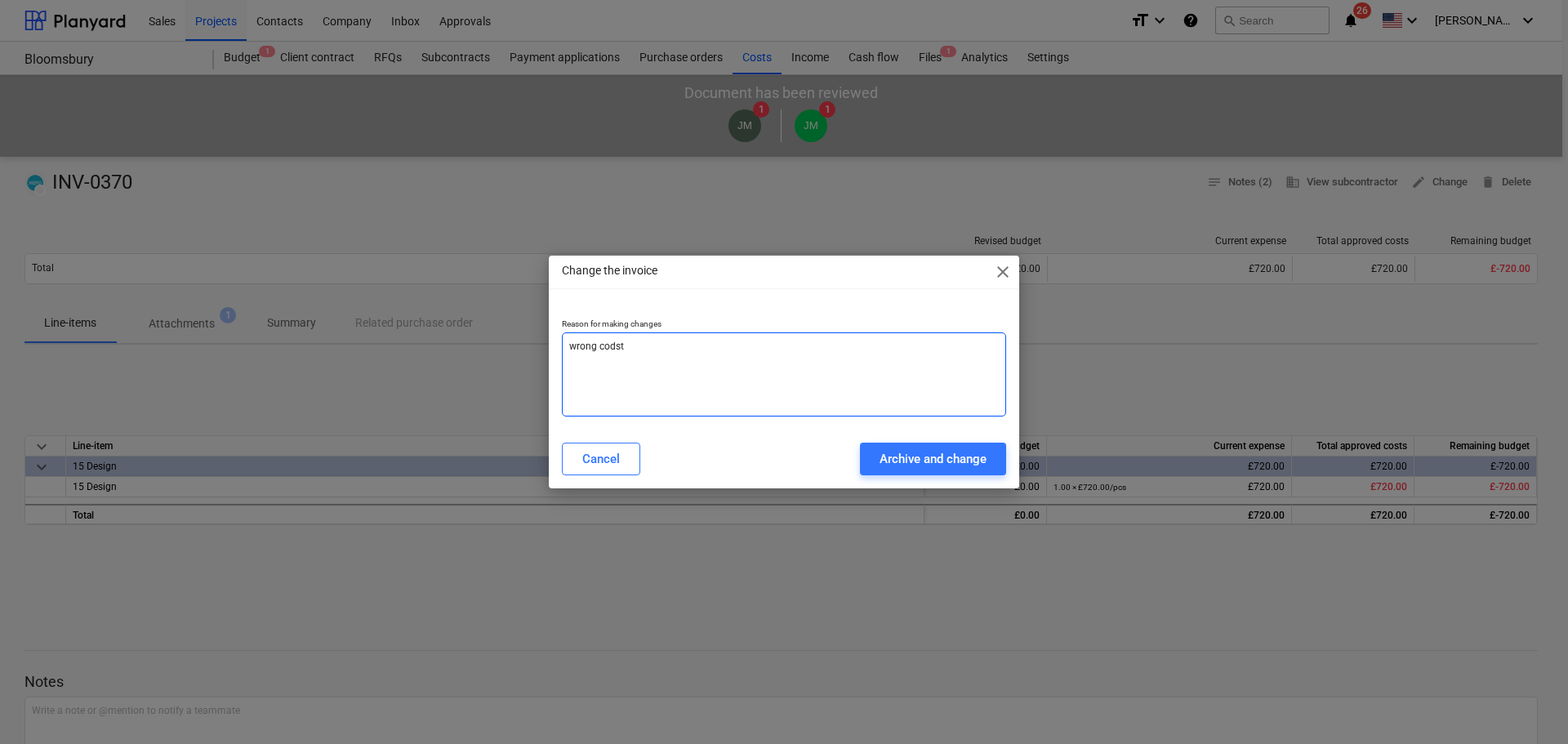
type textarea "x"
type textarea "wrong codst"
type textarea "x"
type textarea "wrong cods"
type textarea "x"
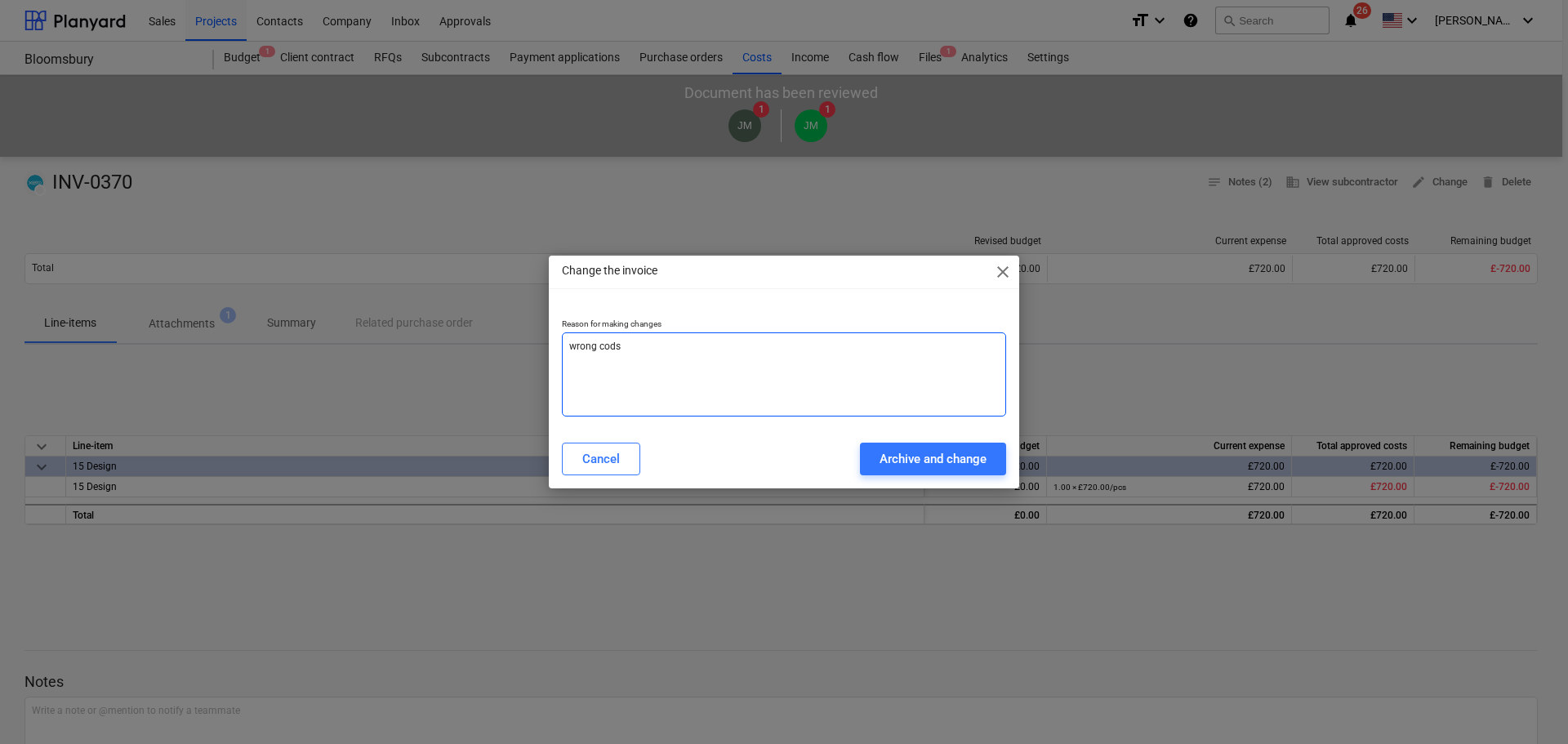
type textarea "wrong cod"
type textarea "x"
type textarea "wrong co"
type textarea "x"
type textarea "wrong cos"
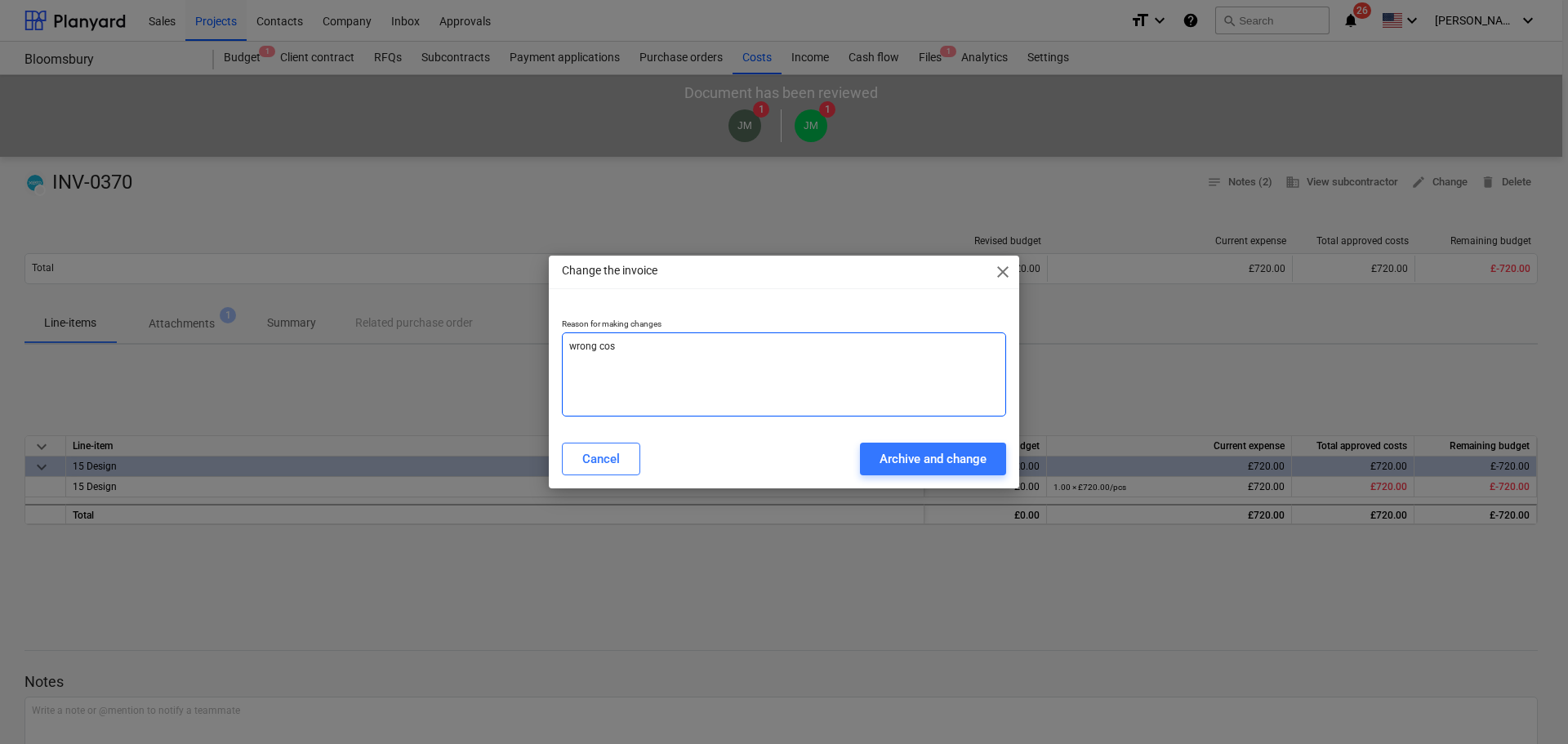
type textarea "x"
type textarea "wrong cost"
type textarea "x"
type textarea "wrong cost"
type textarea "x"
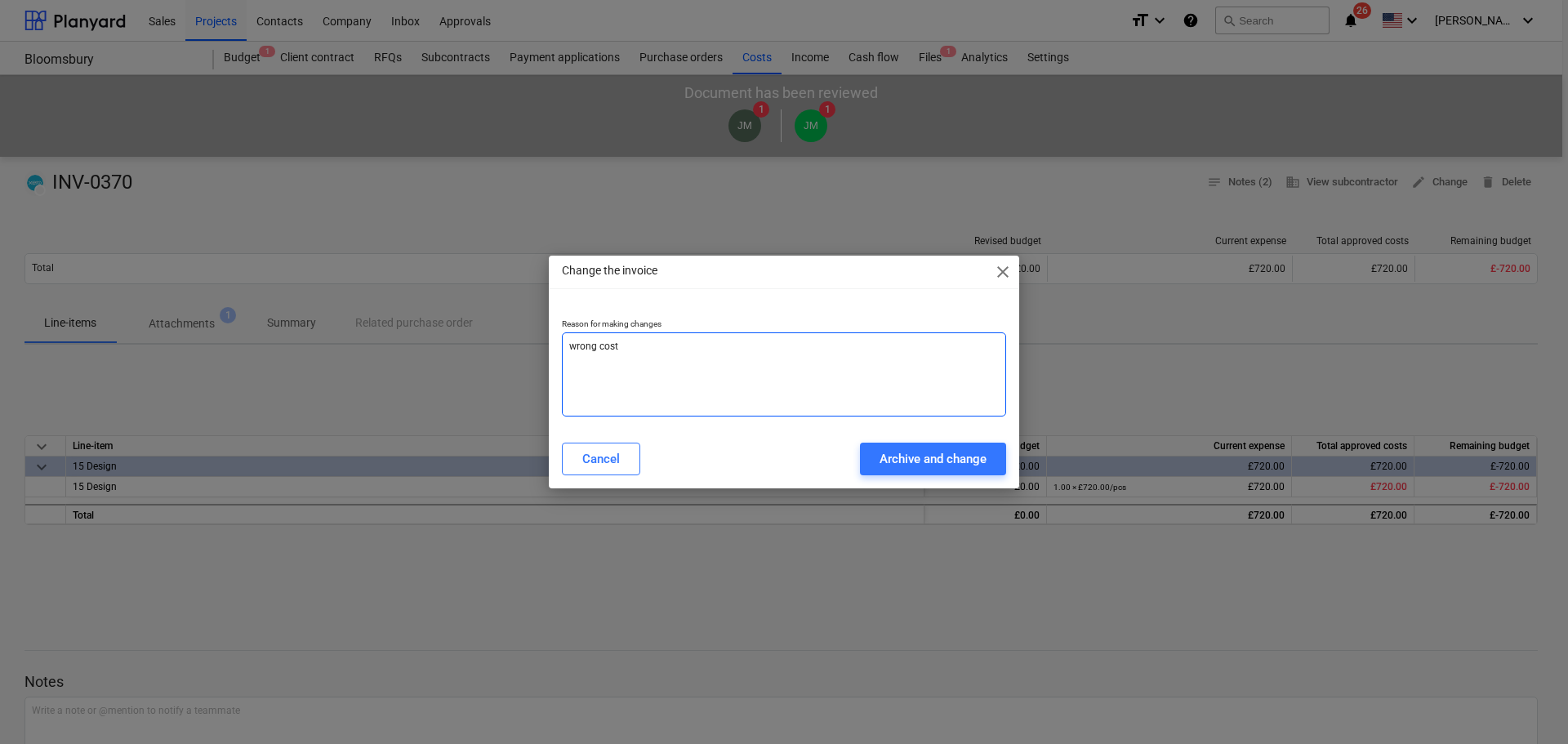
type textarea "wrong cost c"
type textarea "x"
type textarea "wrong cost co"
type textarea "x"
type textarea "wrong cost cod"
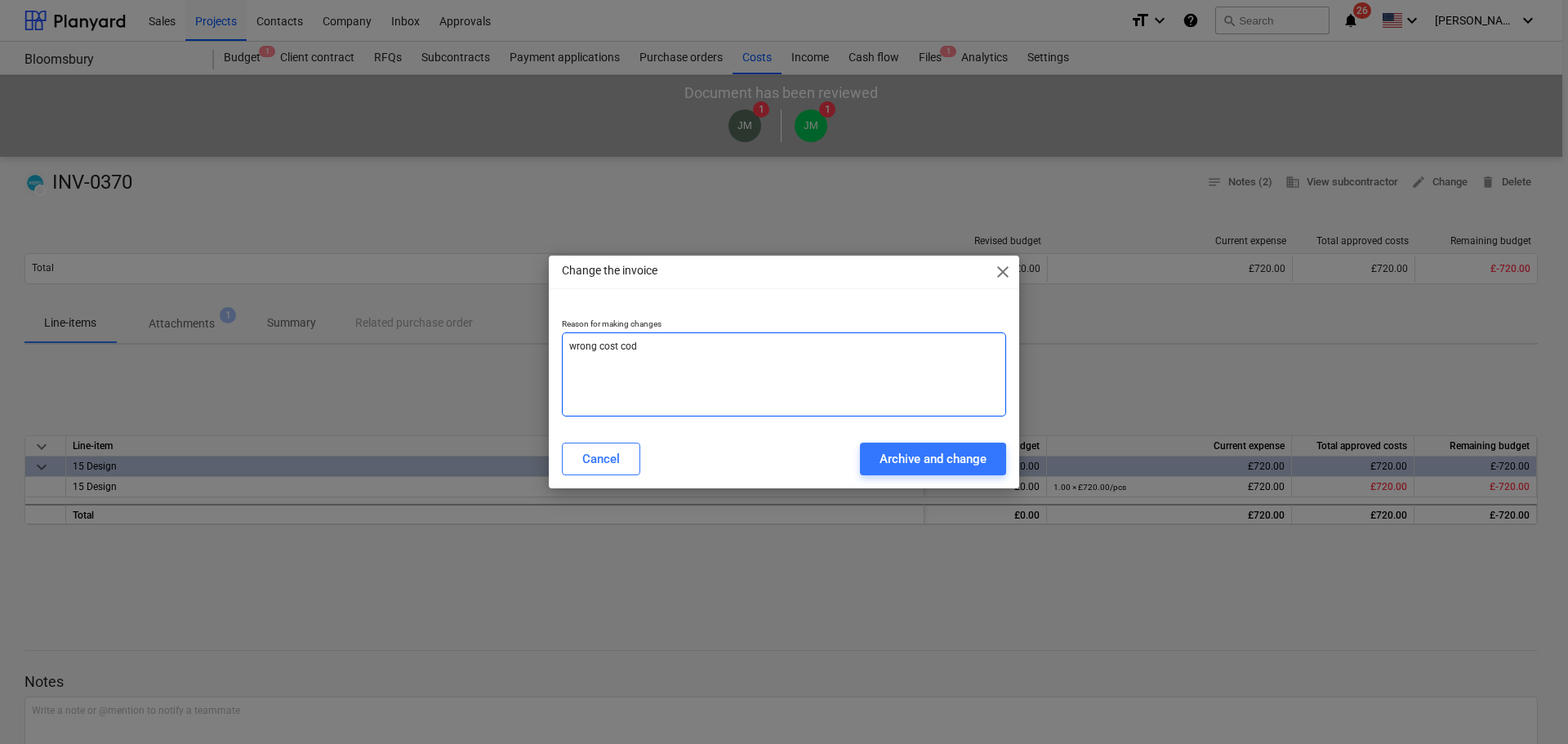
type textarea "x"
type textarea "wrong cost code"
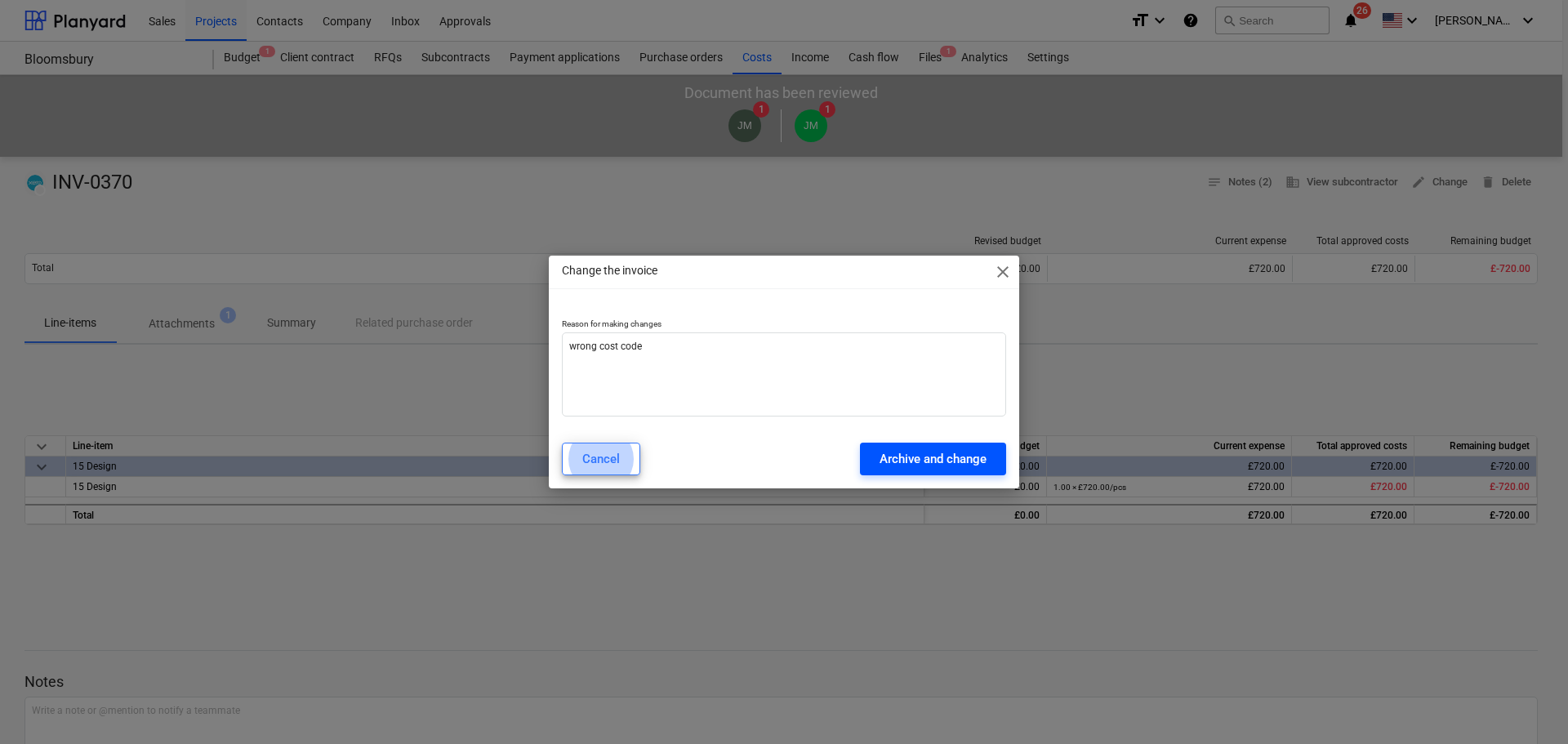
click at [952, 473] on button "Archive and change" at bounding box center [932, 459] width 146 height 33
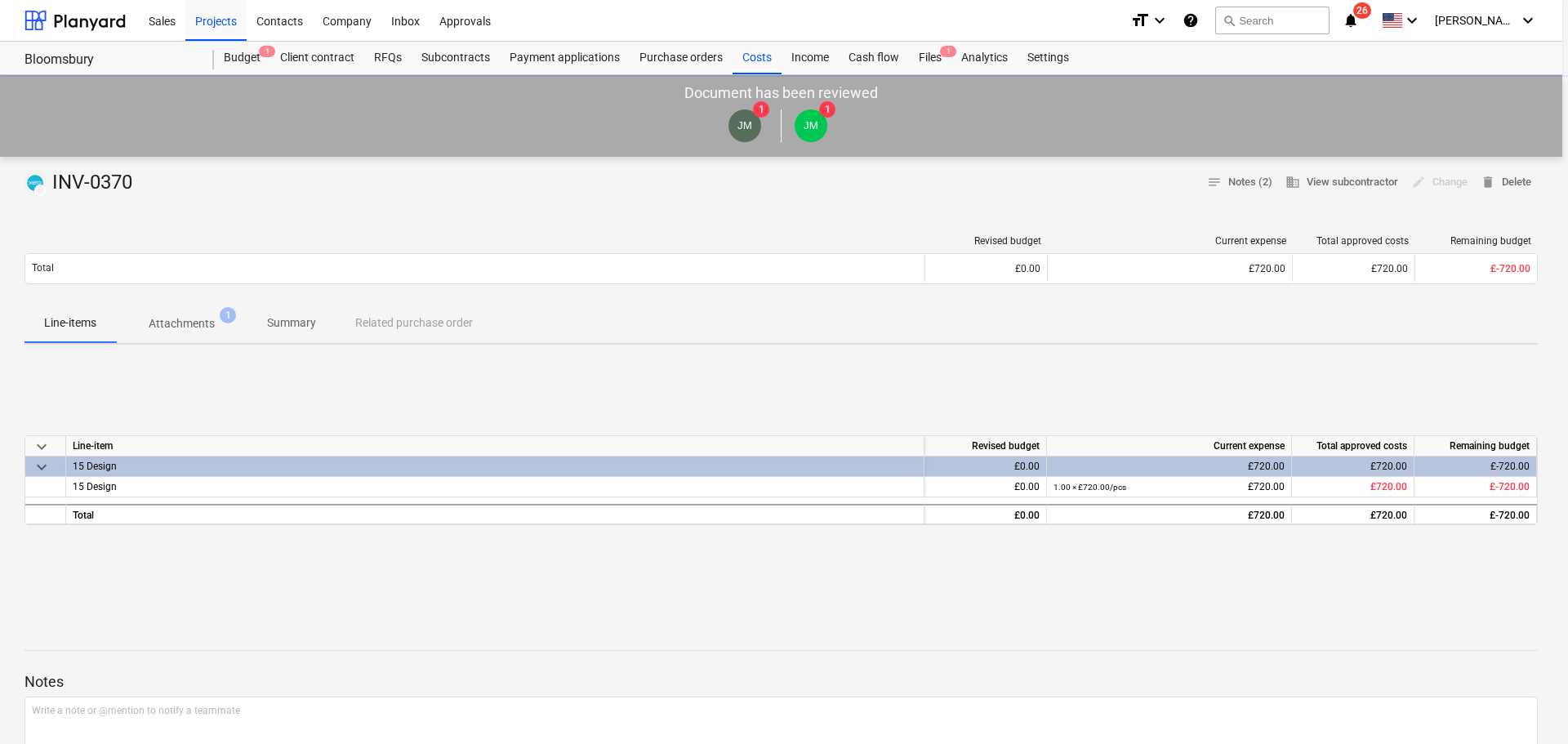
type textarea "x"
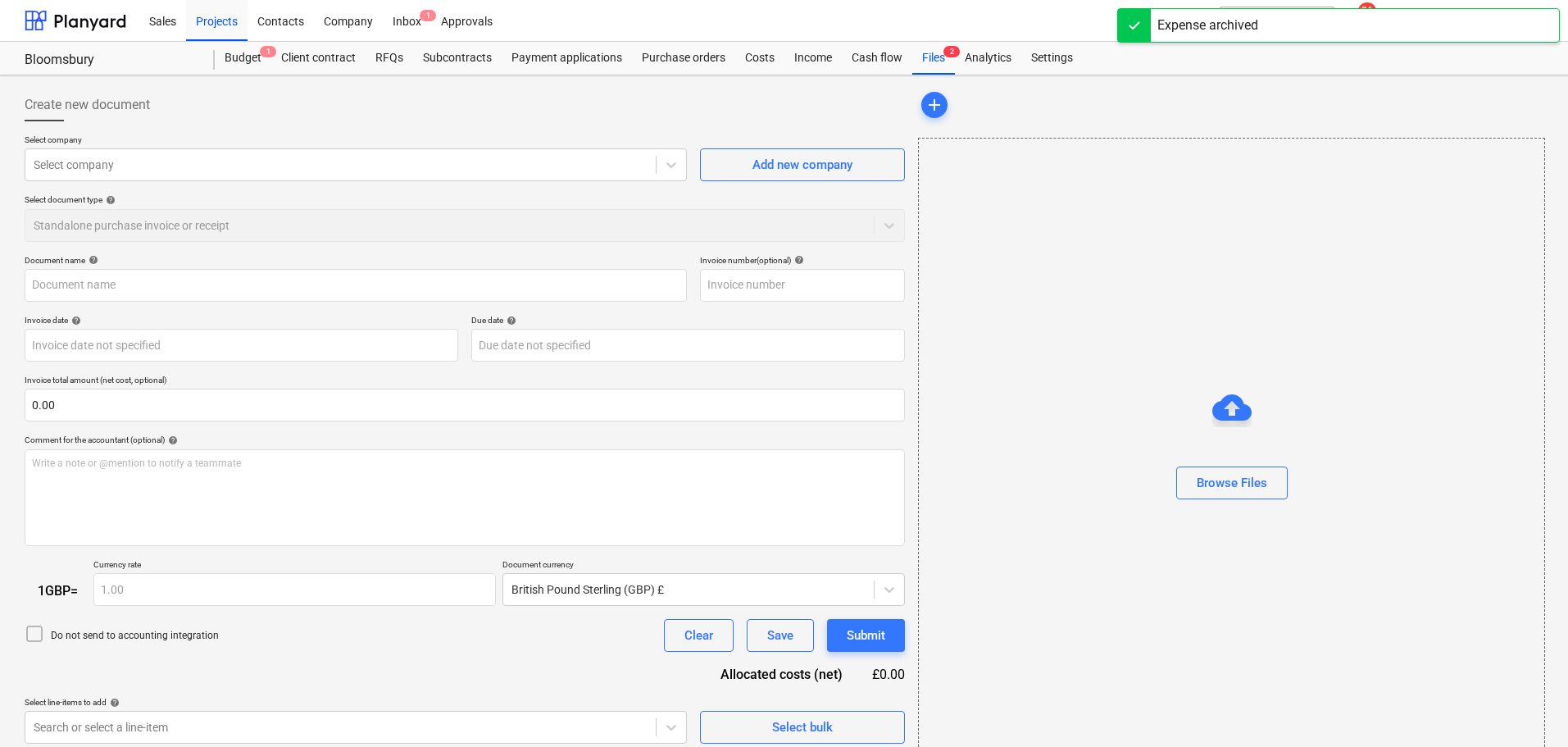
type input "INV-0370"
type input "12 Aug 2025"
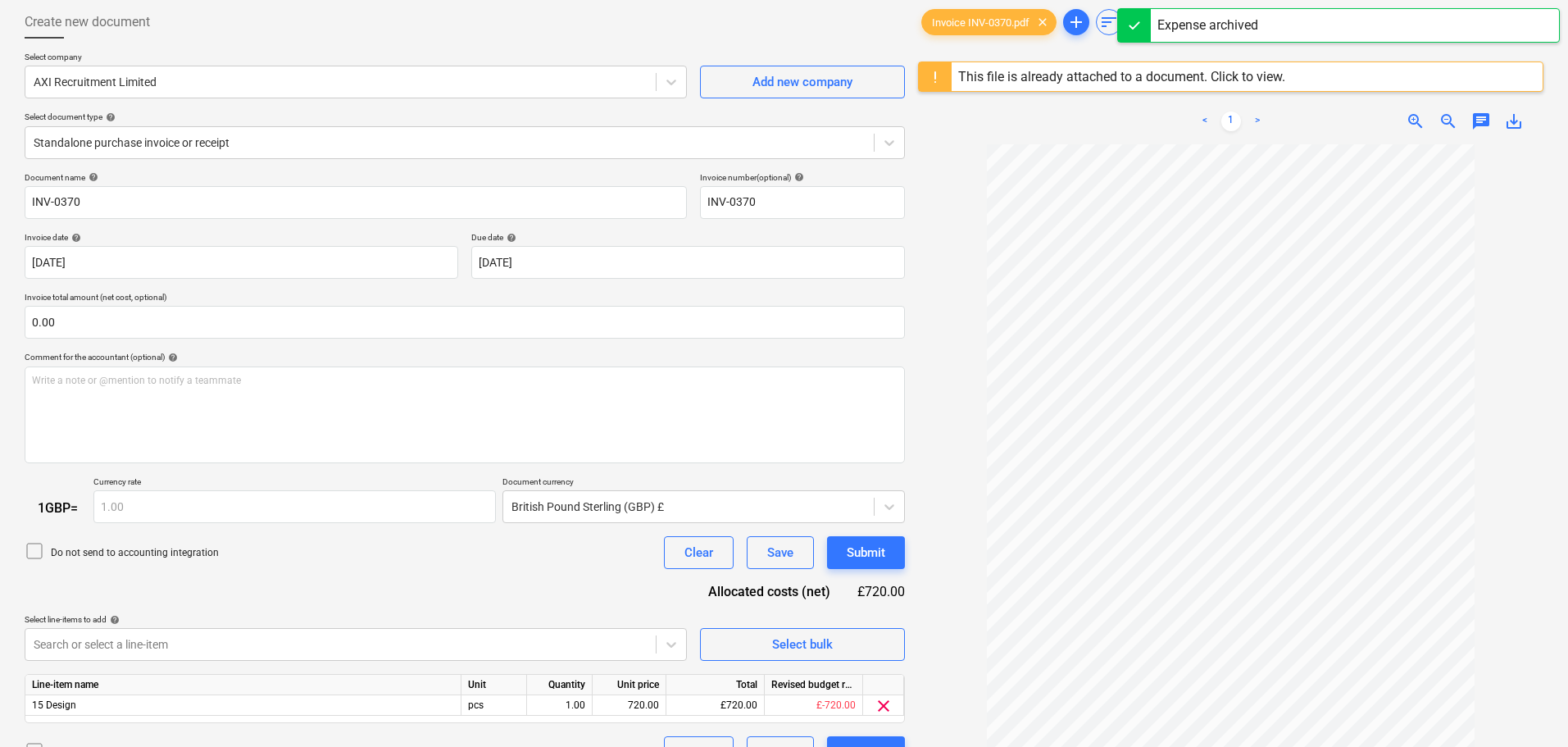
scroll to position [194, 0]
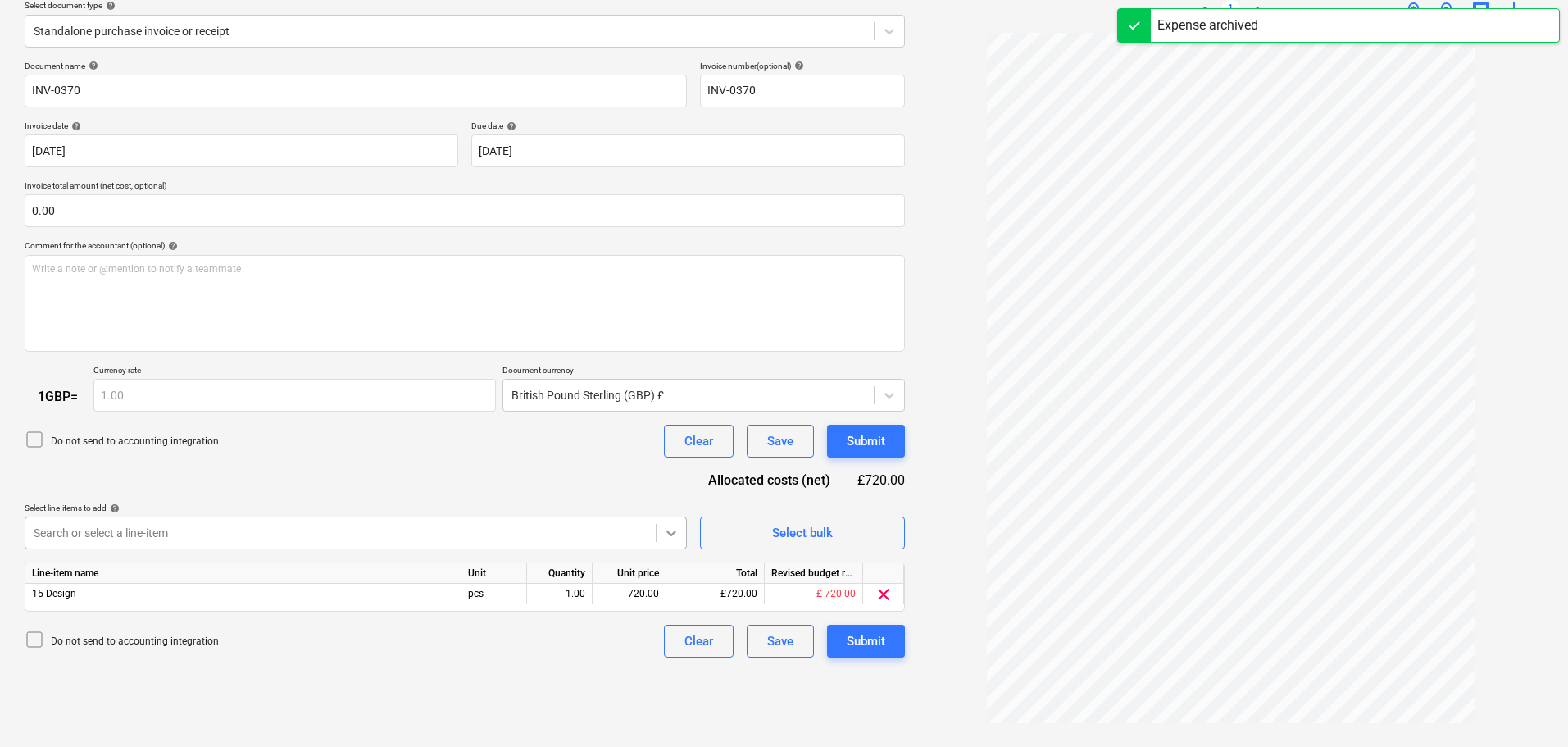
click at [668, 529] on body "Sales Projects Contacts Company Inbox 1 Approvals format_size keyboard_arrow_do…" at bounding box center [784, 179] width 1568 height 747
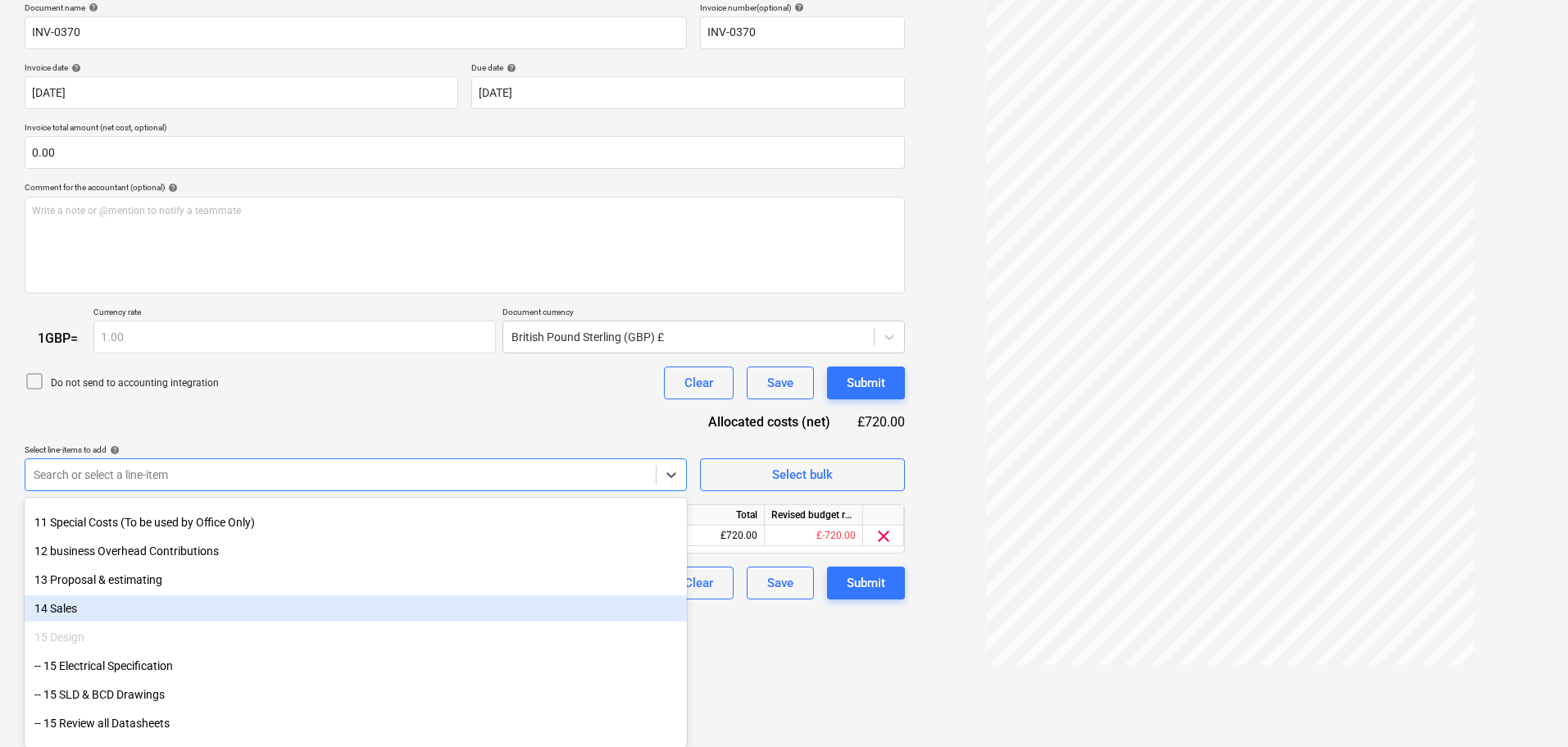
scroll to position [820, 0]
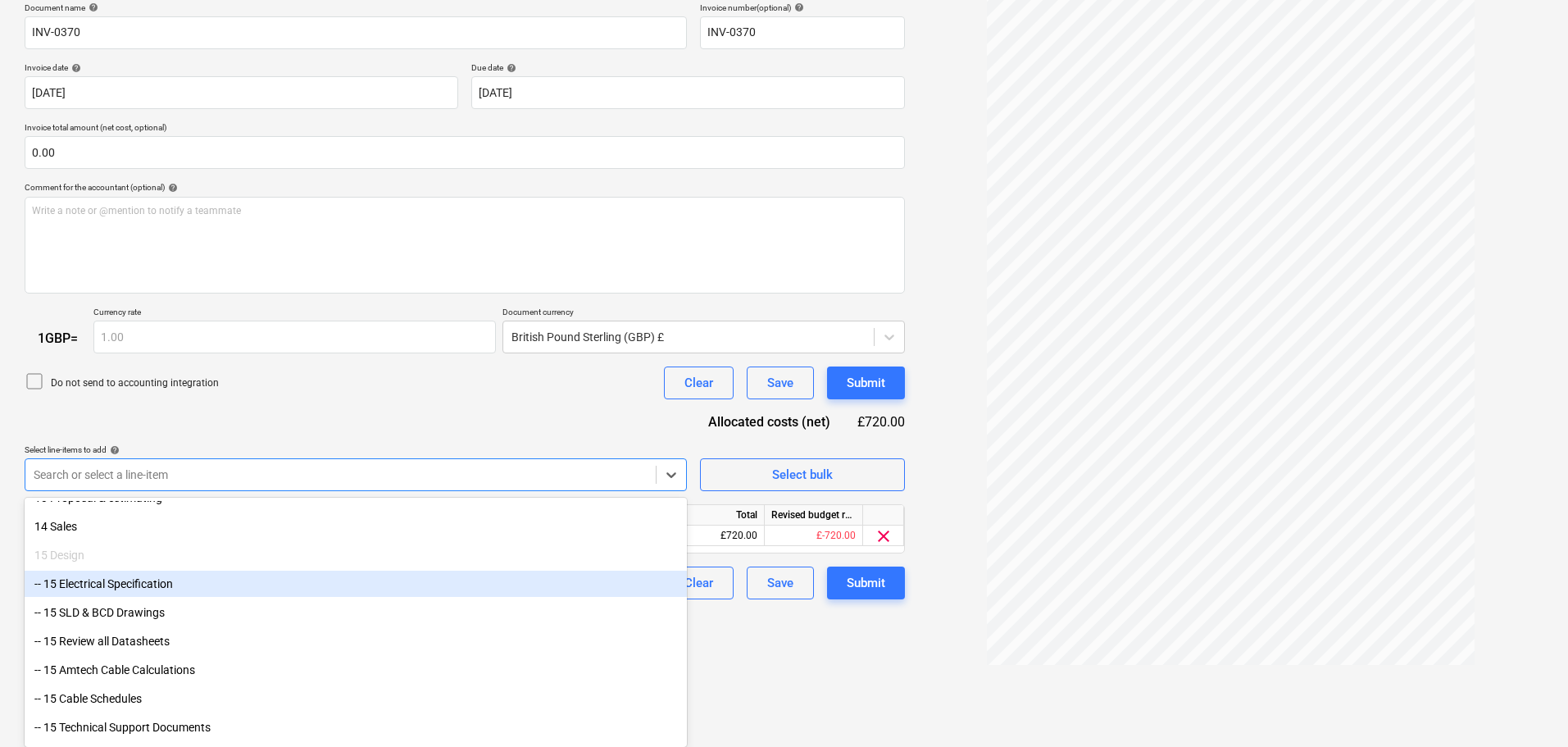
click at [147, 588] on div "-- 15 Electrical Specification" at bounding box center [356, 583] width 662 height 26
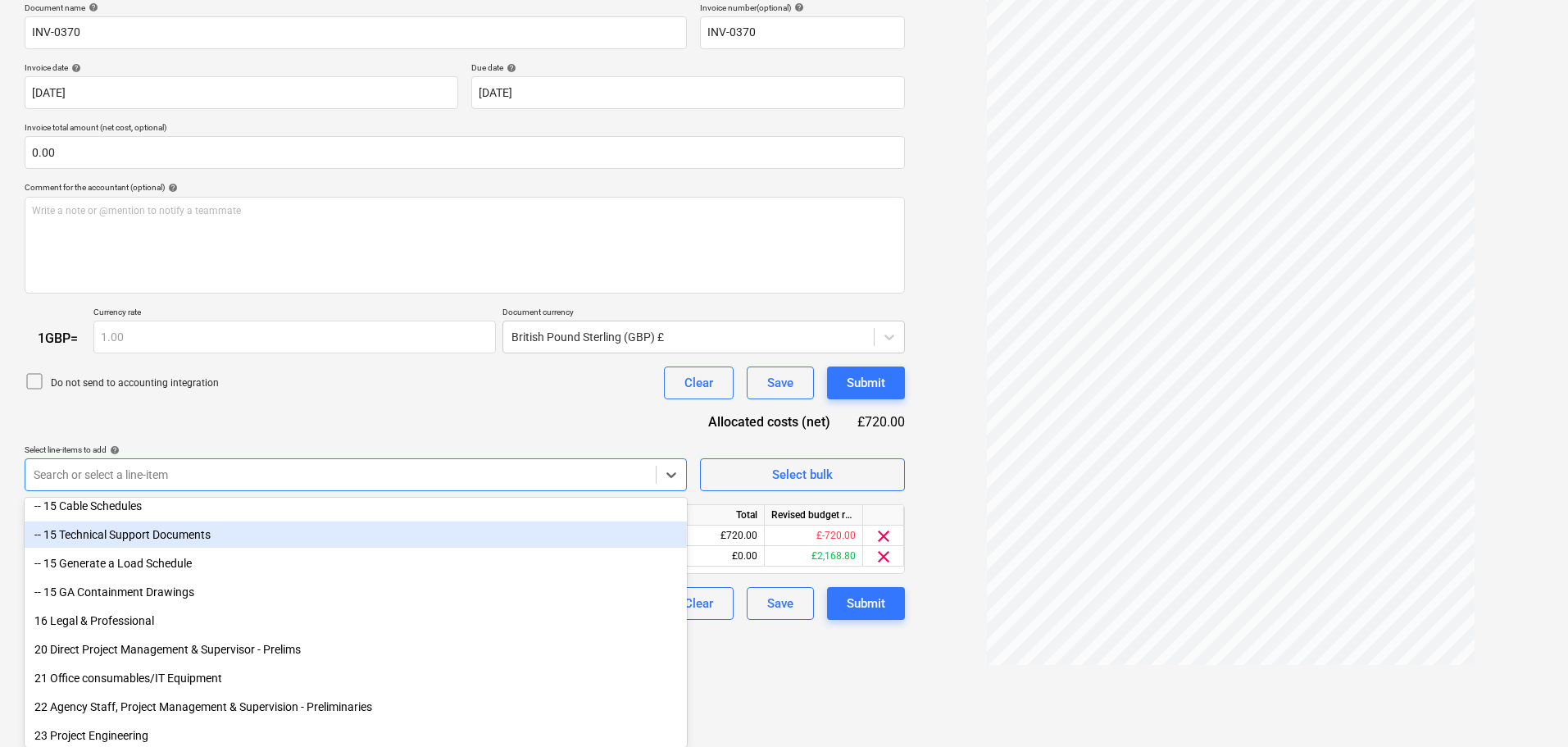
scroll to position [738, 0]
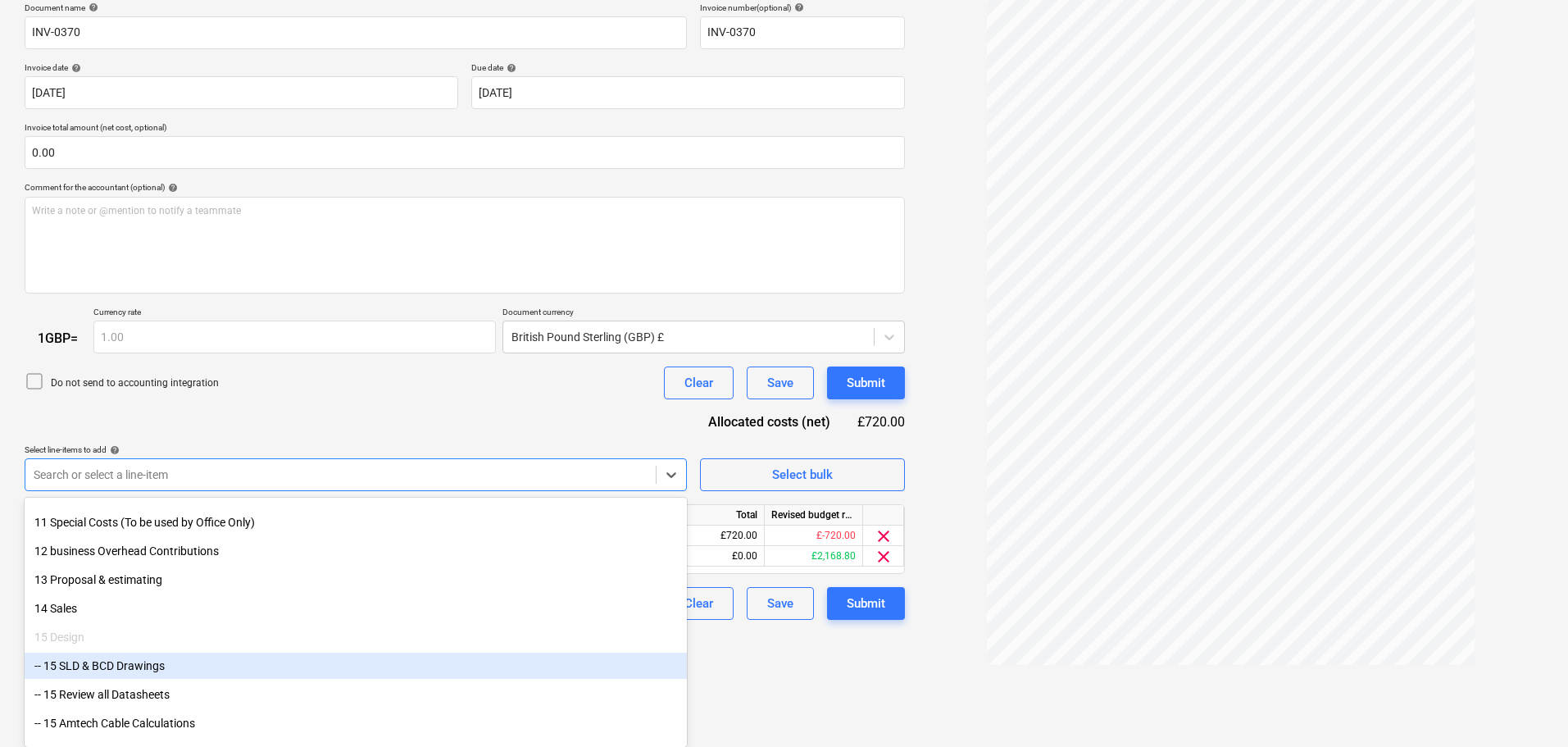
click at [97, 667] on div "-- 15 SLD & BCD Drawings" at bounding box center [356, 666] width 662 height 26
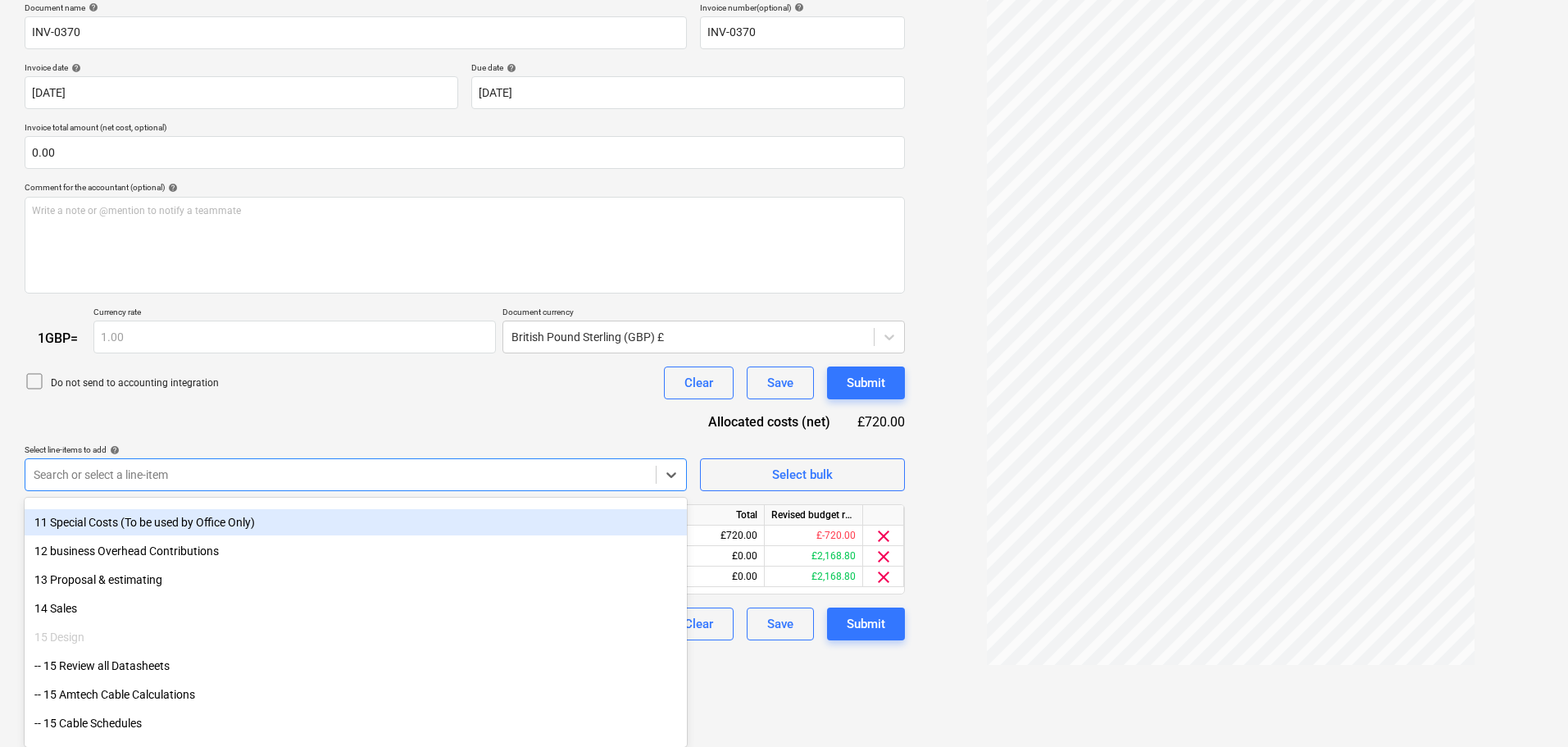
click at [603, 439] on div "Document name help INV-0370 Invoice number (optional) help INV-0370 Invoice dat…" at bounding box center [465, 321] width 880 height 639
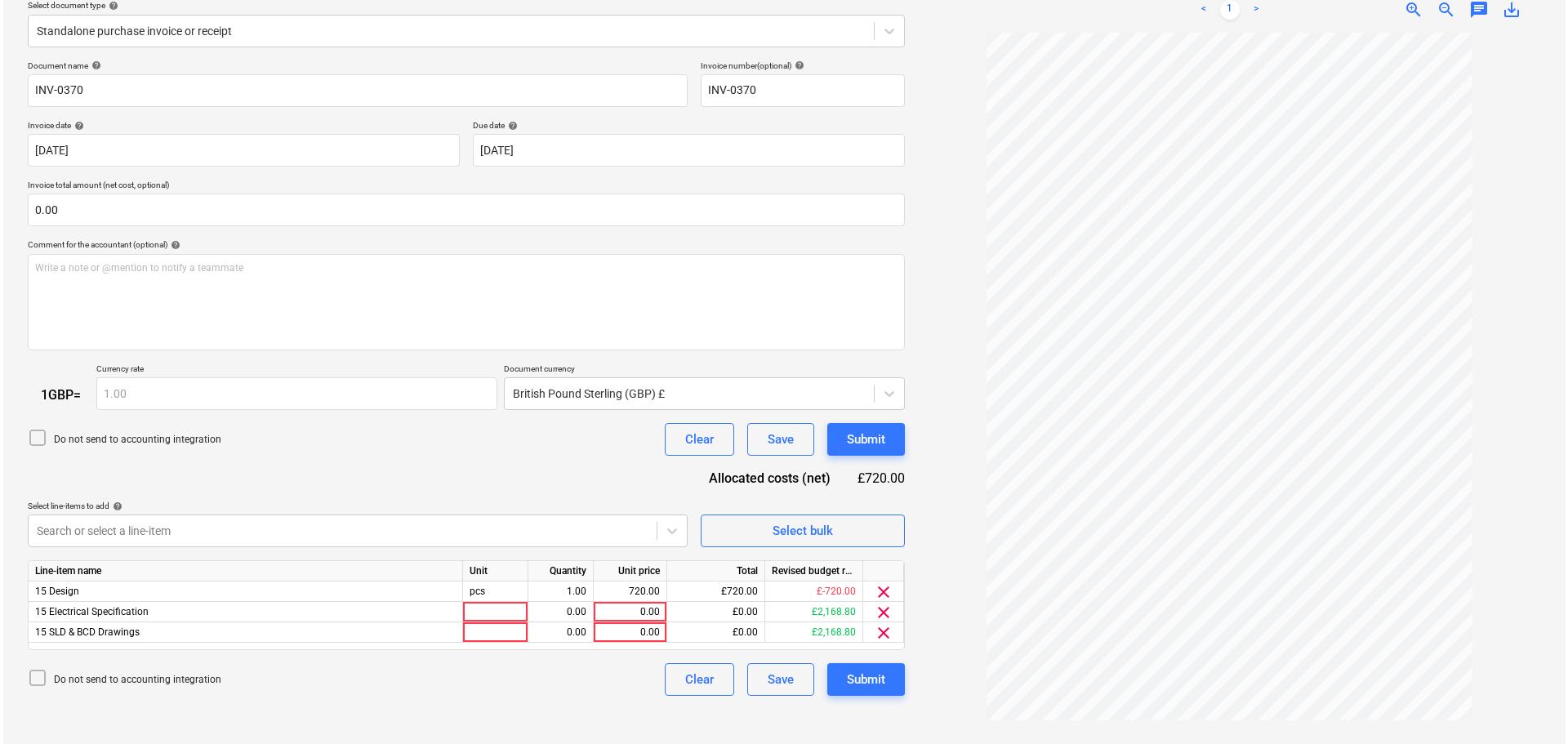
scroll to position [194, 0]
click at [883, 594] on span "clear" at bounding box center [881, 592] width 20 height 20
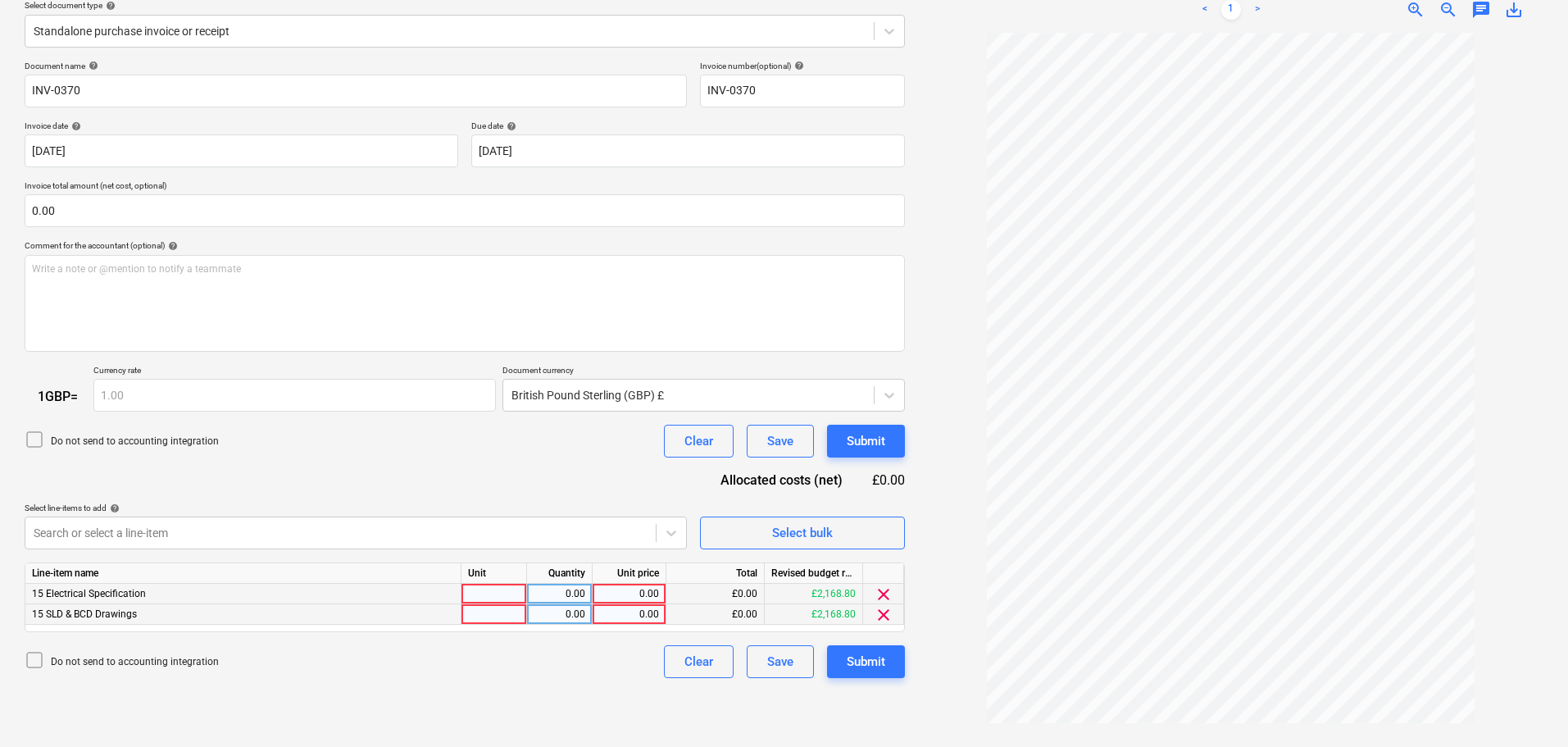
click at [880, 605] on span "clear" at bounding box center [884, 615] width 20 height 20
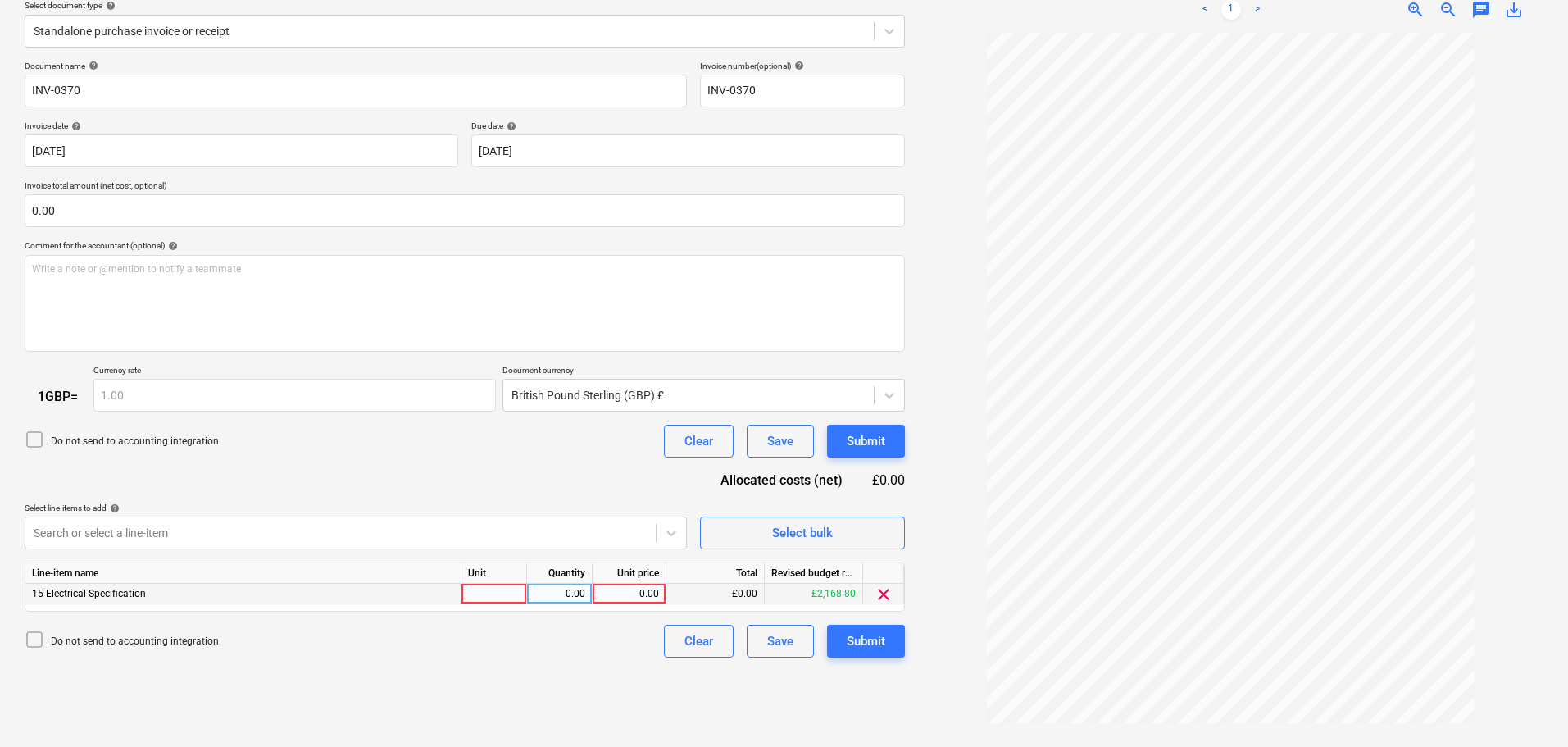
click at [623, 599] on div "0.00" at bounding box center [629, 593] width 60 height 21
type input "1"
drag, startPoint x: 631, startPoint y: 593, endPoint x: 679, endPoint y: 567, distance: 54.6
click at [0, 0] on div "15 Electrical Specification pcs 1.00 1.00 £1.00 £2,167.80 clear" at bounding box center [0, 0] width 0 height 0
type input "720"
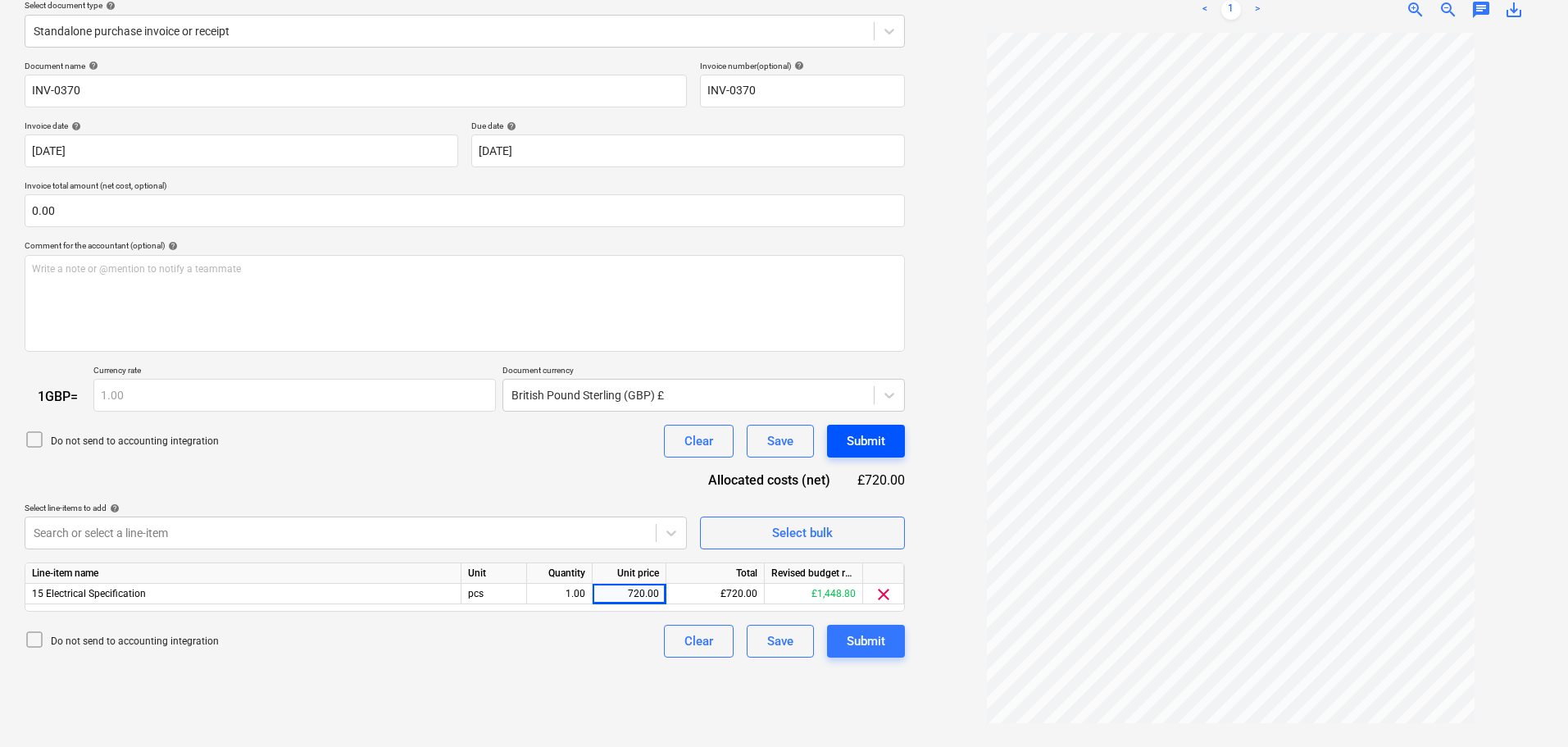
click at [875, 432] on div "Submit" at bounding box center [865, 441] width 39 height 21
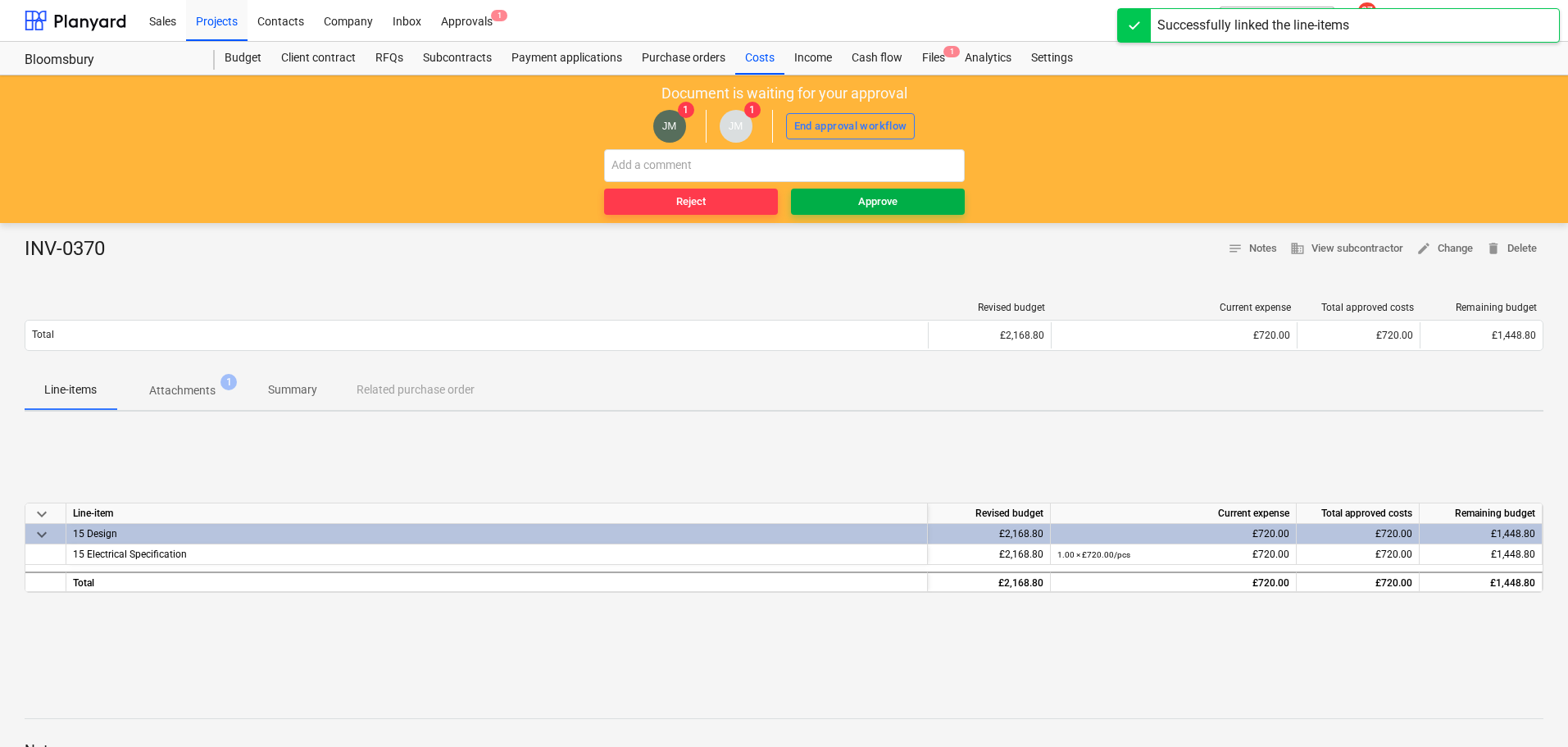
click at [855, 196] on span "Approve" at bounding box center [877, 201] width 160 height 19
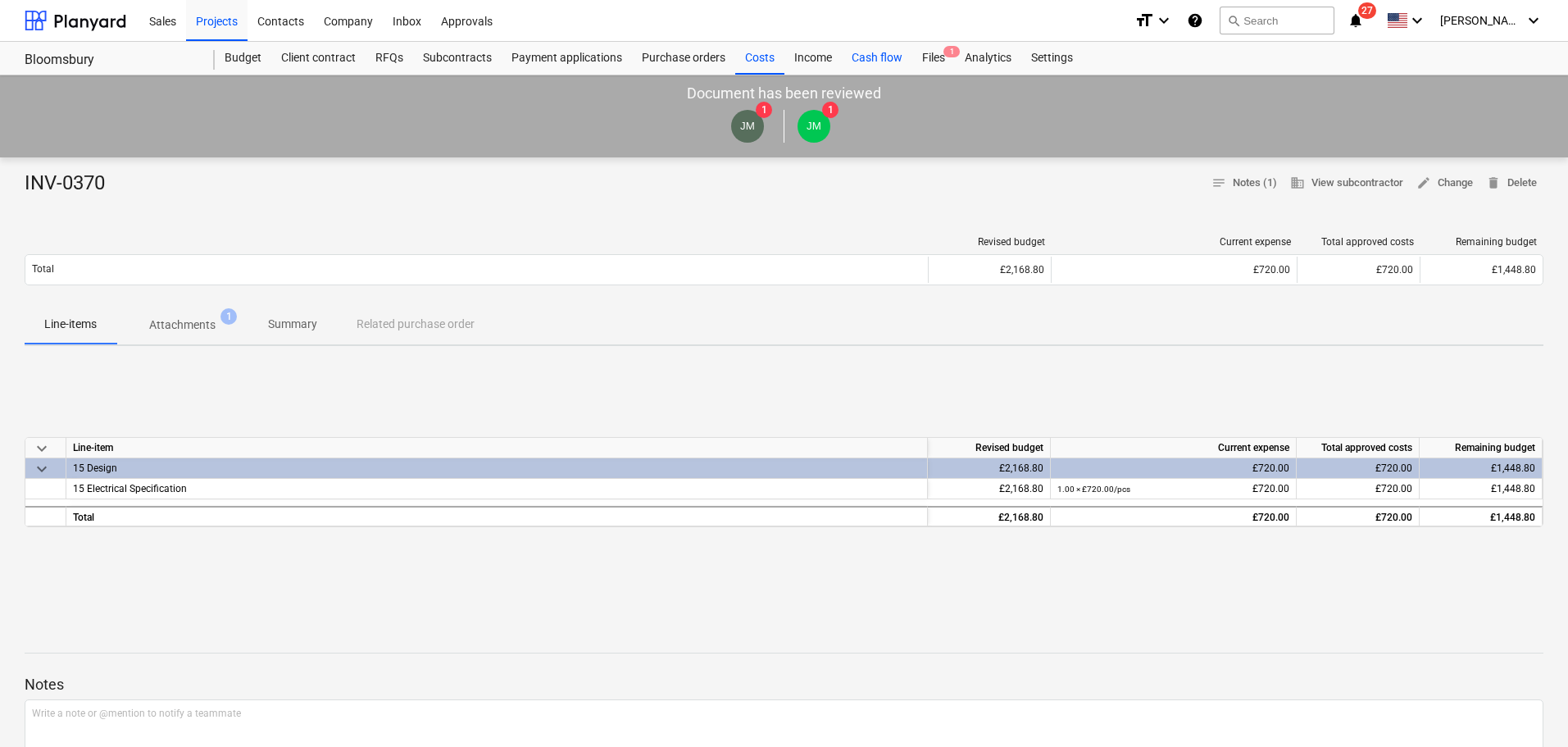
click at [890, 59] on div "Cash flow" at bounding box center [877, 58] width 71 height 33
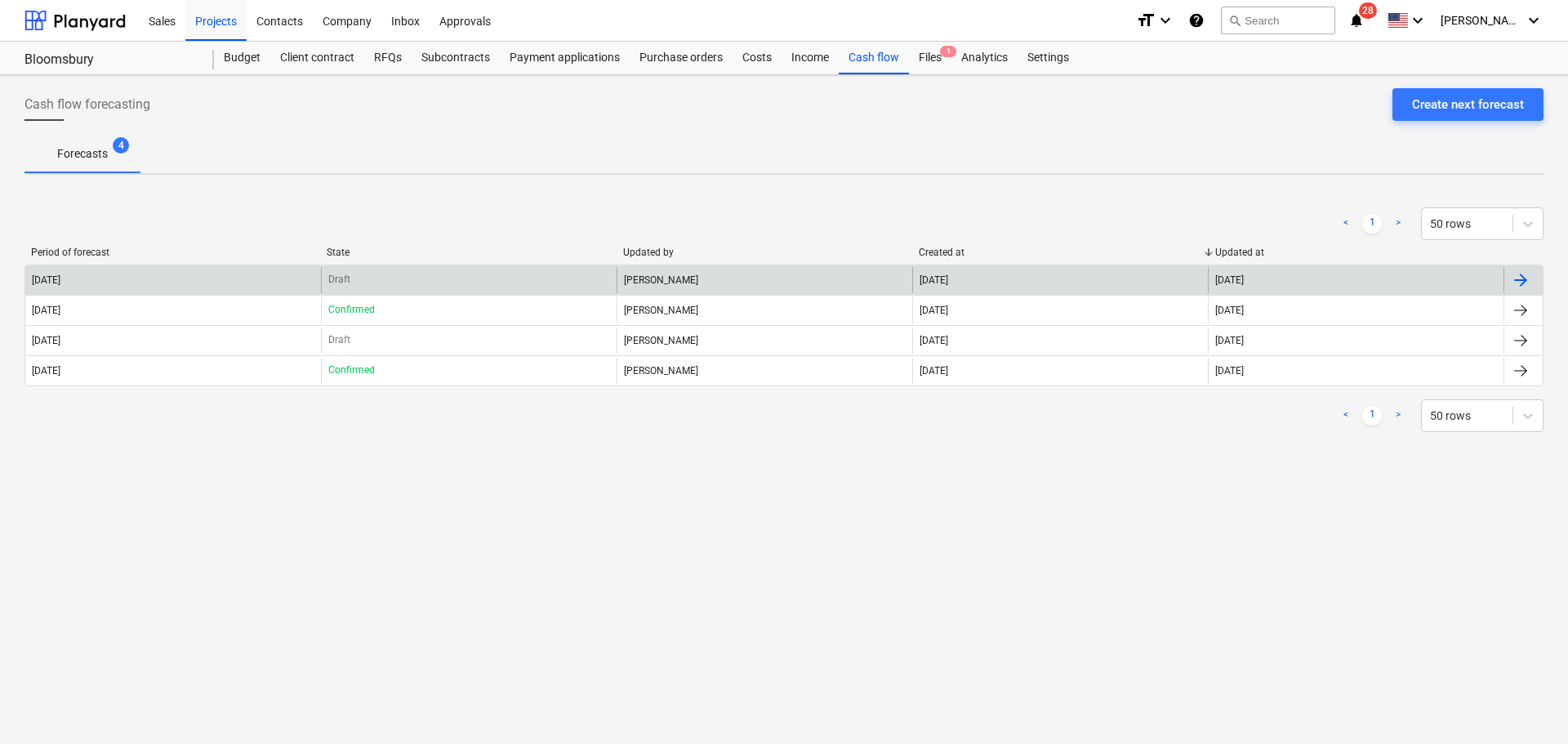
click at [546, 284] on div "Draft" at bounding box center [469, 280] width 296 height 26
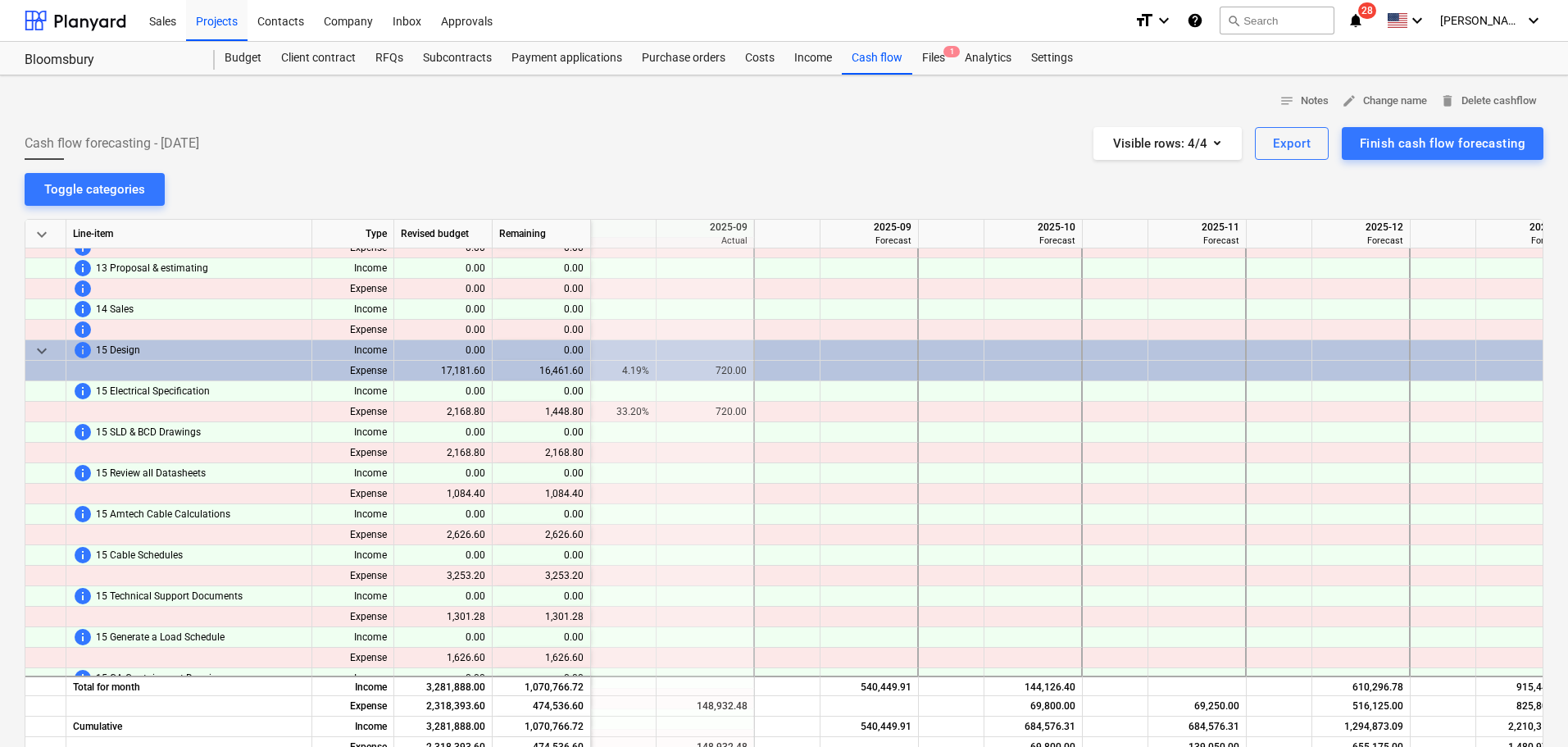
scroll to position [1013, 656]
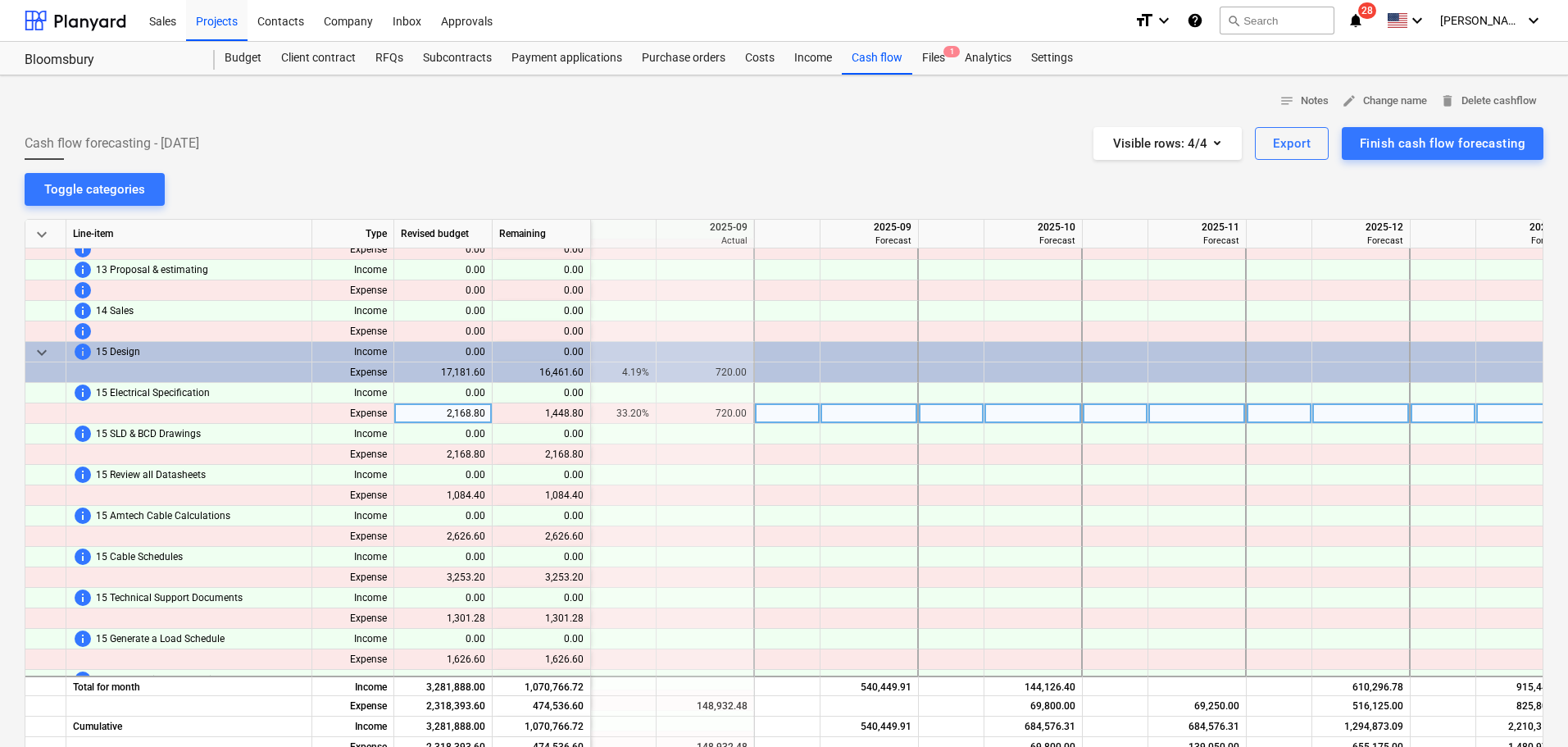
click at [837, 417] on div at bounding box center [869, 414] width 99 height 21
click at [882, 418] on div at bounding box center [869, 414] width 99 height 21
type input "1448.8"
type input "2168.8"
type input "1084.40"
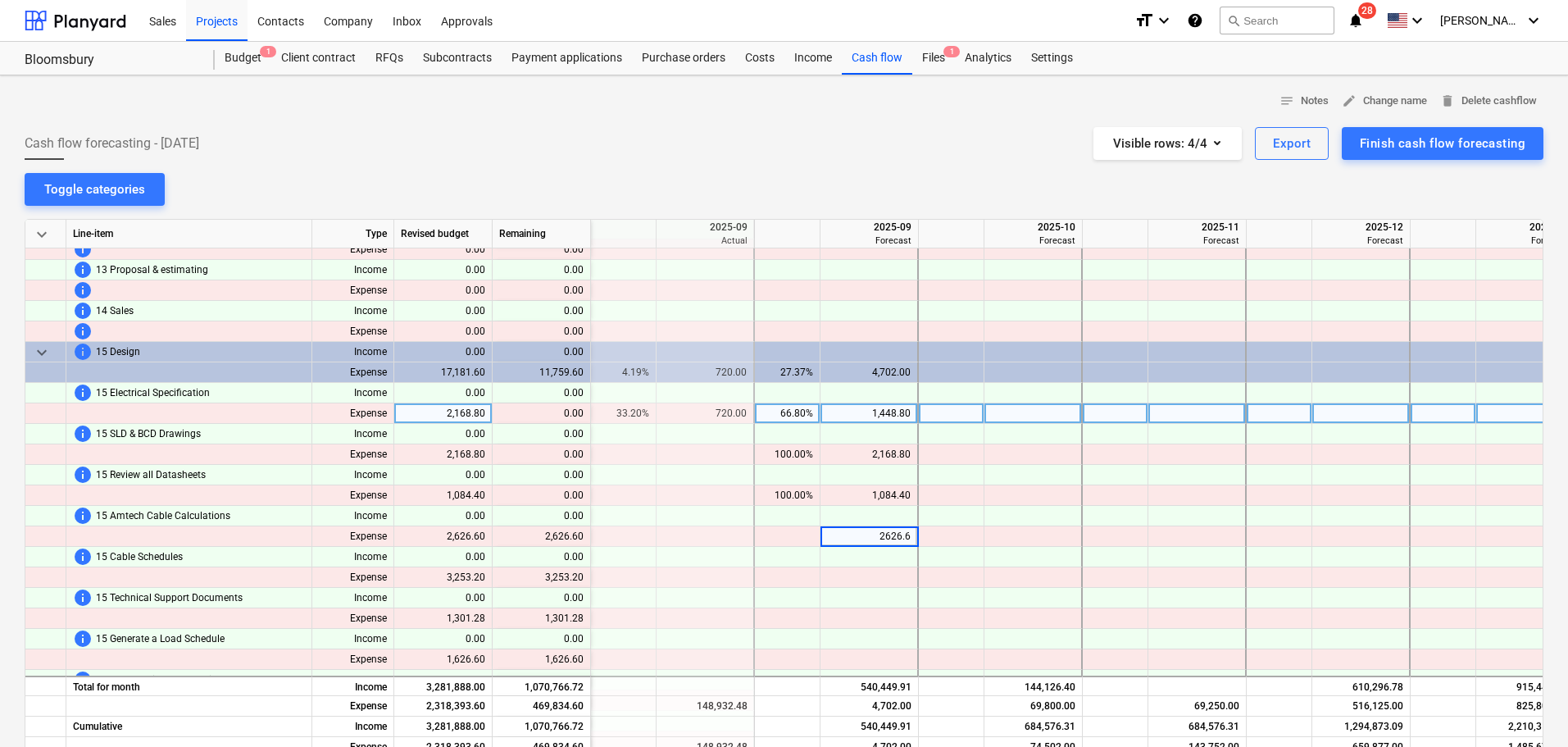
type input "2626.60"
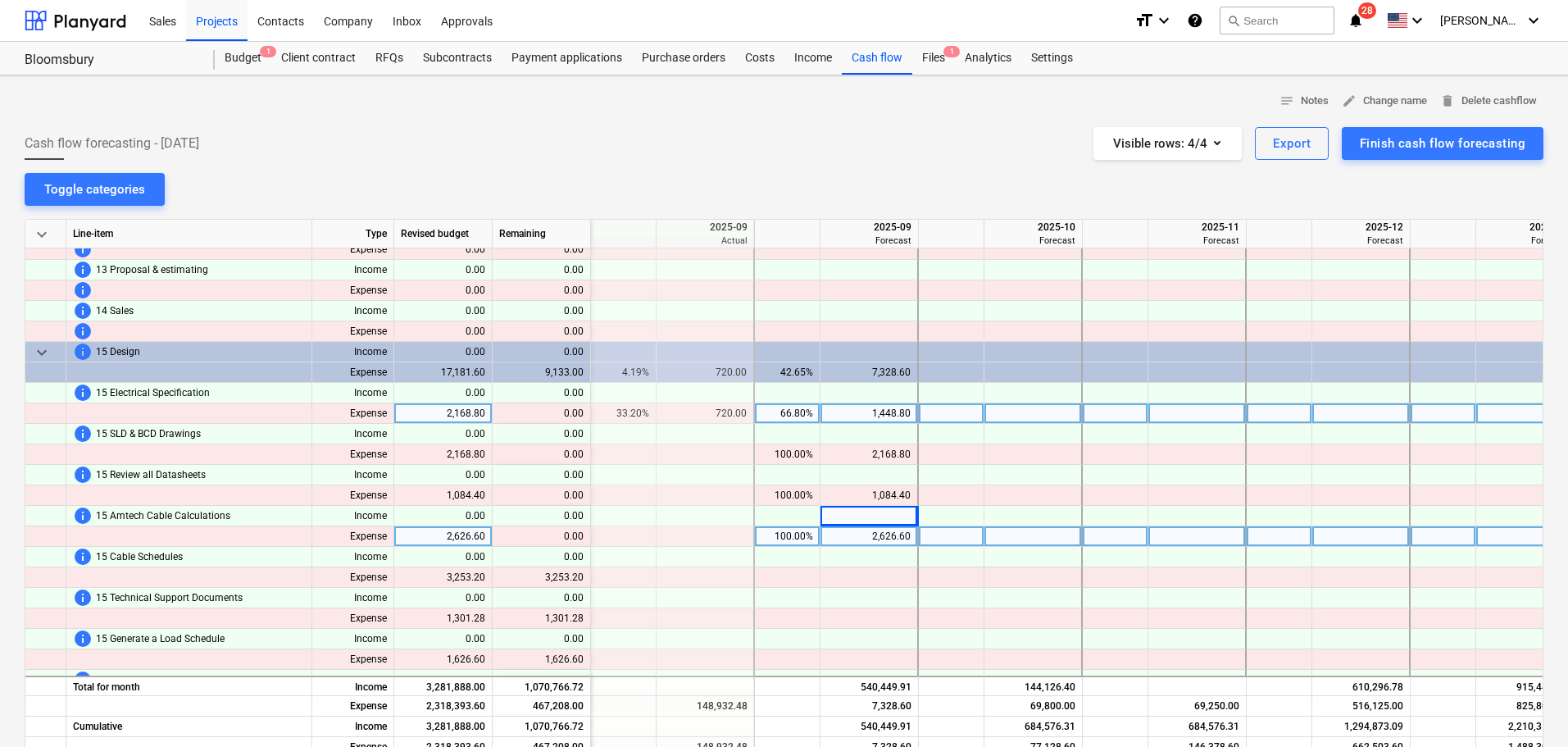
click at [904, 545] on div "2,626.60" at bounding box center [869, 537] width 84 height 21
click at [875, 553] on div at bounding box center [869, 557] width 99 height 21
click at [874, 535] on div "2,626.60" at bounding box center [869, 537] width 84 height 21
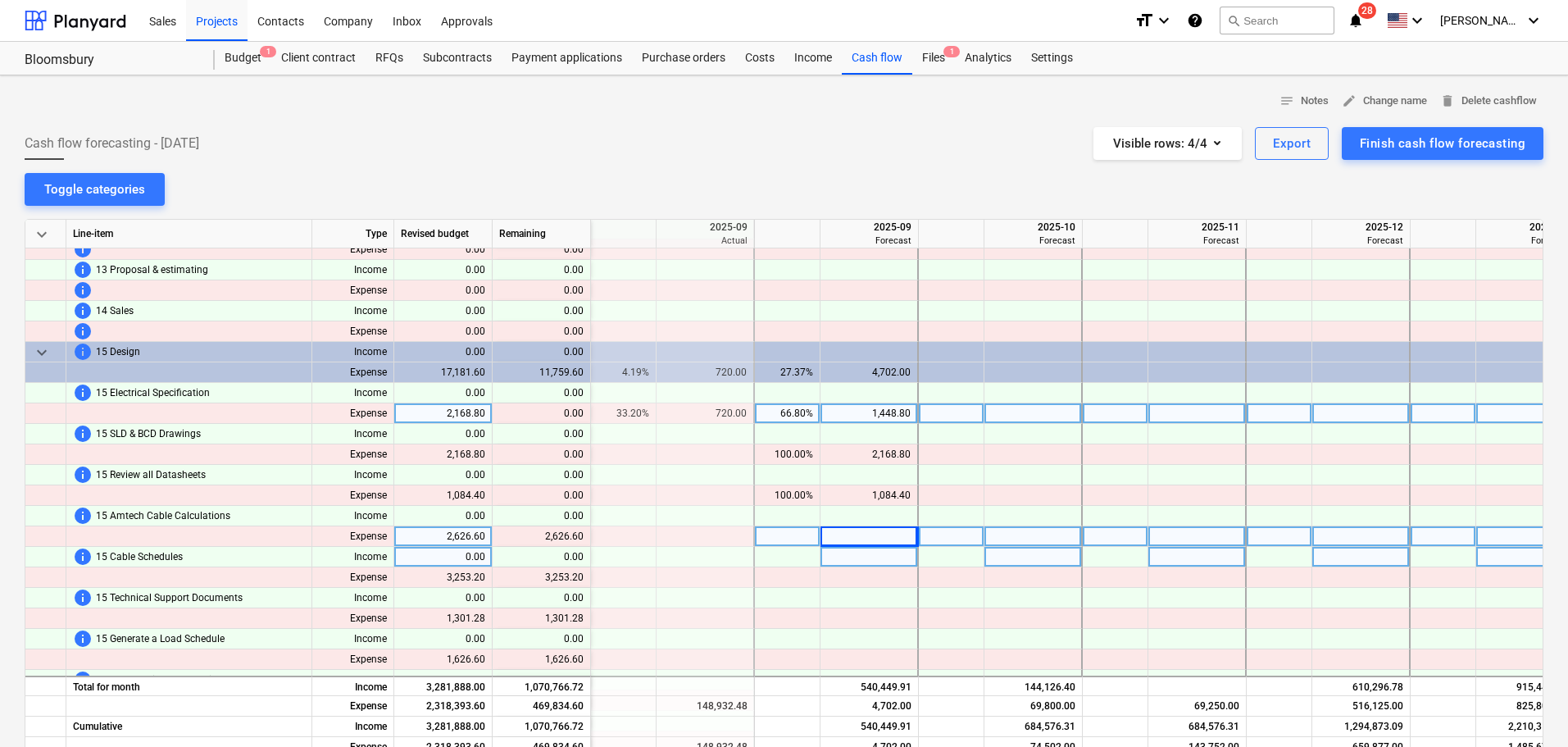
click at [861, 538] on div at bounding box center [869, 537] width 99 height 21
type input "1418"
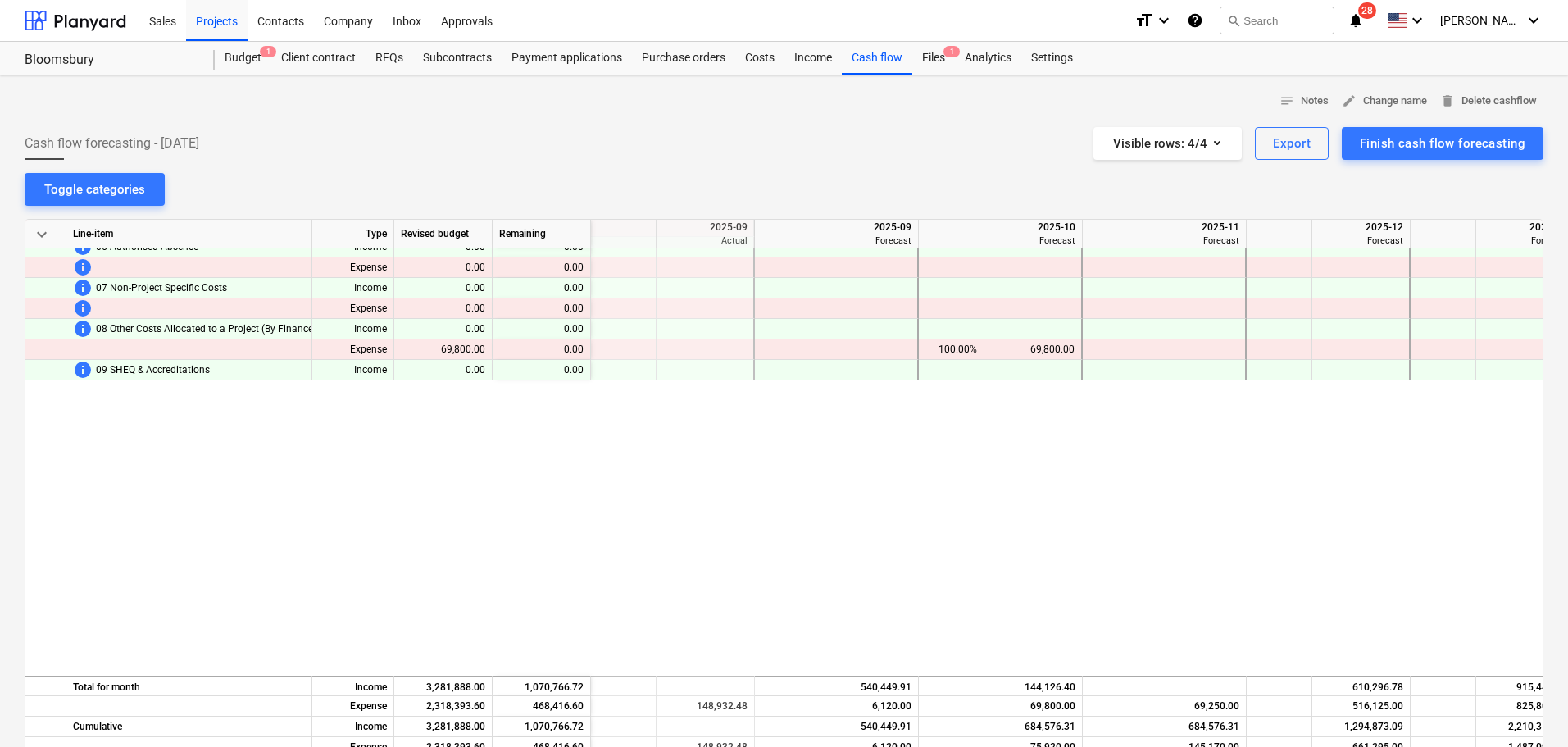
scroll to position [768, 656]
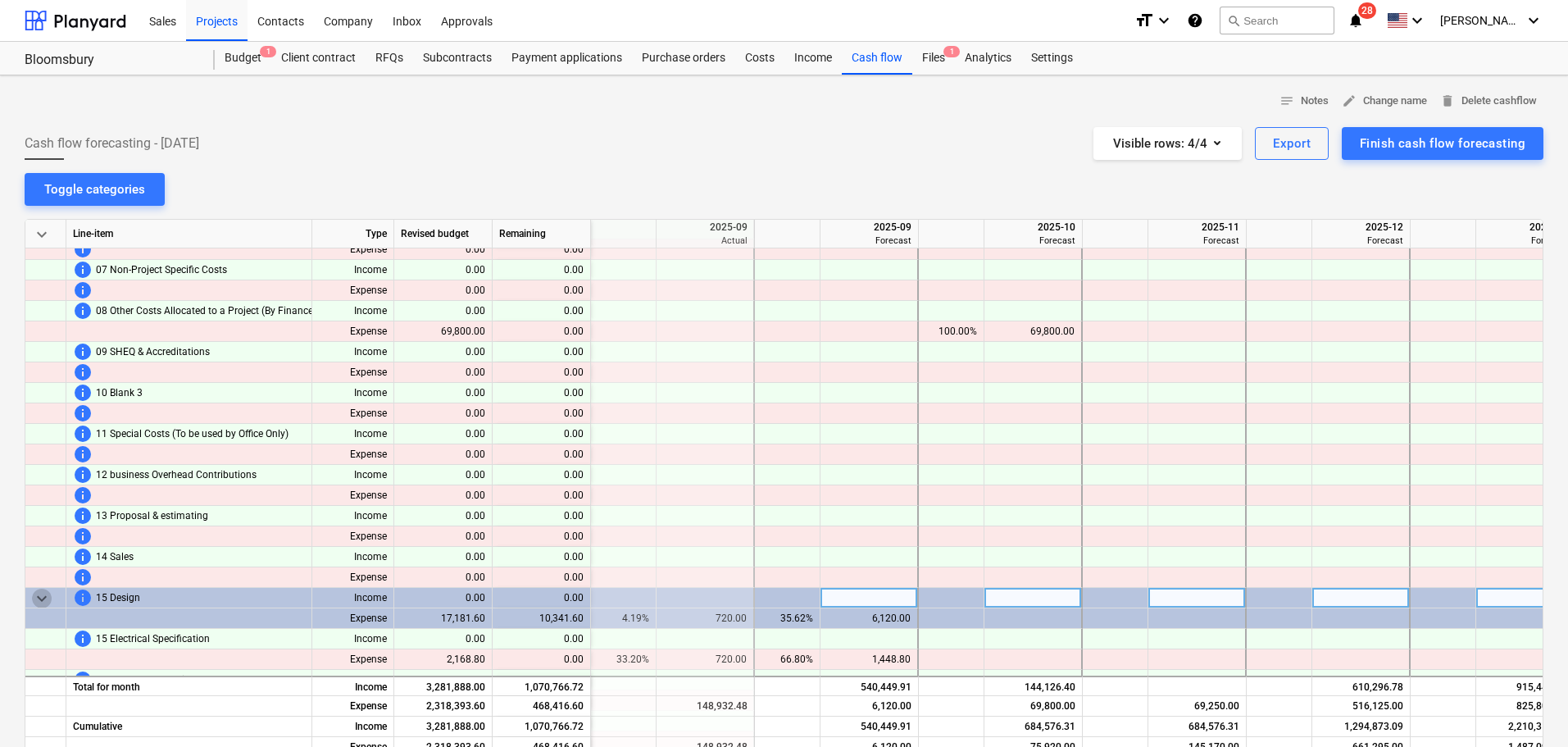
click at [39, 588] on span "keyboard_arrow_down" at bounding box center [42, 598] width 20 height 20
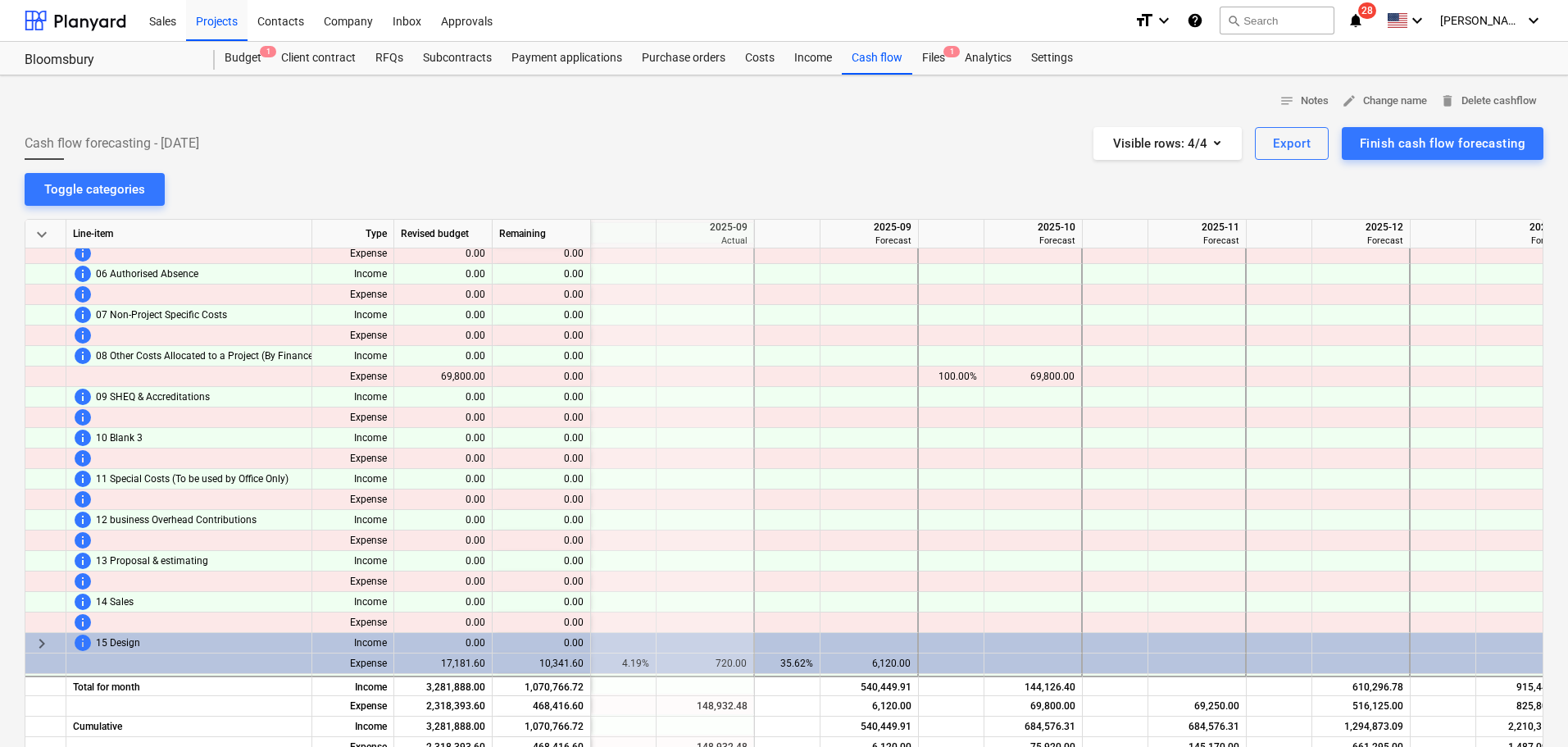
scroll to position [656, 656]
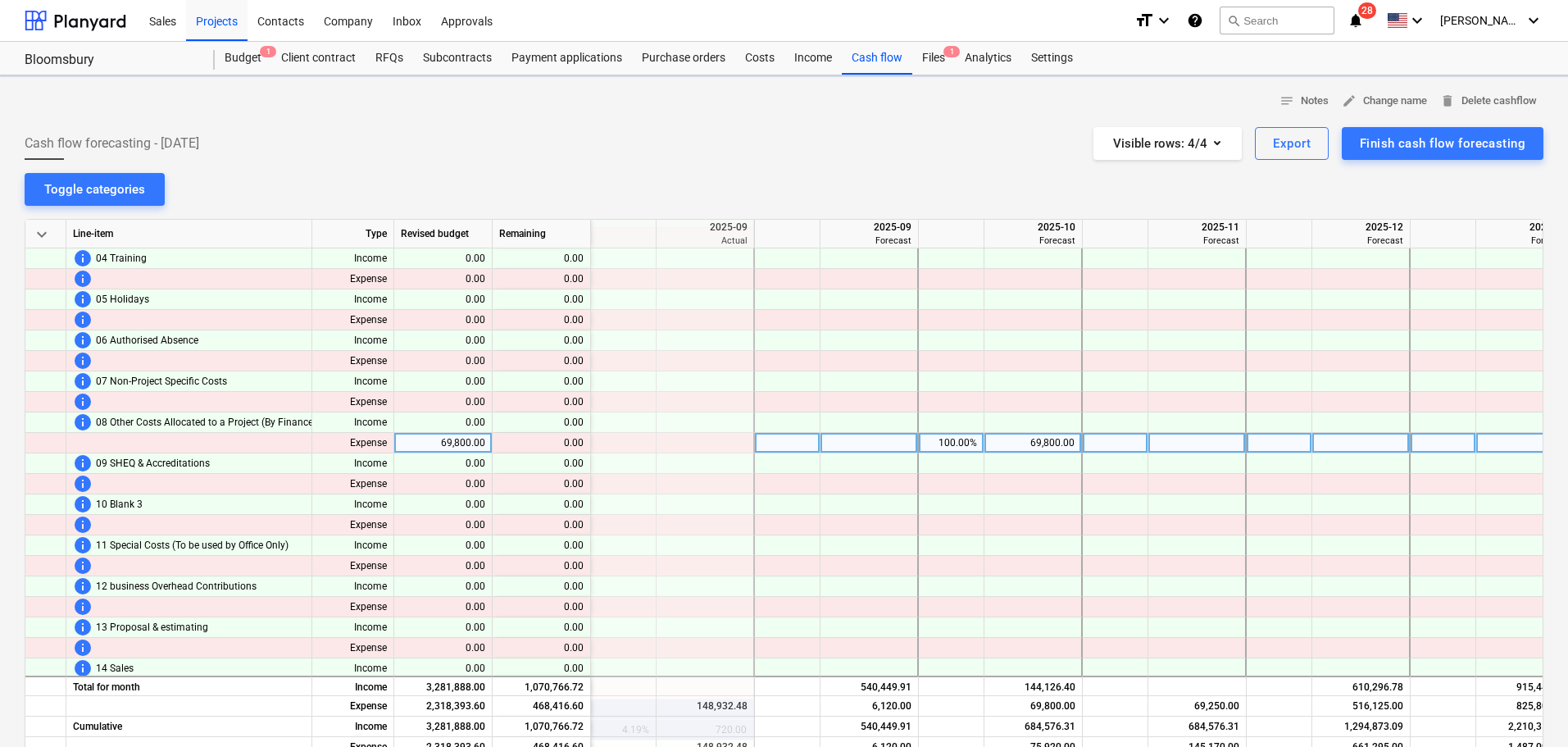
click at [1030, 436] on div "69,800.00" at bounding box center [1033, 443] width 84 height 21
click at [1055, 447] on div "69,800.00" at bounding box center [1033, 443] width 84 height 21
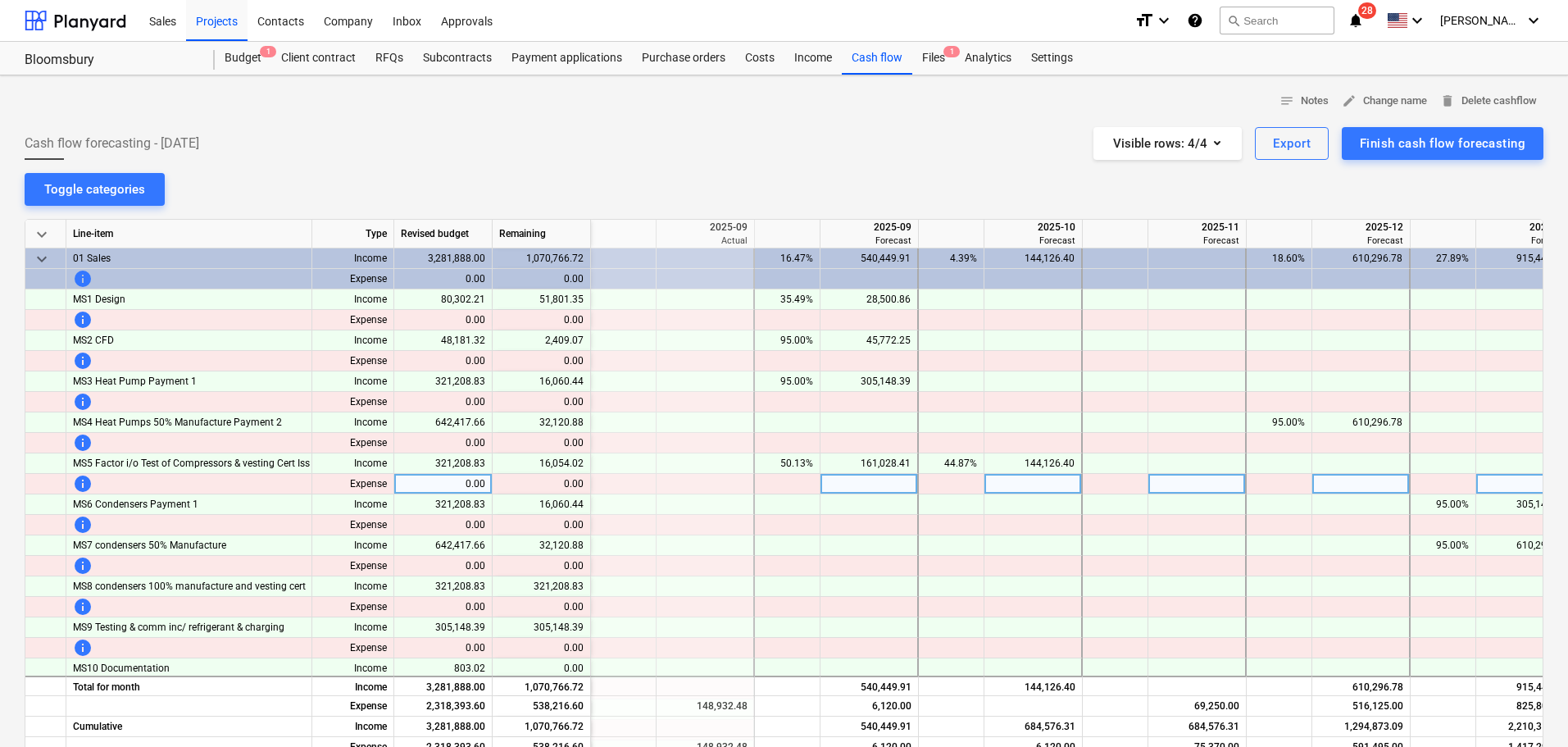
scroll to position [82, 656]
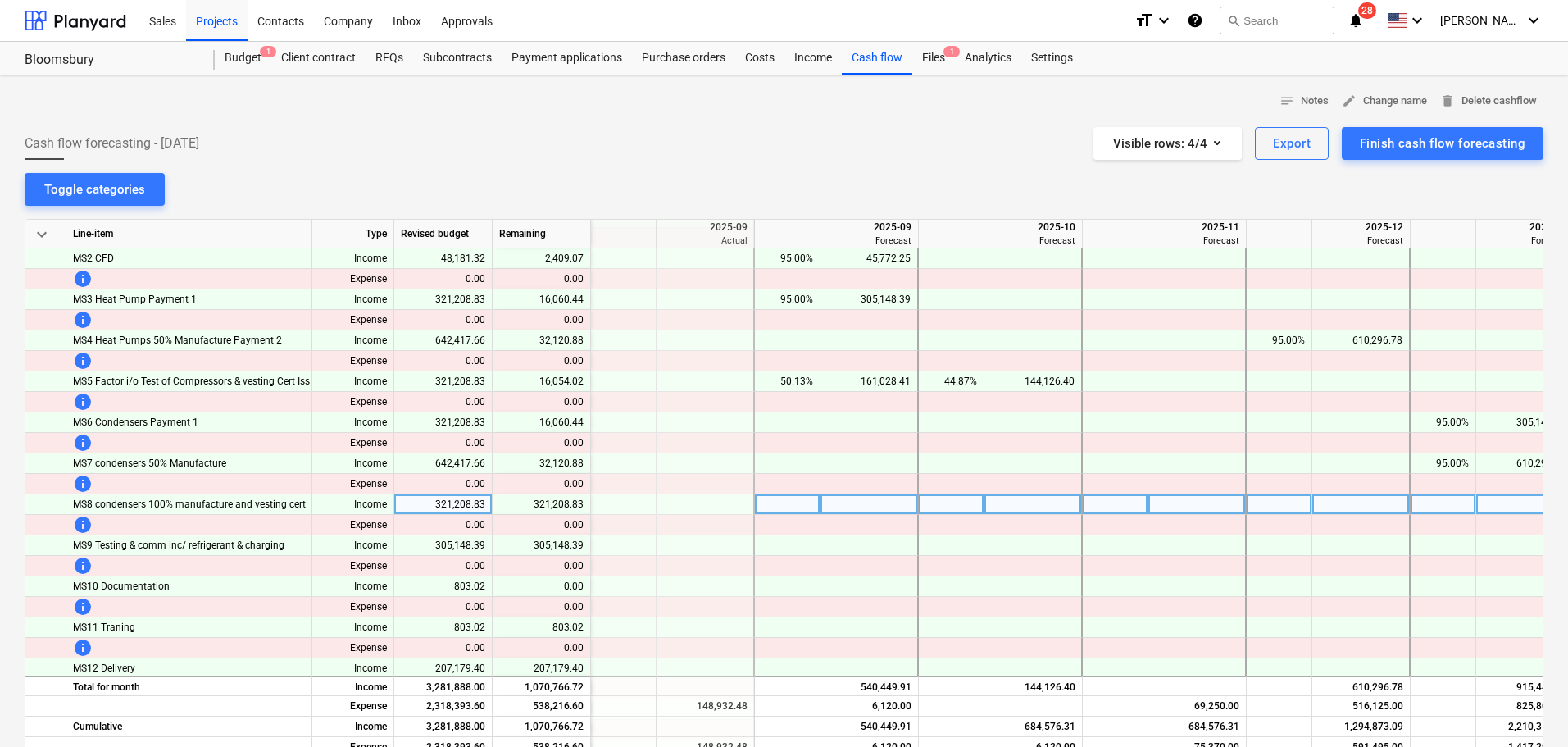
click at [1451, 501] on div at bounding box center [1443, 505] width 66 height 21
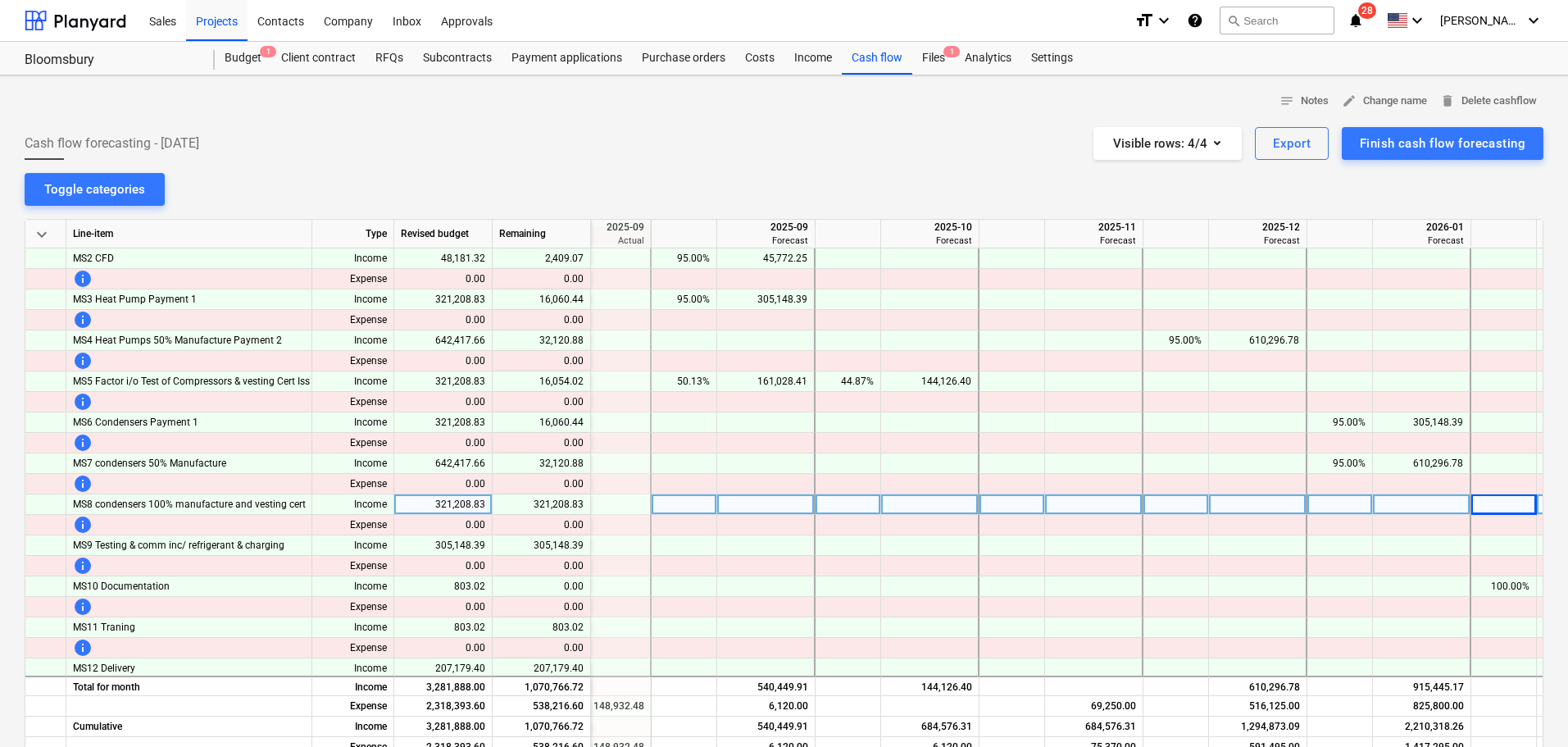
scroll to position [82, 857]
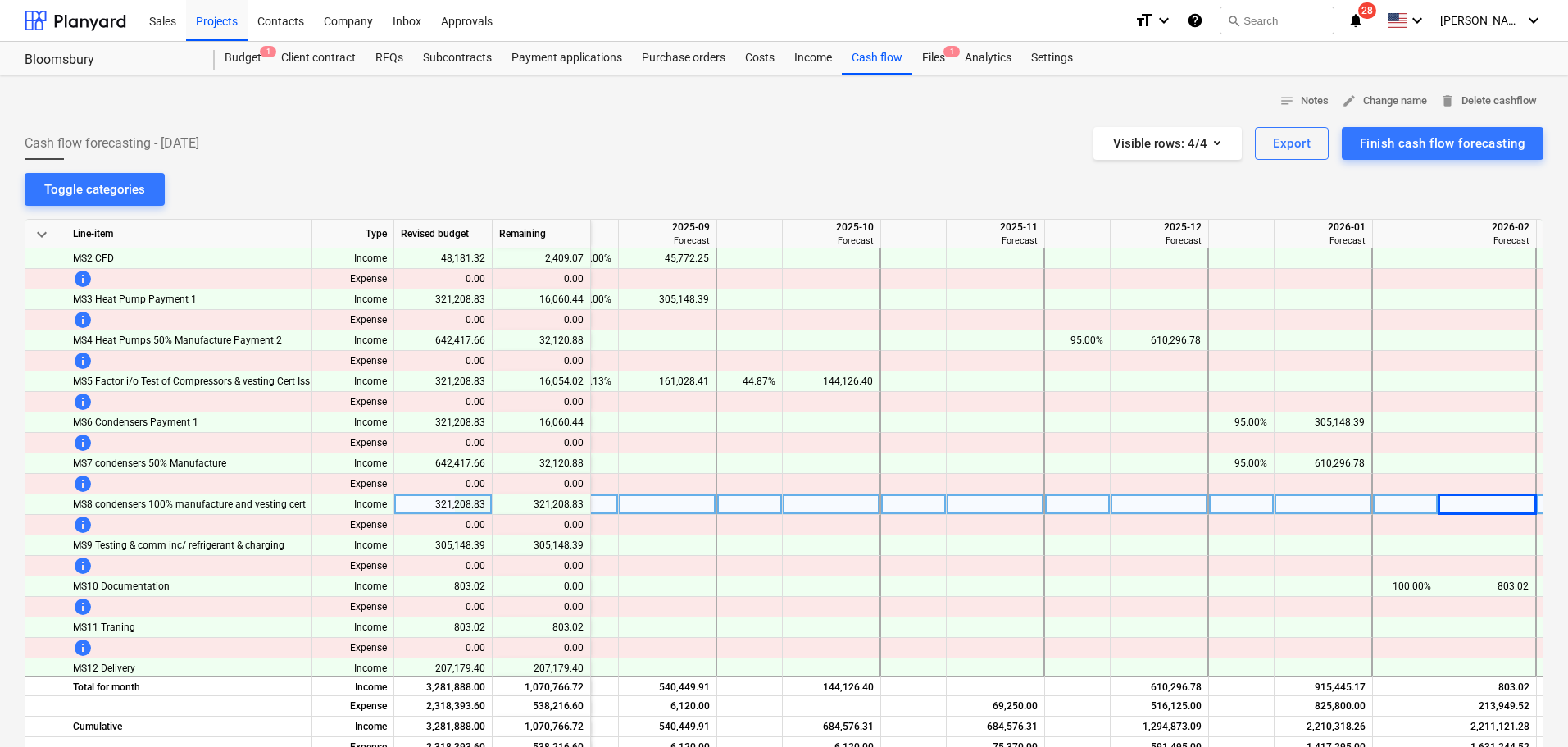
click at [1400, 503] on div at bounding box center [1406, 505] width 66 height 21
type input "95"
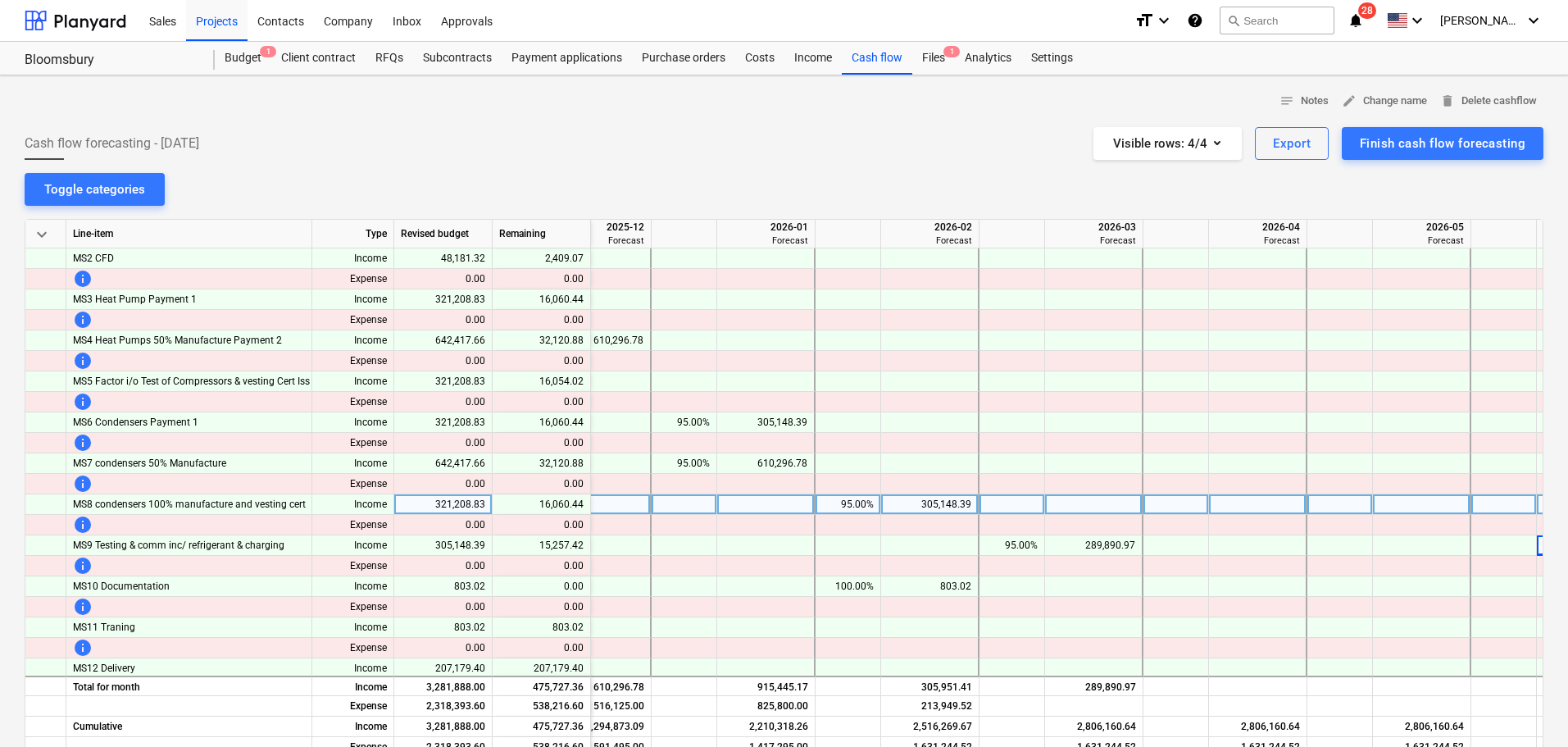
scroll to position [82, 1513]
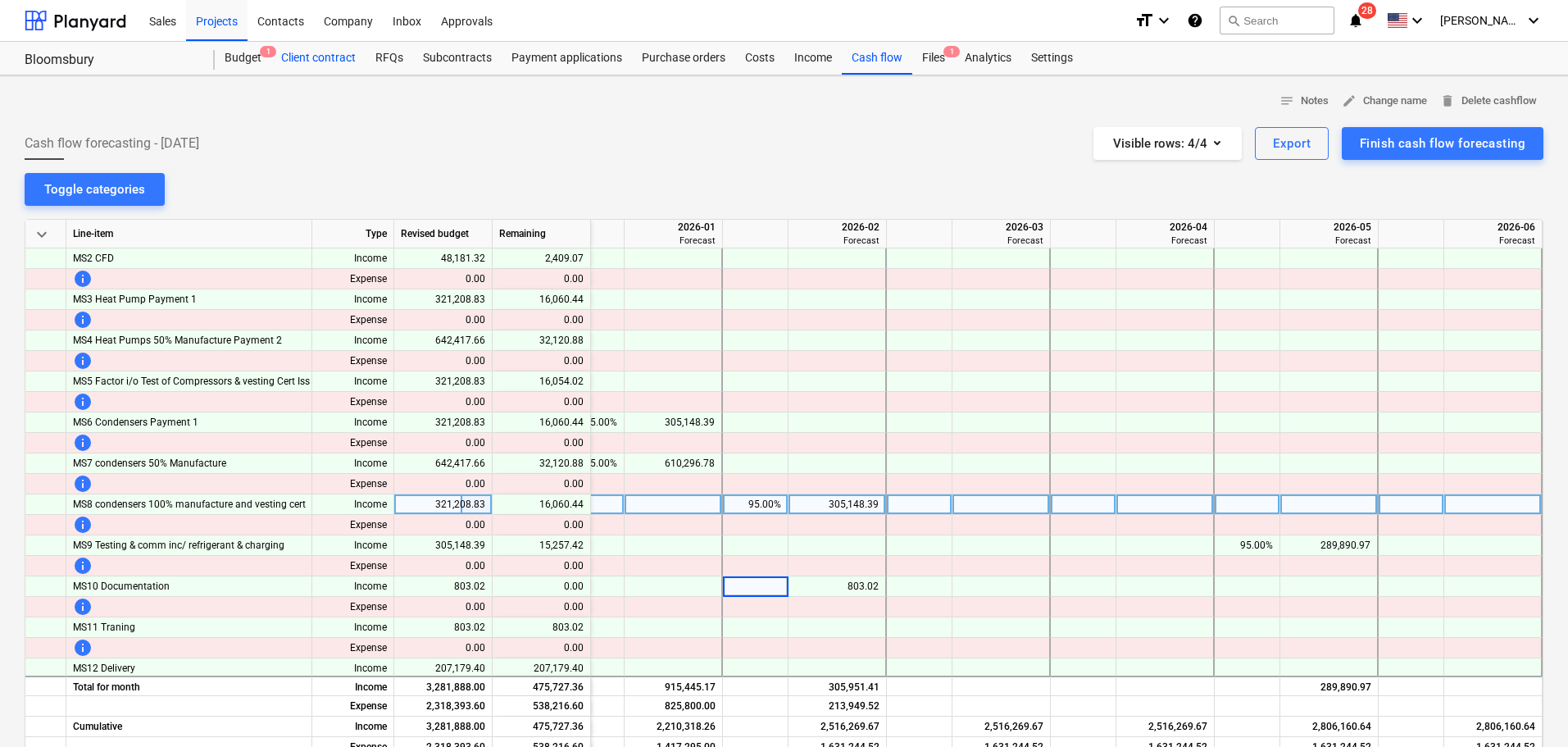
click at [314, 57] on div "Client contract" at bounding box center [318, 58] width 95 height 33
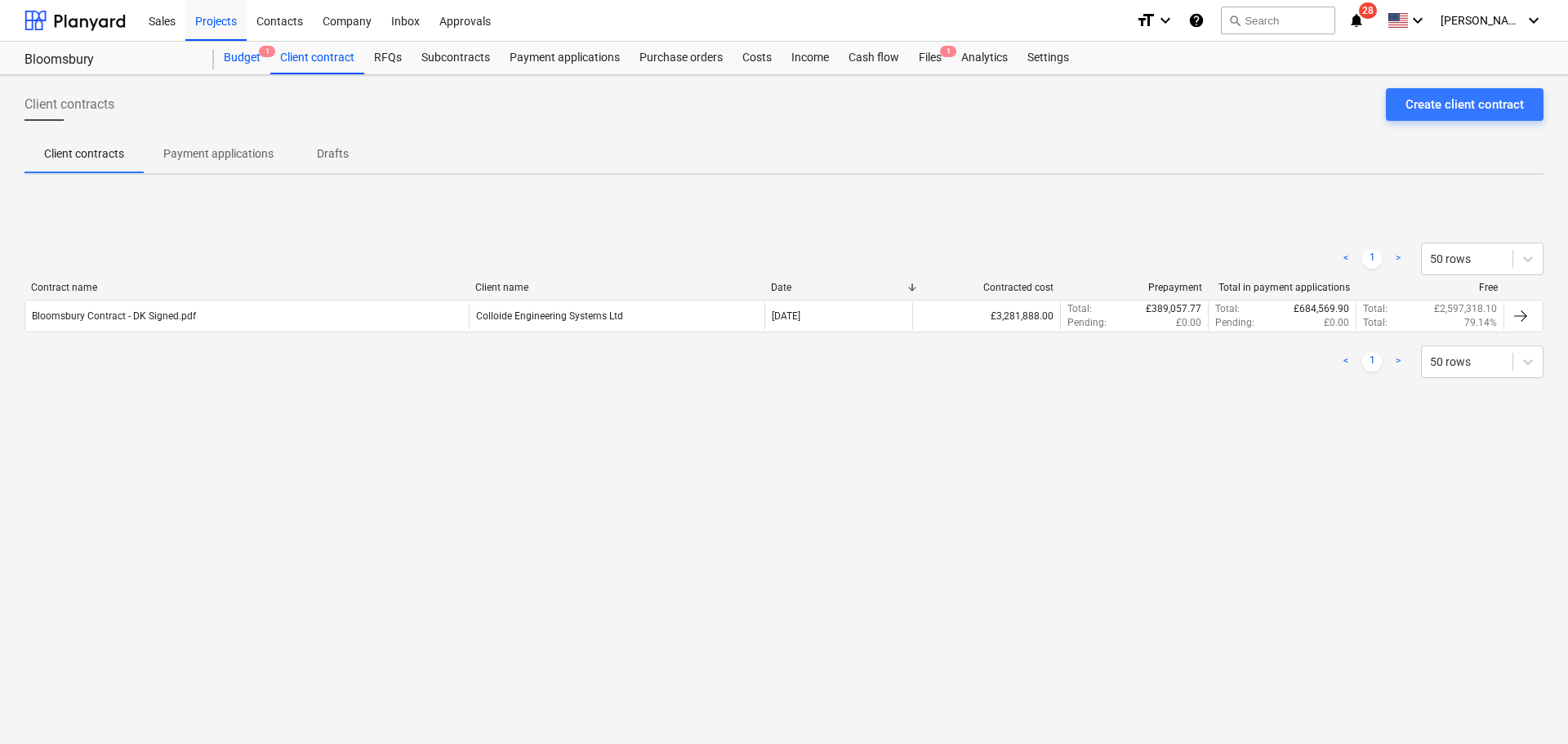
click at [232, 66] on div "Budget 1" at bounding box center [241, 58] width 57 height 33
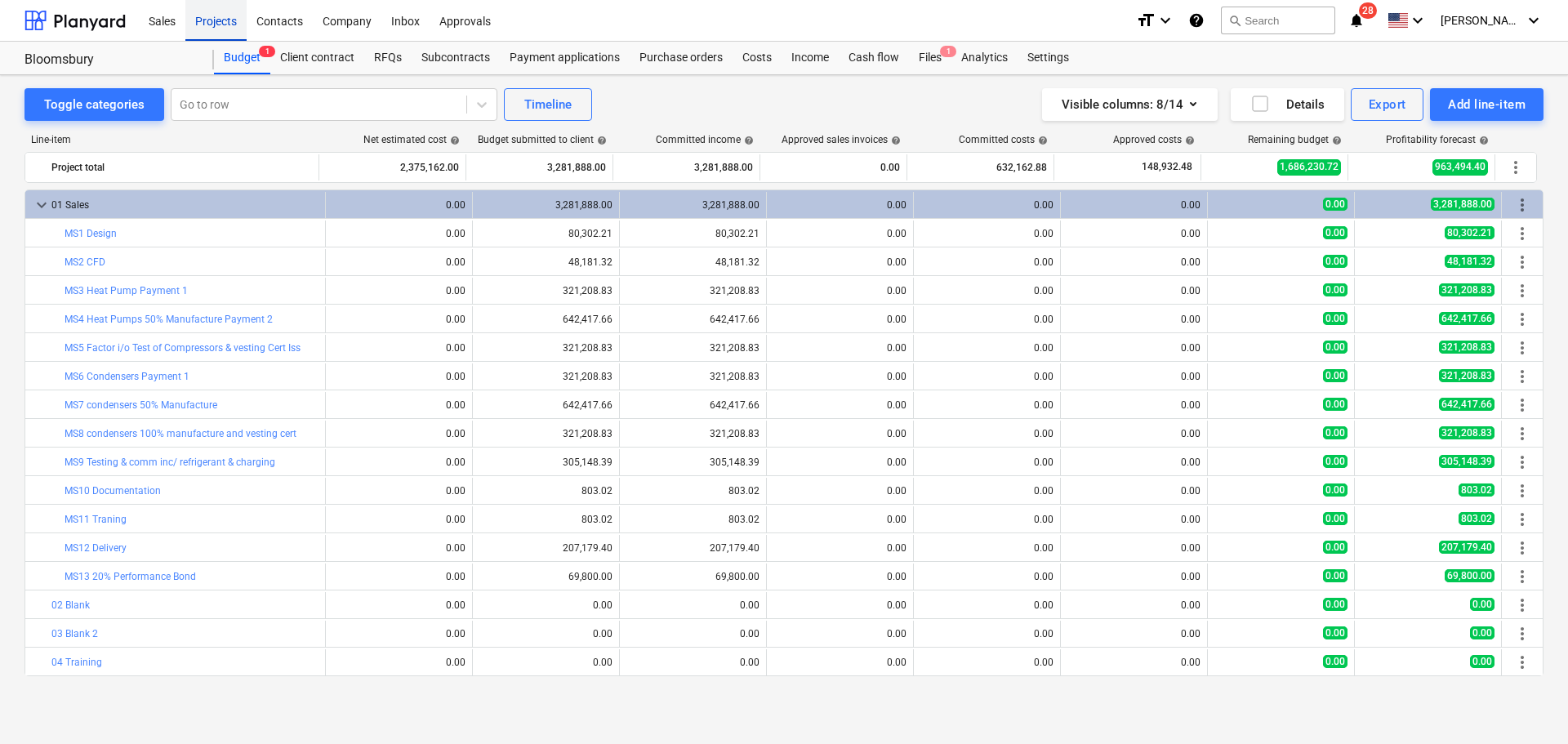
click at [216, 21] on div "Projects" at bounding box center [216, 20] width 62 height 42
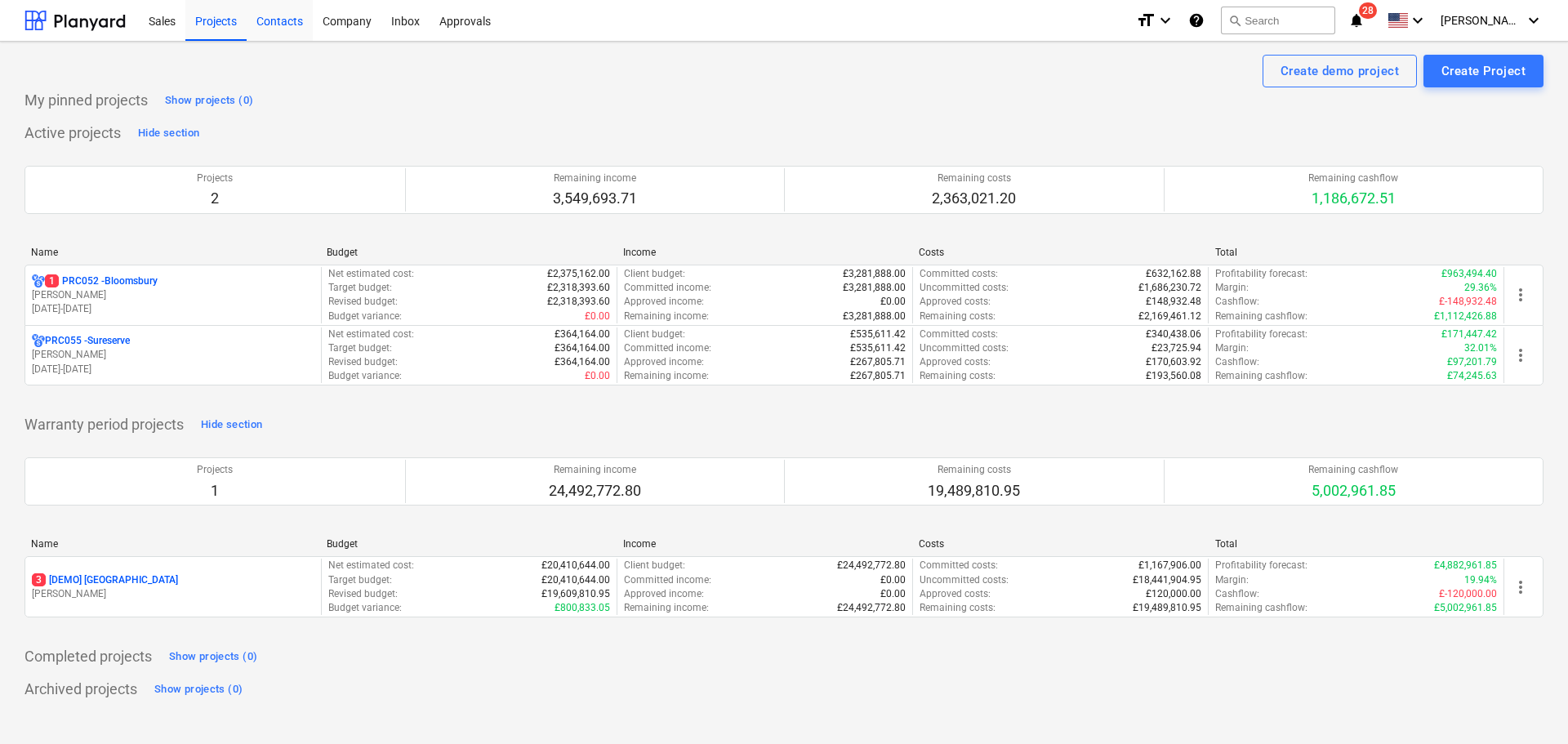
click at [281, 24] on div "Contacts" at bounding box center [279, 20] width 67 height 42
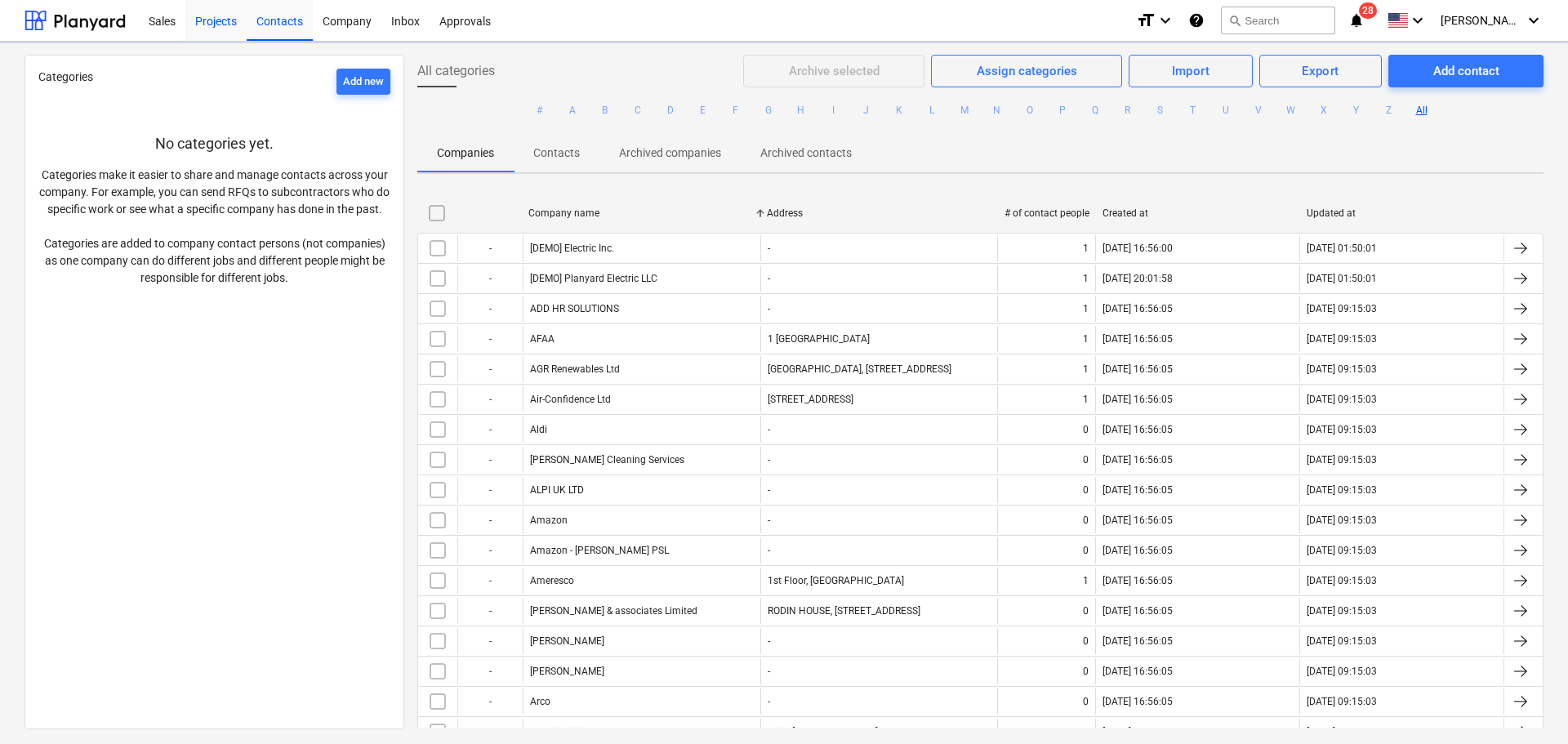
click at [224, 20] on div "Projects" at bounding box center [216, 20] width 62 height 42
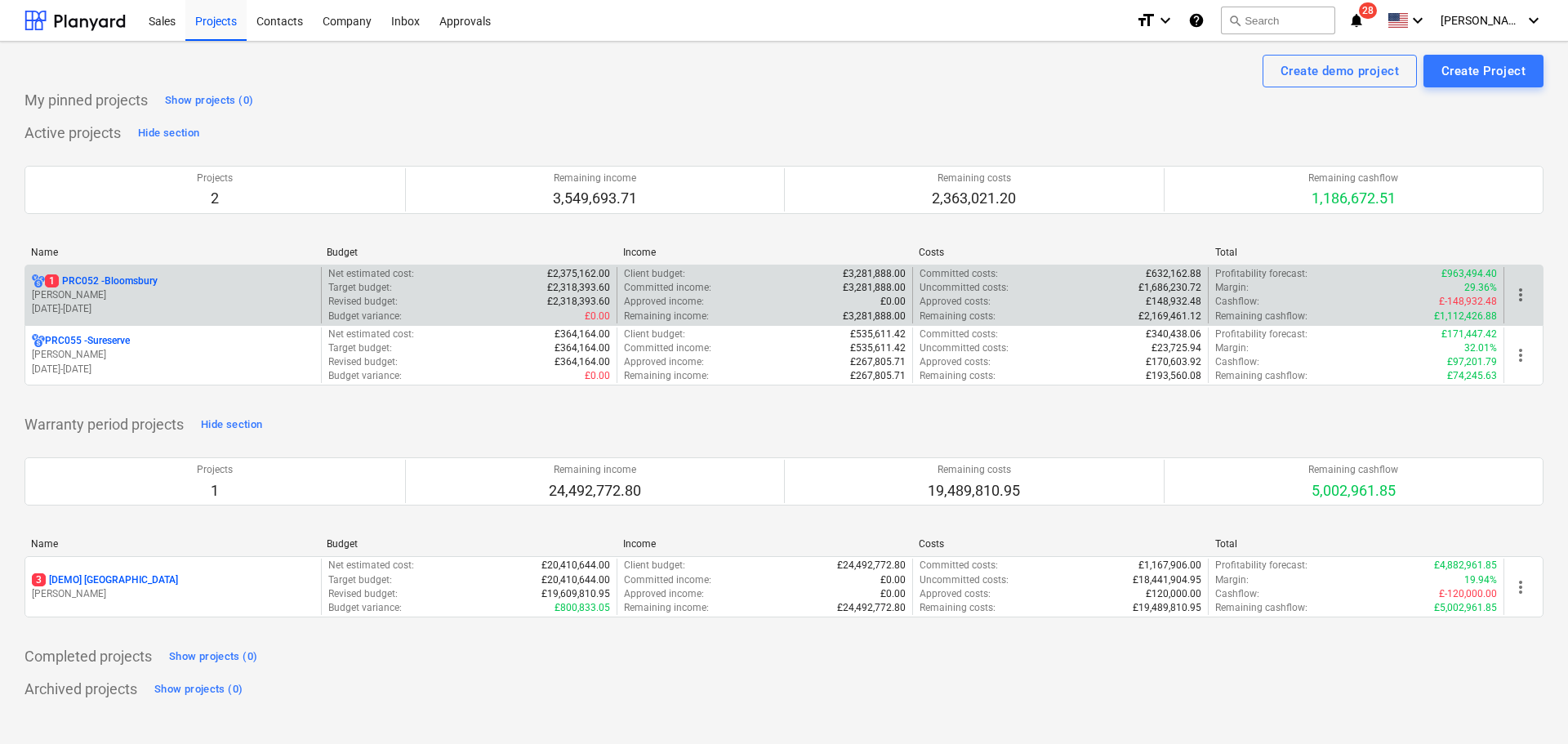
click at [102, 286] on p "1 PRC052 - Bloomsbury" at bounding box center [100, 281] width 112 height 14
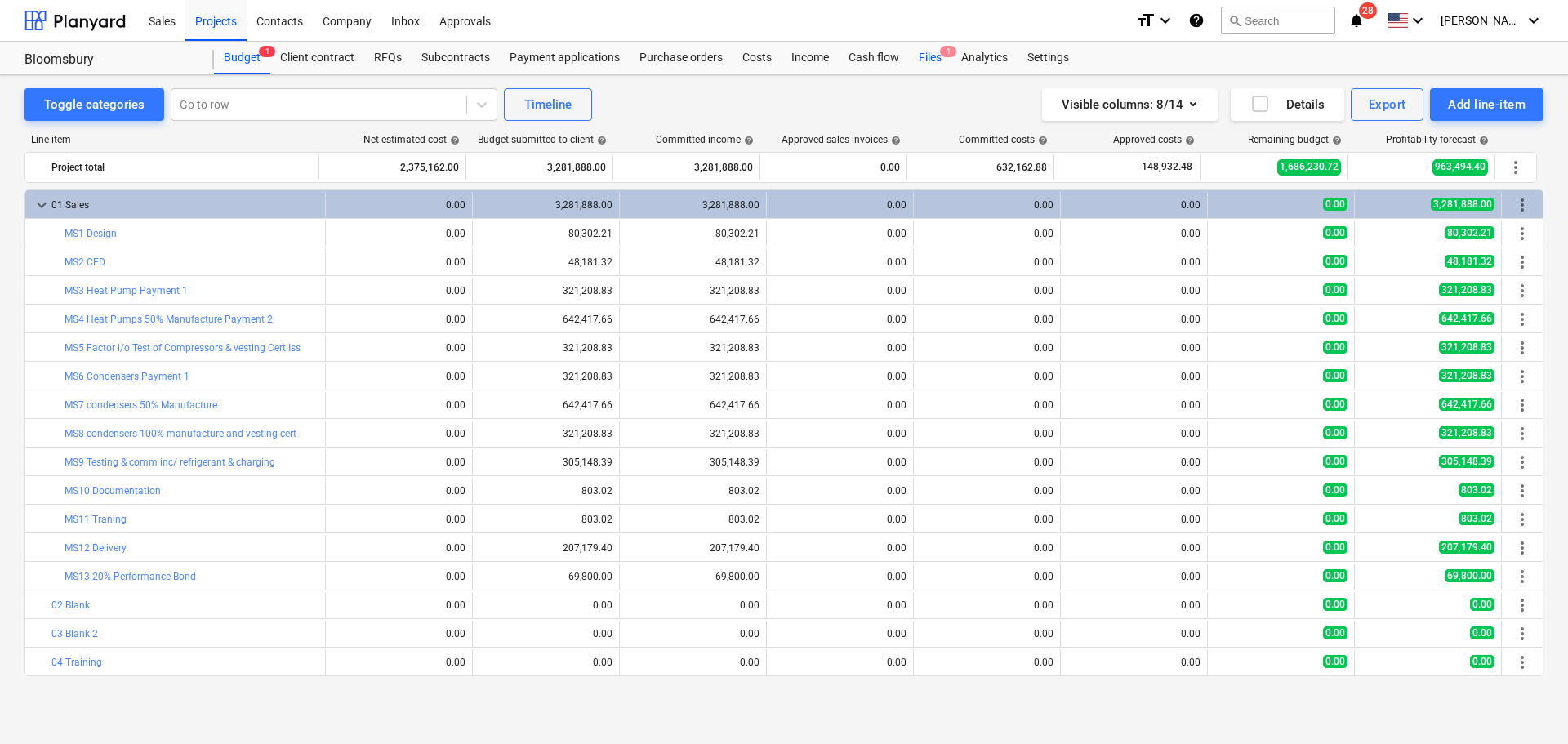
click at [939, 47] on div "Files 1" at bounding box center [929, 58] width 43 height 33
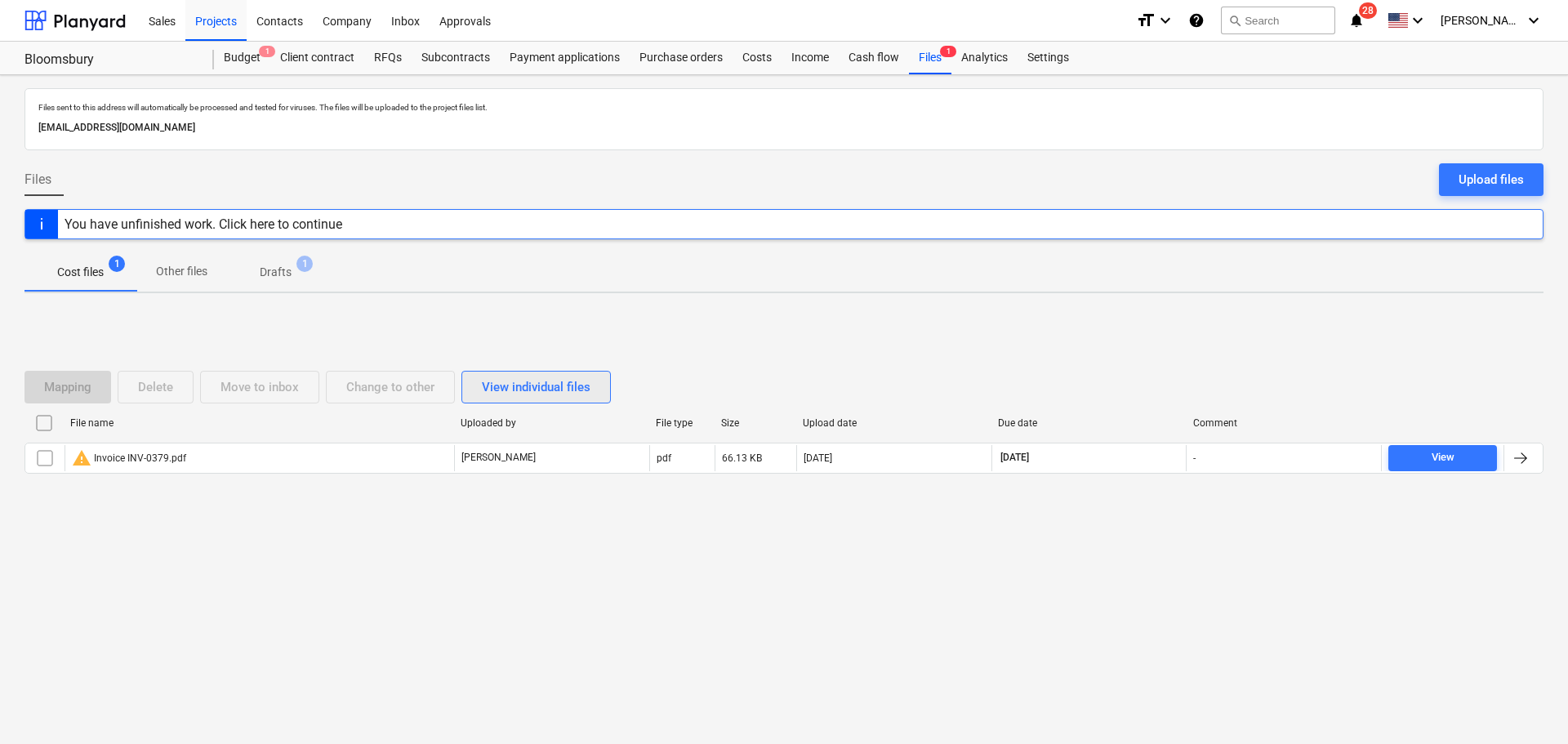
click at [544, 372] on button "View individual files" at bounding box center [536, 386] width 149 height 33
click at [99, 271] on p "Cost files" at bounding box center [80, 272] width 47 height 17
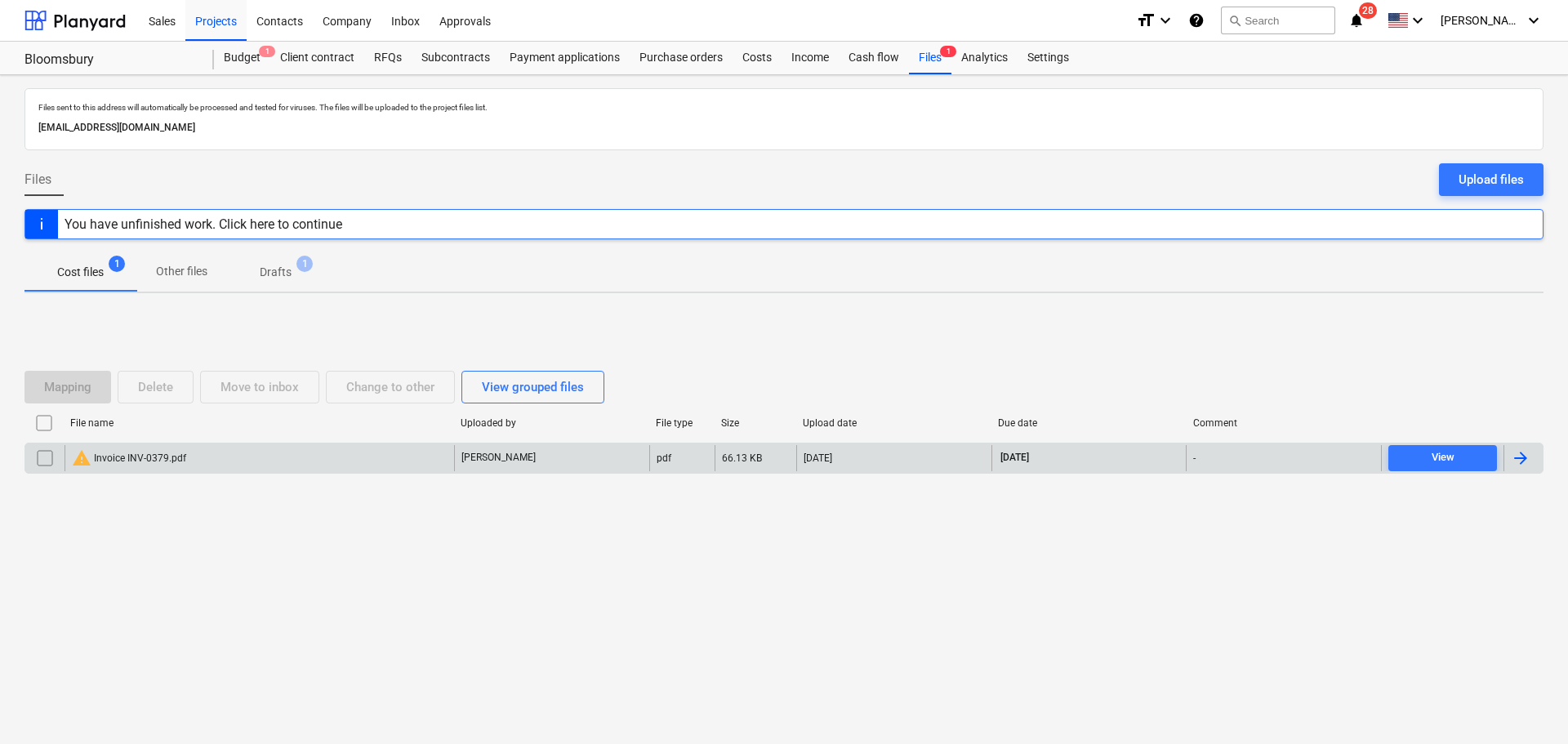
click at [551, 460] on div "[PERSON_NAME]" at bounding box center [551, 458] width 196 height 26
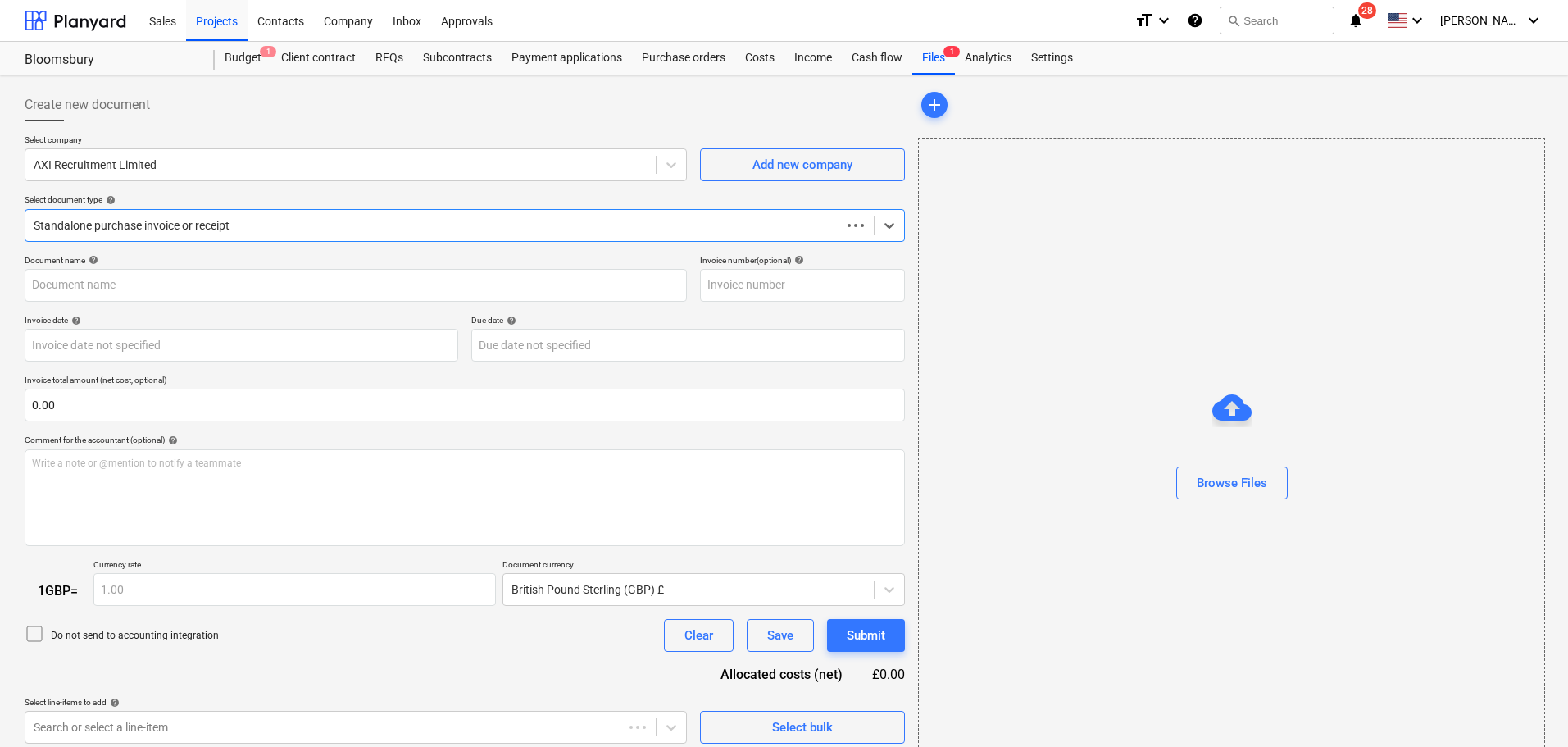
type input "INV-0379"
type input "29 Aug 2025"
type input "28 Sep 2025"
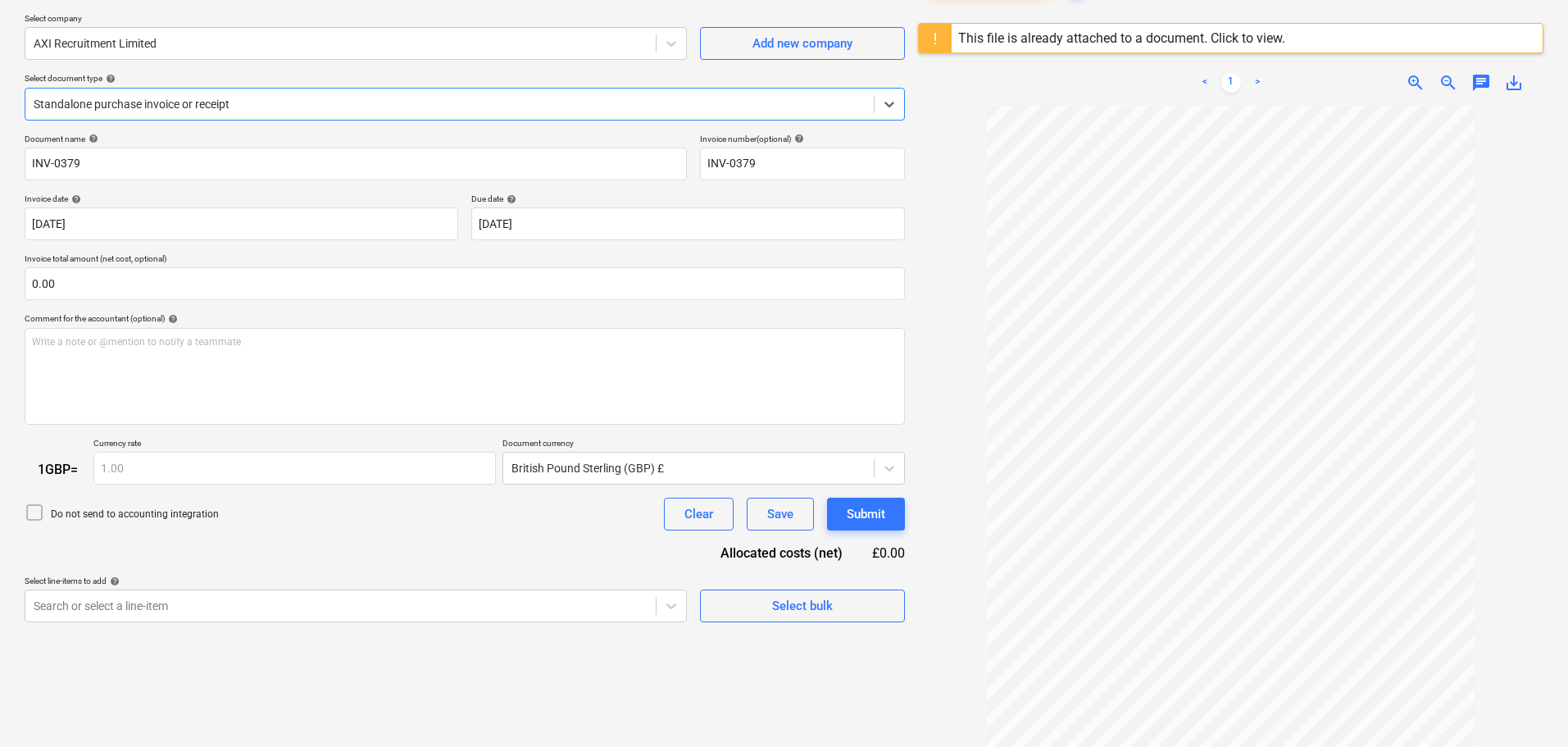
scroll to position [30, 0]
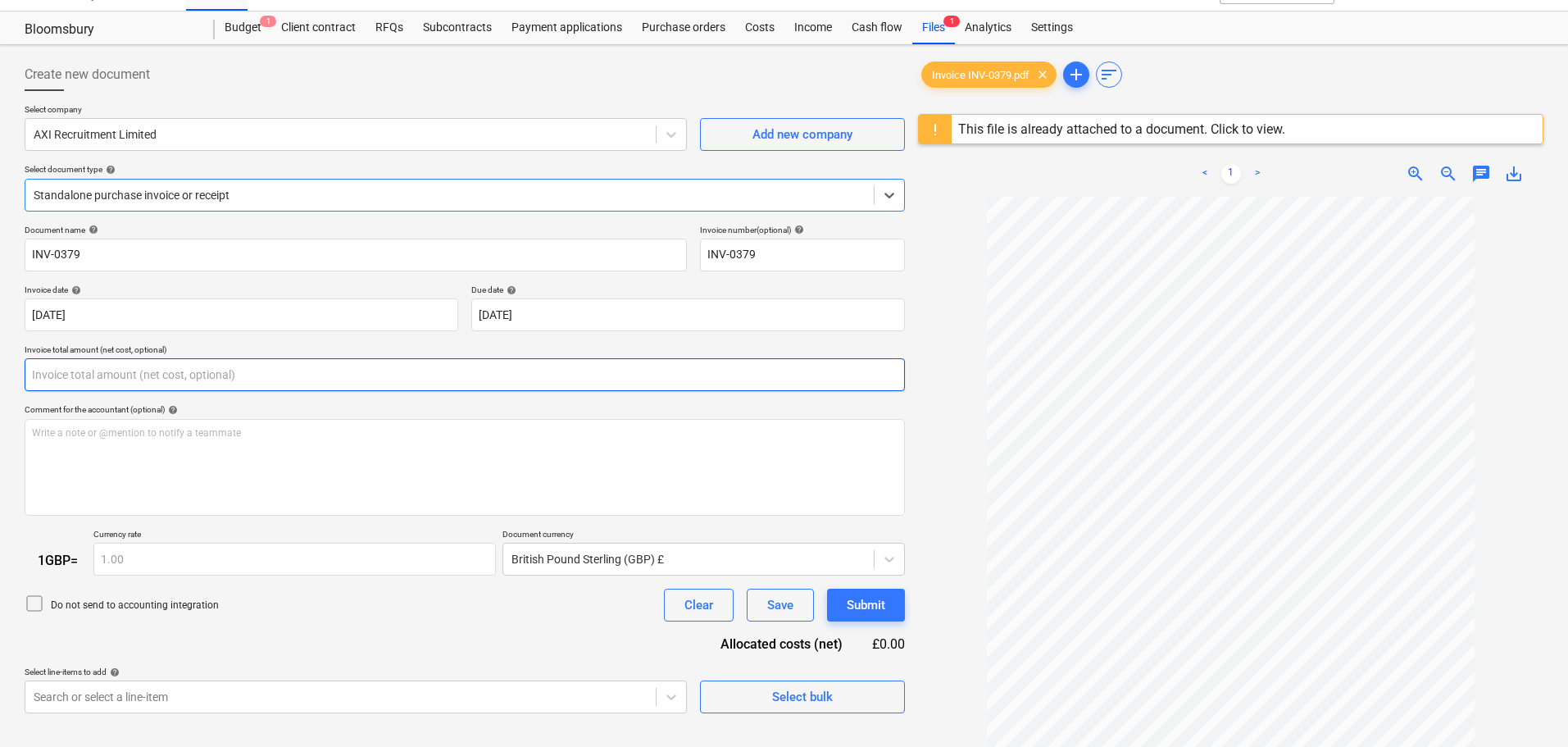
click at [310, 367] on input "text" at bounding box center [465, 374] width 880 height 33
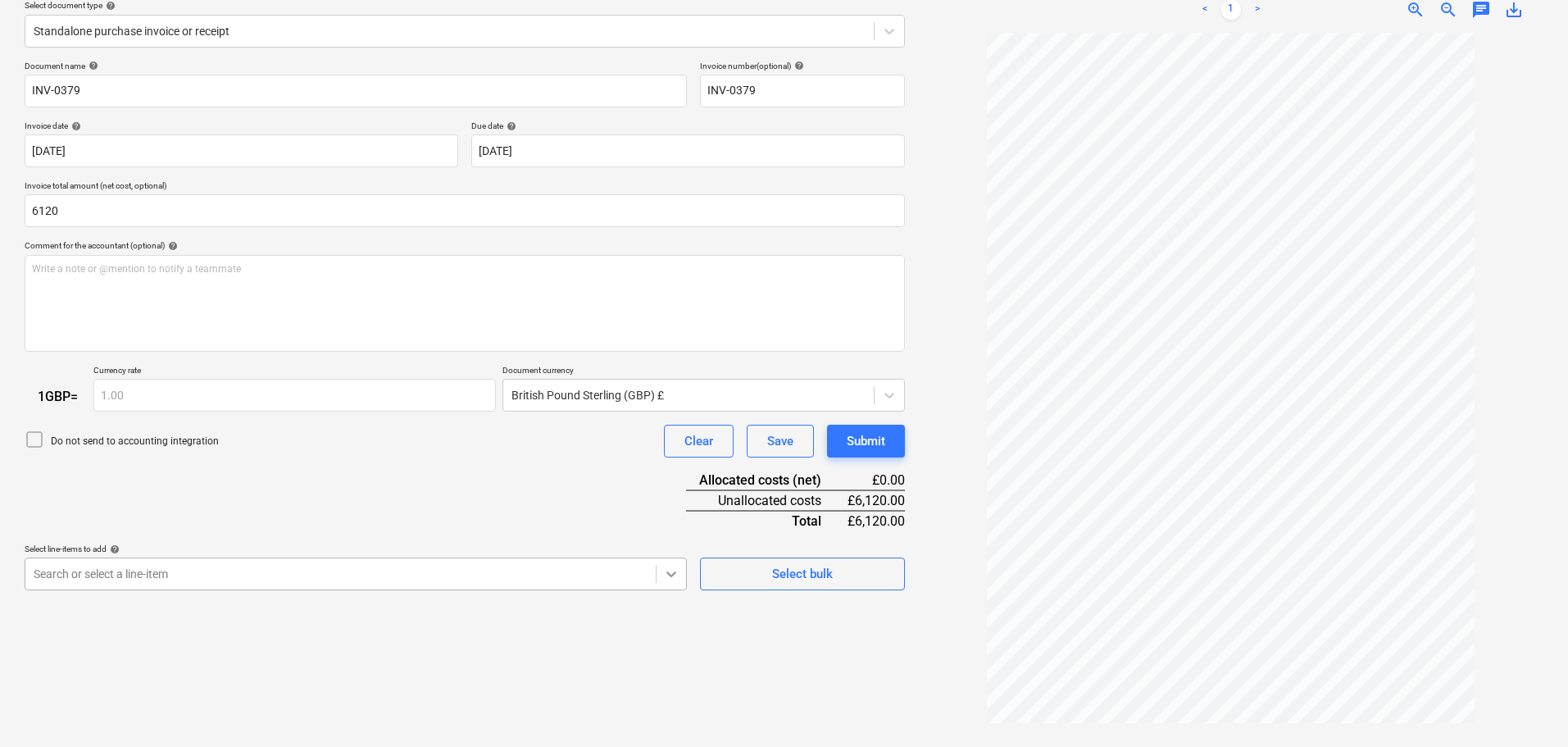
type input "6,120.00"
click at [671, 553] on body "Sales Projects Contacts Company Inbox Approvals format_size keyboard_arrow_down…" at bounding box center [784, 179] width 1568 height 747
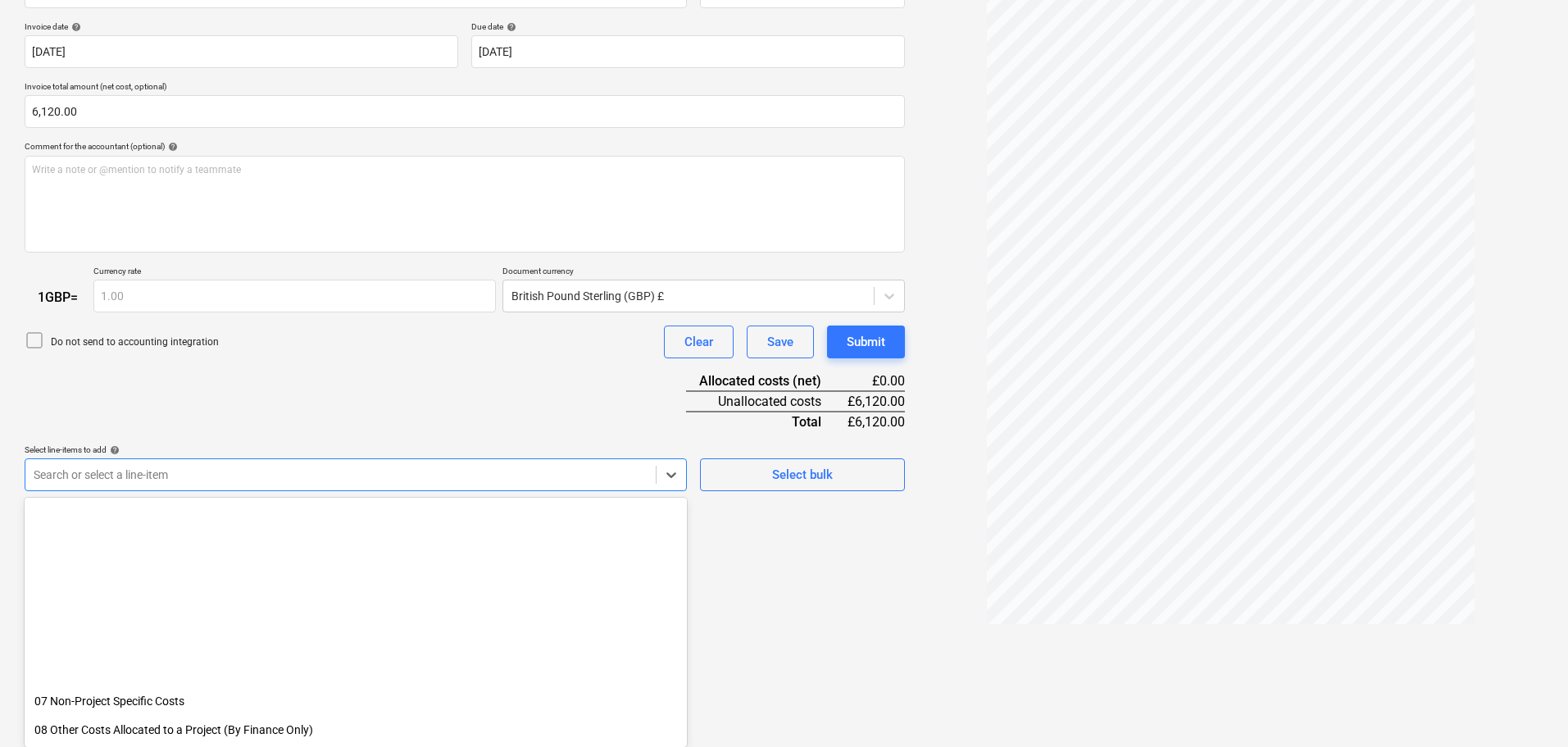
scroll to position [820, 0]
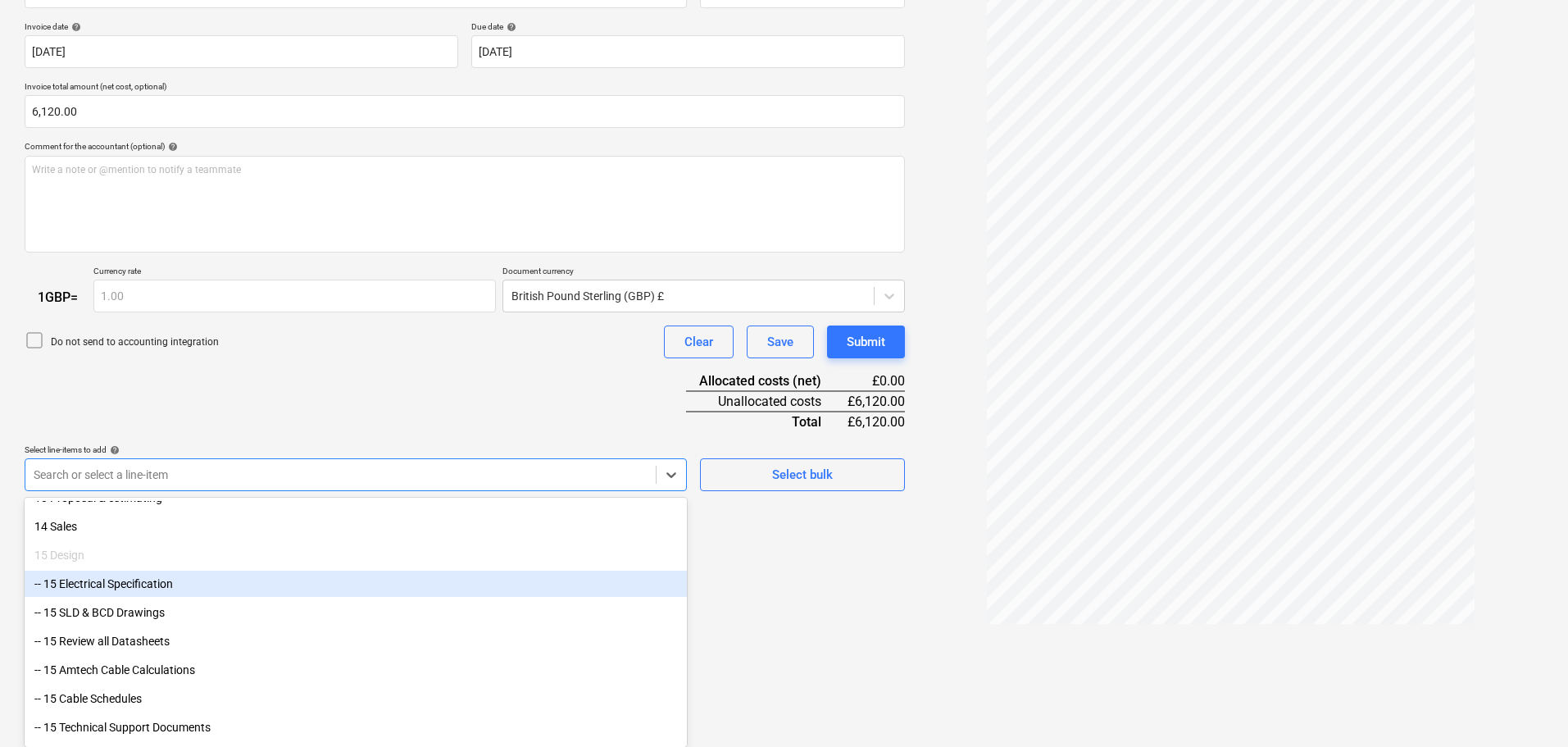
click at [109, 589] on div "-- 15 Electrical Specification" at bounding box center [356, 583] width 662 height 26
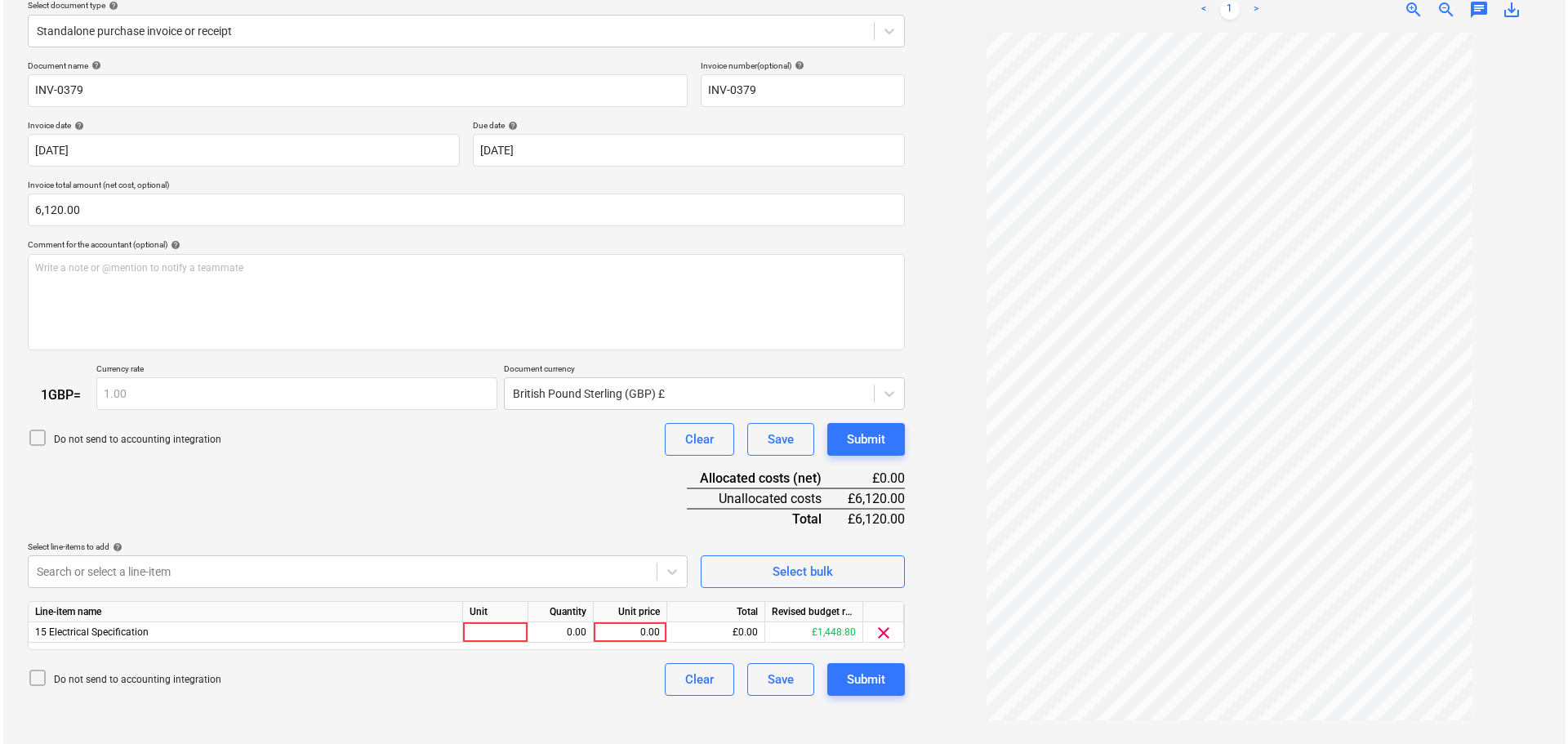
scroll to position [194, 0]
click at [558, 432] on div "Document name help INV-0379 Invoice number (optional) help INV-0379 Invoice dat…" at bounding box center [463, 378] width 877 height 637
click at [632, 636] on div "0.00" at bounding box center [627, 633] width 60 height 21
type input "1448.8"
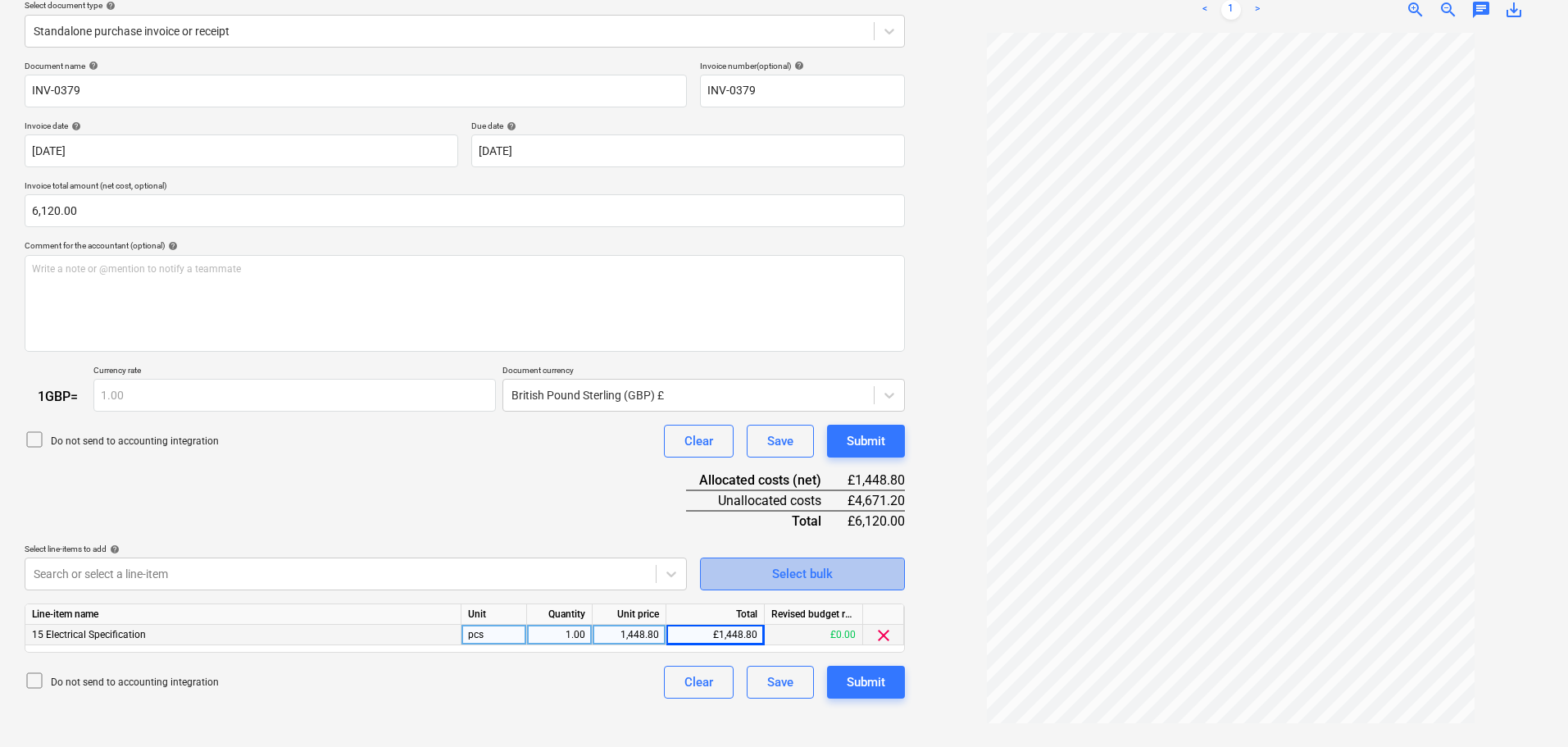
click at [745, 575] on span "Select bulk" at bounding box center [802, 573] width 163 height 21
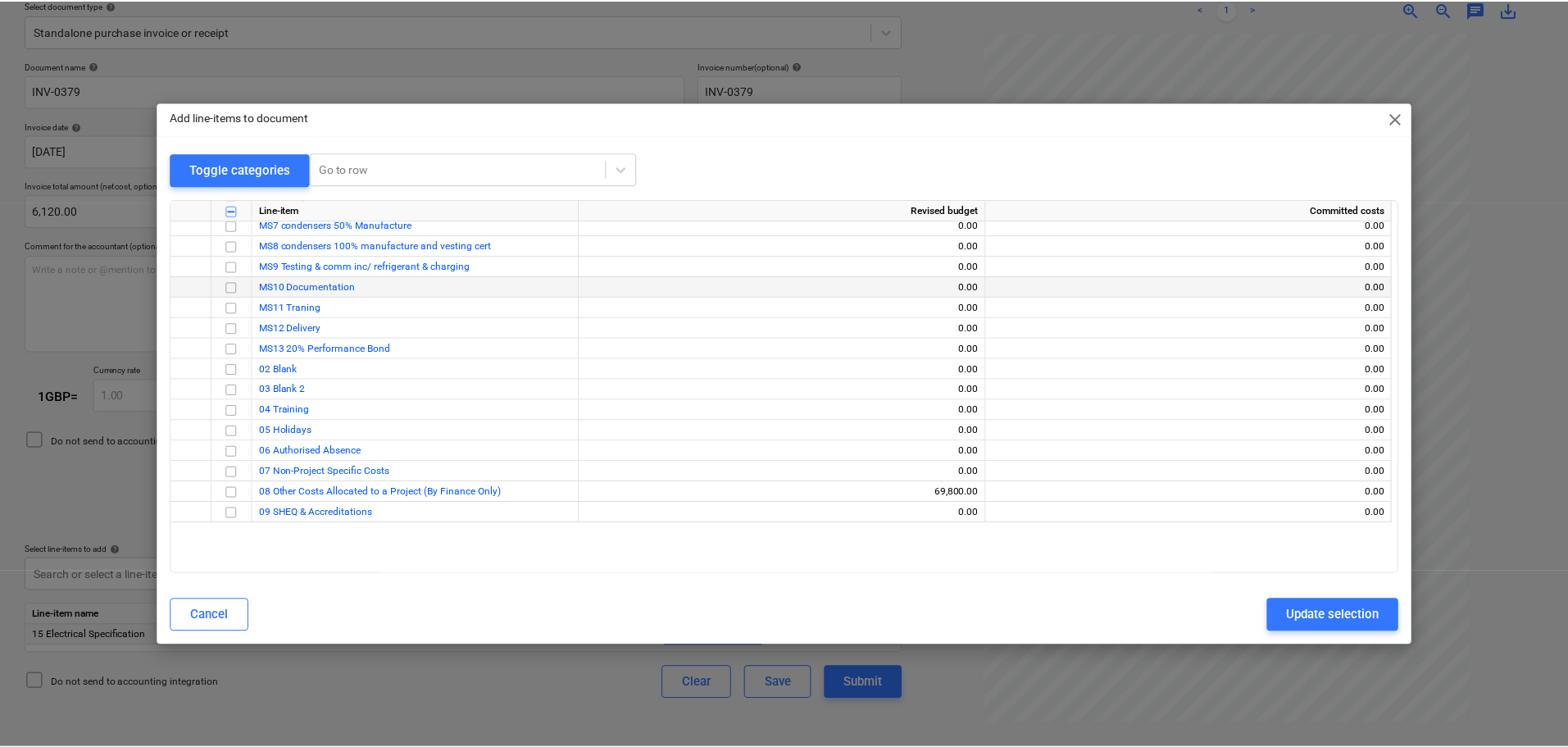
scroll to position [410, 0]
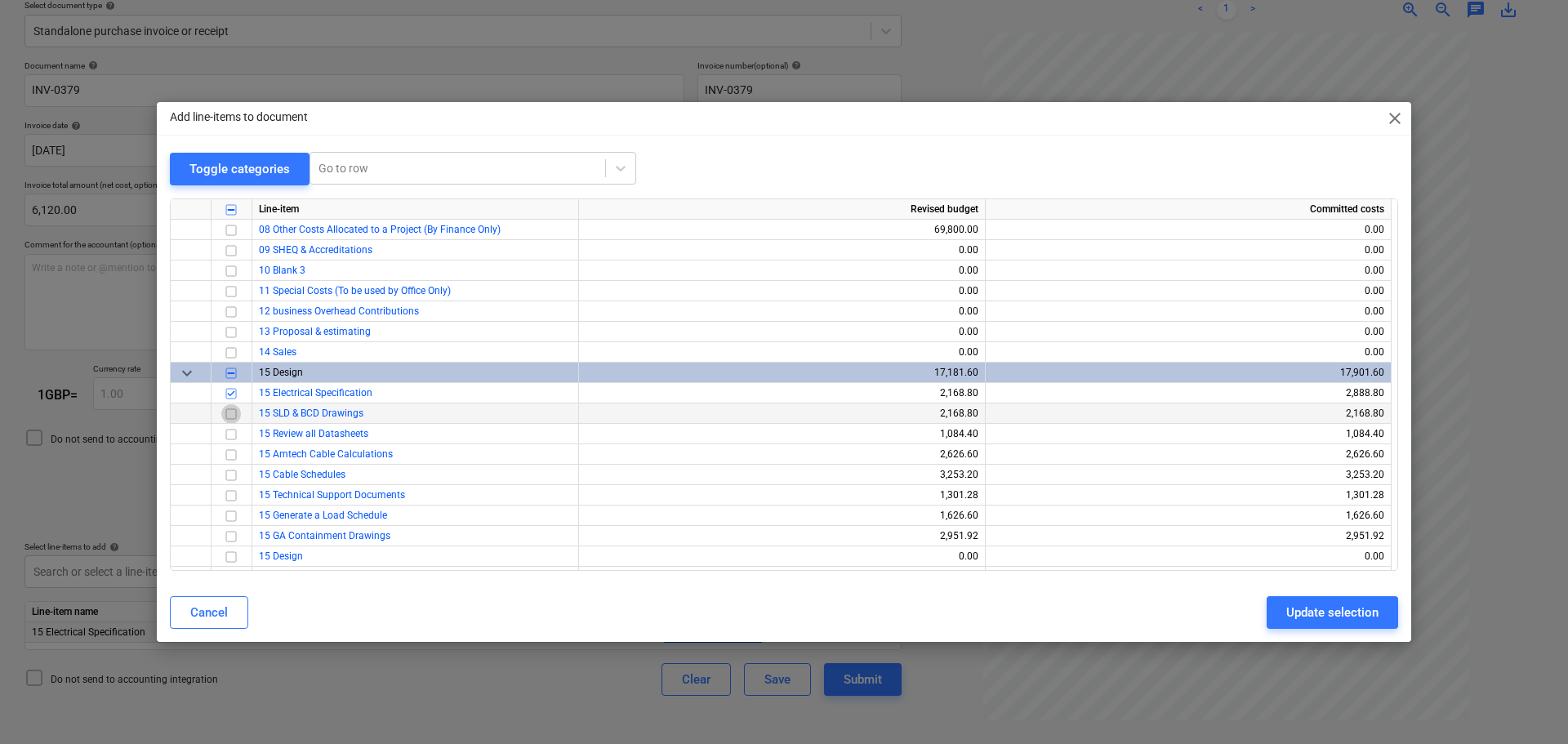
click at [234, 414] on input "checkbox" at bounding box center [231, 413] width 20 height 20
click at [224, 434] on input "checkbox" at bounding box center [231, 434] width 20 height 20
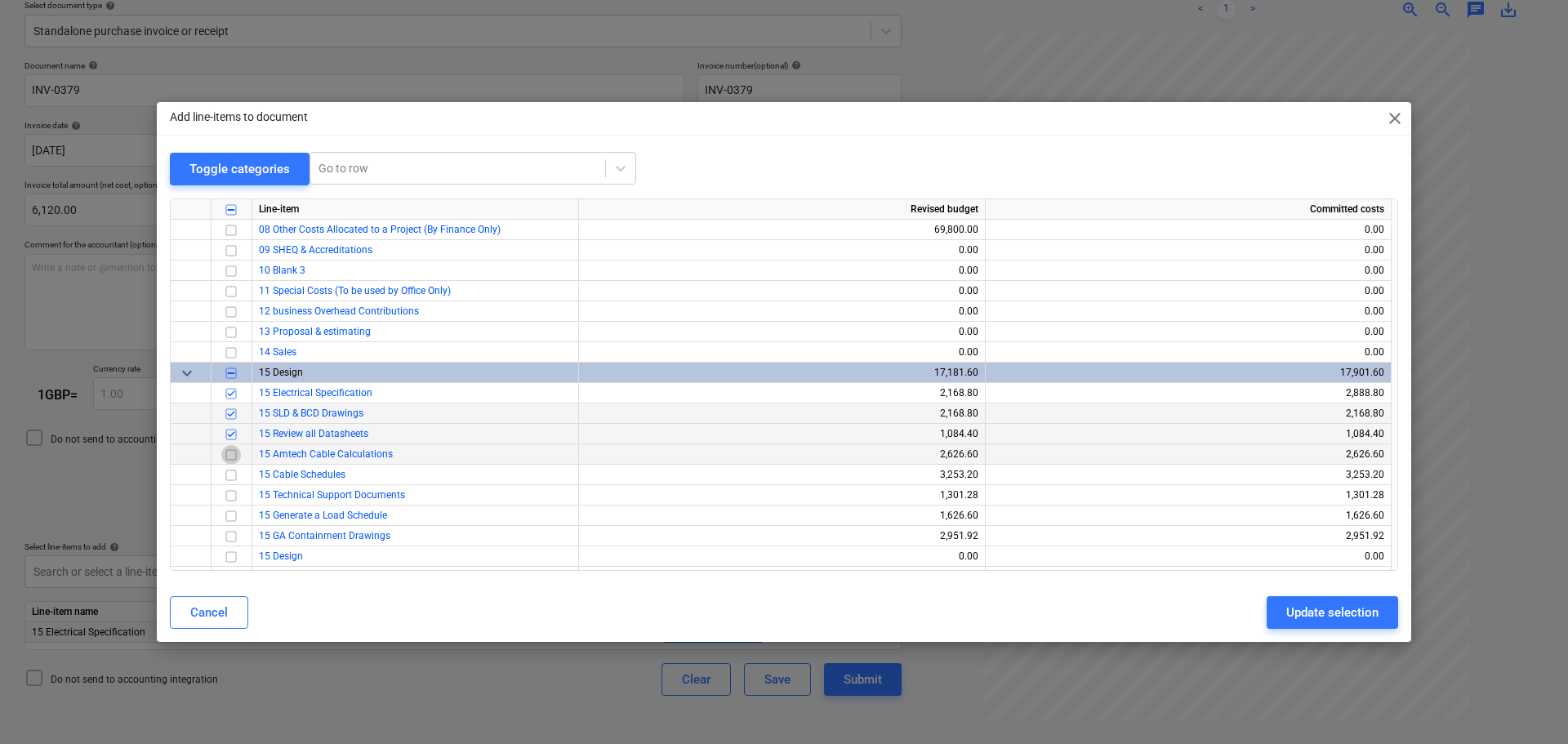
click at [231, 454] on input "checkbox" at bounding box center [231, 454] width 20 height 20
click at [1319, 614] on div "Update selection" at bounding box center [1332, 612] width 92 height 21
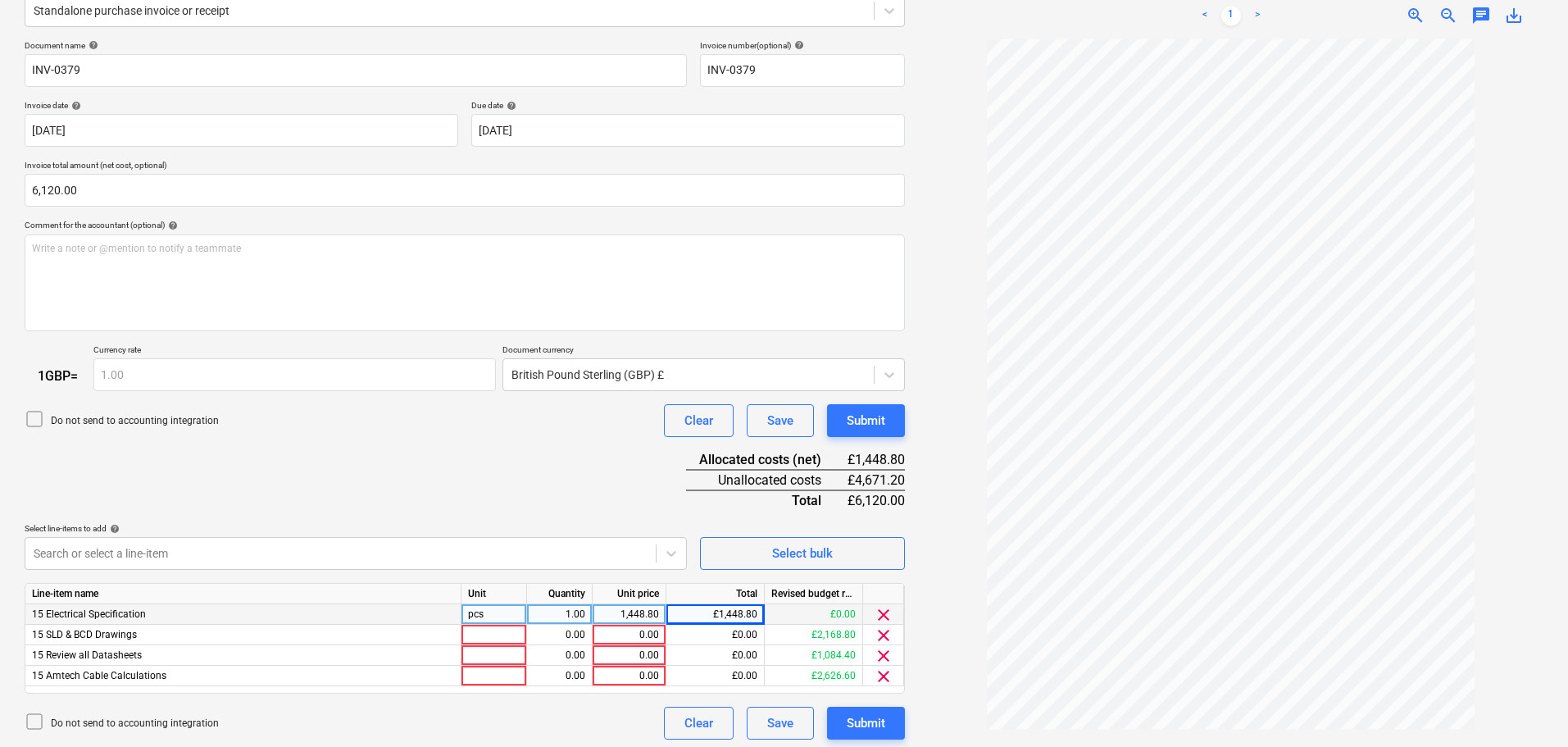
scroll to position [220, 0]
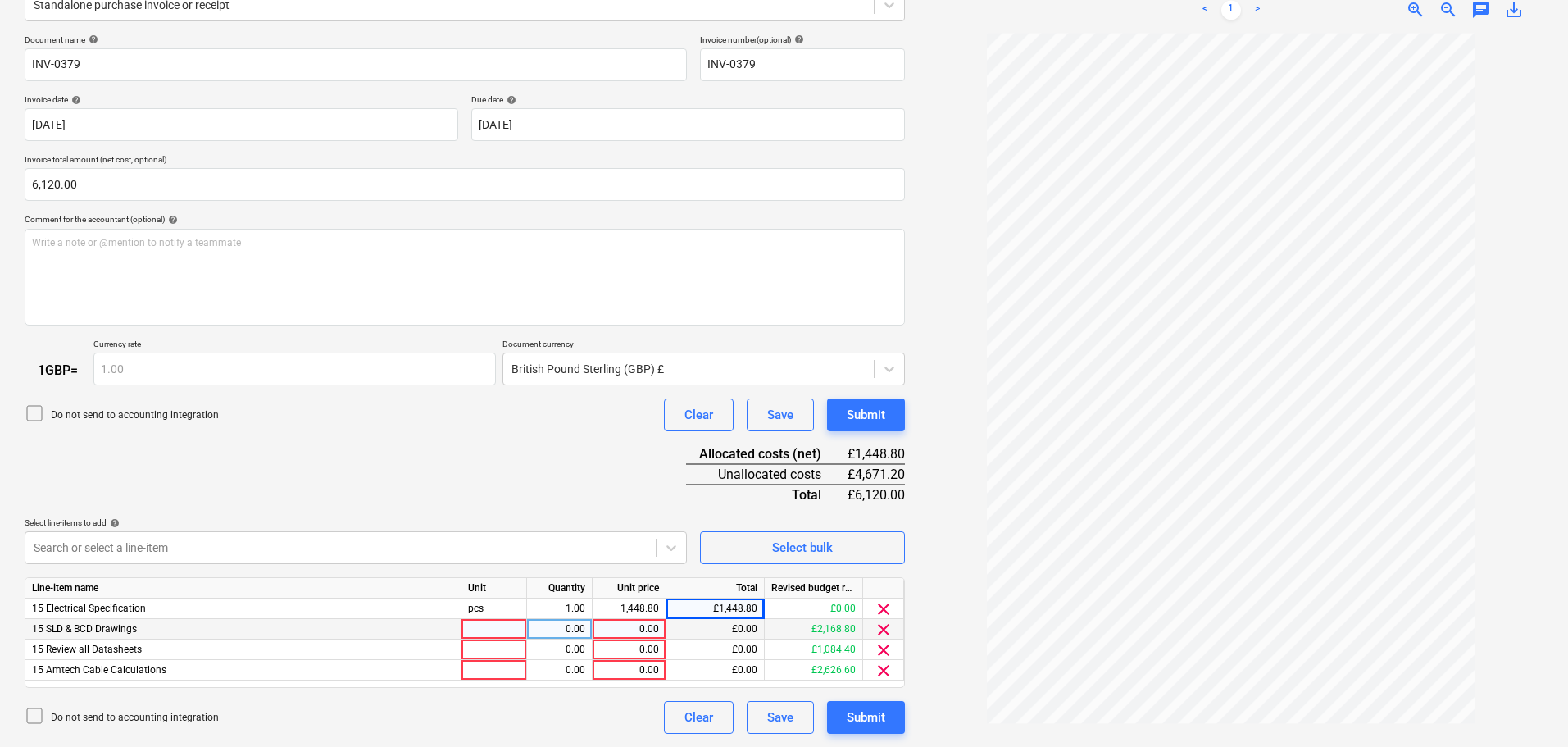
click at [695, 625] on div "£0.00" at bounding box center [716, 629] width 99 height 21
click at [654, 635] on div "0.00" at bounding box center [629, 629] width 60 height 21
type input "2168.8"
click at [643, 655] on div "0.00" at bounding box center [629, 649] width 60 height 21
type input "1084.40"
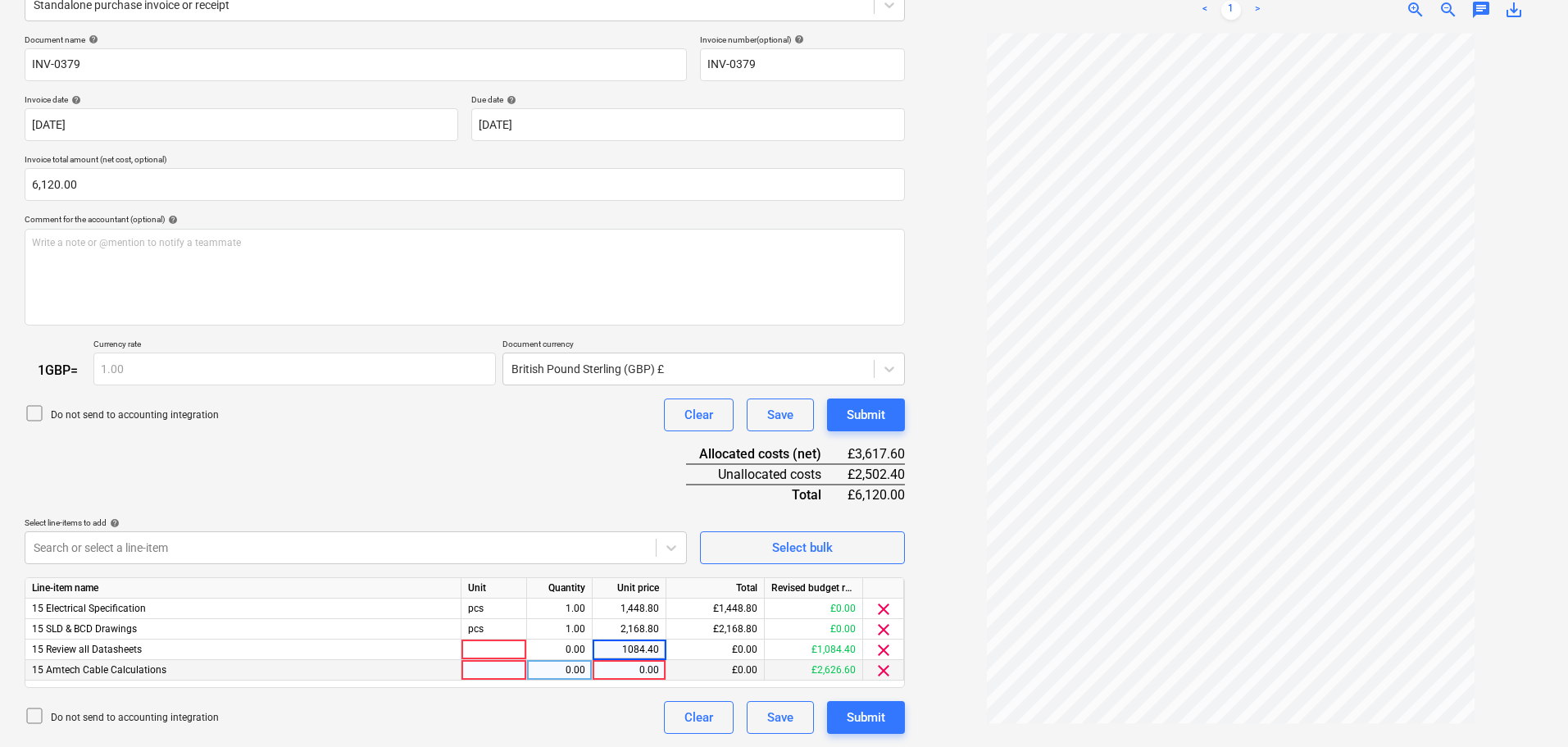
click at [632, 667] on div "0.00" at bounding box center [629, 670] width 60 height 21
type input "1418"
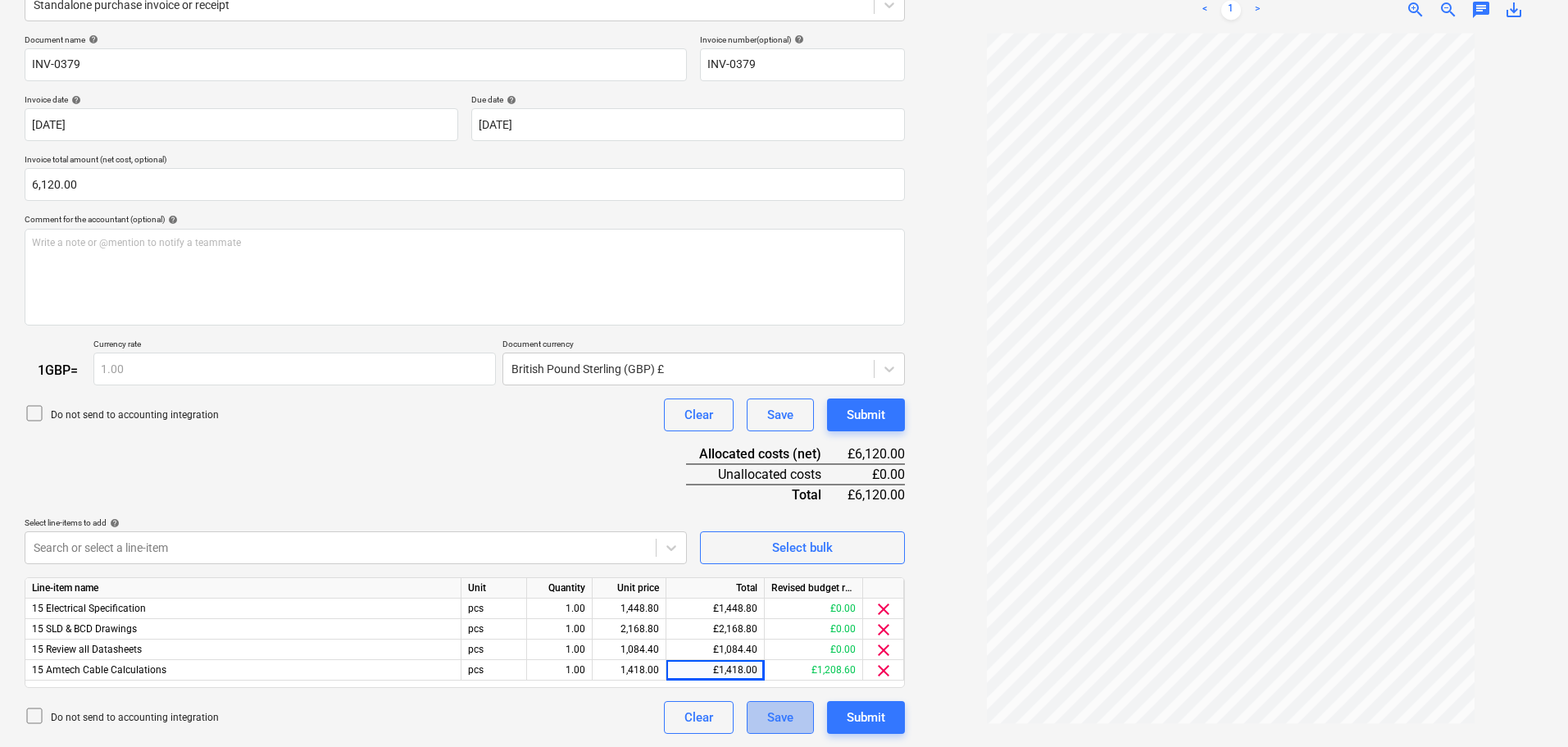
click at [783, 716] on div "Save" at bounding box center [781, 717] width 26 height 21
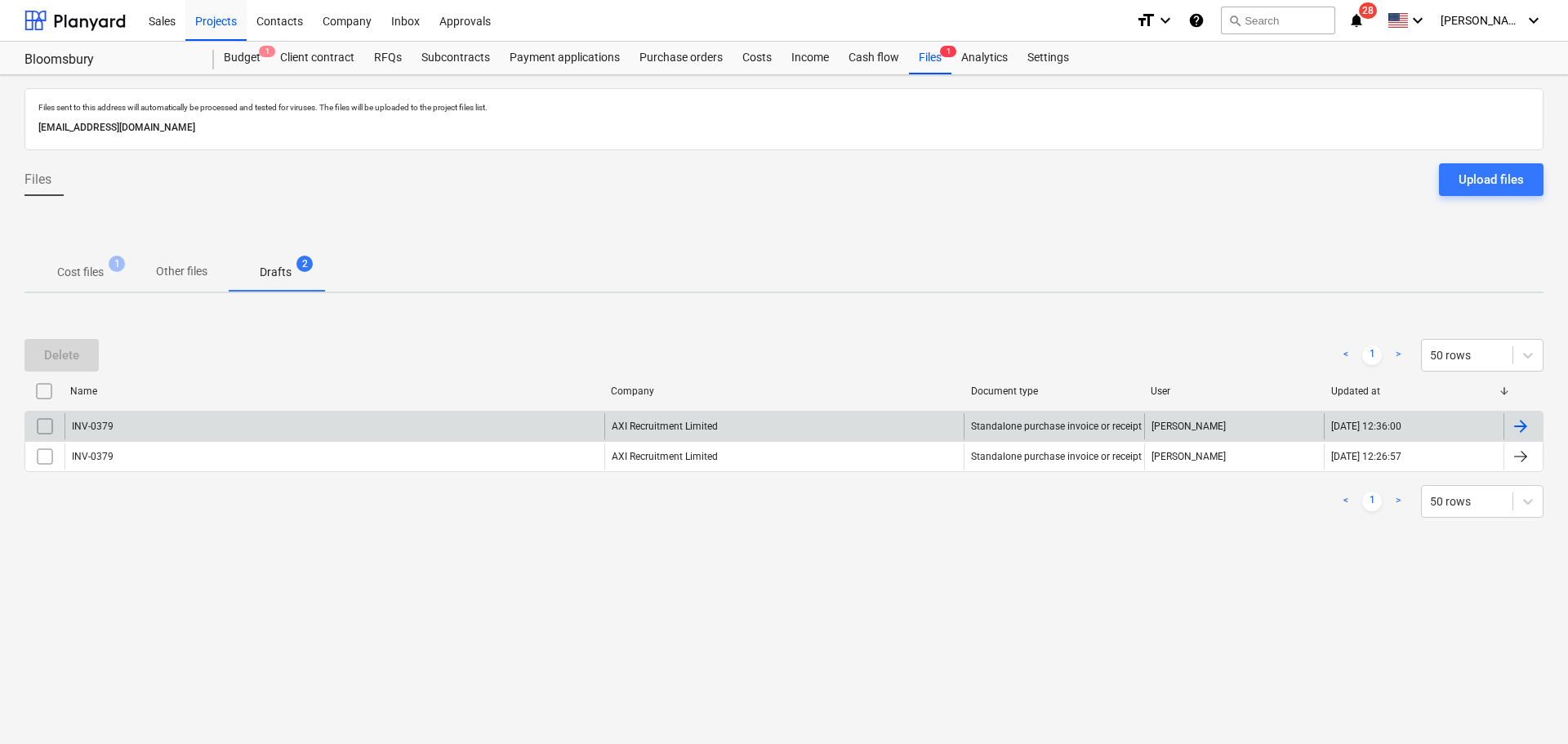
click at [197, 429] on div "INV-0379" at bounding box center [335, 426] width 540 height 26
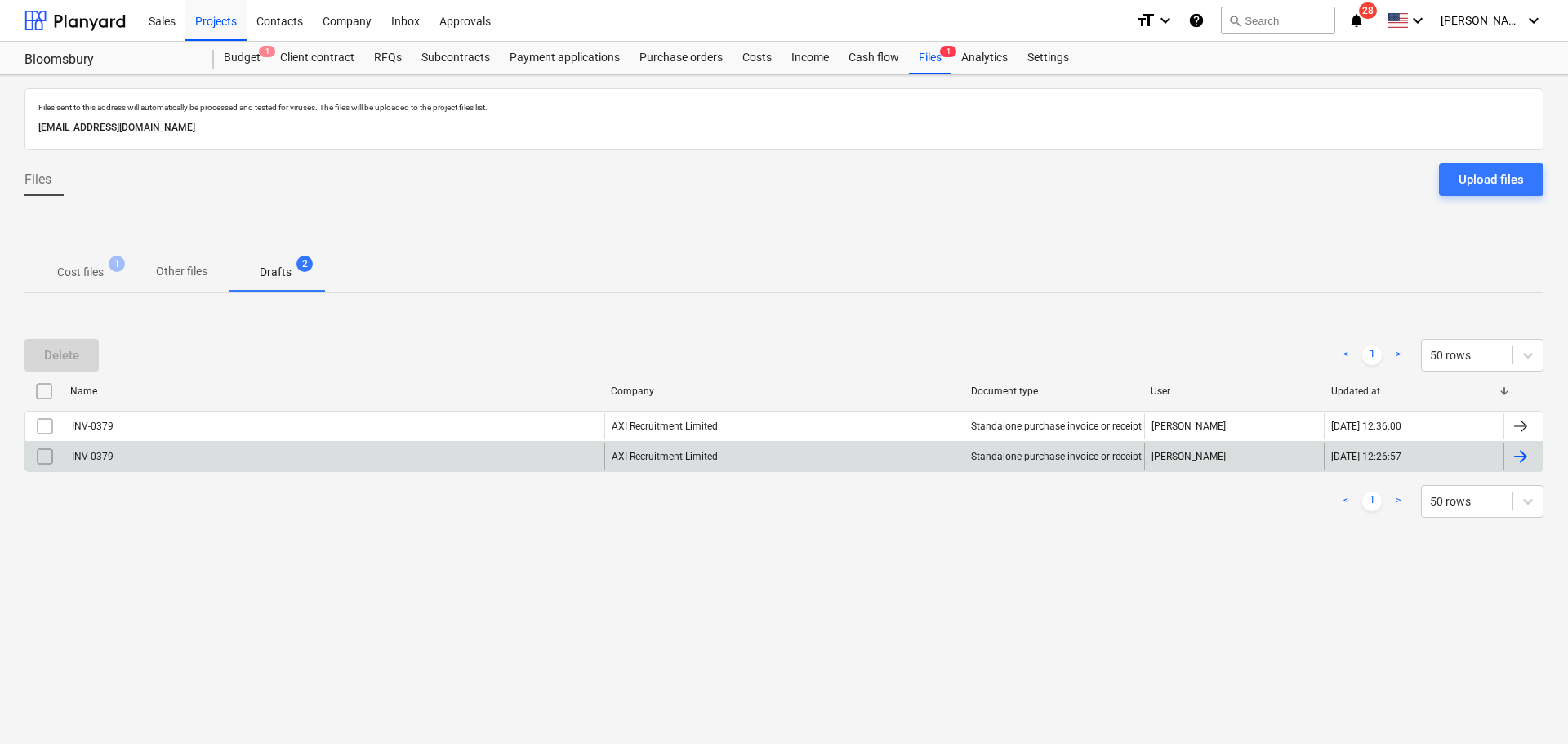
click at [365, 457] on div "INV-0379" at bounding box center [335, 457] width 540 height 26
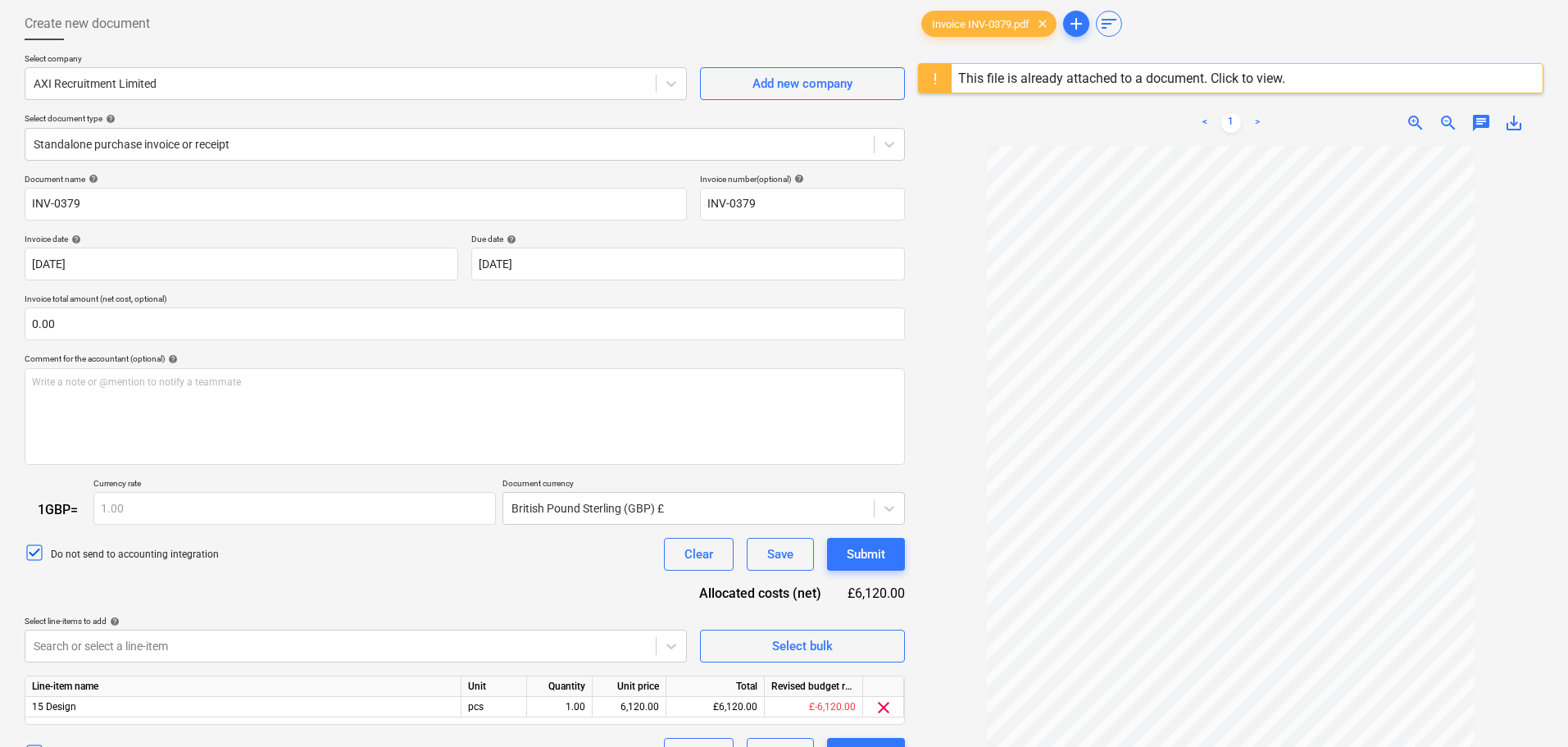
scroll to position [194, 0]
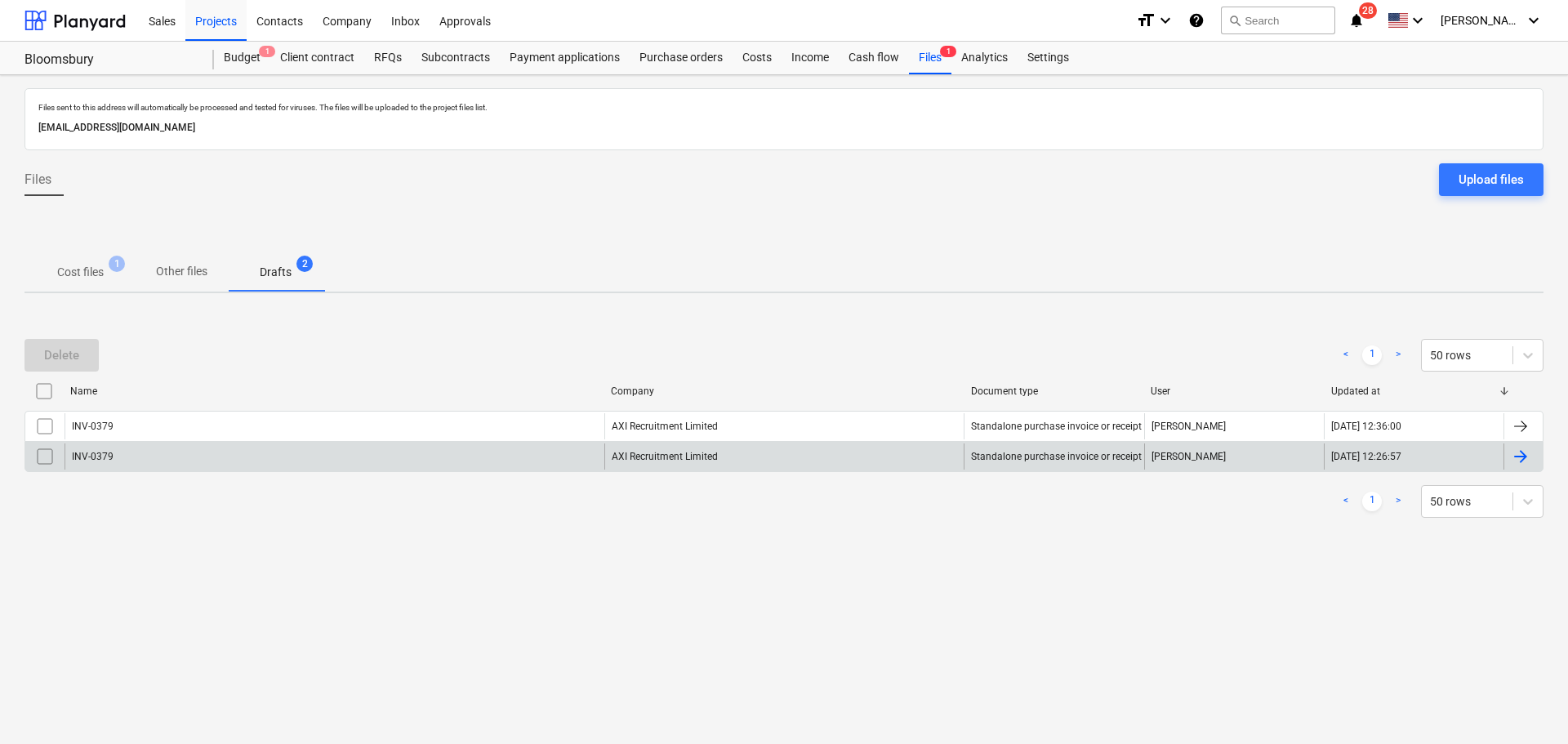
click at [32, 461] on input "checkbox" at bounding box center [45, 457] width 26 height 26
click at [62, 349] on div "Delete" at bounding box center [61, 355] width 35 height 21
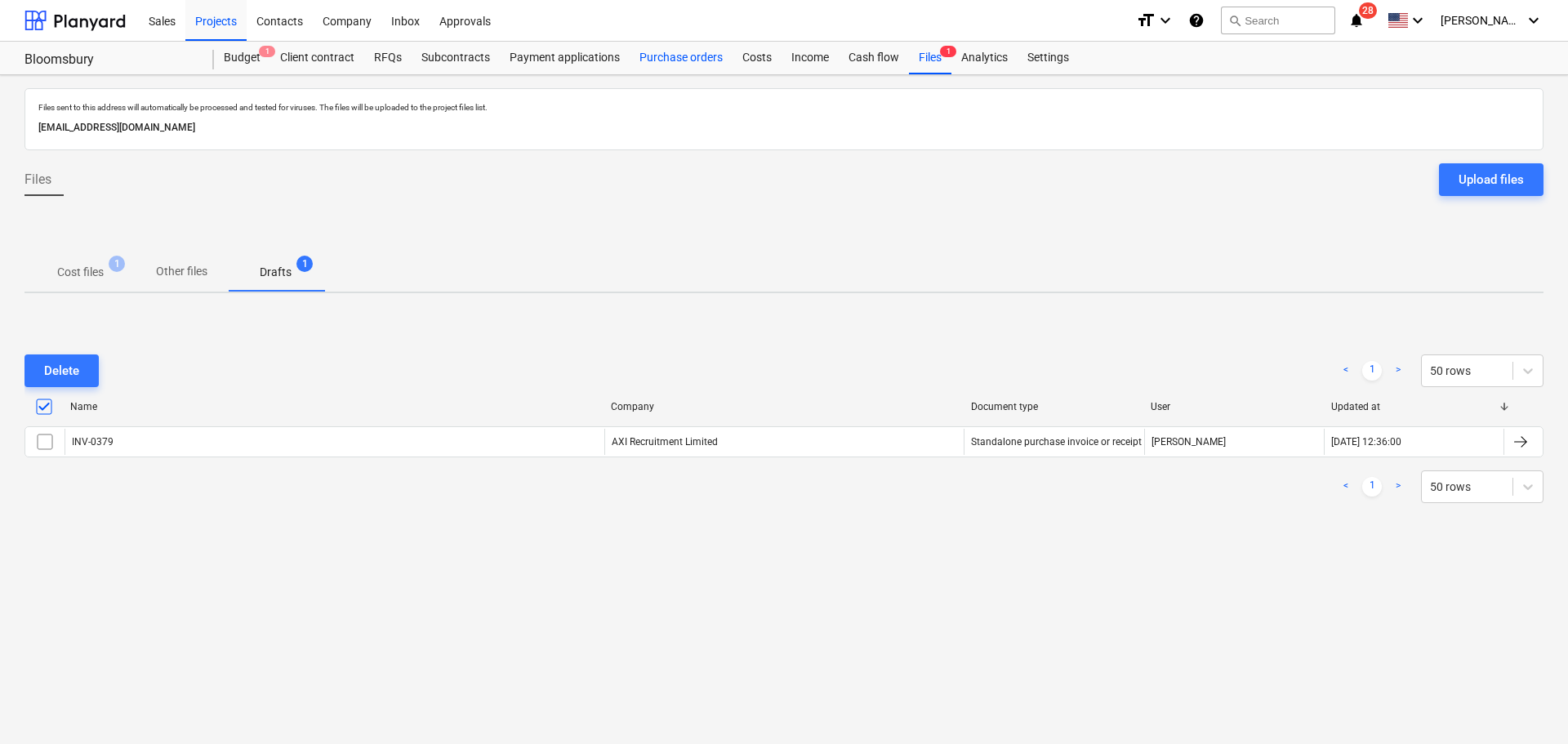
click at [670, 48] on div "Purchase orders" at bounding box center [681, 58] width 103 height 33
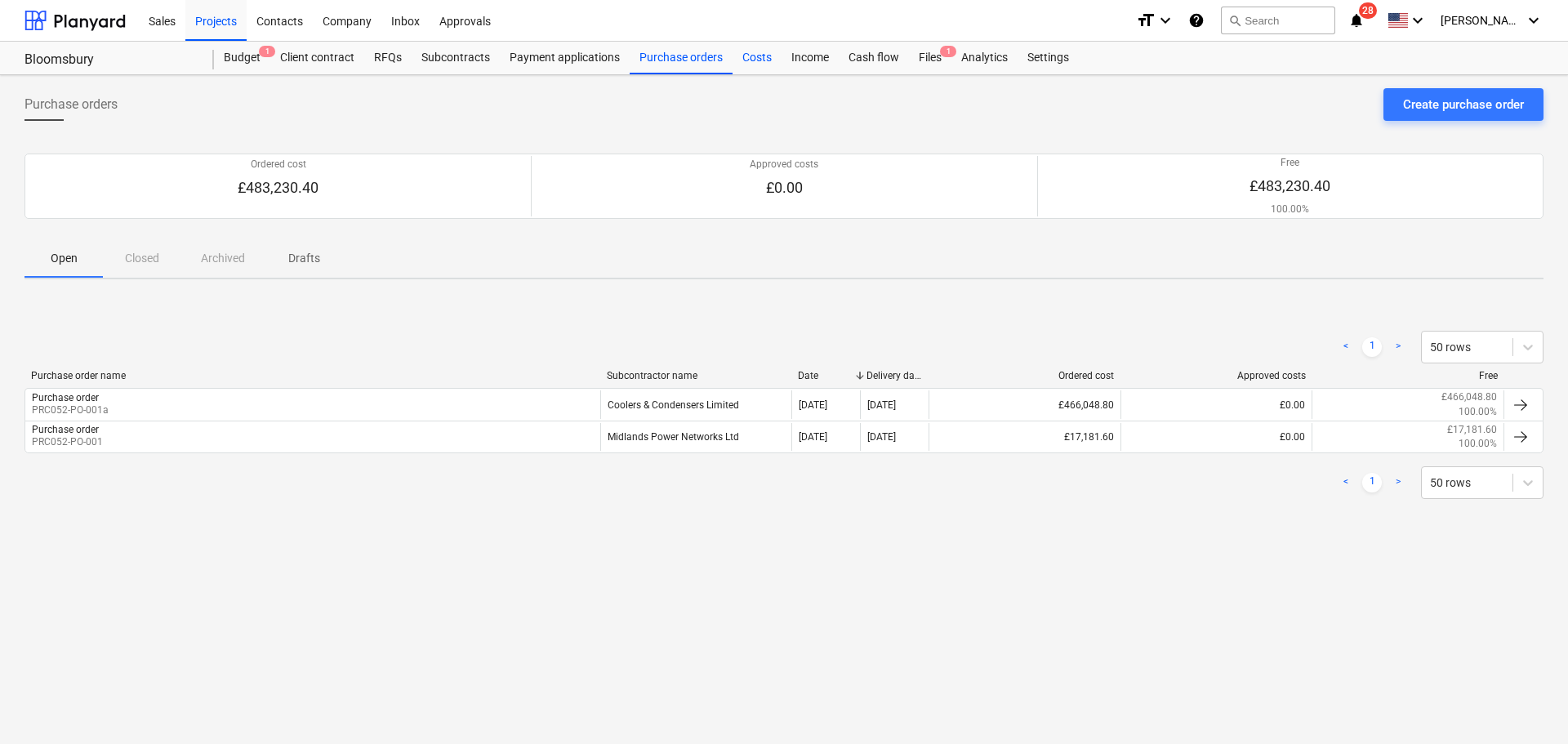
click at [766, 60] on div "Costs" at bounding box center [757, 58] width 49 height 33
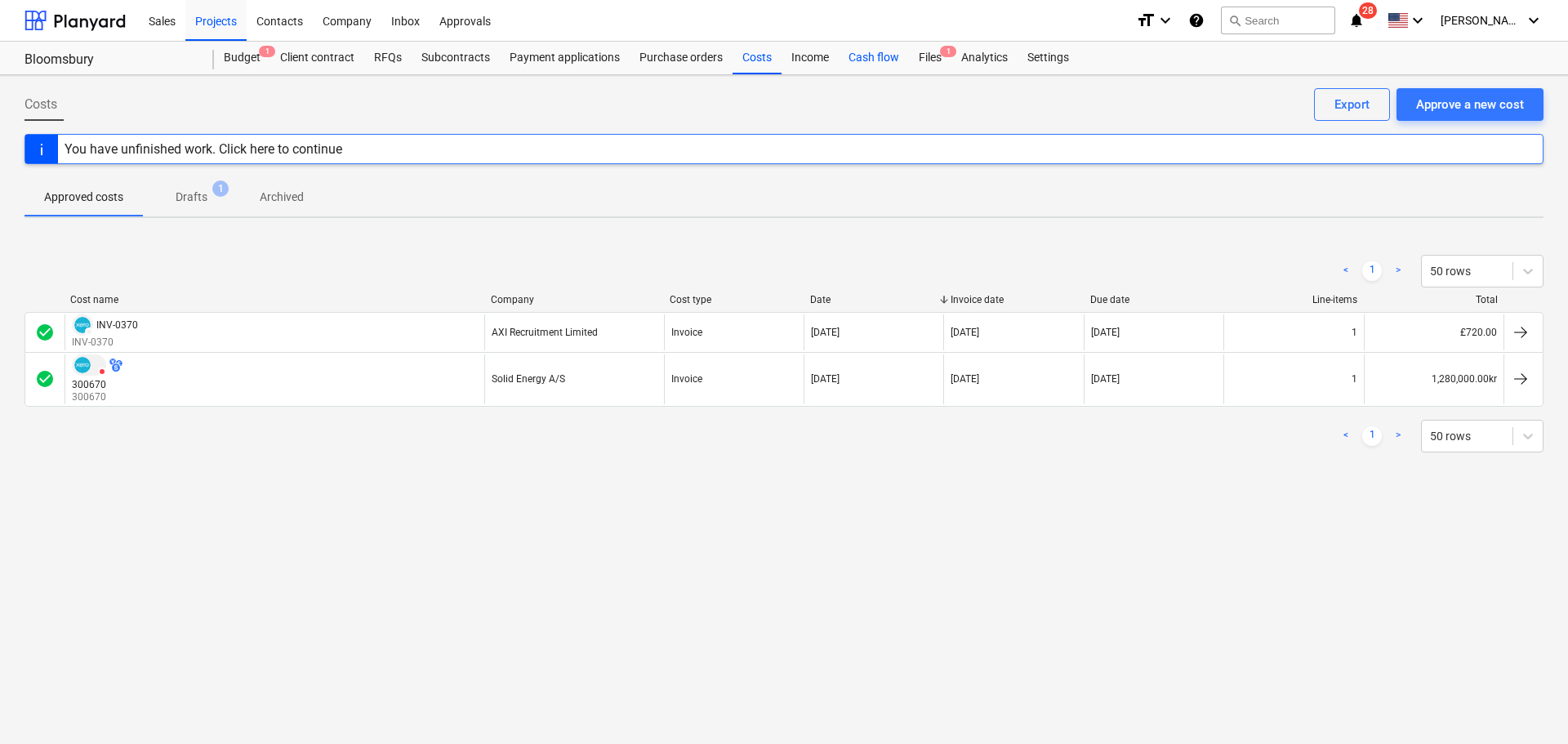
click at [846, 66] on div "Cash flow" at bounding box center [874, 58] width 71 height 33
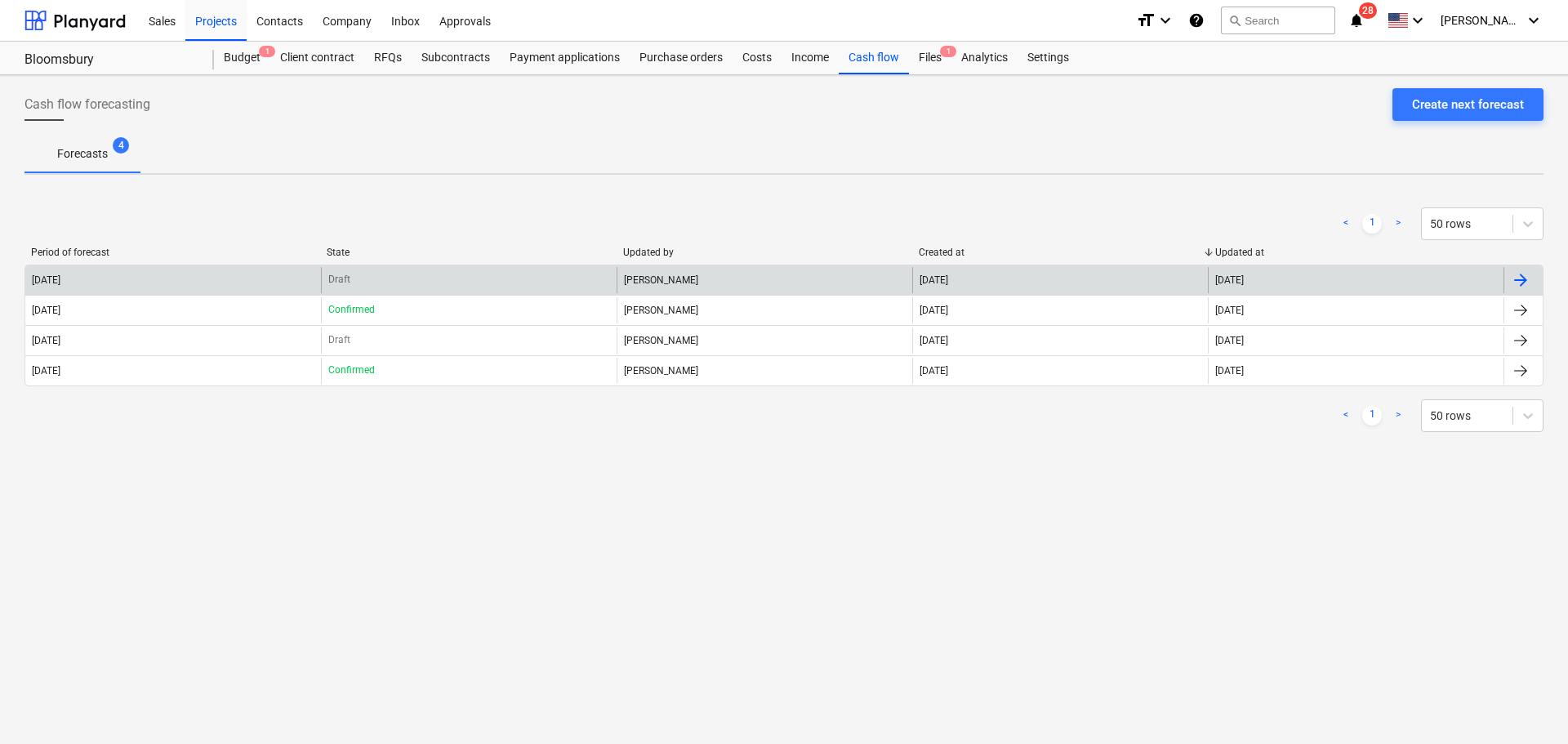
click at [526, 282] on div "Draft" at bounding box center [469, 280] width 296 height 26
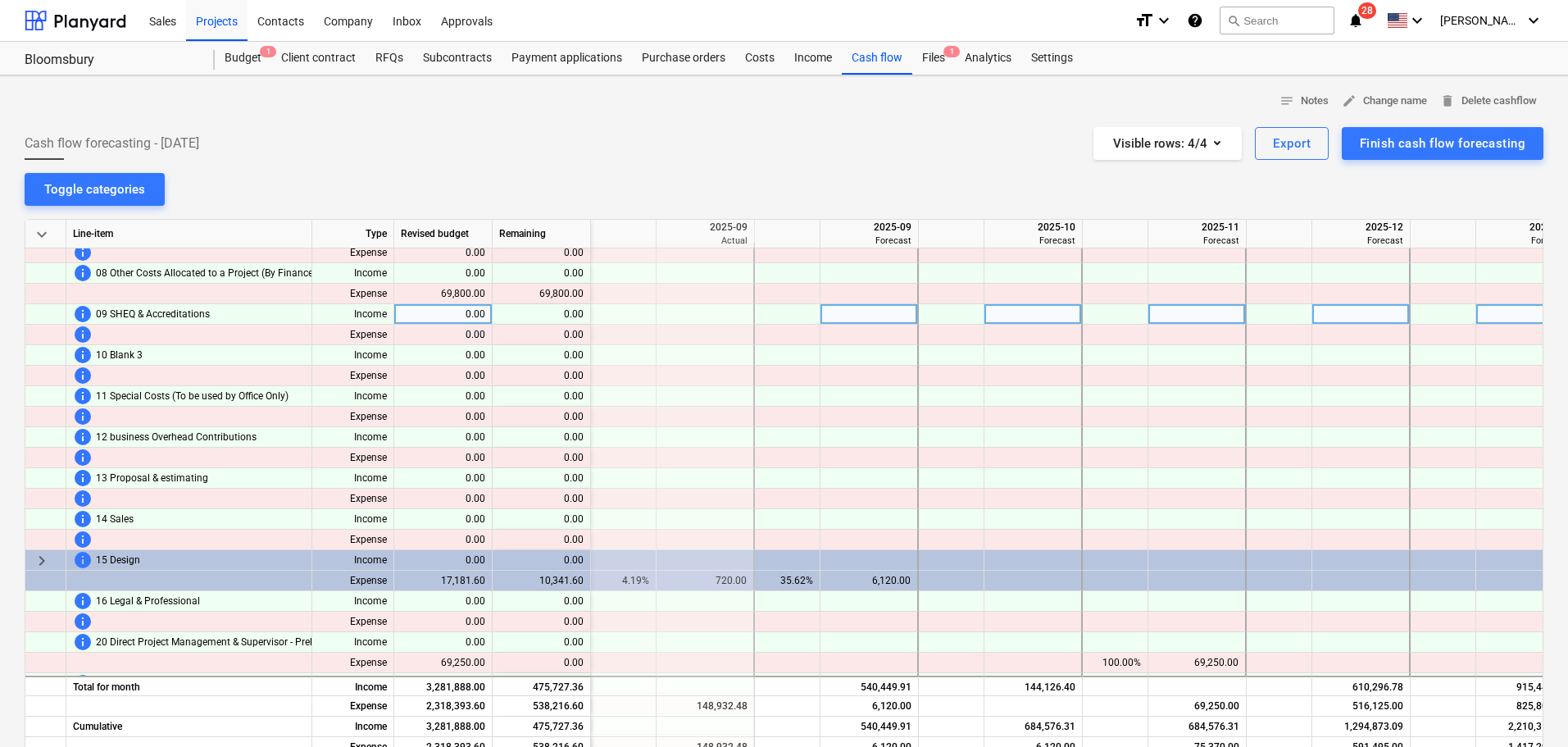
scroll to position [891, 656]
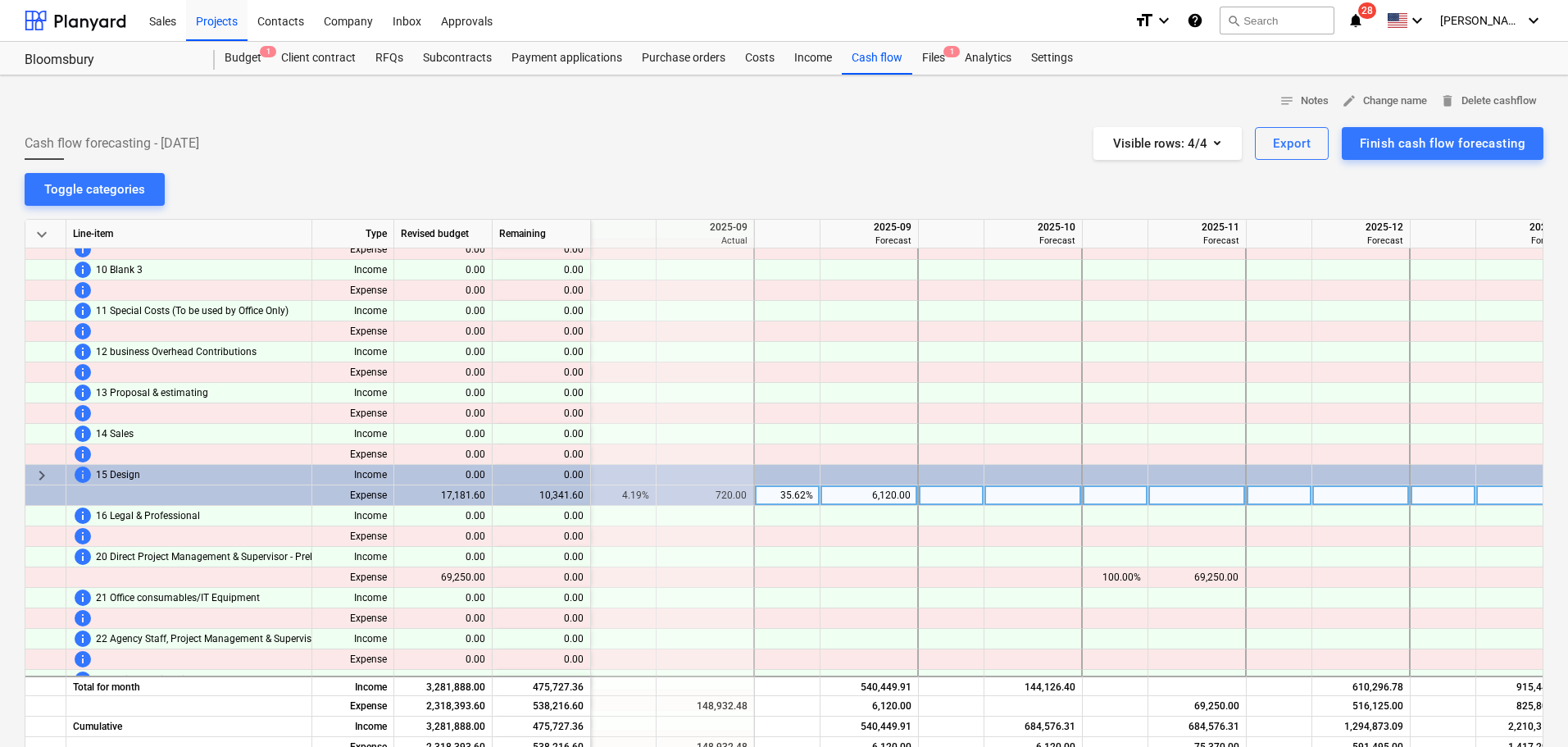
drag, startPoint x: 43, startPoint y: 475, endPoint x: 186, endPoint y: 501, distance: 145.3
click at [43, 474] on span "keyboard_arrow_right" at bounding box center [42, 476] width 20 height 20
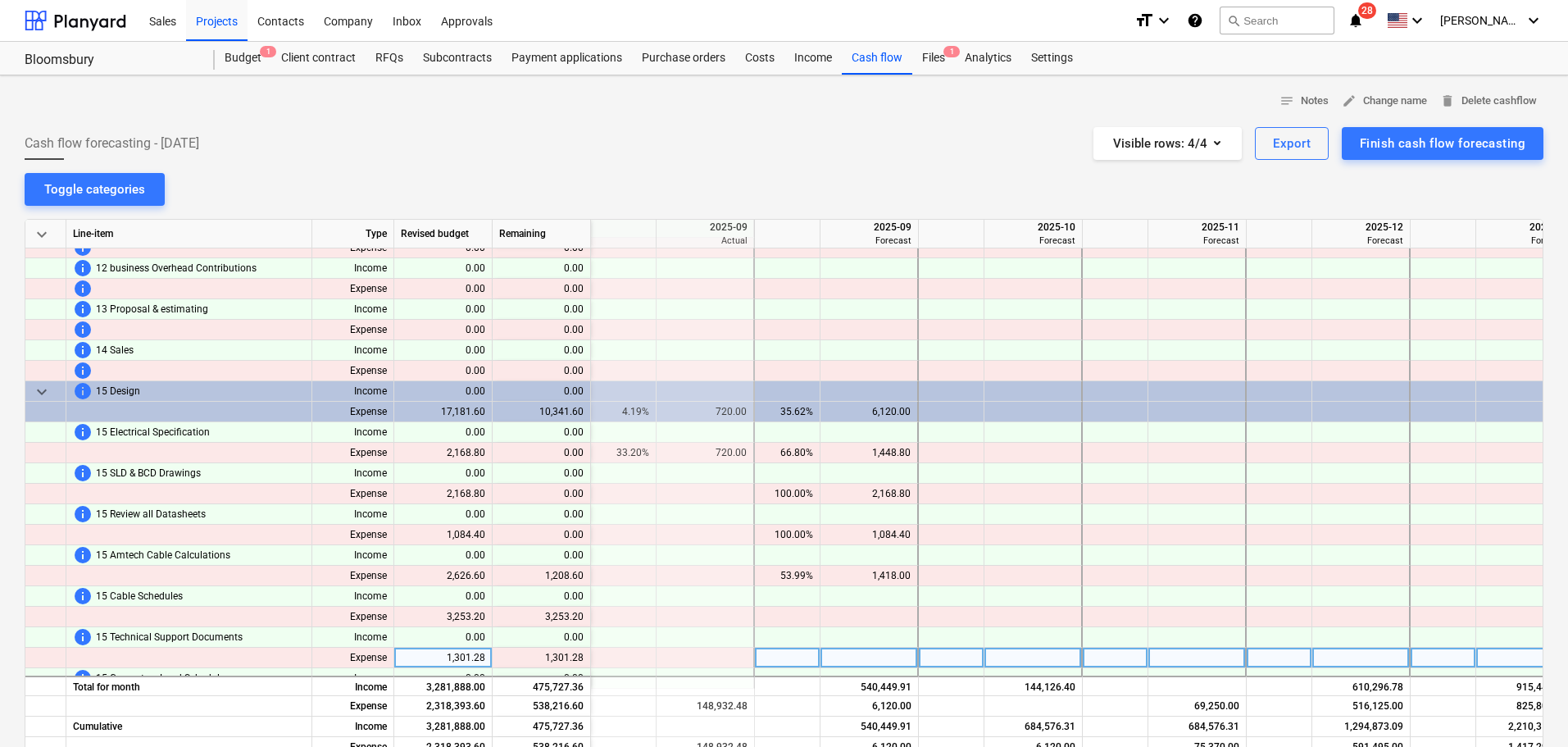
scroll to position [1054, 656]
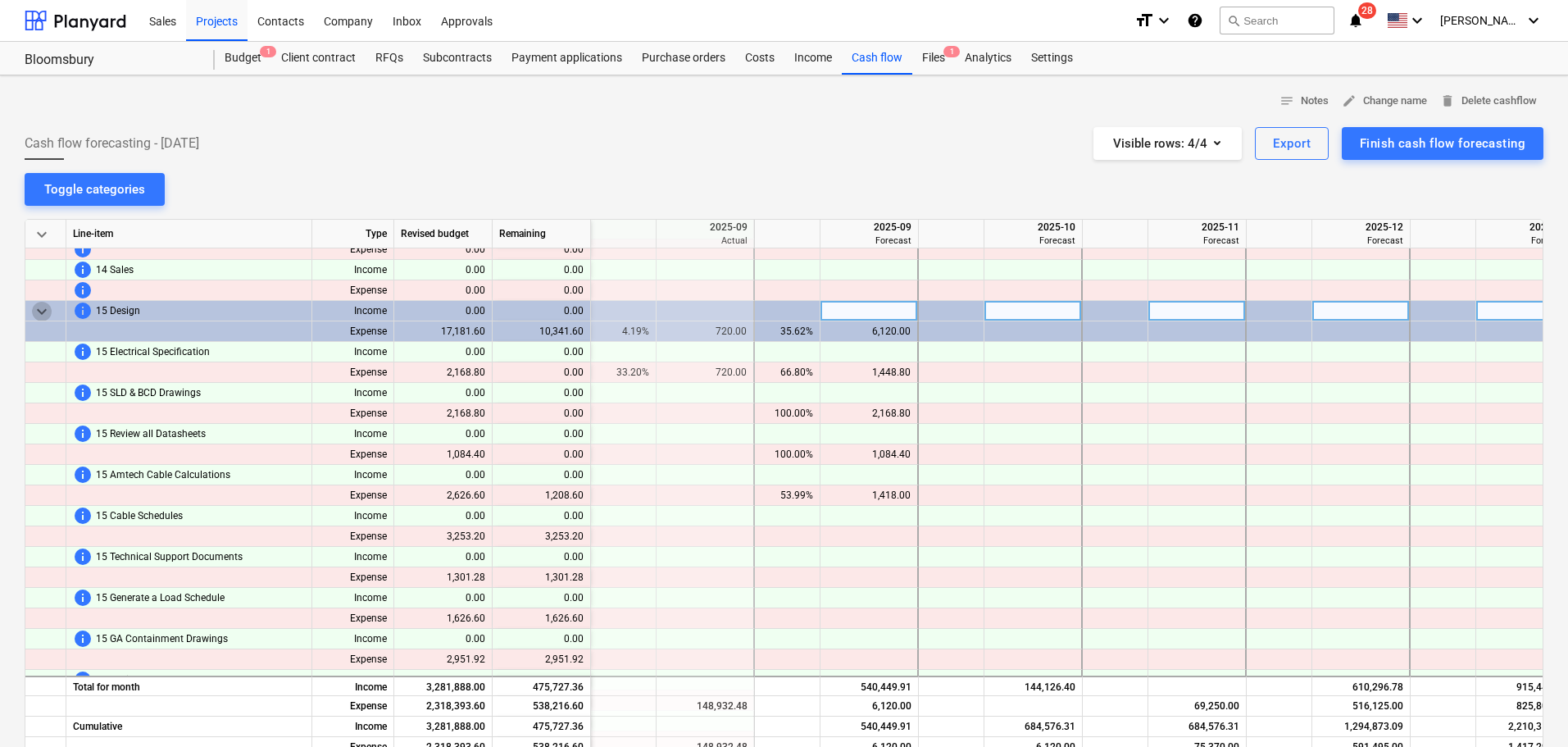
click at [43, 307] on span "keyboard_arrow_down" at bounding box center [42, 312] width 20 height 20
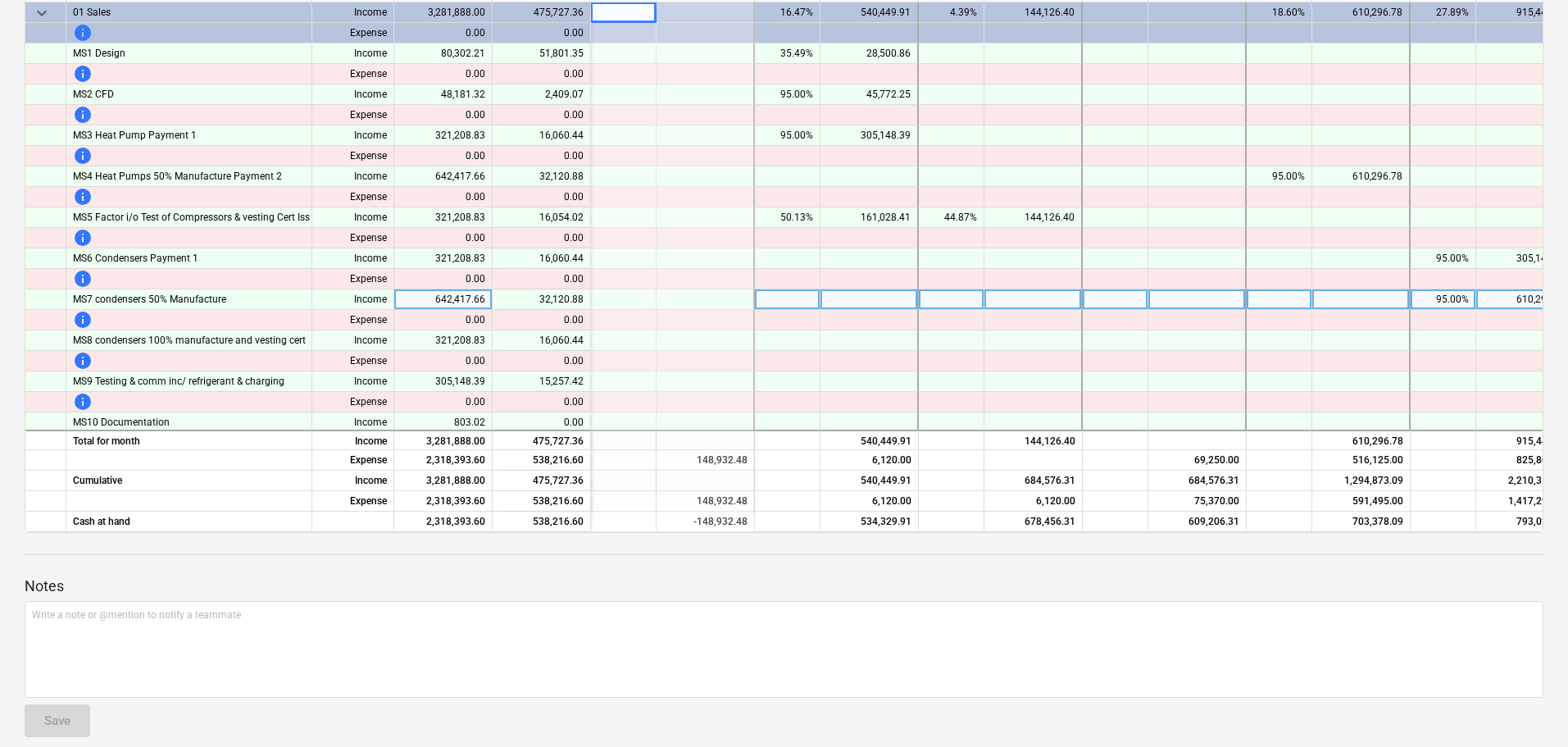
scroll to position [0, 0]
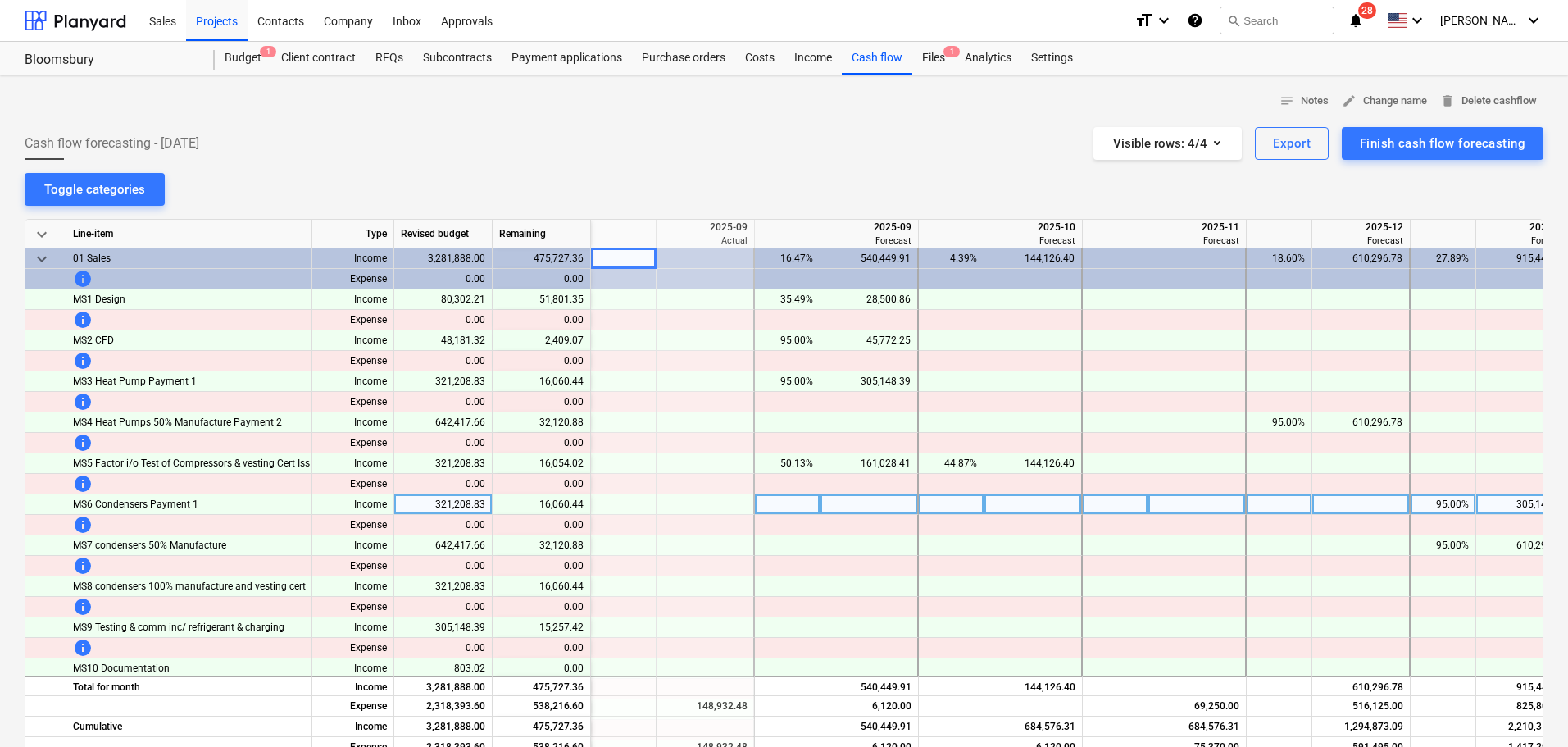
click at [1454, 502] on div "95.00%" at bounding box center [1443, 505] width 52 height 21
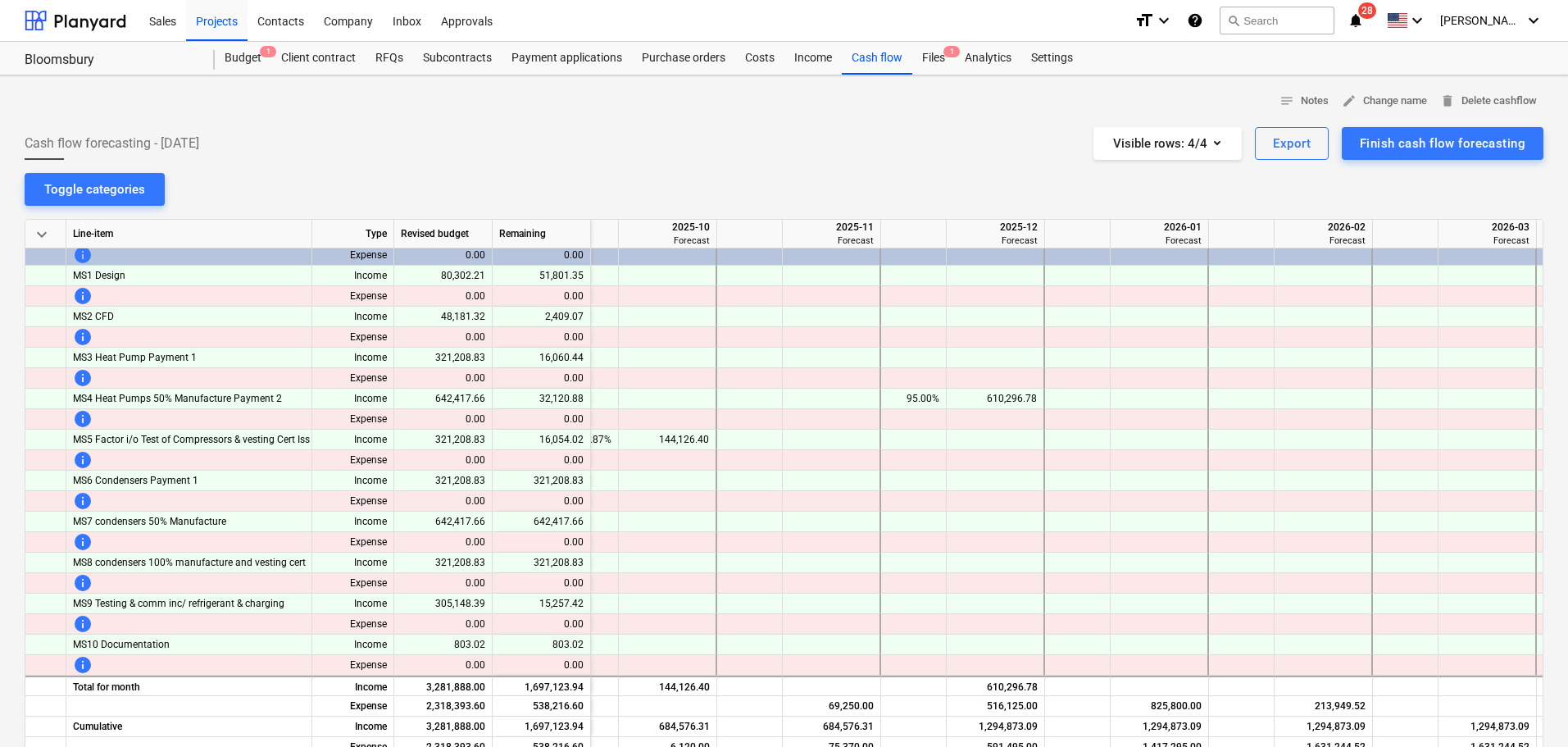
scroll to position [0, 1022]
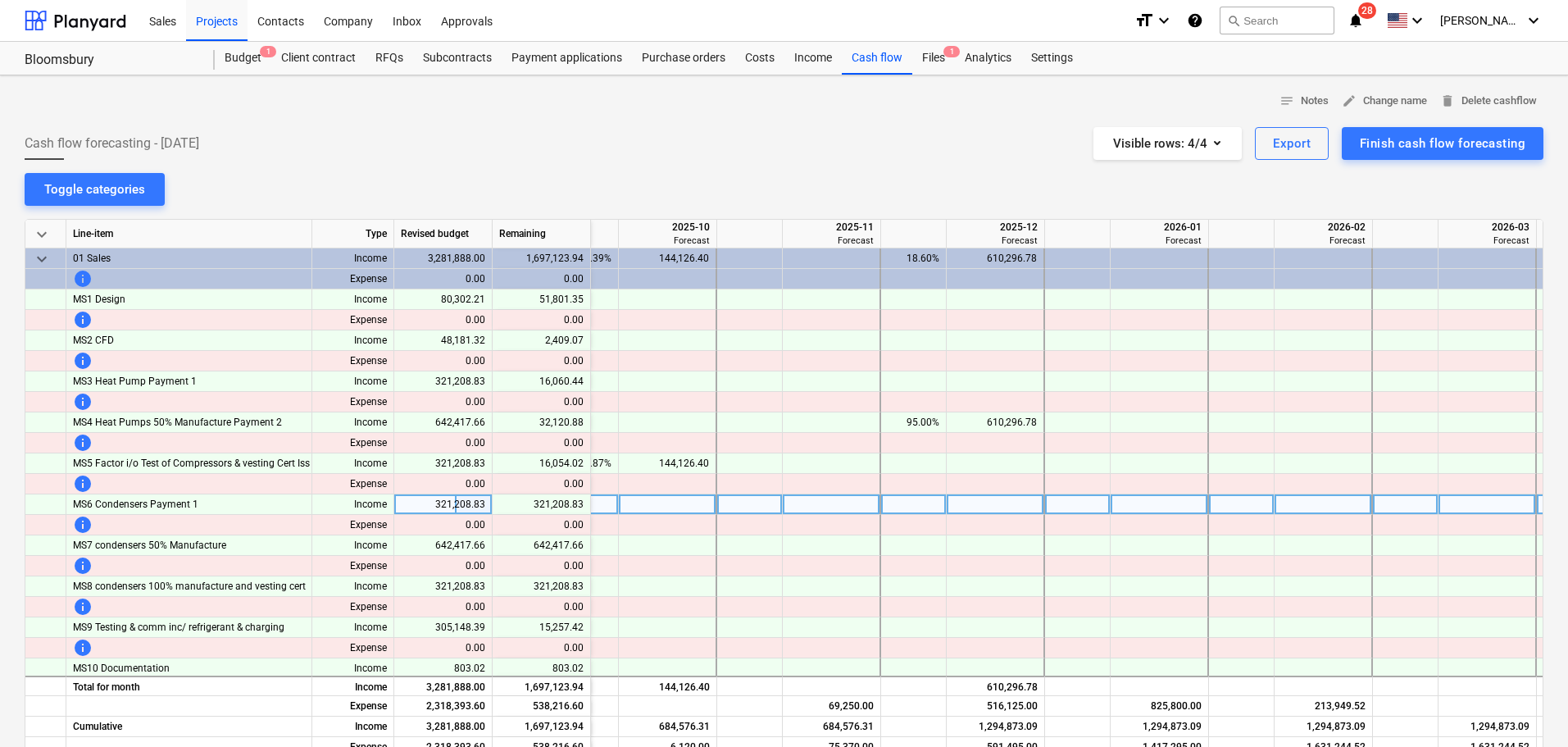
drag, startPoint x: 939, startPoint y: 506, endPoint x: 952, endPoint y: 506, distance: 13.0
click at [939, 506] on div at bounding box center [914, 505] width 66 height 21
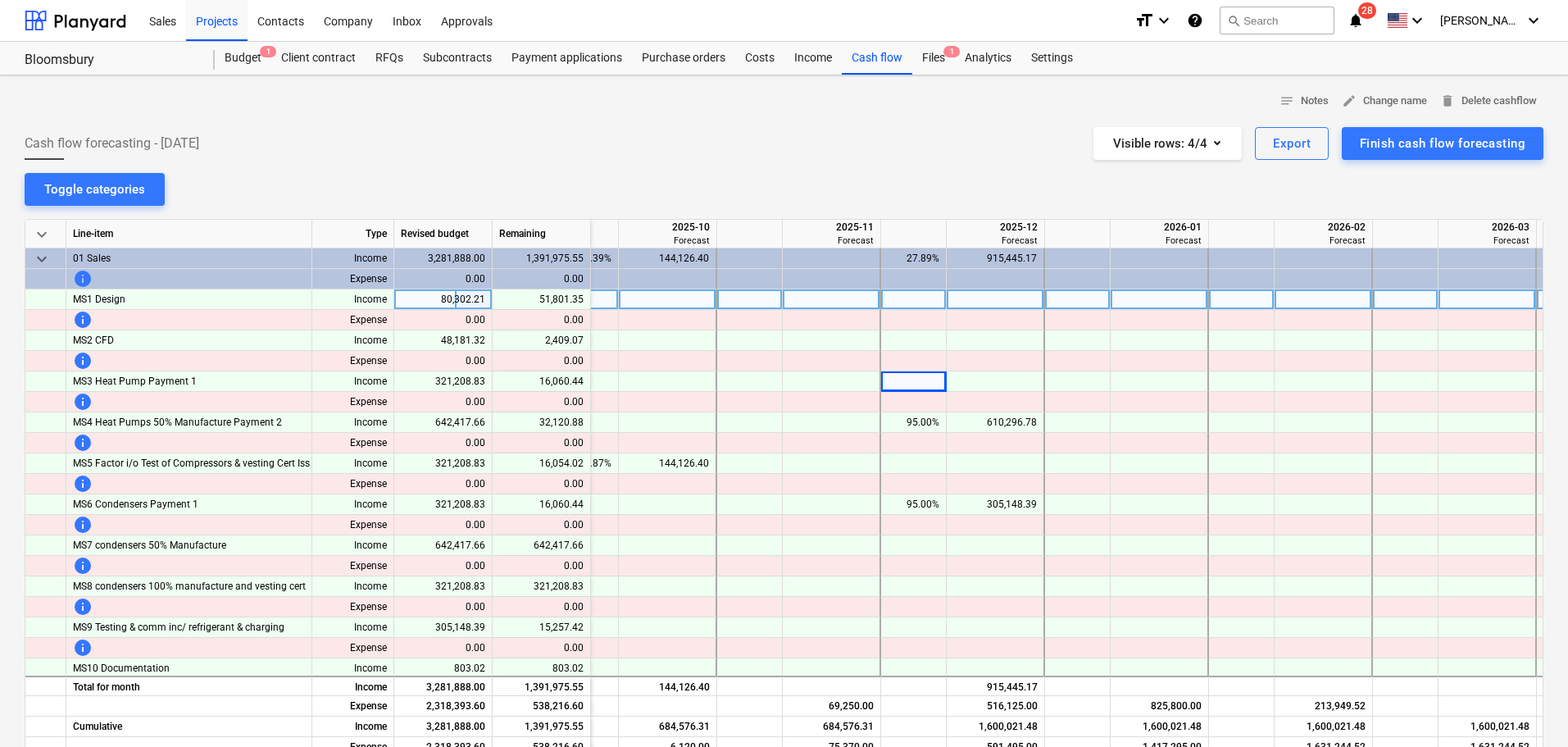
click at [924, 303] on div at bounding box center [914, 299] width 66 height 21
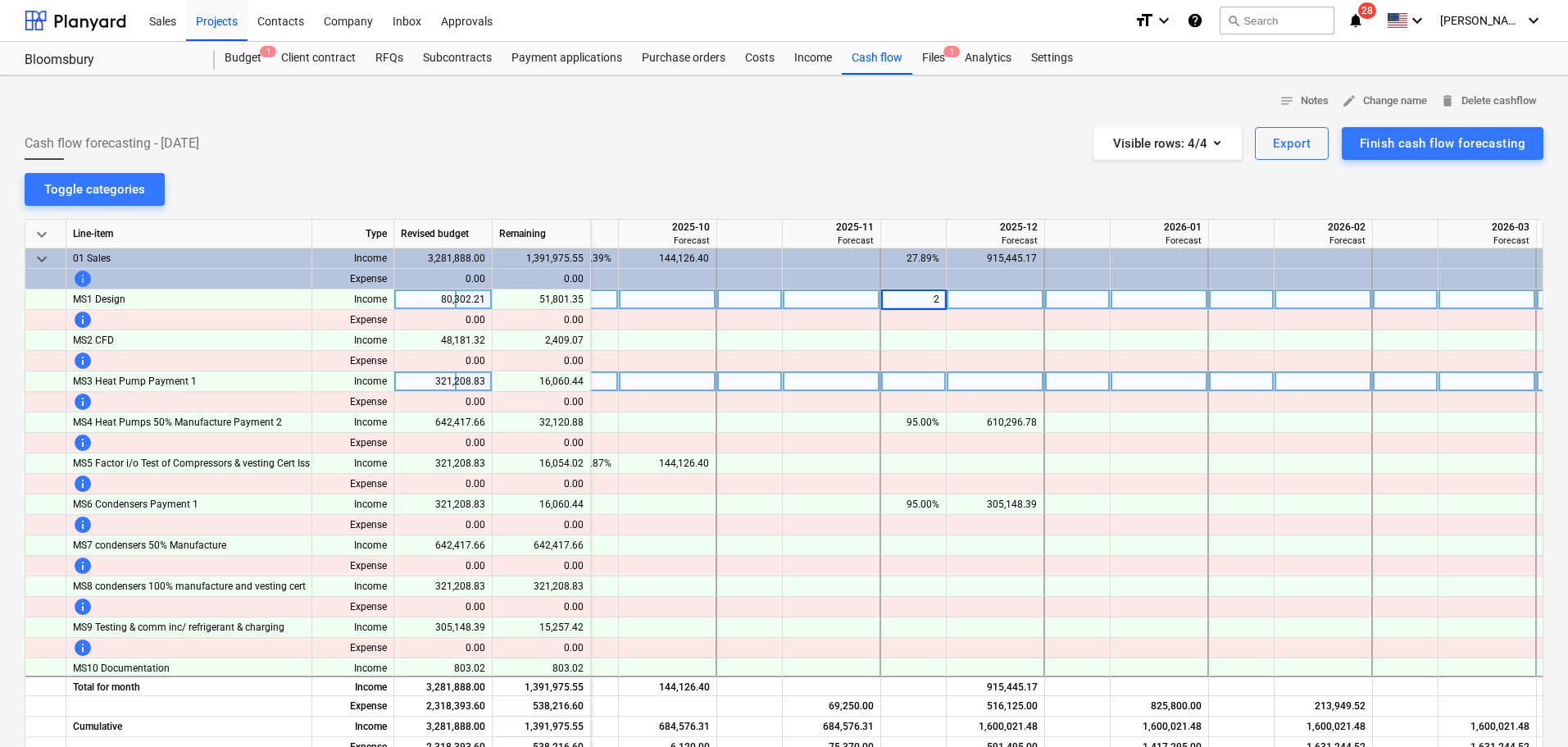
type input "20"
type input "50"
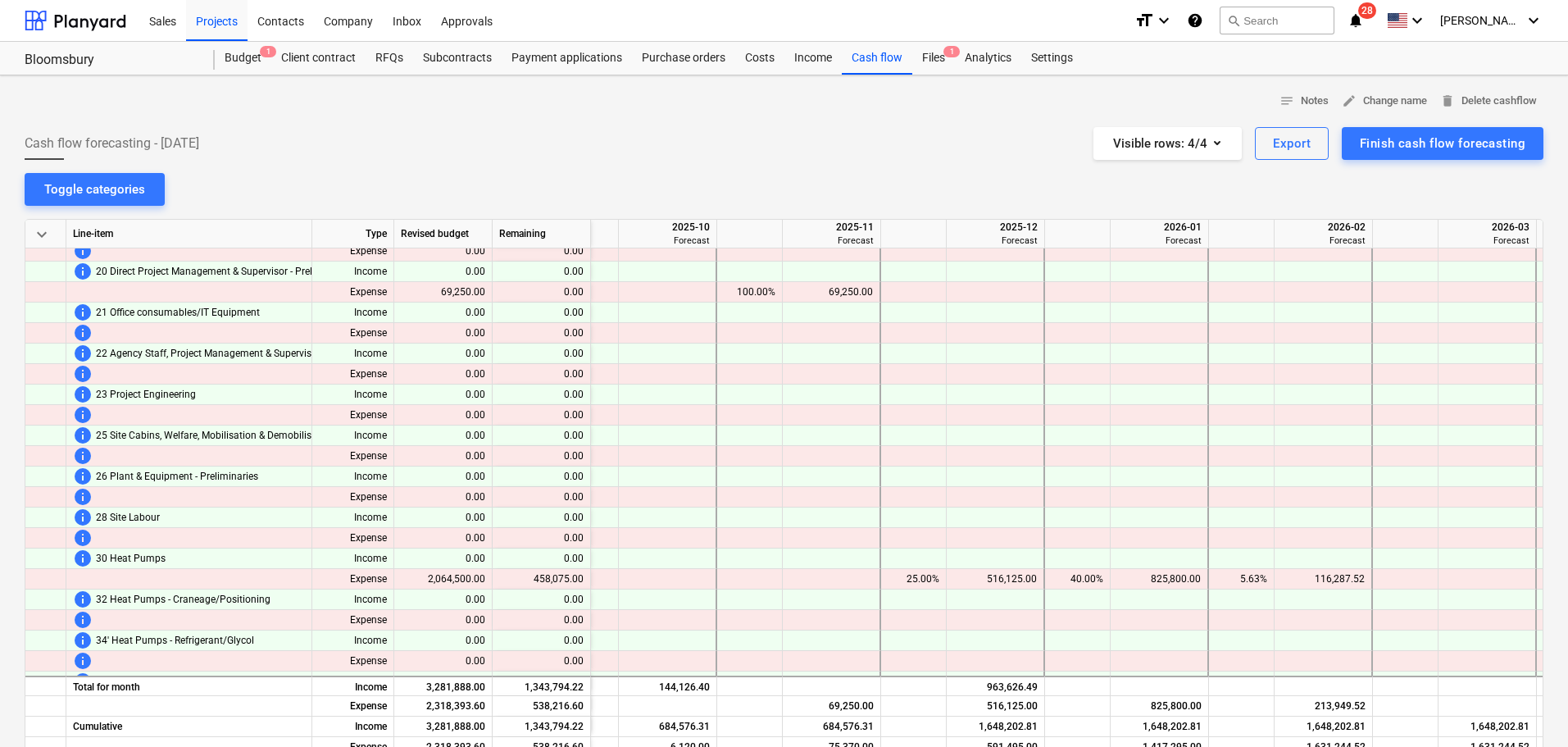
scroll to position [1178, 1022]
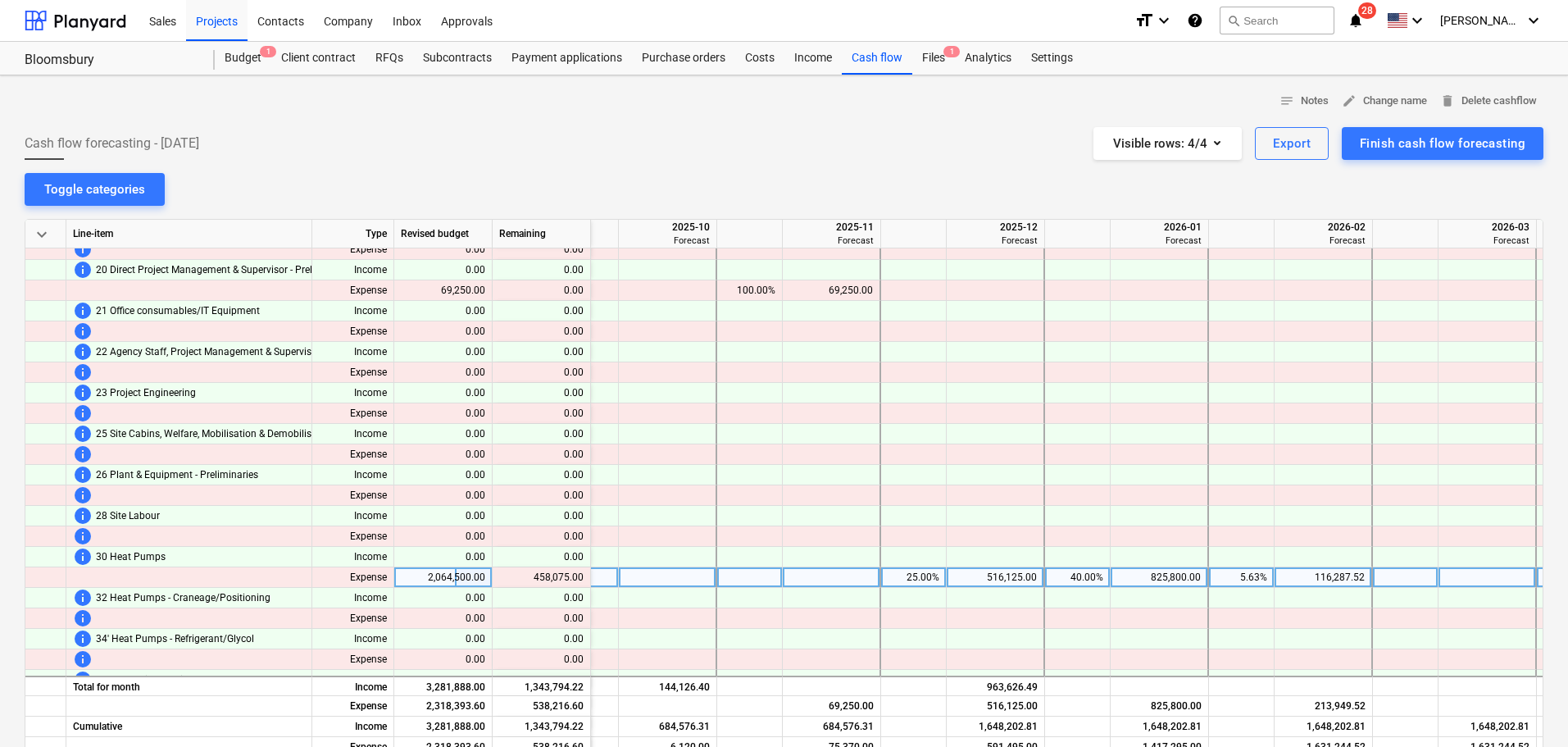
click at [1014, 573] on div "516,125.00" at bounding box center [995, 577] width 84 height 21
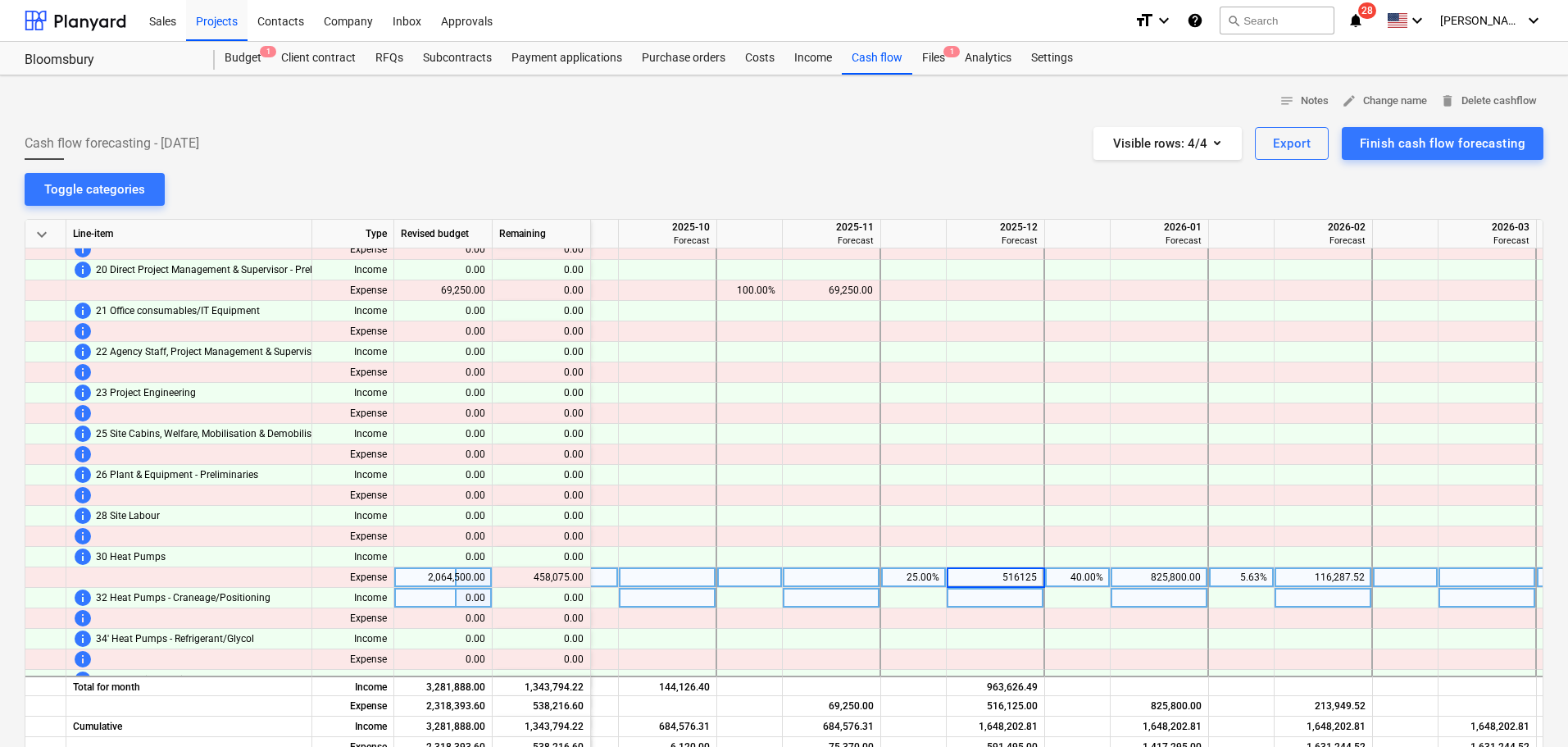
click at [1024, 602] on div at bounding box center [996, 598] width 99 height 21
click at [1082, 577] on div "40.00%" at bounding box center [1078, 577] width 52 height 21
click at [1244, 582] on div "5.63%" at bounding box center [1241, 577] width 52 height 21
type input "0"
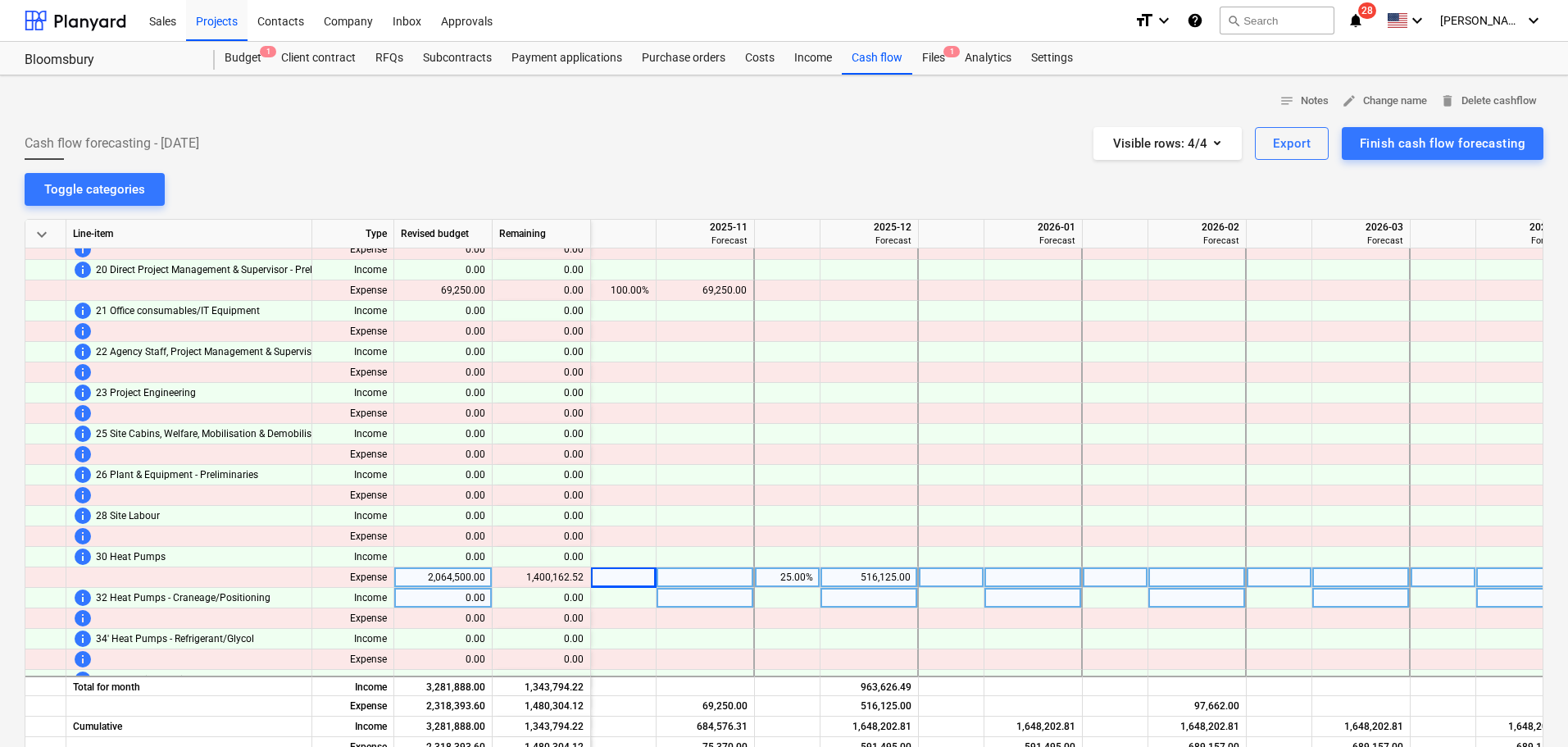
scroll to position [1178, 1050]
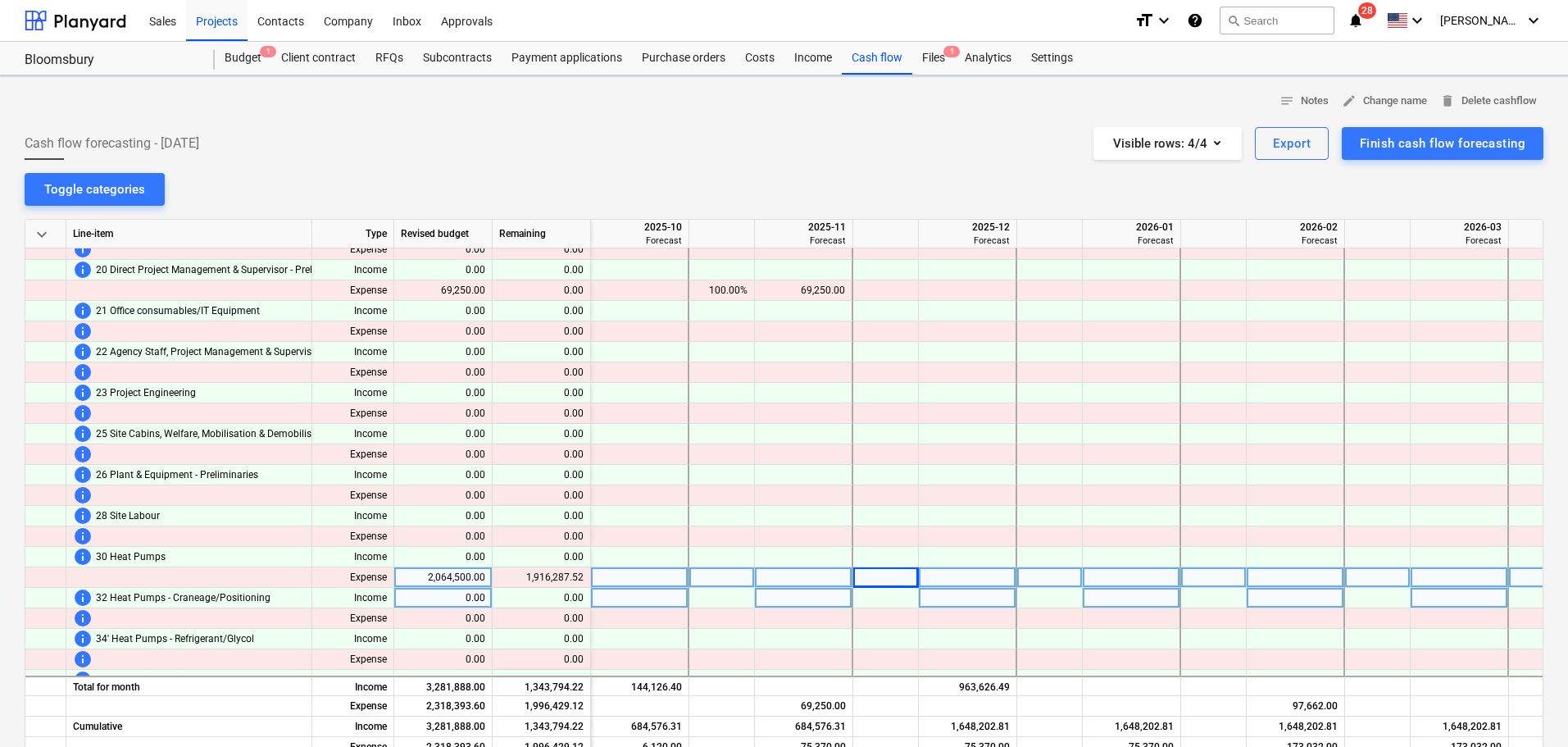
click at [943, 579] on div at bounding box center [968, 577] width 99 height 21
type input "722000"
type input "35"
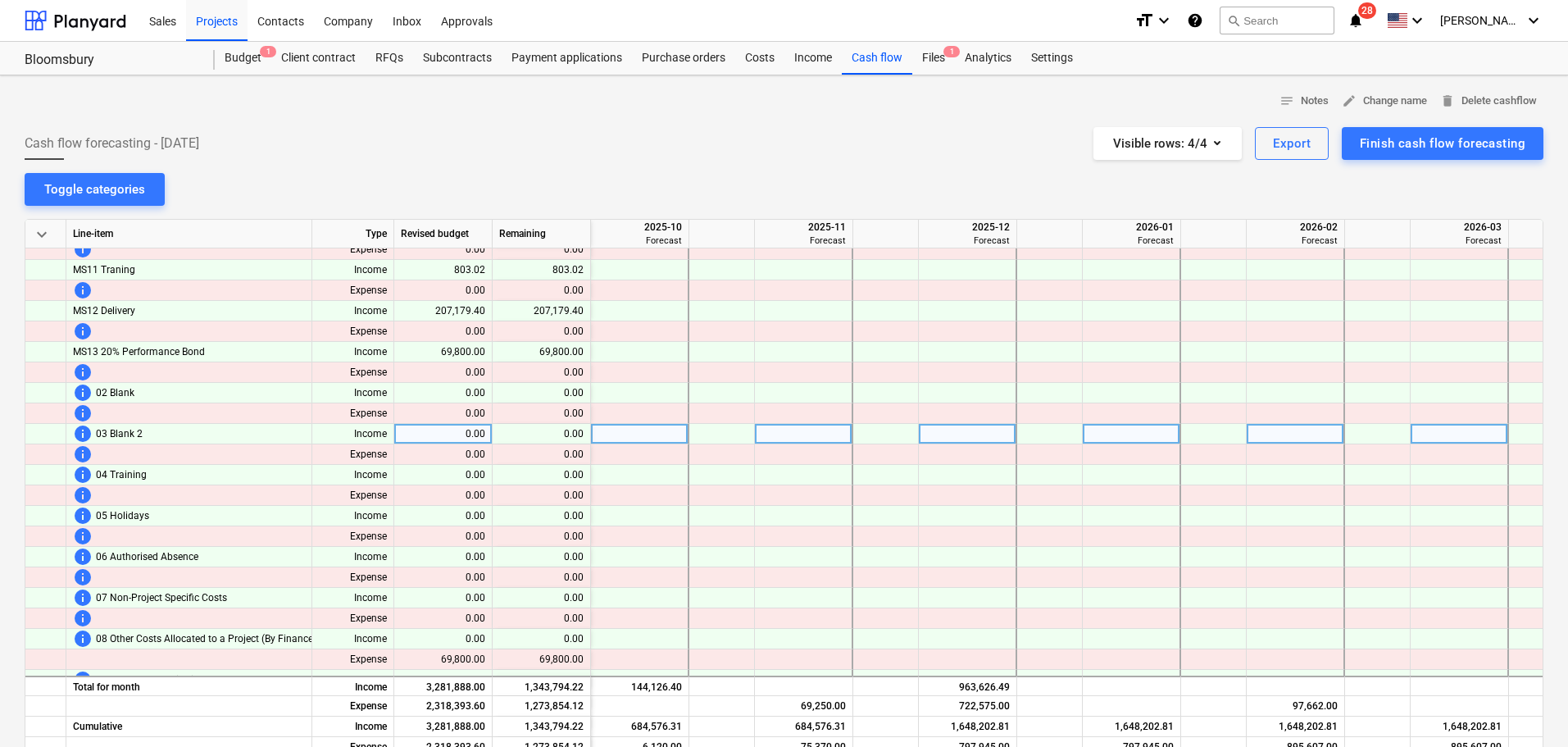
scroll to position [0, 1050]
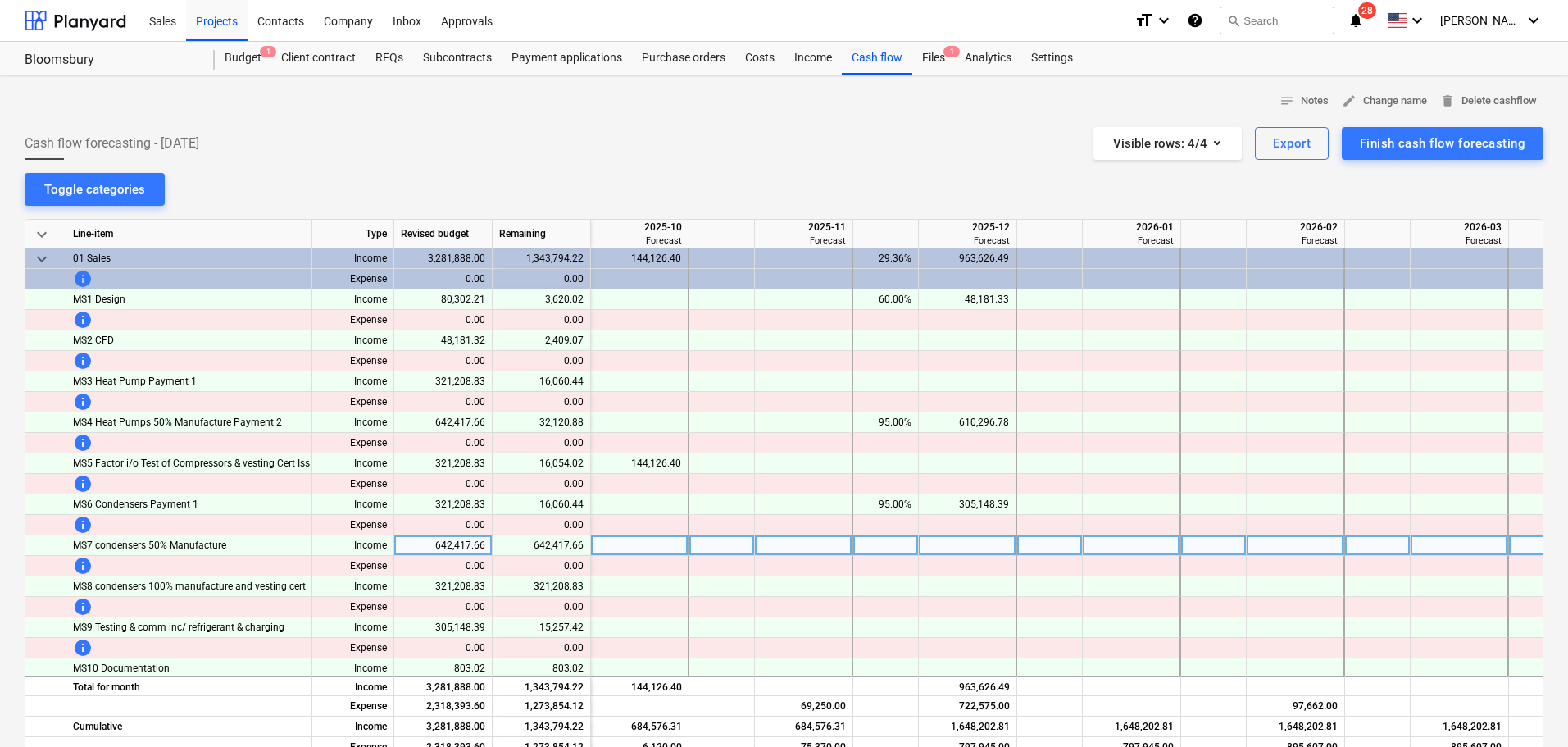
click at [1073, 547] on div at bounding box center [1050, 546] width 66 height 21
type input "95"
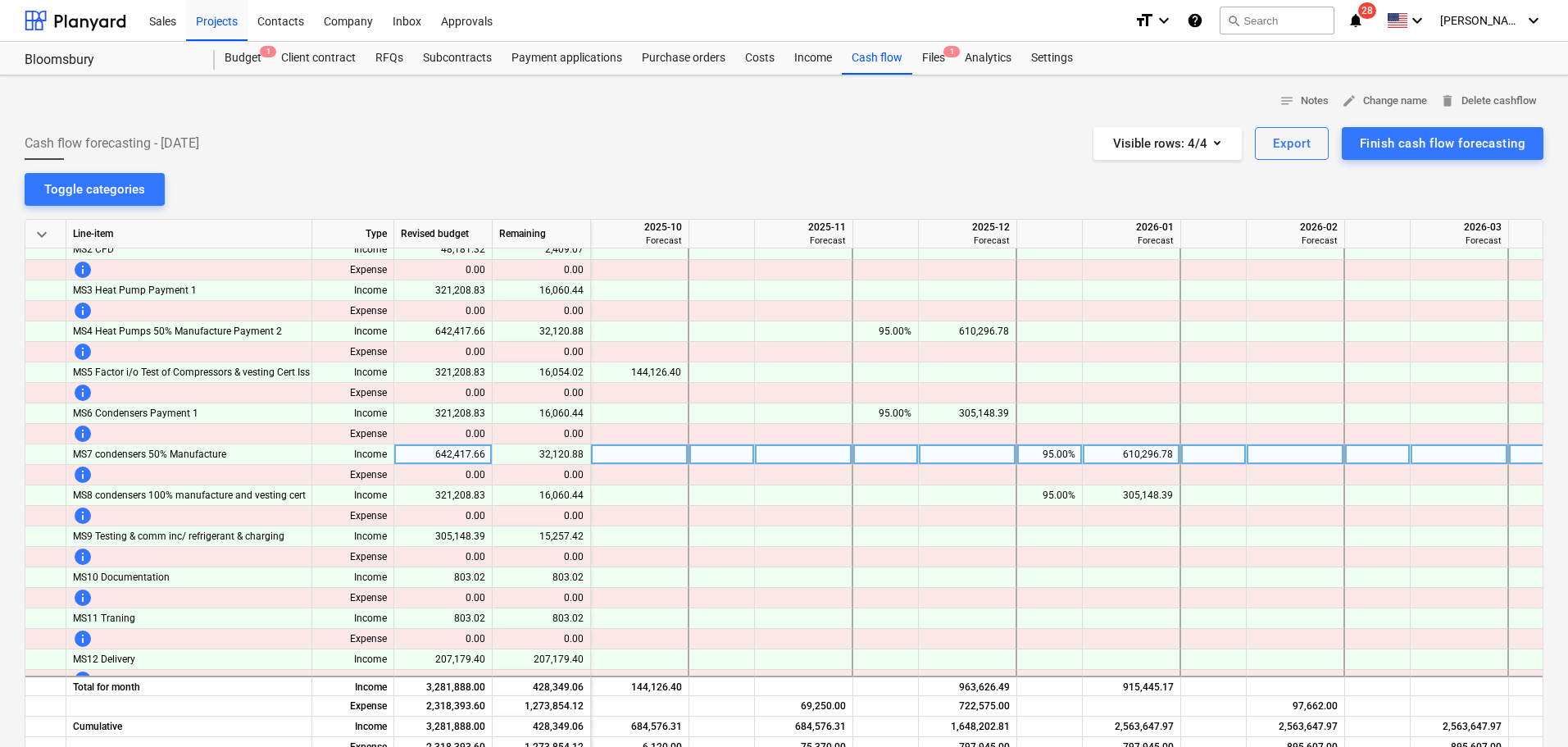
scroll to position [153, 1050]
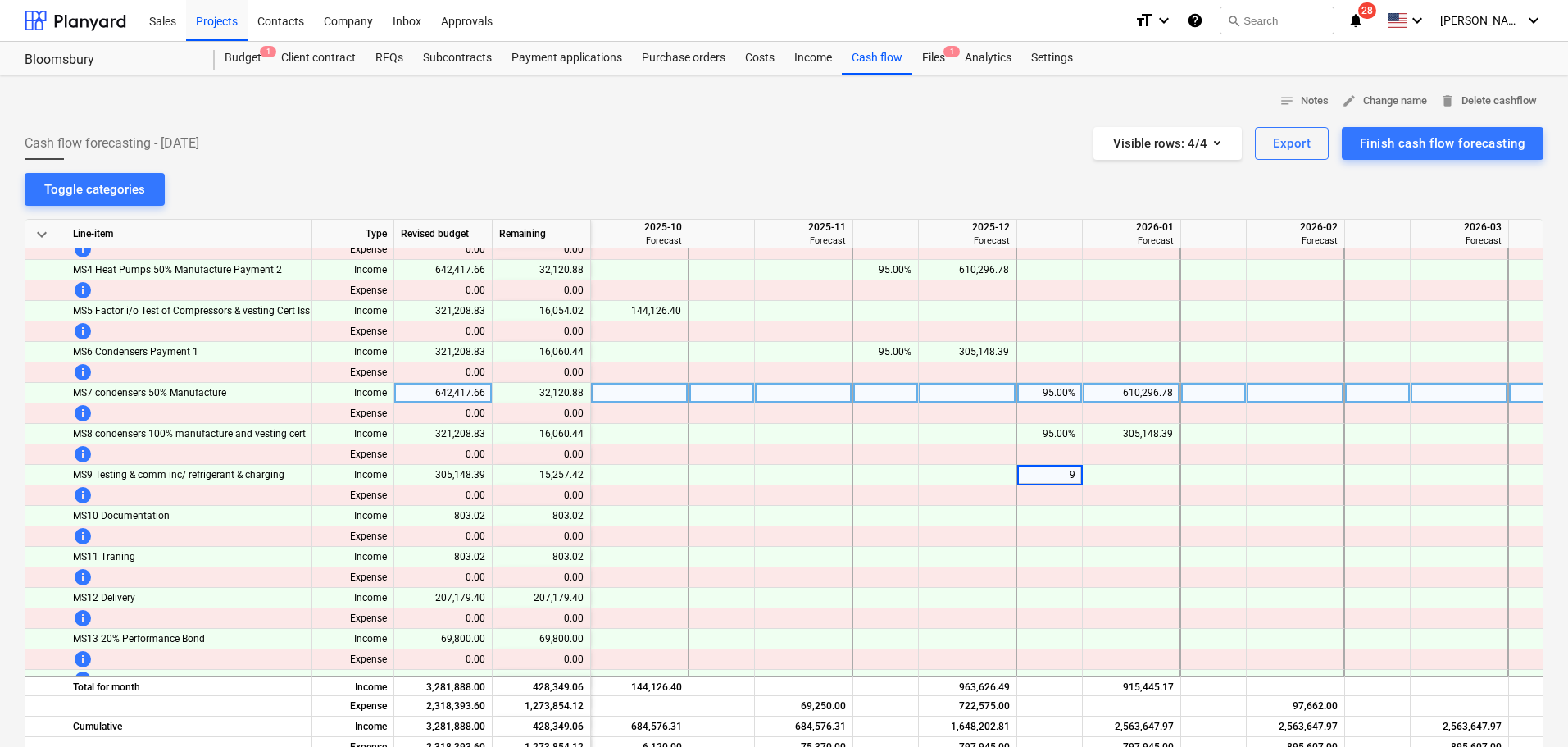
type input "95"
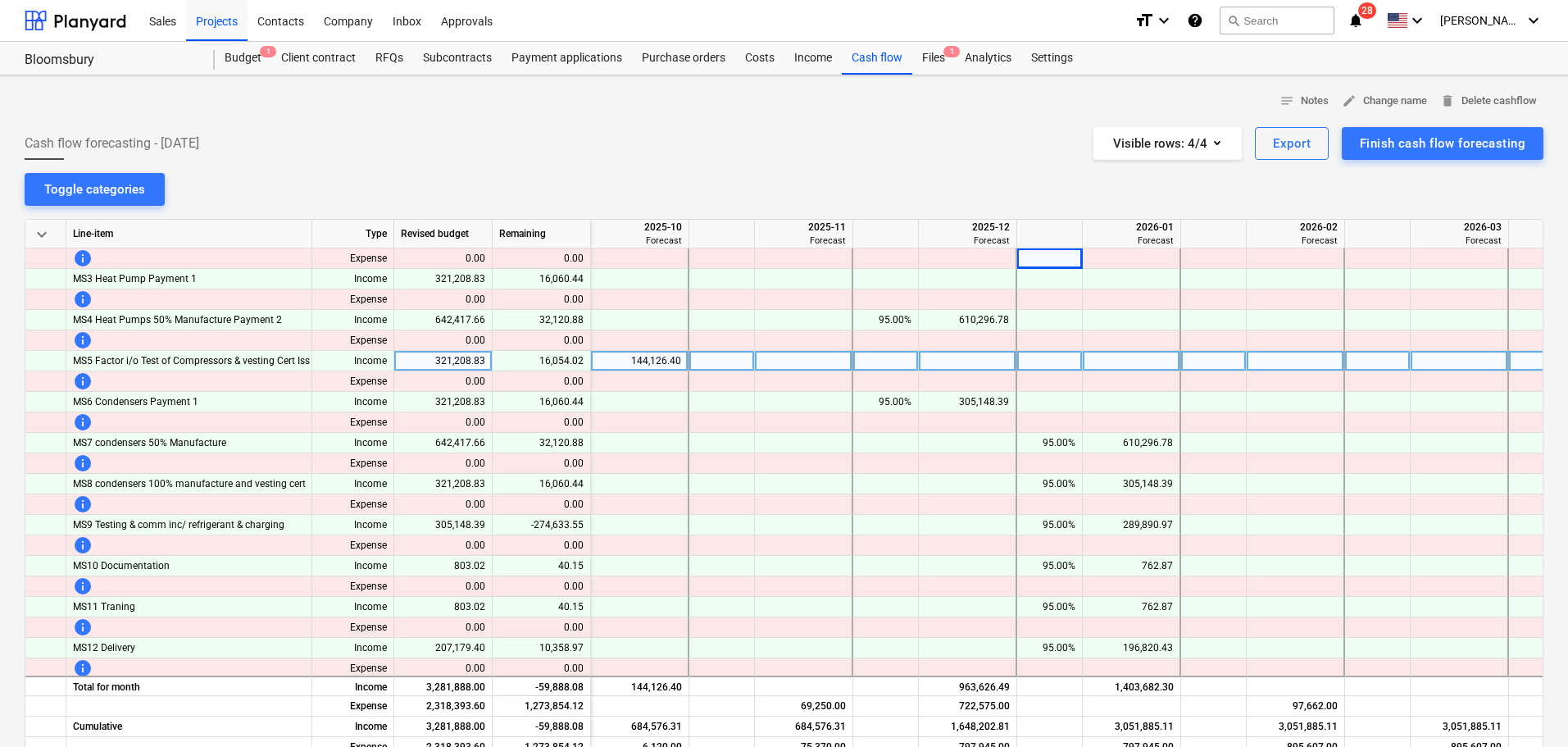
scroll to position [0, 1050]
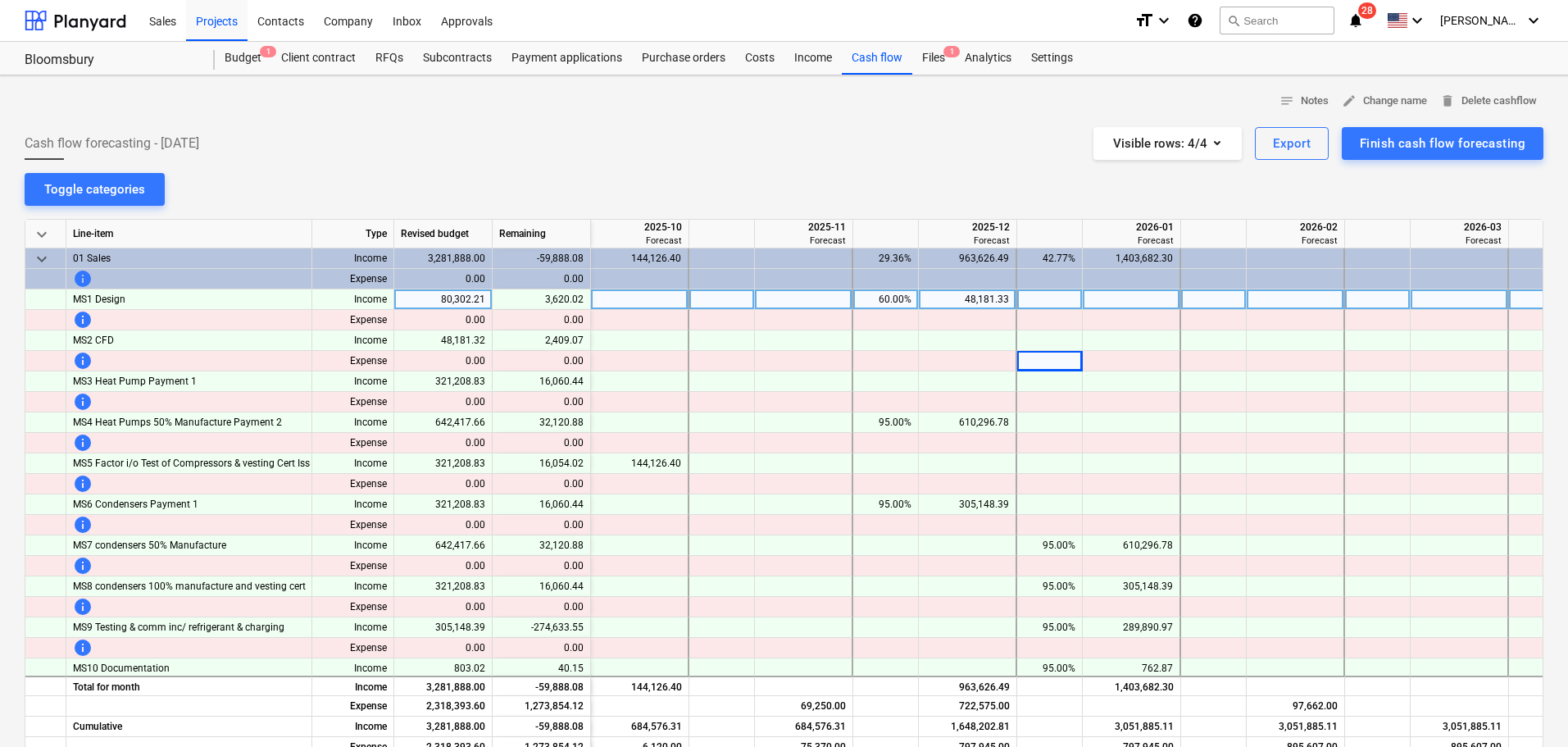
click at [1064, 301] on div at bounding box center [1050, 299] width 66 height 21
type input "3620.02"
click at [967, 302] on div "48,181.33" at bounding box center [967, 299] width 84 height 21
click at [868, 292] on div "60.00%" at bounding box center [886, 299] width 52 height 21
type input "59"
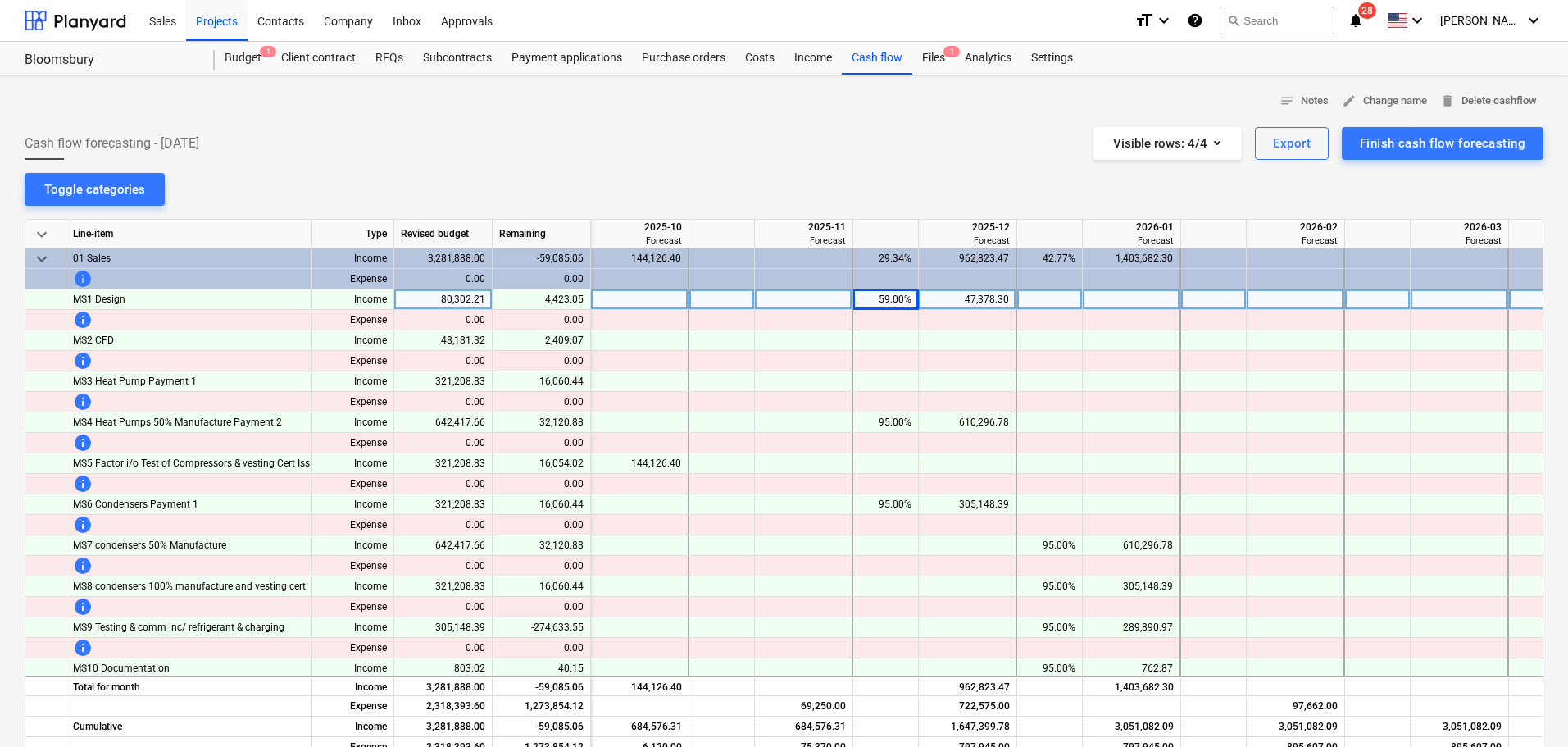
click at [882, 301] on div "59.00%" at bounding box center [886, 299] width 52 height 21
type input "59.85"
type input "49."
type input "50"
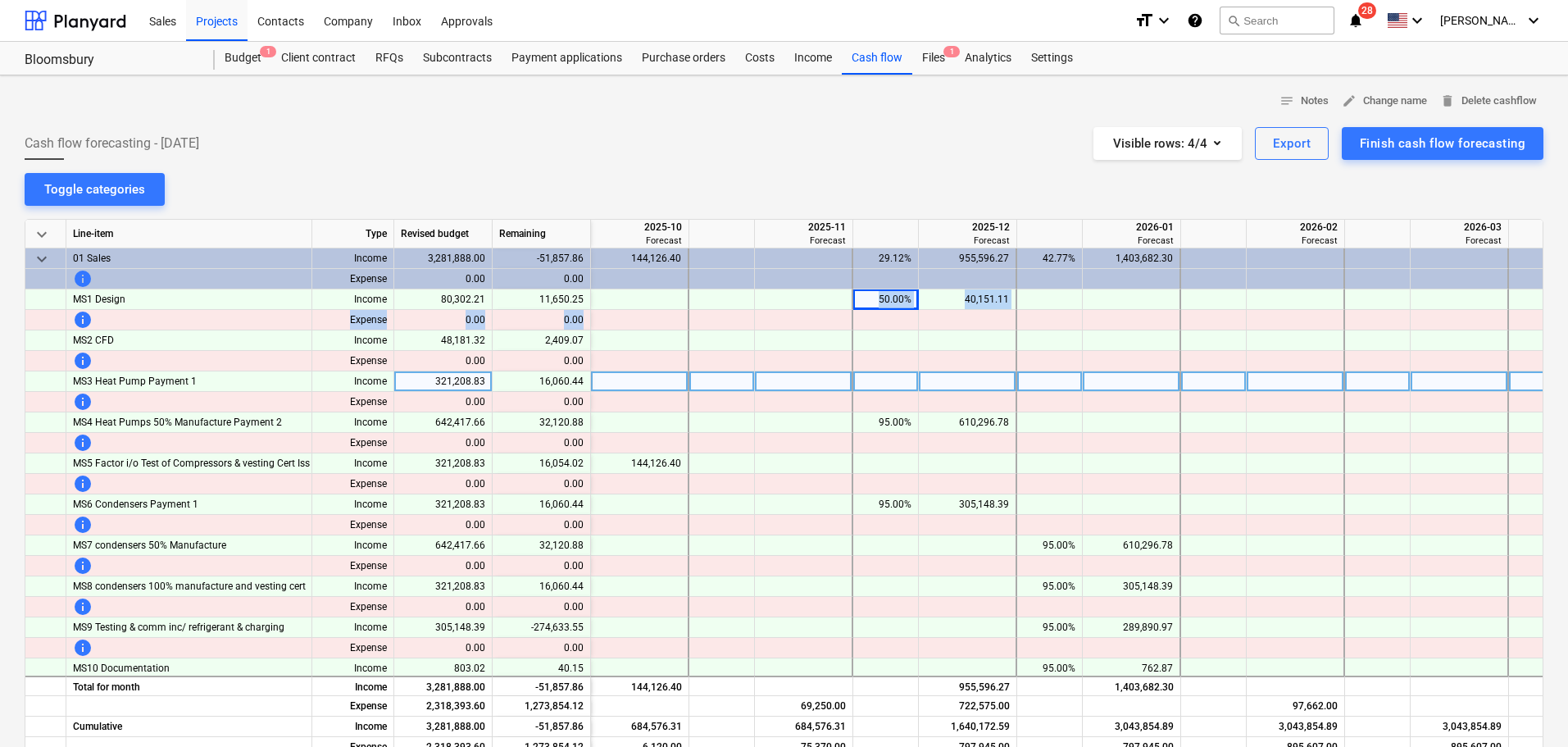
drag, startPoint x: 908, startPoint y: 307, endPoint x: 1212, endPoint y: 372, distance: 310.9
click at [1020, 339] on div "keyboard_arrow_down Line-item Type Revised budget Remaining 2025-10 Forecast 20…" at bounding box center [784, 500] width 1519 height 560
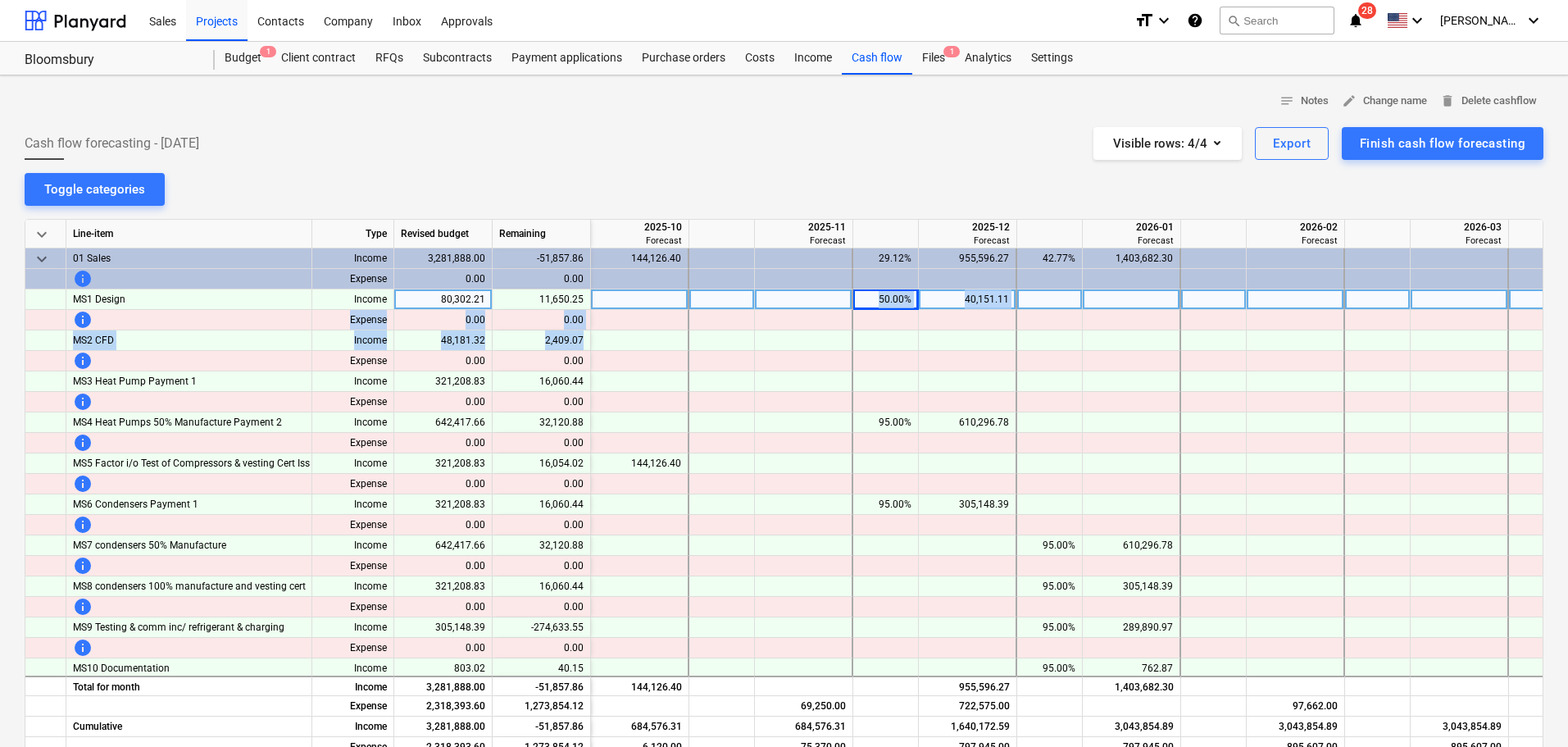
click at [869, 299] on div "50.00%" at bounding box center [886, 299] width 52 height 21
type input "60"
click at [860, 305] on div "60.00%" at bounding box center [886, 299] width 52 height 21
type input "61"
click at [875, 298] on div "61.00%" at bounding box center [886, 299] width 52 height 21
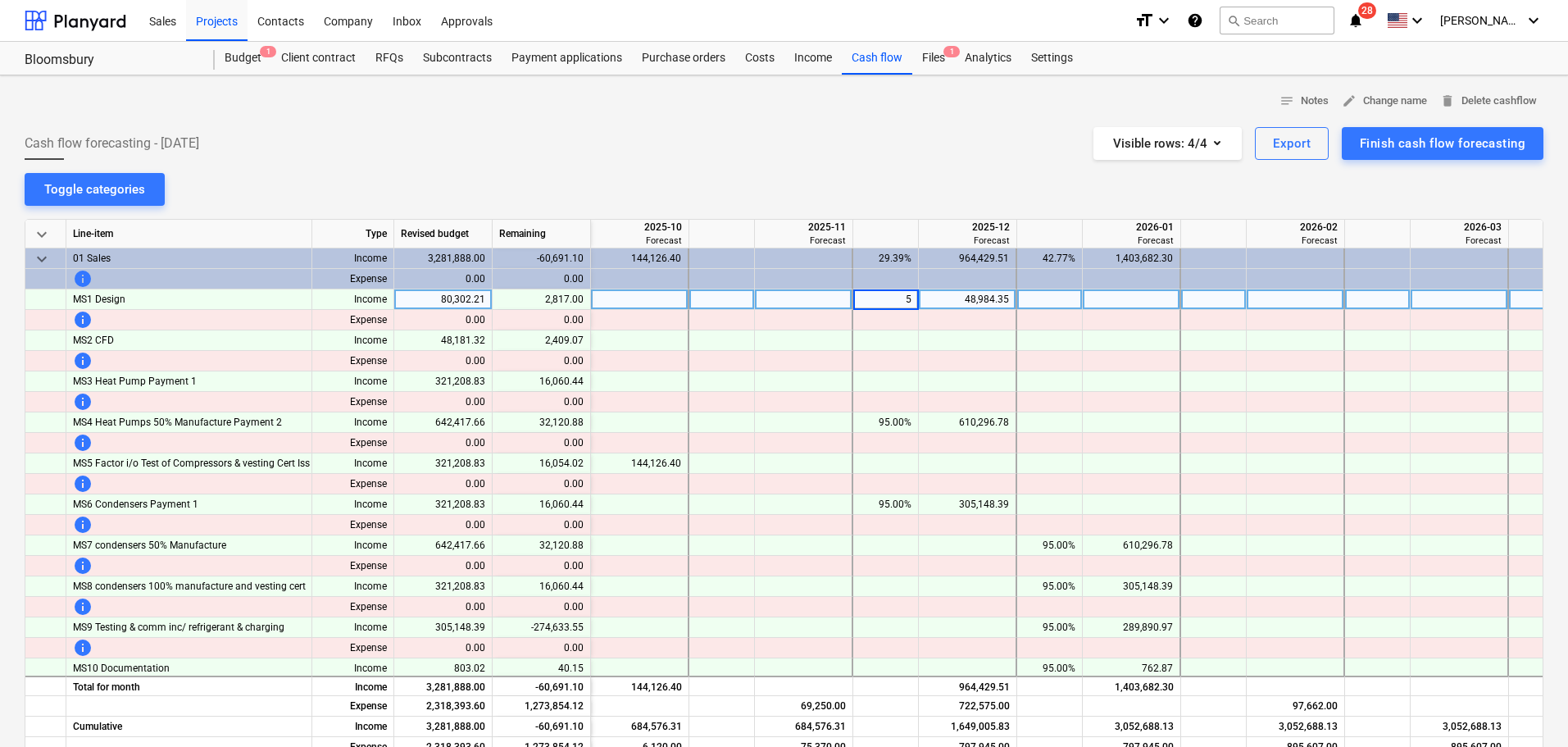
type input "58"
click at [875, 298] on div "58.00%" at bounding box center [886, 299] width 52 height 21
type input "59"
click at [1149, 304] on div at bounding box center [1131, 299] width 99 height 21
type input "407.94"
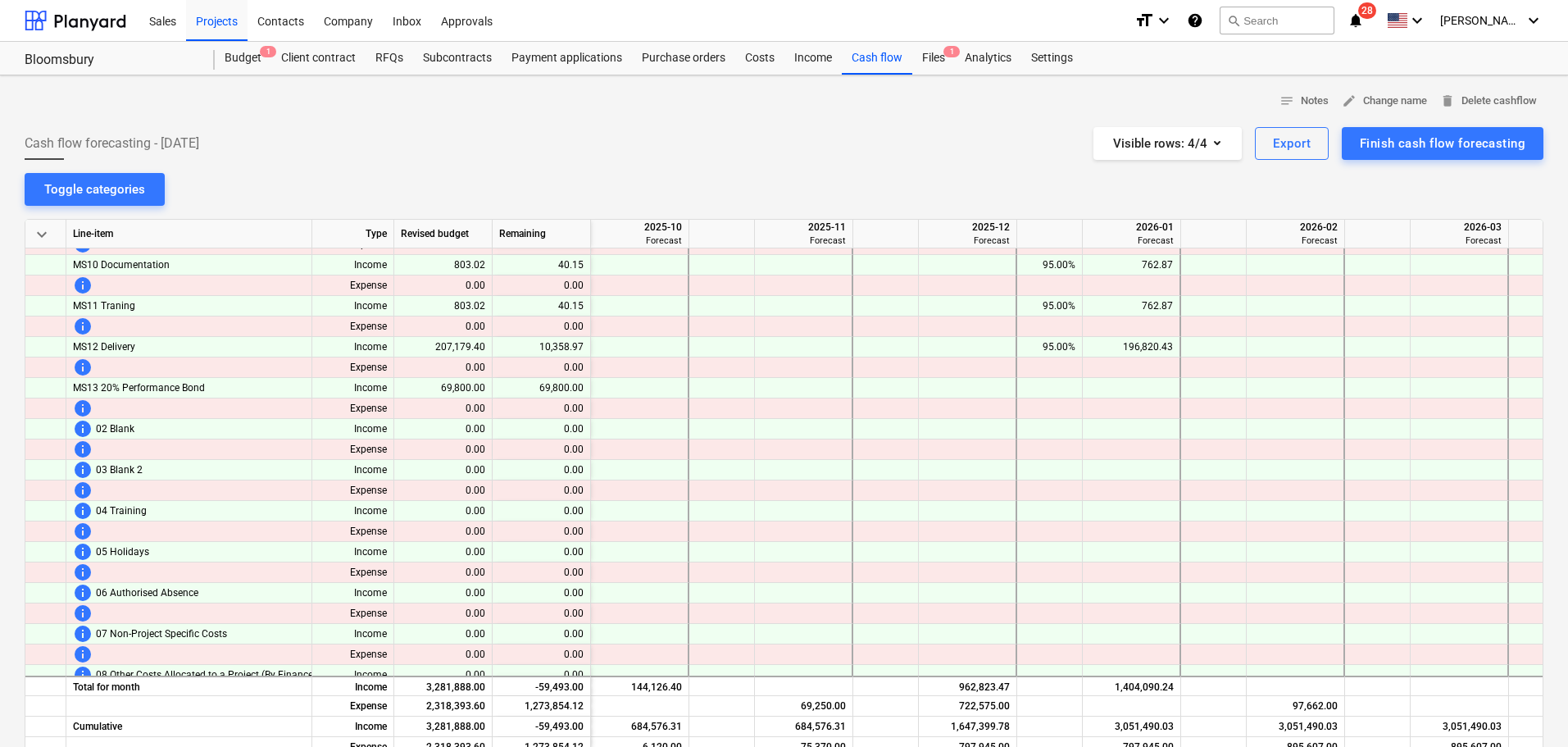
scroll to position [410, 1050]
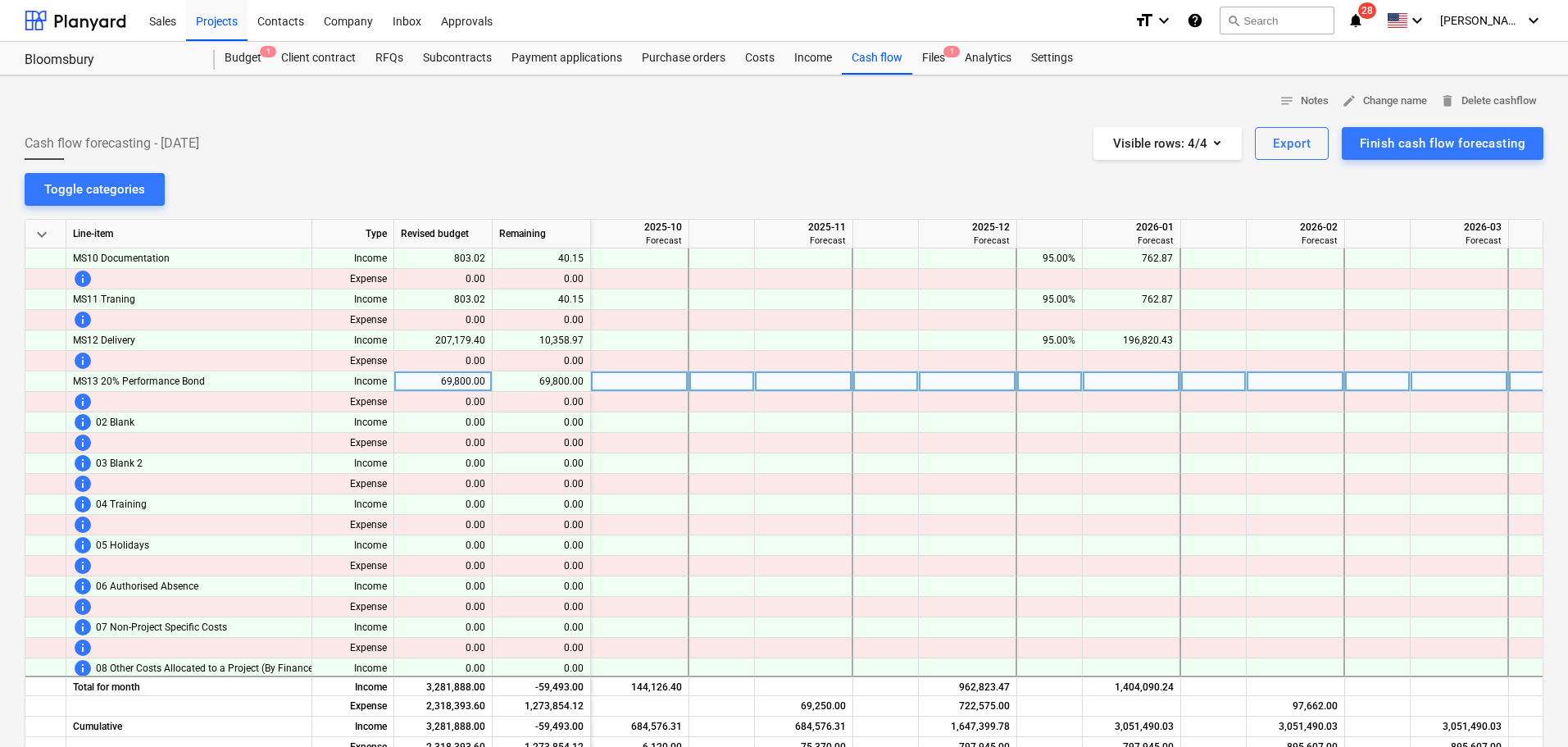
click at [1075, 382] on div at bounding box center [1050, 382] width 66 height 21
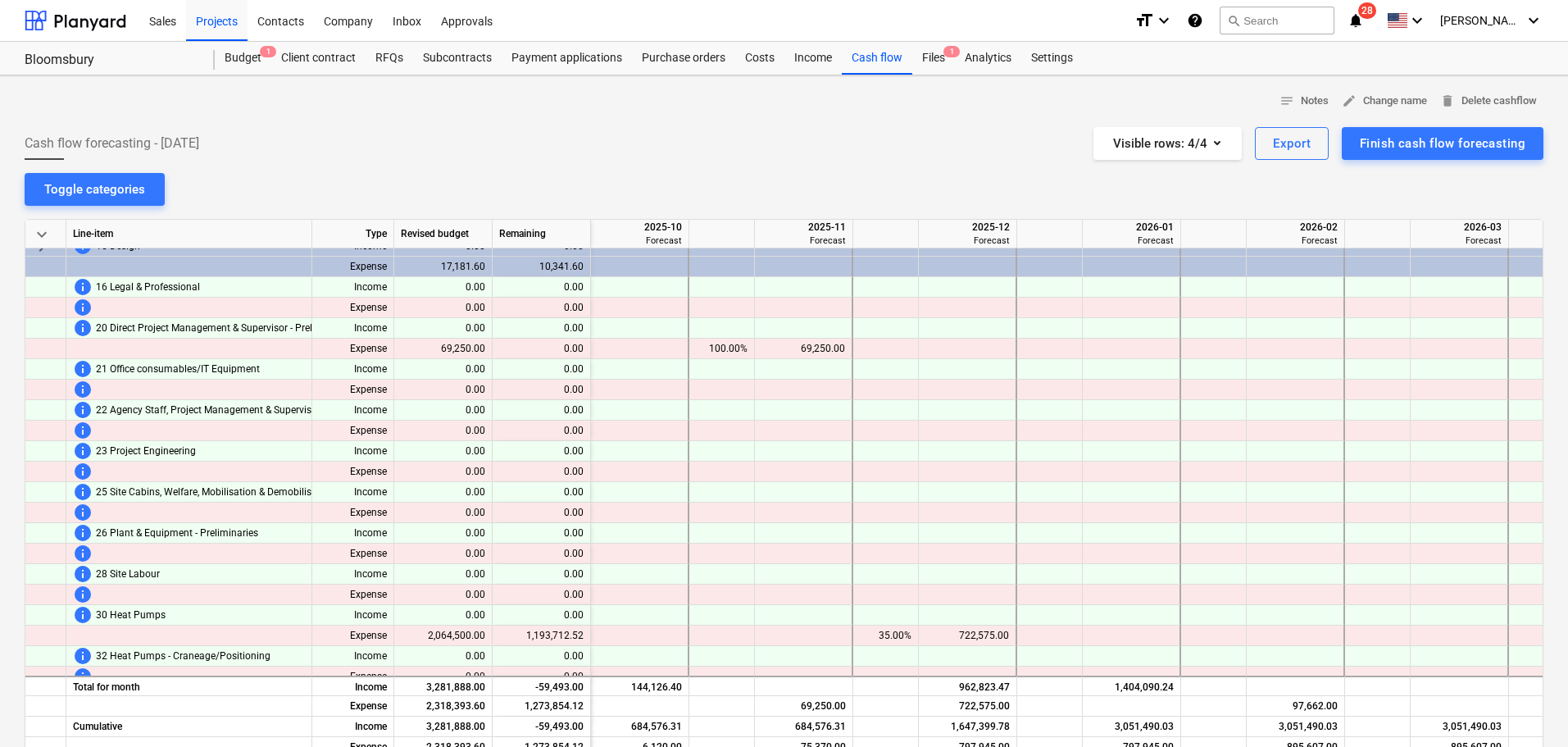
scroll to position [1148, 1050]
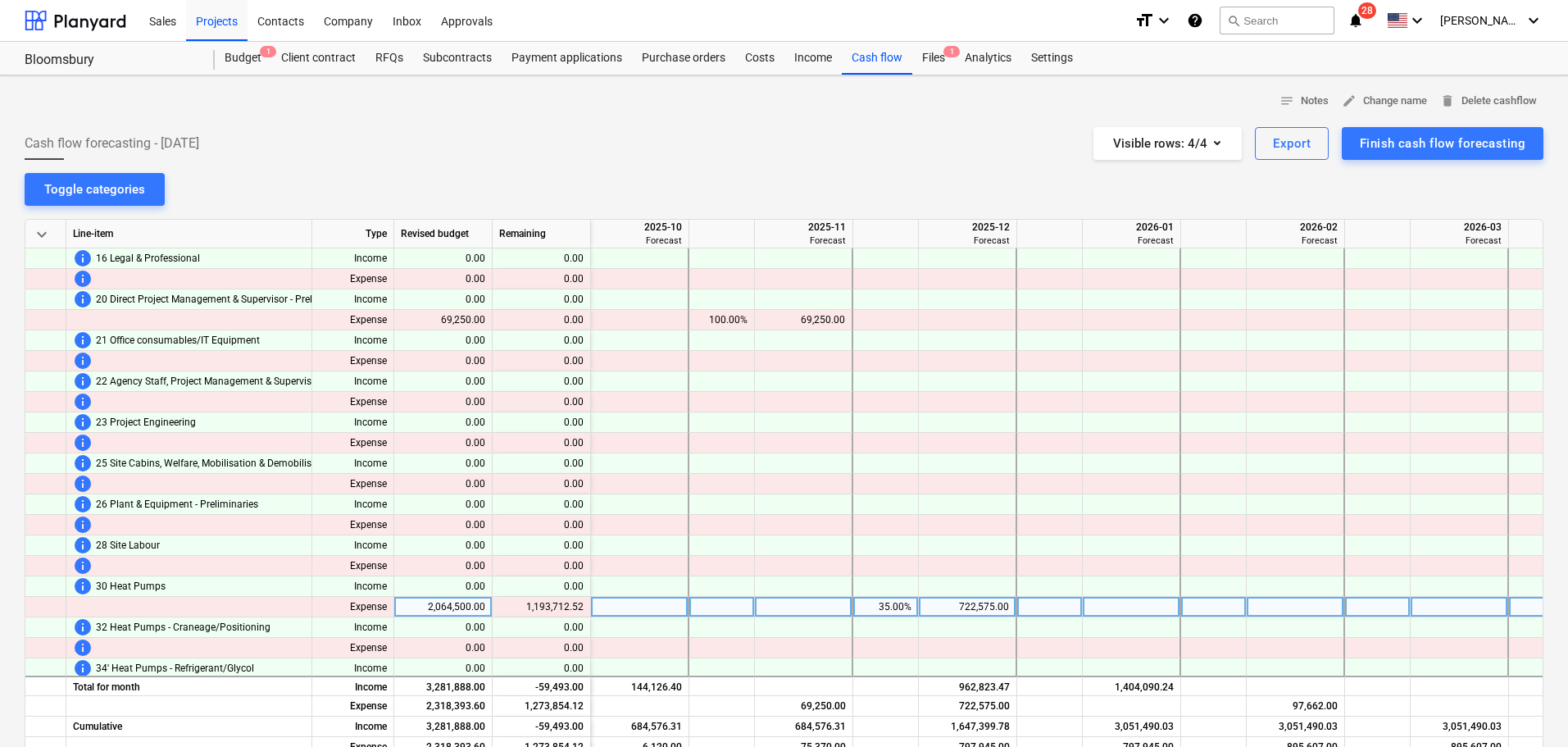
click at [1147, 610] on div at bounding box center [1131, 607] width 99 height 21
type input "351000"
type input "83"
click at [1096, 605] on div "1,713,535.00" at bounding box center [1131, 607] width 84 height 21
type input "1050000"
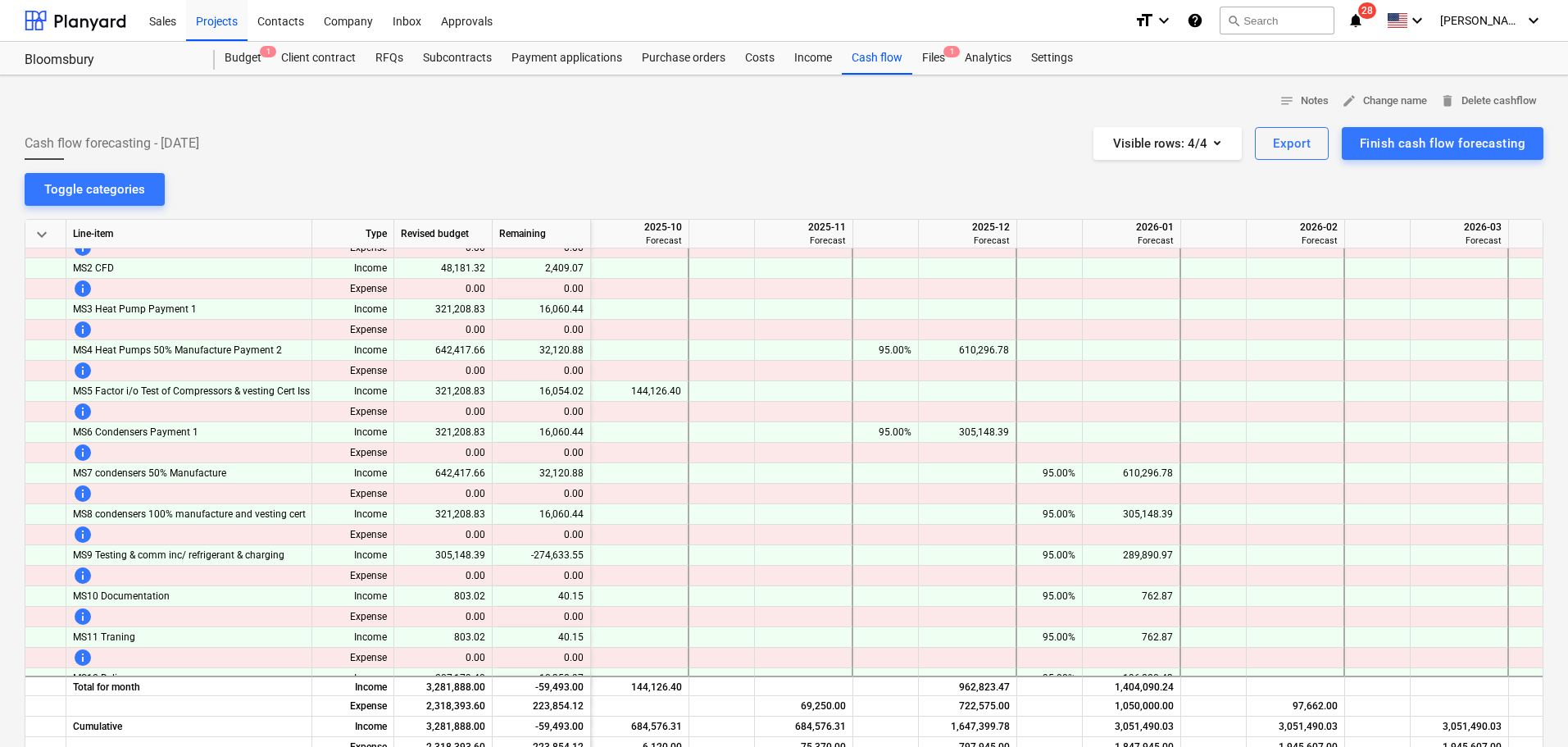
scroll to position [0, 1050]
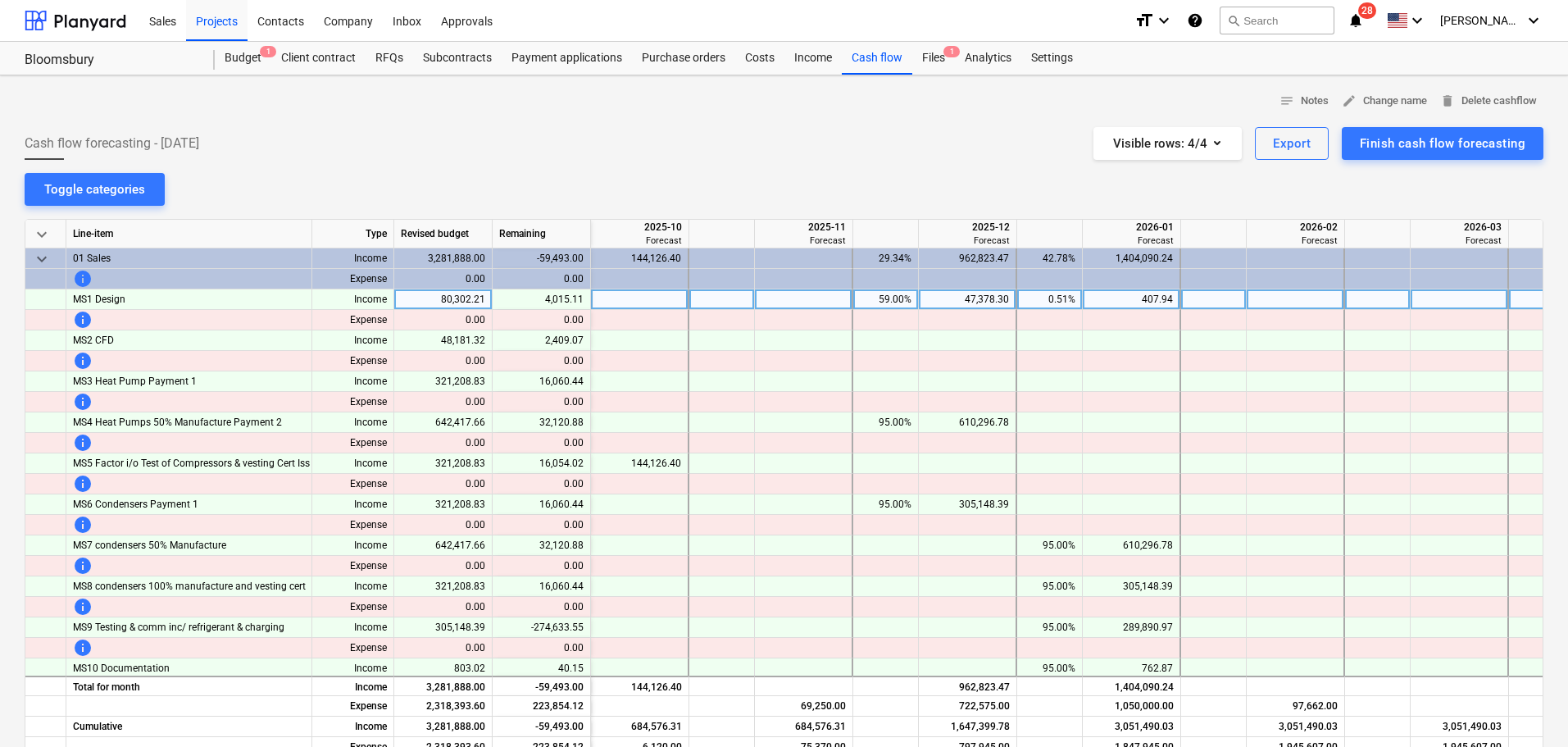
click at [1286, 298] on div at bounding box center [1296, 299] width 99 height 21
type input "4015.11"
type input "2409.07"
type input "16060.44"
type input "32120.88"
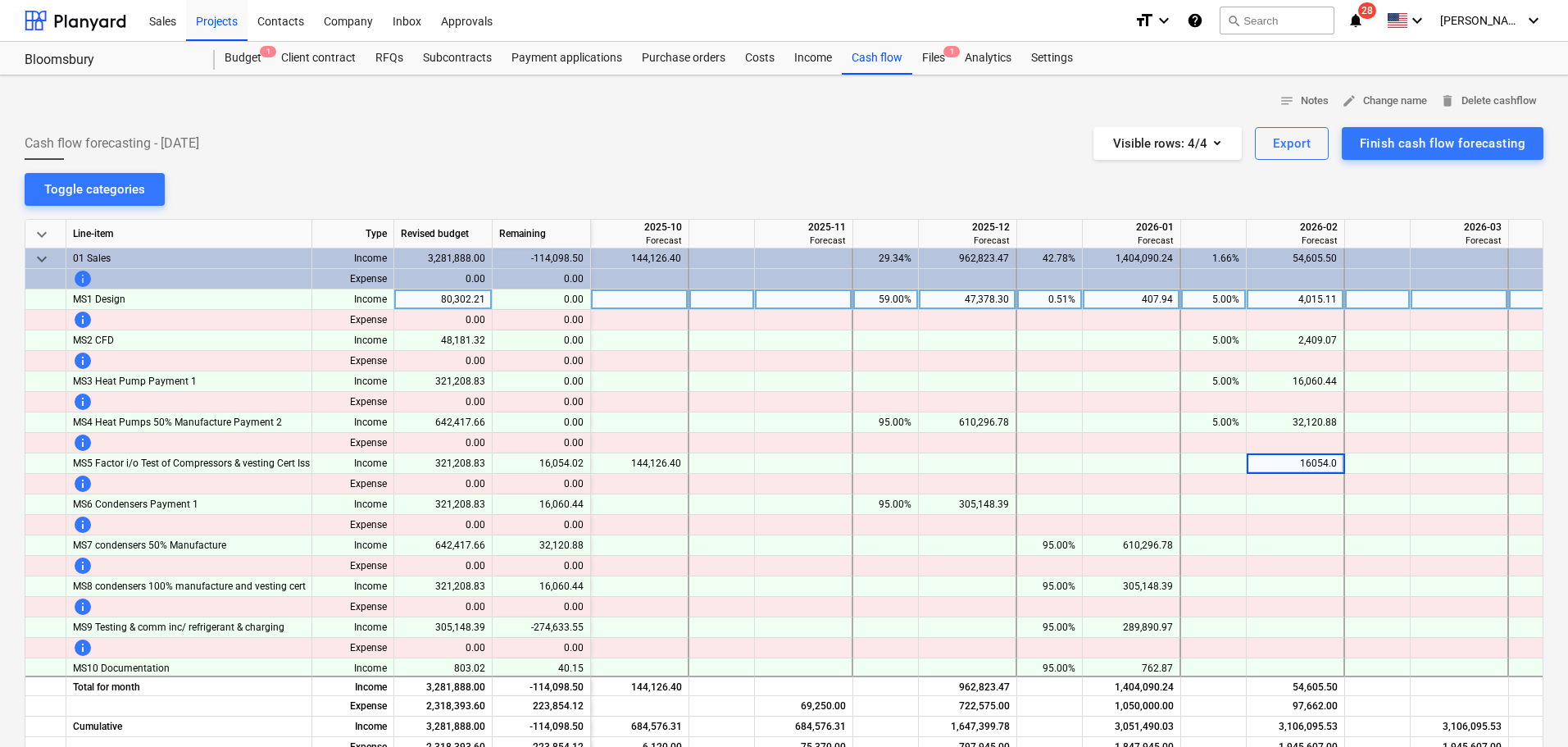
type input "16054.02"
type input "16060.44"
type input "32120.88"
type input "16060.44"
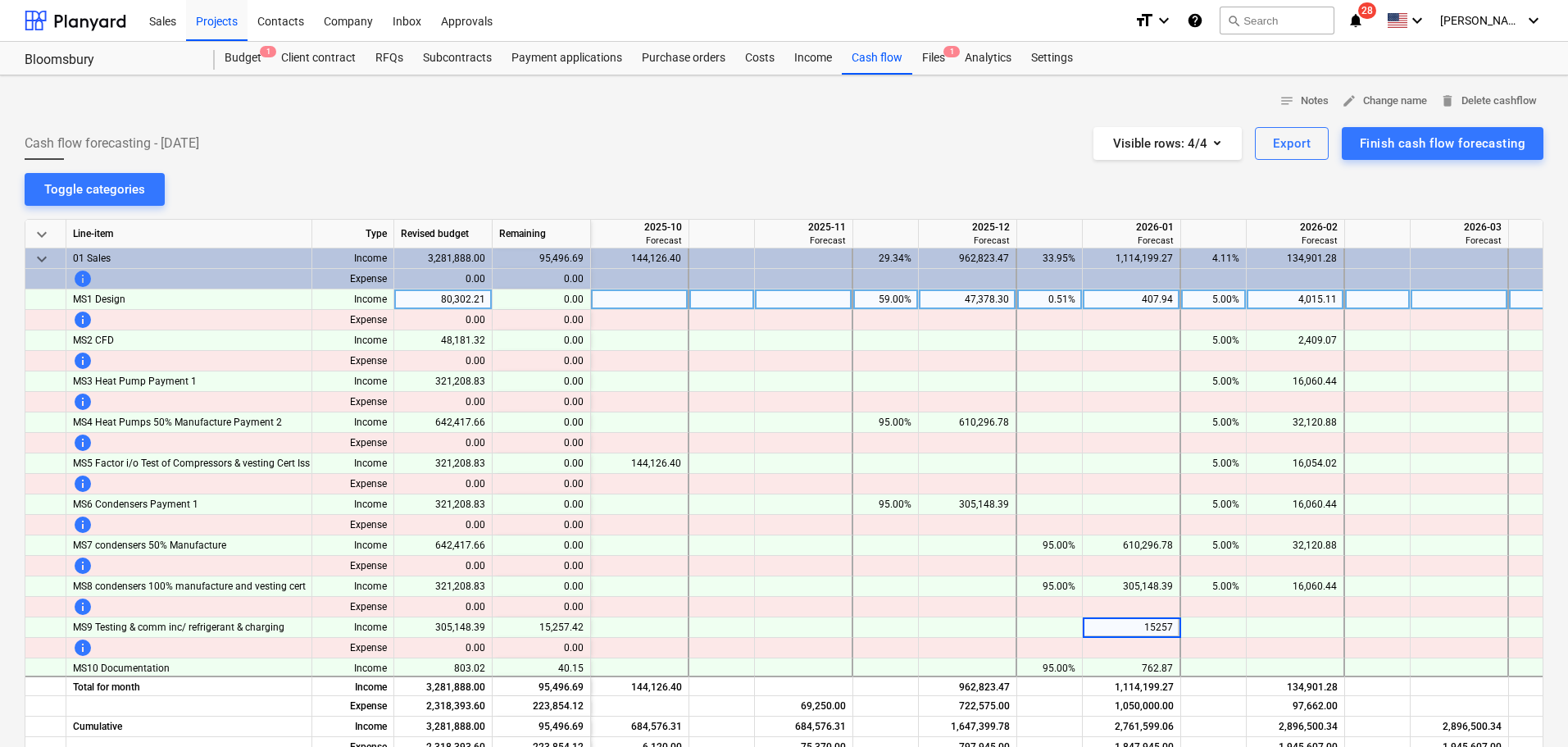
type input "15257."
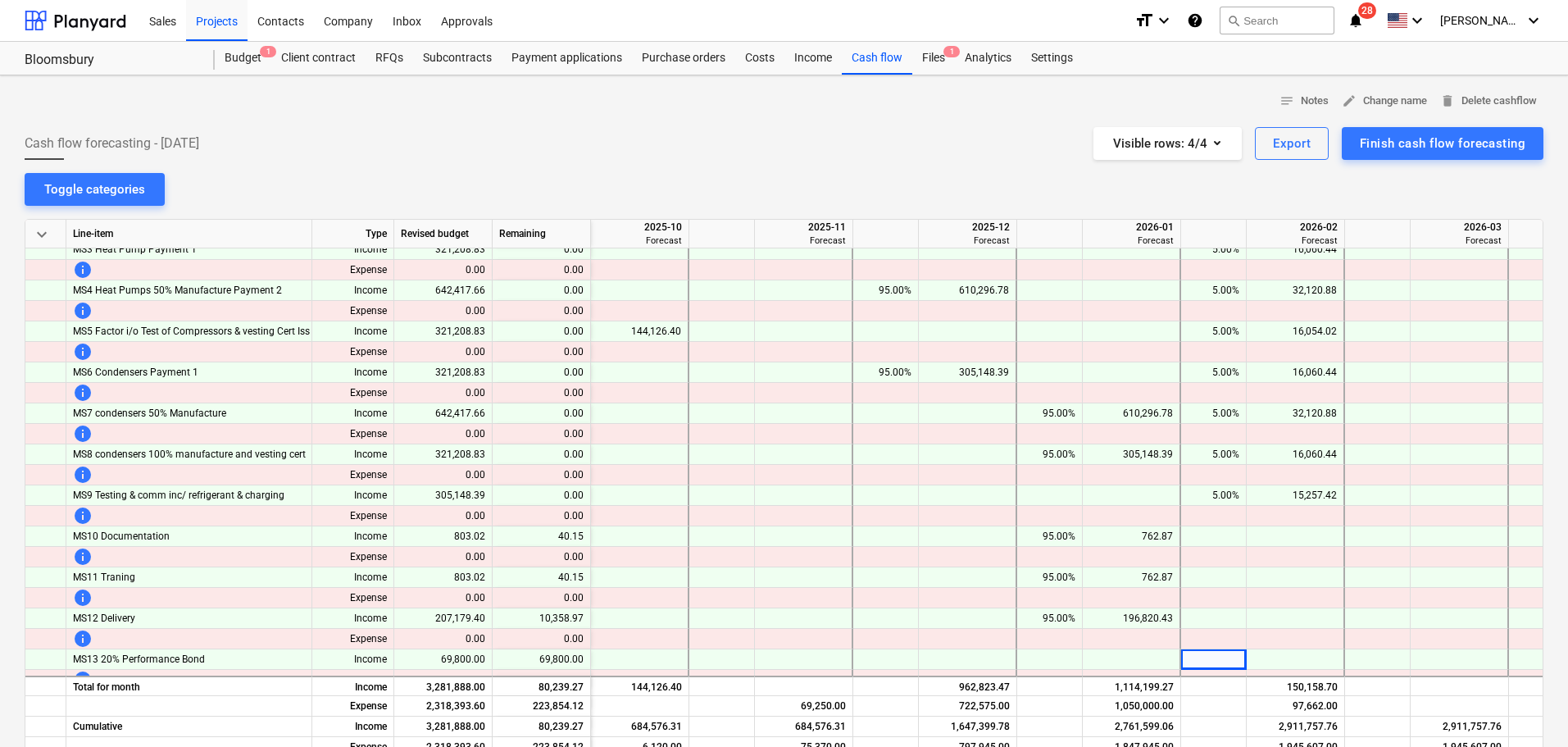
scroll to position [153, 1050]
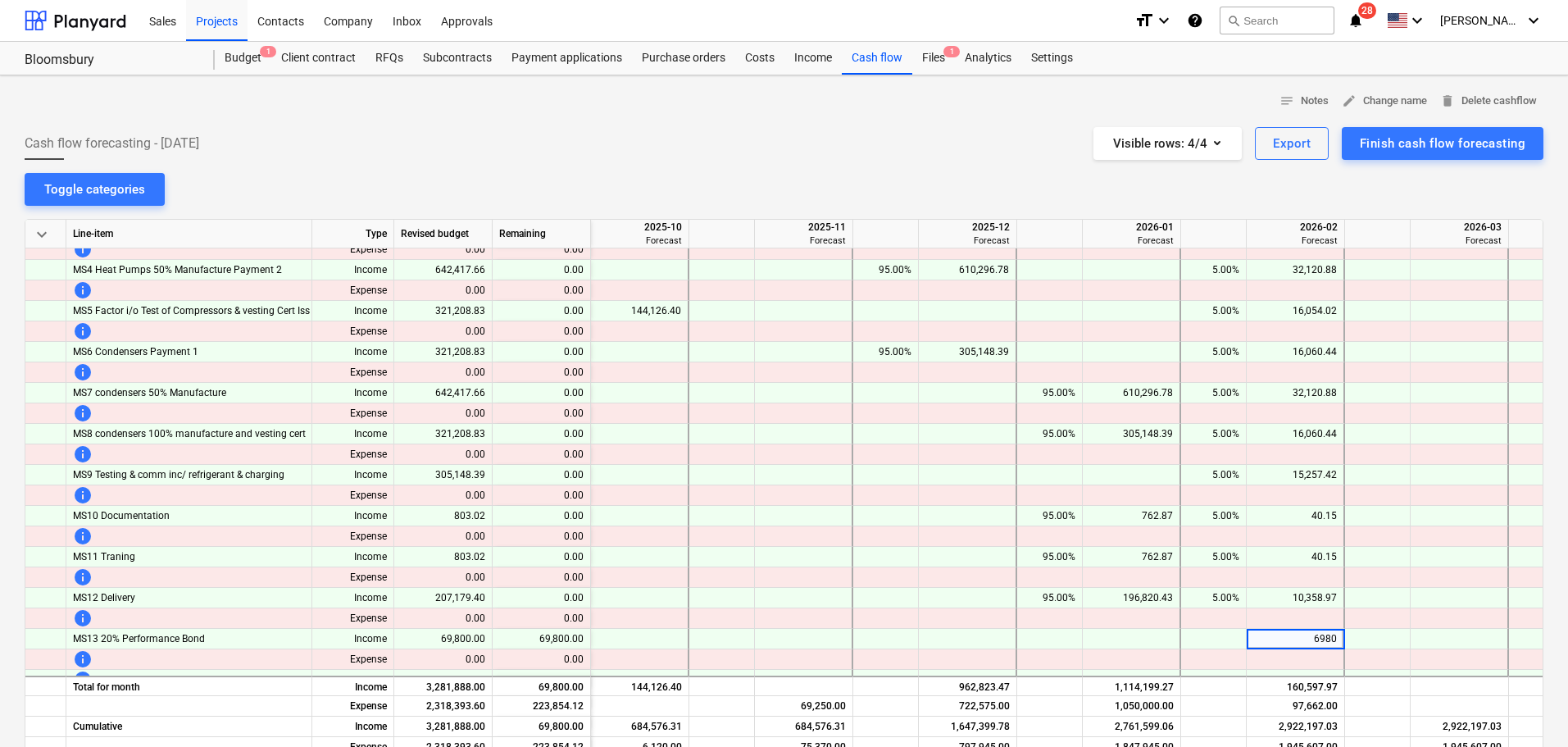
type input "69800"
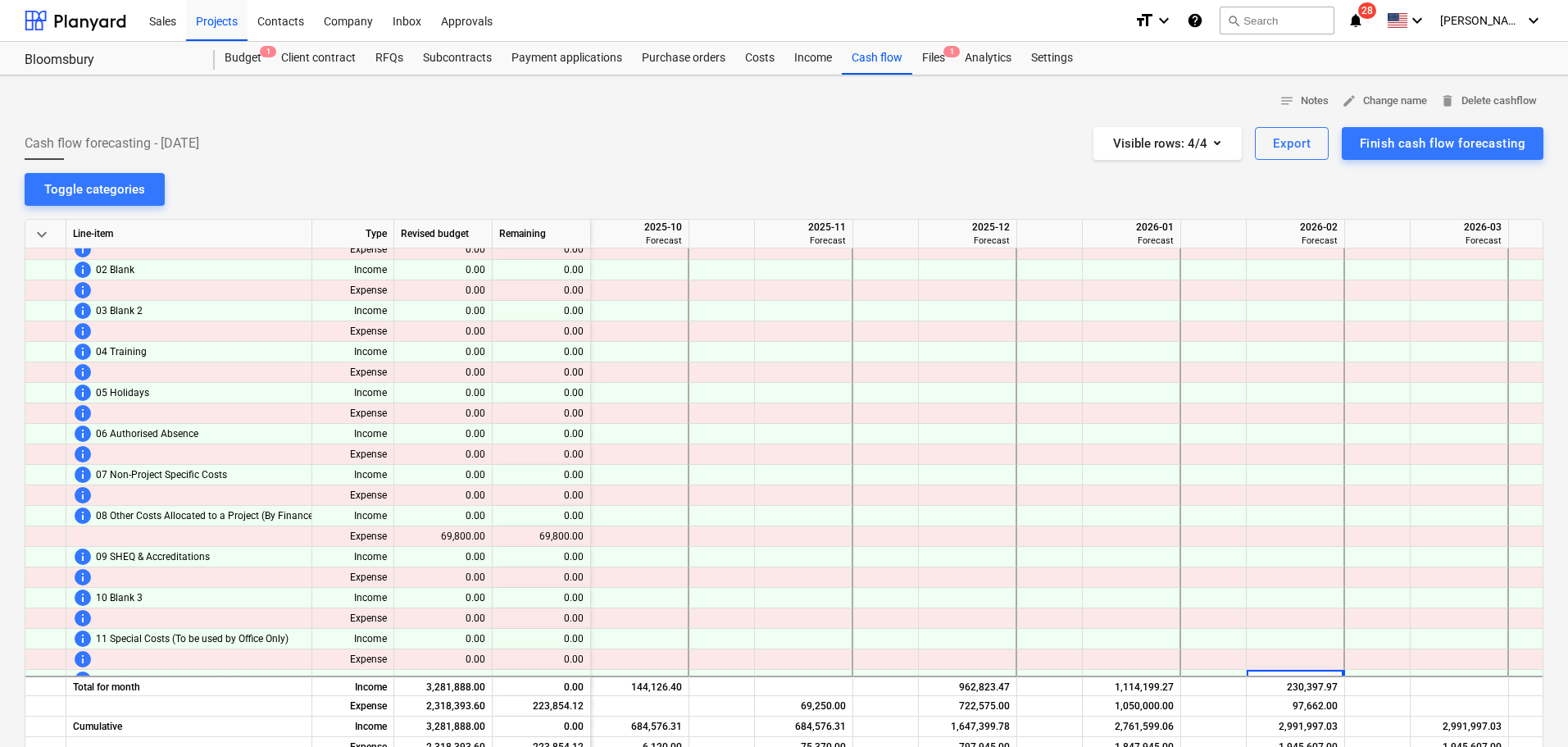
scroll to position [583, 1050]
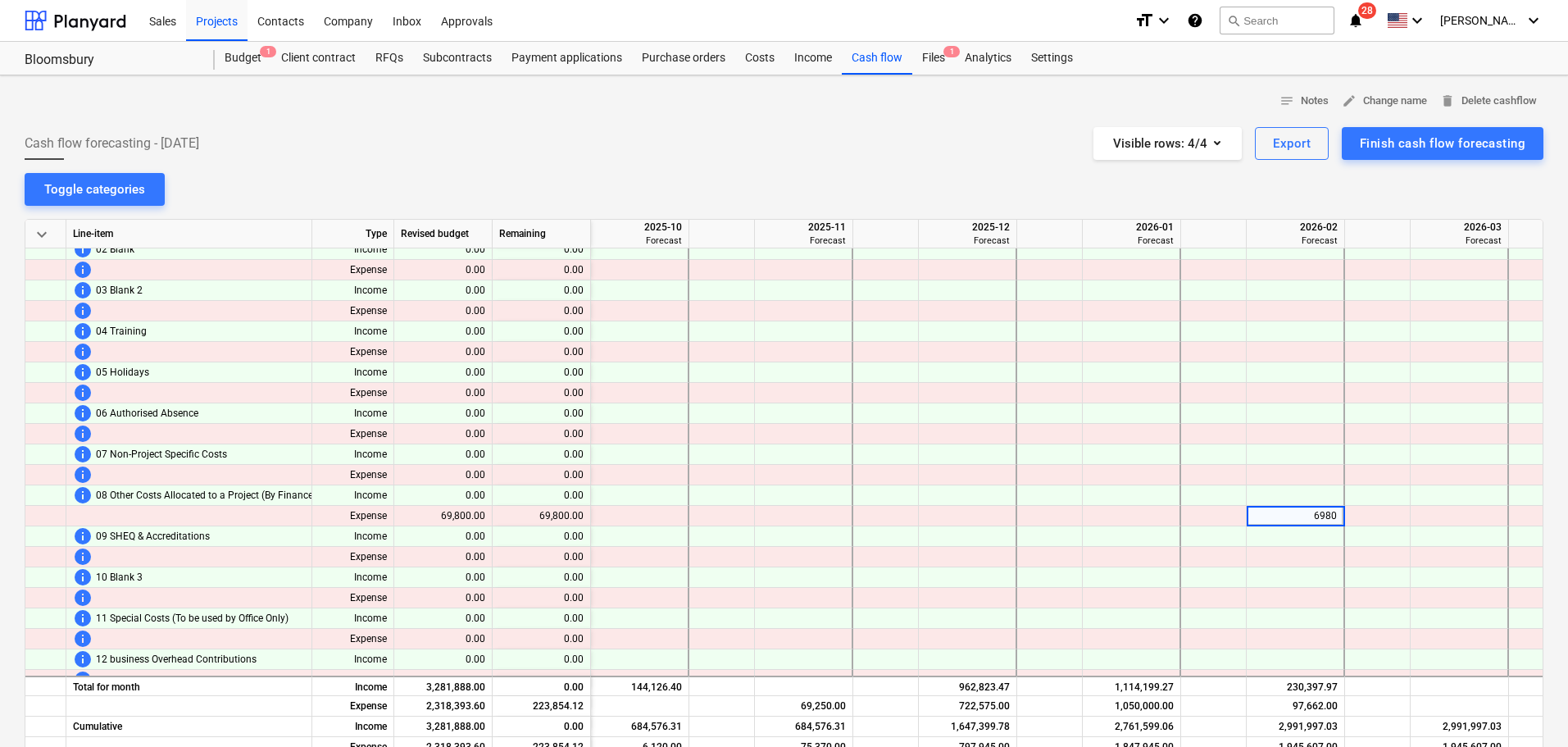
type input "69800"
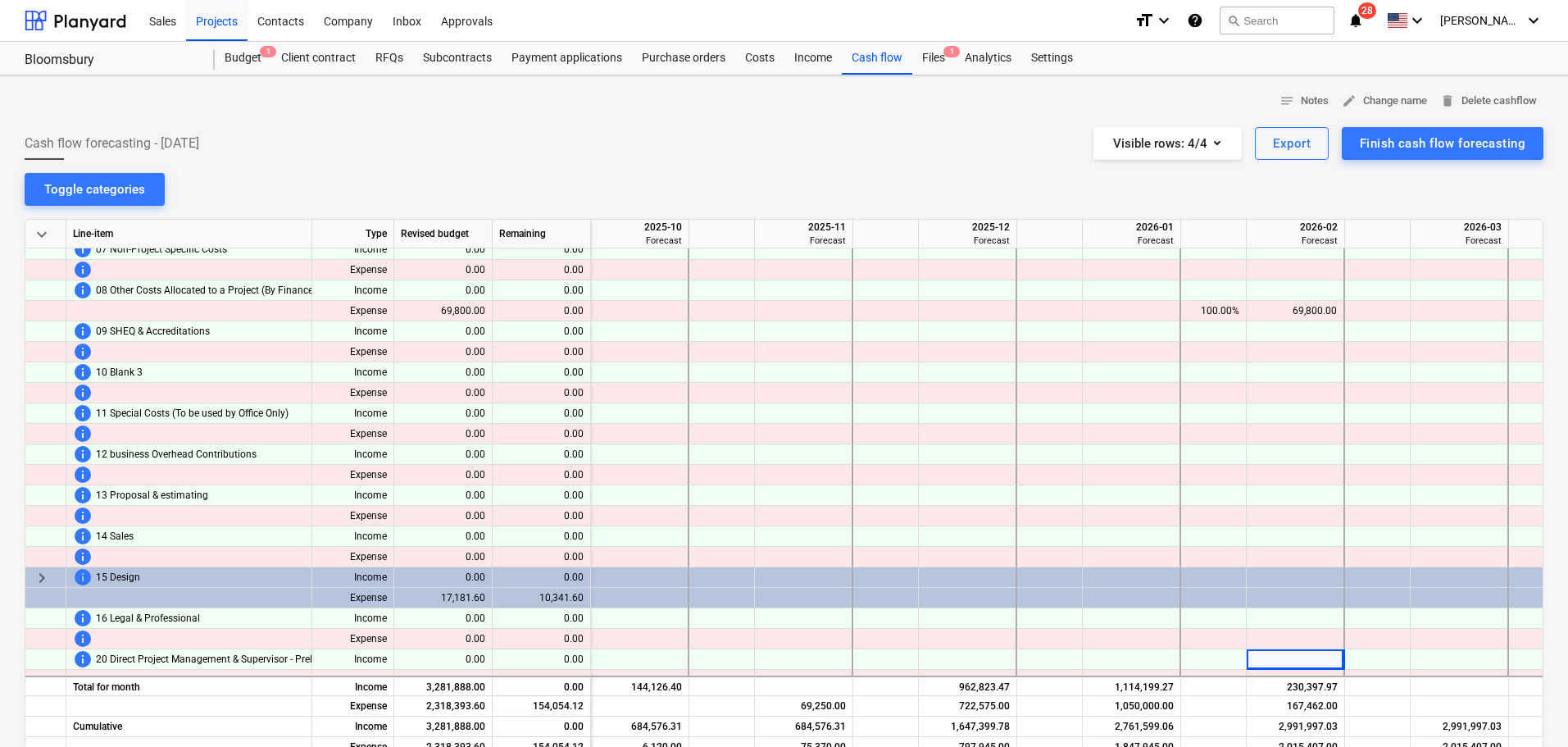
scroll to position [809, 1050]
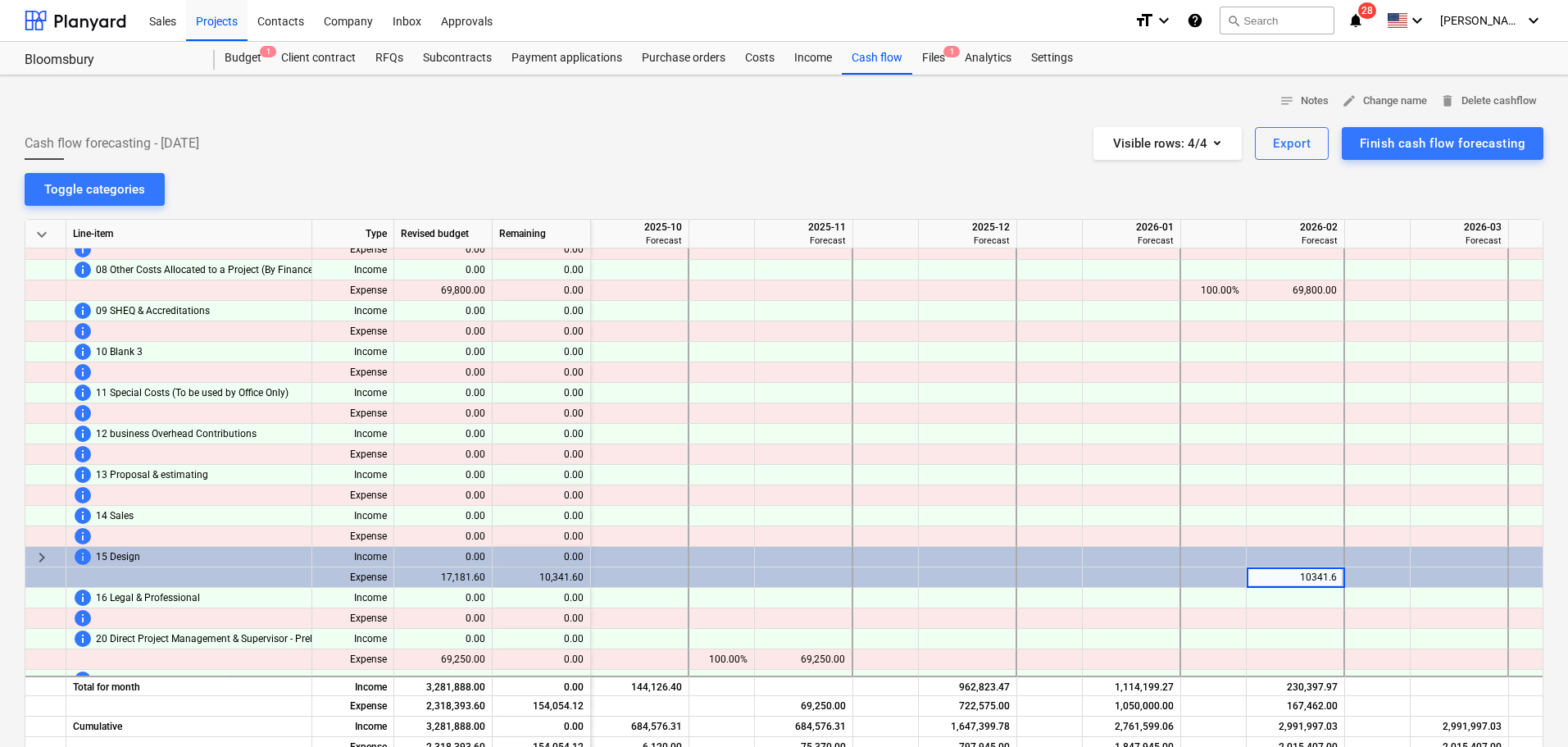
type input "10341.60"
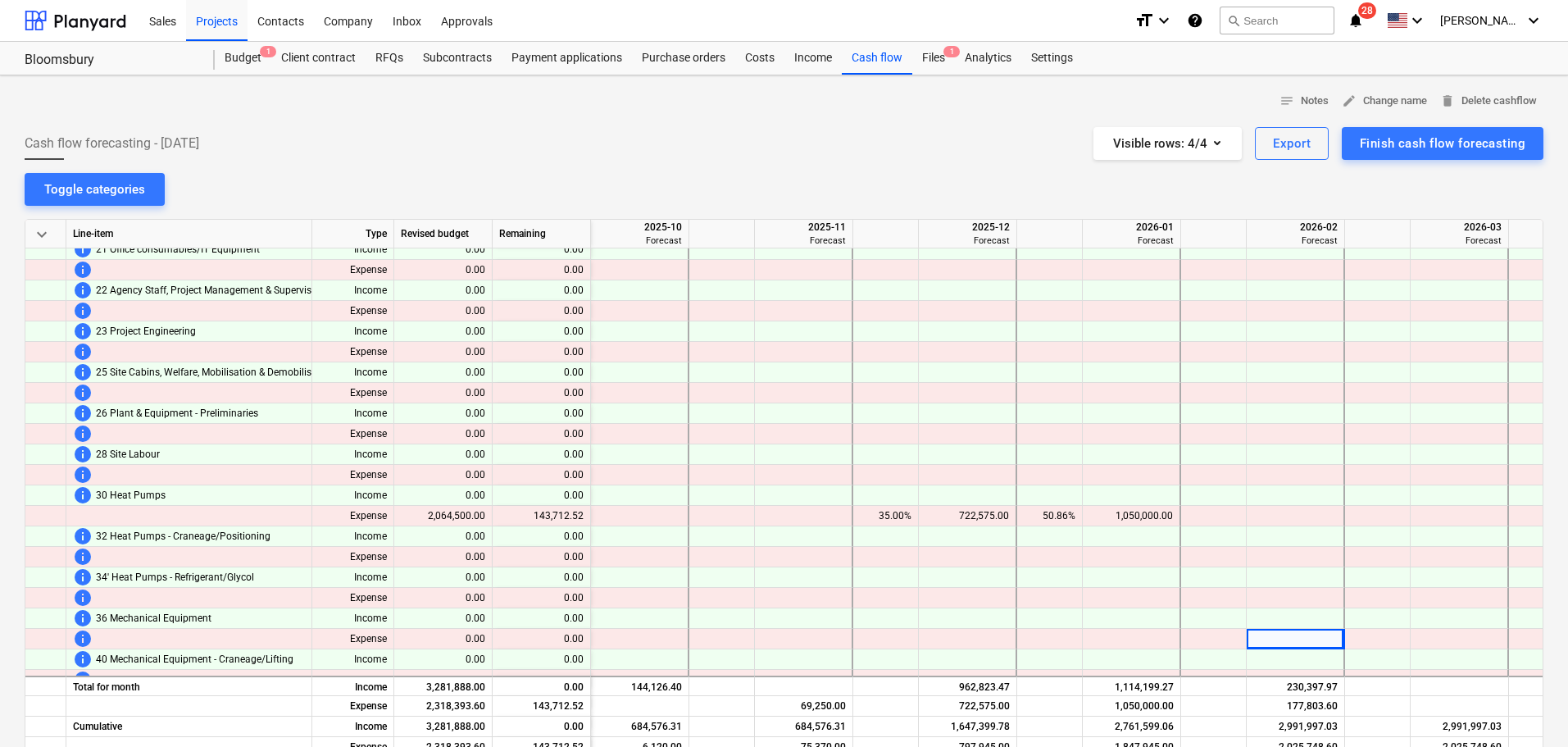
scroll to position [1301, 1050]
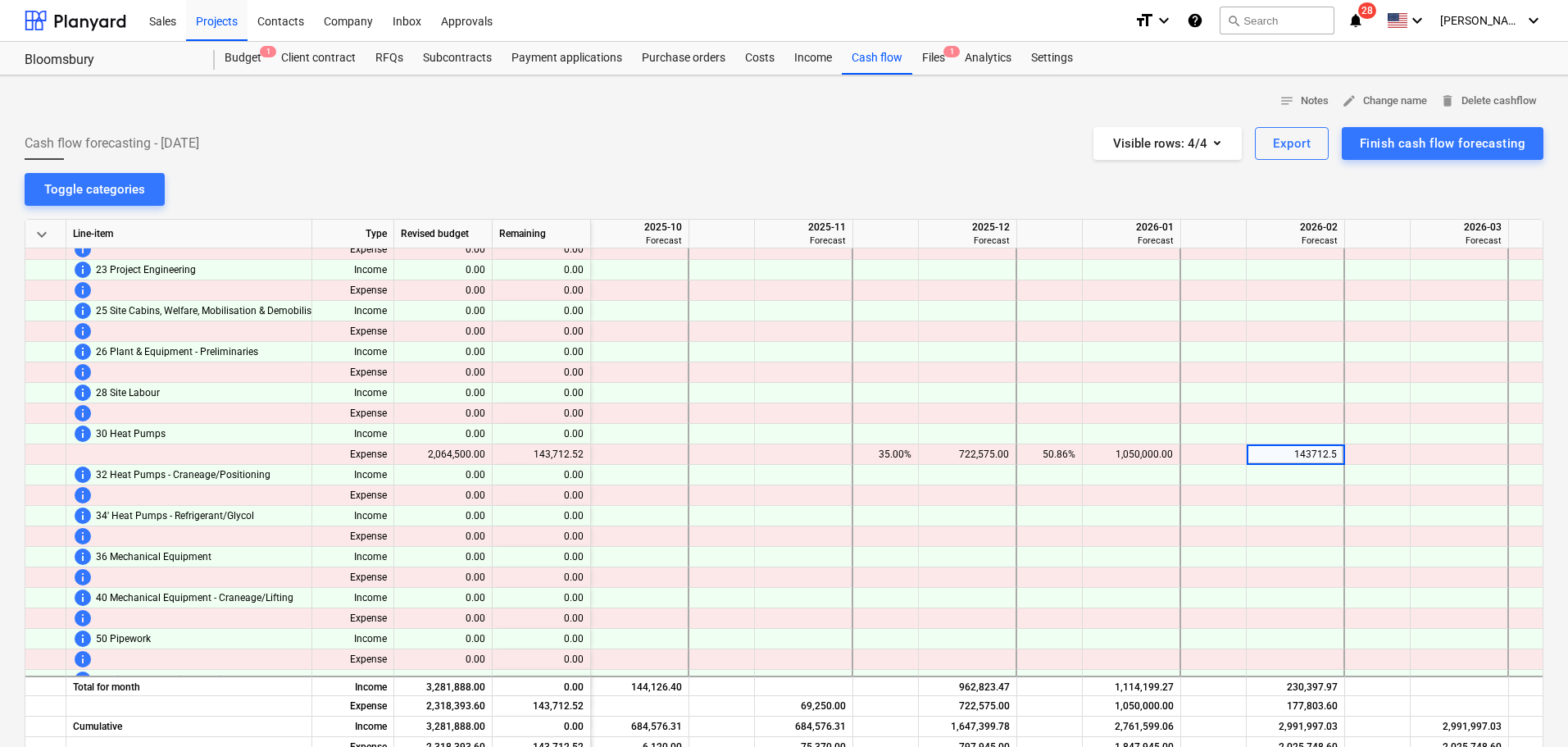
type input "143712.52"
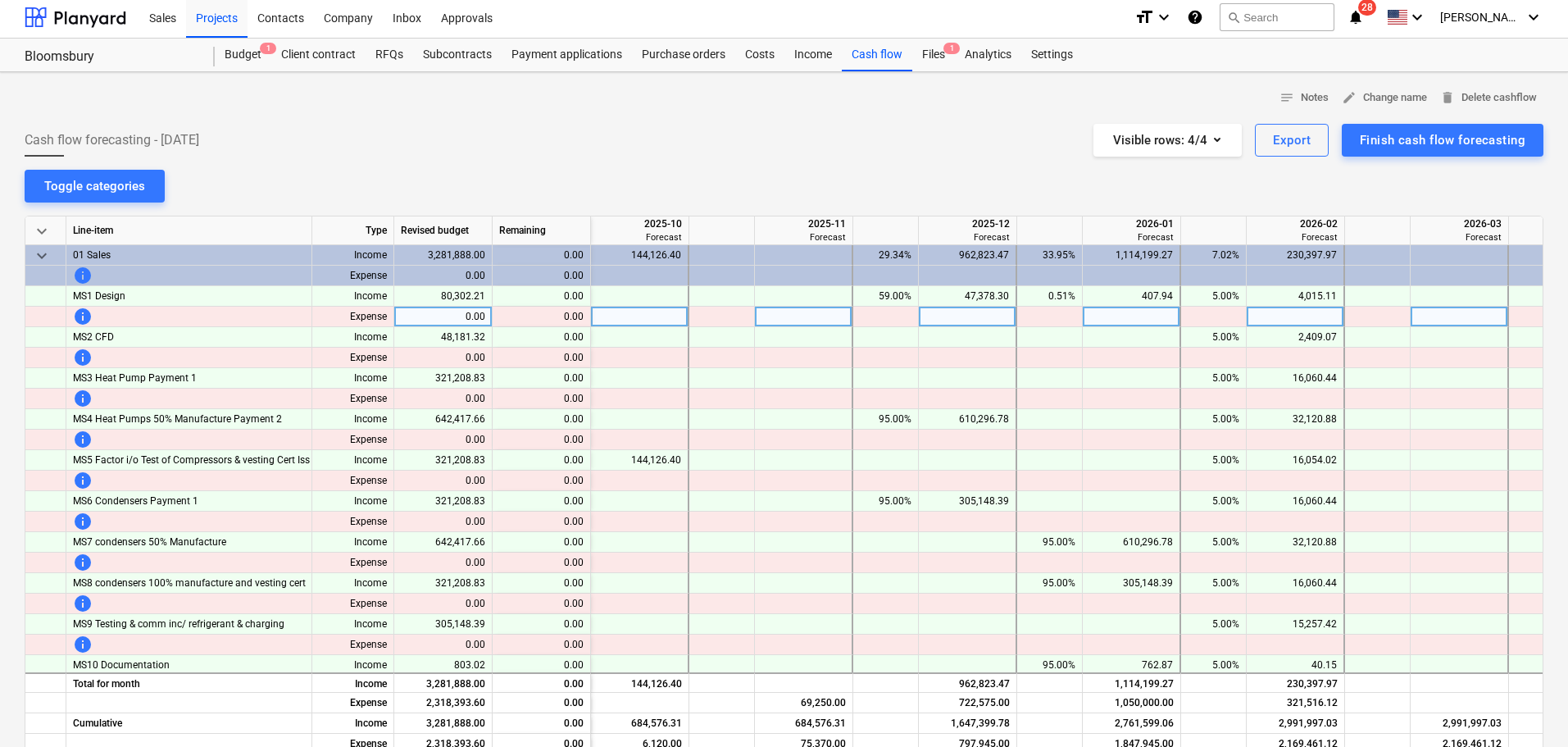
scroll to position [0, 0]
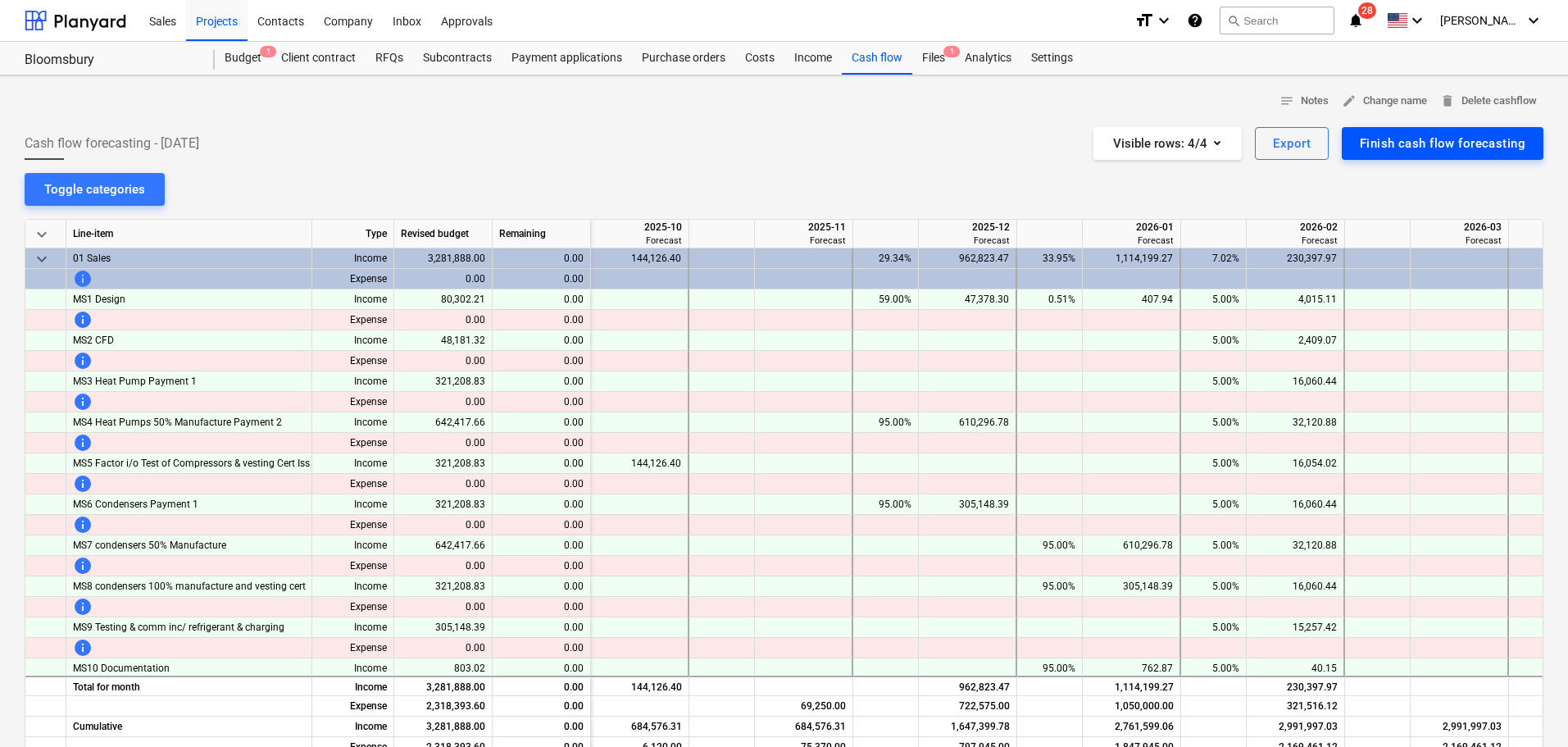
click at [1401, 143] on div "Finish cash flow forecasting" at bounding box center [1442, 143] width 165 height 21
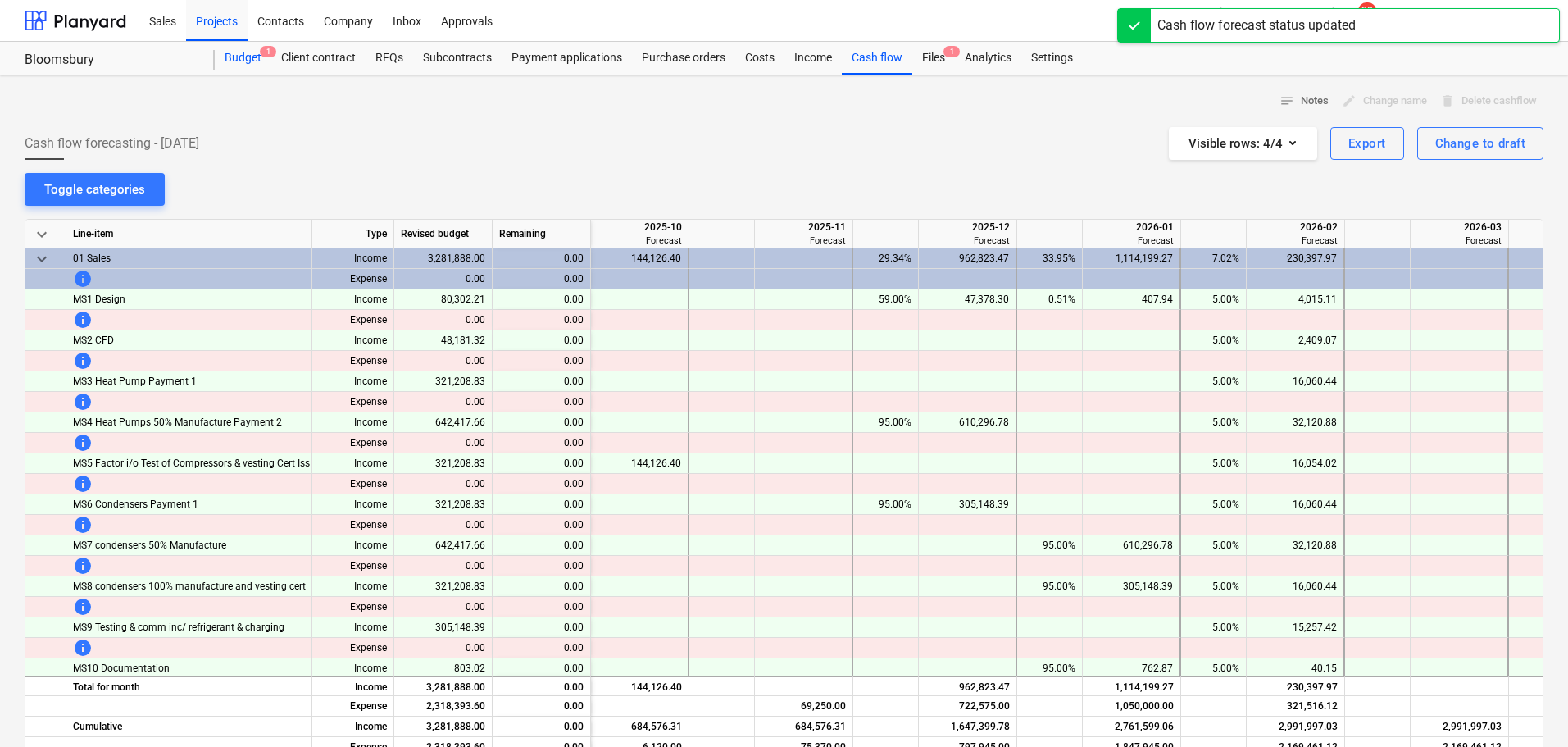
click at [240, 49] on div "Budget 1" at bounding box center [242, 58] width 57 height 33
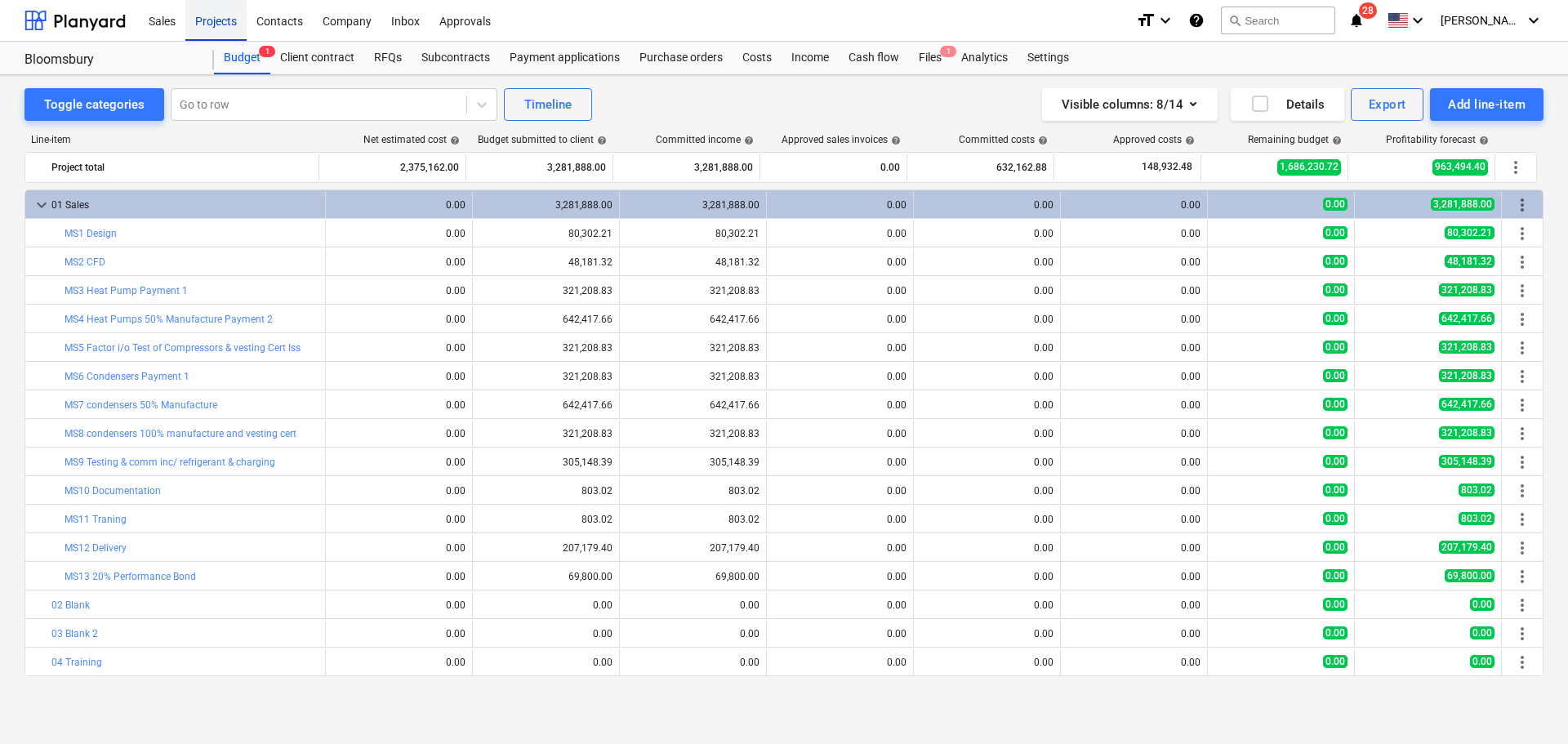
click at [228, 27] on div "Projects" at bounding box center [216, 20] width 62 height 42
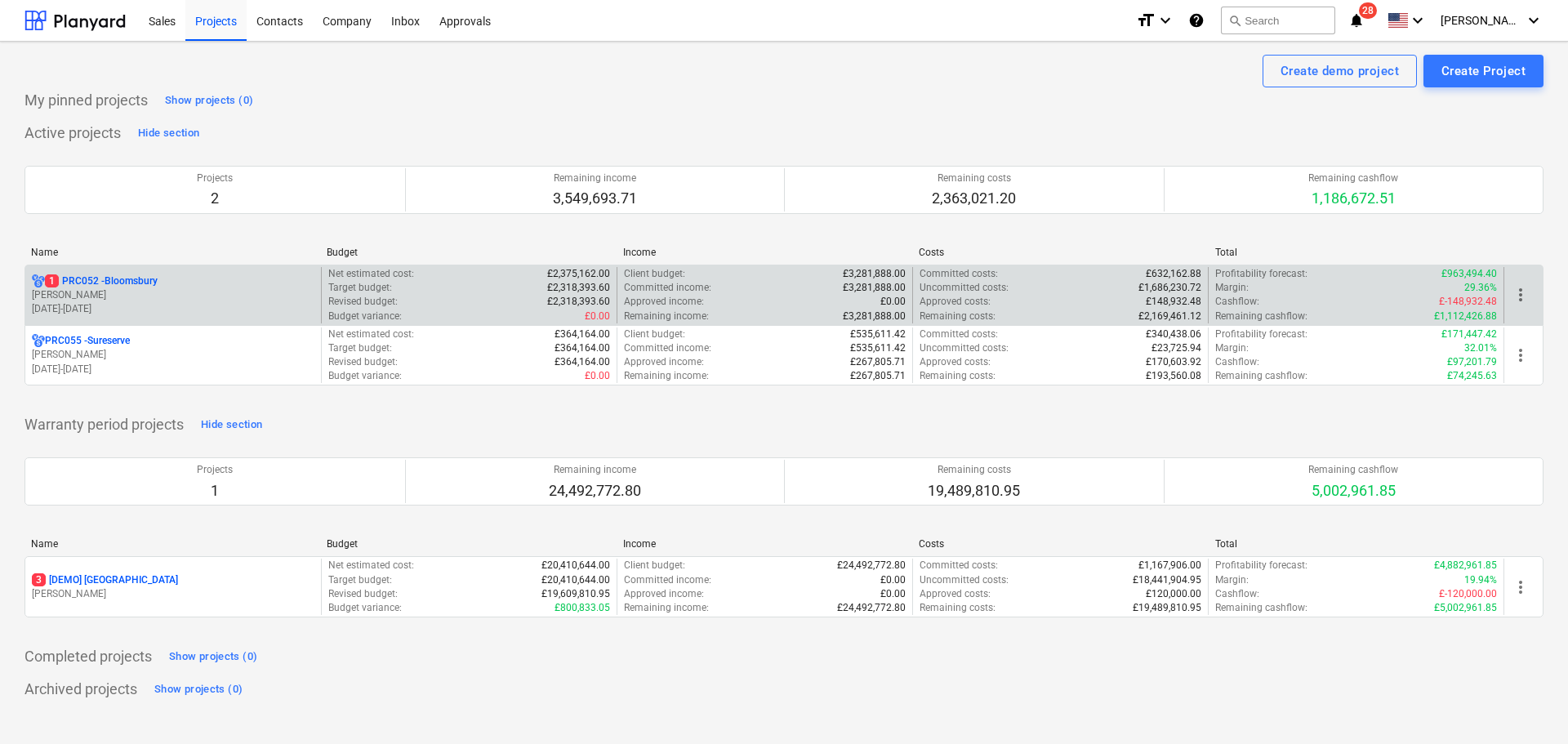
click at [114, 285] on p "1 PRC052 - [GEOGRAPHIC_DATA]" at bounding box center [100, 281] width 112 height 14
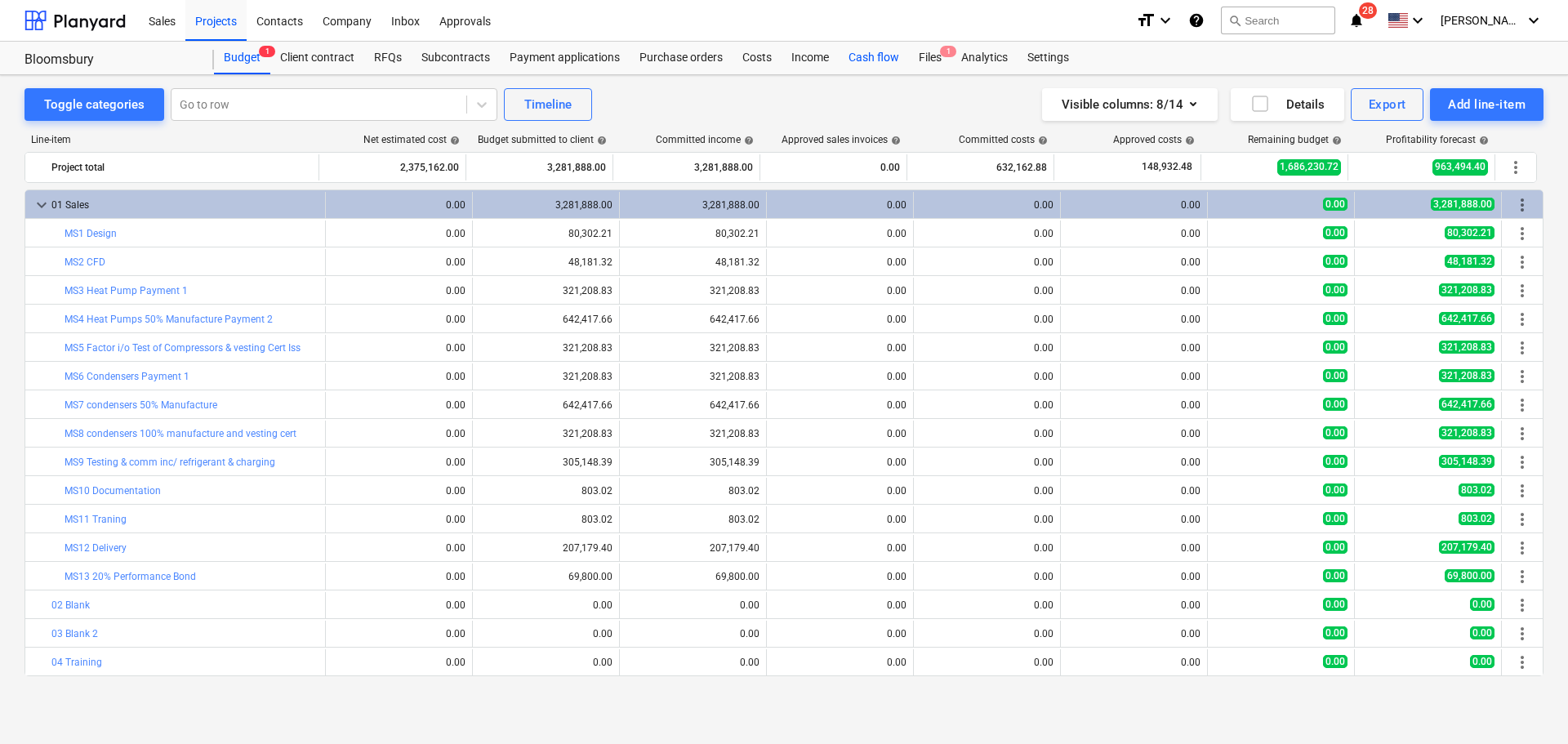
click at [886, 62] on div "Cash flow" at bounding box center [874, 58] width 71 height 33
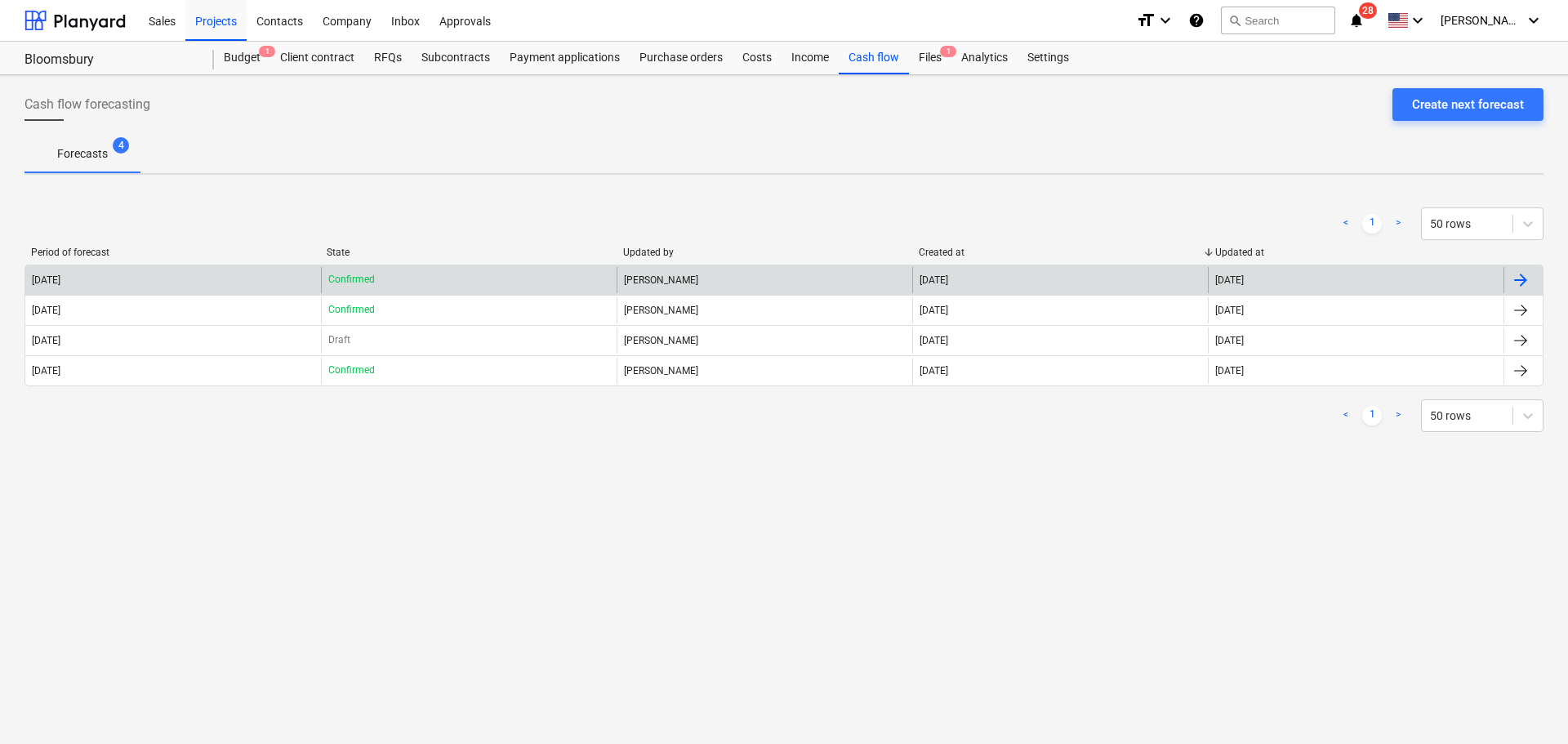
click at [619, 277] on div "[PERSON_NAME]" at bounding box center [765, 280] width 296 height 26
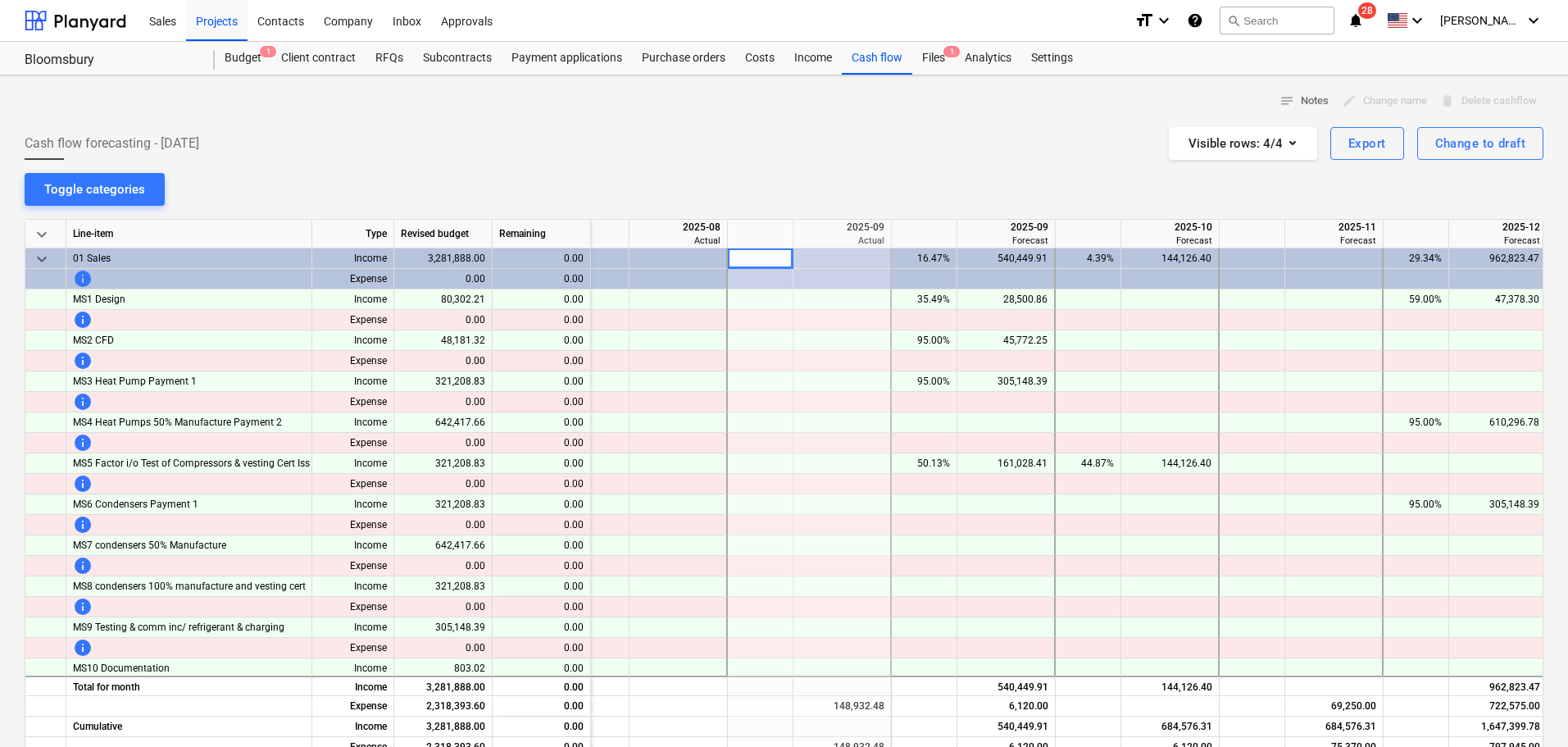
click at [817, 413] on div at bounding box center [842, 423] width 99 height 21
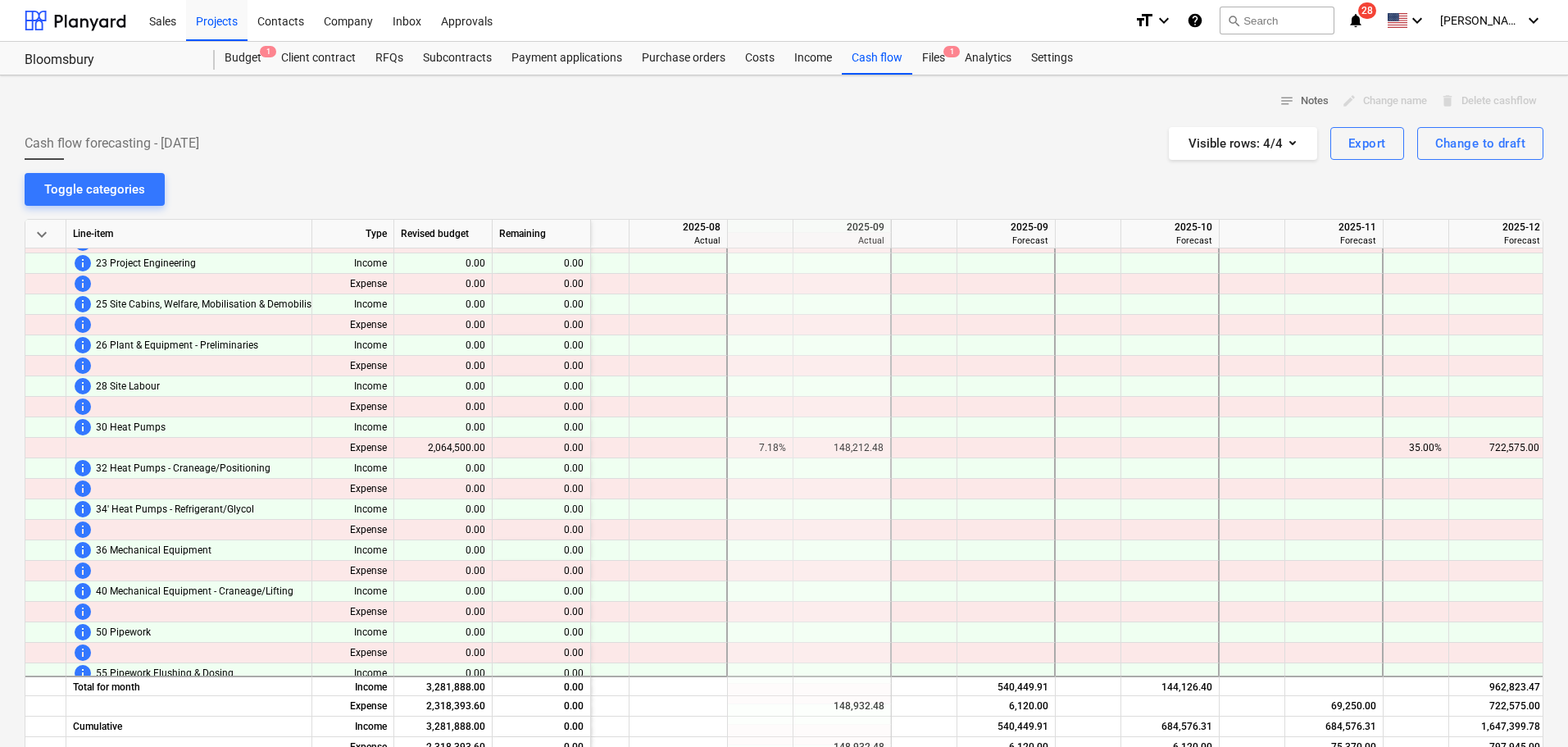
scroll to position [1312, 519]
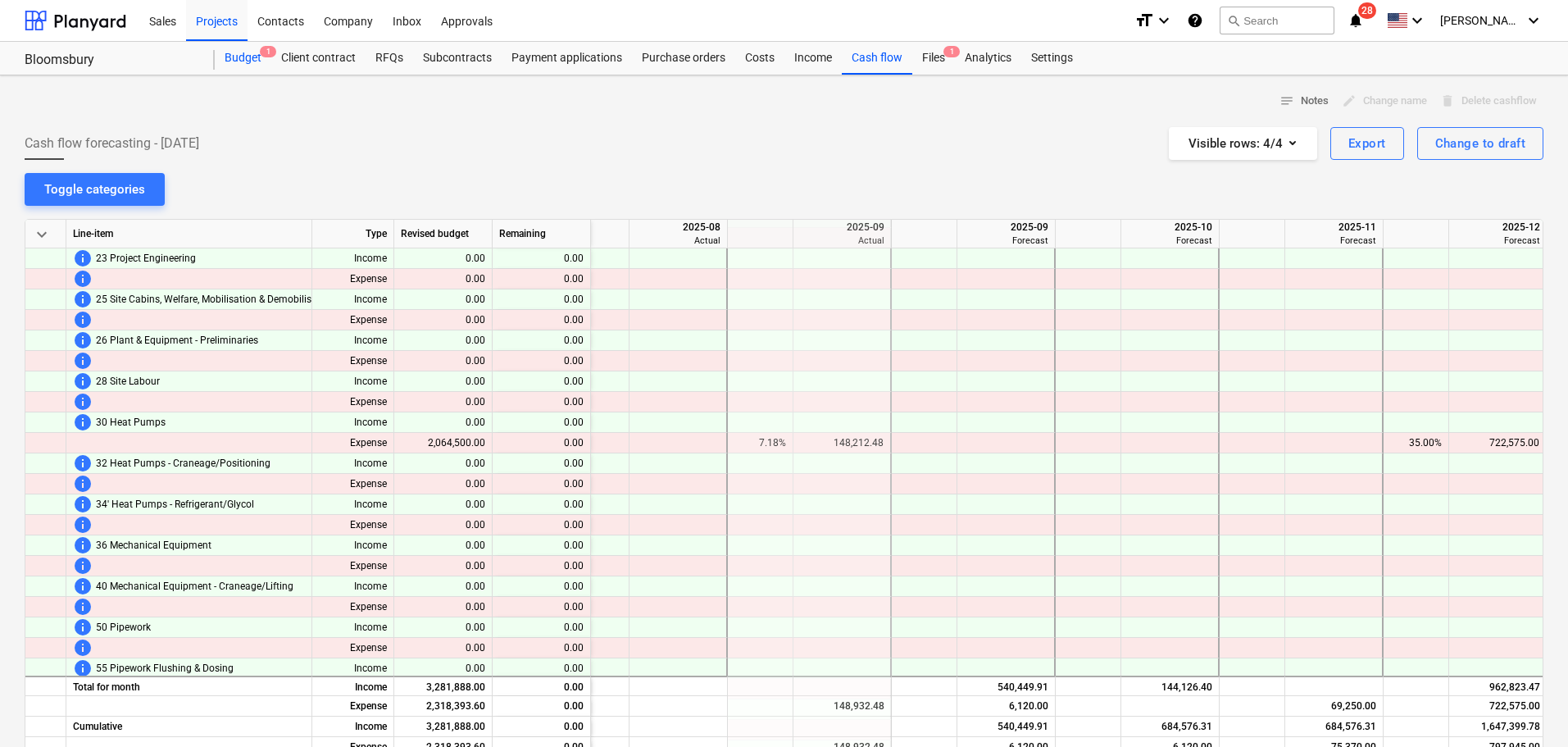
click at [227, 54] on div "Budget 1" at bounding box center [242, 58] width 57 height 33
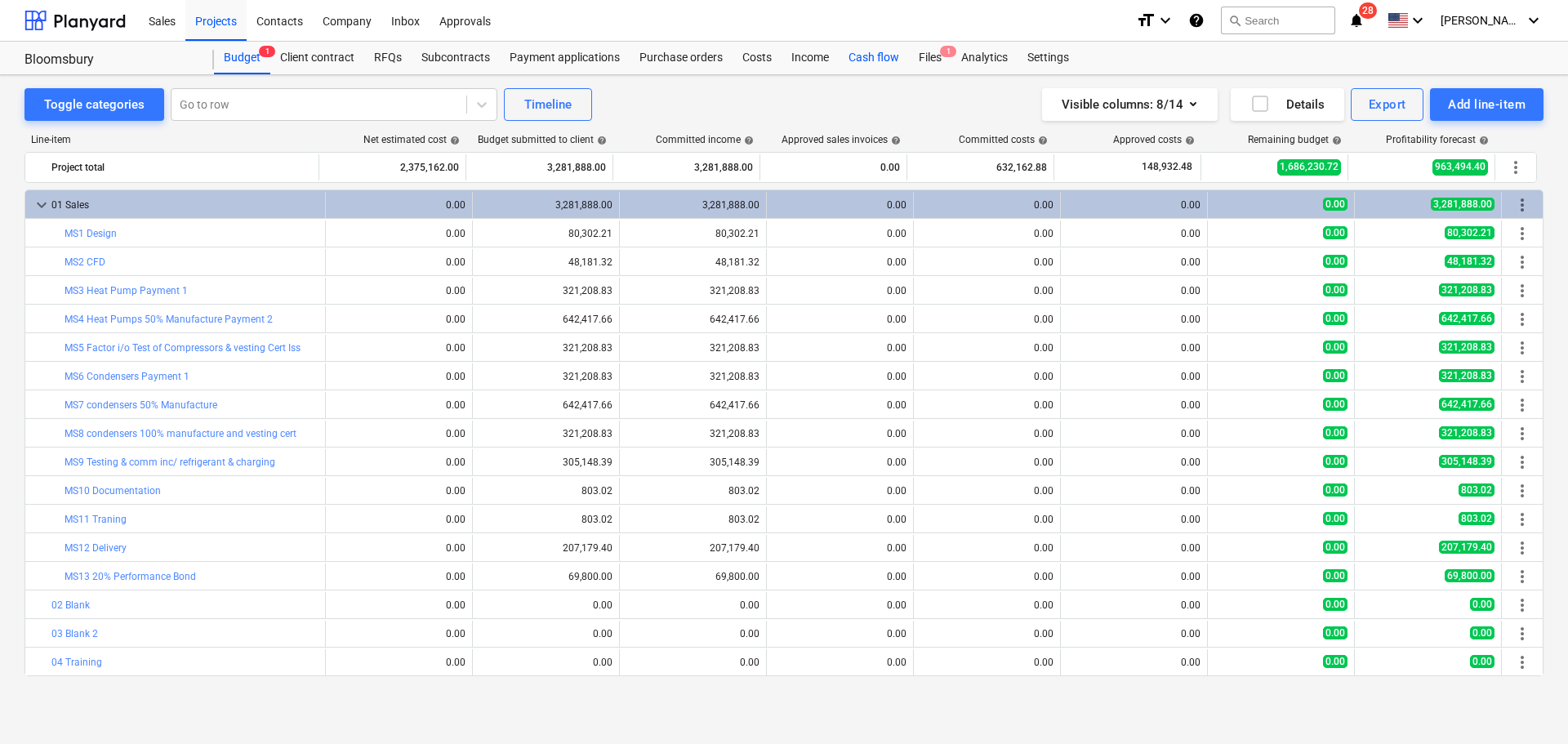
click at [854, 56] on div "Cash flow" at bounding box center [874, 58] width 71 height 33
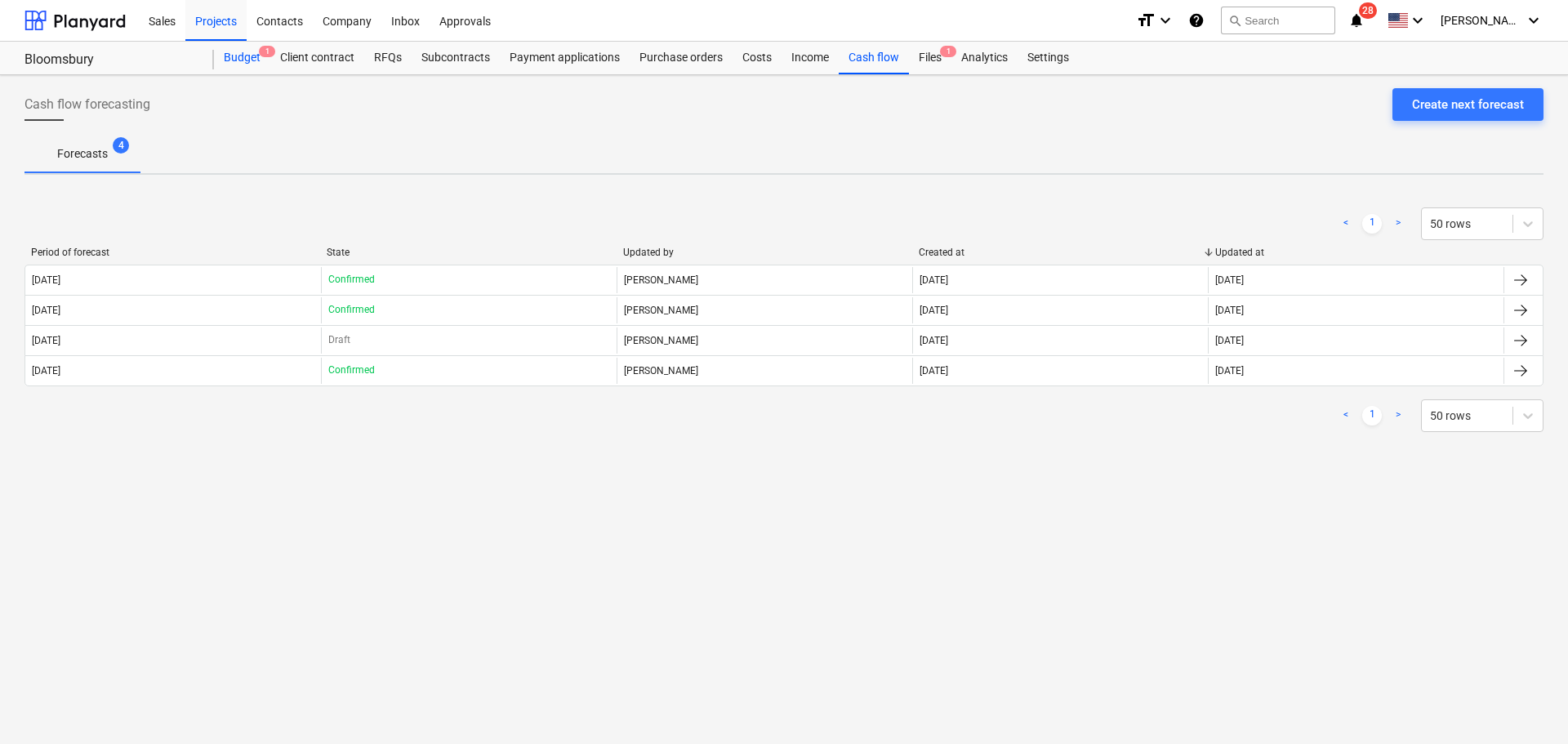
click at [244, 53] on div "Budget 1" at bounding box center [241, 58] width 57 height 33
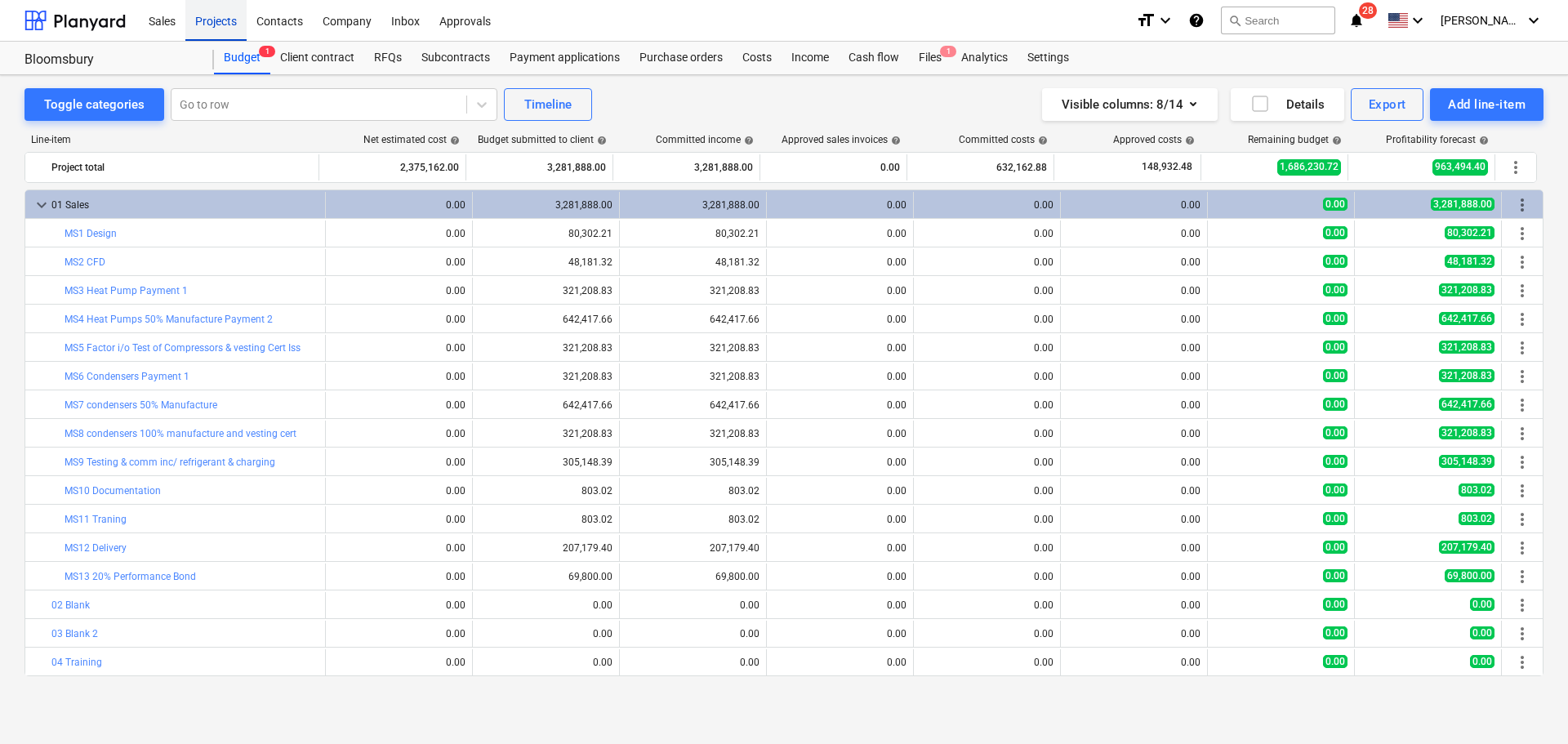
click at [227, 21] on div "Projects" at bounding box center [216, 20] width 62 height 42
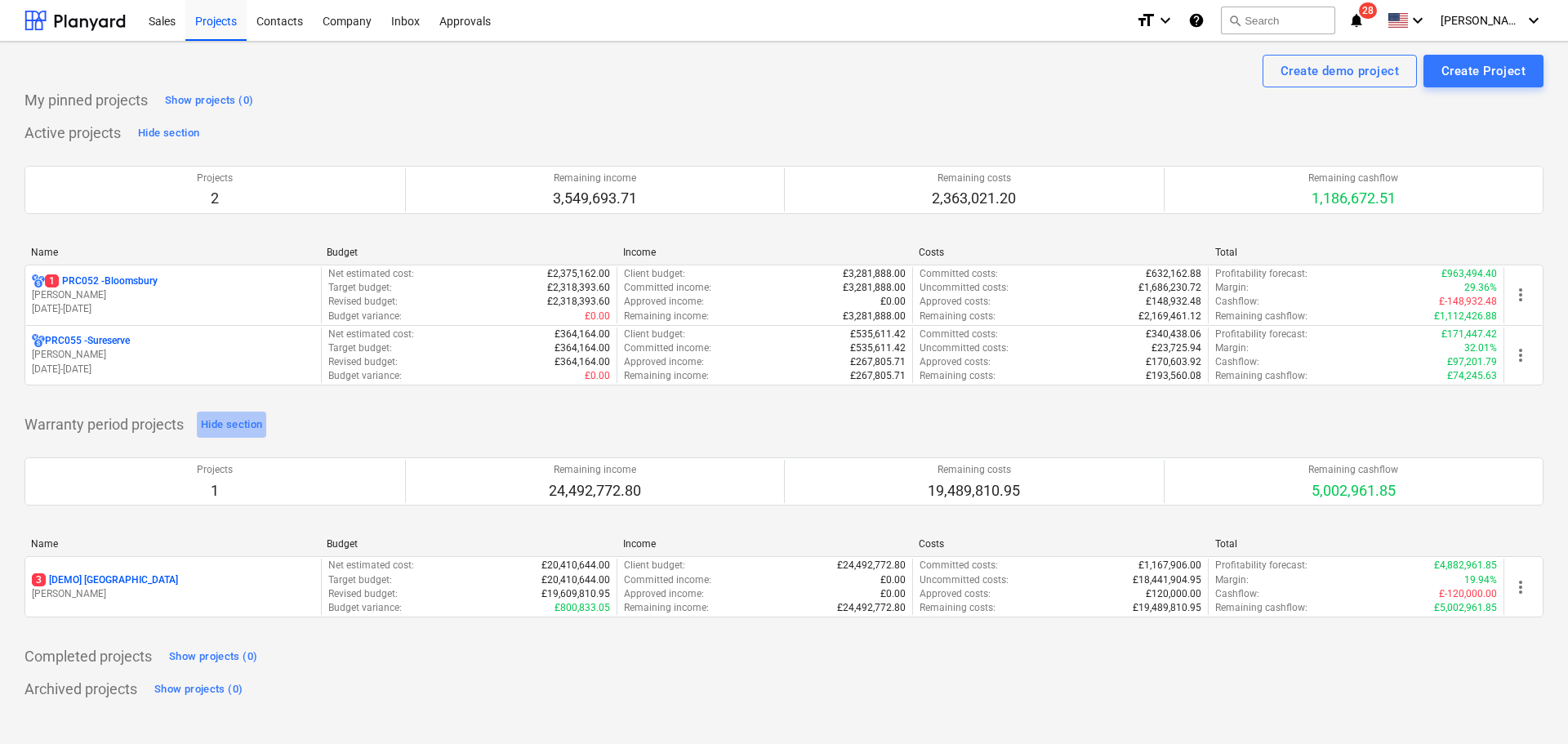
click at [214, 425] on div "Hide section" at bounding box center [231, 425] width 62 height 19
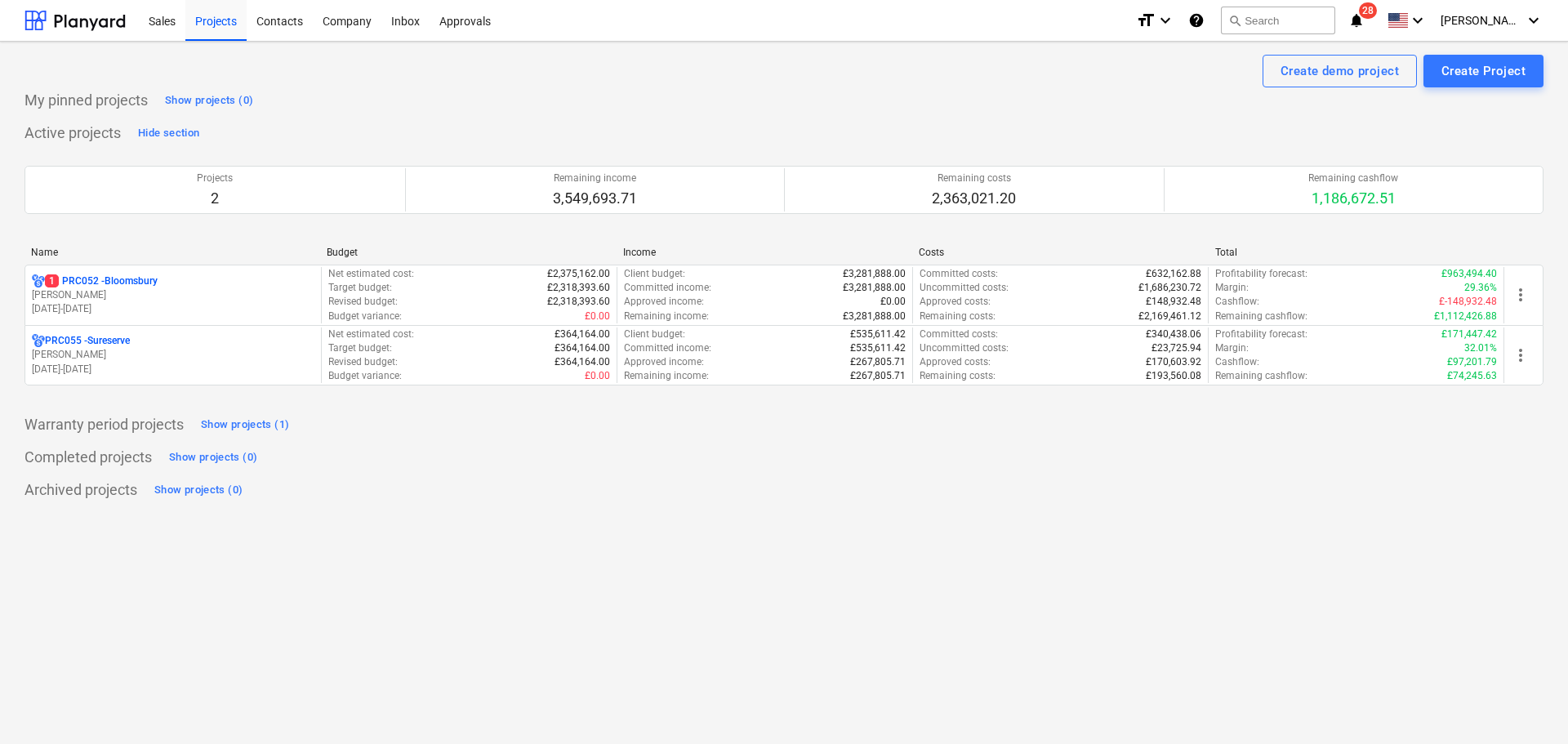
click at [89, 281] on p "1 PRC052 - [GEOGRAPHIC_DATA]" at bounding box center [100, 281] width 112 height 14
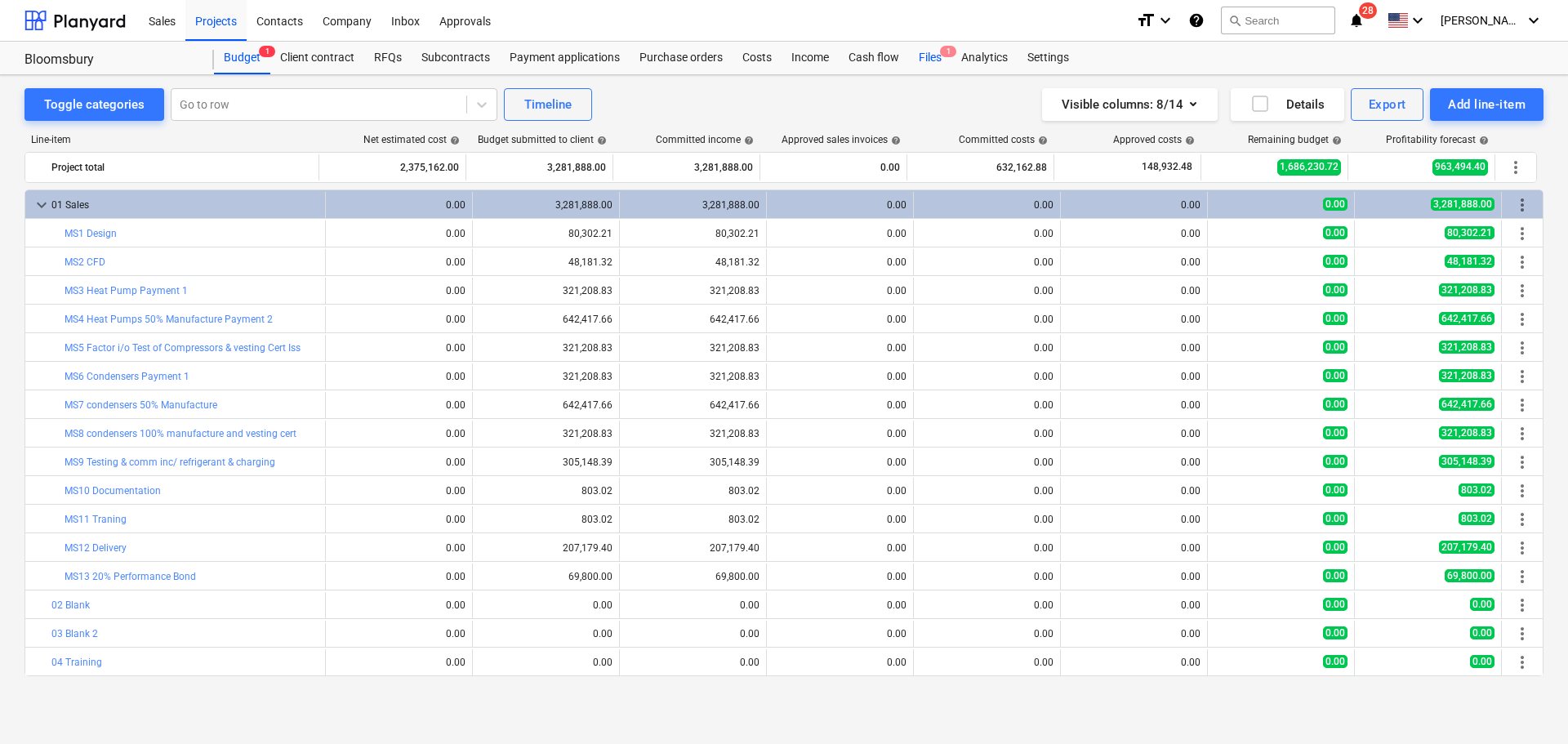
click at [936, 50] on div "Files 1" at bounding box center [929, 58] width 43 height 33
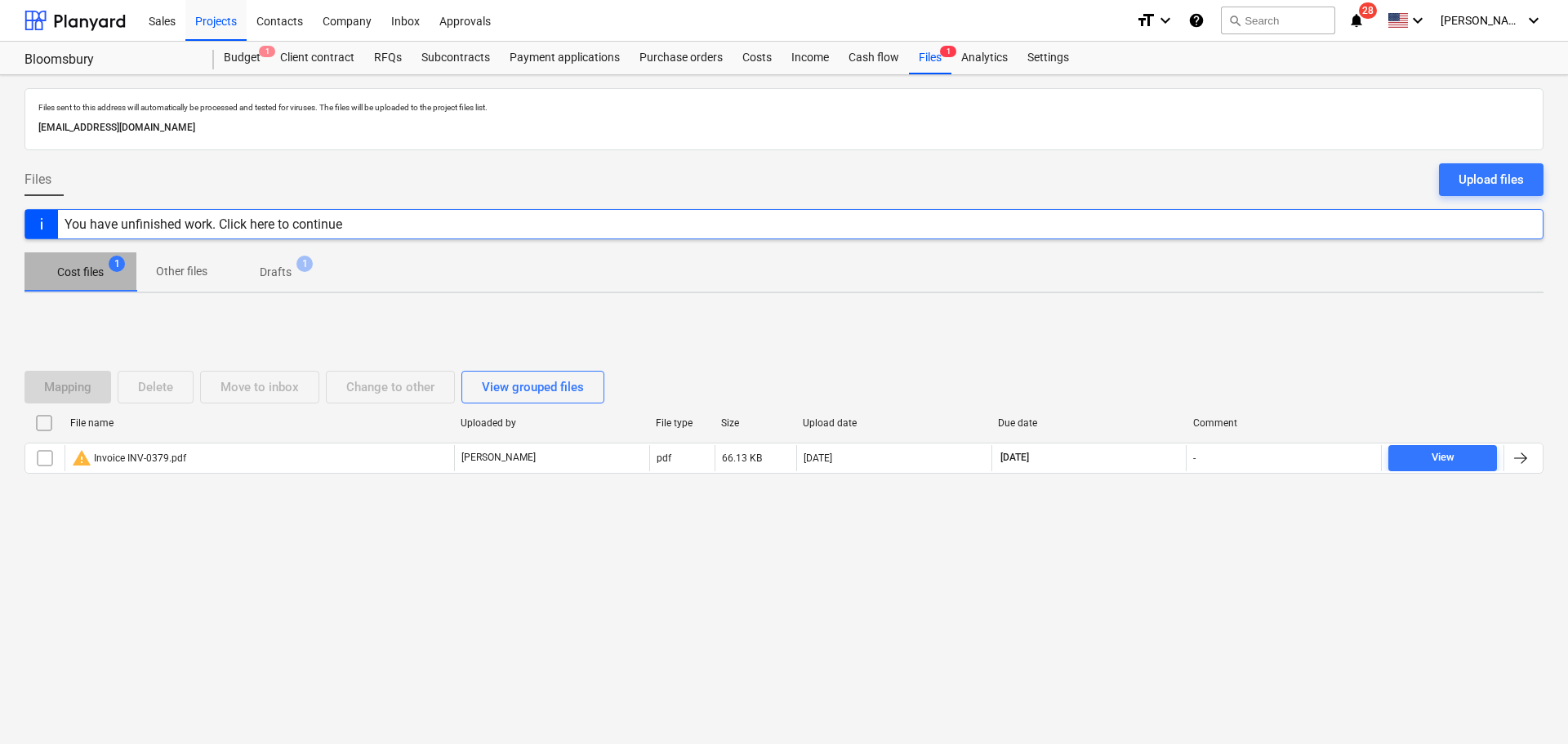
click at [55, 272] on span "Cost files 1" at bounding box center [79, 272] width 72 height 17
click at [264, 270] on p "Drafts" at bounding box center [275, 272] width 32 height 17
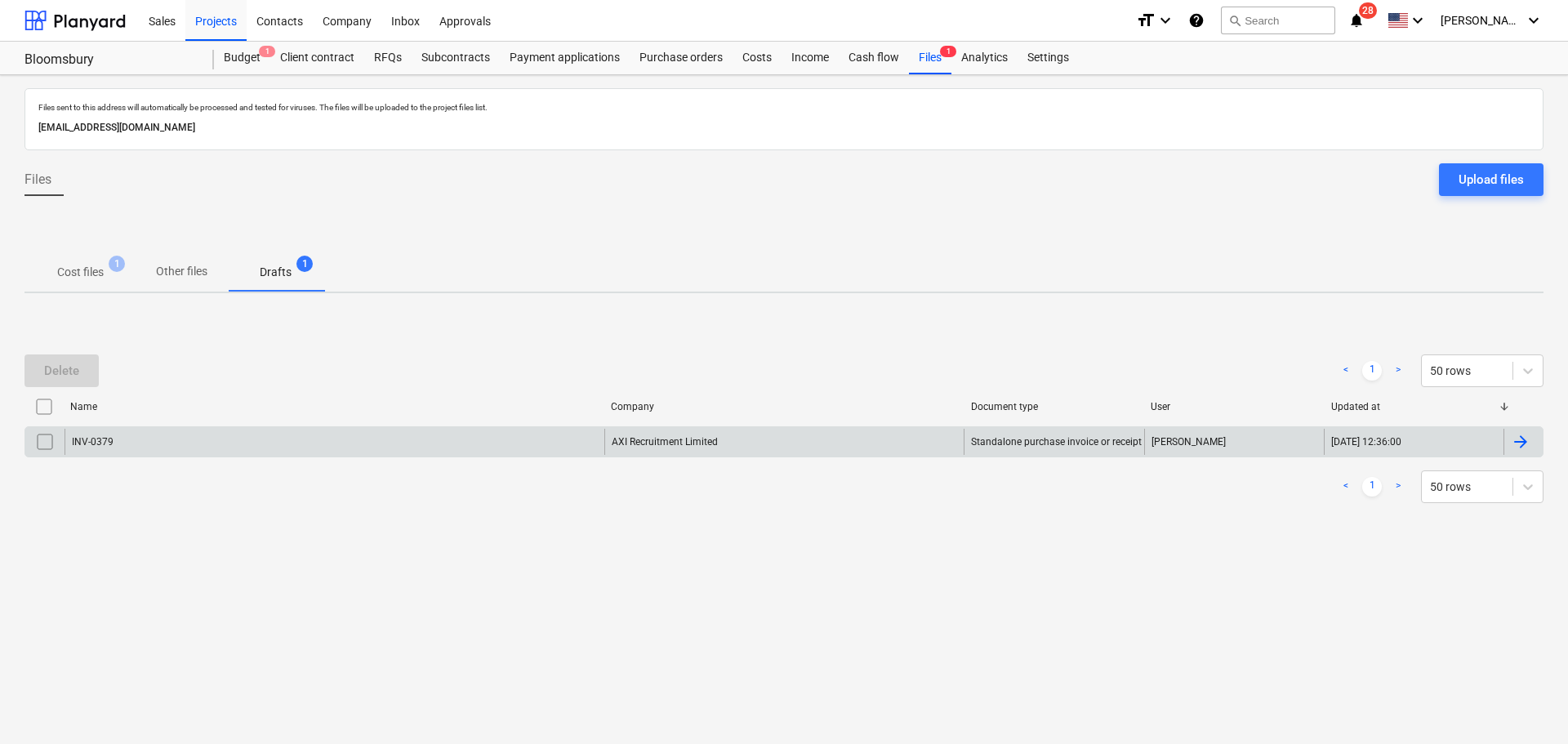
click at [153, 437] on div "INV-0379" at bounding box center [335, 442] width 540 height 26
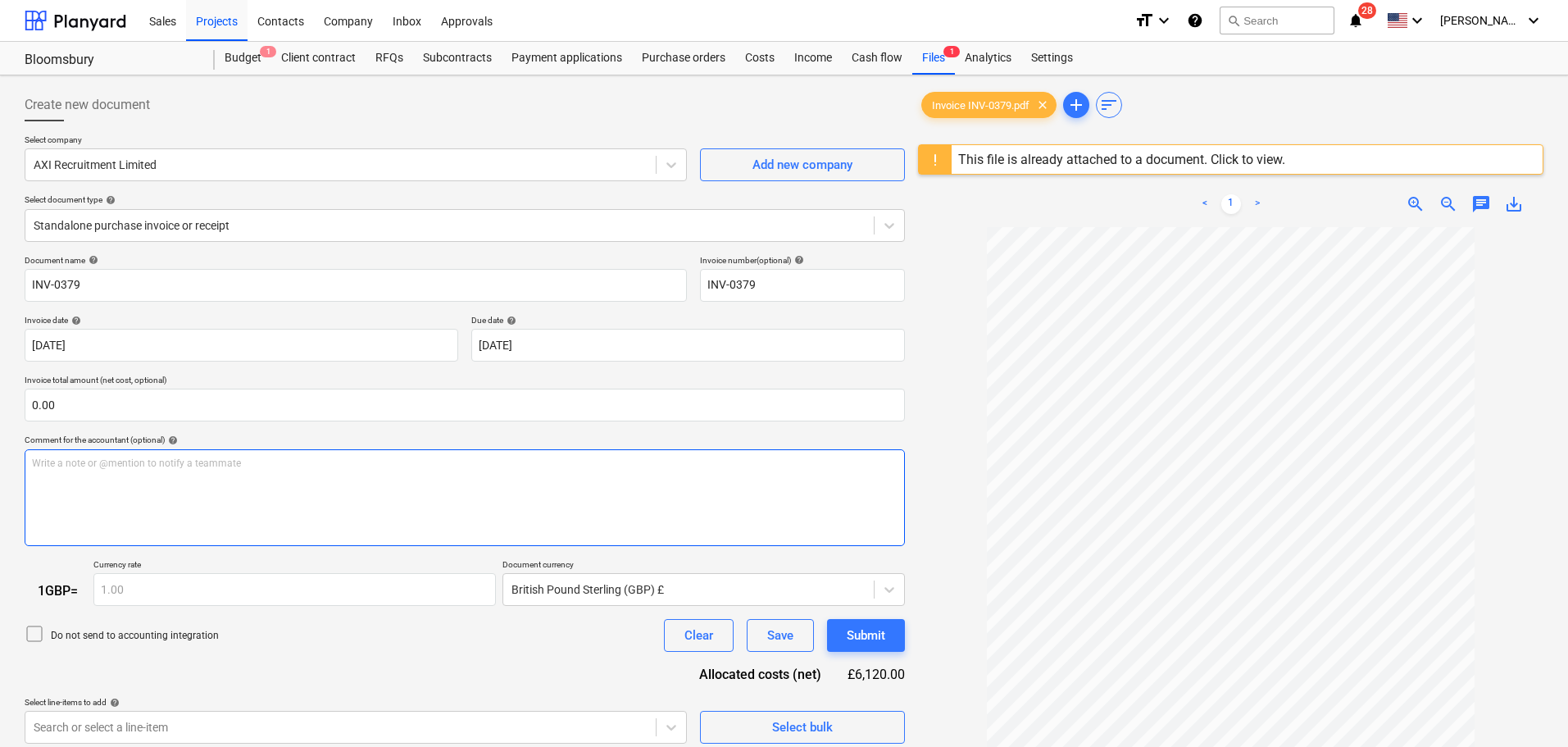
scroll to position [164, 0]
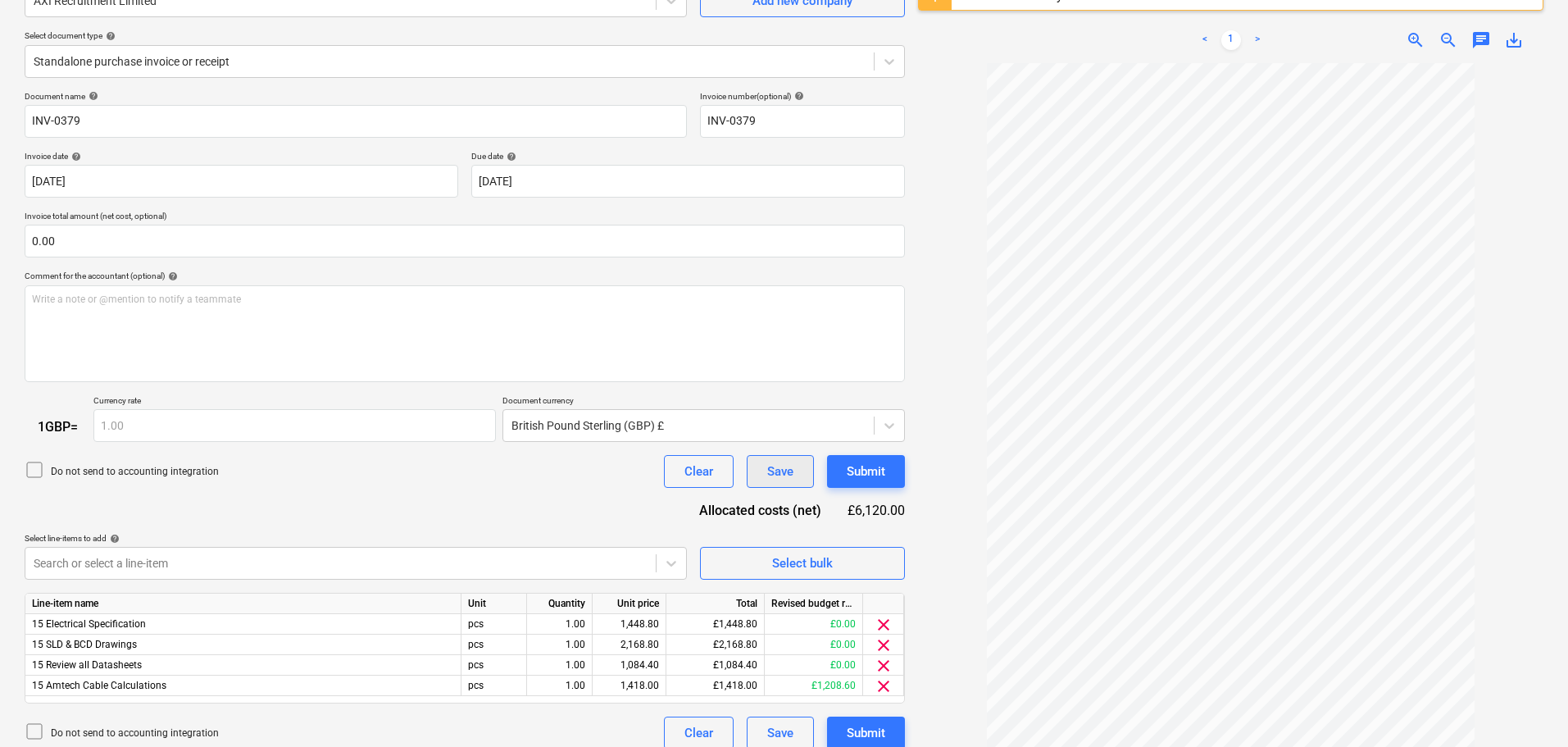
click at [769, 470] on div "Save" at bounding box center [781, 471] width 26 height 21
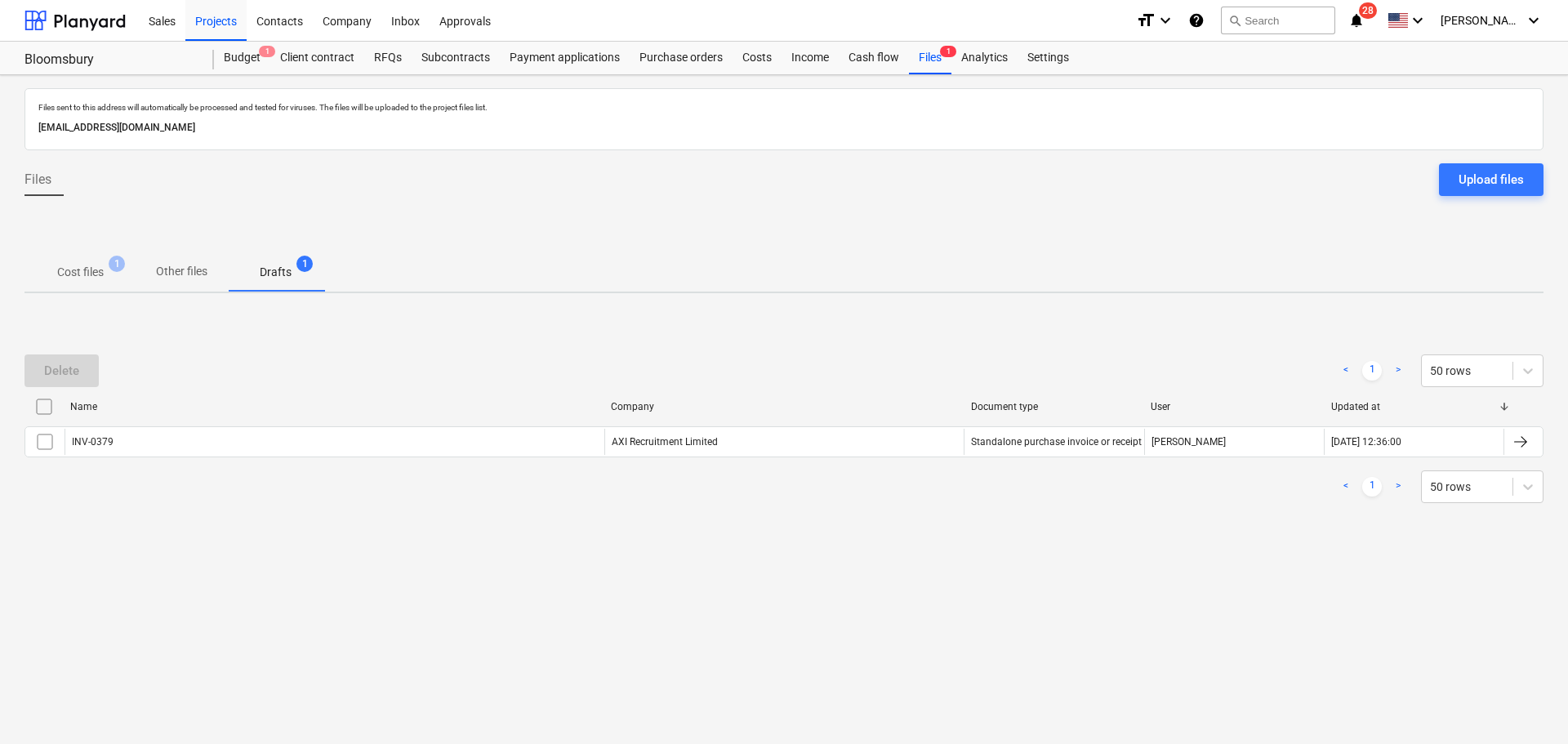
click at [71, 271] on p "Cost files" at bounding box center [80, 272] width 47 height 17
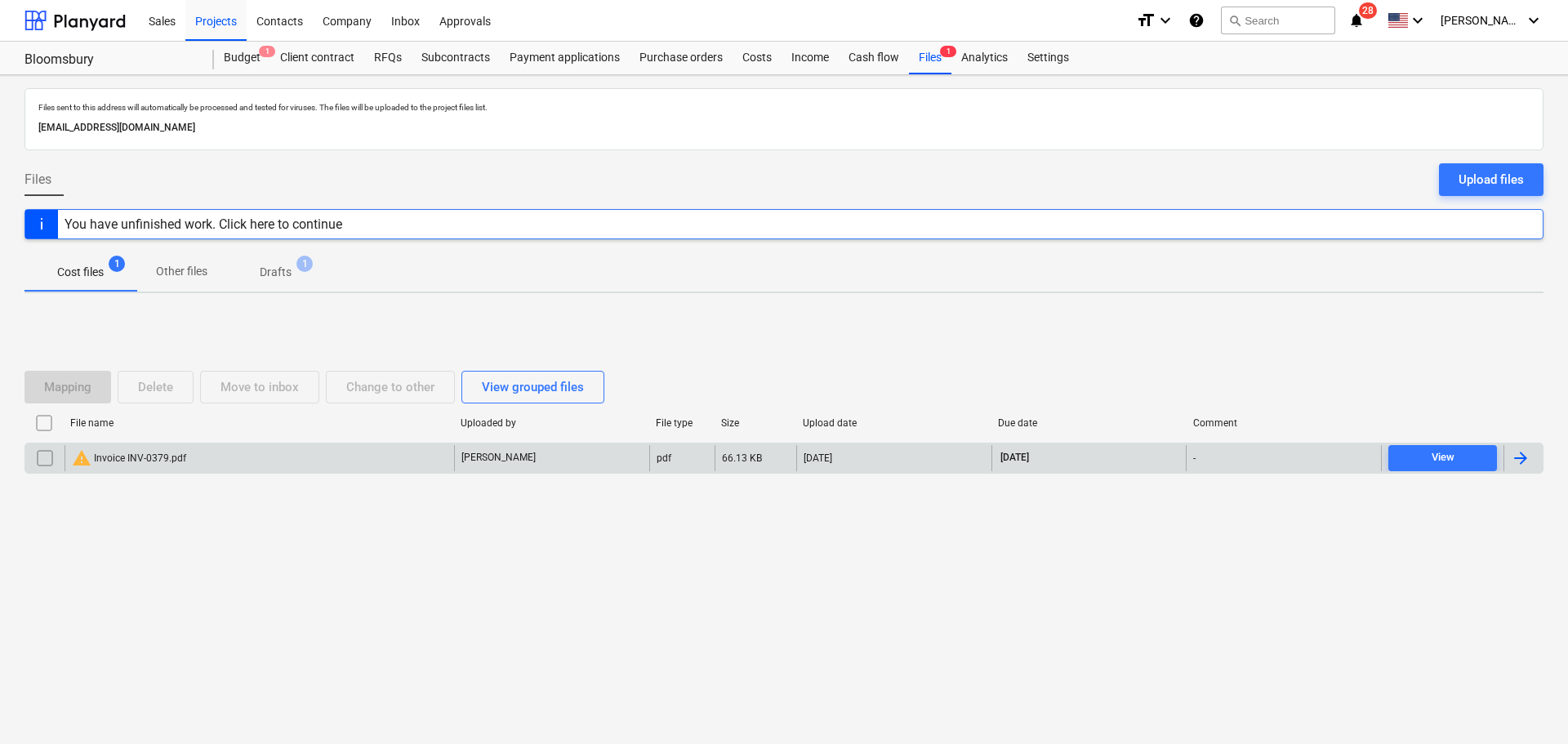
click at [169, 449] on div "warning Invoice INV-0379.pdf" at bounding box center [128, 458] width 114 height 20
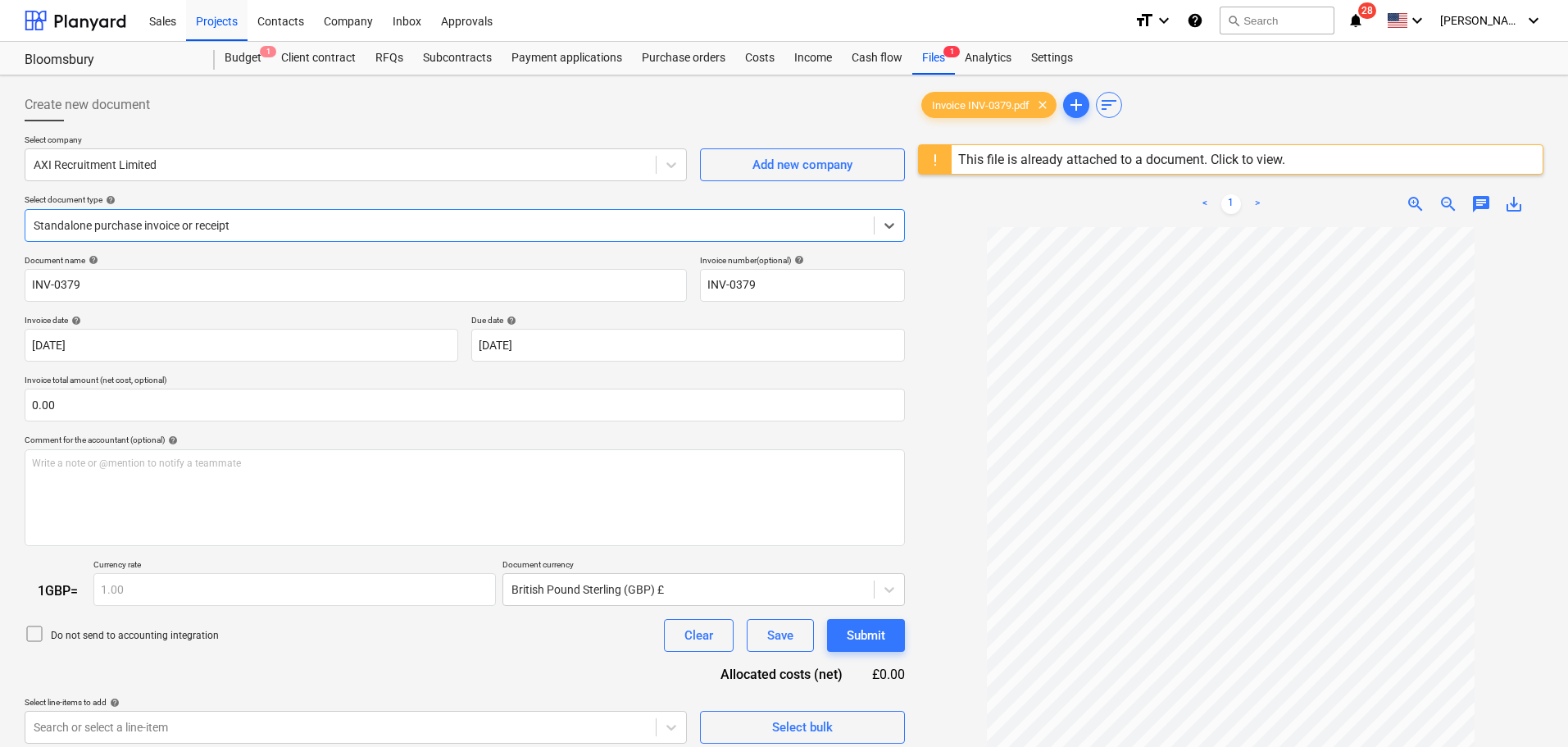
scroll to position [194, 0]
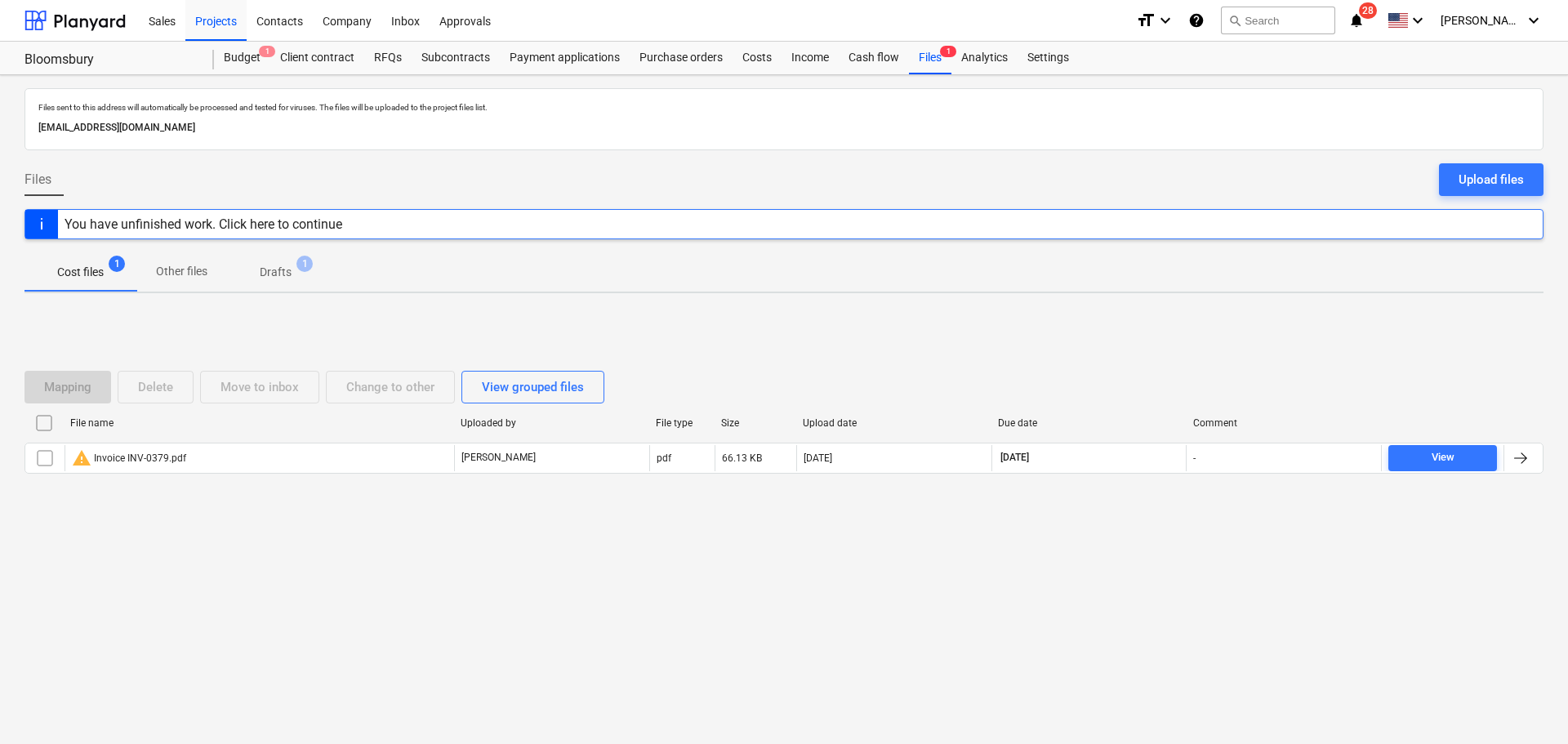
click at [44, 417] on input "checkbox" at bounding box center [44, 423] width 26 height 26
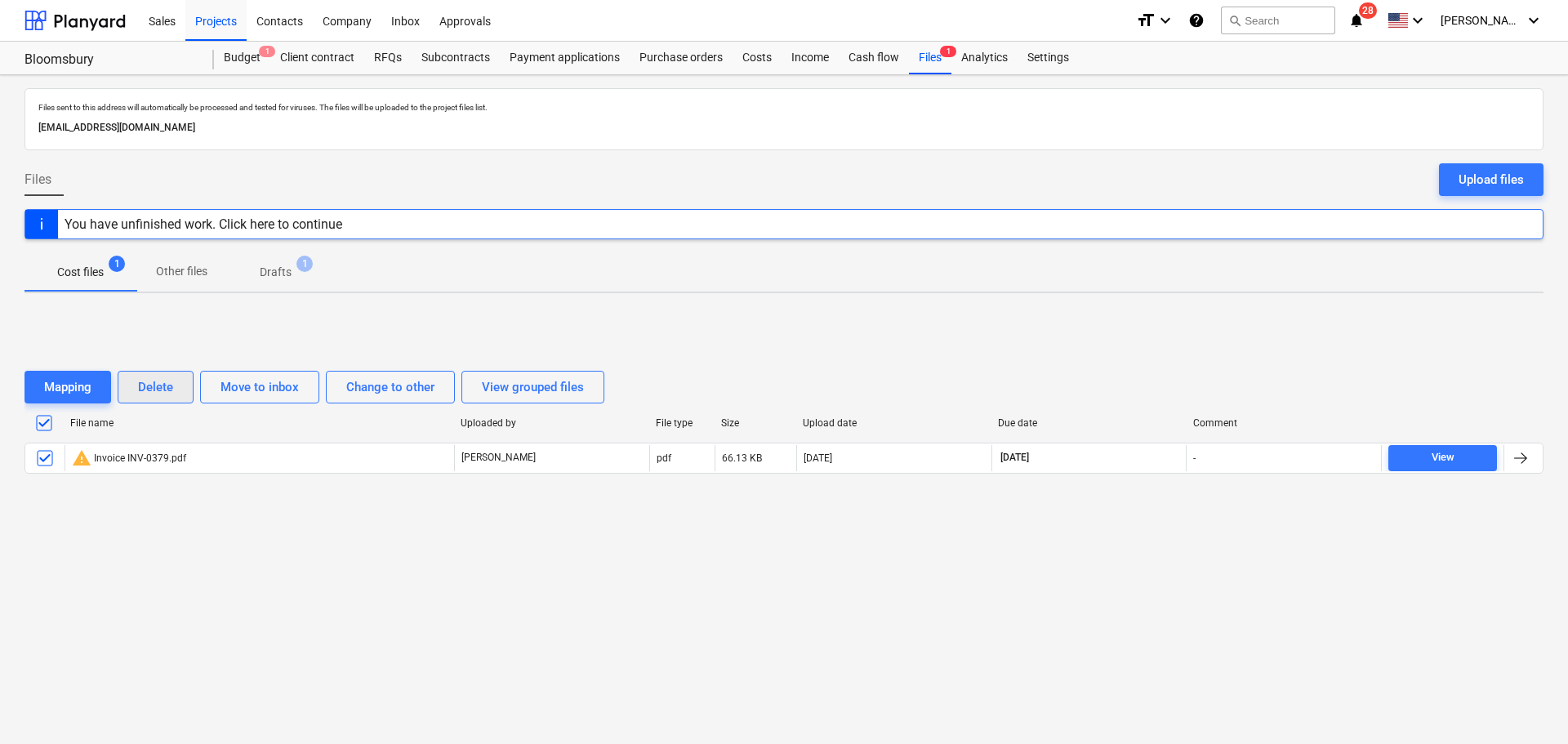
click at [169, 383] on div "Delete" at bounding box center [155, 386] width 35 height 21
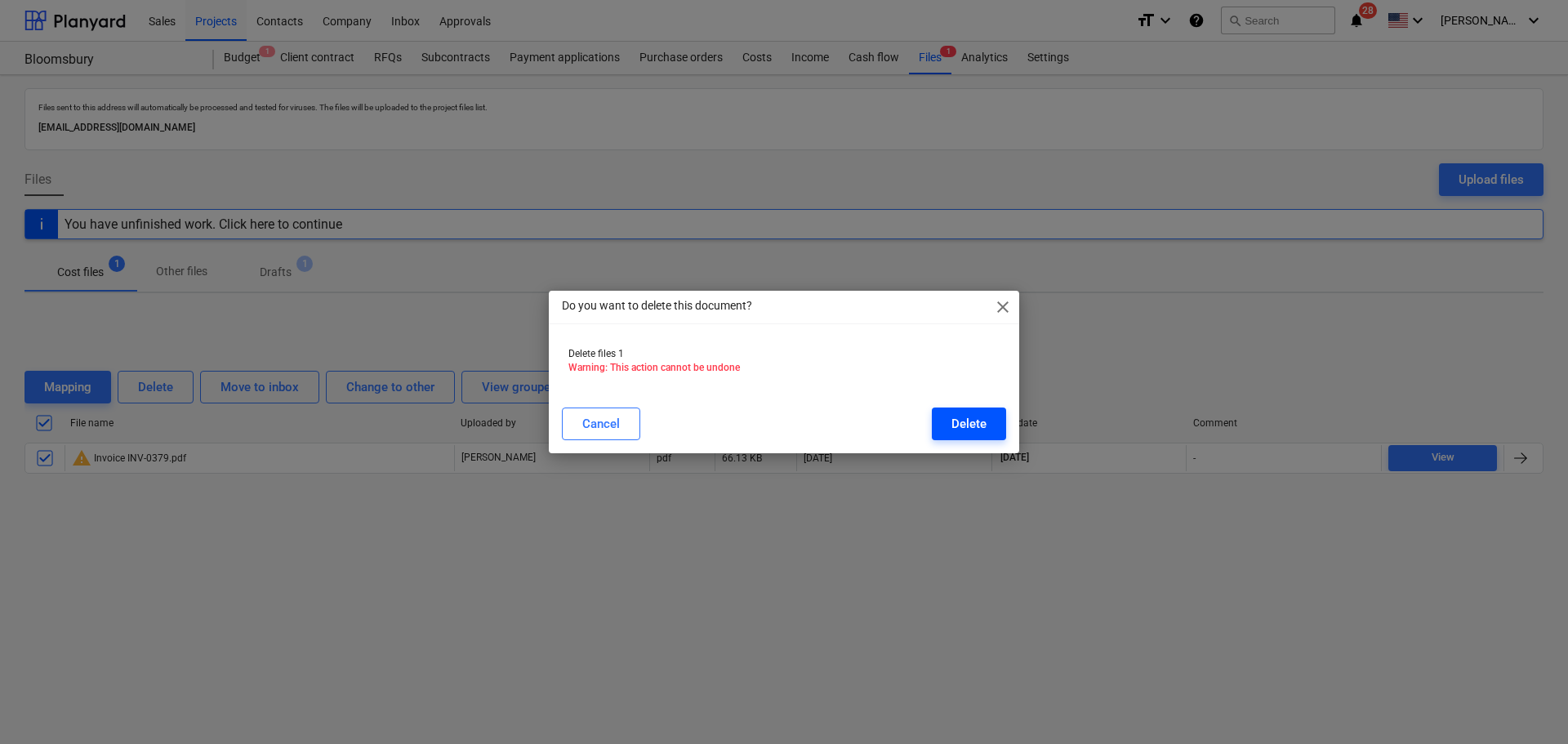
click at [969, 422] on div "Delete" at bounding box center [968, 423] width 35 height 21
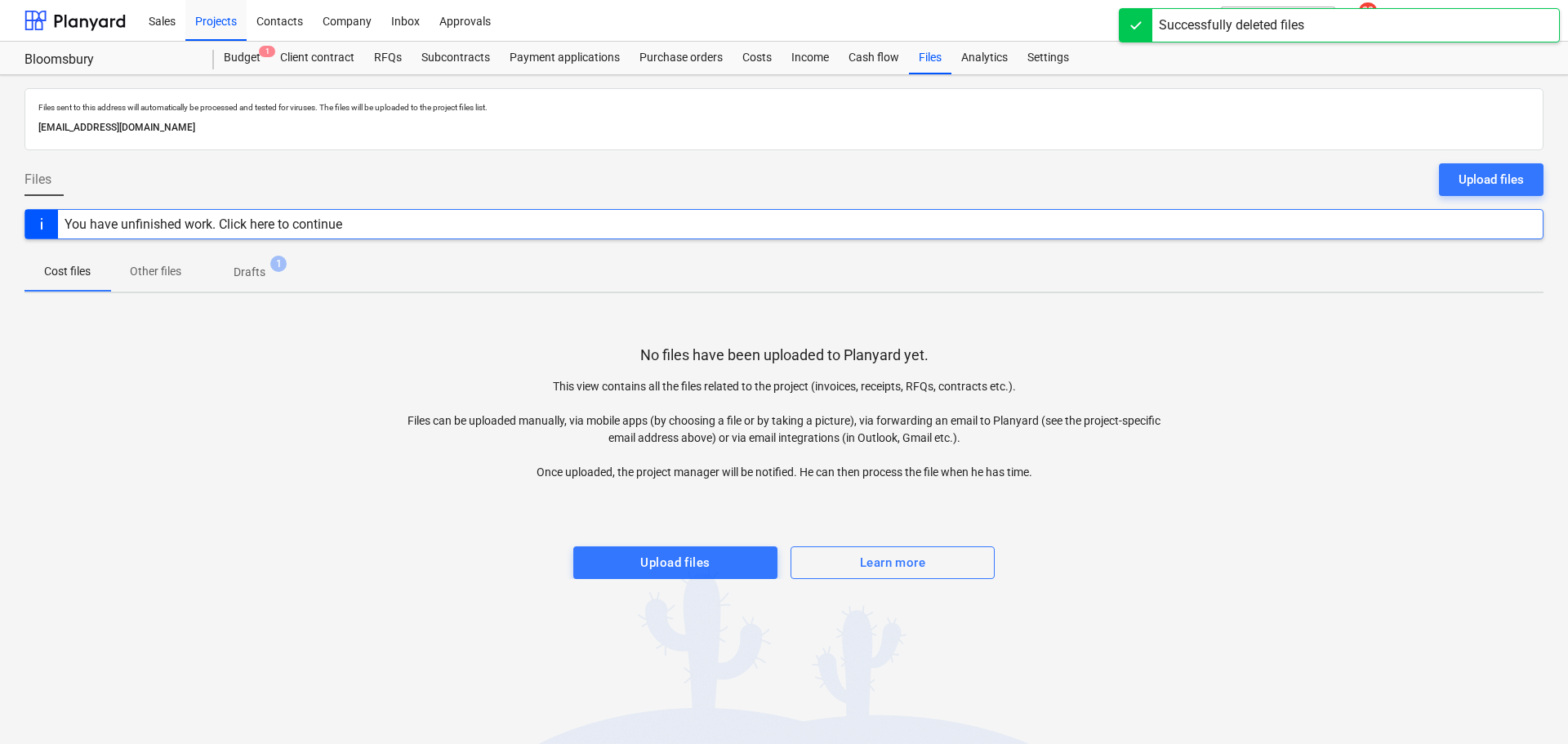
click at [250, 268] on p "Drafts" at bounding box center [249, 272] width 32 height 17
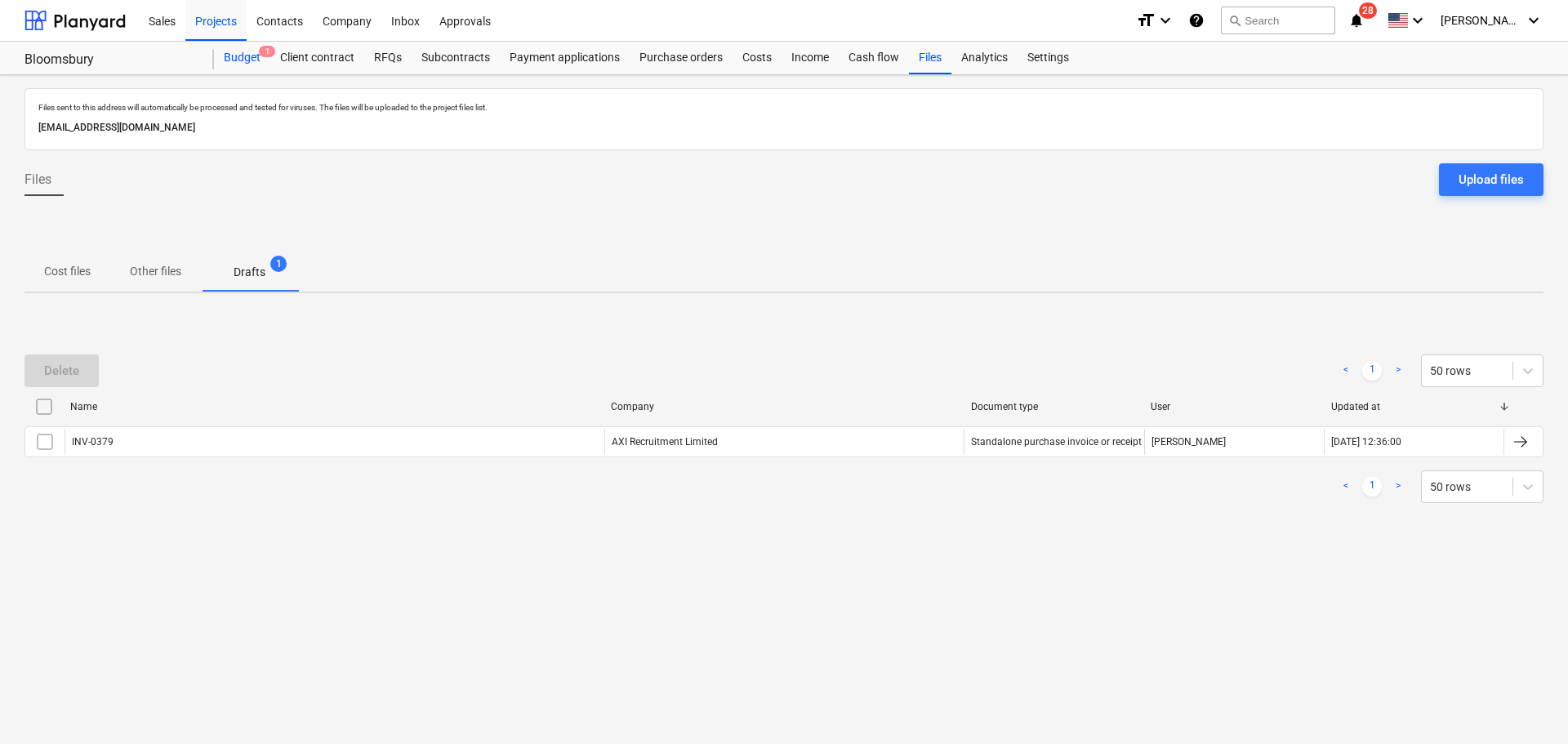
click at [229, 58] on div "Budget 1" at bounding box center [241, 58] width 57 height 33
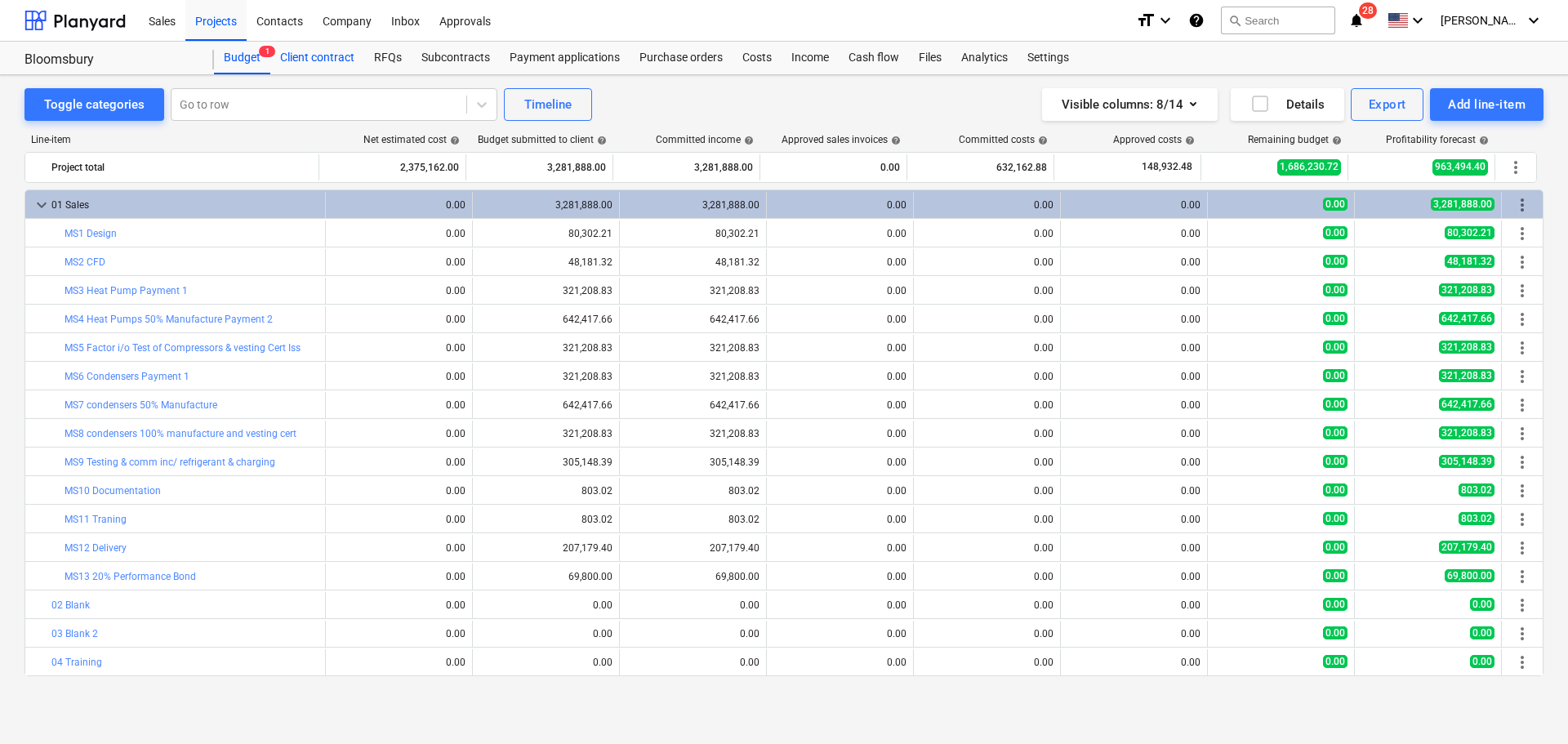
click at [306, 59] on div "Client contract" at bounding box center [317, 58] width 94 height 33
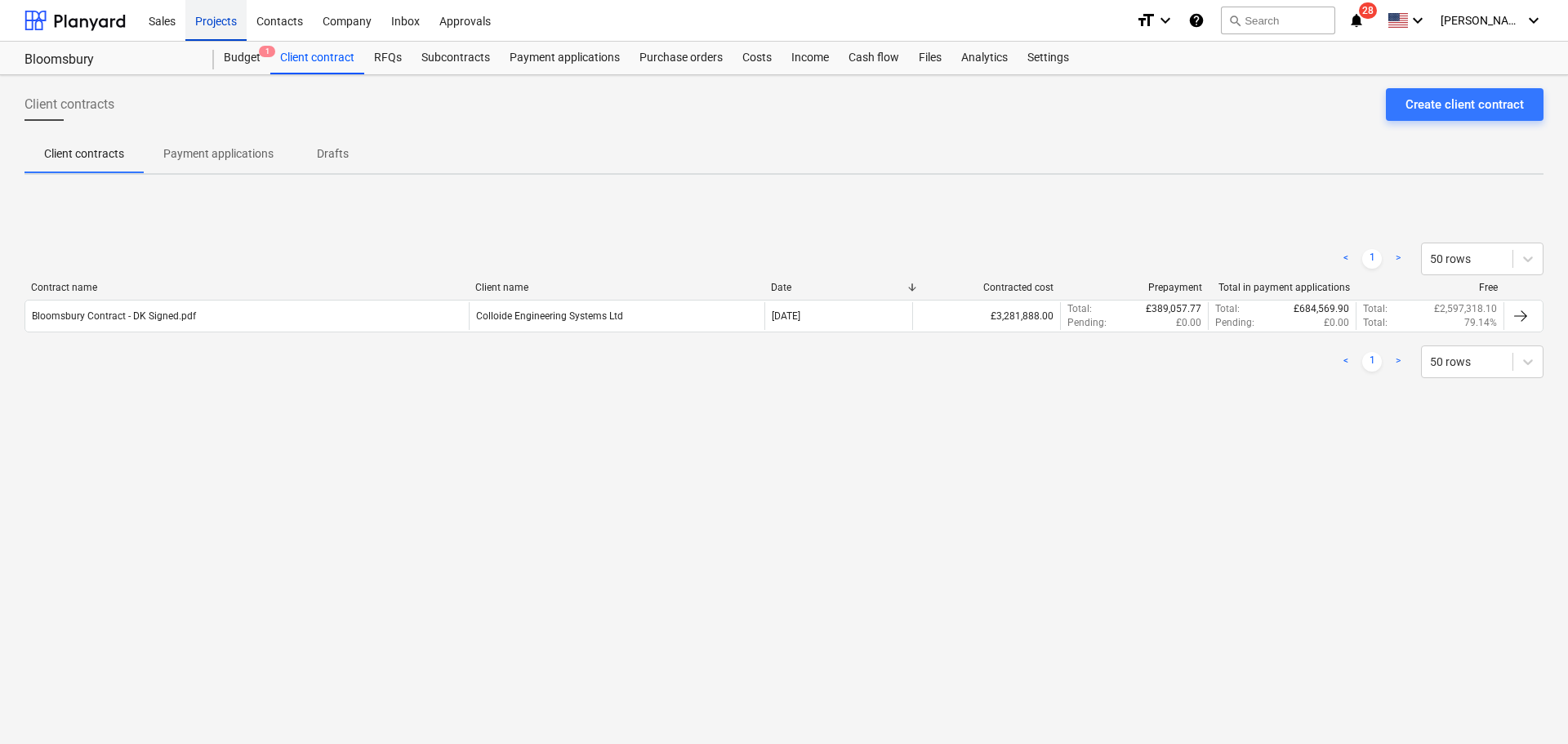
click at [231, 20] on div "Projects" at bounding box center [216, 20] width 62 height 42
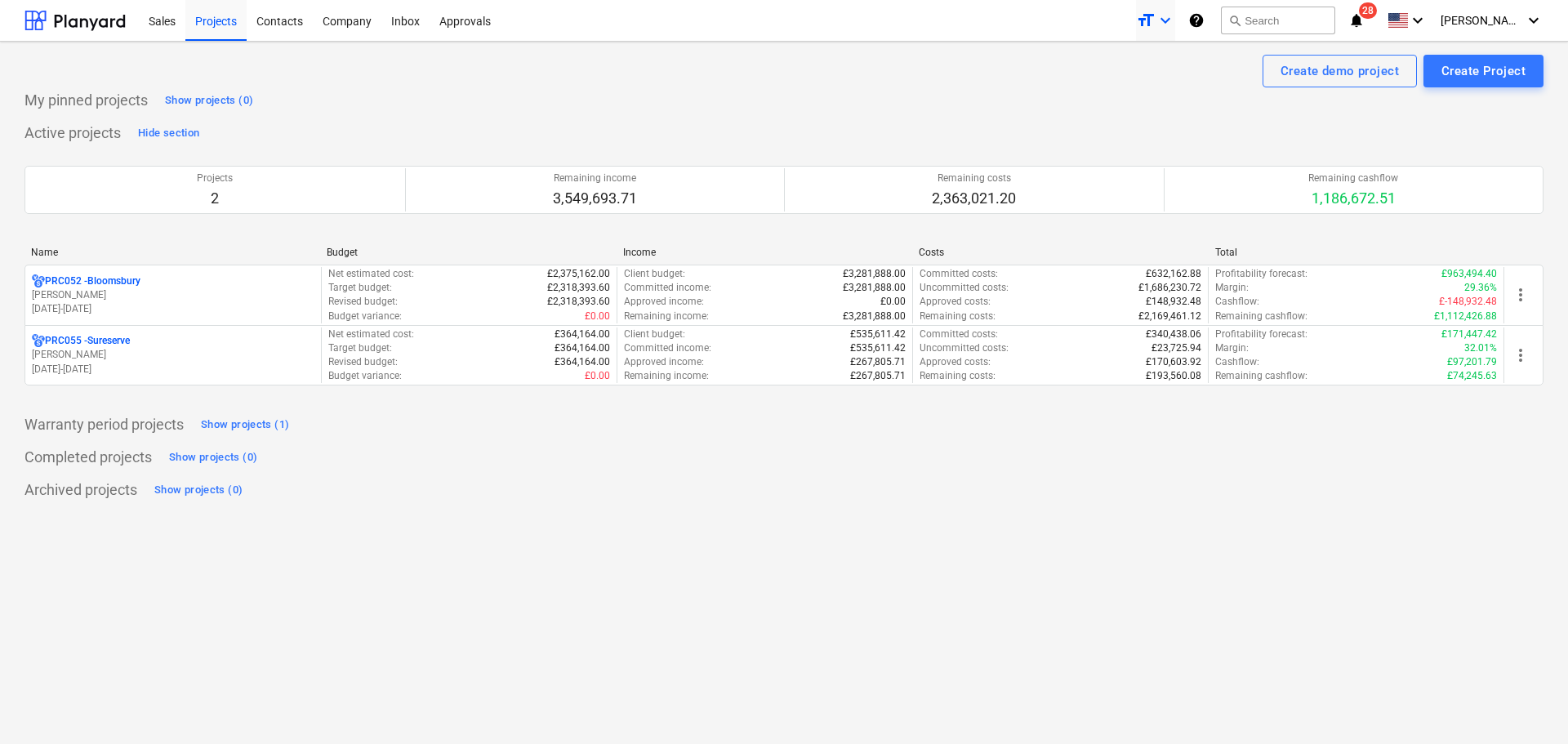
click at [1175, 24] on icon "keyboard_arrow_down" at bounding box center [1166, 21] width 20 height 20
click at [1173, 82] on div "Normal text" at bounding box center [1126, 89] width 98 height 26
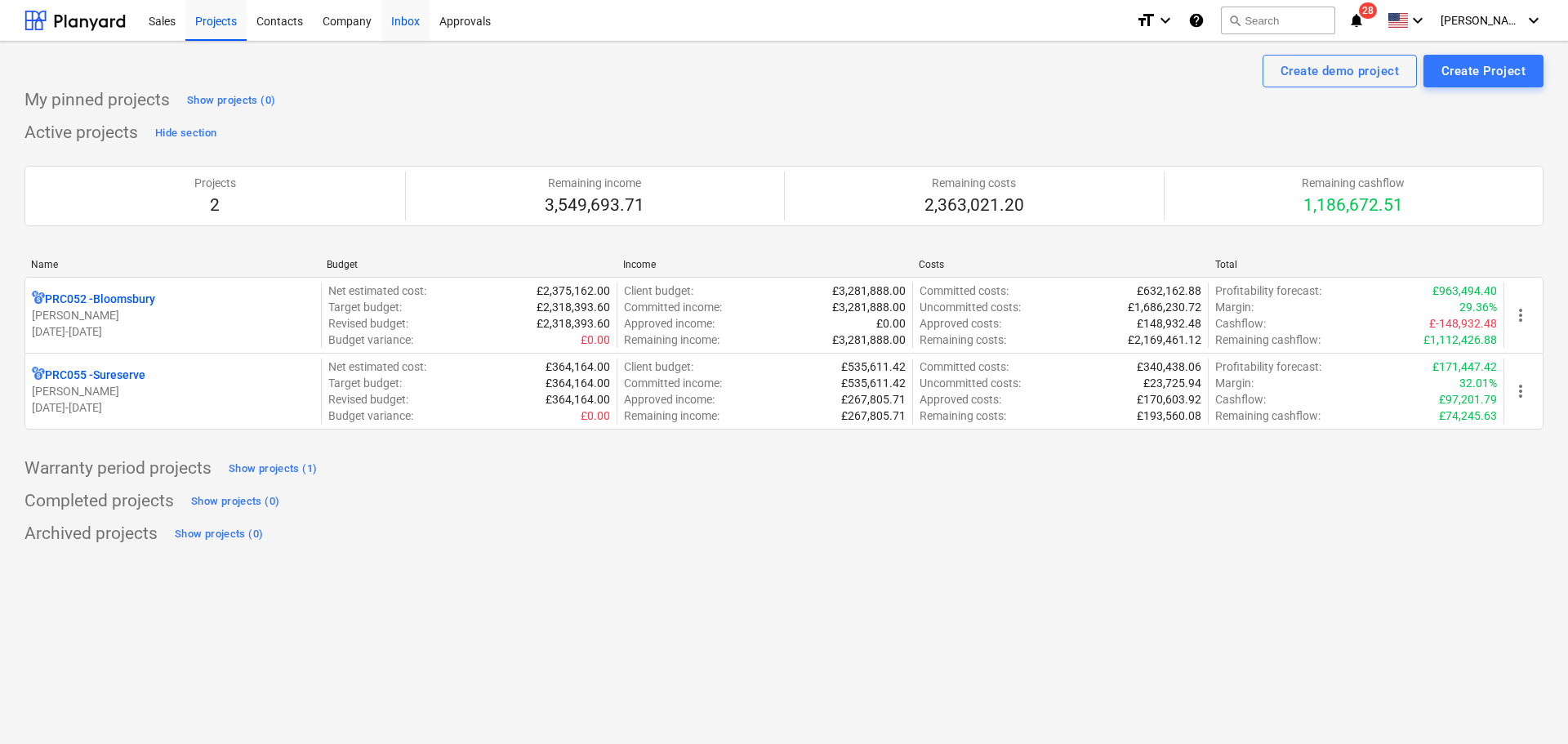
drag, startPoint x: 265, startPoint y: 22, endPoint x: 420, endPoint y: 18, distance: 155.1
click at [267, 22] on div "Contacts" at bounding box center [279, 20] width 67 height 42
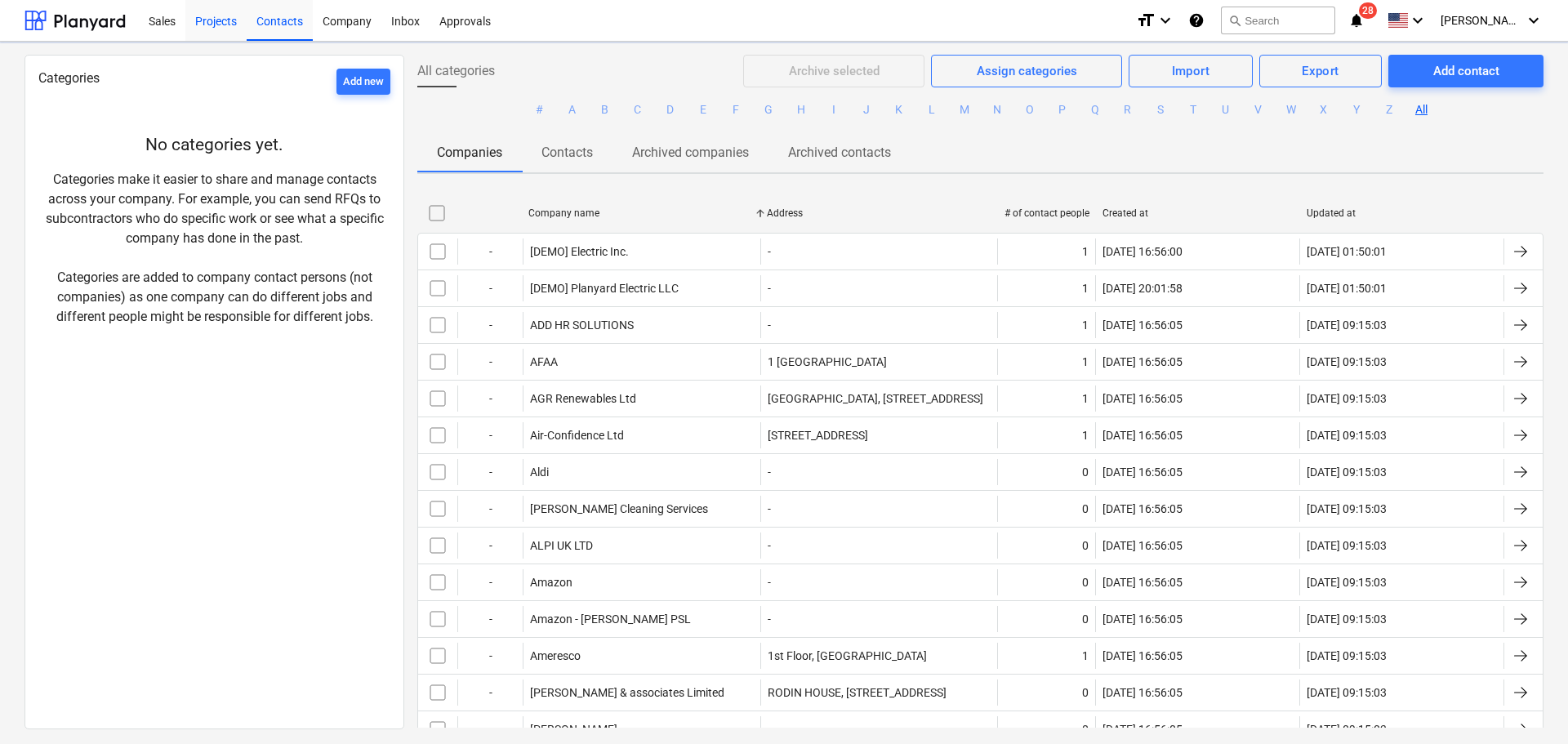
click at [205, 20] on div "Projects" at bounding box center [216, 20] width 62 height 42
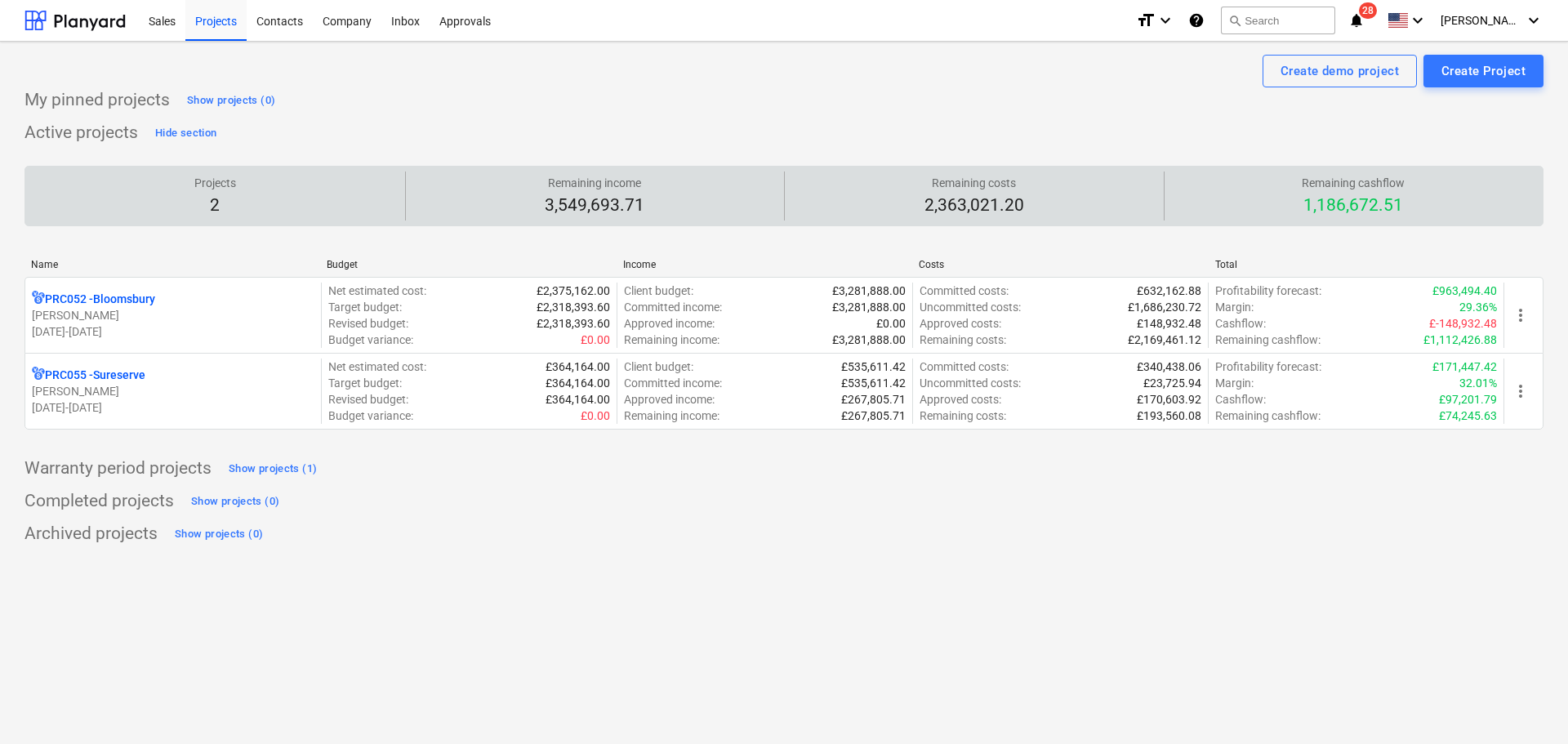
click at [224, 187] on p "Projects" at bounding box center [215, 183] width 42 height 16
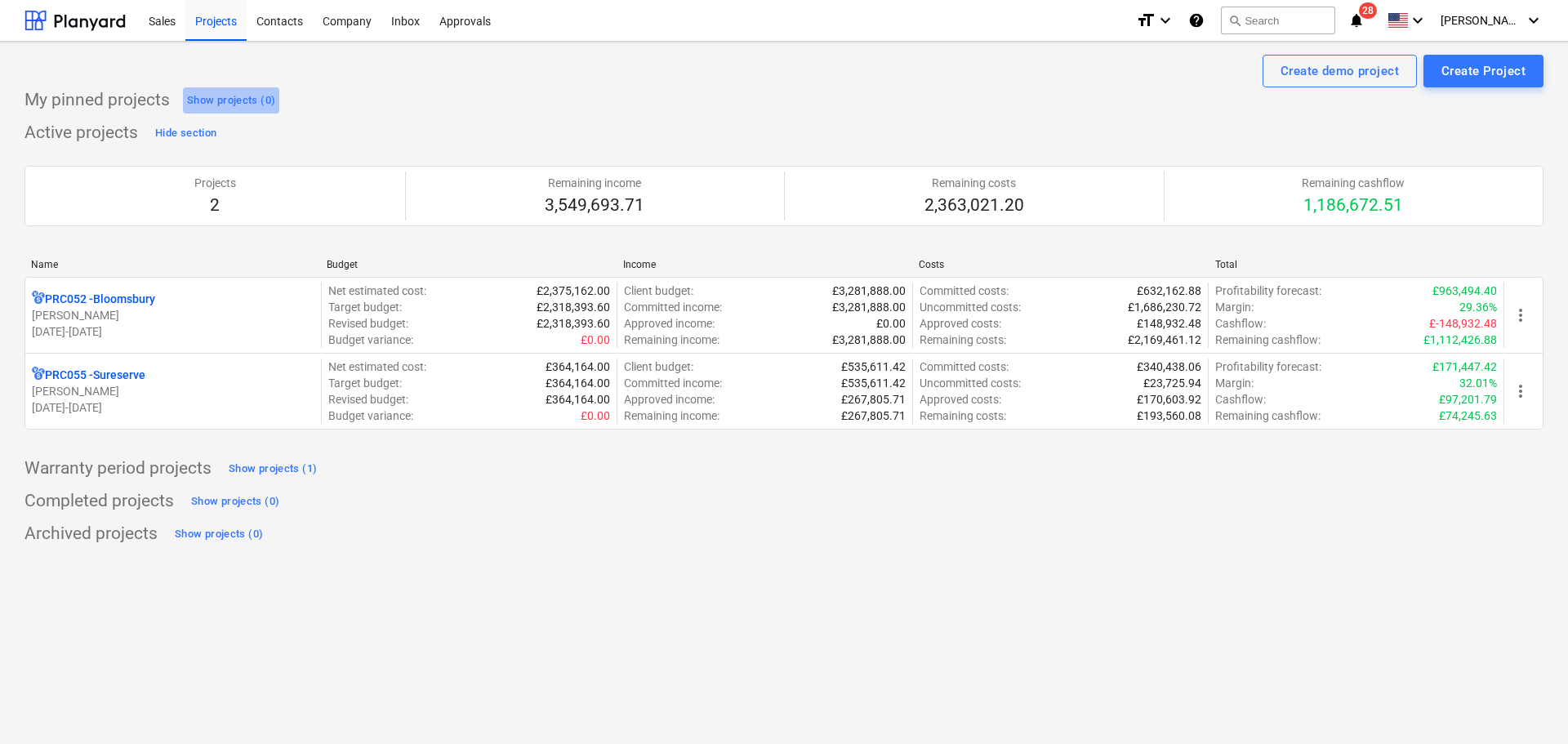
click at [227, 101] on div "Show projects (0)" at bounding box center [230, 100] width 88 height 19
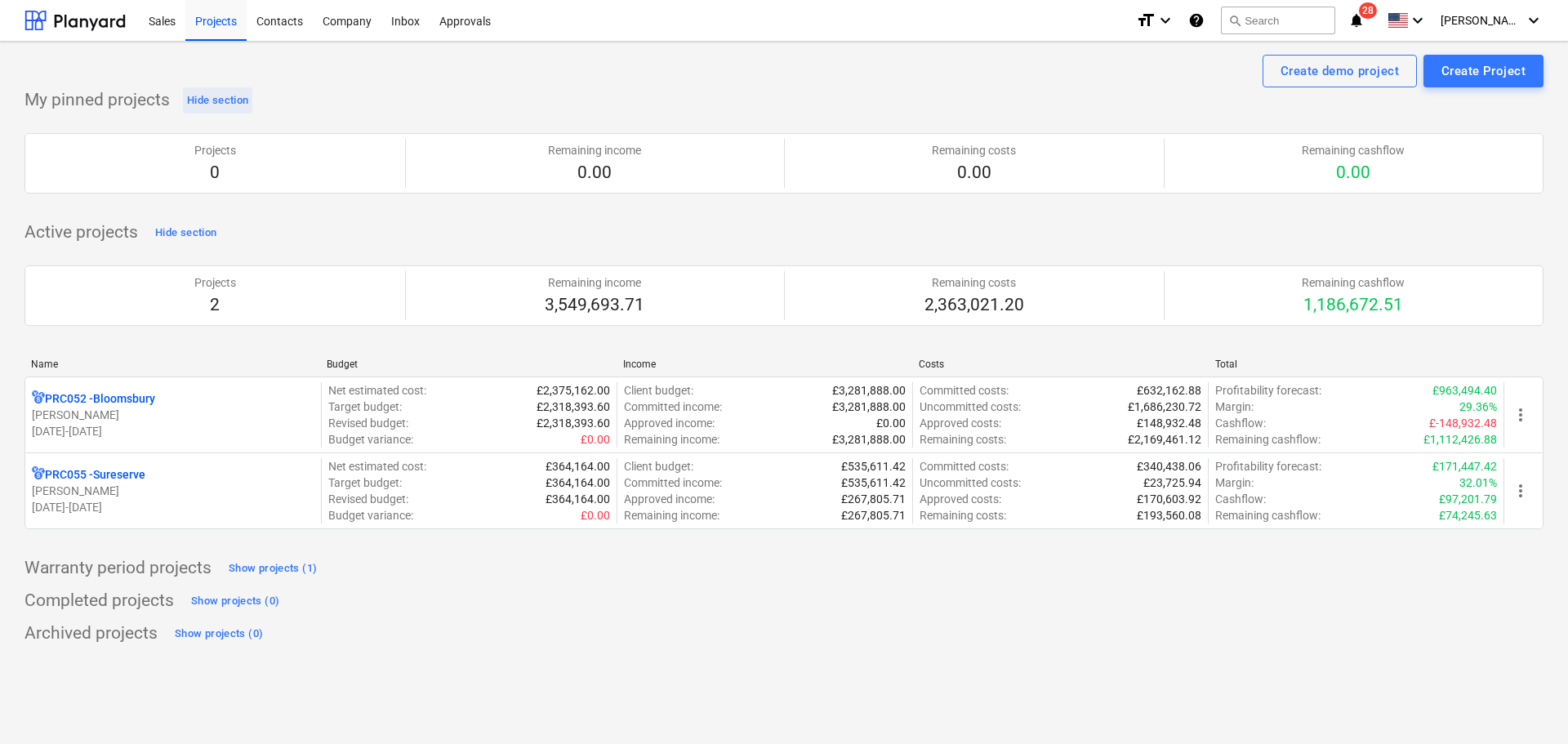
click at [227, 101] on div "Hide section" at bounding box center [217, 100] width 62 height 19
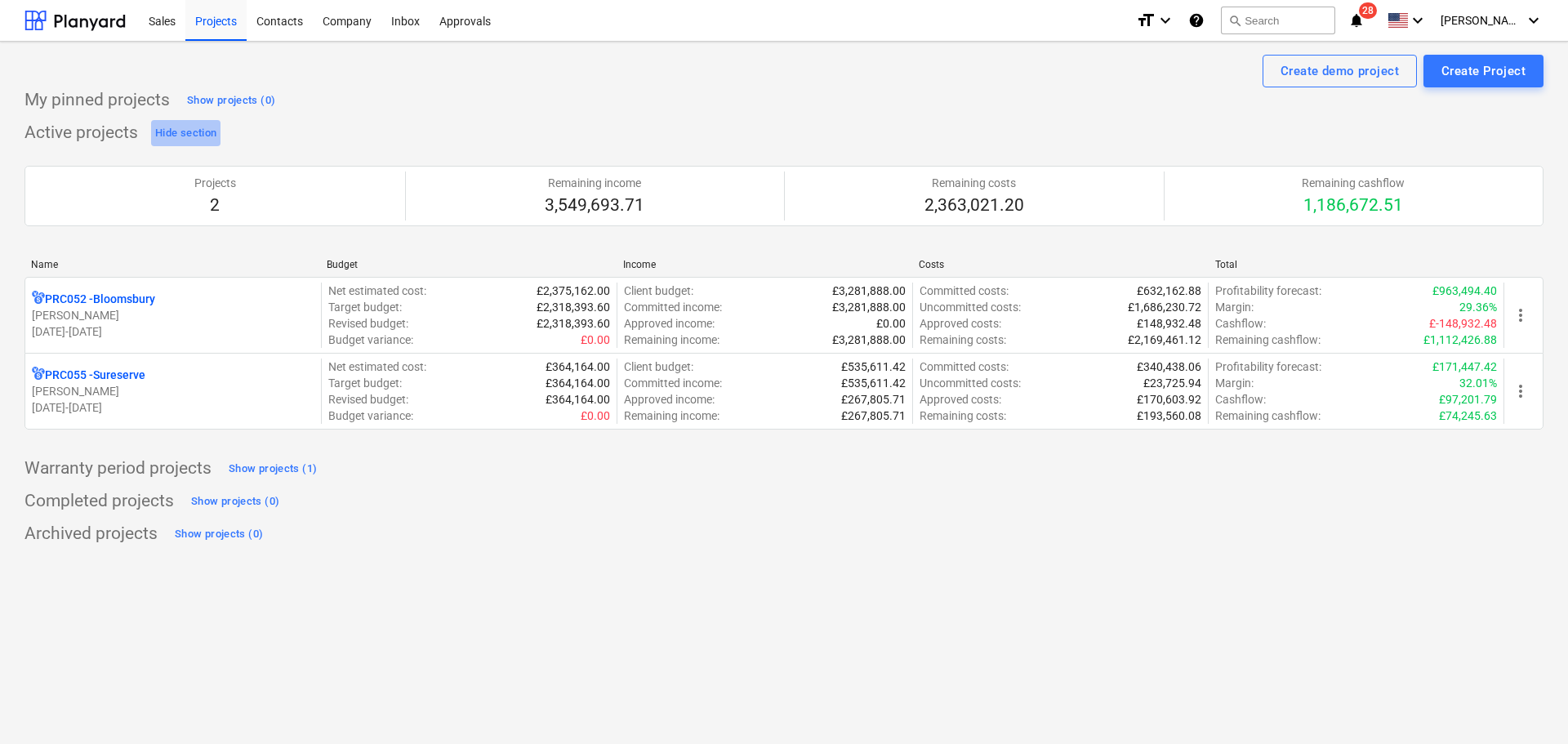
click at [203, 131] on div "Hide section" at bounding box center [186, 133] width 62 height 19
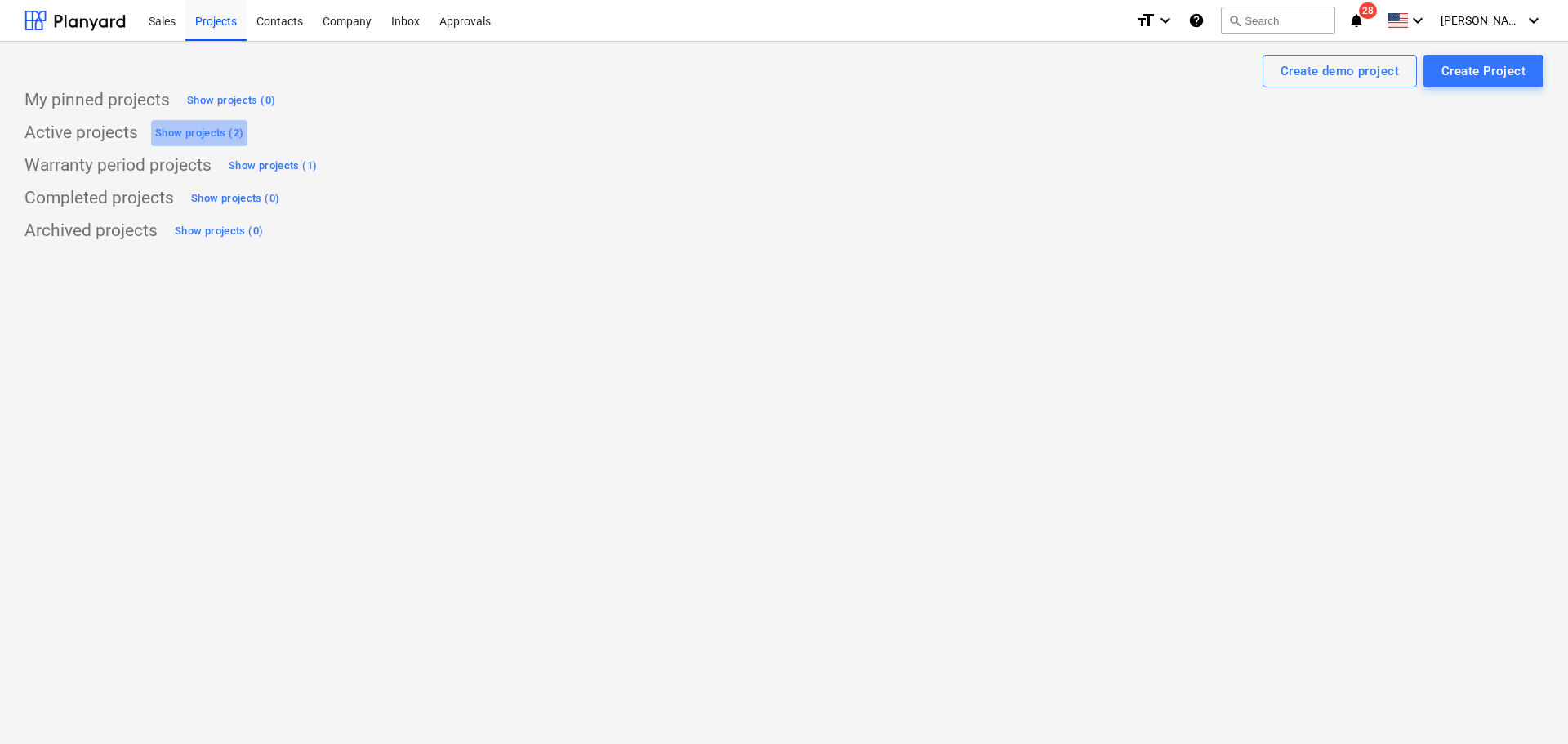
click at [203, 131] on div "Show projects (2)" at bounding box center [199, 133] width 88 height 19
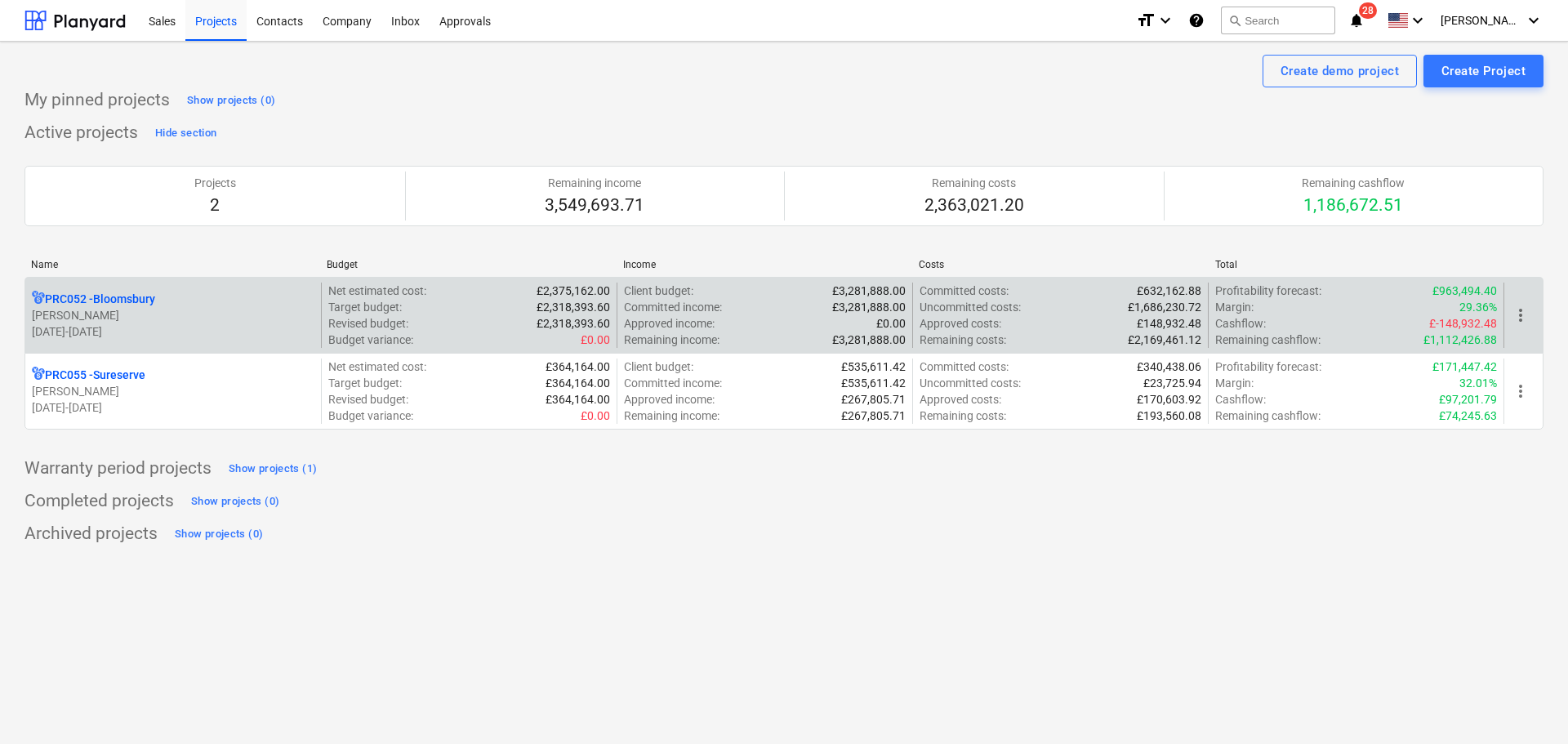
click at [145, 307] on p "[PERSON_NAME]" at bounding box center [173, 315] width 283 height 16
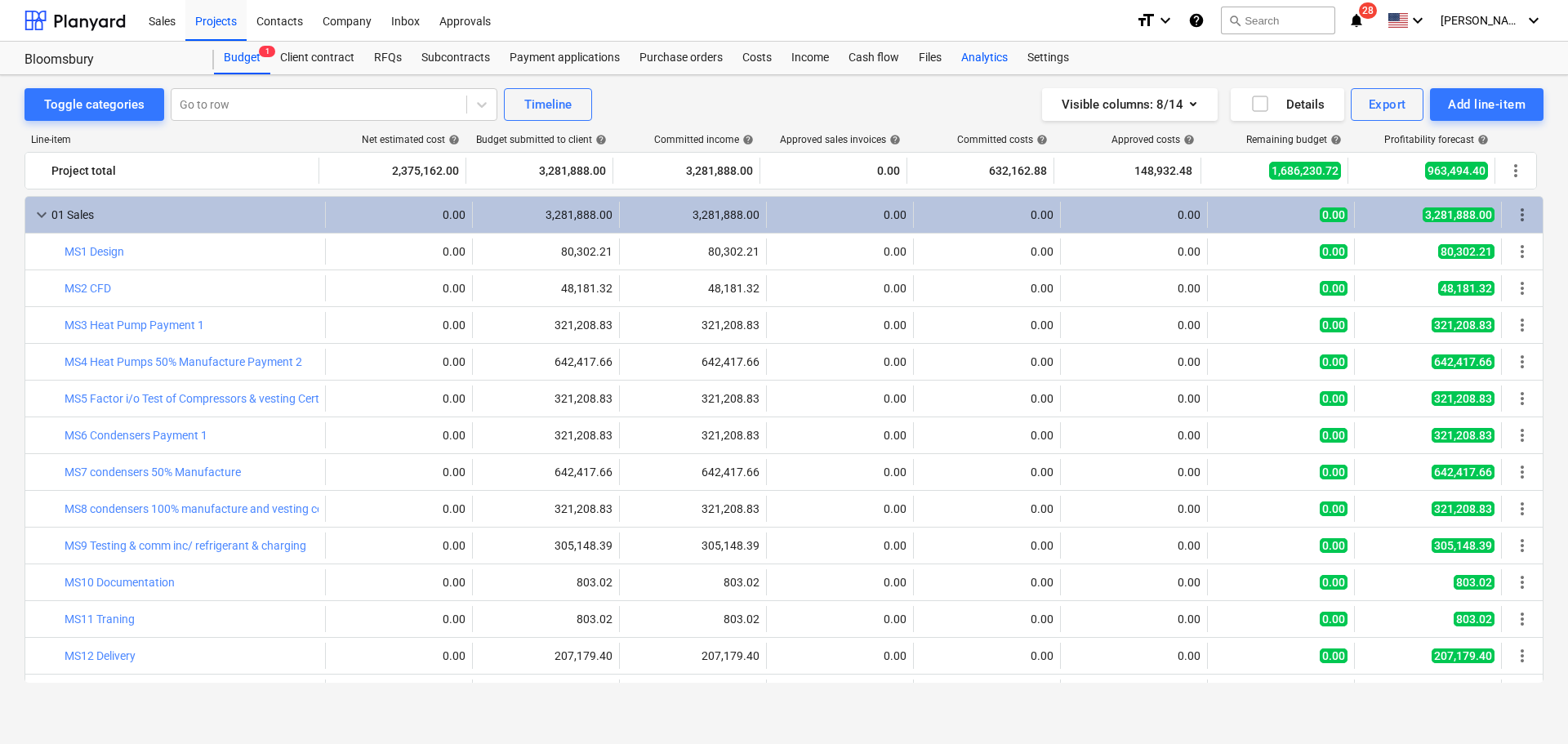
click at [970, 58] on div "Analytics" at bounding box center [984, 58] width 67 height 33
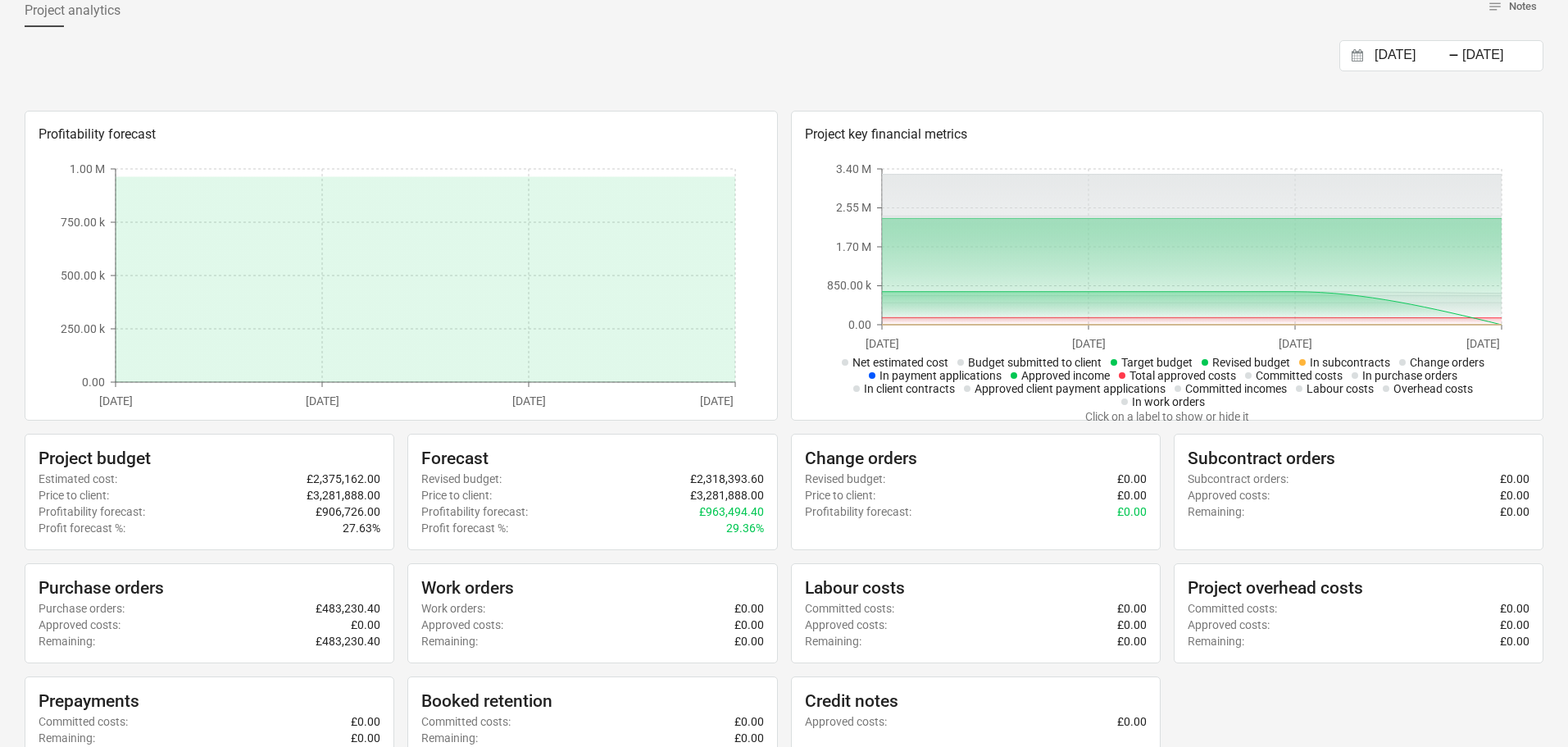
scroll to position [12, 0]
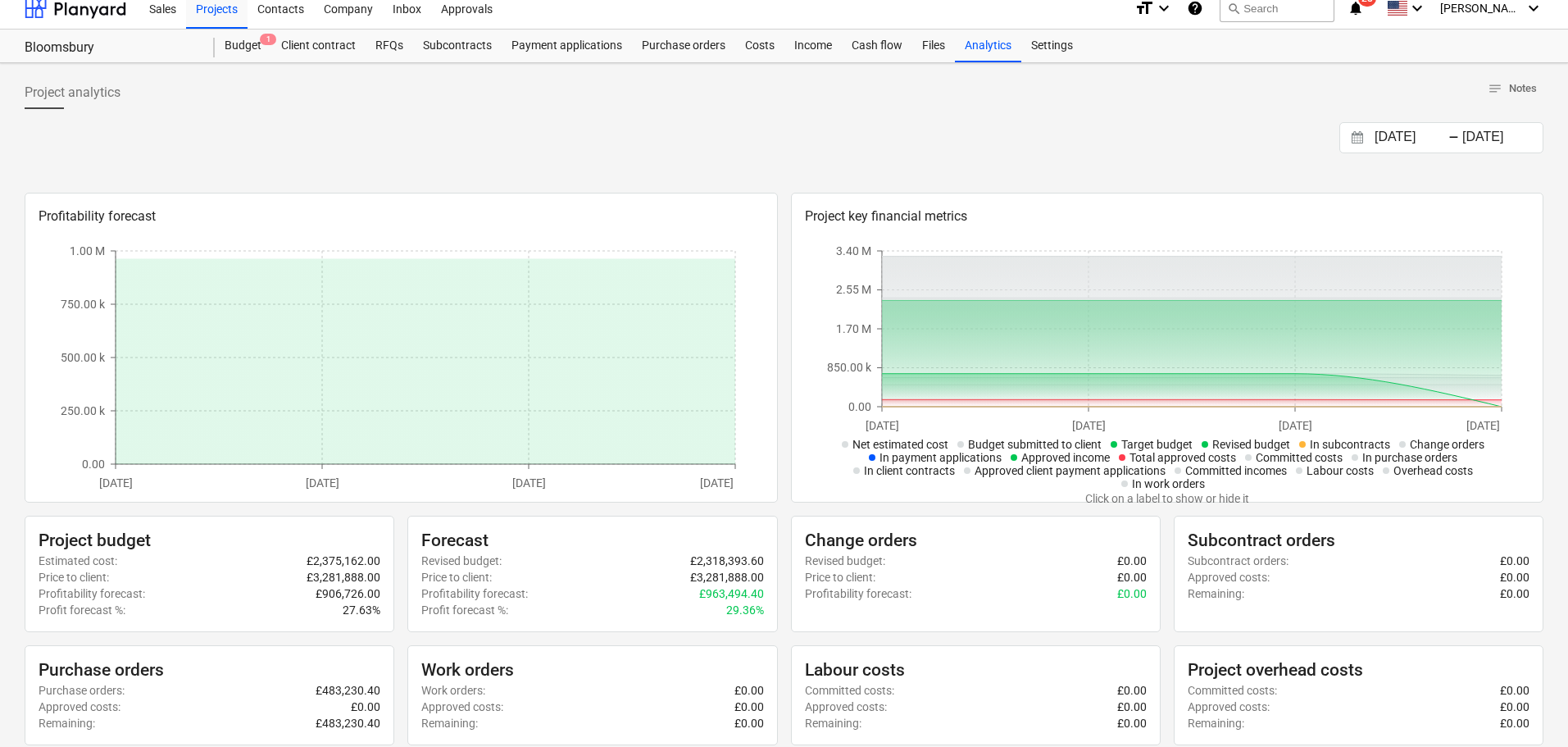
click at [981, 457] on span "In payment applications" at bounding box center [940, 457] width 123 height 13
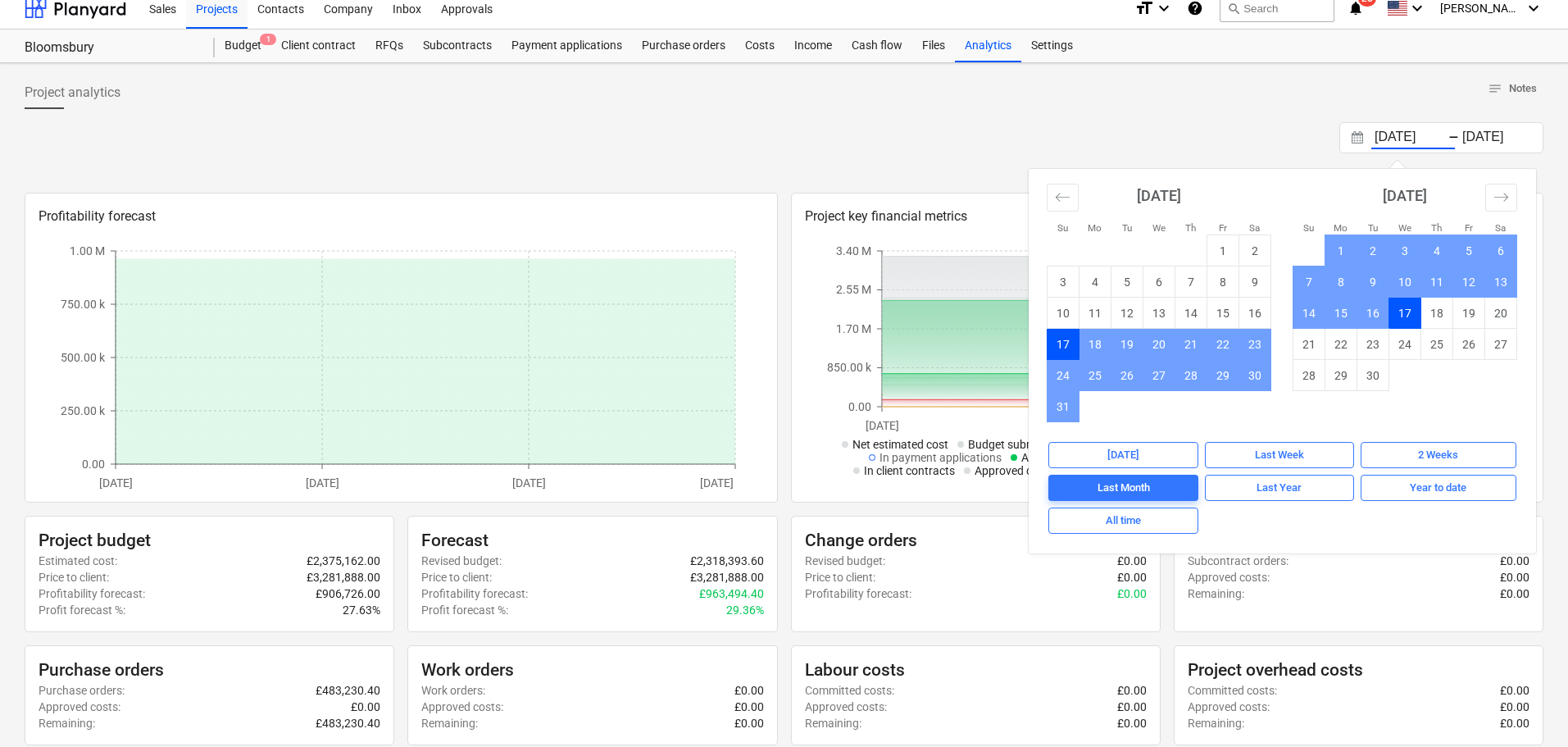
click at [1415, 141] on input "[DATE]" at bounding box center [1413, 138] width 84 height 23
click at [1135, 521] on div "All time" at bounding box center [1122, 521] width 35 height 19
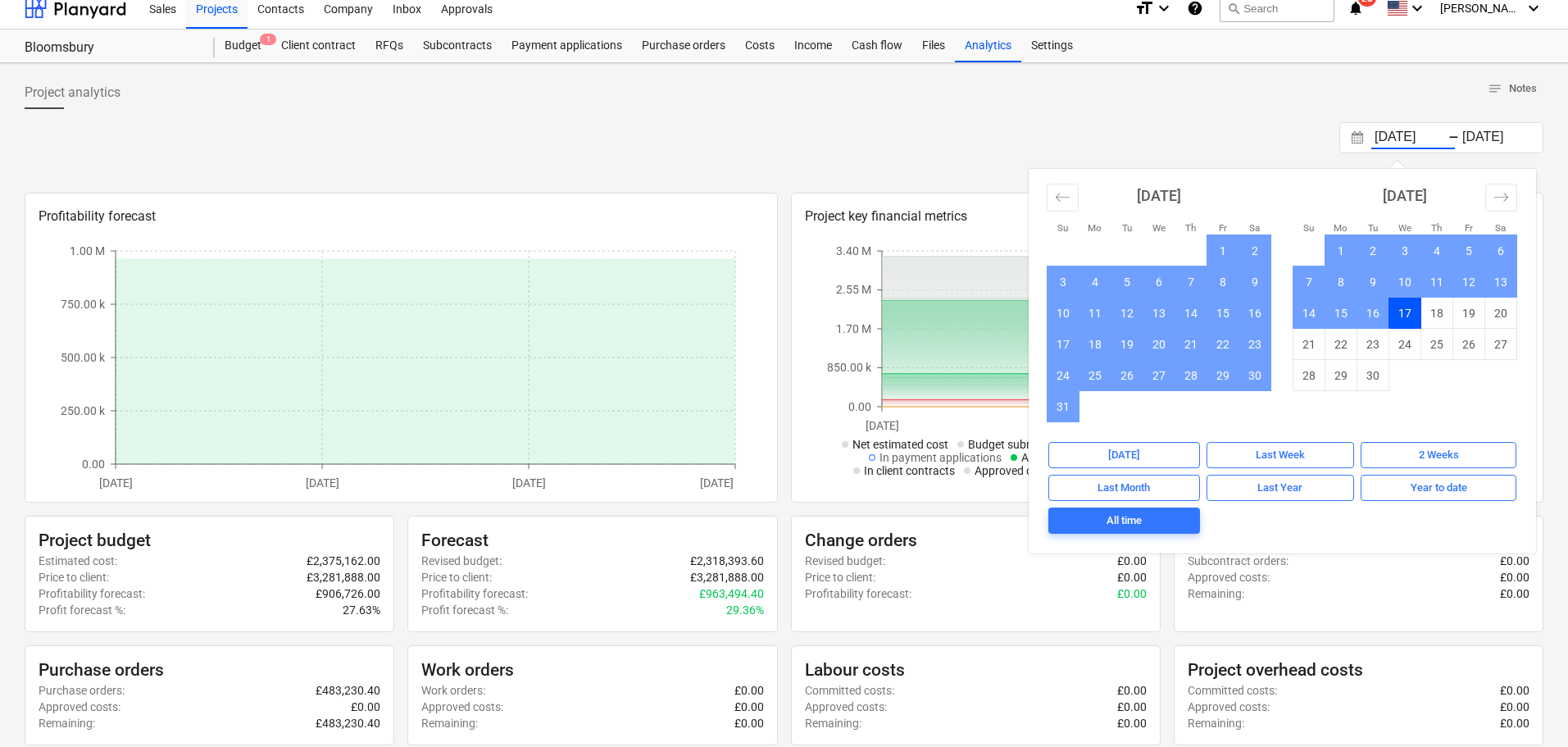
click at [1143, 142] on div "[DATE] Press the down arrow key to interact with the calendar and select a date…" at bounding box center [784, 138] width 1519 height 31
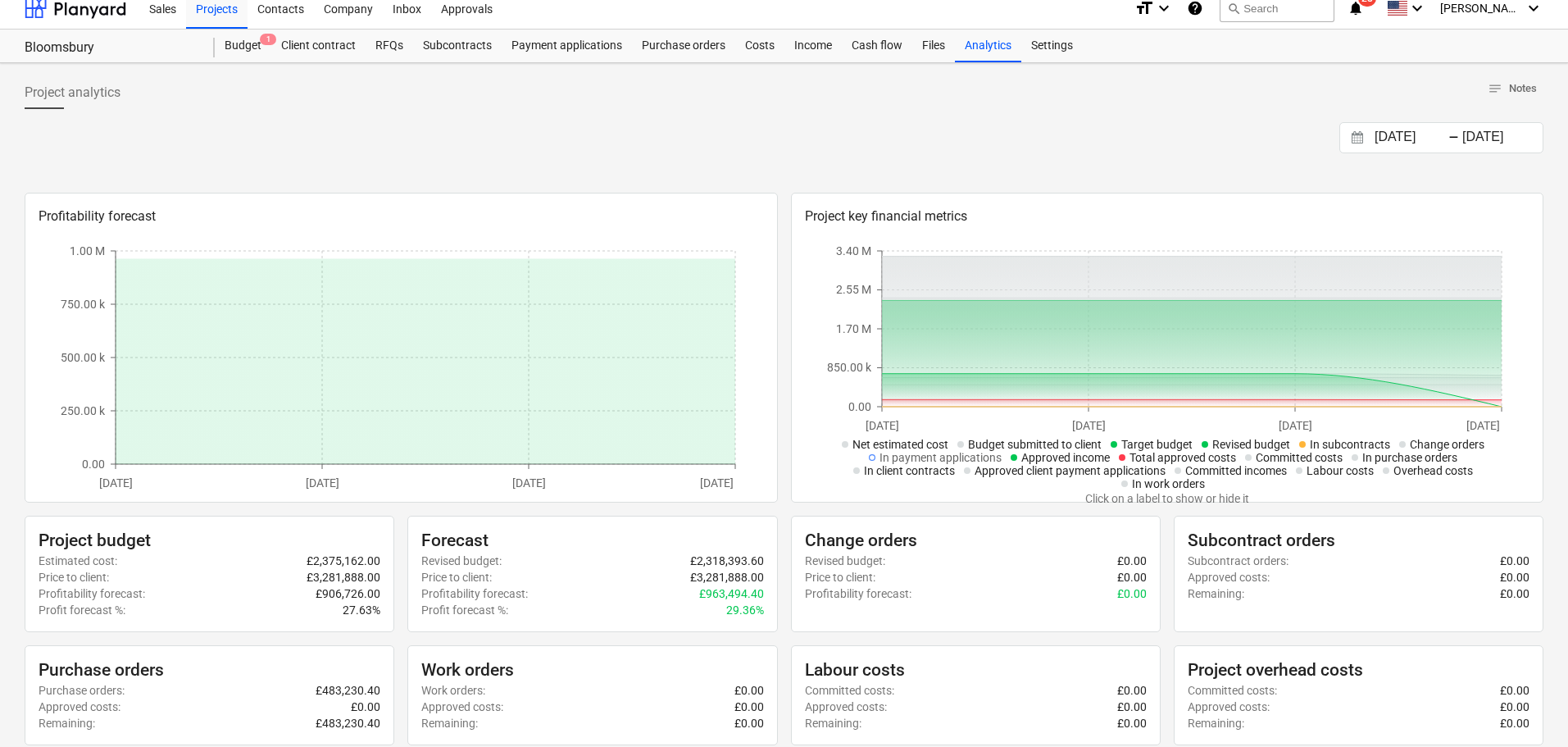
click at [1411, 138] on input "[DATE]" at bounding box center [1413, 138] width 84 height 23
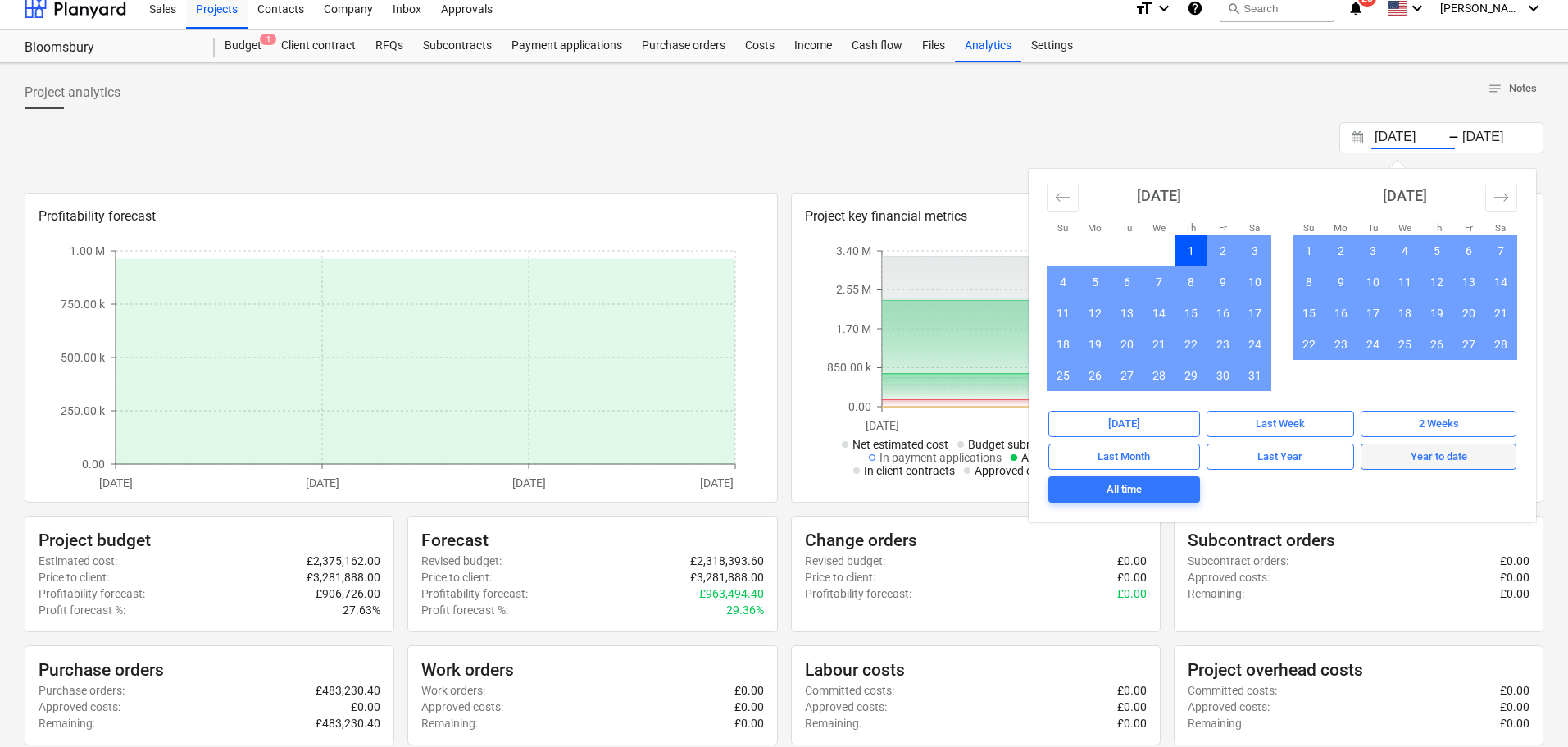
click at [1445, 465] on div "Year to date" at bounding box center [1438, 457] width 57 height 19
type input "[DATE]"
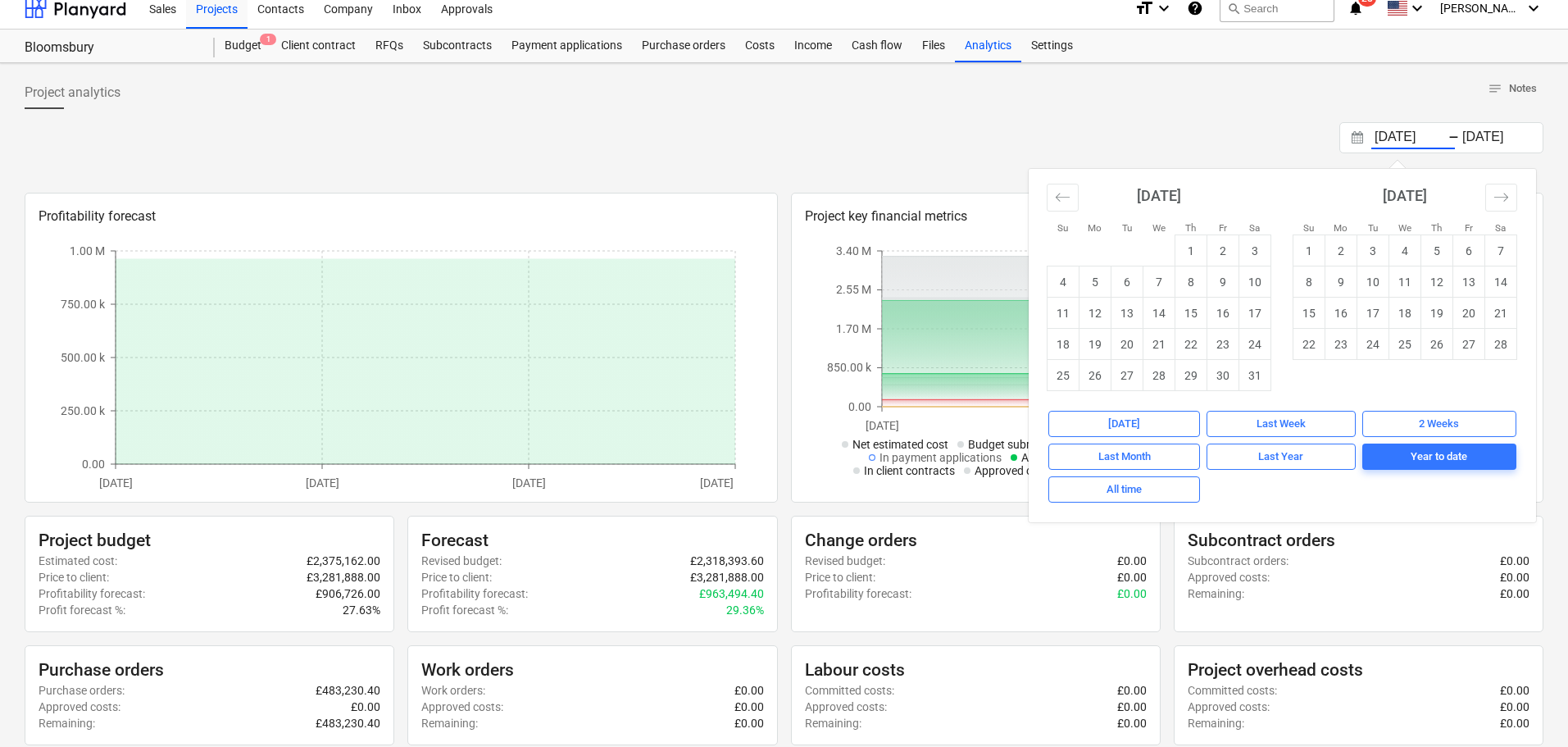
click at [1419, 131] on input "[DATE]" at bounding box center [1413, 138] width 84 height 23
click at [1525, 118] on div at bounding box center [784, 115] width 1519 height 13
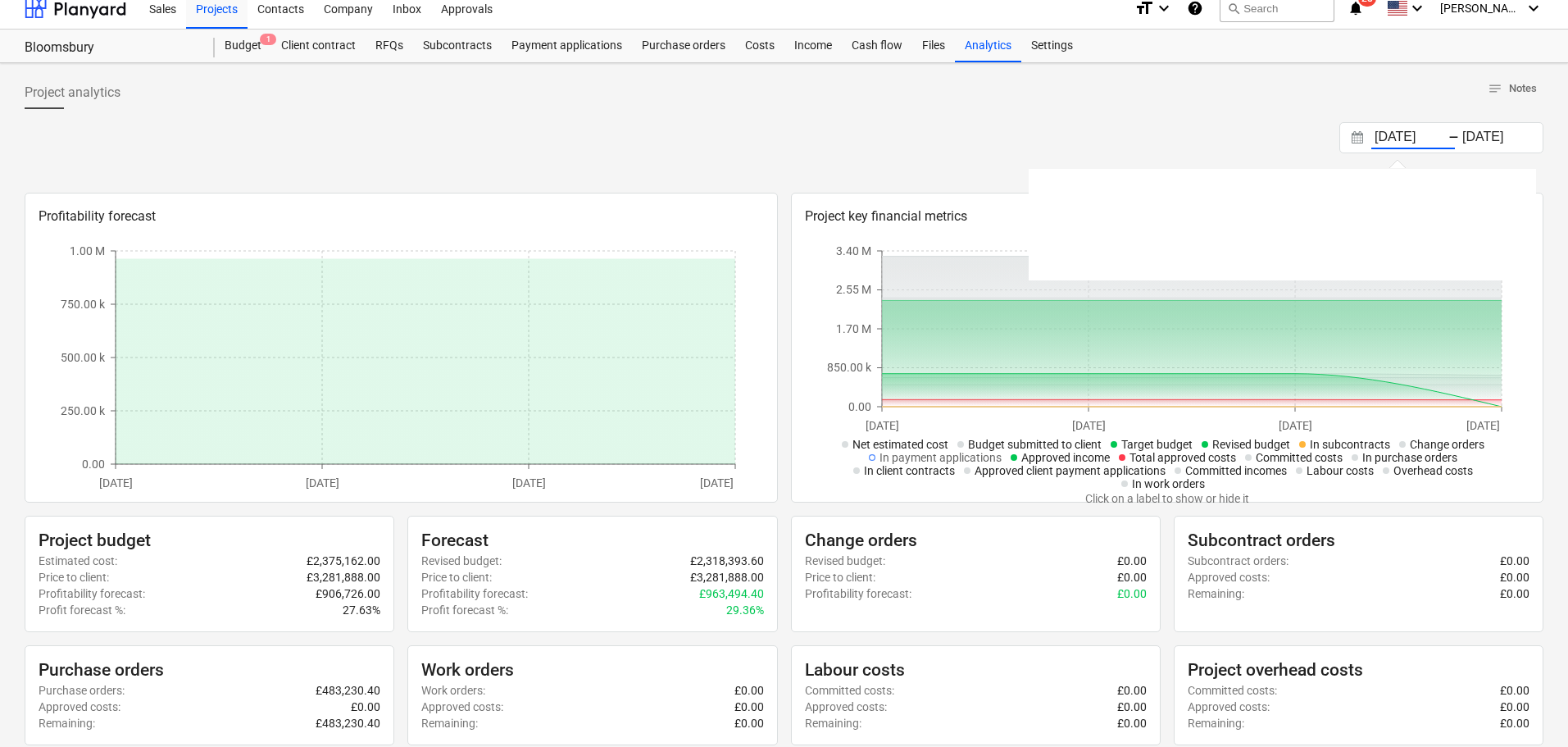
click at [1439, 137] on input "[DATE]" at bounding box center [1413, 138] width 84 height 23
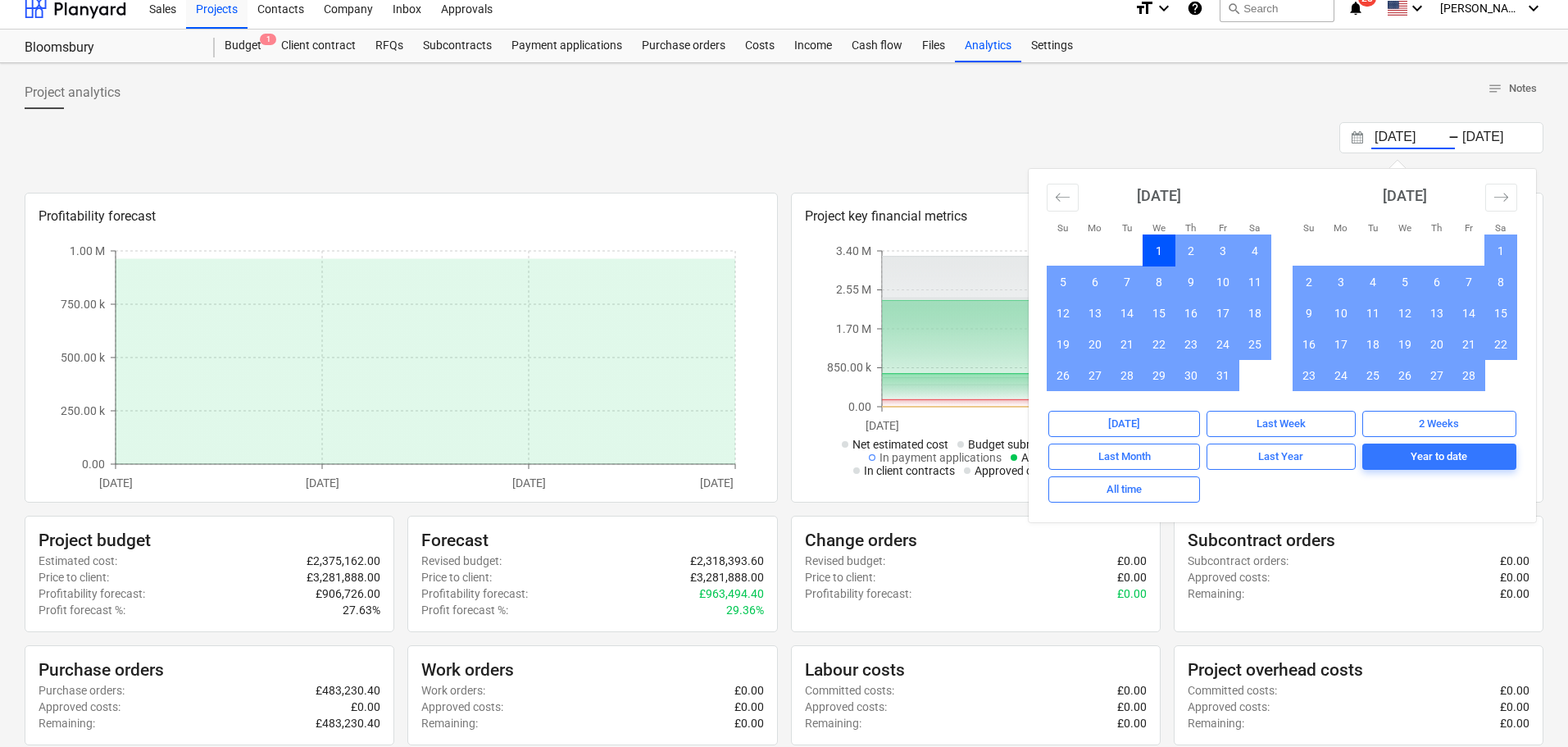
drag, startPoint x: 1436, startPoint y: 133, endPoint x: 1205, endPoint y: 134, distance: 231.0
click at [1205, 134] on div "[DATE] Press the down arrow key to interact with the calendar and select a date…" at bounding box center [784, 138] width 1519 height 31
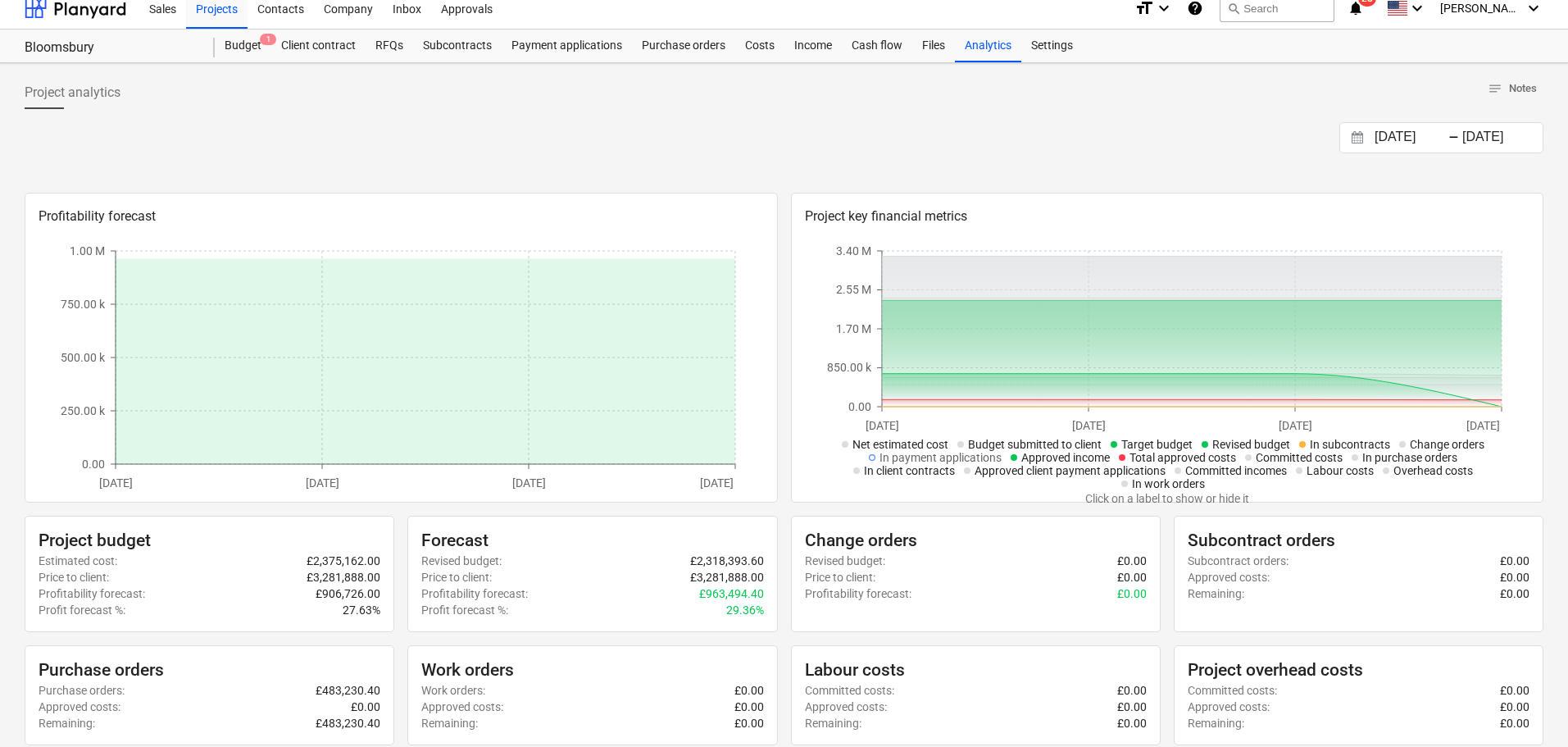
click at [1397, 133] on input "[DATE]" at bounding box center [1413, 138] width 84 height 23
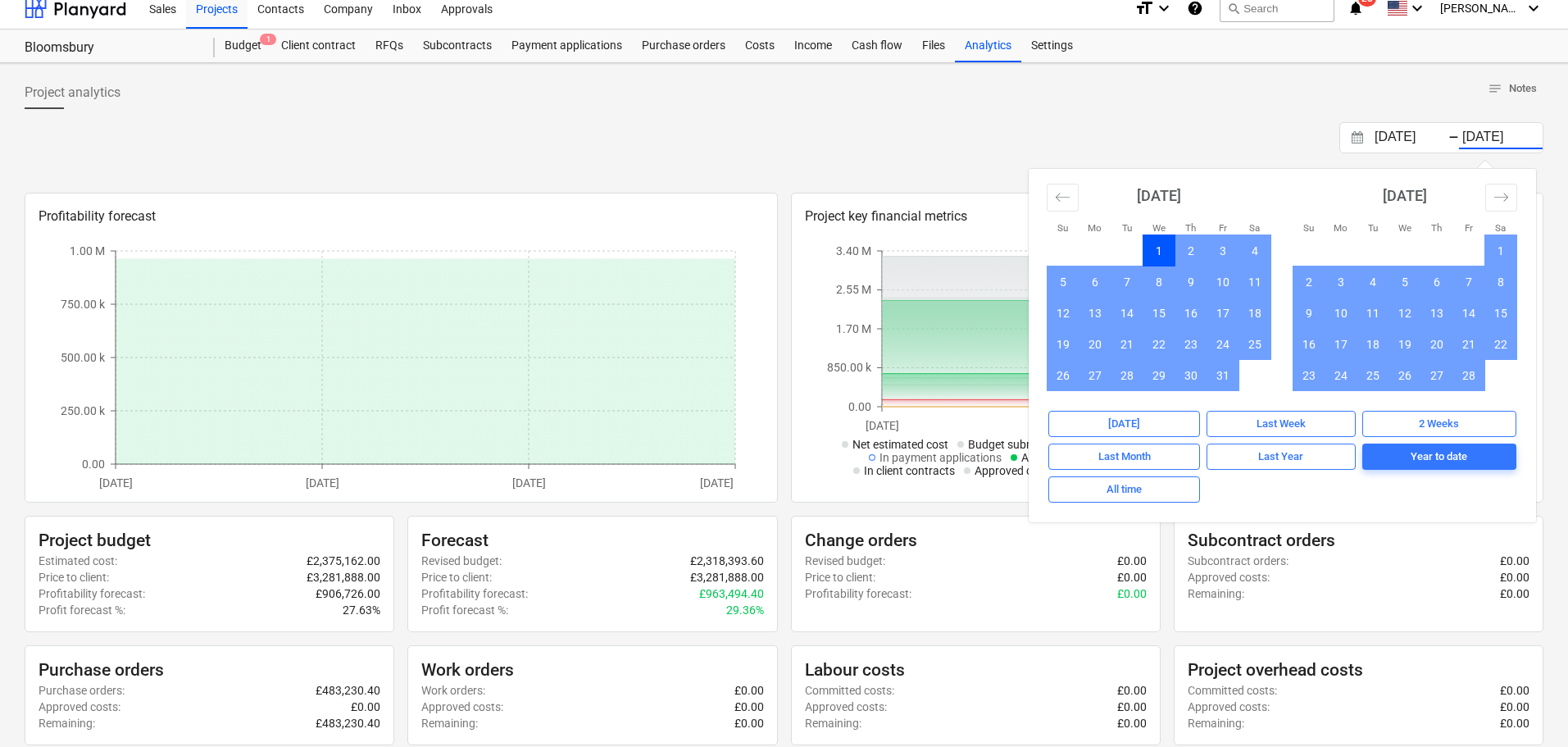
click at [1534, 136] on input "[DATE]" at bounding box center [1501, 138] width 84 height 23
type input "17.09.202"
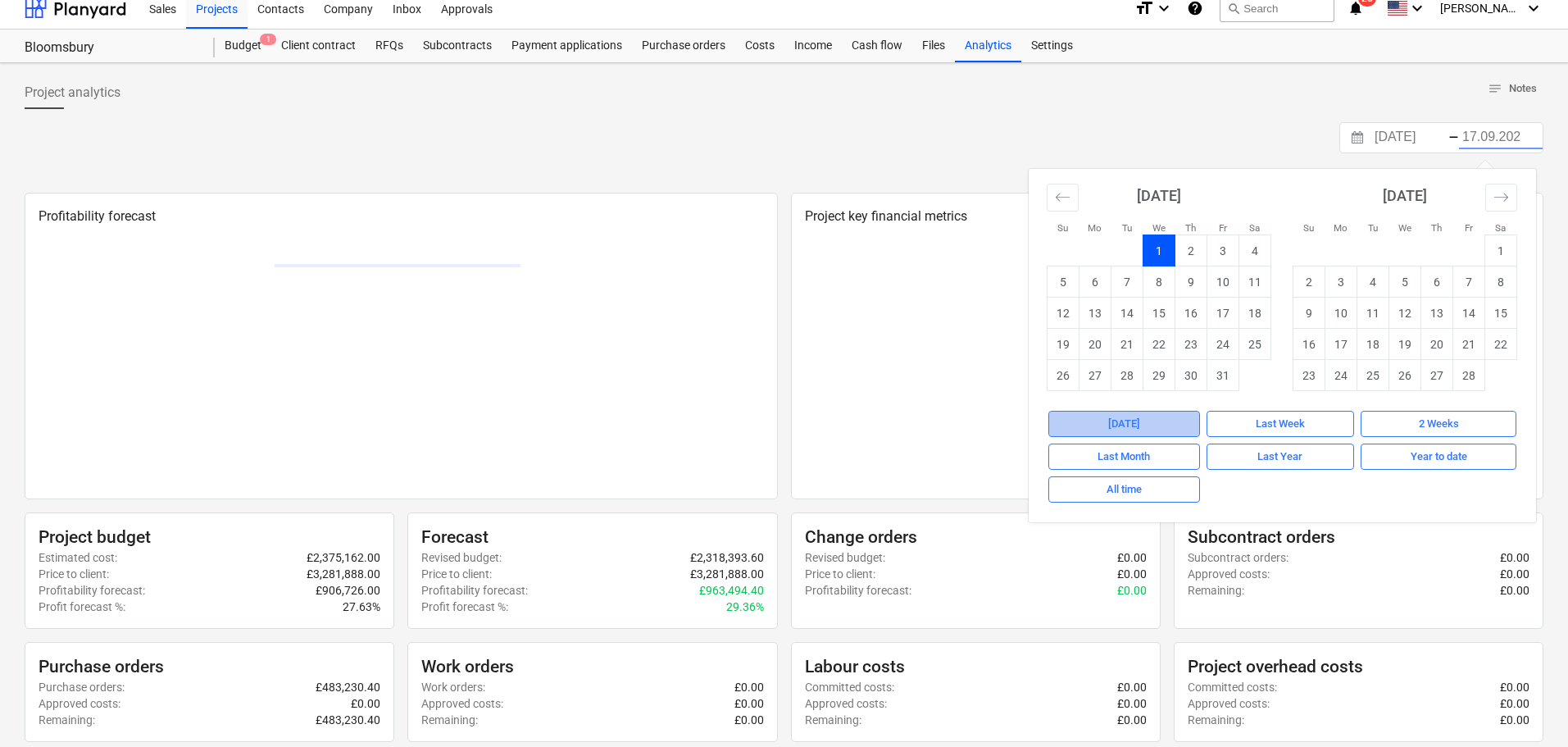
click at [1170, 421] on span "[DATE]" at bounding box center [1123, 424] width 137 height 19
type input "[DATE]"
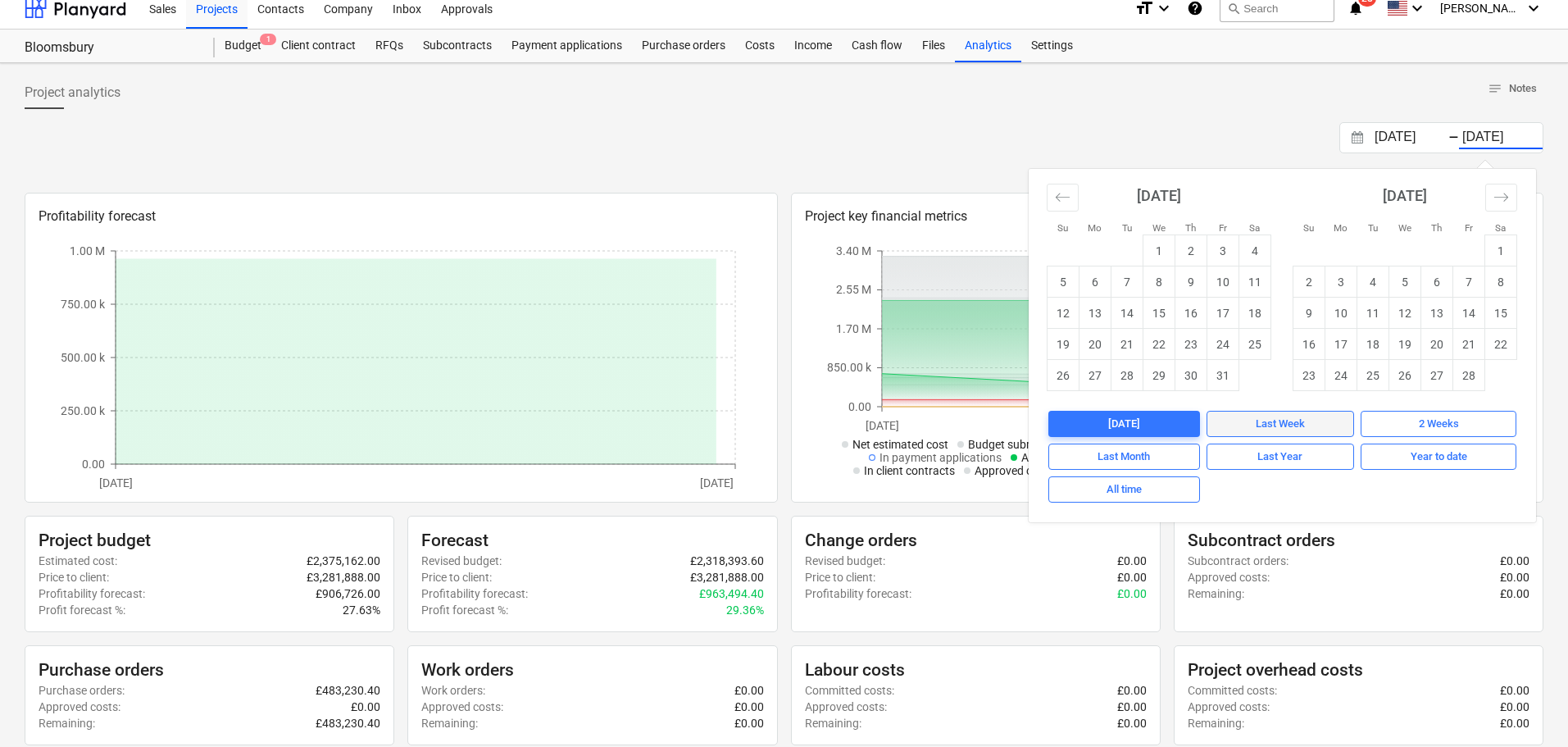
click at [1286, 436] on button "Last Week" at bounding box center [1280, 424] width 149 height 26
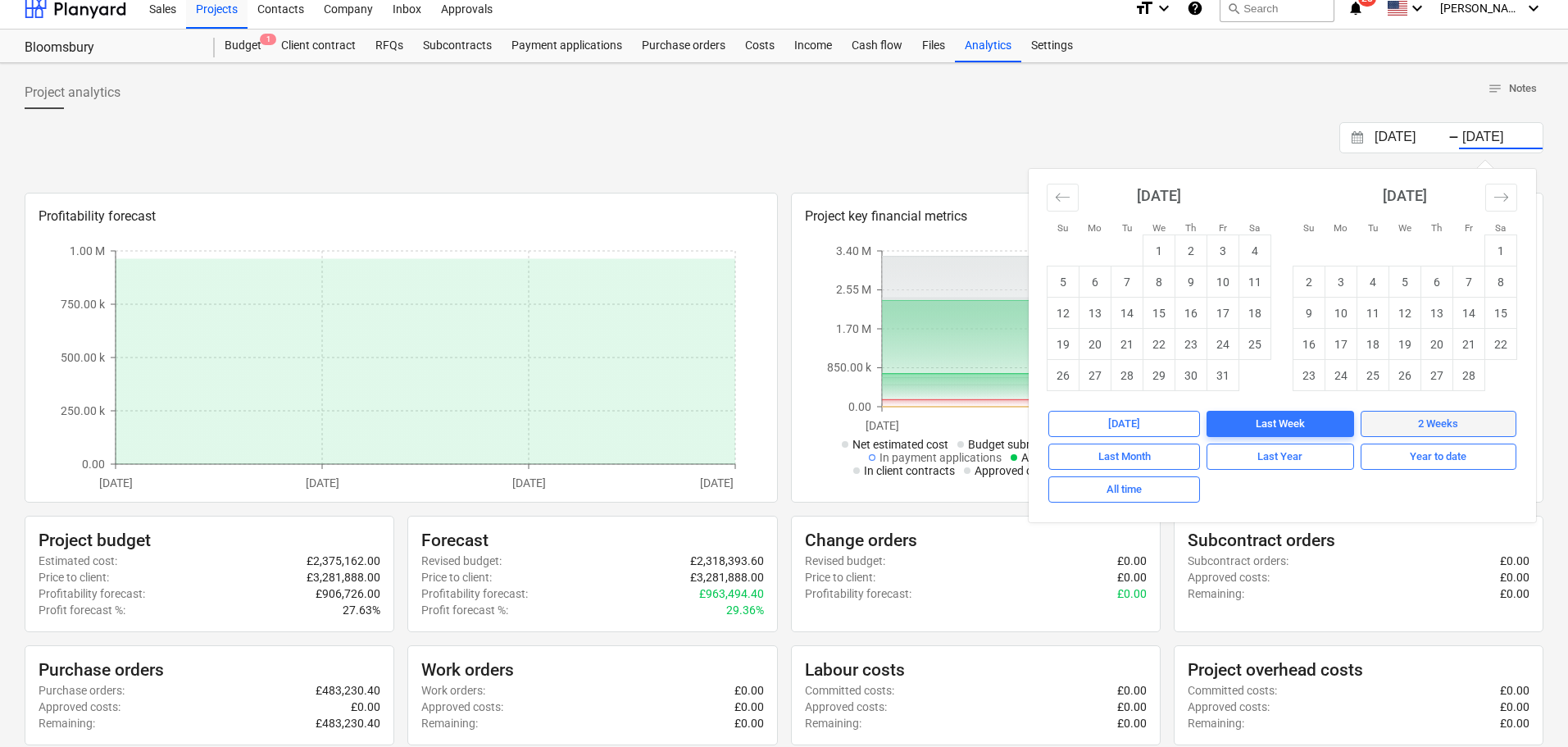
click at [1447, 432] on div "2 Weeks" at bounding box center [1438, 424] width 40 height 19
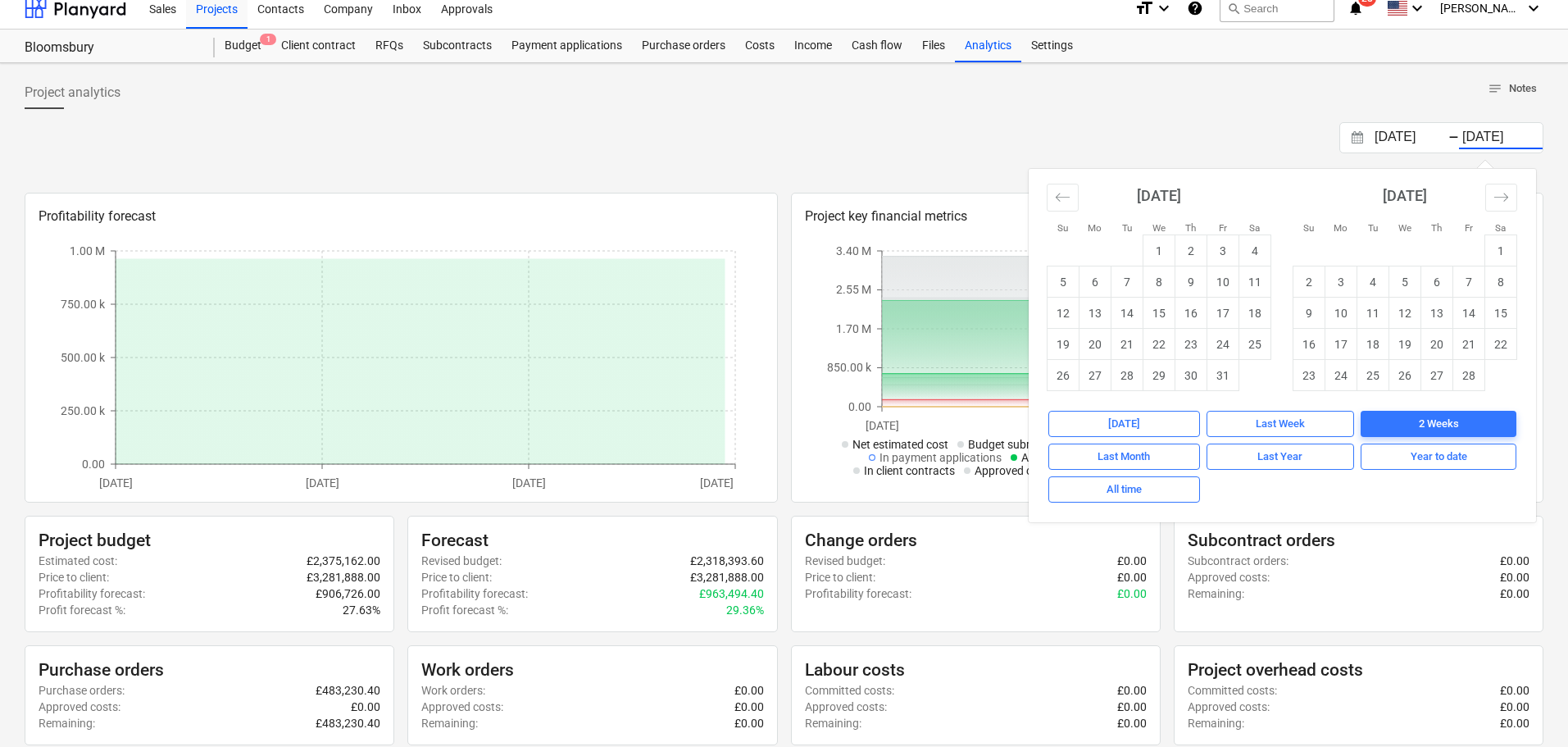
click at [1497, 86] on span "notes" at bounding box center [1495, 88] width 15 height 15
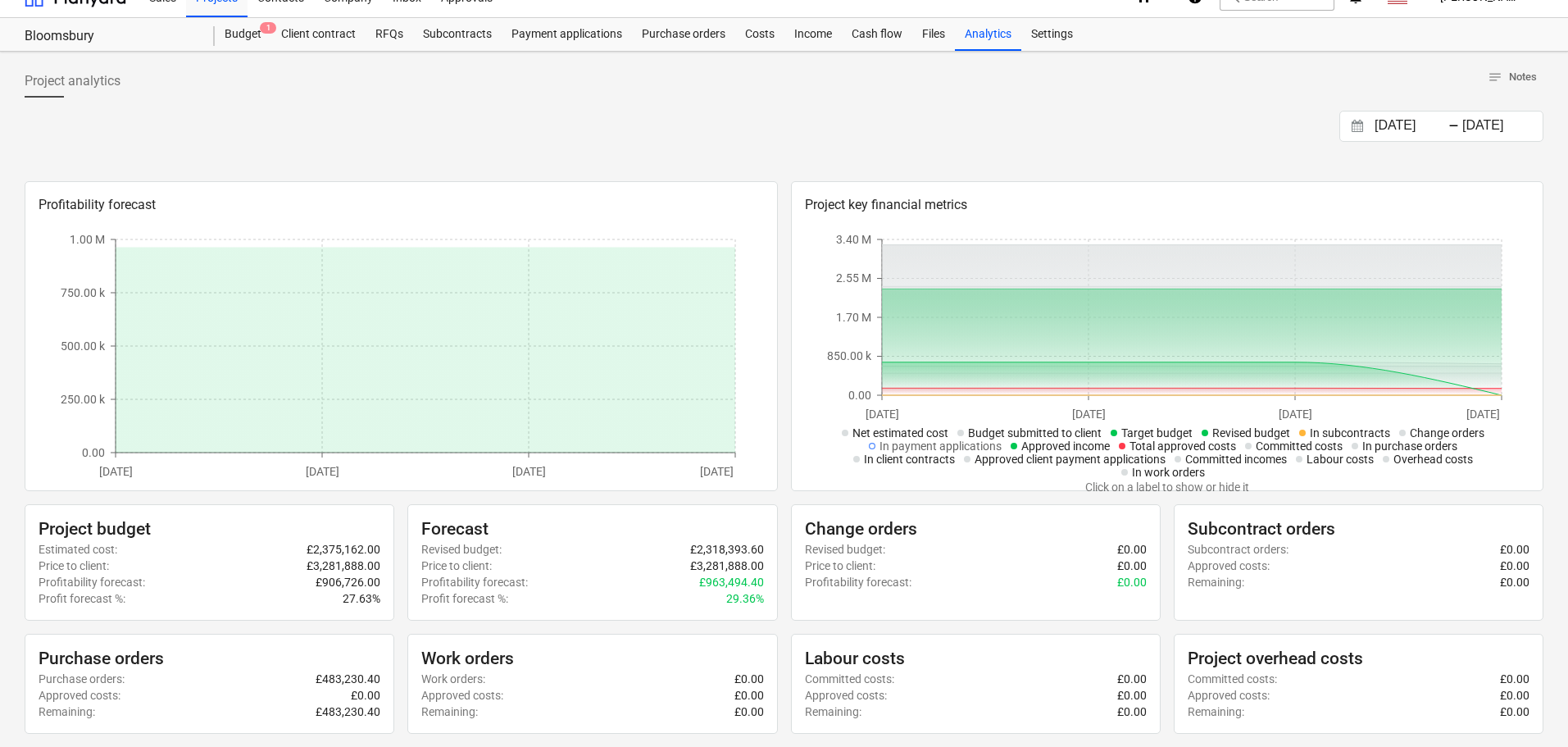
scroll to position [0, 0]
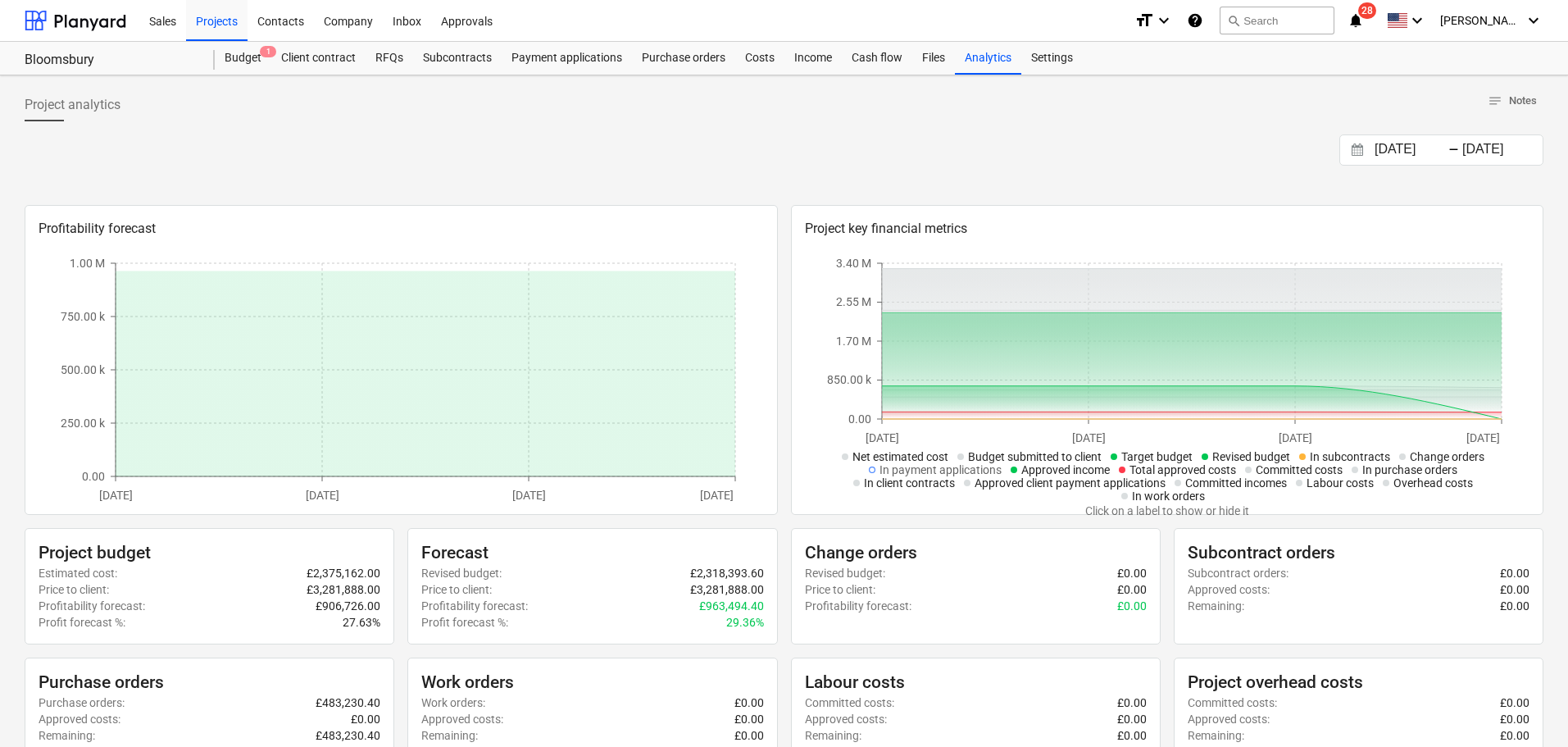
click at [1427, 149] on input "[DATE]" at bounding box center [1413, 150] width 84 height 23
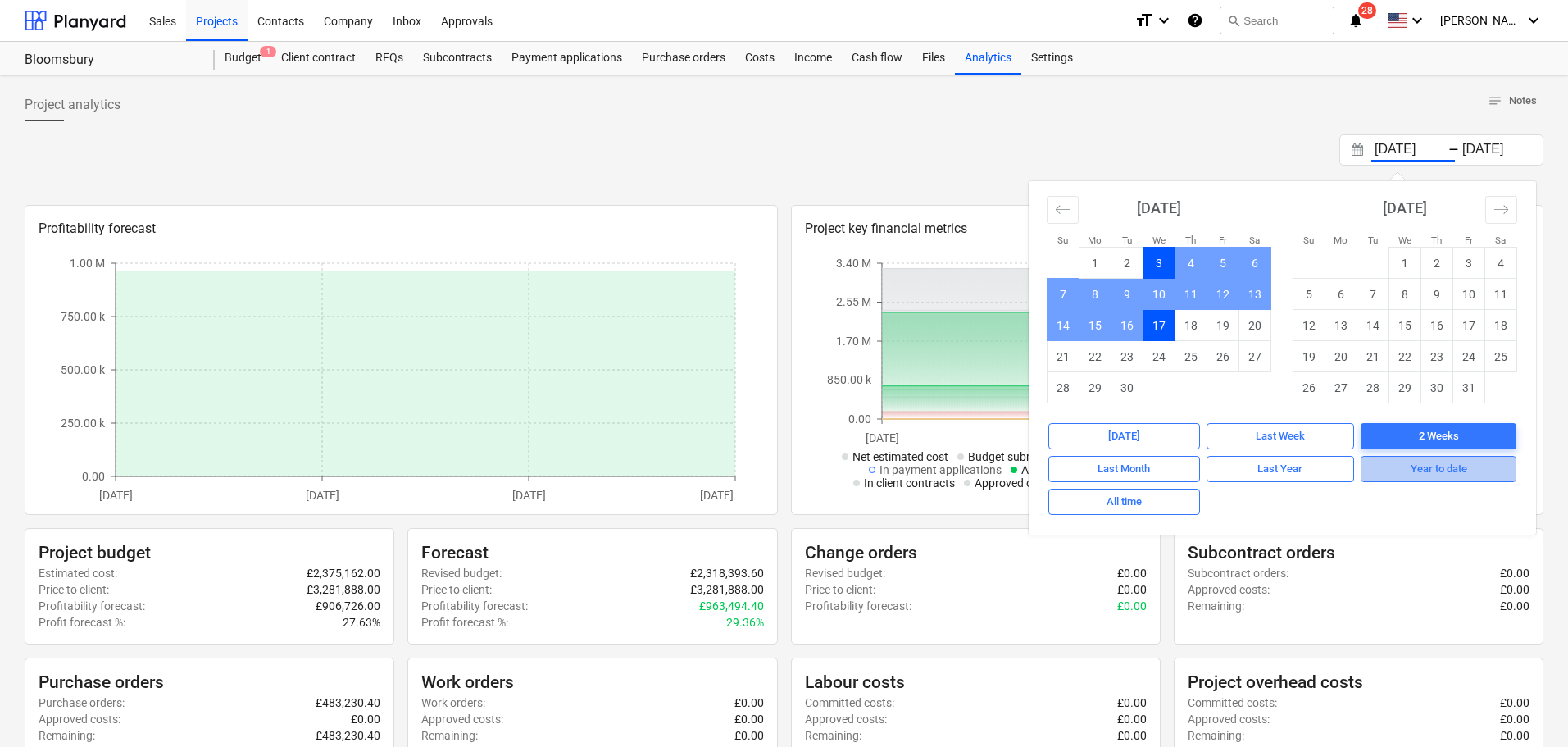
click at [1433, 460] on div "Year to date" at bounding box center [1438, 469] width 57 height 19
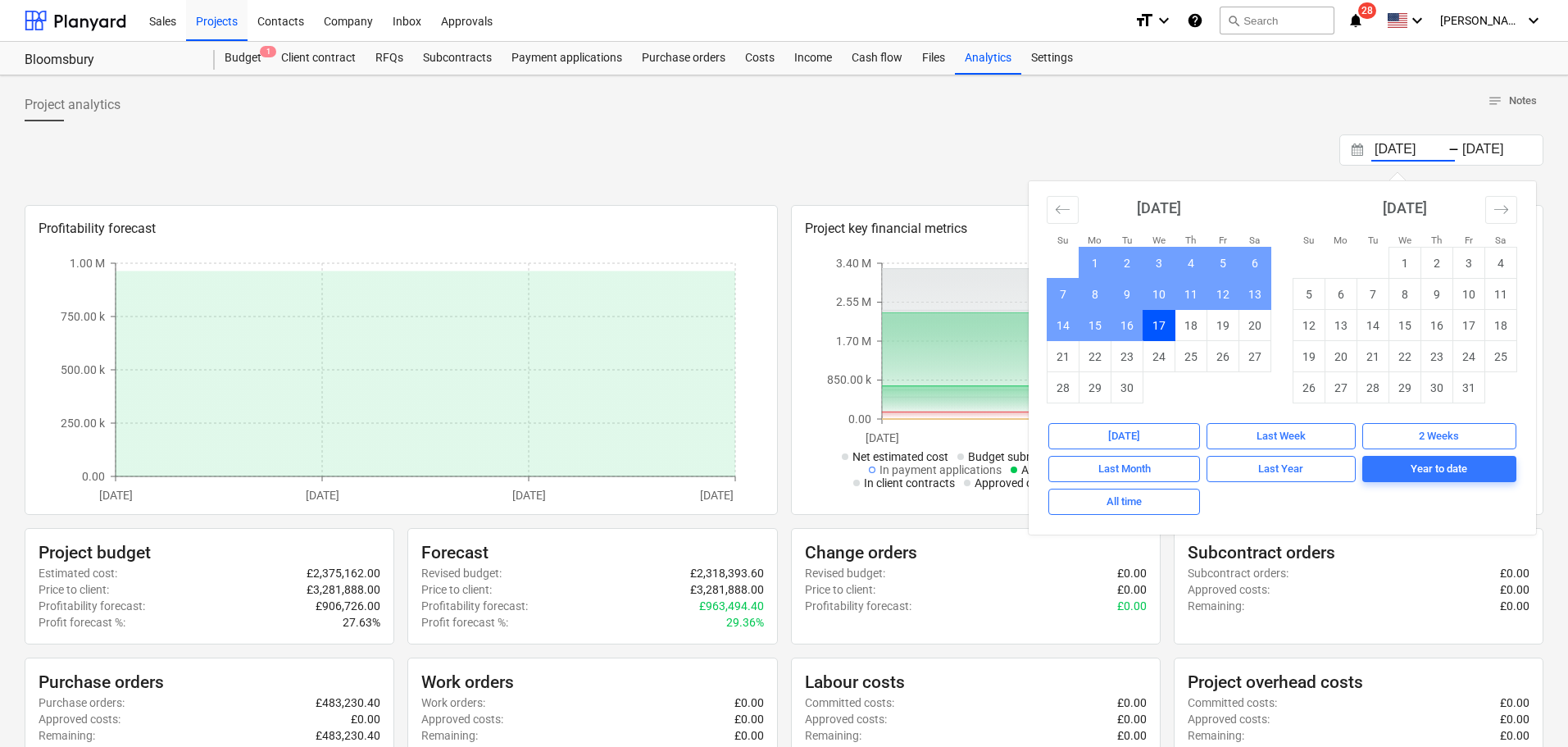
click at [479, 132] on div at bounding box center [784, 128] width 1519 height 13
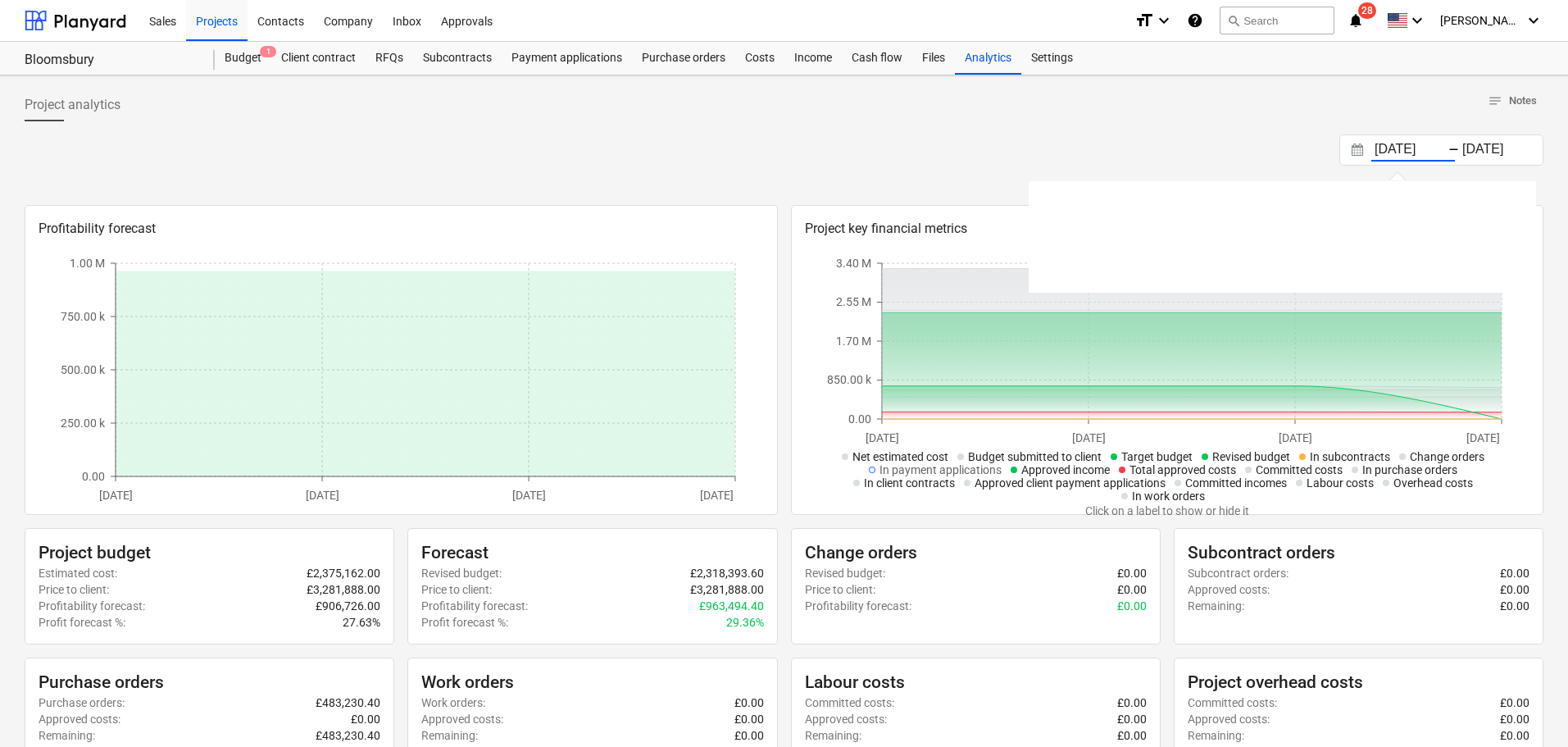
click at [1442, 147] on input "[DATE]" at bounding box center [1413, 150] width 84 height 23
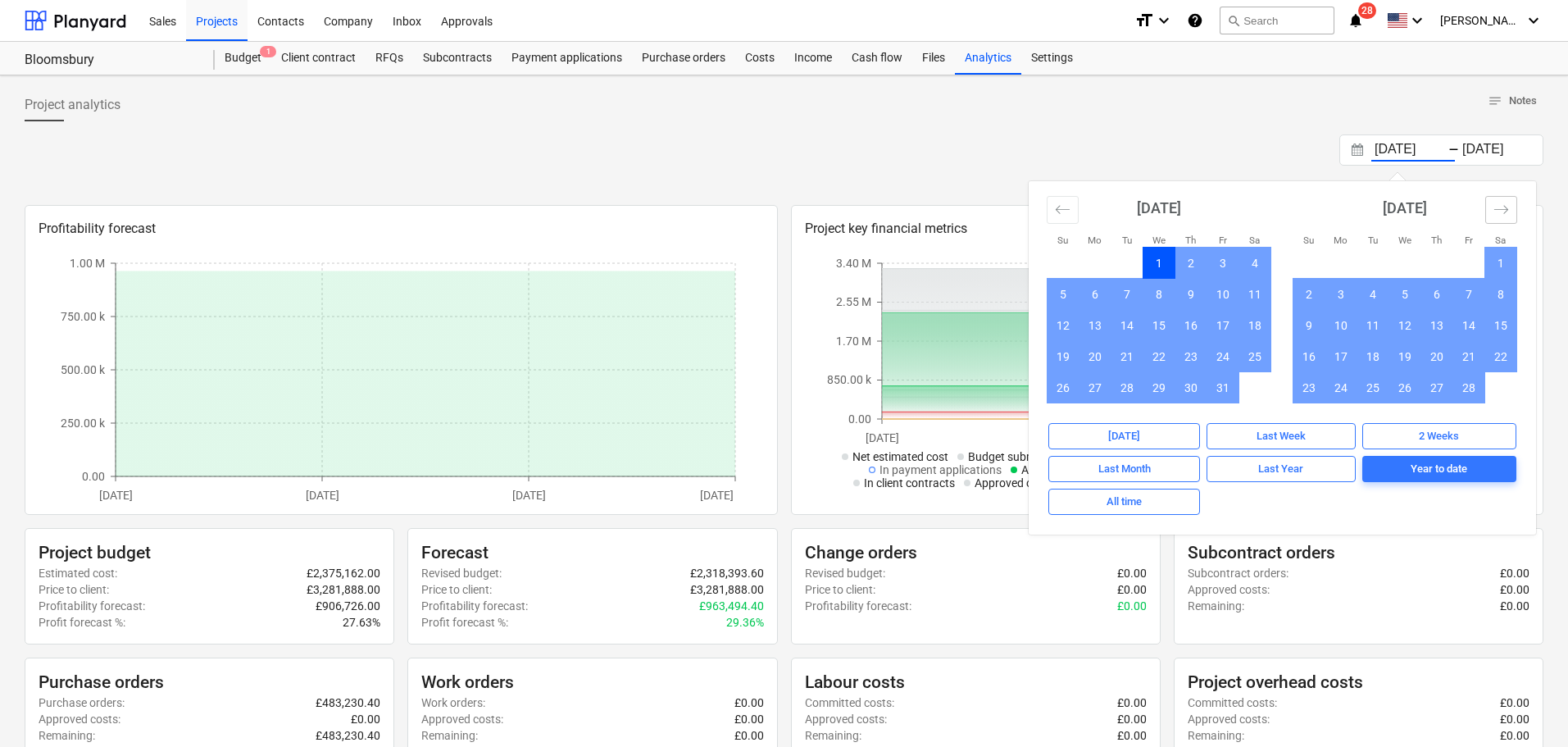
click at [1503, 204] on icon "Move forward to switch to the next month." at bounding box center [1501, 209] width 16 height 16
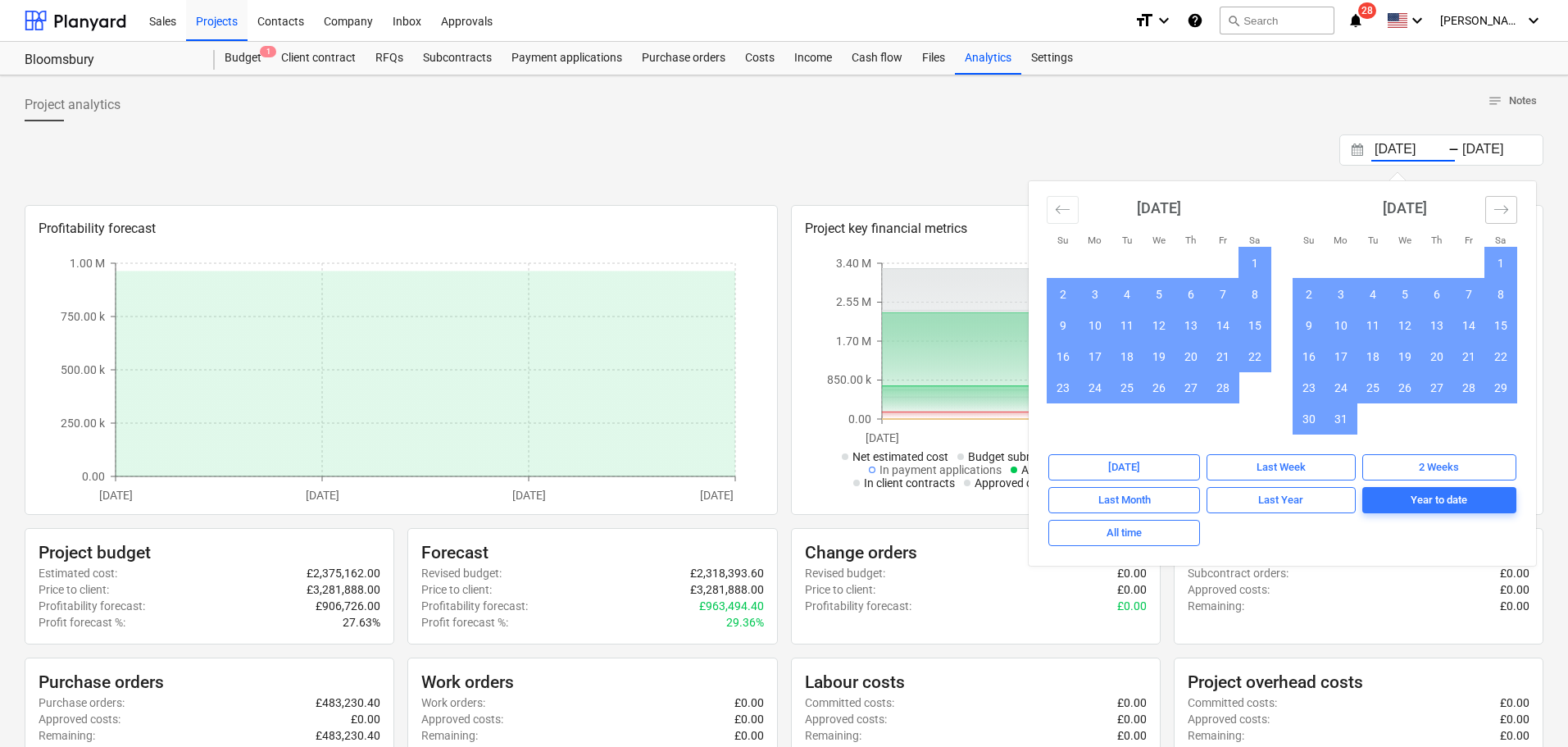
click at [1503, 204] on icon "Move forward to switch to the next month." at bounding box center [1501, 209] width 16 height 16
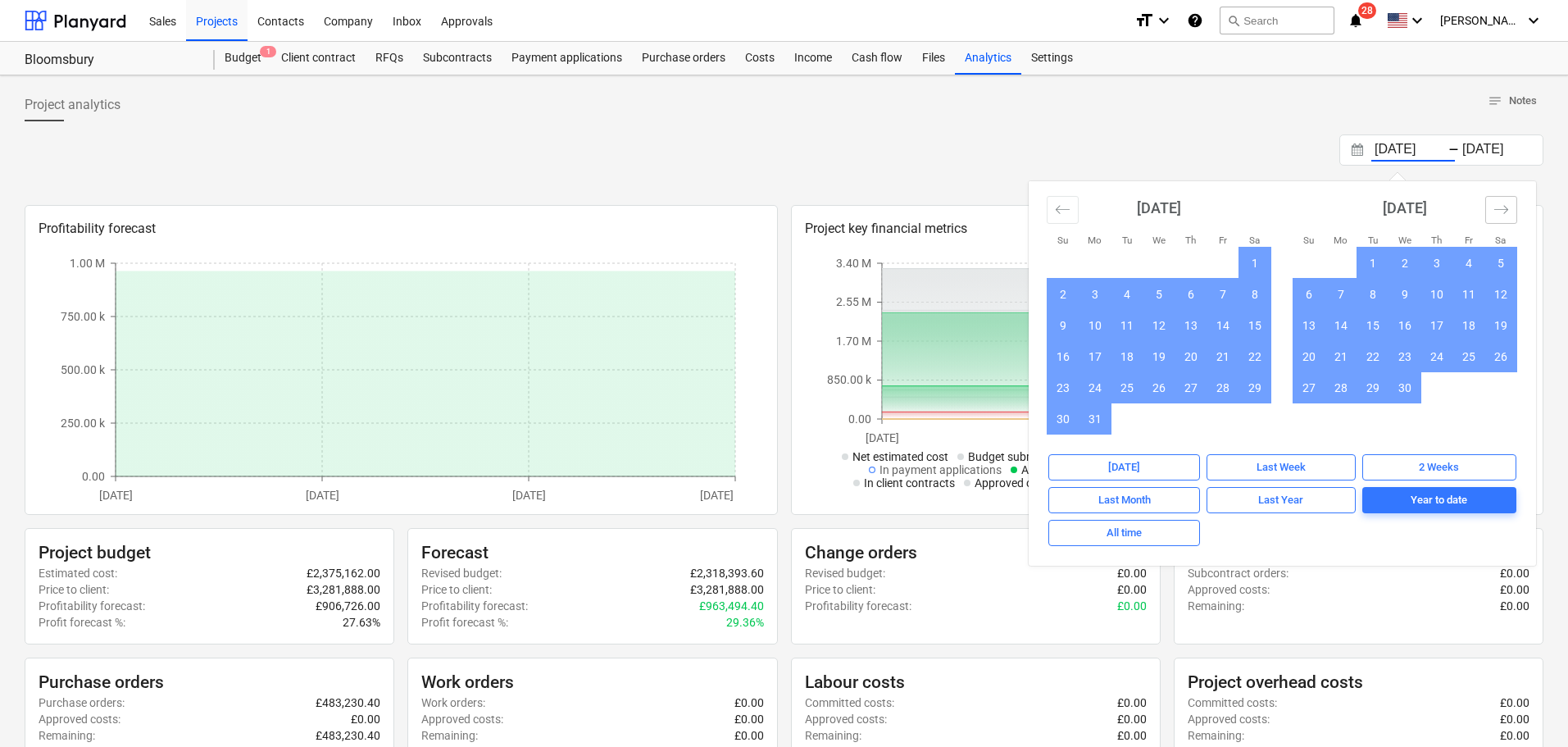
click at [1503, 204] on icon "Move forward to switch to the next month." at bounding box center [1501, 209] width 16 height 16
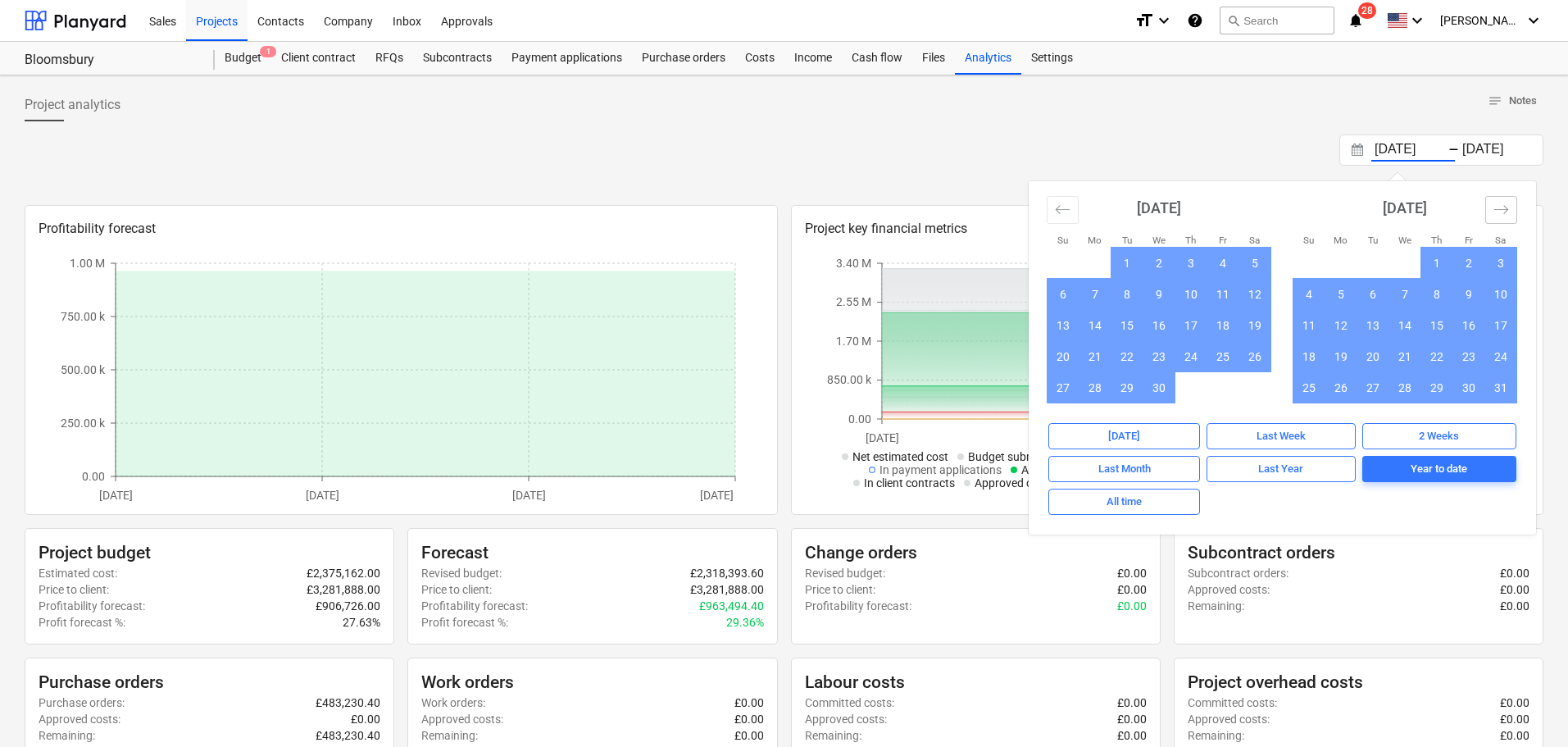
click at [1503, 204] on icon "Move forward to switch to the next month." at bounding box center [1501, 209] width 16 height 16
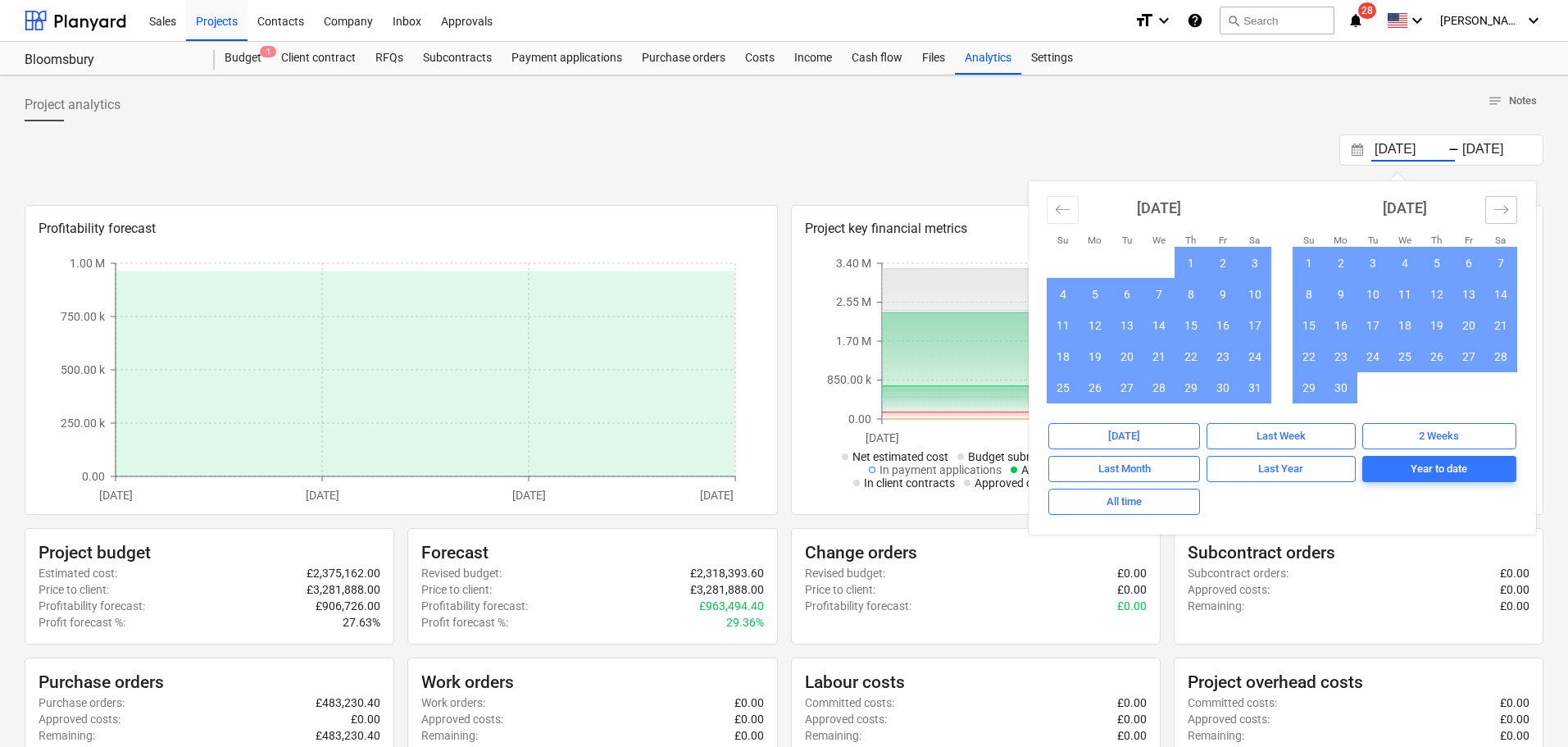
click at [1503, 204] on icon "Move forward to switch to the next month." at bounding box center [1501, 209] width 16 height 16
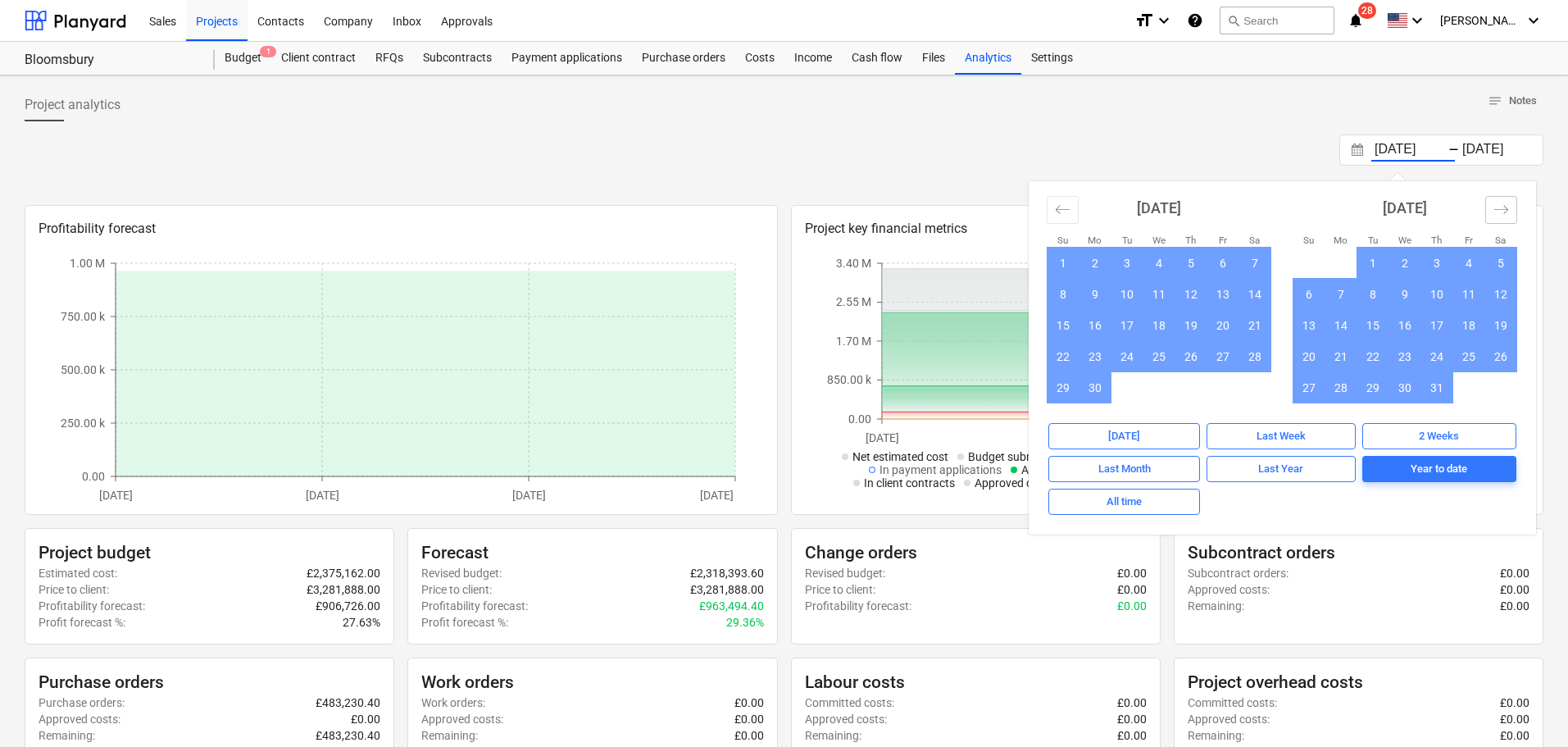
click at [1503, 204] on icon "Move forward to switch to the next month." at bounding box center [1501, 209] width 16 height 16
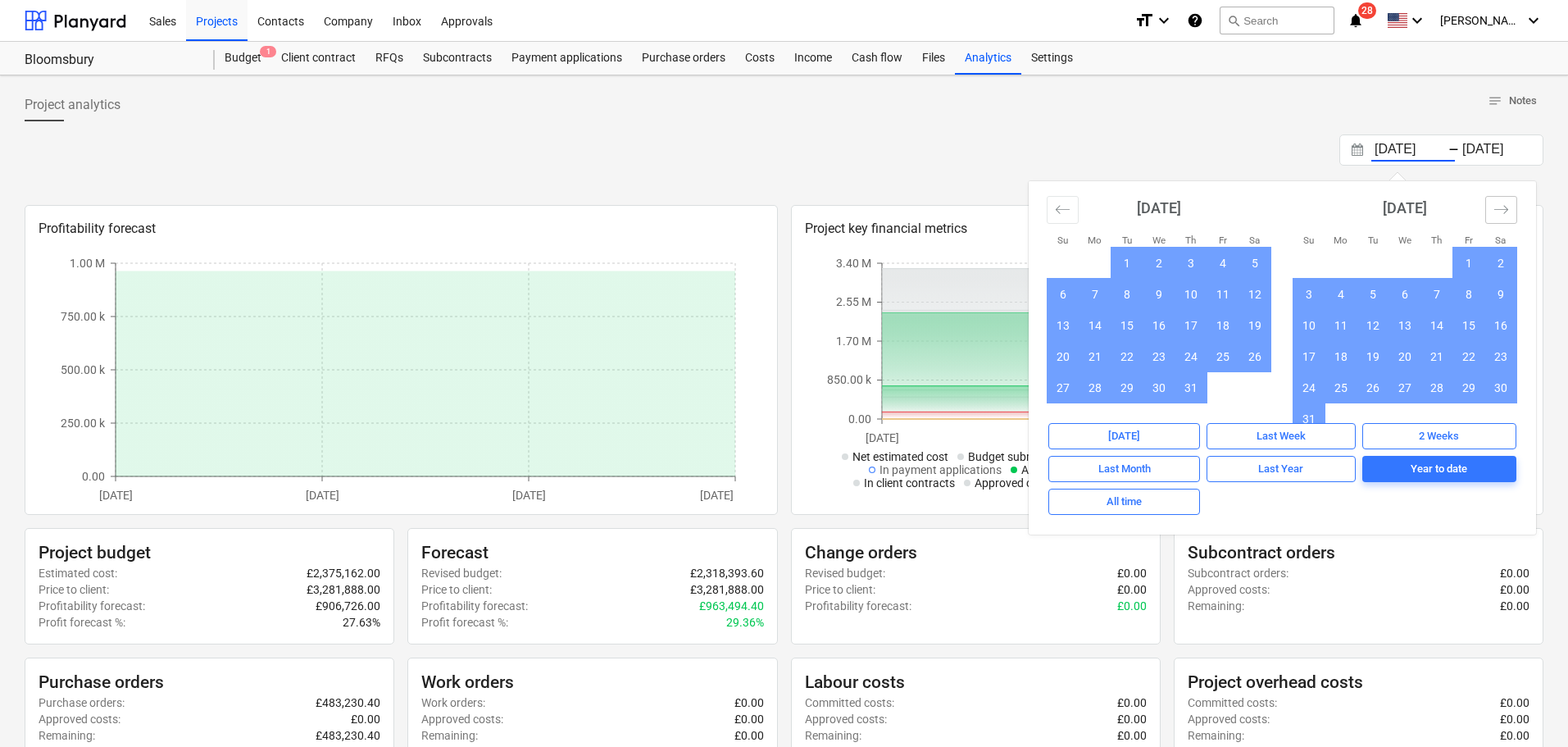
click at [1503, 204] on icon "Move forward to switch to the next month." at bounding box center [1501, 209] width 16 height 16
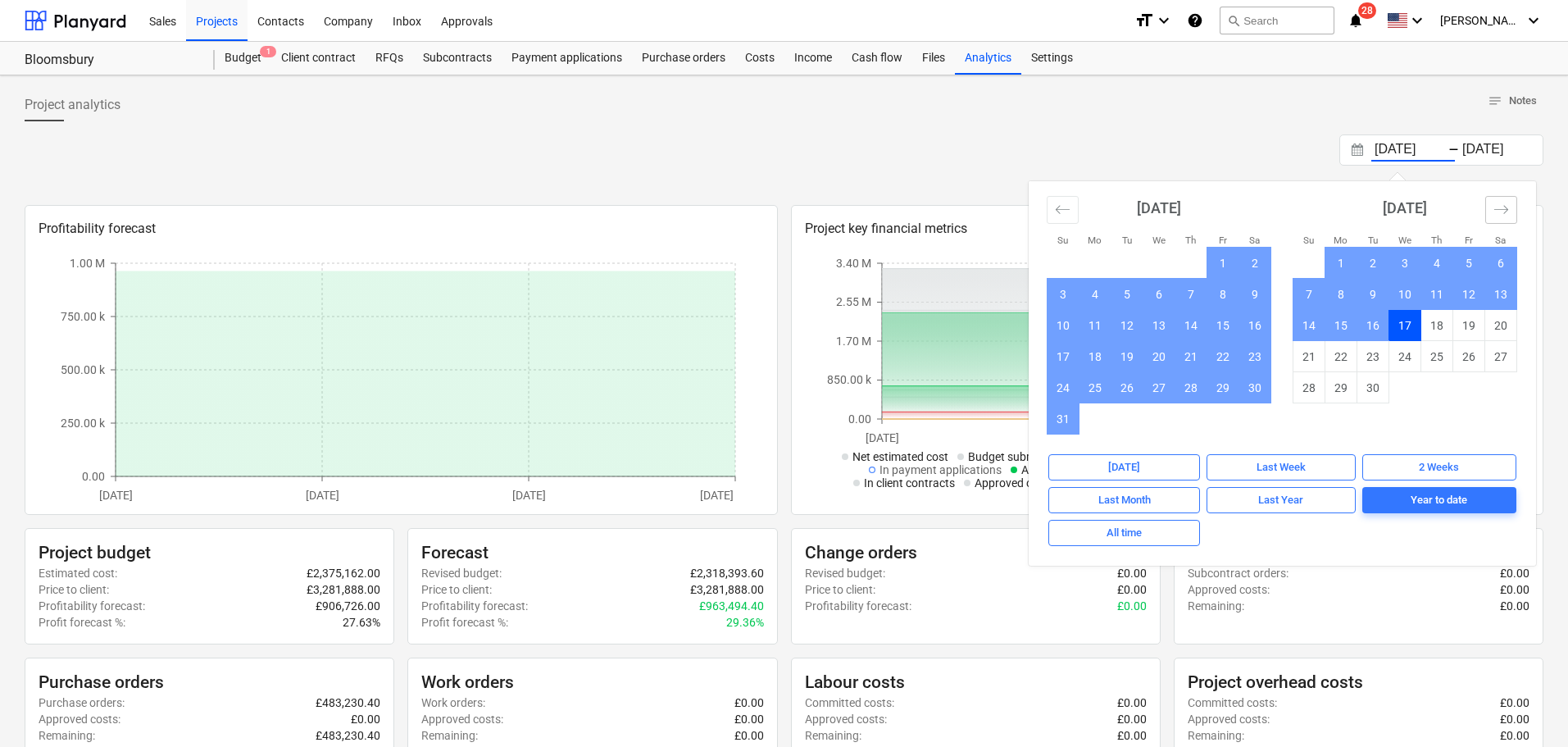
click at [1503, 204] on icon "Move forward to switch to the next month." at bounding box center [1501, 209] width 16 height 16
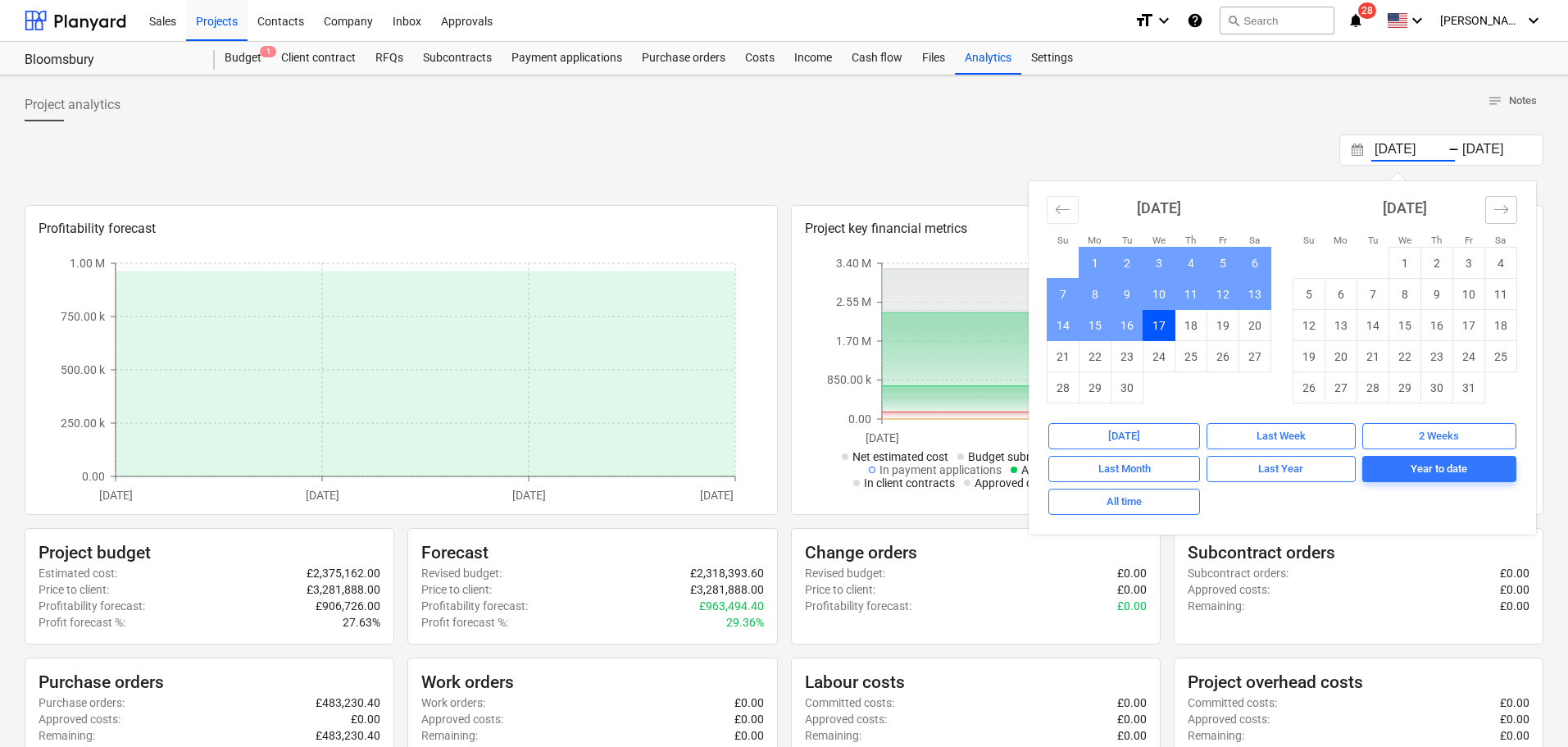
click at [1502, 205] on icon "Move forward to switch to the next month." at bounding box center [1501, 209] width 16 height 16
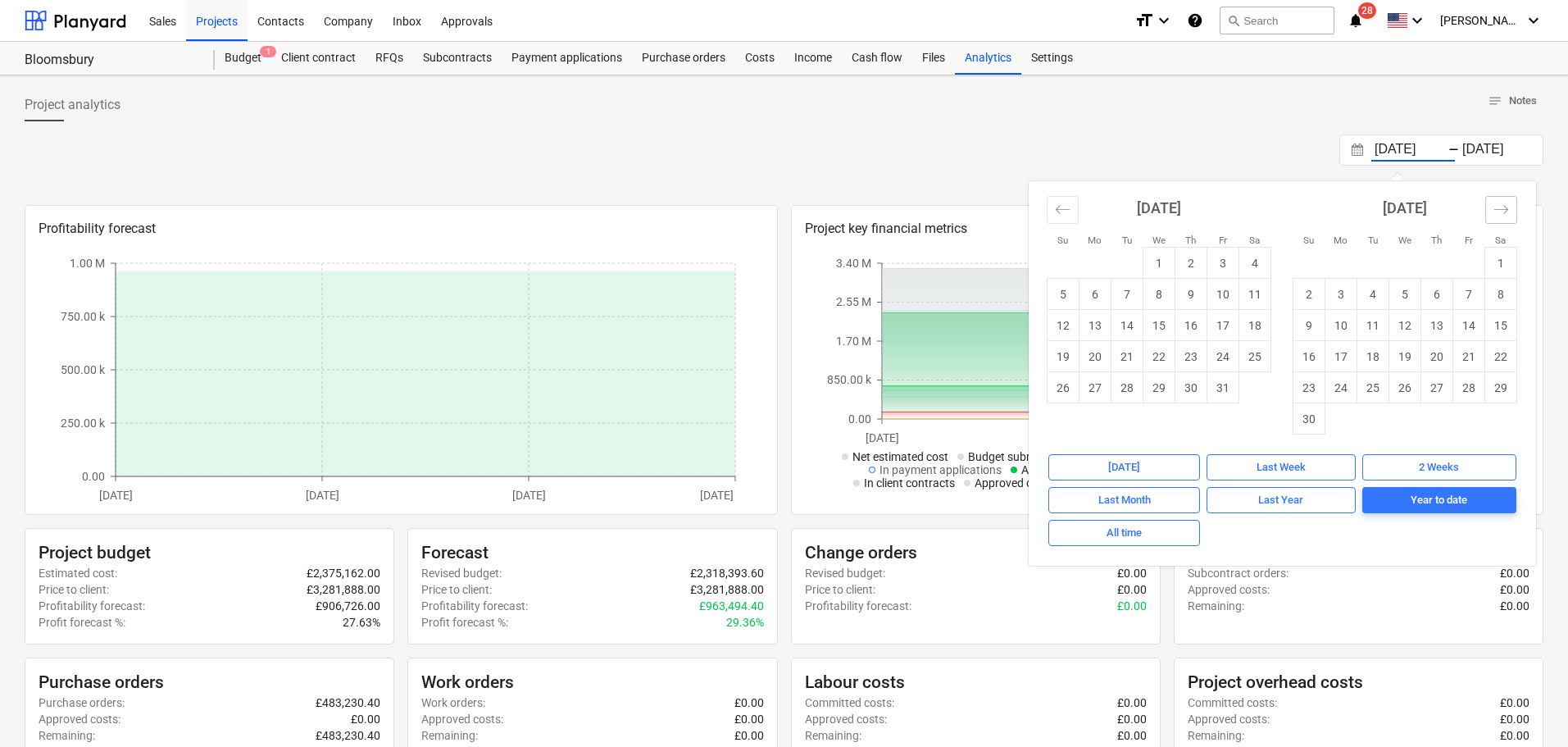
click at [1502, 205] on icon "Move forward to switch to the next month." at bounding box center [1501, 209] width 16 height 16
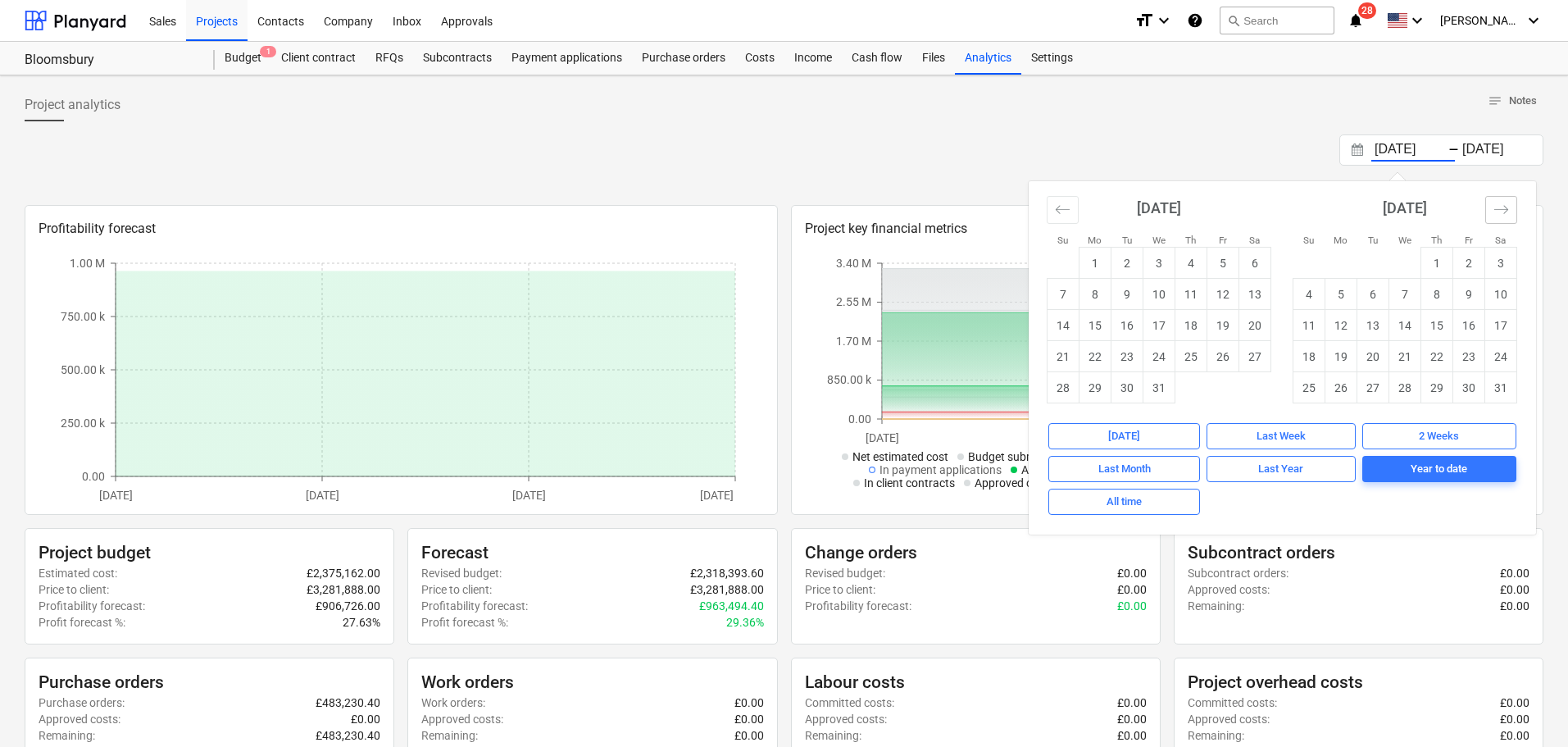
click at [1502, 205] on icon "Move forward to switch to the next month." at bounding box center [1501, 209] width 16 height 16
click at [1499, 350] on td "28" at bounding box center [1501, 356] width 32 height 31
type input "[DATE]"
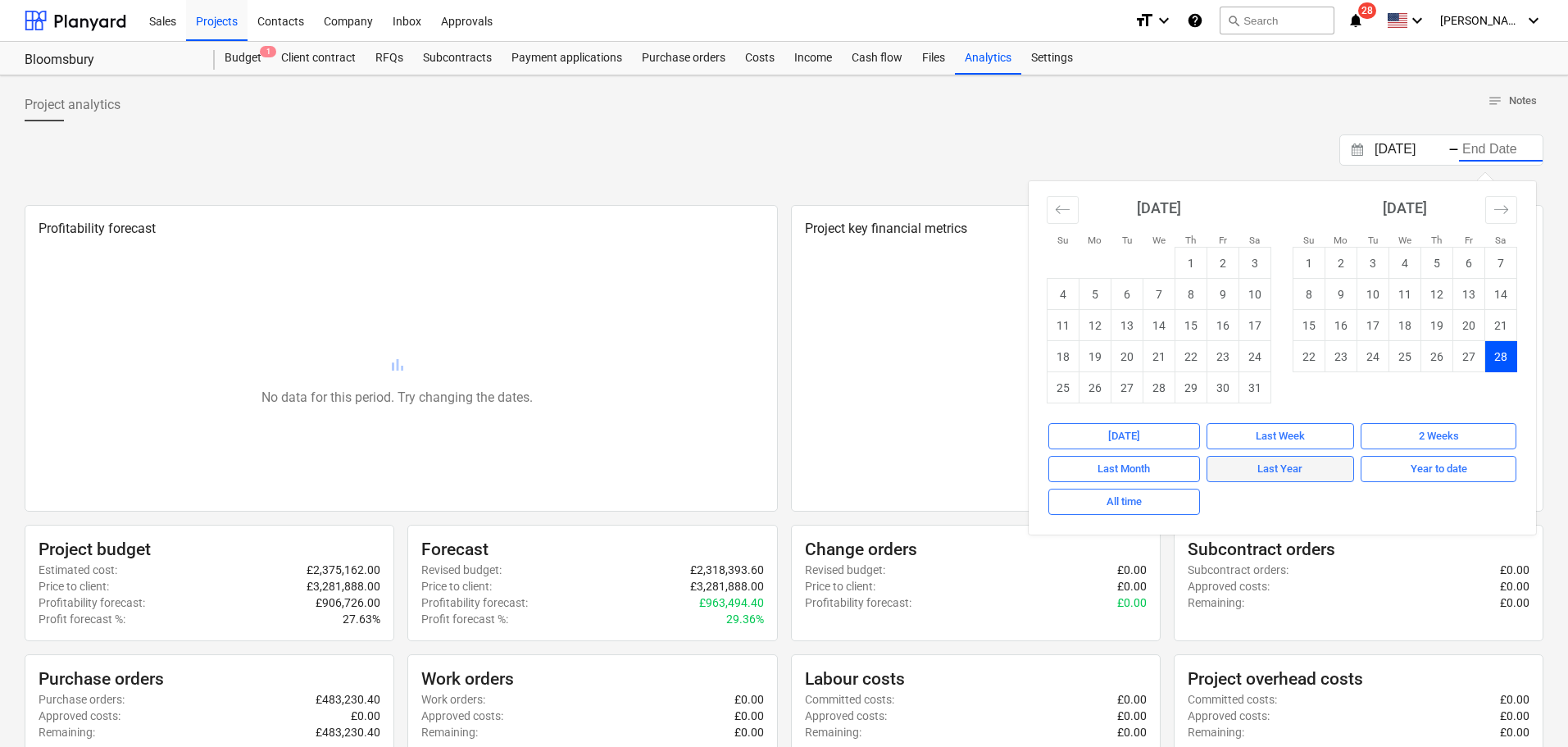
click at [1239, 463] on span "Last Year" at bounding box center [1281, 469] width 134 height 19
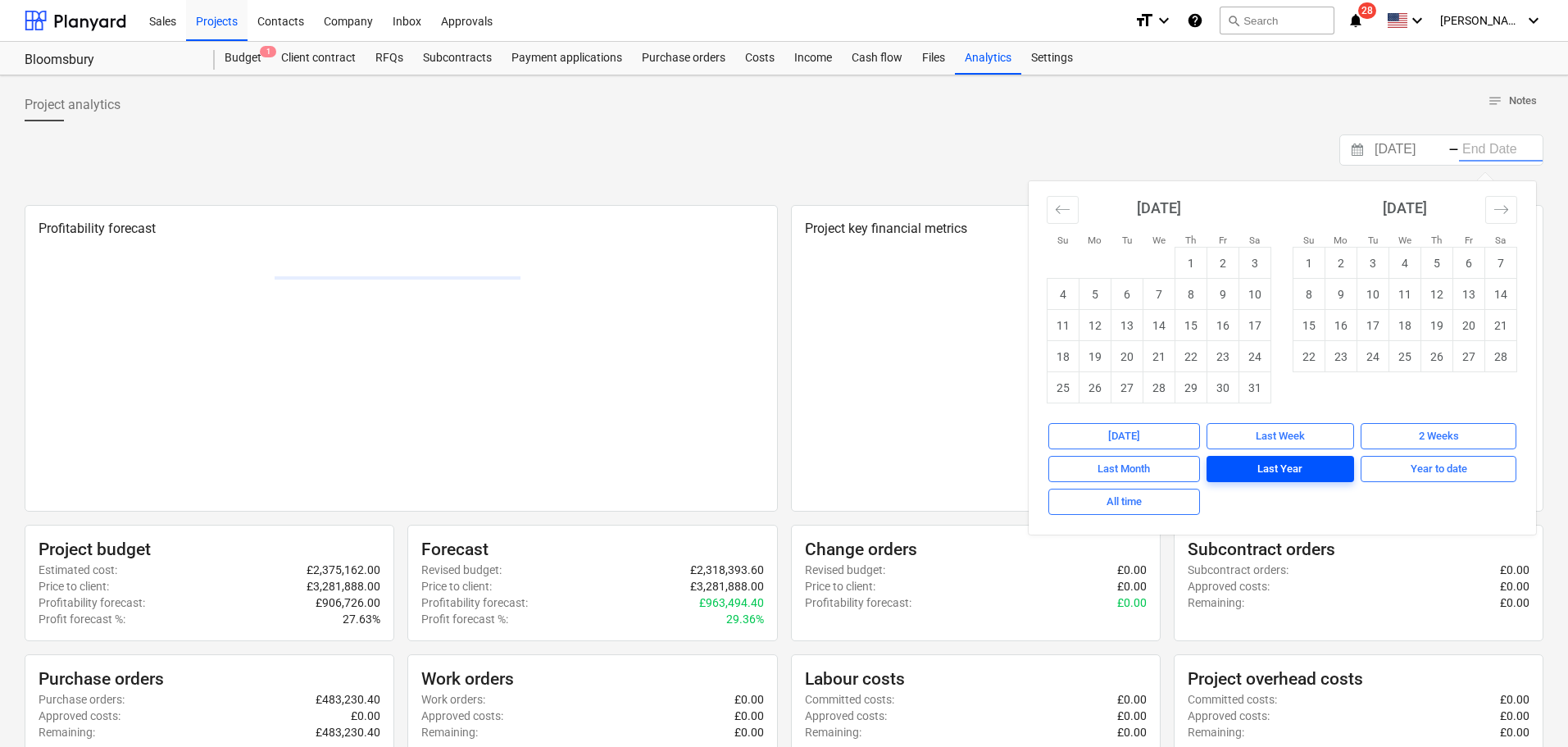
type input "[DATE]"
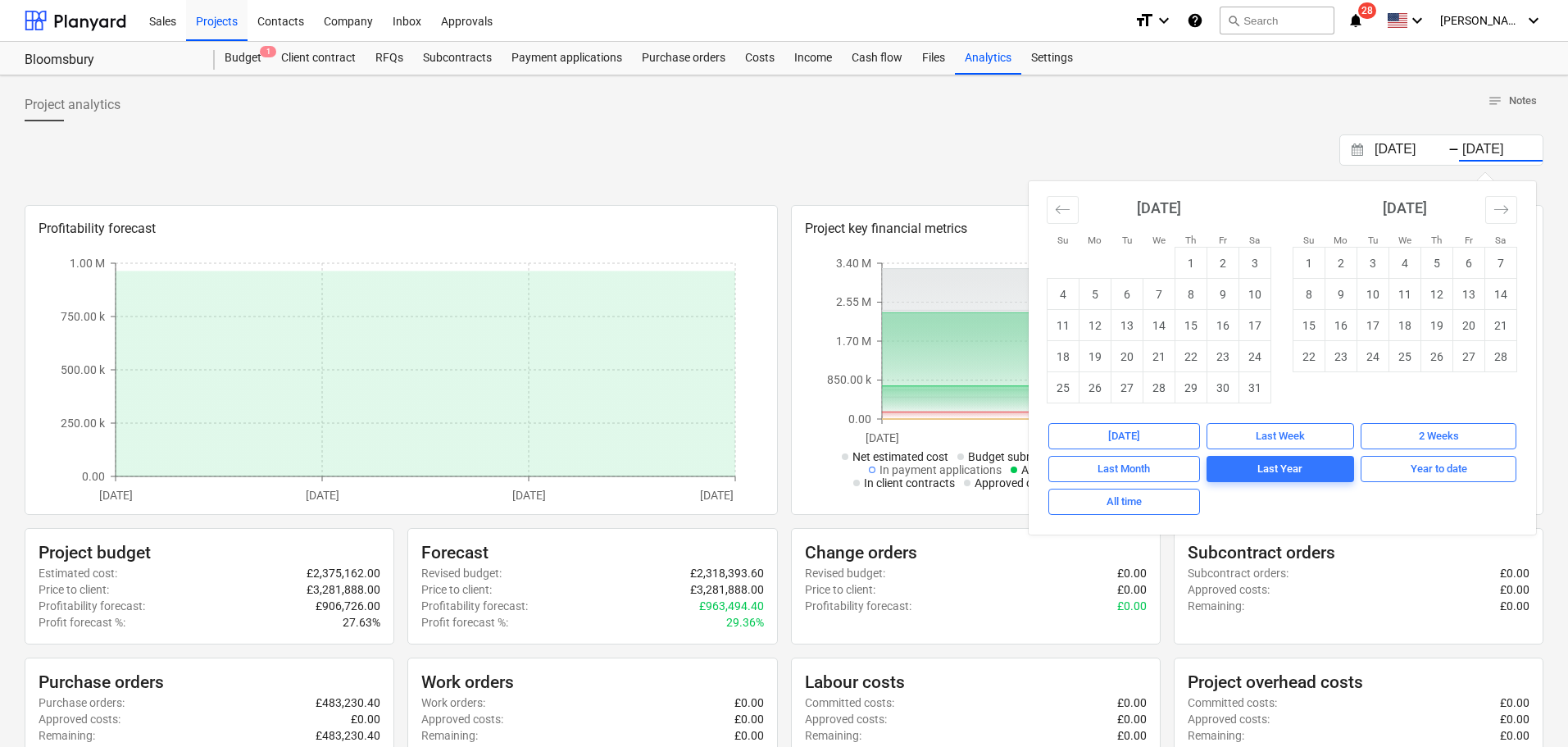
click at [898, 161] on div "[DATE] Press the down arrow key to interact with the calendar and select a date…" at bounding box center [784, 150] width 1519 height 31
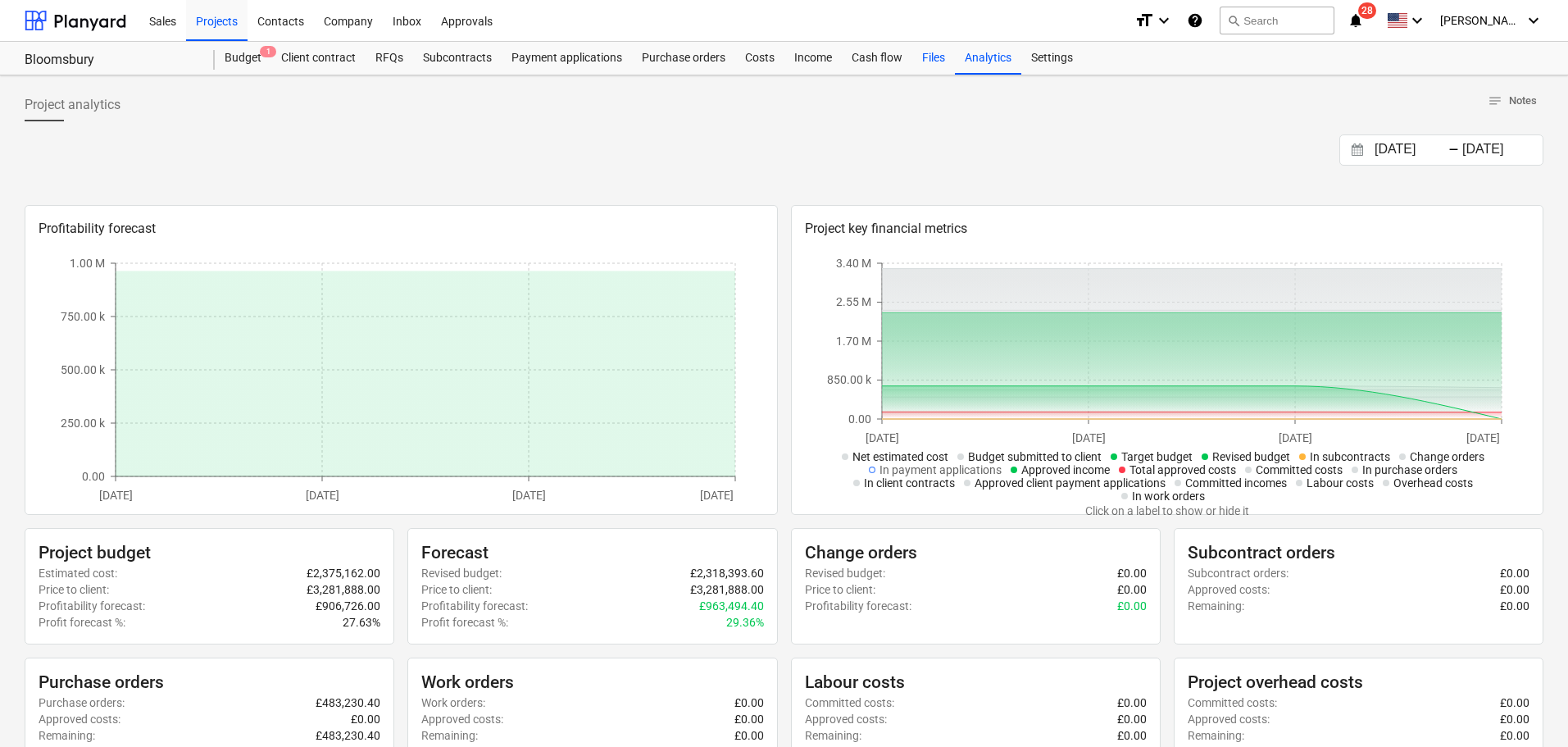
click at [936, 58] on div "Files" at bounding box center [933, 58] width 43 height 33
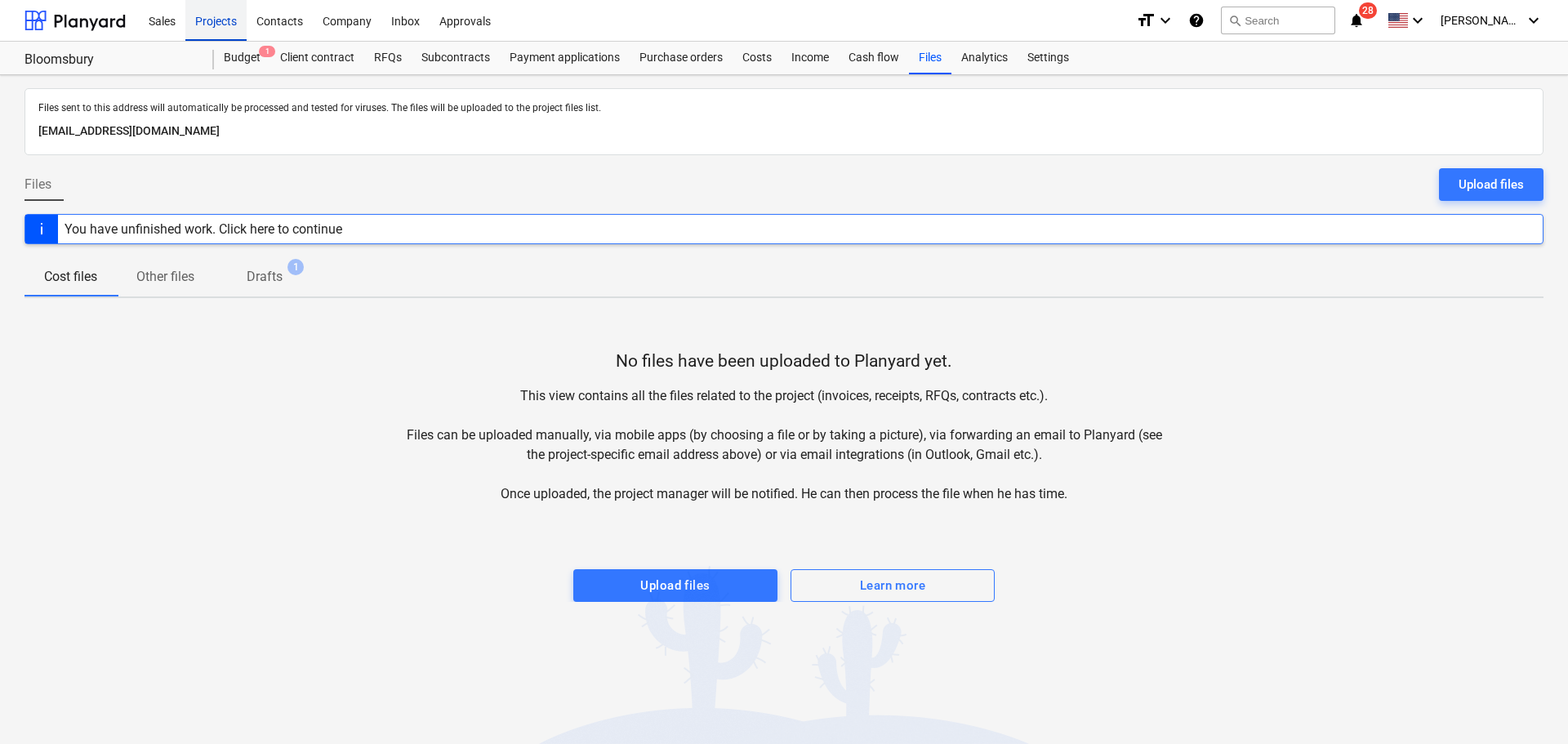
click at [218, 24] on div "Projects" at bounding box center [216, 20] width 62 height 42
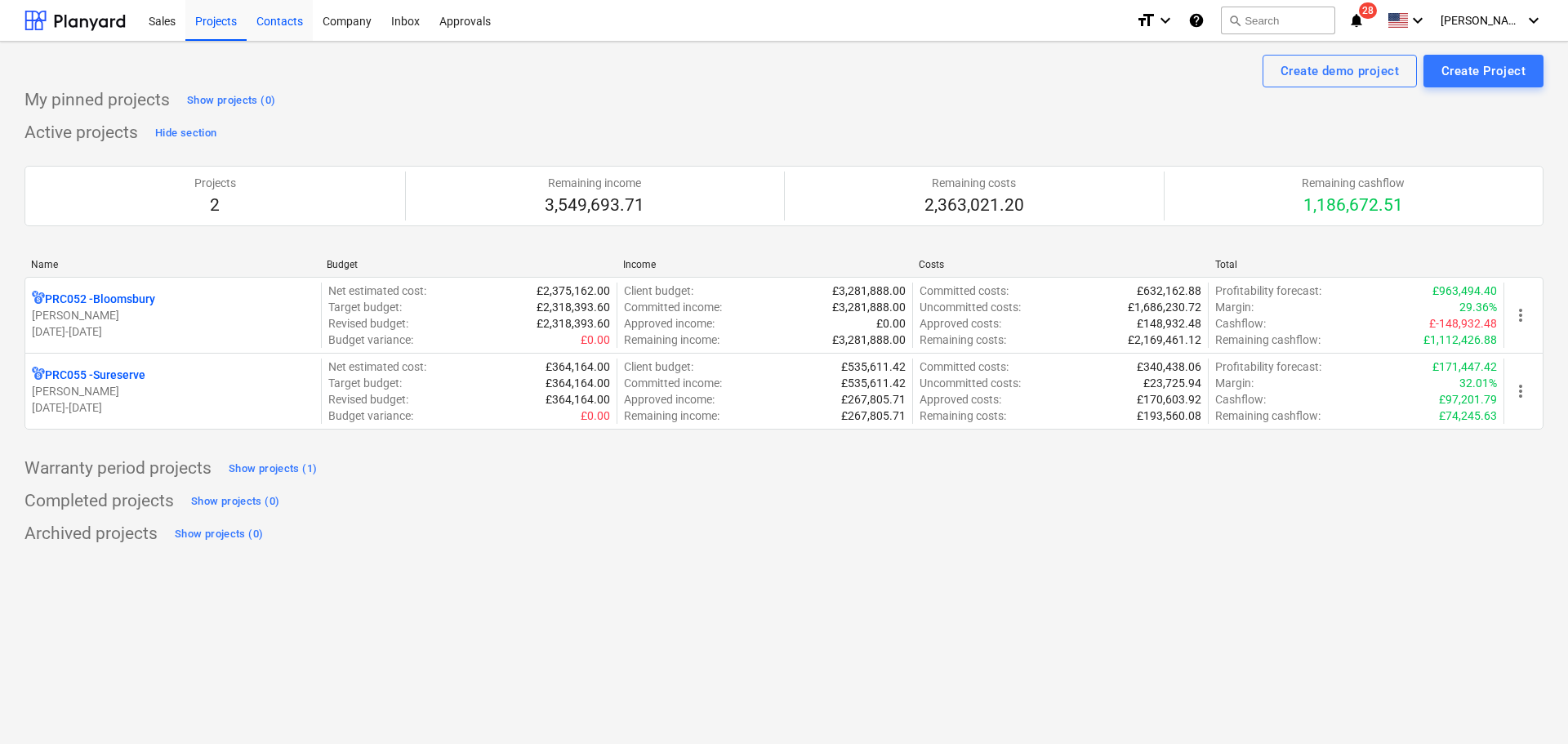
click at [297, 15] on div "Contacts" at bounding box center [279, 20] width 67 height 42
click at [334, 24] on div "Company" at bounding box center [347, 20] width 69 height 42
click at [338, 25] on div "Company" at bounding box center [347, 20] width 69 height 42
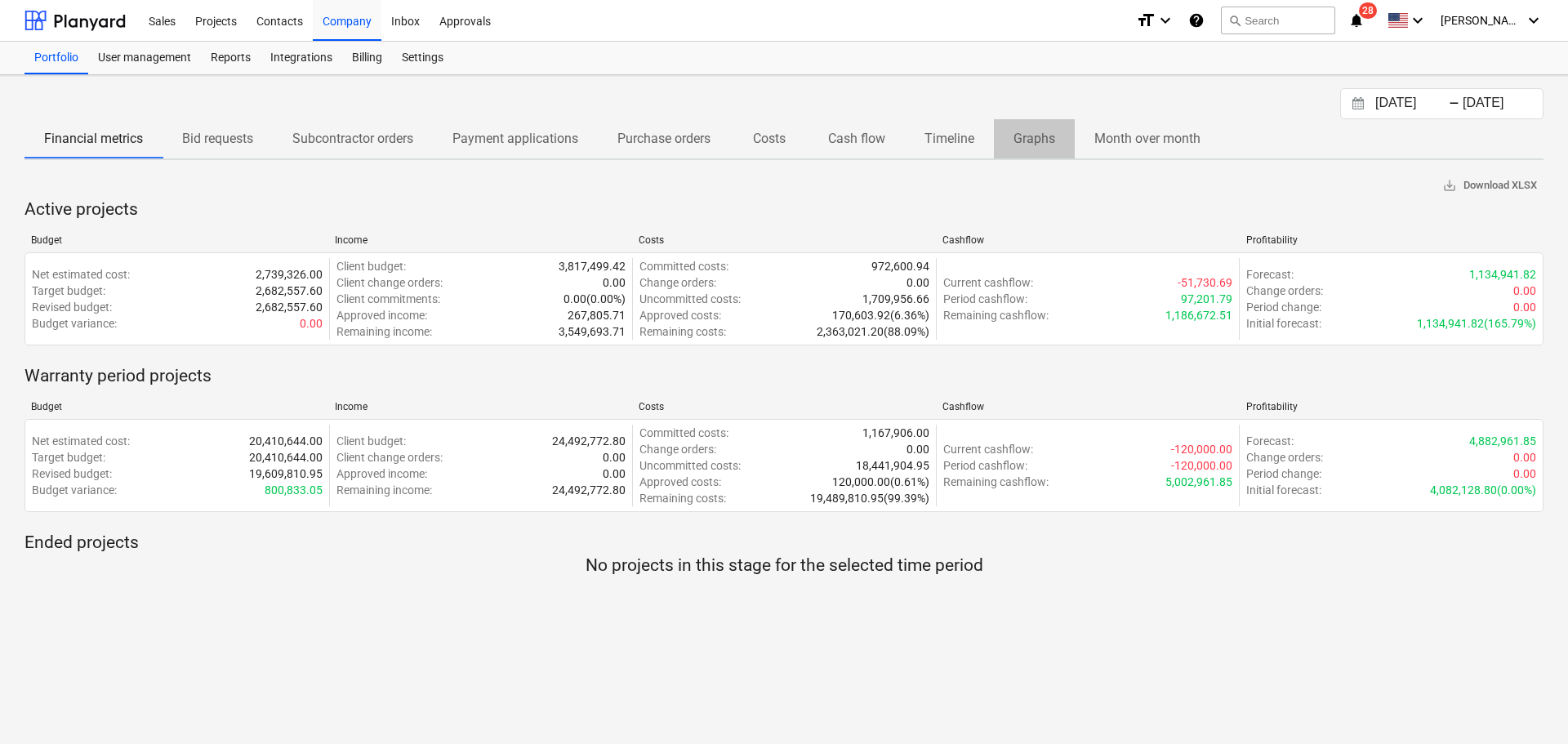
click at [1052, 134] on p "Graphs" at bounding box center [1034, 139] width 42 height 20
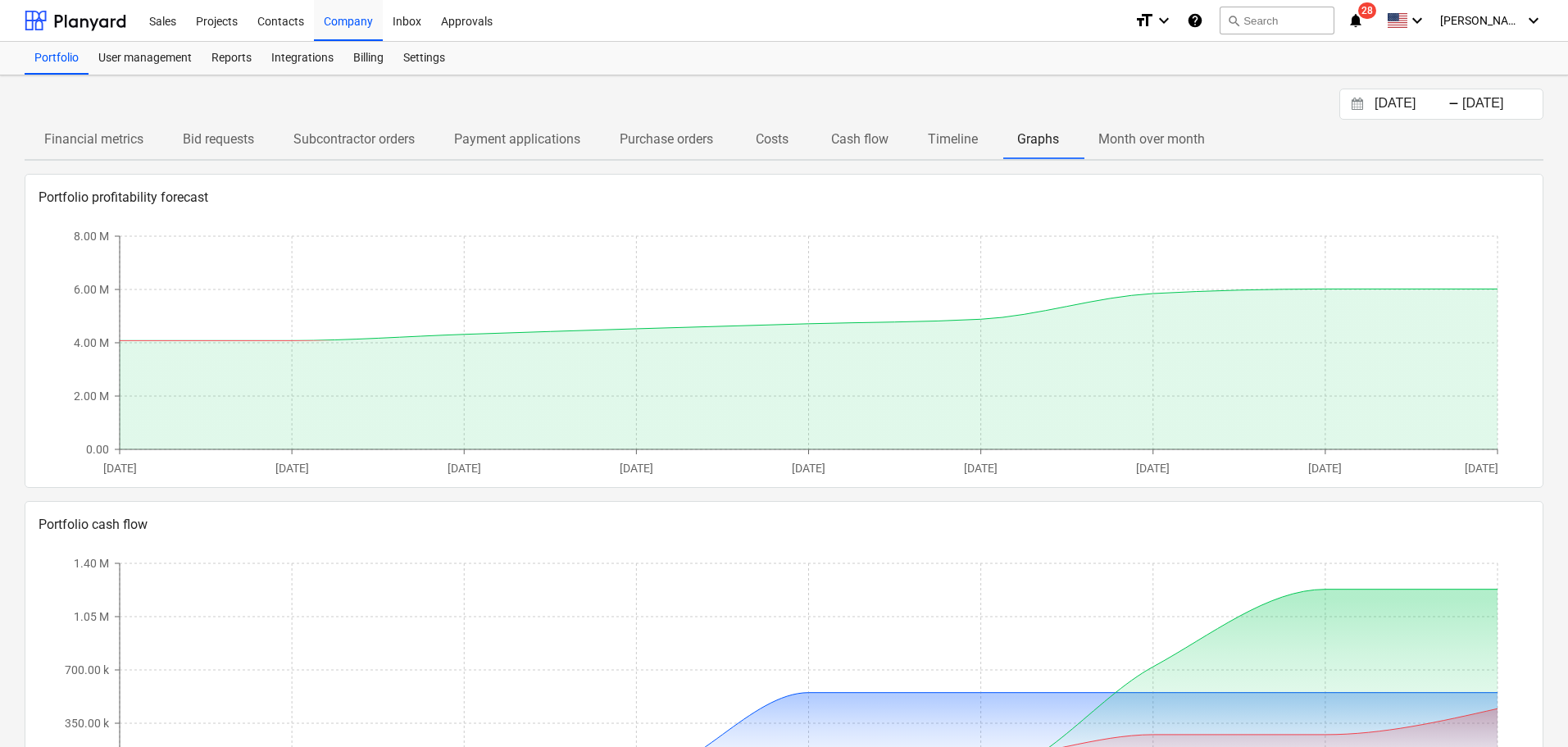
click at [543, 137] on p "Payment applications" at bounding box center [517, 140] width 127 height 20
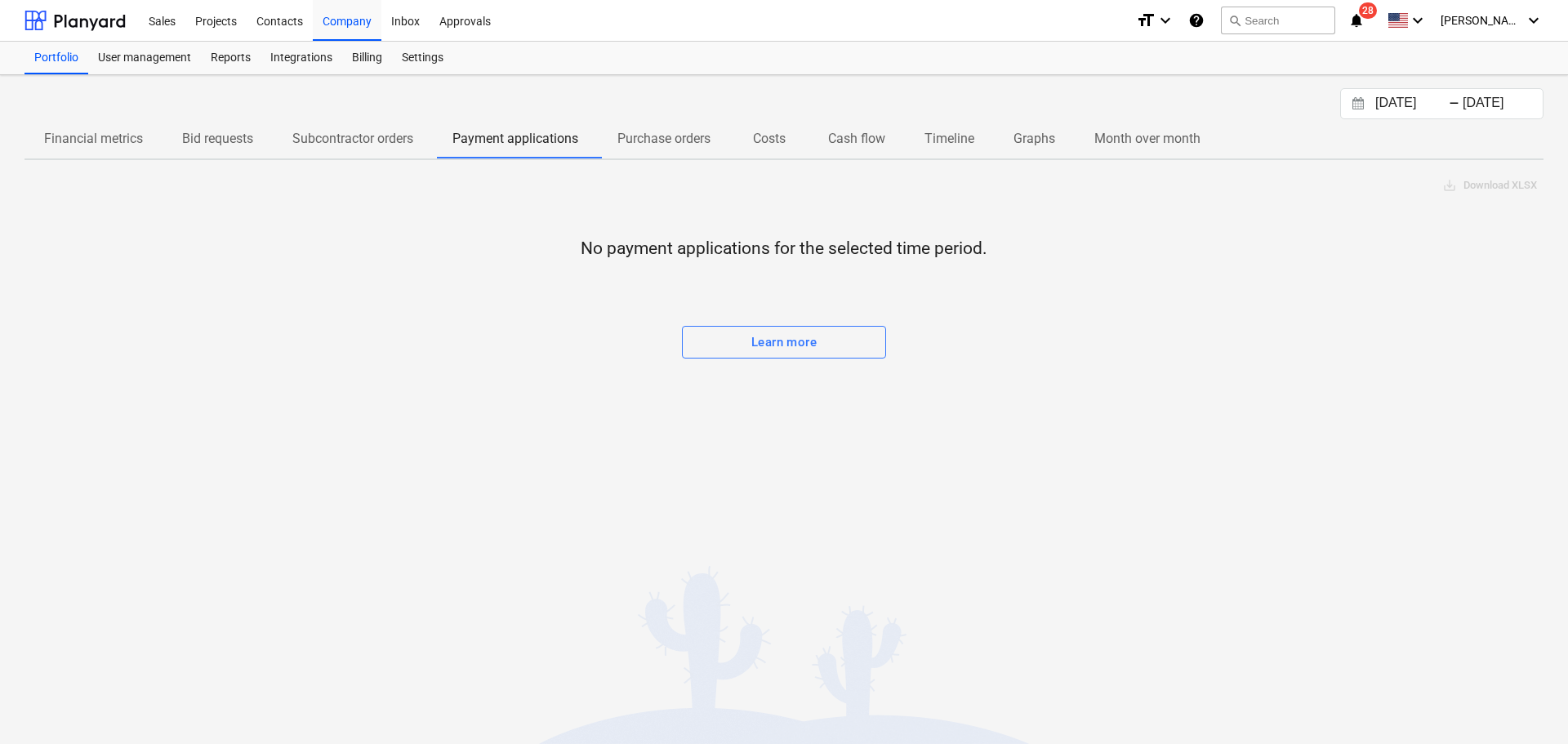
click at [120, 134] on p "Financial metrics" at bounding box center [93, 139] width 99 height 20
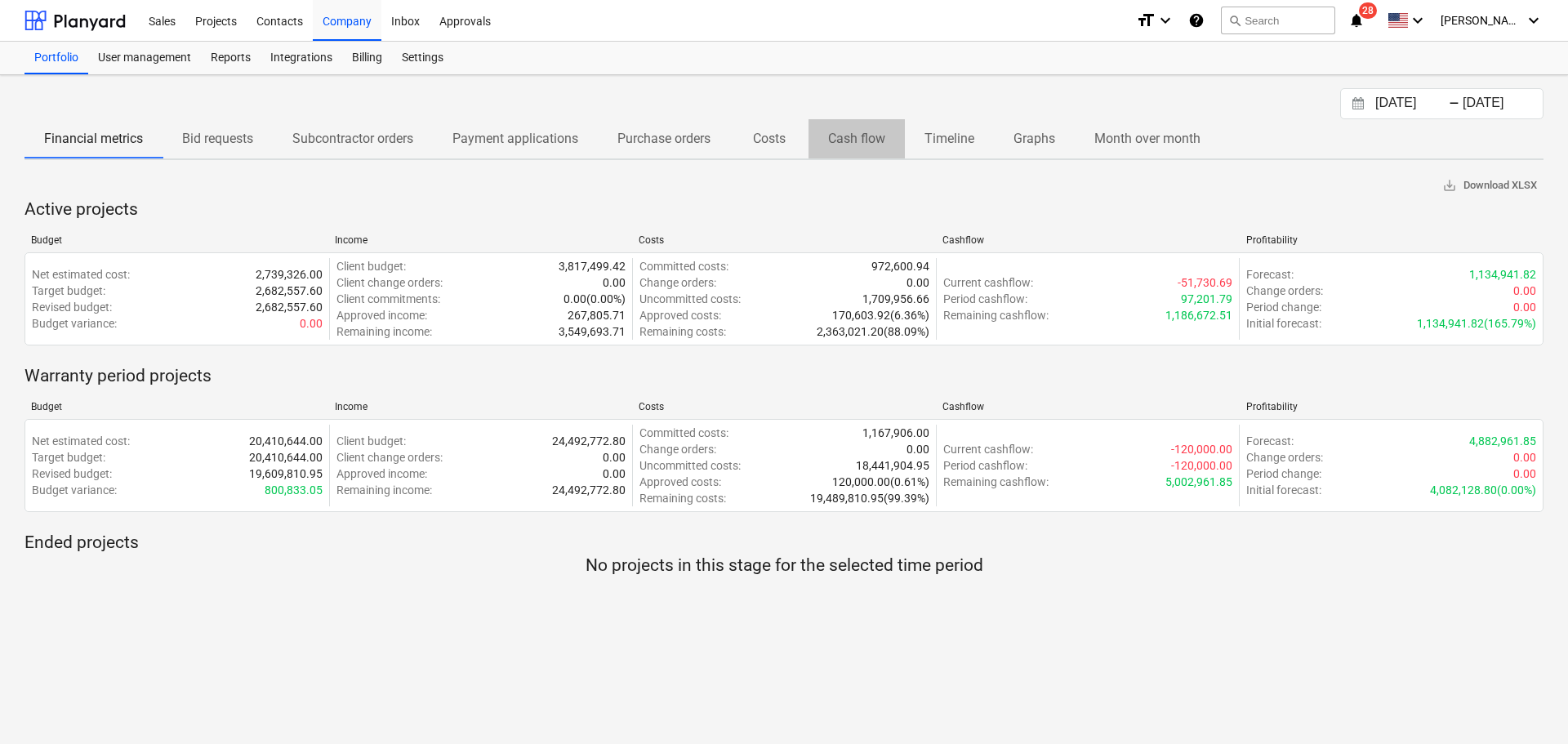
click at [849, 140] on p "Cash flow" at bounding box center [857, 139] width 58 height 20
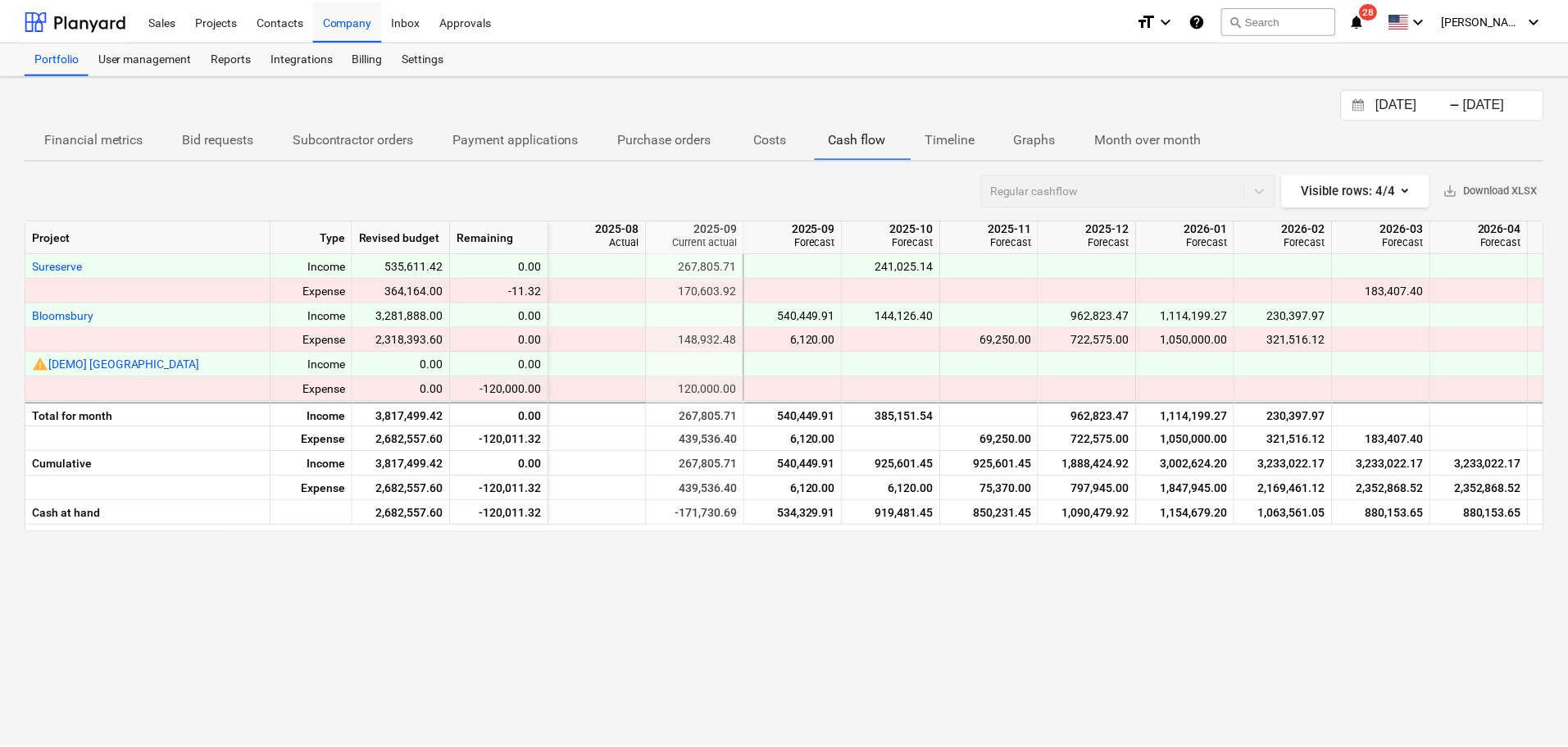
scroll to position [0, 99]
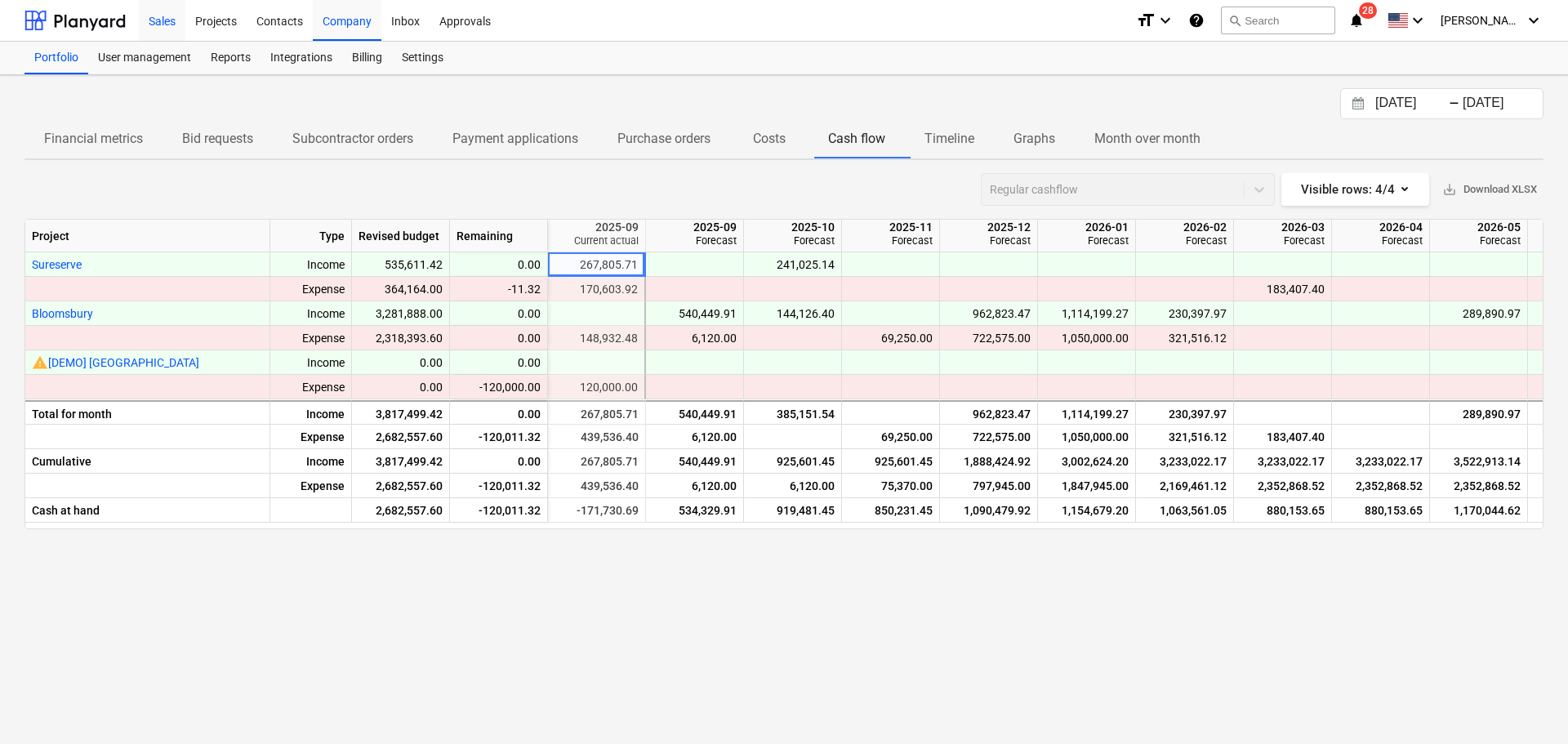
click at [162, 14] on div "Sales" at bounding box center [162, 20] width 47 height 42
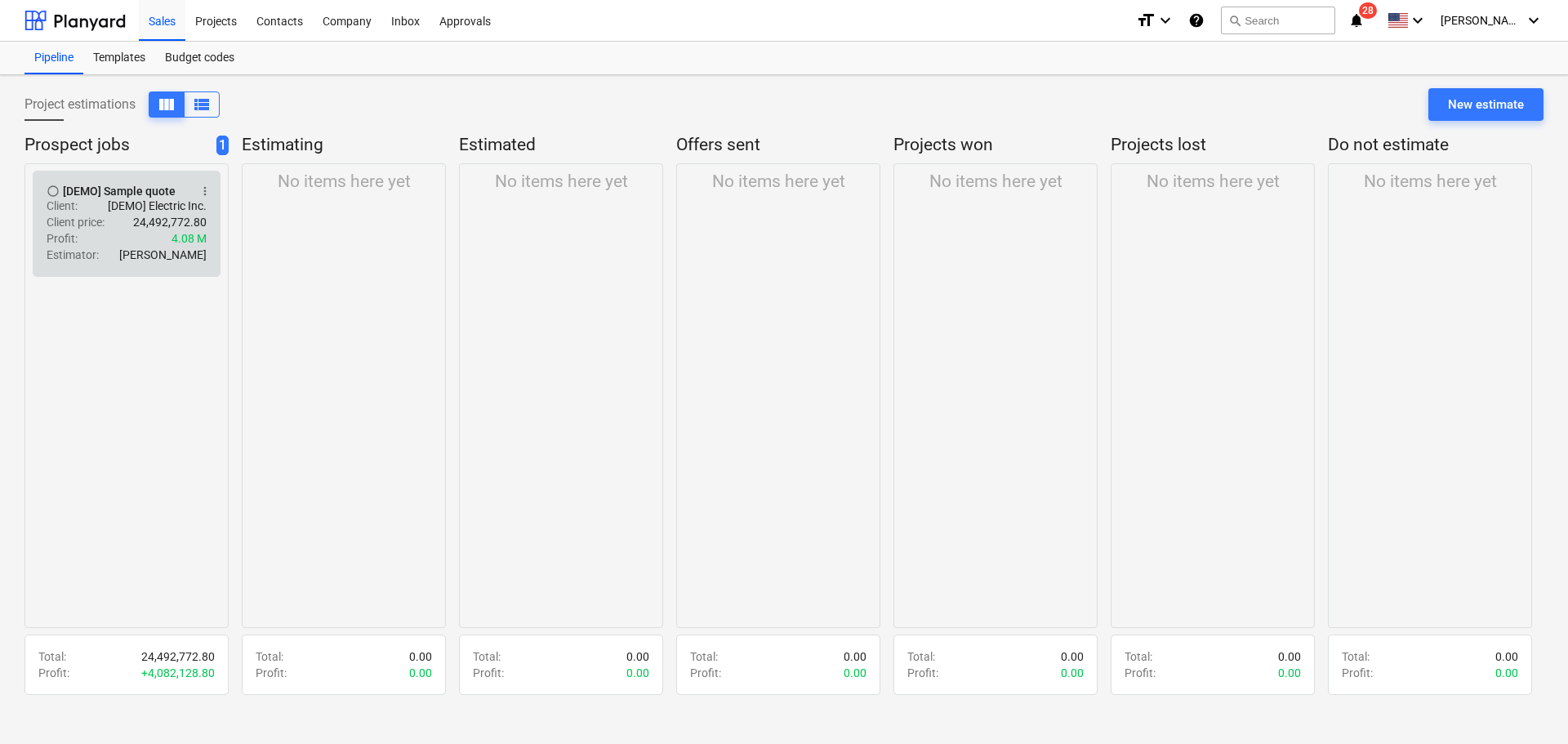
click at [119, 204] on p "[DEMO] Electric Inc." at bounding box center [158, 206] width 99 height 16
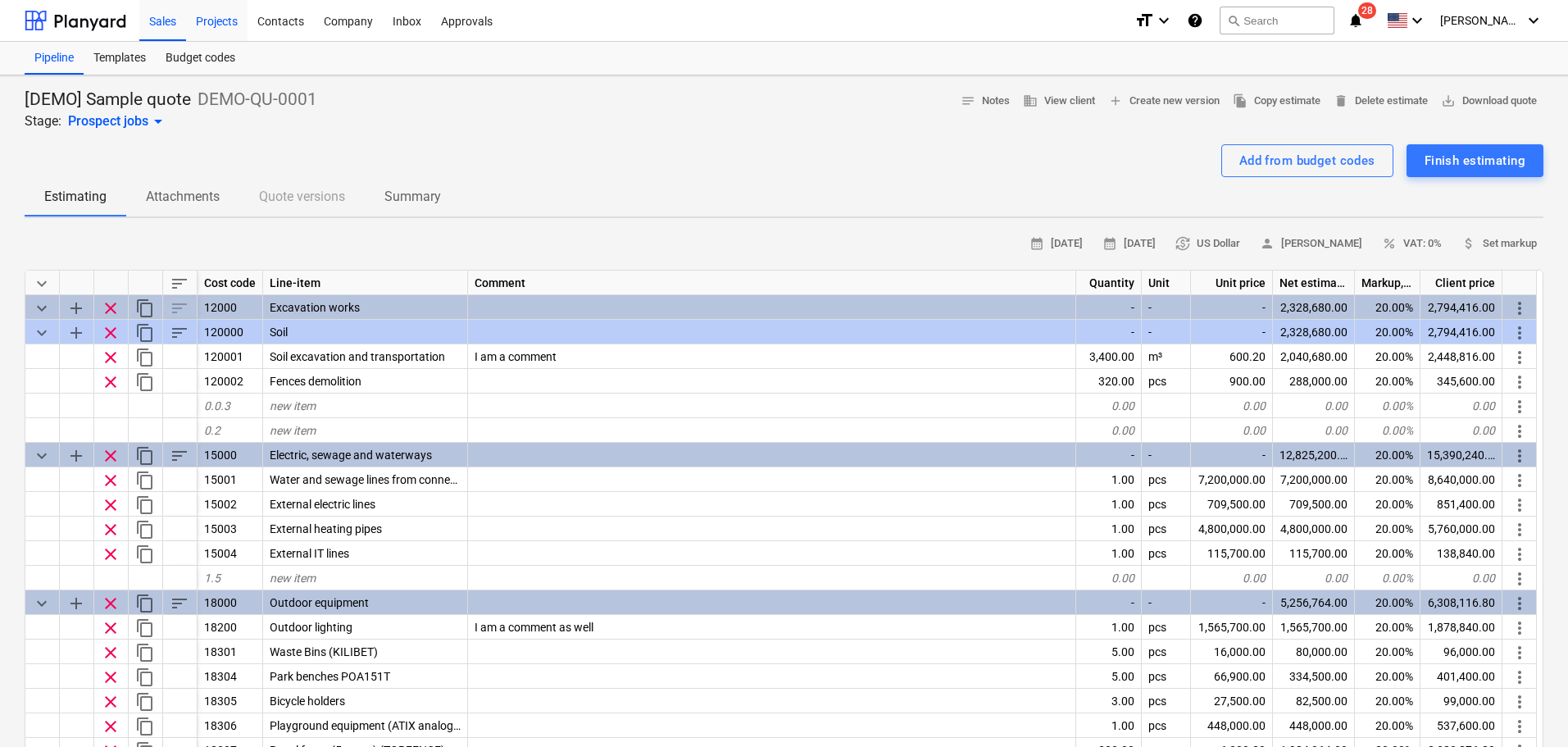
click at [206, 24] on div "Projects" at bounding box center [217, 20] width 62 height 42
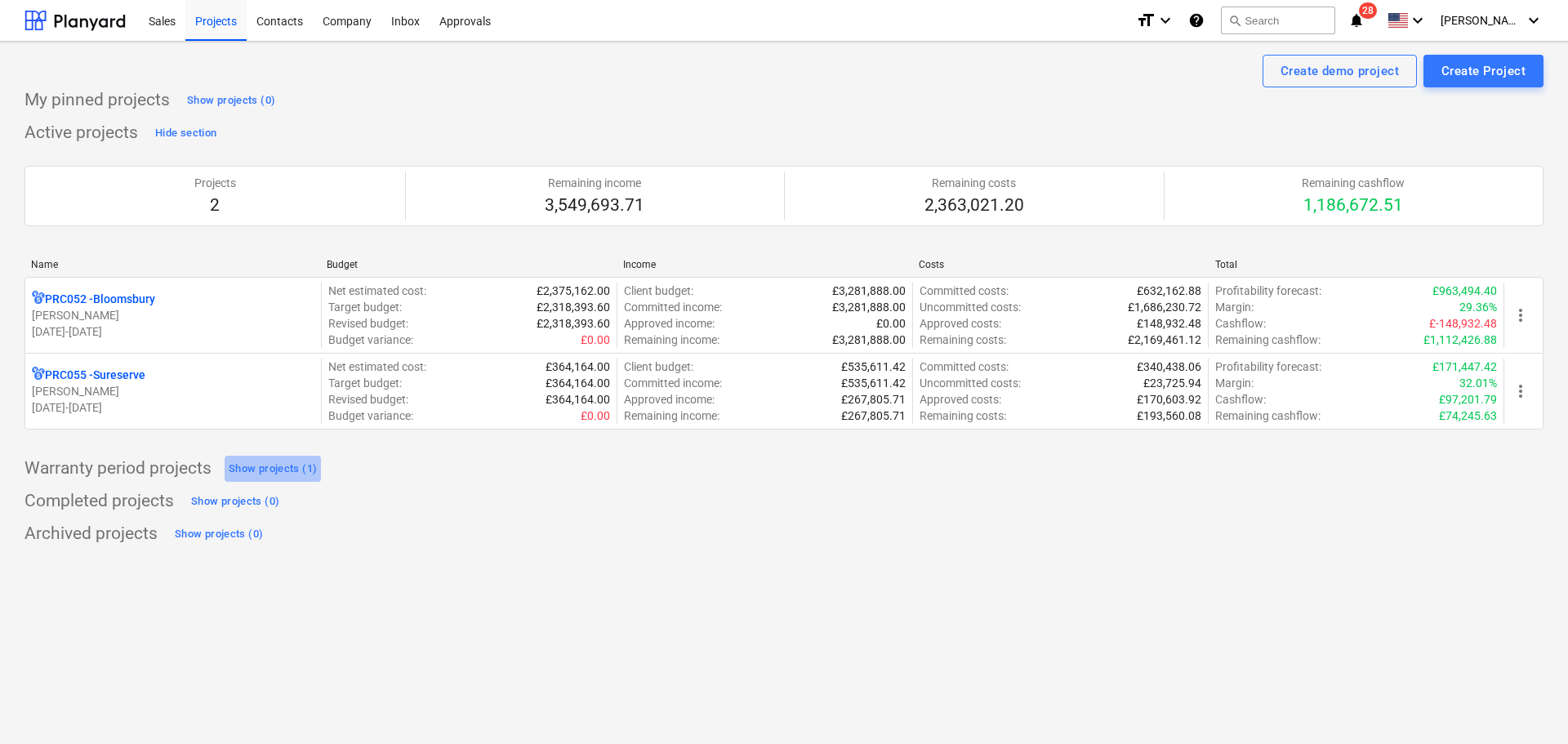
click at [253, 475] on div "Show projects (1)" at bounding box center [272, 469] width 88 height 19
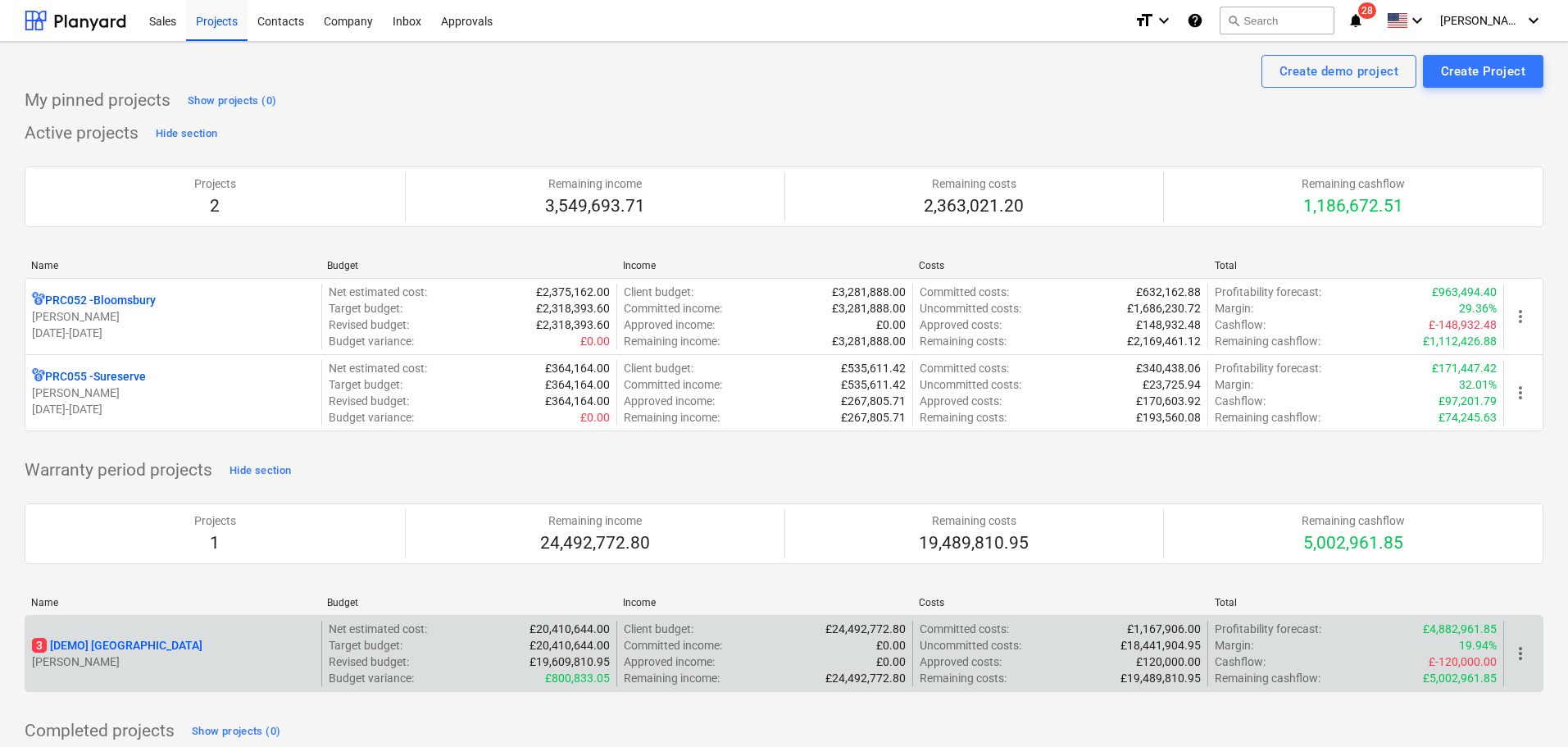
click at [132, 644] on p "3 [DEMO] [GEOGRAPHIC_DATA]" at bounding box center [117, 645] width 170 height 16
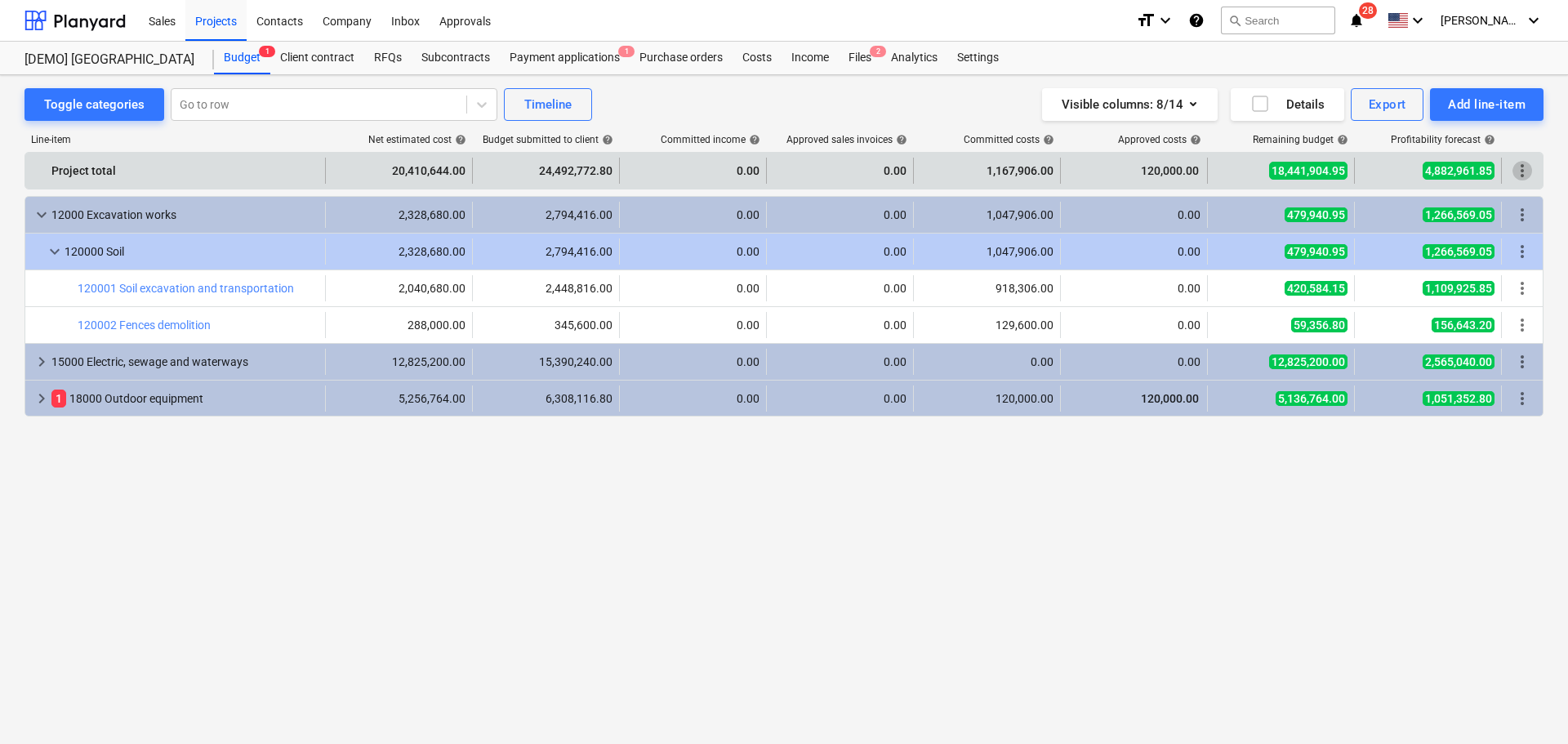
click at [1527, 168] on span "more_vert" at bounding box center [1522, 171] width 20 height 20
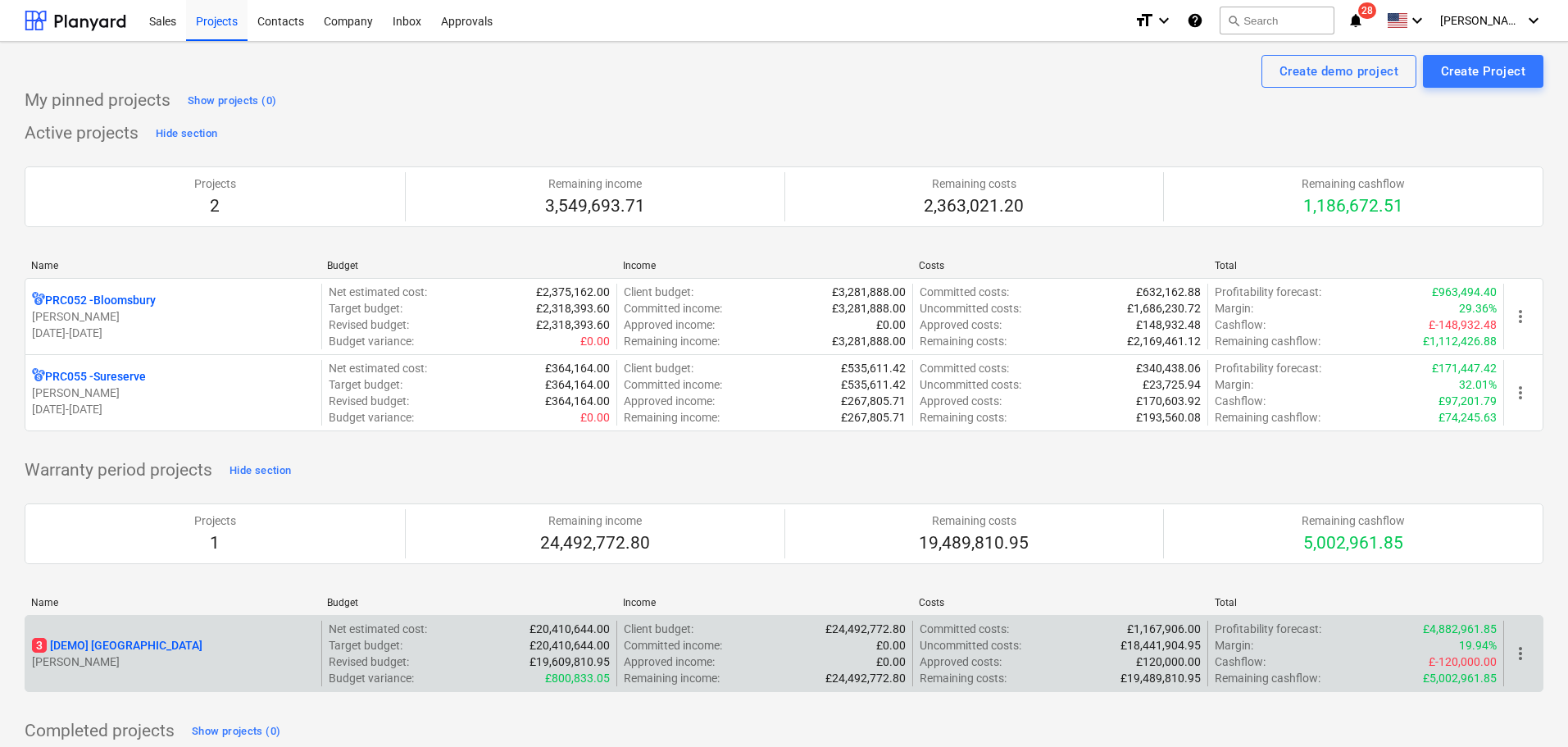
scroll to position [44, 0]
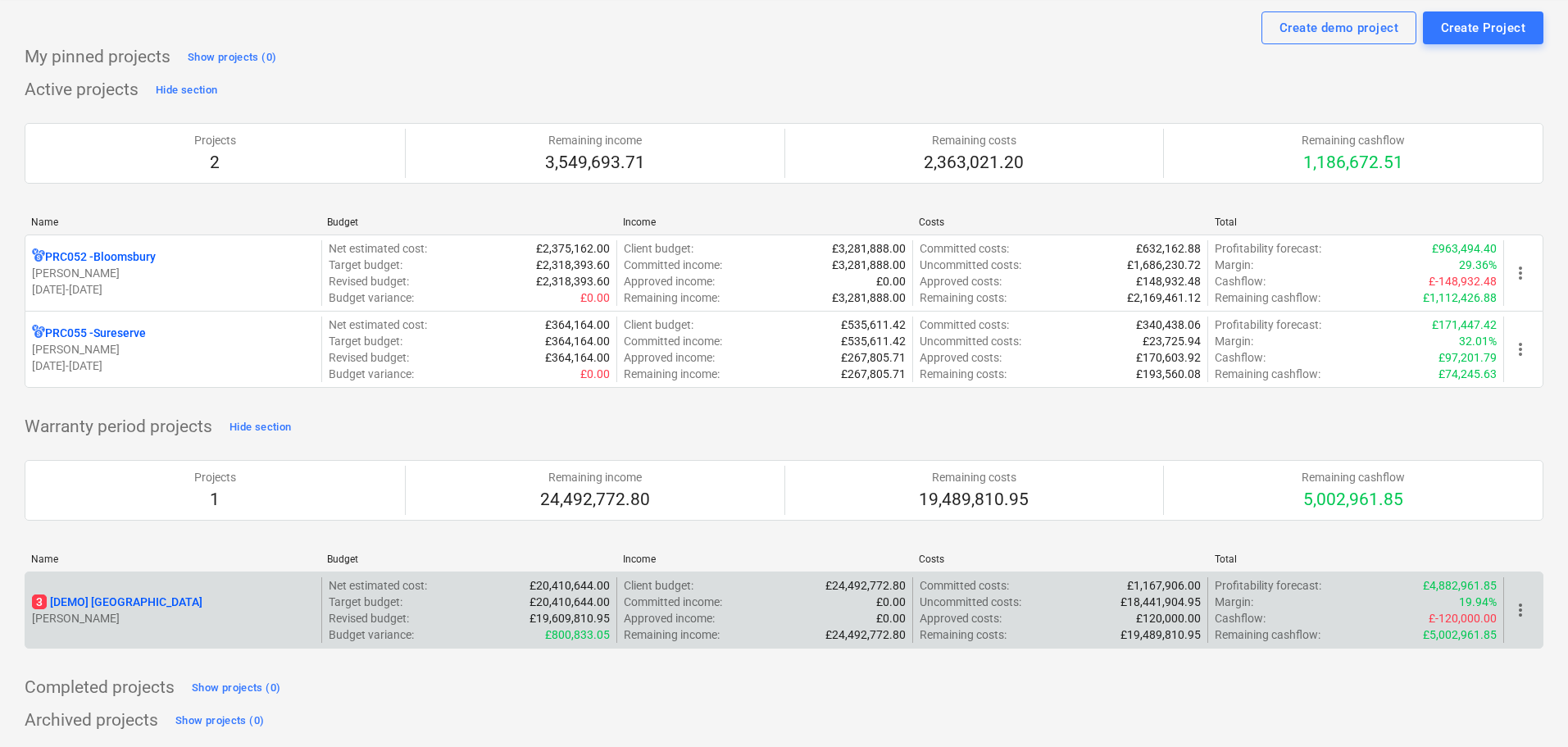
click at [1518, 621] on div "more_vert" at bounding box center [1522, 610] width 39 height 66
click at [1518, 615] on span "more_vert" at bounding box center [1521, 610] width 20 height 20
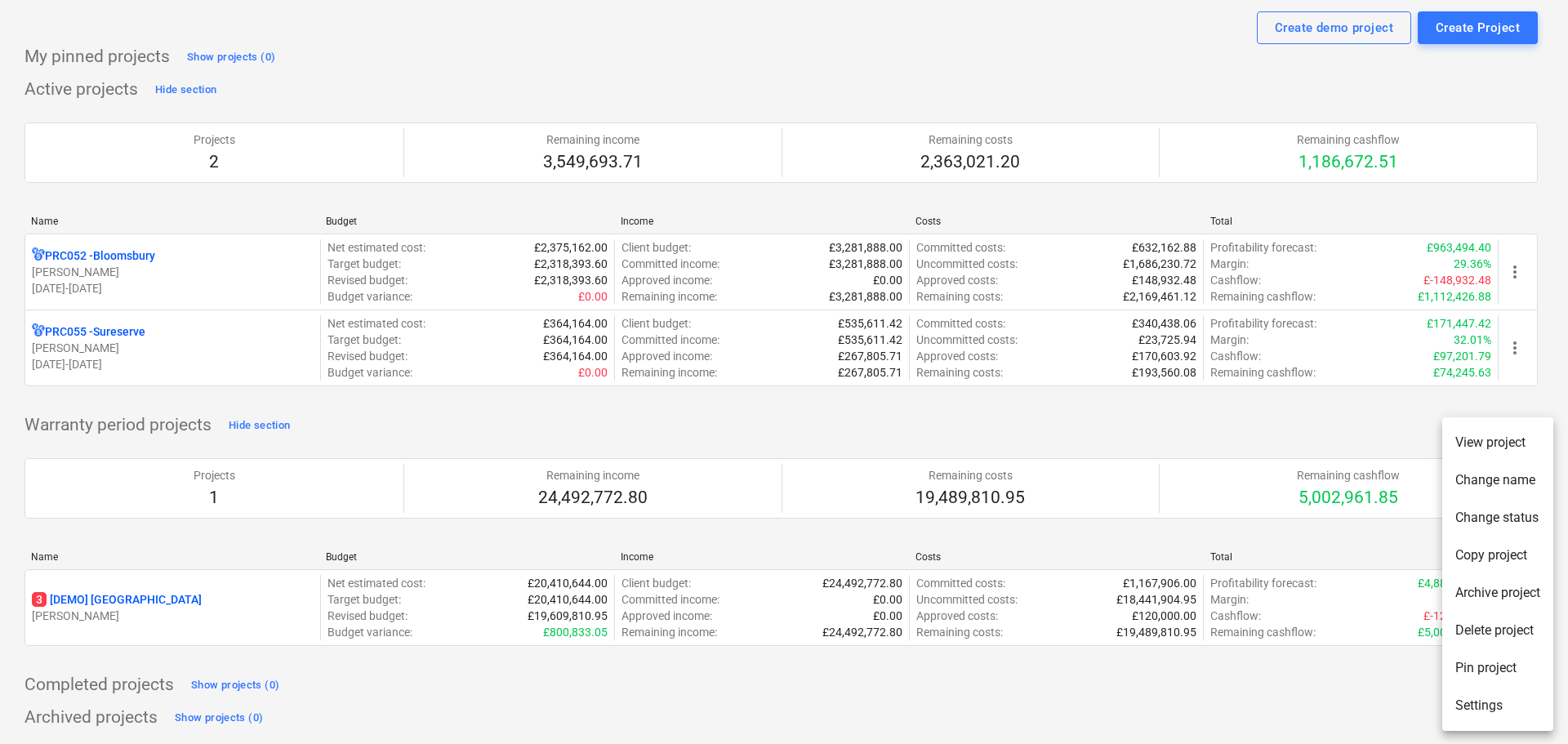
click at [1486, 515] on li "Change status" at bounding box center [1497, 518] width 111 height 38
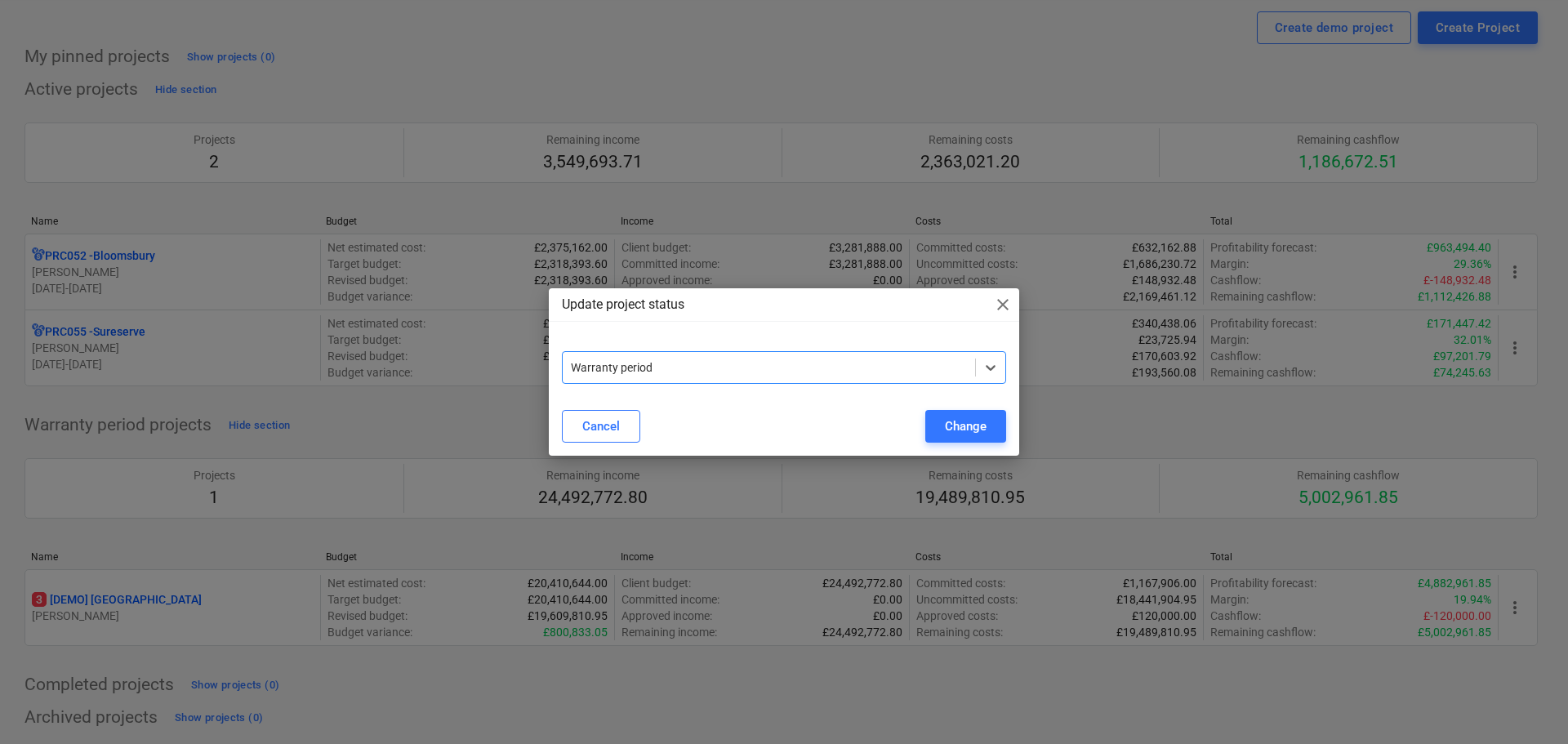
click at [621, 372] on div at bounding box center [769, 368] width 396 height 16
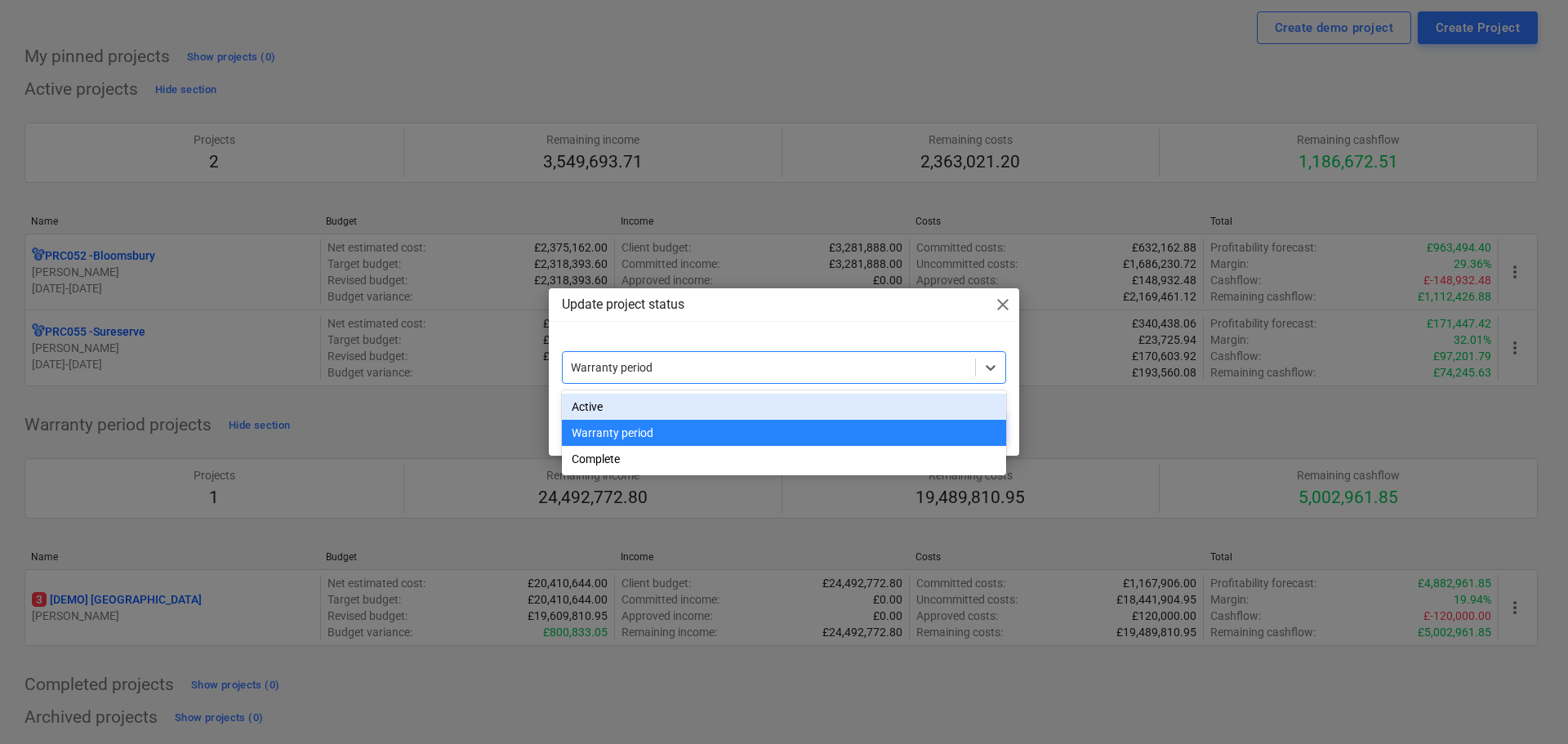
click at [588, 409] on div "Active" at bounding box center [784, 406] width 444 height 26
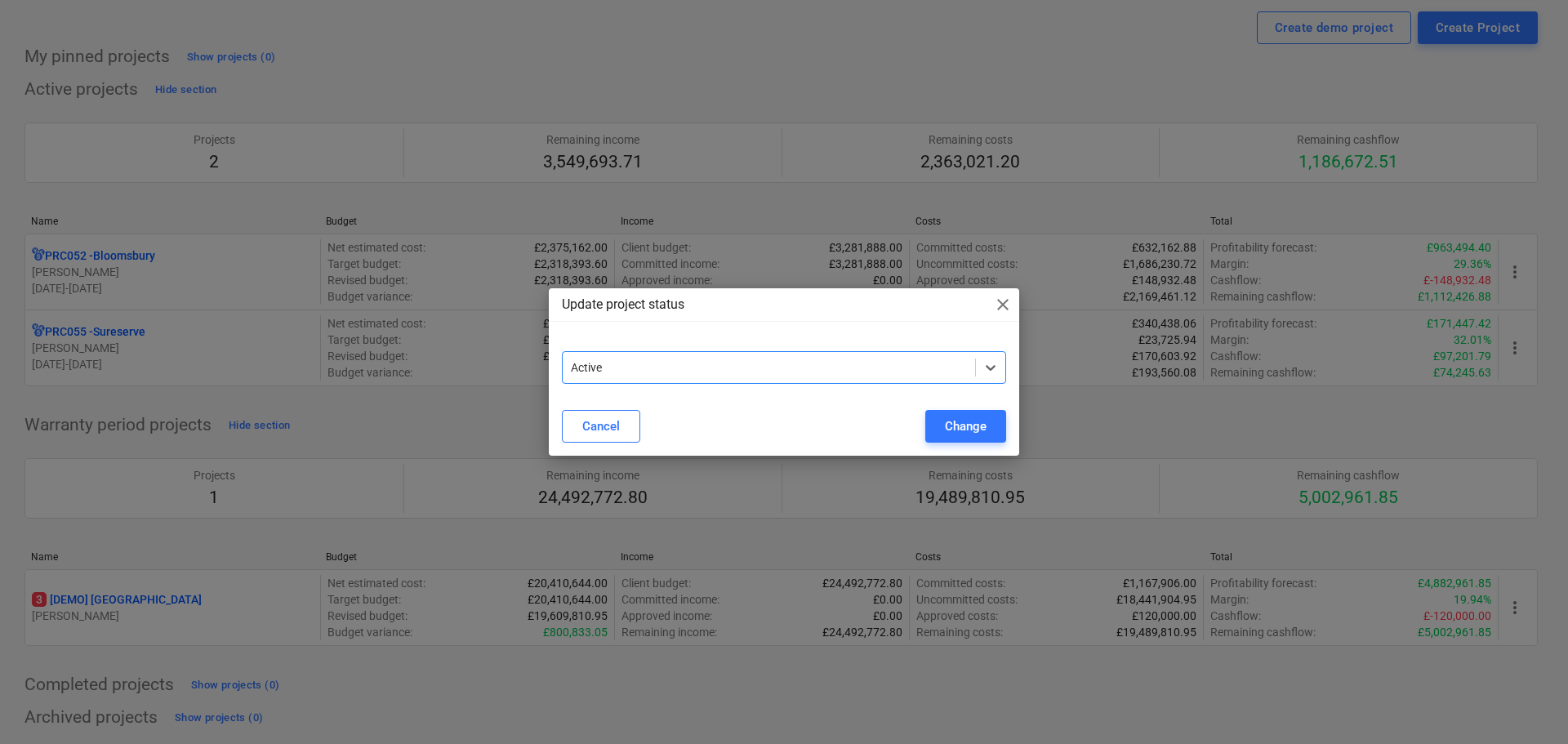
click at [613, 357] on div "Active" at bounding box center [769, 368] width 412 height 23
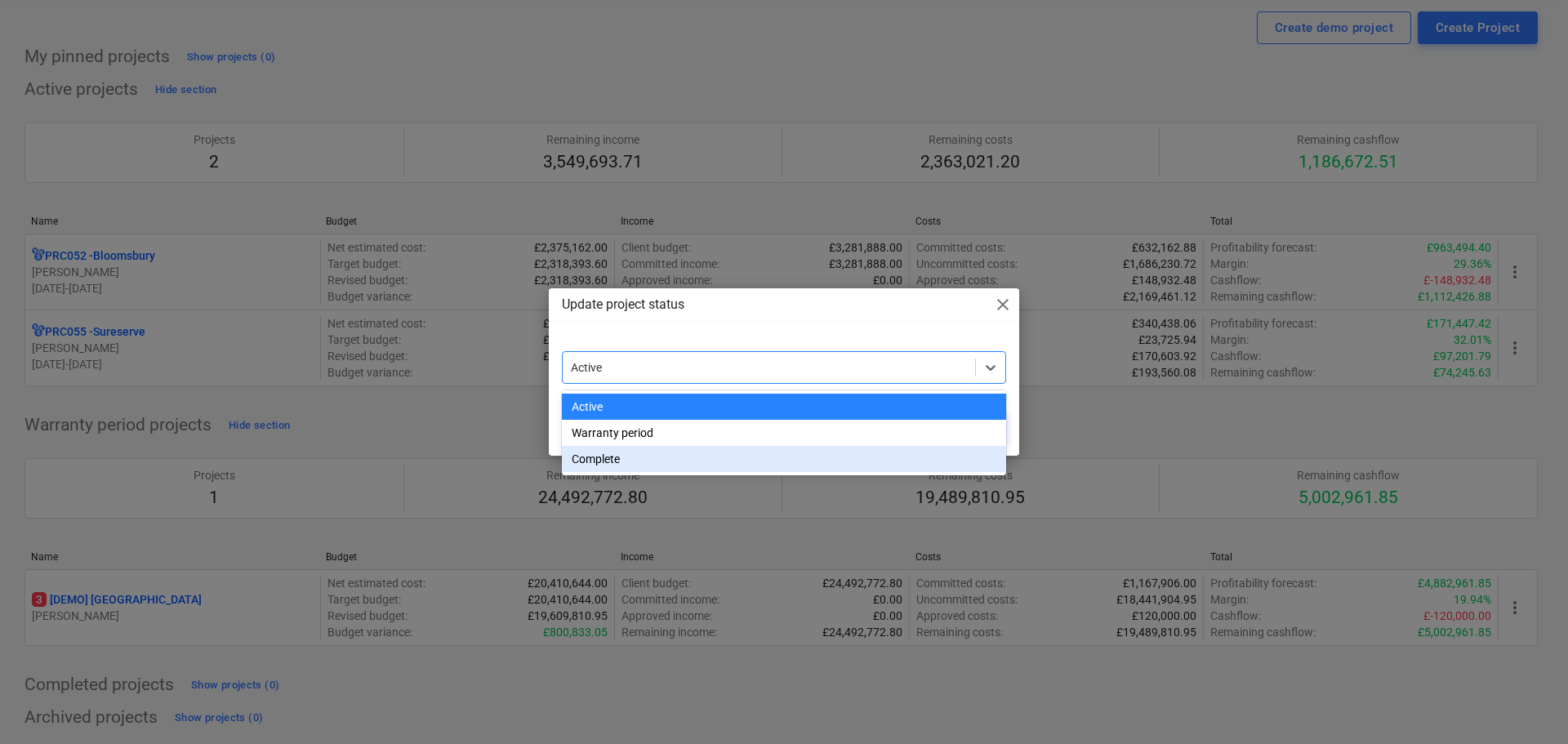
click at [595, 453] on div "Complete" at bounding box center [784, 459] width 444 height 26
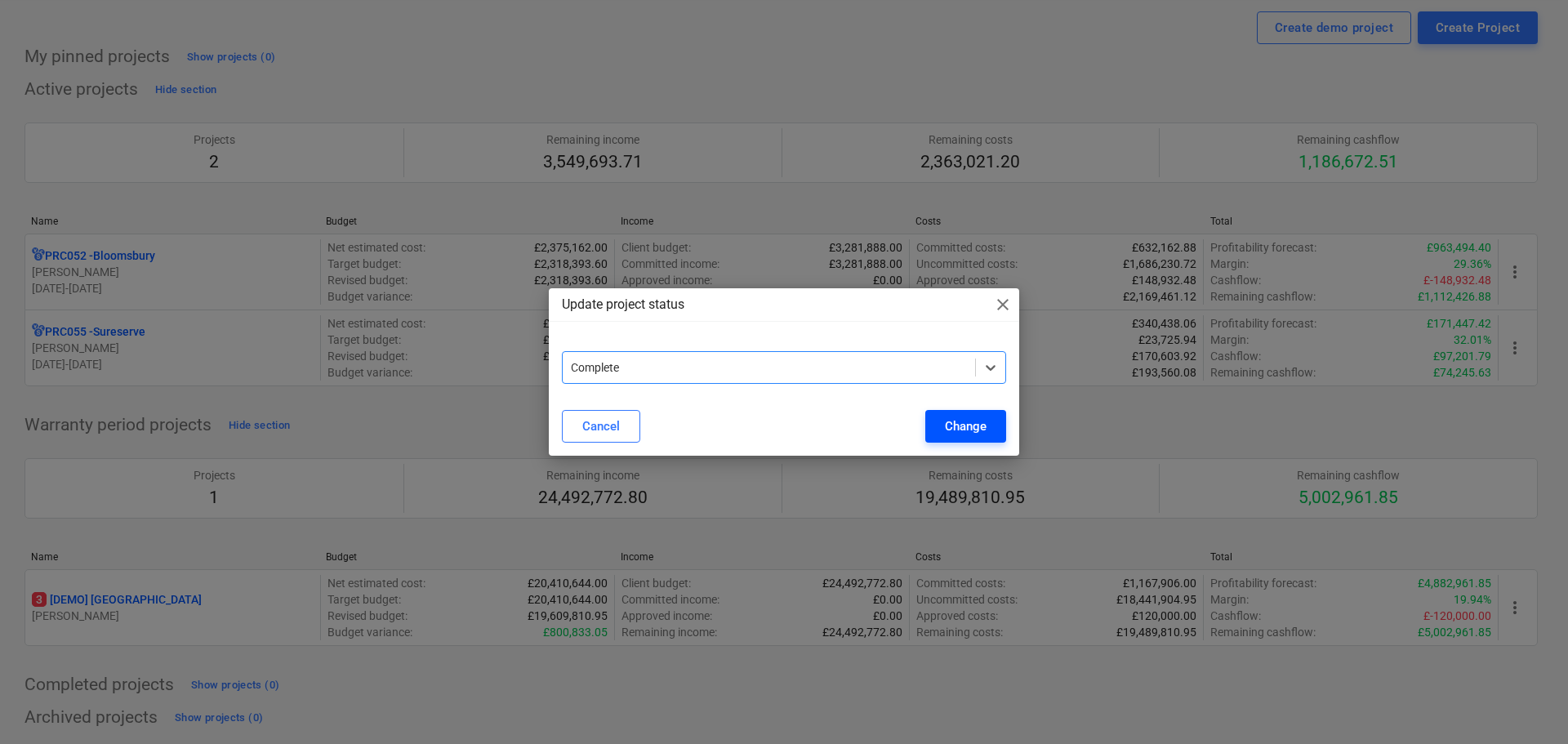
click at [971, 433] on div "Change" at bounding box center [965, 426] width 42 height 21
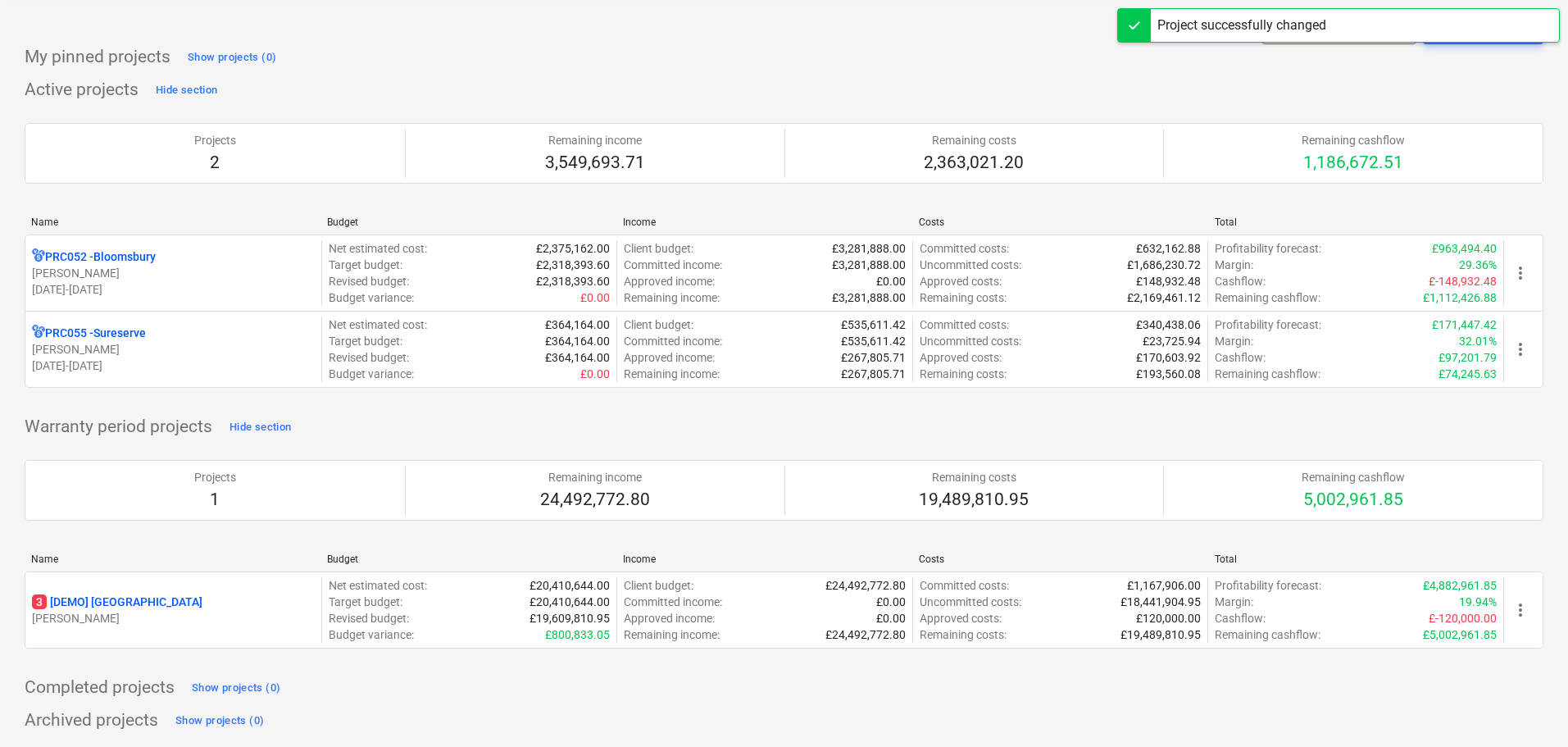
scroll to position [0, 0]
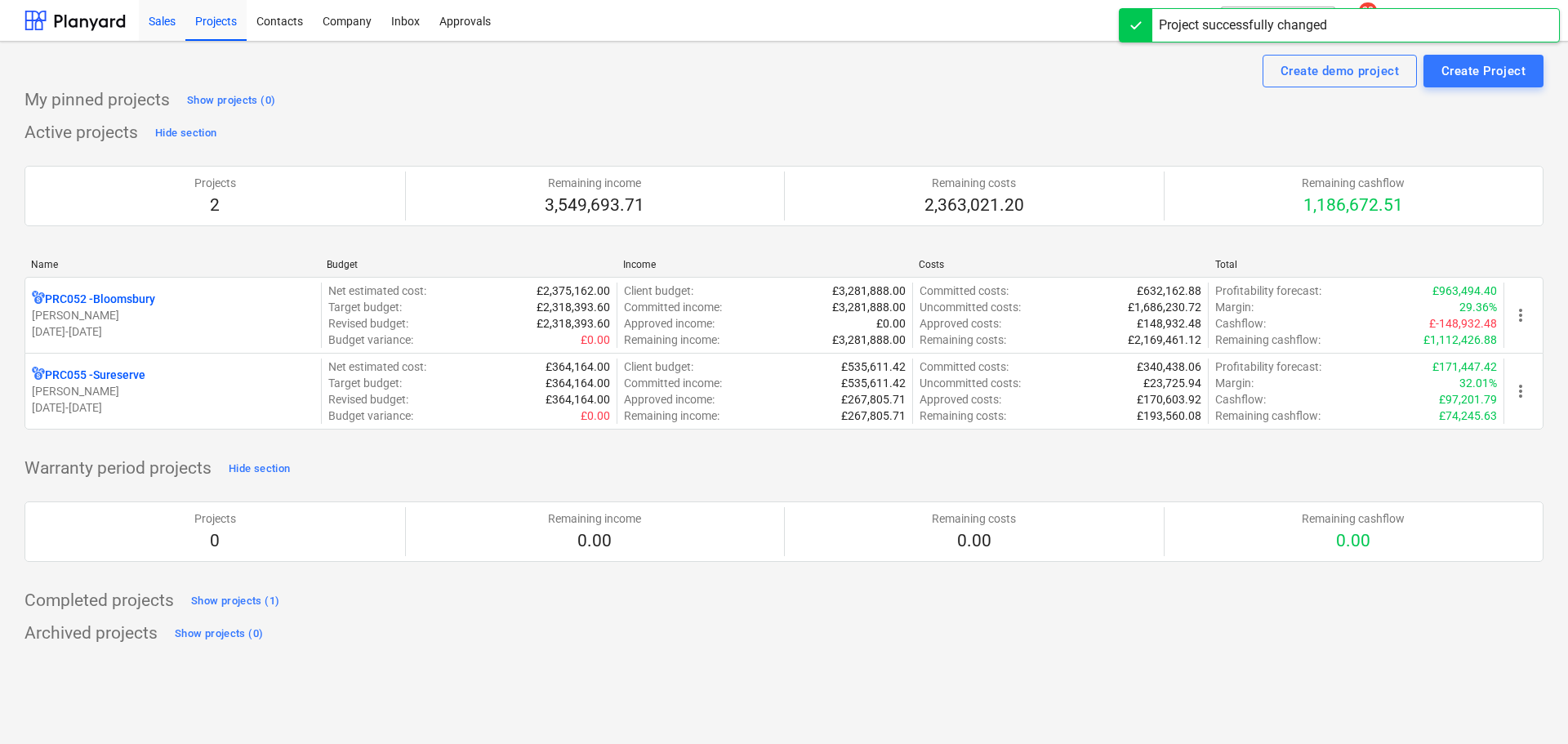
click at [154, 16] on div "Sales" at bounding box center [162, 20] width 47 height 42
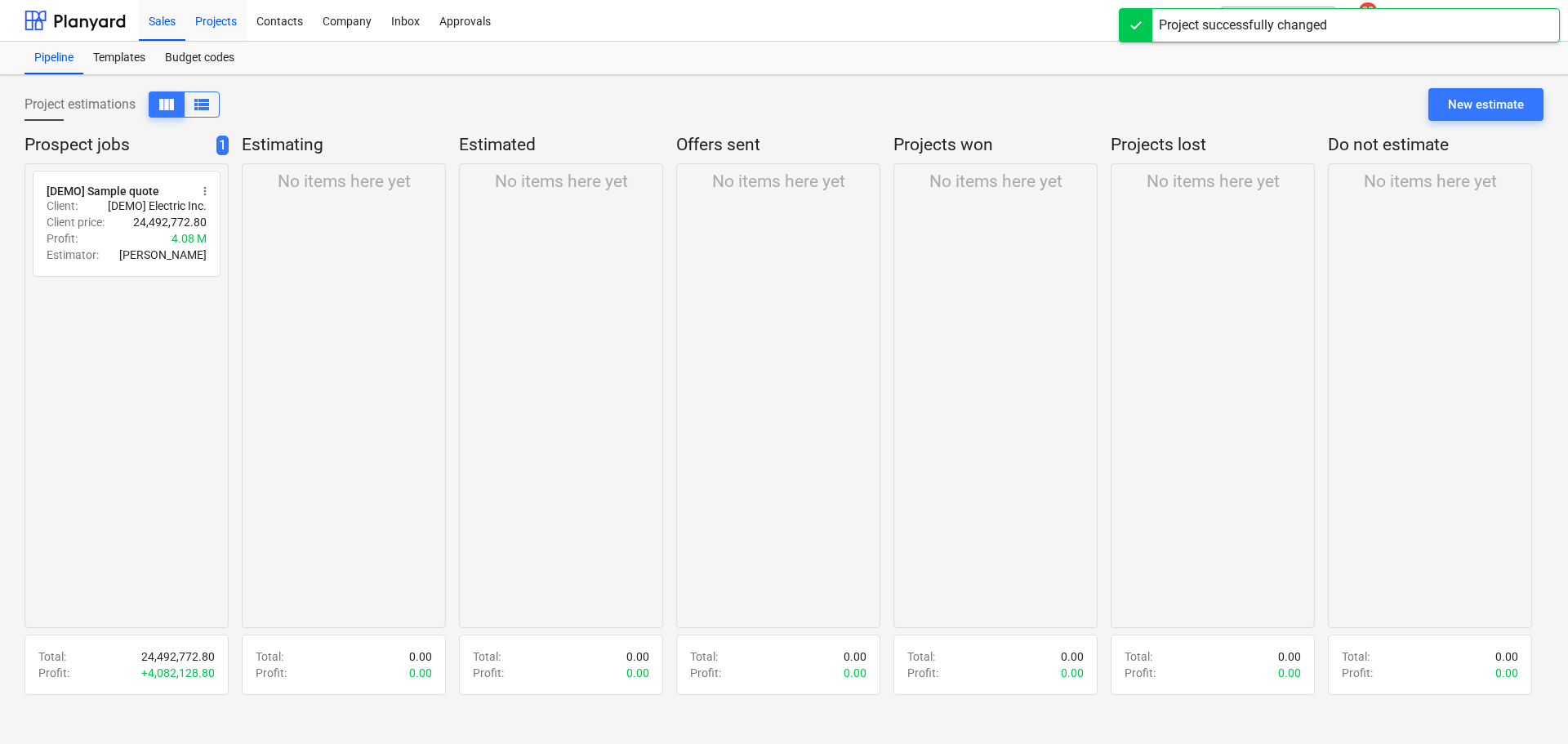
click at [205, 17] on div "Projects" at bounding box center [216, 20] width 62 height 42
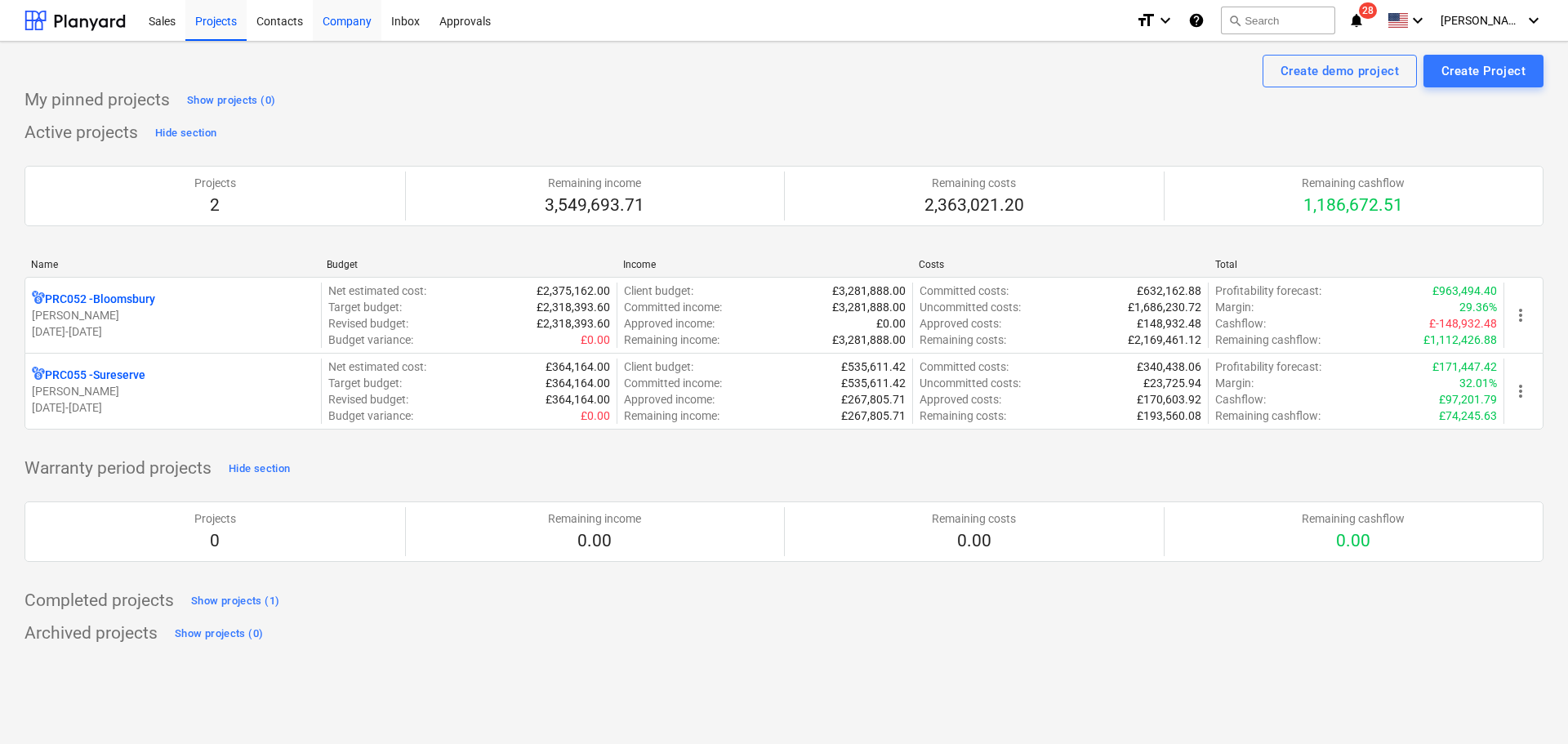
click at [334, 23] on div "Company" at bounding box center [347, 20] width 69 height 42
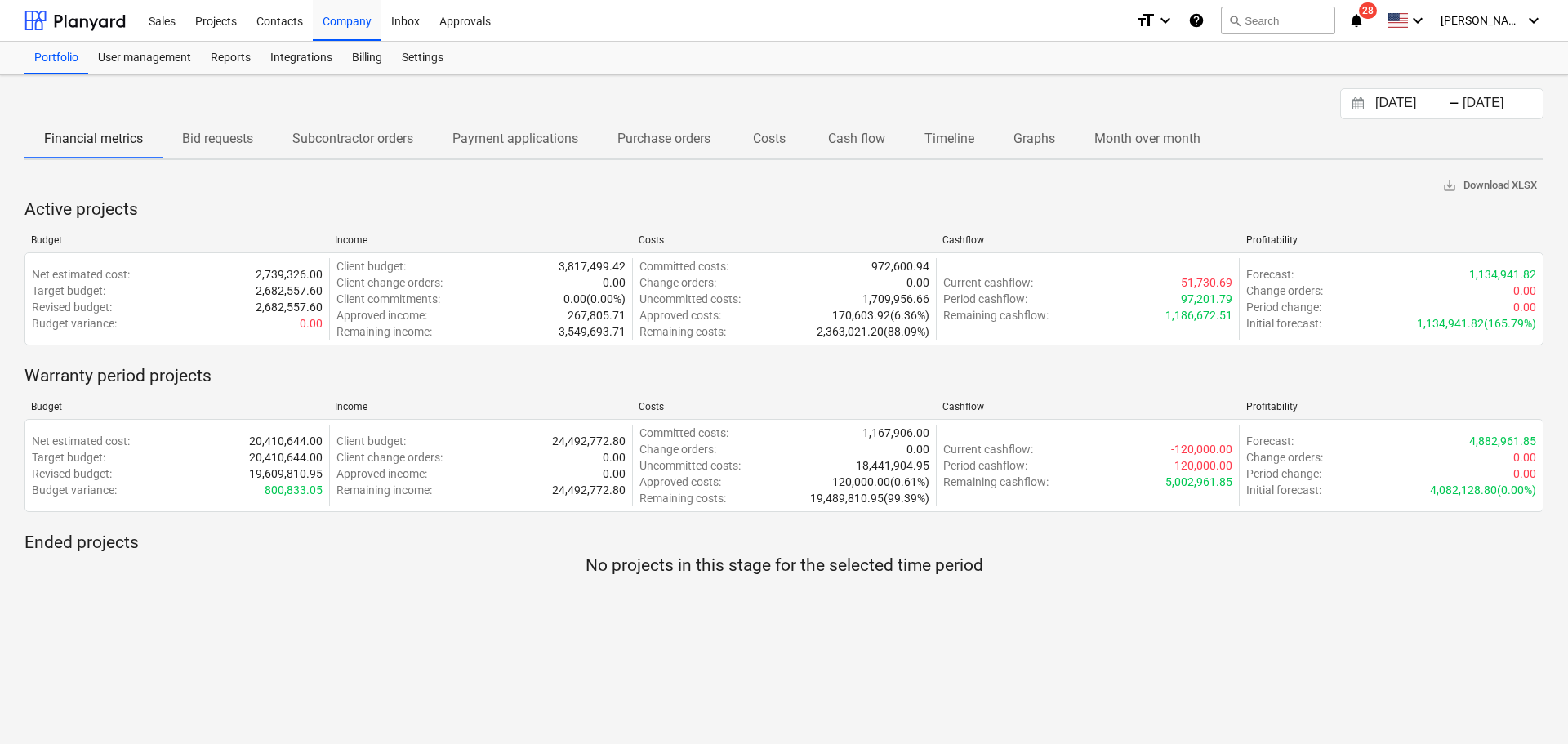
click at [1154, 140] on p "Month over month" at bounding box center [1147, 139] width 106 height 20
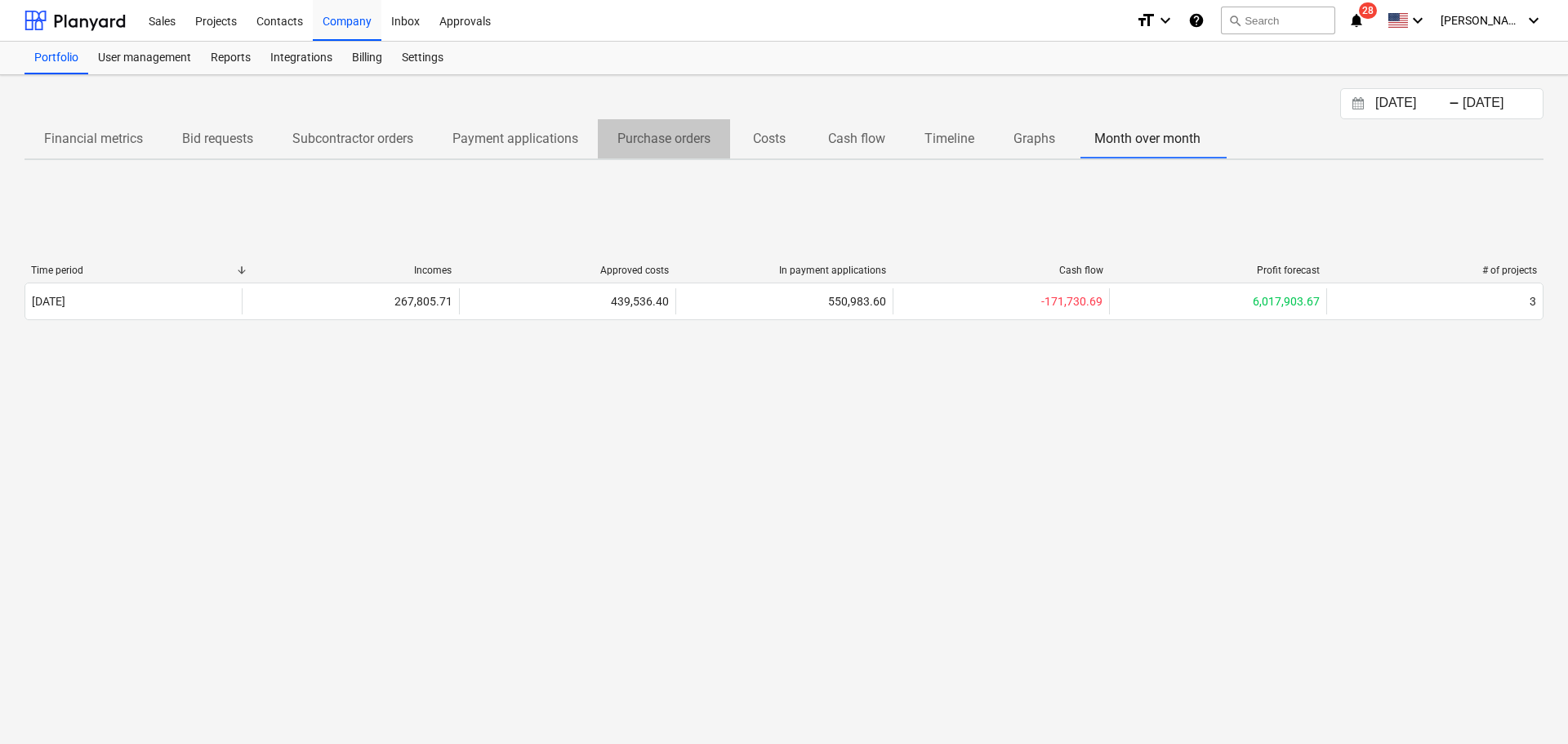
click at [663, 136] on p "Purchase orders" at bounding box center [664, 139] width 93 height 20
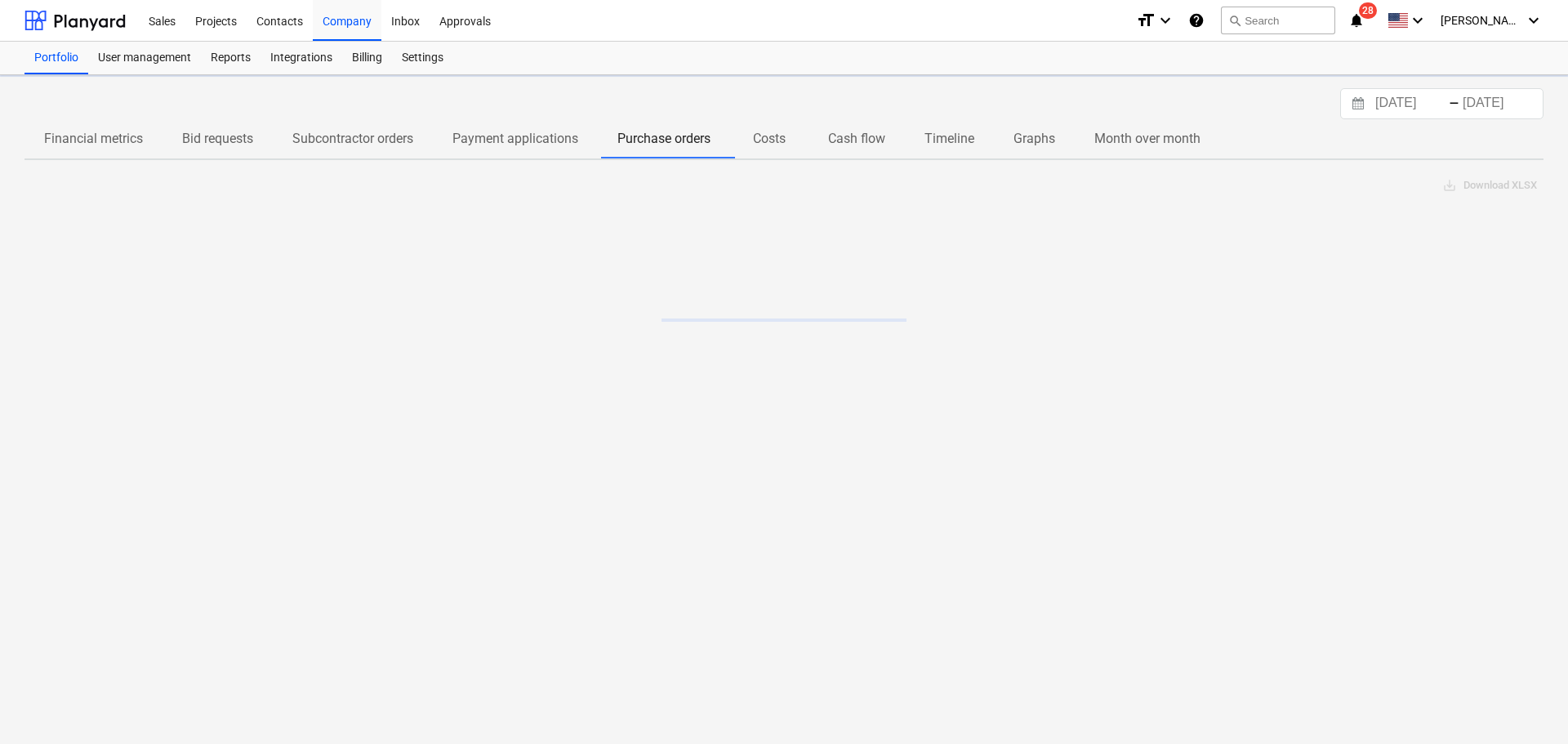
click at [539, 132] on p "Payment applications" at bounding box center [515, 139] width 126 height 20
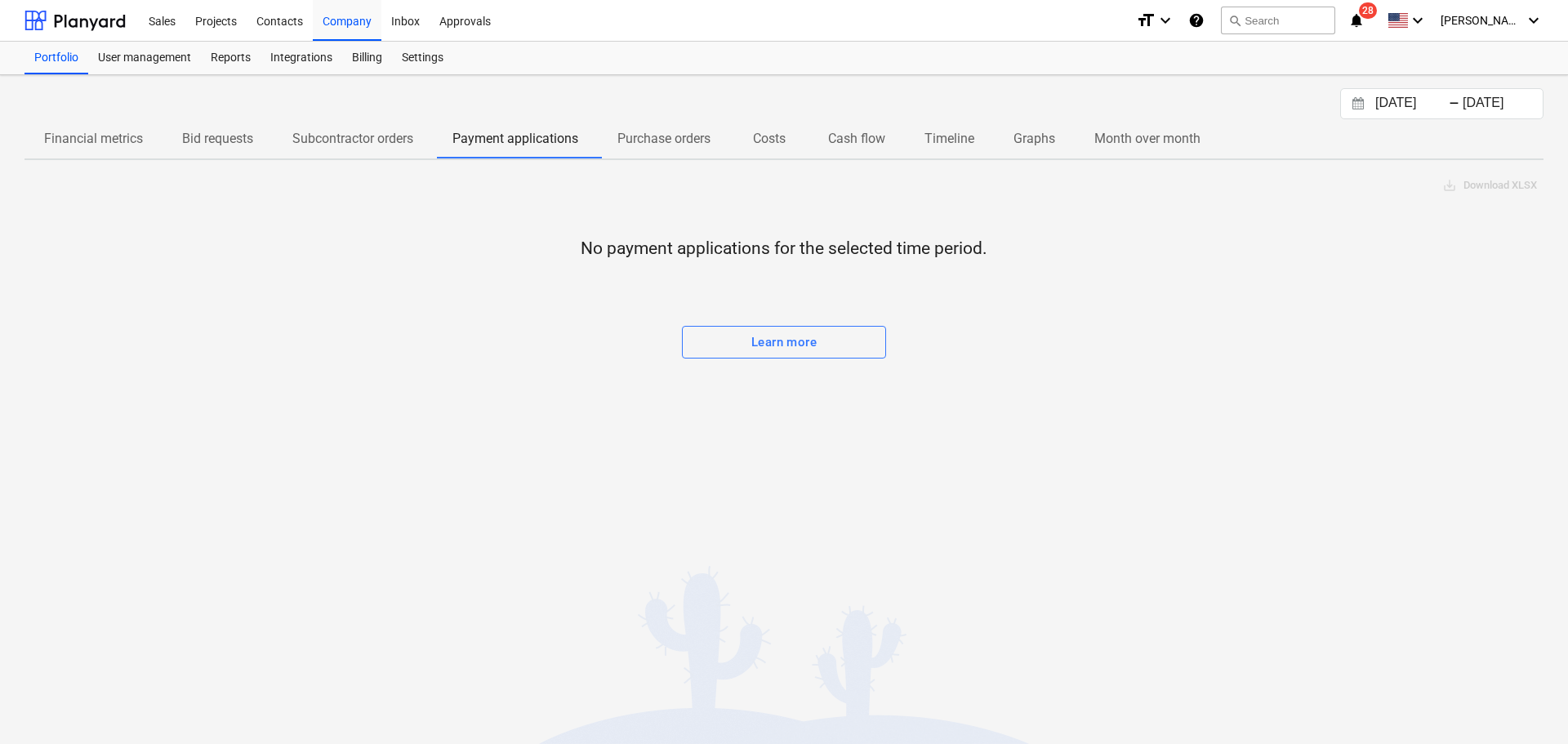
click at [343, 145] on p "Subcontractor orders" at bounding box center [353, 139] width 121 height 20
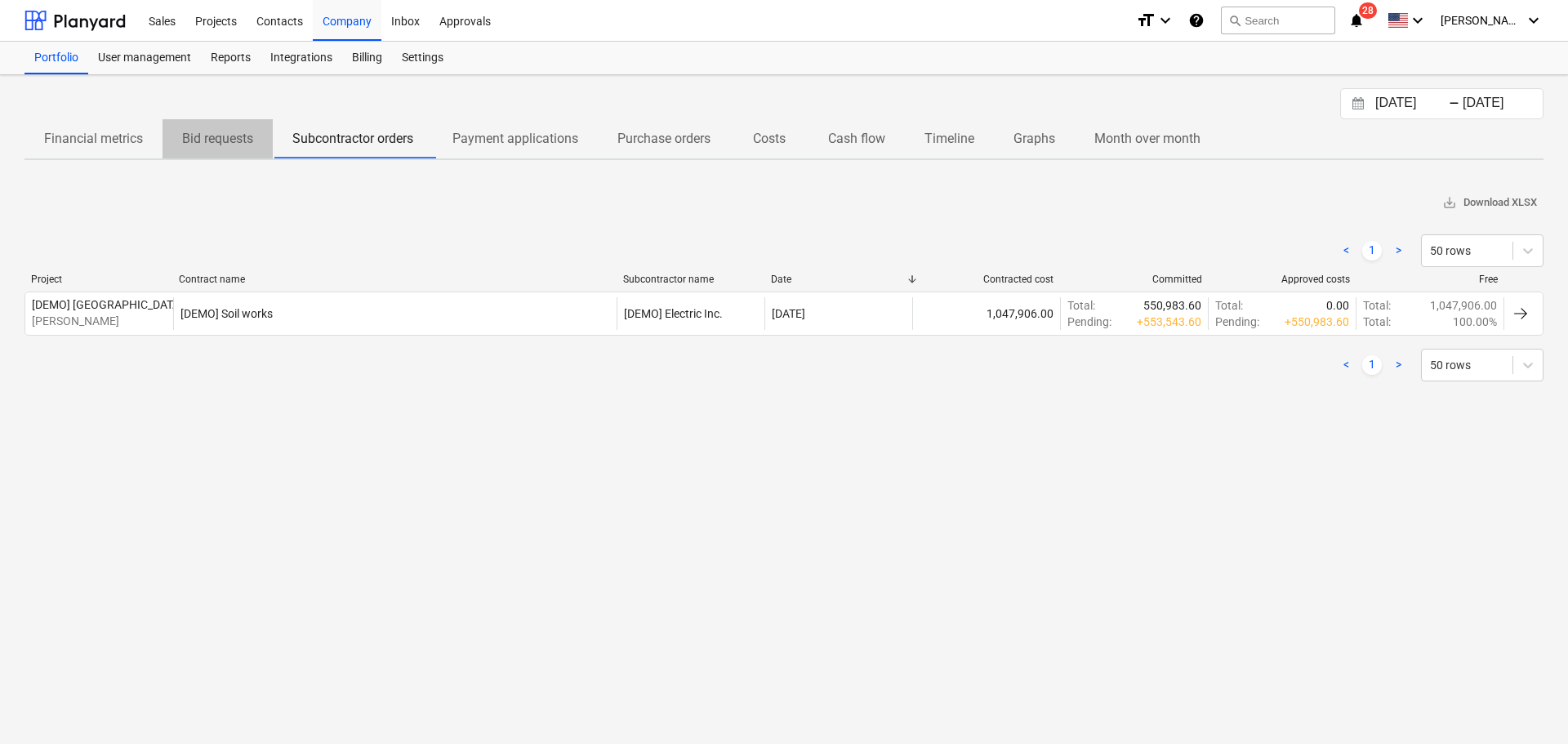
click at [199, 137] on p "Bid requests" at bounding box center [217, 139] width 71 height 20
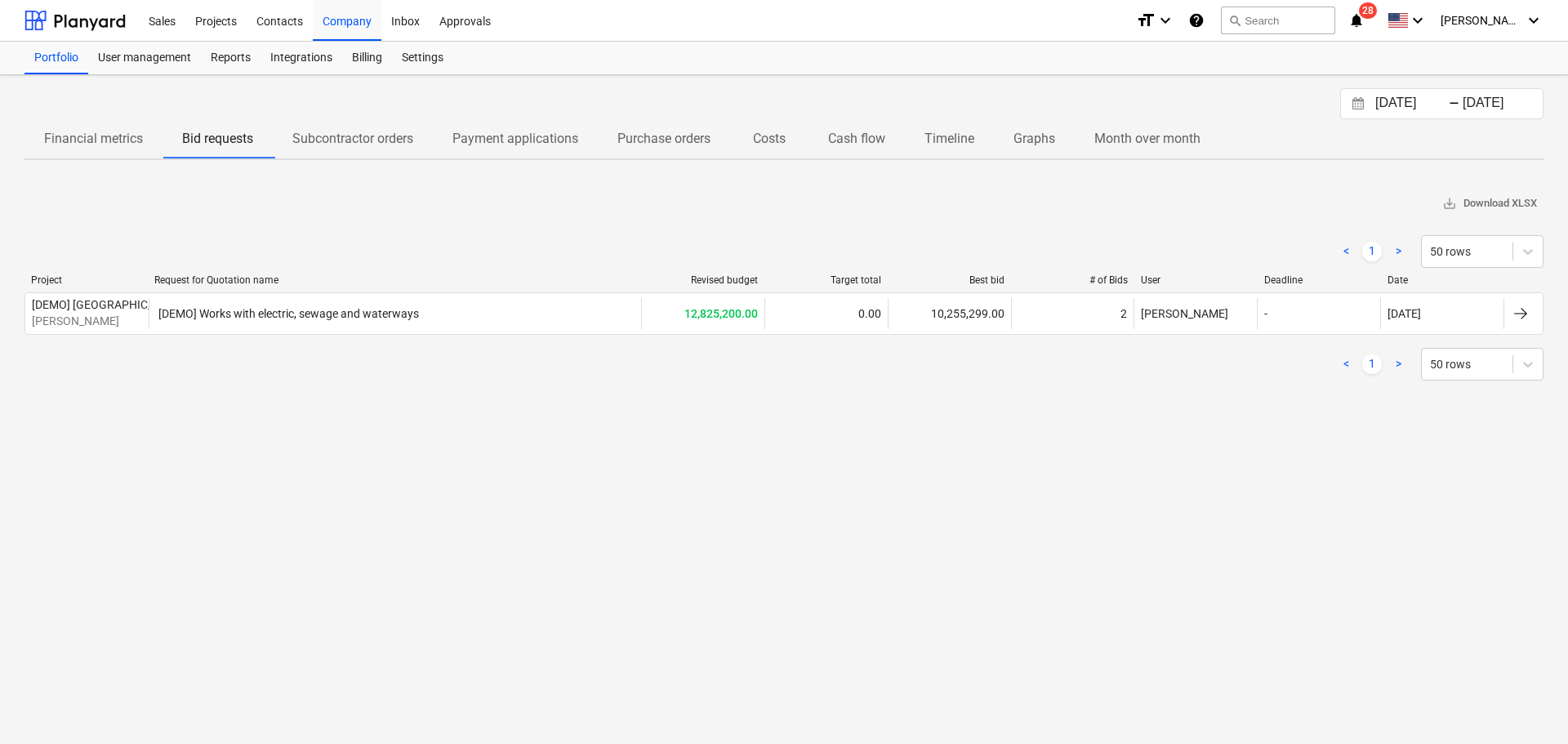
click at [99, 131] on p "Financial metrics" at bounding box center [93, 139] width 99 height 20
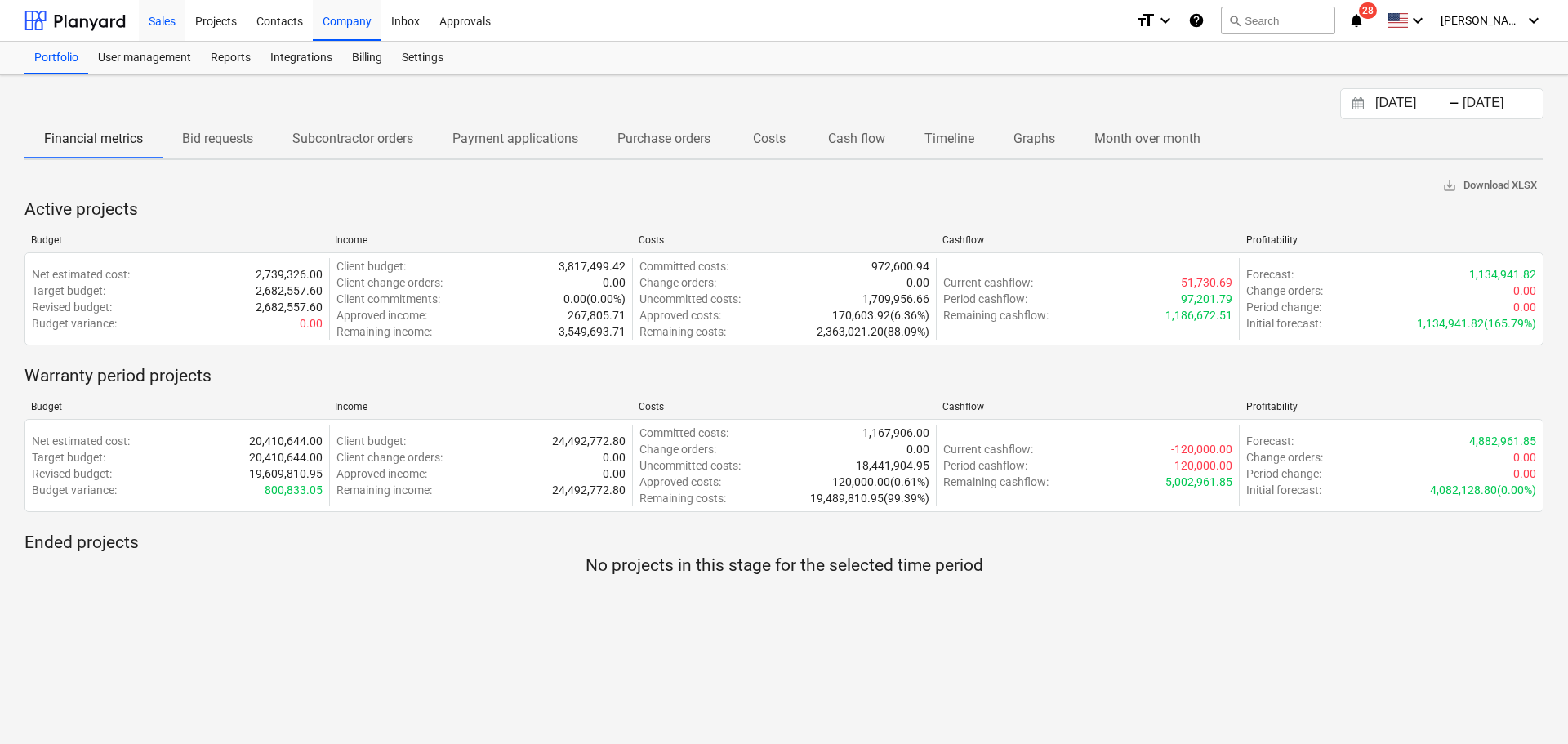
click at [179, 22] on div "Sales" at bounding box center [162, 20] width 47 height 42
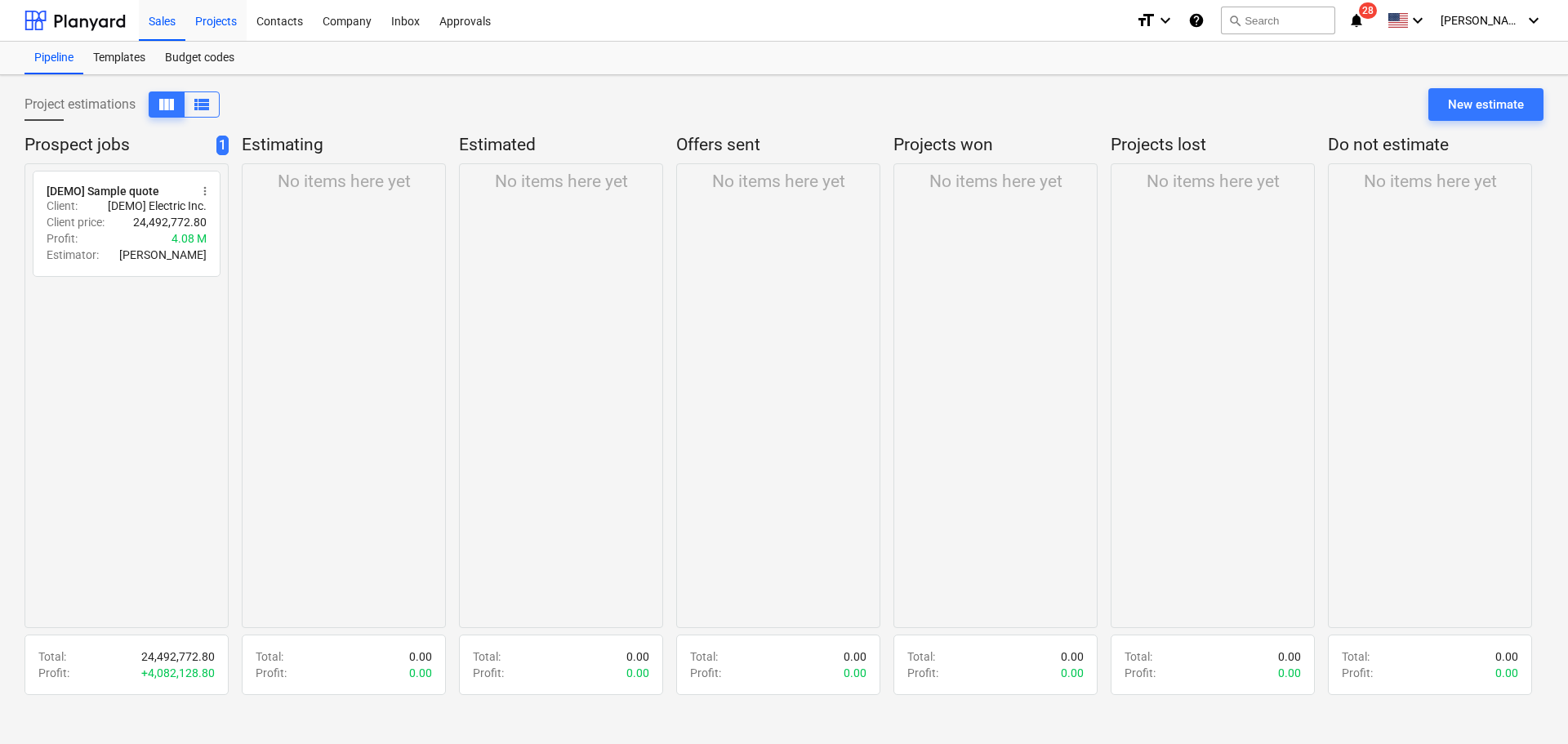
click at [204, 22] on div "Projects" at bounding box center [216, 20] width 62 height 42
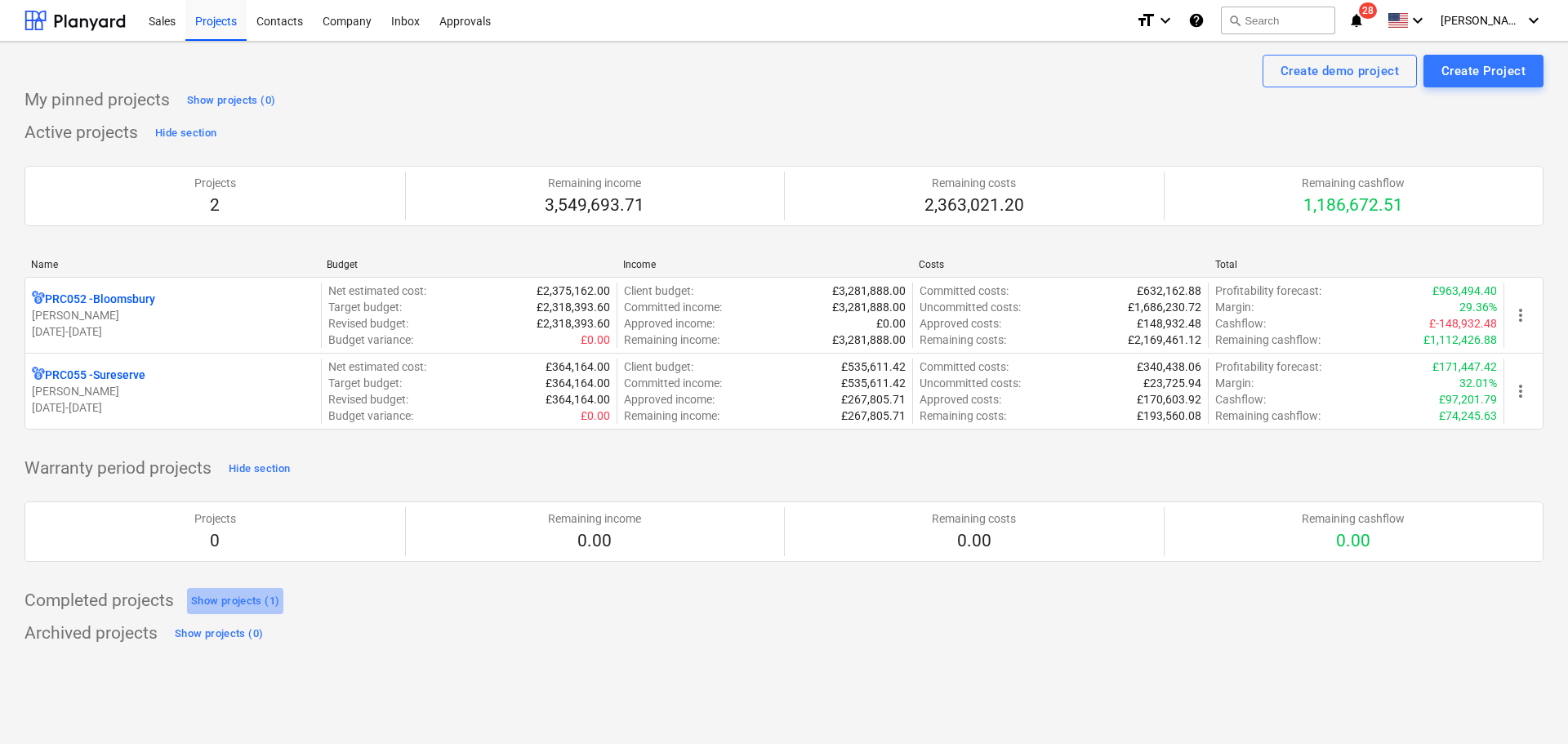
click at [235, 601] on div "Show projects (1)" at bounding box center [234, 601] width 88 height 19
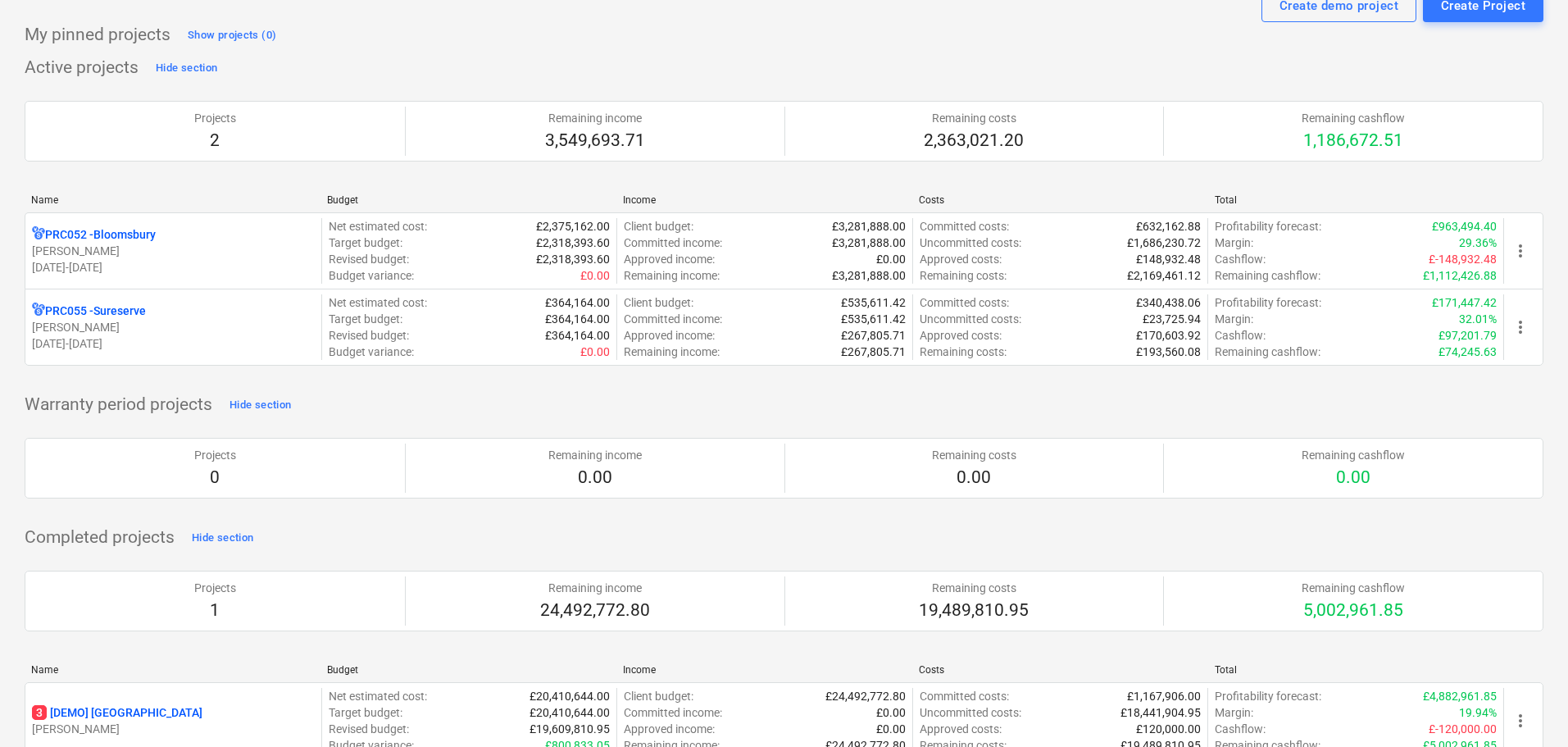
scroll to position [144, 0]
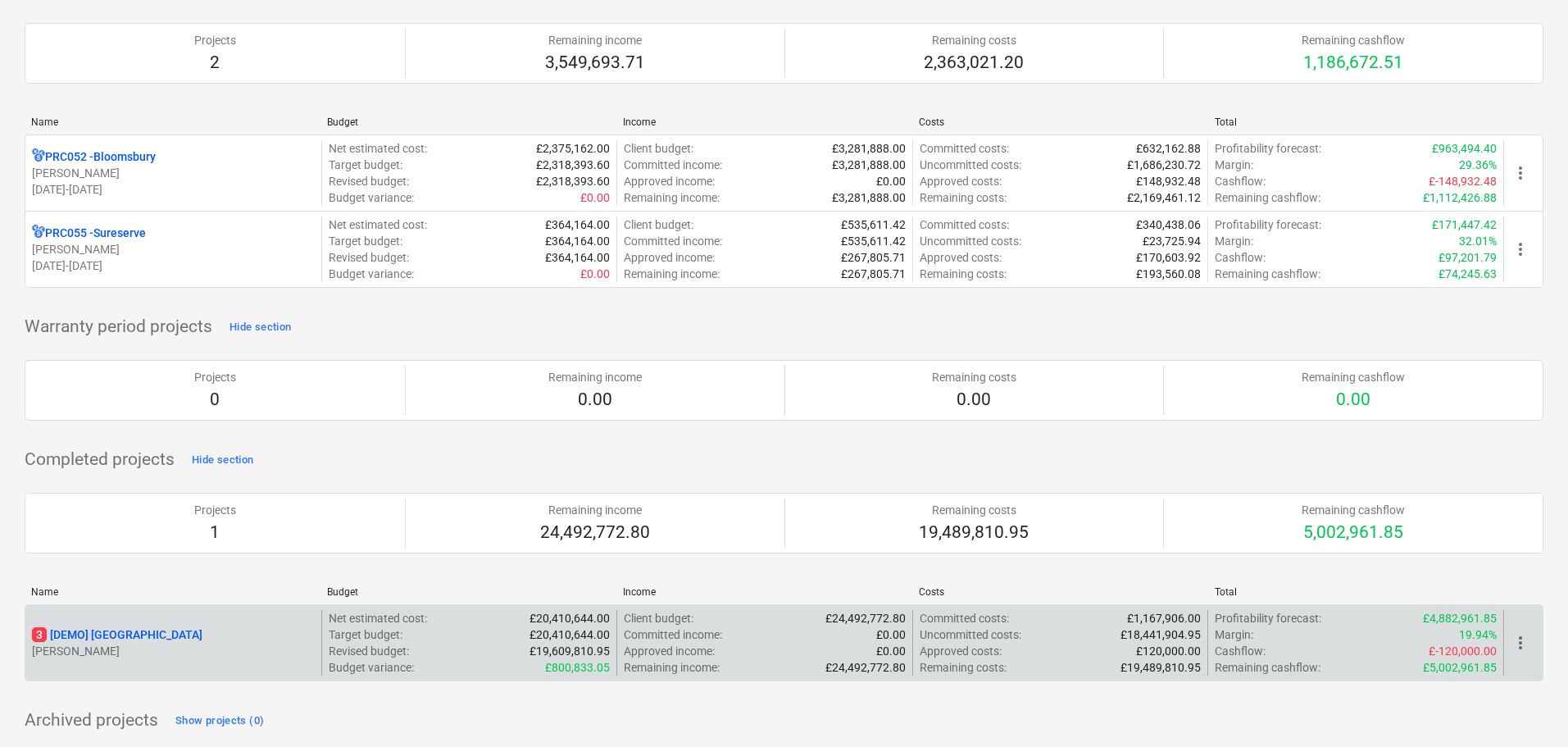
click at [1527, 644] on span "more_vert" at bounding box center [1521, 643] width 20 height 20
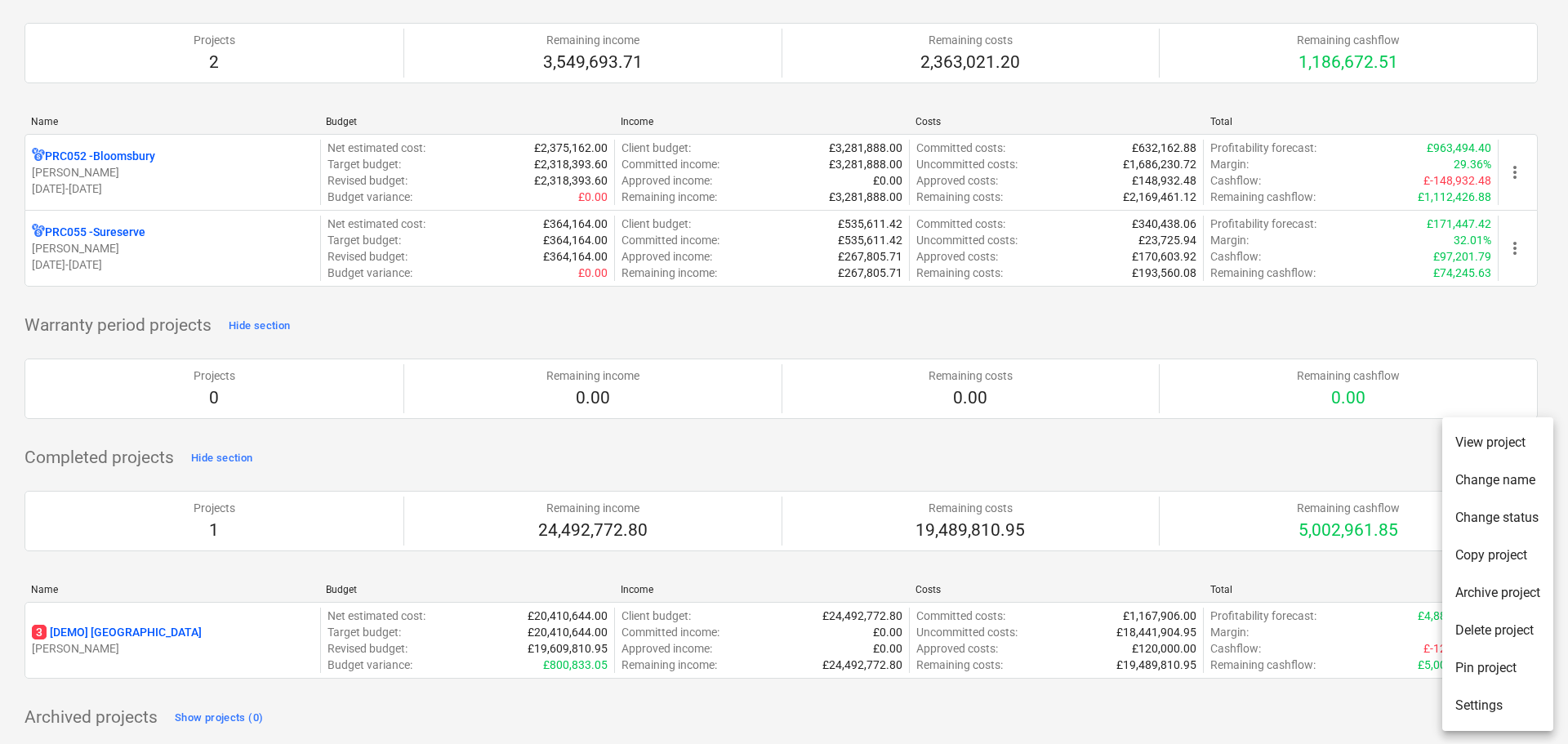
click at [115, 627] on div at bounding box center [784, 372] width 1568 height 744
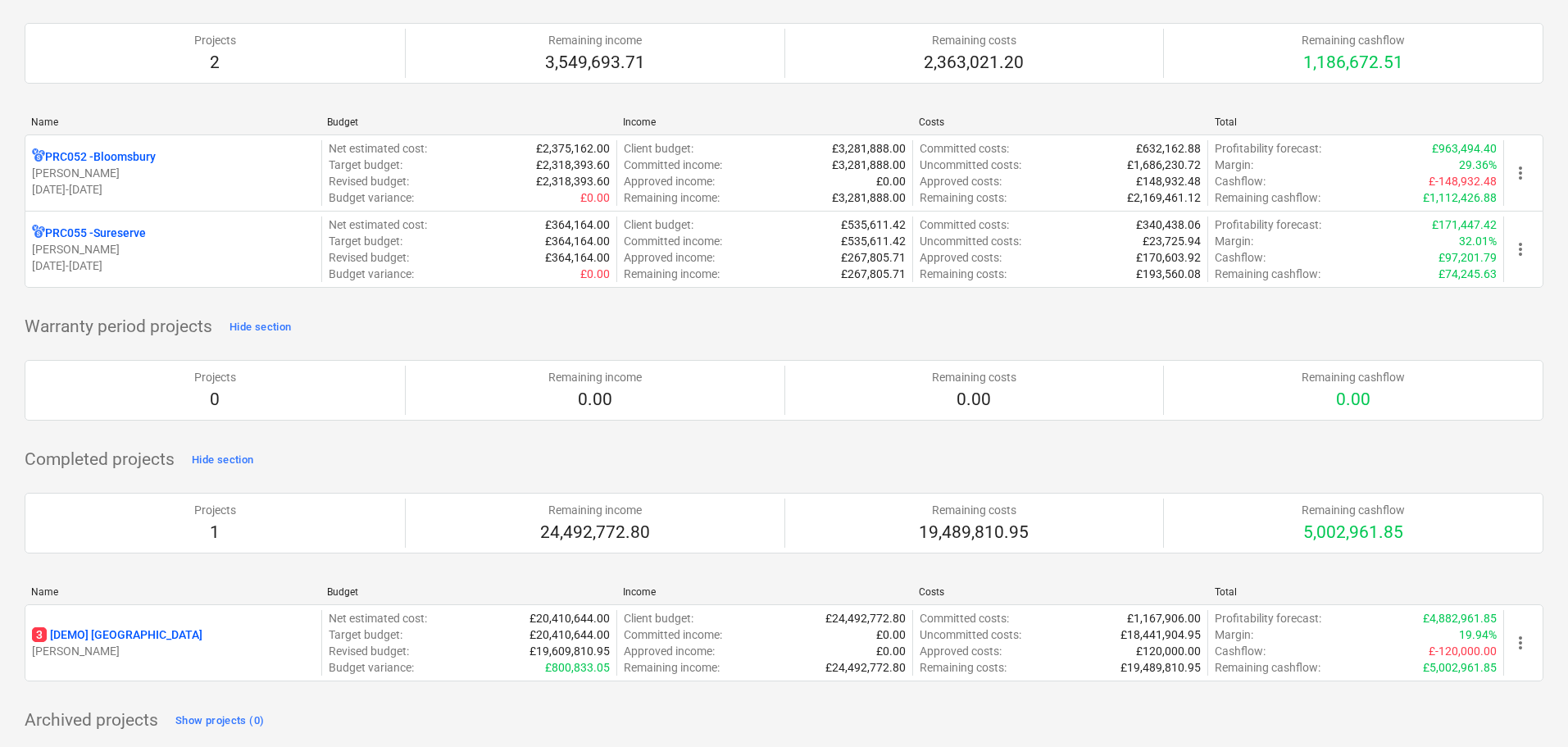
click at [116, 629] on p "3 [DEMO] [GEOGRAPHIC_DATA]" at bounding box center [117, 634] width 170 height 16
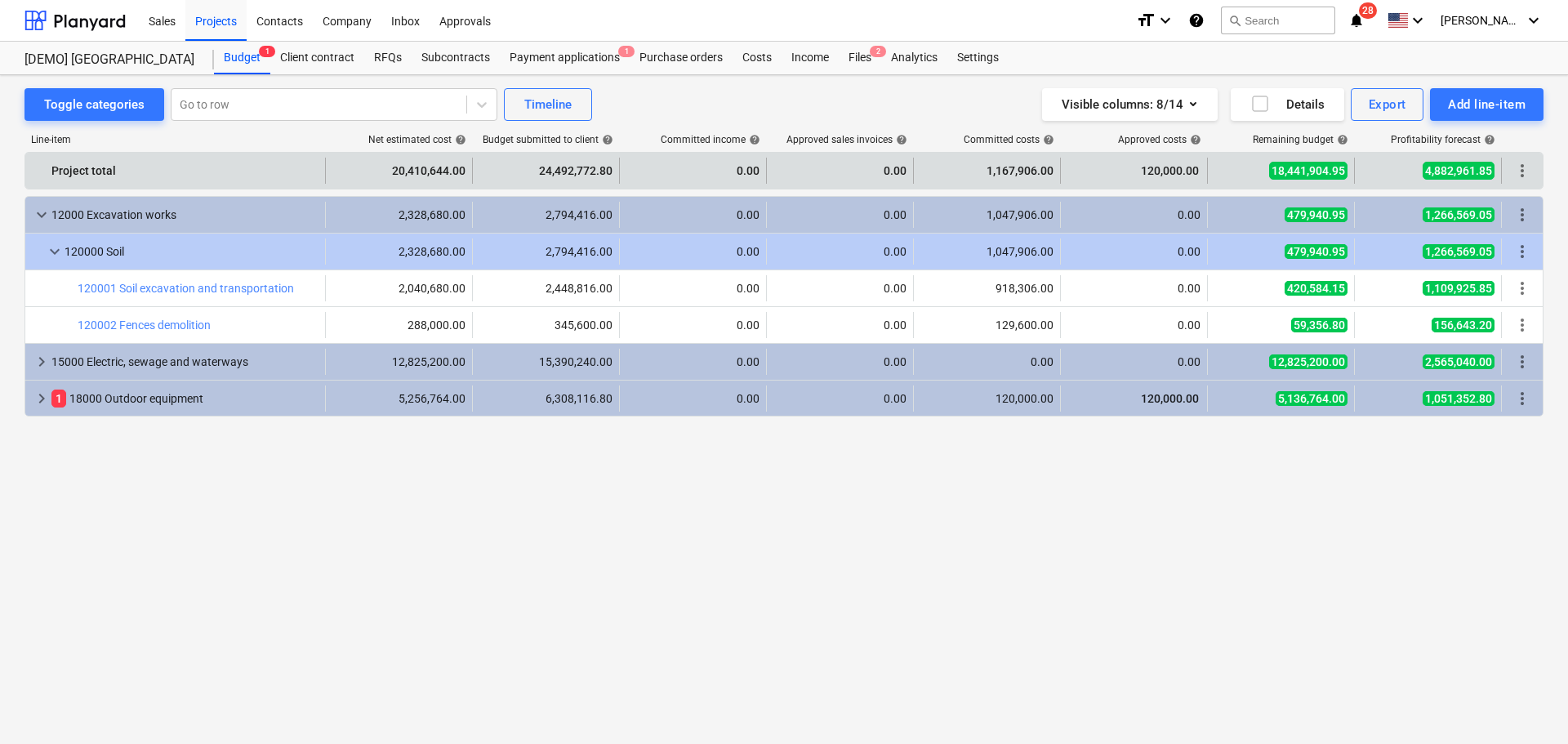
click at [1527, 170] on span "more_vert" at bounding box center [1522, 171] width 20 height 20
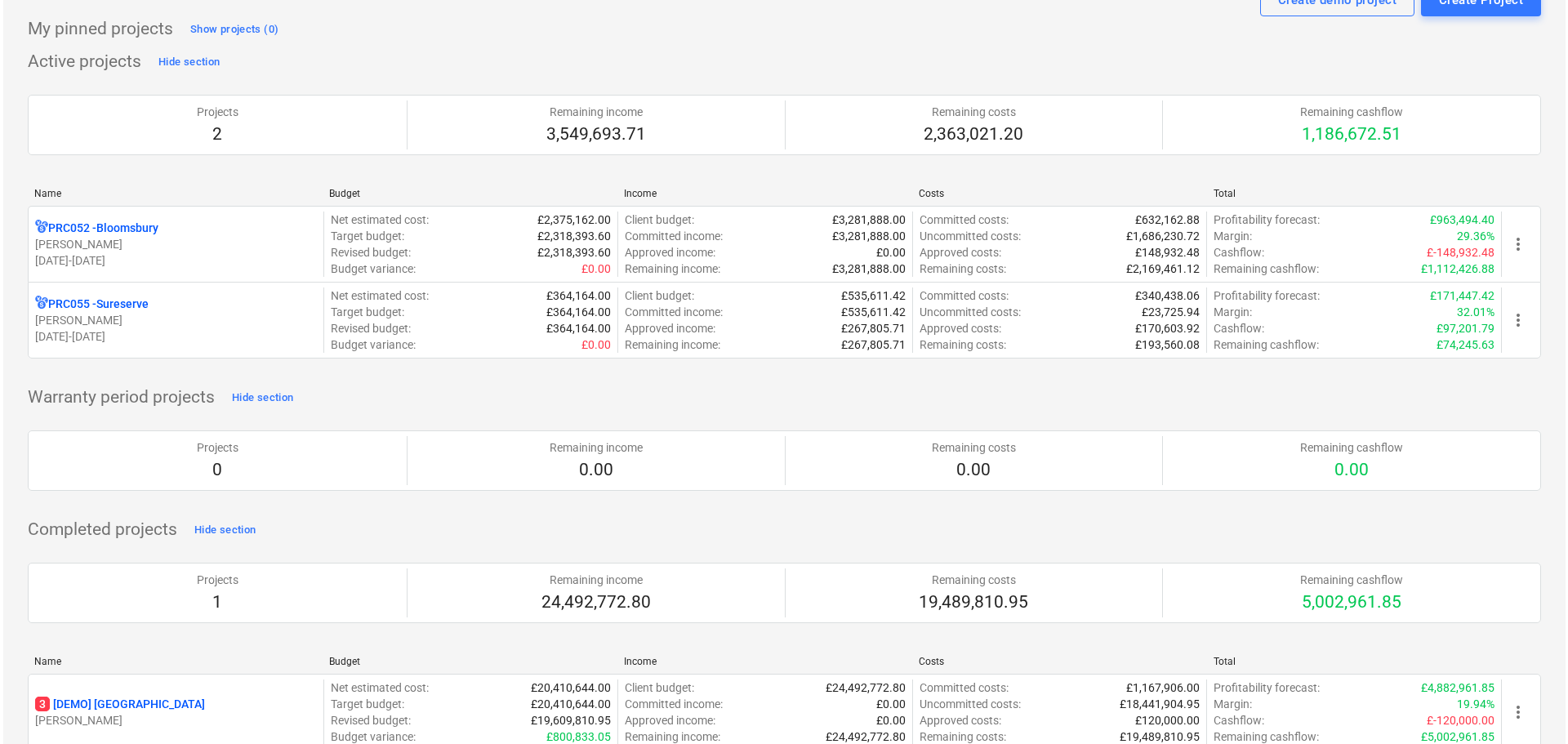
scroll to position [143, 0]
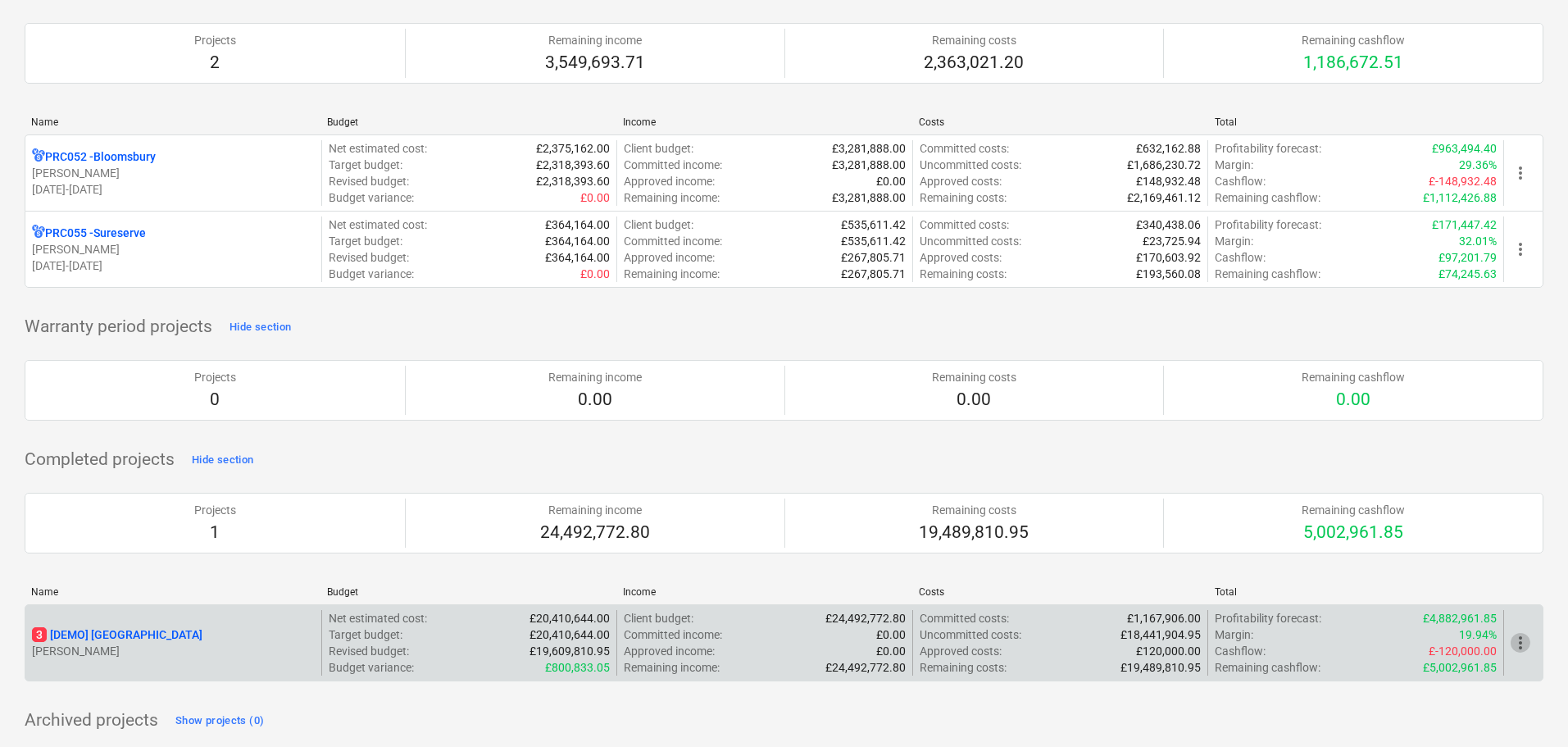
click at [1524, 636] on span "more_vert" at bounding box center [1521, 643] width 20 height 20
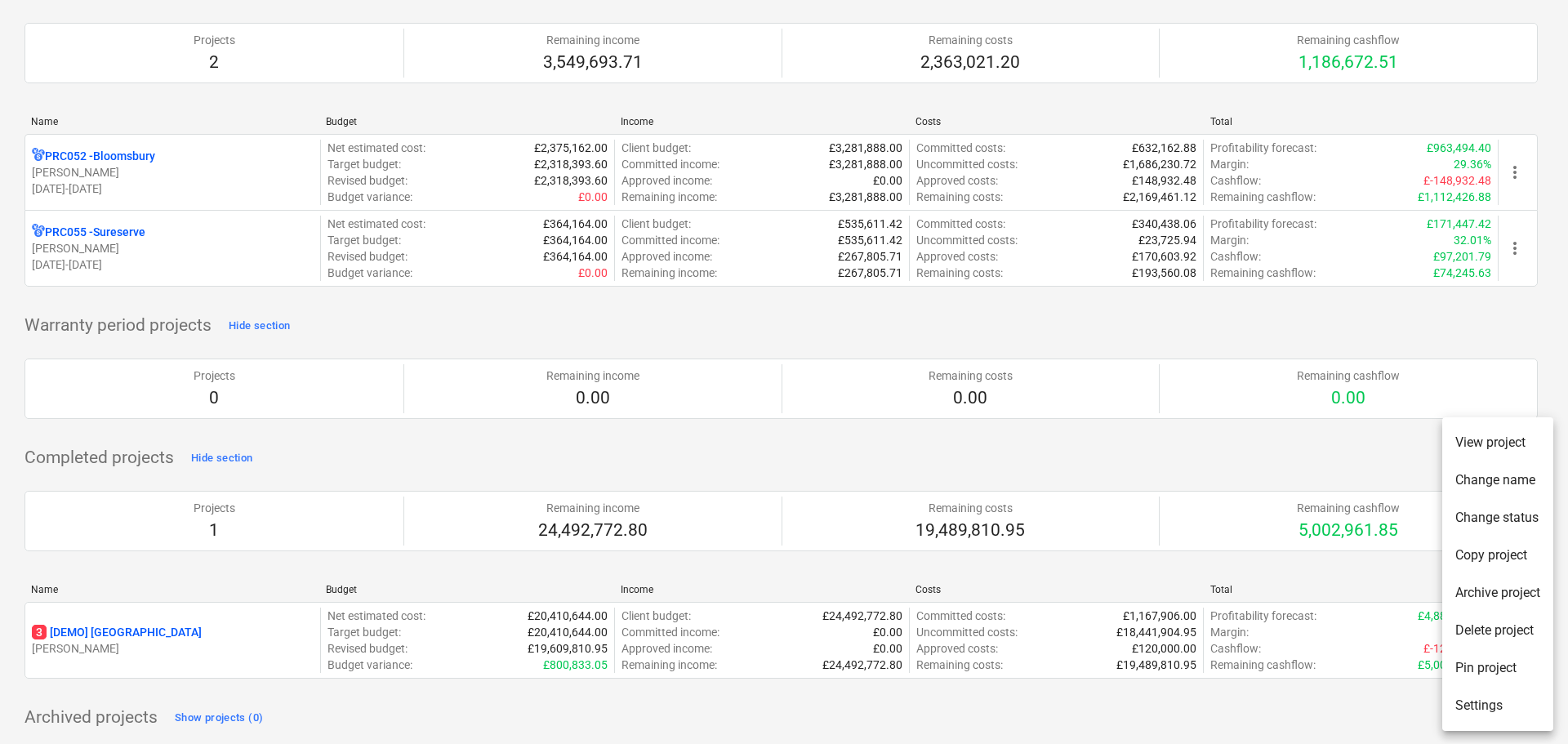
click at [1504, 591] on li "Archive project" at bounding box center [1497, 593] width 111 height 38
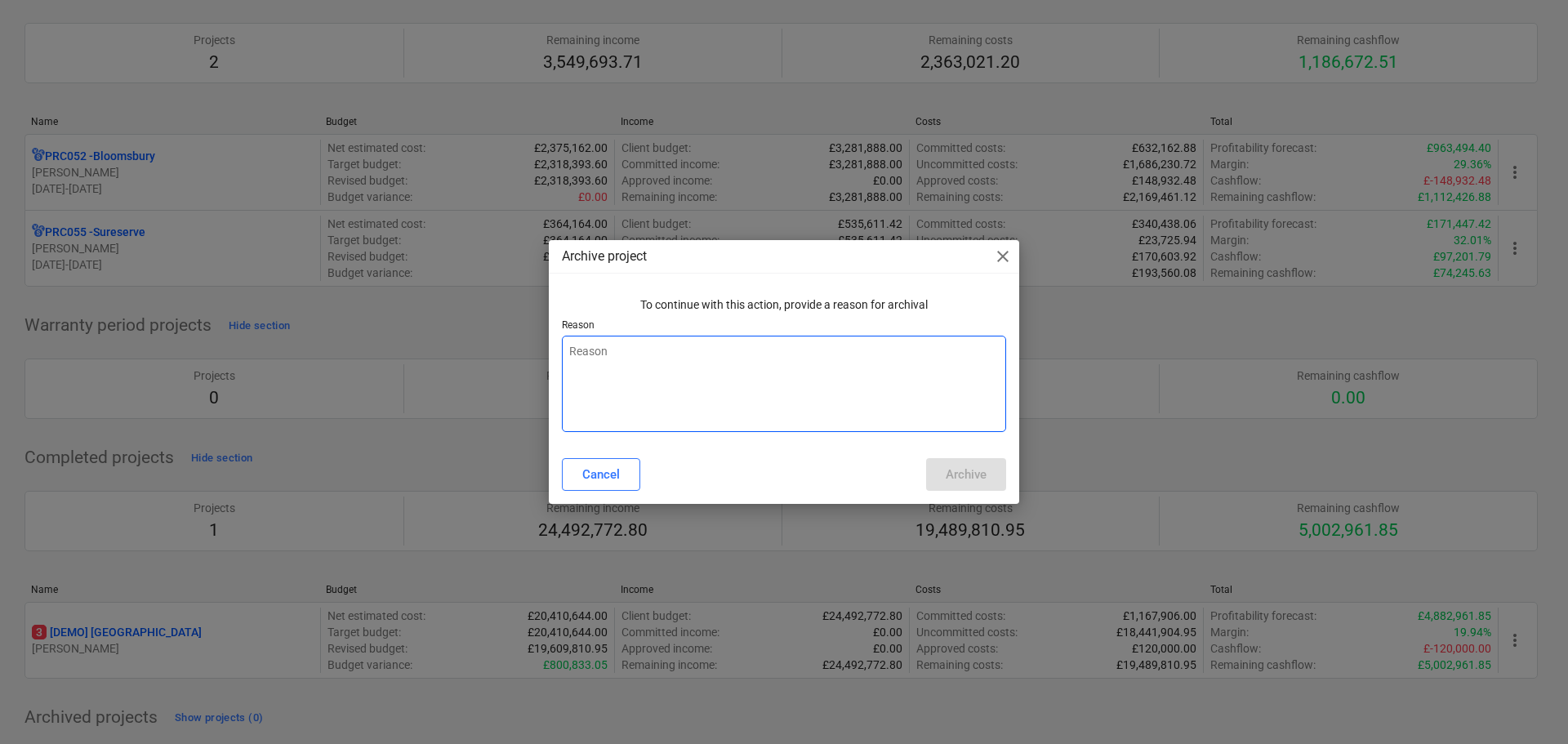
click at [709, 353] on textarea at bounding box center [784, 383] width 444 height 96
type textarea "x"
type textarea "t"
type textarea "x"
type textarea "te"
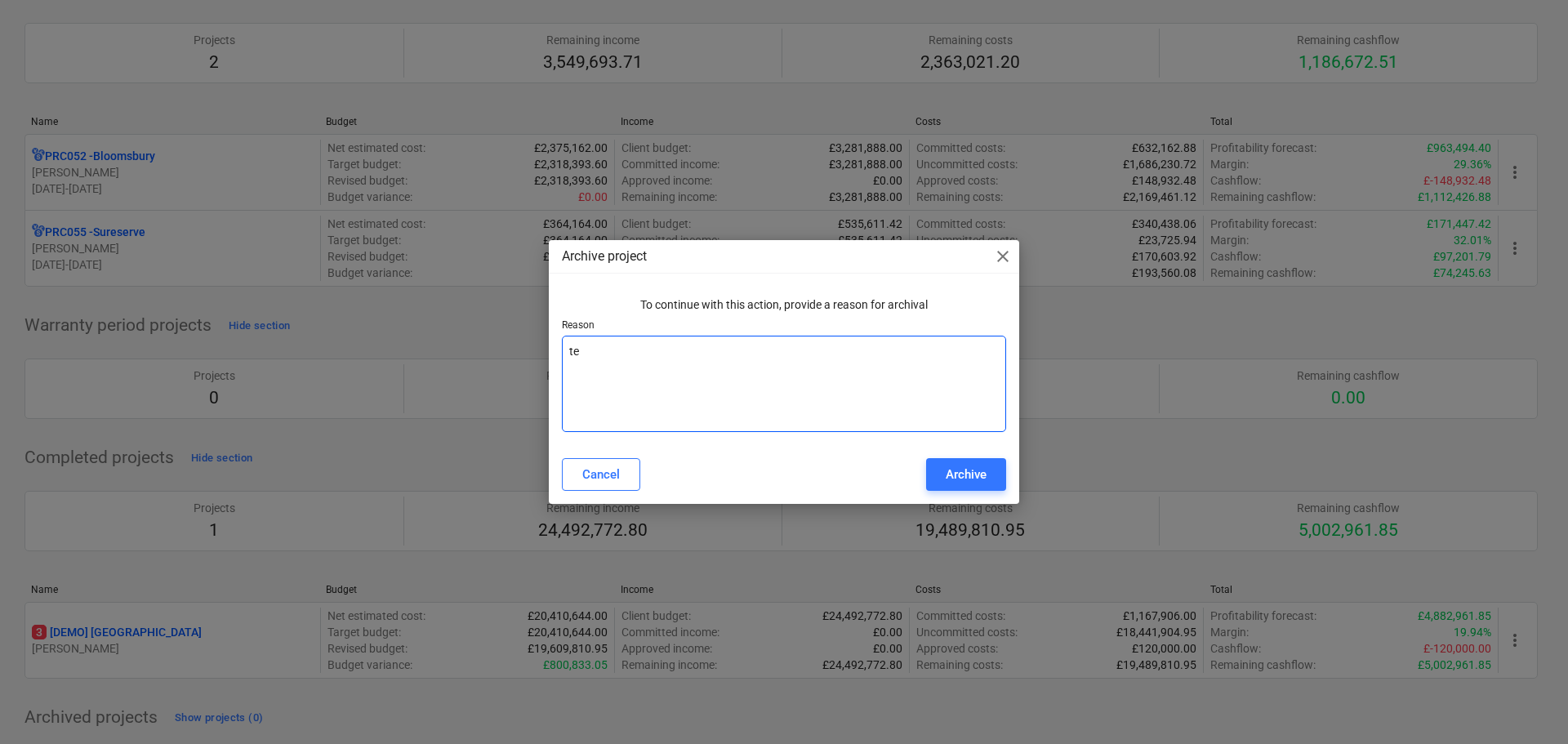
type textarea "x"
type textarea "tes"
type textarea "x"
type textarea "test"
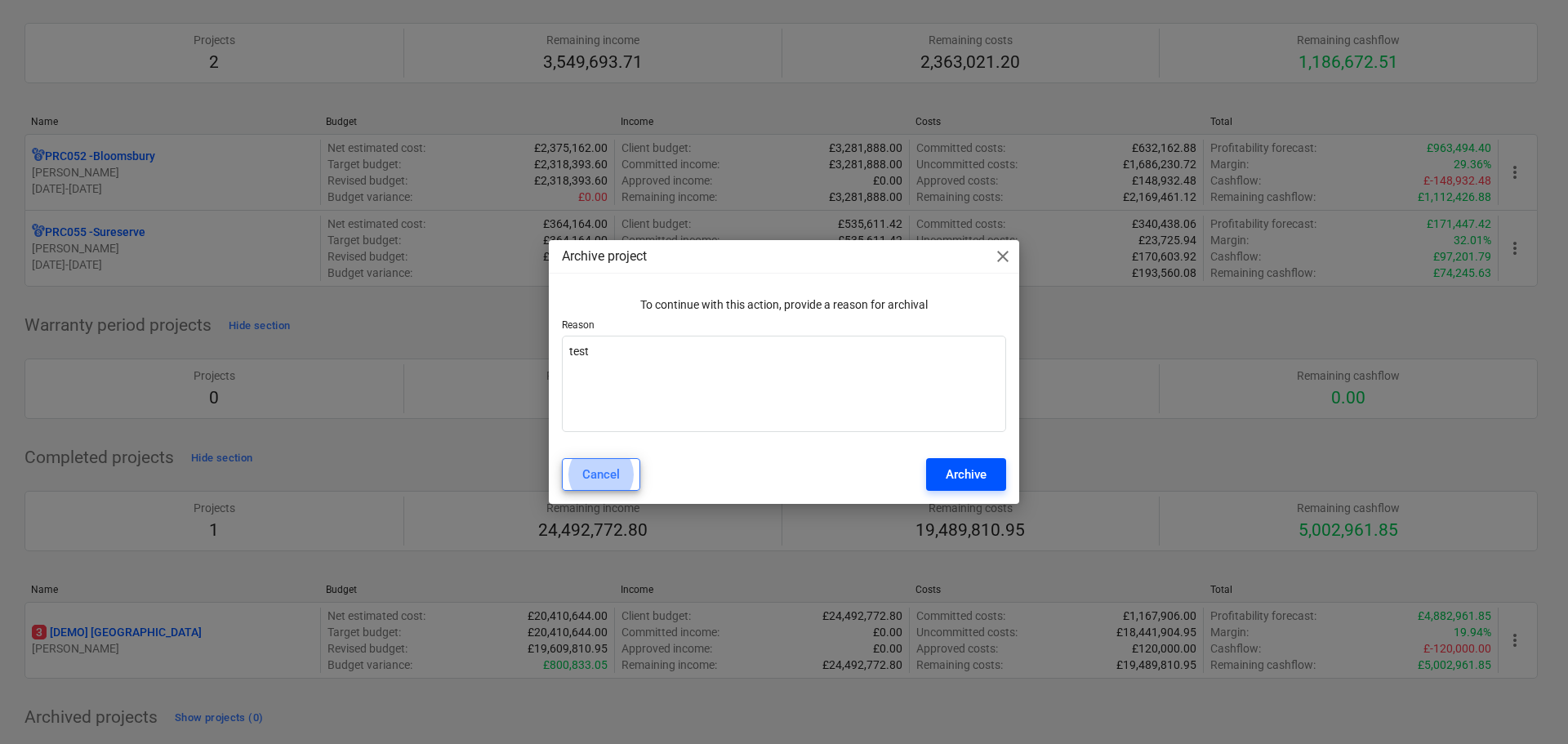
click at [952, 482] on div "Archive" at bounding box center [965, 474] width 41 height 21
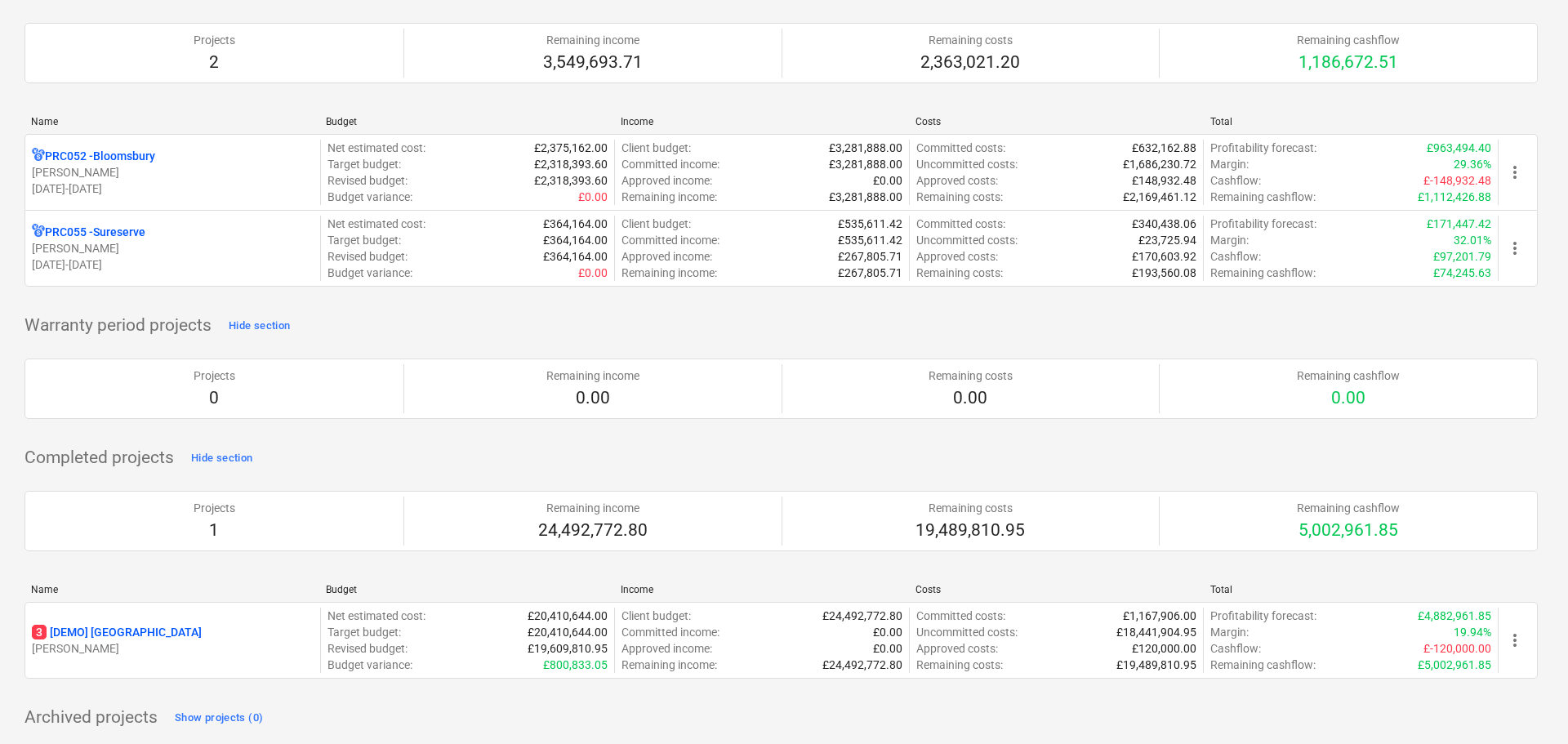
type textarea "x"
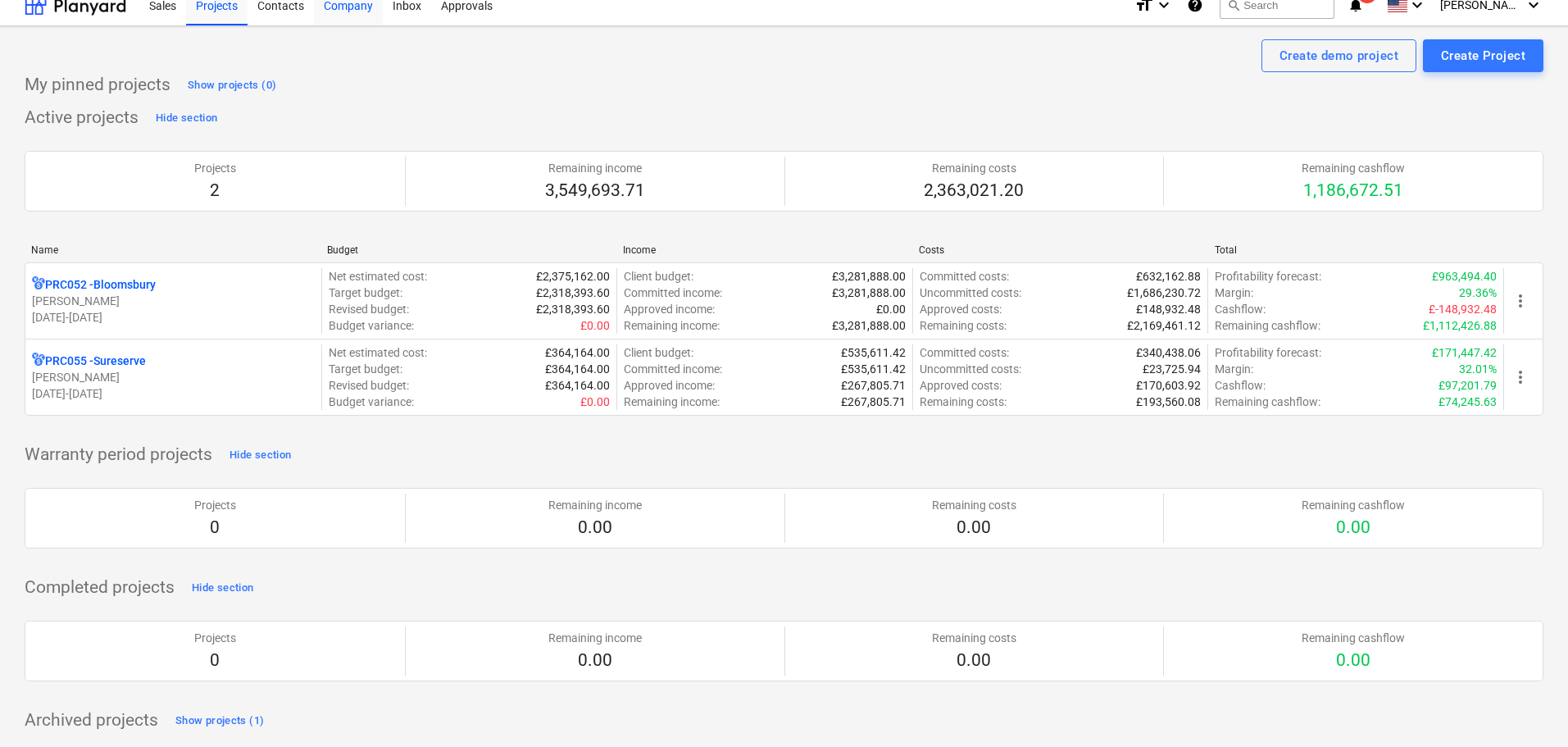
click at [367, 2] on div "Company" at bounding box center [348, 5] width 69 height 42
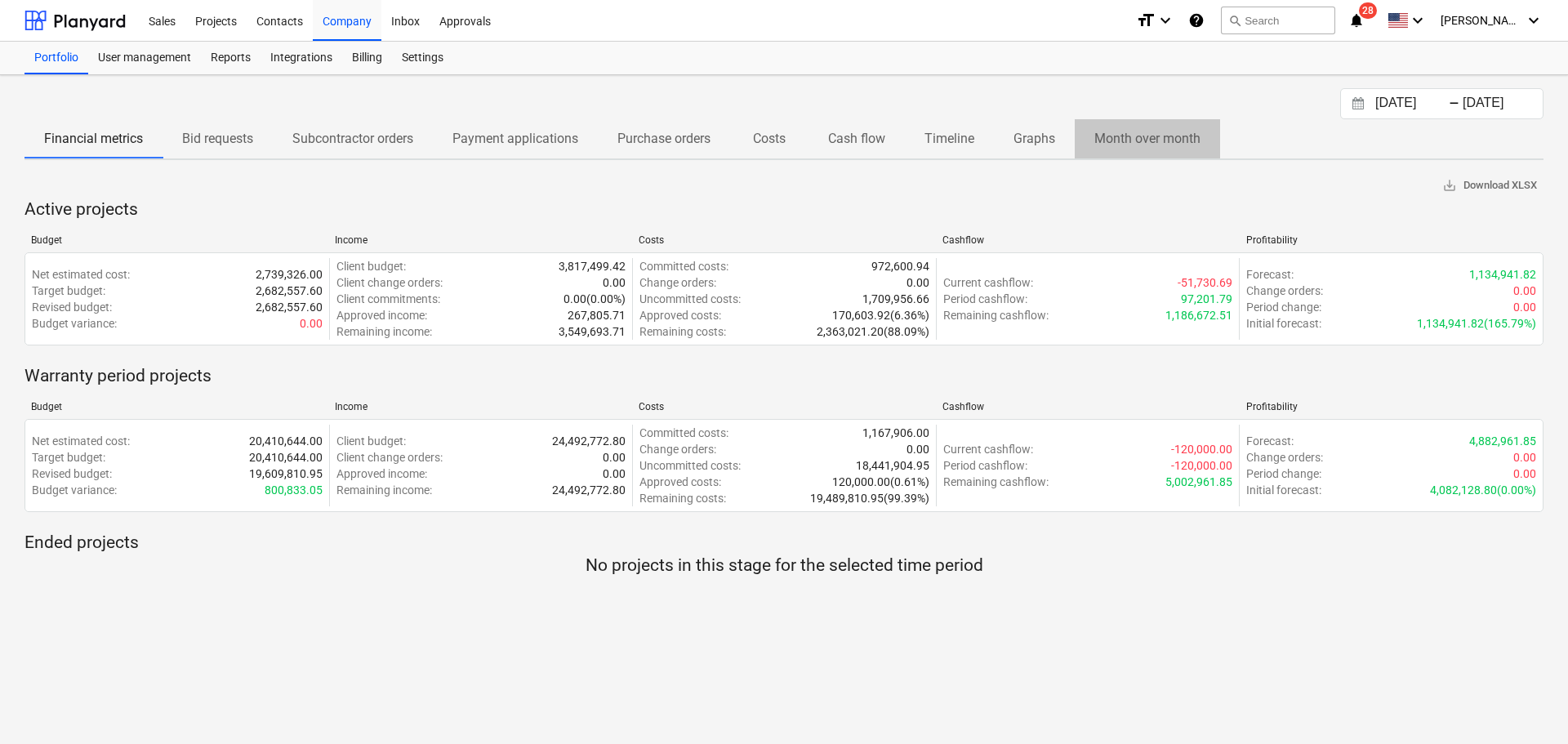
click at [1107, 140] on p "Month over month" at bounding box center [1147, 139] width 106 height 20
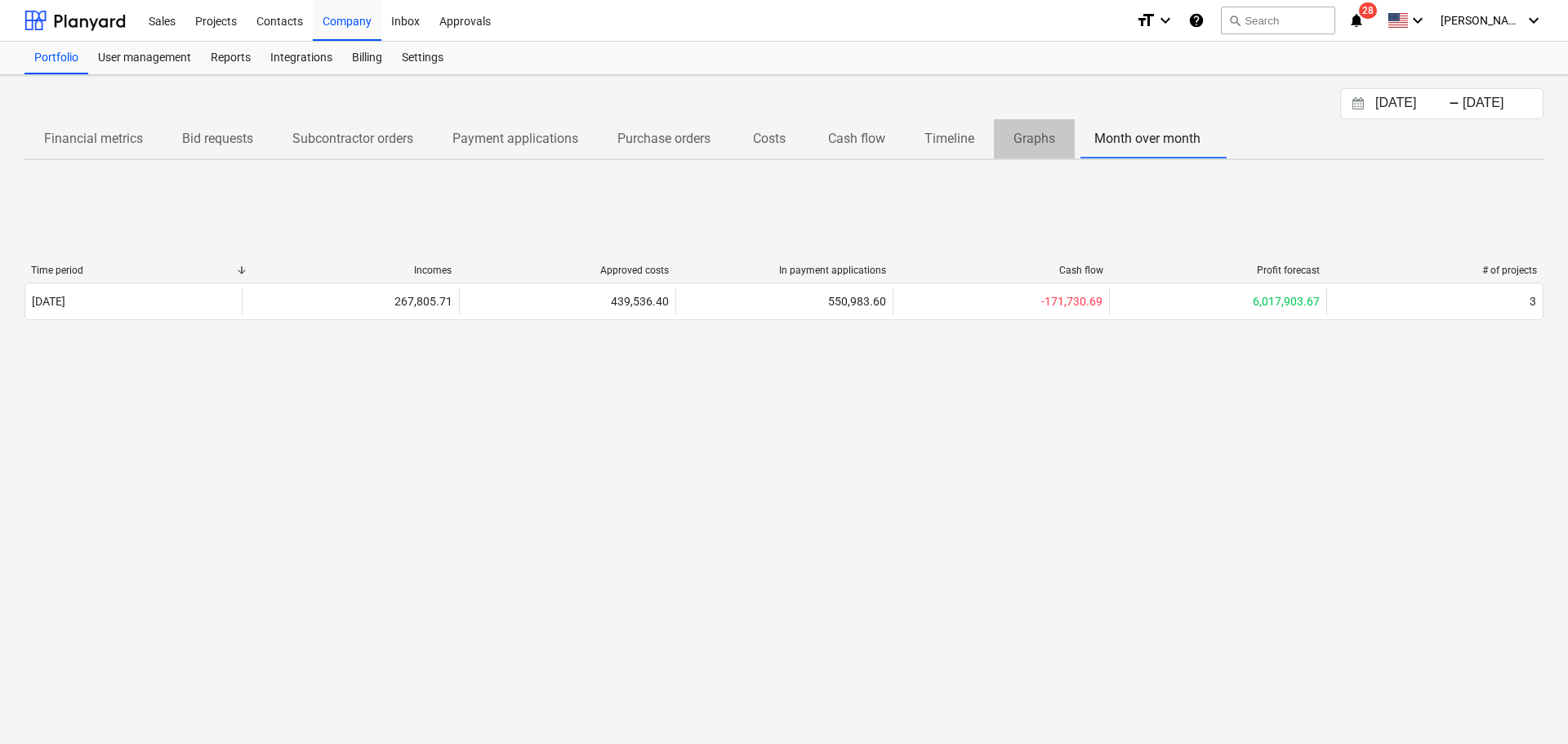
click at [1033, 139] on p "Graphs" at bounding box center [1034, 139] width 42 height 20
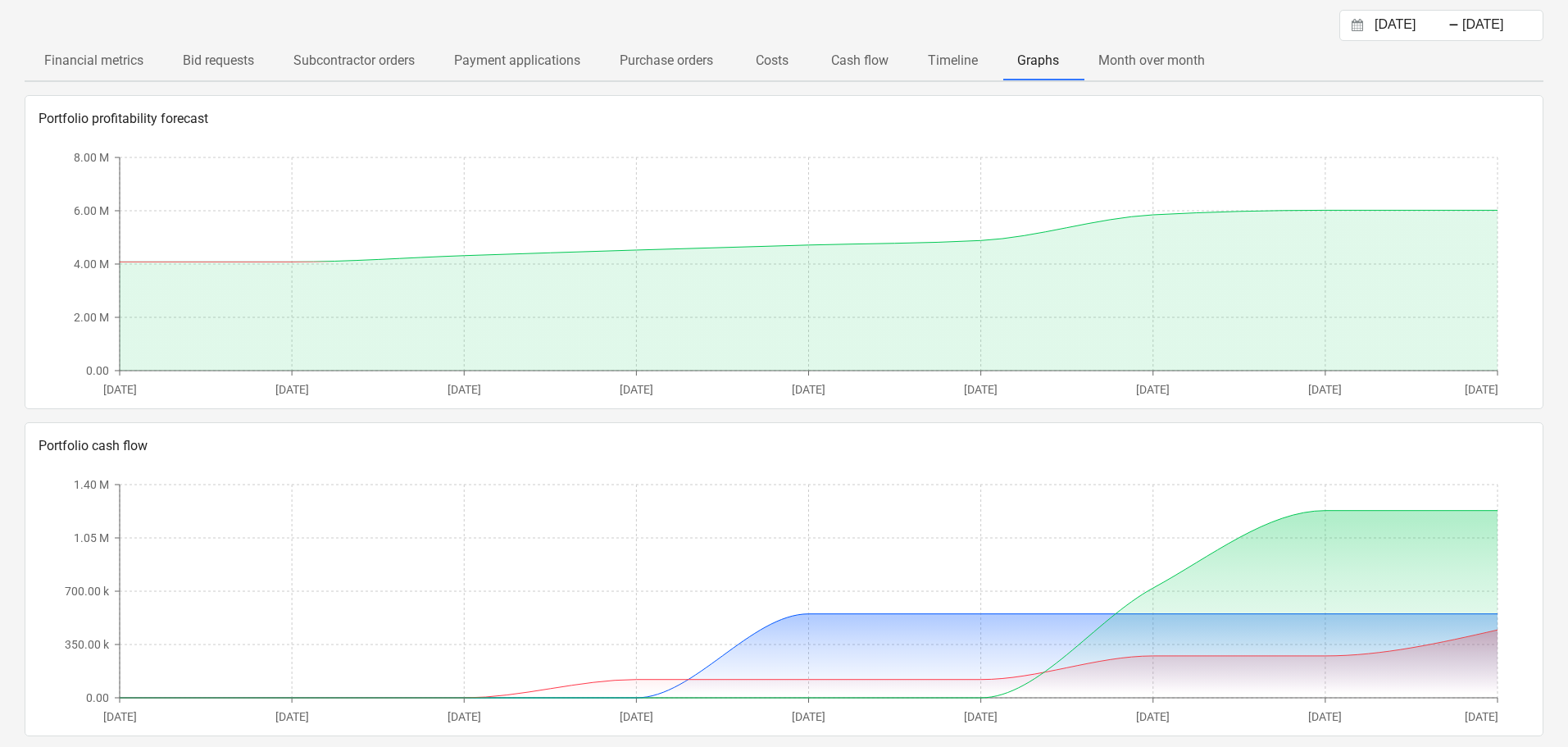
scroll to position [95, 0]
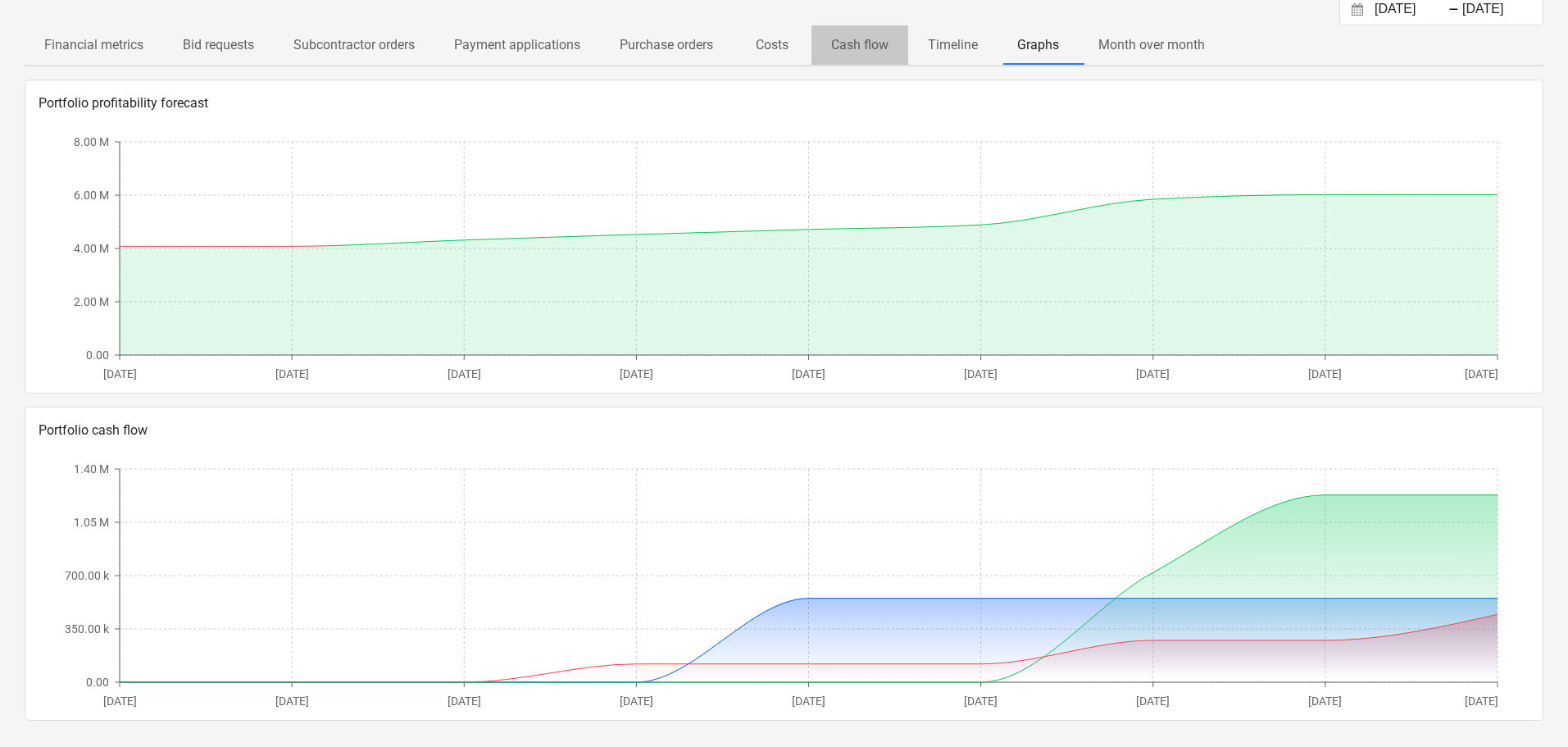
click at [847, 43] on p "Cash flow" at bounding box center [860, 45] width 58 height 20
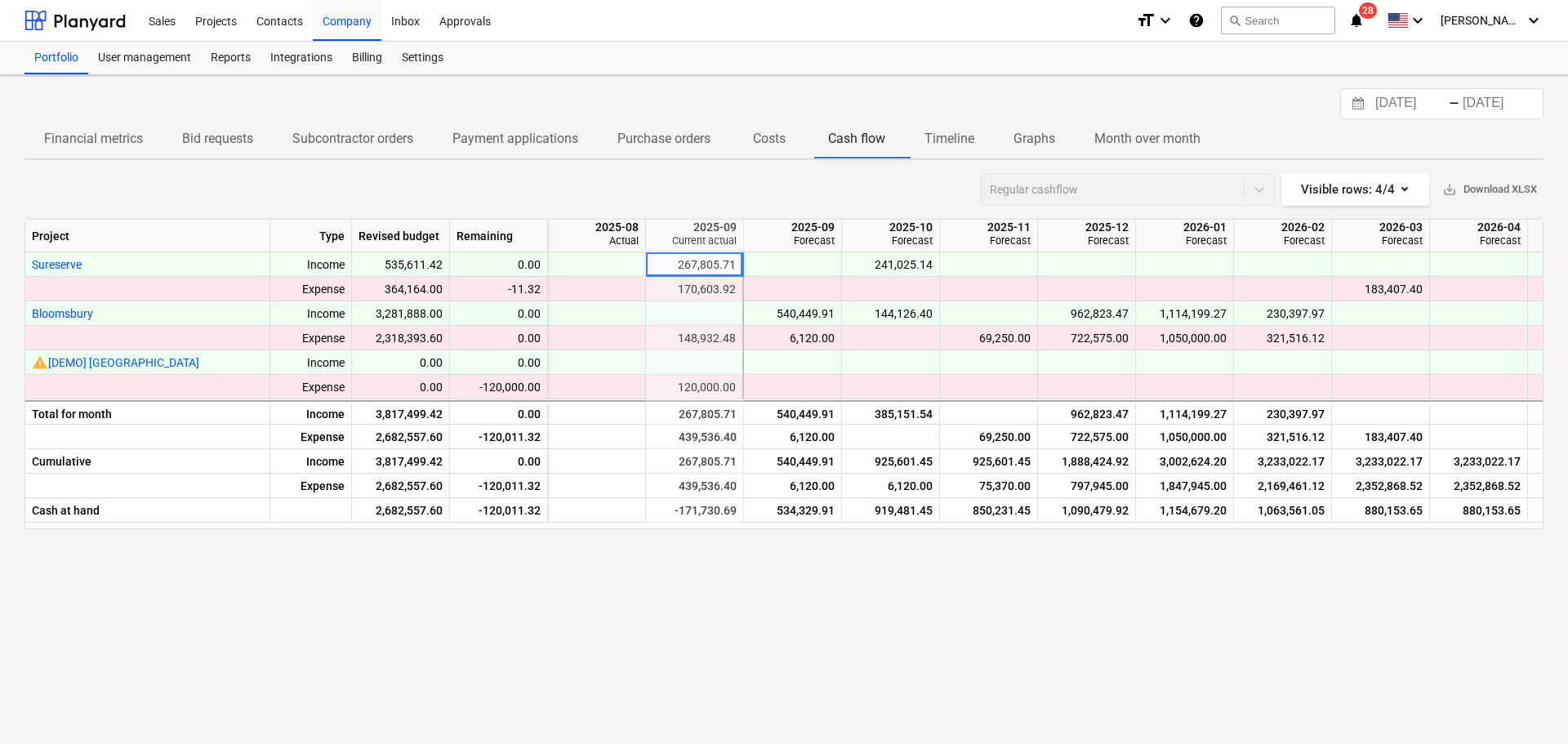
scroll to position [0, 98]
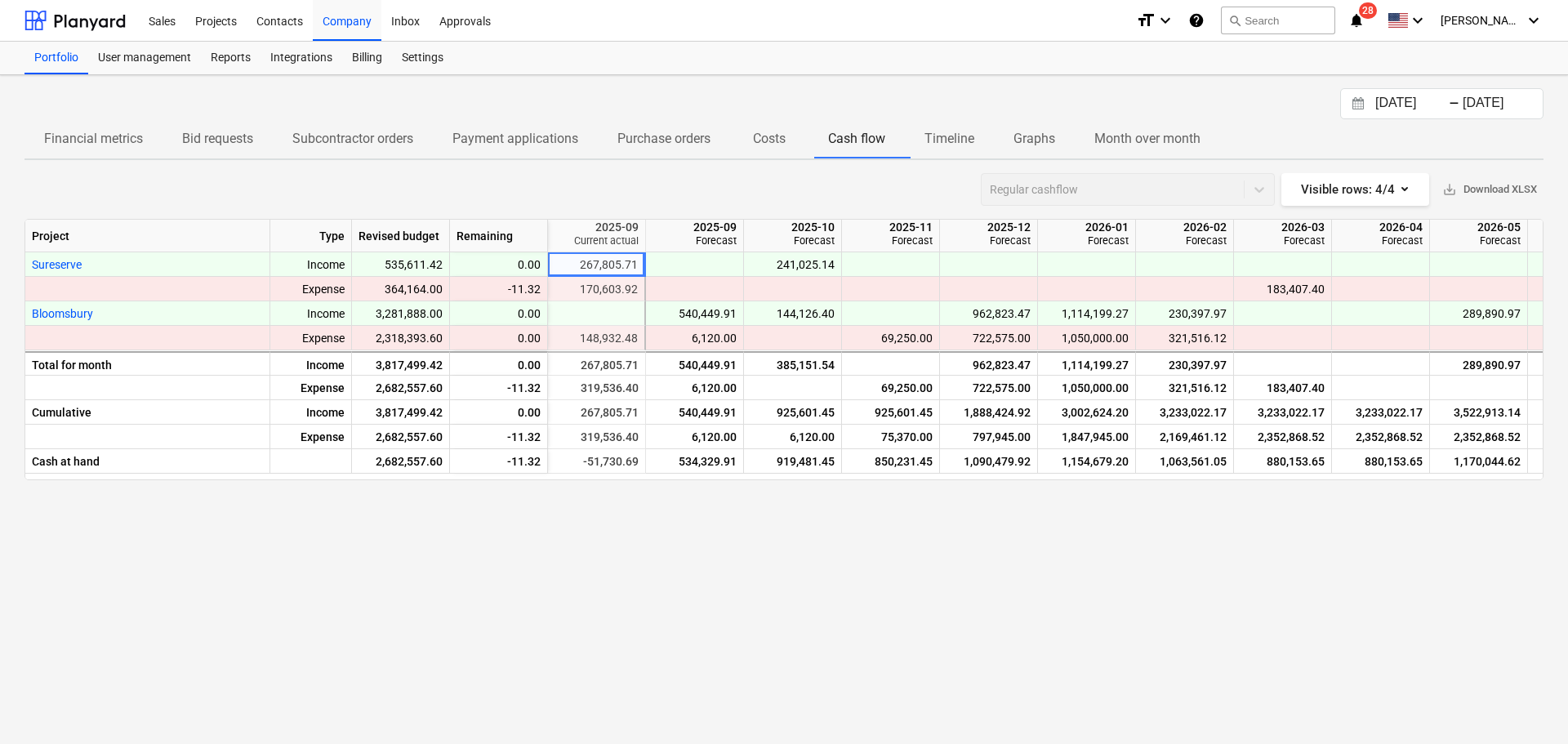
click at [483, 133] on p "Payment applications" at bounding box center [515, 139] width 126 height 20
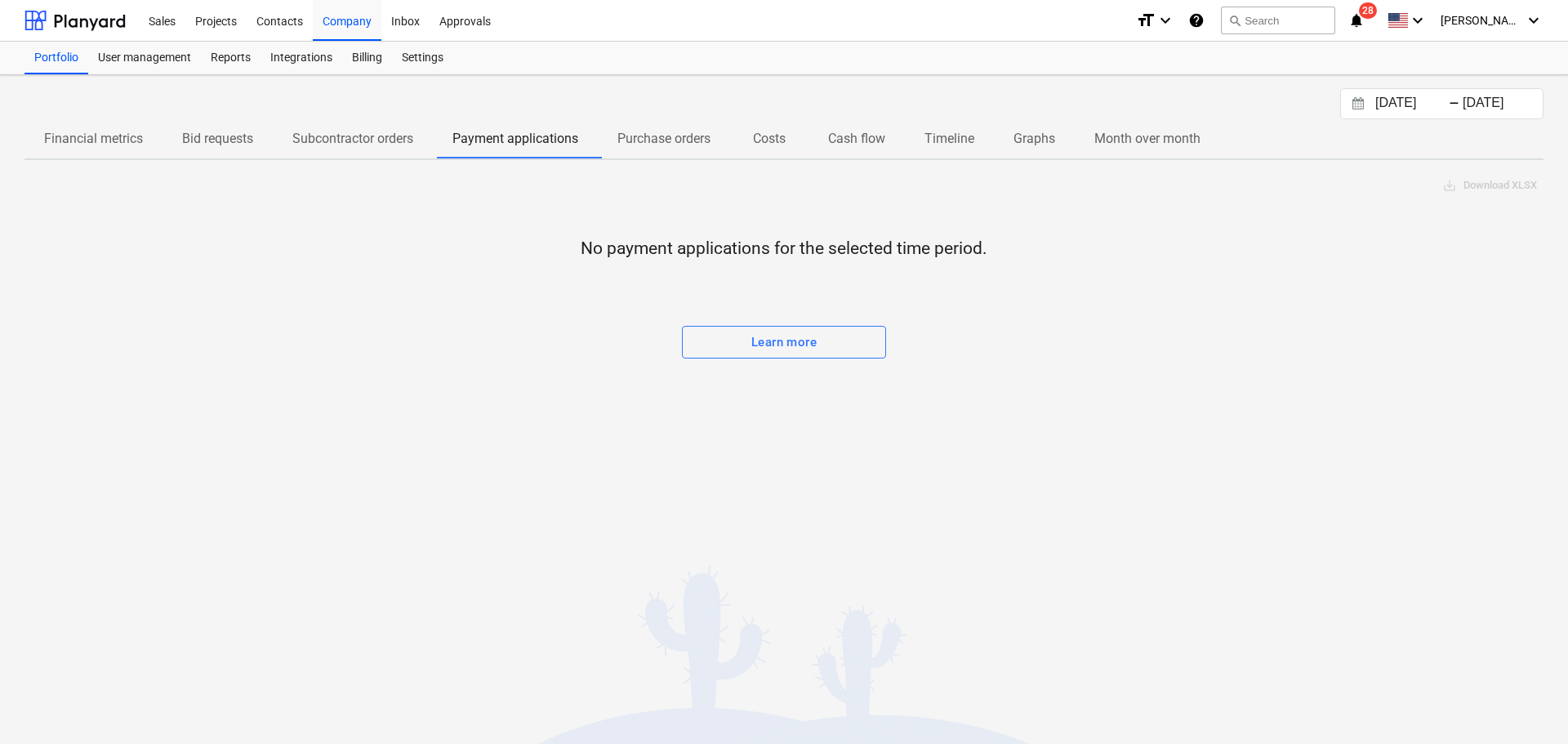
click at [1458, 106] on div "-" at bounding box center [1454, 104] width 11 height 10
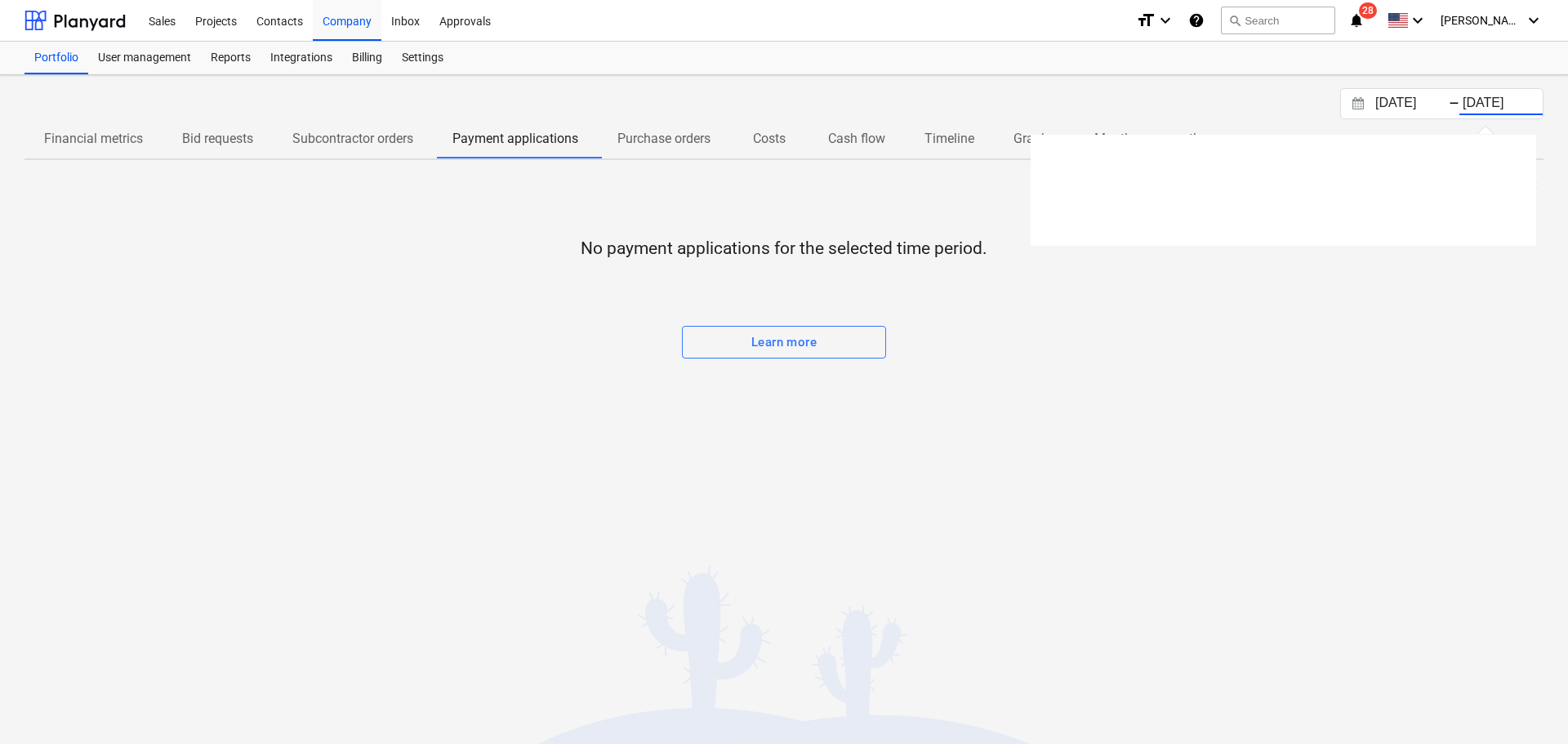
click at [1461, 104] on input "[DATE]" at bounding box center [1500, 103] width 83 height 23
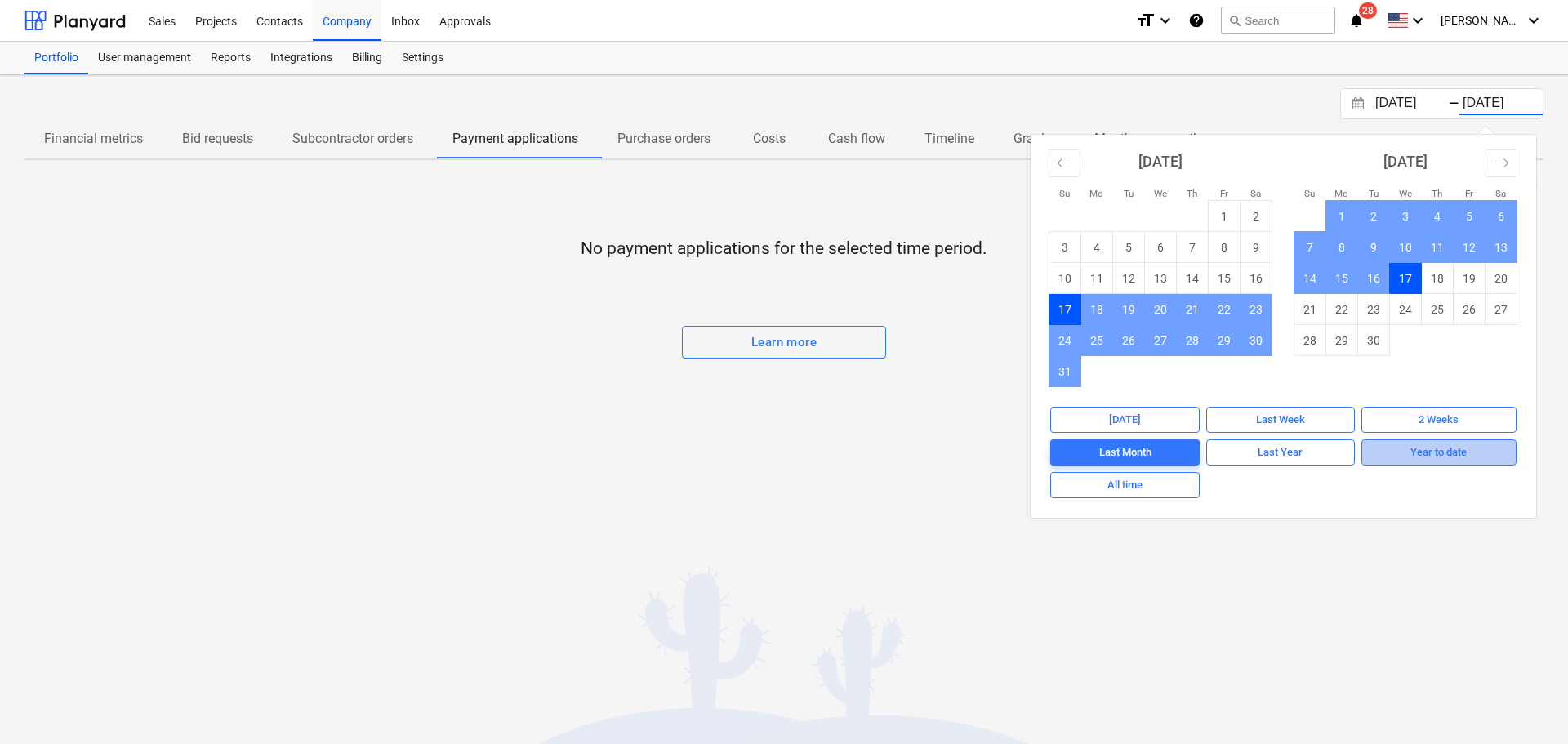
click at [1414, 448] on div "Year to date" at bounding box center [1438, 453] width 57 height 19
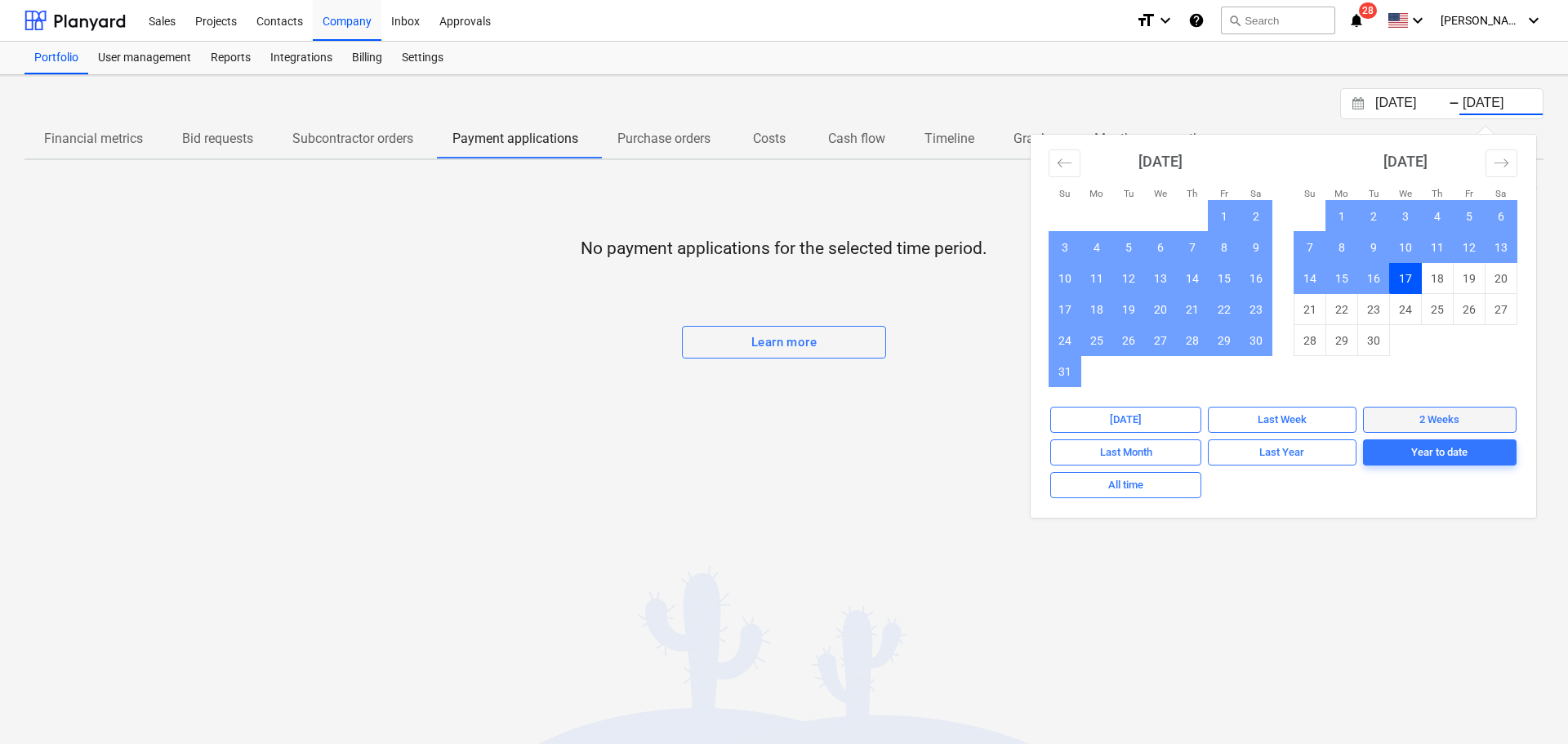
click at [1438, 416] on div "2 Weeks" at bounding box center [1439, 420] width 40 height 19
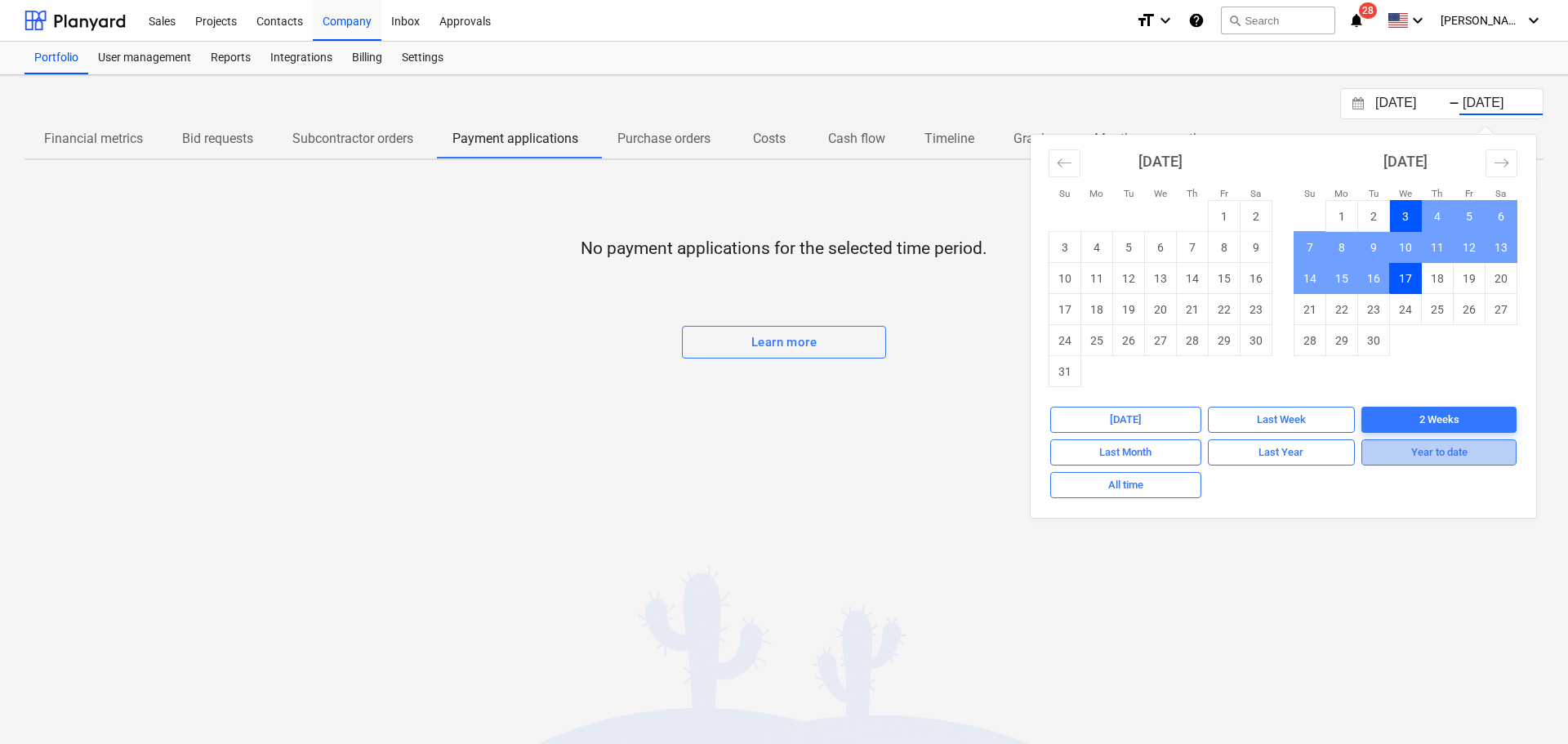
click at [1432, 457] on div "Year to date" at bounding box center [1439, 453] width 57 height 19
